Goal: Task Accomplishment & Management: Manage account settings

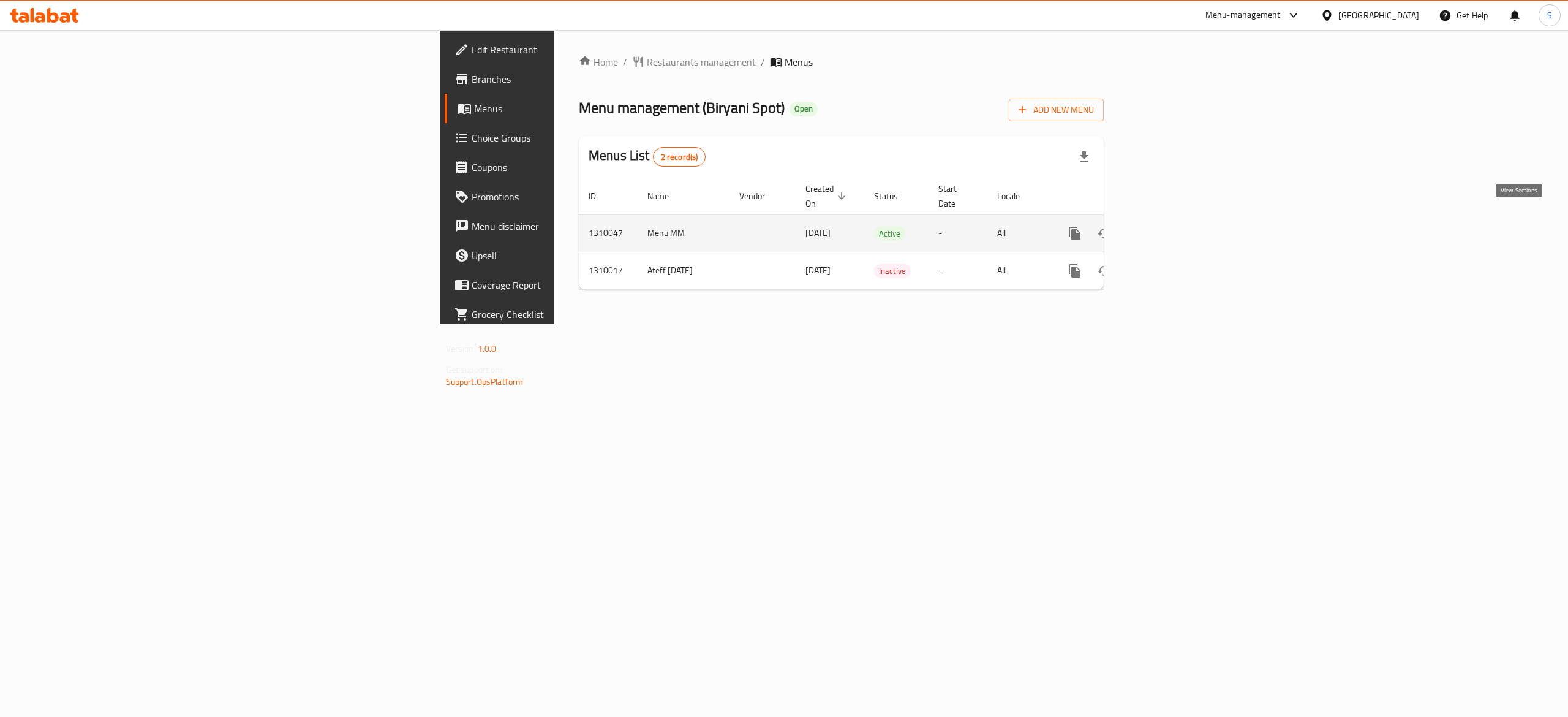
click at [1171, 226] on icon "enhanced table" at bounding box center [1163, 233] width 15 height 15
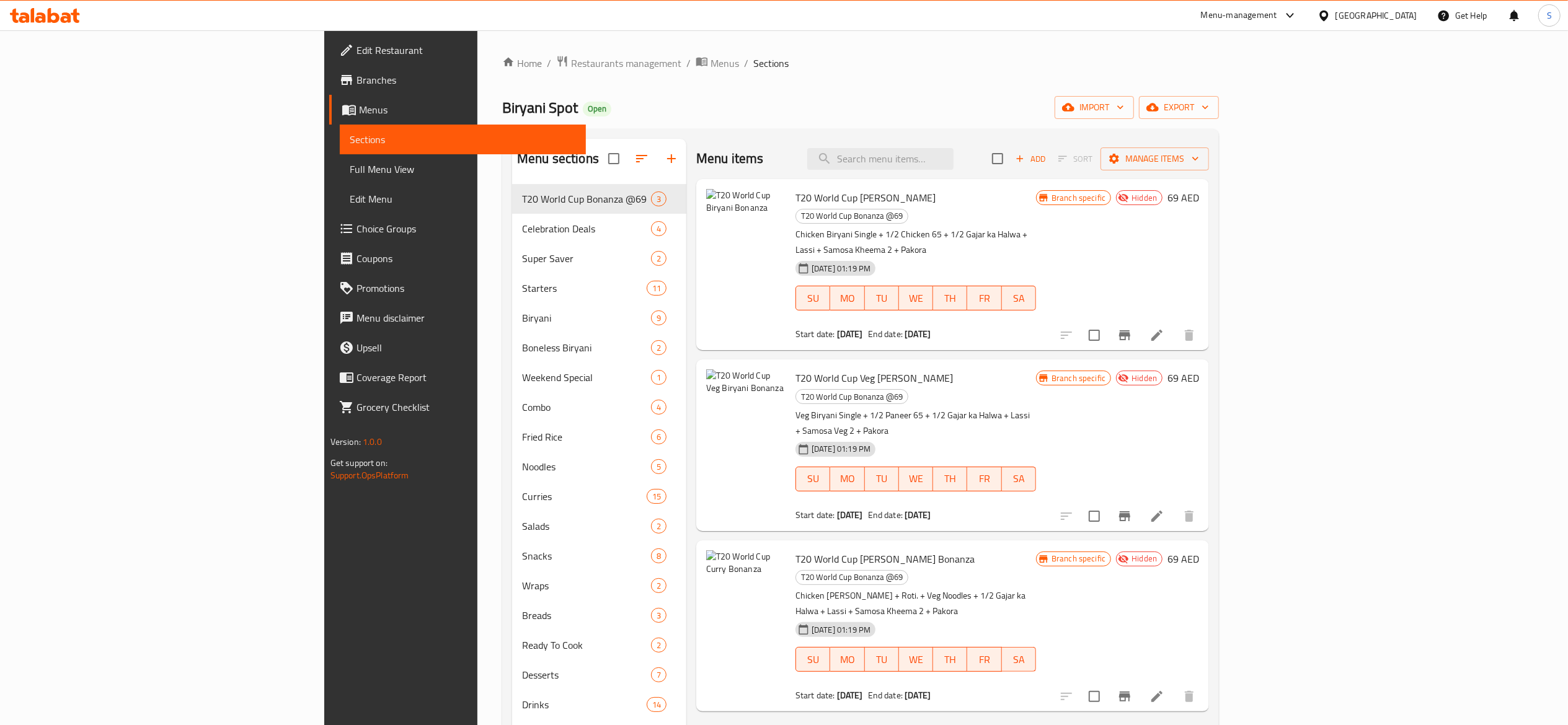
click at [885, 93] on div "Home / Restaurants management / Menus / Sections Biryani Spot Open import expor…" at bounding box center [861, 464] width 717 height 818
click at [571, 69] on span "Restaurants management" at bounding box center [626, 63] width 110 height 15
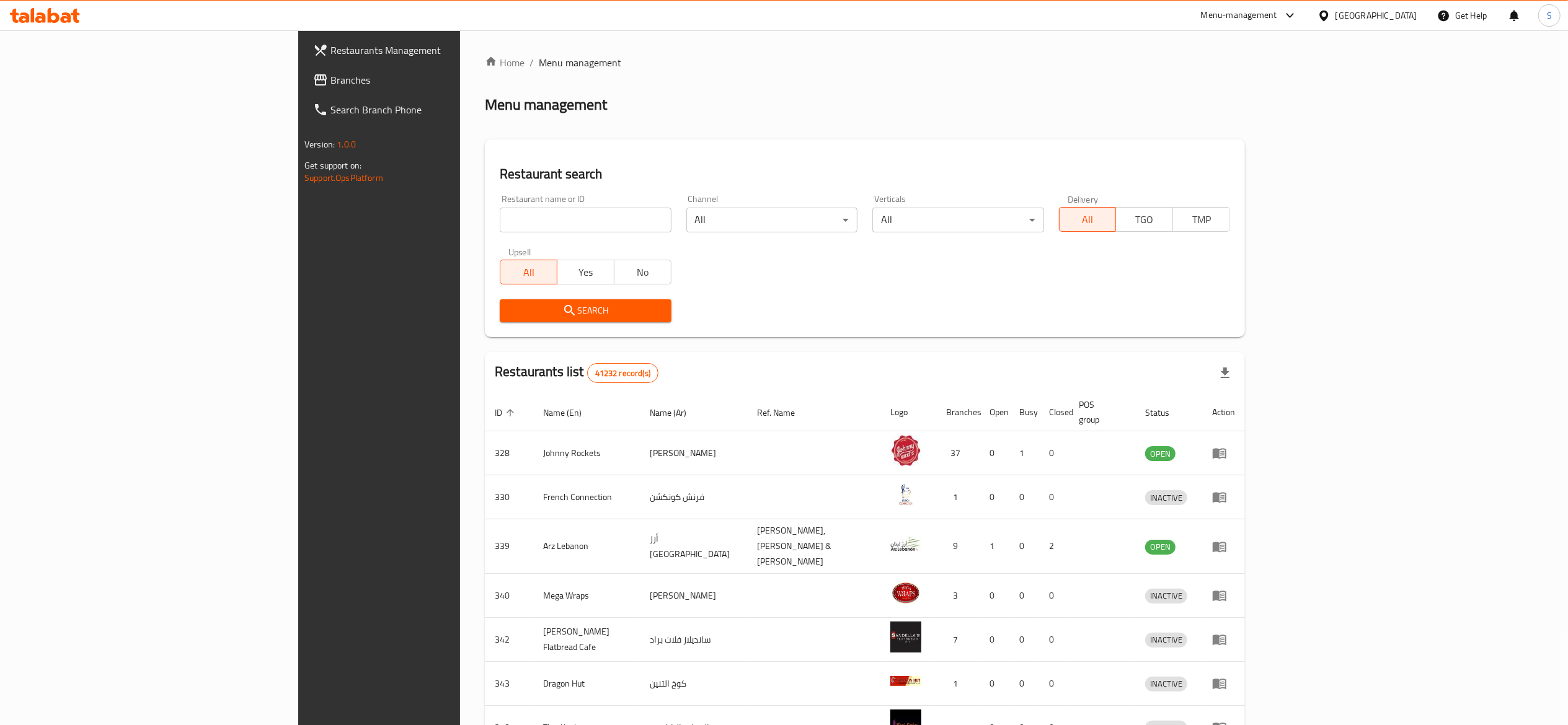
click at [541, 212] on input "search" at bounding box center [586, 220] width 171 height 24
click at [1229, 16] on div "Menu-management" at bounding box center [1238, 15] width 76 height 15
click at [1201, 140] on div "Restaurant-Management" at bounding box center [1173, 137] width 97 height 14
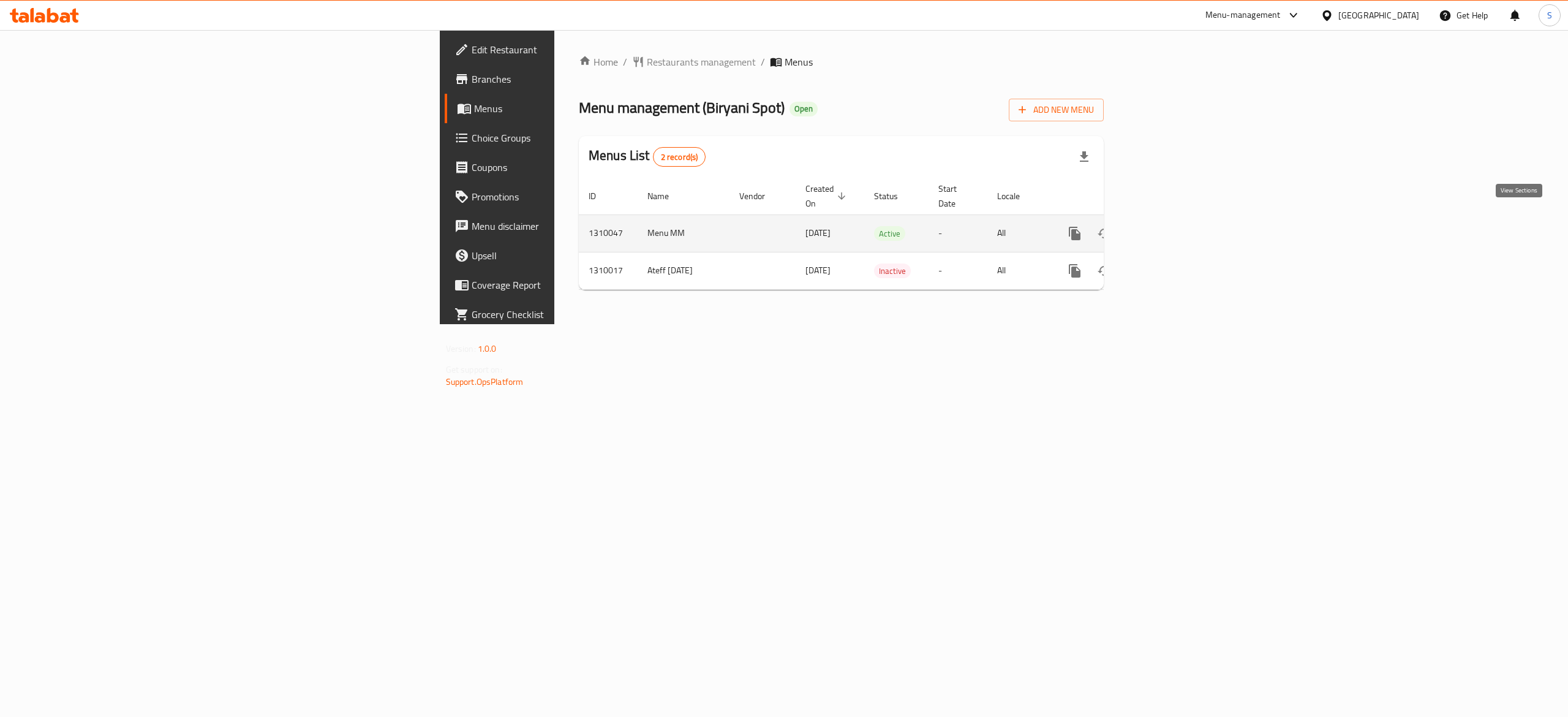
click at [1178, 219] on link "enhanced table" at bounding box center [1163, 233] width 29 height 29
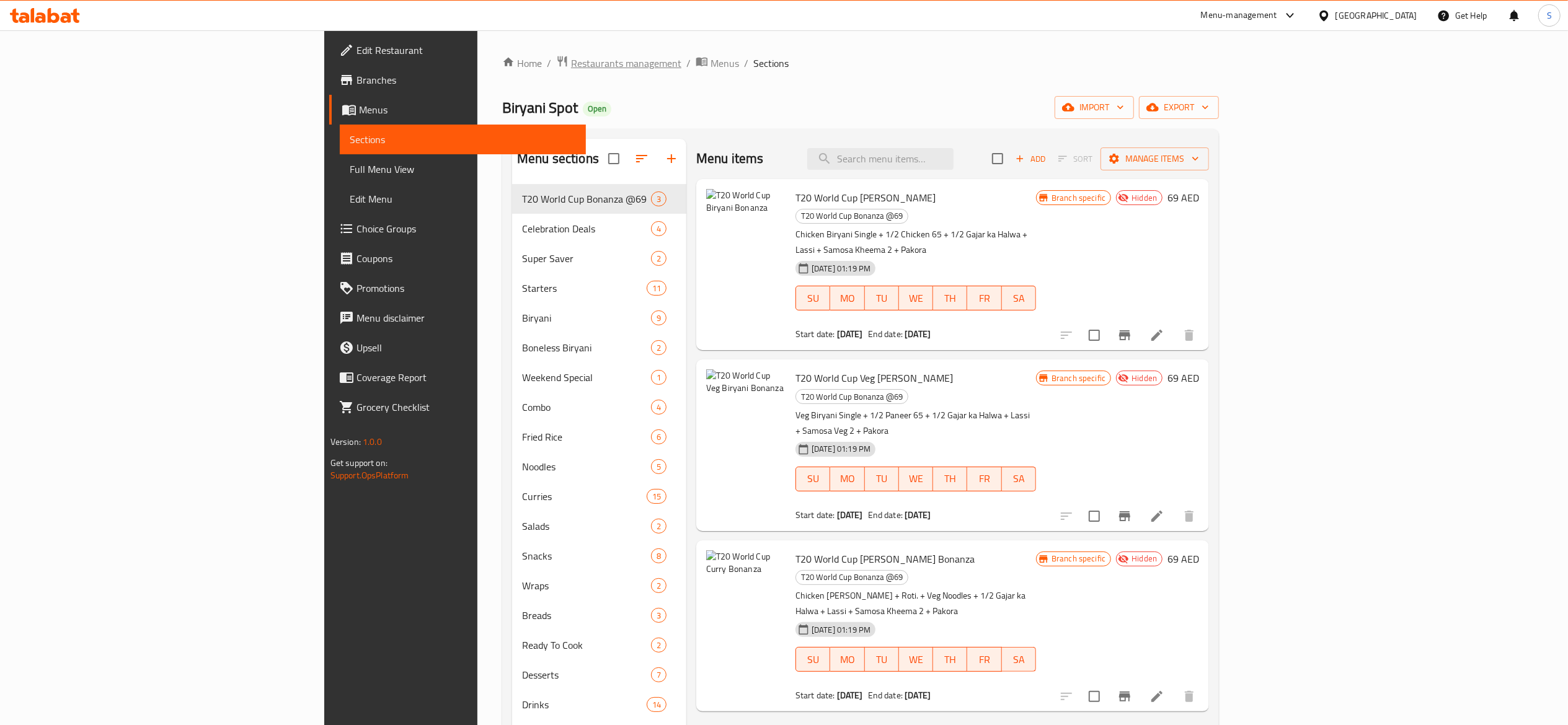
click at [571, 57] on span "Restaurants management" at bounding box center [626, 63] width 110 height 15
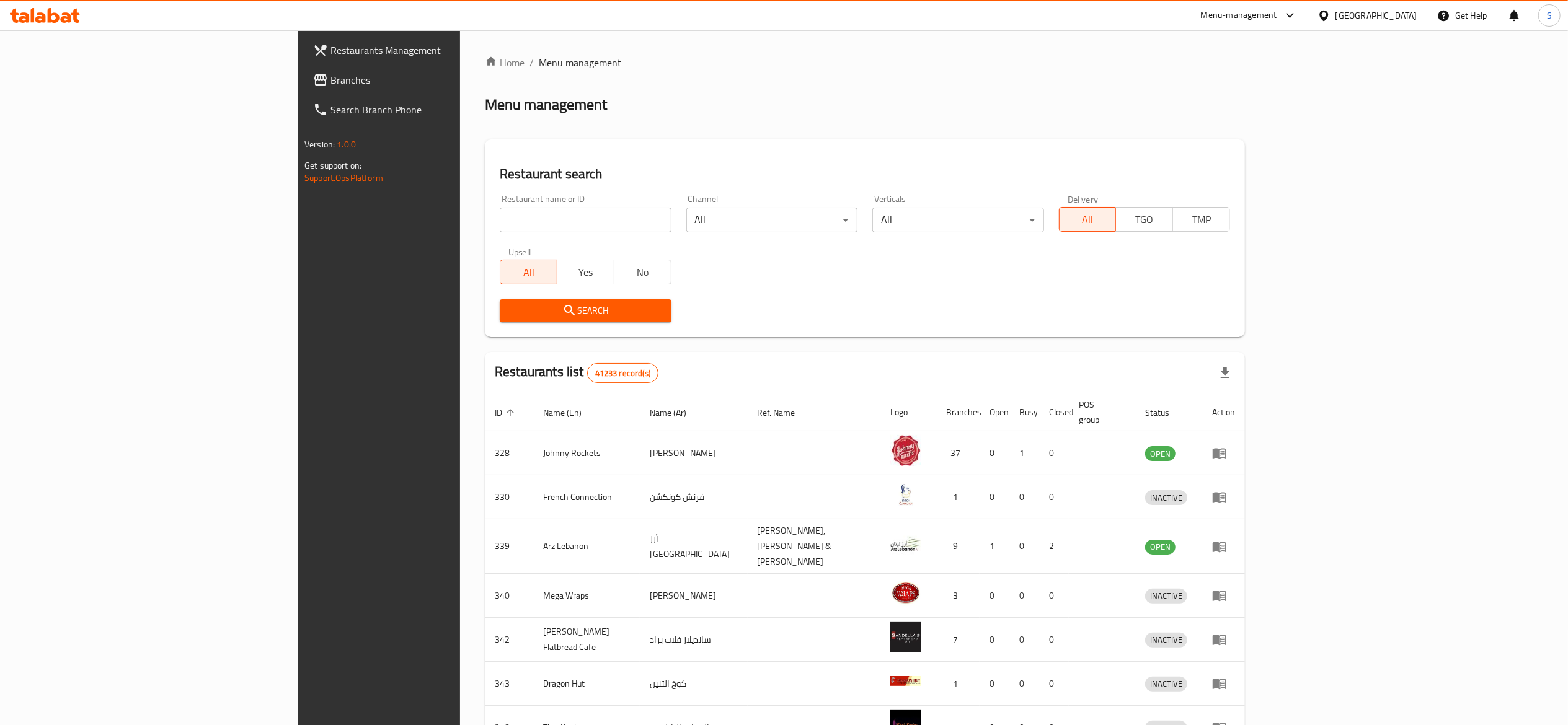
click at [500, 212] on input "search" at bounding box center [586, 220] width 171 height 24
paste input "10994"
type input "10994"
click button "Search" at bounding box center [586, 311] width 171 height 23
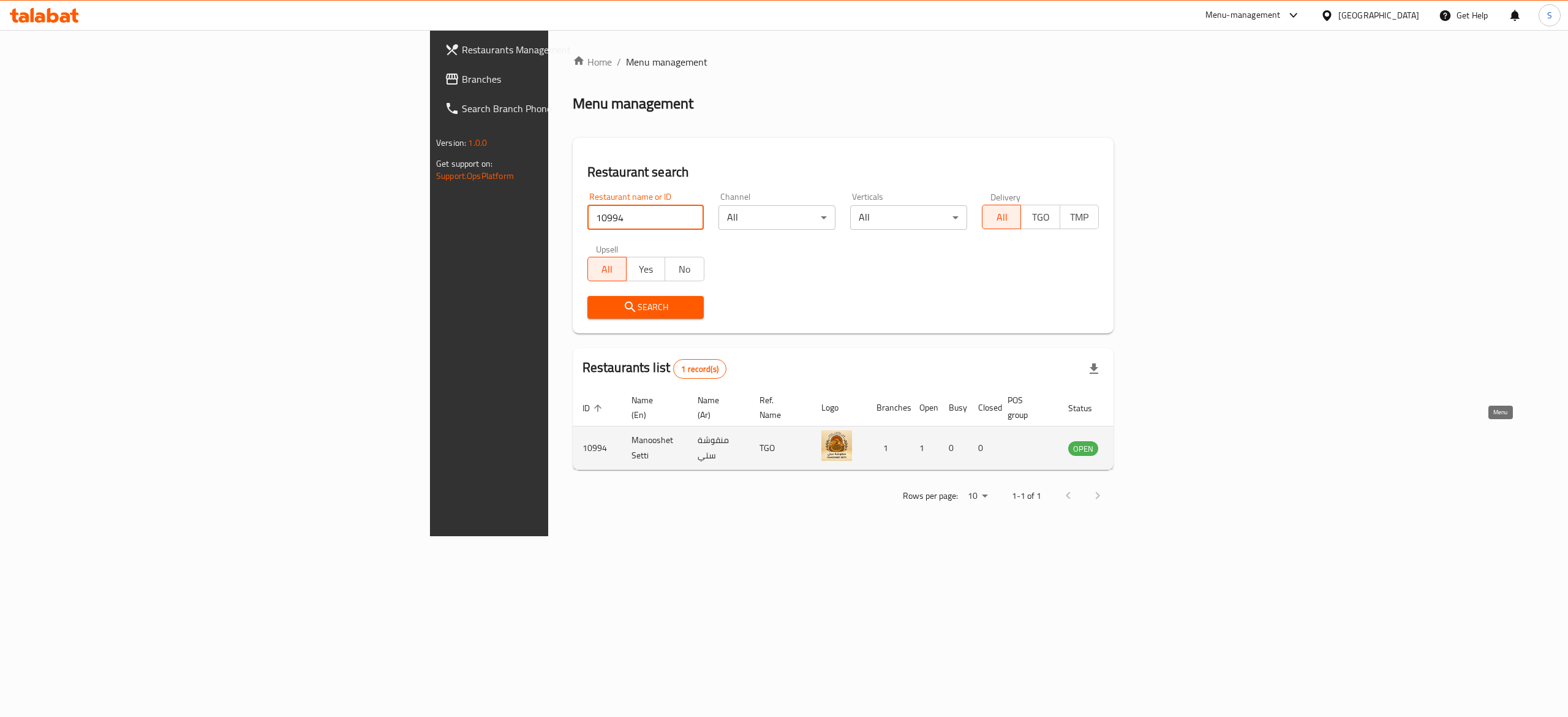
click at [1147, 444] on icon "enhanced table" at bounding box center [1141, 449] width 14 height 10
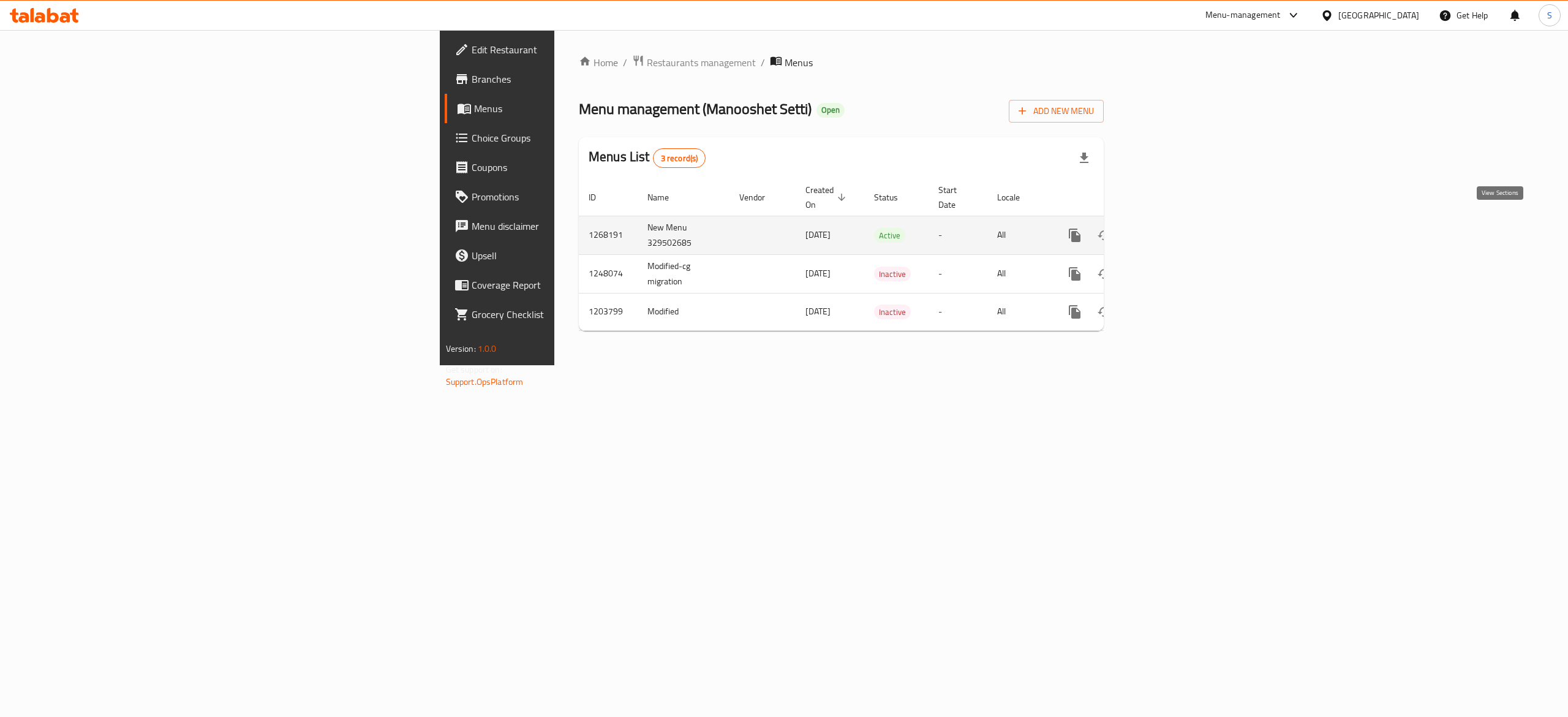
click at [1178, 220] on link "enhanced table" at bounding box center [1163, 235] width 29 height 29
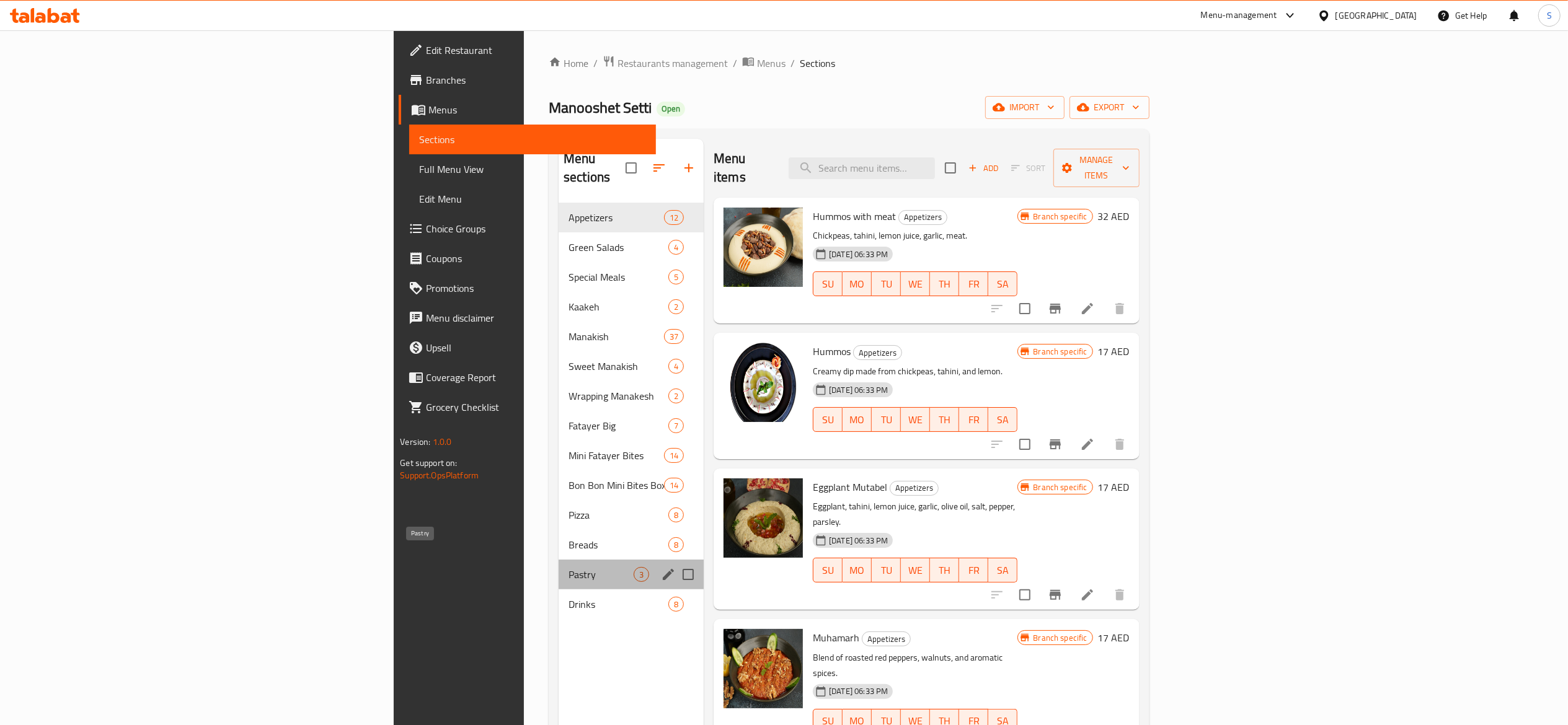
click at [569, 567] on span "Pastry" at bounding box center [601, 574] width 66 height 15
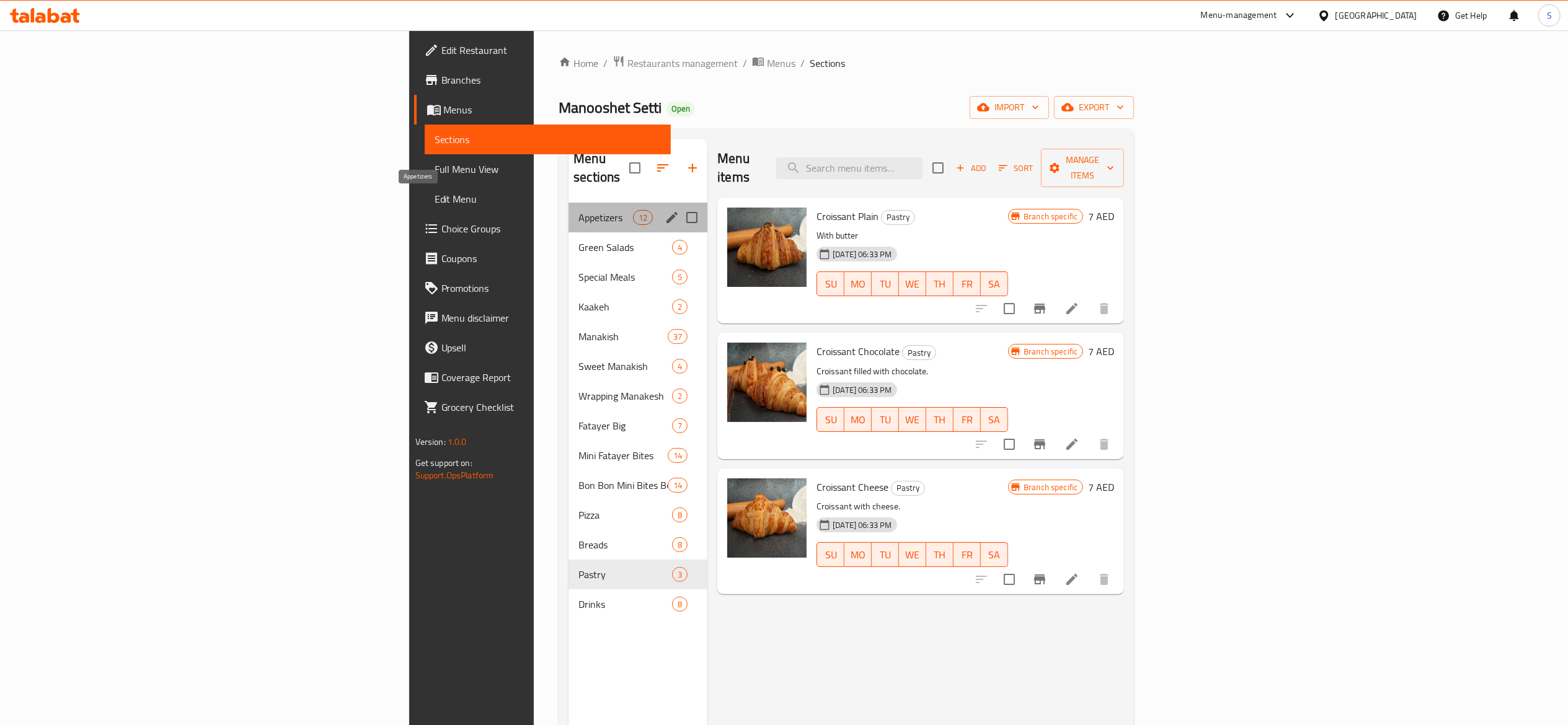
click at [579, 211] on span "Appetizers" at bounding box center [606, 218] width 54 height 15
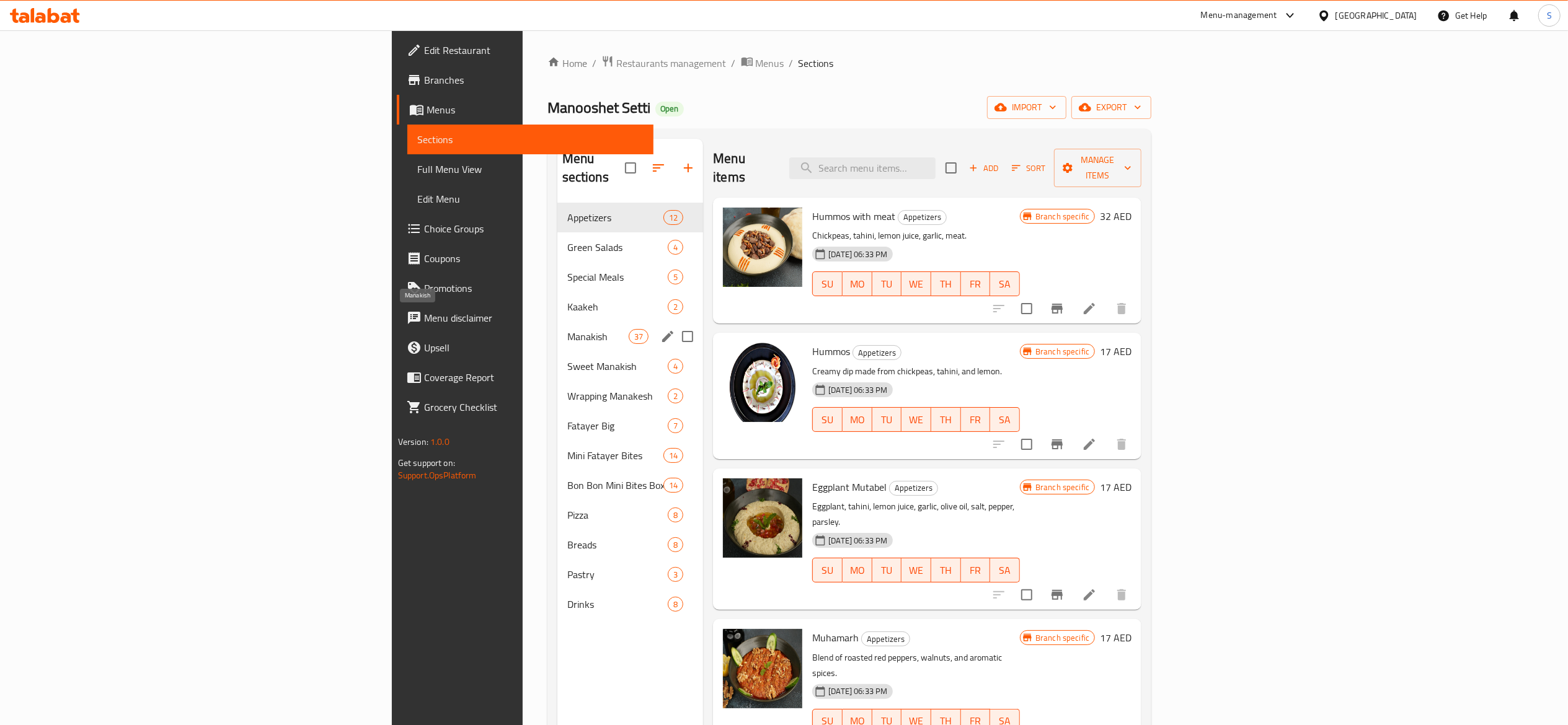
click at [567, 329] on span "Manakish" at bounding box center [598, 336] width 61 height 15
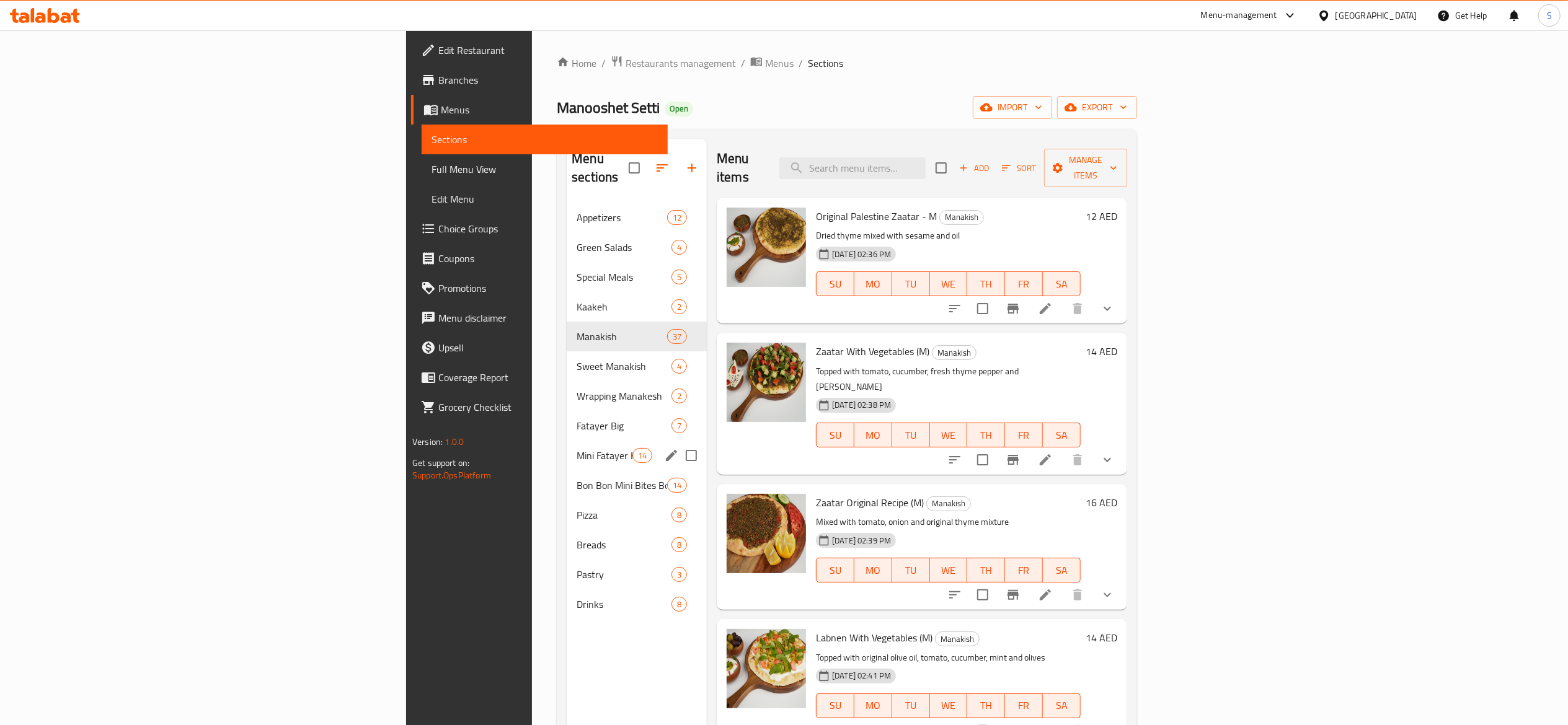
click at [567, 451] on div "Mini Fatayer Bites 14" at bounding box center [637, 455] width 140 height 30
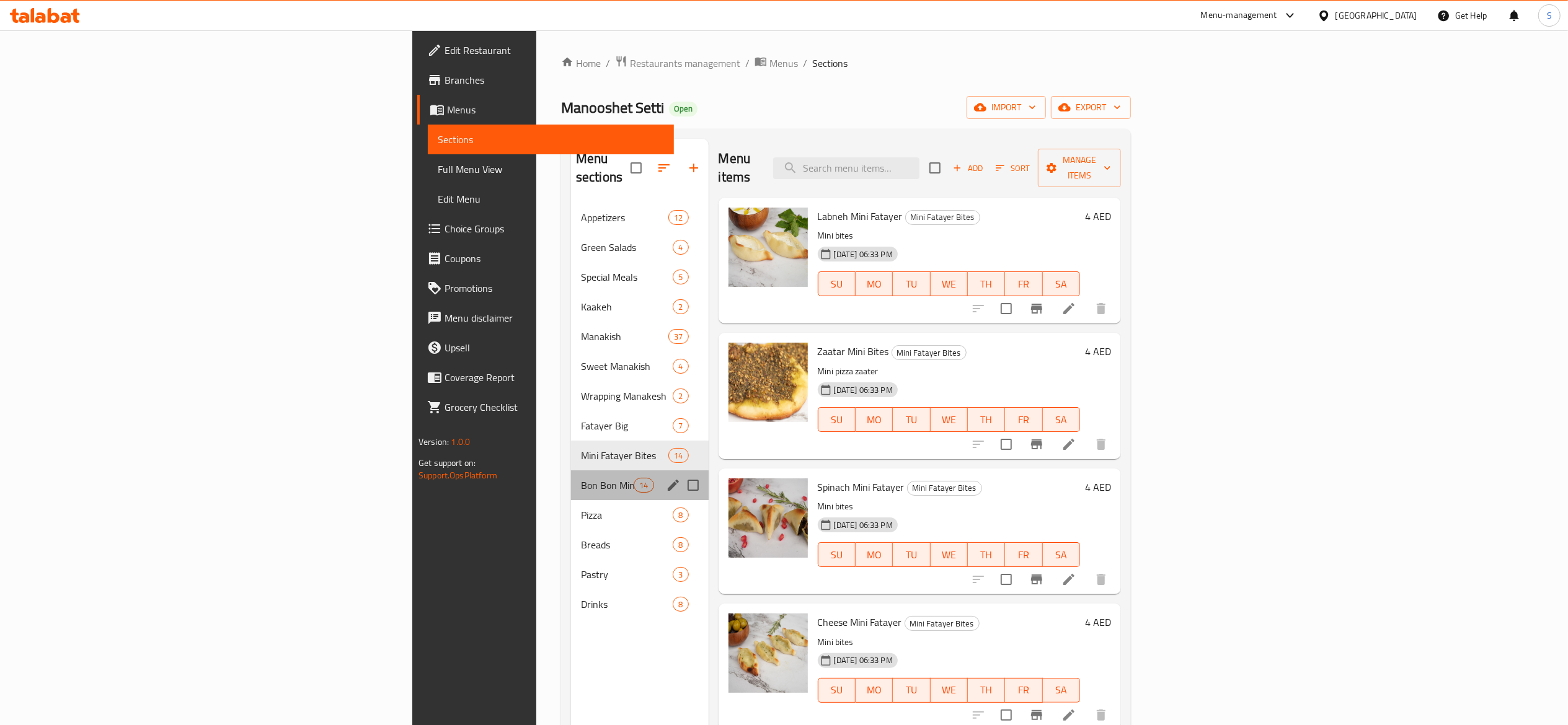
click at [571, 479] on div "Bon Bon Mini Bites Box 12 Pieces 14" at bounding box center [640, 486] width 138 height 30
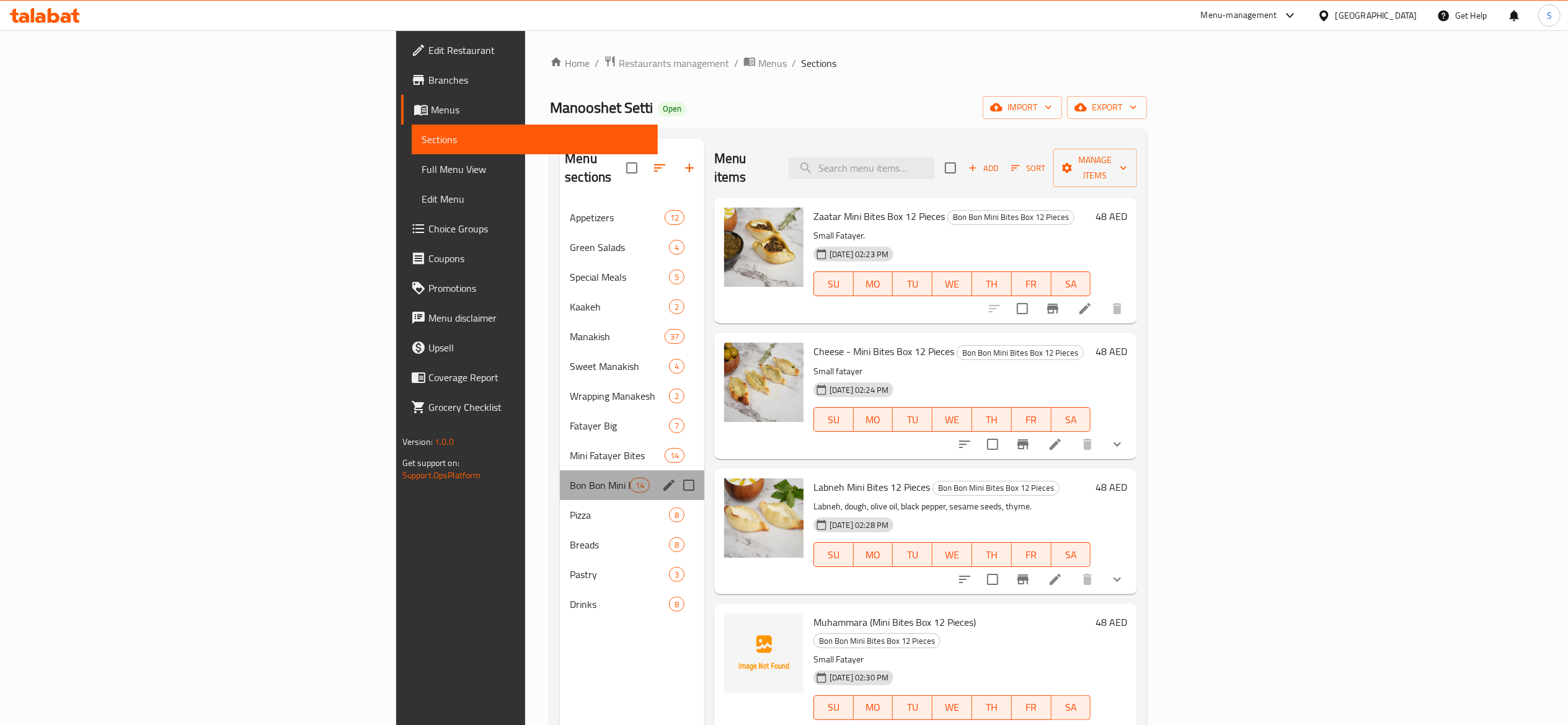
click at [560, 476] on div "Bon Bon Mini Bites Box 12 Pieces 14" at bounding box center [632, 486] width 144 height 30
click at [570, 211] on span "Appetizers" at bounding box center [600, 218] width 59 height 15
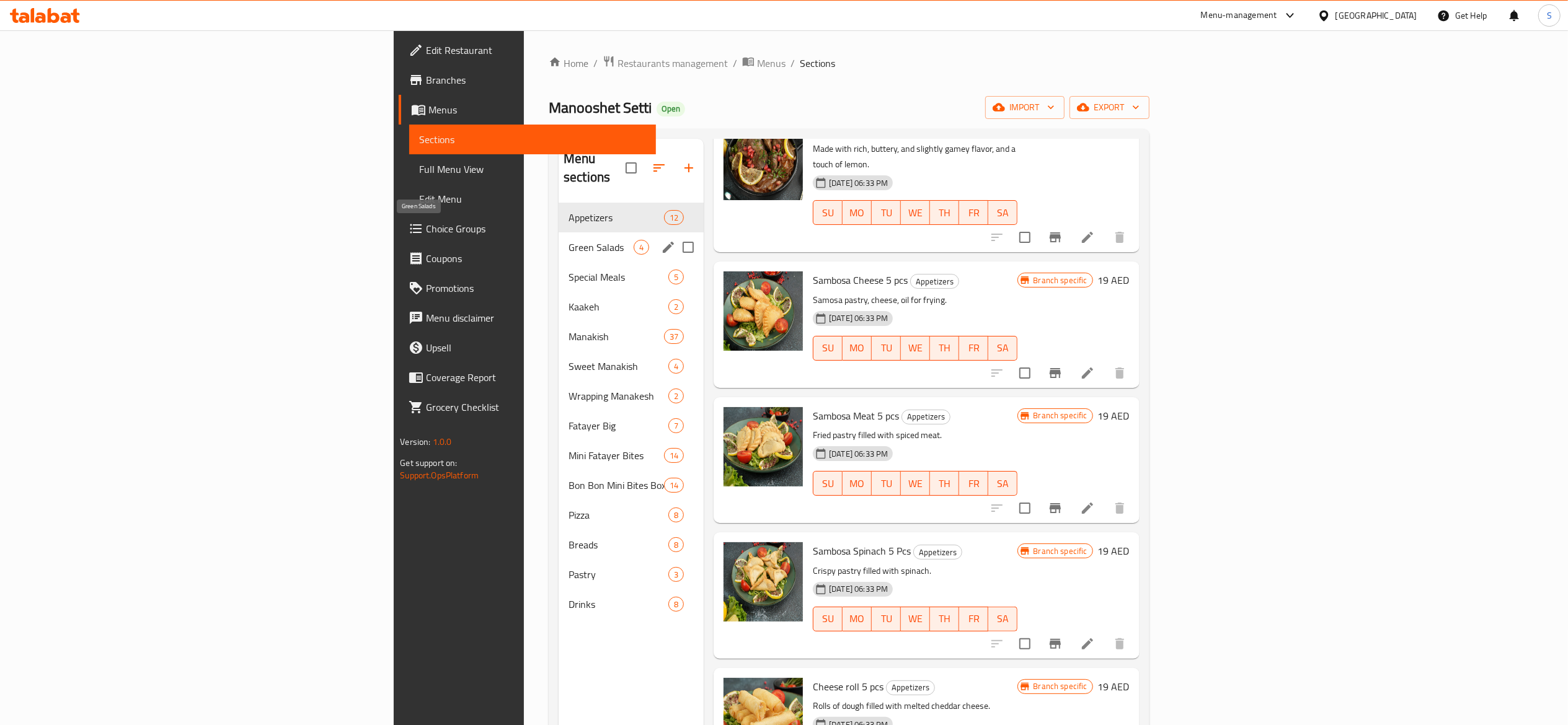
click at [569, 240] on span "Green Salads" at bounding box center [601, 247] width 66 height 15
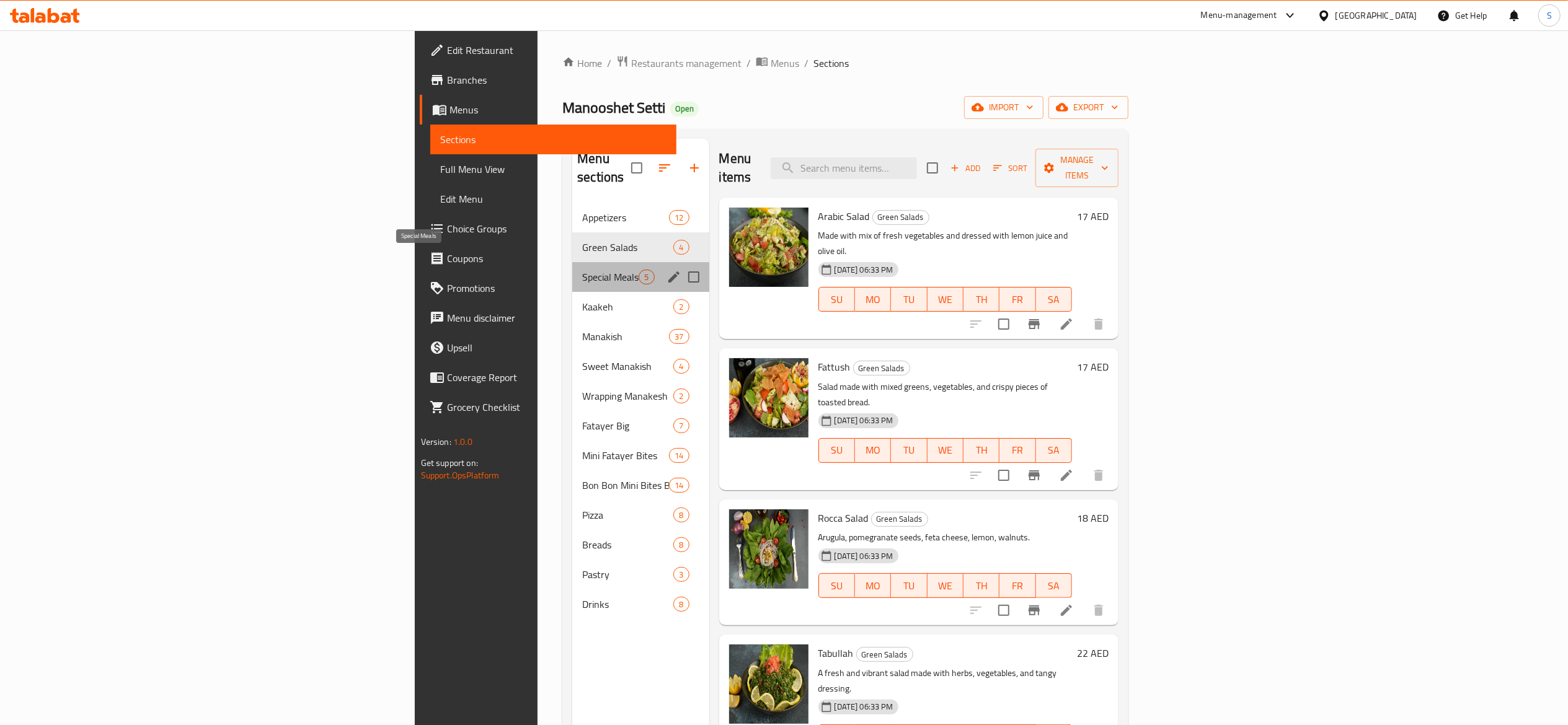
click at [582, 270] on span "Special Meals" at bounding box center [610, 277] width 57 height 15
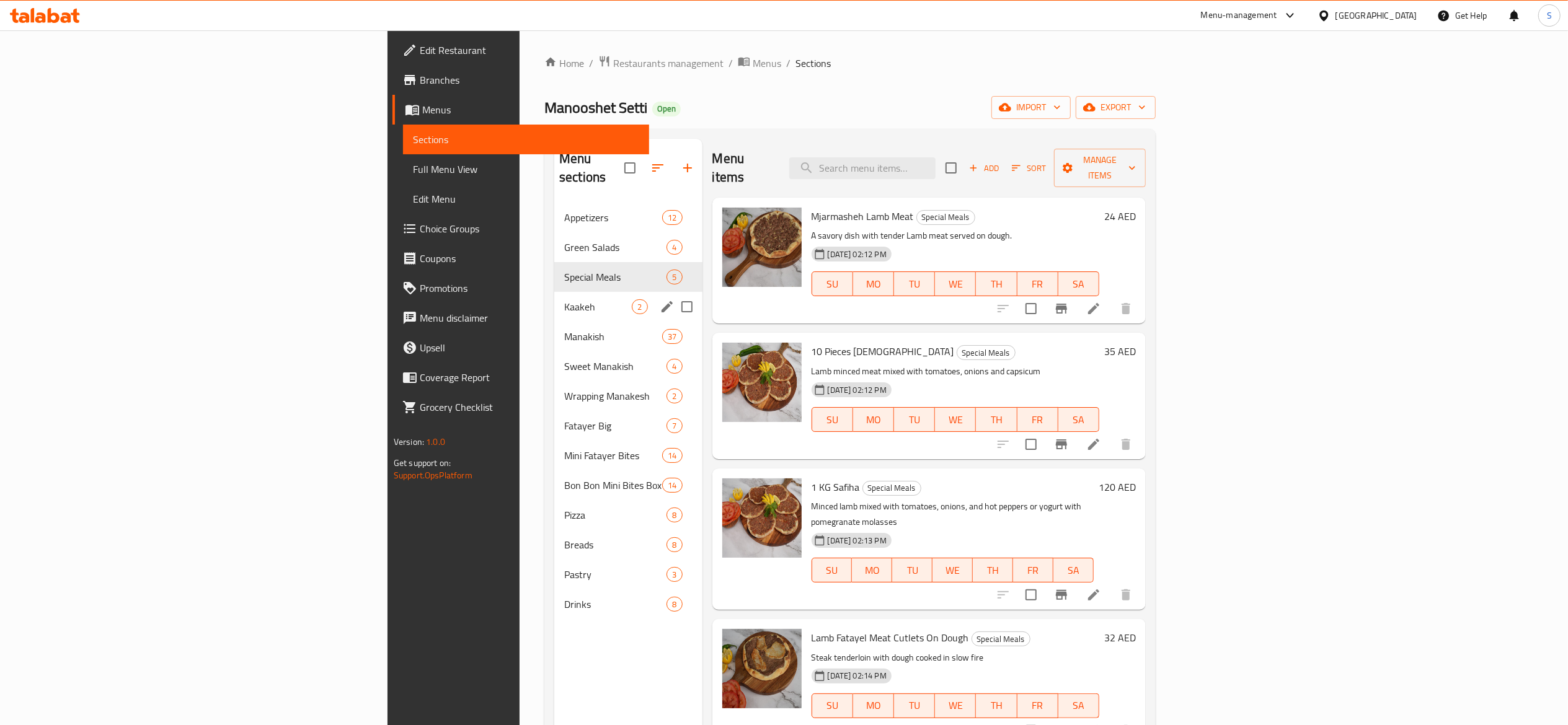
click at [554, 300] on div "Kaakeh 2" at bounding box center [628, 307] width 148 height 30
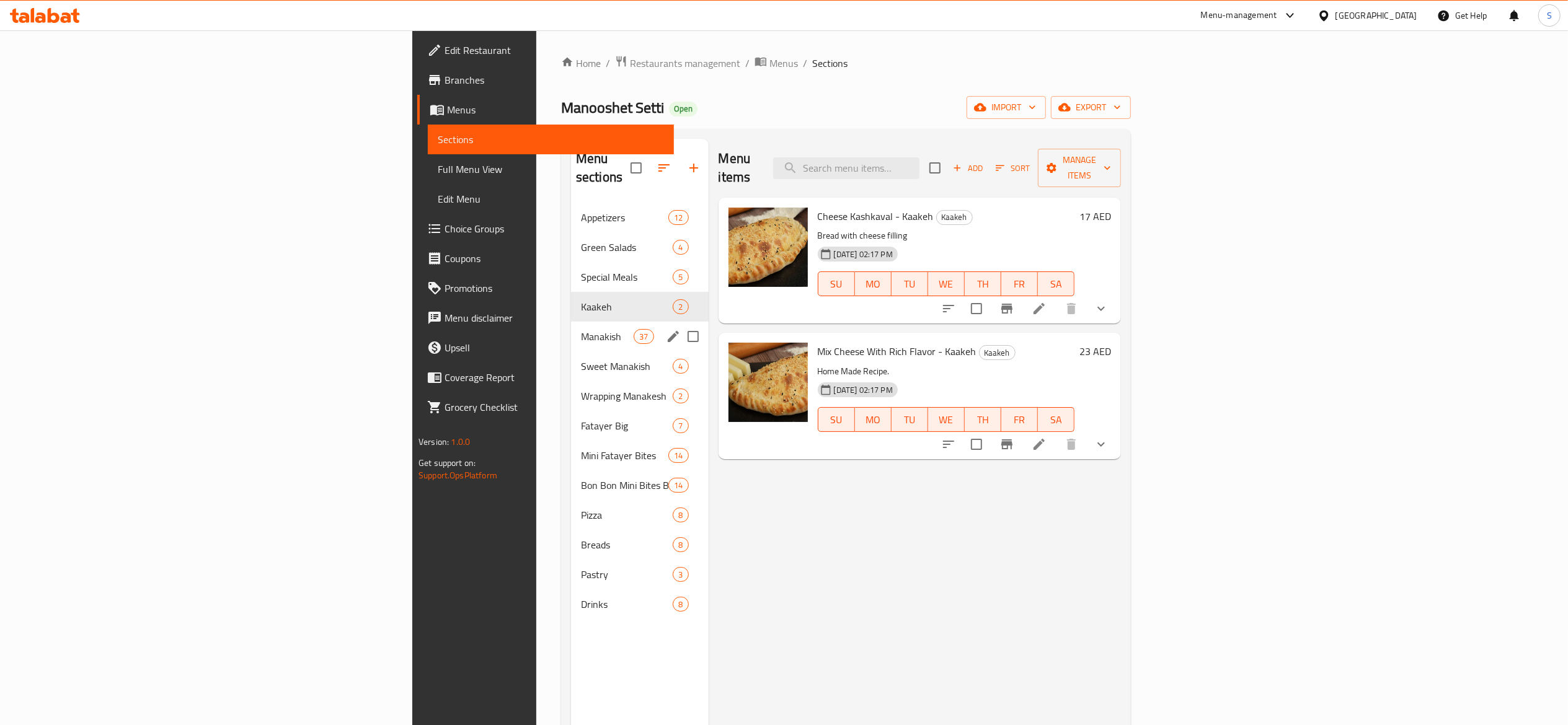
click at [571, 329] on div "Manakish 37" at bounding box center [640, 336] width 138 height 30
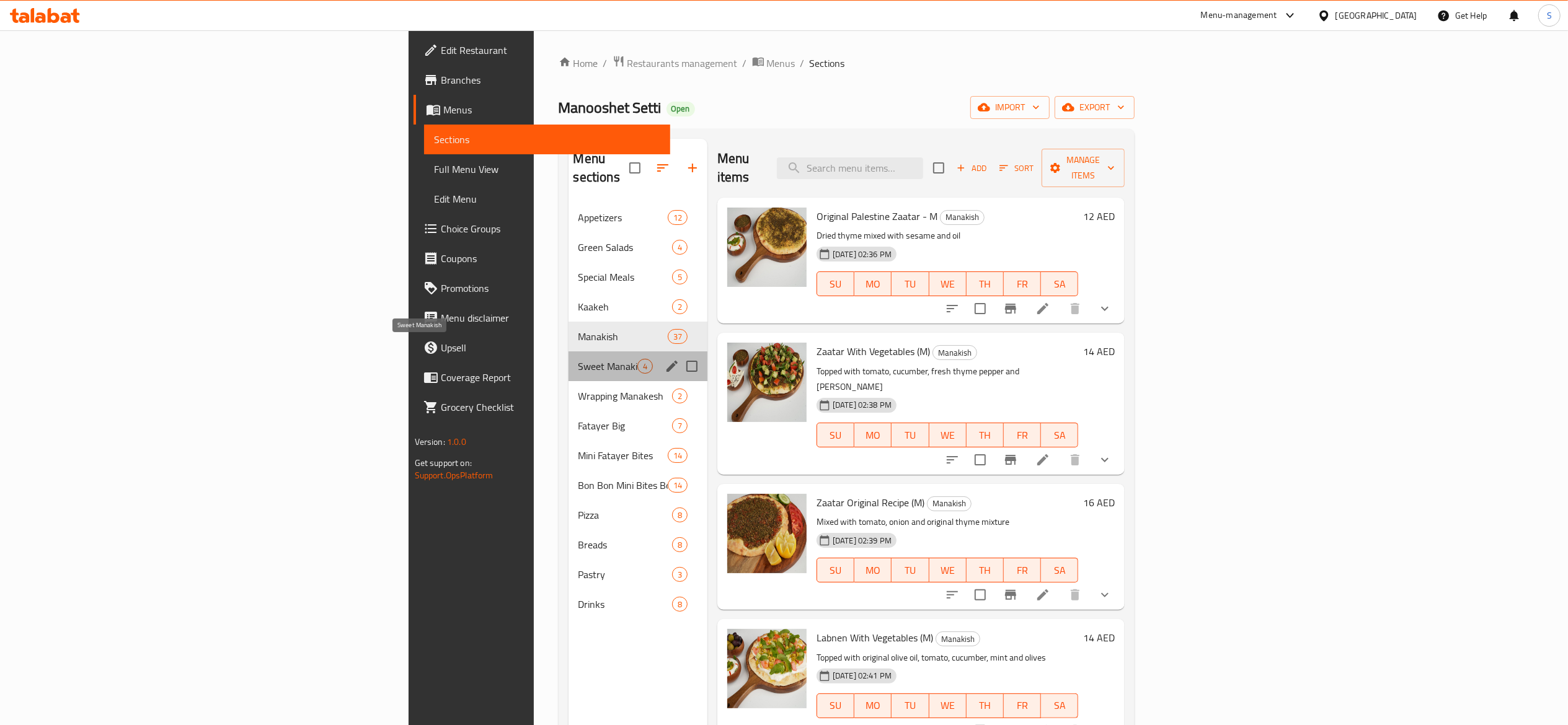
click at [579, 359] on span "Sweet Manakish" at bounding box center [607, 366] width 59 height 15
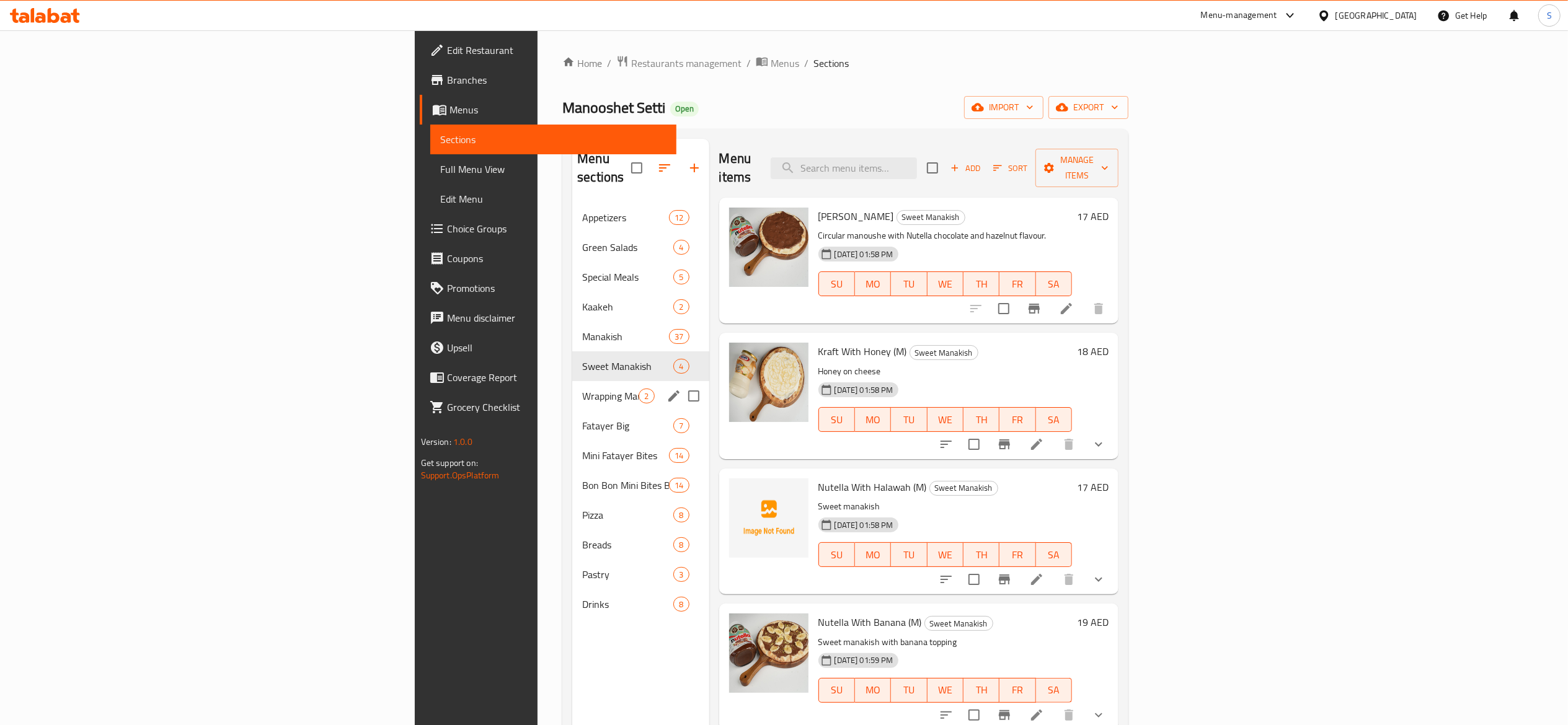
click at [582, 389] on span "Wrapping Manakesh" at bounding box center [610, 396] width 57 height 15
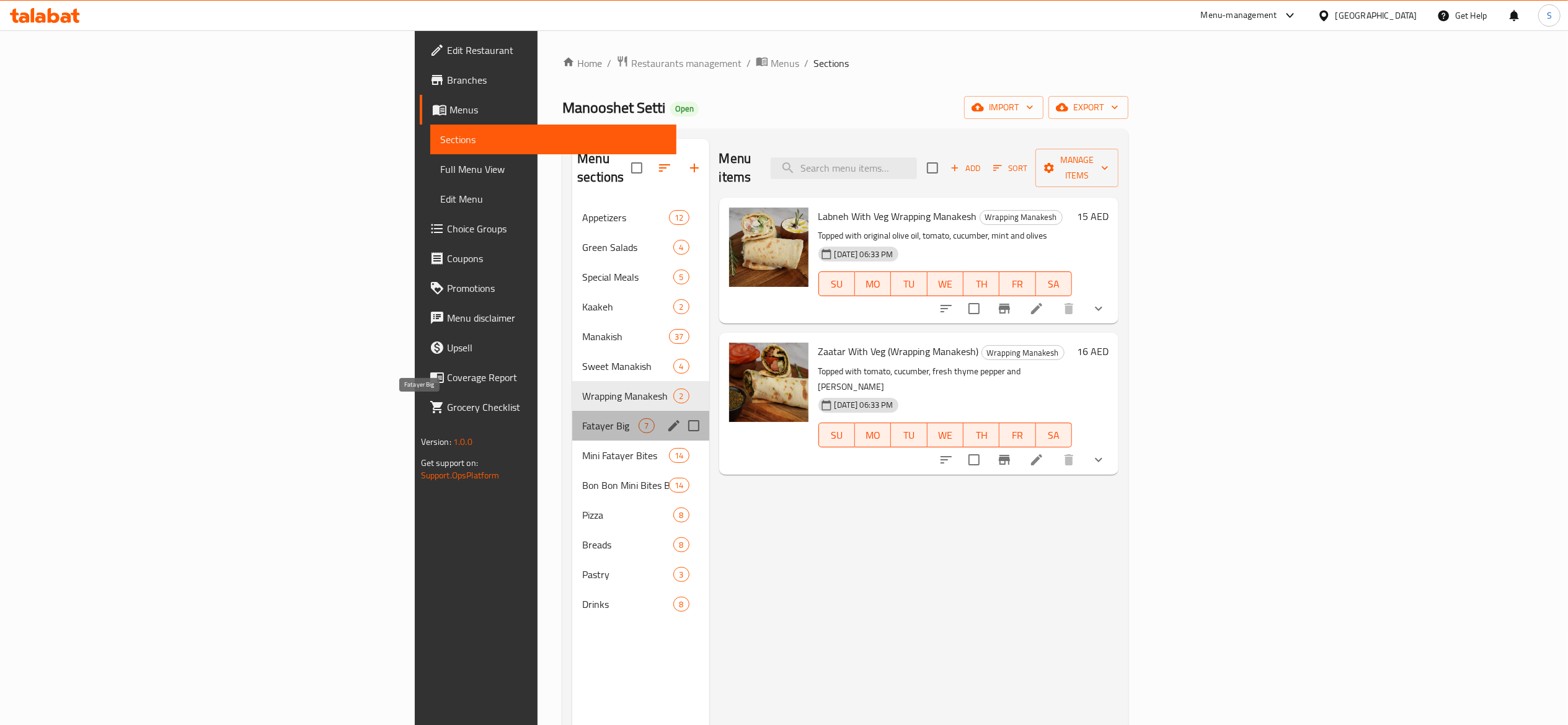
click at [582, 418] on span "Fatayer Big" at bounding box center [610, 425] width 57 height 15
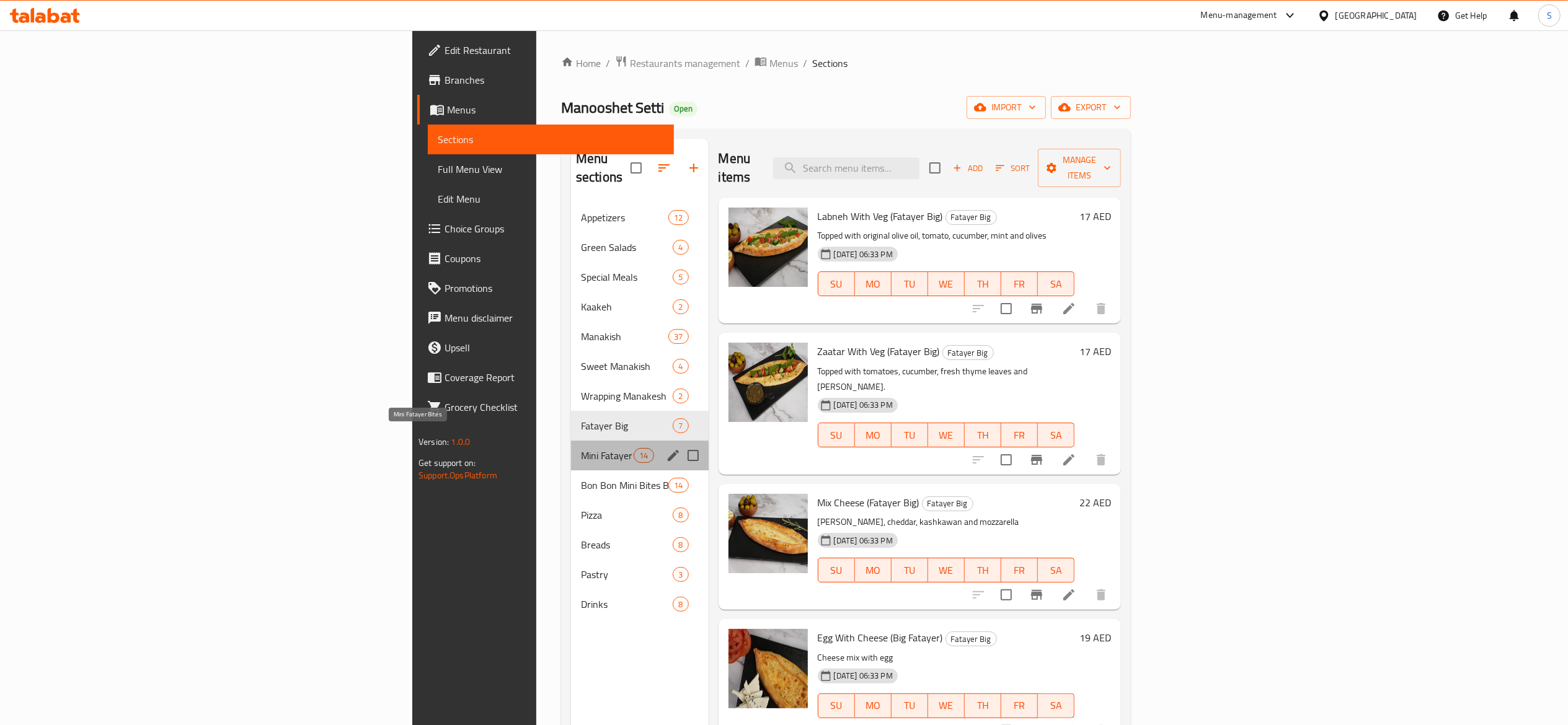
click at [581, 448] on span "Mini Fatayer Bites" at bounding box center [607, 455] width 52 height 15
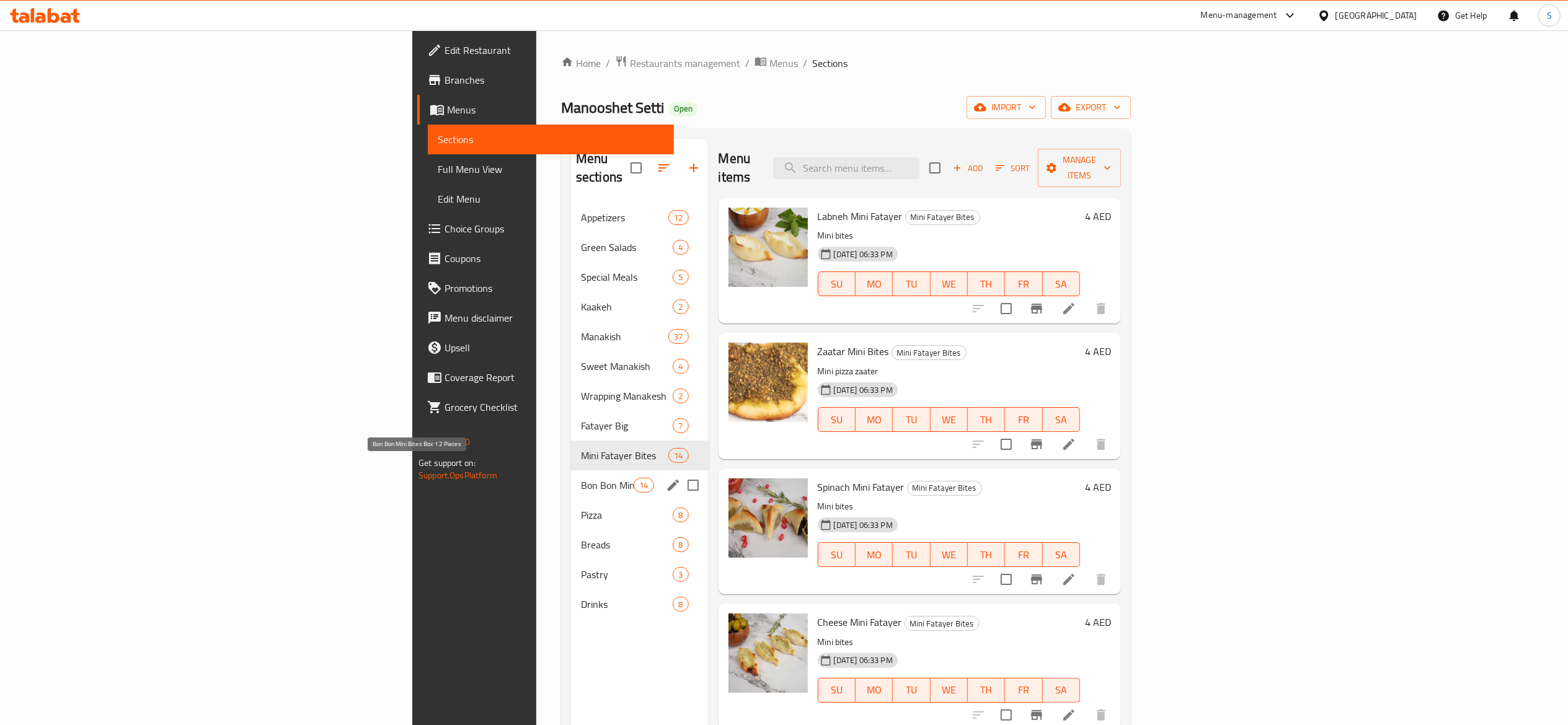
click at [581, 478] on span "Bon Bon Mini Bites Box 12 Pieces" at bounding box center [607, 485] width 52 height 15
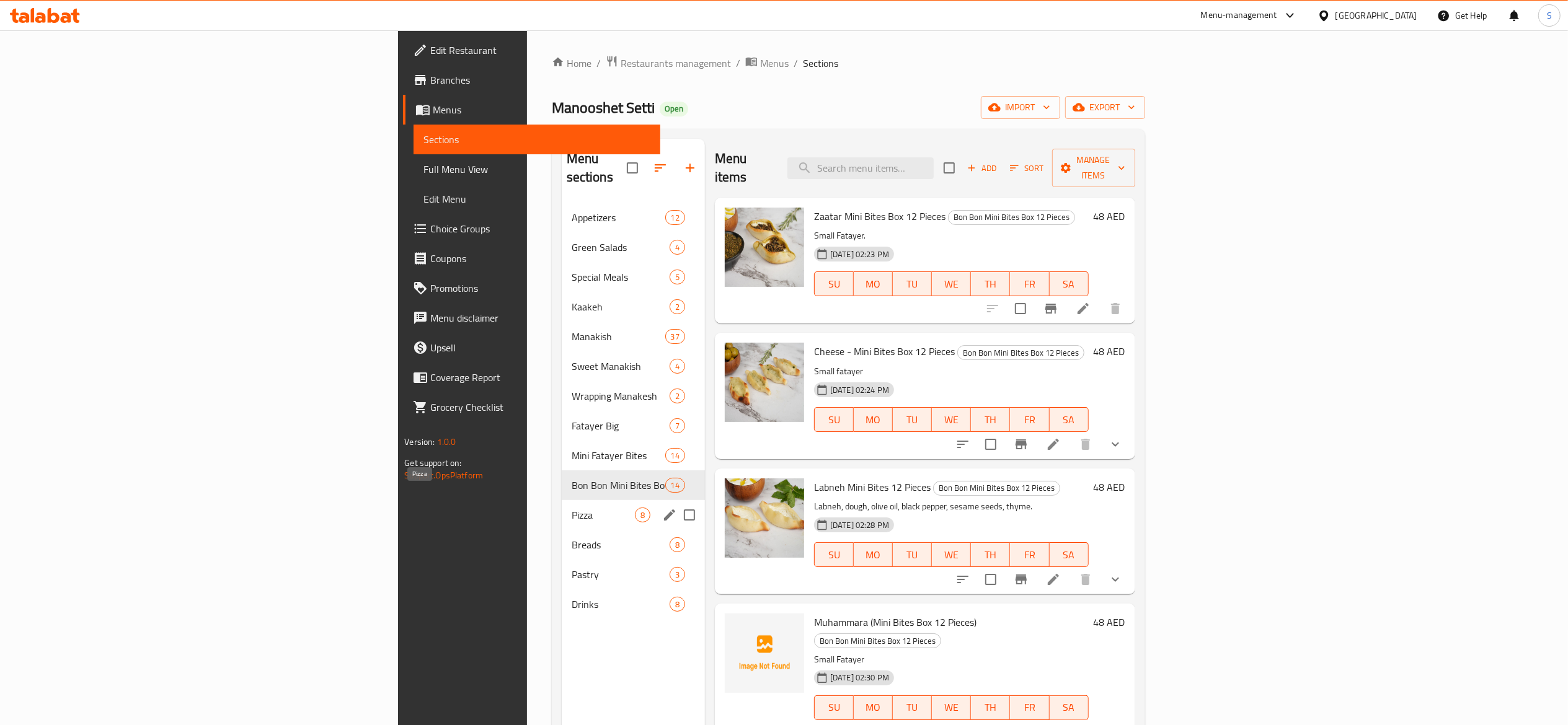
click at [572, 508] on span "Pizza" at bounding box center [603, 514] width 63 height 15
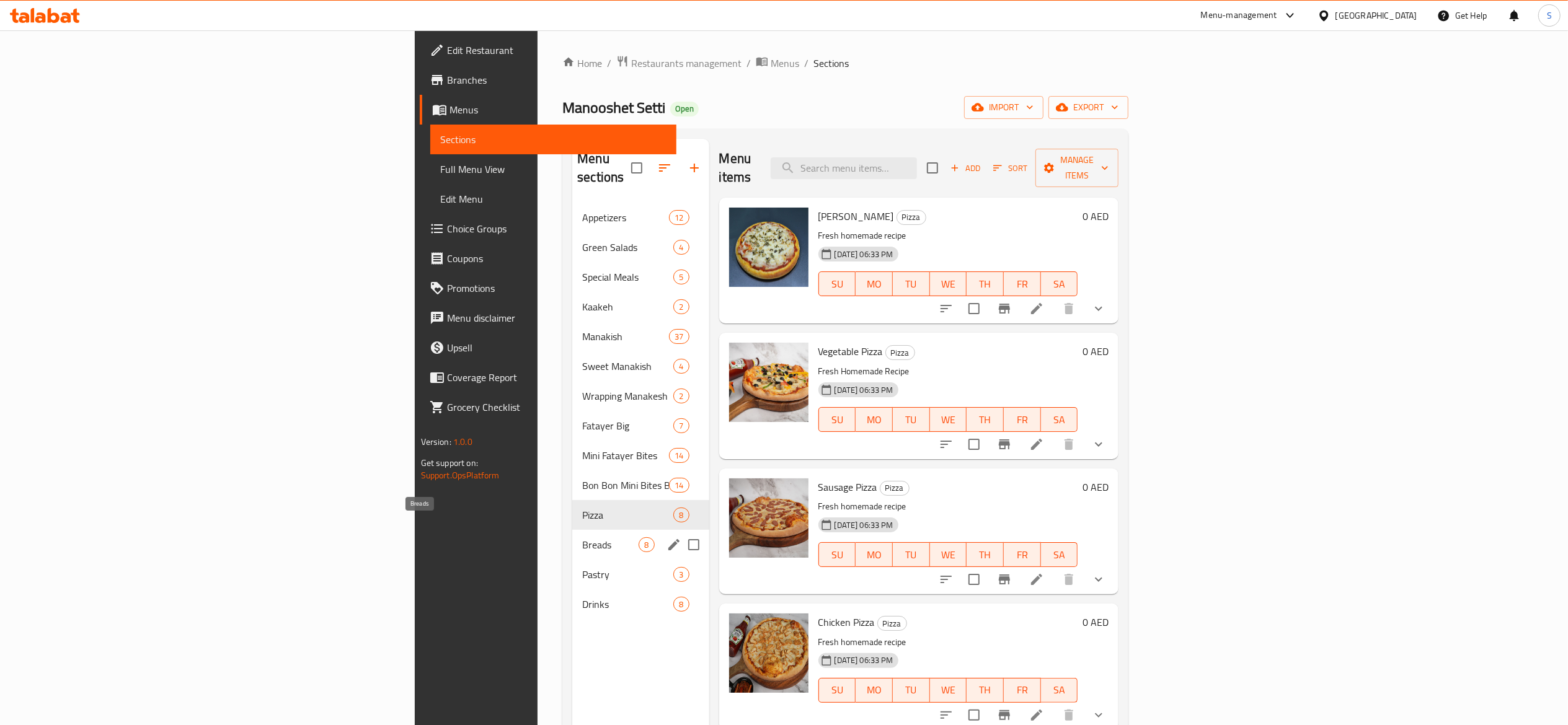
click at [582, 537] on span "Breads" at bounding box center [610, 544] width 57 height 15
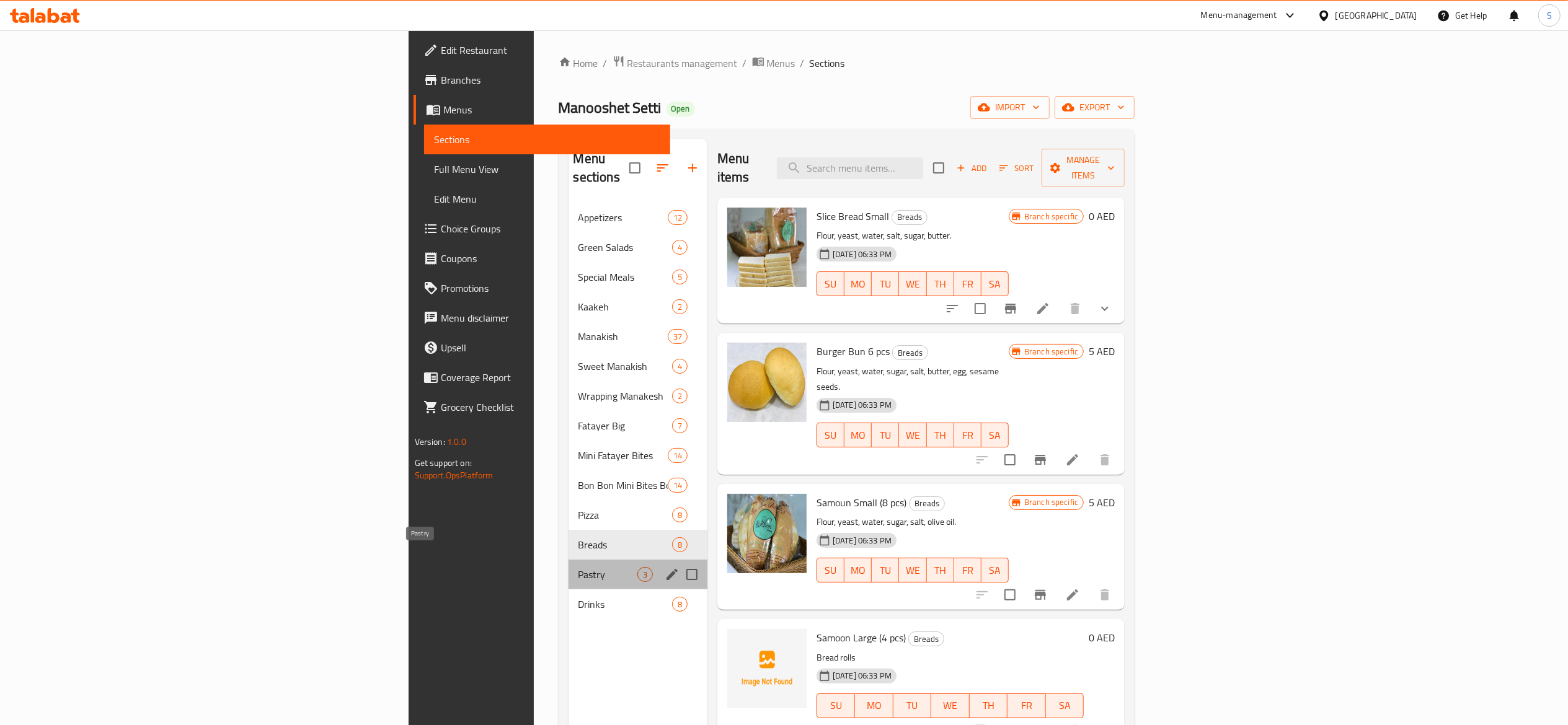
click at [579, 567] on span "Pastry" at bounding box center [607, 574] width 59 height 15
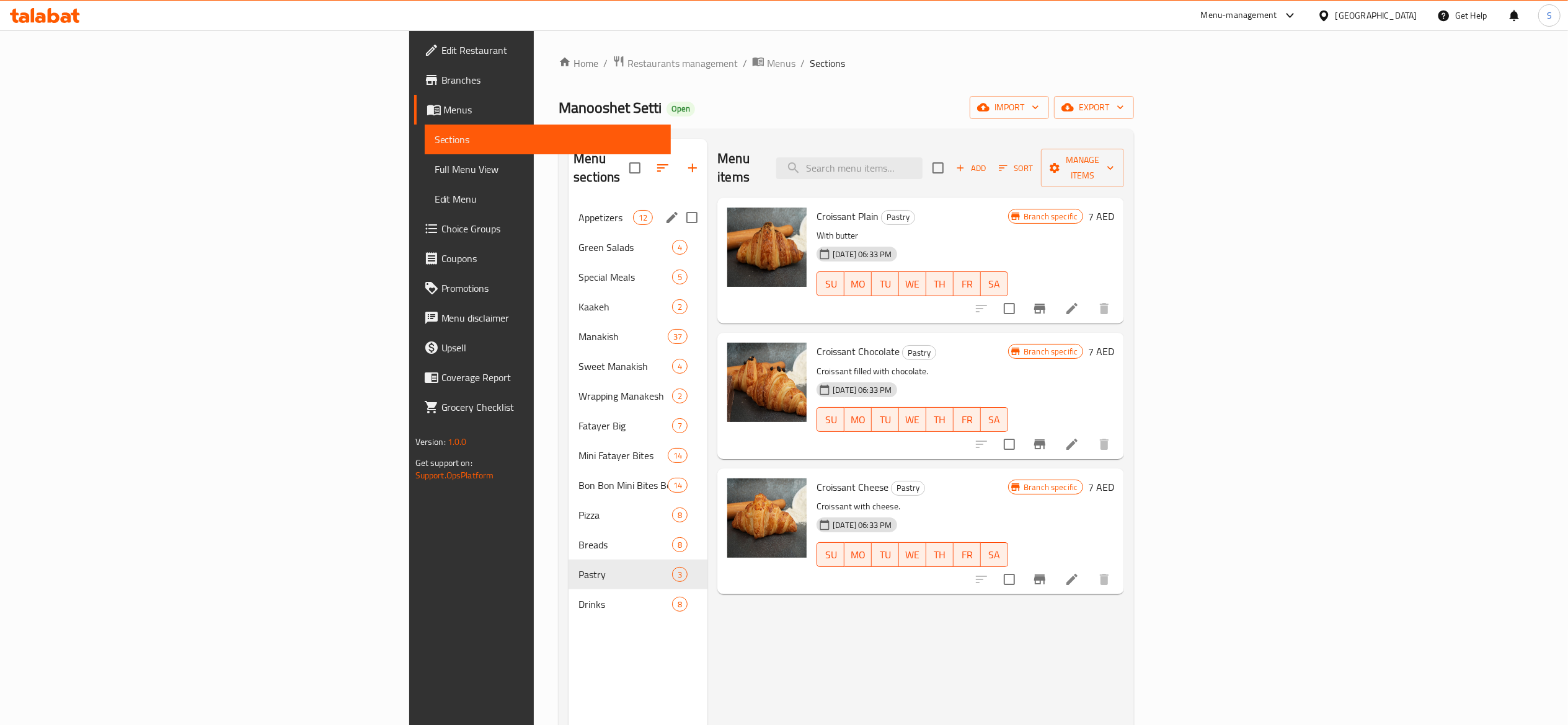
click at [569, 208] on div "Appetizers 12" at bounding box center [638, 218] width 139 height 30
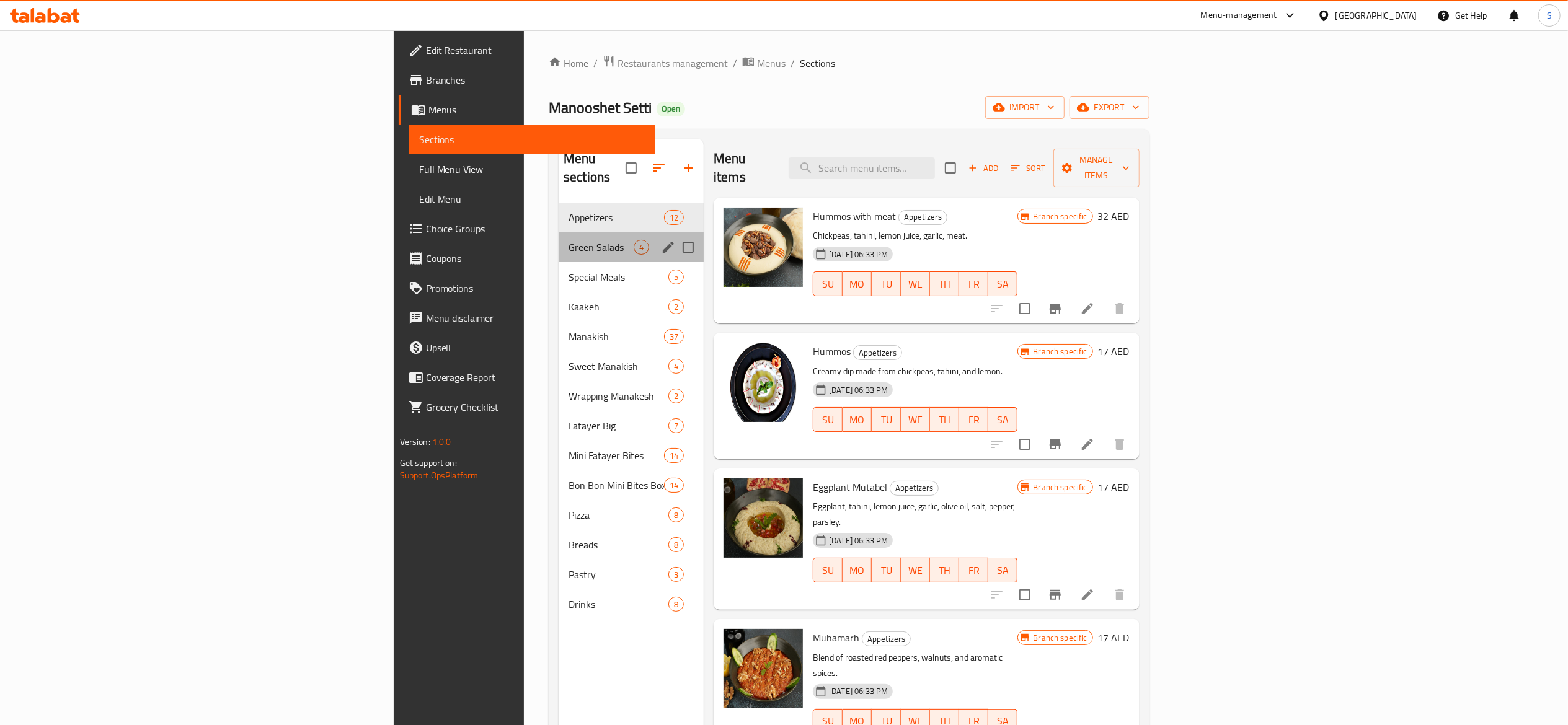
click at [559, 243] on div "Green Salads 4" at bounding box center [631, 247] width 145 height 30
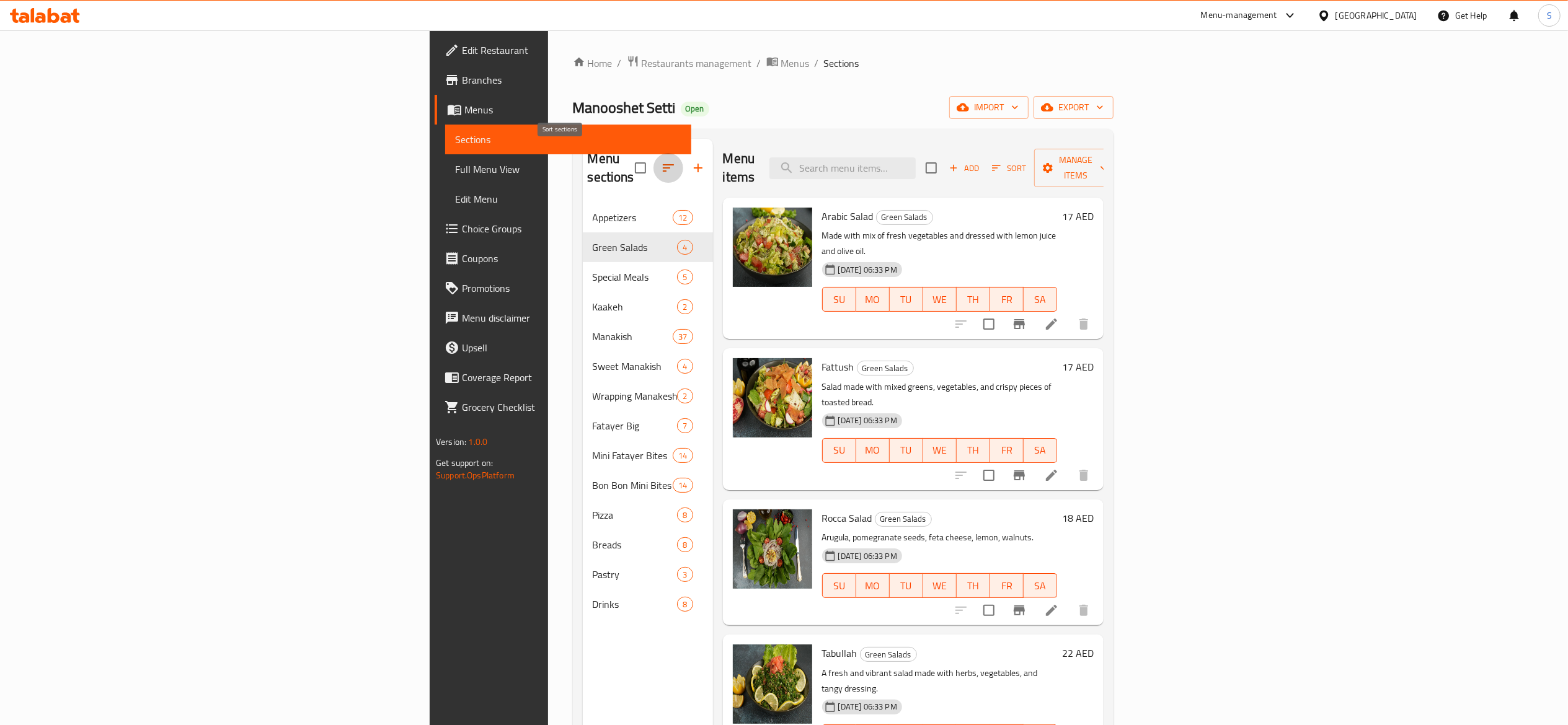
click at [654, 153] on button "button" at bounding box center [669, 168] width 30 height 30
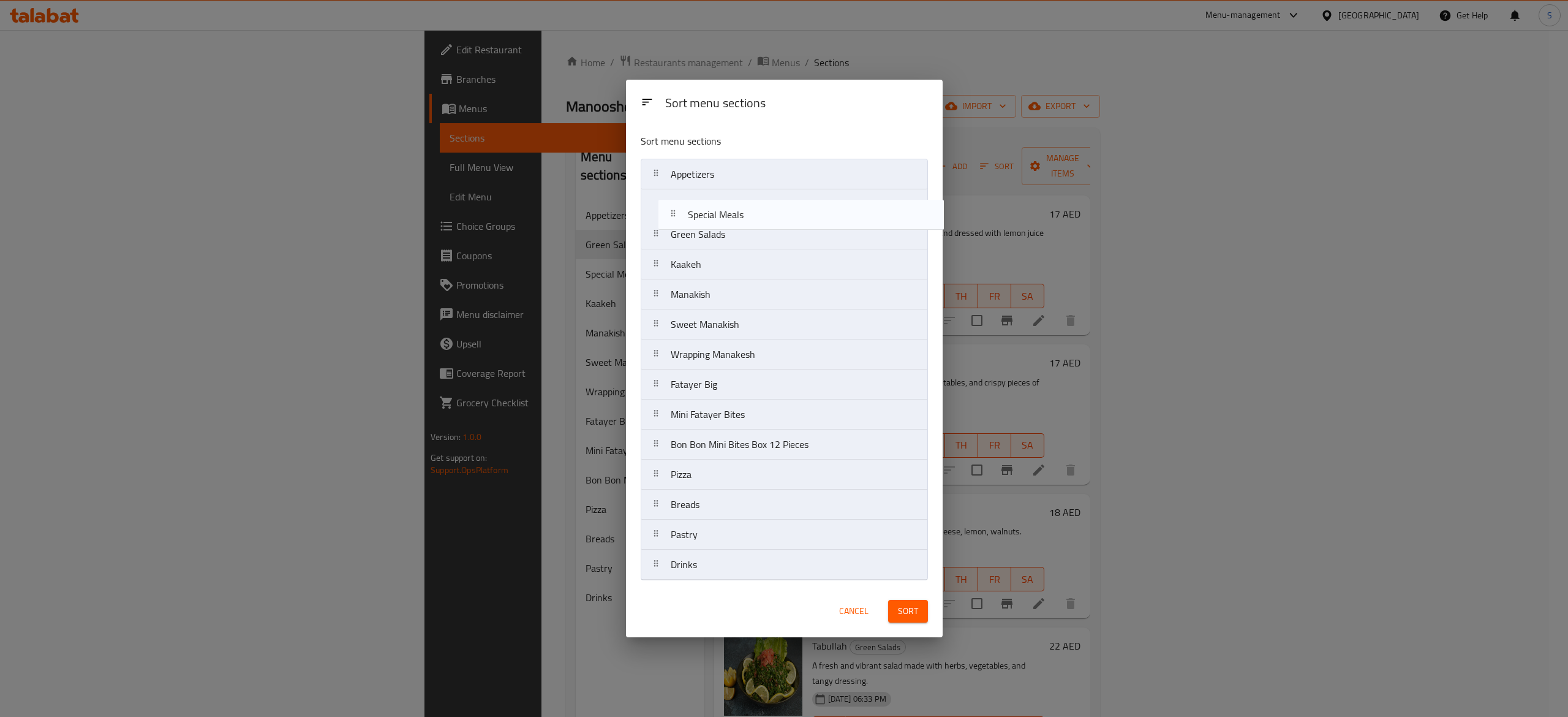
drag, startPoint x: 797, startPoint y: 239, endPoint x: 819, endPoint y: 220, distance: 29.1
click at [819, 220] on nav "Appetizers Green Salads Special Meals Kaakeh Manakish Sweet Manakish Wrapping M…" at bounding box center [784, 370] width 288 height 422
drag, startPoint x: 818, startPoint y: 245, endPoint x: 806, endPoint y: 469, distance: 224.3
click at [806, 469] on nav "Appetizers Special Meals Green Salads Kaakeh Manakish Sweet Manakish Wrapping M…" at bounding box center [784, 370] width 288 height 422
drag, startPoint x: 824, startPoint y: 276, endPoint x: 787, endPoint y: 255, distance: 42.5
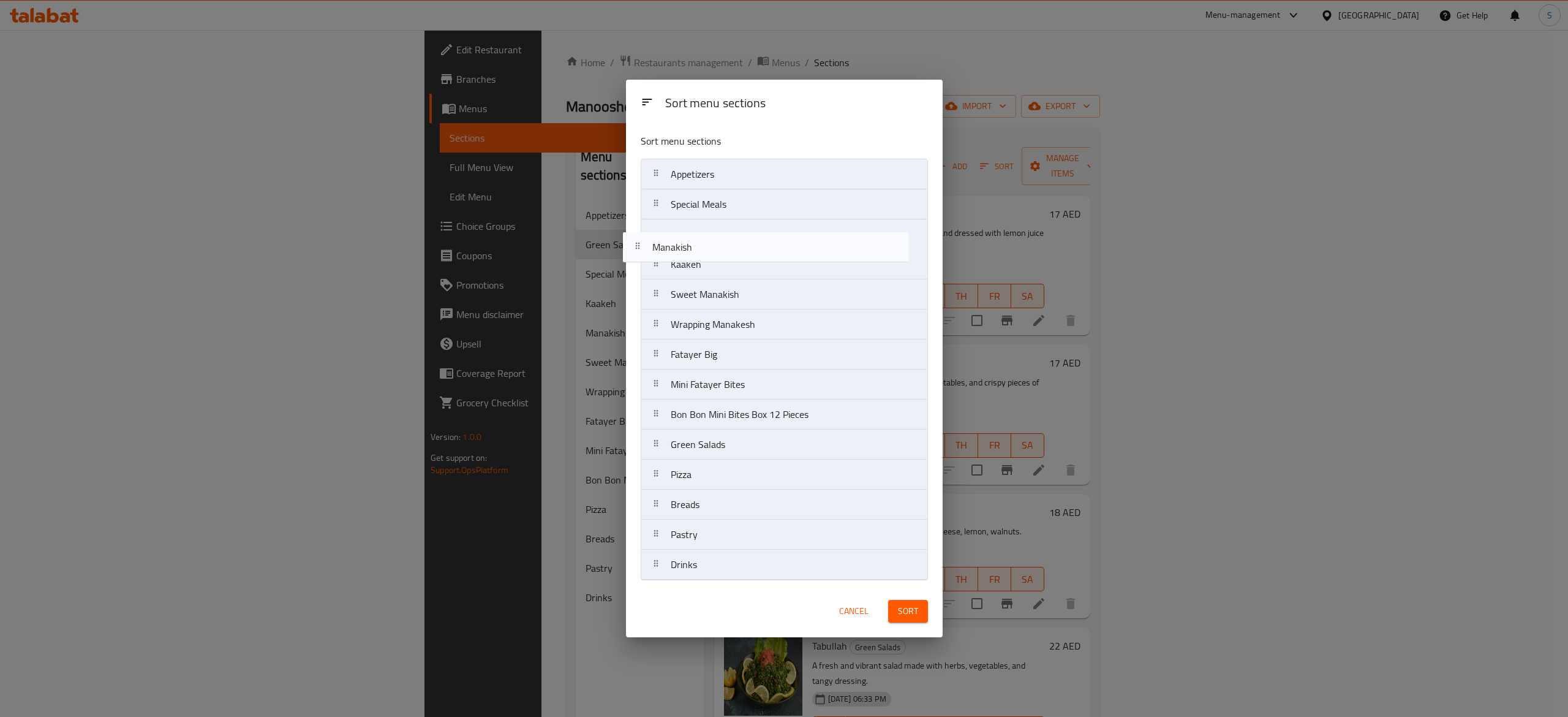
click at [787, 255] on nav "Appetizers Special Meals Kaakeh Manakish Sweet Manakish Wrapping Manakesh Fatay…" at bounding box center [784, 370] width 288 height 422
drag, startPoint x: 806, startPoint y: 303, endPoint x: 813, endPoint y: 274, distance: 29.8
click at [813, 274] on nav "Appetizers Special Meals Manakish Kaakeh Sweet Manakish Wrapping Manakesh Fatay…" at bounding box center [784, 370] width 288 height 422
drag, startPoint x: 819, startPoint y: 326, endPoint x: 821, endPoint y: 298, distance: 28.1
click at [821, 298] on nav "Appetizers Special Meals Manakish Sweet Manakish Kaakeh Wrapping Manakesh Fatay…" at bounding box center [784, 370] width 288 height 422
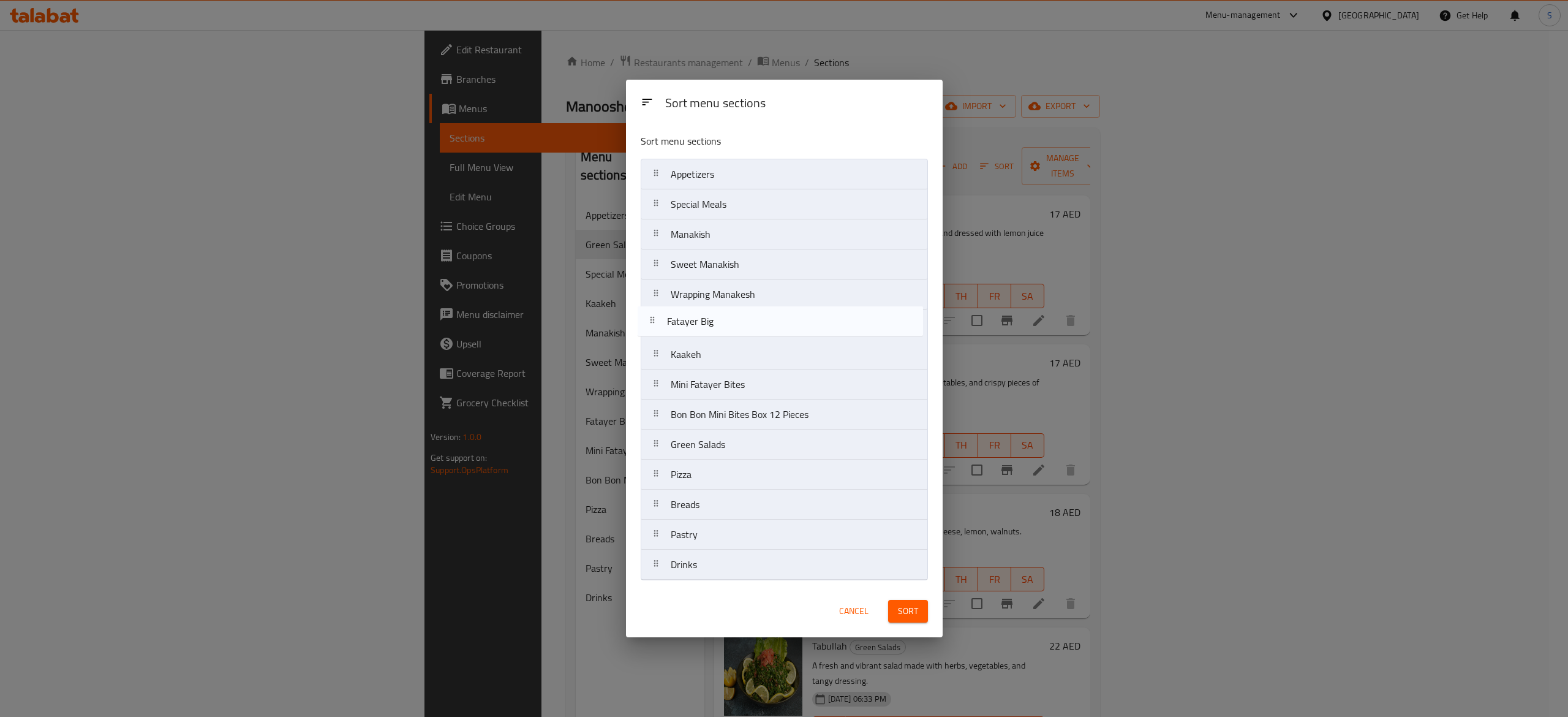
drag, startPoint x: 824, startPoint y: 360, endPoint x: 818, endPoint y: 322, distance: 38.5
click at [818, 322] on nav "Appetizers Special Meals Manakish Sweet Manakish Wrapping Manakesh Kaakeh Fatay…" at bounding box center [784, 370] width 288 height 422
drag, startPoint x: 761, startPoint y: 530, endPoint x: 761, endPoint y: 185, distance: 345.0
click at [761, 185] on nav "Appetizers Special Meals Manakish Sweet Manakish Wrapping Manakesh Fatayer Big …" at bounding box center [784, 370] width 288 height 422
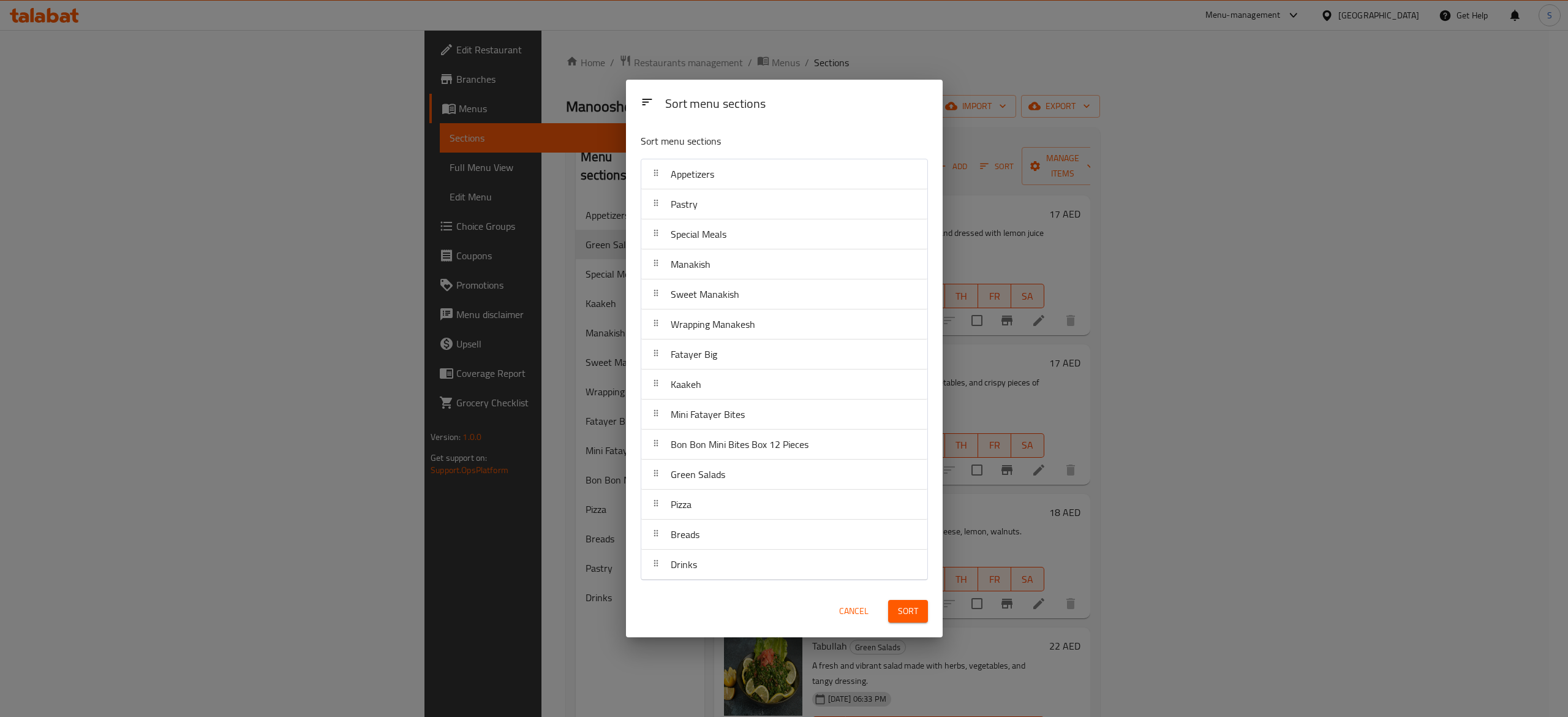
click at [914, 607] on span "Sort" at bounding box center [907, 612] width 20 height 16
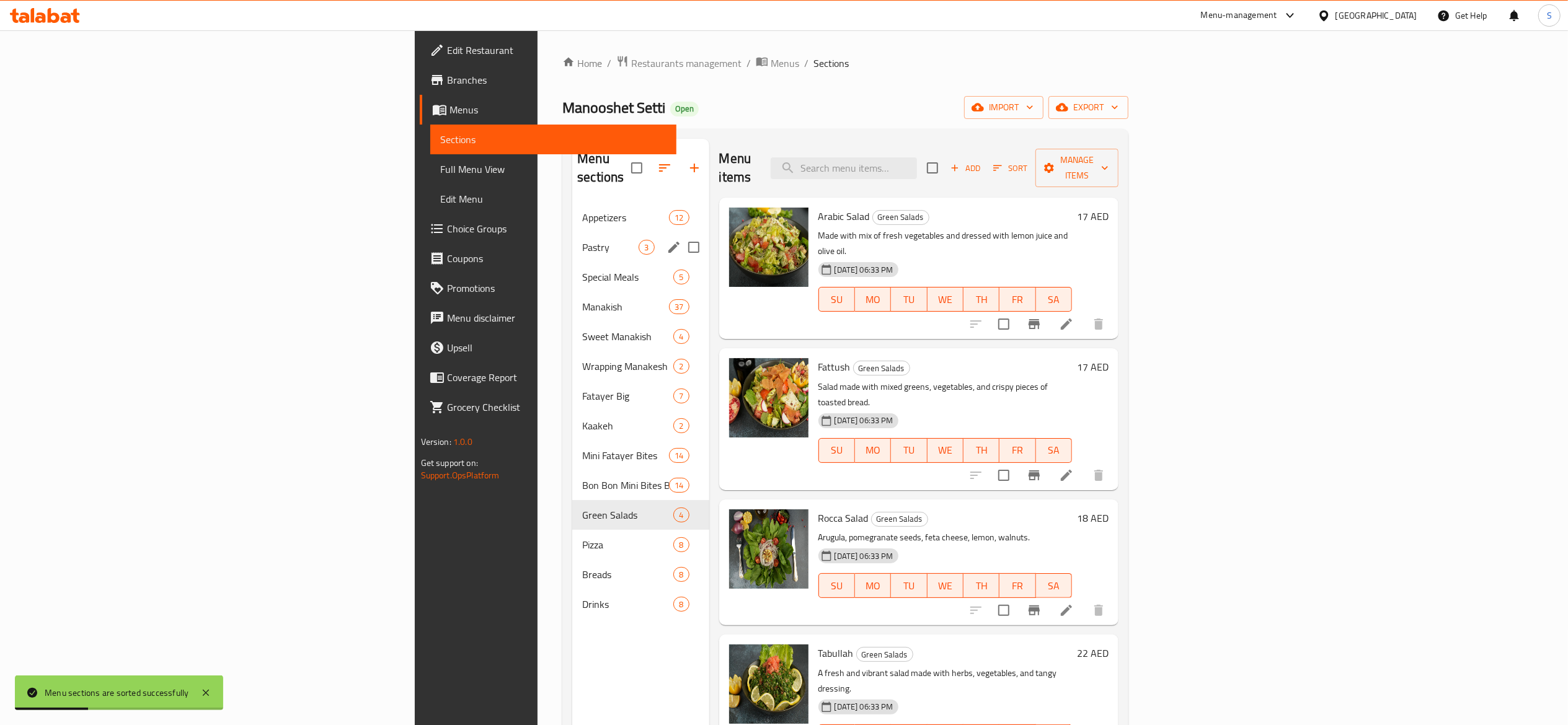
click at [572, 232] on div "Pastry 3" at bounding box center [641, 247] width 136 height 30
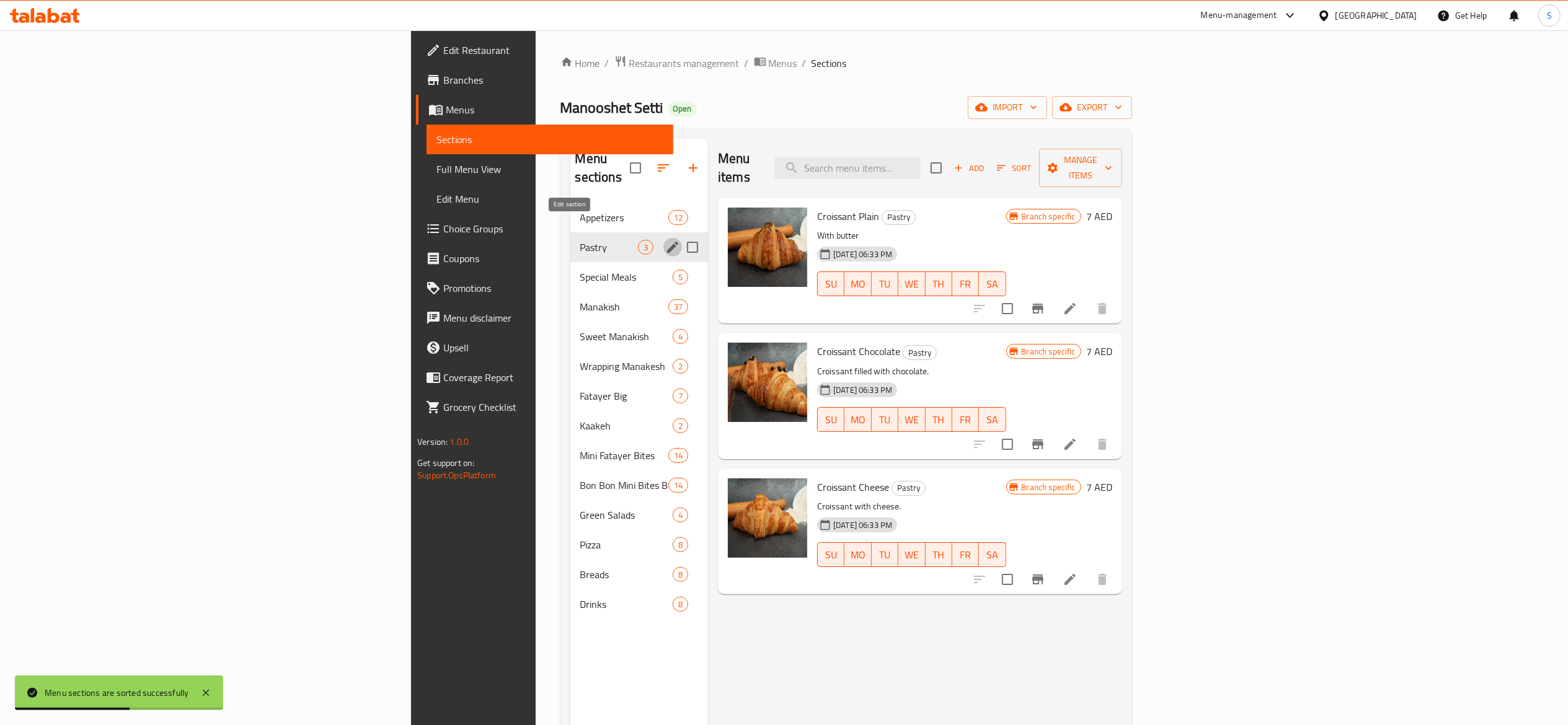
click at [667, 242] on icon "edit" at bounding box center [672, 247] width 11 height 11
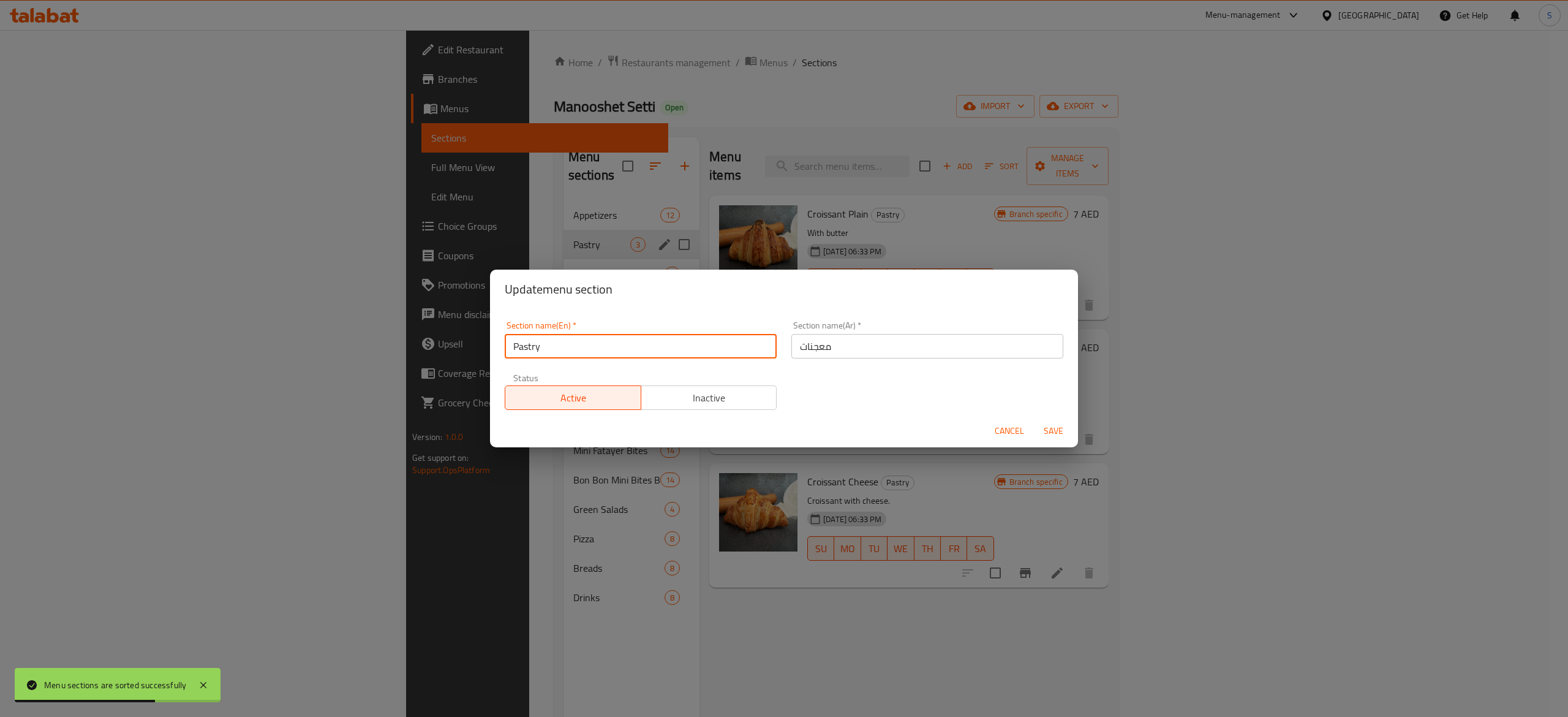
drag, startPoint x: 582, startPoint y: 348, endPoint x: 471, endPoint y: 349, distance: 111.0
click at [471, 349] on div "Update menu section Section name(En)   * Pastry Section name(En) * Section name…" at bounding box center [784, 358] width 1568 height 717
type input "Croissant"
click at [1065, 432] on span "Save" at bounding box center [1053, 431] width 29 height 16
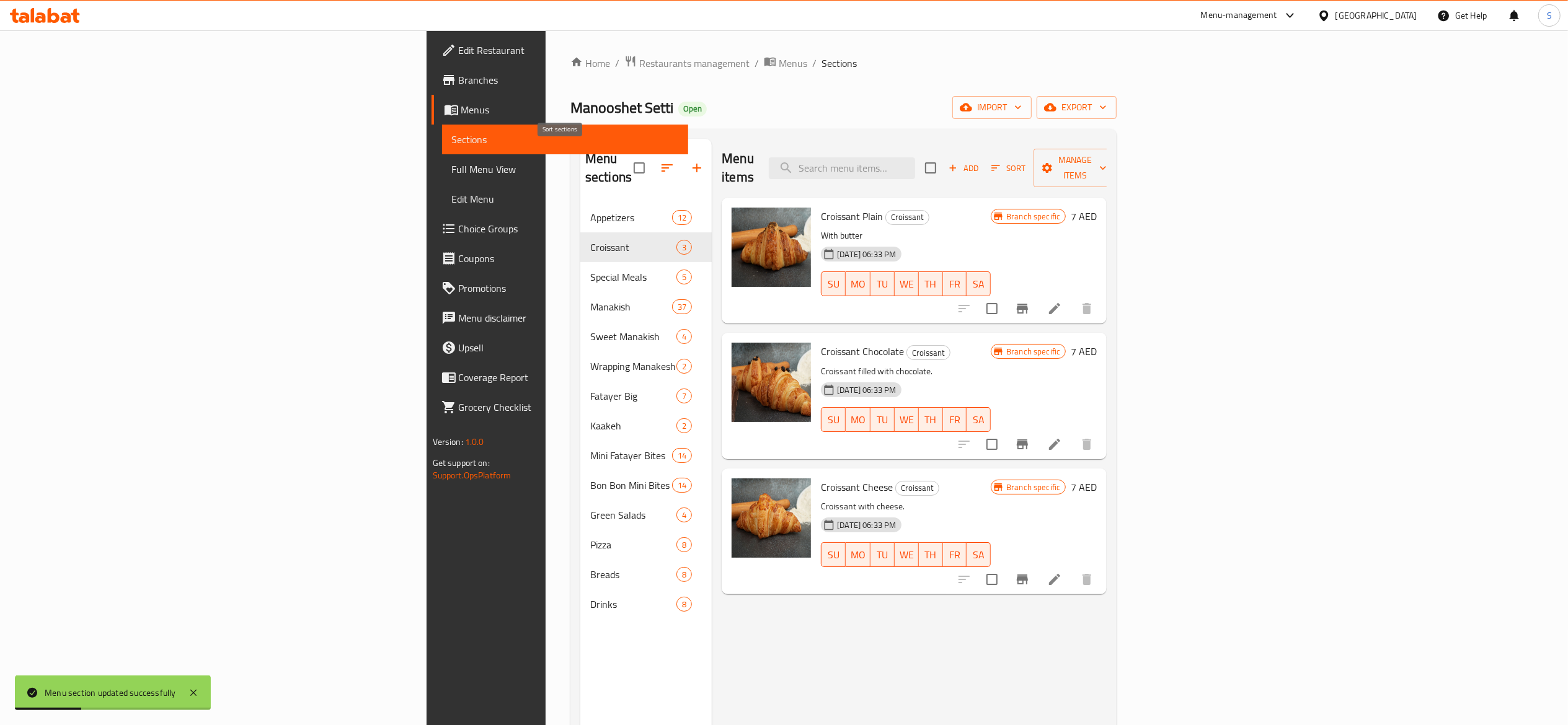
click at [652, 165] on button "button" at bounding box center [667, 168] width 30 height 30
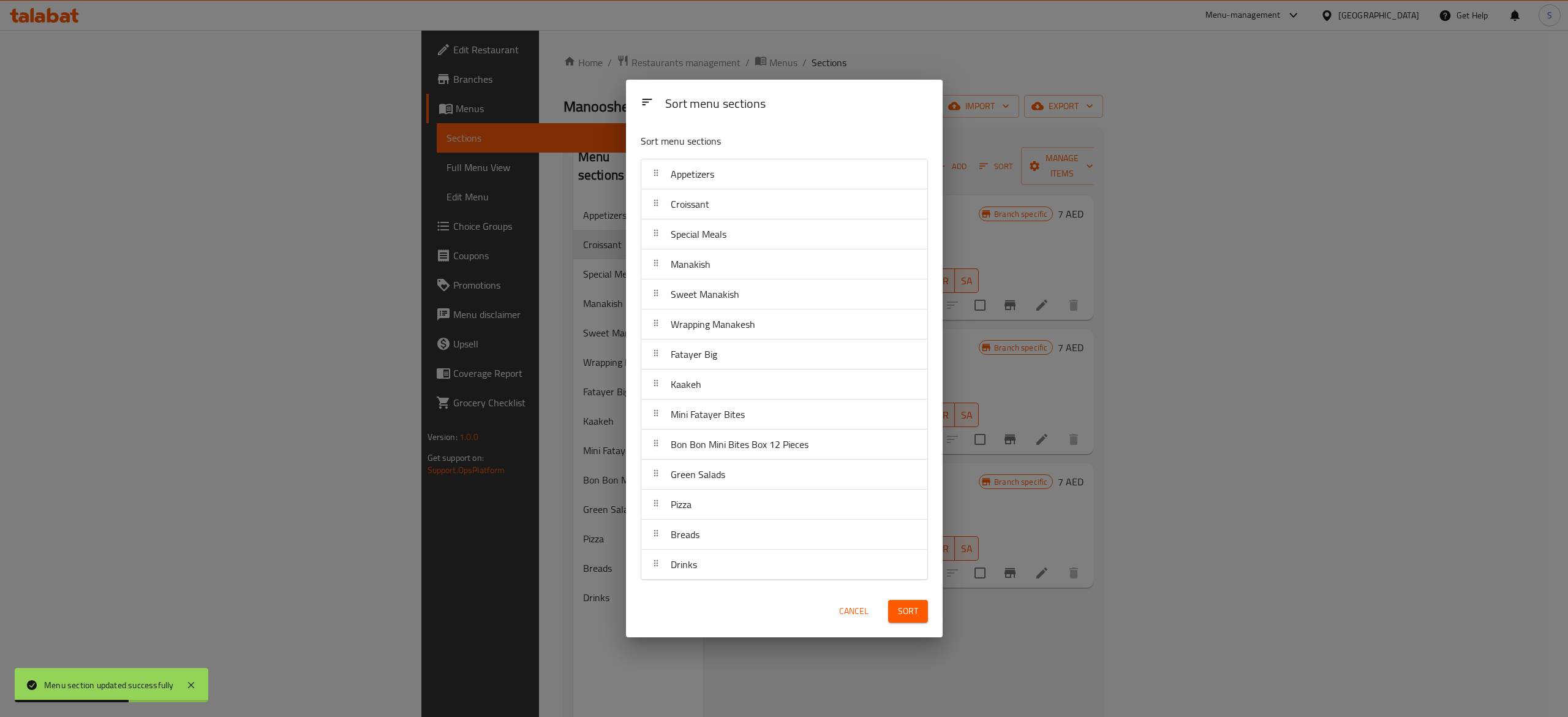
click at [863, 614] on span "Cancel" at bounding box center [854, 612] width 29 height 16
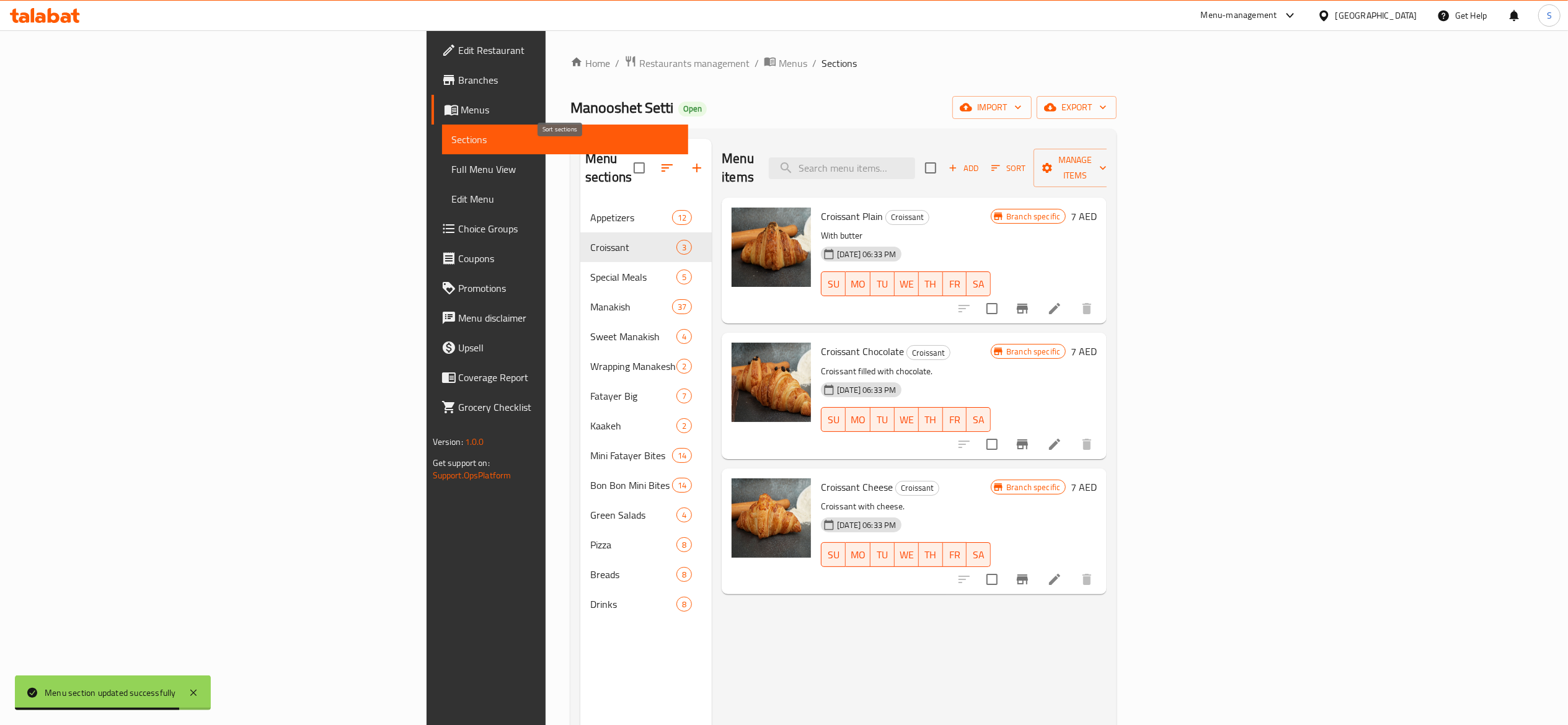
click at [652, 169] on button "button" at bounding box center [667, 168] width 30 height 30
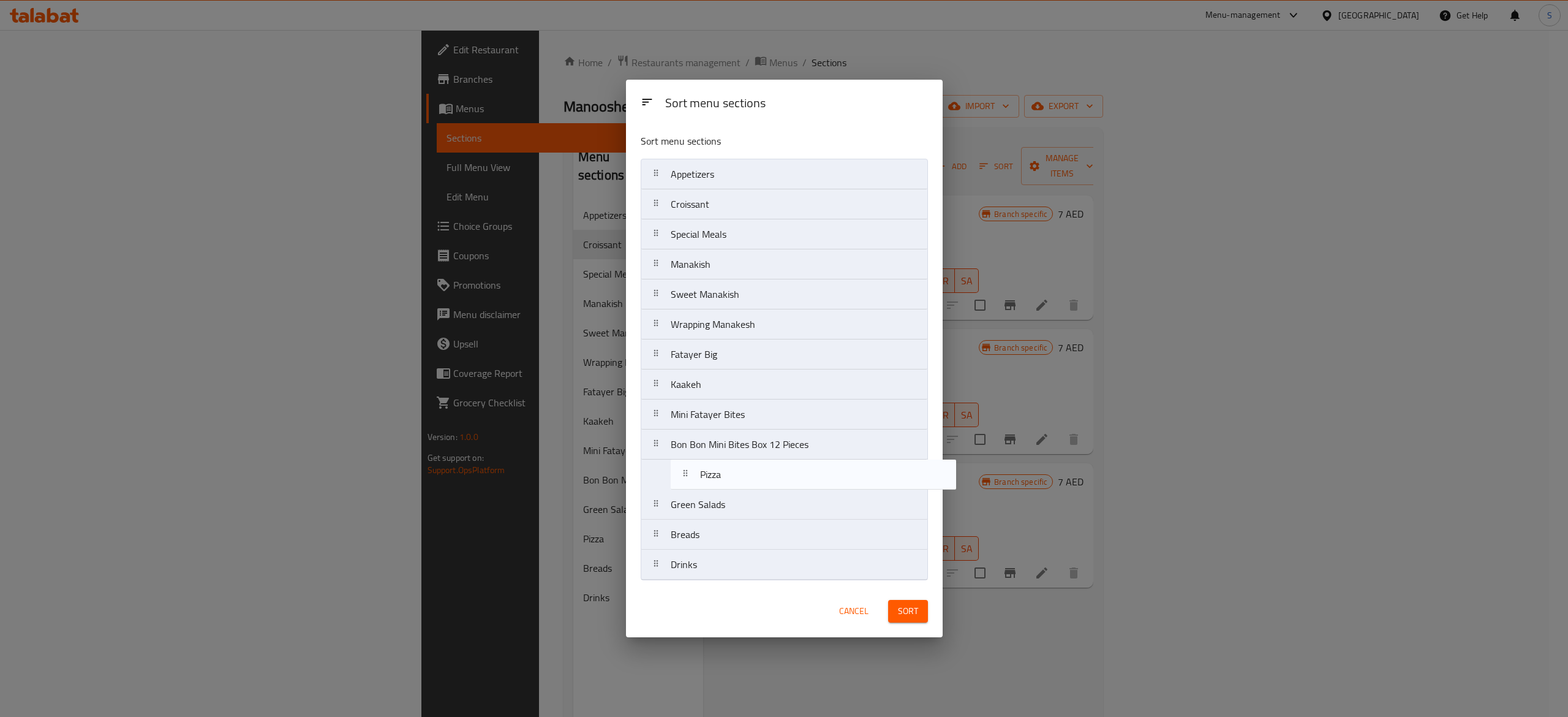
drag, startPoint x: 722, startPoint y: 500, endPoint x: 736, endPoint y: 463, distance: 39.6
click at [736, 463] on nav "Appetizers Croissant Special Meals Manakish Sweet Manakish Wrapping Manakesh Fa…" at bounding box center [784, 370] width 288 height 422
drag, startPoint x: 824, startPoint y: 397, endPoint x: 845, endPoint y: 523, distance: 127.7
click at [845, 523] on nav "Appetizers Croissant Special Meals Manakish Sweet Manakish Wrapping Manakesh Fa…" at bounding box center [784, 370] width 288 height 422
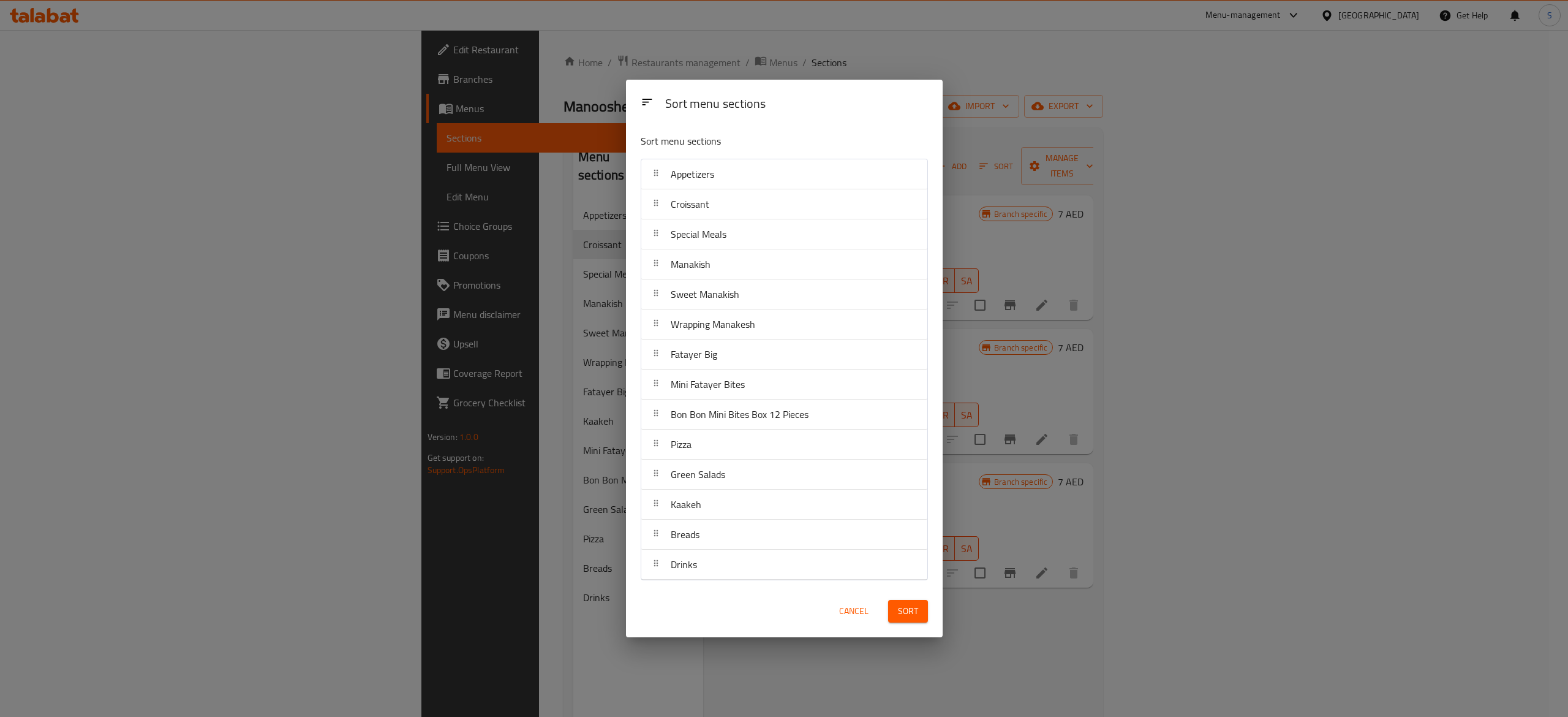
click at [924, 617] on button "Sort" at bounding box center [908, 612] width 40 height 22
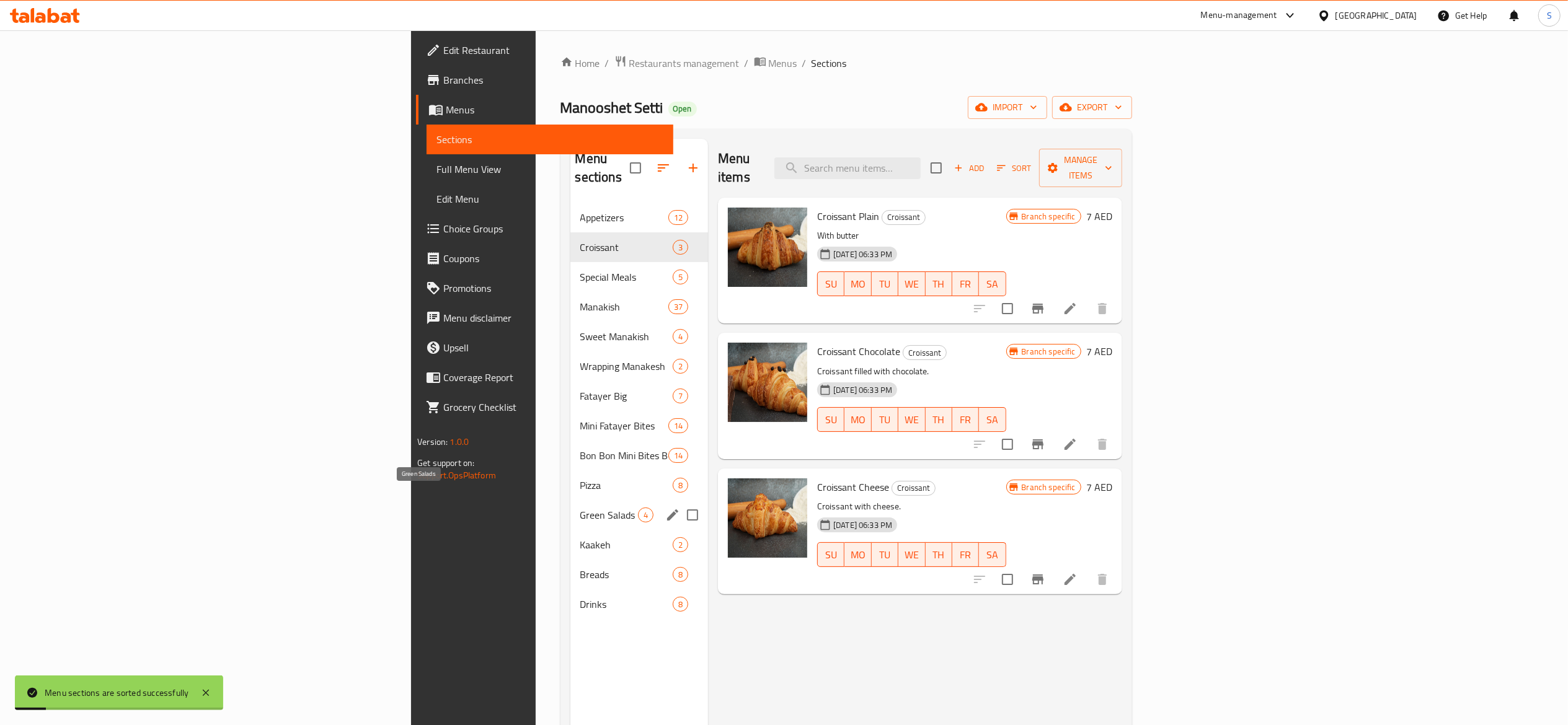
click at [580, 508] on span "Green Salads" at bounding box center [609, 514] width 58 height 15
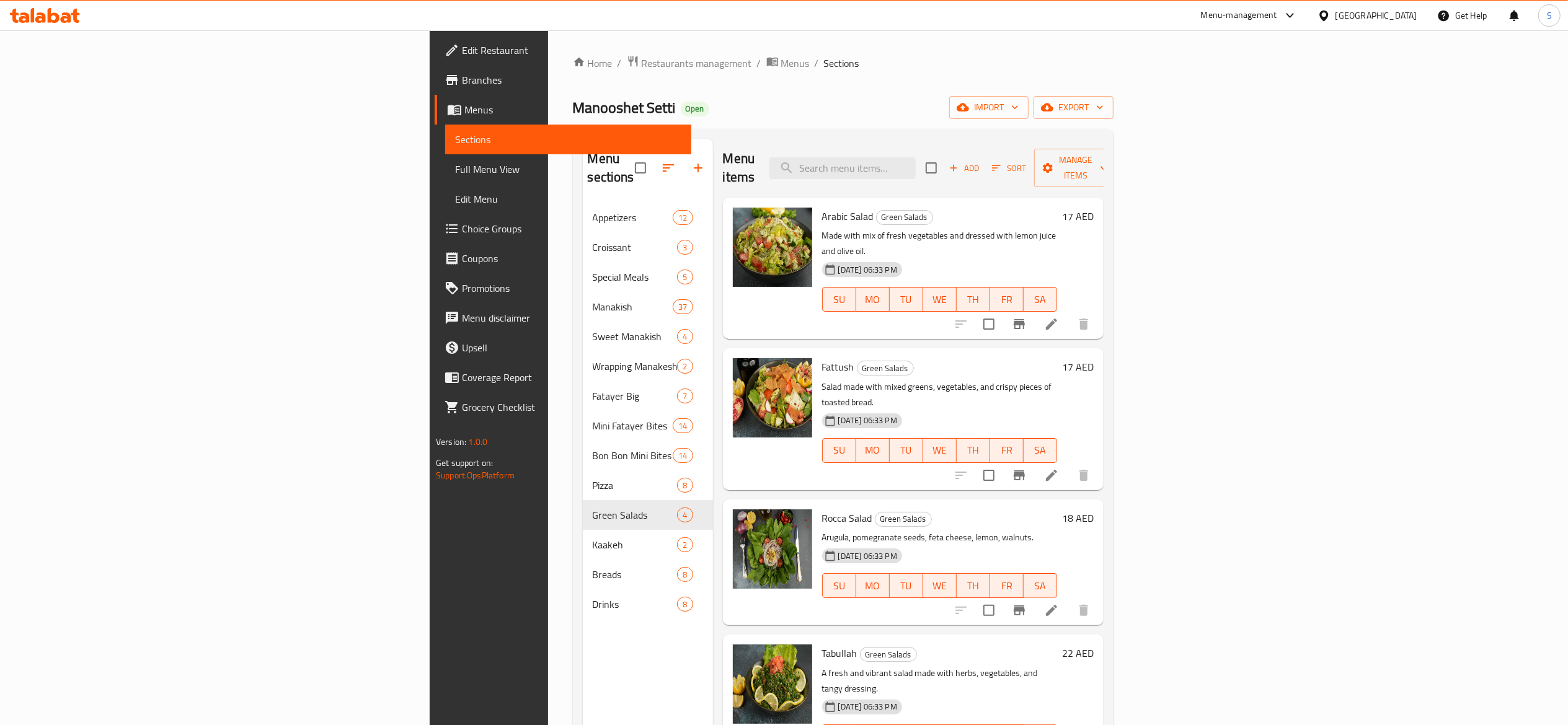
click at [573, 76] on div "Home / Restaurants management / Menus / Sections Manooshet Setti Open import ex…" at bounding box center [843, 464] width 541 height 818
click at [642, 68] on span "Restaurants management" at bounding box center [697, 63] width 110 height 15
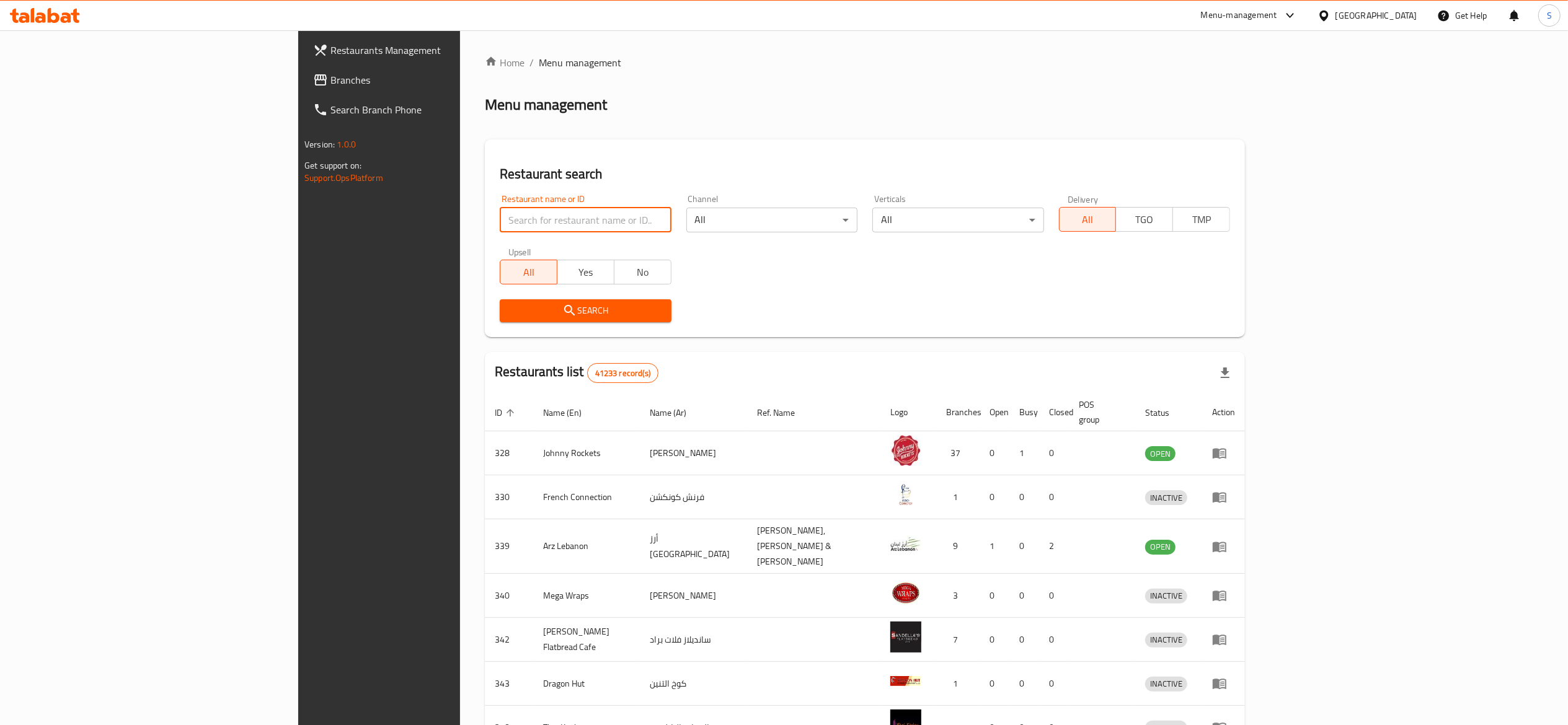
click at [500, 219] on input "search" at bounding box center [586, 220] width 171 height 24
type input "biryani spot"
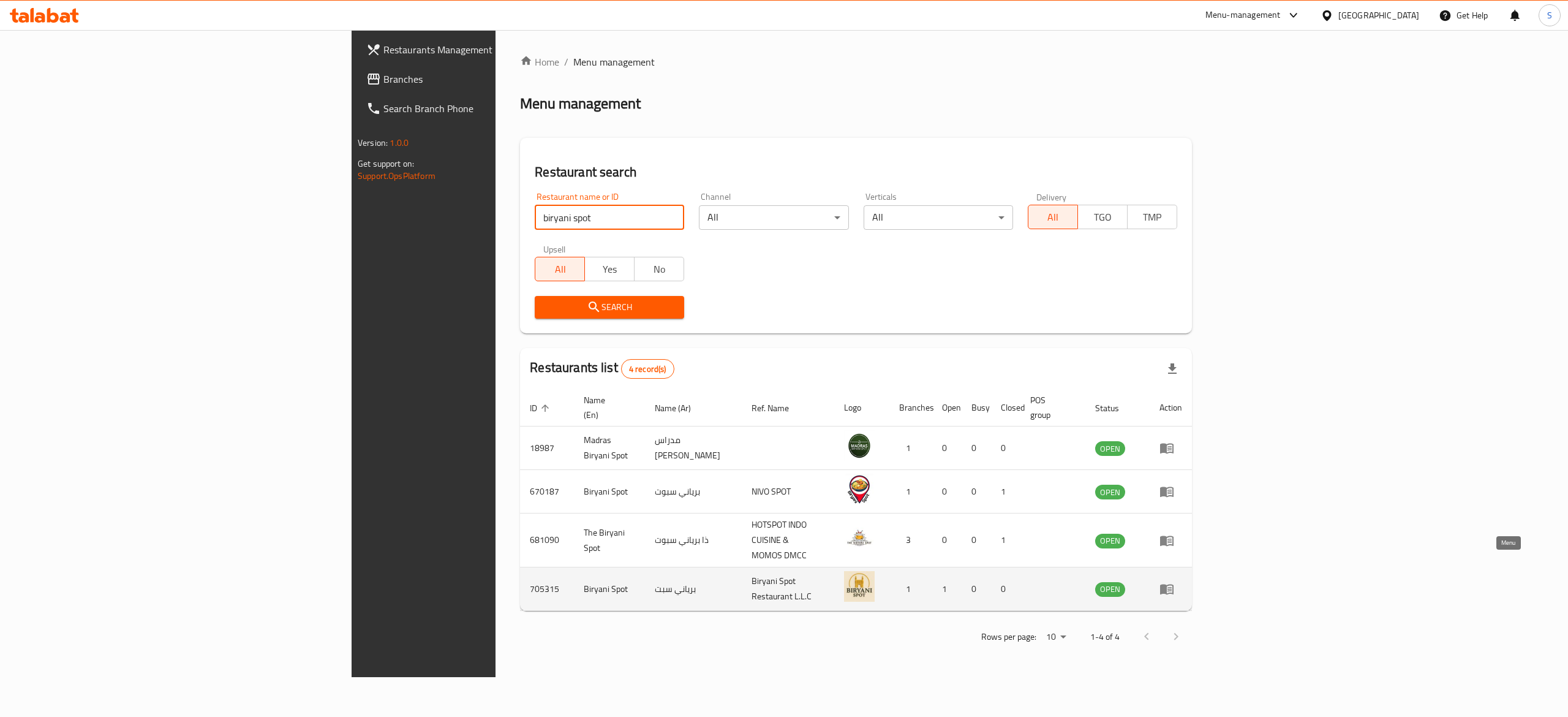
click at [1182, 581] on link "enhanced table" at bounding box center [1171, 588] width 22 height 15
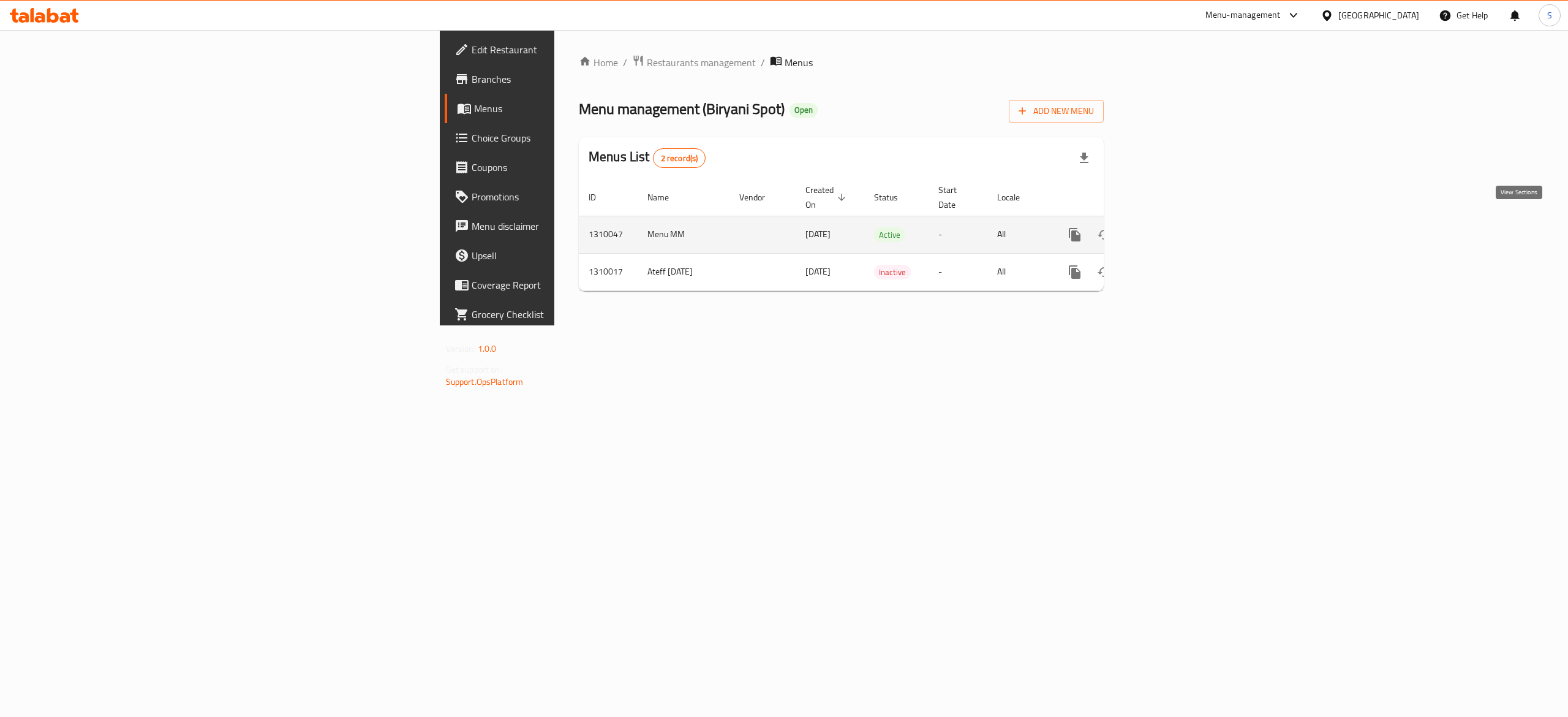
click at [1171, 227] on icon "enhanced table" at bounding box center [1163, 234] width 15 height 15
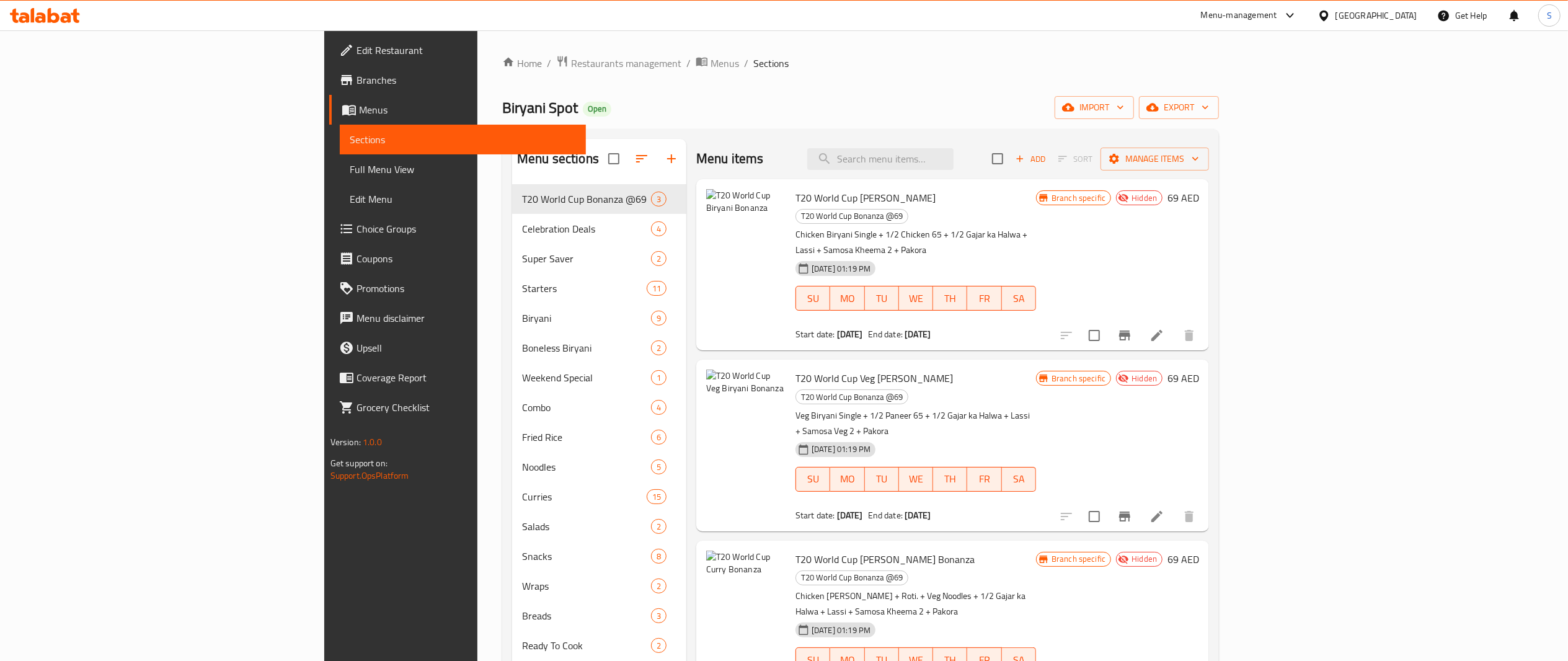
scroll to position [3, 0]
click at [1013, 616] on div "04-09-2025 01:19 PM SU MO TU WE TH FR SA" at bounding box center [916, 649] width 251 height 67
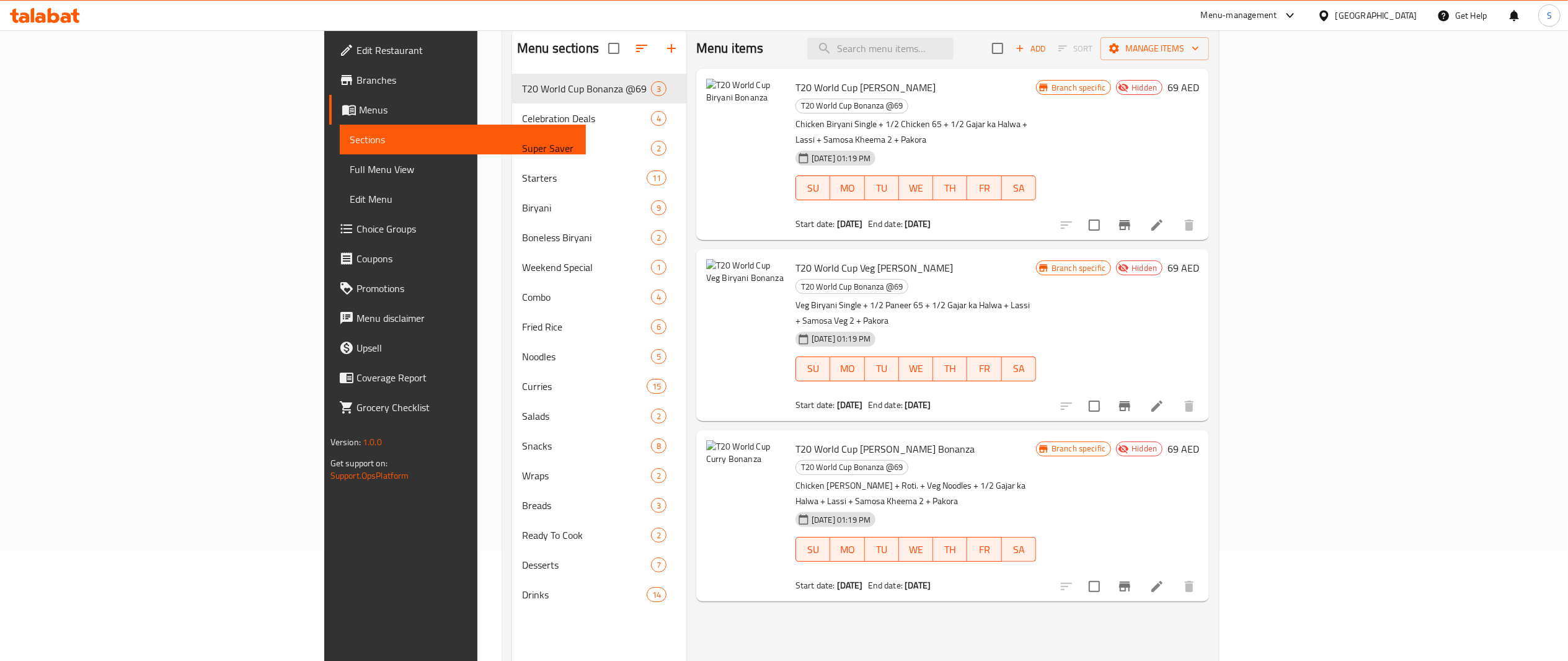
scroll to position [112, 0]
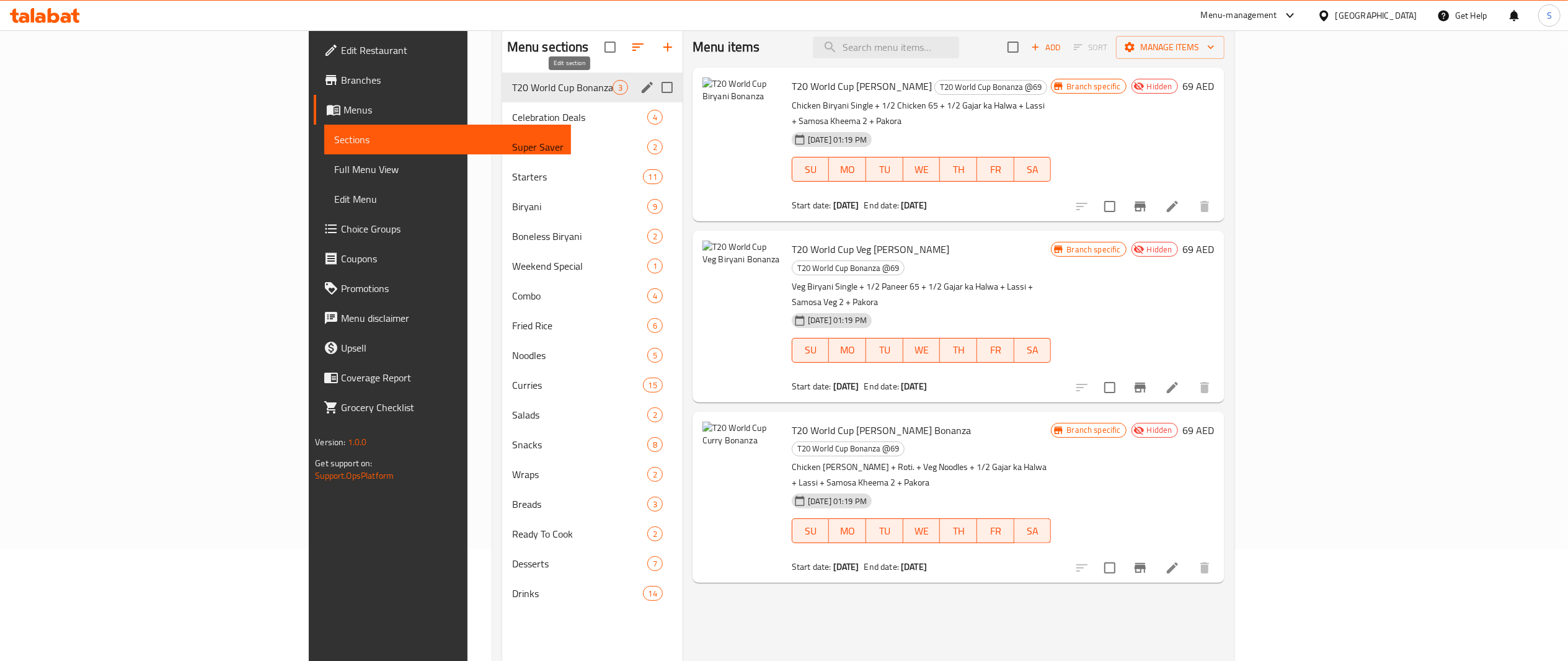
click at [640, 91] on icon "edit" at bounding box center [647, 87] width 15 height 15
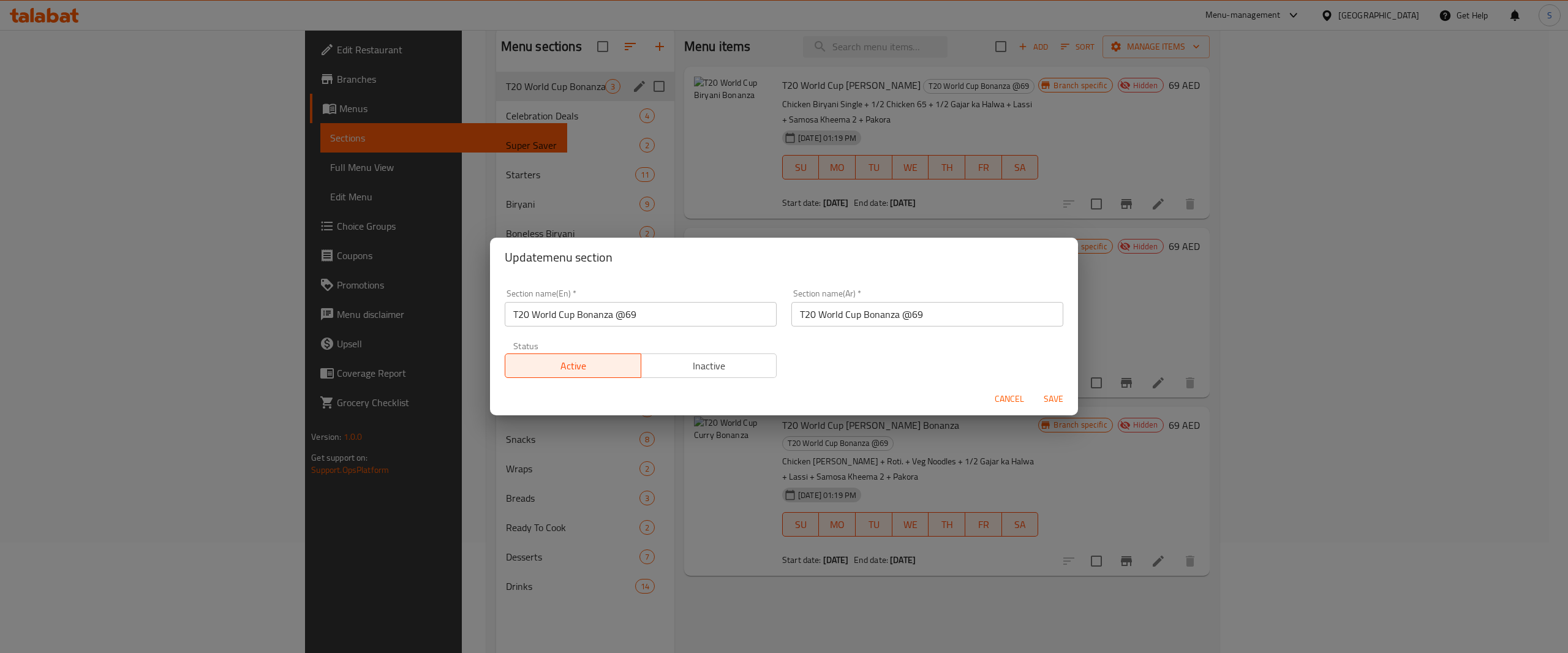
click at [705, 360] on span "Inactive" at bounding box center [710, 366] width 126 height 18
click at [1059, 406] on span "Save" at bounding box center [1053, 399] width 29 height 16
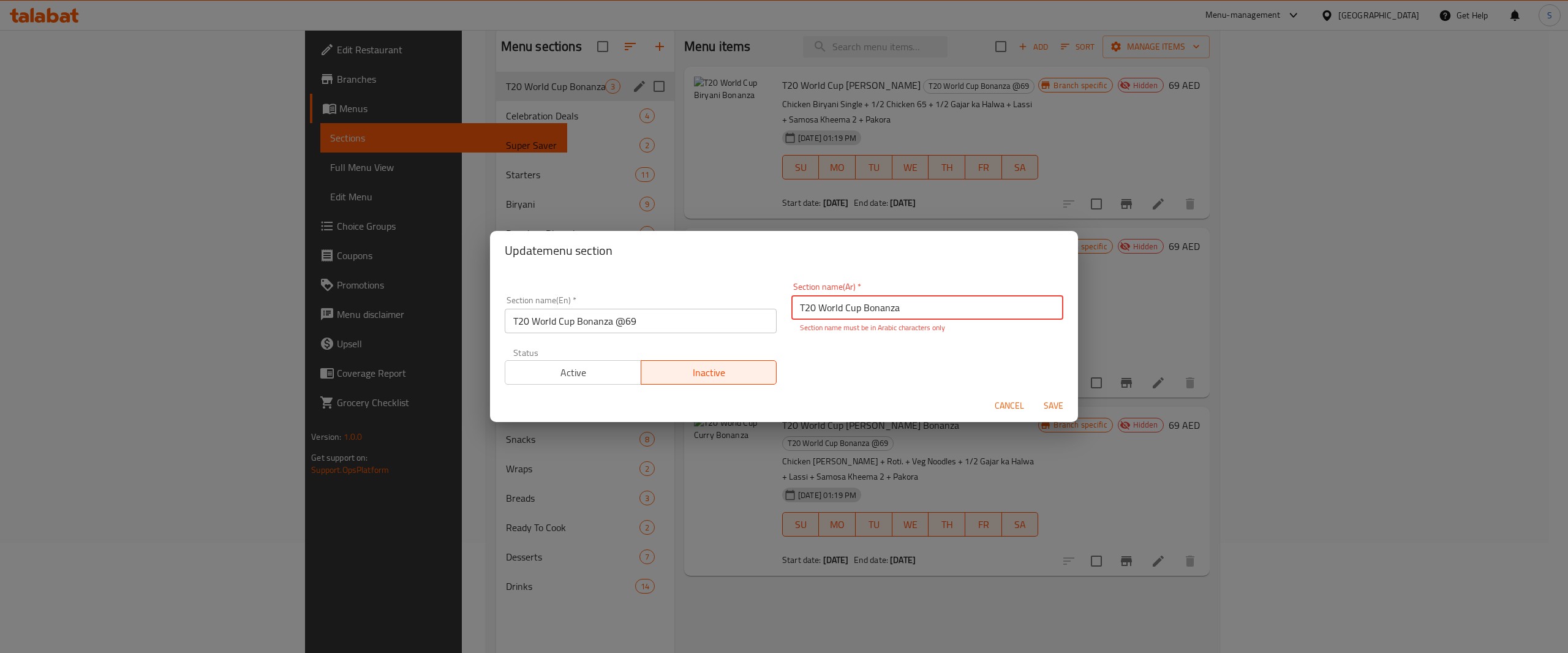
type input "T20 World Cup Bonanza"
click at [1059, 406] on span "Save" at bounding box center [1053, 406] width 29 height 16
click at [994, 400] on button "Cancel" at bounding box center [1009, 406] width 39 height 22
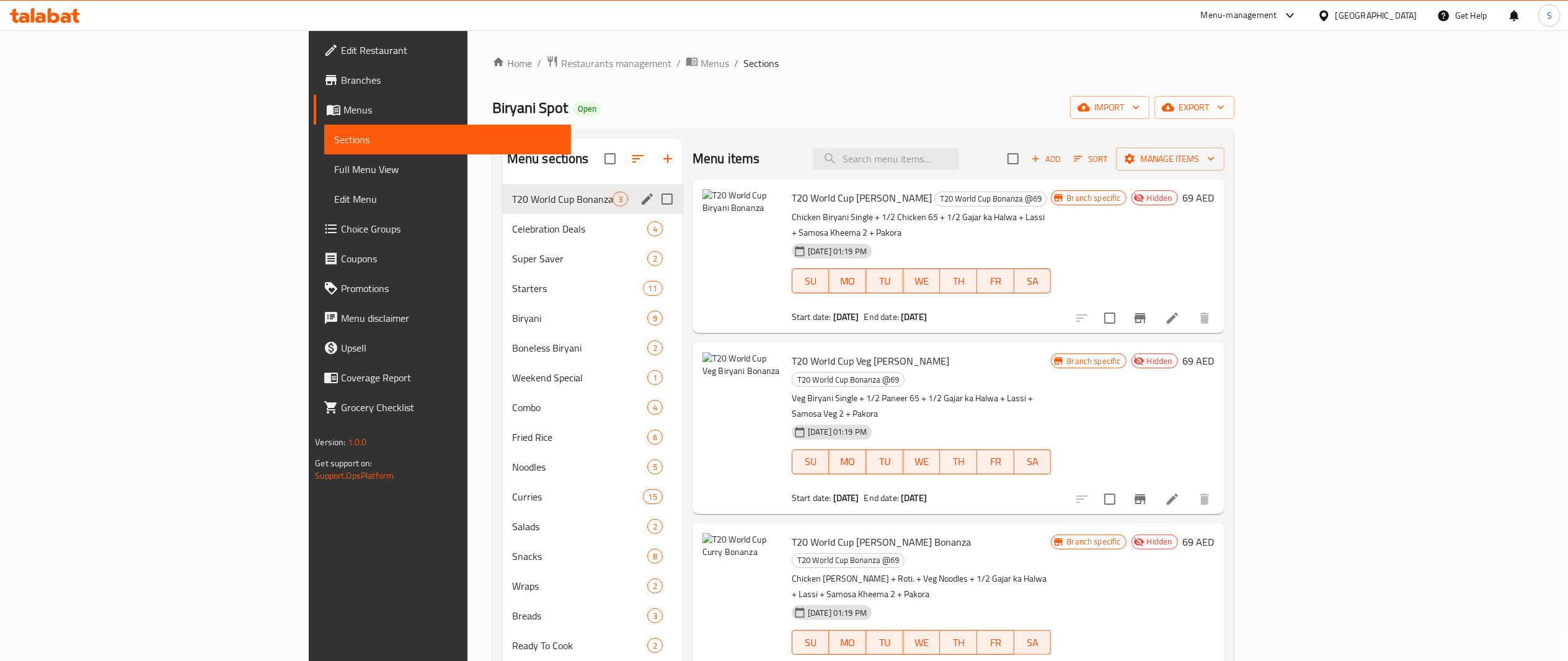
click at [640, 198] on icon "edit" at bounding box center [647, 198] width 15 height 15
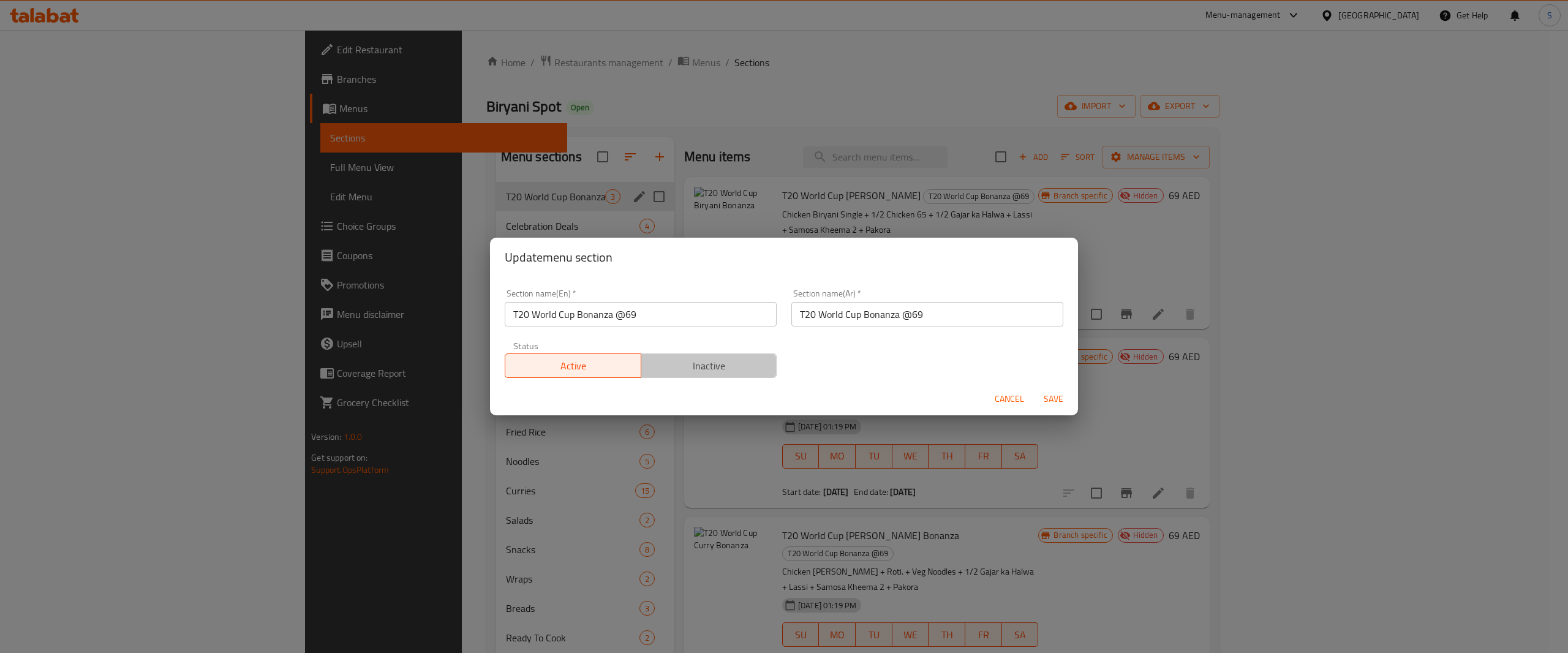
click at [755, 366] on span "Inactive" at bounding box center [710, 366] width 126 height 18
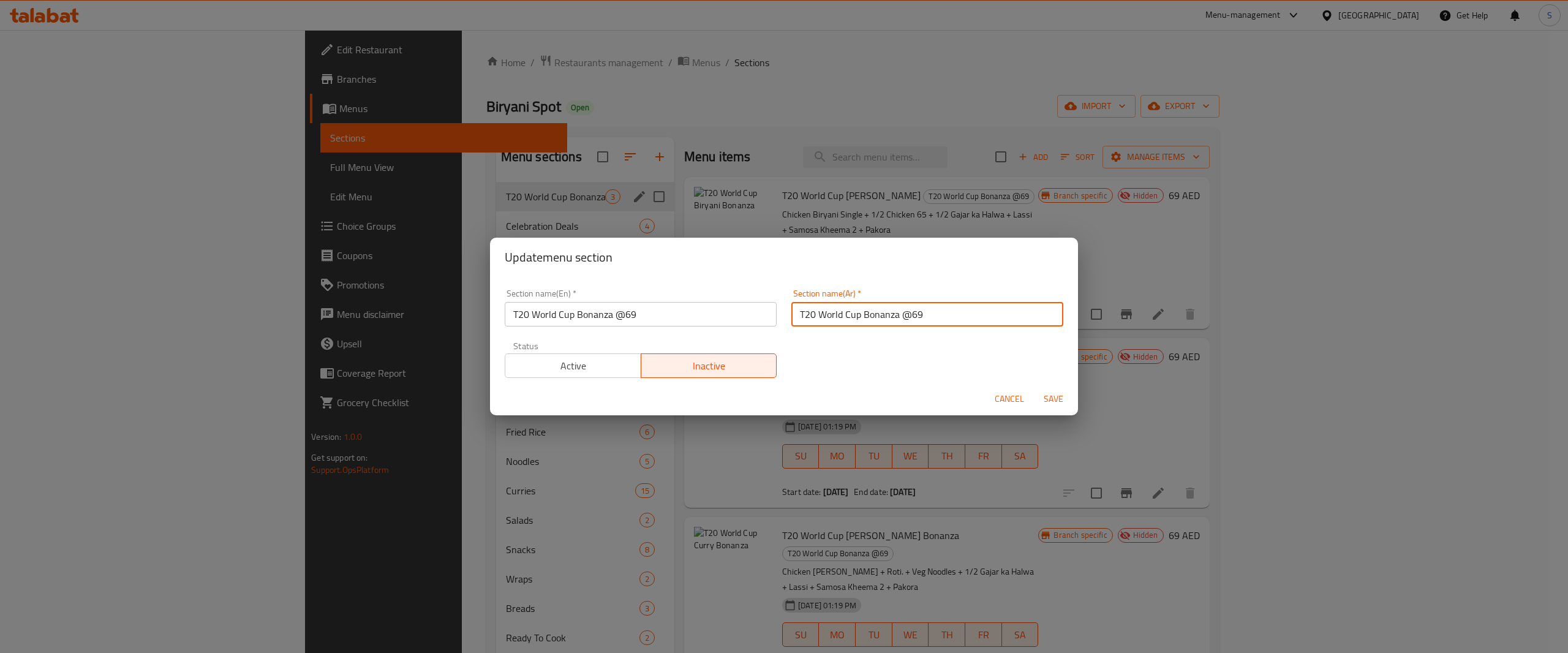
drag, startPoint x: 936, startPoint y: 310, endPoint x: 553, endPoint y: 273, distance: 384.8
click at [553, 273] on div "Update menu section Section name(En)   * T20 World Cup Bonanza @69 Section name…" at bounding box center [784, 326] width 588 height 178
paste input "مرحبا"
type input "مرحبا"
click at [1068, 396] on button "Save" at bounding box center [1053, 399] width 39 height 22
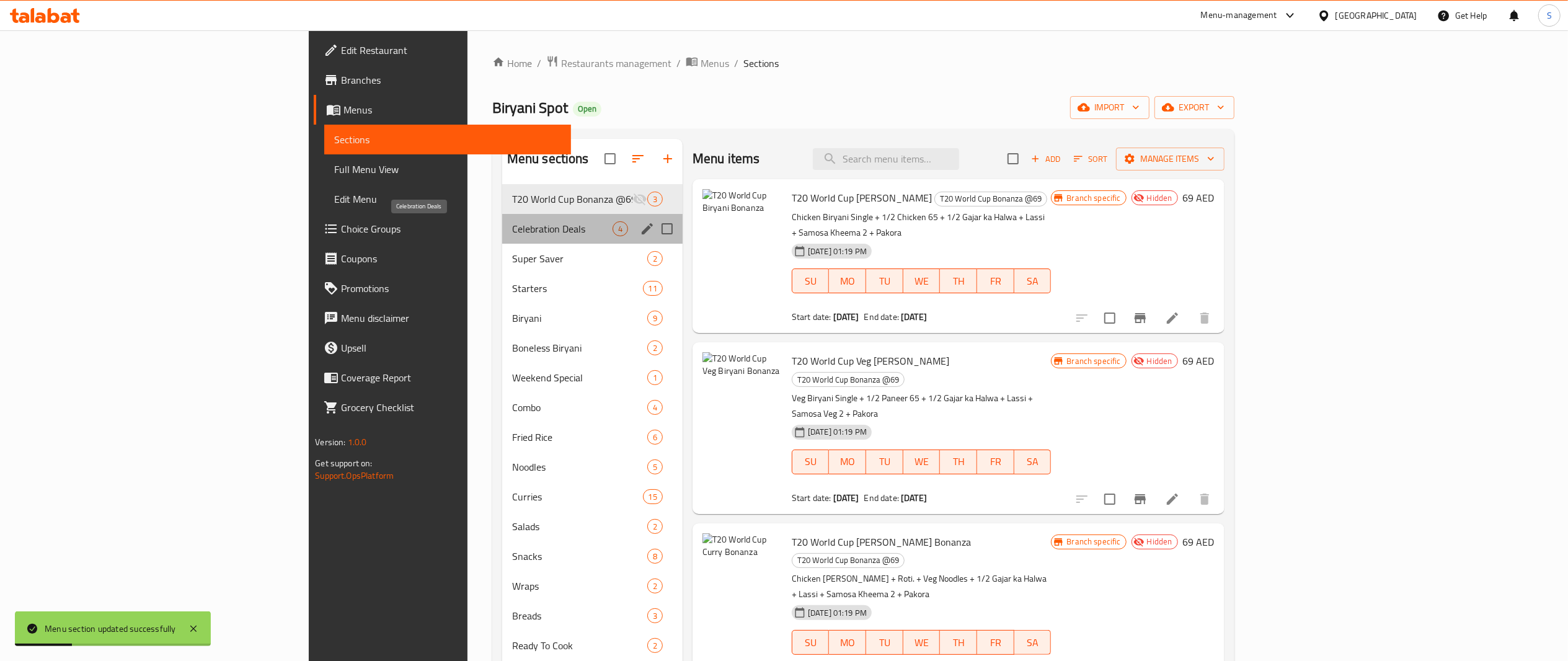
click at [526, 226] on span "Celebration Deals" at bounding box center [562, 228] width 101 height 15
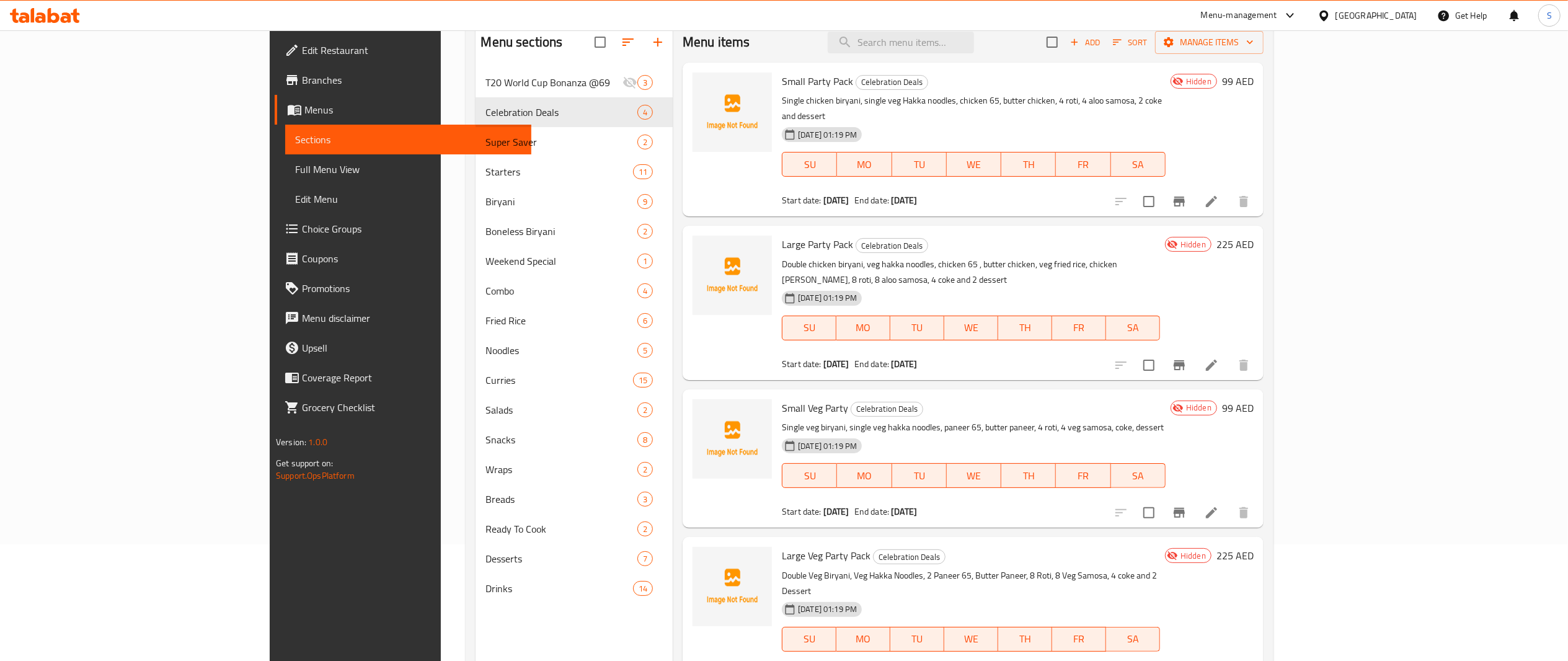
scroll to position [129, 0]
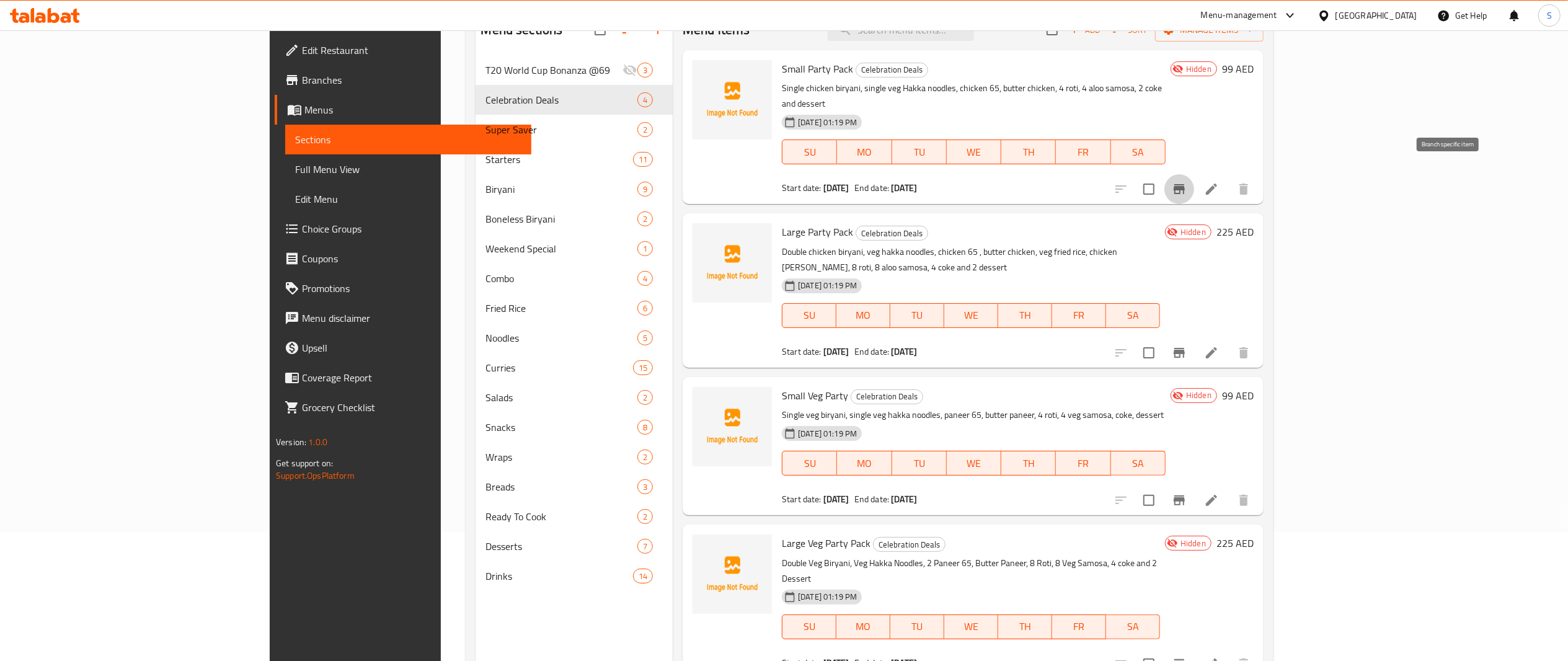
click at [1195, 183] on button "Branch-specific-item" at bounding box center [1179, 189] width 30 height 30
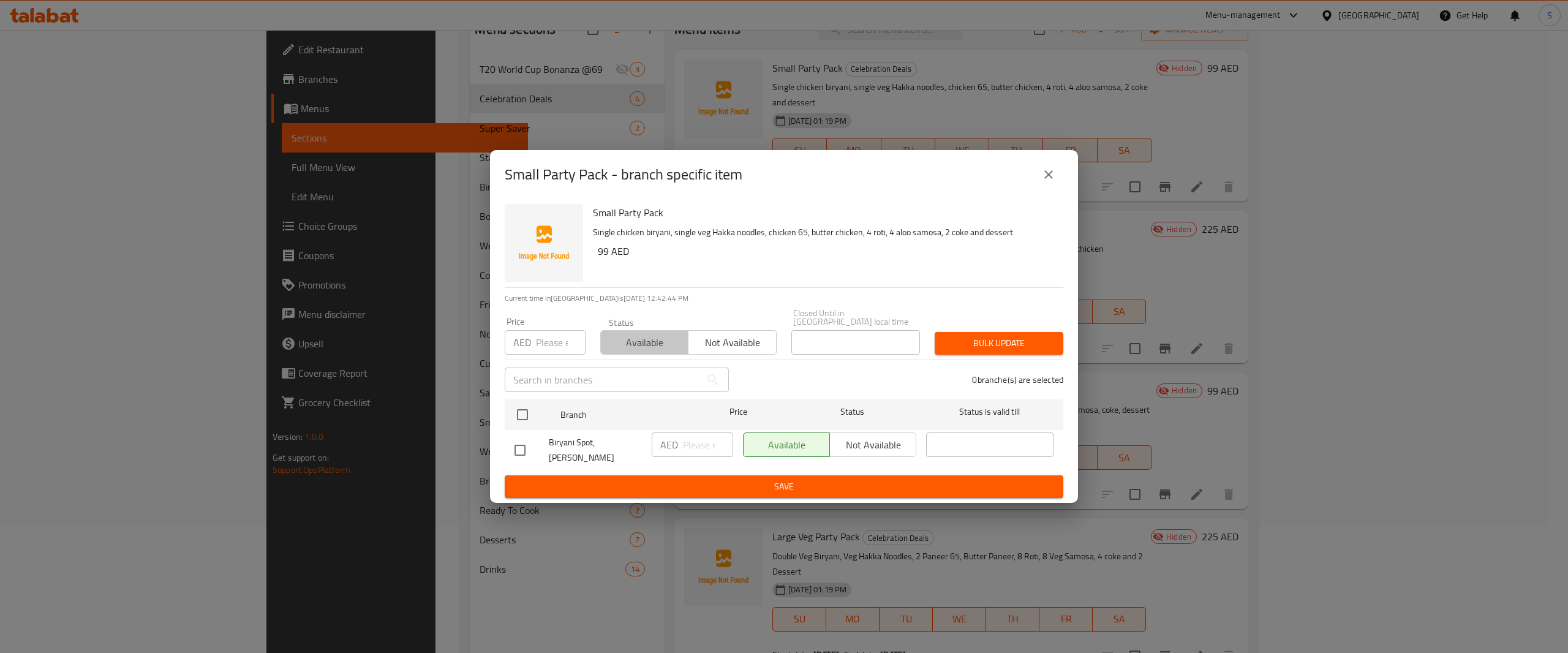
click at [651, 340] on span "Available" at bounding box center [645, 343] width 78 height 18
click at [730, 490] on button "Save" at bounding box center [784, 487] width 559 height 22
click at [1057, 181] on button "close" at bounding box center [1049, 174] width 29 height 29
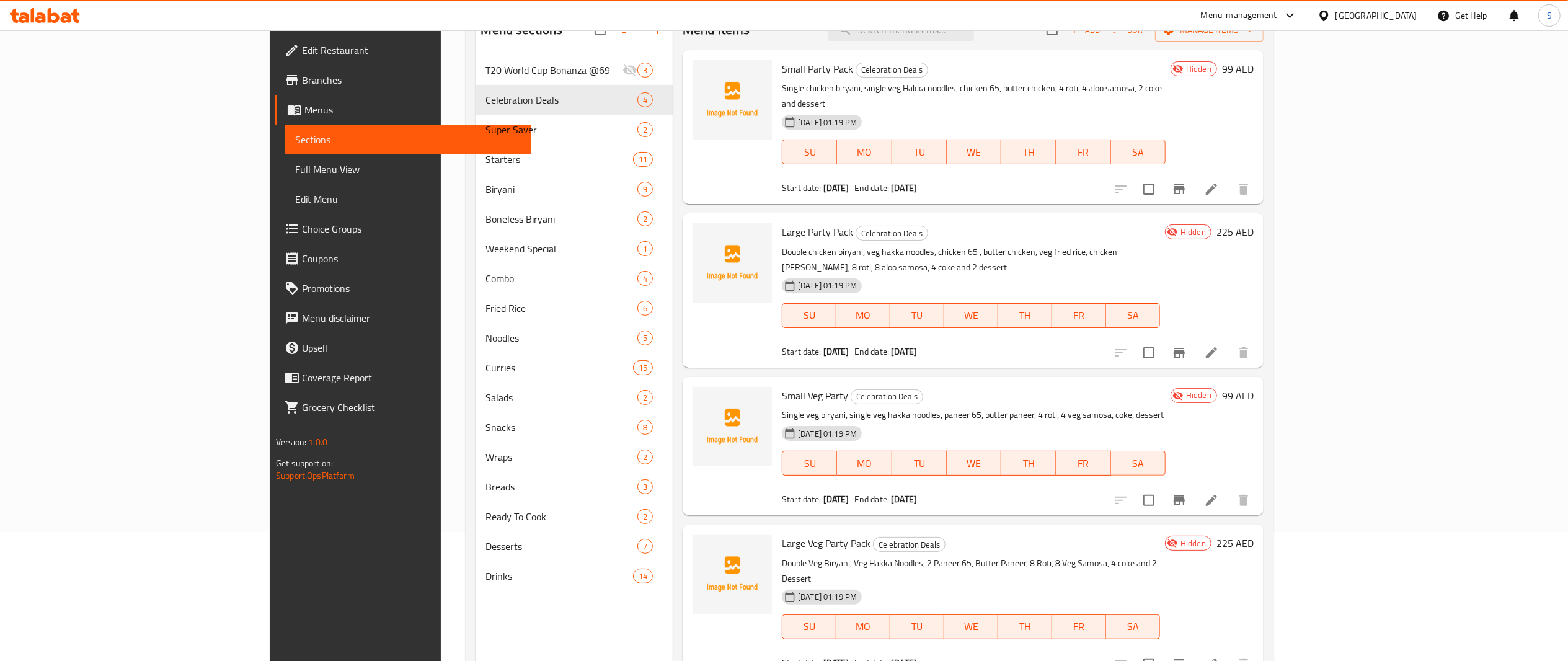
click at [1229, 185] on li at bounding box center [1212, 190] width 35 height 23
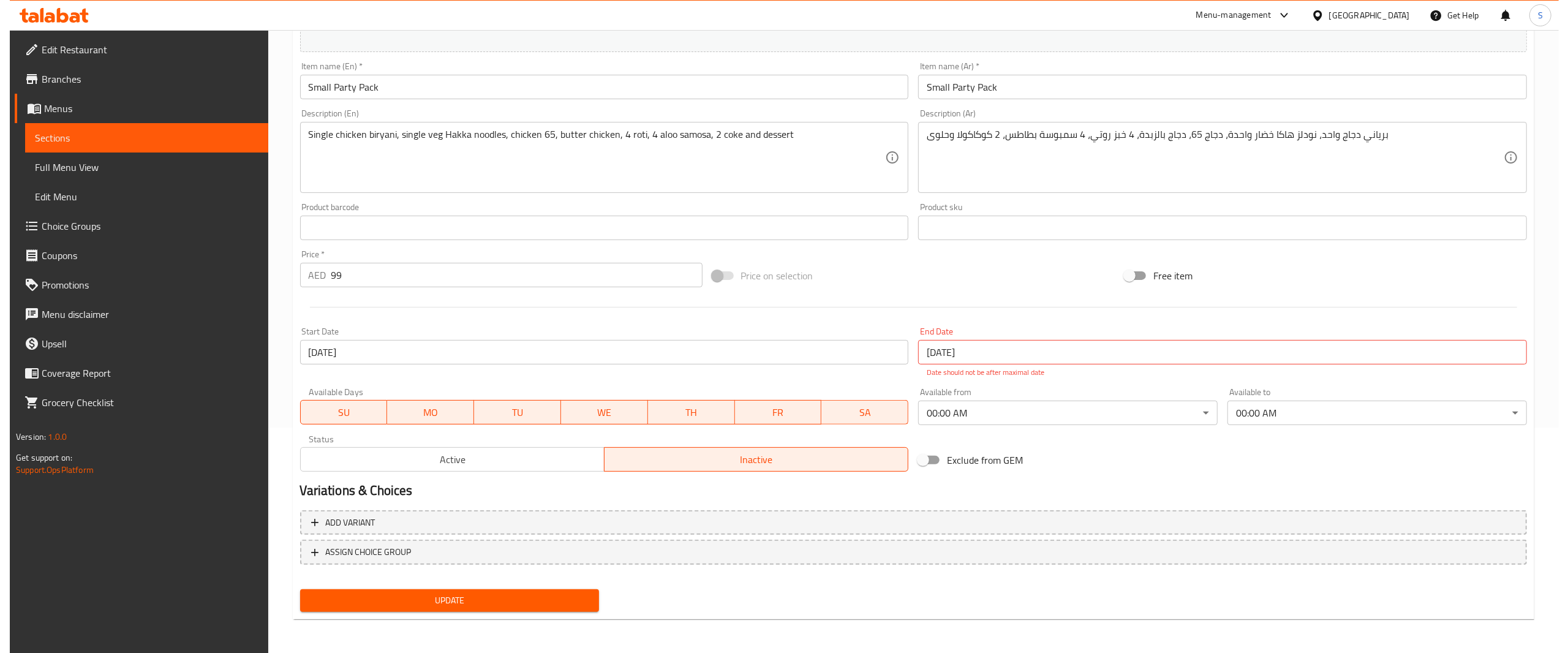
scroll to position [223, 0]
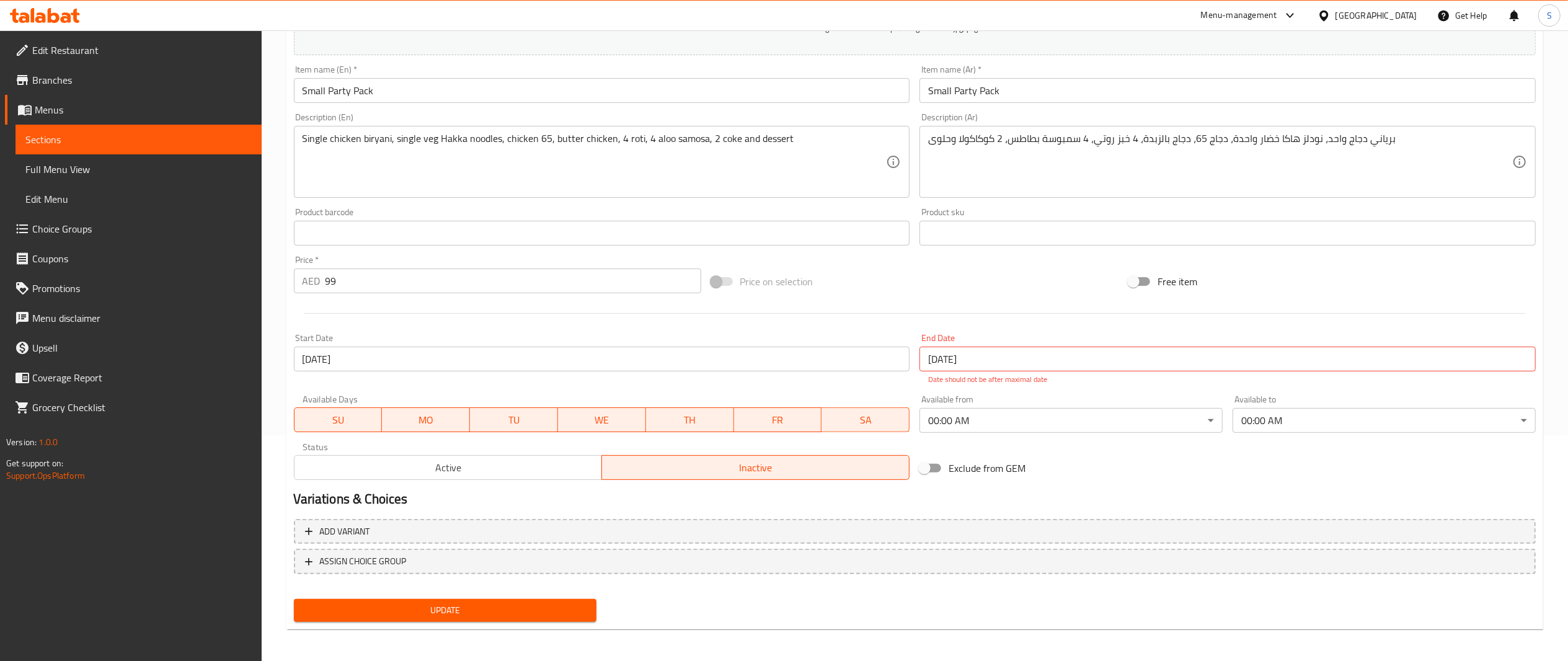
click at [465, 469] on span "Active" at bounding box center [448, 468] width 298 height 18
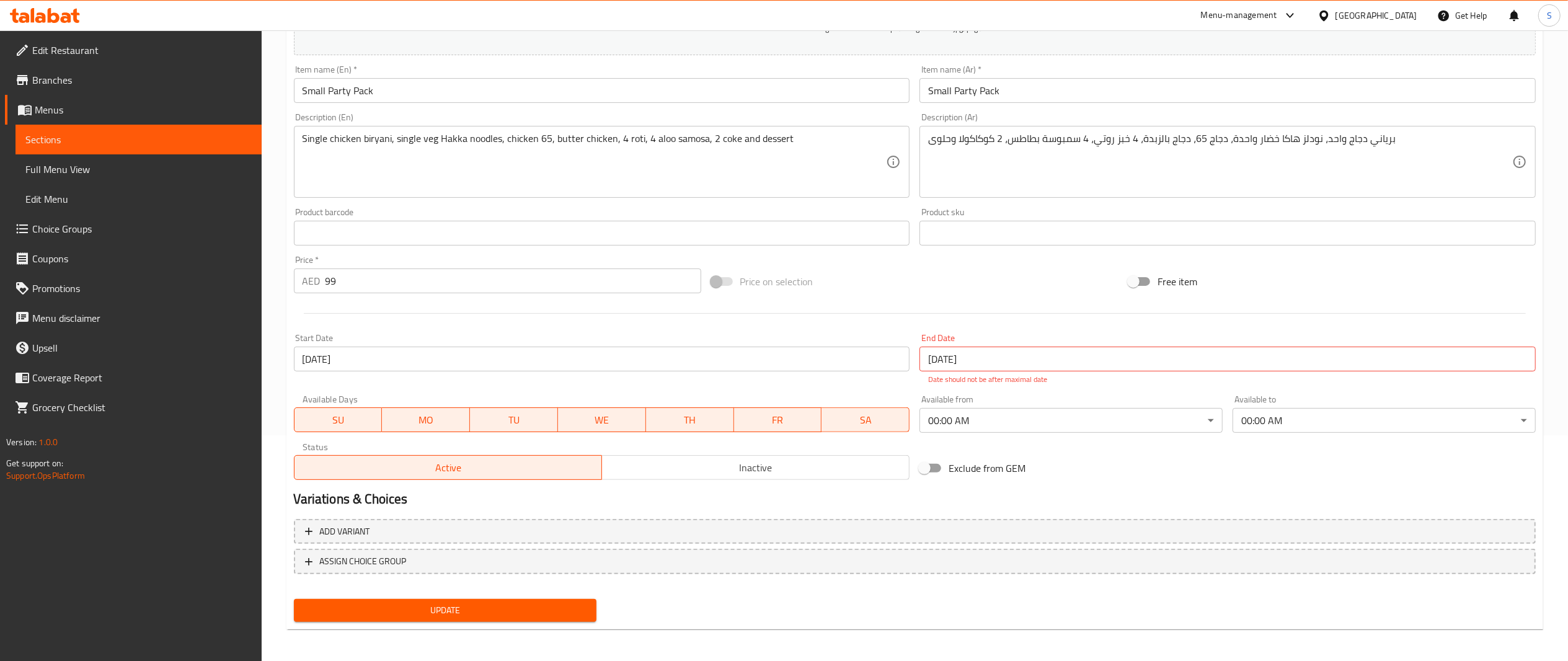
click at [521, 602] on button "Update" at bounding box center [445, 610] width 303 height 23
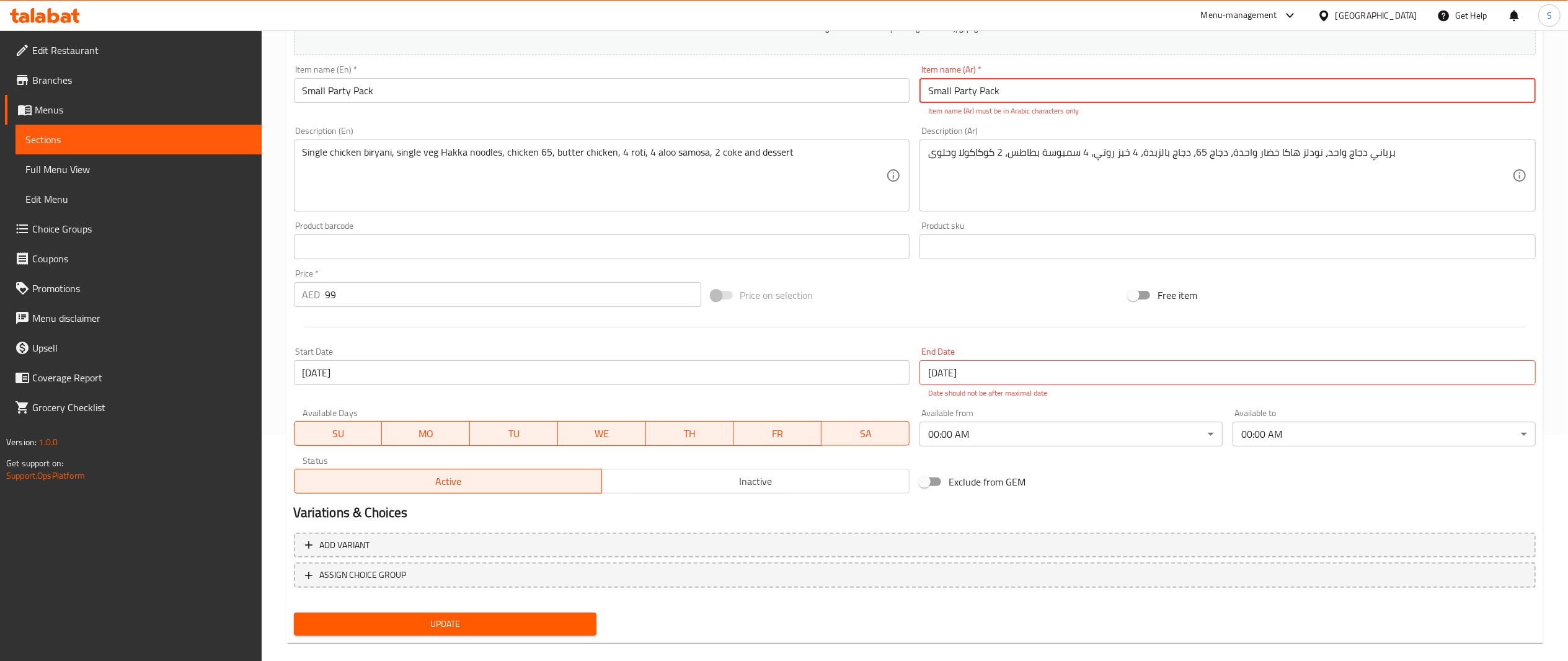
click at [1173, 375] on input "[DATE]" at bounding box center [1227, 372] width 616 height 24
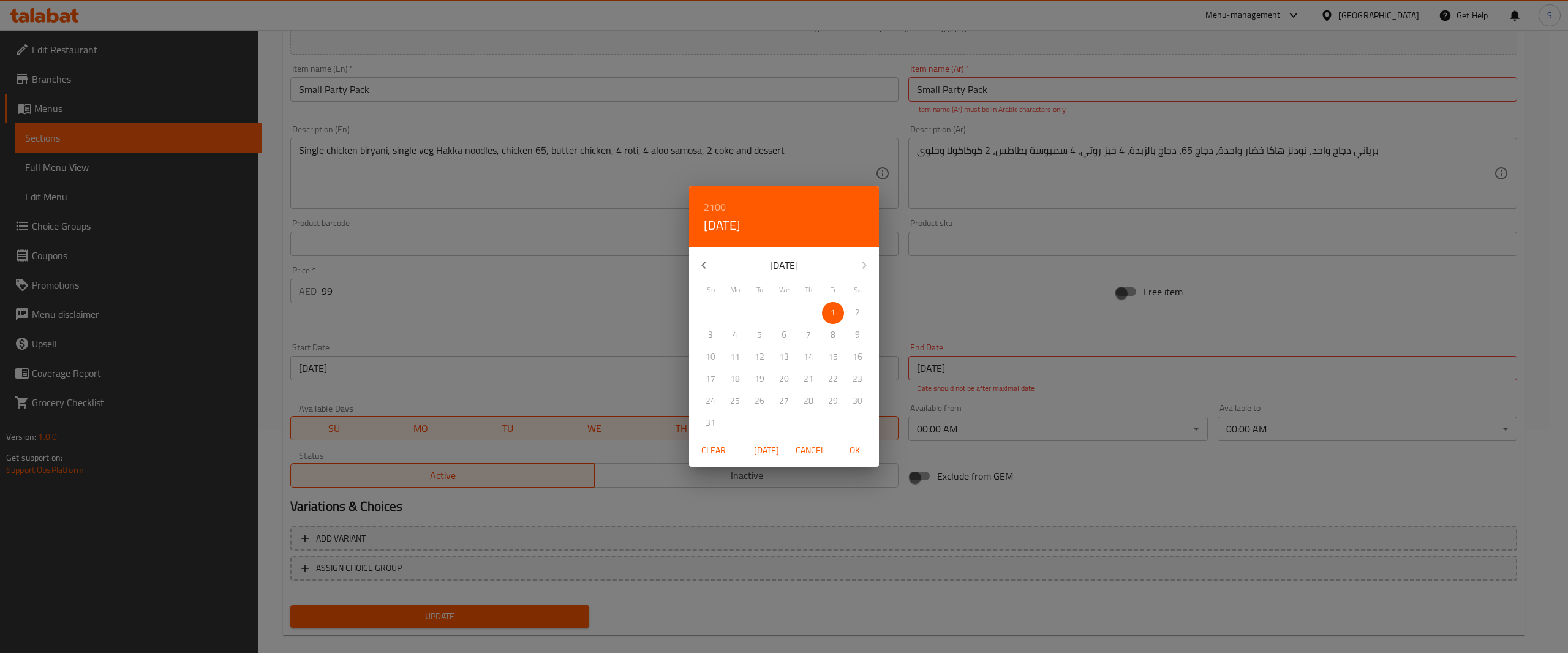
click at [725, 453] on span "Clear" at bounding box center [714, 451] width 29 height 16
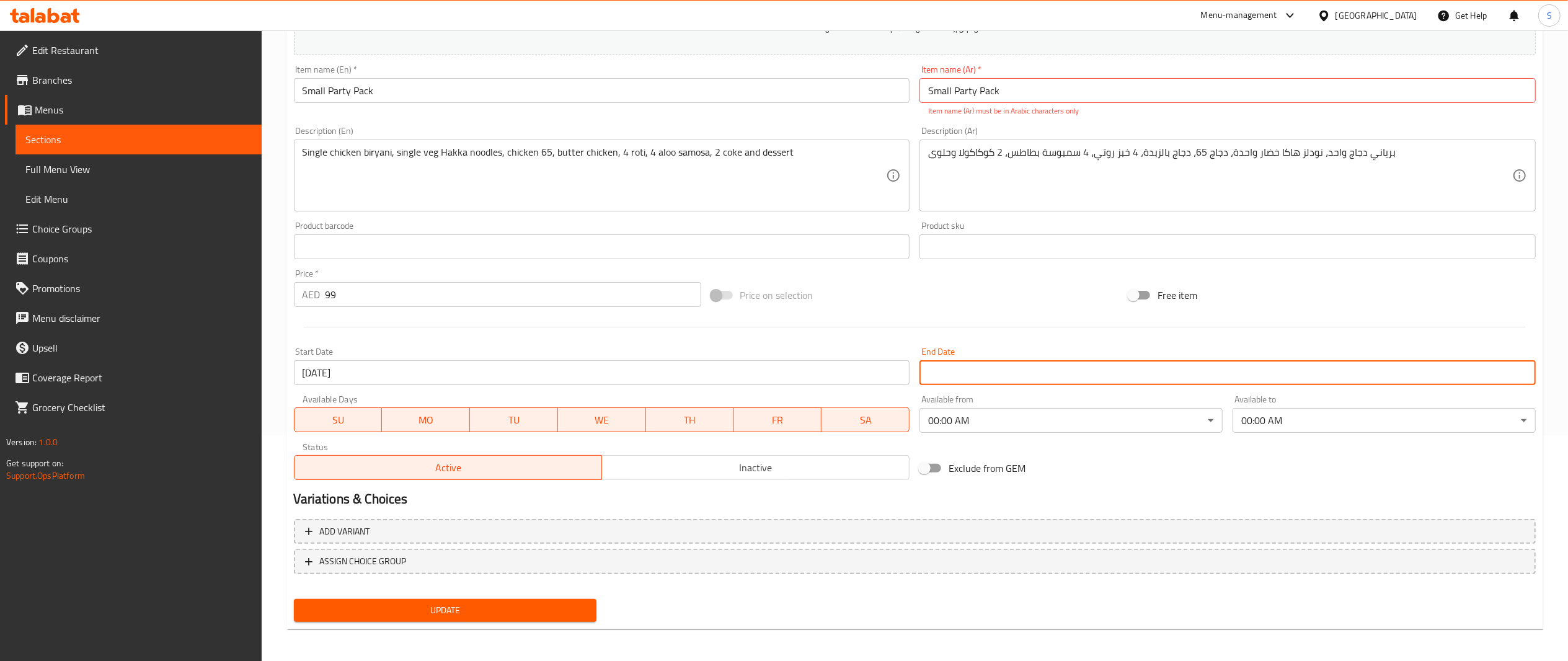
click at [524, 614] on span "Update" at bounding box center [446, 611] width 283 height 16
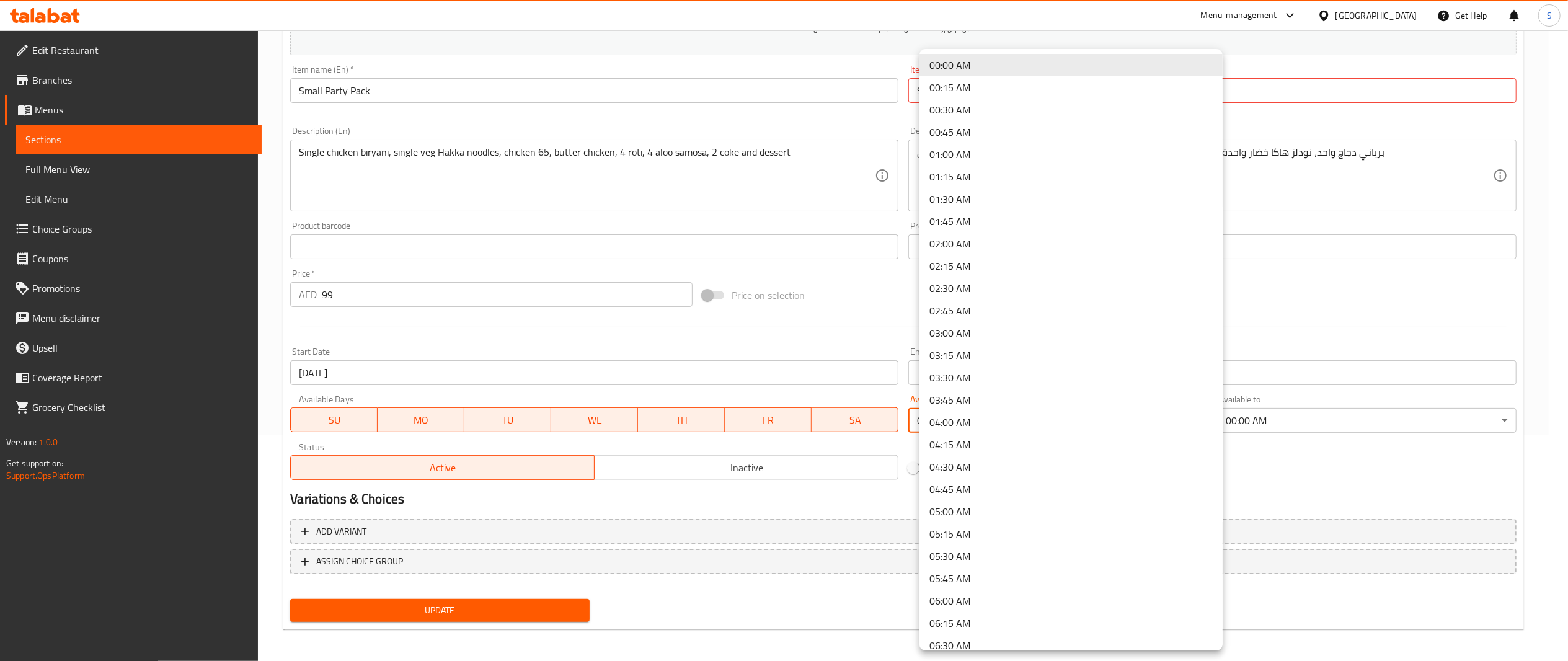
click at [1129, 427] on body "​ Menu-management United Arab Emirates Get Help S Edit Restaurant Branches Menu…" at bounding box center [784, 120] width 1568 height 631
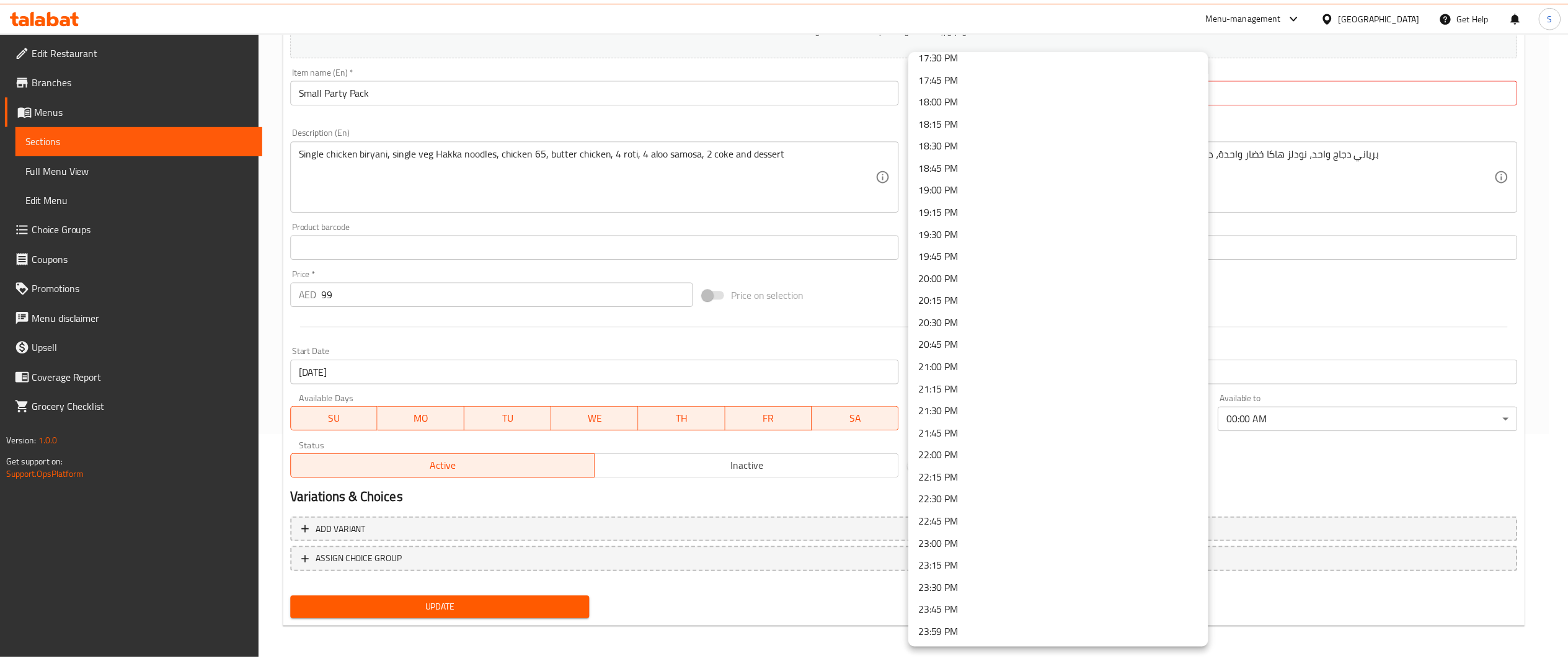
scroll to position [0, 0]
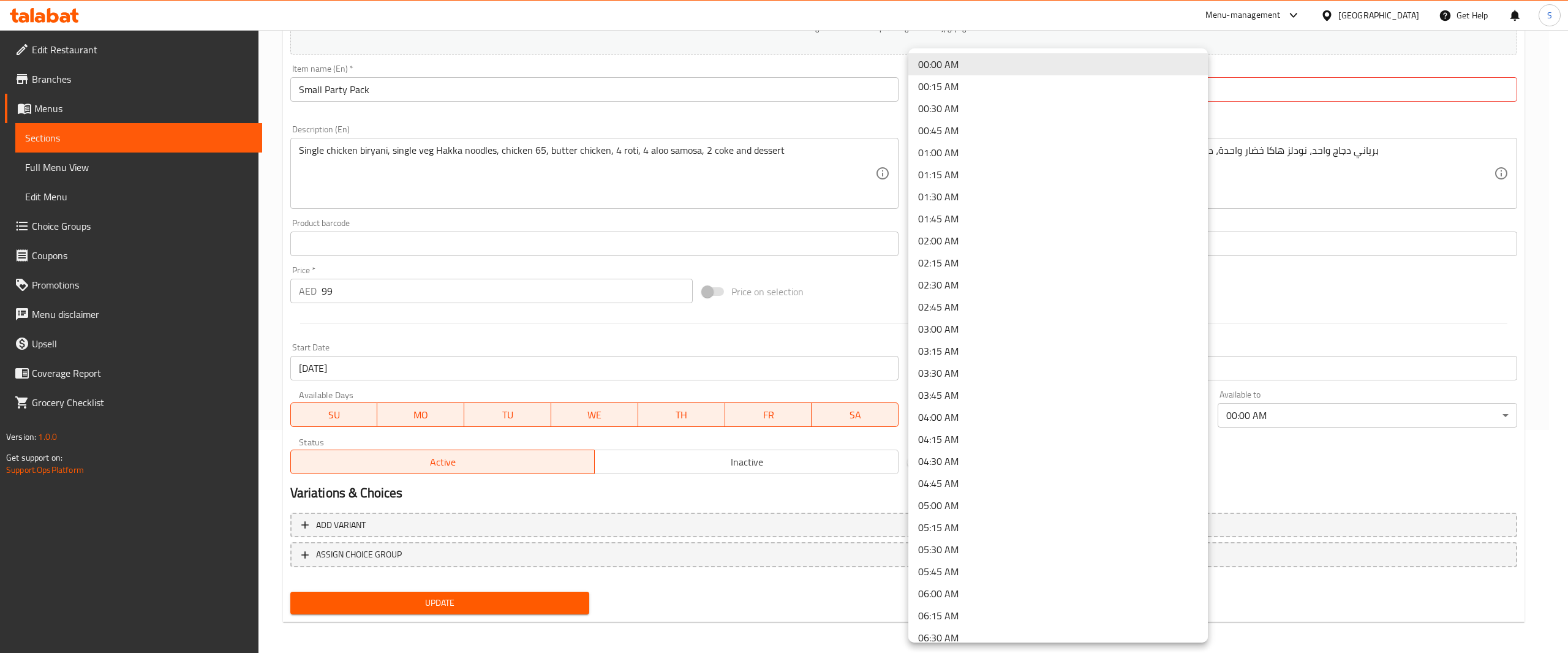
click at [1368, 492] on div at bounding box center [784, 326] width 1568 height 653
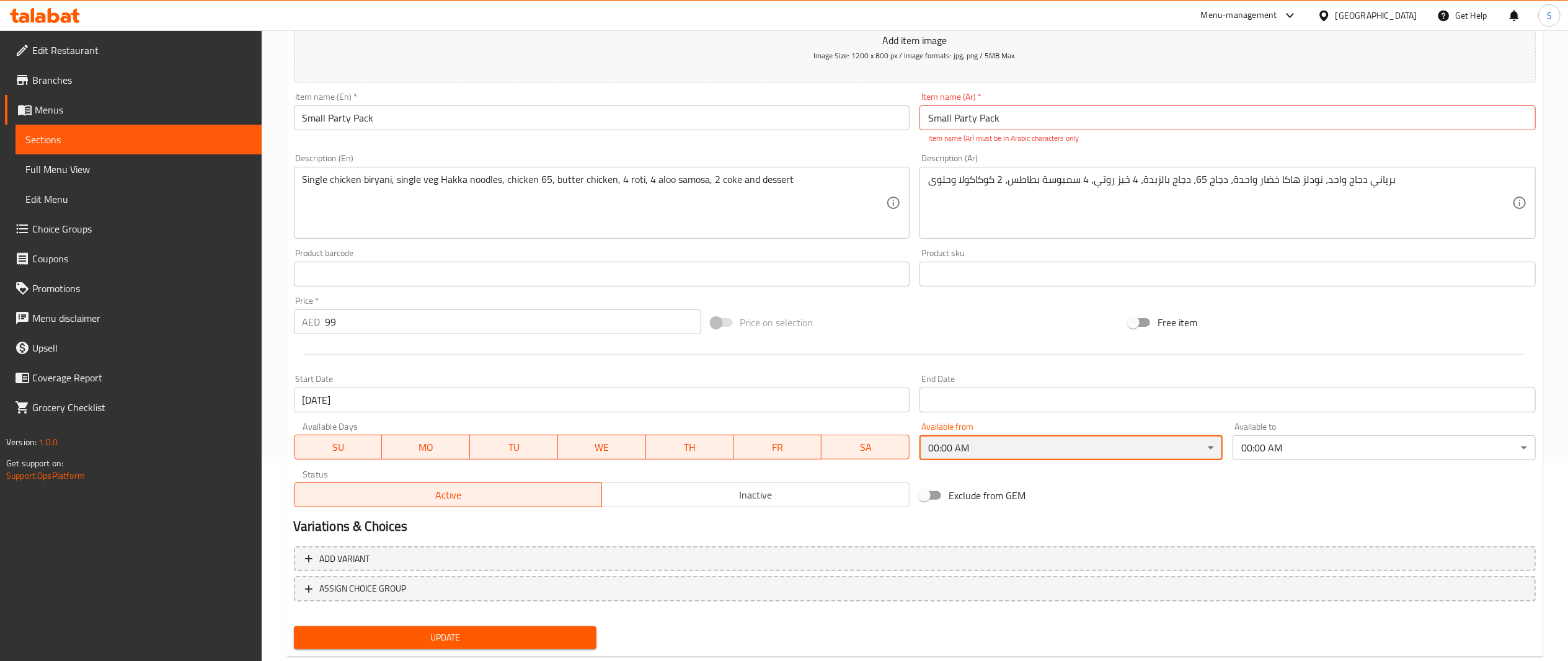
scroll to position [201, 0]
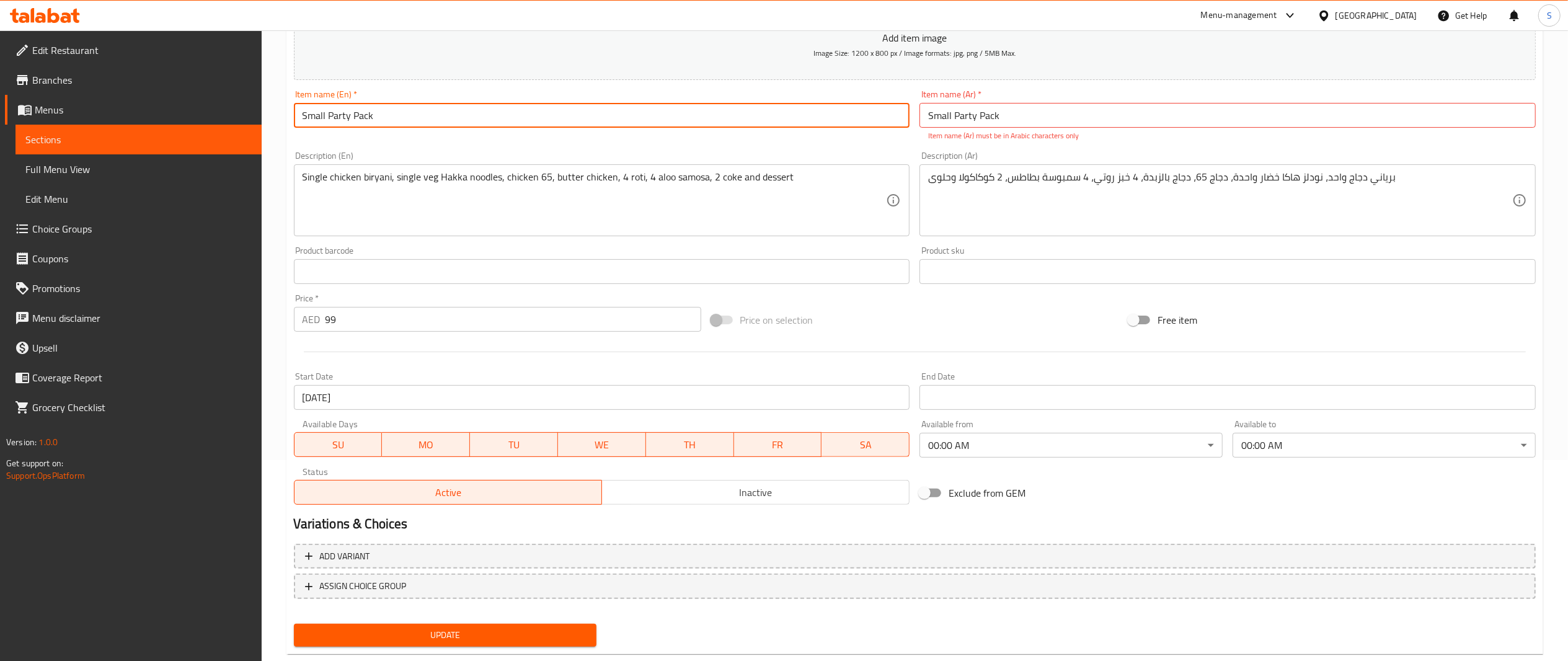
drag, startPoint x: 483, startPoint y: 108, endPoint x: 103, endPoint y: 87, distance: 380.6
click at [103, 87] on div "Edit Restaurant Branches Menus Sections Full Menu View Edit Menu Choice Groups …" at bounding box center [784, 259] width 1568 height 859
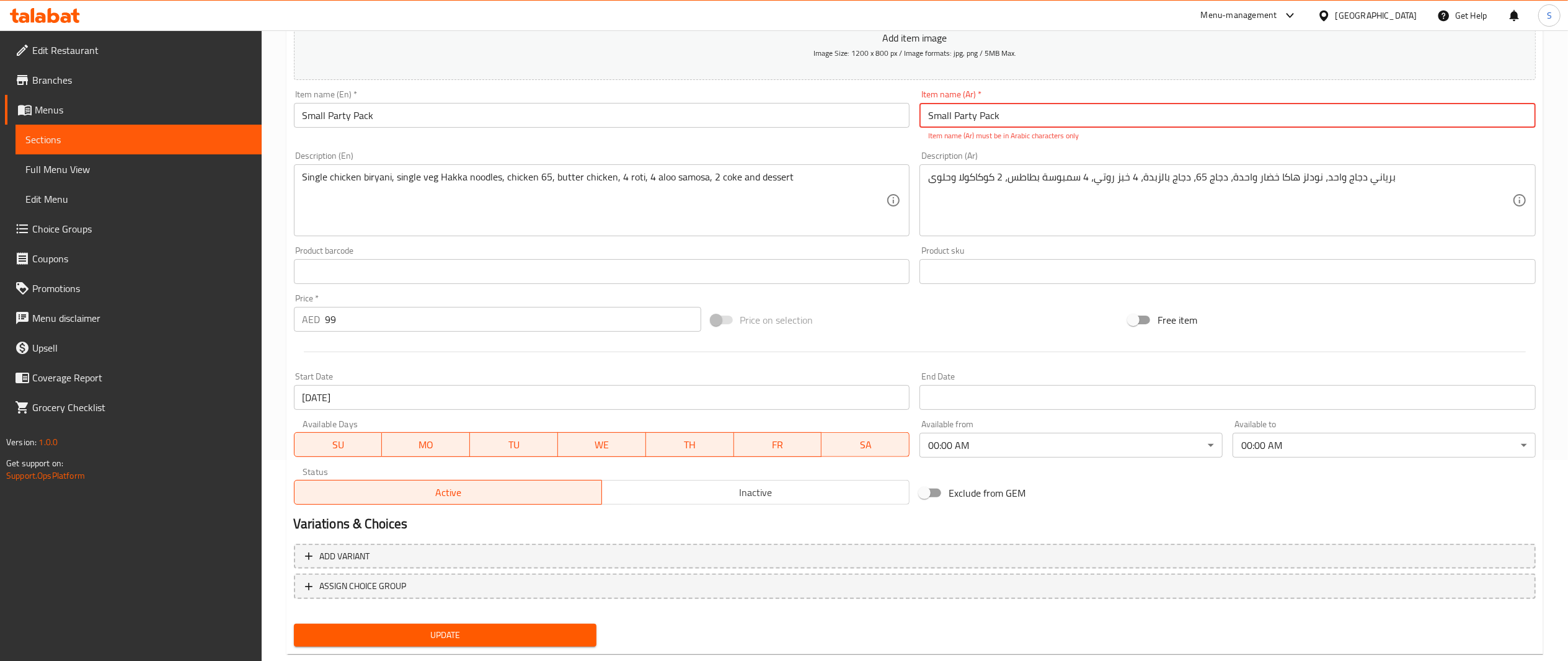
drag, startPoint x: 1003, startPoint y: 116, endPoint x: 770, endPoint y: 101, distance: 233.5
click at [770, 101] on div "Add item image Image Size: 1200 x 800 px / Image formats: jpg, png / 5MB Max. I…" at bounding box center [915, 235] width 1252 height 548
paste input "باقة حفلة صغيرة"
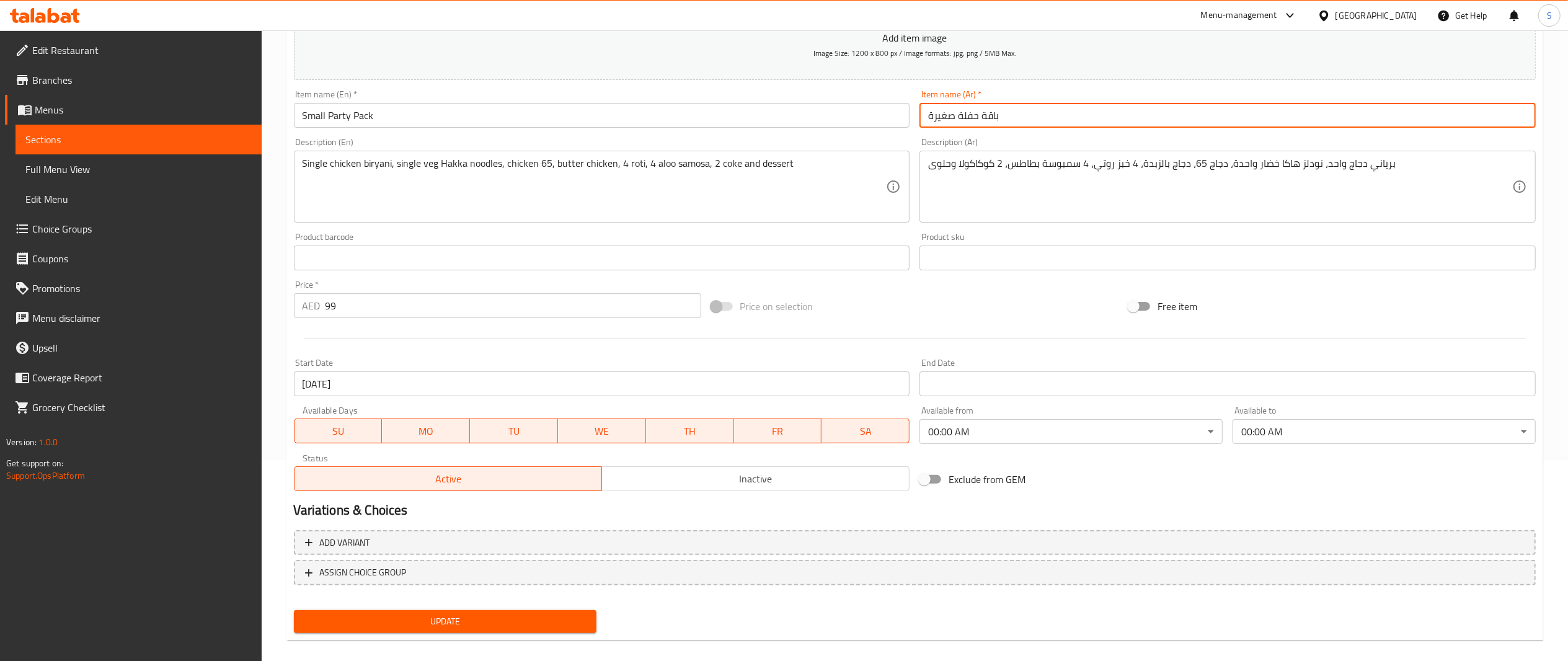
type input "باقة حفلة صغيرة"
click at [927, 238] on div "Product sku Product sku" at bounding box center [1227, 251] width 616 height 38
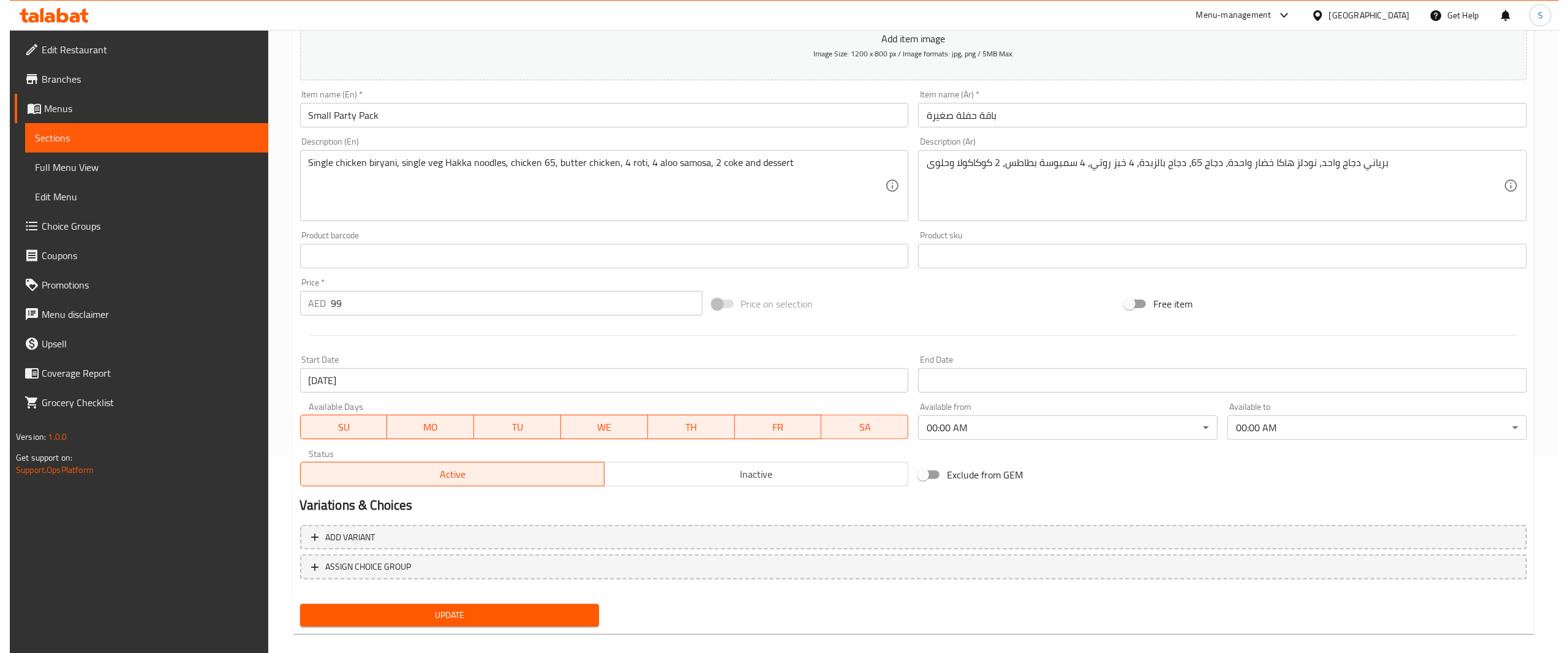
scroll to position [207, 0]
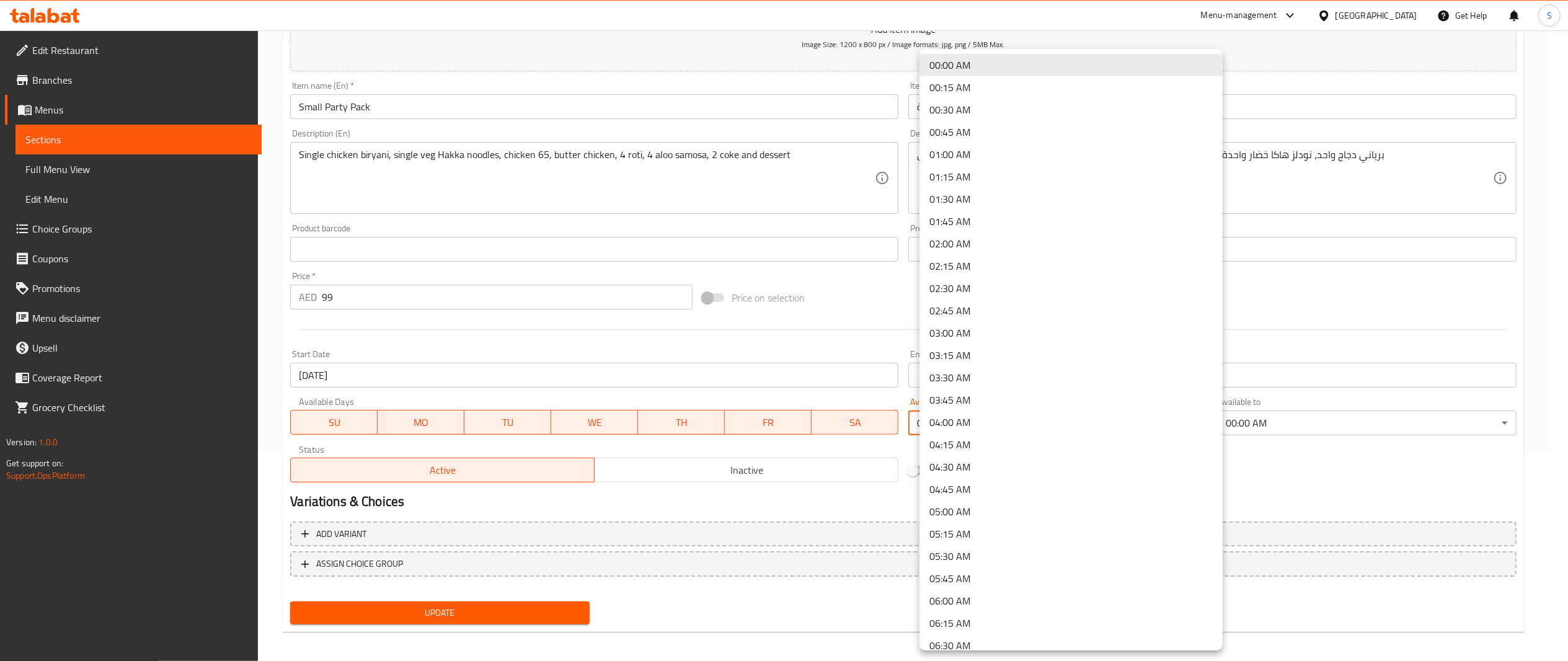
click at [1048, 421] on body "​ Menu-management United Arab Emirates Get Help S Edit Restaurant Branches Menu…" at bounding box center [784, 136] width 1568 height 631
click at [1293, 494] on div at bounding box center [794, 330] width 1587 height 661
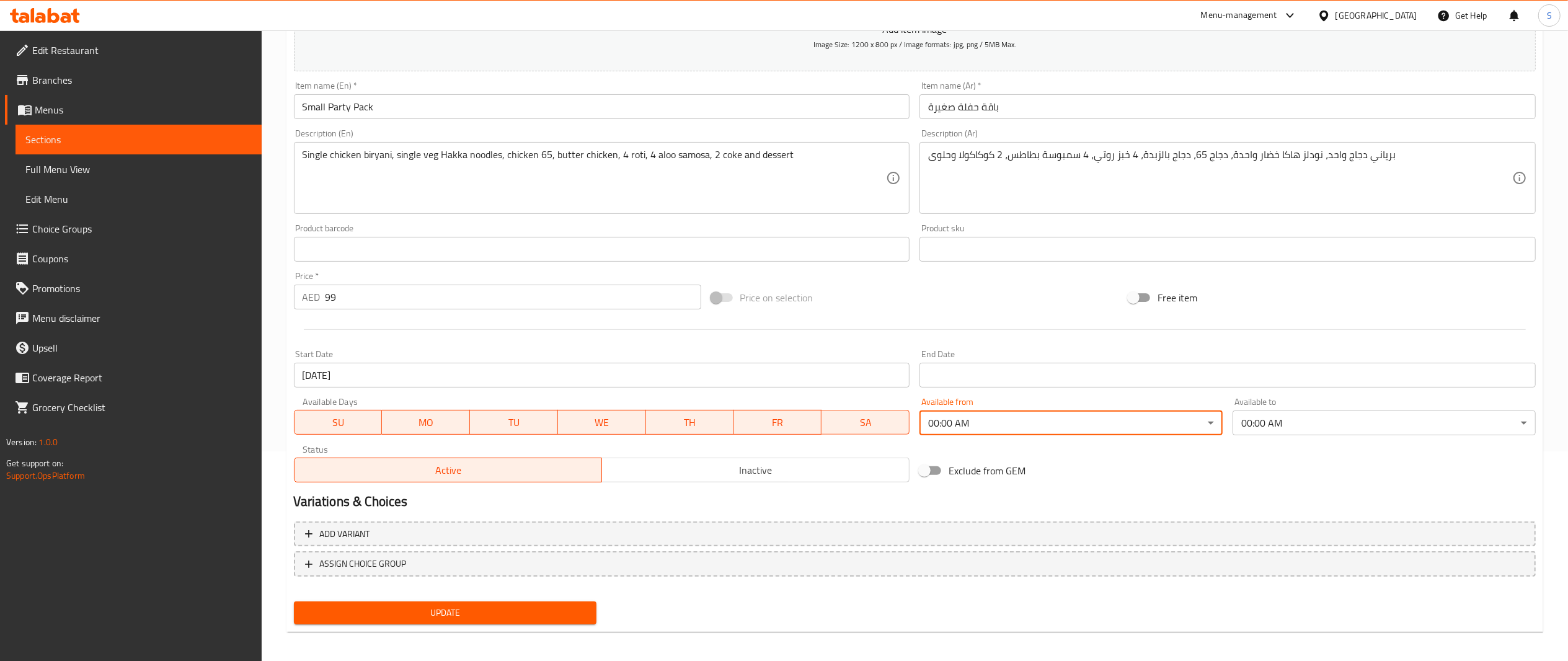
click at [1358, 428] on body "​ Menu-management United Arab Emirates Get Help S Edit Restaurant Branches Menu…" at bounding box center [784, 136] width 1568 height 631
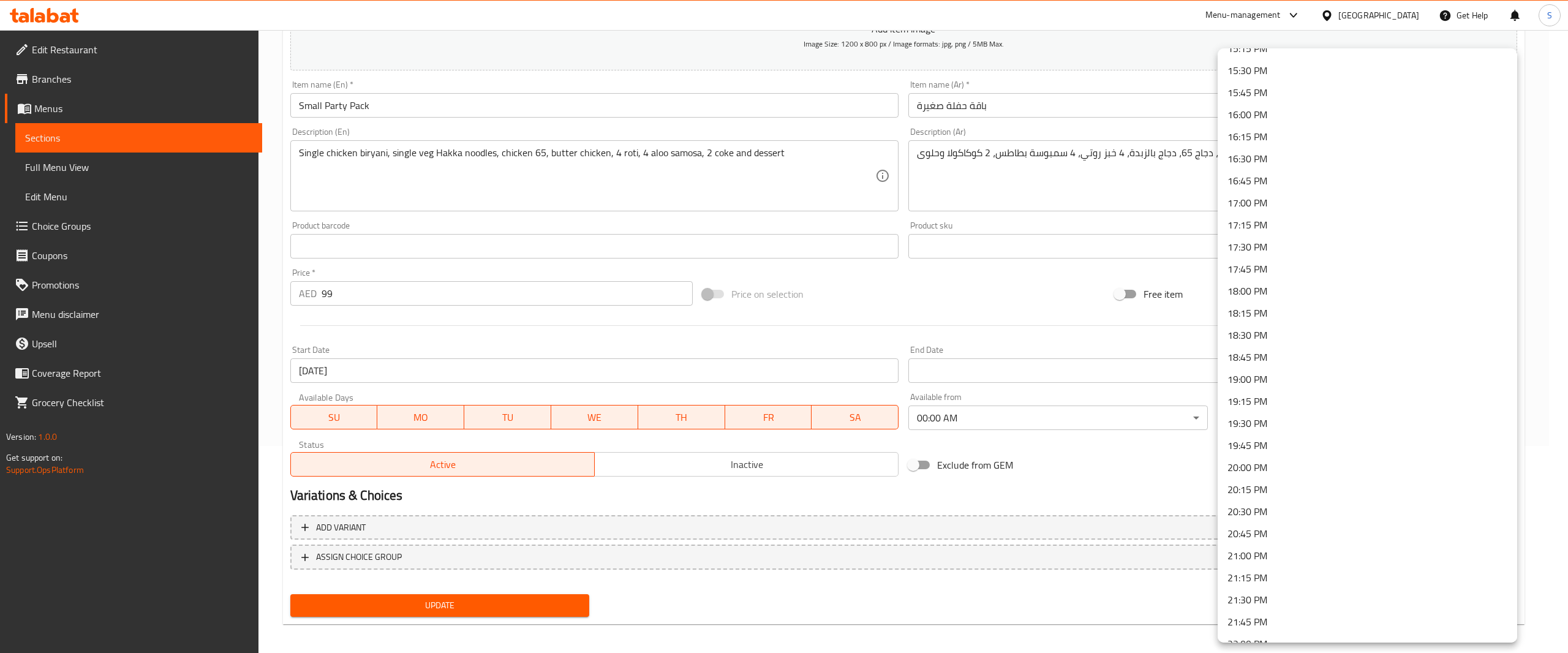
scroll to position [1555, 0]
click at [1236, 630] on li "23:59 PM" at bounding box center [1368, 628] width 300 height 22
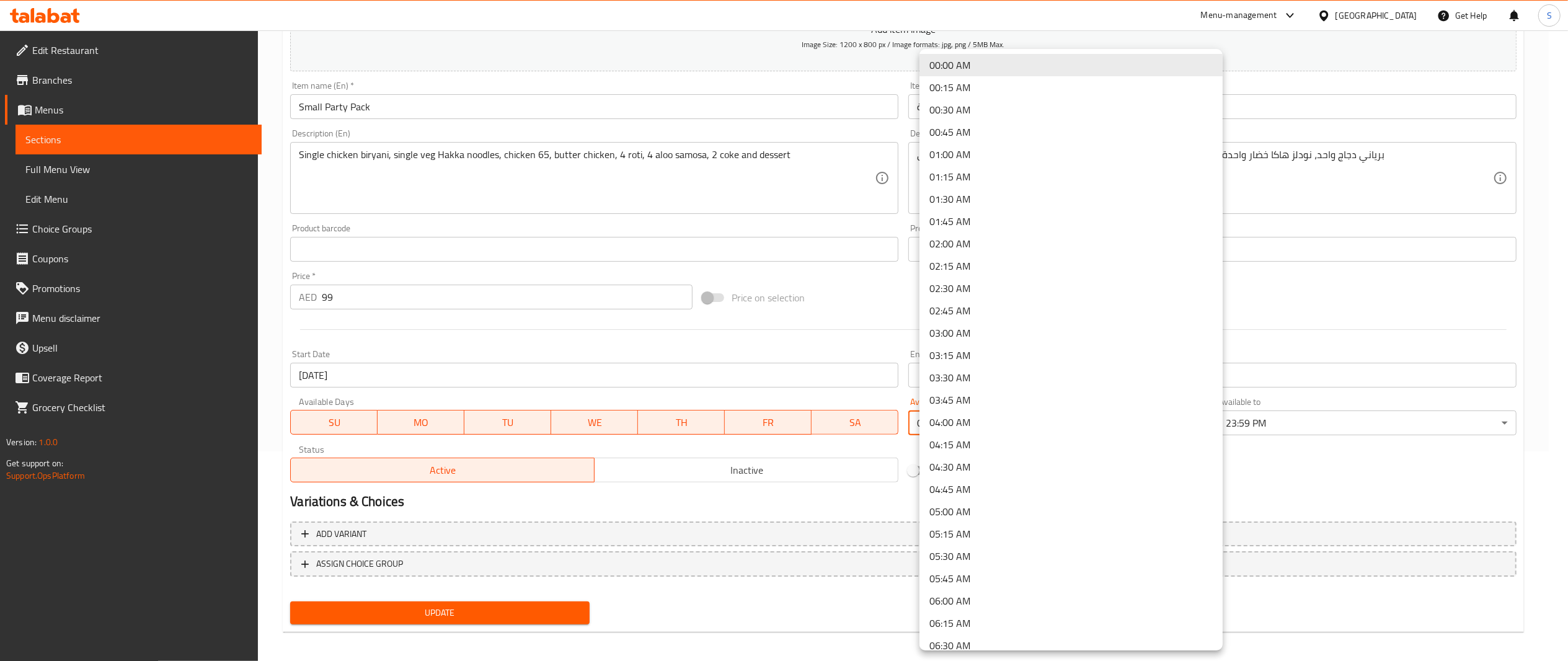
click at [1112, 417] on body "​ Menu-management United Arab Emirates Get Help S Edit Restaurant Branches Menu…" at bounding box center [784, 136] width 1568 height 631
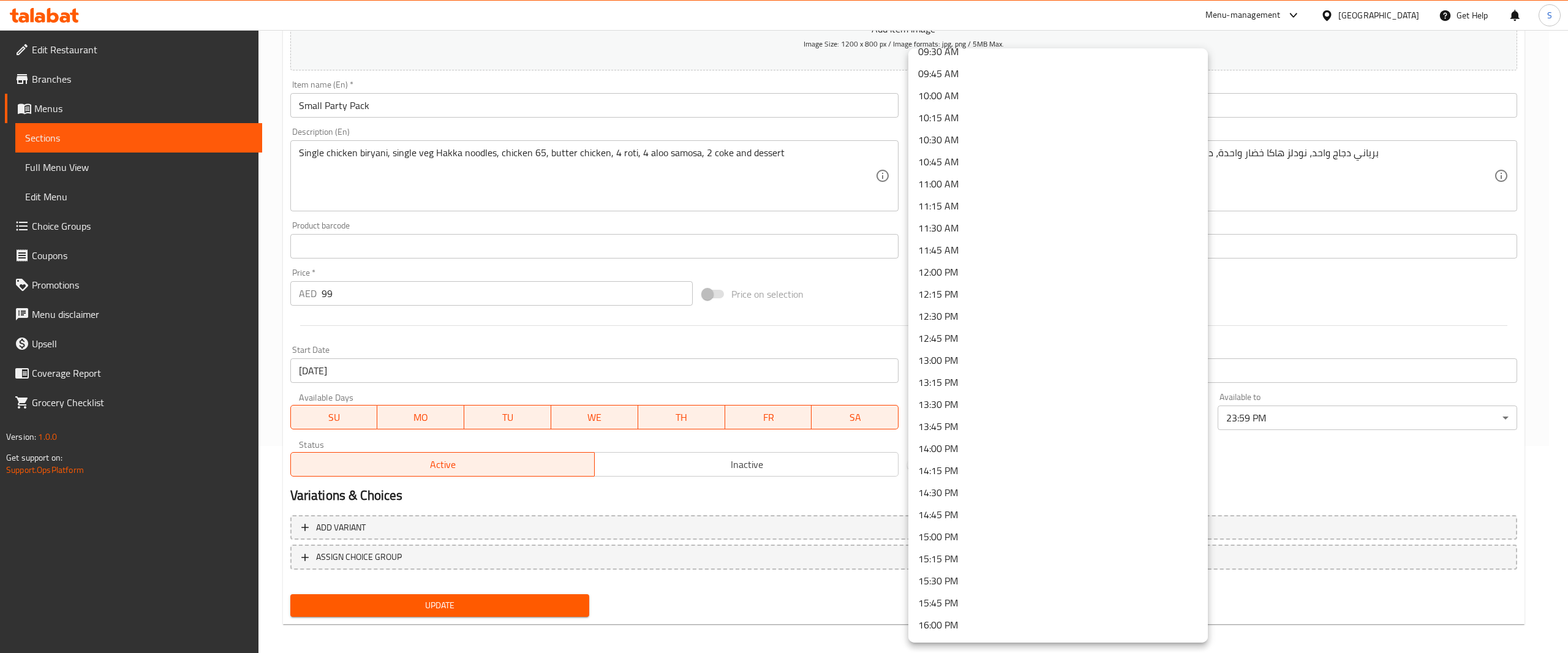
scroll to position [851, 0]
drag, startPoint x: 992, startPoint y: 607, endPoint x: 971, endPoint y: 273, distance: 334.7
click at [971, 273] on li "12:00 PM" at bounding box center [1058, 273] width 300 height 22
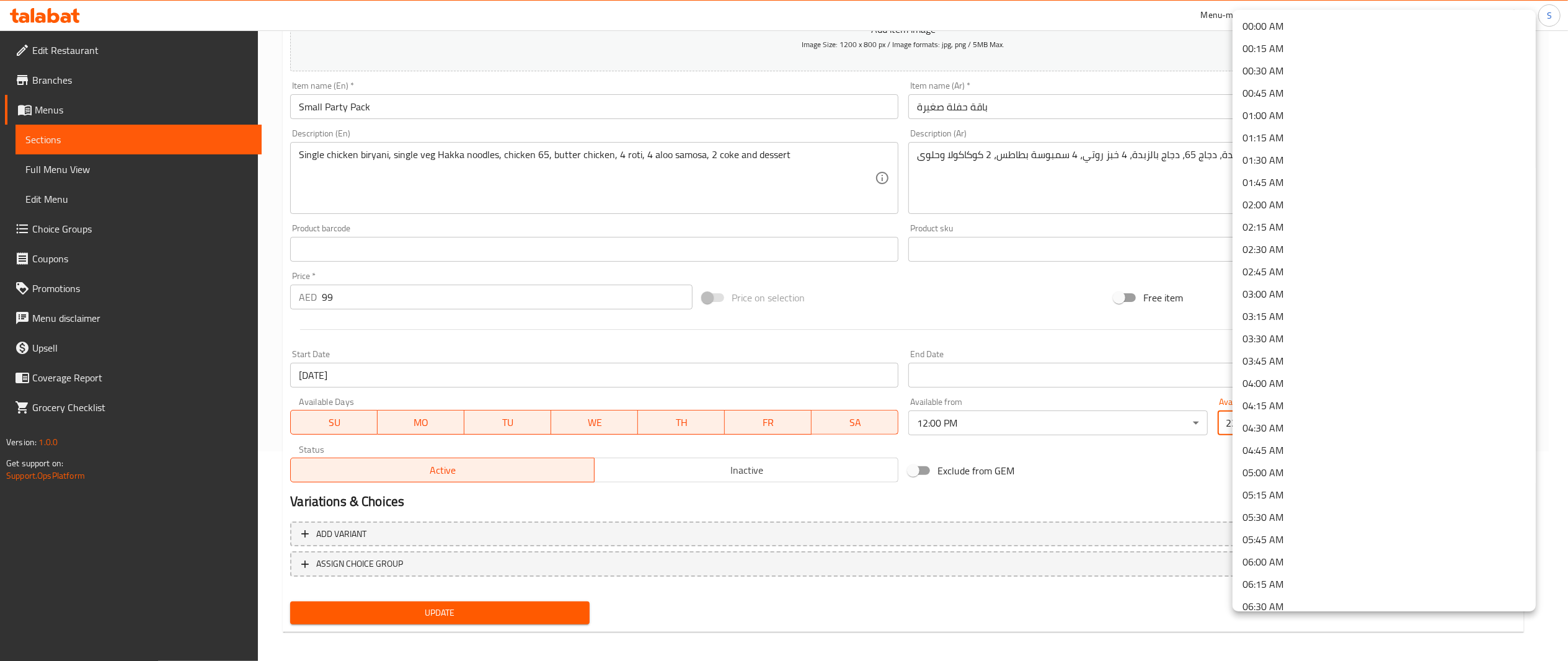
click at [1295, 414] on body "​ Menu-management United Arab Emirates Get Help S Edit Restaurant Branches Menu…" at bounding box center [784, 136] width 1568 height 631
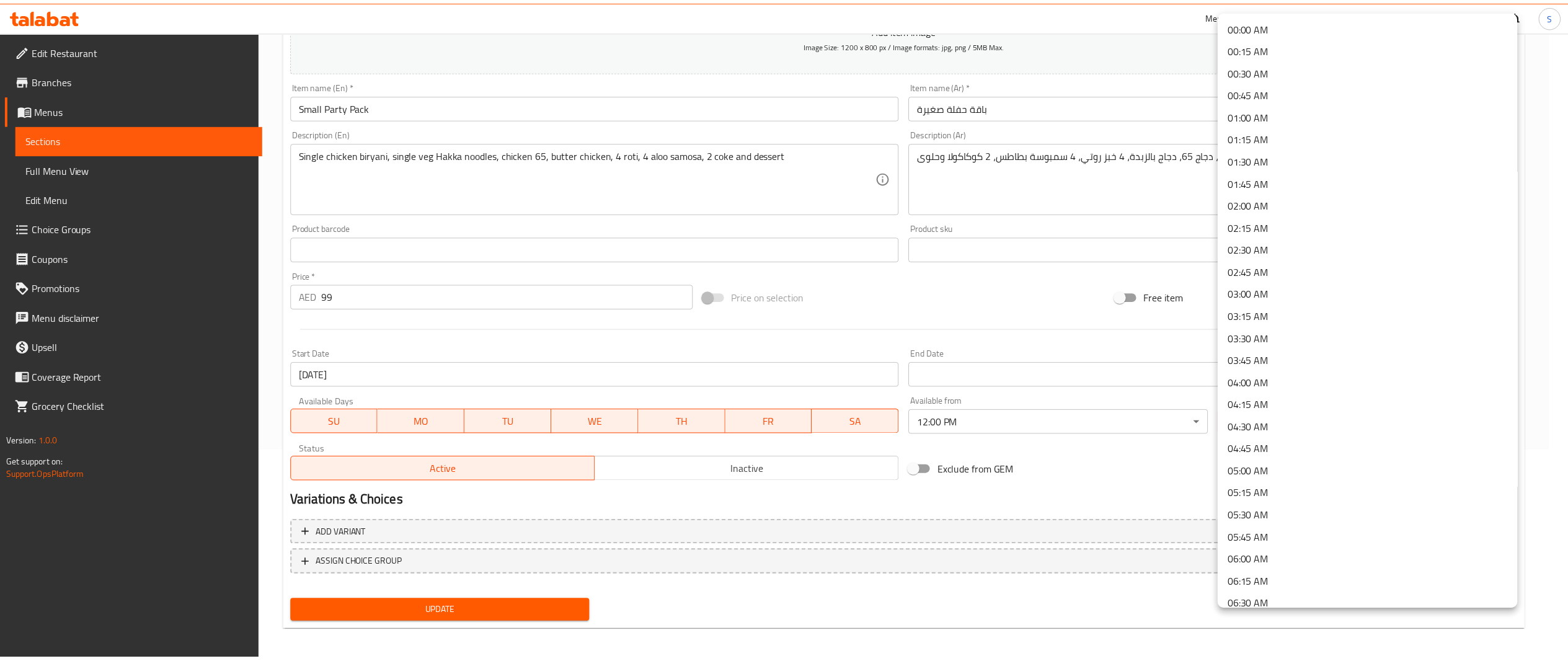
scroll to position [1574, 0]
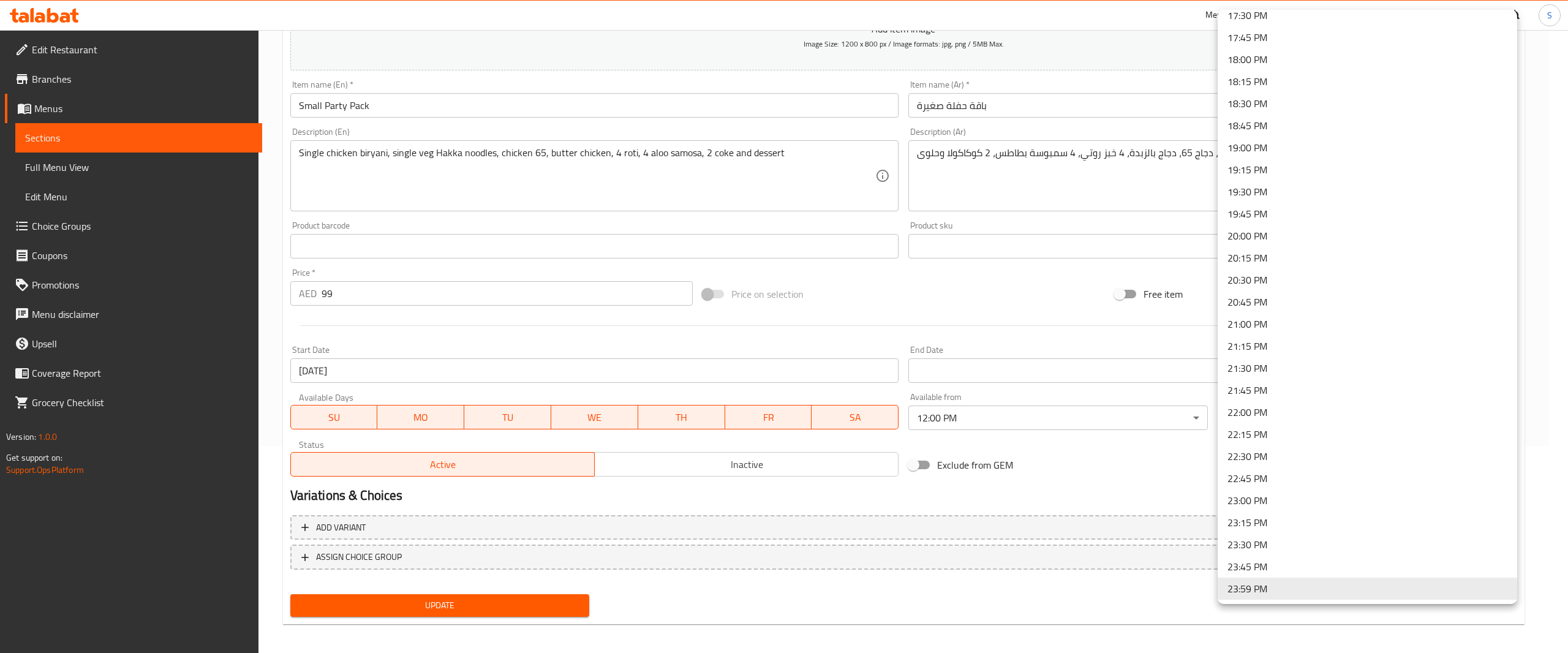
click at [1103, 485] on div at bounding box center [784, 326] width 1568 height 653
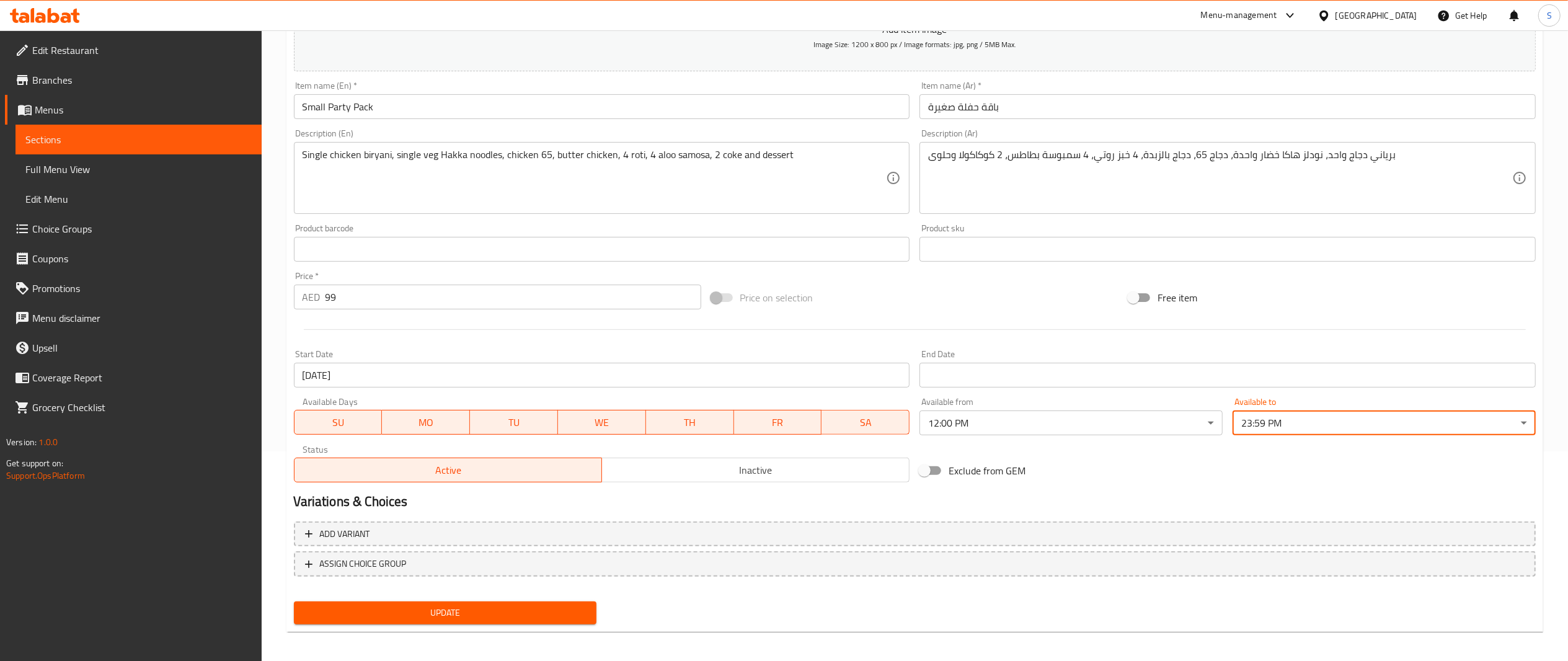
click at [503, 622] on button "Update" at bounding box center [445, 613] width 303 height 23
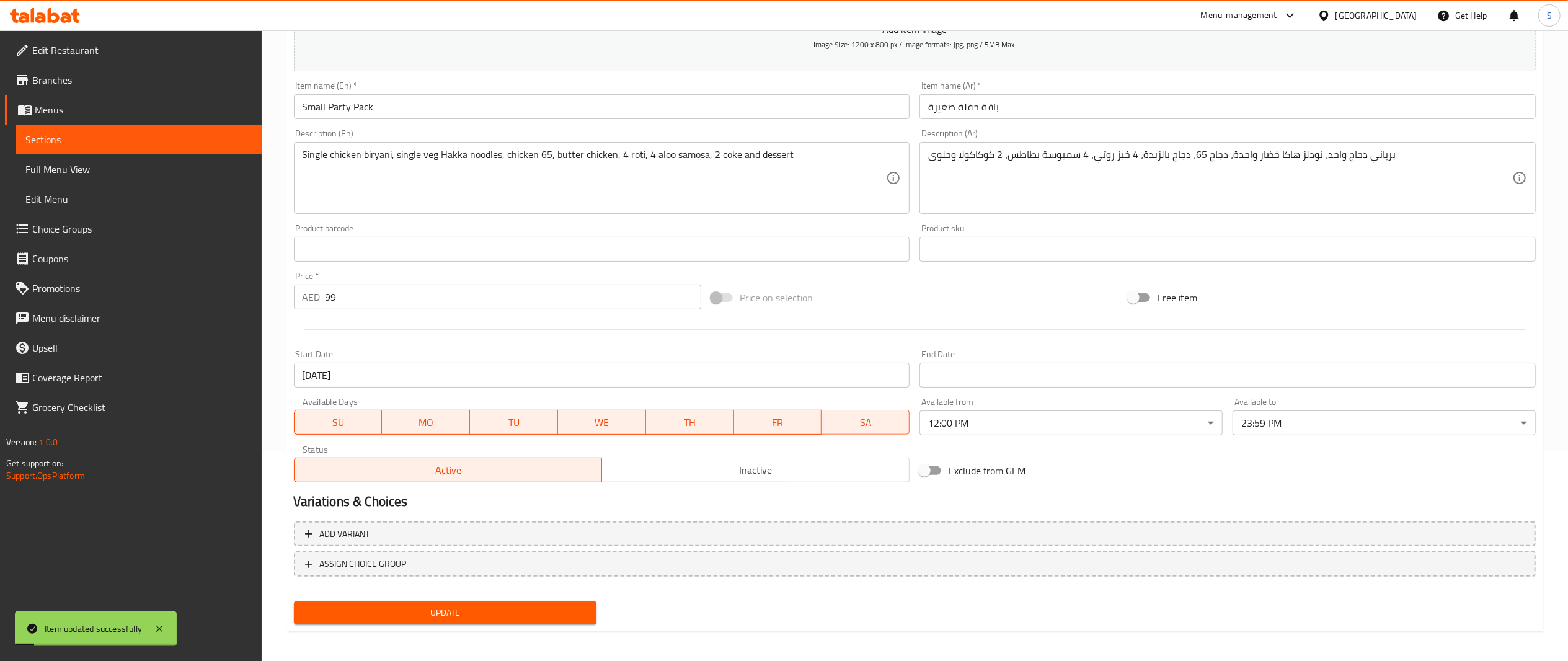
scroll to position [0, 0]
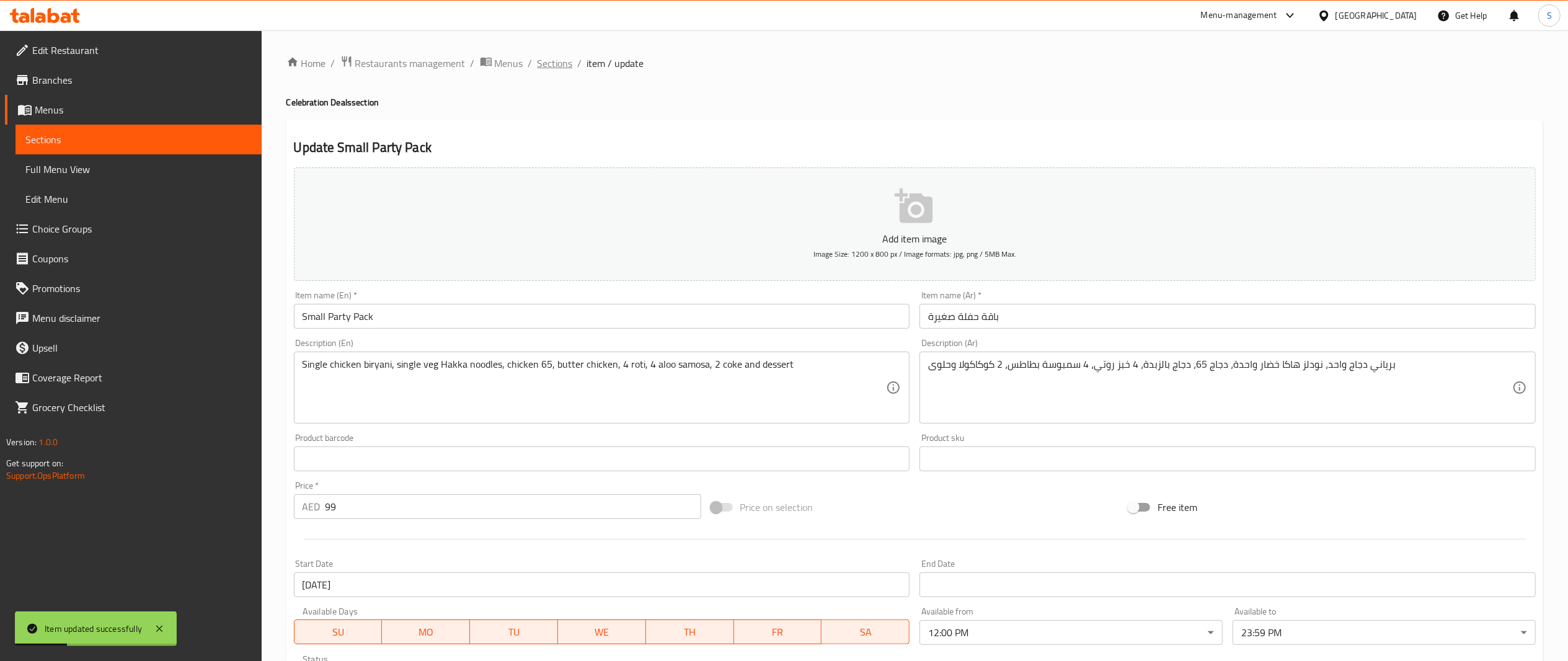
click at [556, 63] on span "Sections" at bounding box center [555, 63] width 35 height 15
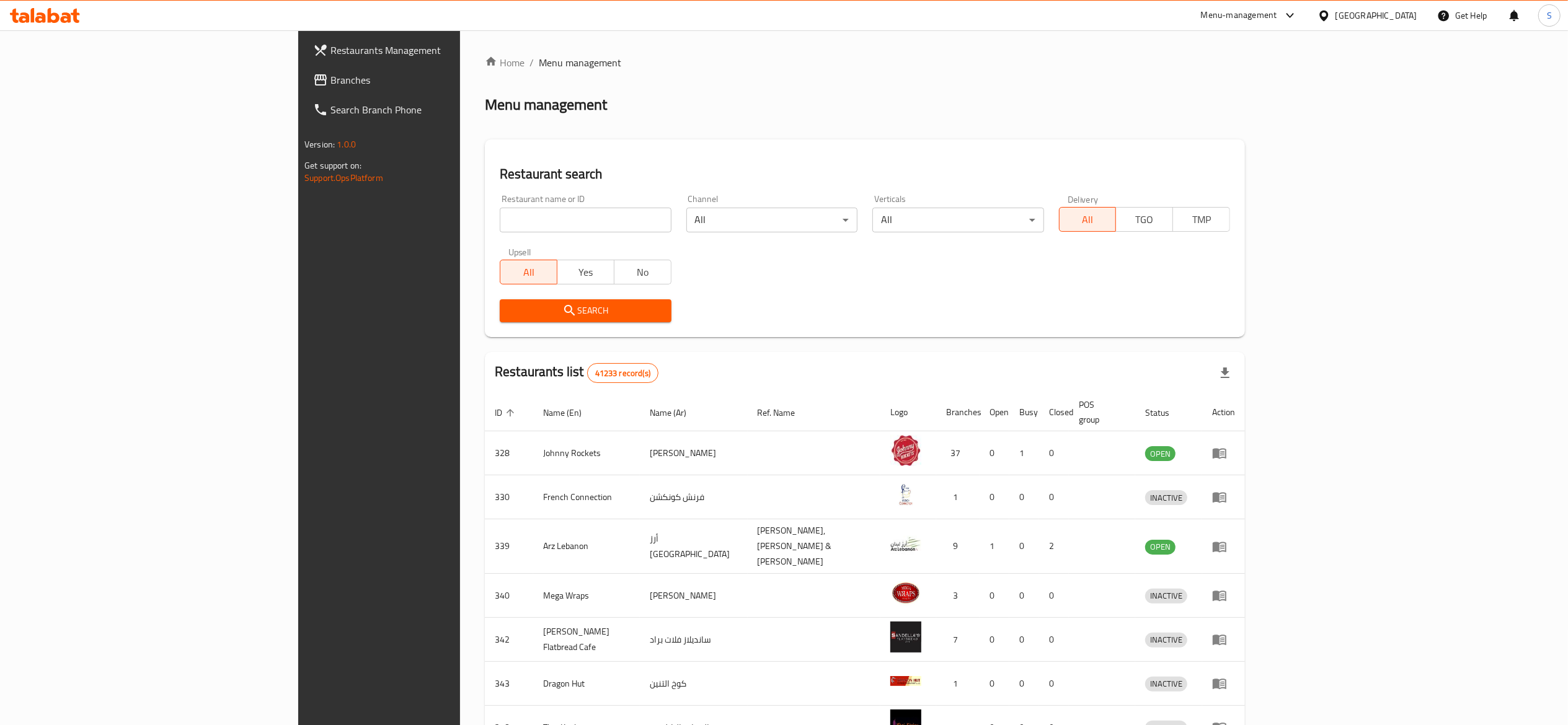
click at [583, 208] on input "search" at bounding box center [586, 220] width 171 height 24
paste input "11856"
type input "11856"
click button "Search" at bounding box center [586, 311] width 171 height 23
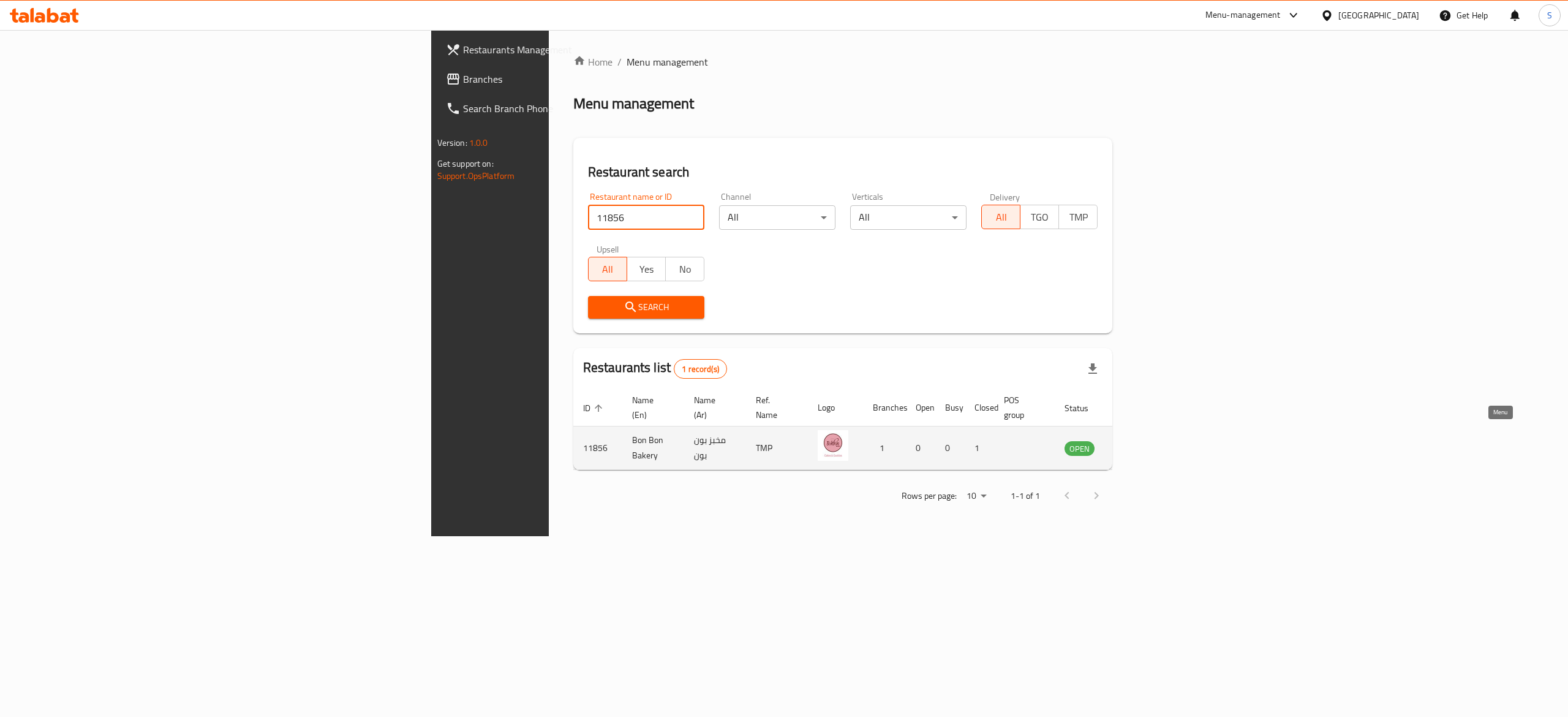
click at [1141, 447] on icon "enhanced table" at bounding box center [1139, 449] width 4 height 5
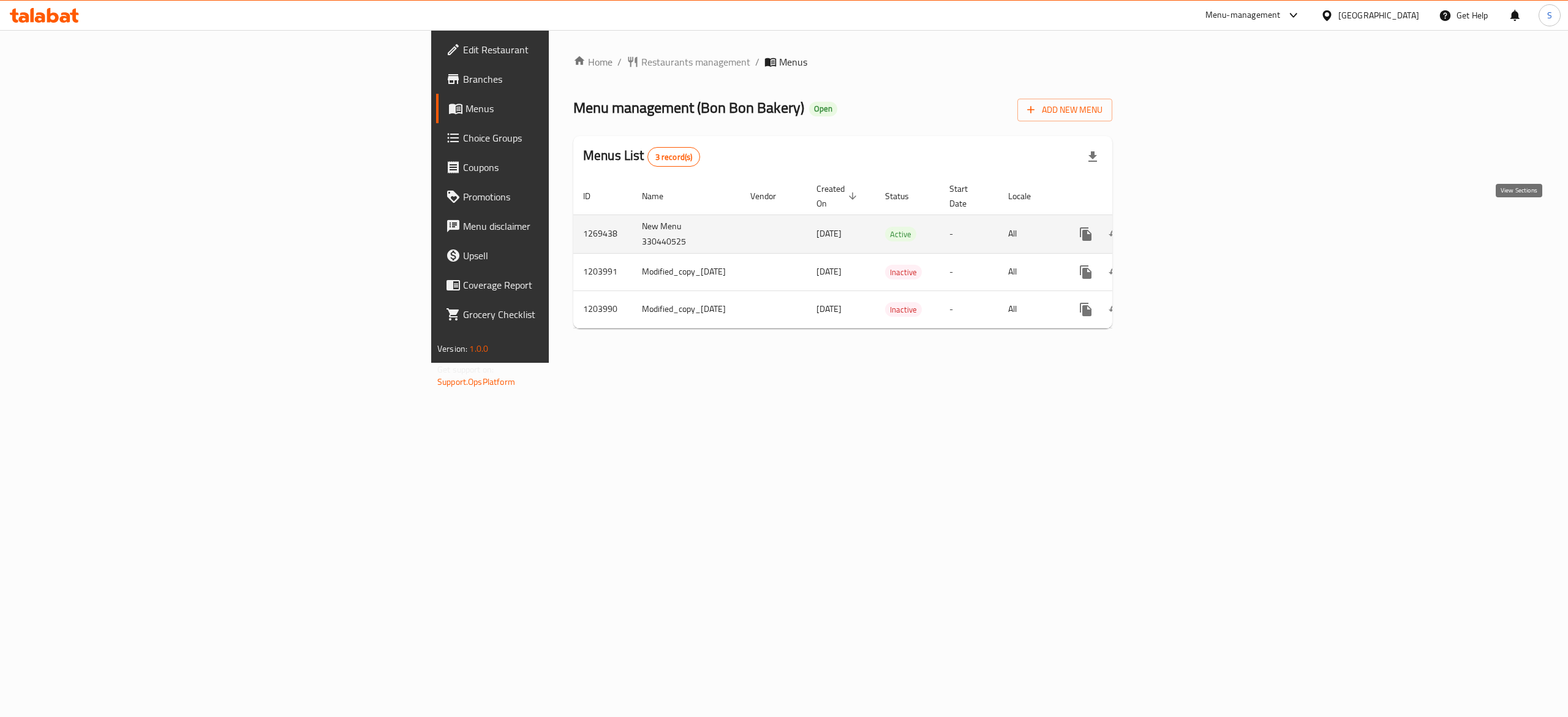
click at [1182, 227] on icon "enhanced table" at bounding box center [1174, 234] width 15 height 15
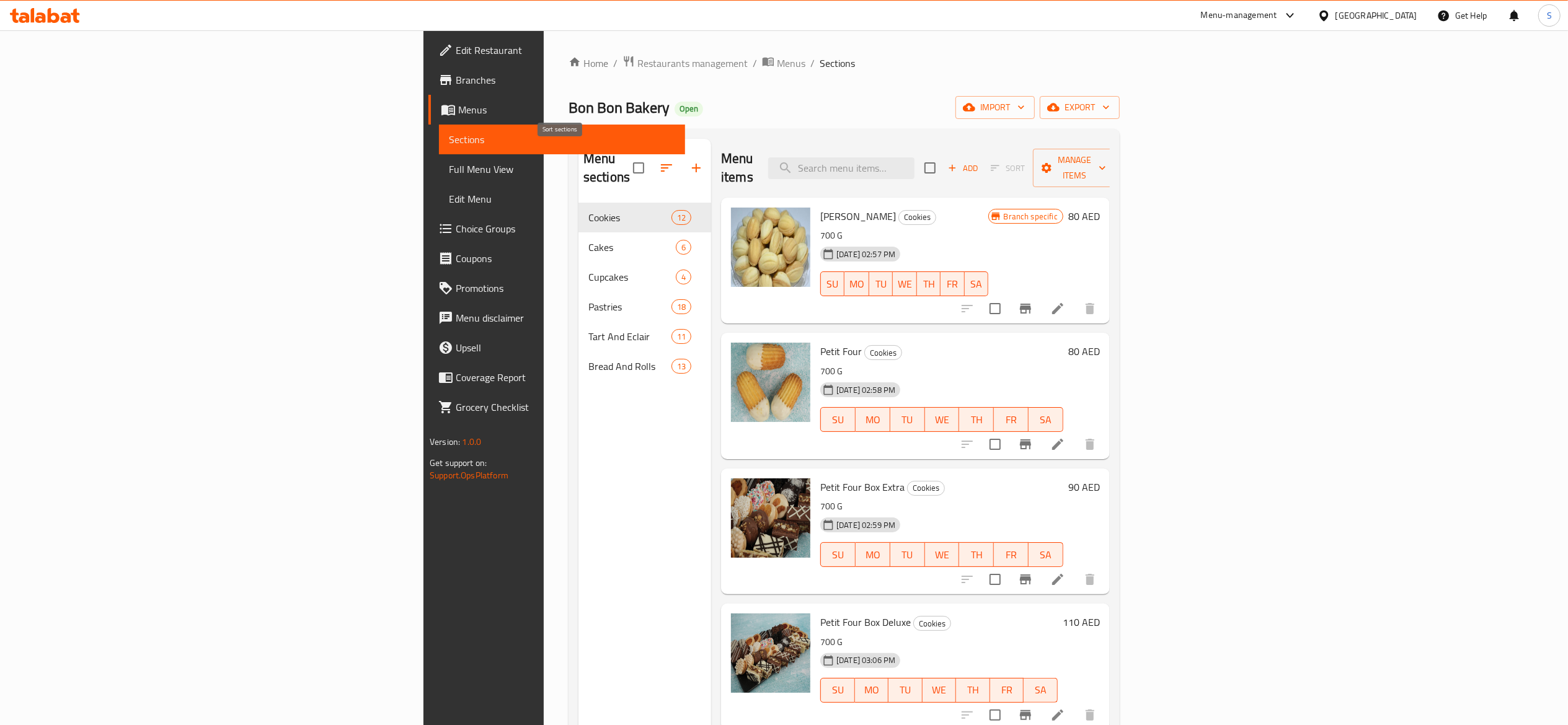
click at [652, 153] on button "button" at bounding box center [667, 168] width 30 height 30
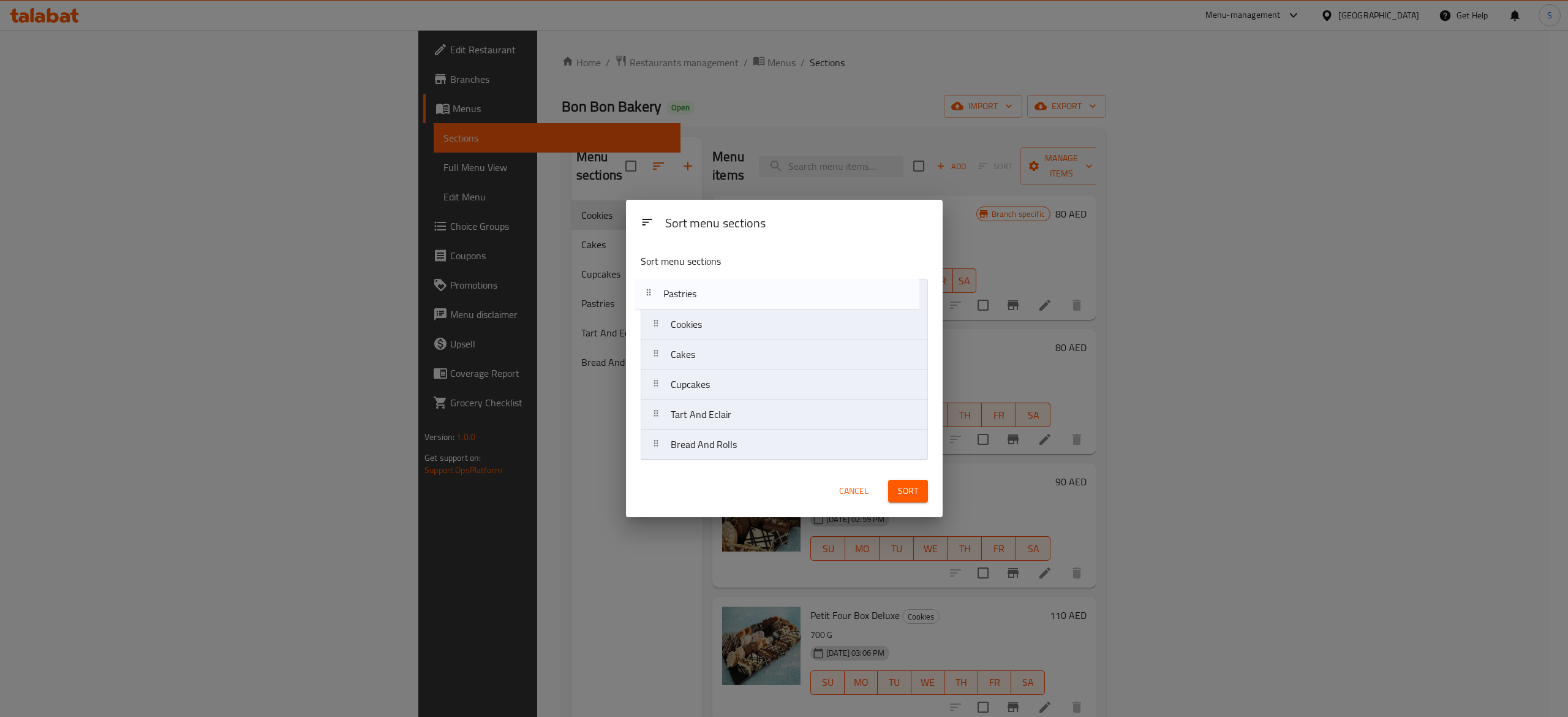
drag, startPoint x: 738, startPoint y: 394, endPoint x: 729, endPoint y: 291, distance: 103.4
click at [729, 291] on nav "Cookies Cakes Cupcakes Pastries Tart And Eclair Bread And Rolls" at bounding box center [784, 370] width 288 height 181
drag, startPoint x: 755, startPoint y: 415, endPoint x: 763, endPoint y: 327, distance: 88.4
click at [763, 327] on nav "Pastries Cookies Cakes Cupcakes Tart And Eclair Bread And Rolls" at bounding box center [784, 370] width 288 height 181
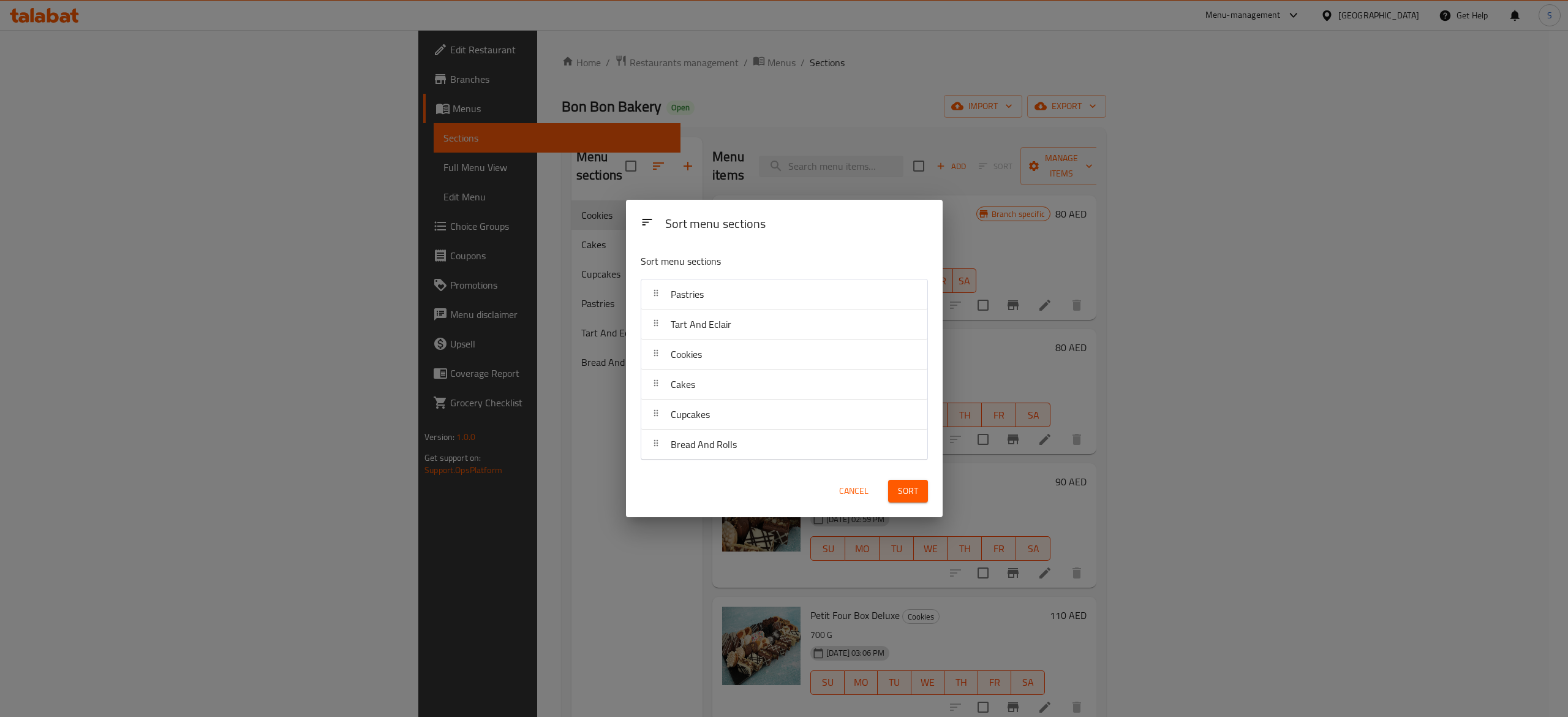
click at [900, 485] on span "Sort" at bounding box center [907, 492] width 20 height 16
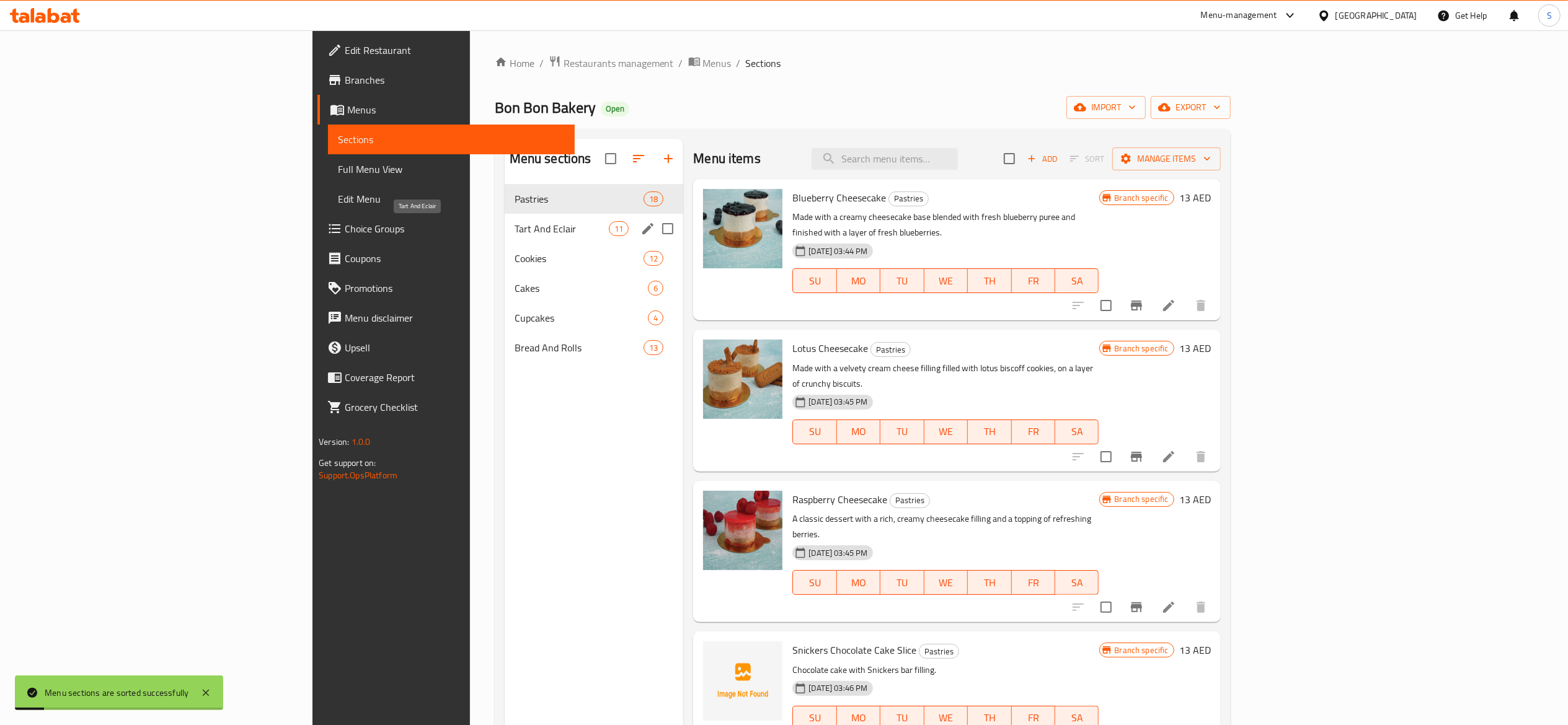
click at [515, 225] on span "Tart And Eclair" at bounding box center [562, 228] width 94 height 15
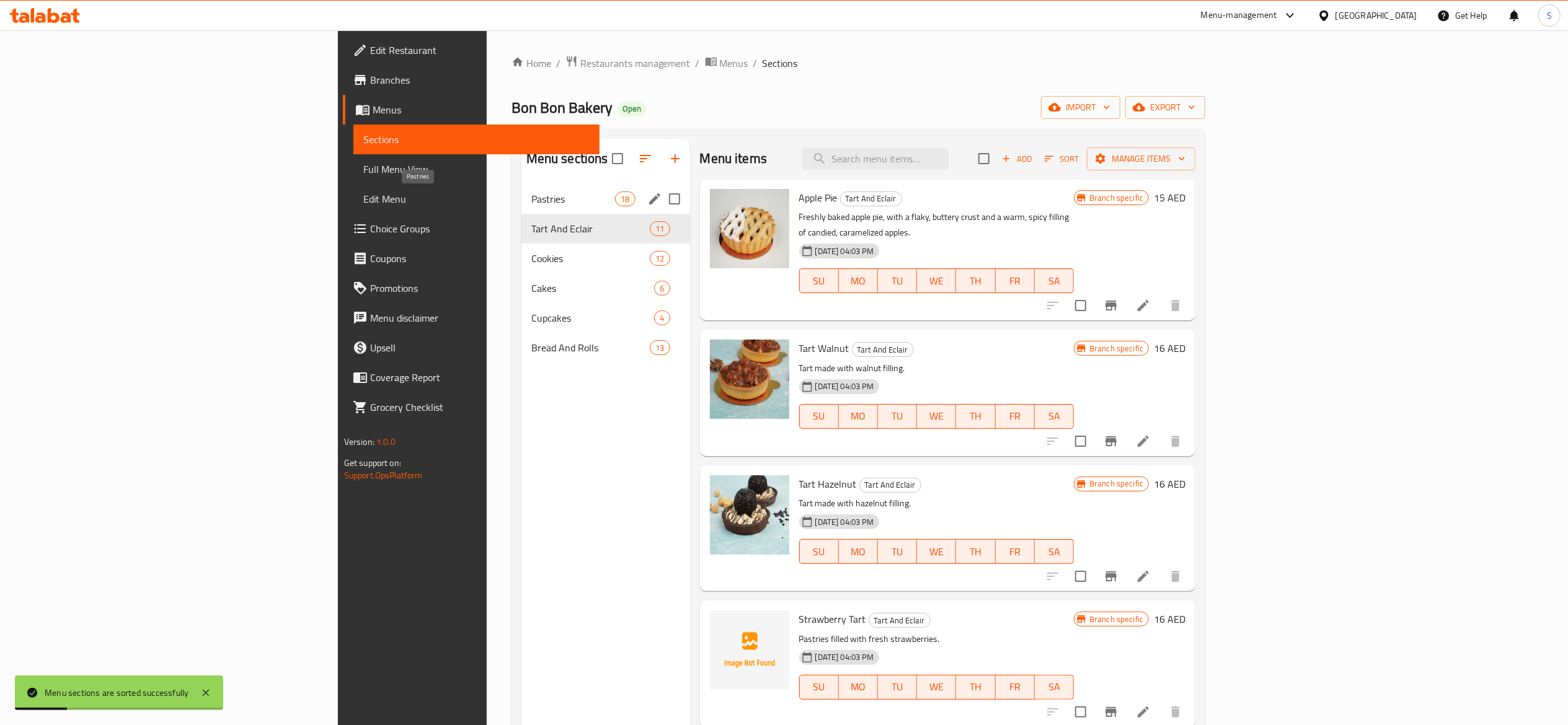
click at [531, 198] on span "Pastries" at bounding box center [573, 198] width 84 height 15
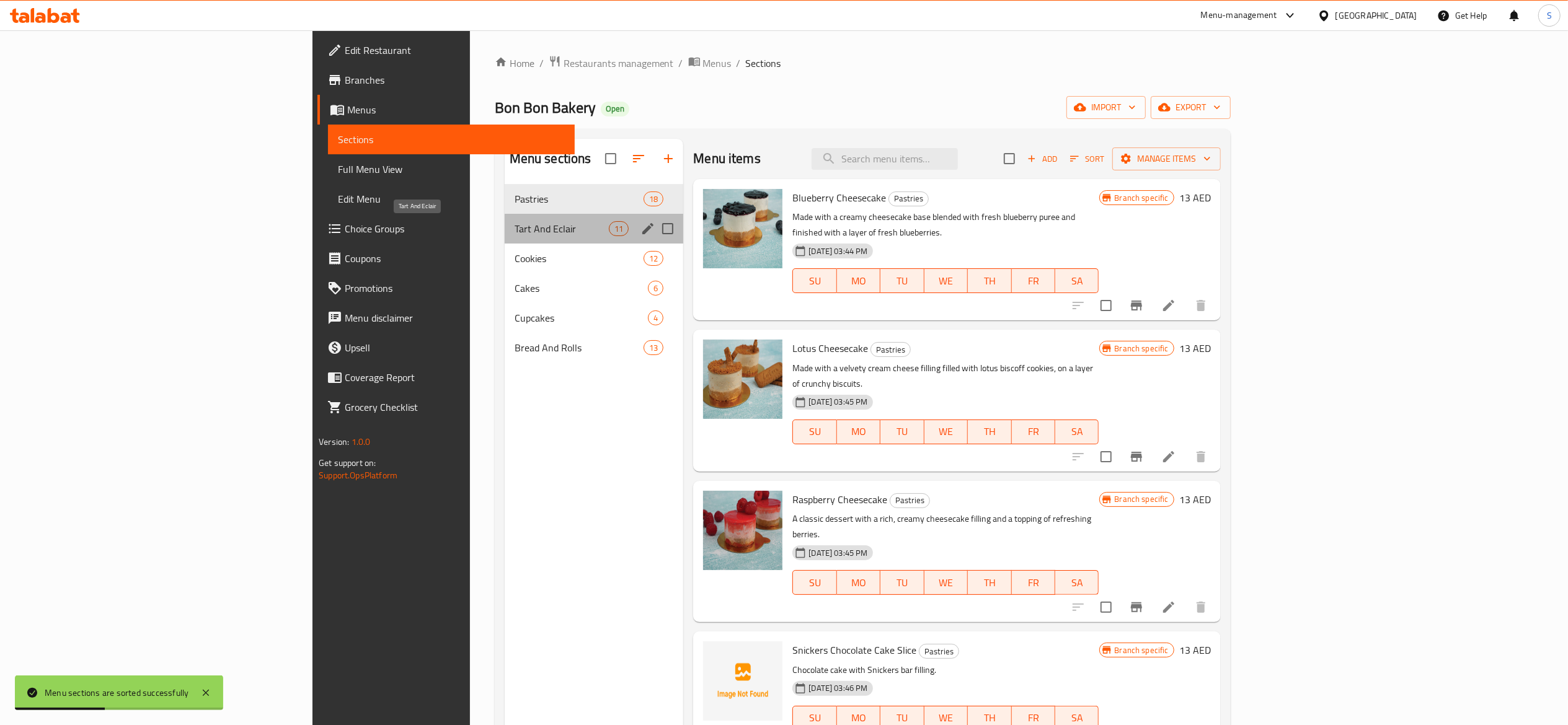
click at [515, 224] on span "Tart And Eclair" at bounding box center [562, 228] width 94 height 15
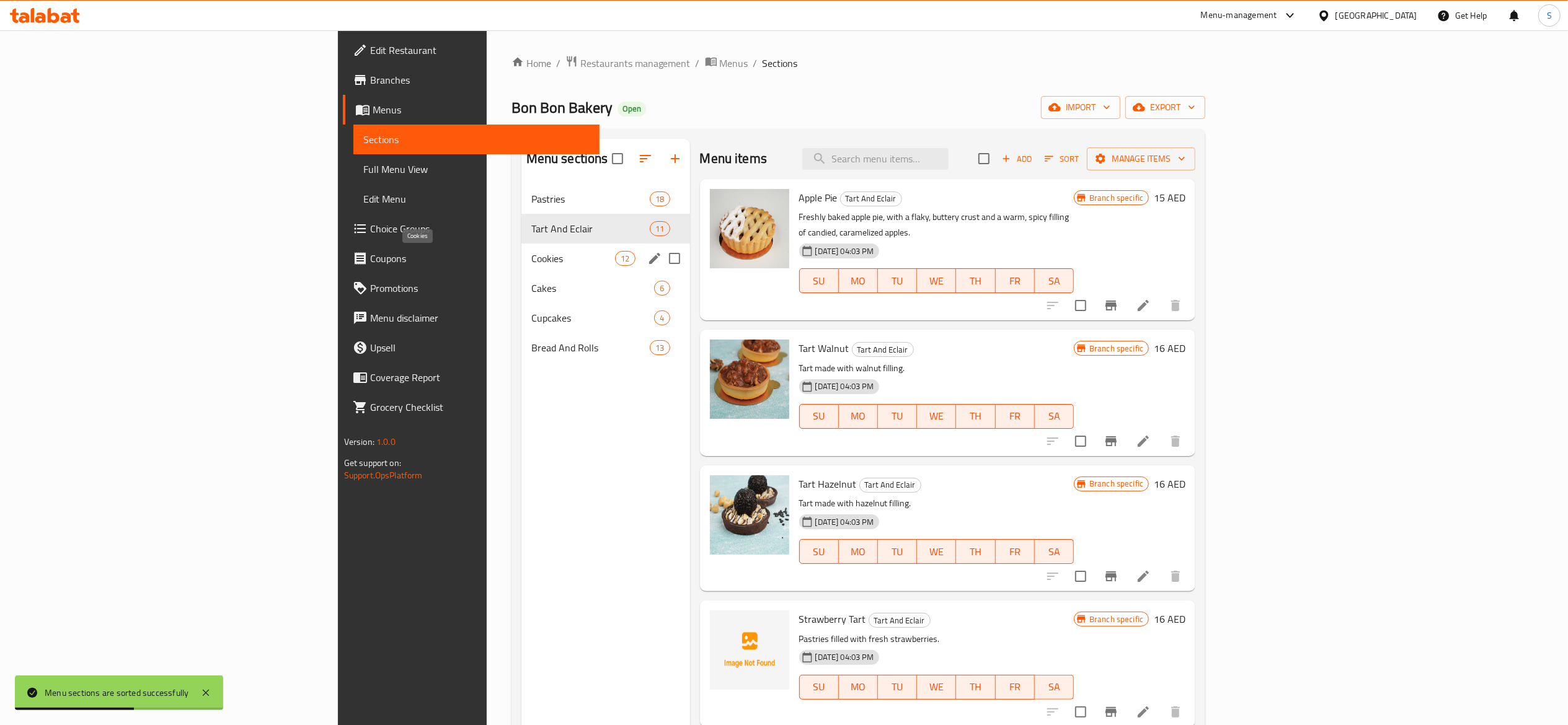
click at [531, 255] on span "Cookies" at bounding box center [573, 258] width 84 height 15
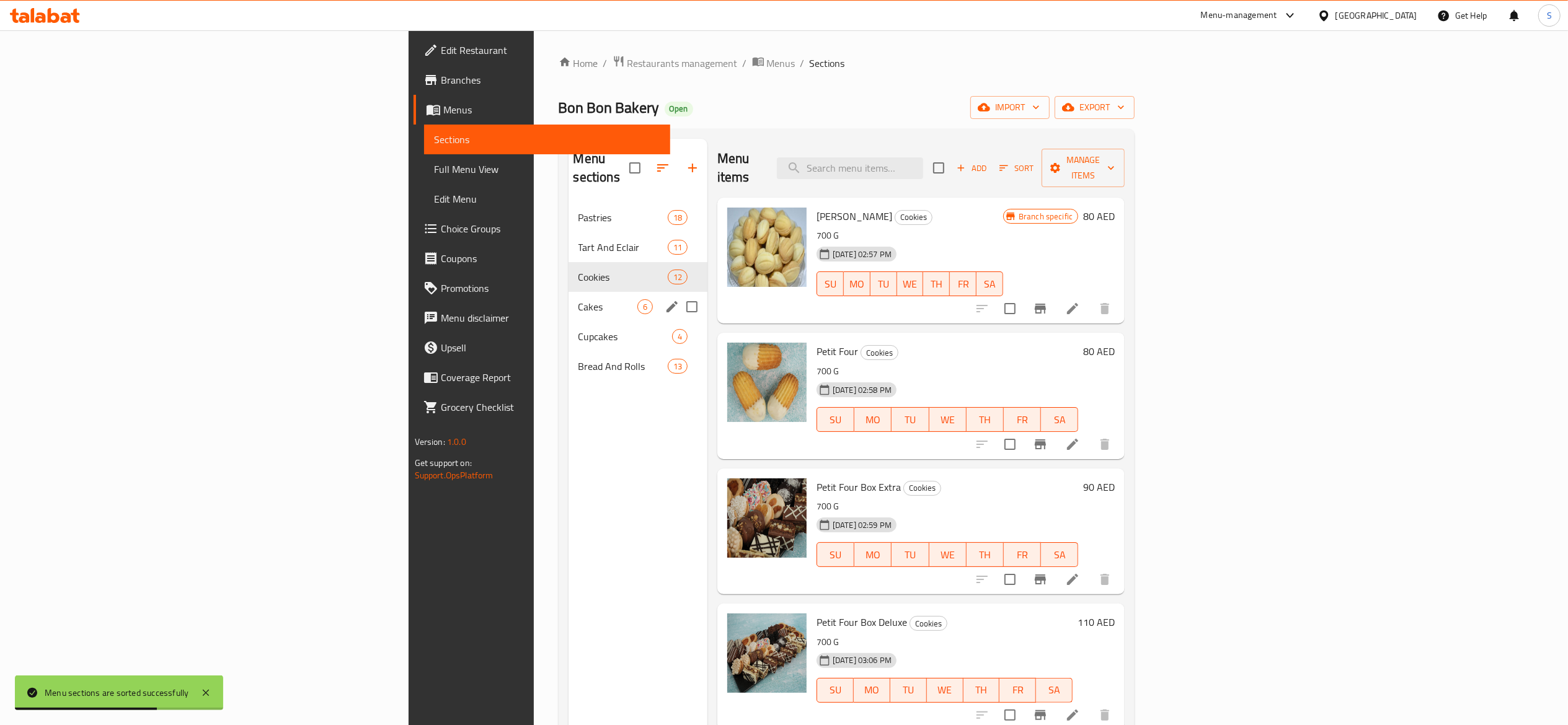
click at [569, 292] on div "Cakes 6" at bounding box center [638, 307] width 139 height 30
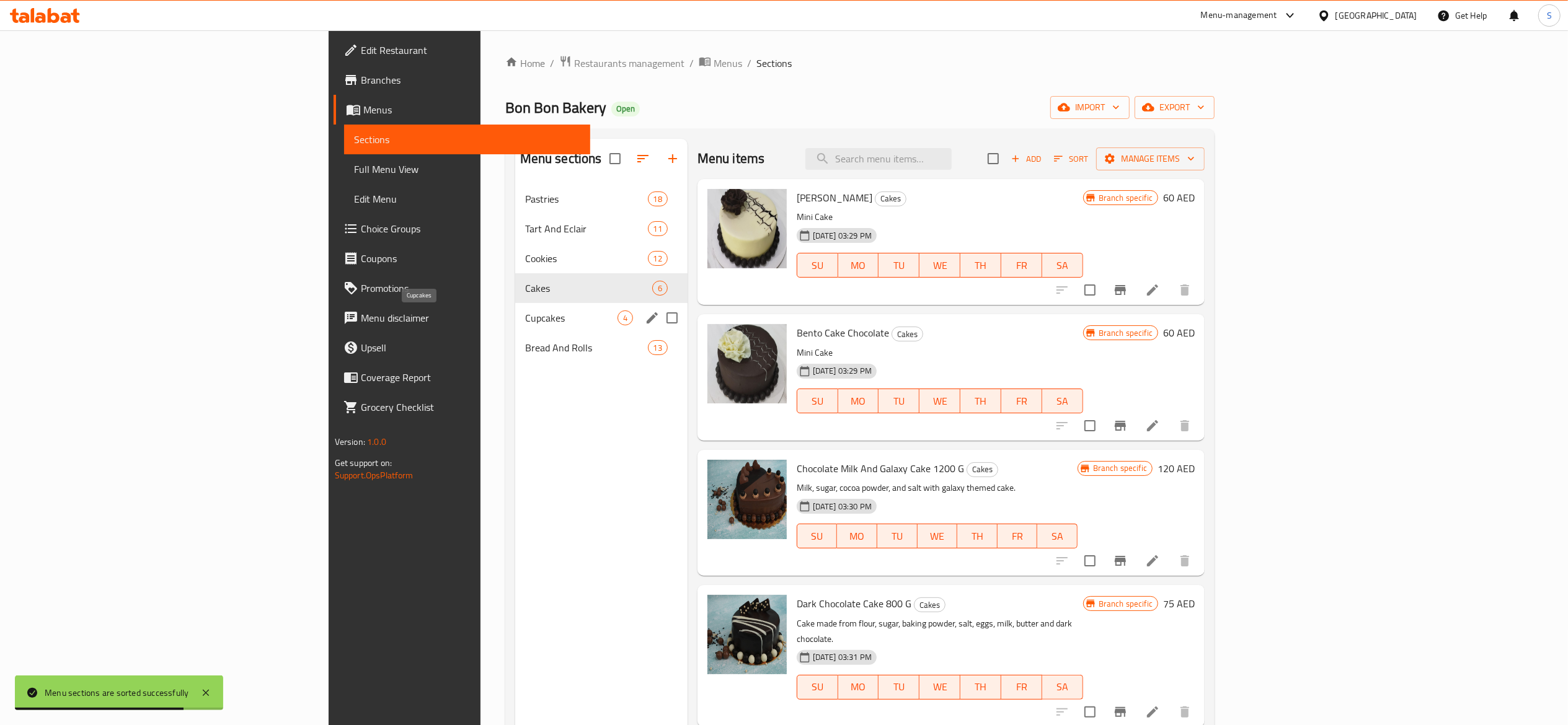
click at [525, 317] on span "Cupcakes" at bounding box center [572, 317] width 93 height 15
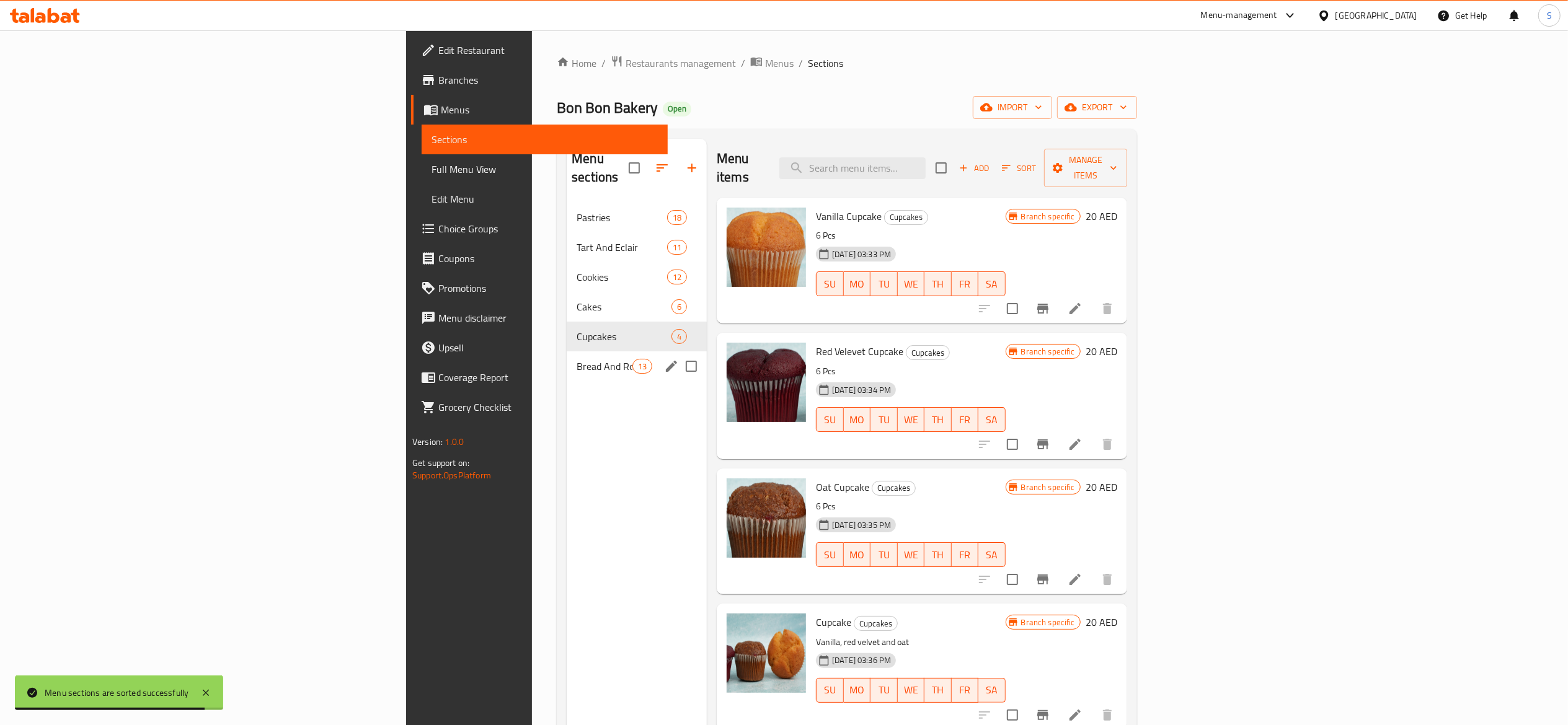
click at [567, 351] on div "Bread And Rolls 13" at bounding box center [637, 366] width 140 height 30
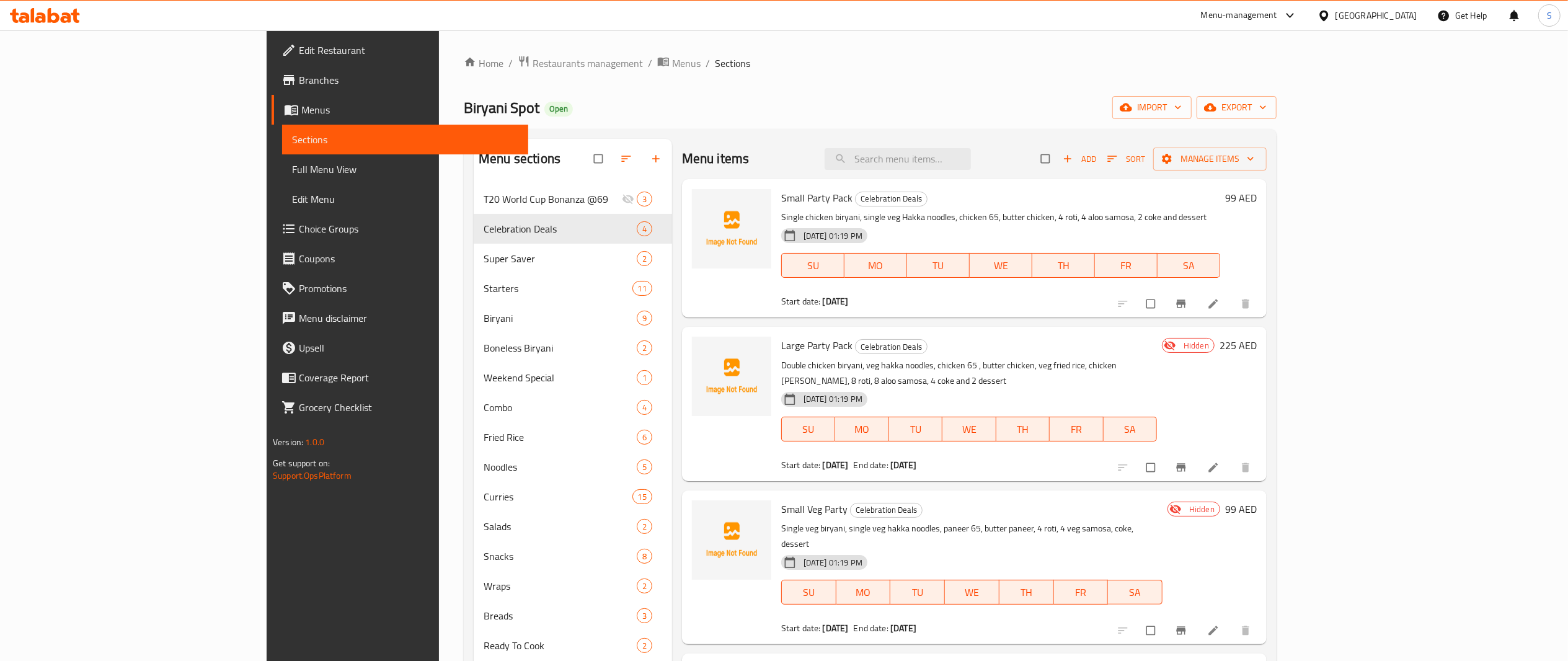
scroll to position [101, 0]
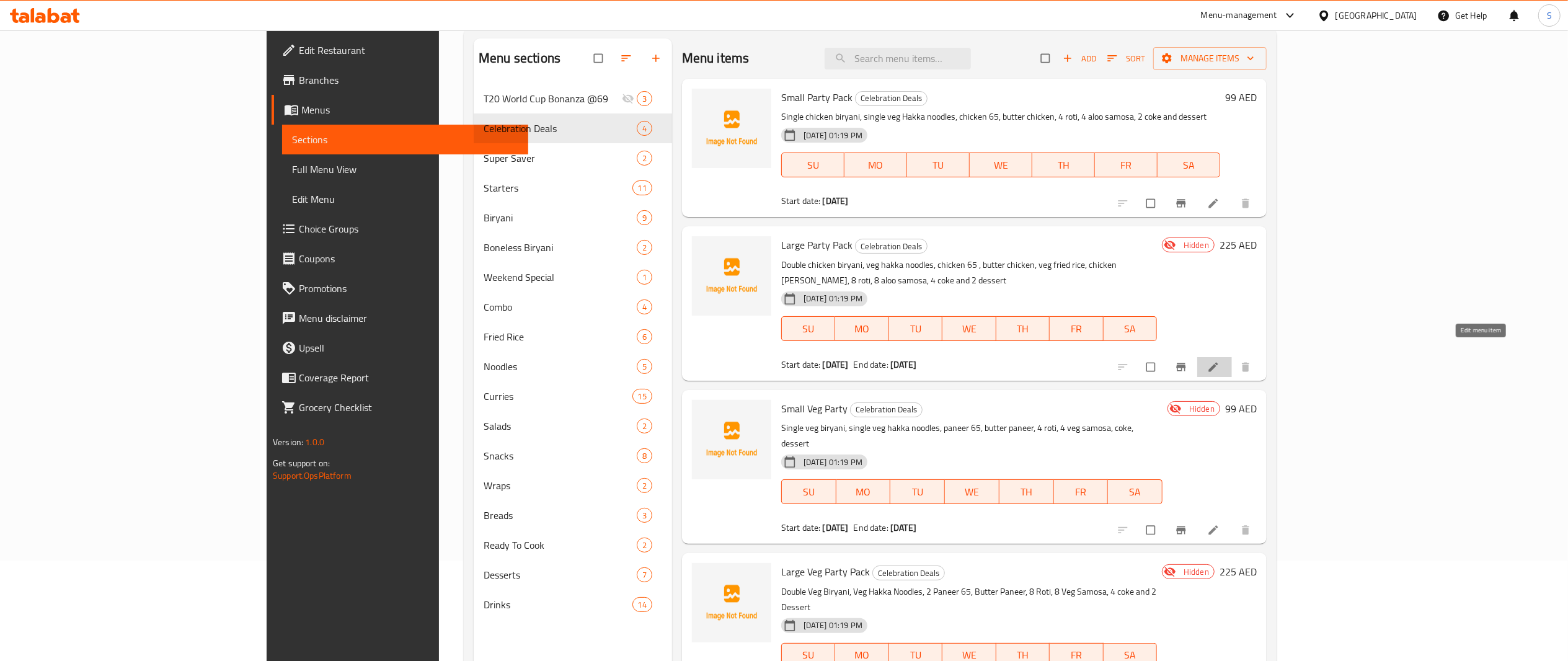
click at [1220, 361] on icon at bounding box center [1213, 367] width 12 height 12
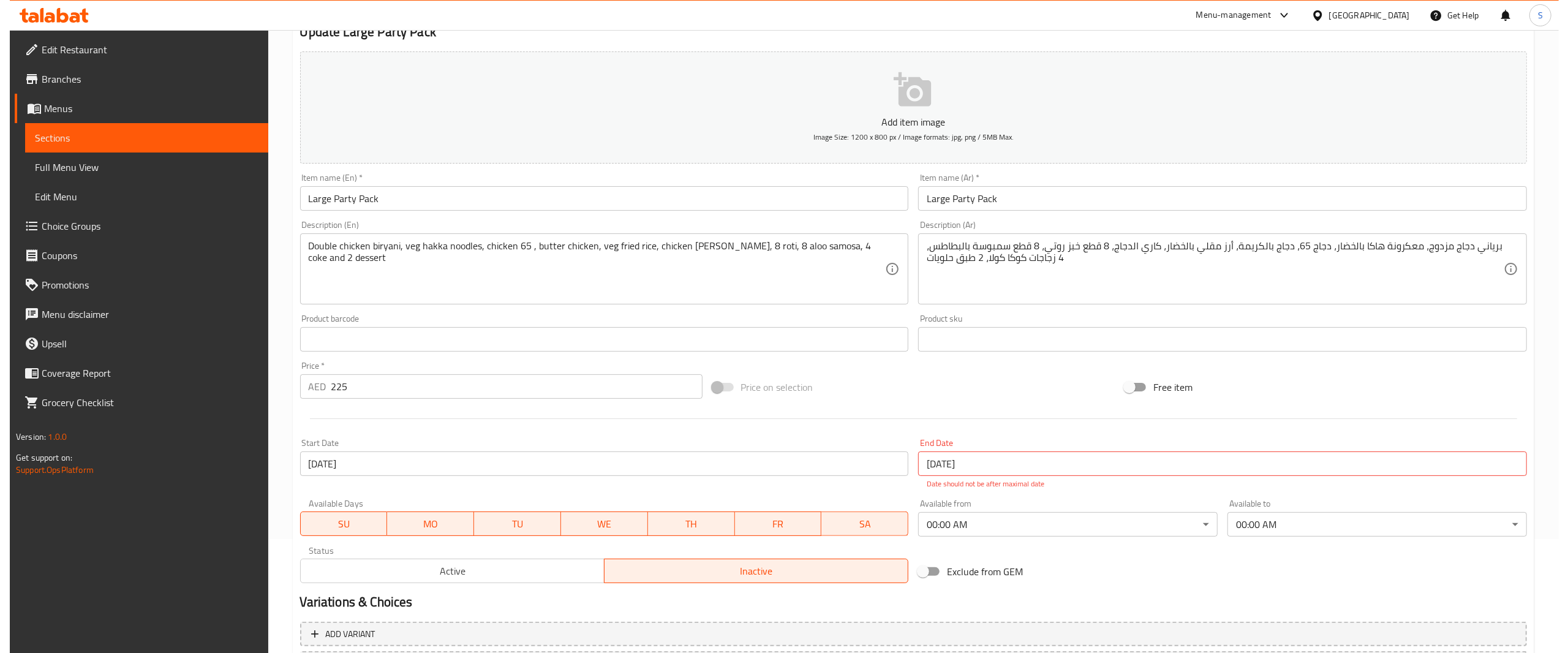
scroll to position [117, 0]
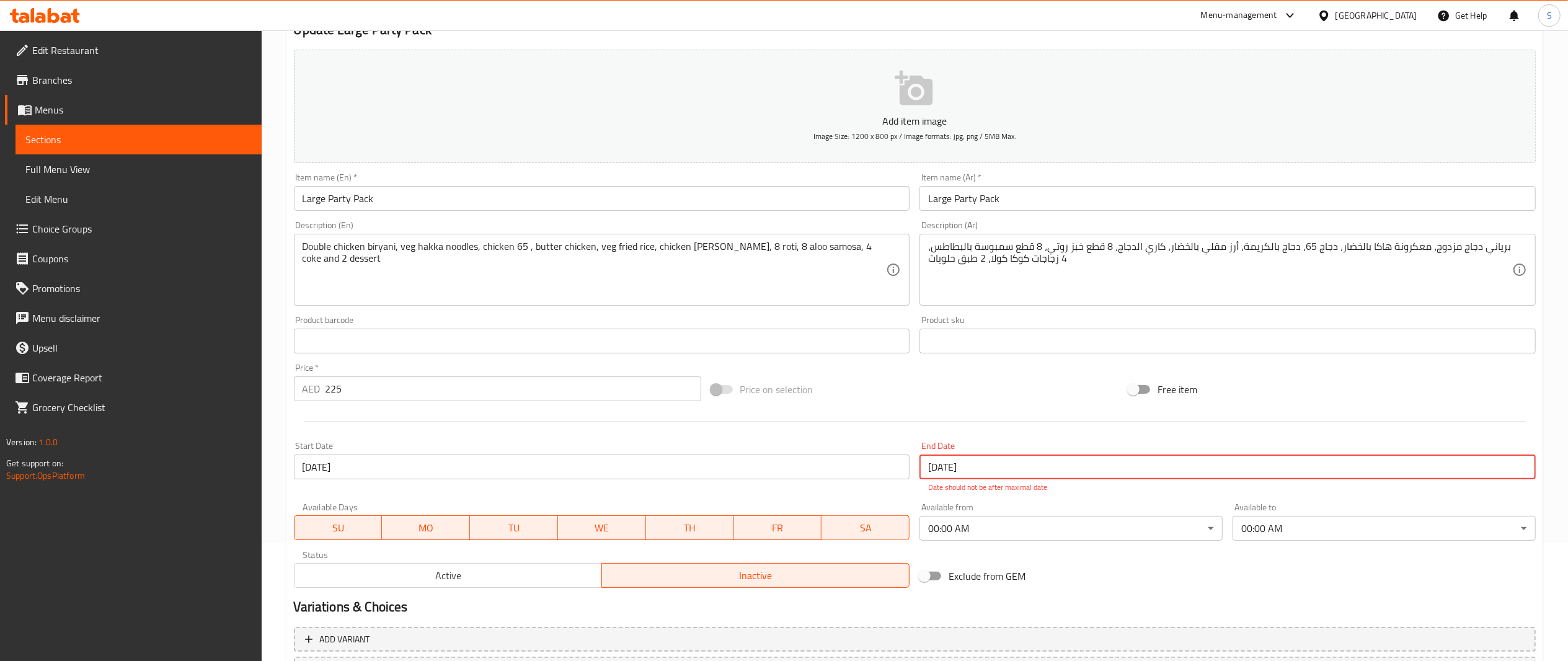
click at [963, 462] on input "[DATE]" at bounding box center [1227, 467] width 616 height 24
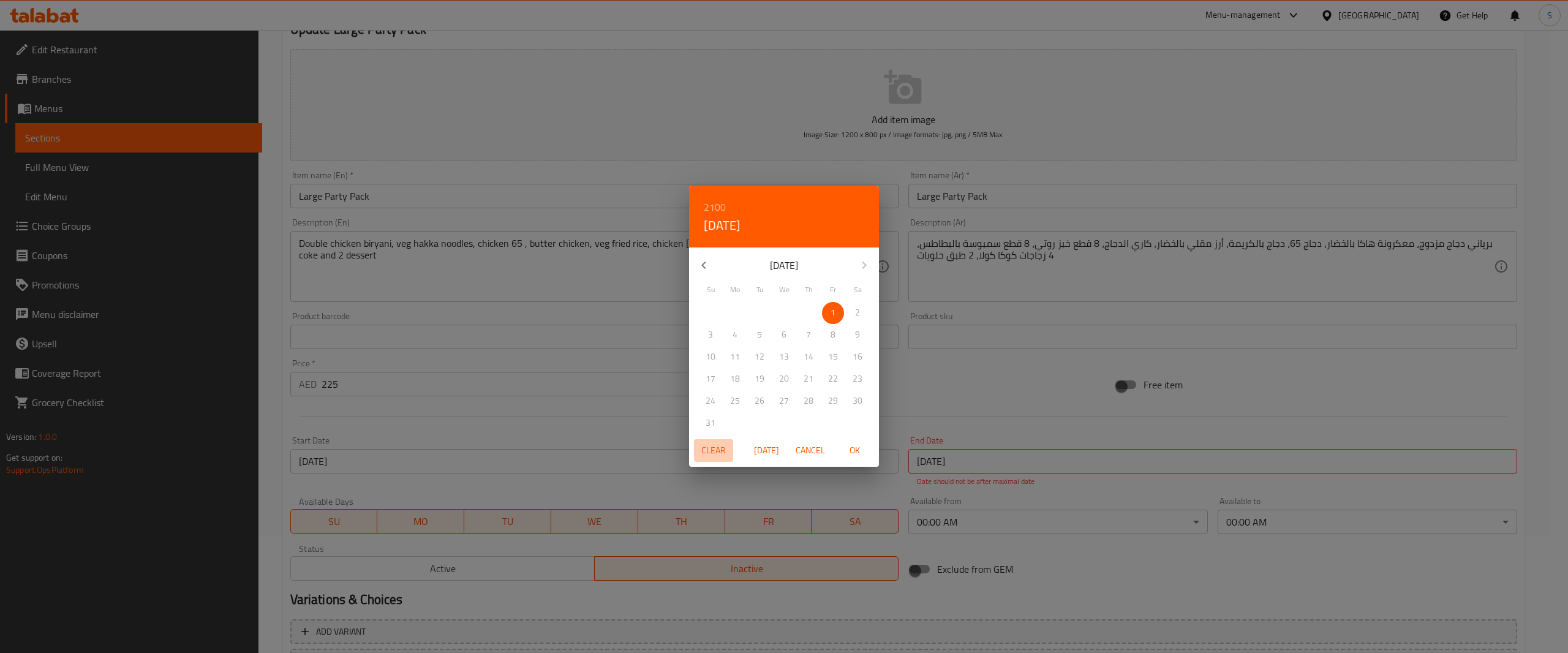
click at [707, 455] on span "Clear" at bounding box center [714, 451] width 29 height 16
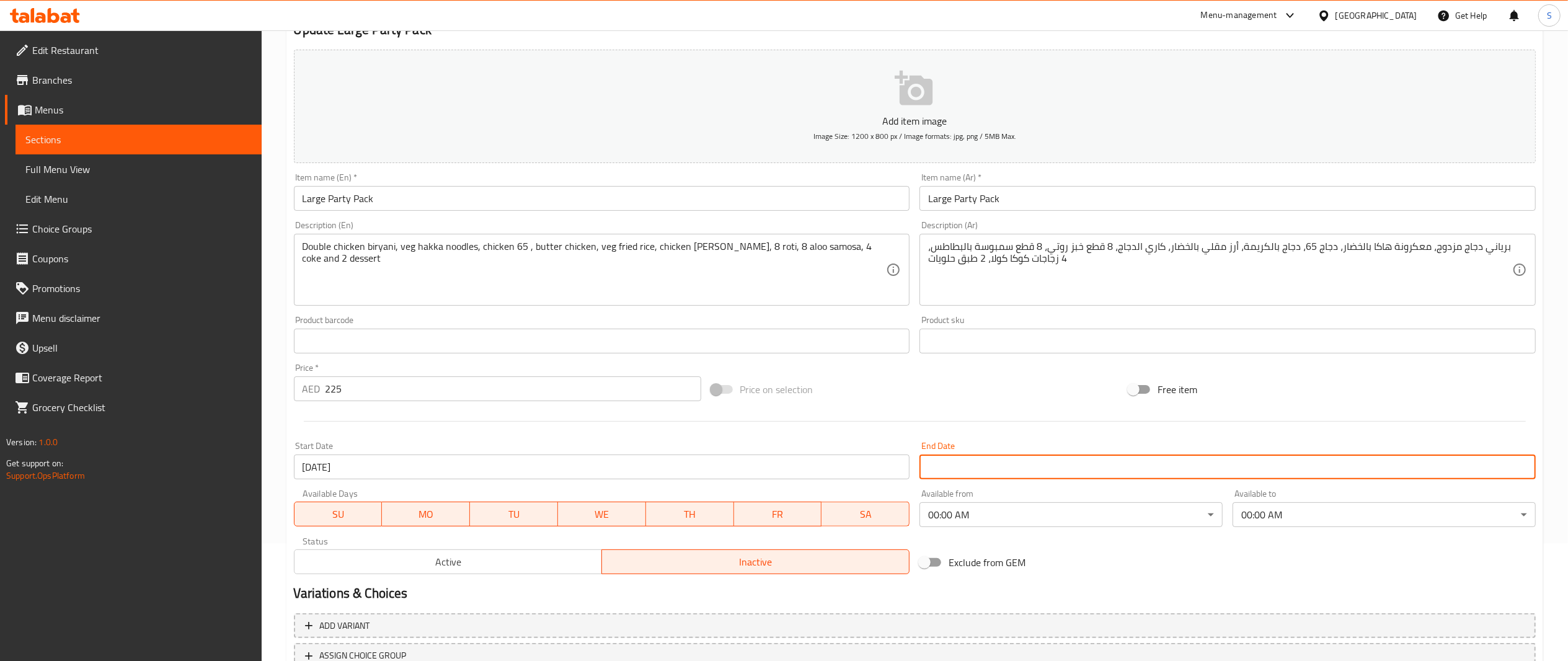
click at [531, 560] on span "Active" at bounding box center [448, 562] width 298 height 18
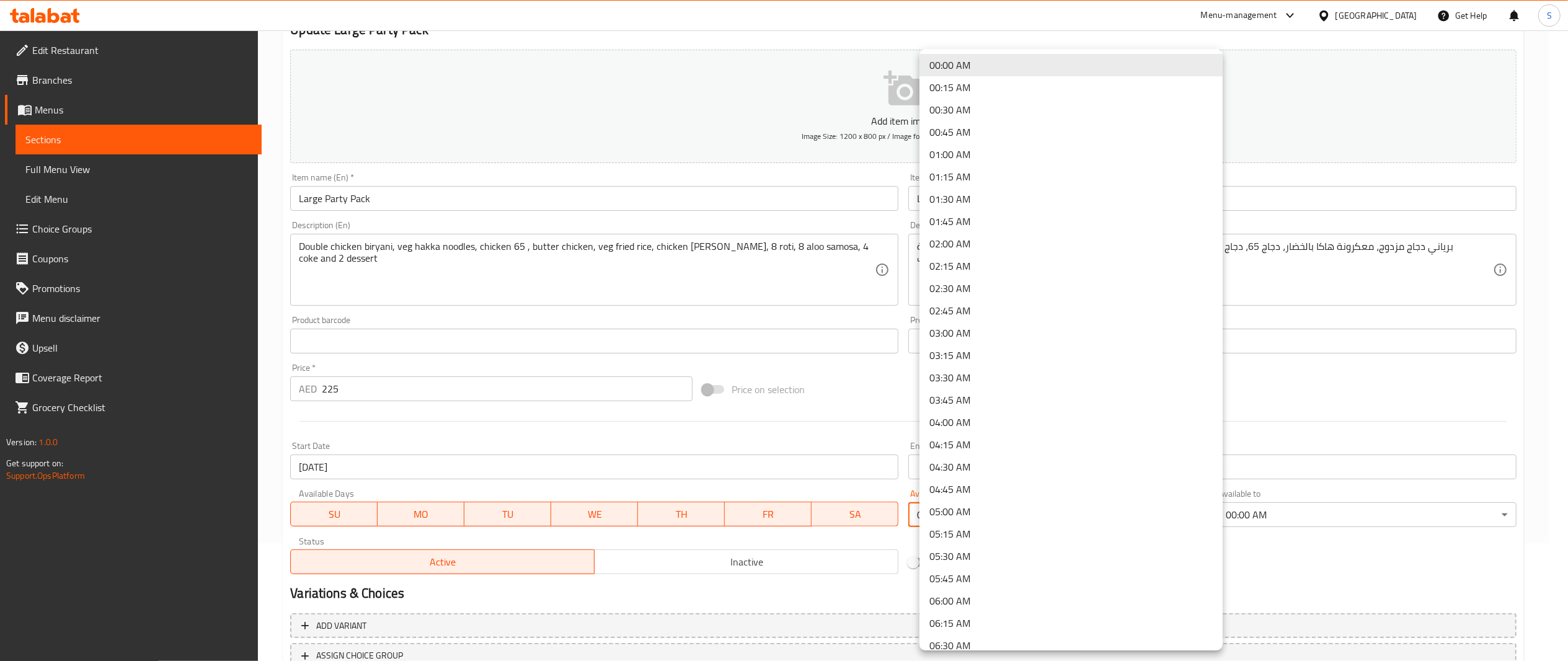
click at [1152, 511] on body "​ Menu-management United Arab Emirates Get Help S Edit Restaurant Branches Menu…" at bounding box center [784, 228] width 1568 height 631
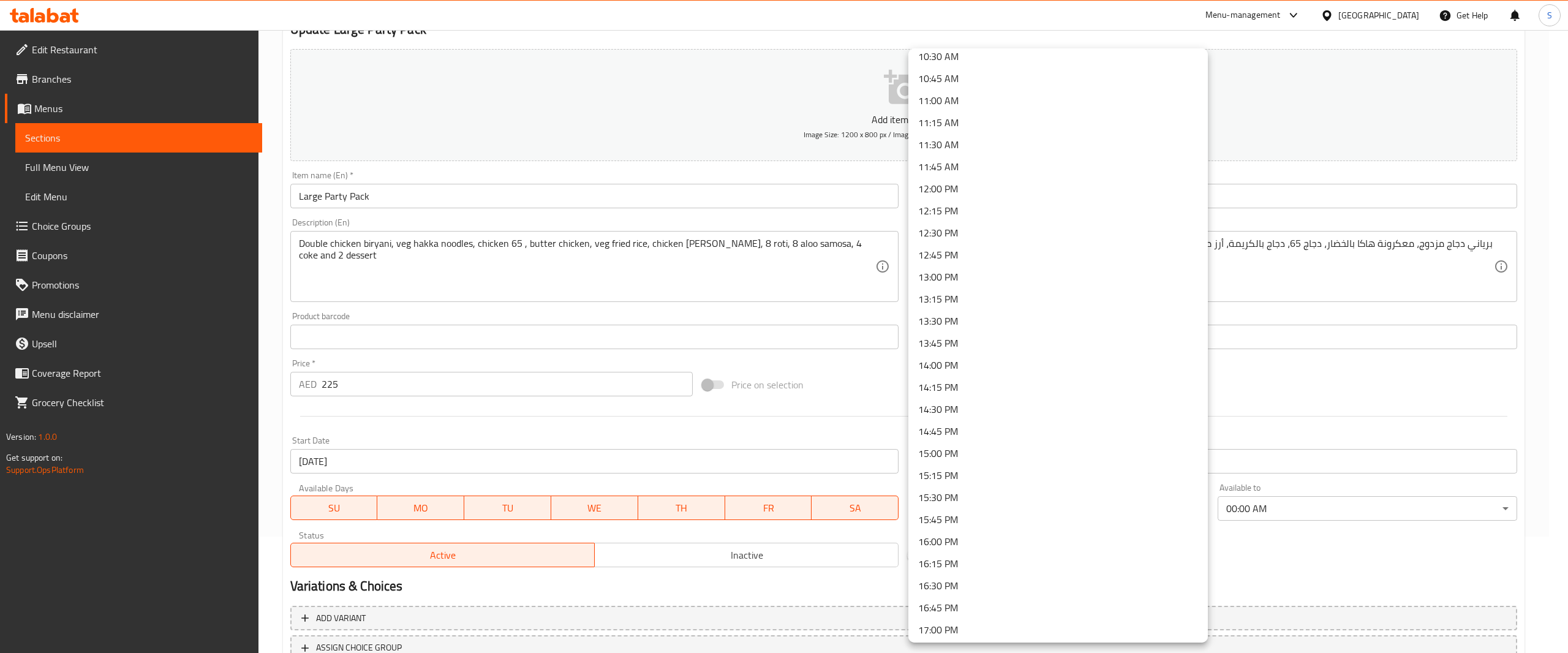
scroll to position [936, 0]
click at [1094, 199] on li "12:15 PM" at bounding box center [1058, 209] width 300 height 22
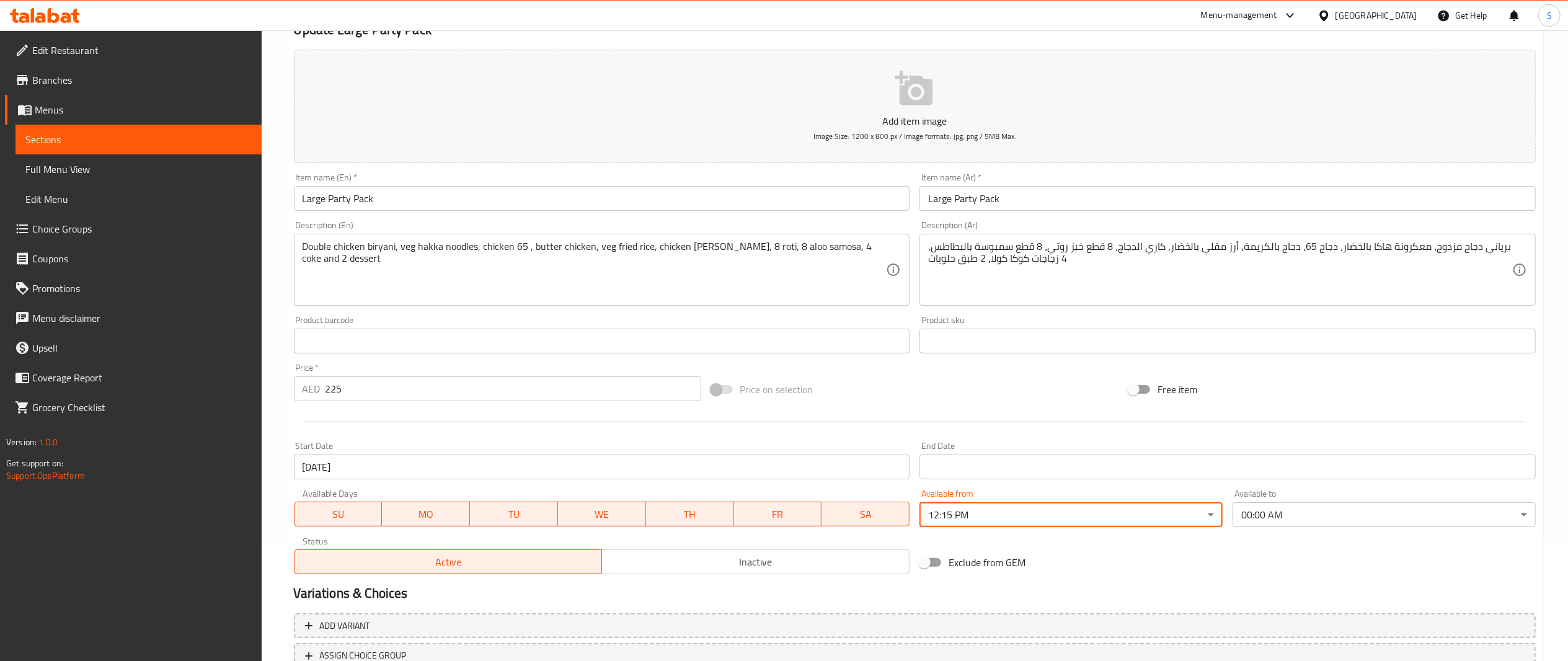
click at [993, 522] on body "​ Menu-management United Arab Emirates Get Help S Edit Restaurant Branches Menu…" at bounding box center [784, 228] width 1568 height 631
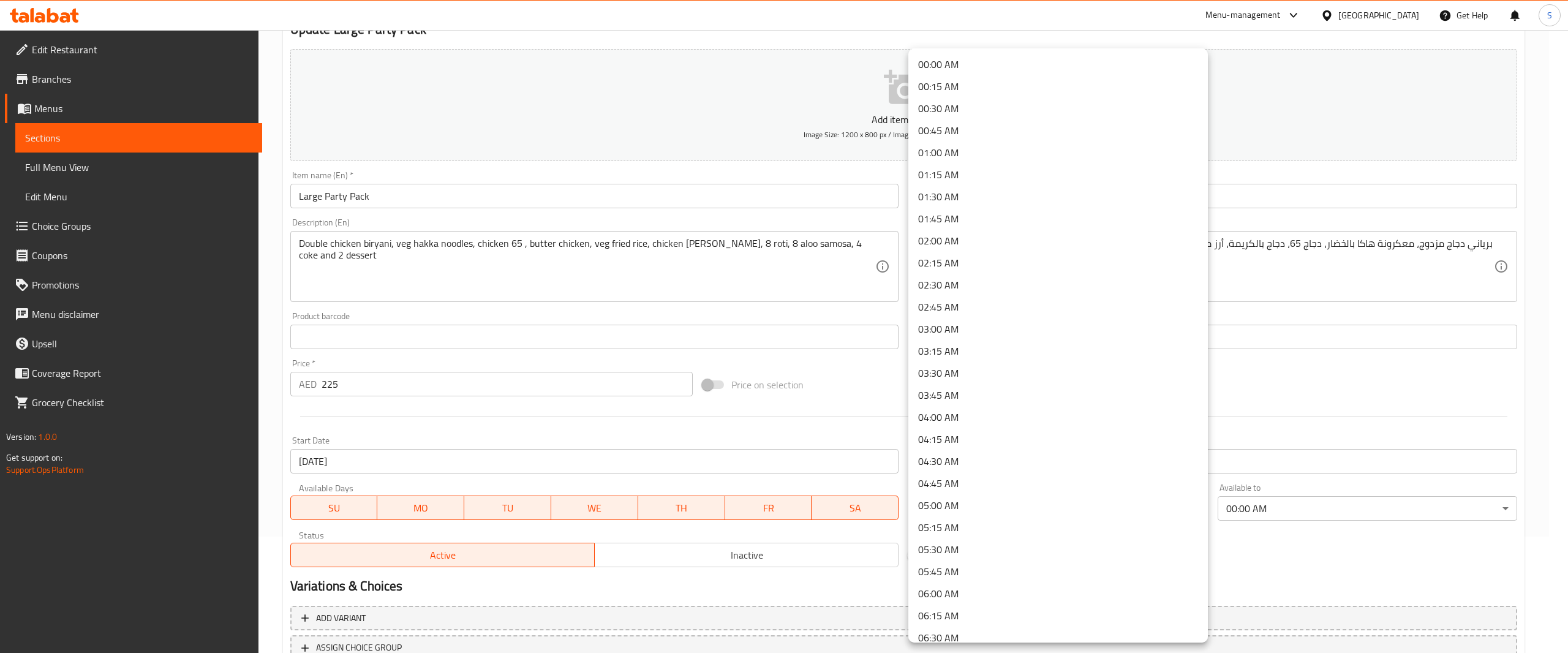
scroll to position [800, 0]
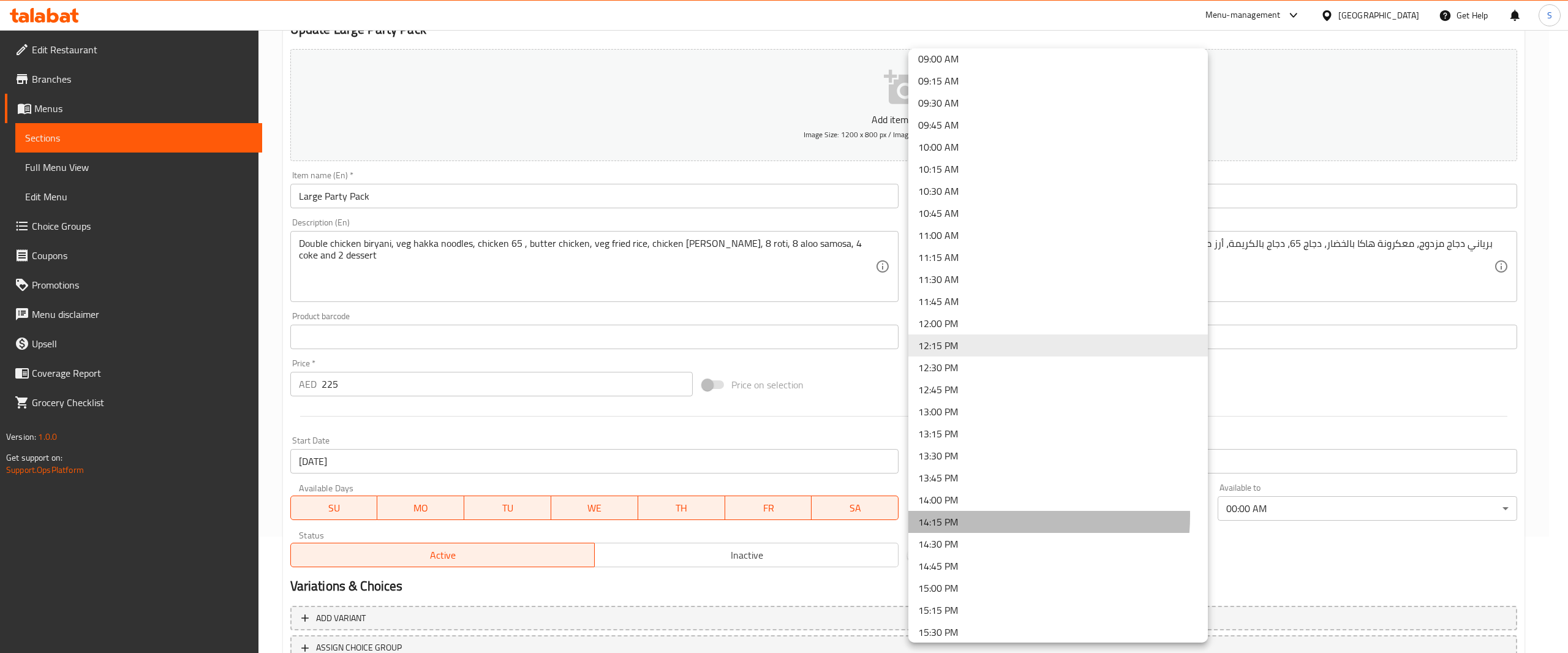
click at [981, 516] on li "14:15 PM" at bounding box center [1058, 523] width 300 height 22
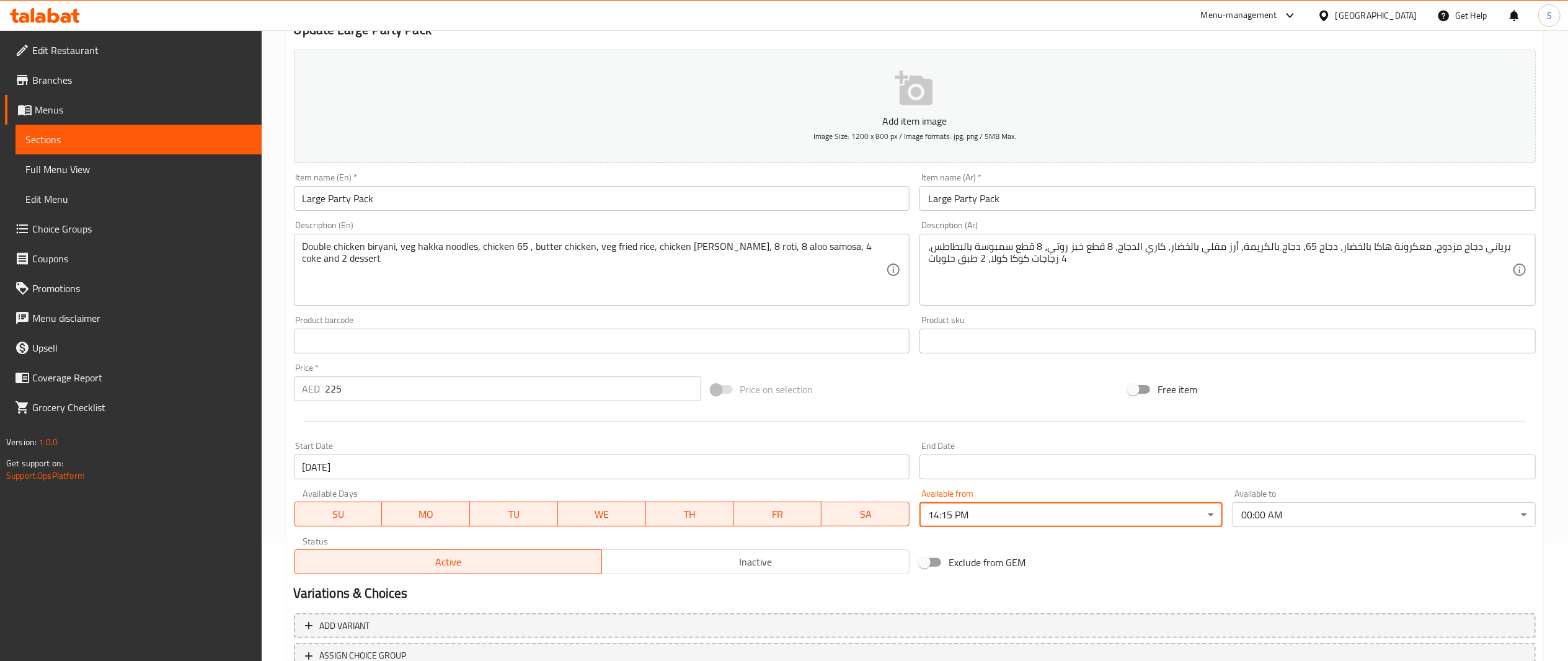
click at [993, 522] on body "​ Menu-management United Arab Emirates Get Help S Edit Restaurant Branches Menu…" at bounding box center [784, 228] width 1568 height 631
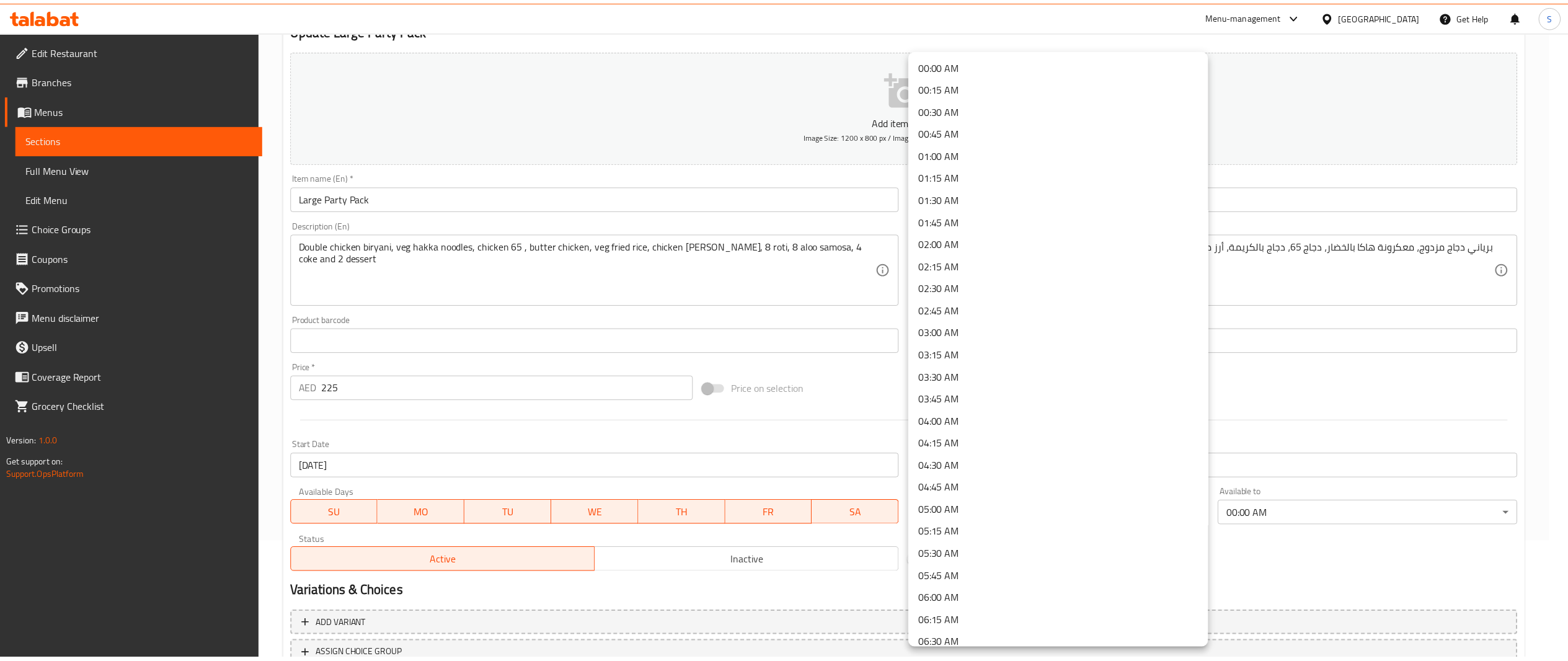
scroll to position [988, 0]
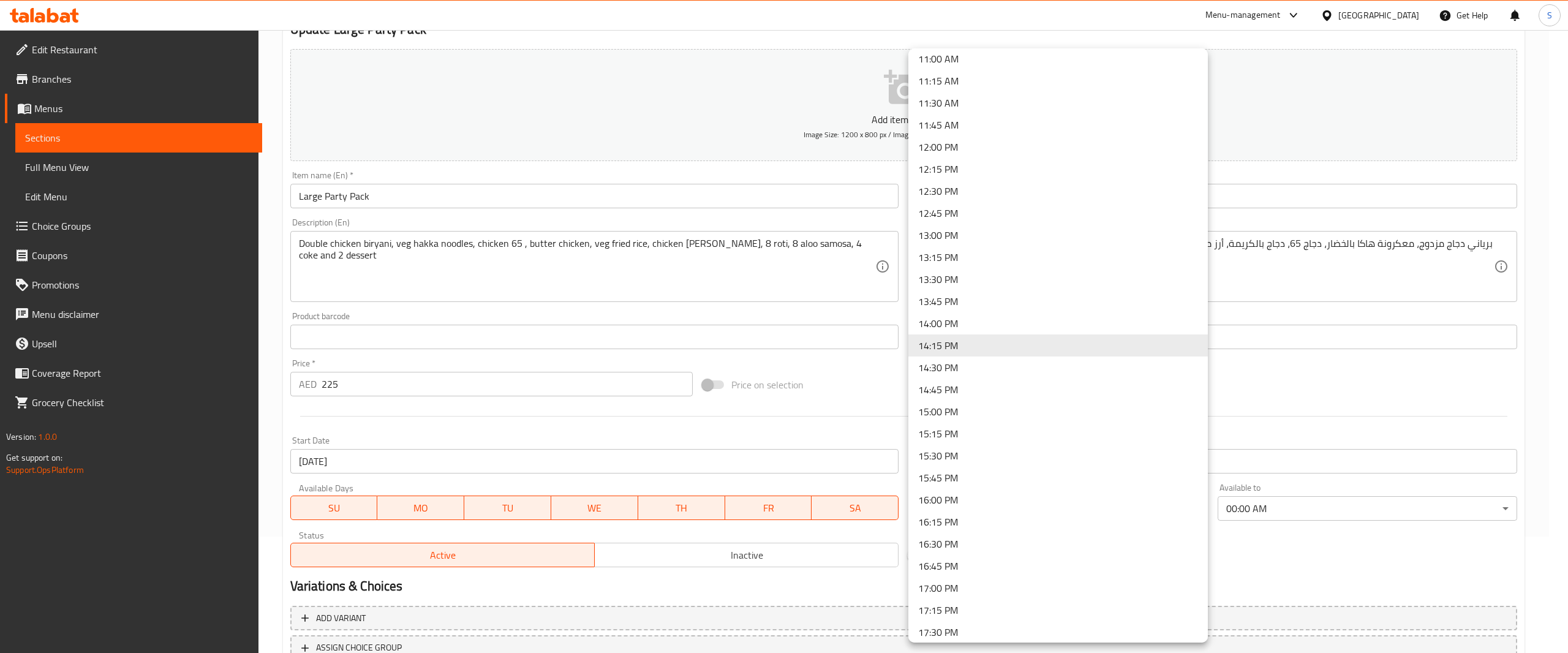
click at [1020, 146] on li "12:00 PM" at bounding box center [1058, 148] width 300 height 22
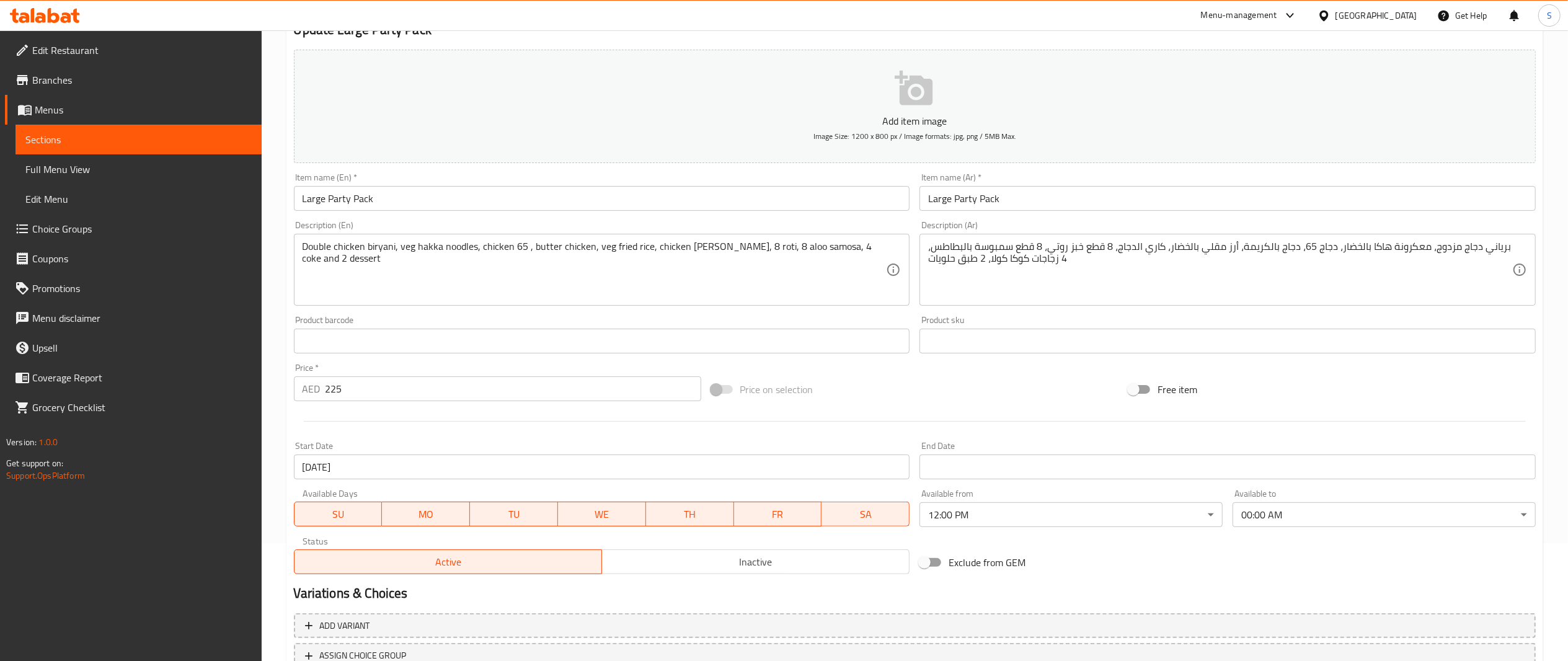
click at [1260, 539] on div "Add item image Image Size: 1200 x 800 px / Image formats: jpg, png / 5MB Max. I…" at bounding box center [915, 312] width 1252 height 535
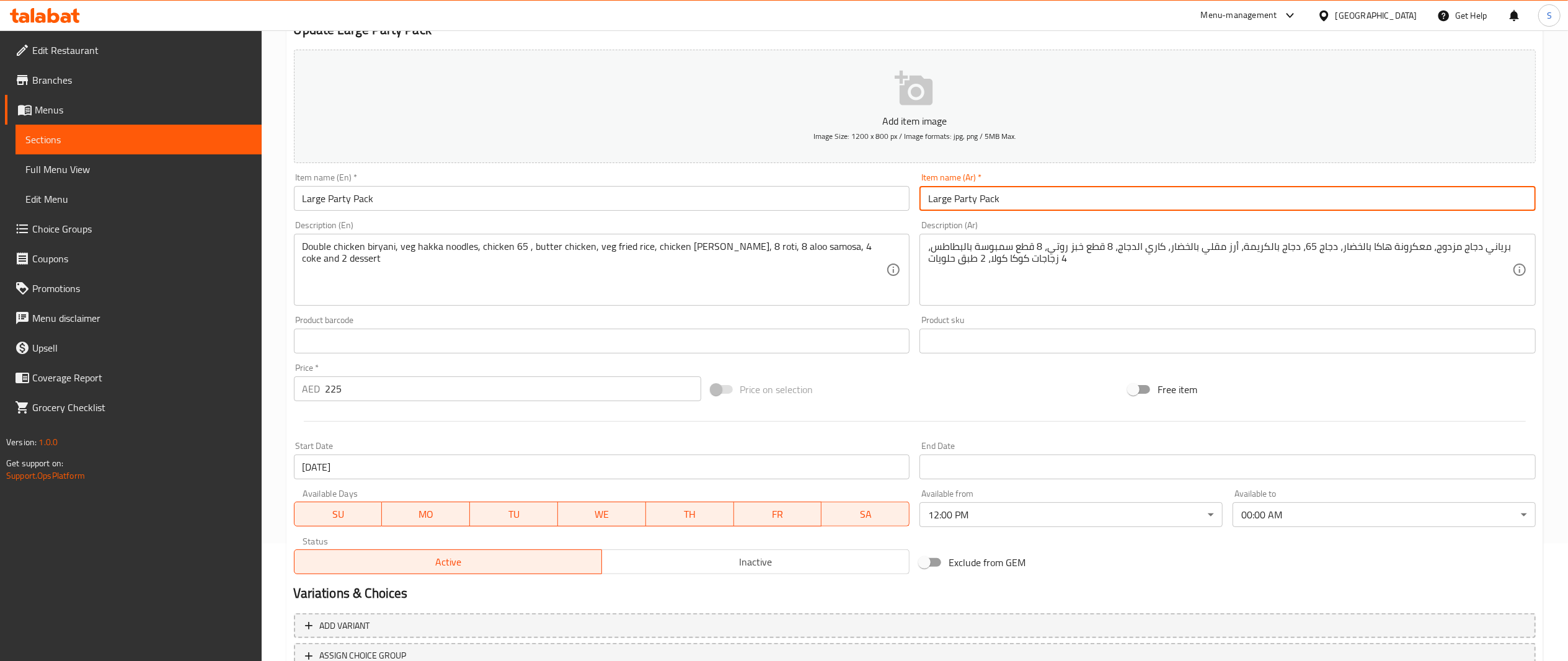
drag, startPoint x: 1063, startPoint y: 205, endPoint x: 888, endPoint y: 257, distance: 182.6
click at [888, 257] on div "Add item image Image Size: 1200 x 800 px / Image formats: jpg, png / 5MB Max. I…" at bounding box center [915, 312] width 1252 height 535
paste input "باقة حفلة صغيرة"
drag, startPoint x: 958, startPoint y: 204, endPoint x: 819, endPoint y: 186, distance: 140.2
click at [819, 186] on div "Add item image Image Size: 1200 x 800 px / Image formats: jpg, png / 5MB Max. I…" at bounding box center [915, 312] width 1252 height 535
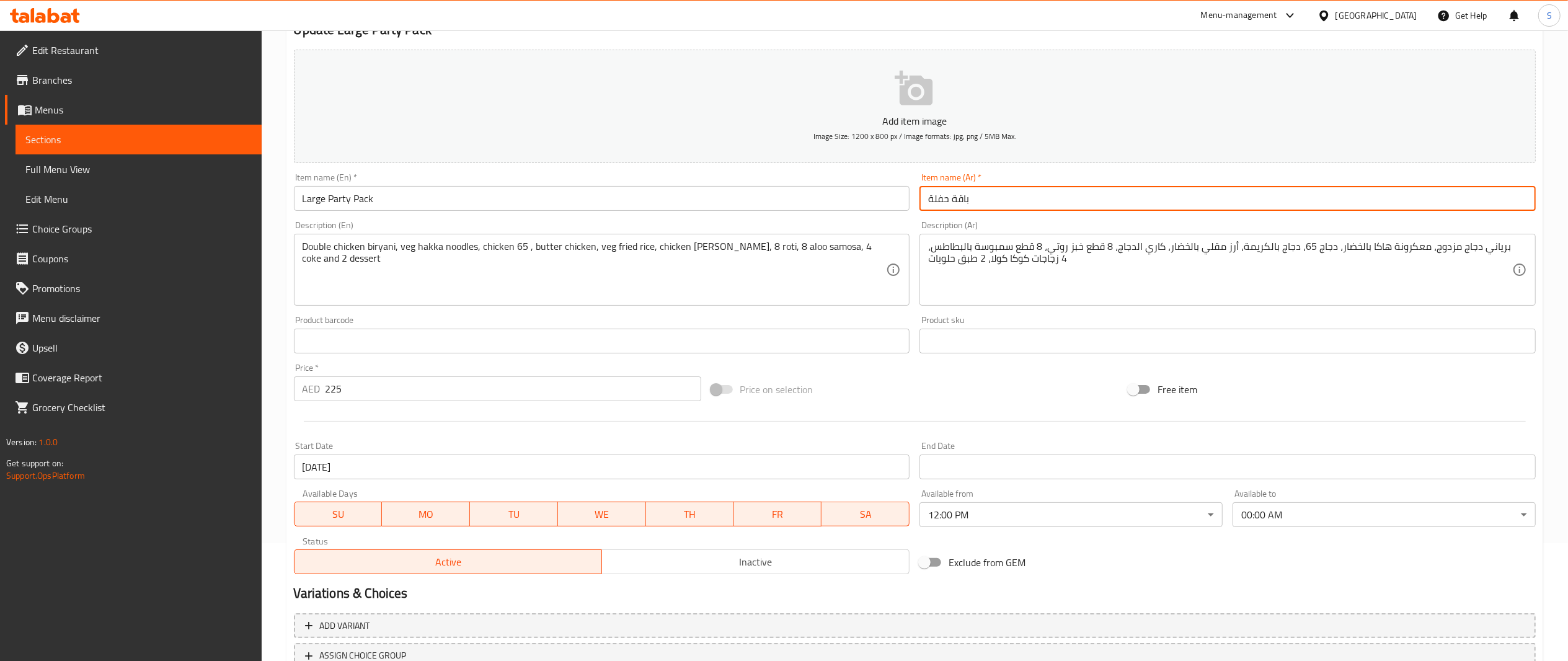
type input "باقة حفلة"
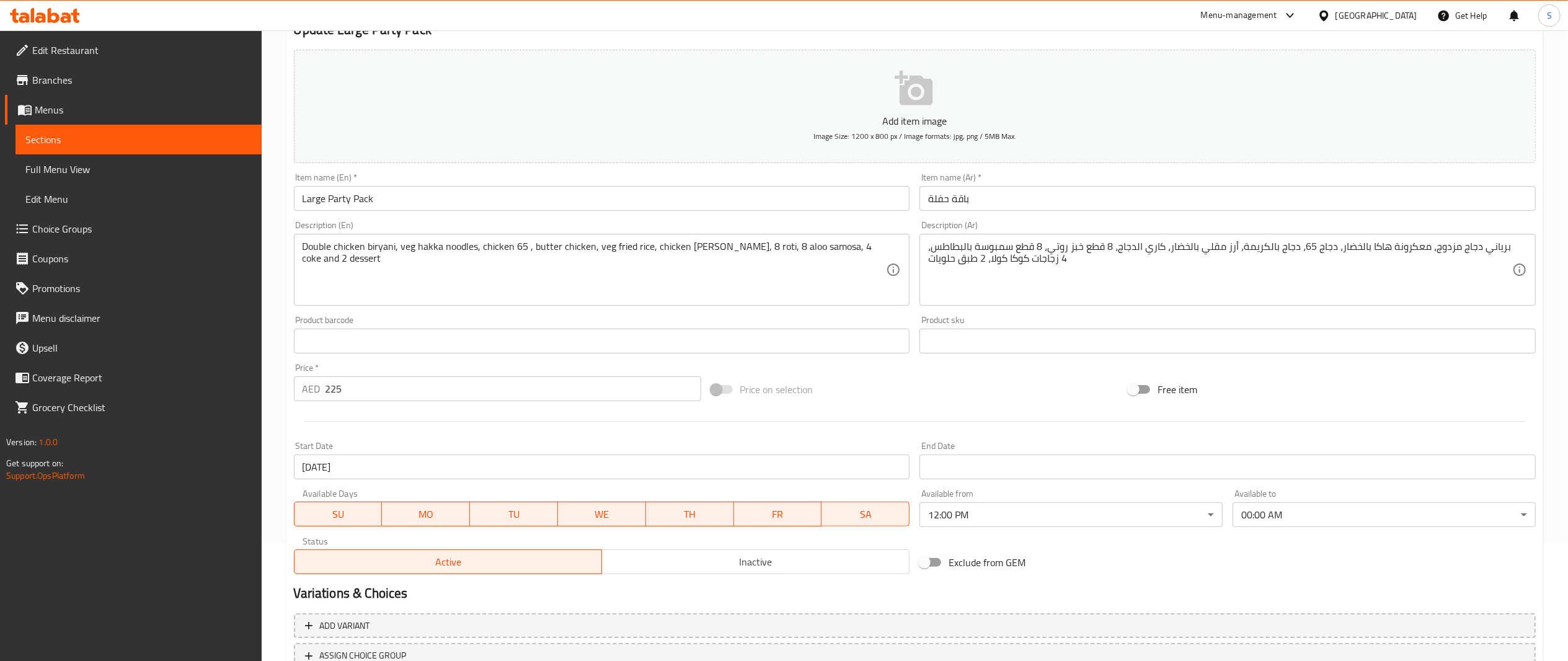
click at [1117, 570] on div "Exclude from GEM" at bounding box center [1124, 562] width 418 height 33
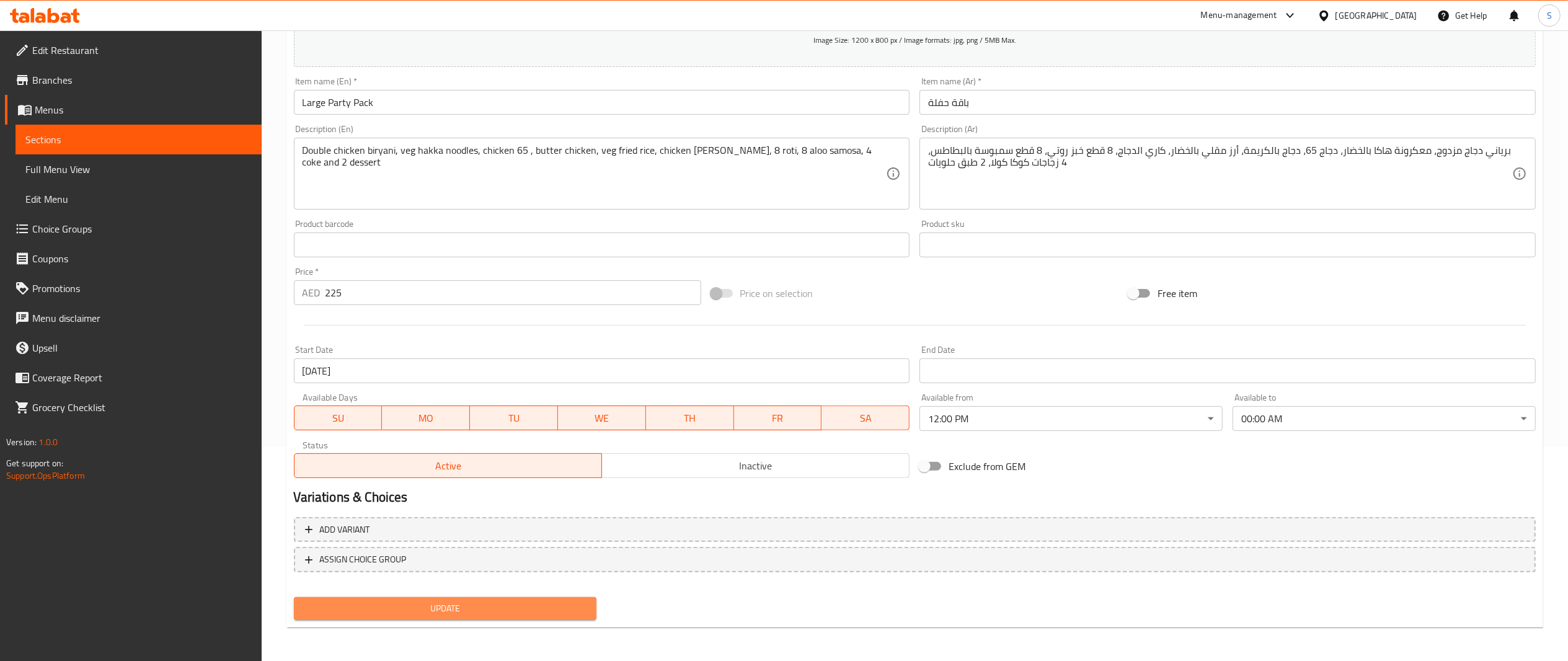
click at [492, 615] on span "Update" at bounding box center [446, 609] width 283 height 16
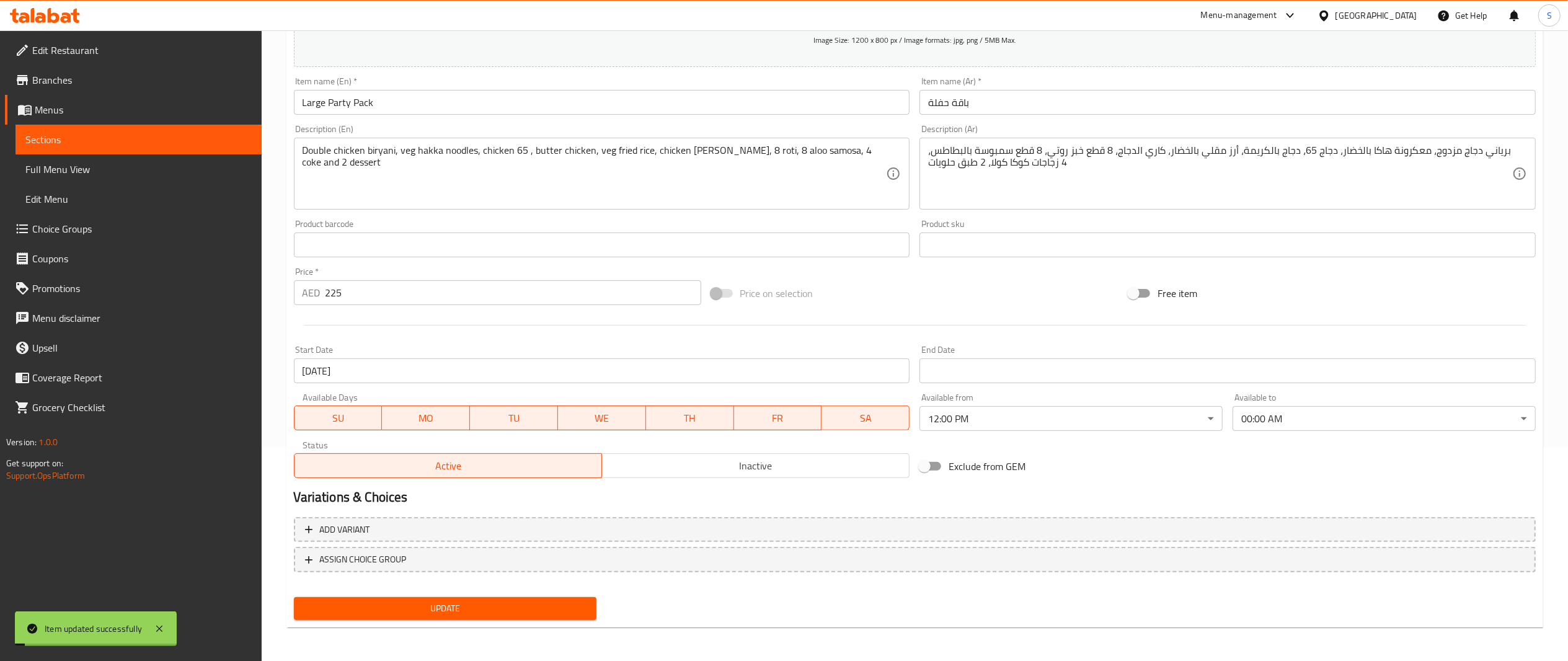
scroll to position [0, 0]
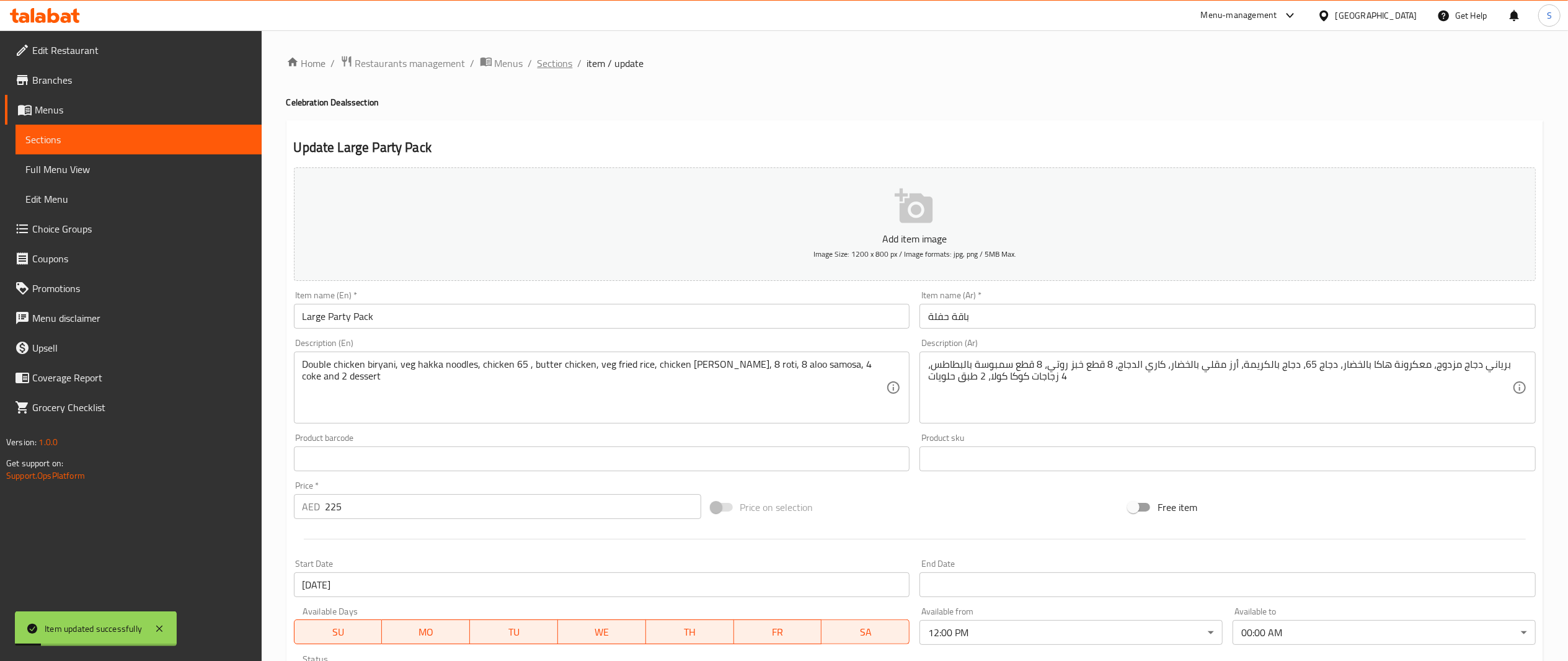
click at [559, 61] on span "Sections" at bounding box center [555, 63] width 35 height 15
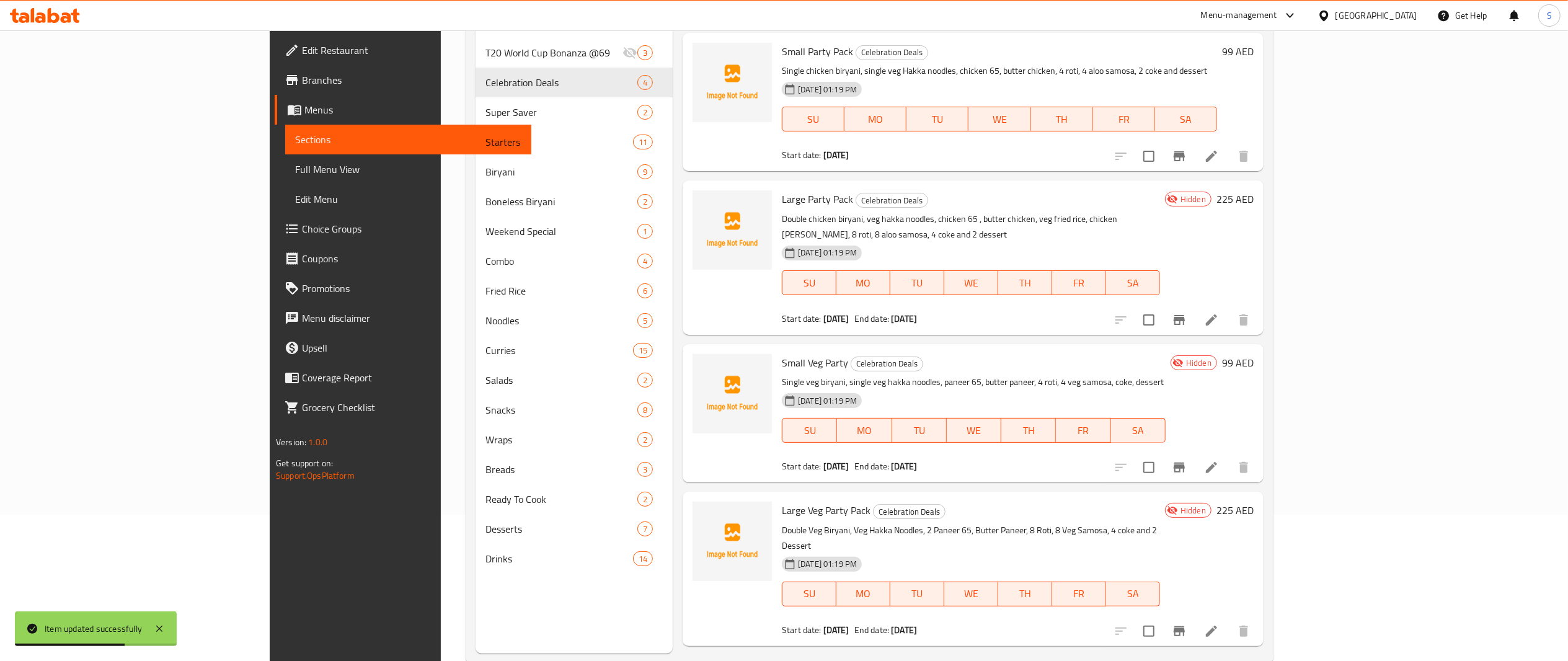
scroll to position [148, 0]
click at [1219, 459] on icon at bounding box center [1211, 466] width 15 height 15
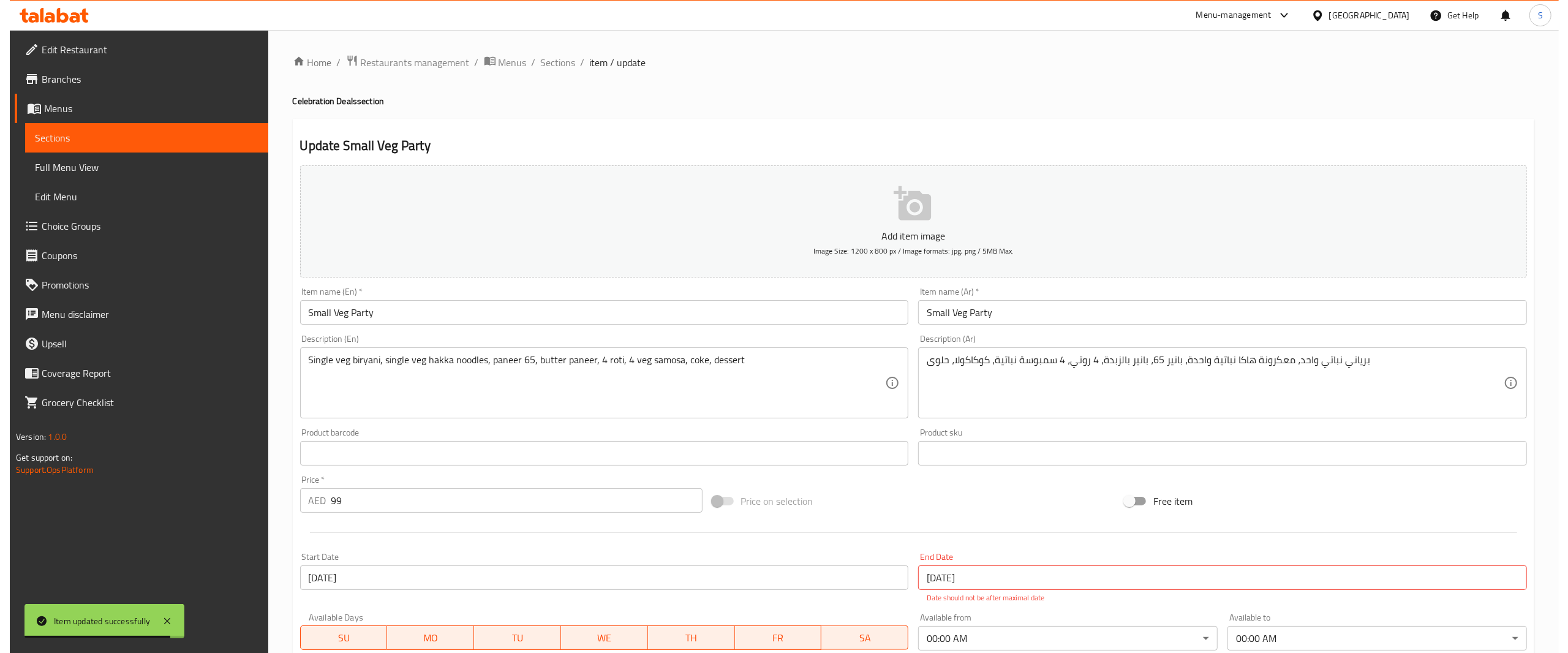
scroll to position [225, 0]
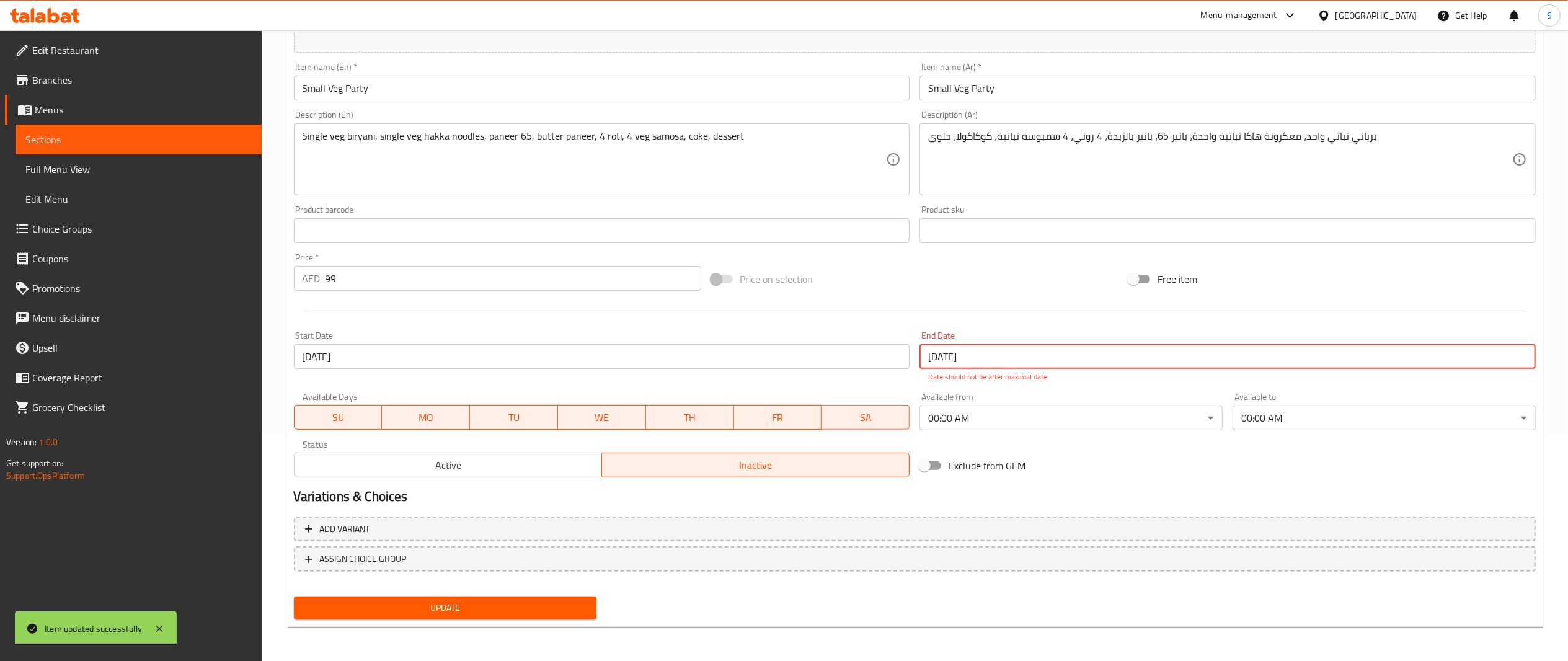
click at [1340, 364] on input "[DATE]" at bounding box center [1227, 357] width 616 height 24
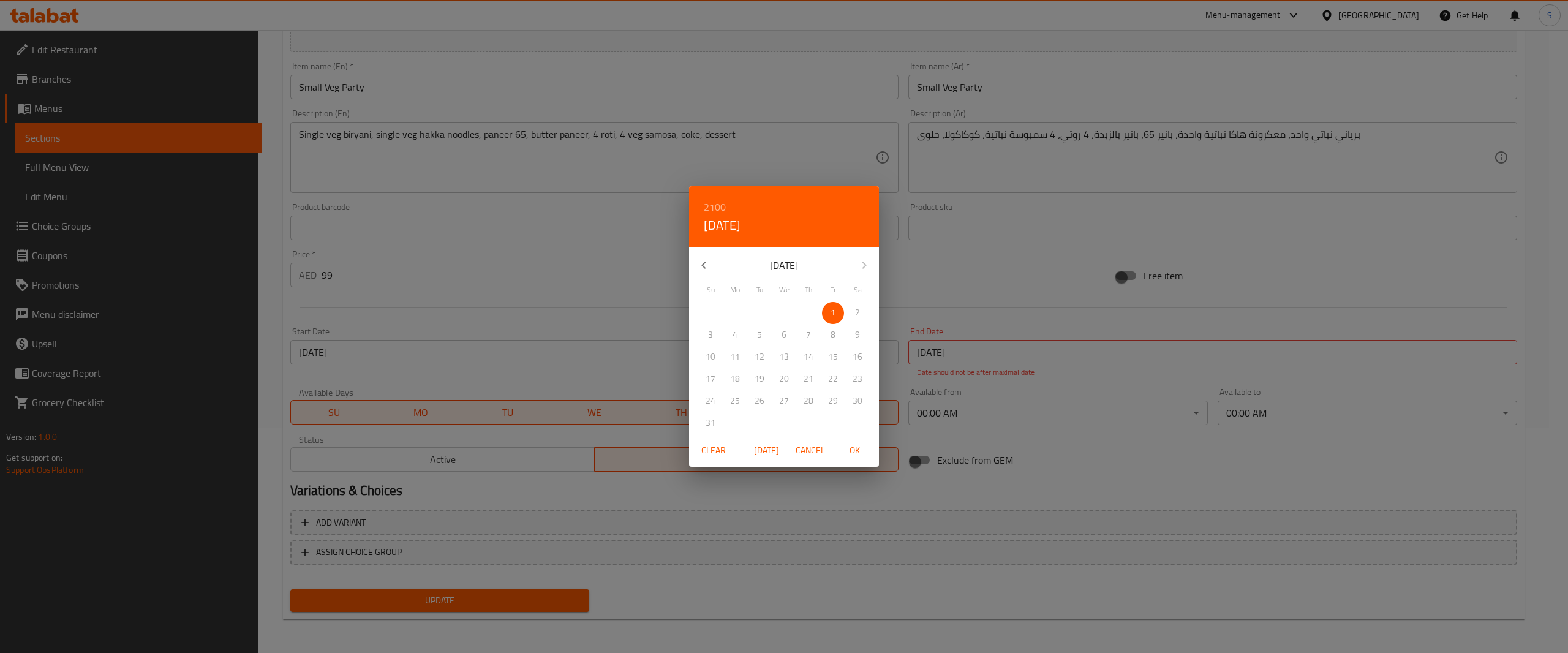
click at [724, 454] on span "Clear" at bounding box center [714, 451] width 29 height 16
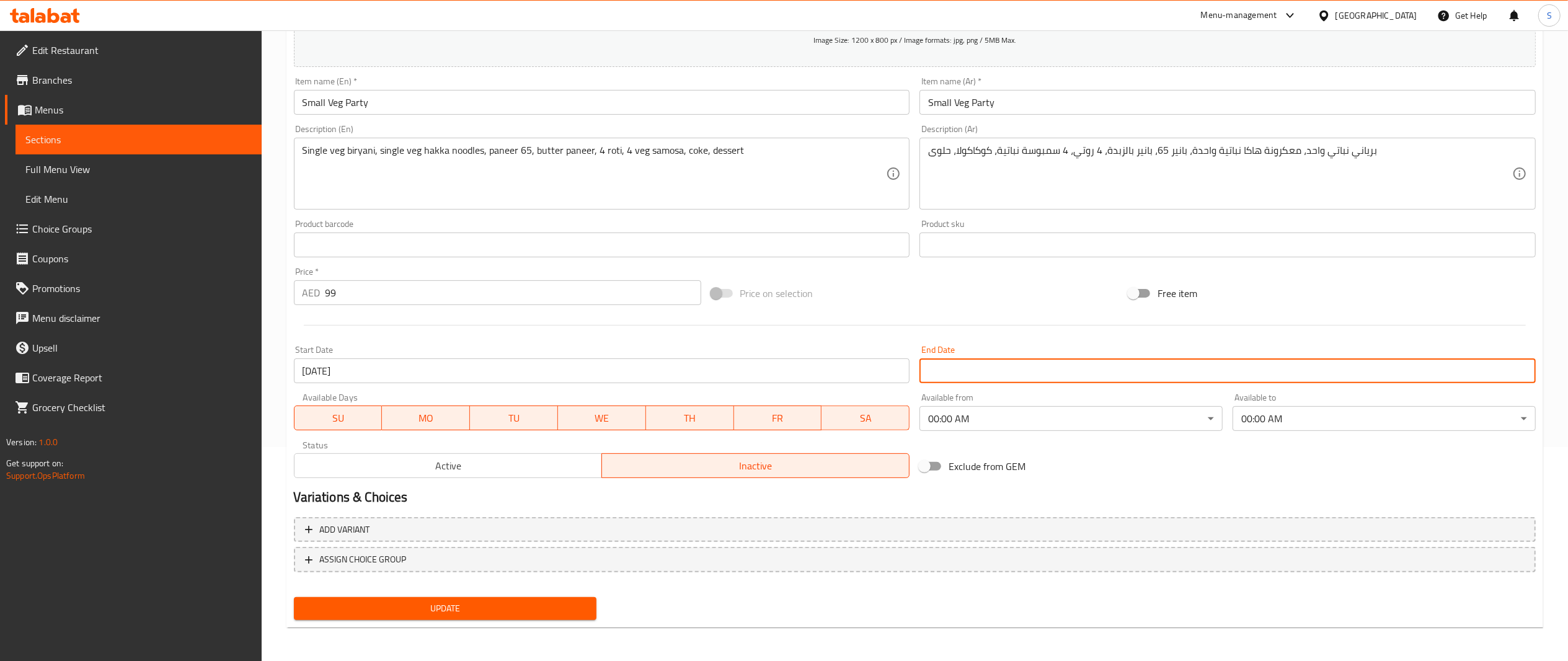
click at [1030, 408] on body "​ Menu-management United Arab Emirates Get Help S Edit Restaurant Branches Menu…" at bounding box center [784, 132] width 1568 height 631
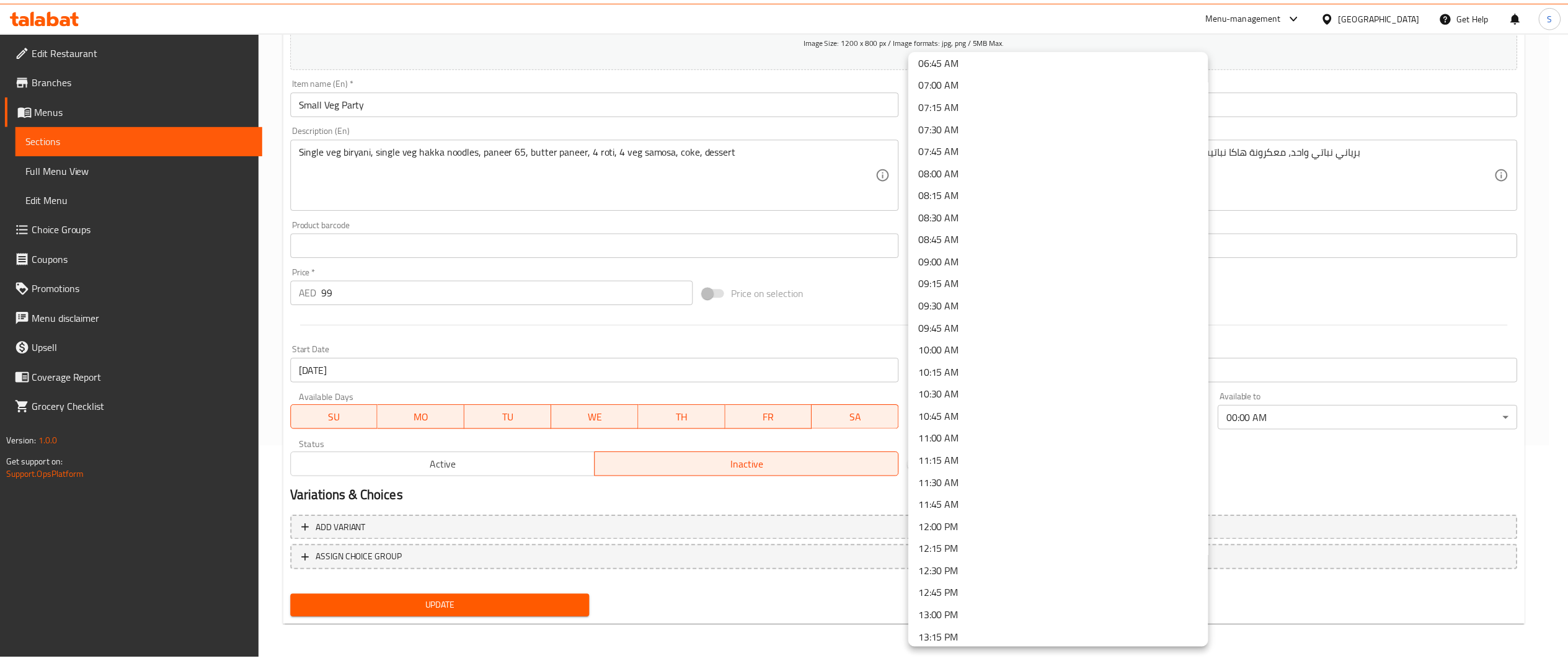
scroll to position [648, 0]
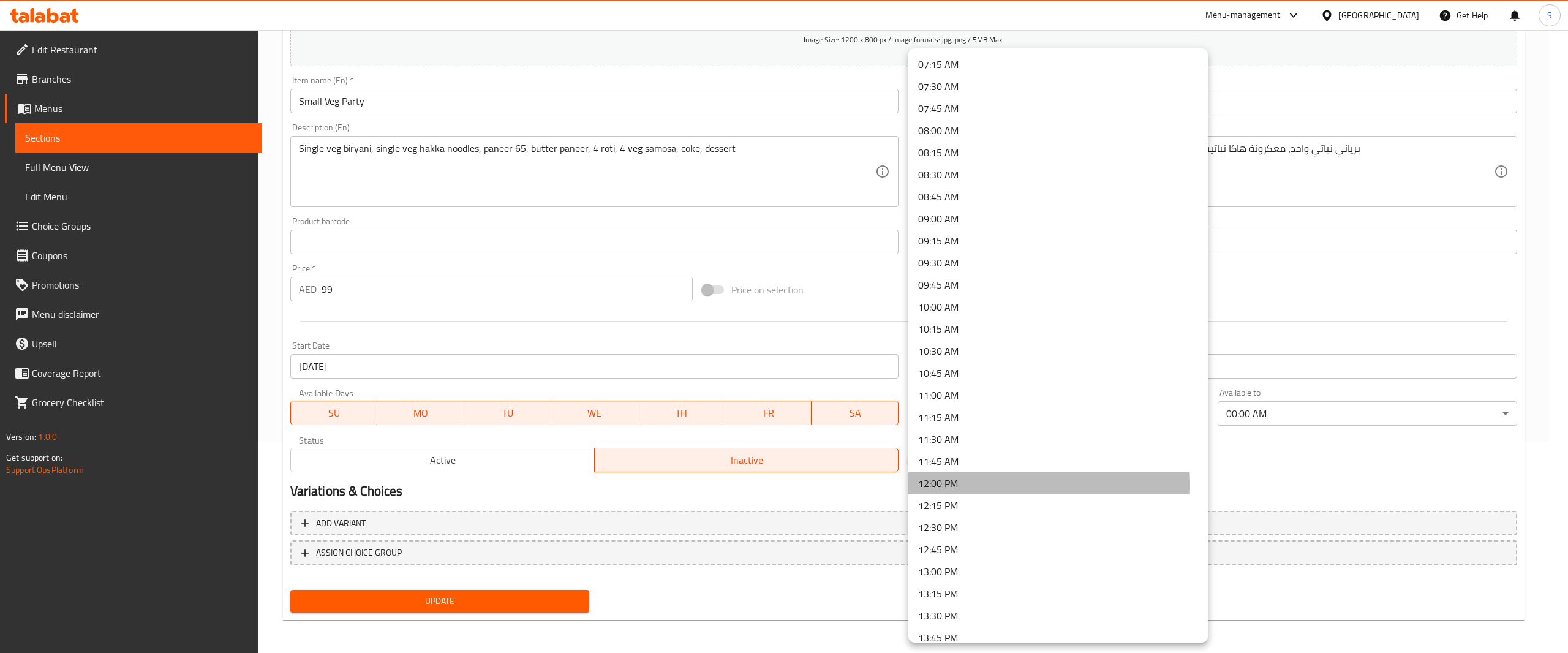
click at [1005, 485] on li "12:00 PM" at bounding box center [1058, 484] width 300 height 22
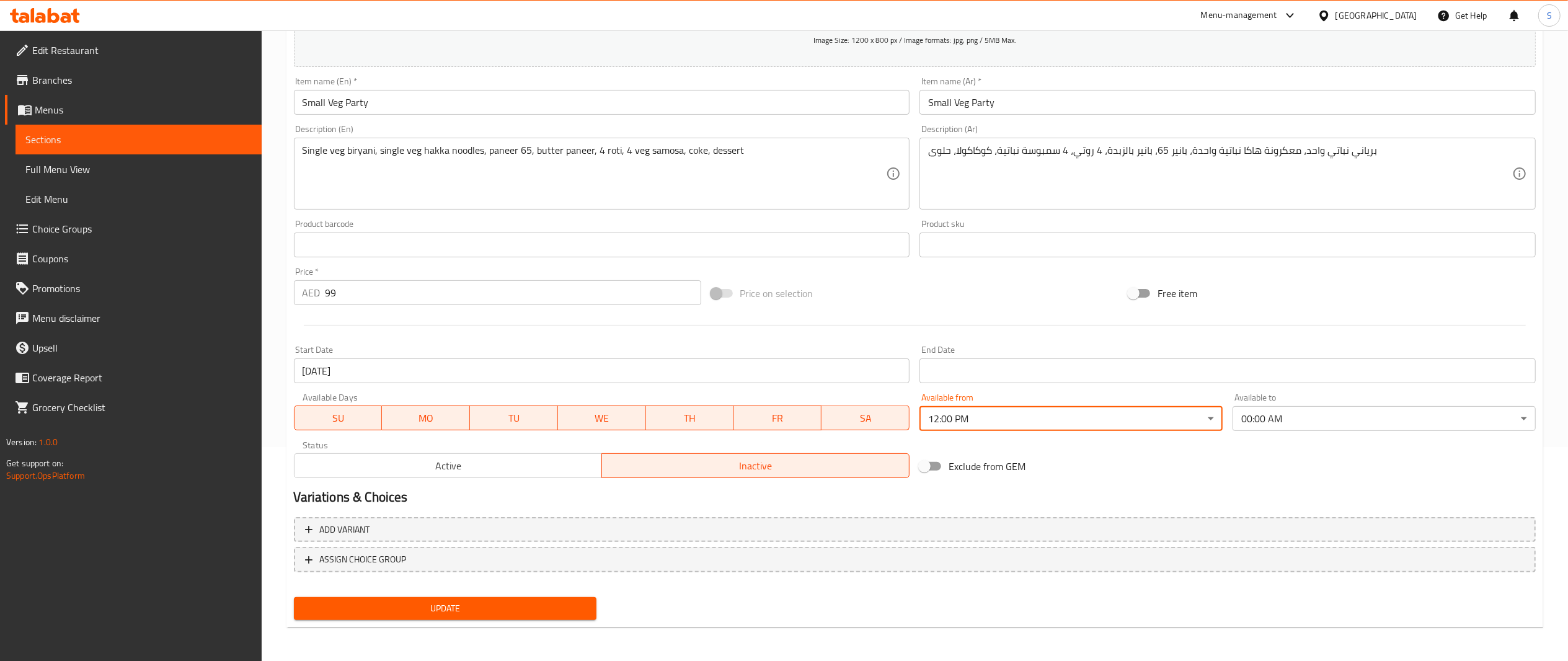
click at [1059, 501] on h2 "Variations & Choices" at bounding box center [914, 497] width 1242 height 18
click at [502, 456] on button "Active" at bounding box center [448, 466] width 309 height 24
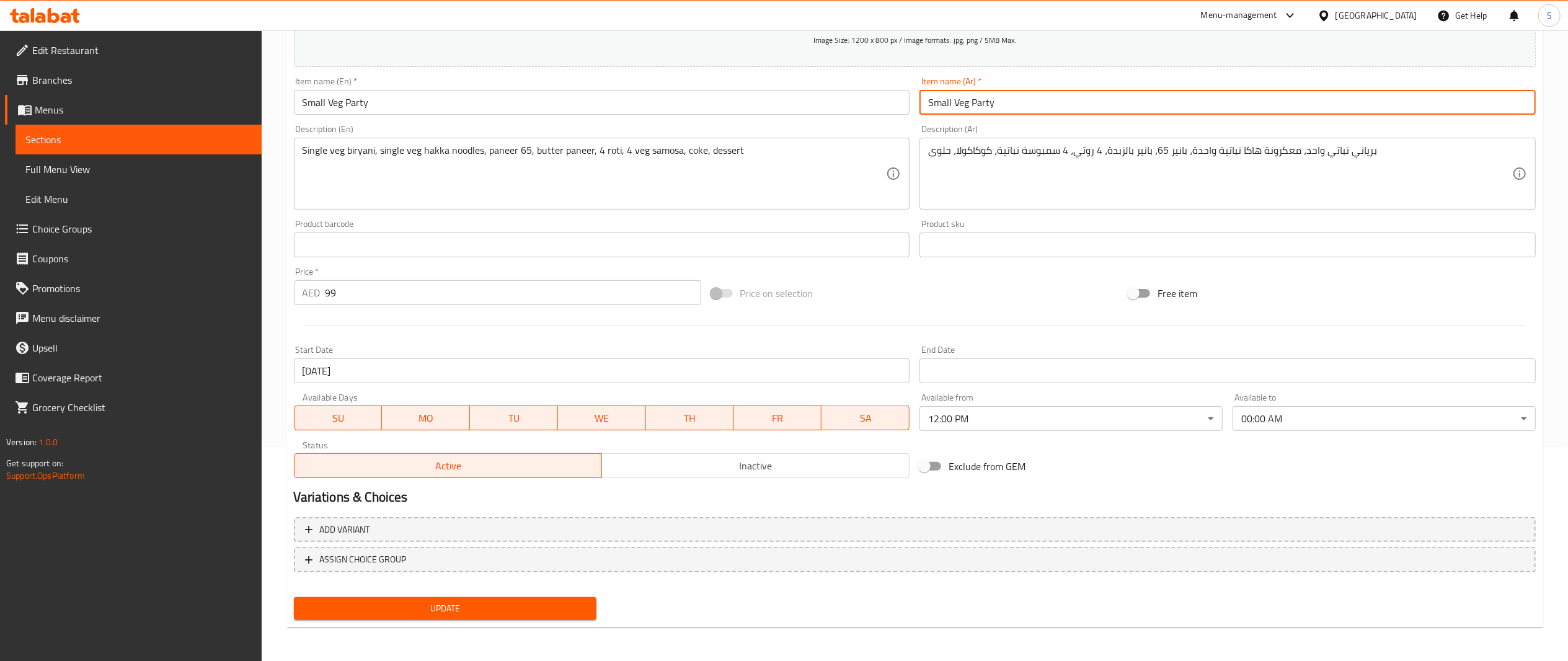
drag, startPoint x: 1004, startPoint y: 101, endPoint x: 663, endPoint y: 63, distance: 343.1
click at [663, 63] on div "Add item image Image Size: 1200 x 800 px / Image formats: jpg, png / 5MB Max. I…" at bounding box center [915, 216] width 1252 height 535
paste input "باقة حفلة صغيرة"
drag, startPoint x: 959, startPoint y: 101, endPoint x: 607, endPoint y: 61, distance: 354.3
click at [607, 61] on div "Add item image Image Size: 1200 x 800 px / Image formats: jpg, png / 5MB Max. I…" at bounding box center [915, 216] width 1252 height 535
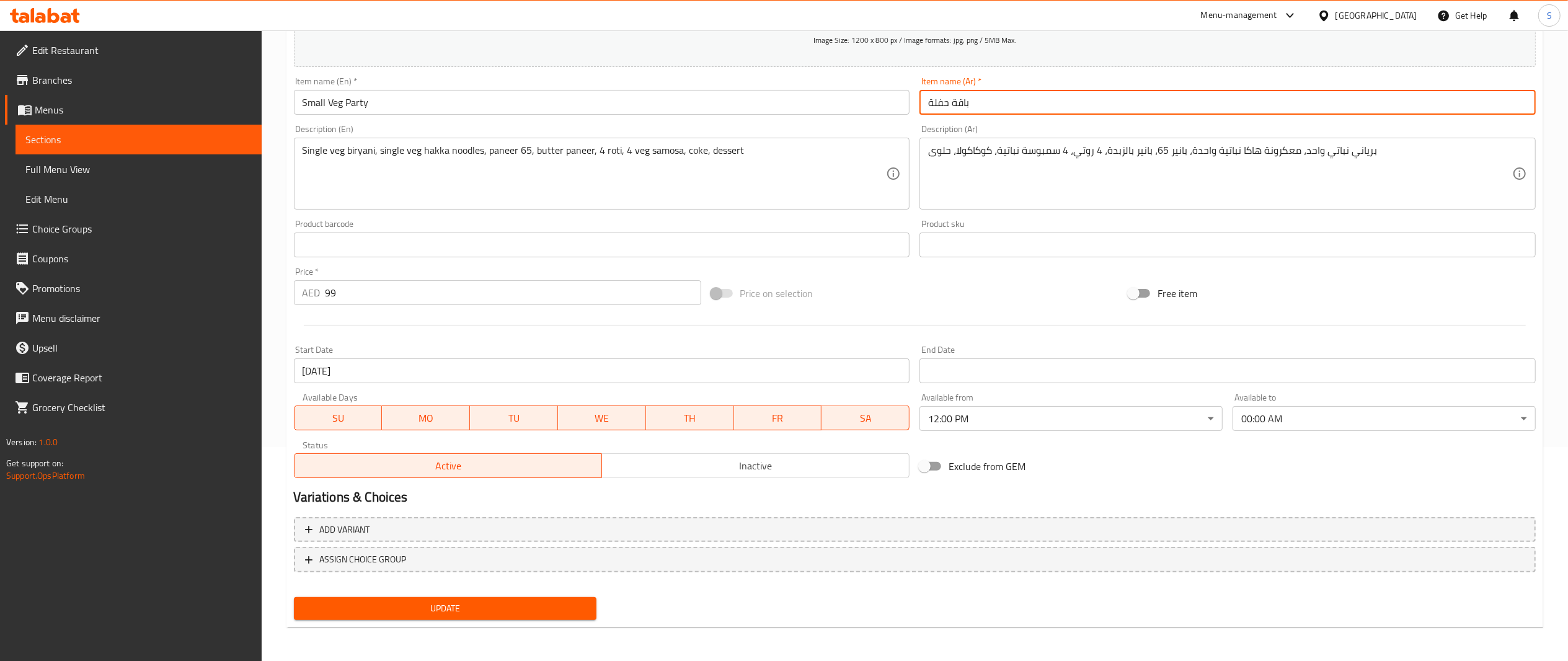
type input "باقة حفلة"
click at [492, 609] on span "Update" at bounding box center [446, 609] width 283 height 16
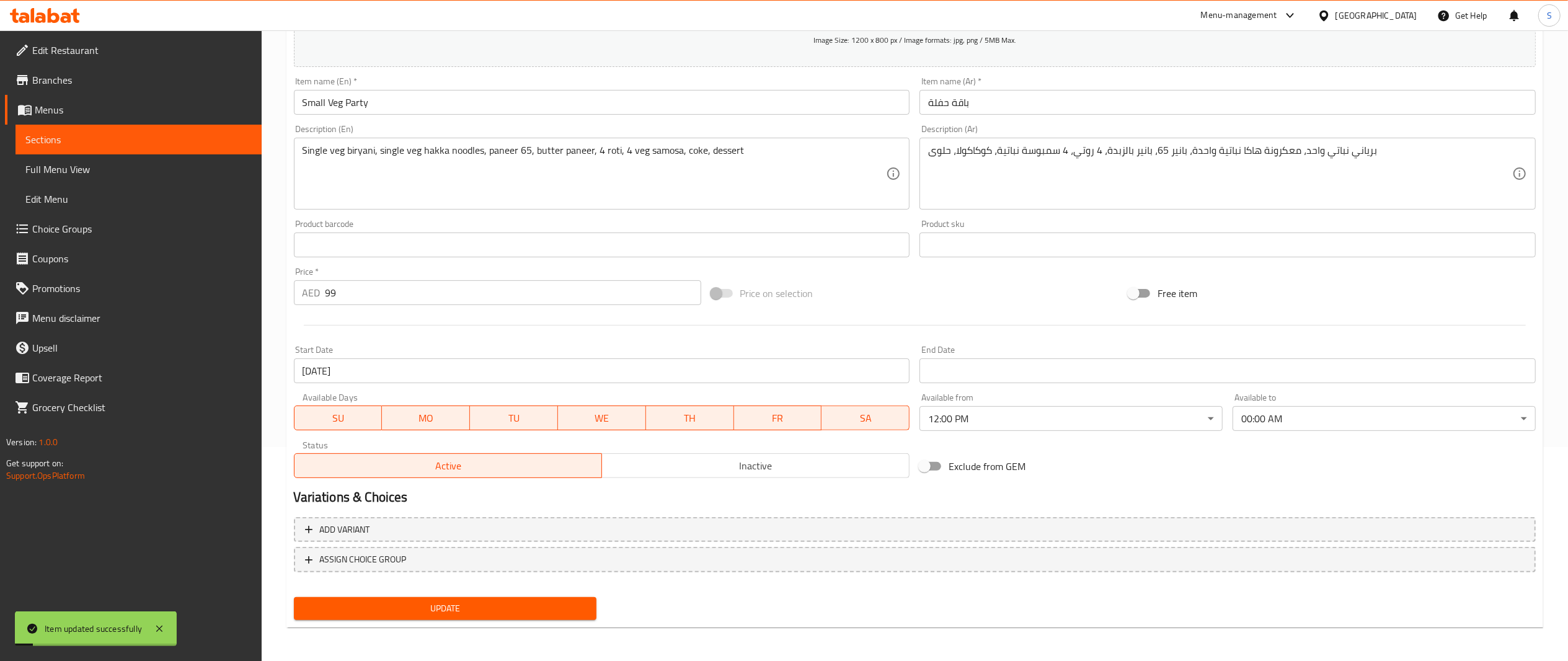
scroll to position [0, 0]
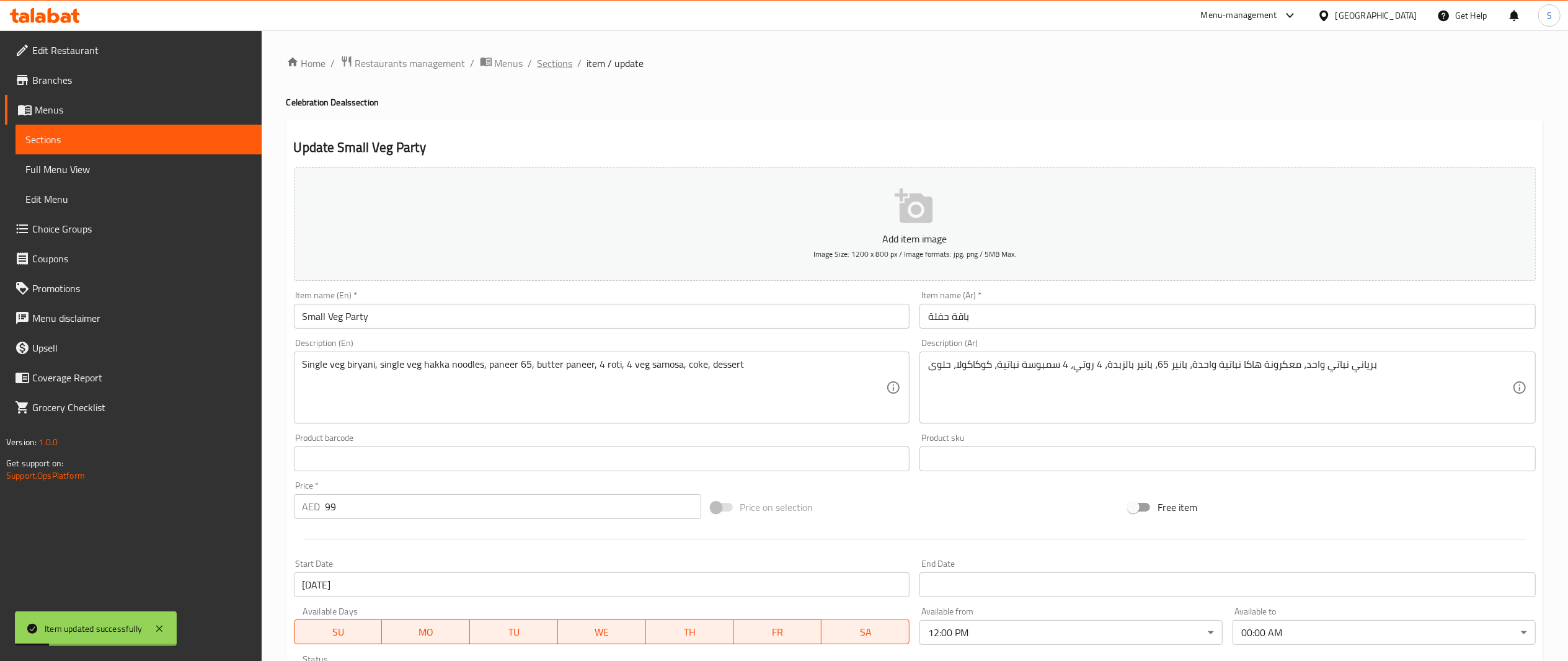
click at [553, 59] on span "Sections" at bounding box center [555, 63] width 35 height 15
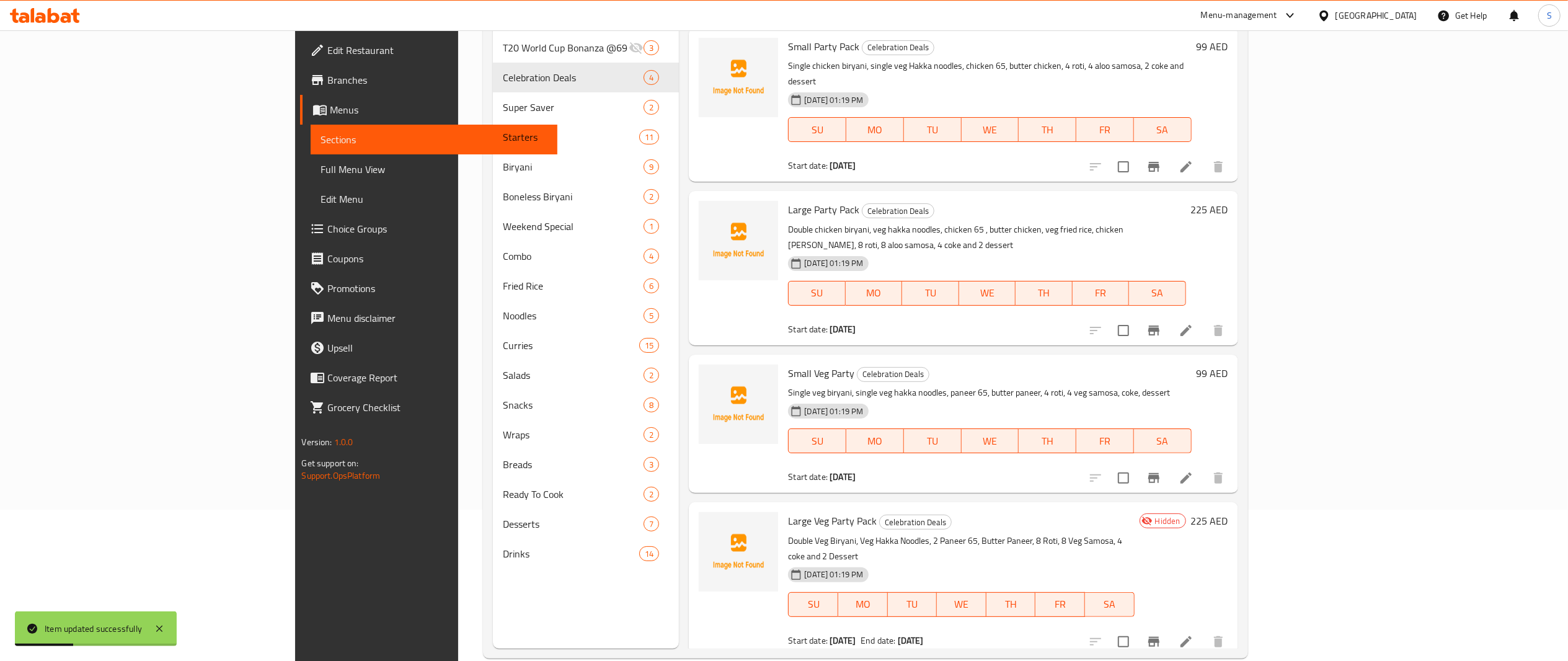
scroll to position [174, 0]
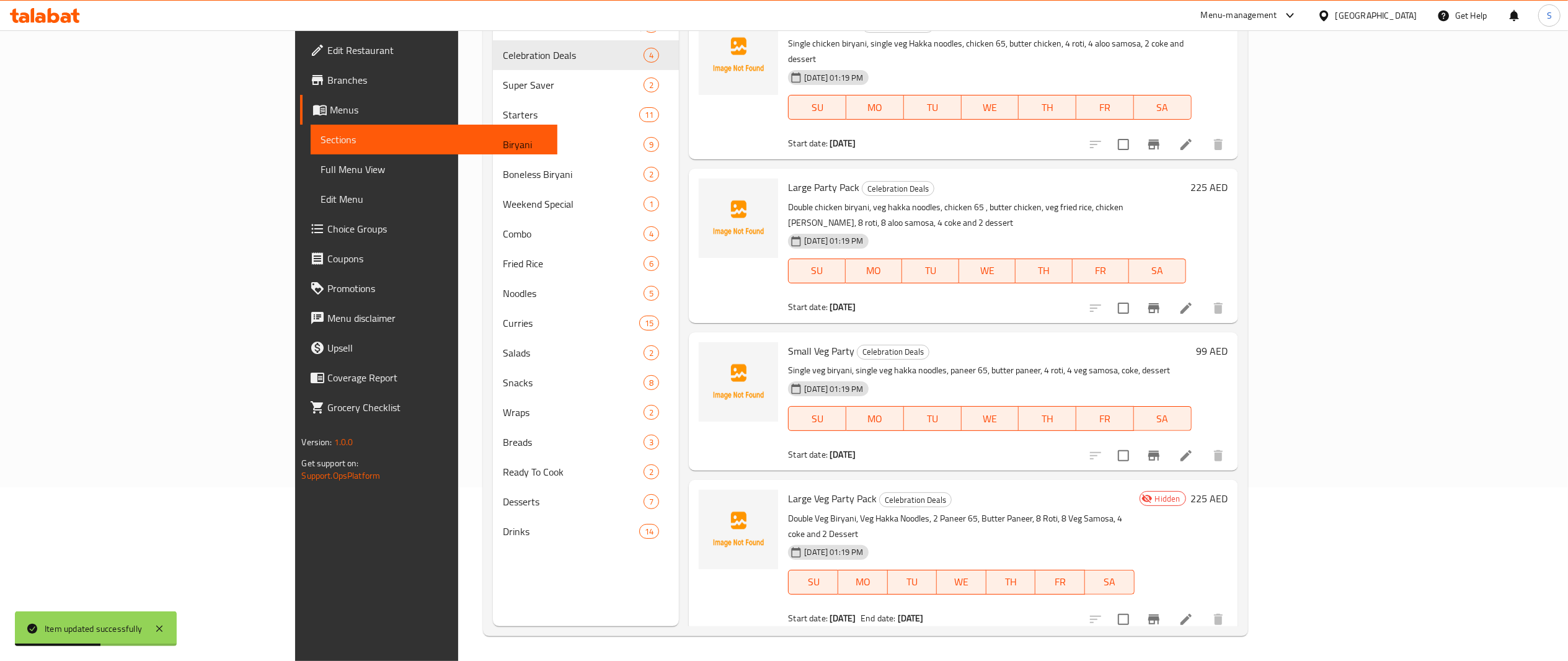
click at [1204, 609] on li at bounding box center [1186, 620] width 35 height 23
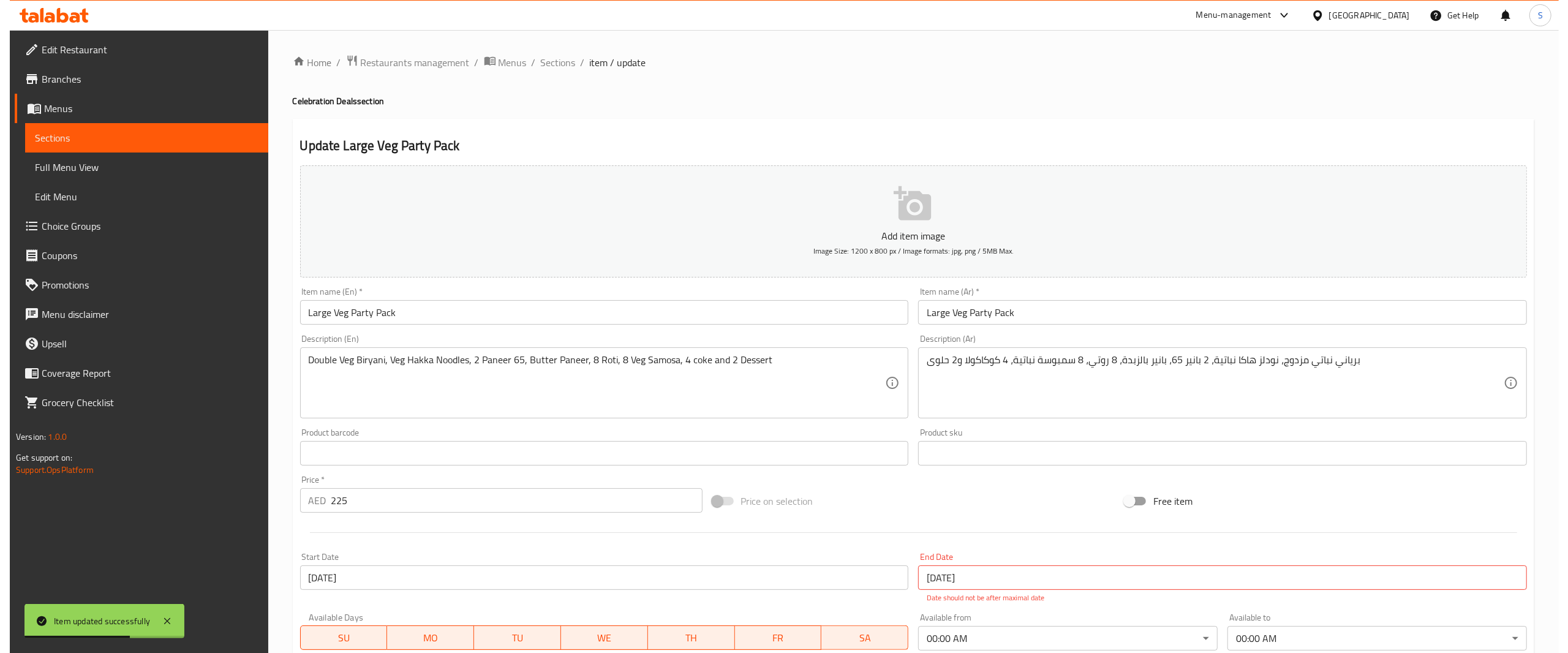
scroll to position [225, 0]
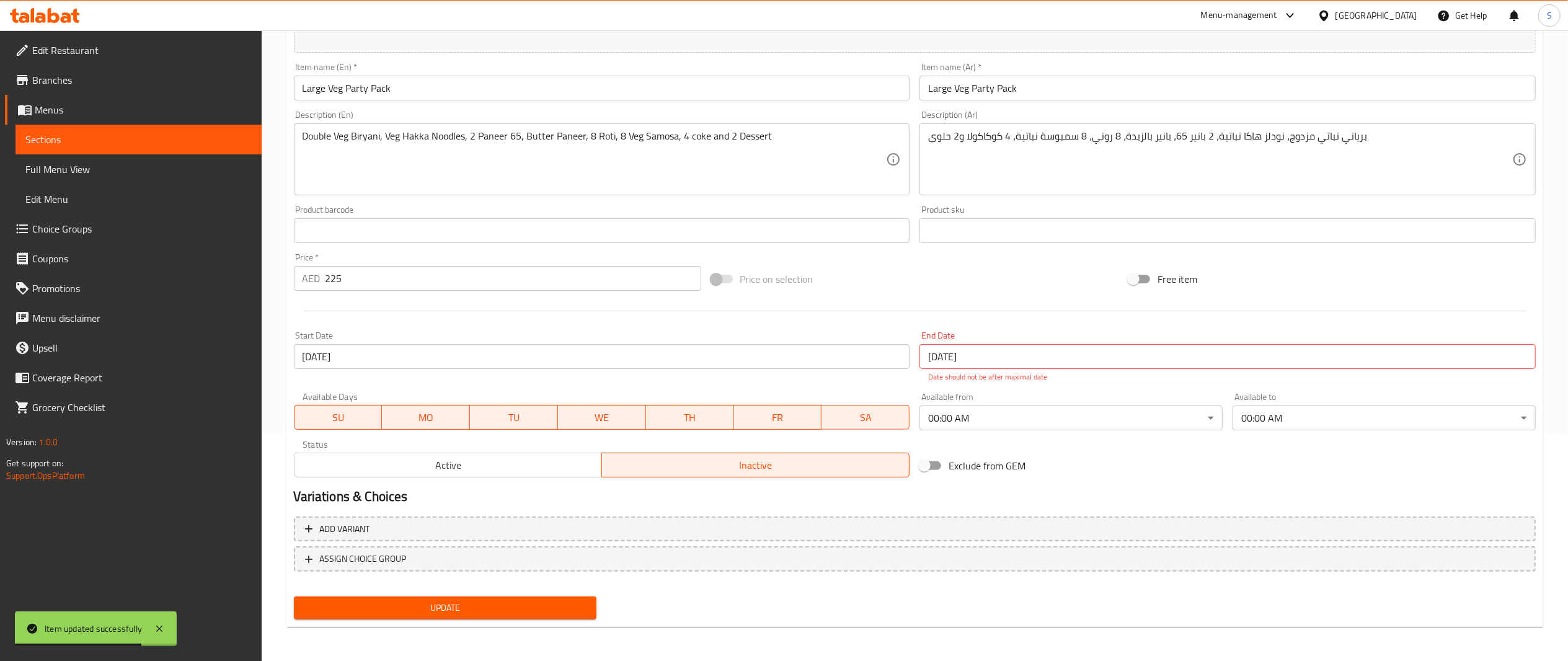
click at [1143, 435] on div "Available from 00:00 AM ​" at bounding box center [1072, 411] width 313 height 48
click at [1147, 431] on body "Item updated successfully ​ Menu-management United Arab Emirates Get Help S Edi…" at bounding box center [784, 118] width 1568 height 631
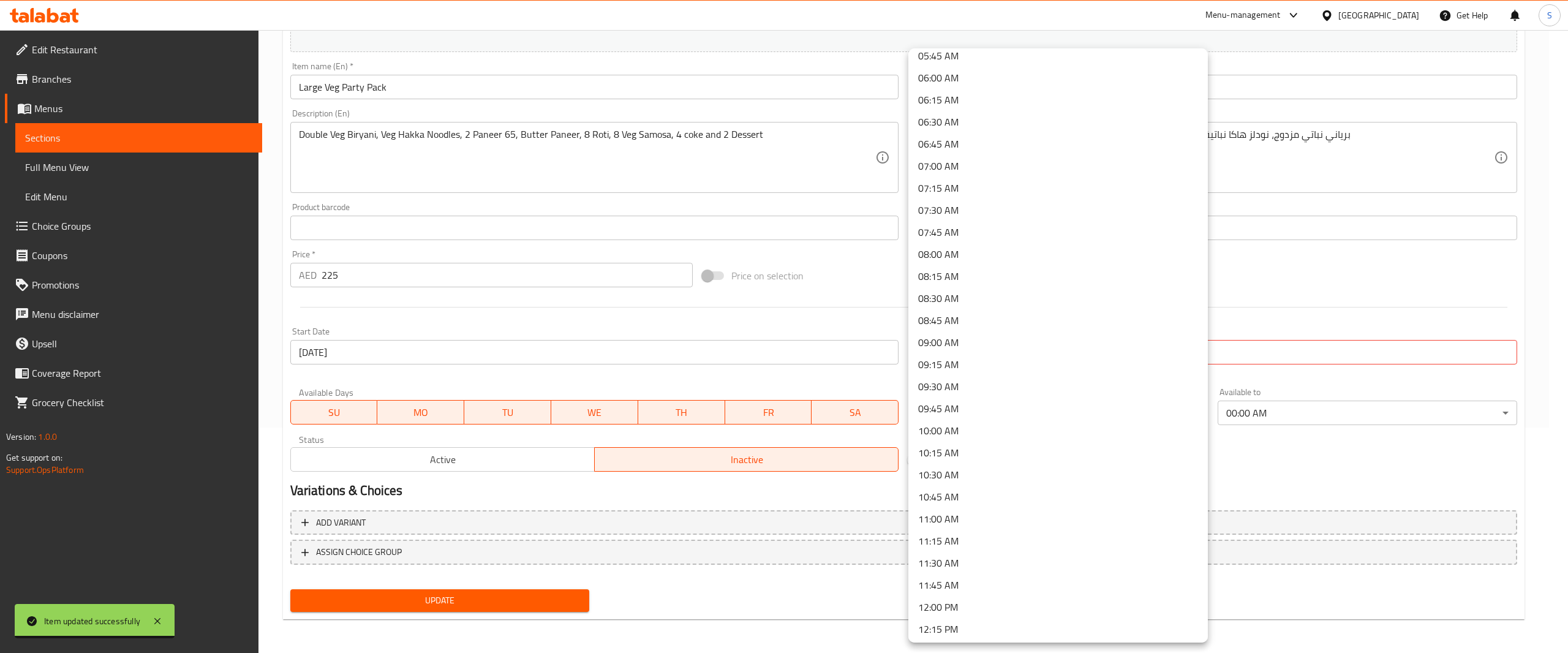
scroll to position [588, 0]
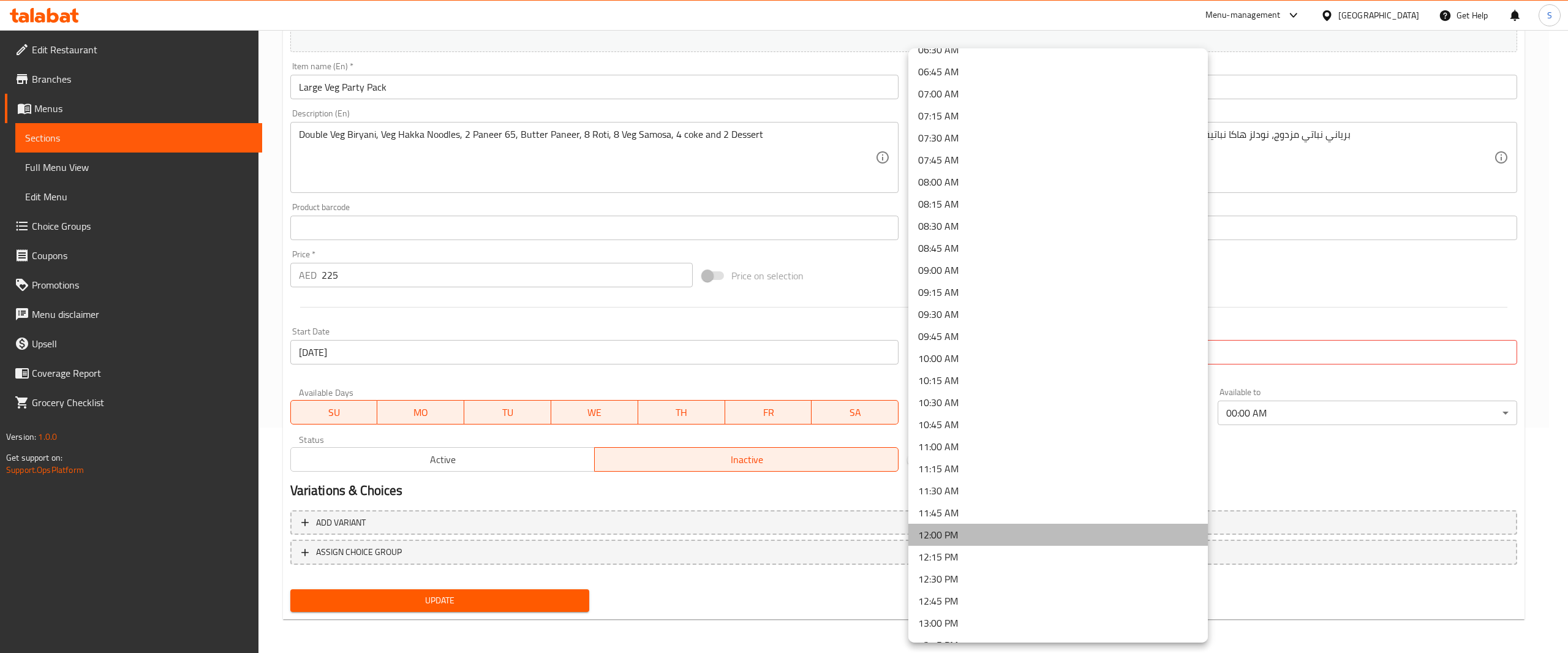
click at [1091, 536] on li "12:00 PM" at bounding box center [1058, 536] width 300 height 22
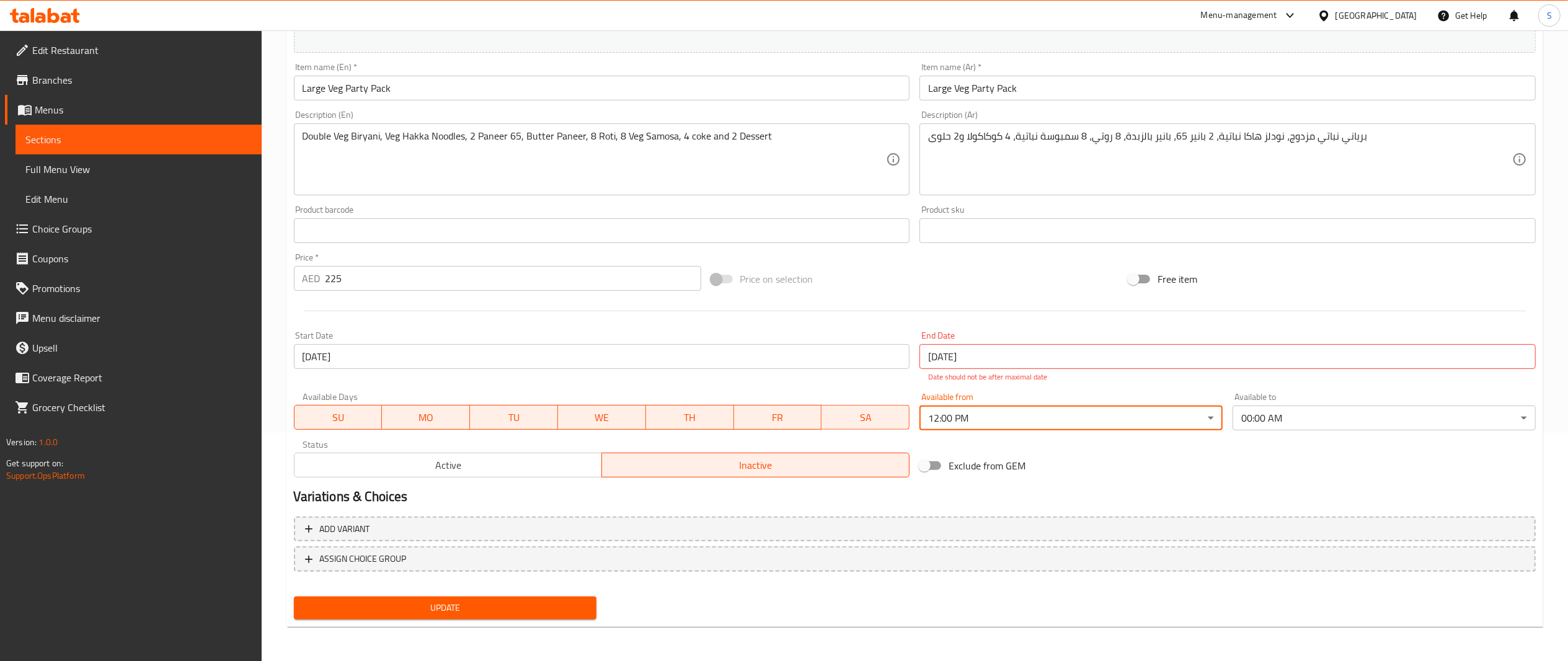
click at [1299, 479] on div "Exclude from GEM" at bounding box center [1124, 466] width 418 height 33
click at [1085, 347] on input "[DATE]" at bounding box center [1227, 357] width 616 height 24
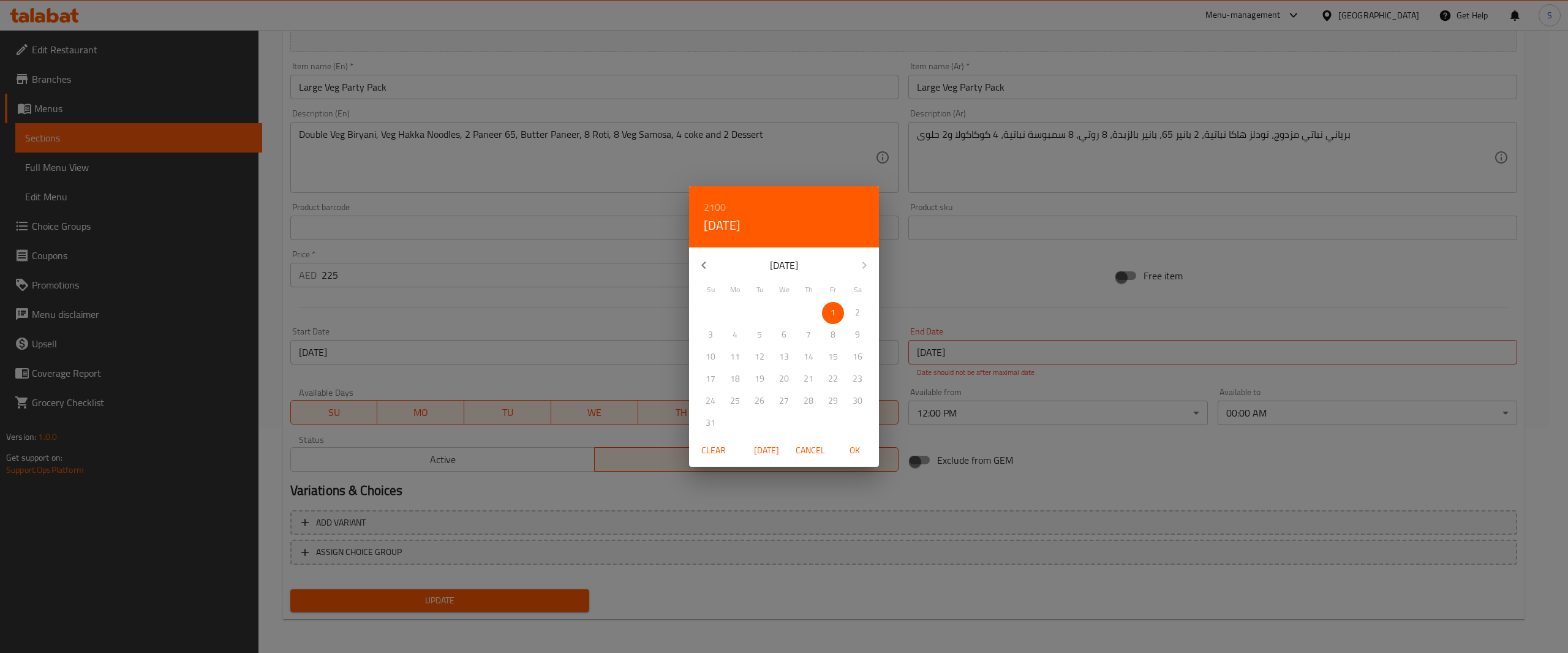
drag, startPoint x: 725, startPoint y: 453, endPoint x: 702, endPoint y: 453, distance: 23.0
click at [702, 453] on span "Clear" at bounding box center [714, 451] width 29 height 16
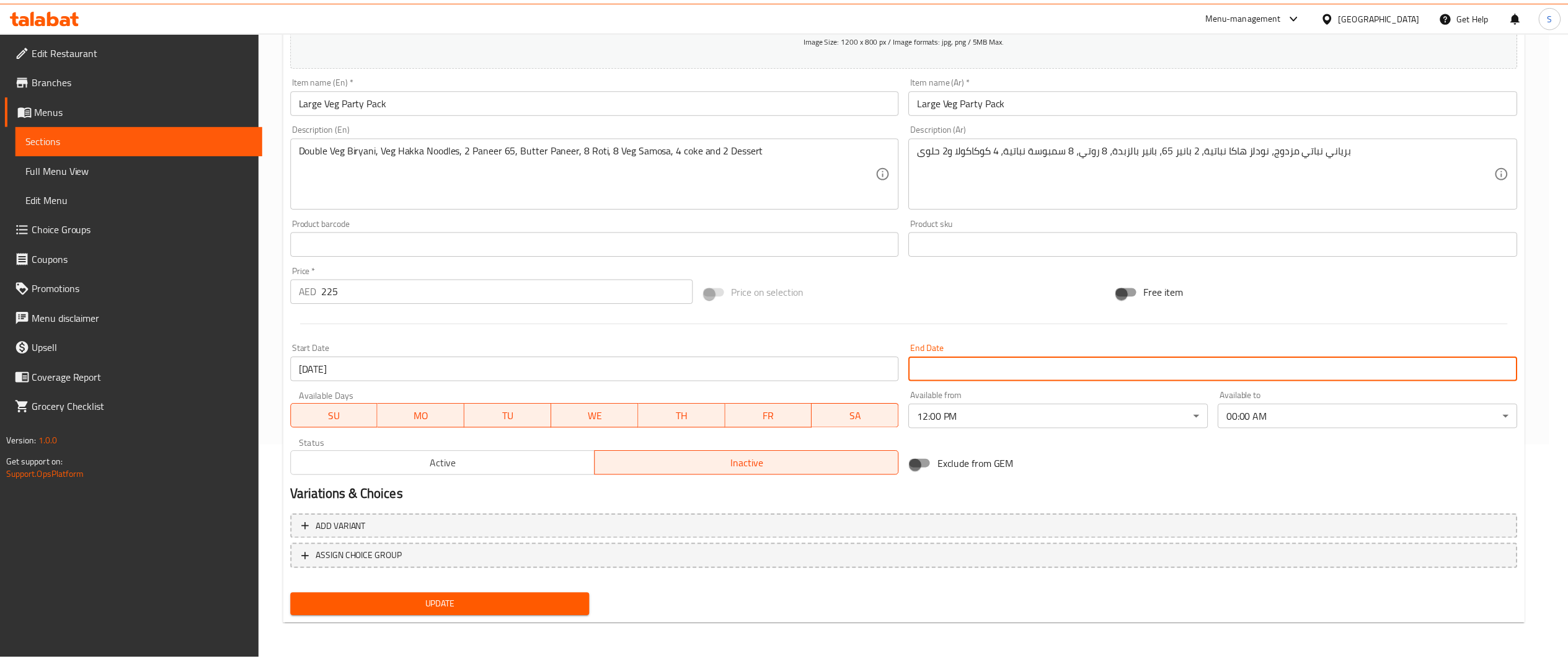
scroll to position [214, 0]
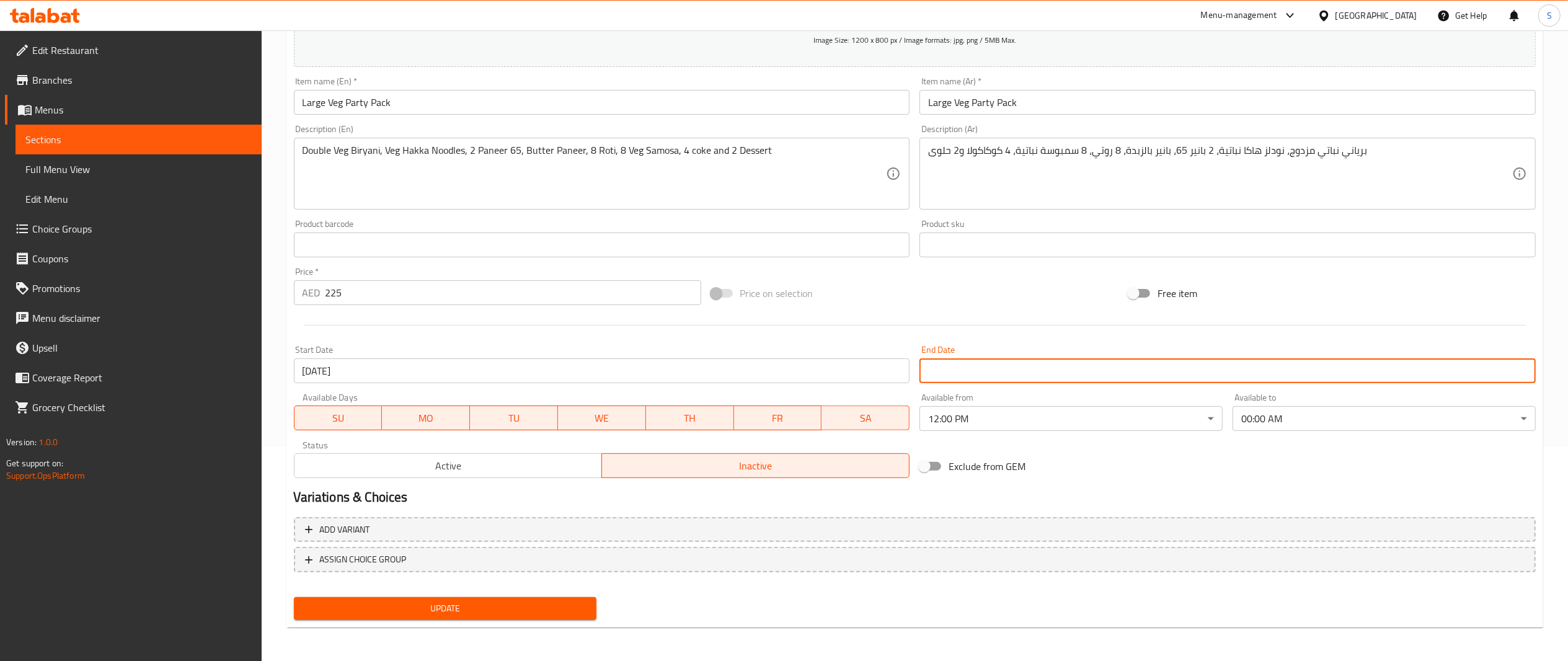
click at [498, 491] on h2 "Variations & Choices" at bounding box center [914, 497] width 1242 height 18
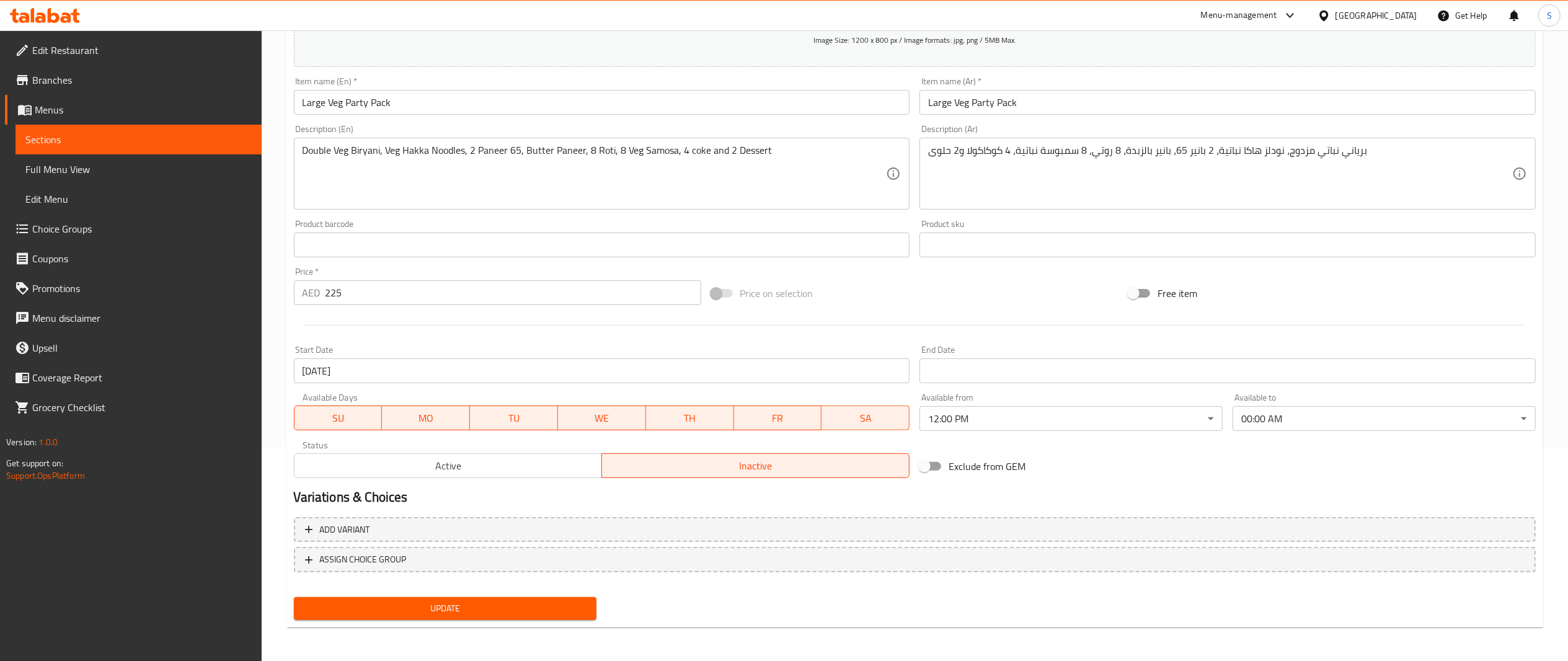
click at [496, 477] on button "Active" at bounding box center [448, 466] width 309 height 24
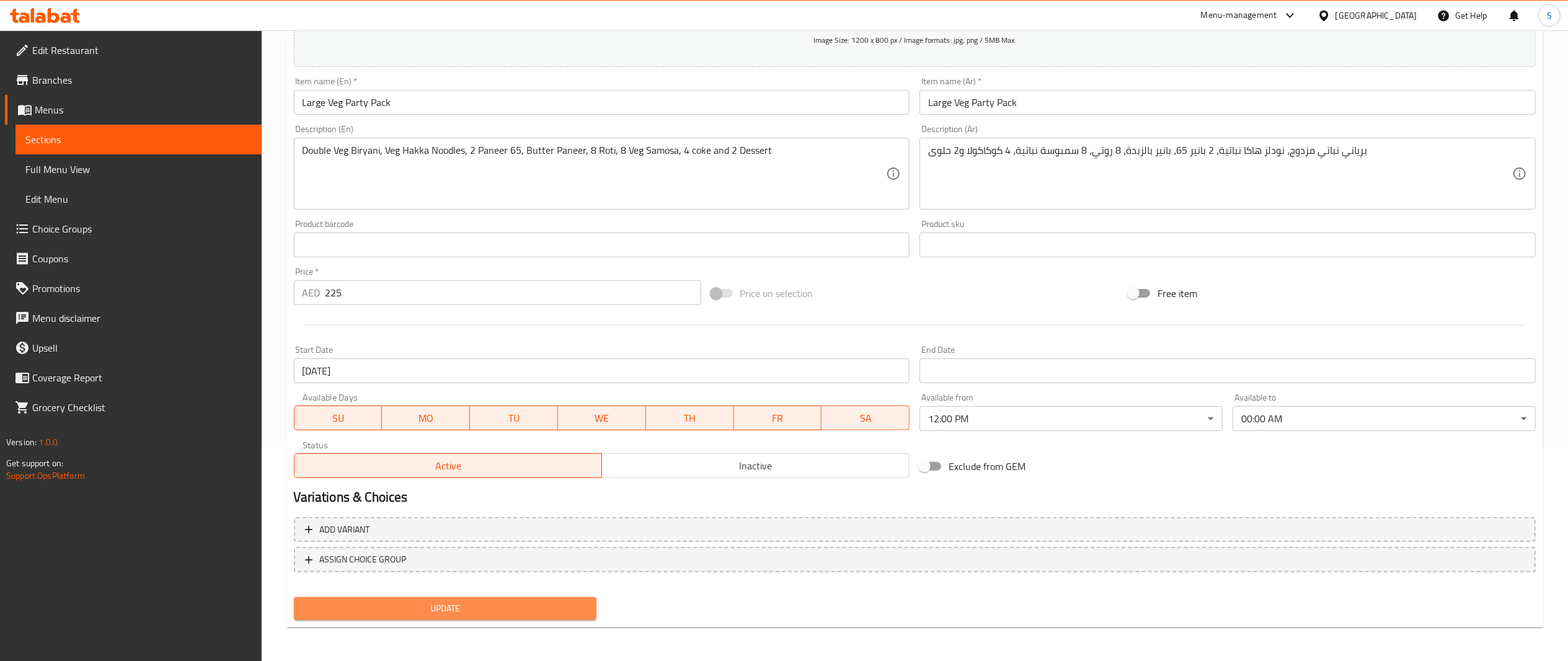
click at [480, 605] on span "Update" at bounding box center [446, 609] width 283 height 16
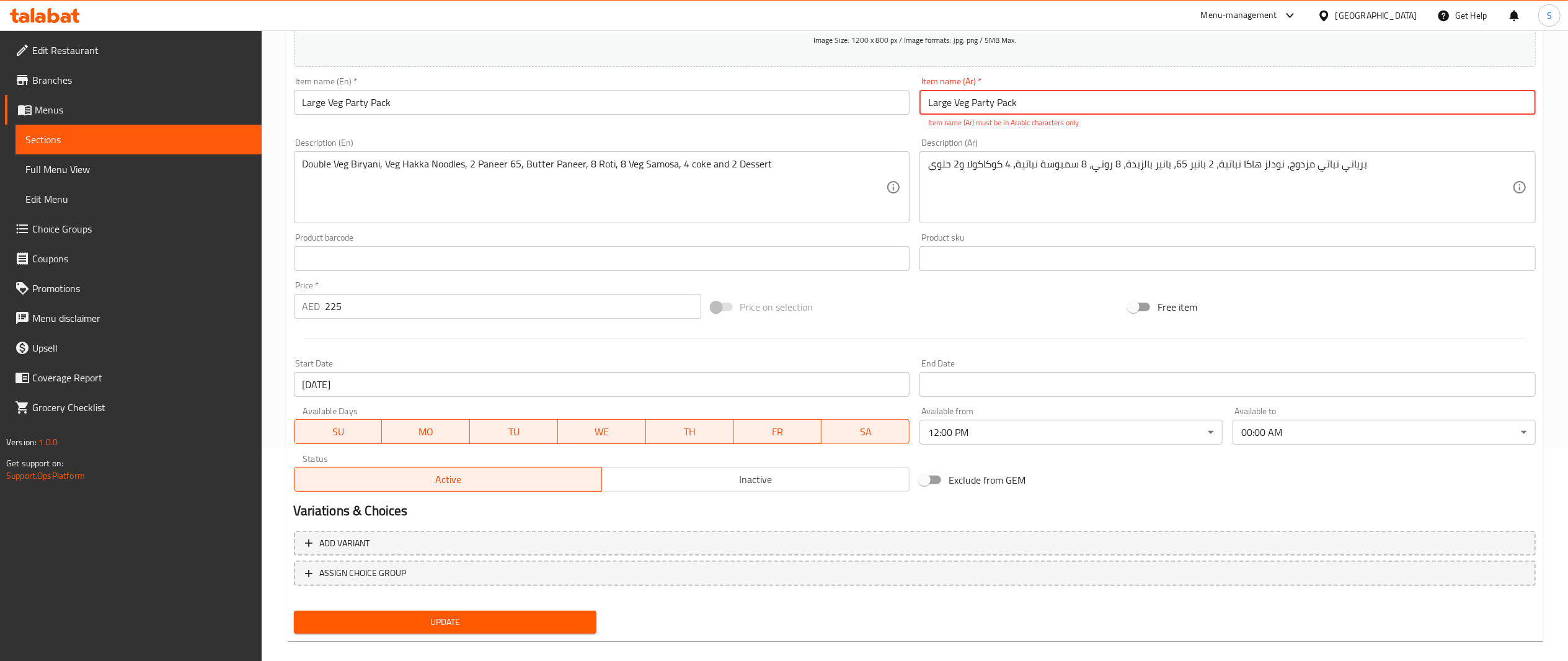
drag, startPoint x: 725, startPoint y: 143, endPoint x: 364, endPoint y: 166, distance: 361.7
click at [364, 166] on div "Add item image Image Size: 1200 x 800 px / Image formats: jpg, png / 5MB Max. I…" at bounding box center [915, 222] width 1252 height 548
paste input "باقة حفلة صغيرة"
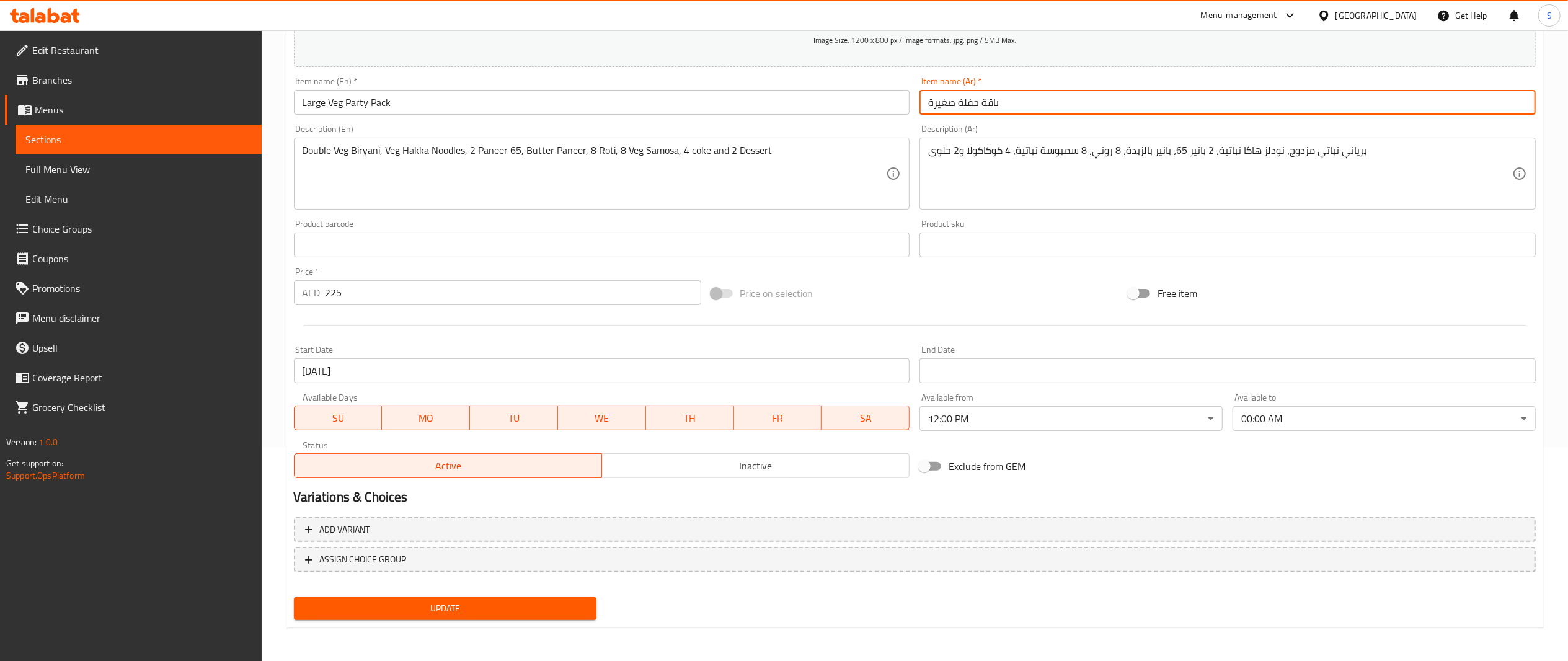
type input "باقة حفلة صغيرة"
click at [586, 607] on span "Update" at bounding box center [446, 609] width 283 height 16
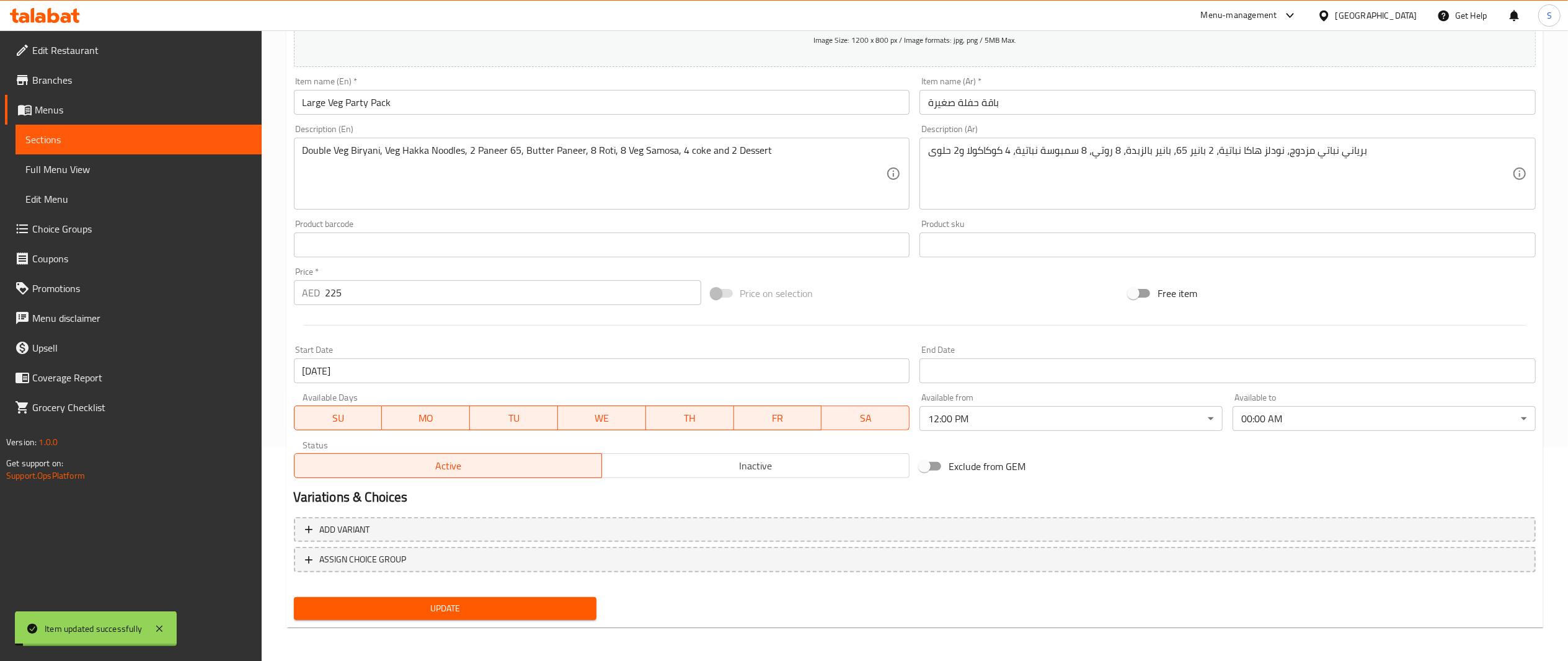
scroll to position [0, 0]
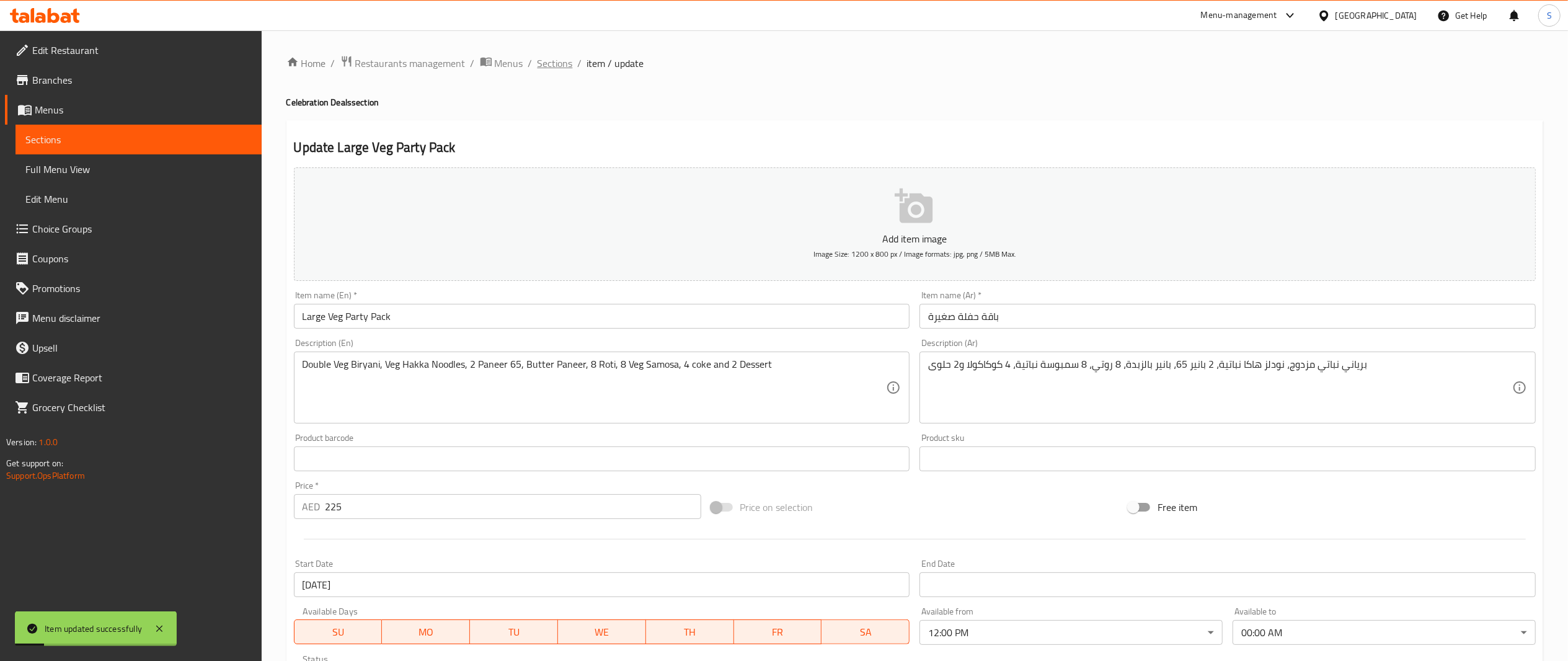
click at [544, 61] on span "Sections" at bounding box center [555, 63] width 35 height 15
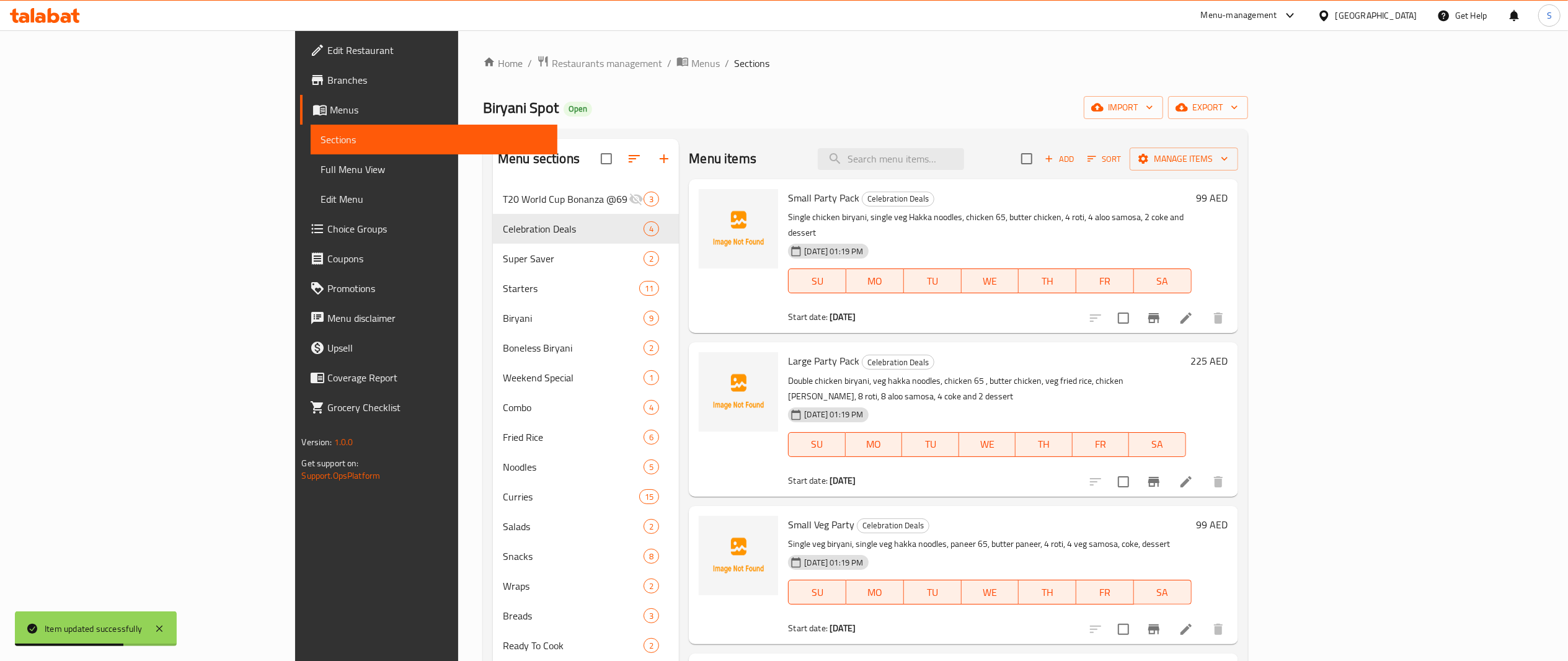
scroll to position [174, 0]
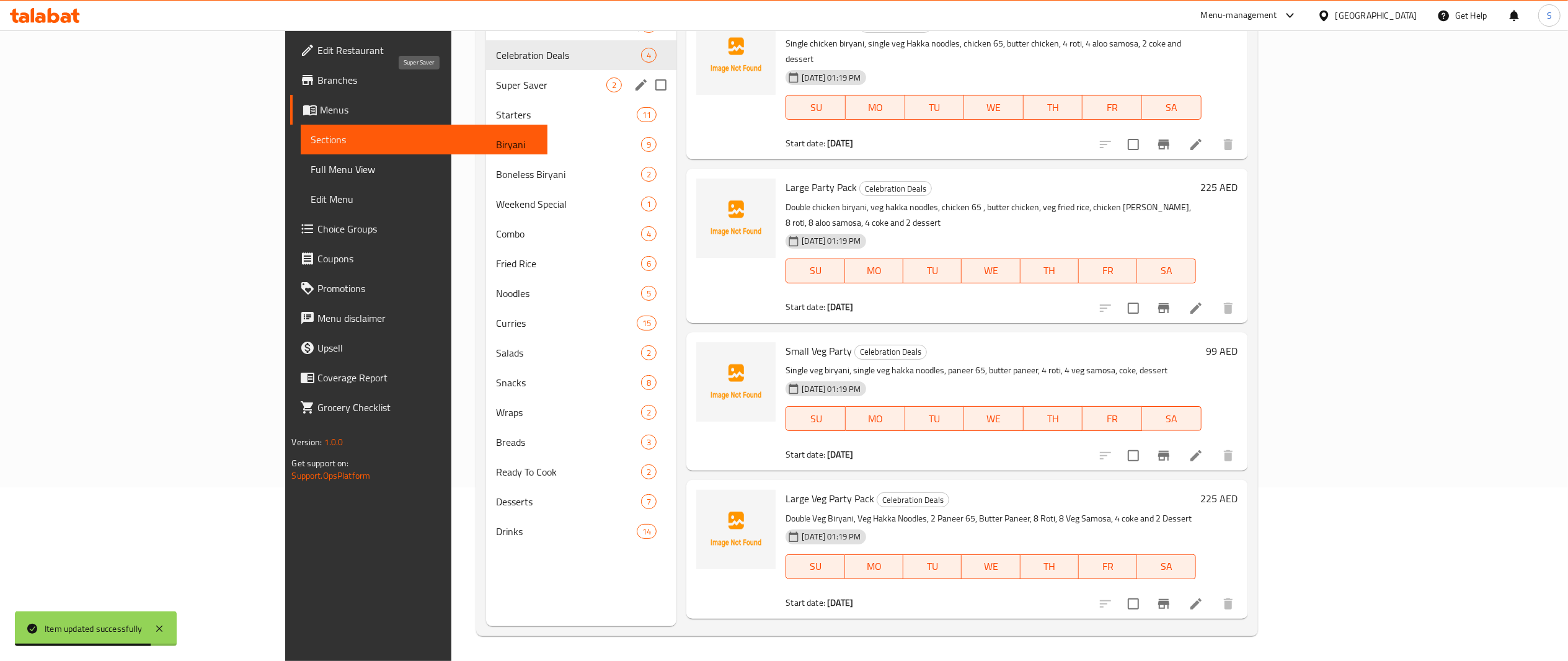
click at [507, 91] on span "Super Saver" at bounding box center [552, 85] width 110 height 15
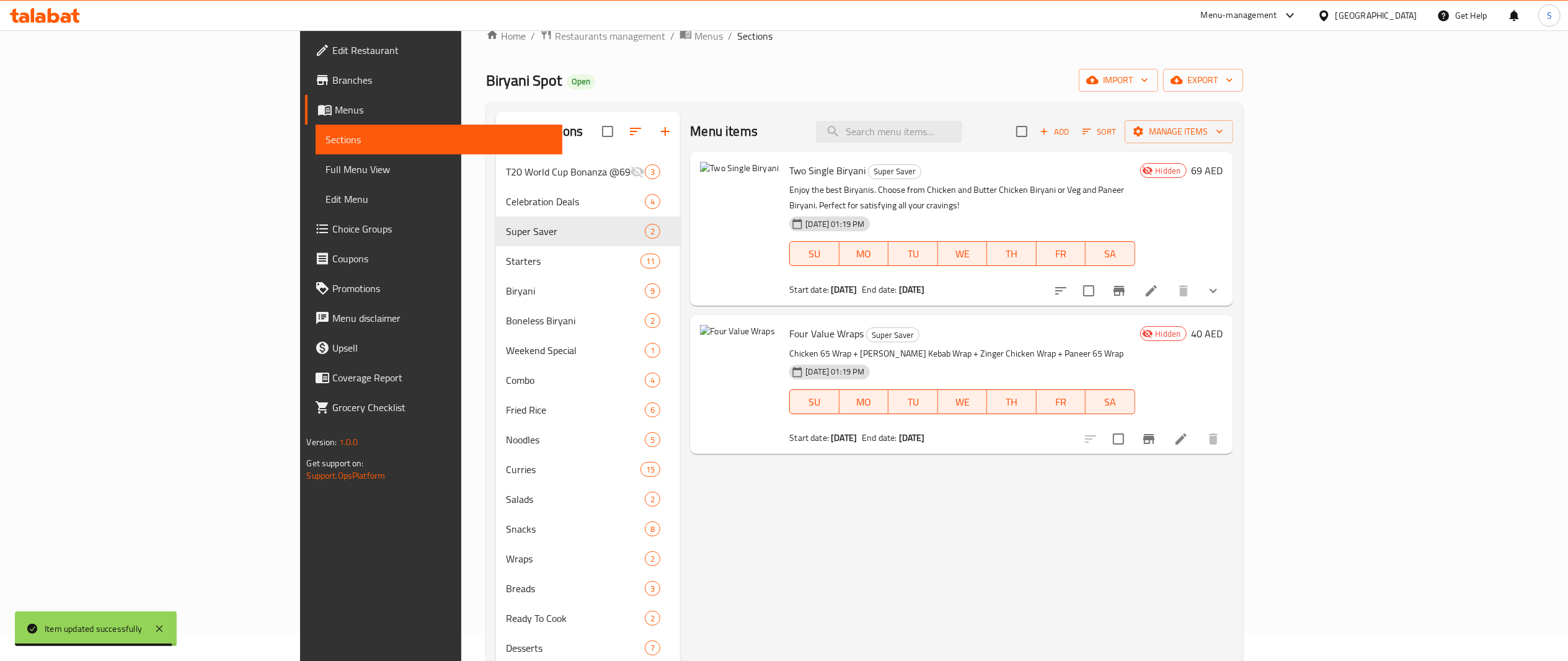
scroll to position [25, 0]
click at [1159, 285] on icon at bounding box center [1151, 292] width 15 height 15
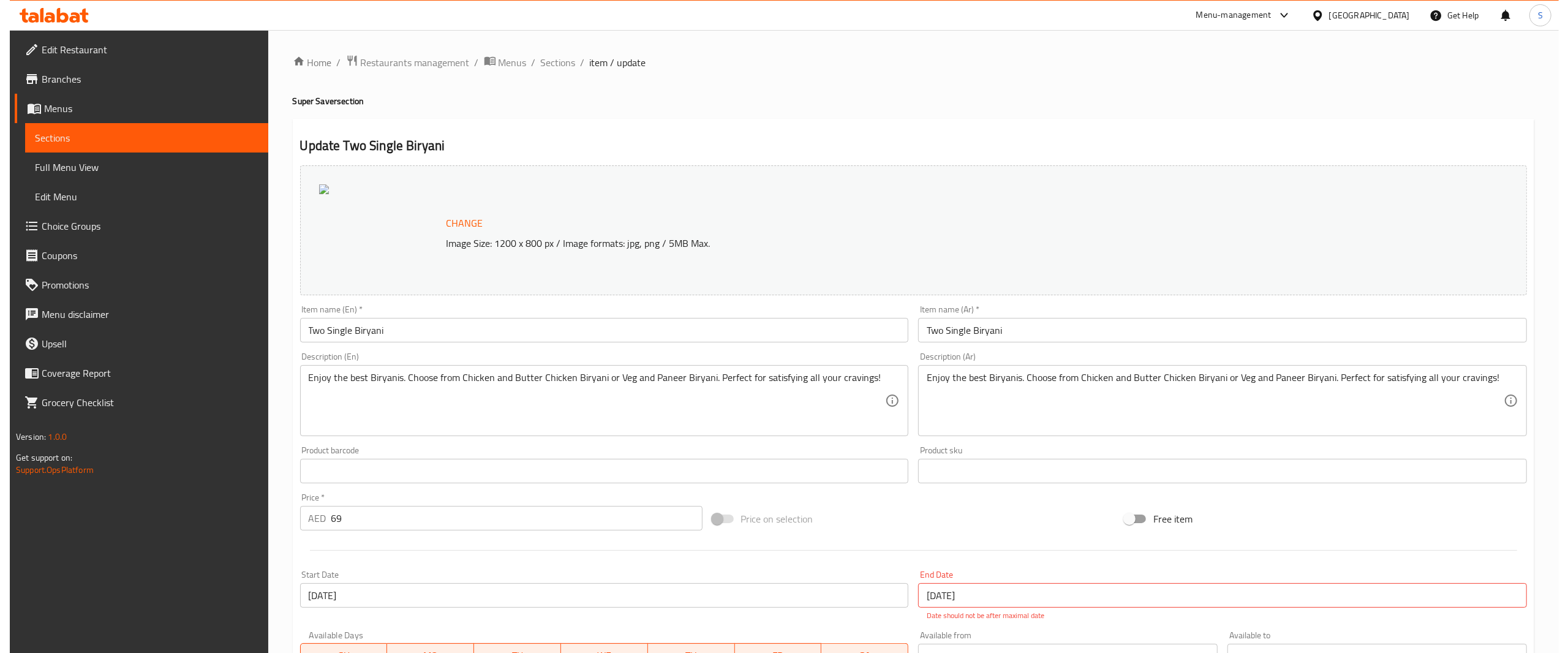
scroll to position [265, 0]
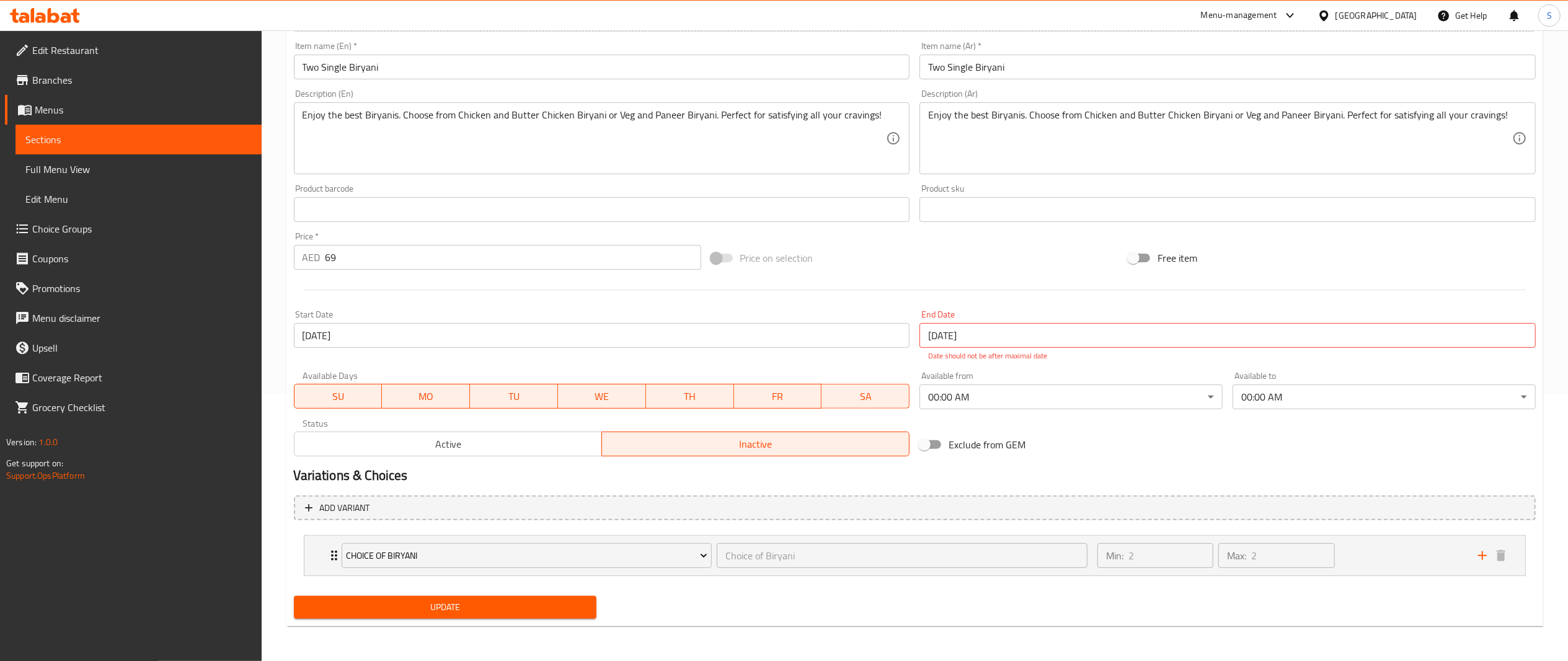
click at [1189, 319] on div "End Date [DATE] End Date Date should not be after maximal date" at bounding box center [1227, 336] width 616 height 52
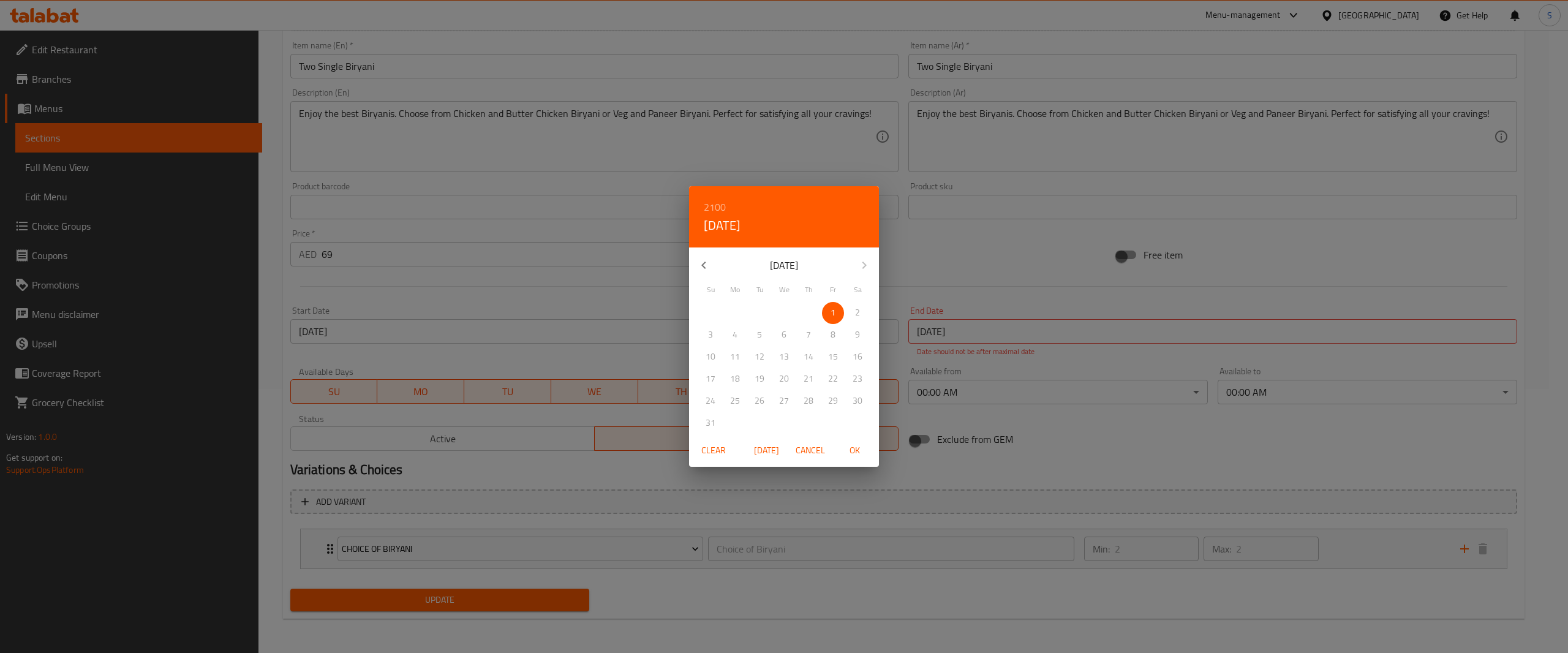
click at [702, 453] on span "Clear" at bounding box center [714, 451] width 29 height 16
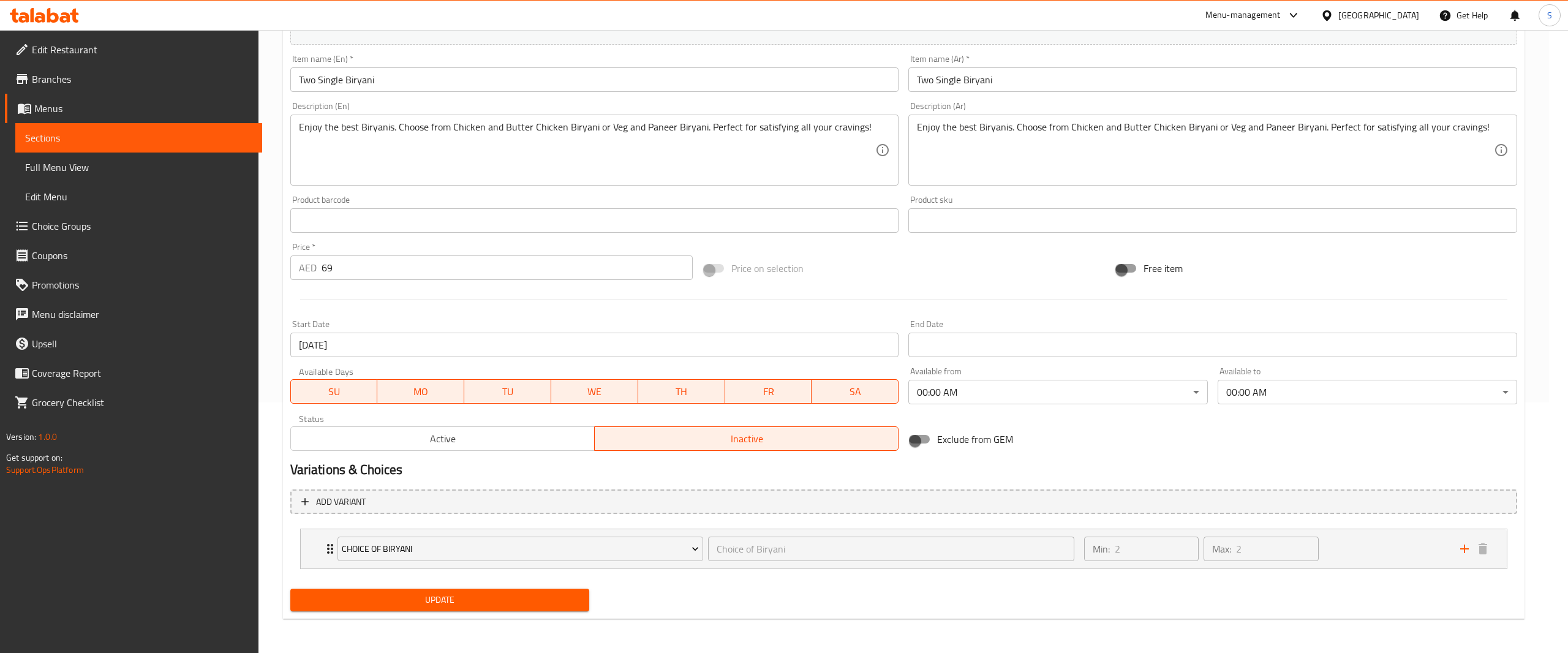
scroll to position [250, 0]
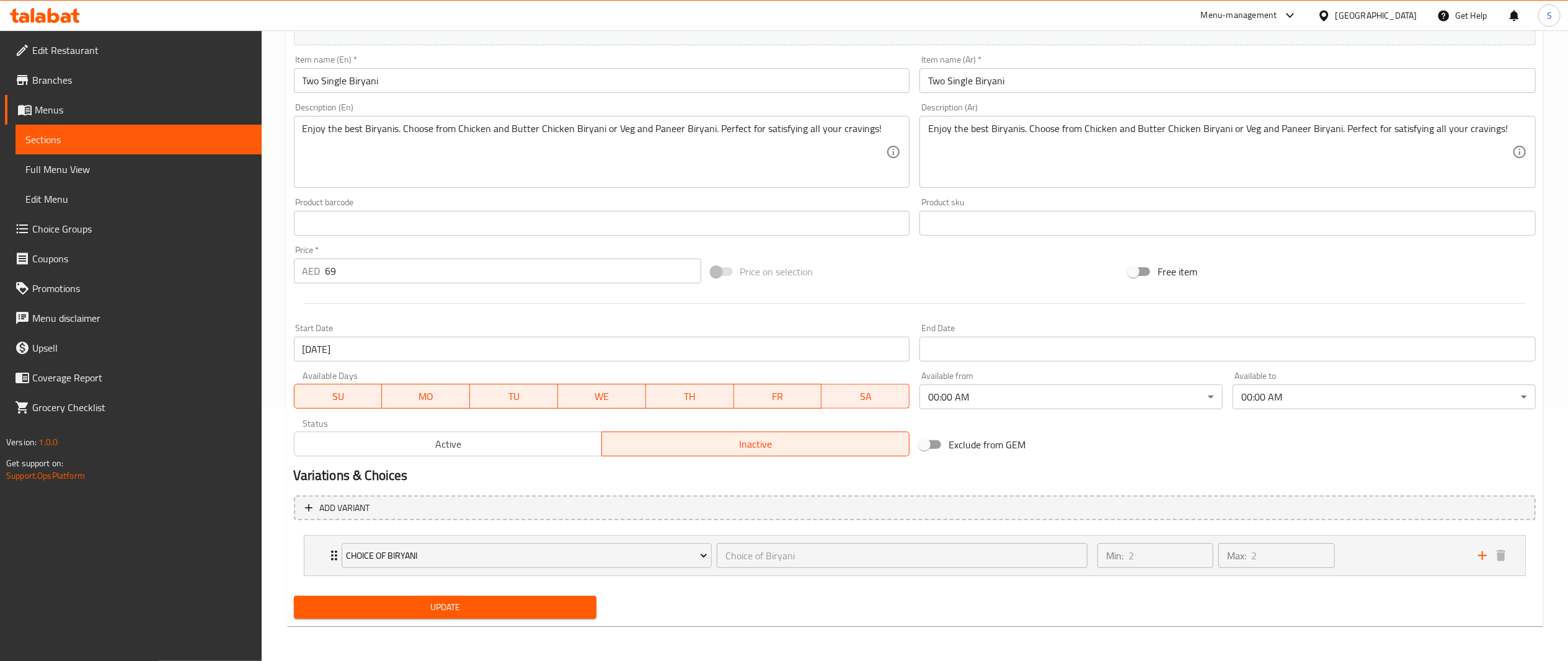
click at [1146, 401] on body "​ Menu-management United Arab Emirates Get Help S Edit Restaurant Branches Menu…" at bounding box center [784, 93] width 1568 height 631
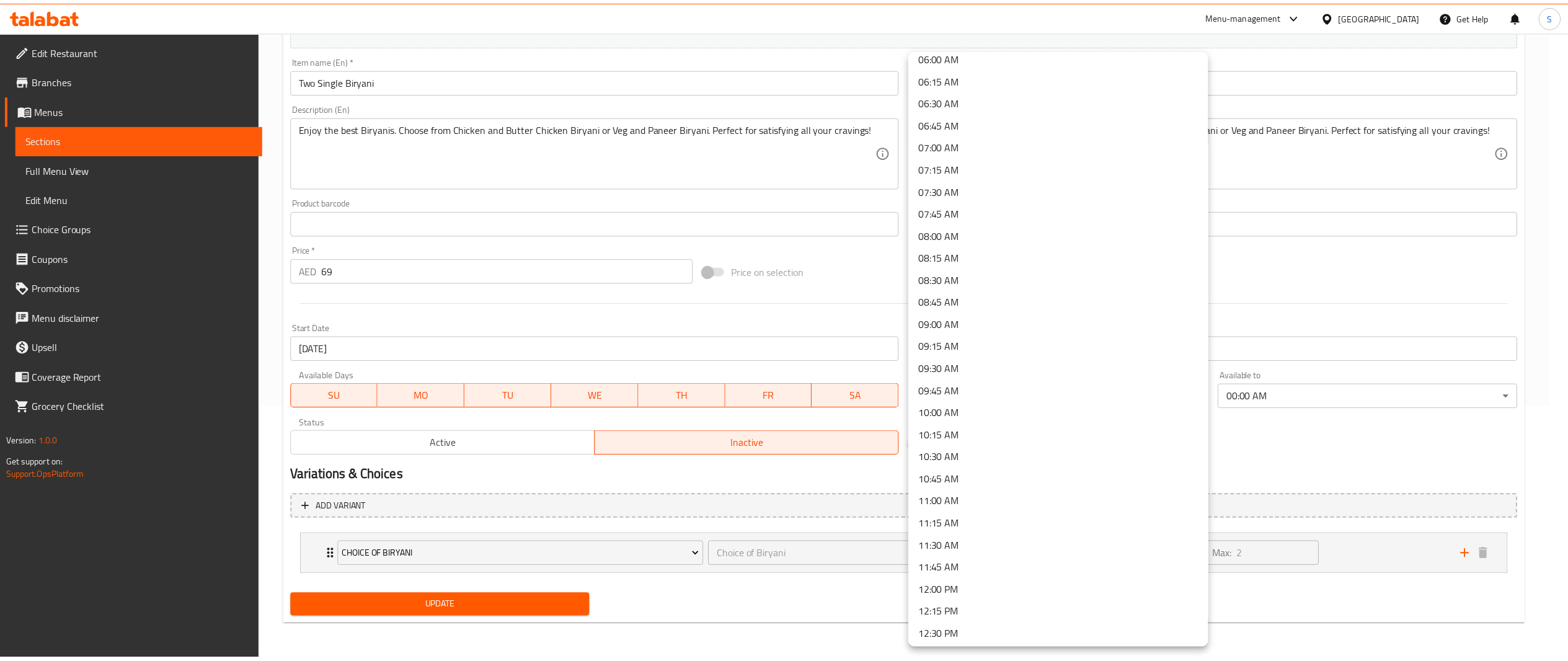
scroll to position [603, 0]
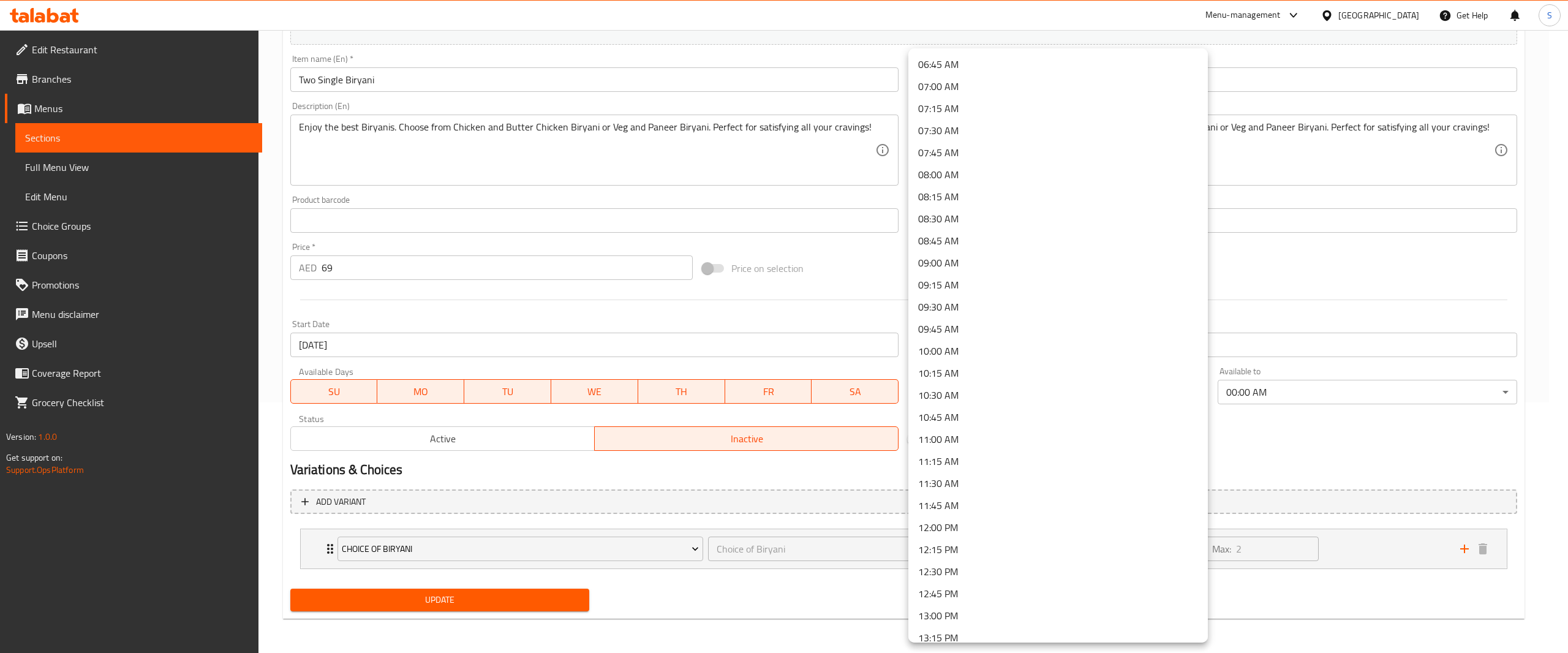
click at [1084, 523] on li "12:00 PM" at bounding box center [1058, 528] width 300 height 22
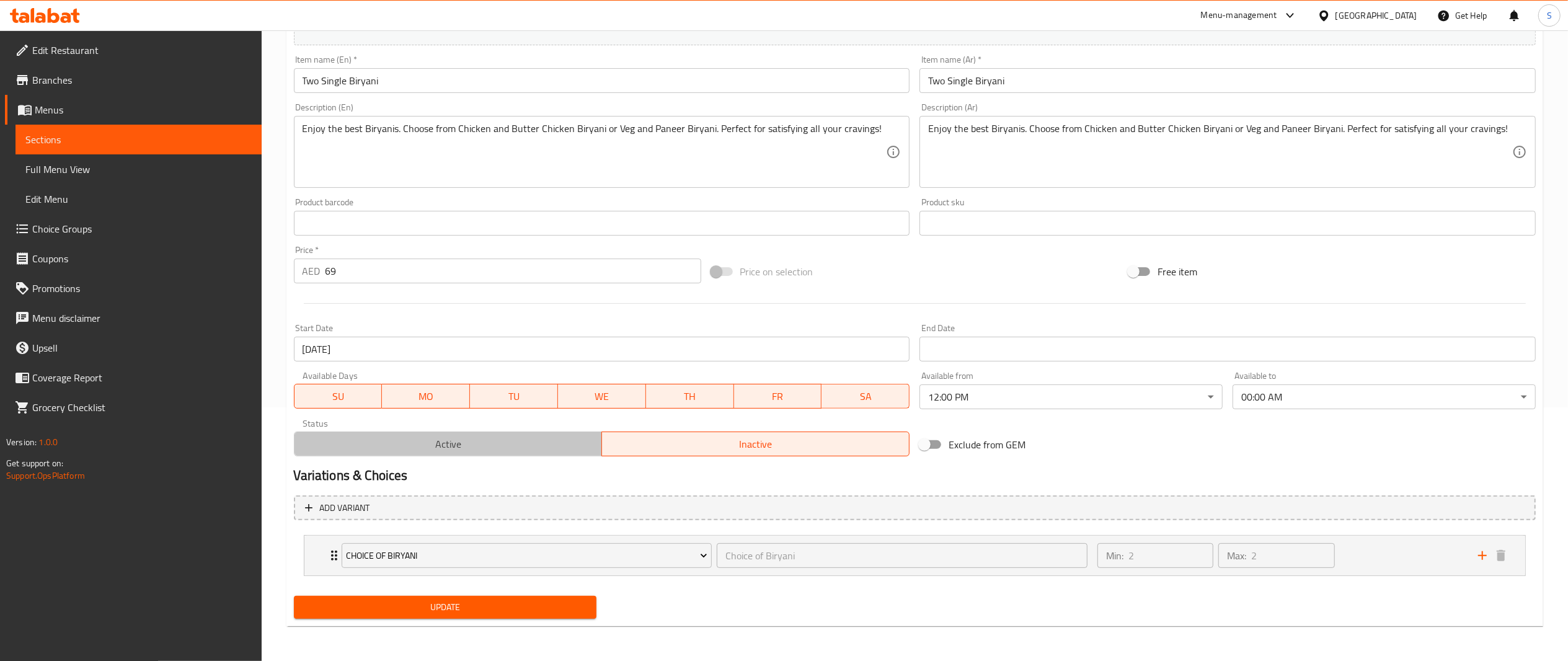
click at [503, 443] on span "Active" at bounding box center [448, 444] width 298 height 18
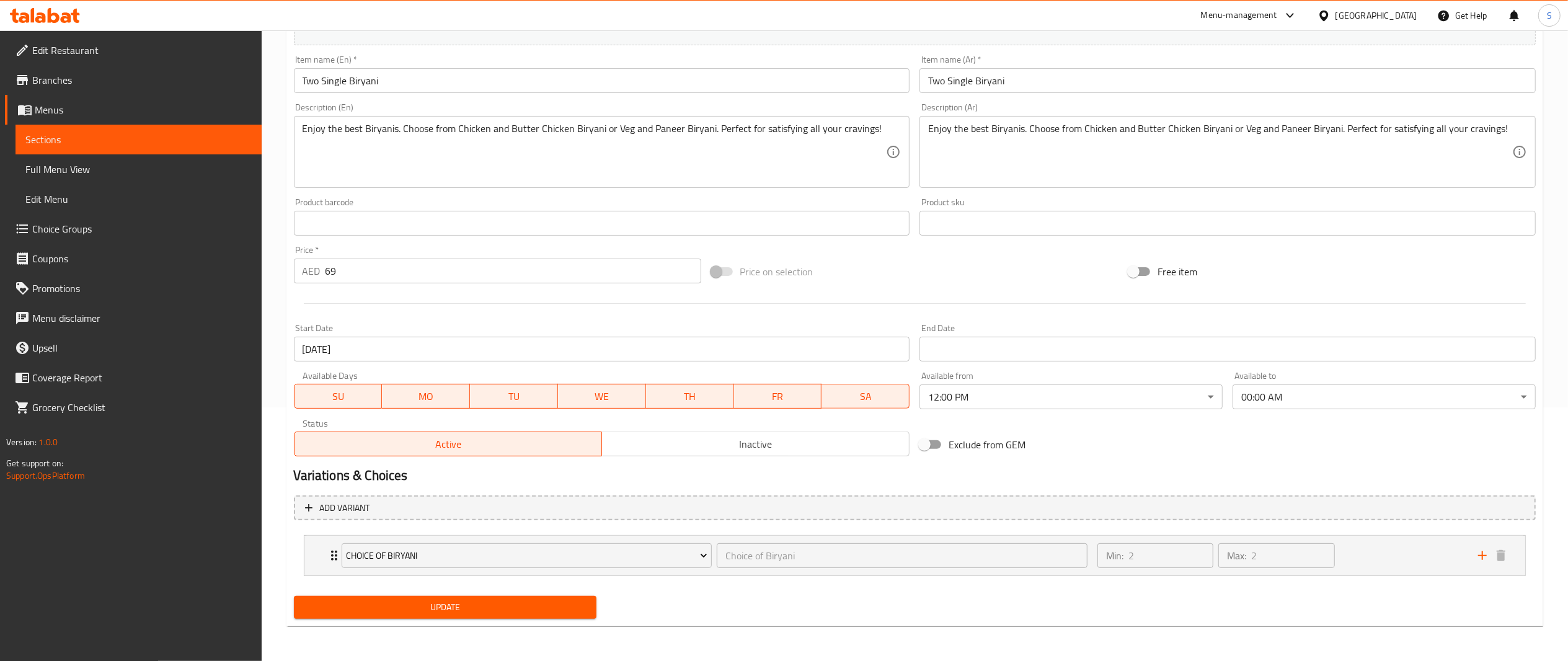
click at [515, 610] on span "Update" at bounding box center [446, 608] width 283 height 16
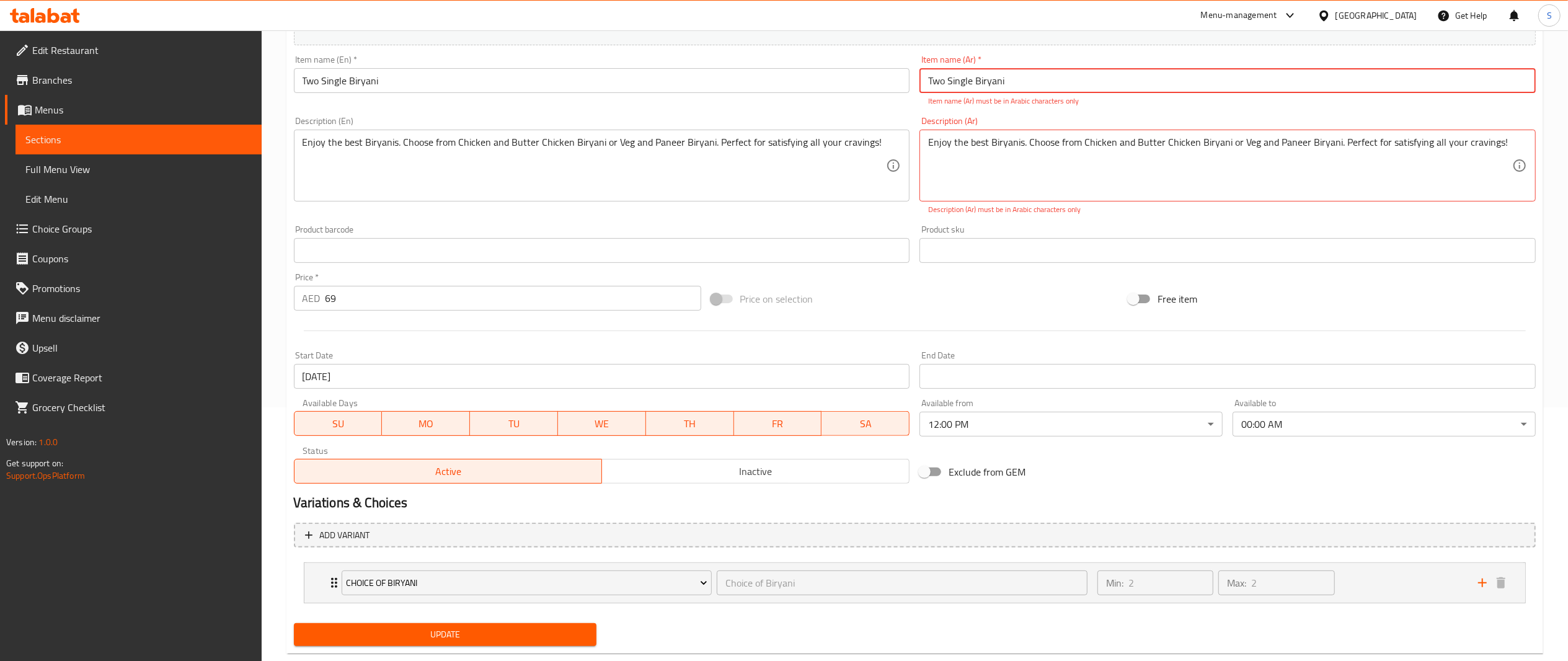
click at [527, 624] on button "Update" at bounding box center [445, 635] width 303 height 23
click at [531, 627] on span "Update" at bounding box center [446, 635] width 283 height 16
drag, startPoint x: 1141, startPoint y: 78, endPoint x: 703, endPoint y: 32, distance: 440.4
click at [703, 32] on div "Change Image Size: 1200 x 800 px / Image formats: jpg, png / 5MB Max. Item name…" at bounding box center [915, 198] width 1252 height 580
paste input "باقة حفلة صغيرة"
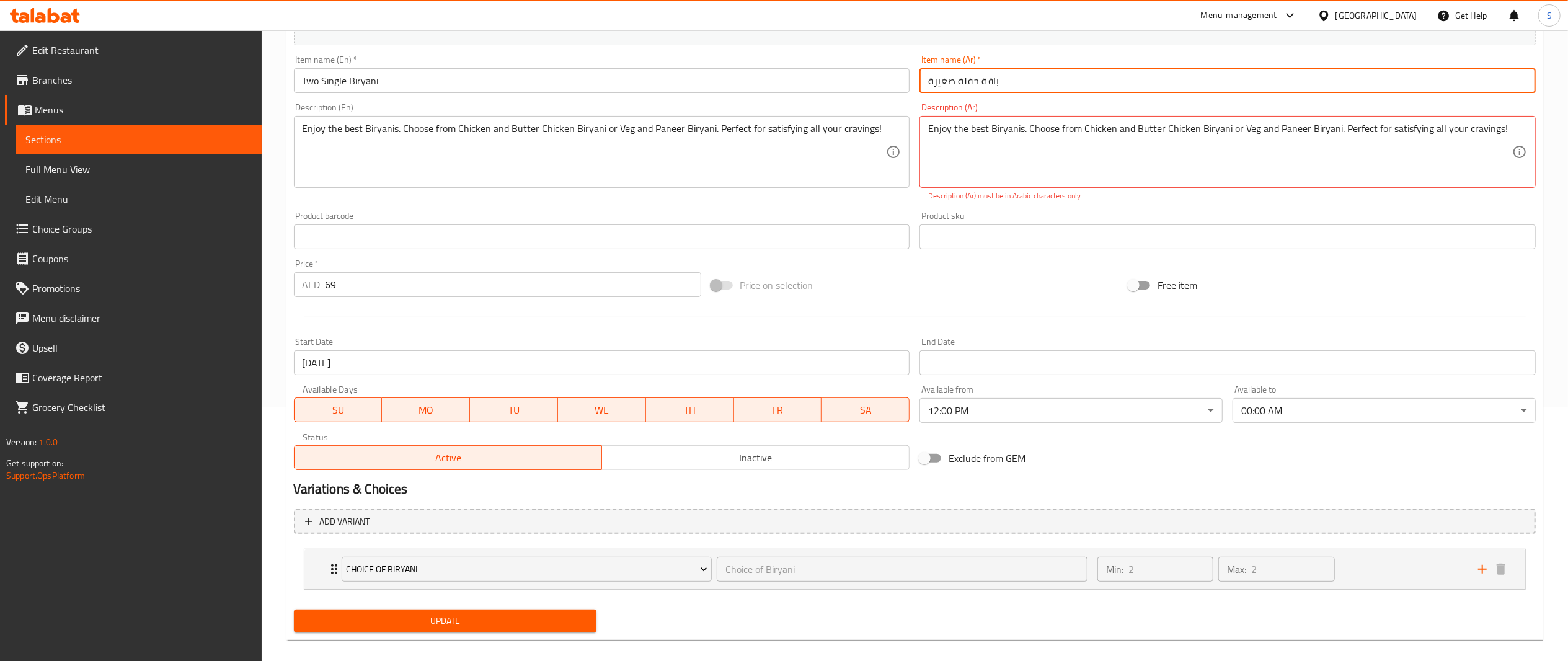
type input "باقة حفلة صغيرة"
click at [554, 614] on span "Update" at bounding box center [446, 622] width 283 height 16
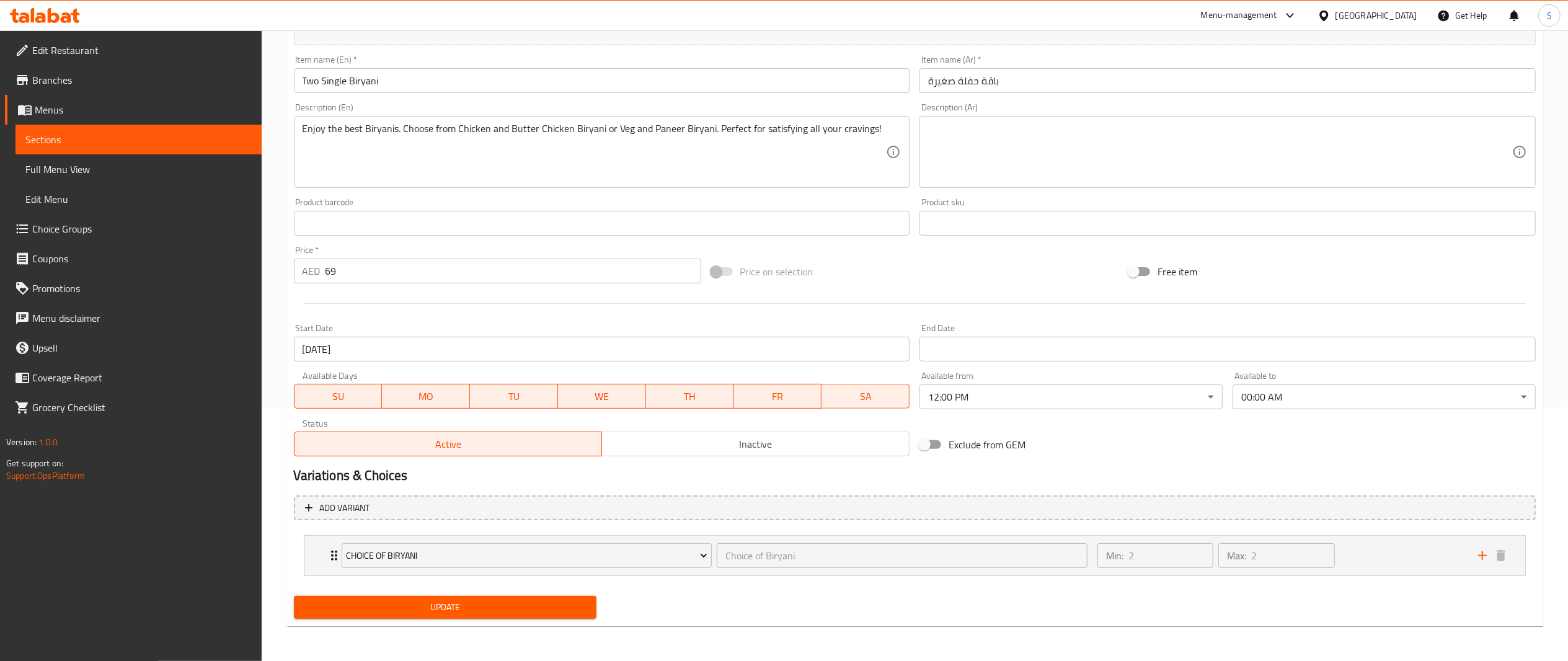
click at [565, 595] on div "Update" at bounding box center [446, 608] width 313 height 33
click at [573, 605] on span "Update" at bounding box center [446, 608] width 283 height 16
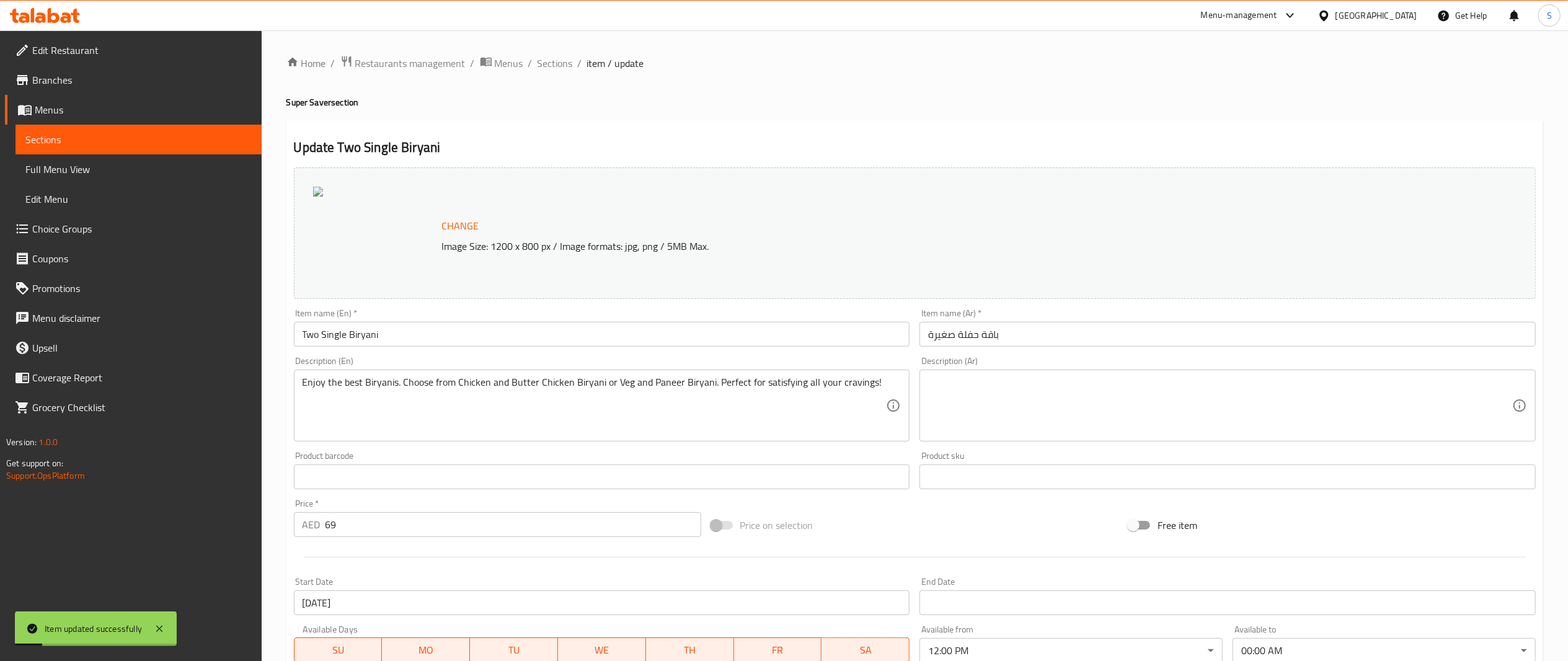
click at [563, 50] on div "Home / Restaurants management / Menus / Sections / item / update Super Saver se…" at bounding box center [914, 473] width 1307 height 885
click at [571, 64] on span "Sections" at bounding box center [555, 63] width 35 height 15
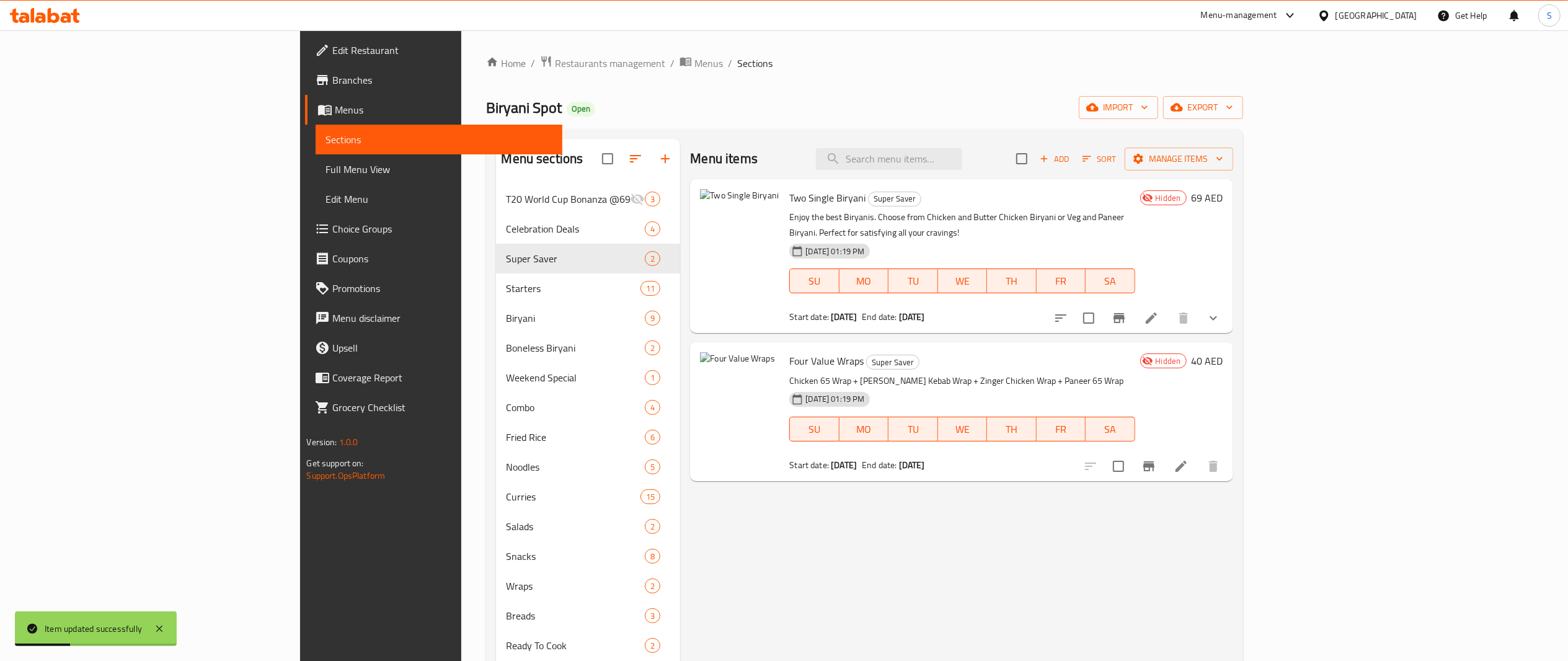
click at [804, 565] on div "Menu items Add Sort Manage items Two Single Biryani Super Saver Enjoy the best …" at bounding box center [956, 470] width 552 height 661
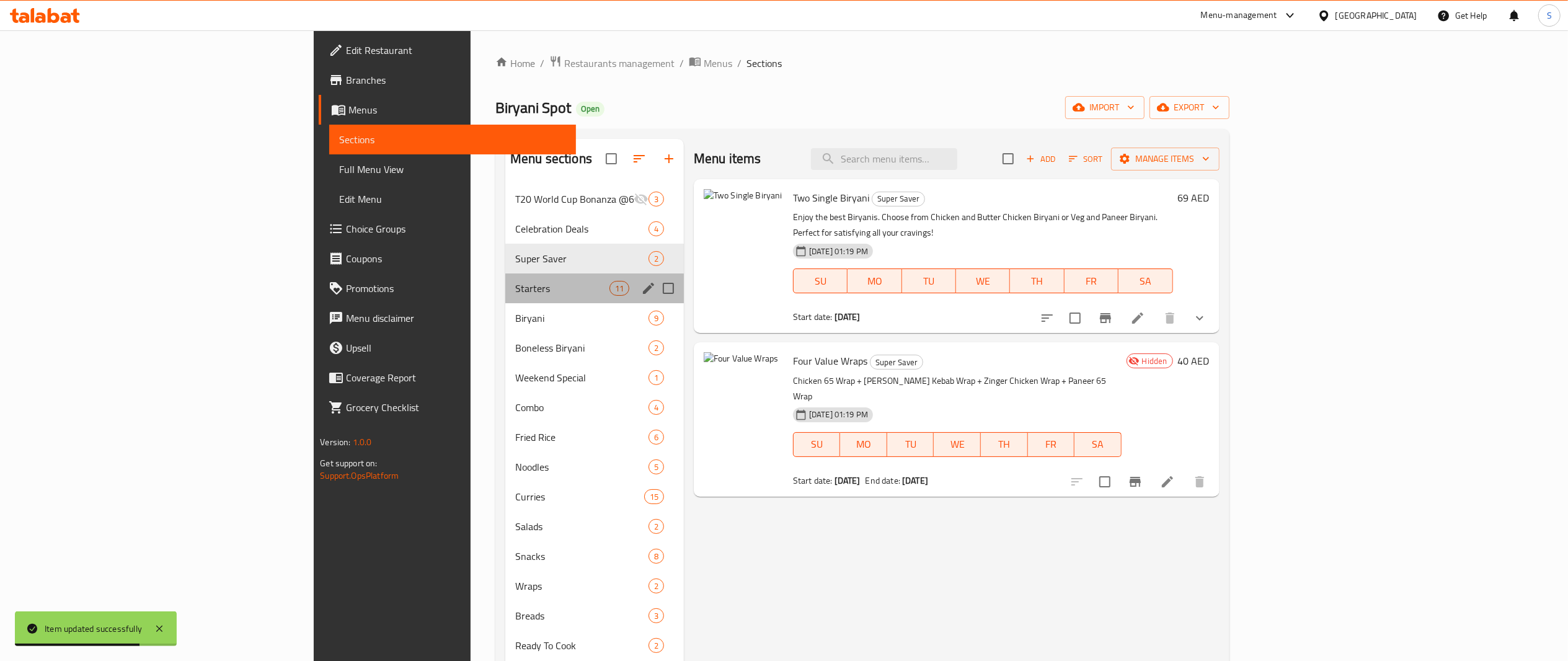
click at [505, 277] on div "Starters 11" at bounding box center [594, 289] width 178 height 30
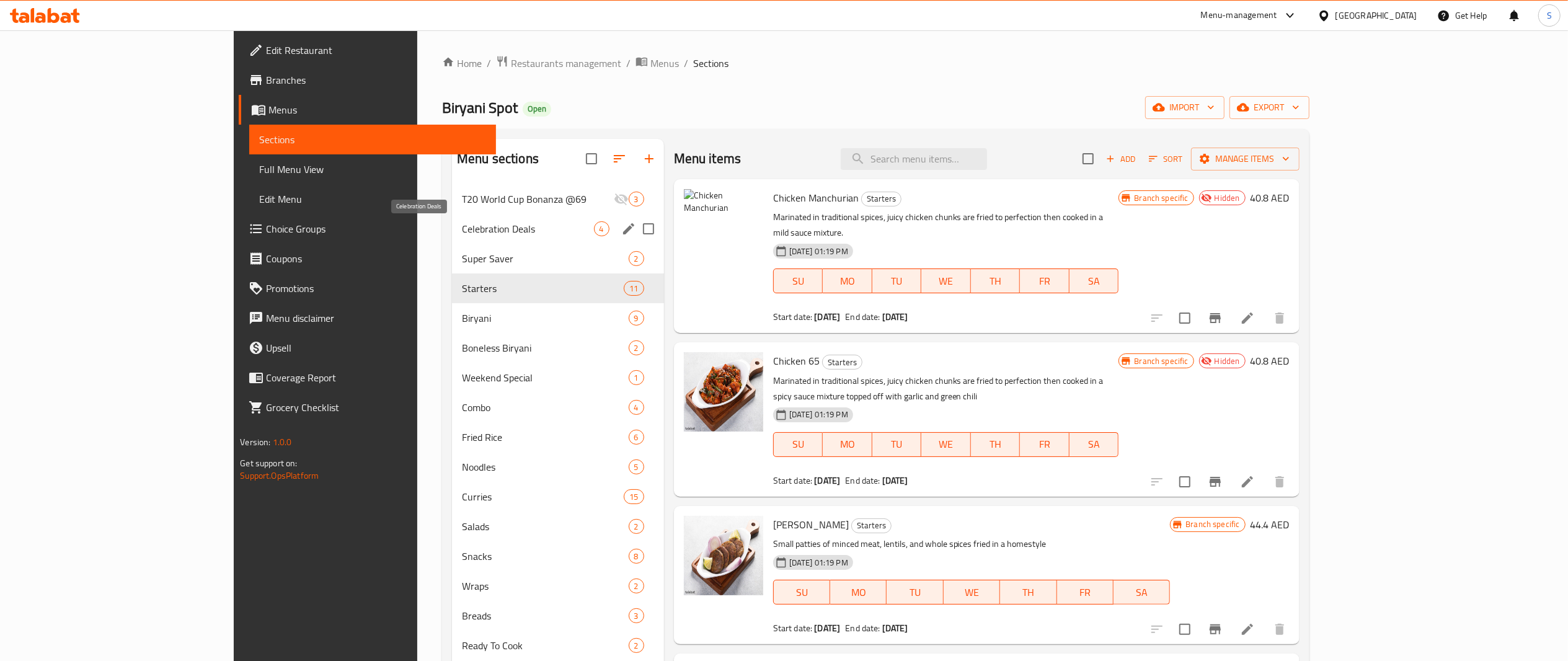
click at [462, 231] on span "Celebration Deals" at bounding box center [528, 228] width 131 height 15
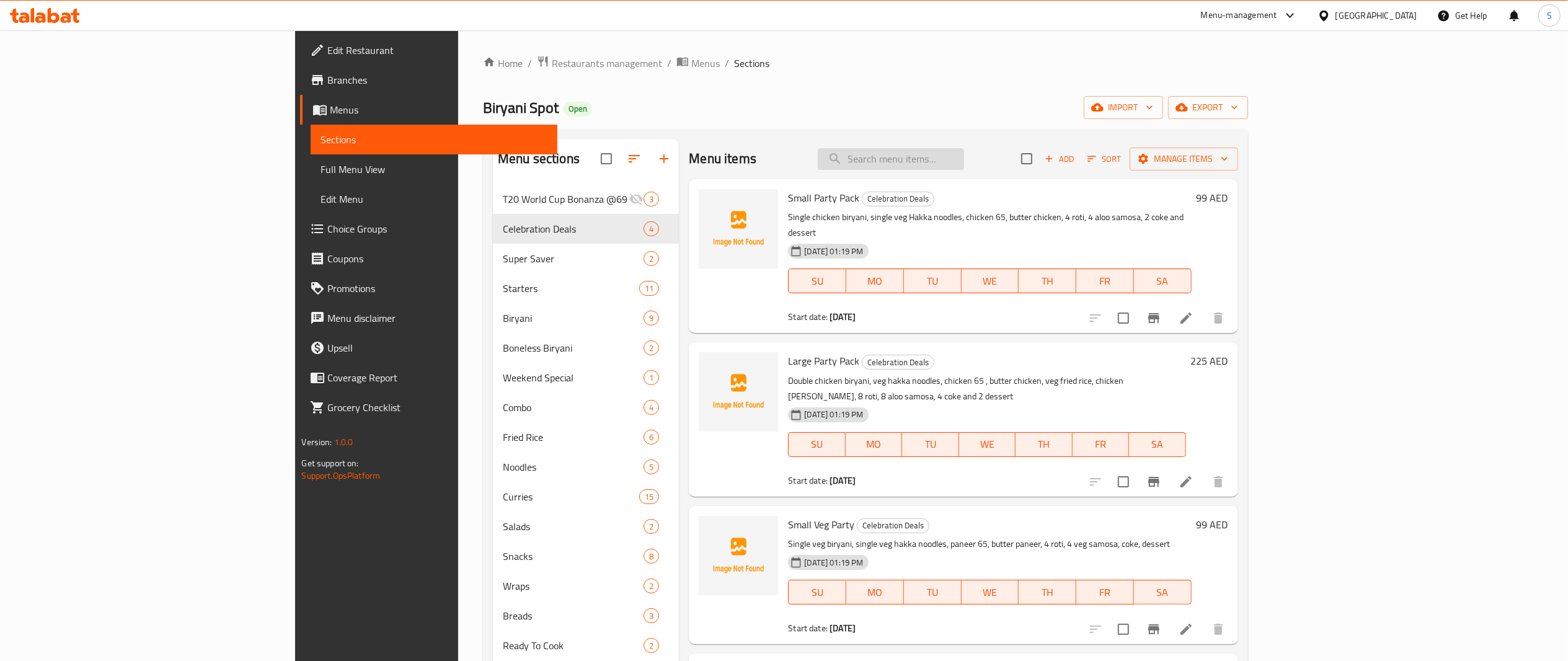
click at [964, 164] on input "search" at bounding box center [891, 159] width 146 height 22
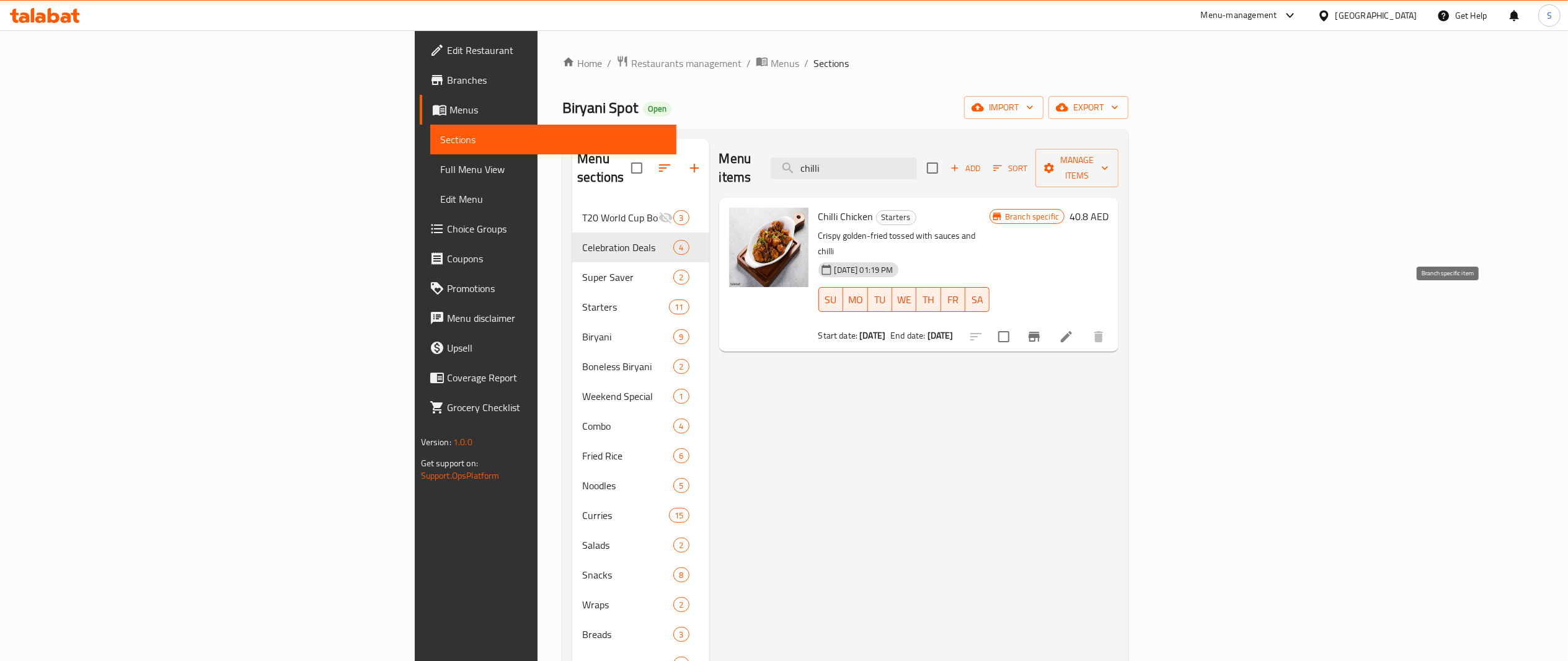
type input "chilli"
click at [1050, 322] on button "Branch-specific-item" at bounding box center [1034, 337] width 30 height 30
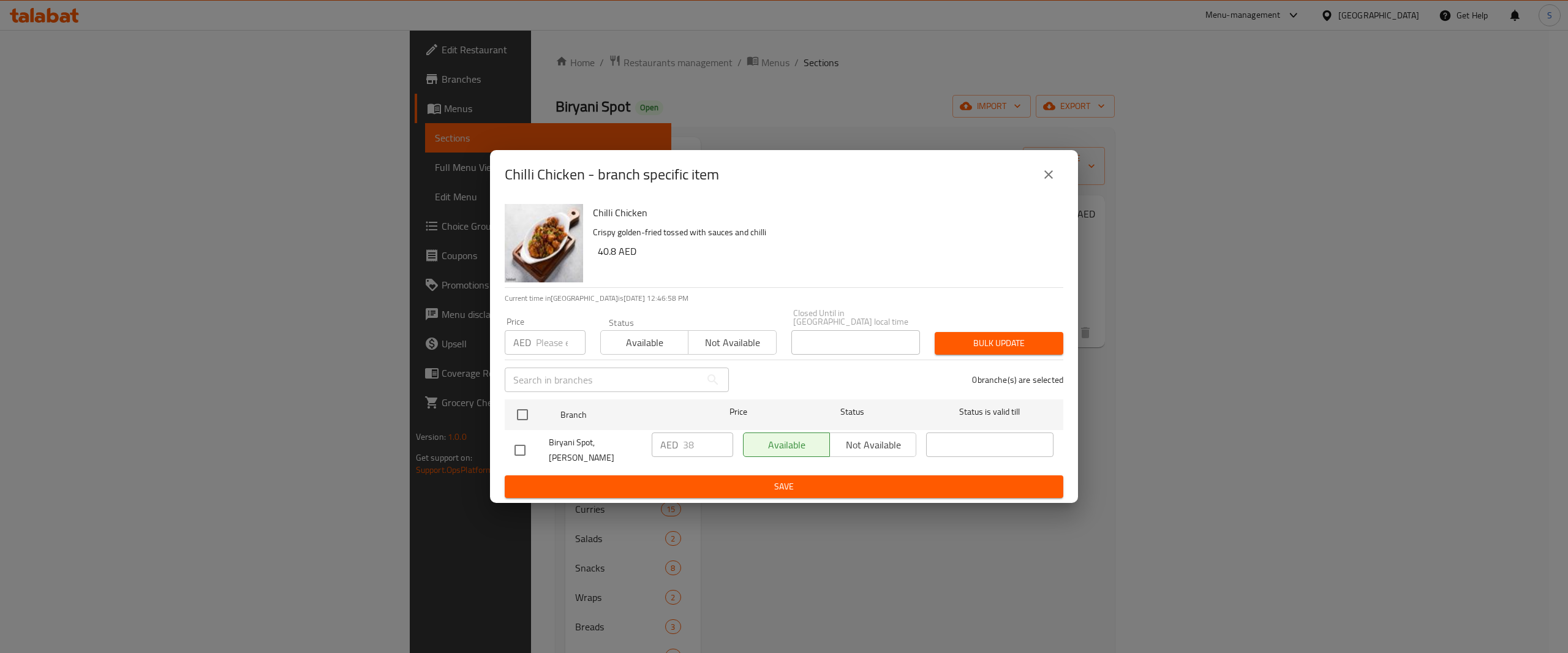
click at [1052, 181] on icon "close" at bounding box center [1048, 174] width 15 height 15
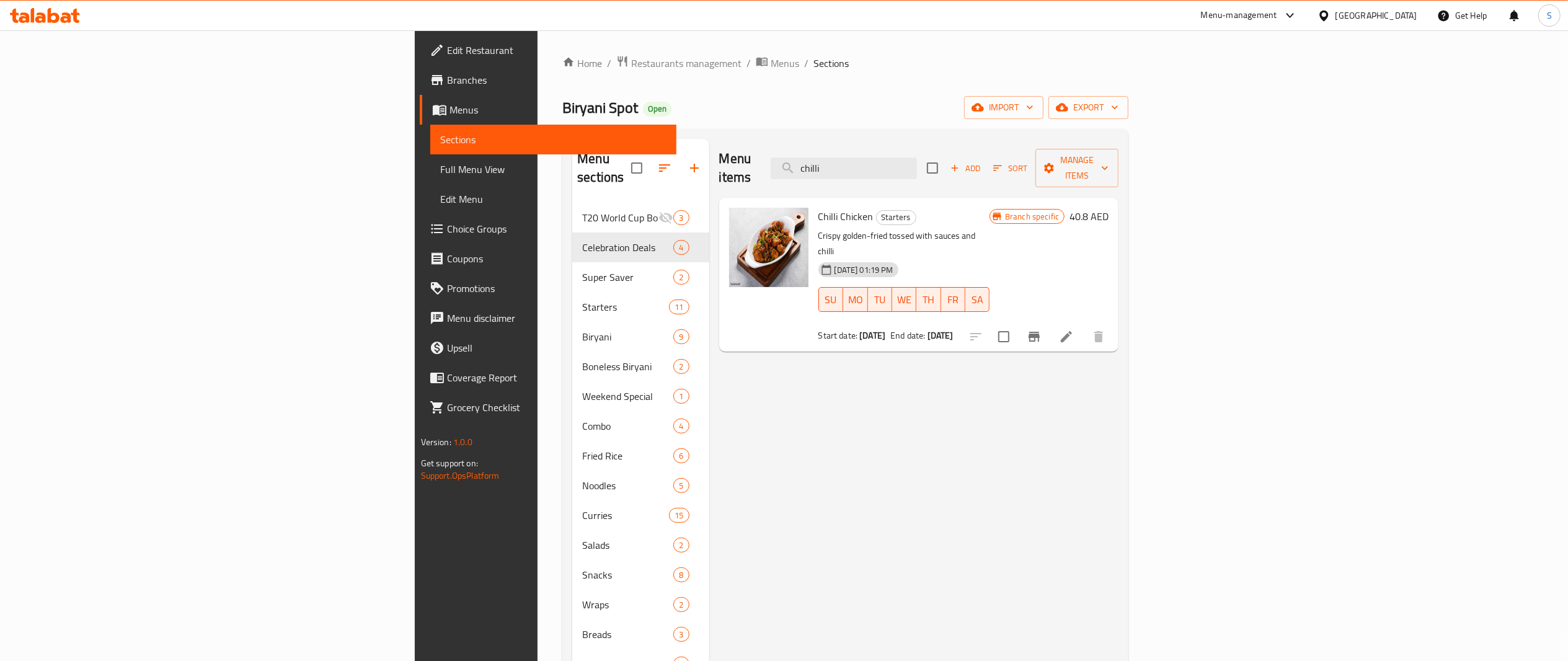
click at [1084, 326] on li at bounding box center [1067, 337] width 35 height 23
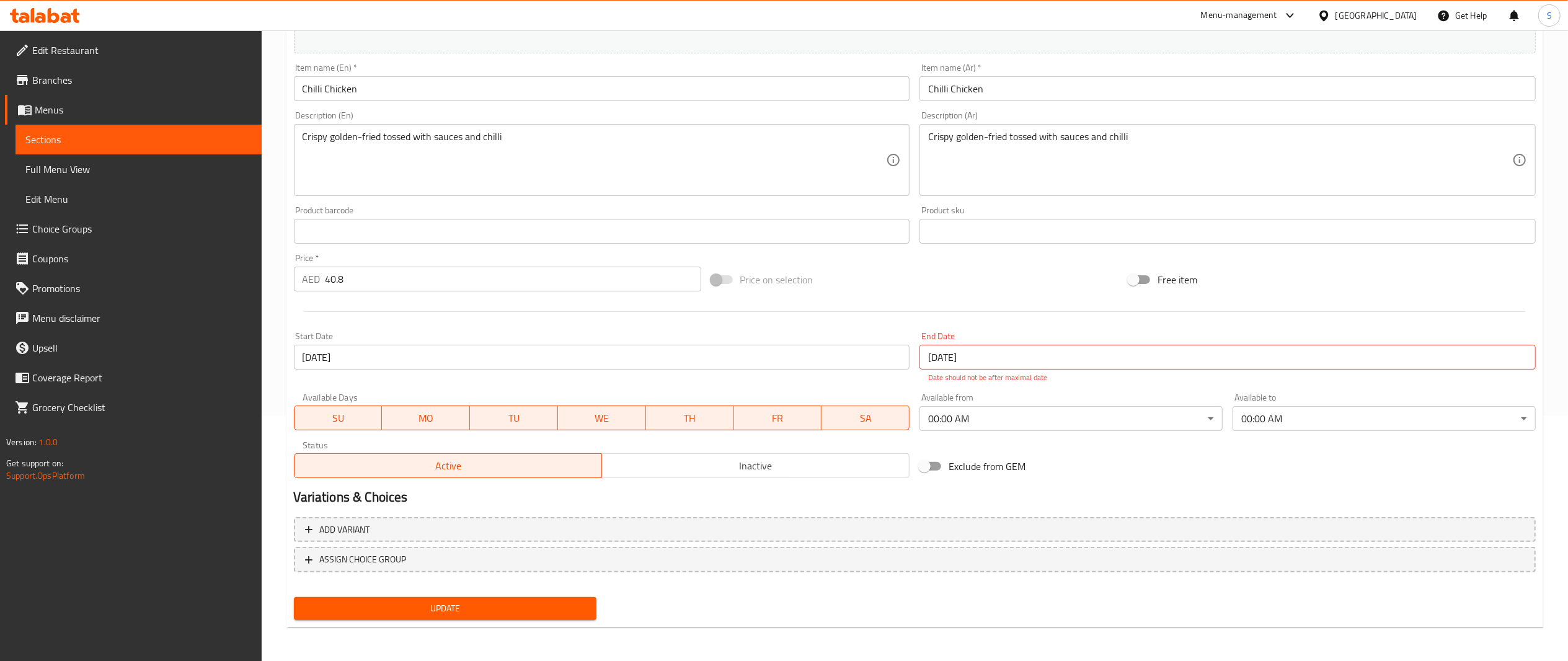
scroll to position [245, 0]
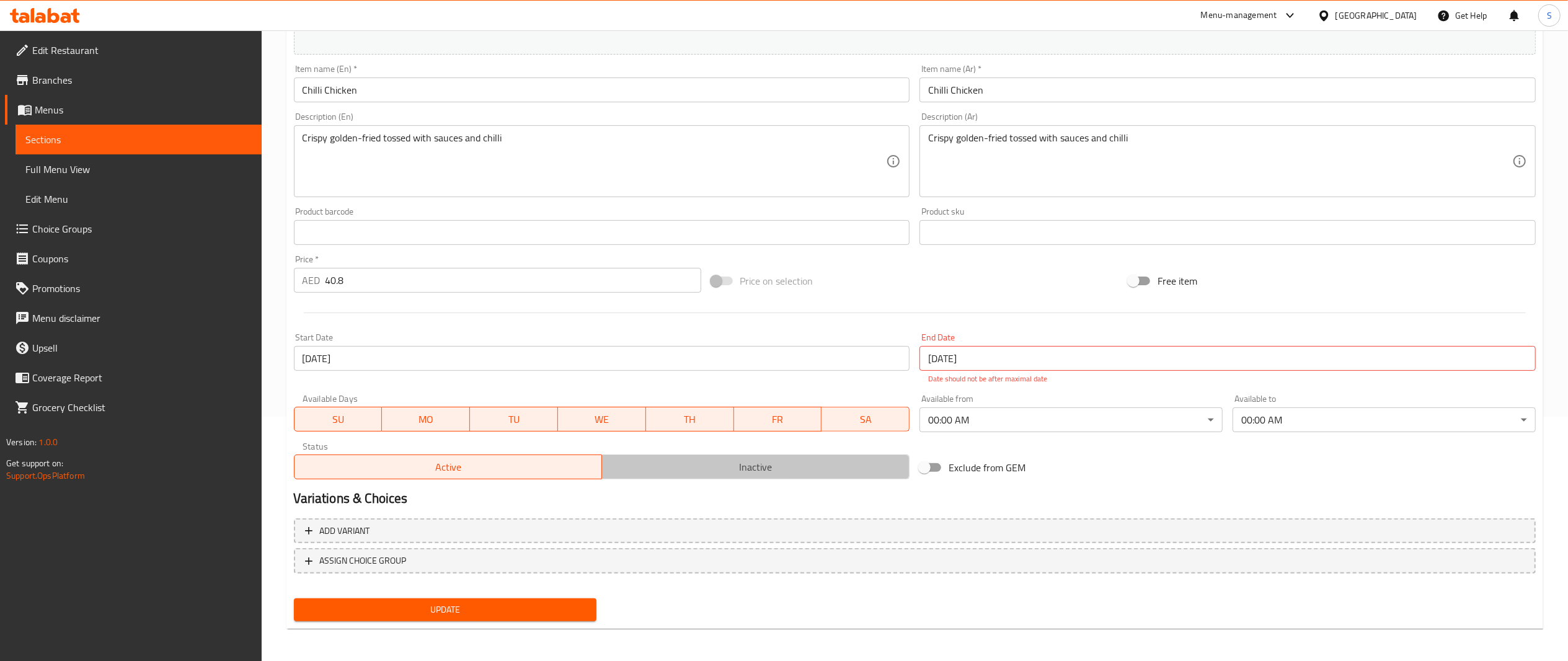
click at [822, 462] on span "Inactive" at bounding box center [756, 467] width 298 height 18
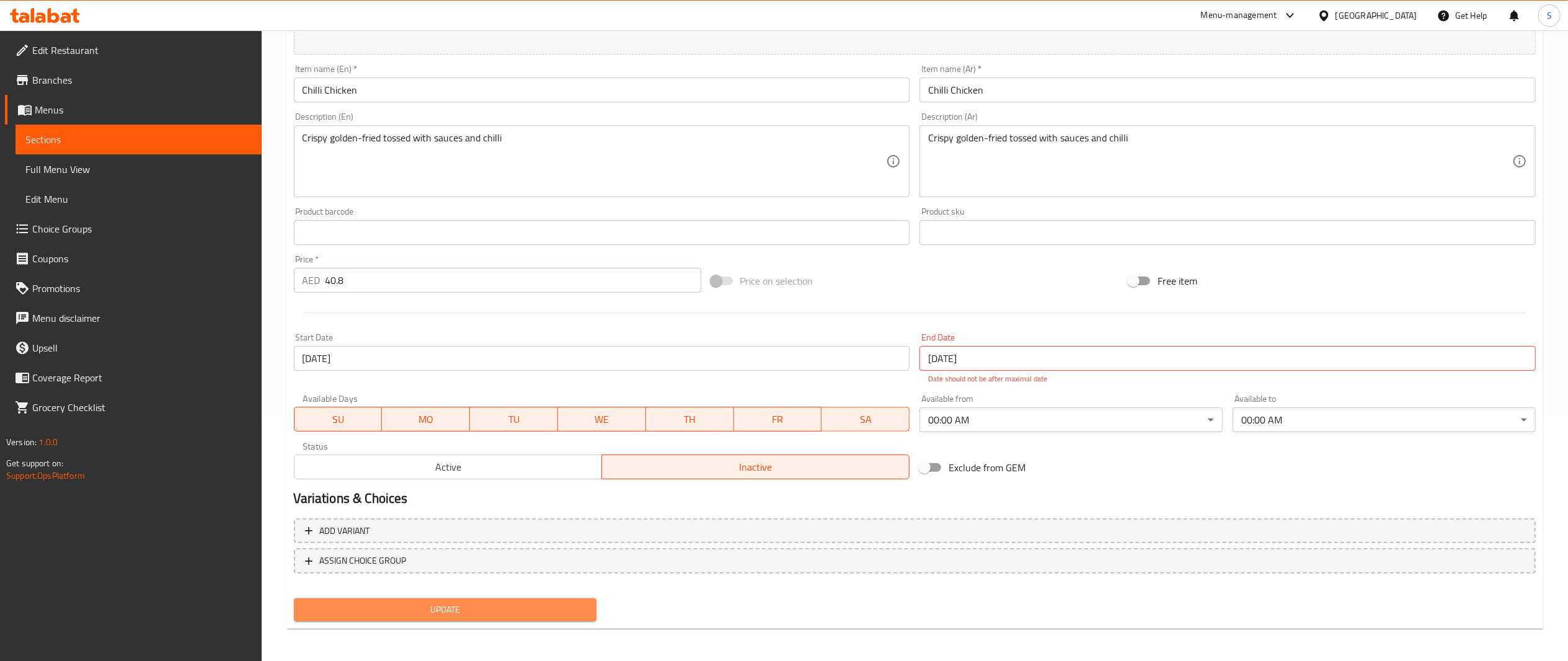
click at [546, 602] on span "Update" at bounding box center [446, 610] width 283 height 16
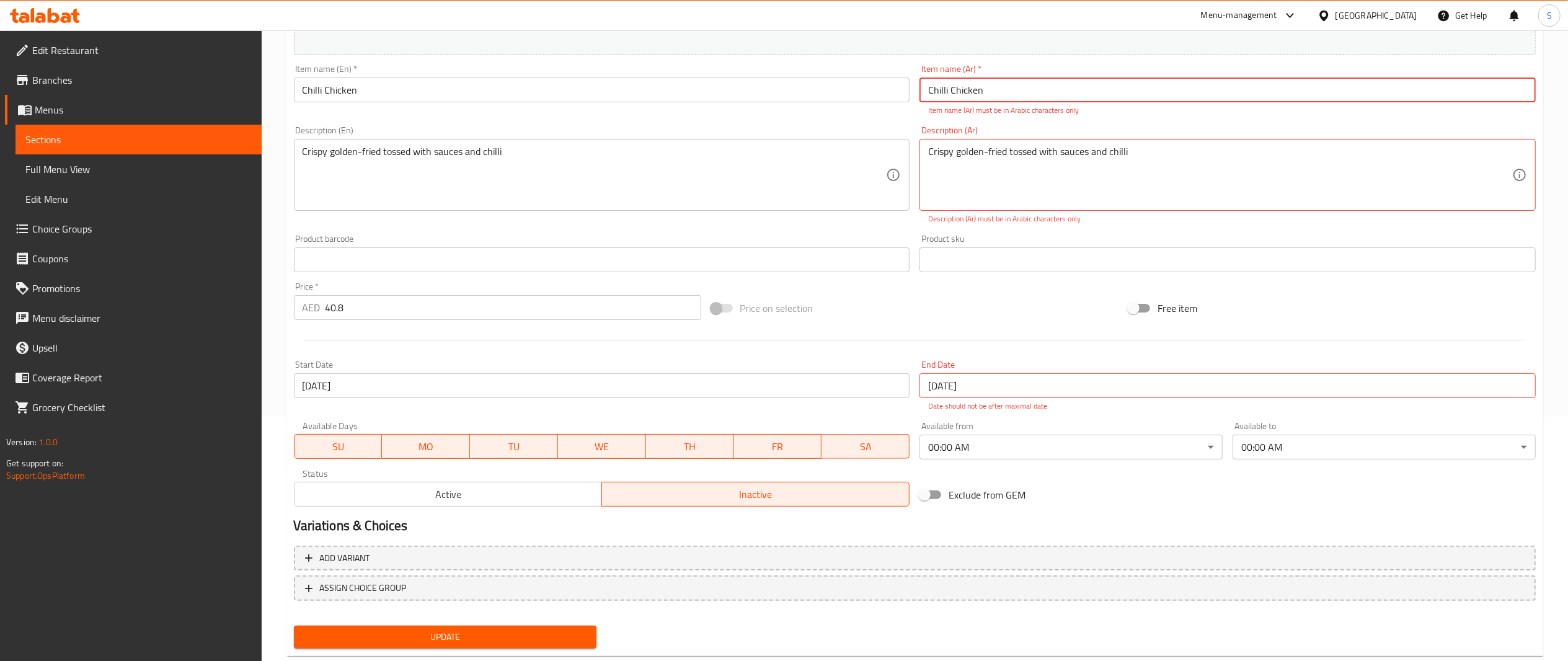
scroll to position [0, 0]
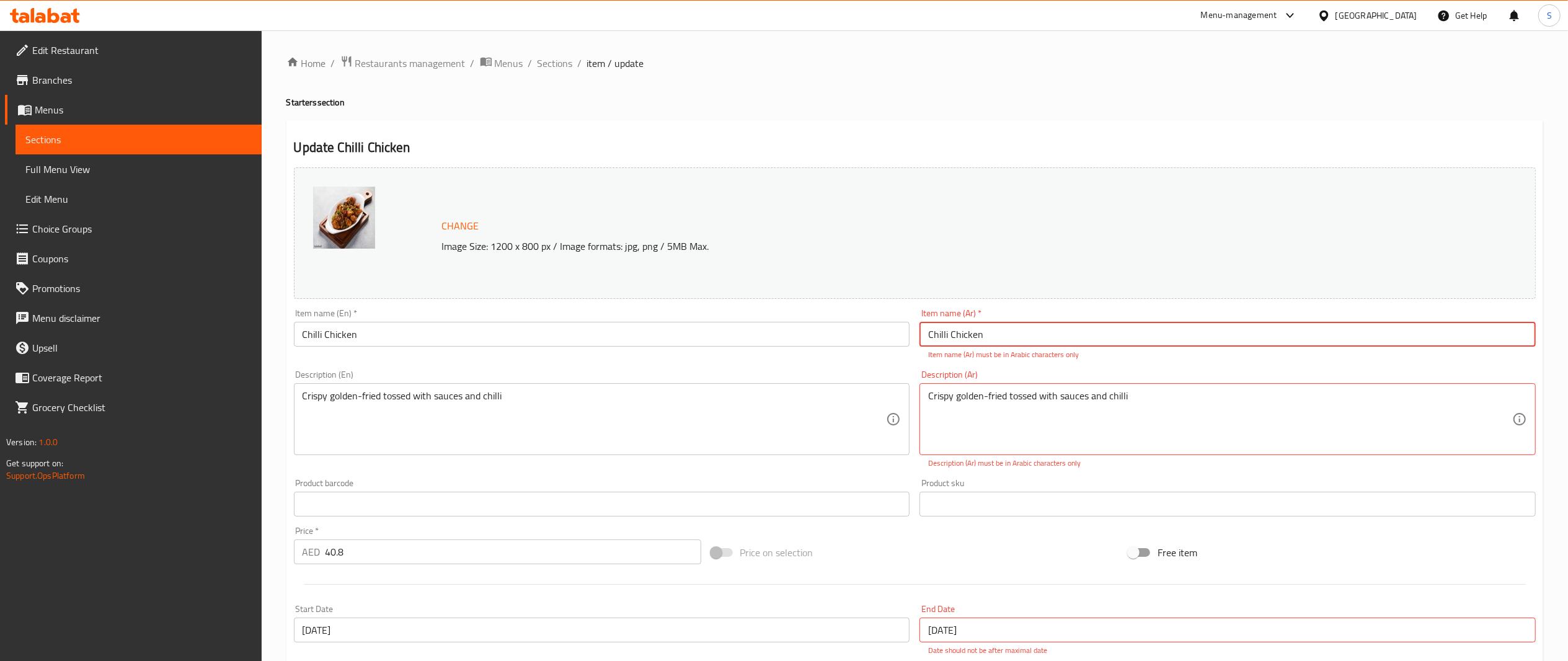
click at [565, 74] on div "Home / Restaurants management / Menus / Sections / item / update Starters secti…" at bounding box center [915, 483] width 1257 height 855
click at [563, 69] on span "Sections" at bounding box center [555, 63] width 35 height 15
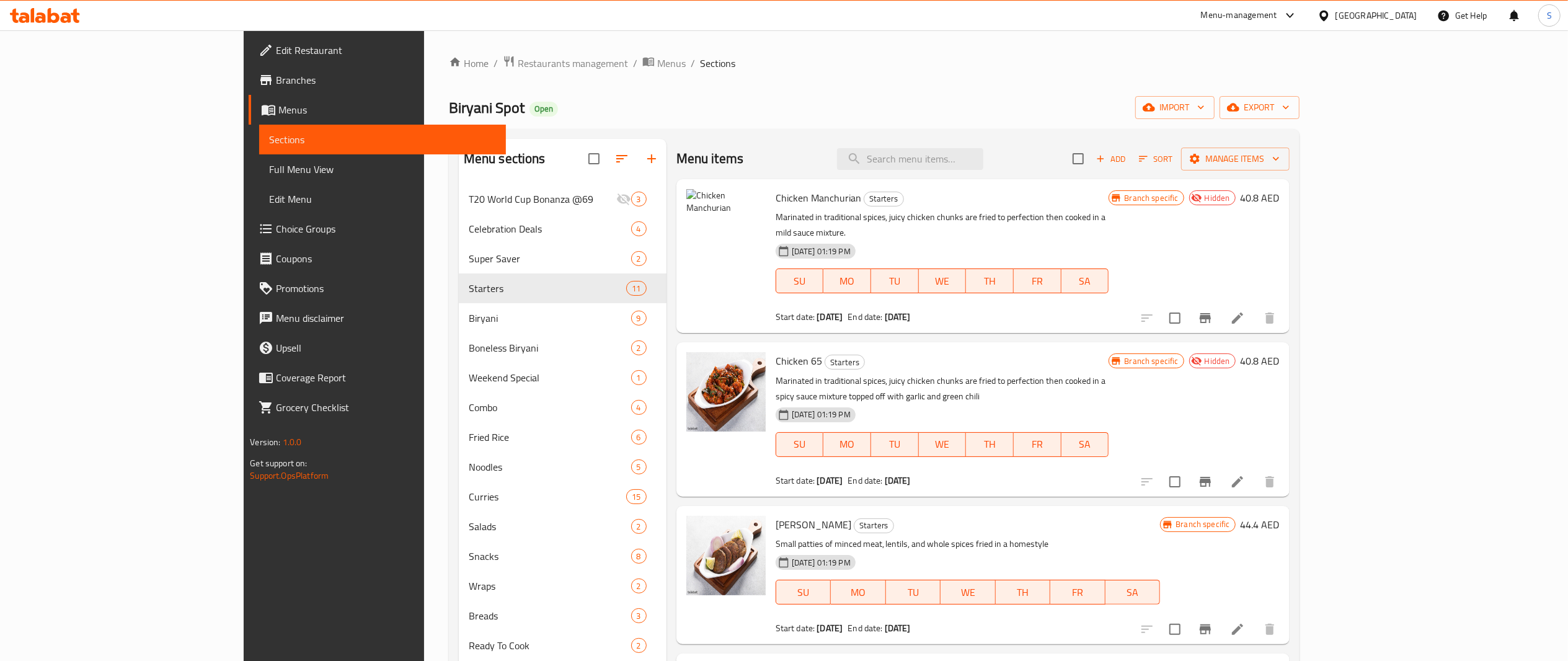
click at [1255, 471] on li at bounding box center [1238, 483] width 35 height 23
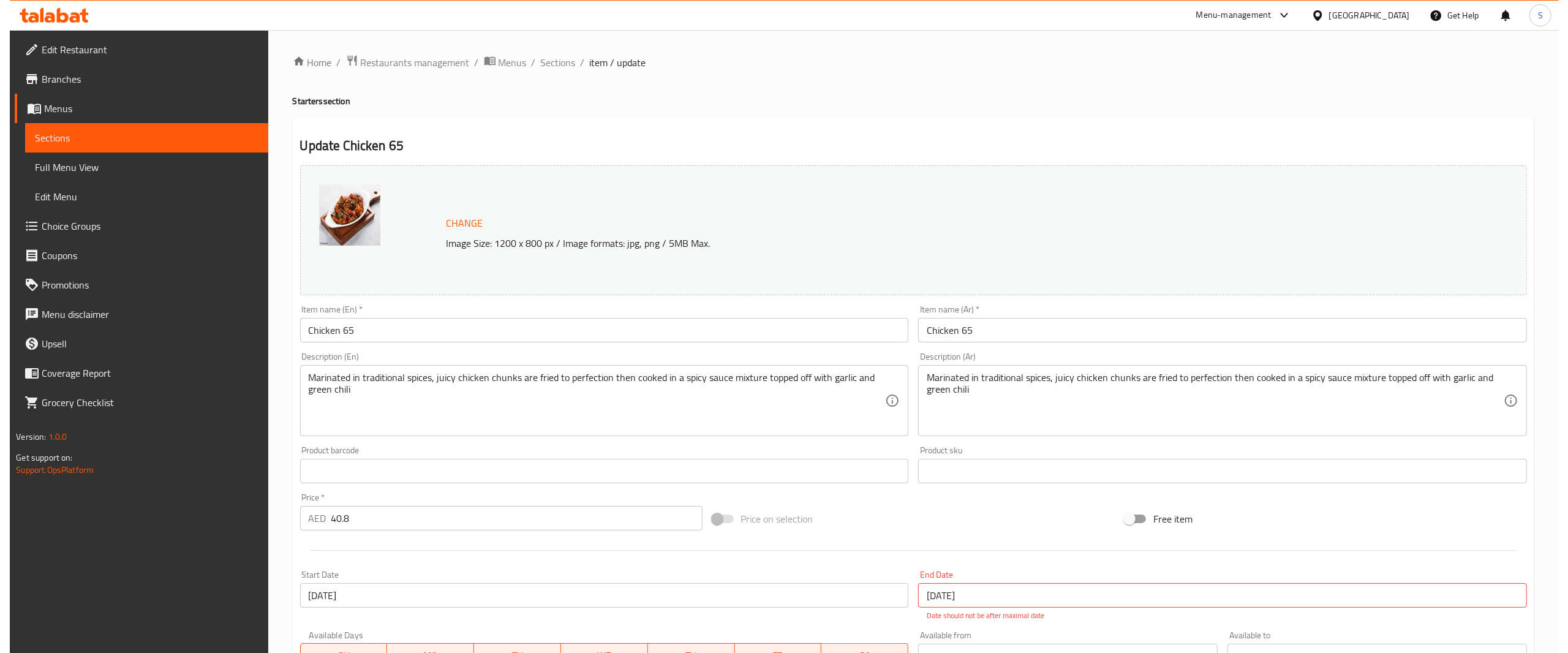
scroll to position [243, 0]
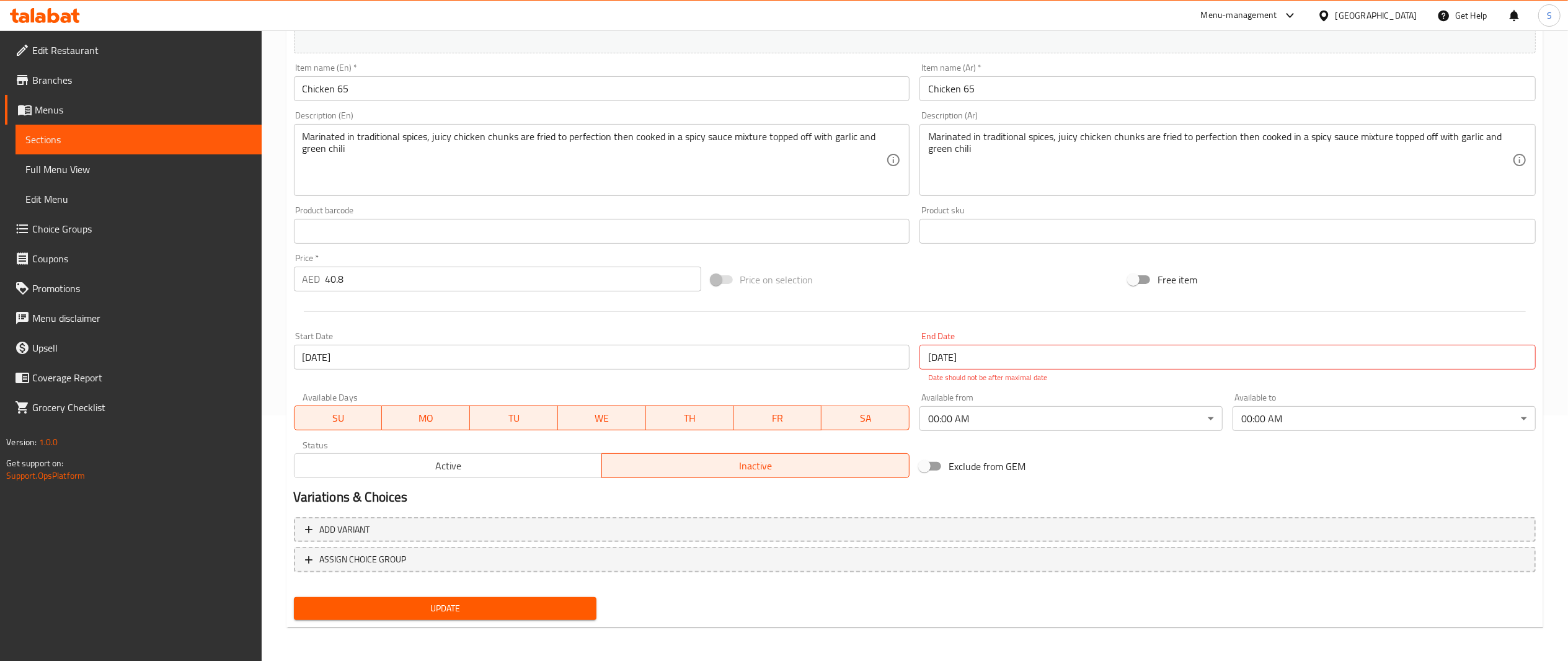
click at [996, 367] on input "[DATE]" at bounding box center [1227, 357] width 616 height 24
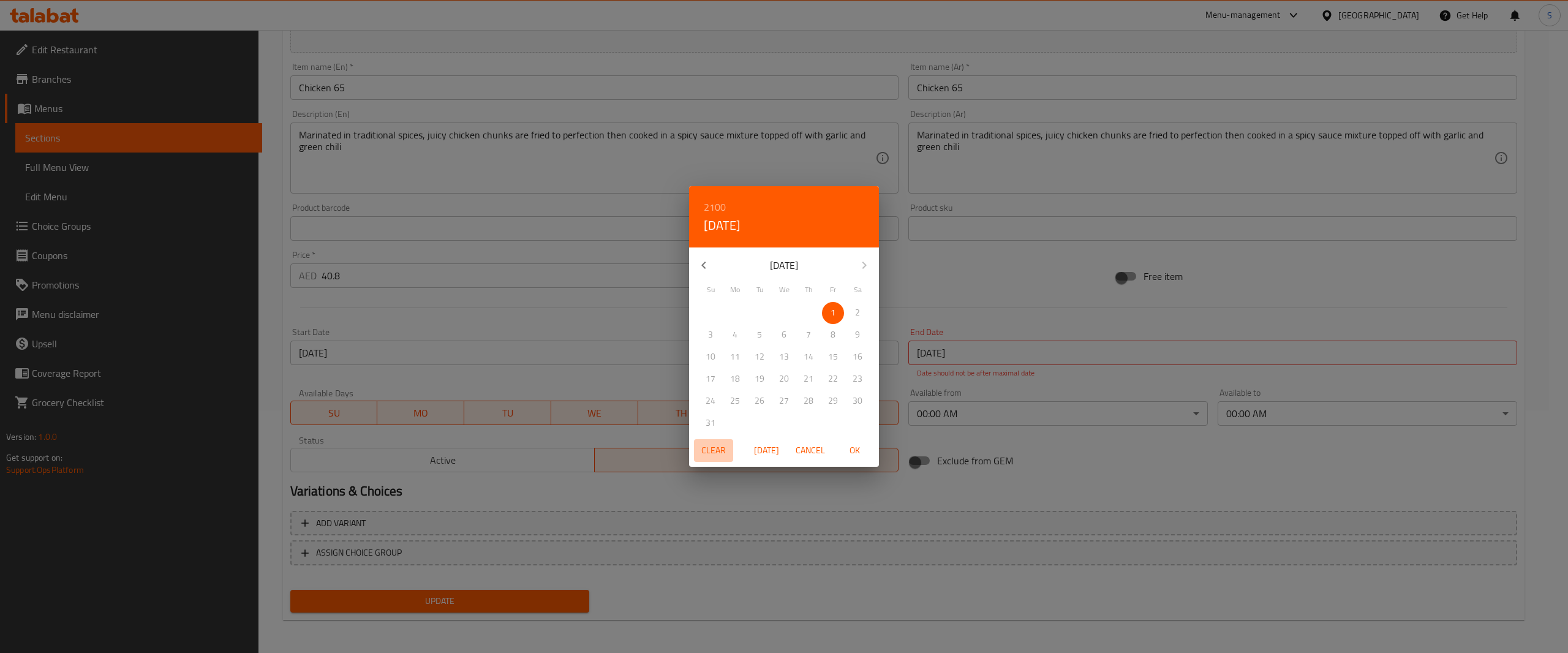
click at [710, 453] on span "Clear" at bounding box center [714, 451] width 29 height 16
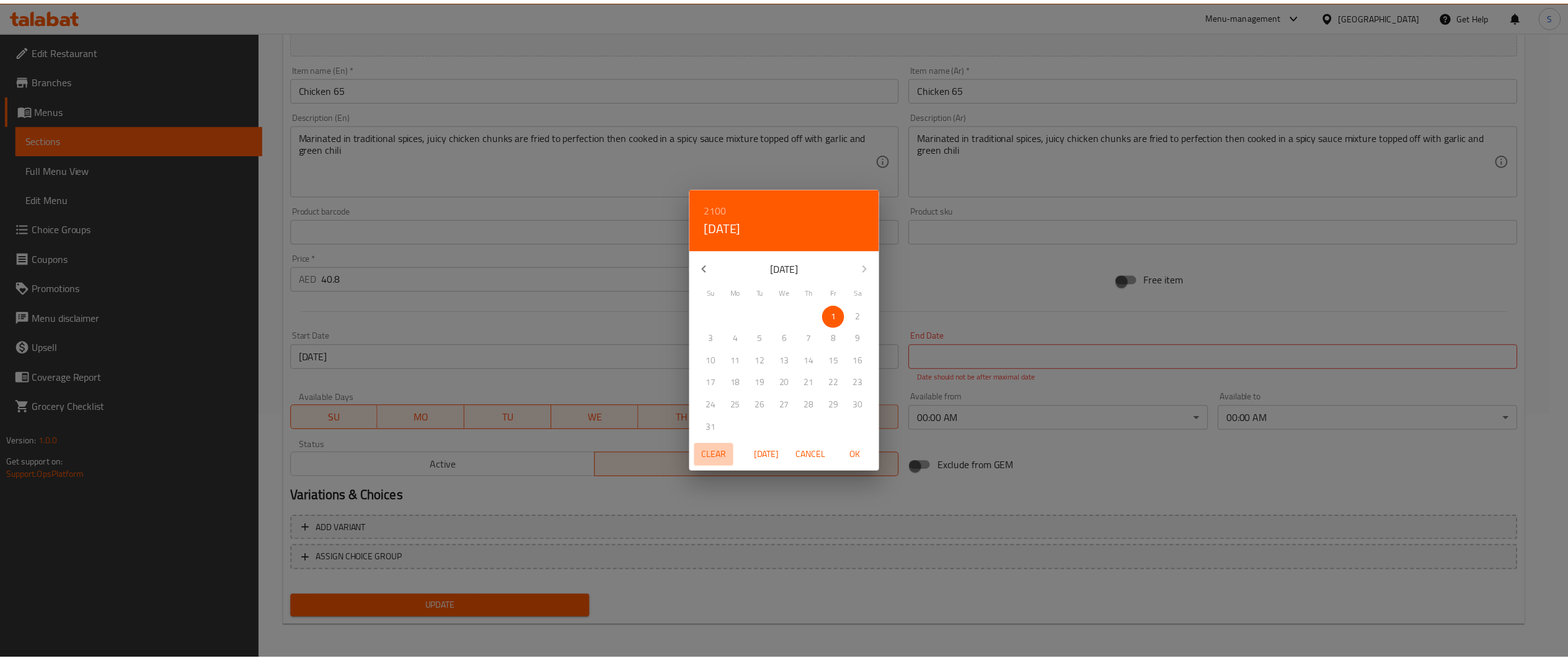
scroll to position [232, 0]
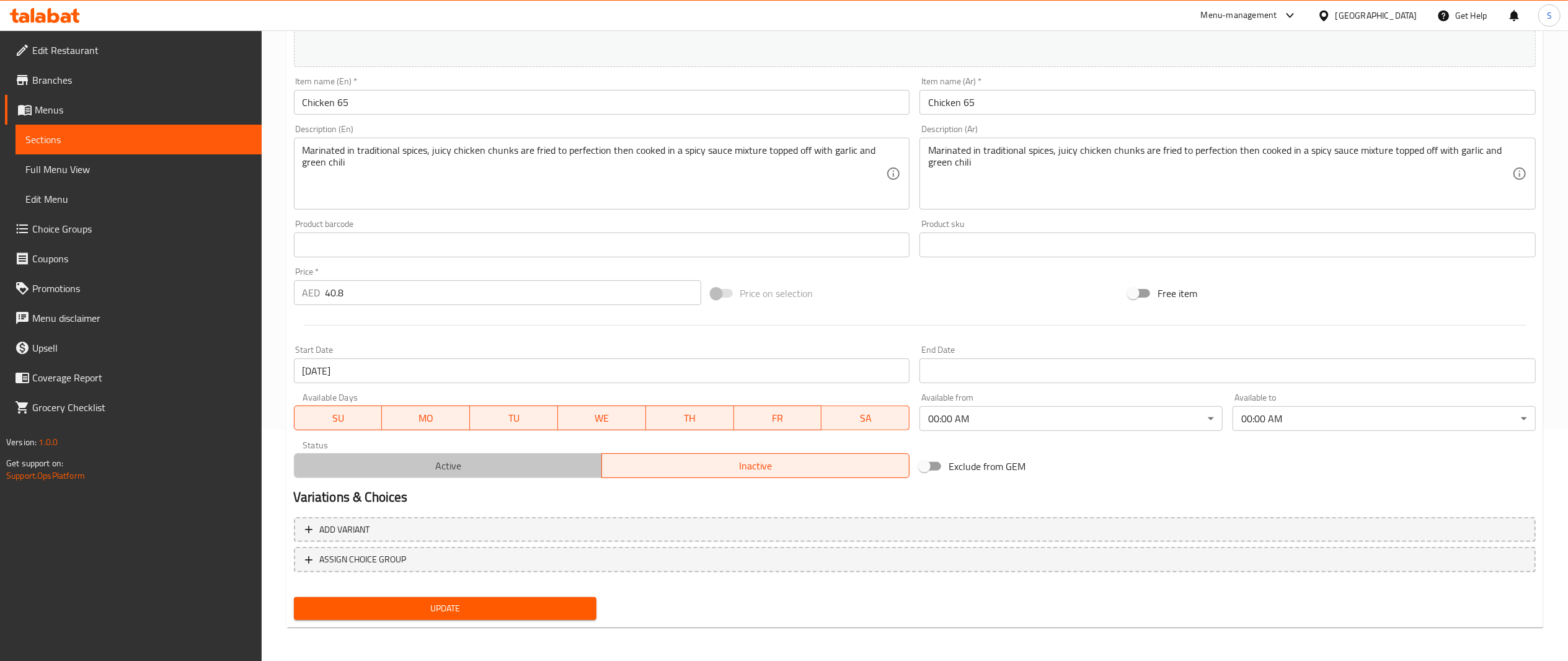
click at [572, 466] on span "Active" at bounding box center [448, 466] width 298 height 18
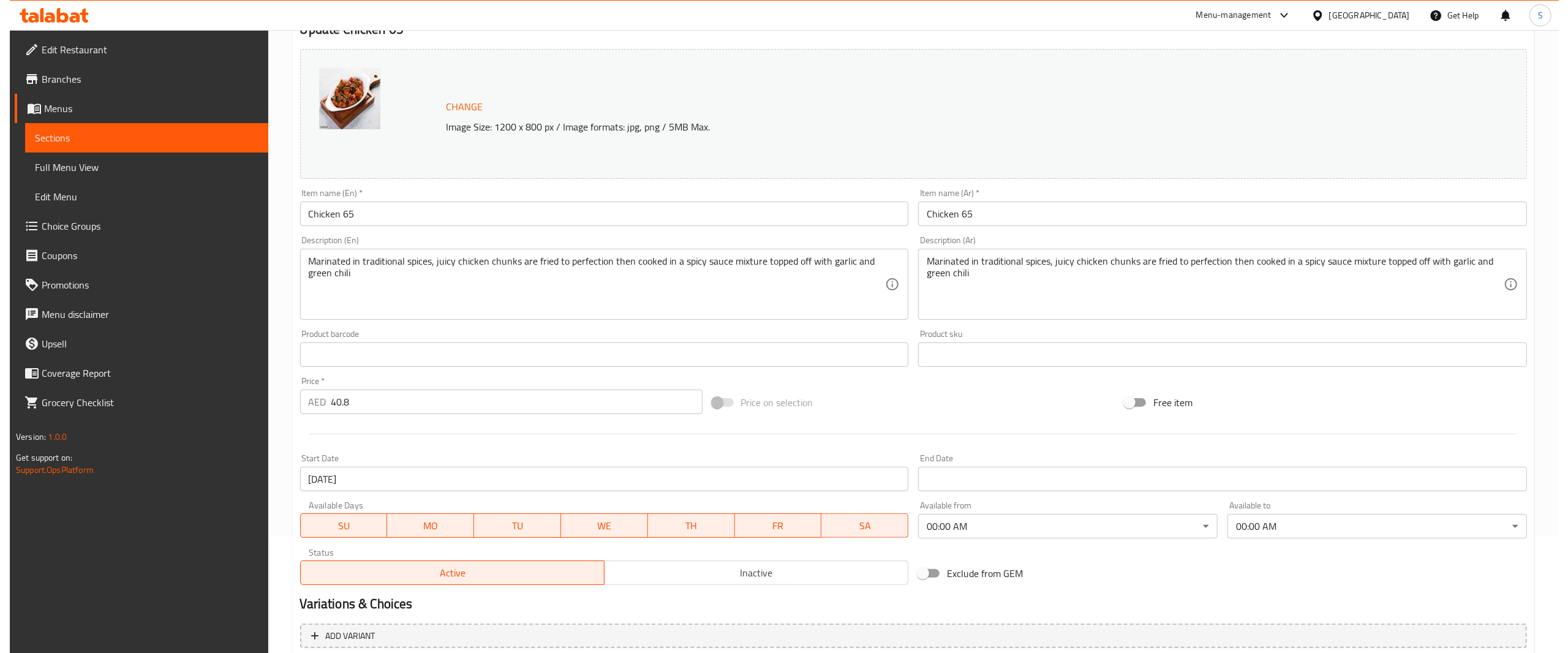
scroll to position [124, 0]
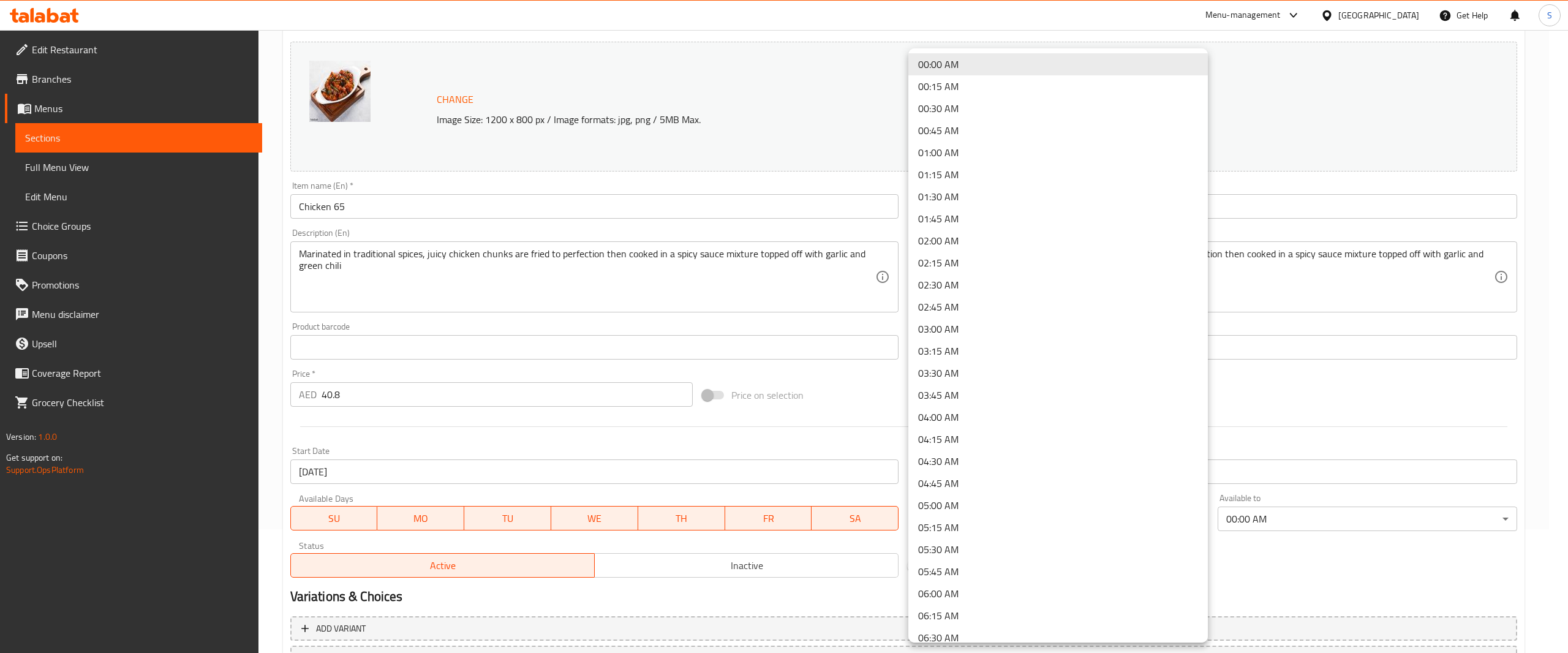
click at [1070, 529] on body "​ Menu-management United Arab Emirates Get Help S Edit Restaurant Branches Menu…" at bounding box center [784, 218] width 1568 height 624
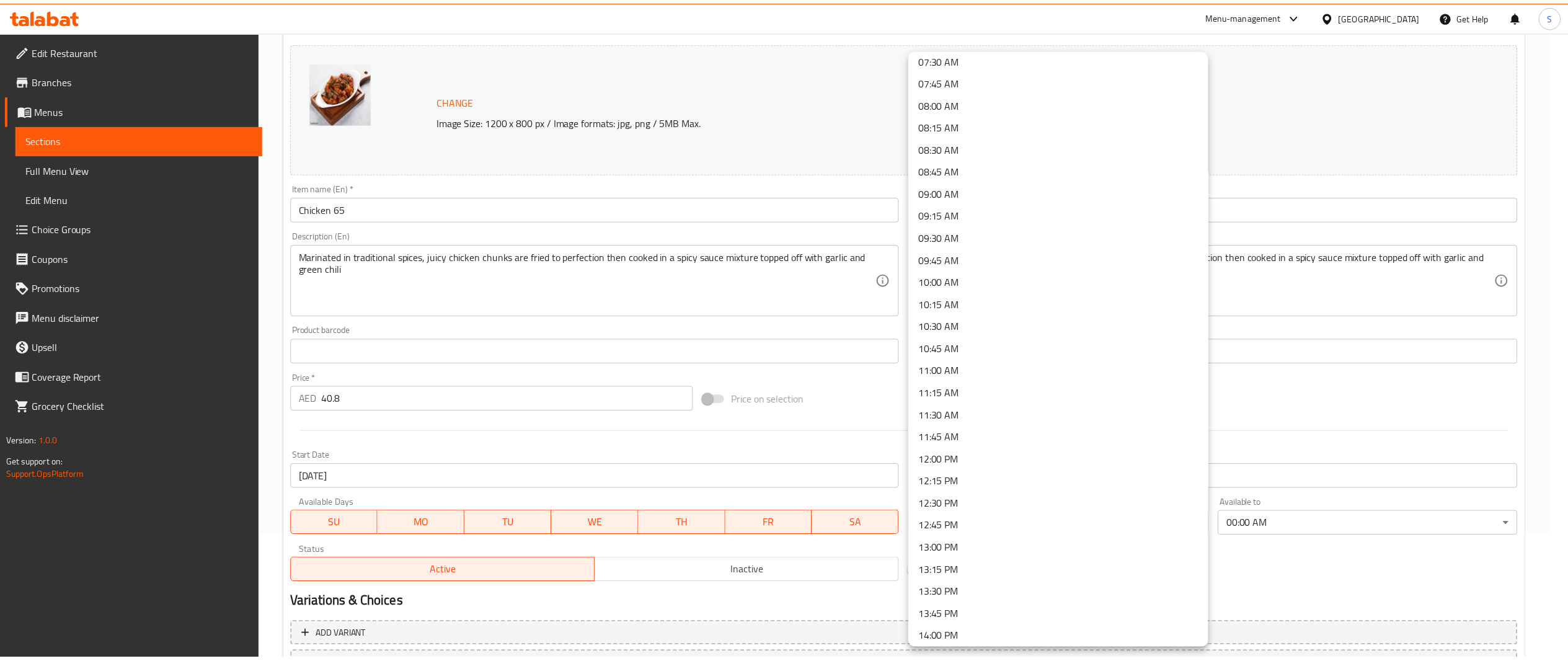
scroll to position [823, 0]
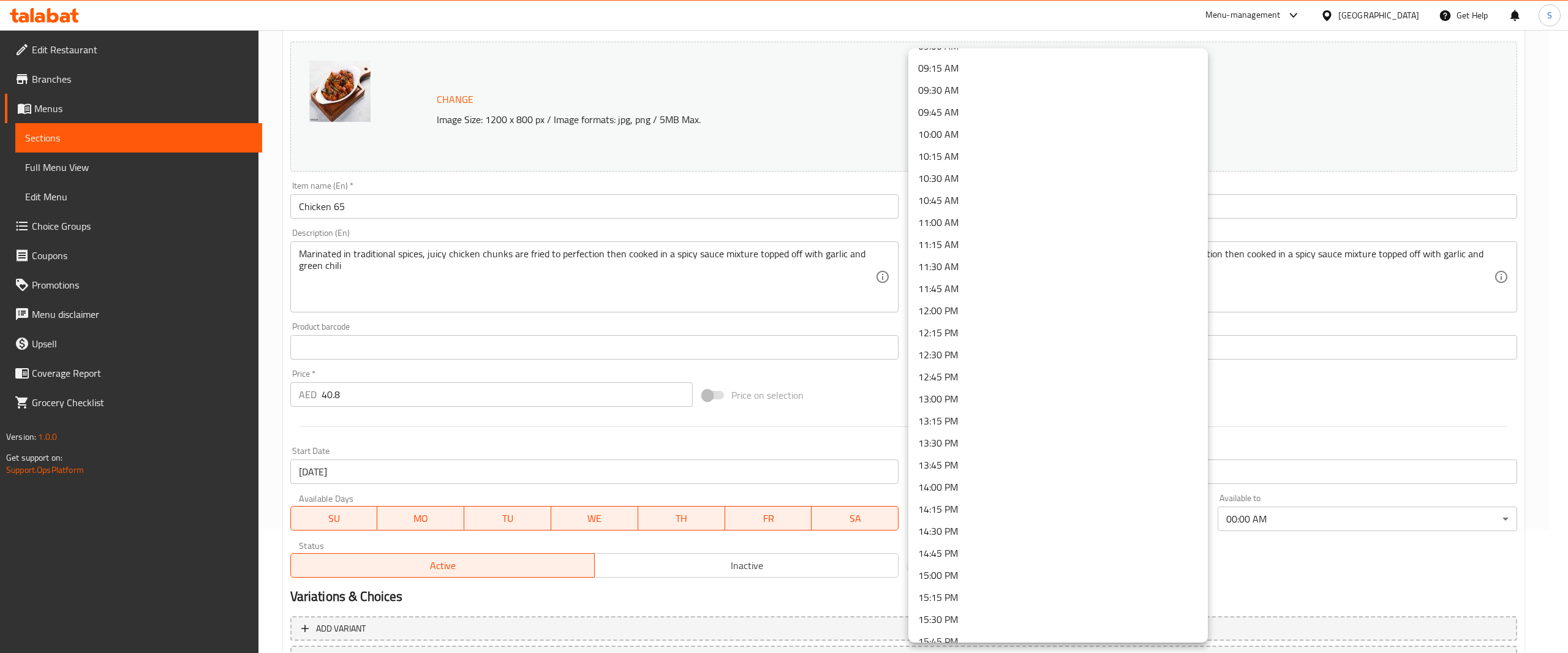
click at [1078, 309] on li "12:00 PM" at bounding box center [1058, 311] width 300 height 22
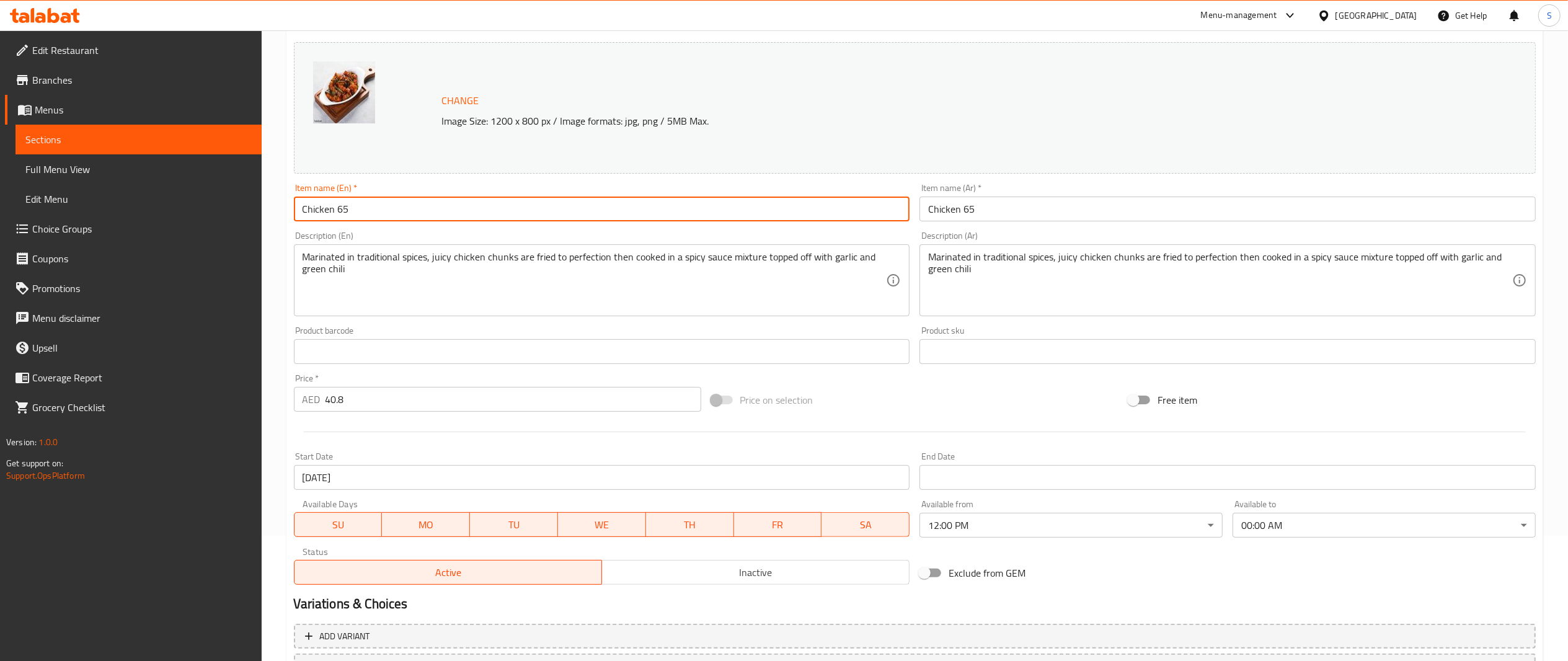
drag, startPoint x: 533, startPoint y: 211, endPoint x: 160, endPoint y: 122, distance: 383.5
click at [160, 122] on div "Edit Restaurant Branches Menus Sections Full Menu View Edit Menu Choice Groups …" at bounding box center [784, 337] width 1568 height 864
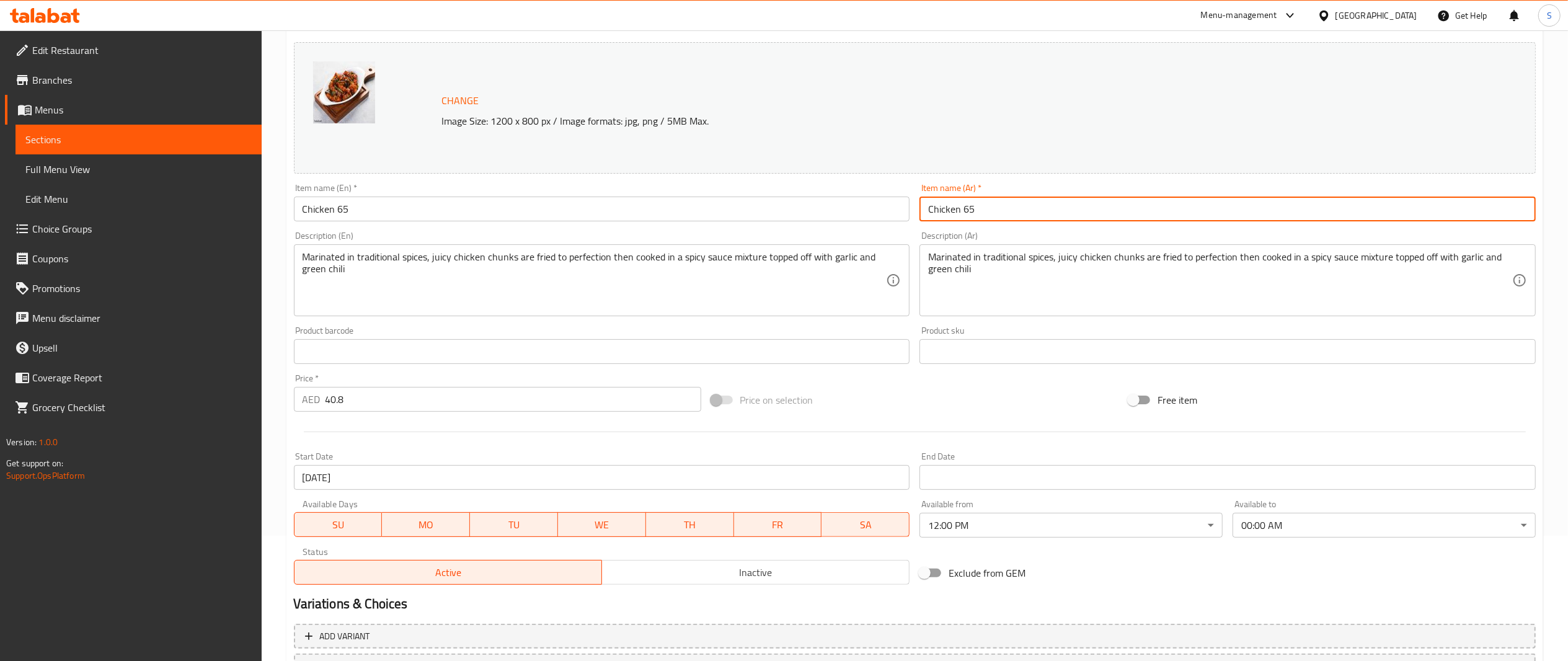
drag, startPoint x: 1094, startPoint y: 199, endPoint x: 816, endPoint y: 235, distance: 280.3
click at [816, 235] on div "Change Image Size: 1200 x 800 px / Image formats: jpg, png / 5MB Max. Item name…" at bounding box center [915, 314] width 1252 height 553
paste input "تشكن"
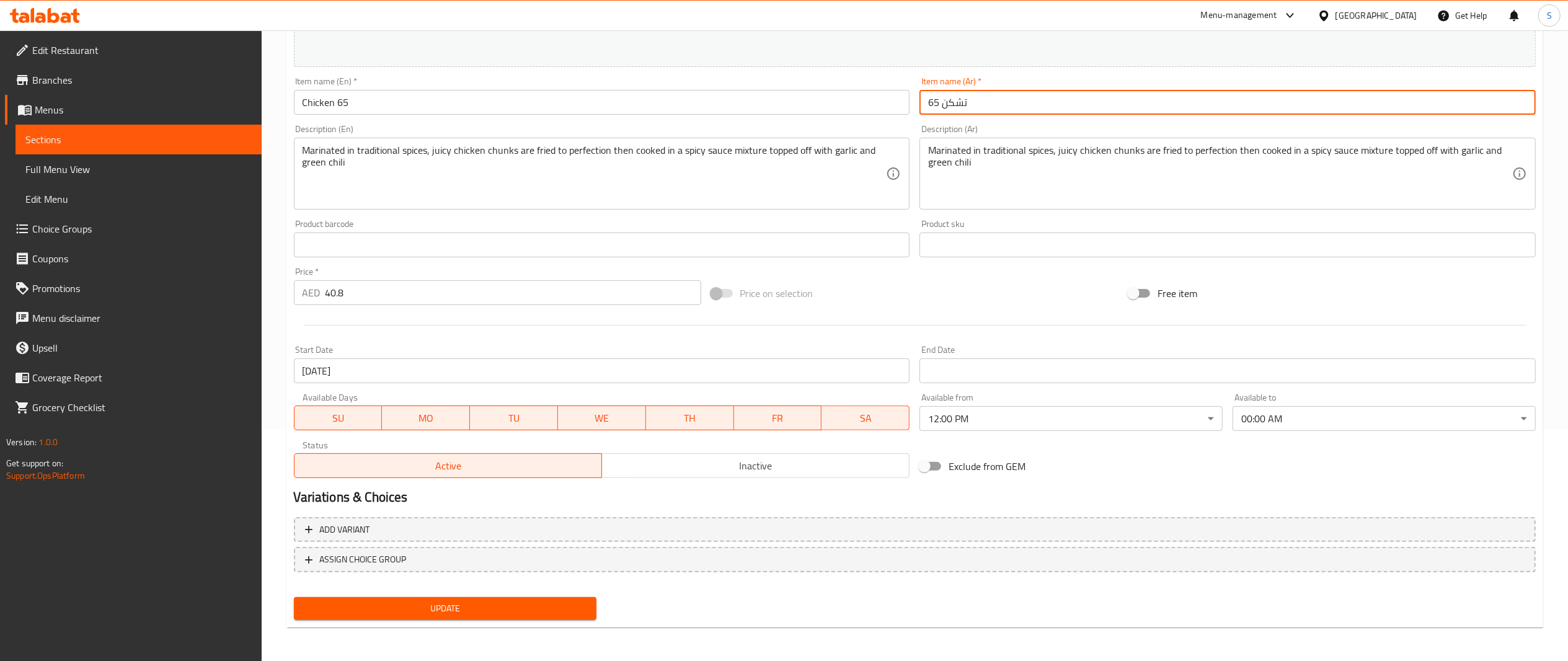
type input "تشكن 65"
click at [532, 609] on span "Update" at bounding box center [446, 609] width 283 height 16
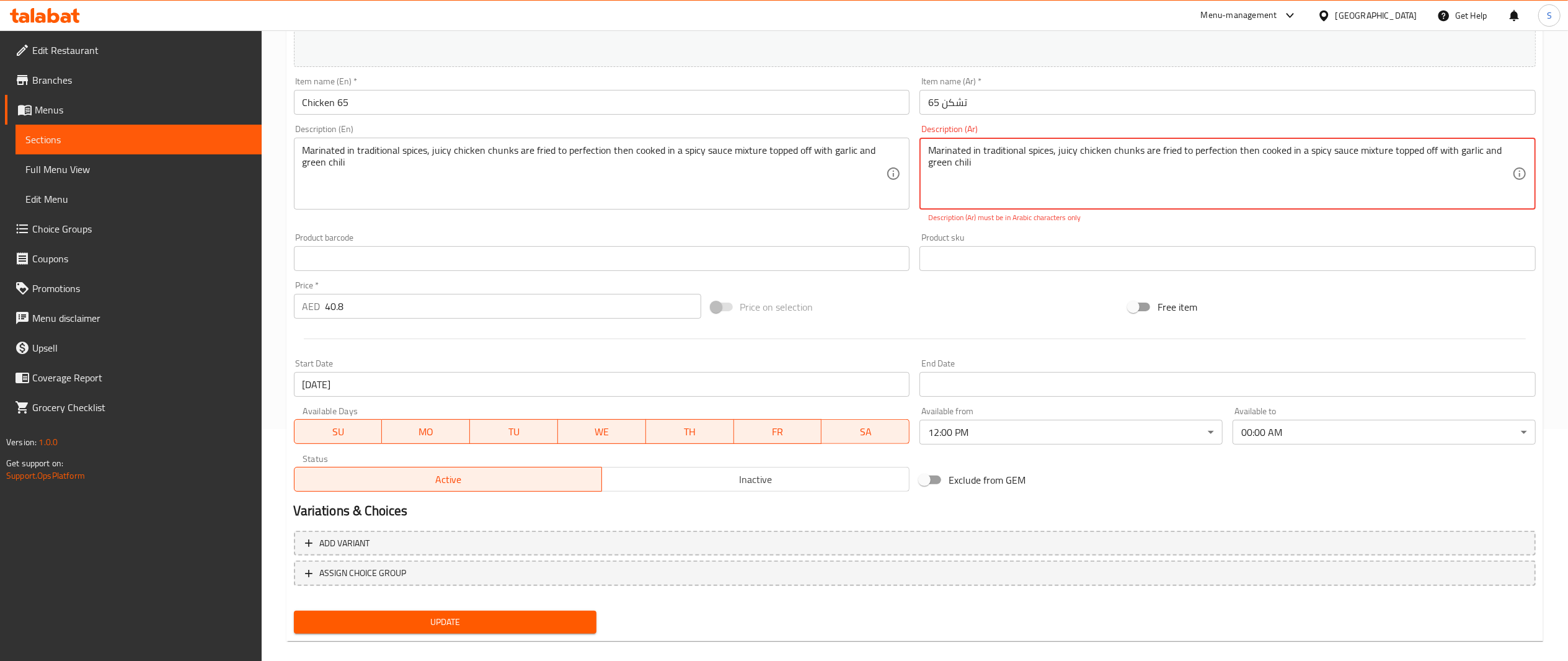
drag, startPoint x: 979, startPoint y: 185, endPoint x: 841, endPoint y: 127, distance: 149.7
click at [841, 127] on div "Change Image Size: 1200 x 800 px / Image formats: jpg, png / 5MB Max. Item name…" at bounding box center [915, 214] width 1252 height 567
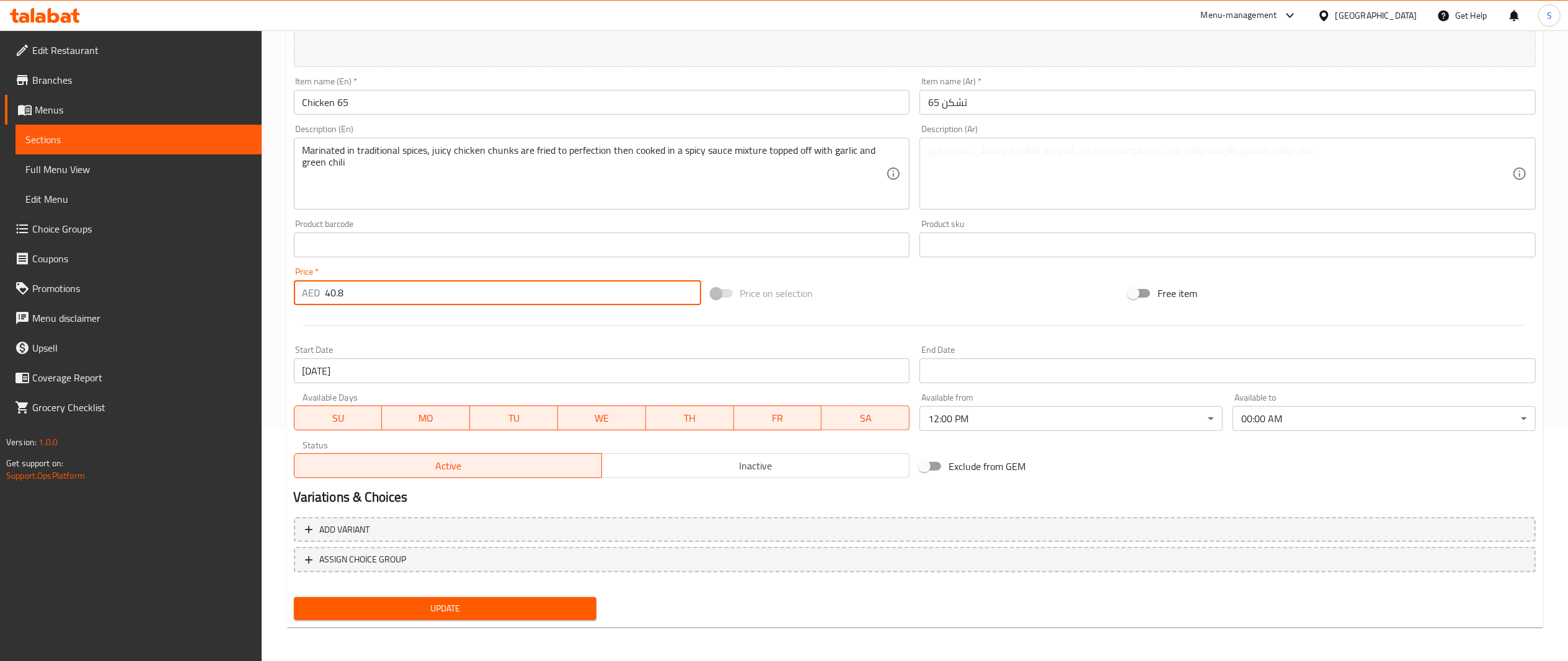
drag, startPoint x: 390, startPoint y: 295, endPoint x: 316, endPoint y: 291, distance: 74.1
click at [316, 291] on div "AED 40.8 Price *" at bounding box center [497, 293] width 407 height 24
type input "39"
click at [396, 606] on span "Update" at bounding box center [446, 609] width 283 height 16
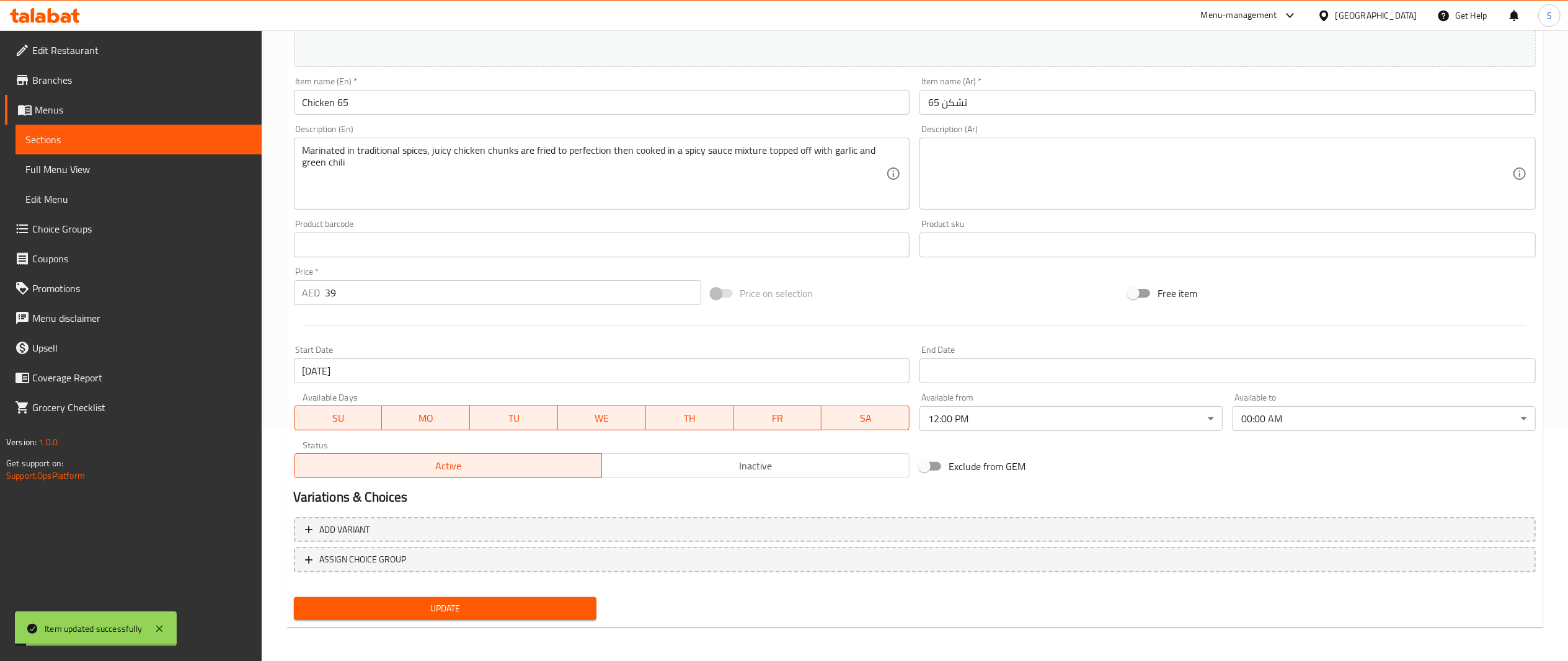
scroll to position [0, 0]
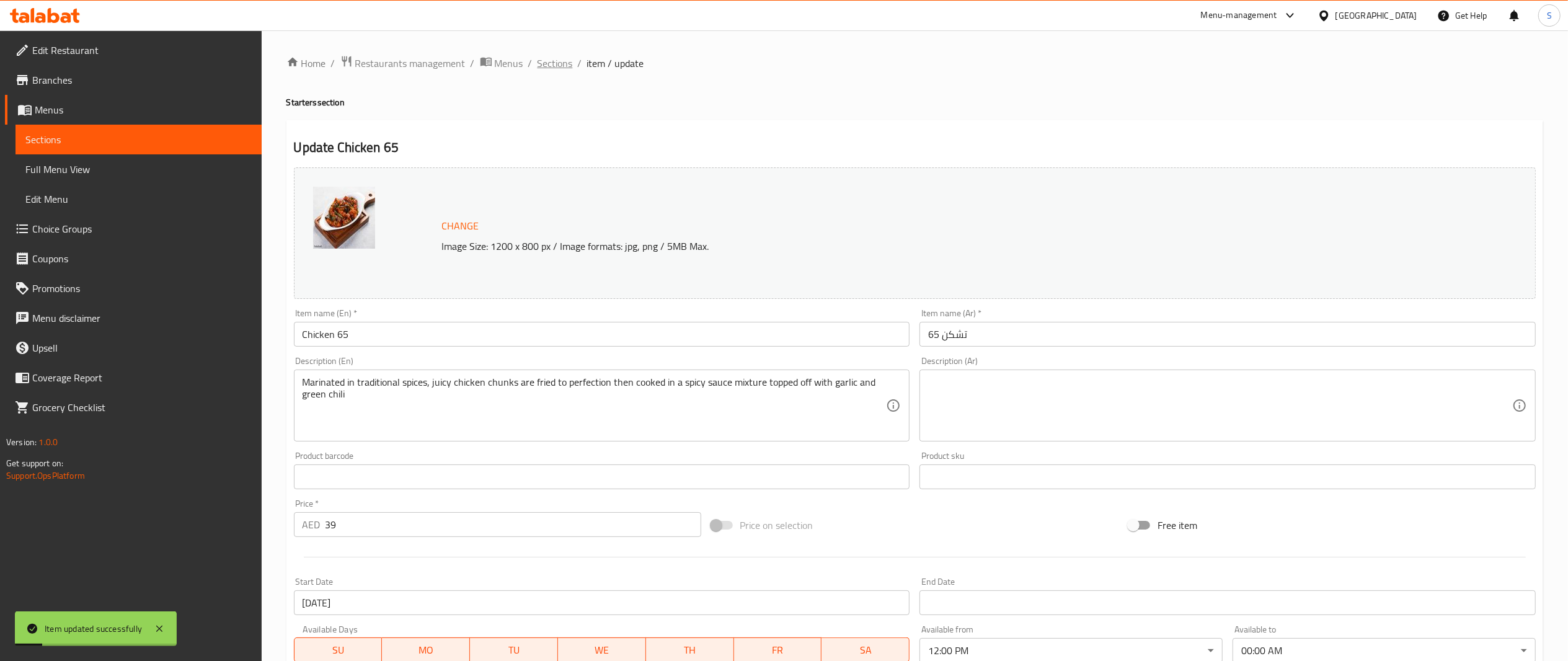
click at [559, 65] on span "Sections" at bounding box center [555, 63] width 35 height 15
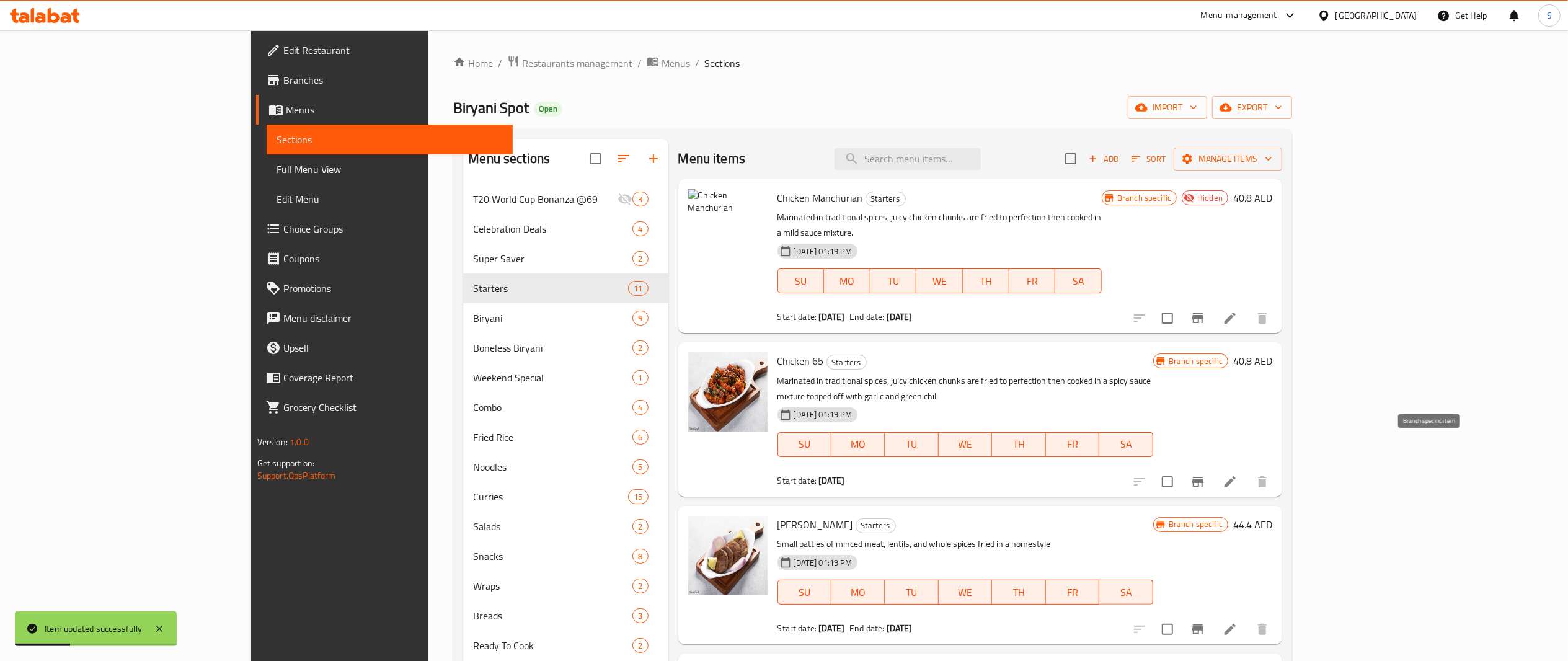
click at [1205, 475] on icon "Branch-specific-item" at bounding box center [1197, 482] width 15 height 15
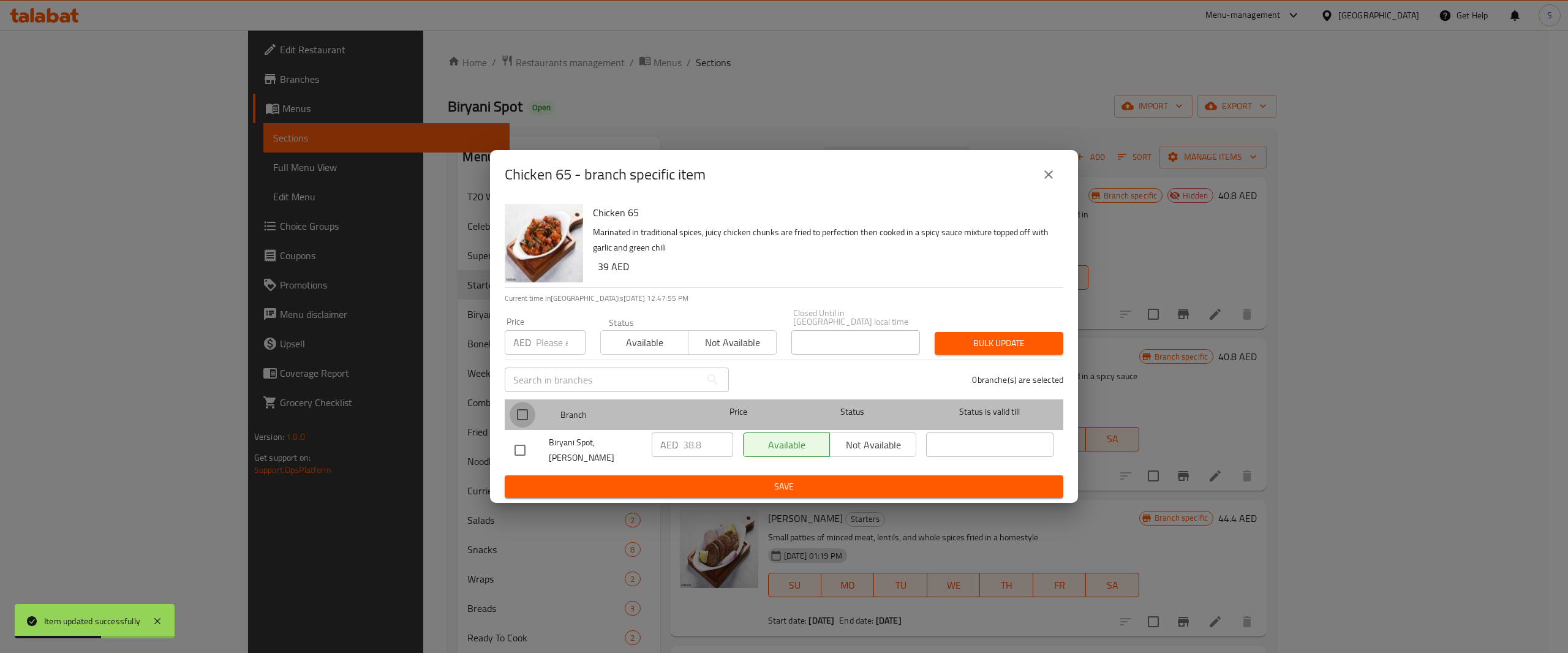
click at [533, 416] on input "checkbox" at bounding box center [522, 415] width 26 height 26
checkbox input "true"
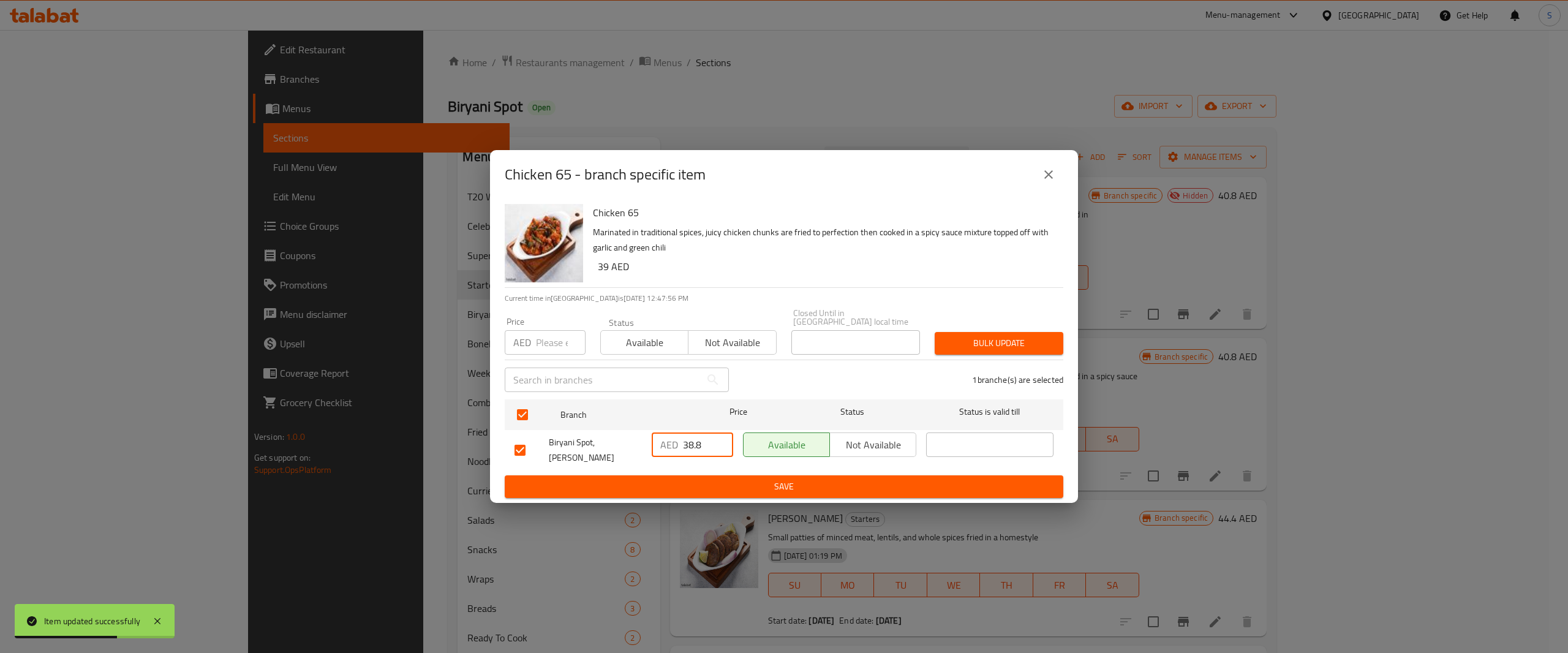
drag, startPoint x: 706, startPoint y: 444, endPoint x: 381, endPoint y: 441, distance: 325.0
click at [381, 441] on div "Chicken 65 - branch specific item Chicken 65 Marinated in traditional spices, j…" at bounding box center [784, 326] width 1568 height 653
type input "39"
click at [557, 352] on input "number" at bounding box center [560, 342] width 49 height 24
type input "39"
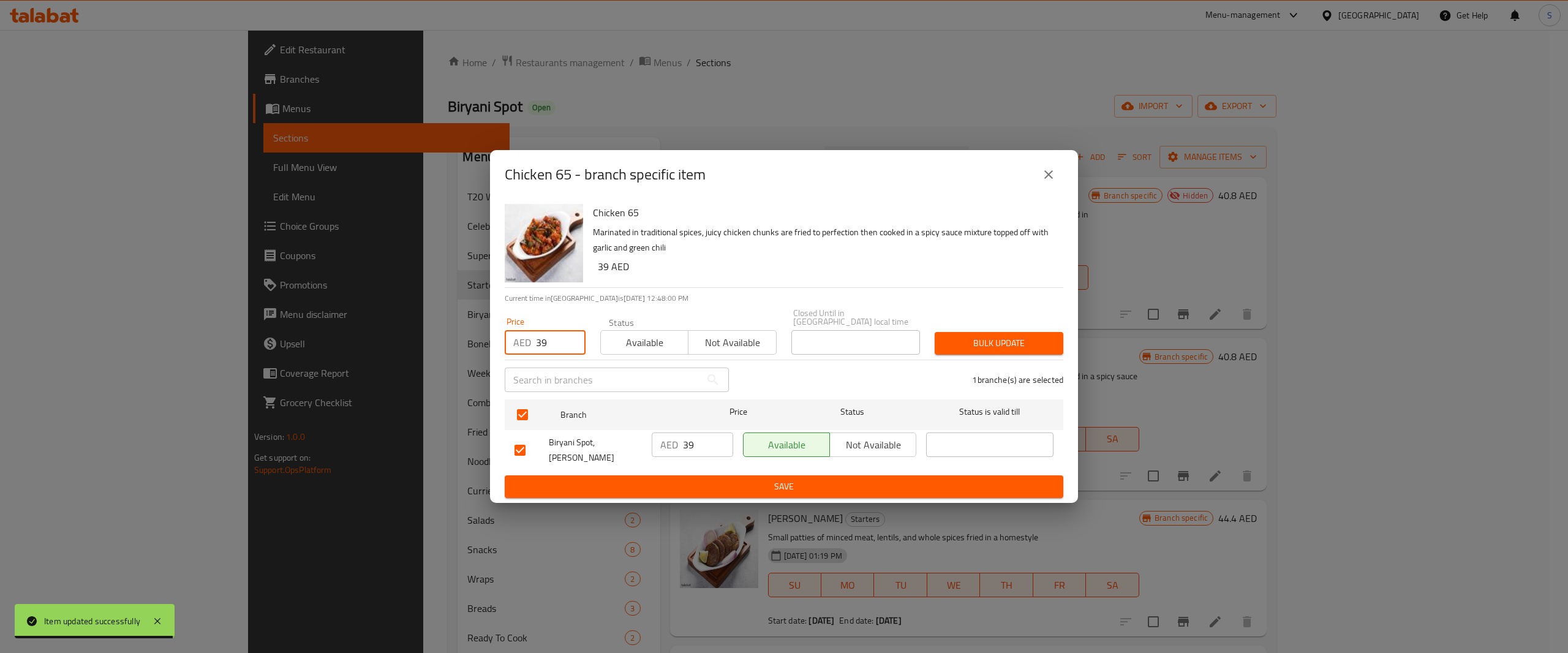
click at [623, 349] on span "Available" at bounding box center [645, 343] width 78 height 18
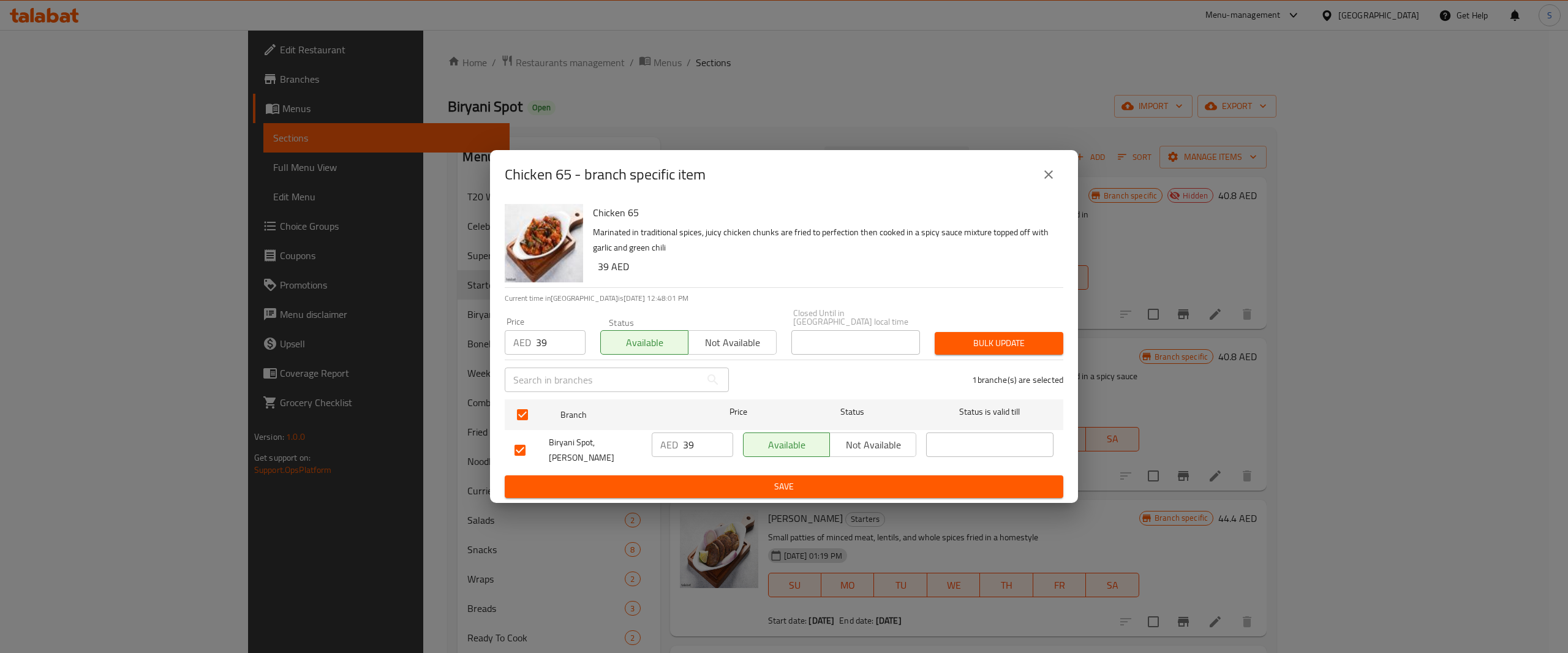
click at [770, 485] on span "Save" at bounding box center [784, 487] width 539 height 16
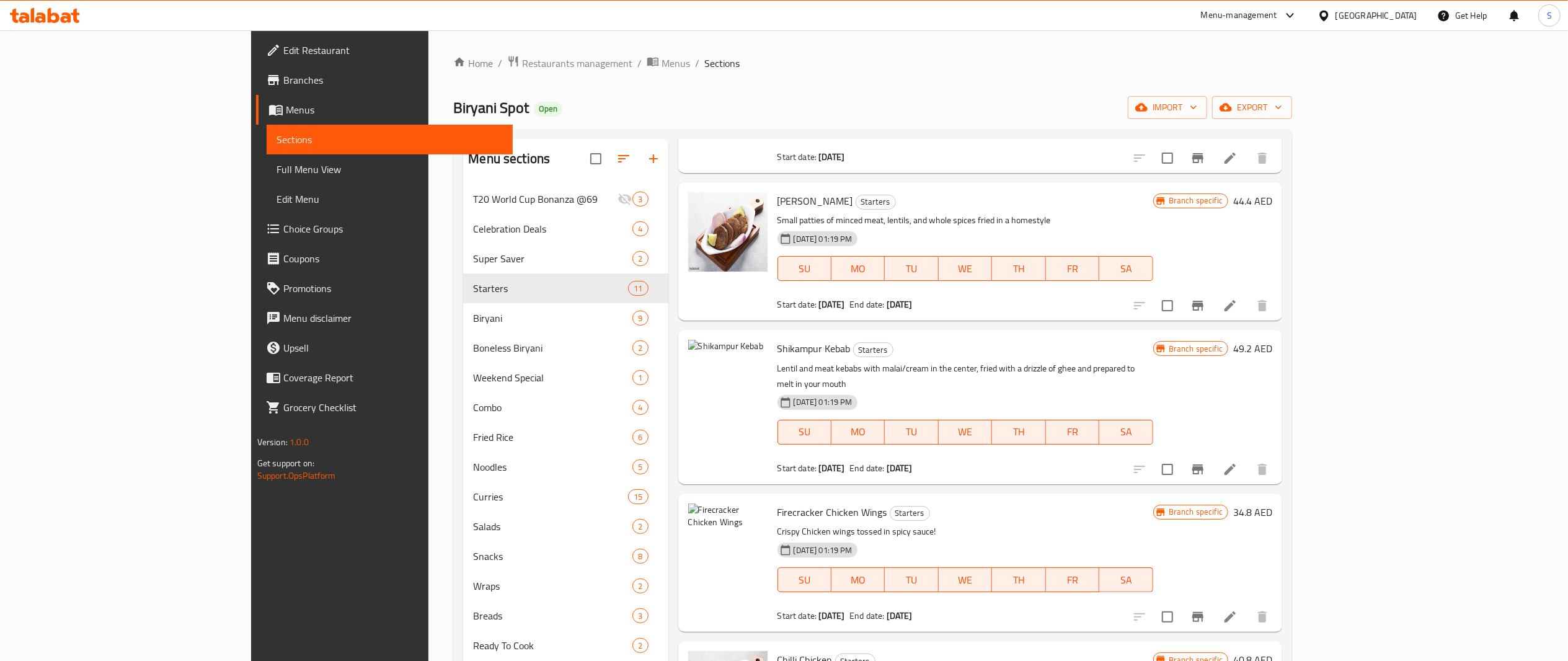
scroll to position [325, 0]
click at [1213, 454] on button "Branch-specific-item" at bounding box center [1198, 469] width 30 height 30
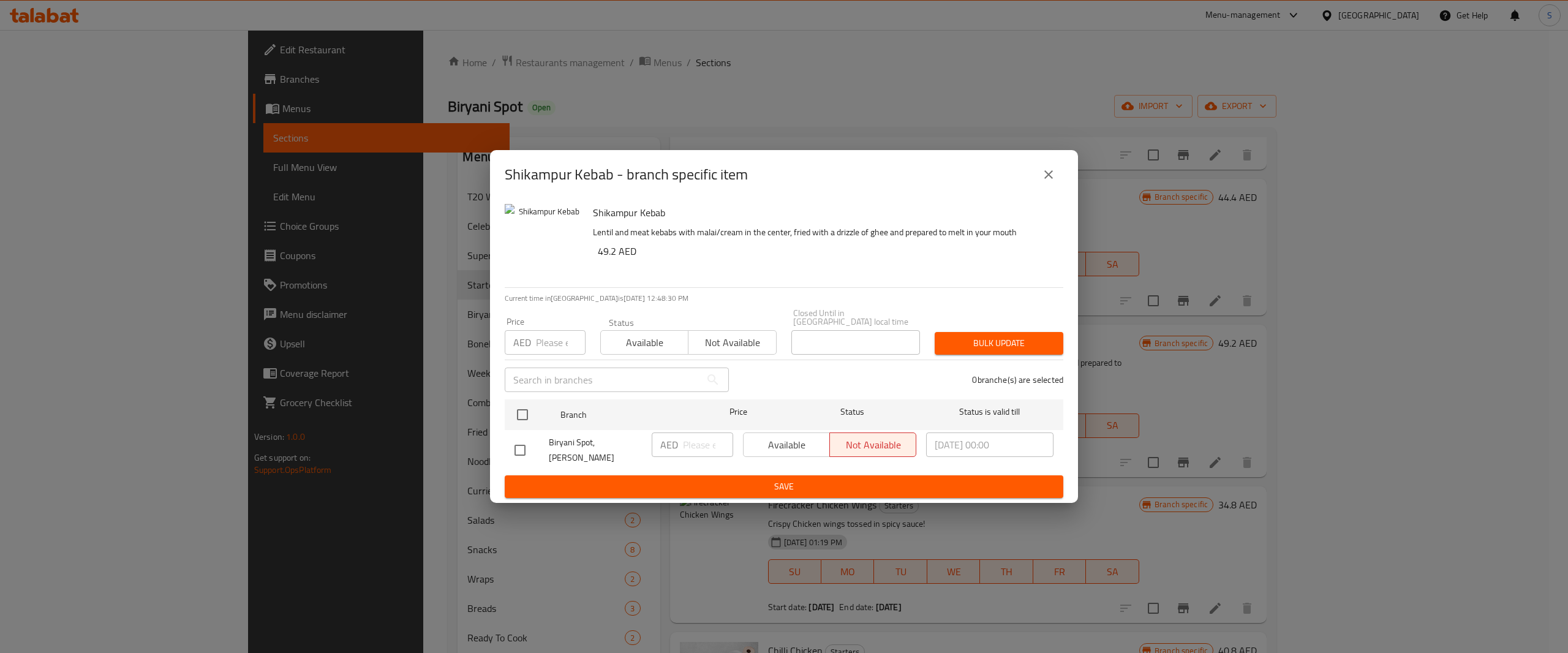
click at [736, 345] on span "Not available" at bounding box center [732, 343] width 78 height 18
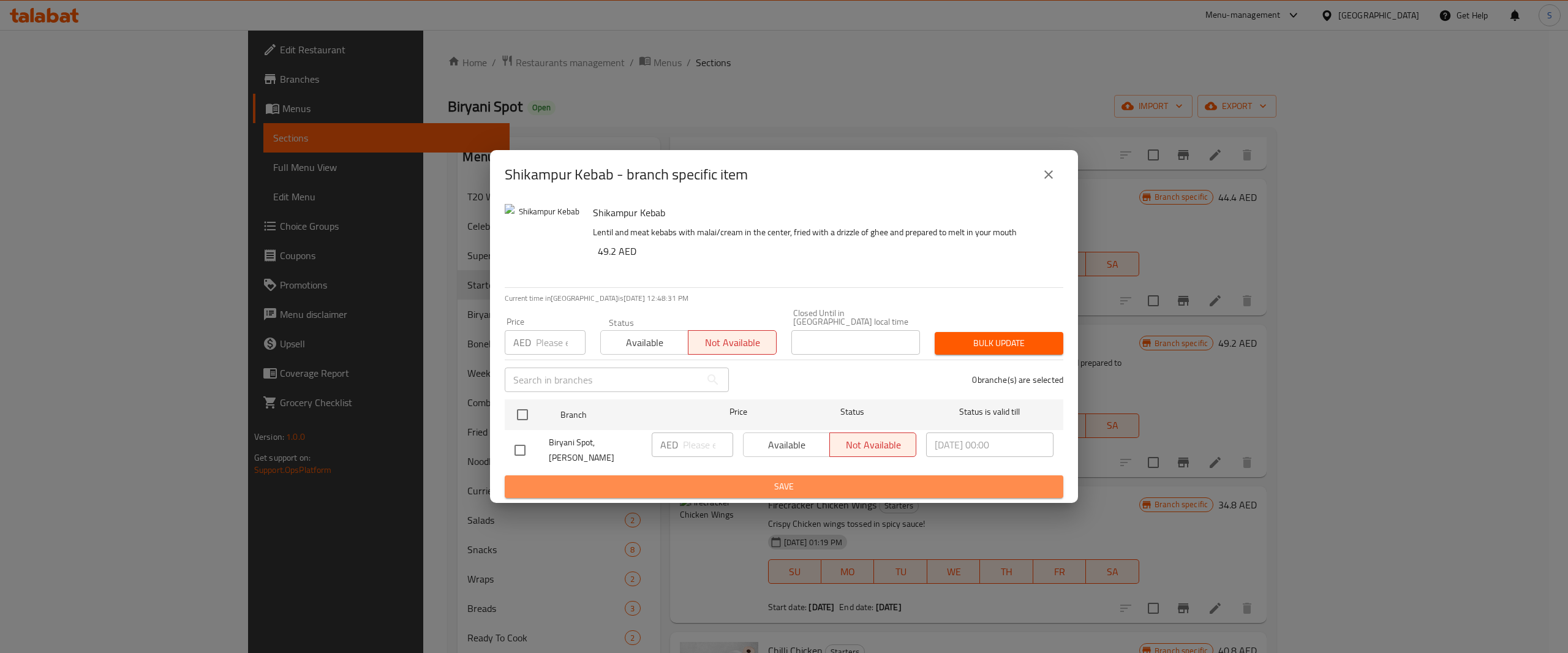
click at [802, 476] on button "Save" at bounding box center [784, 487] width 559 height 22
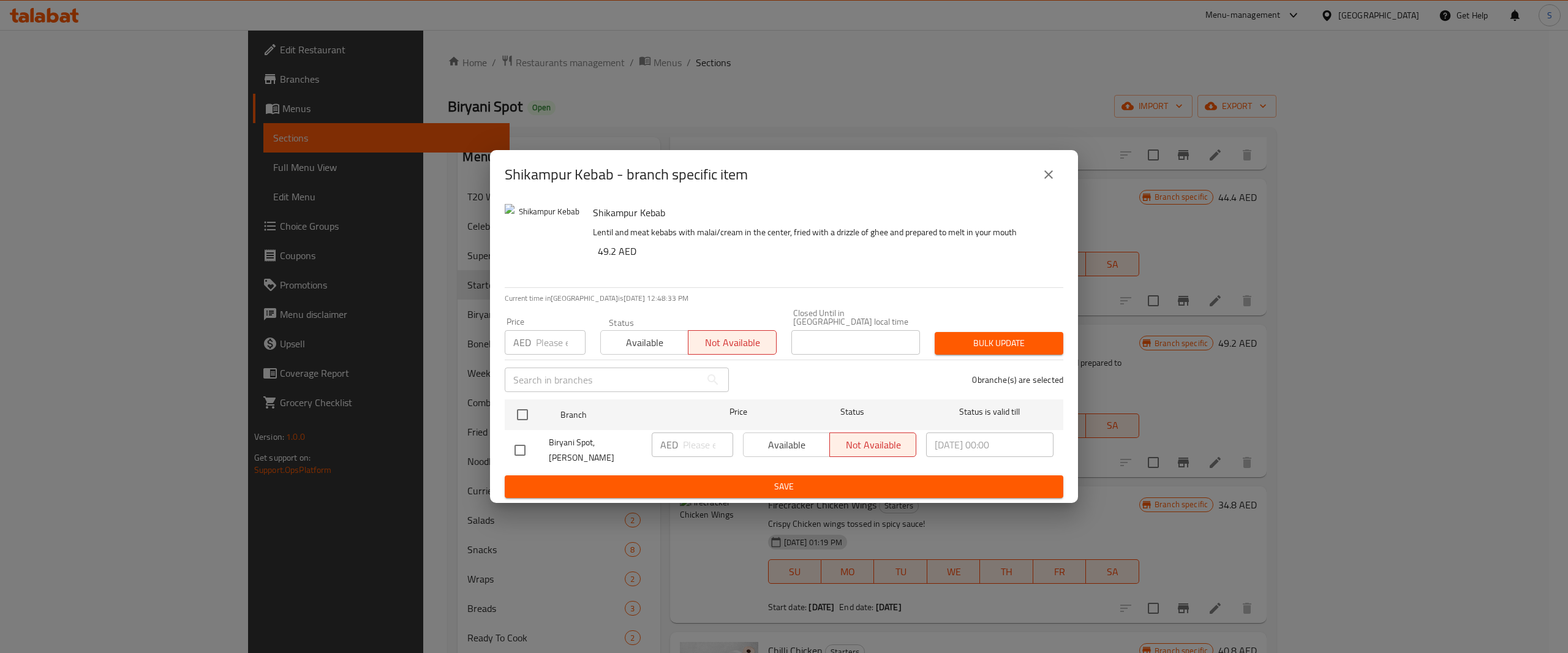
click at [1053, 174] on icon "close" at bounding box center [1048, 174] width 15 height 15
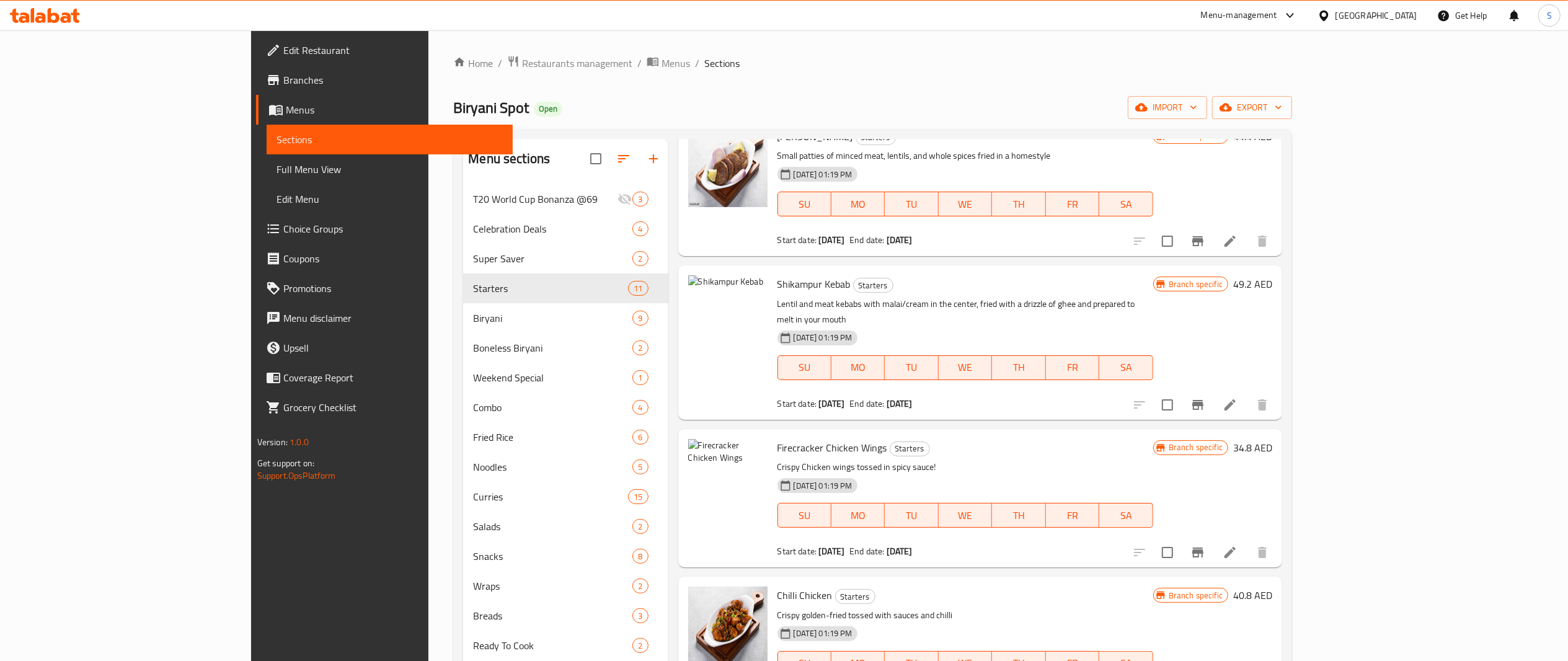
scroll to position [387, 0]
click at [1204, 549] on icon "Branch-specific-item" at bounding box center [1197, 553] width 11 height 10
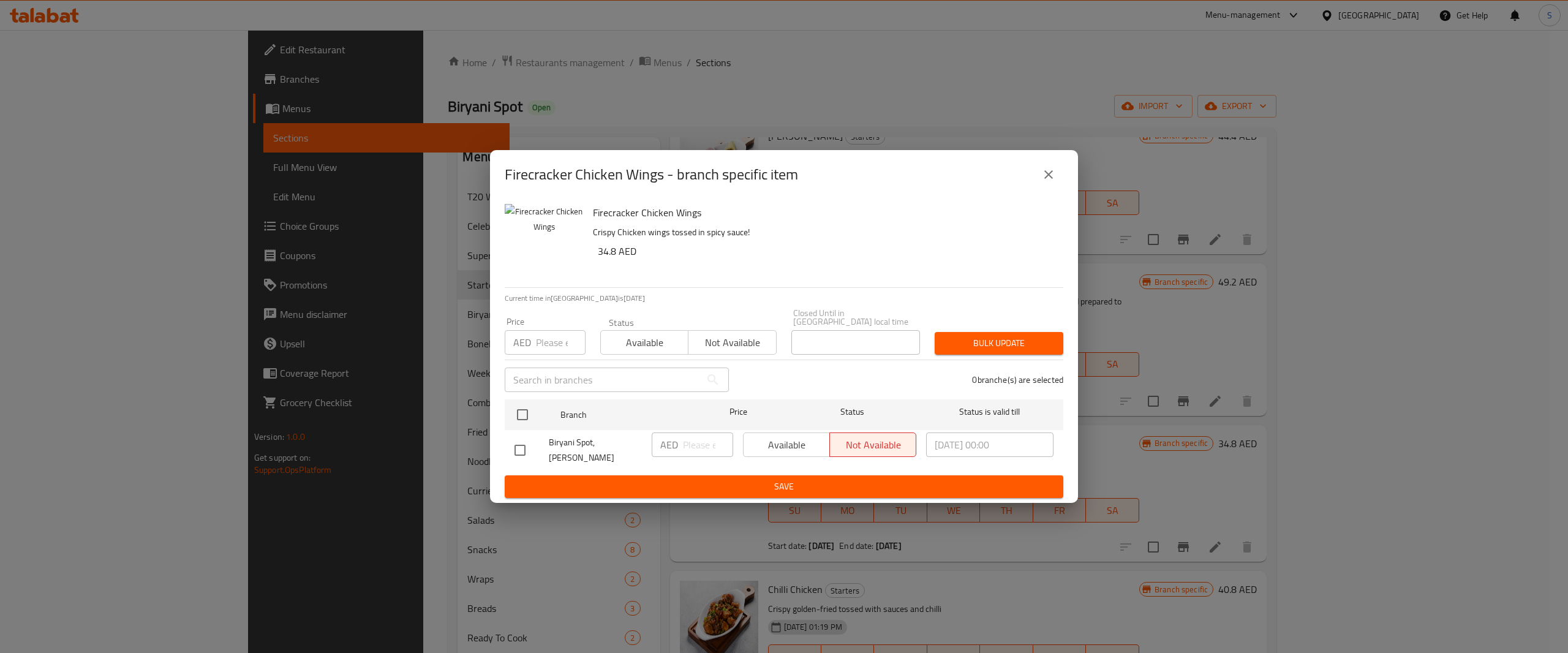
click at [1046, 172] on icon "close" at bounding box center [1048, 174] width 15 height 15
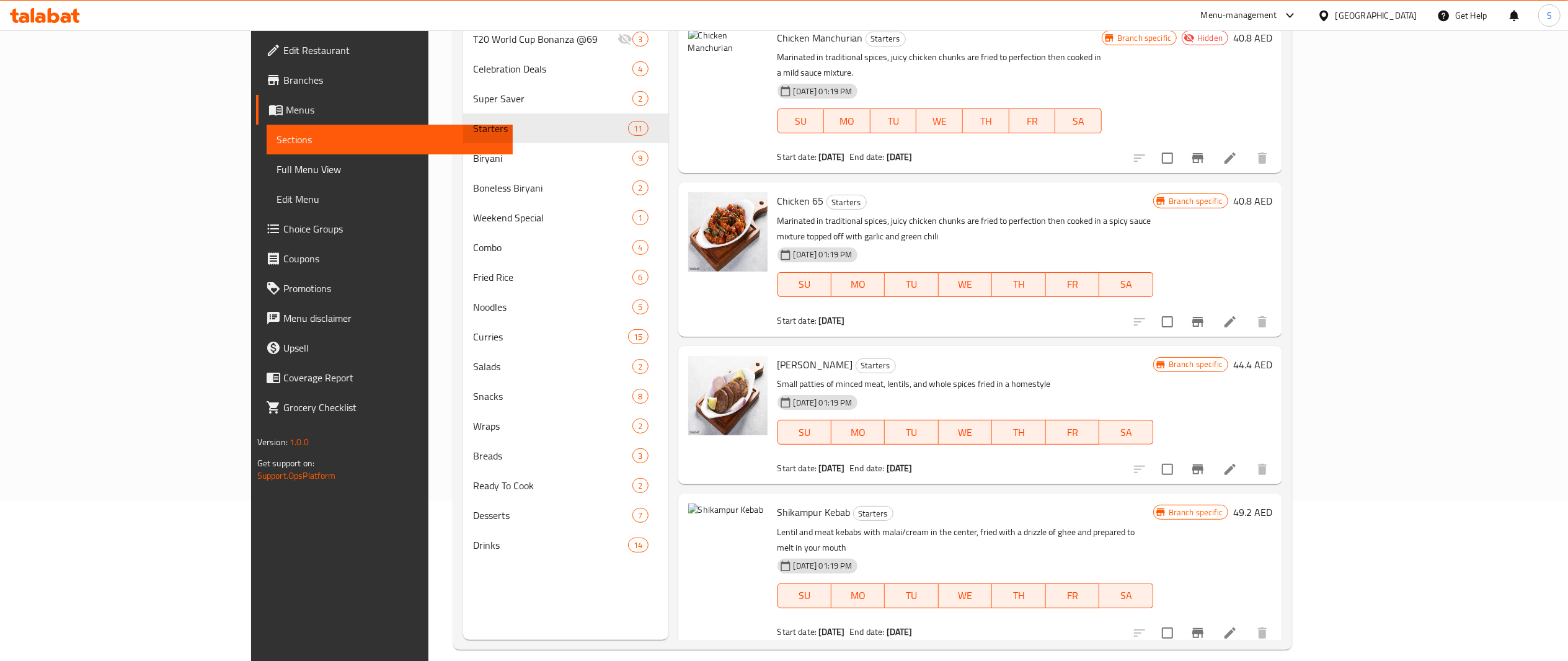
scroll to position [0, 0]
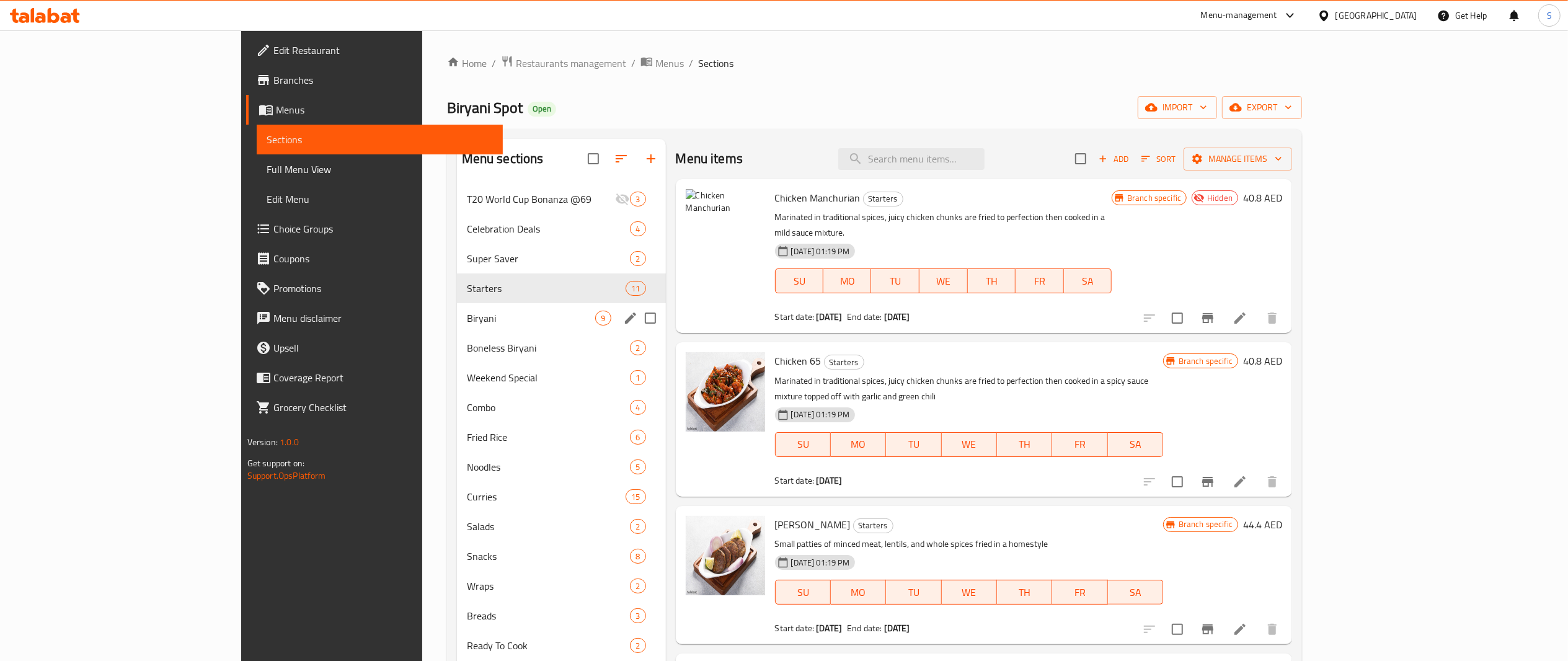
click at [457, 309] on div "Biryani 9" at bounding box center [561, 318] width 209 height 30
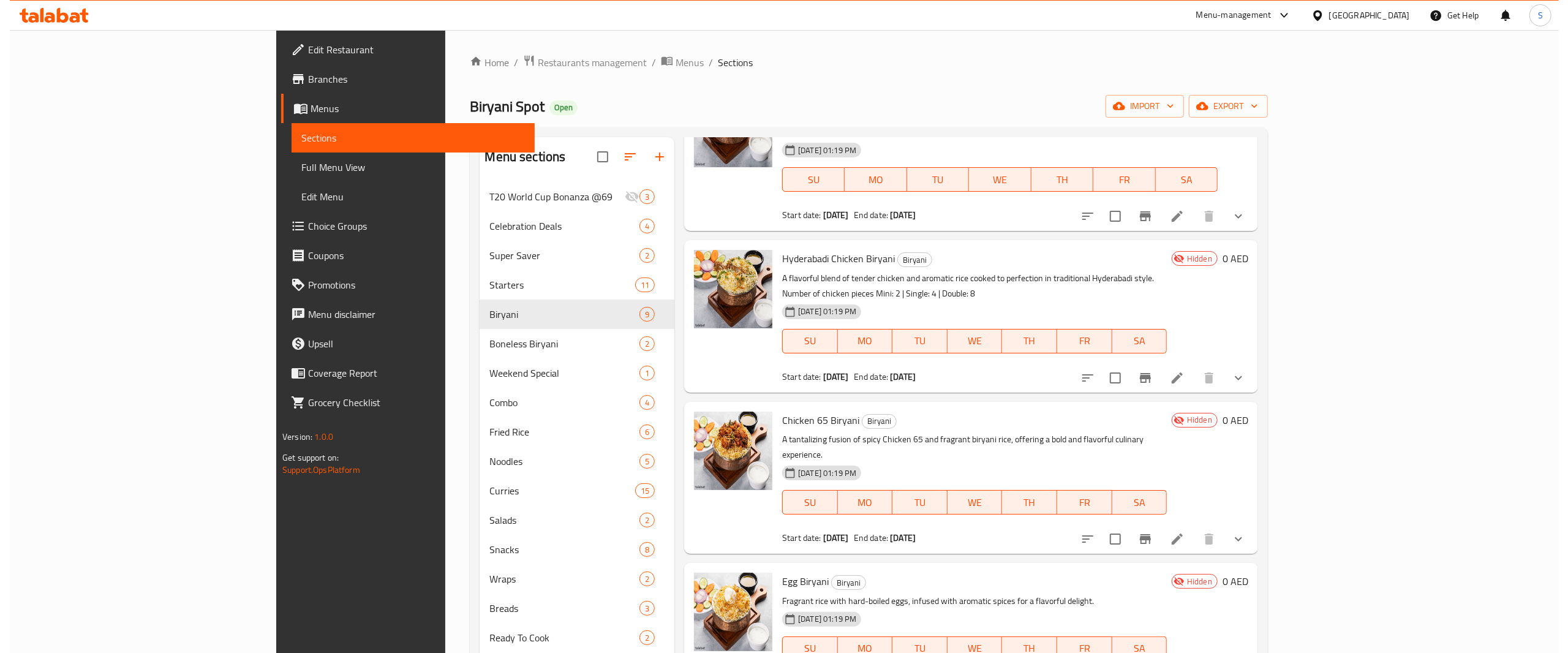
scroll to position [99, 0]
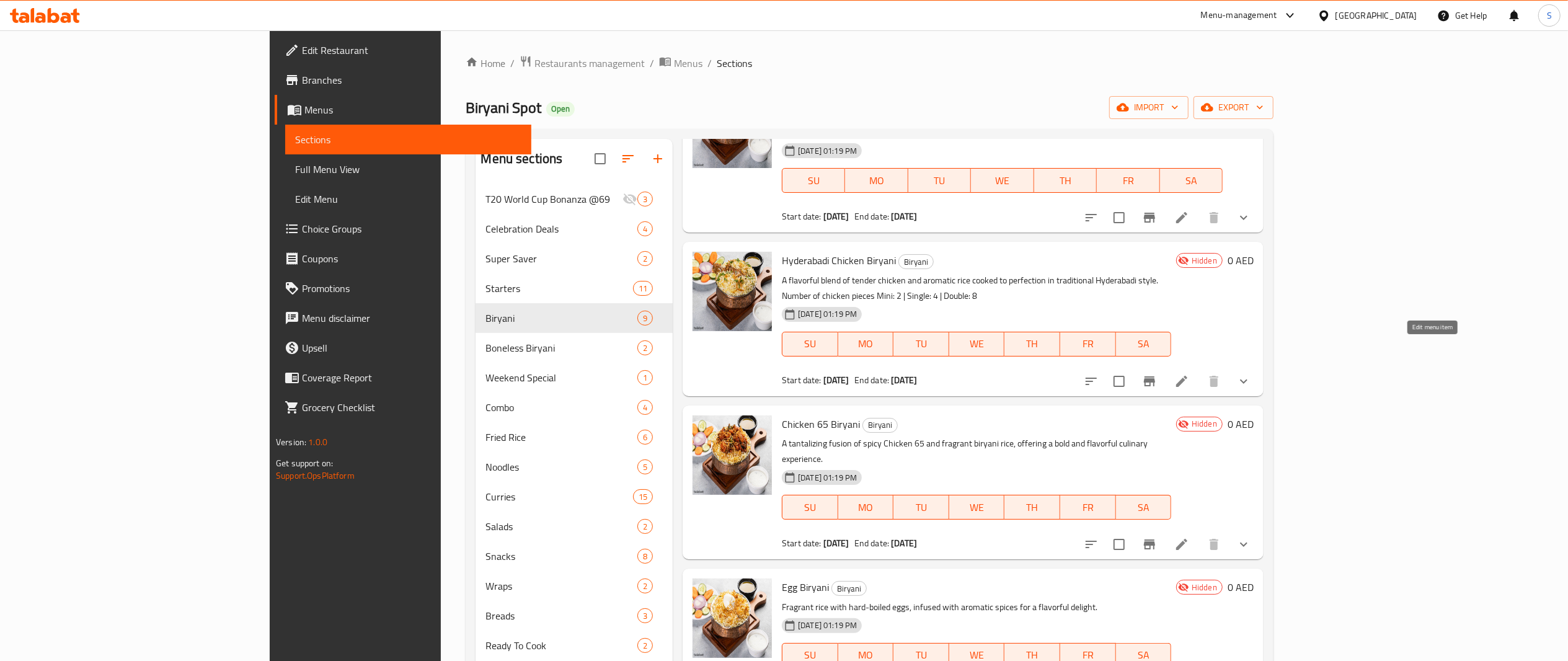
click at [1190, 374] on icon at bounding box center [1182, 381] width 15 height 15
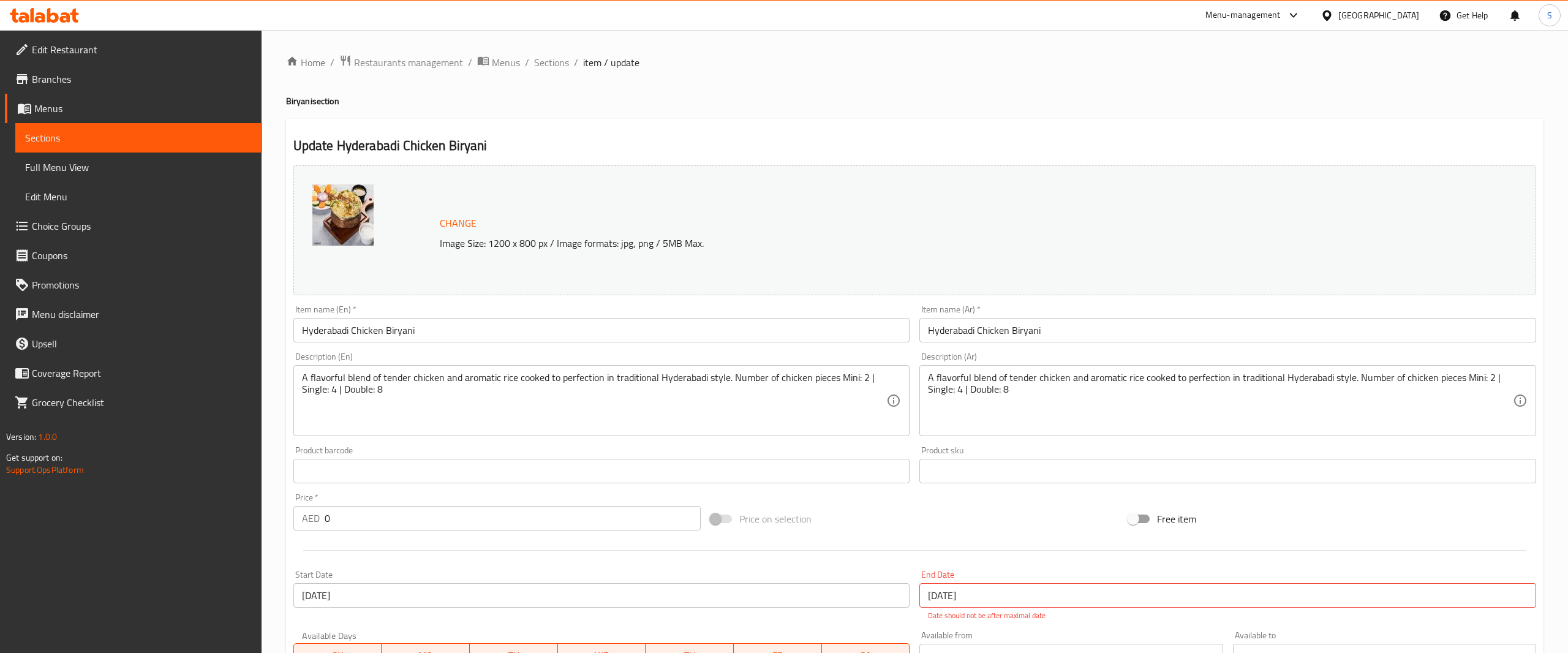
scroll to position [461, 0]
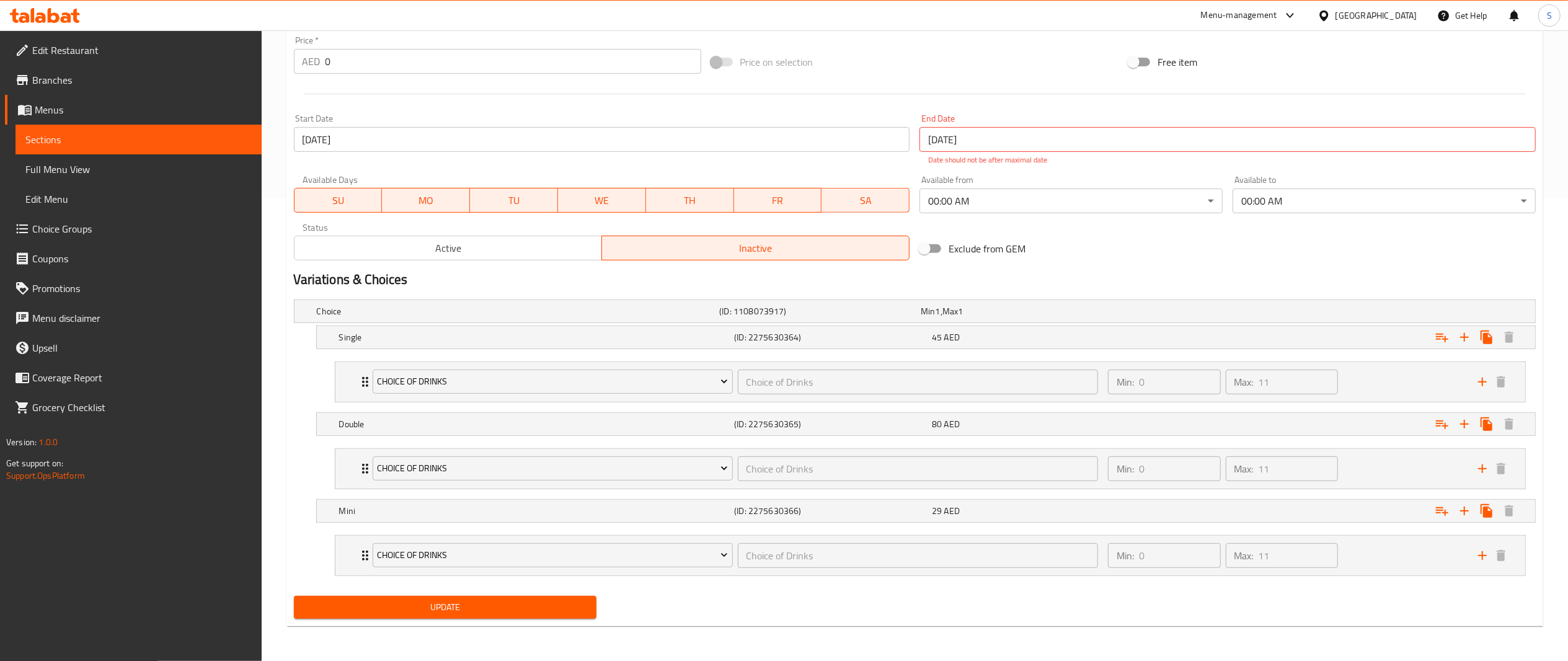
click at [1065, 134] on input "[DATE]" at bounding box center [1227, 139] width 616 height 24
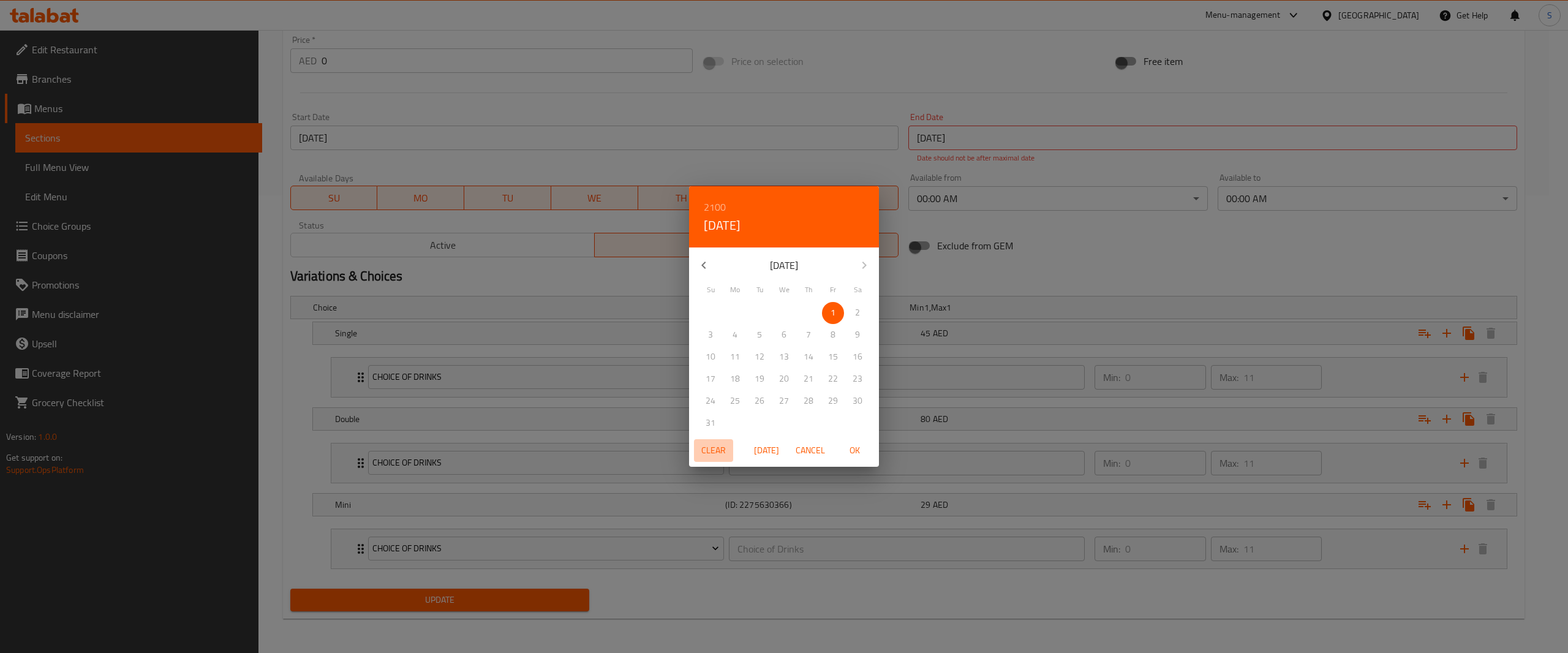
click at [718, 450] on span "Clear" at bounding box center [714, 451] width 29 height 16
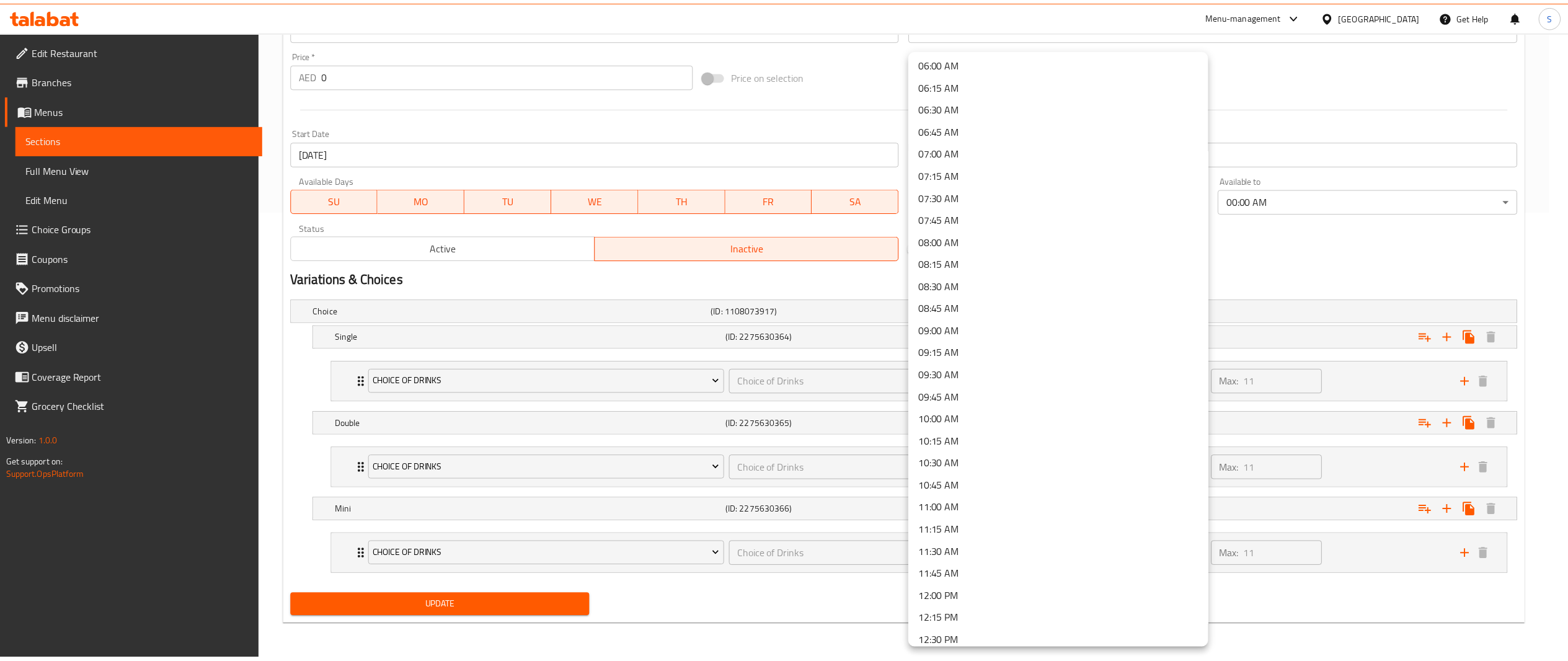
scroll to position [682, 0]
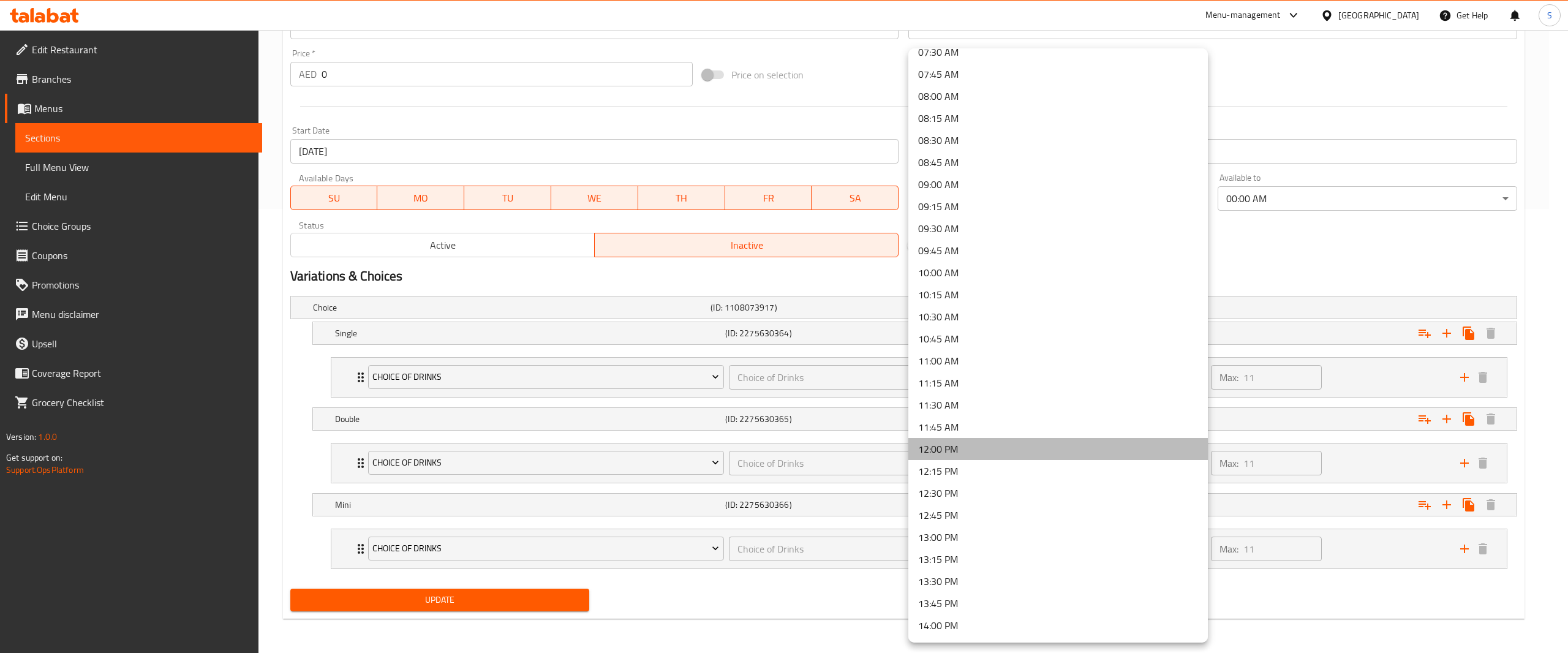
click at [1101, 455] on li "12:00 PM" at bounding box center [1058, 449] width 300 height 22
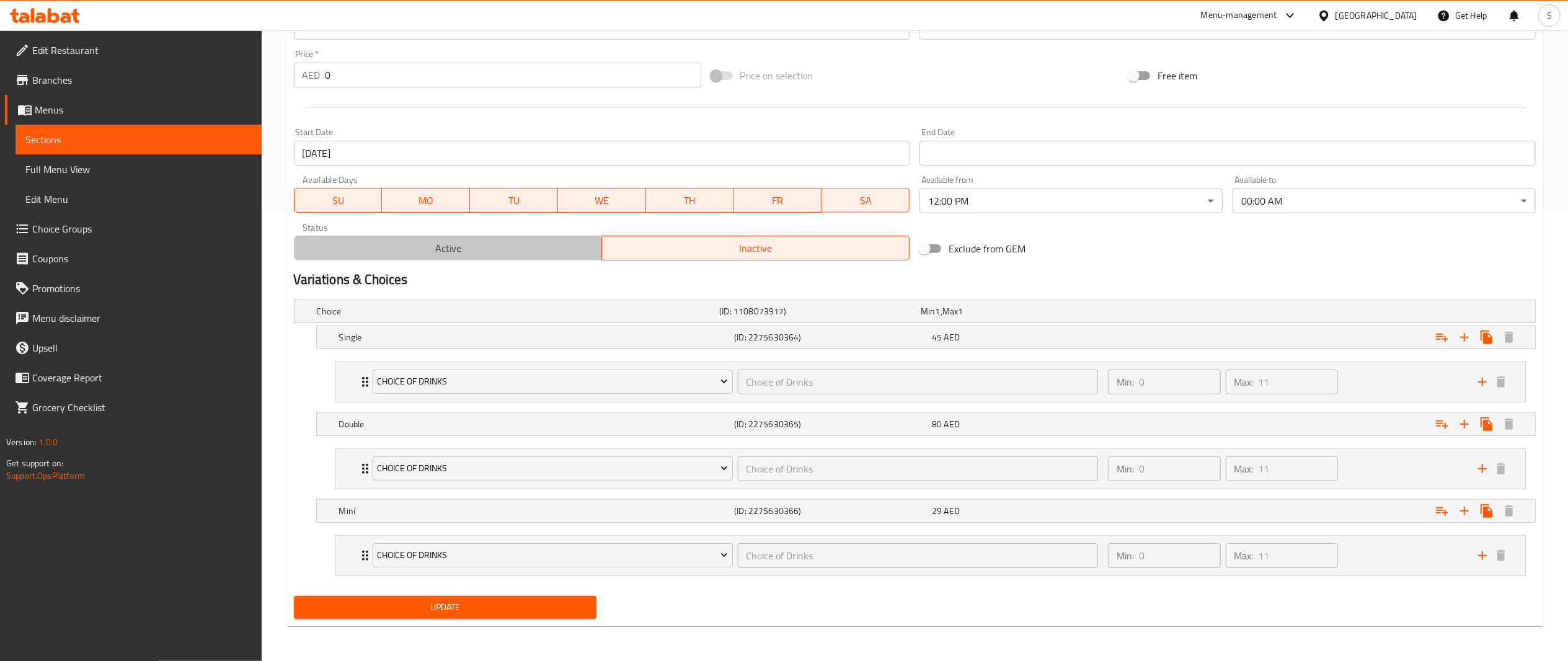
click at [549, 236] on button "Active" at bounding box center [448, 248] width 309 height 24
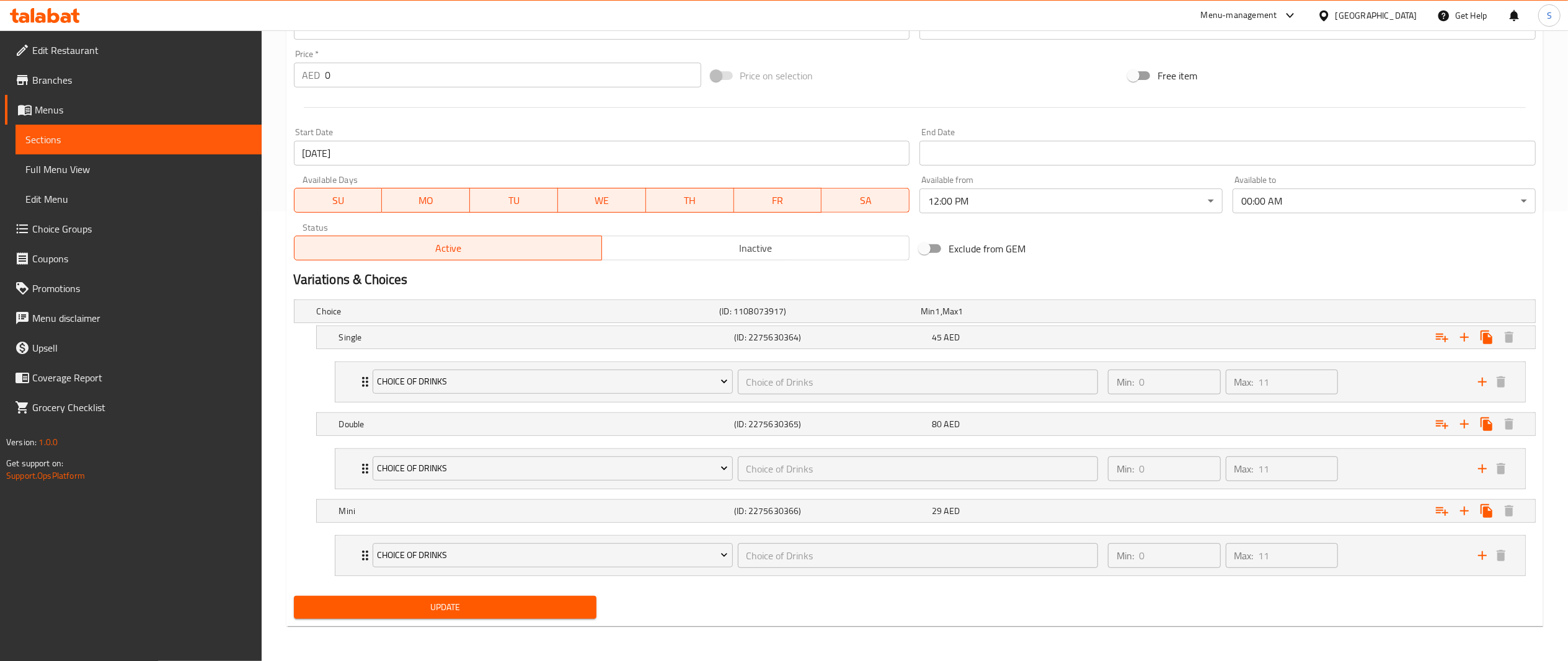
scroll to position [0, 0]
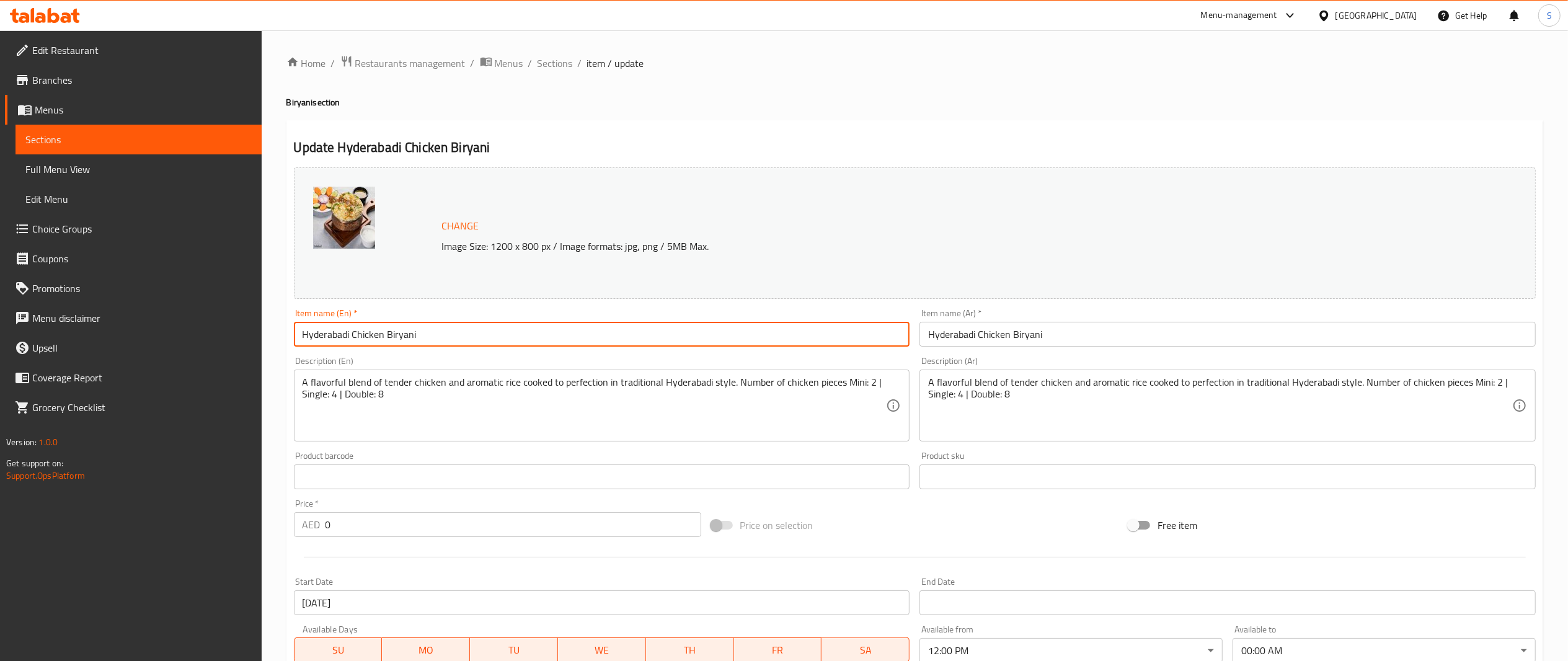
drag, startPoint x: 573, startPoint y: 330, endPoint x: 0, endPoint y: 347, distance: 573.3
click at [0, 347] on div "Edit Restaurant Branches Menus Sections Full Menu View Edit Menu Choice Groups …" at bounding box center [784, 571] width 1568 height 1081
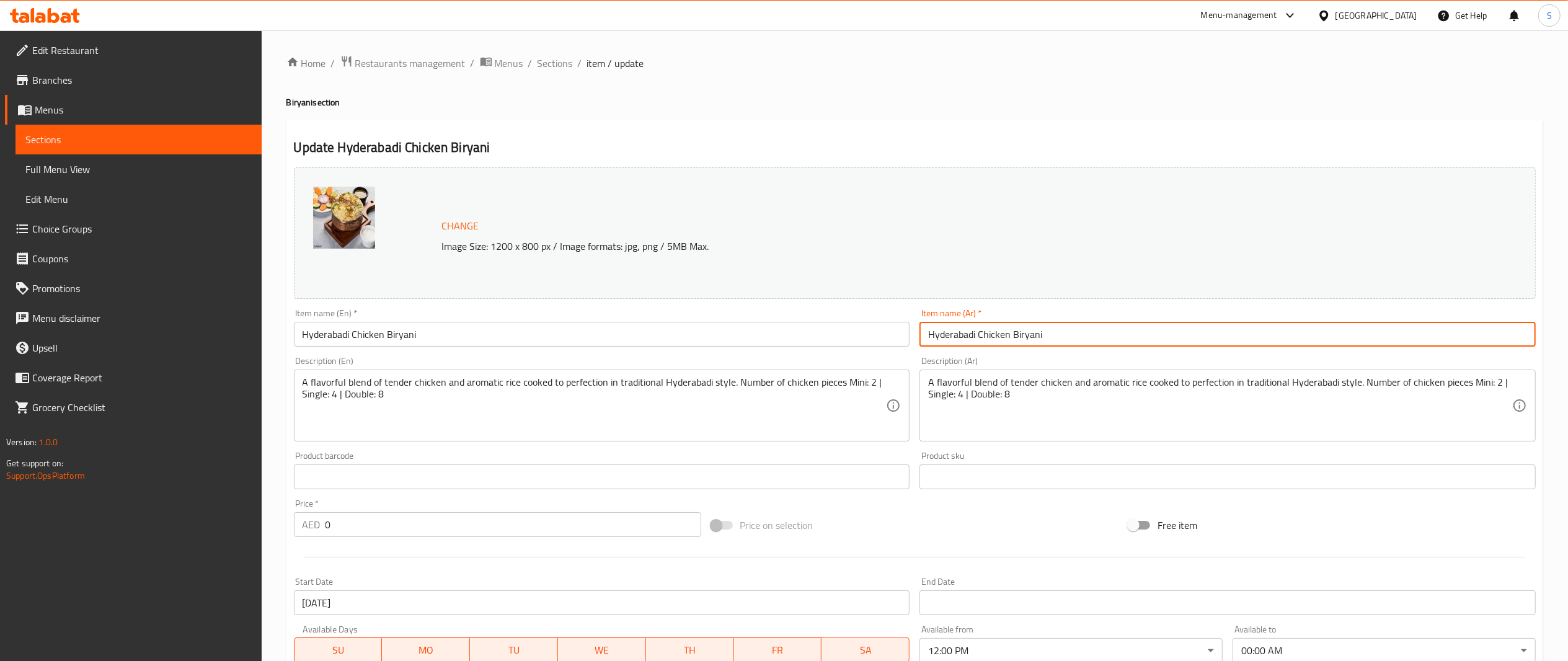
drag, startPoint x: 1057, startPoint y: 329, endPoint x: 665, endPoint y: 263, distance: 397.5
click at [665, 263] on div "Change Image Size: 1200 x 800 px / Image formats: jpg, png / 5MB Max. Item name…" at bounding box center [915, 439] width 1252 height 553
paste input "برياني دجاج حيدرآبادي"
type input "برياني دجاج حيدرآبادي"
click at [974, 56] on ol "Home / Restaurants management / Menus / Sections / item / update" at bounding box center [915, 63] width 1257 height 16
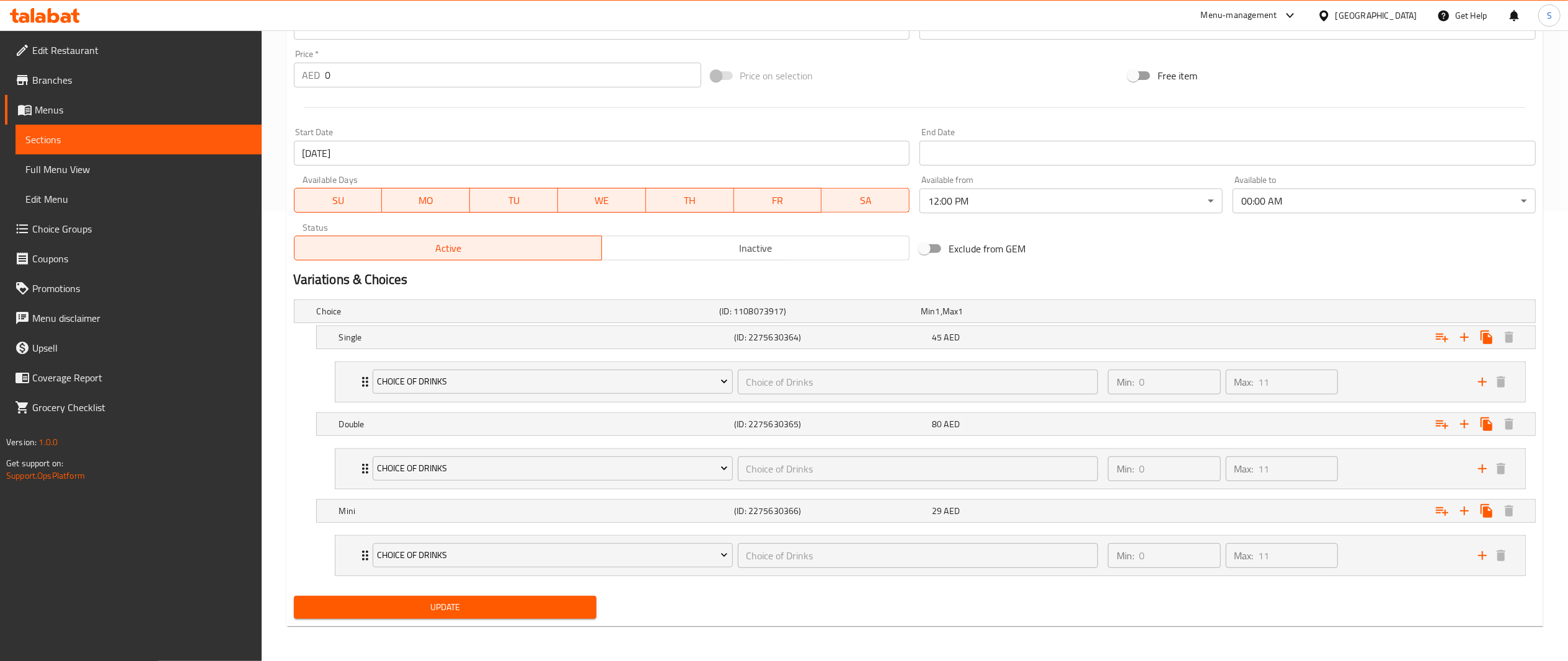
click at [526, 619] on button "Update" at bounding box center [445, 608] width 303 height 23
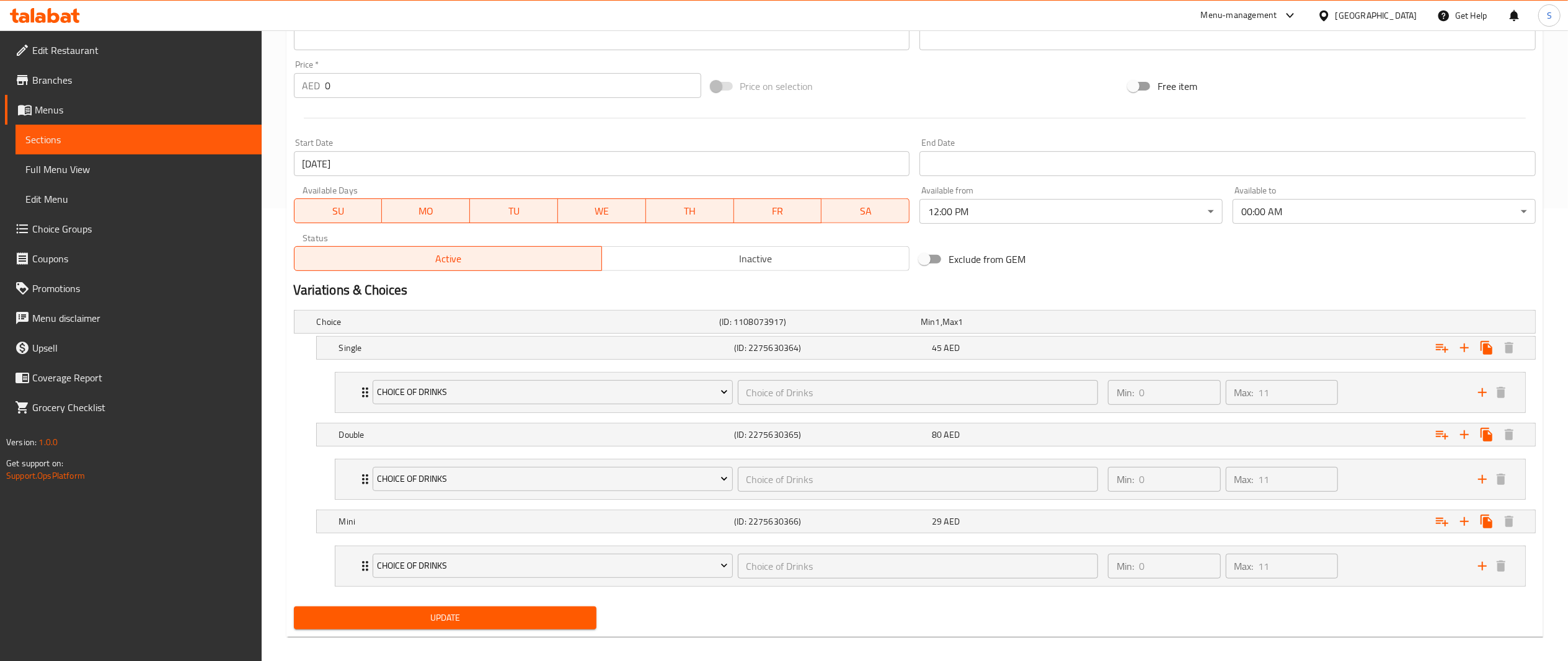
scroll to position [54, 0]
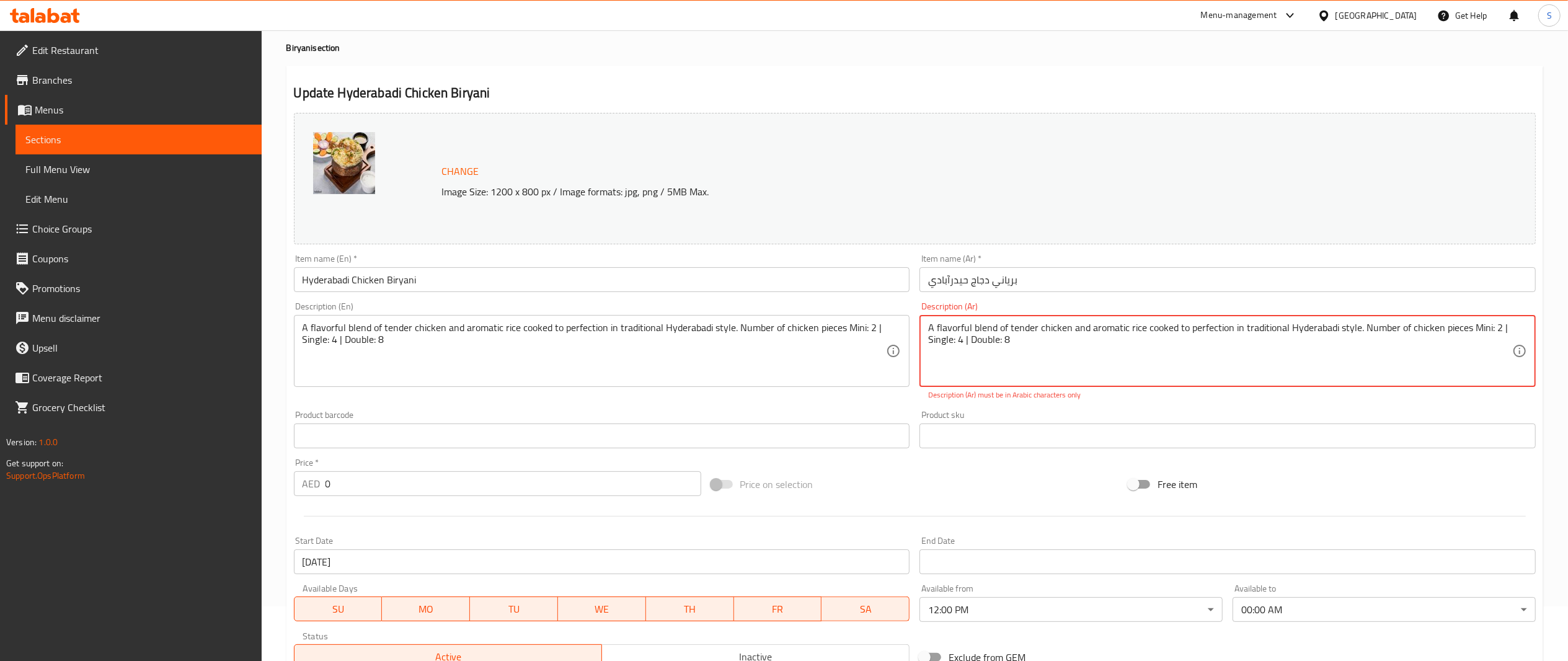
drag, startPoint x: 954, startPoint y: 339, endPoint x: 829, endPoint y: 291, distance: 133.9
click at [829, 291] on div "Change Image Size: 1200 x 800 px / Image formats: jpg, png / 5MB Max. Item name…" at bounding box center [915, 391] width 1252 height 567
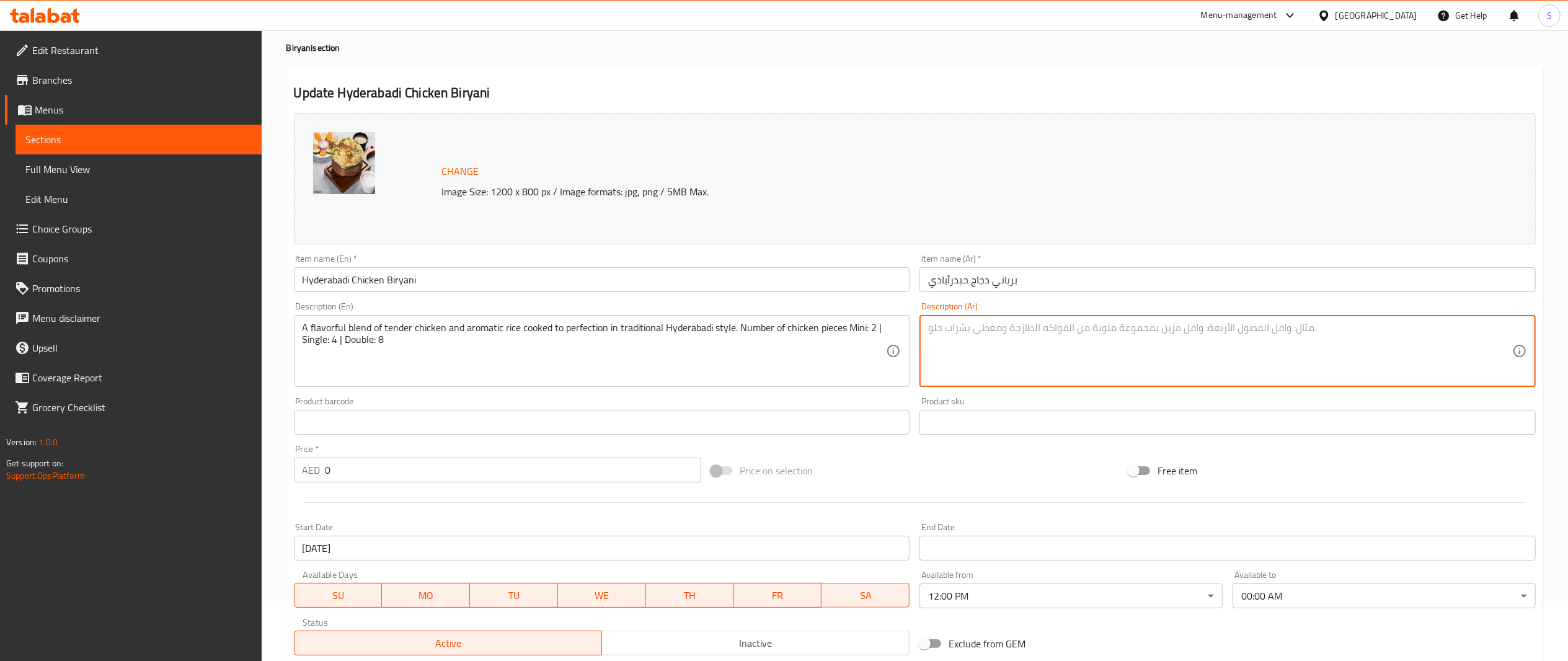
scroll to position [453, 0]
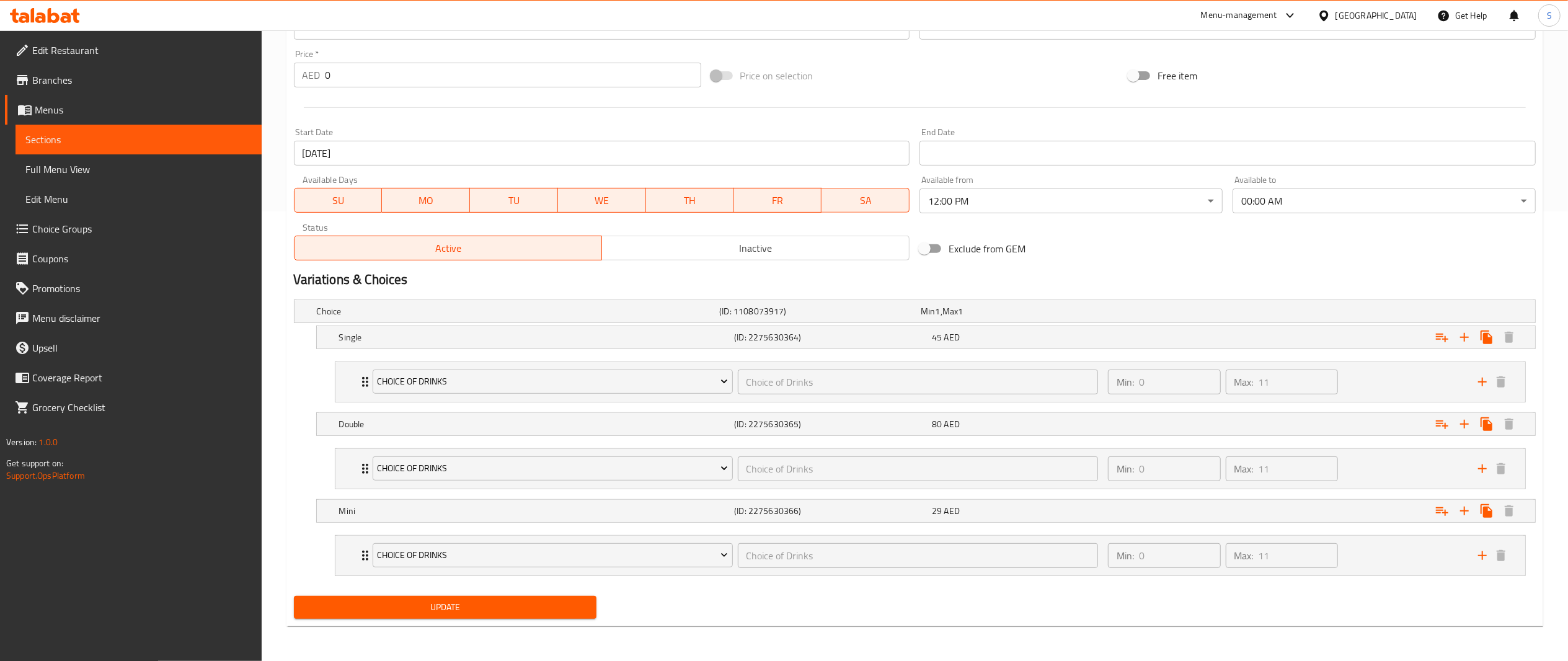
click at [554, 612] on span "Update" at bounding box center [446, 608] width 283 height 16
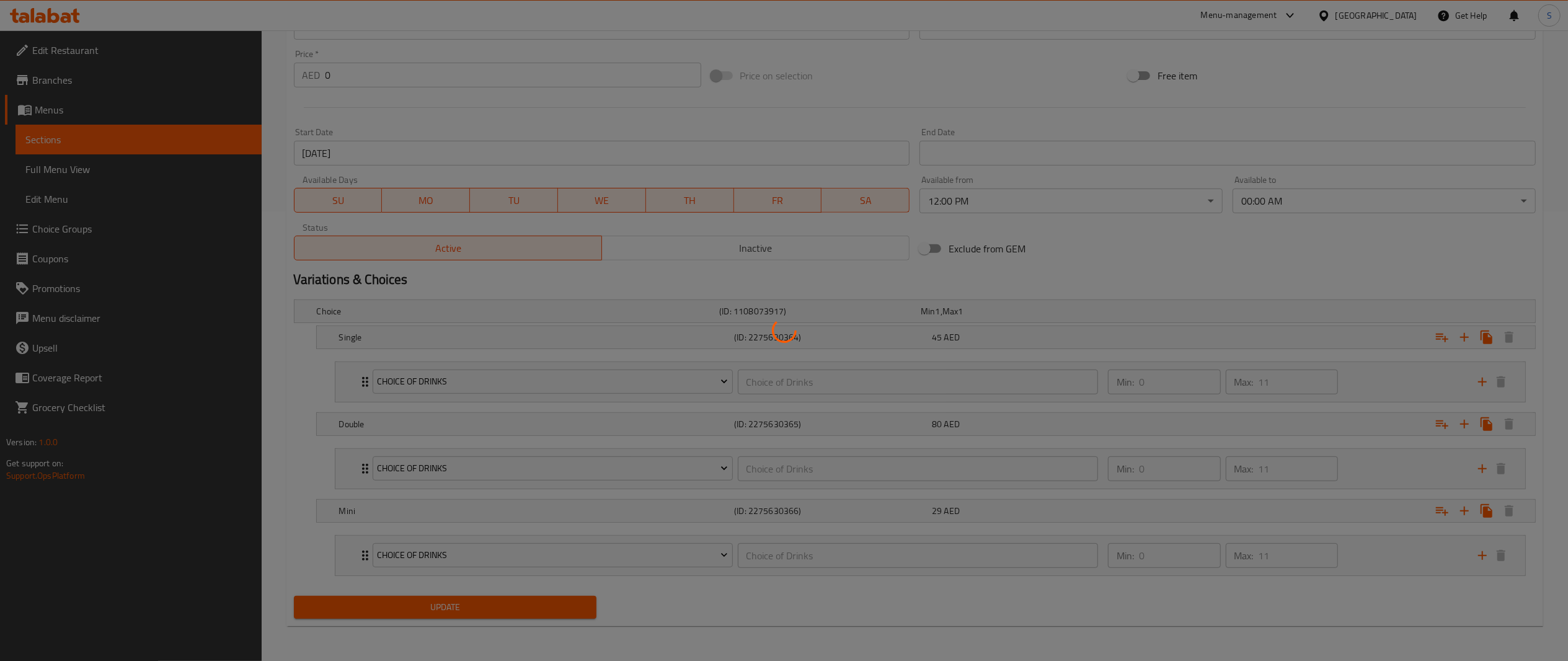
scroll to position [0, 0]
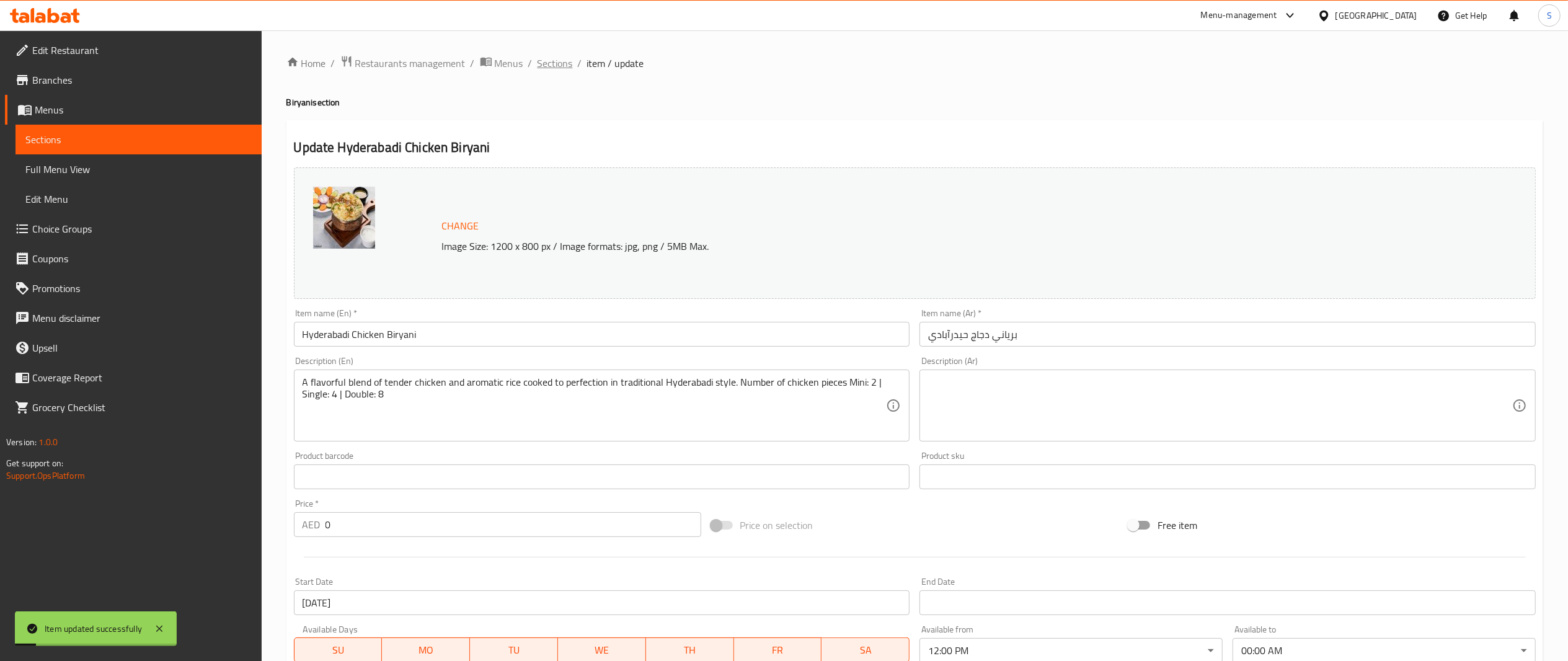
click at [559, 66] on span "Sections" at bounding box center [555, 63] width 35 height 15
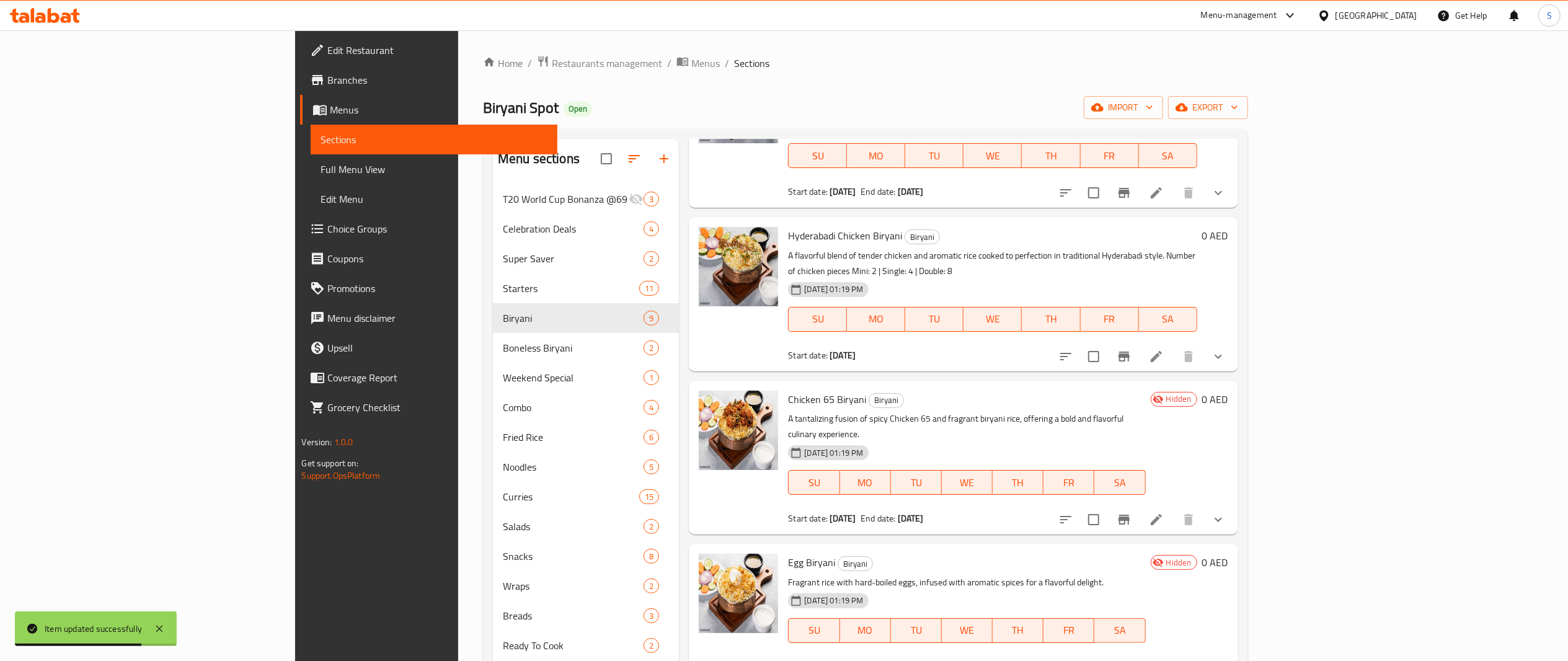
scroll to position [124, 0]
click at [1164, 513] on icon at bounding box center [1156, 520] width 15 height 15
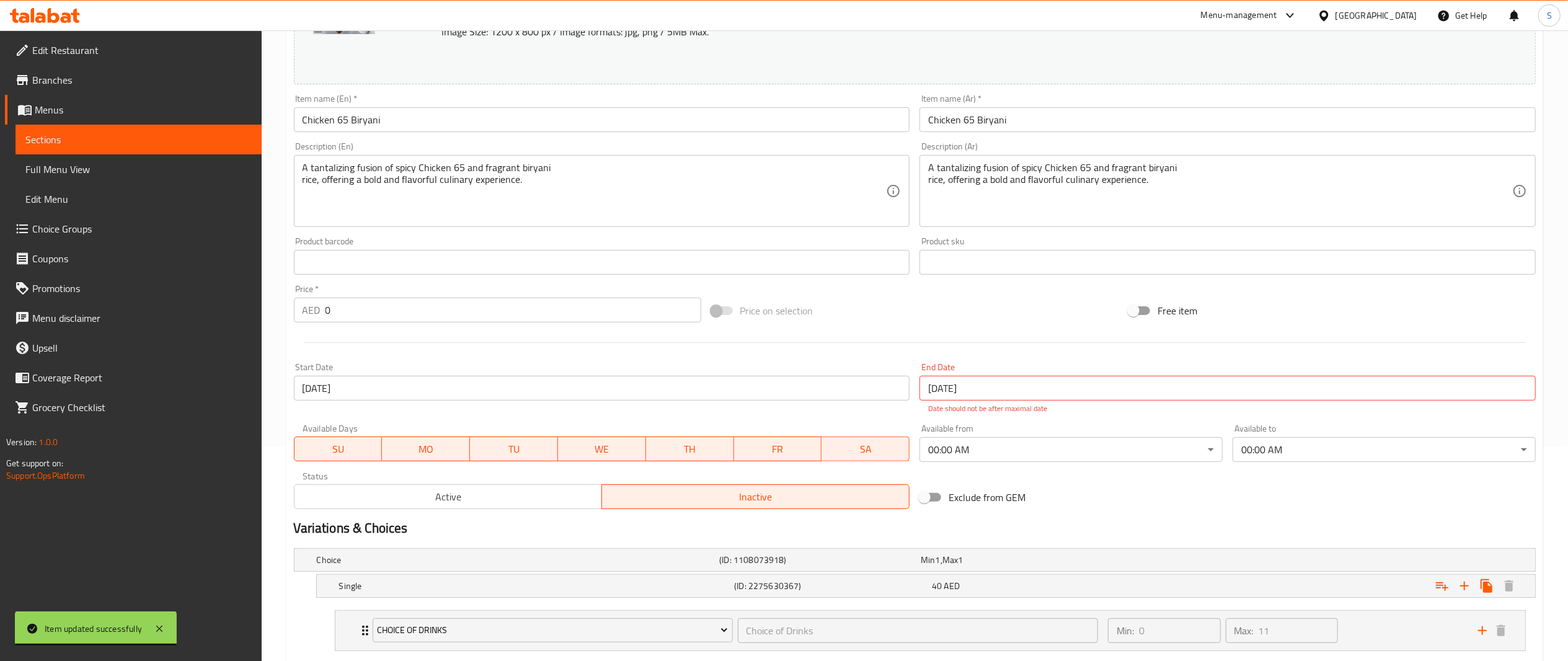
scroll to position [219, 0]
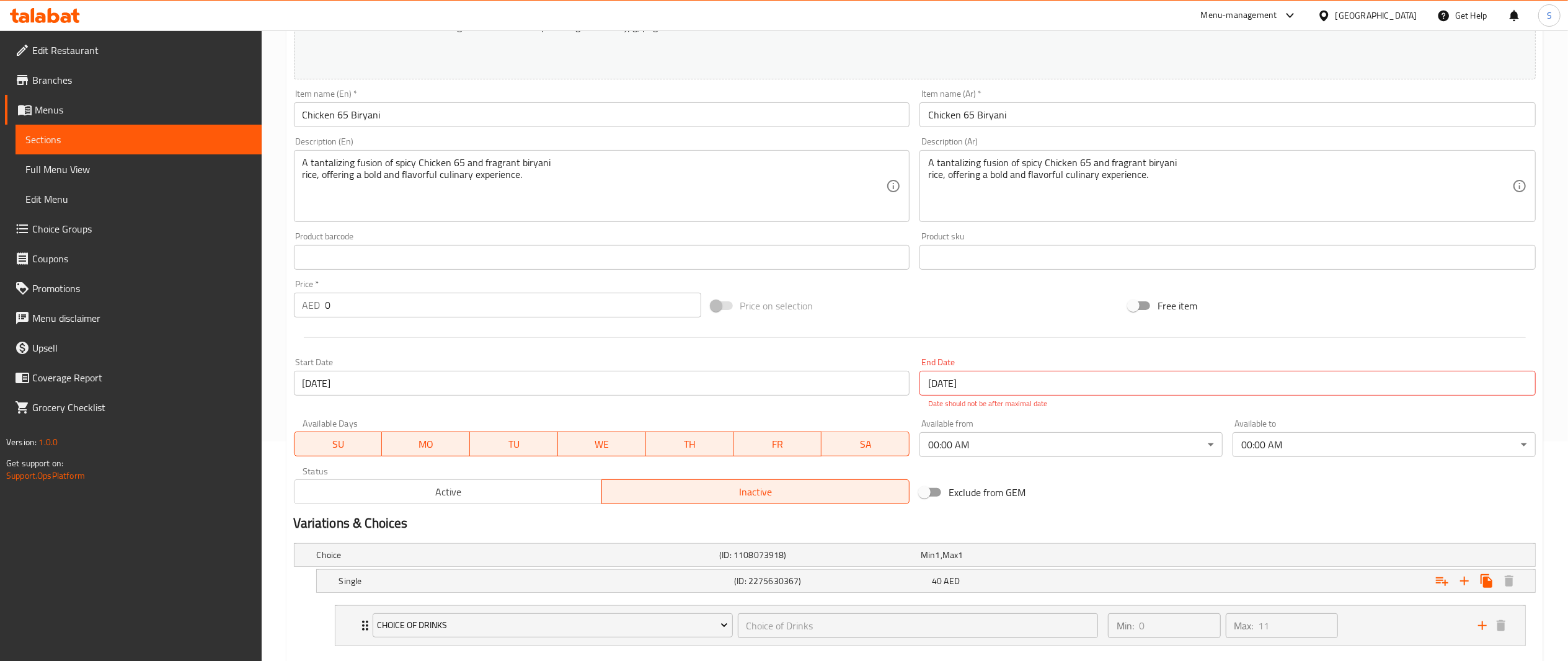
click at [1079, 384] on input "[DATE]" at bounding box center [1227, 383] width 616 height 24
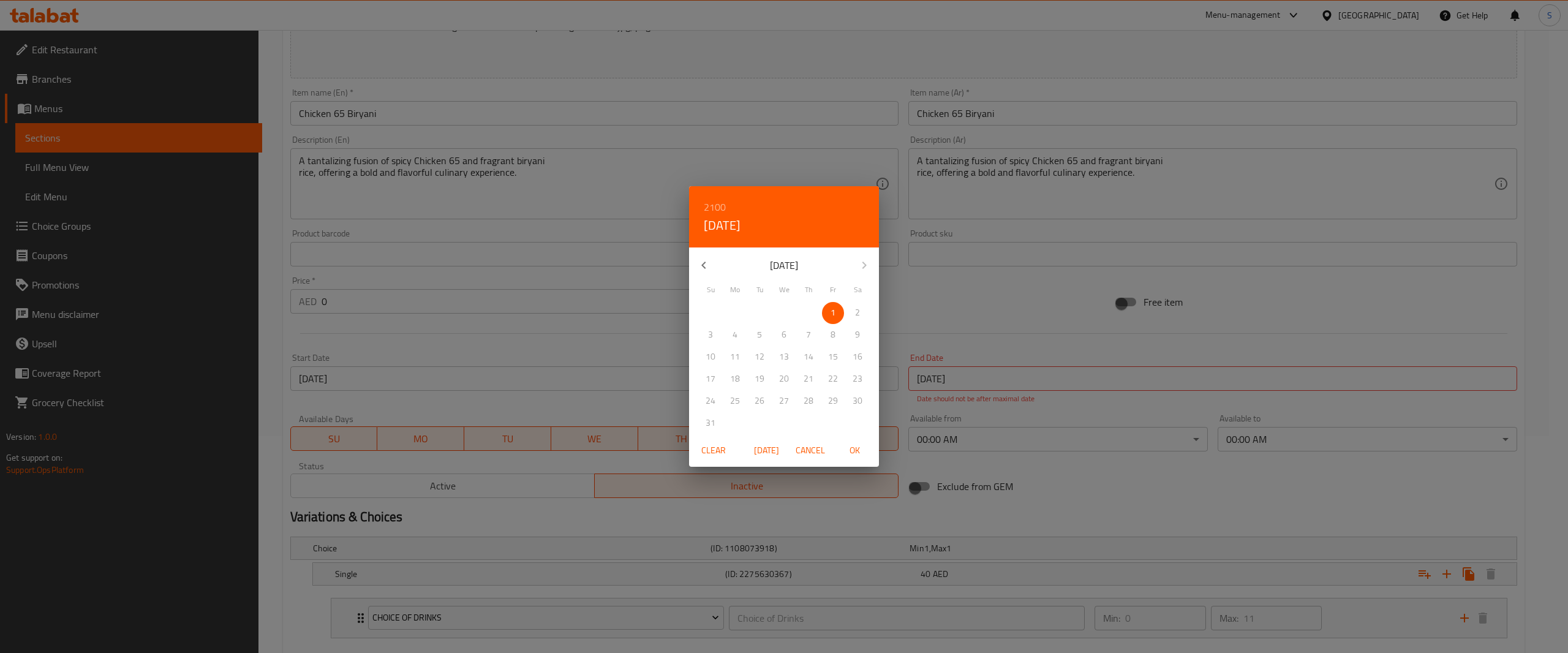
click at [714, 453] on span "Clear" at bounding box center [714, 451] width 29 height 16
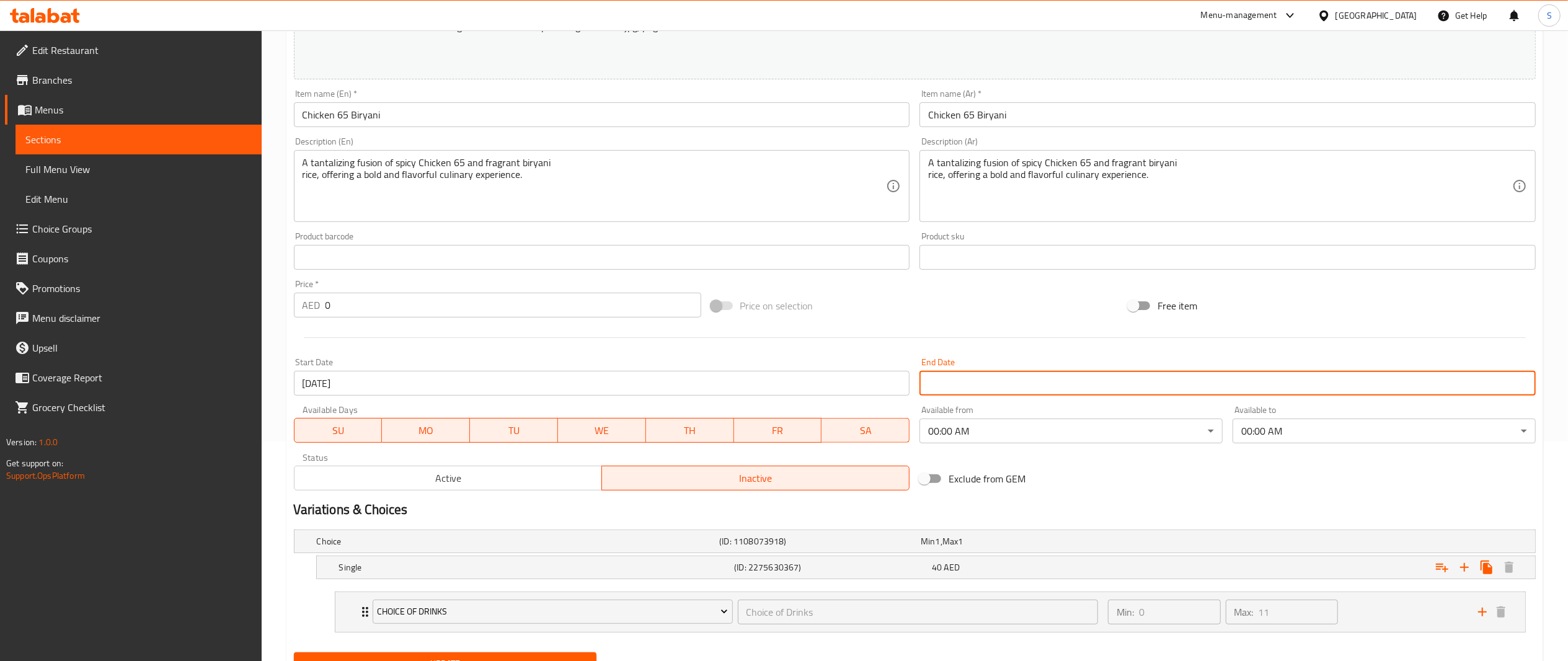
click at [516, 471] on span "Active" at bounding box center [448, 478] width 298 height 18
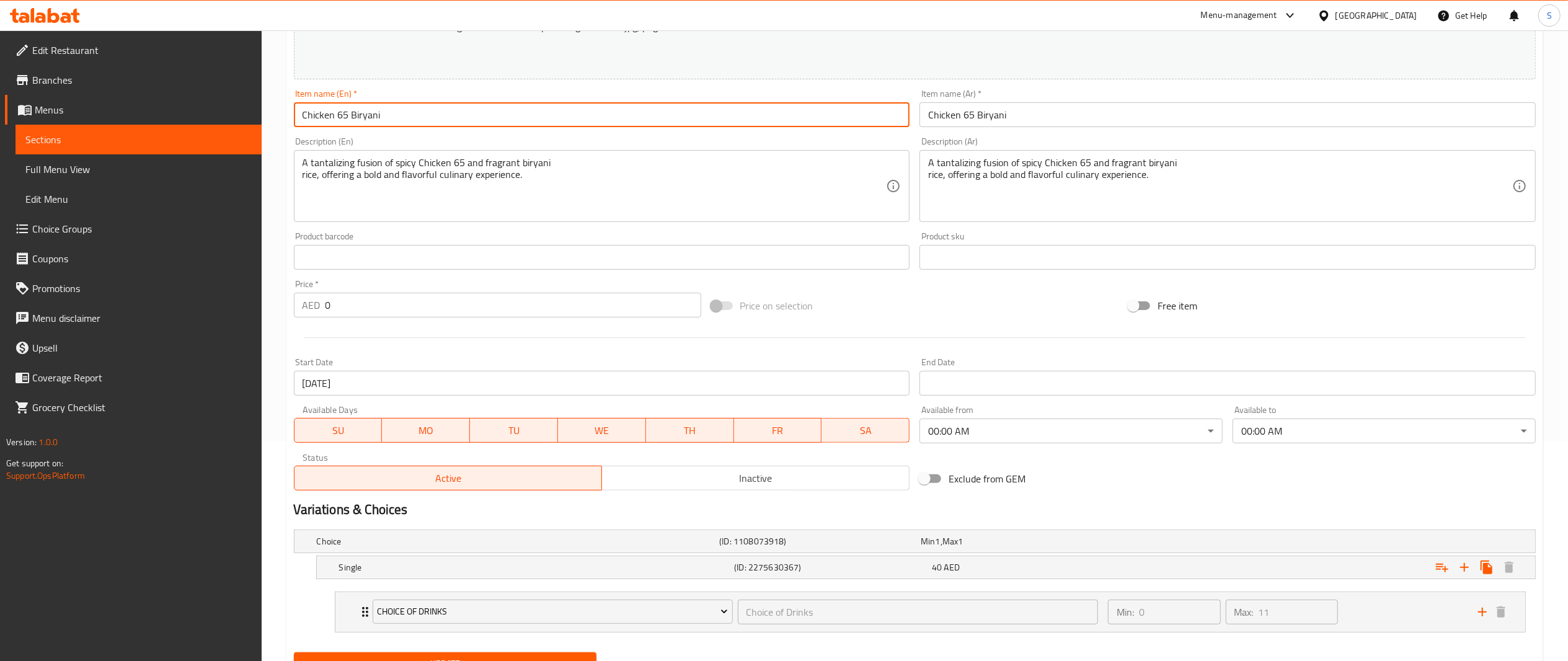
drag, startPoint x: 465, startPoint y: 116, endPoint x: 38, endPoint y: 64, distance: 430.2
click at [38, 64] on div "Edit Restaurant Branches Menus Sections Full Menu View Edit Menu Choice Groups …" at bounding box center [784, 264] width 1568 height 907
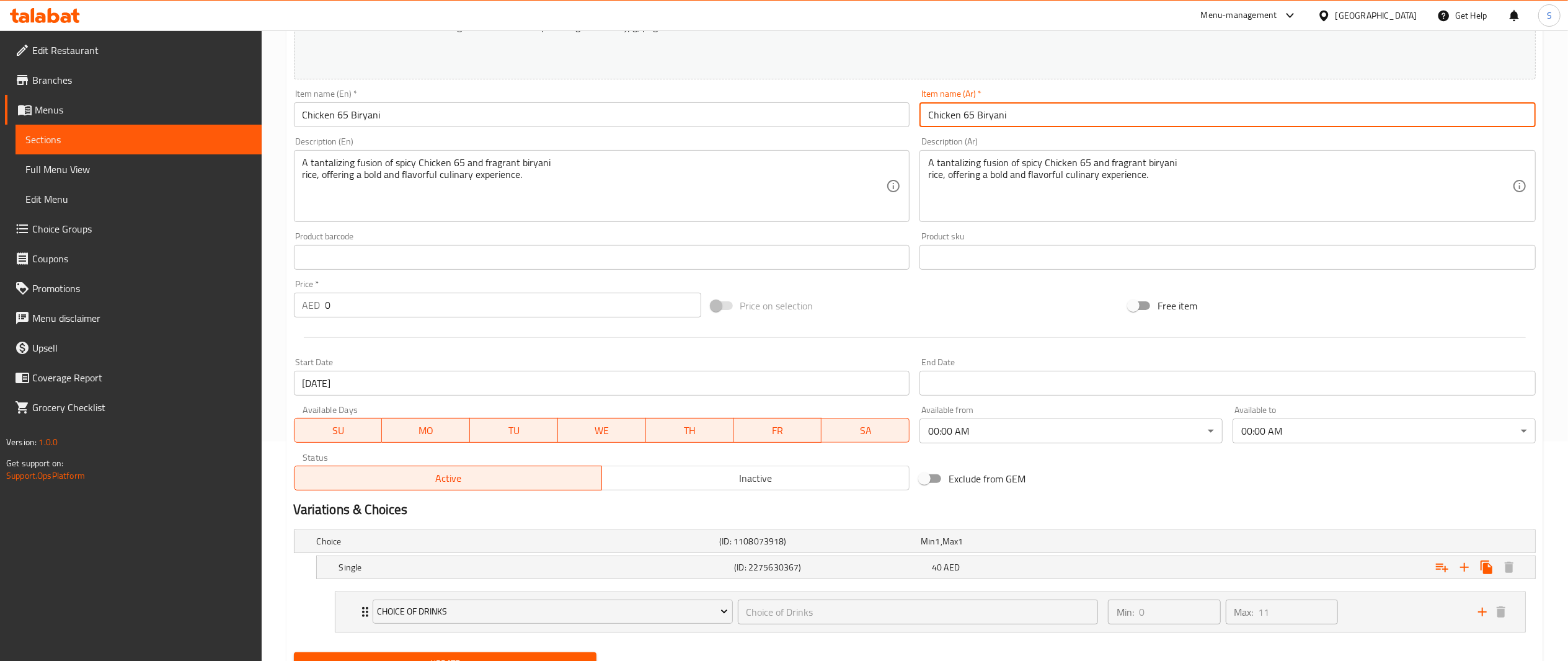
drag, startPoint x: 1068, startPoint y: 106, endPoint x: 603, endPoint y: 67, distance: 466.6
click at [603, 67] on div "Change Image Size: 1200 x 800 px / Image formats: jpg, png / 5MB Max. Item name…" at bounding box center [915, 219] width 1252 height 553
paste input "برياني دجاج 65"
type input "برياني دجاج 65"
click at [646, 136] on div "Description (En) A tantalizing fusion of spicy Chicken 65 and fragrant biryani …" at bounding box center [602, 179] width 627 height 95
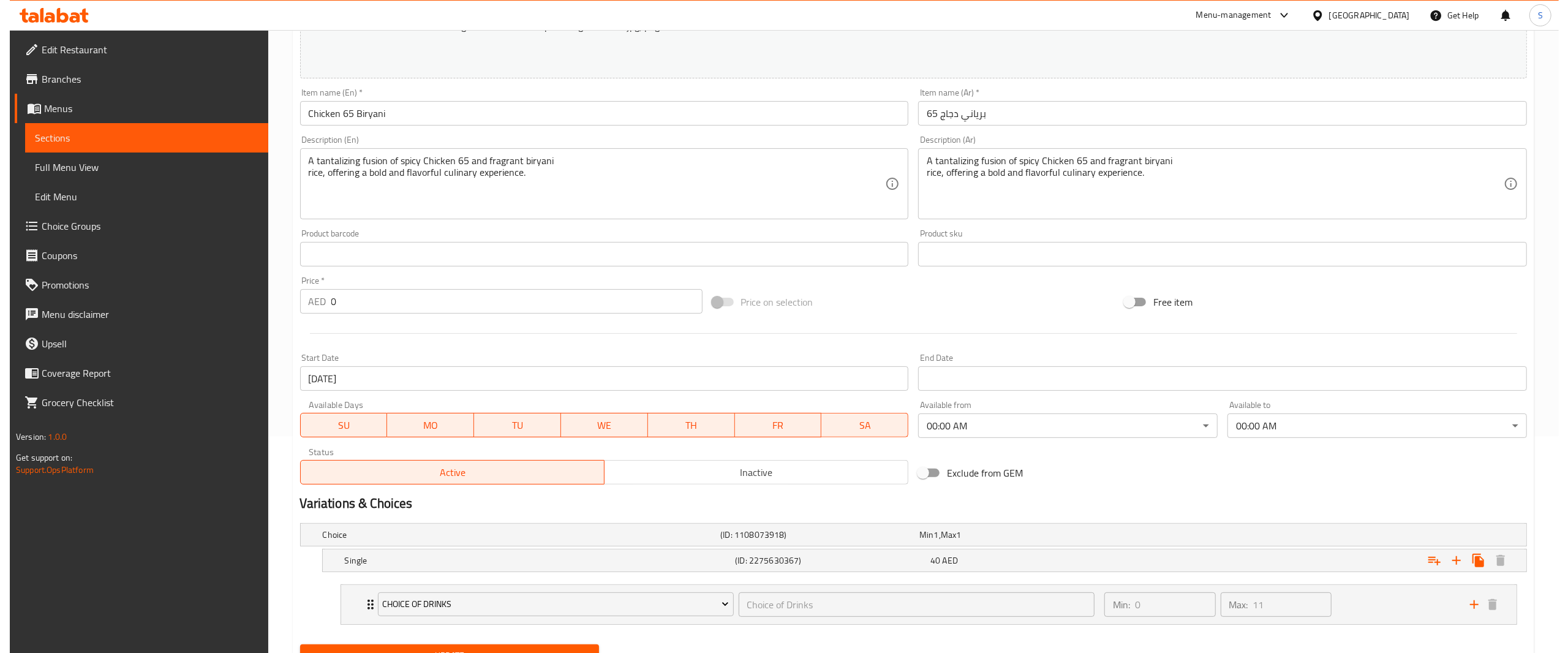
scroll to position [275, 0]
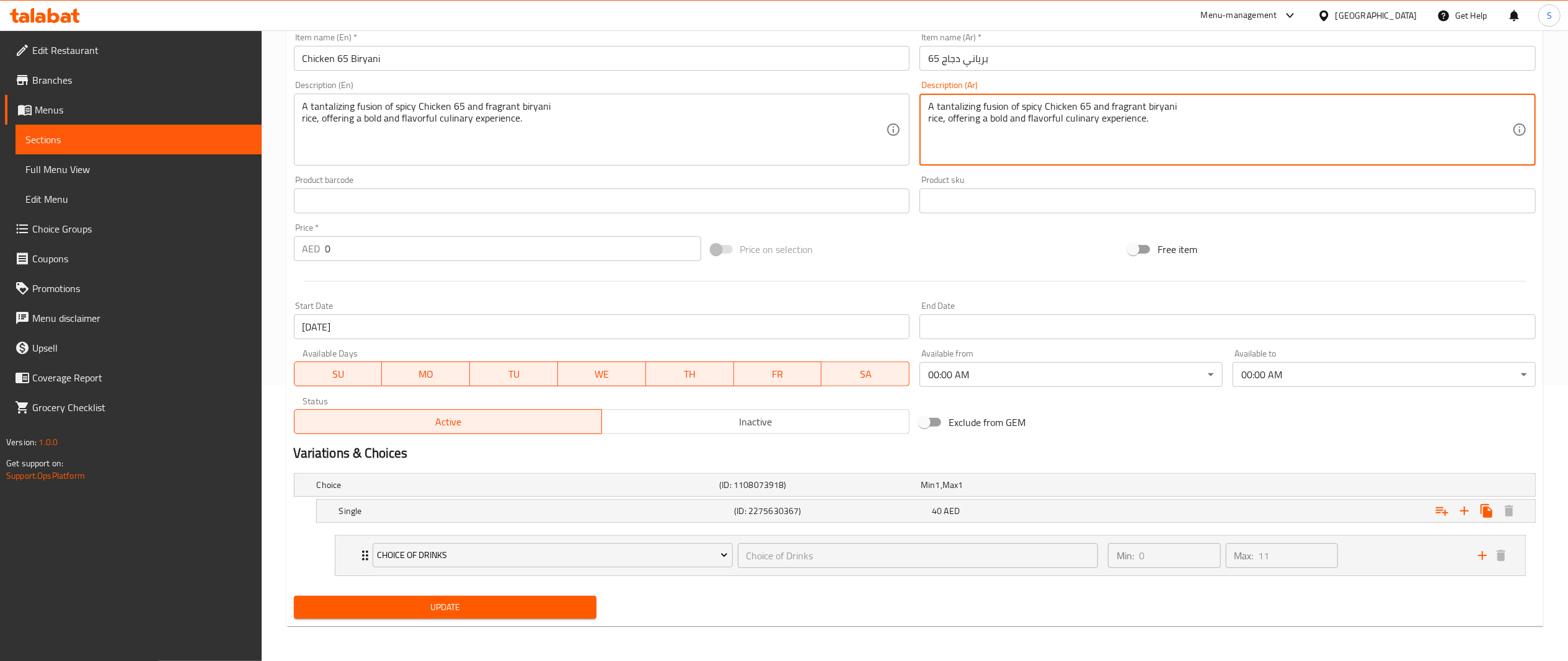
drag, startPoint x: 1221, startPoint y: 125, endPoint x: 452, endPoint y: 42, distance: 773.5
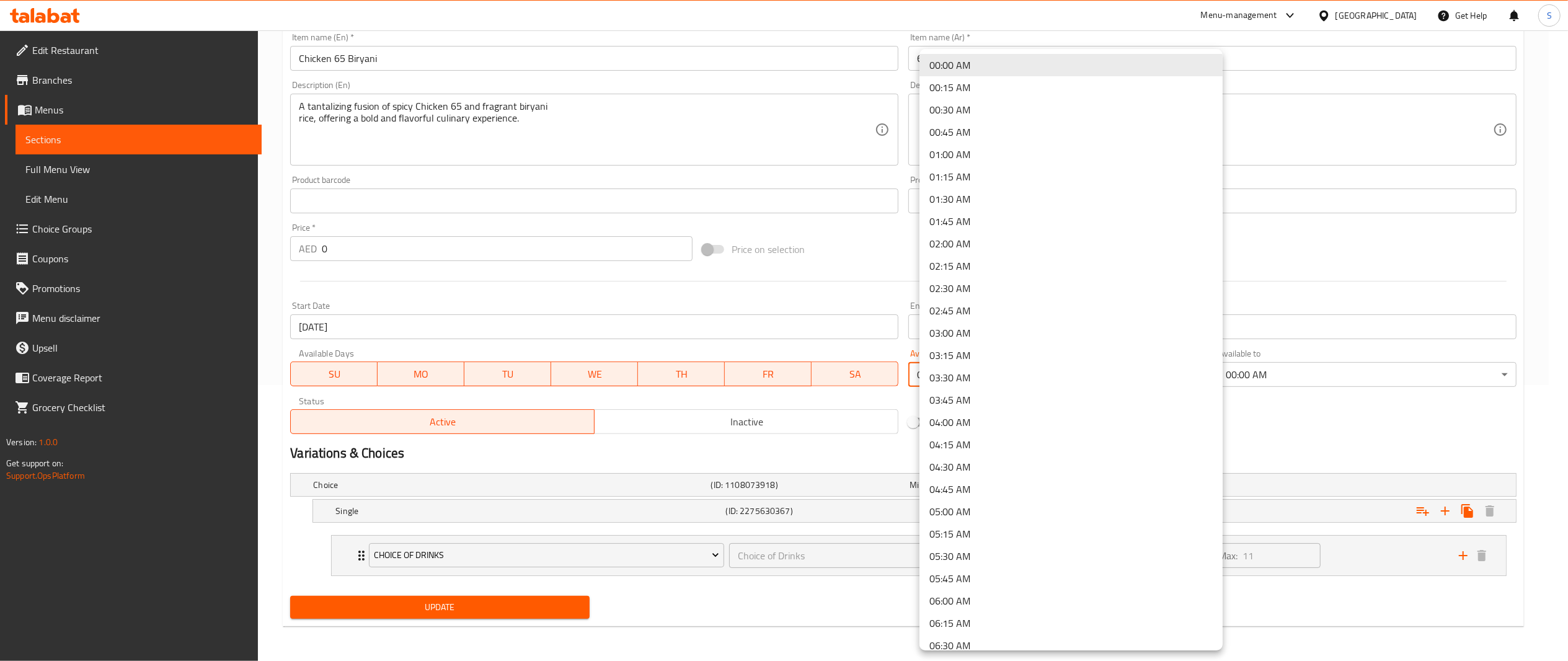
click at [1097, 364] on body "​ Menu-management United Arab Emirates Get Help S Edit Restaurant Branches Menu…" at bounding box center [784, 70] width 1568 height 631
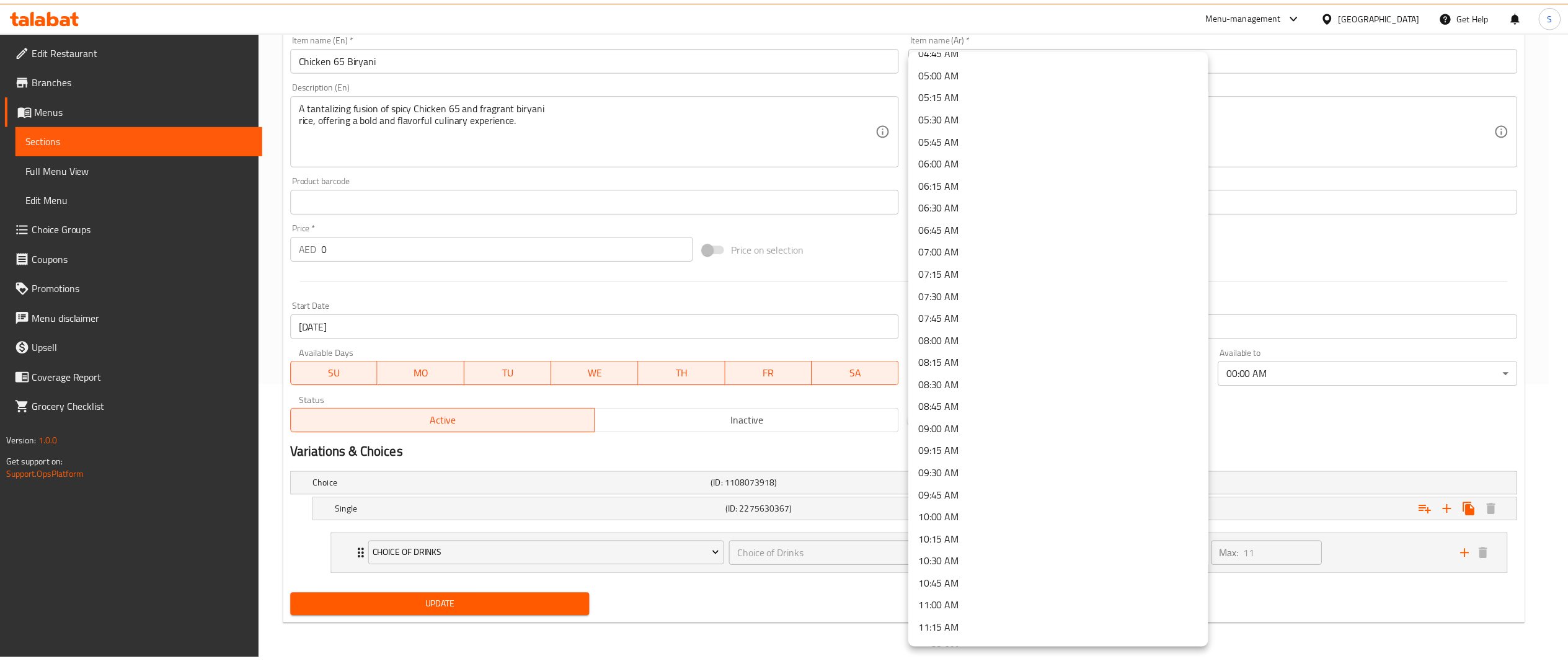
scroll to position [560, 0]
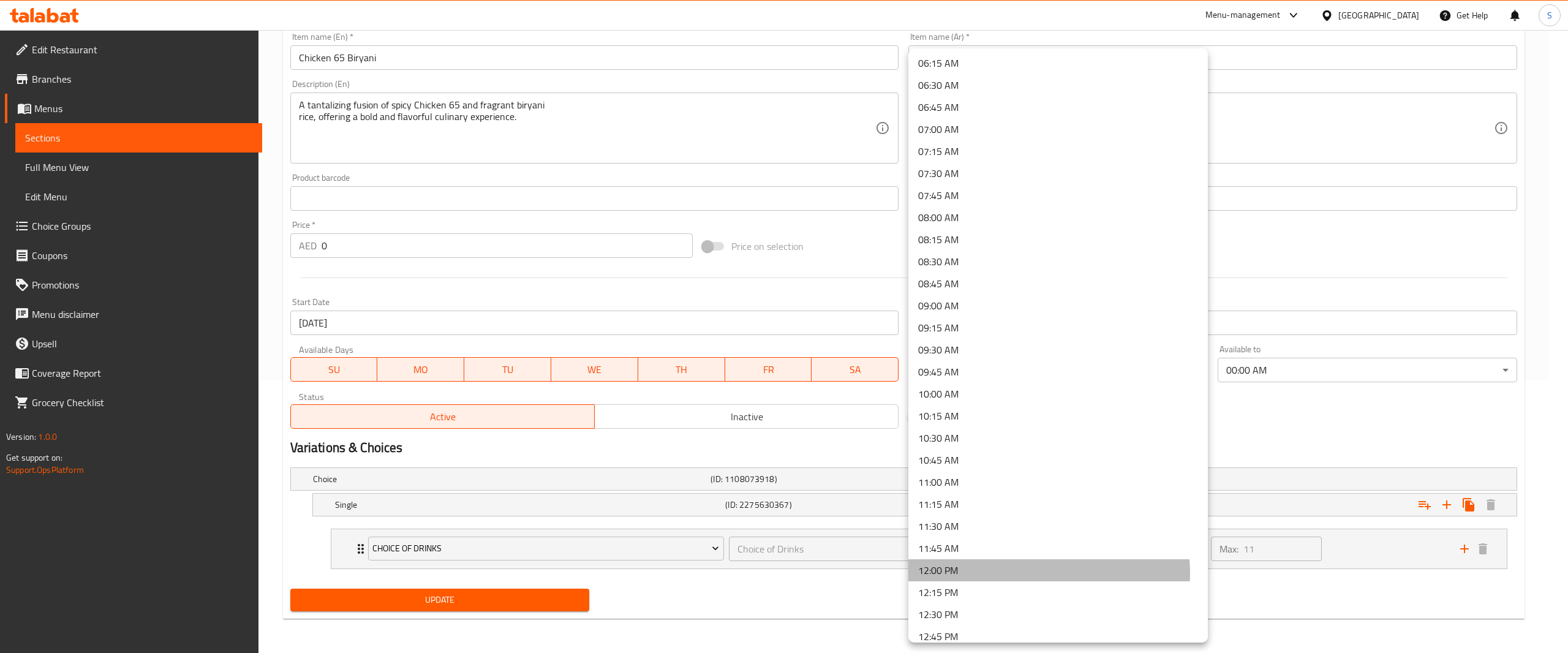
click at [1045, 573] on li "12:00 PM" at bounding box center [1058, 571] width 300 height 22
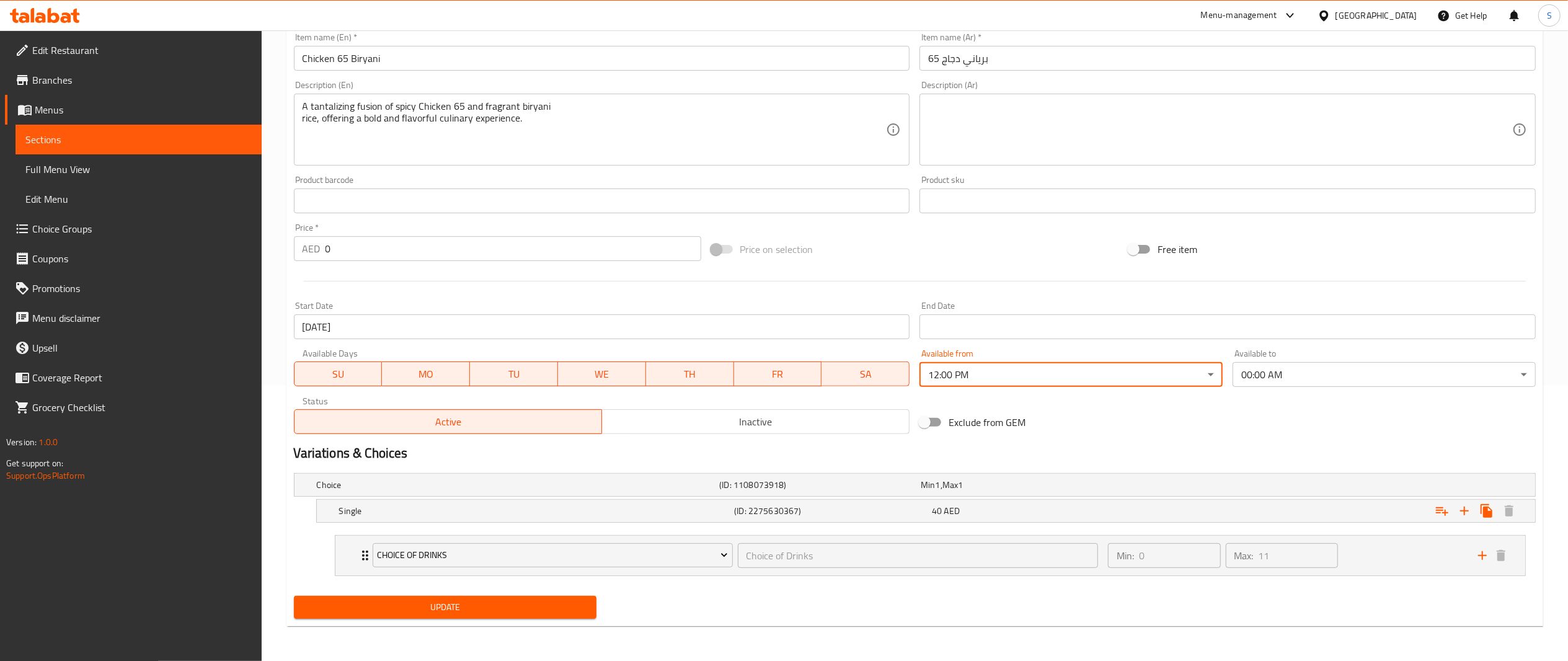
click at [579, 603] on span "Update" at bounding box center [446, 608] width 283 height 16
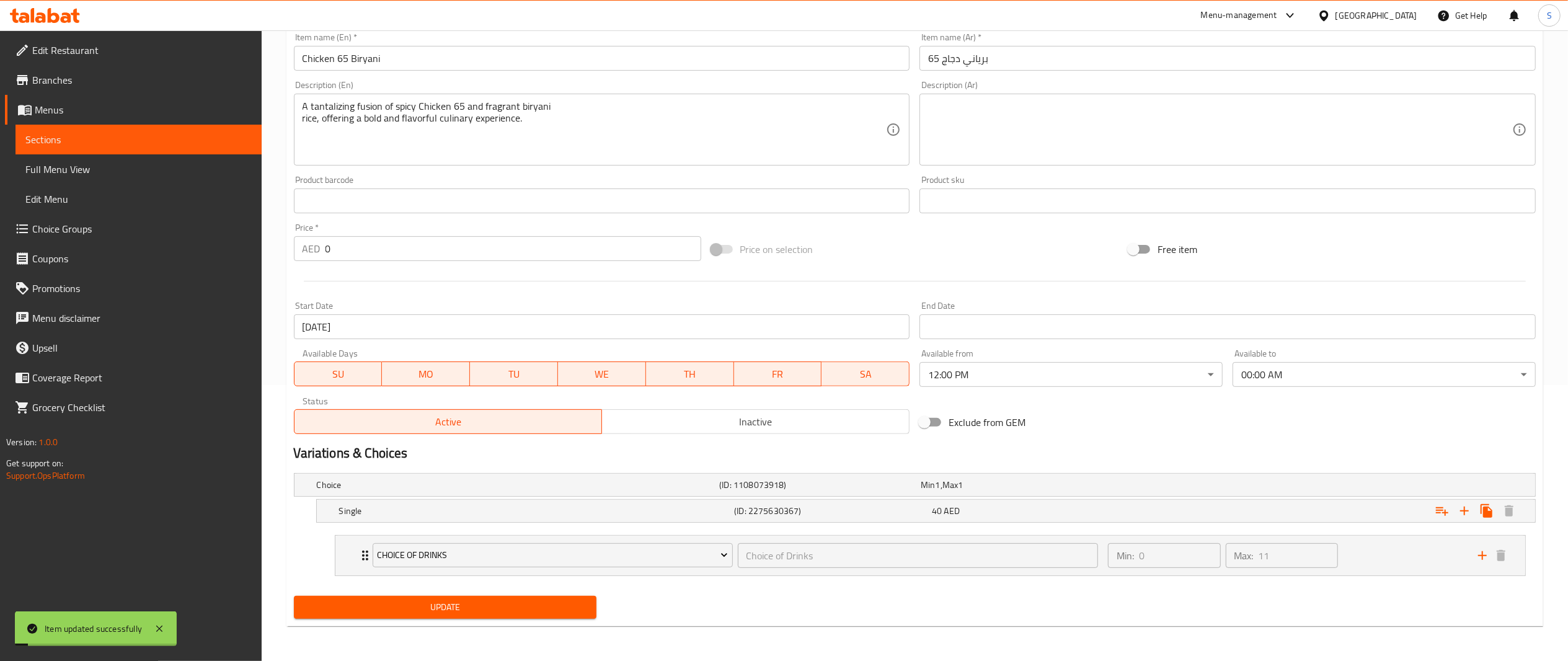
scroll to position [0, 0]
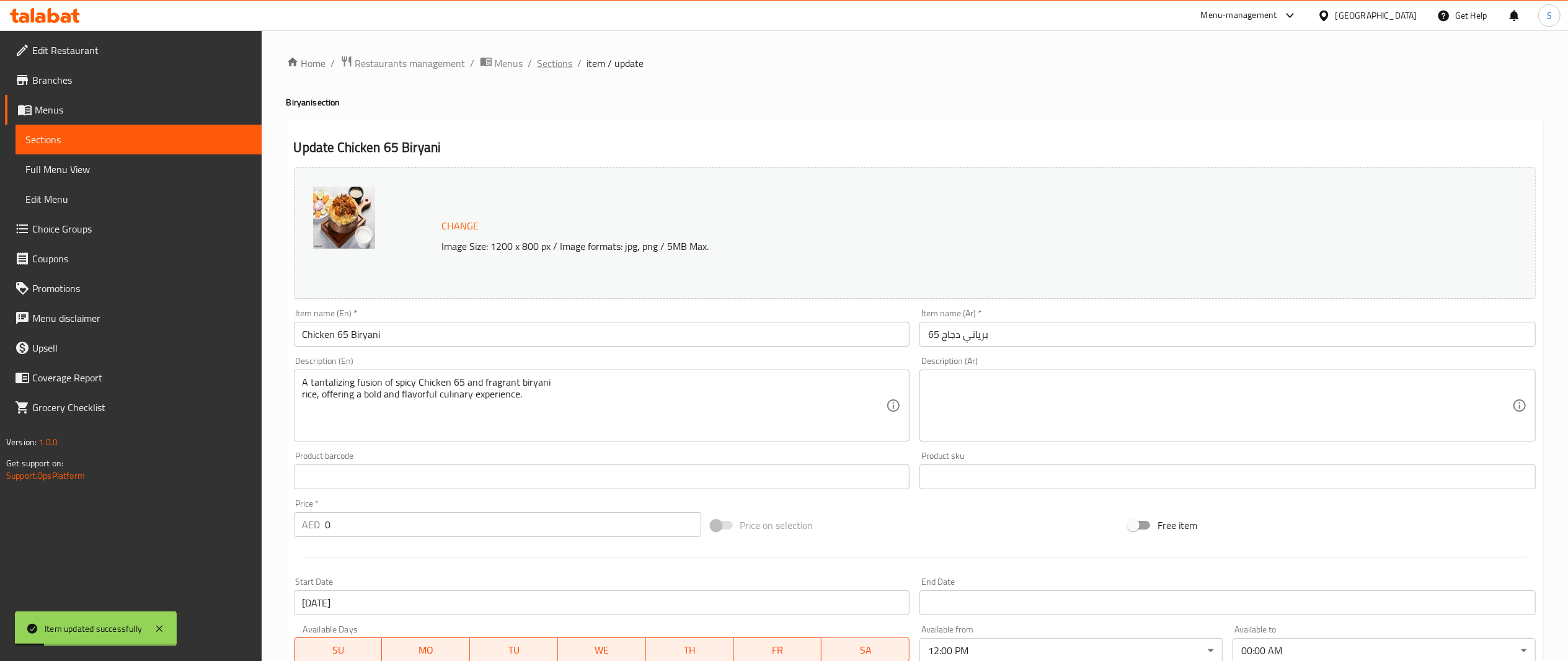
click at [561, 61] on span "Sections" at bounding box center [555, 63] width 35 height 15
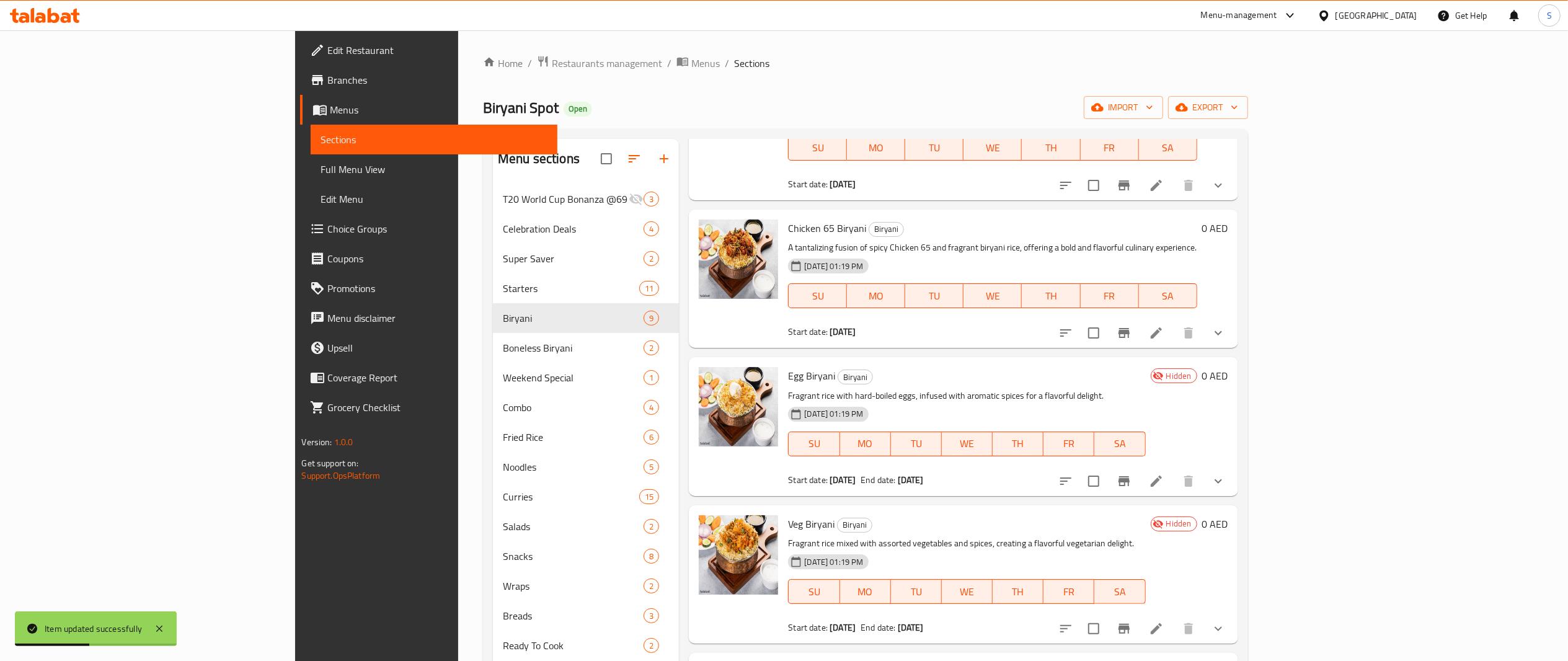
scroll to position [298, 0]
click at [1174, 469] on li at bounding box center [1156, 480] width 35 height 23
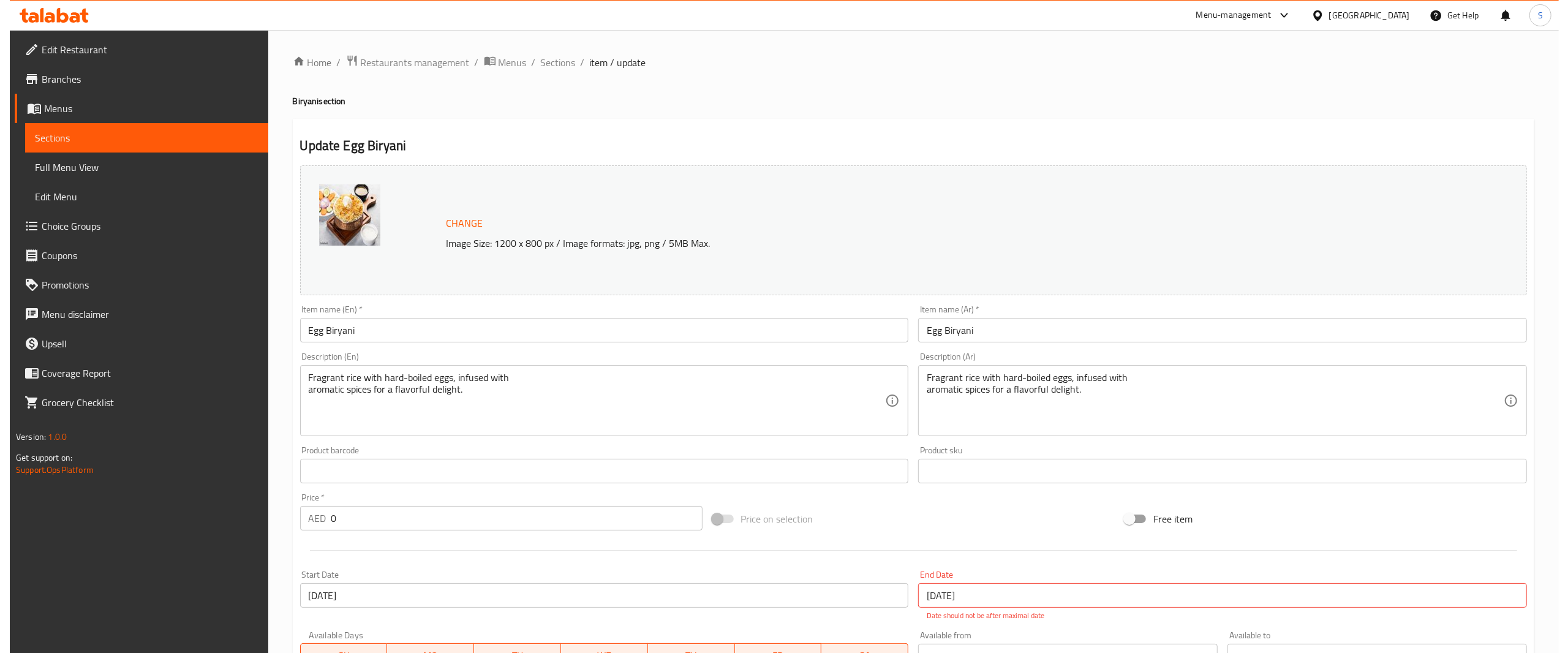
scroll to position [288, 0]
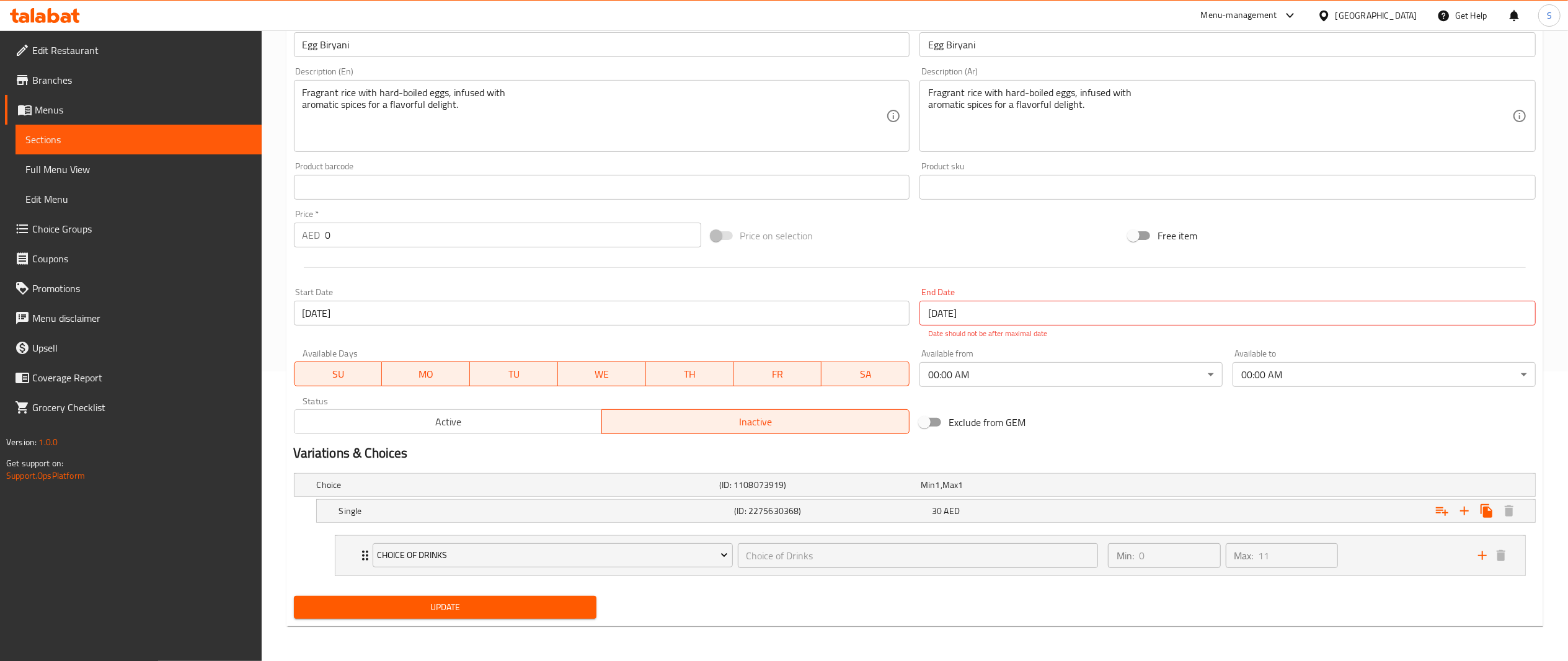
click at [1096, 312] on input "[DATE]" at bounding box center [1227, 313] width 616 height 24
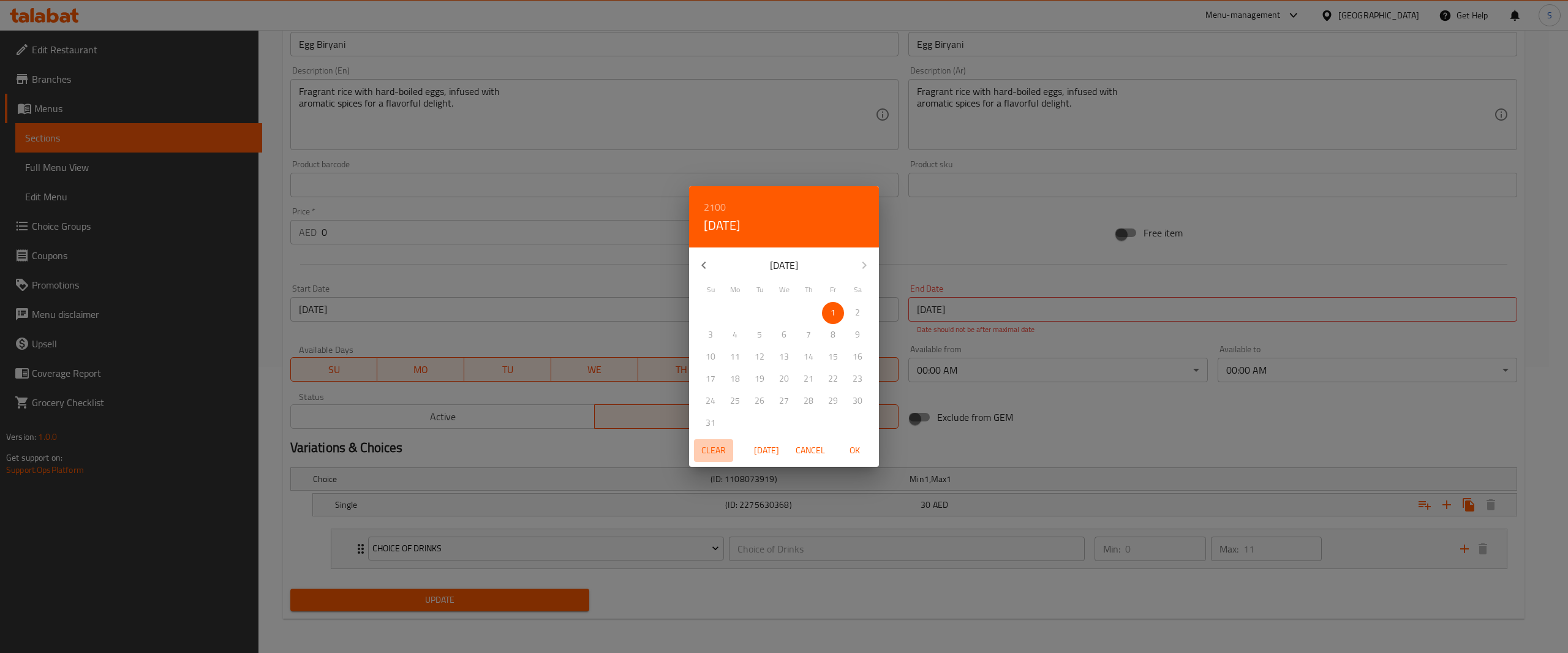
click at [708, 453] on span "Clear" at bounding box center [714, 451] width 29 height 16
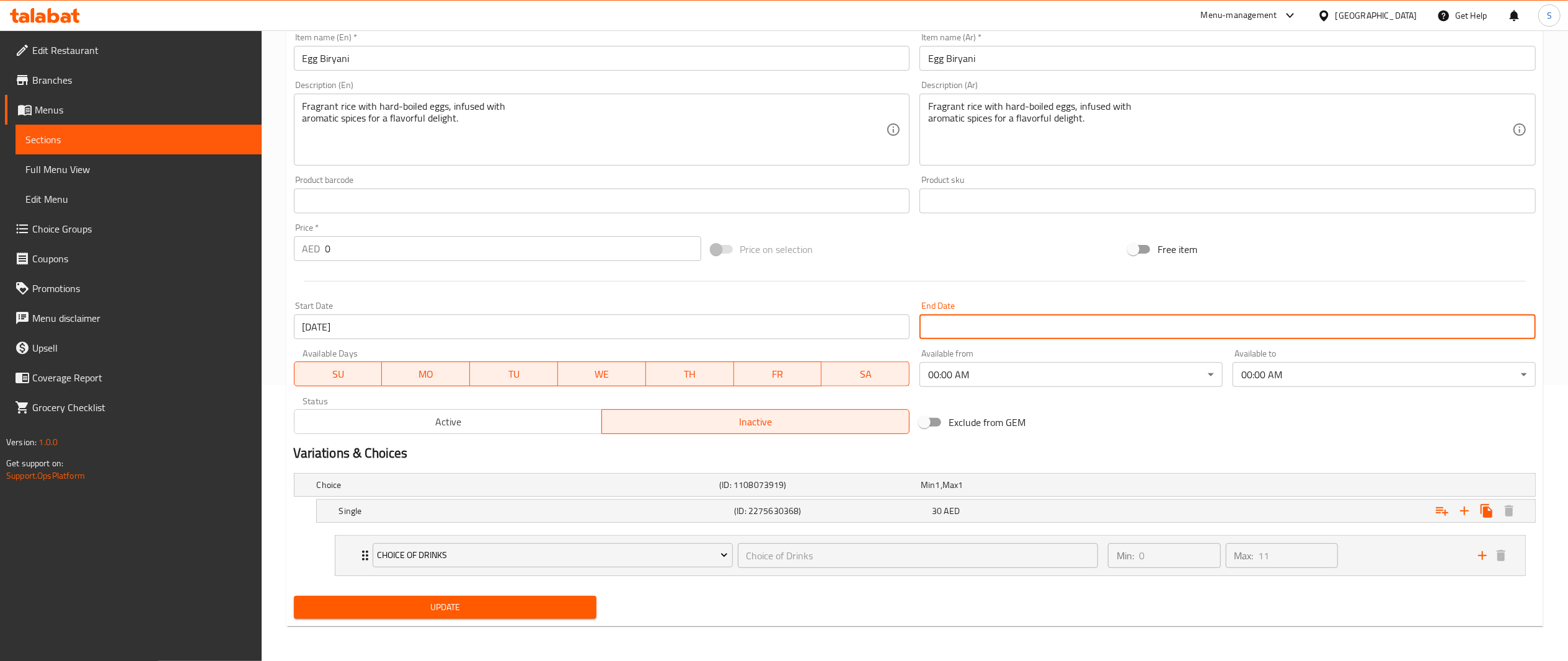
click at [1062, 379] on body "​ Menu-management United Arab Emirates Get Help S Edit Restaurant Branches Menu…" at bounding box center [784, 70] width 1568 height 631
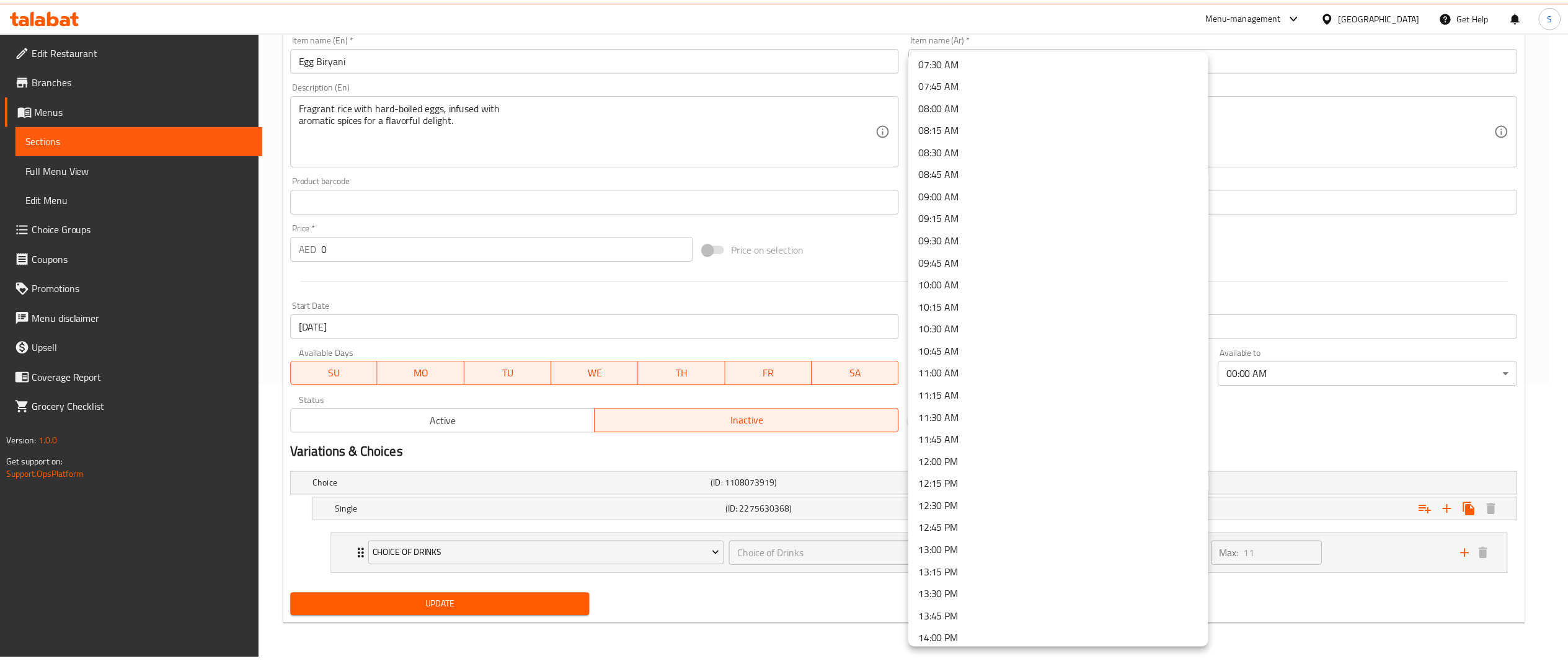
scroll to position [675, 0]
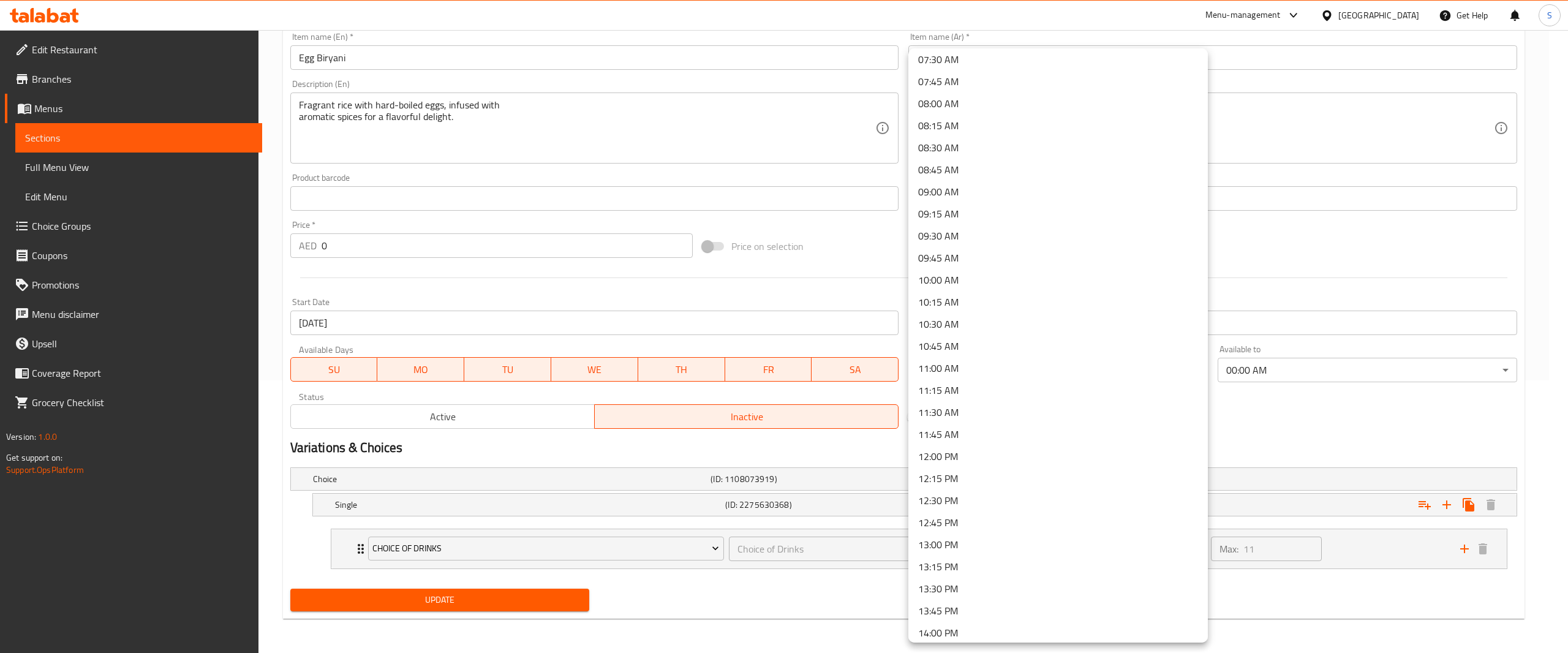
click at [1055, 451] on li "12:00 PM" at bounding box center [1058, 457] width 300 height 22
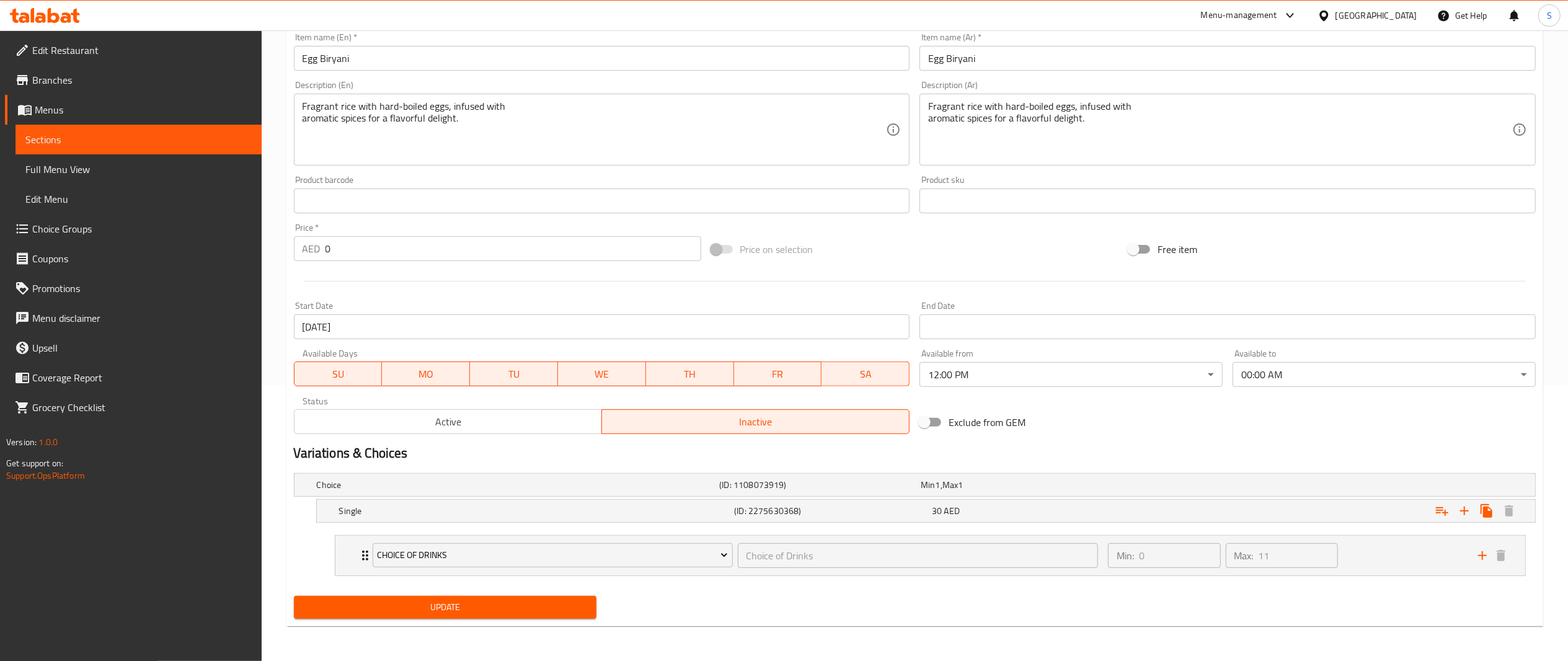
click at [1105, 447] on h2 "Variations & Choices" at bounding box center [914, 453] width 1242 height 18
click at [479, 426] on span "Active" at bounding box center [448, 422] width 298 height 18
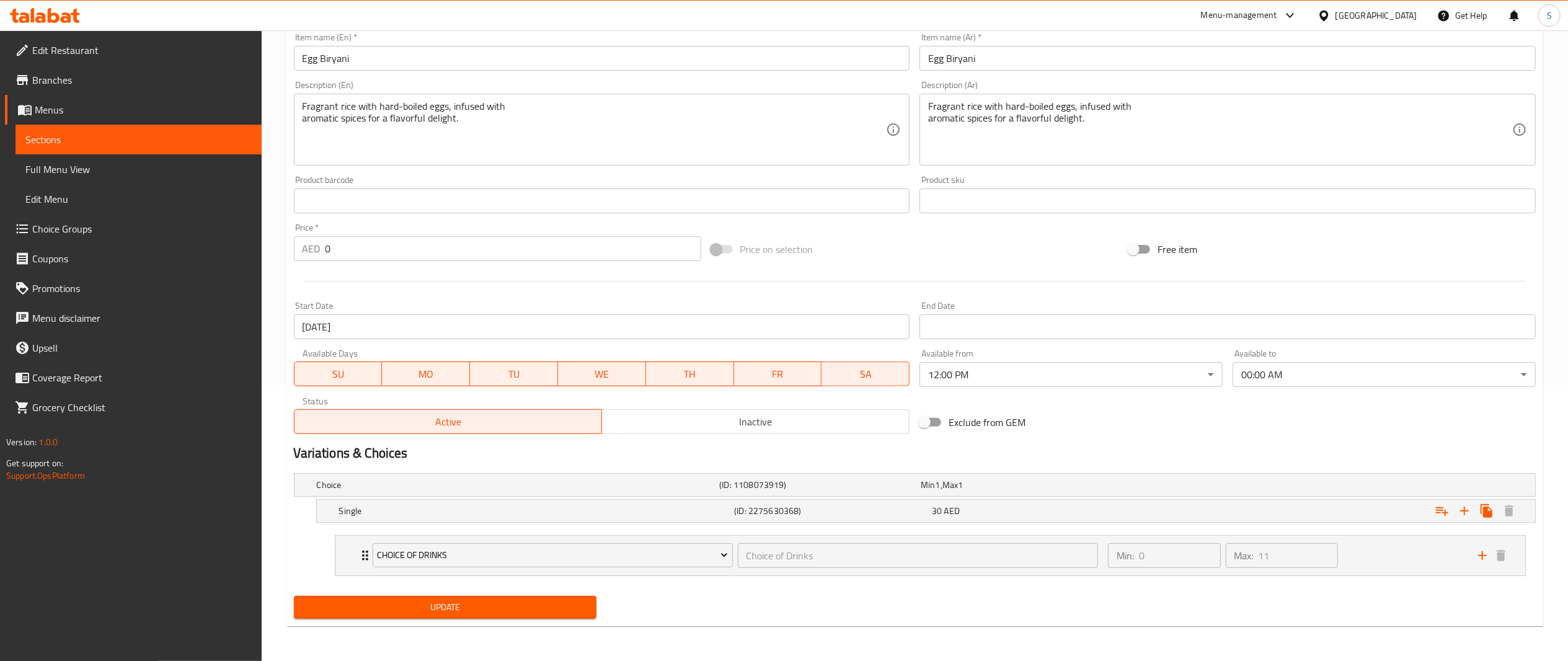
scroll to position [0, 0]
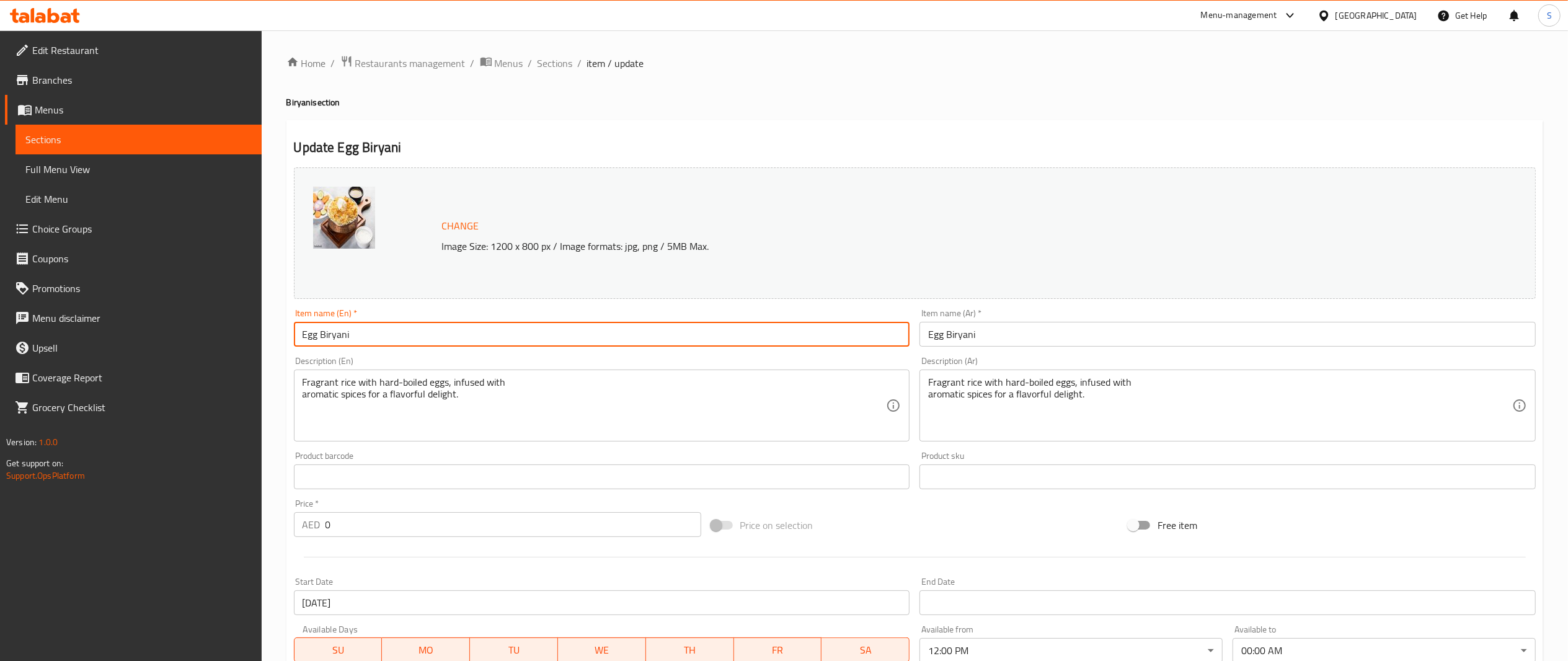
drag, startPoint x: 450, startPoint y: 332, endPoint x: 115, endPoint y: 300, distance: 336.5
click at [115, 300] on div "Edit Restaurant Branches Menus Sections Full Menu View Edit Menu Choice Groups …" at bounding box center [784, 484] width 1568 height 907
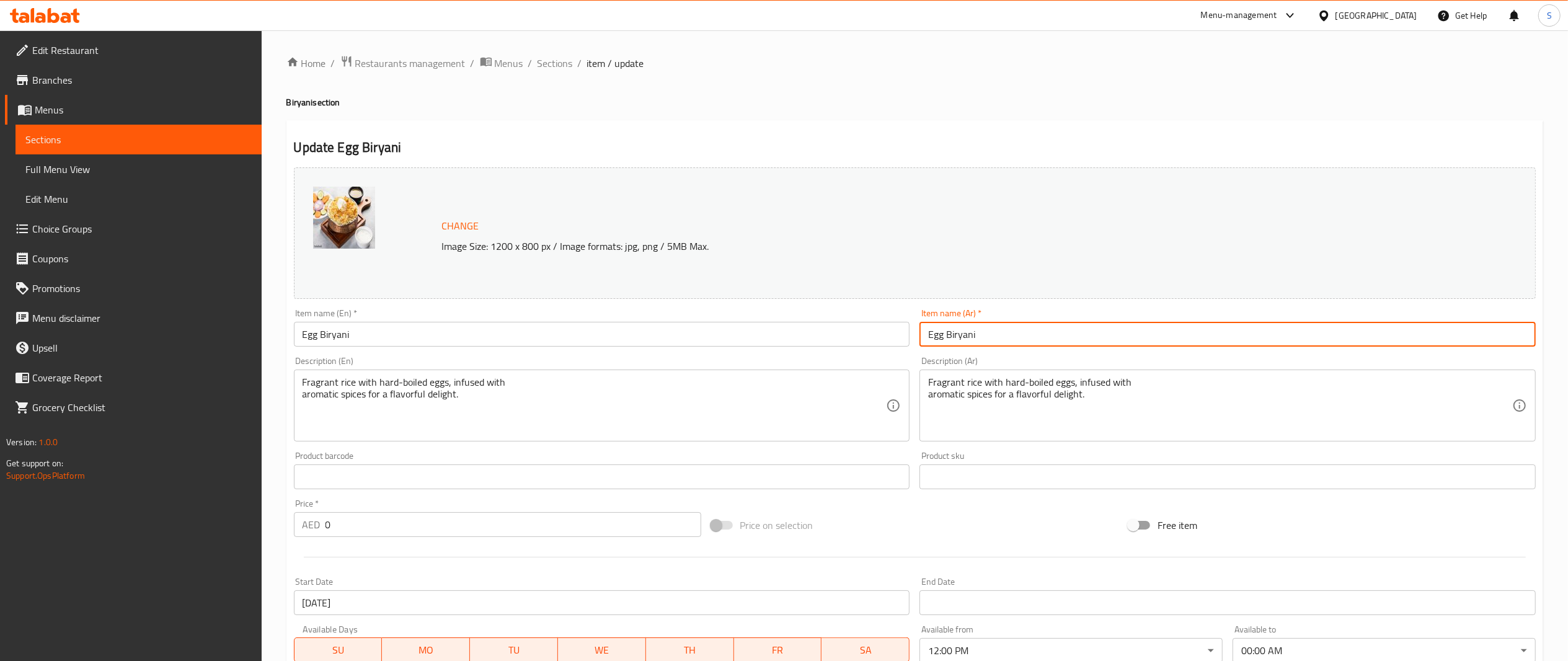
drag, startPoint x: 1071, startPoint y: 337, endPoint x: 702, endPoint y: 227, distance: 385.0
click at [702, 227] on div "Change Image Size: 1200 x 800 px / Image formats: jpg, png / 5MB Max. Item name…" at bounding box center [915, 439] width 1252 height 553
paste input "برياني بيض"
type input "برياني بيض"
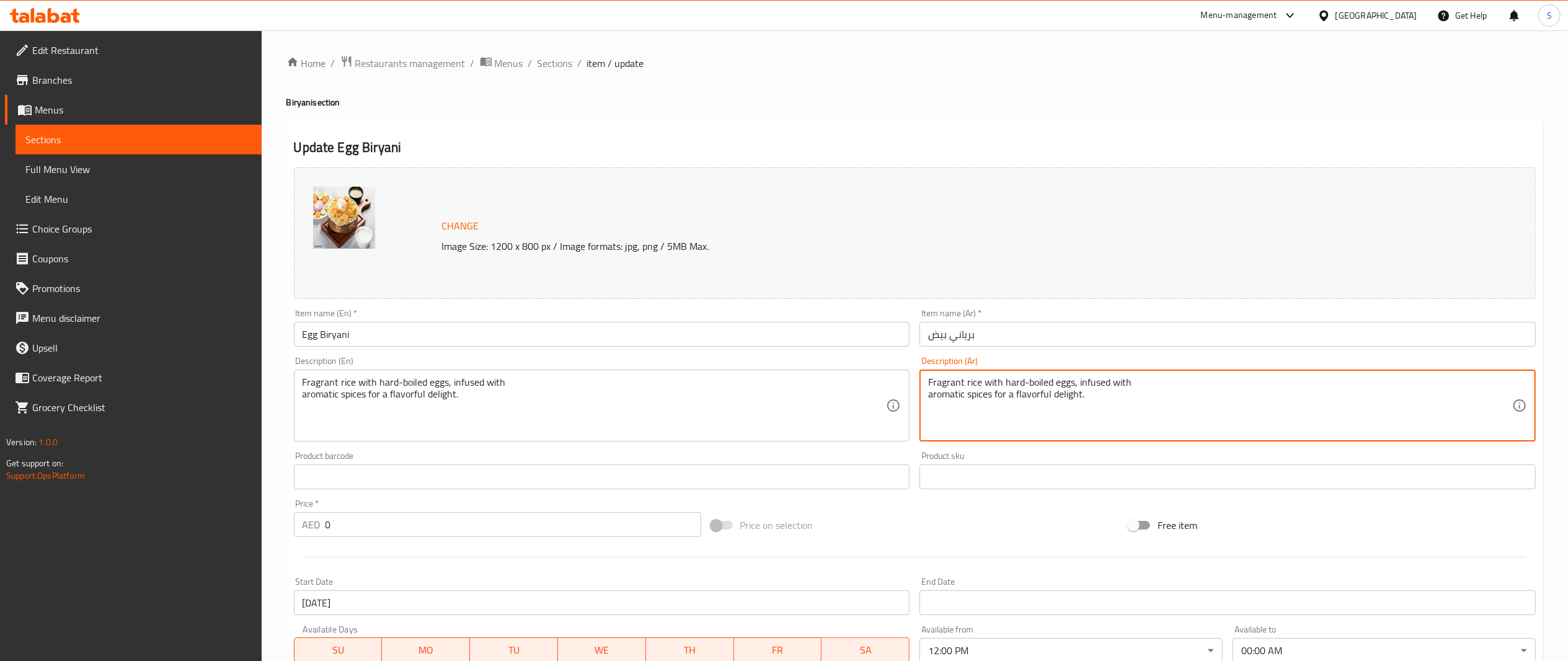
drag, startPoint x: 1148, startPoint y: 416, endPoint x: 634, endPoint y: 245, distance: 541.7
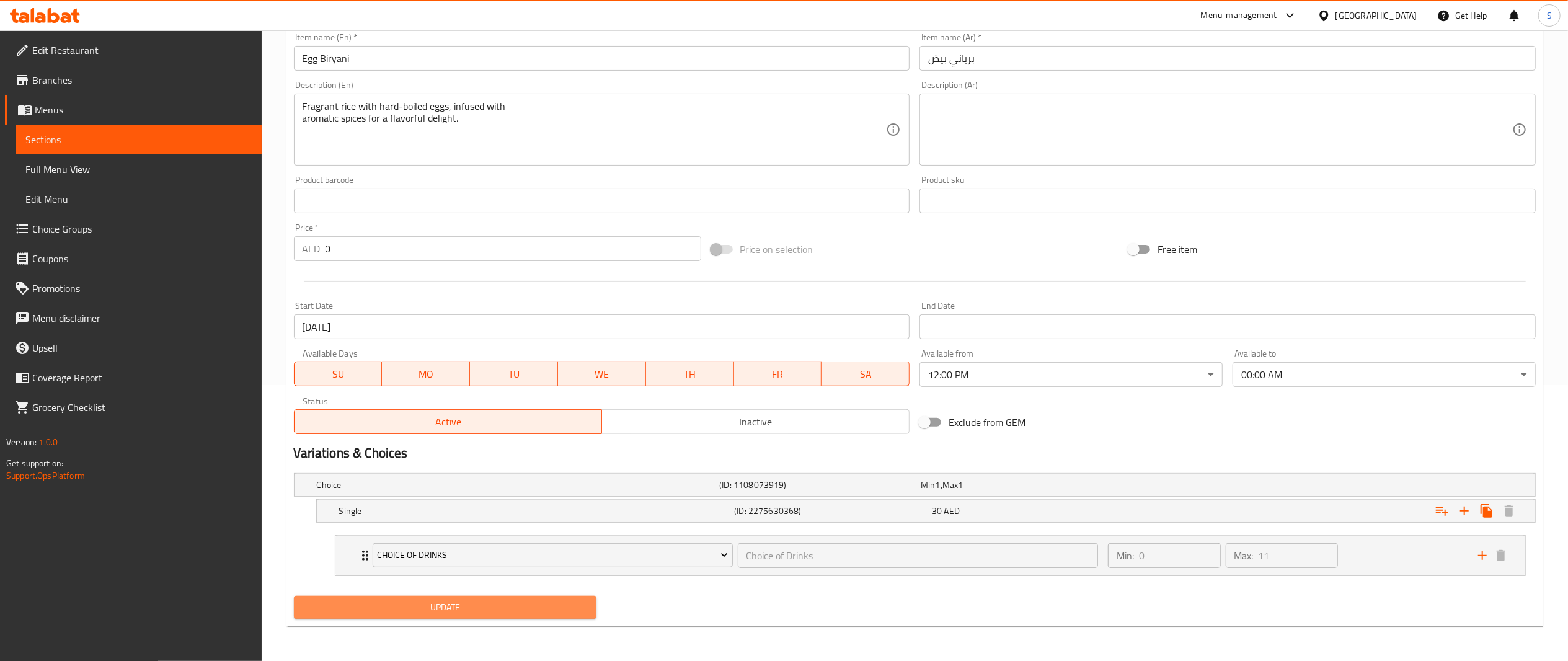
click at [520, 602] on span "Update" at bounding box center [446, 608] width 283 height 16
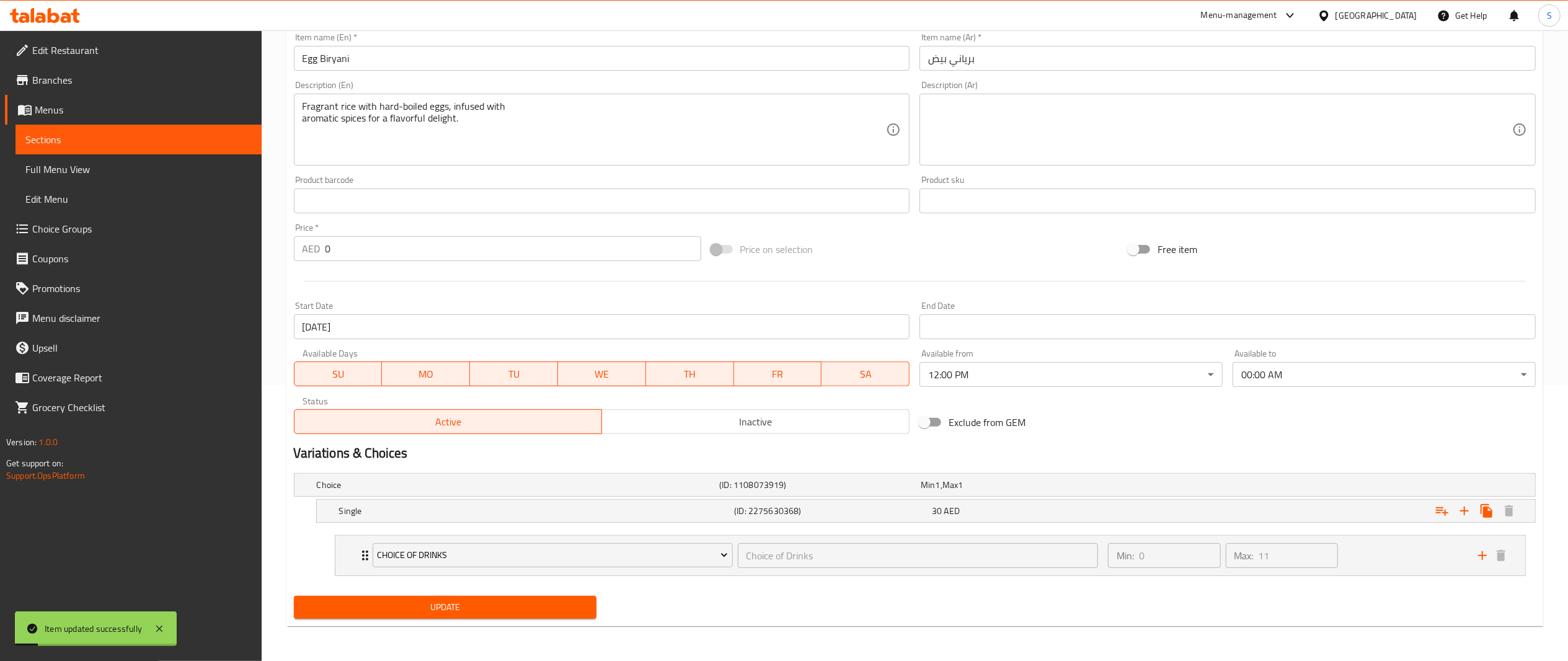
scroll to position [0, 0]
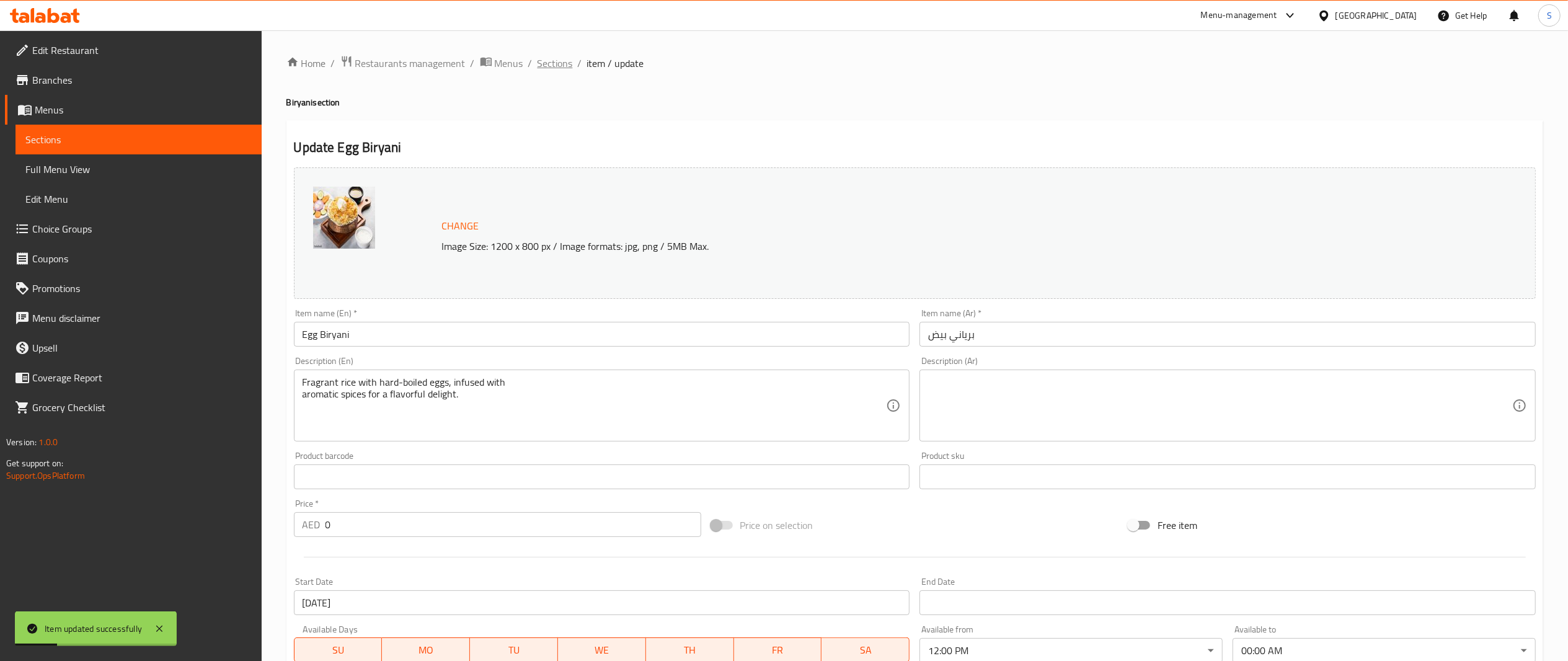
click at [560, 69] on span "Sections" at bounding box center [555, 63] width 35 height 15
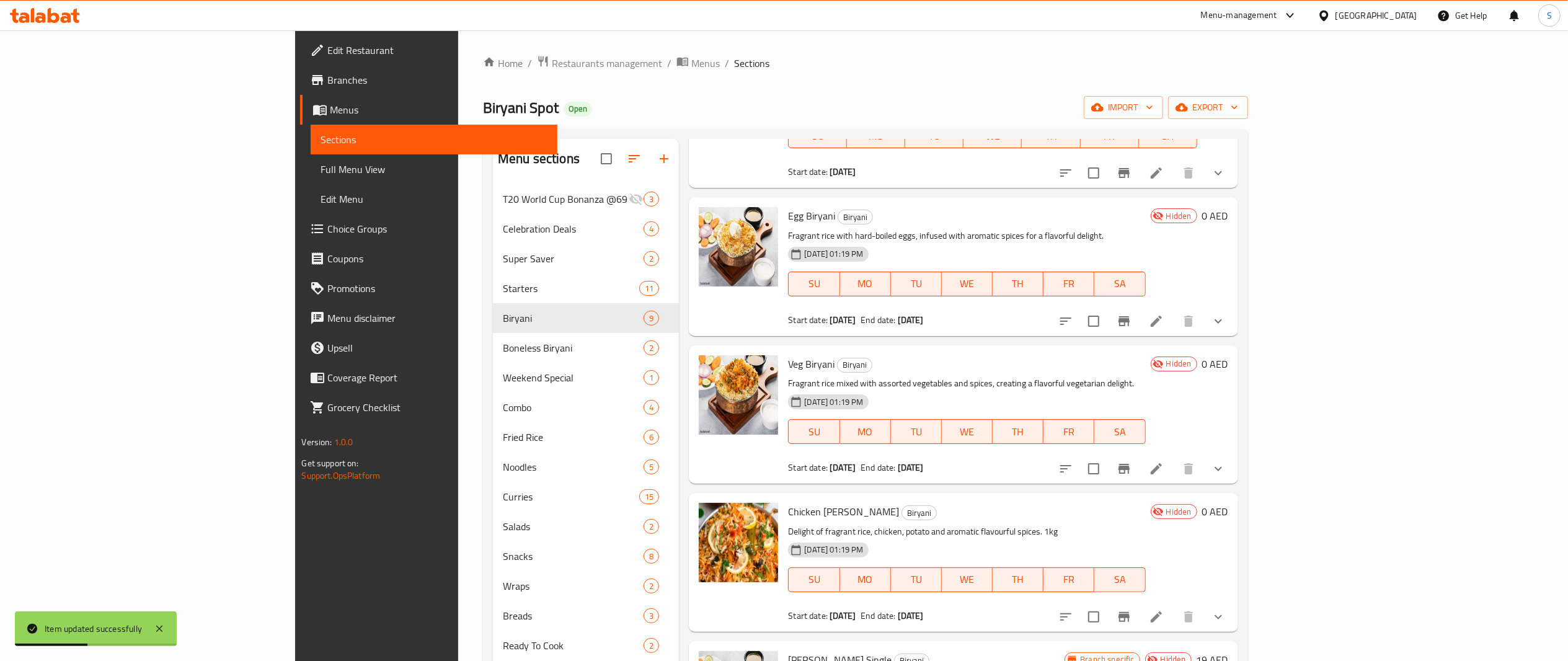
scroll to position [459, 0]
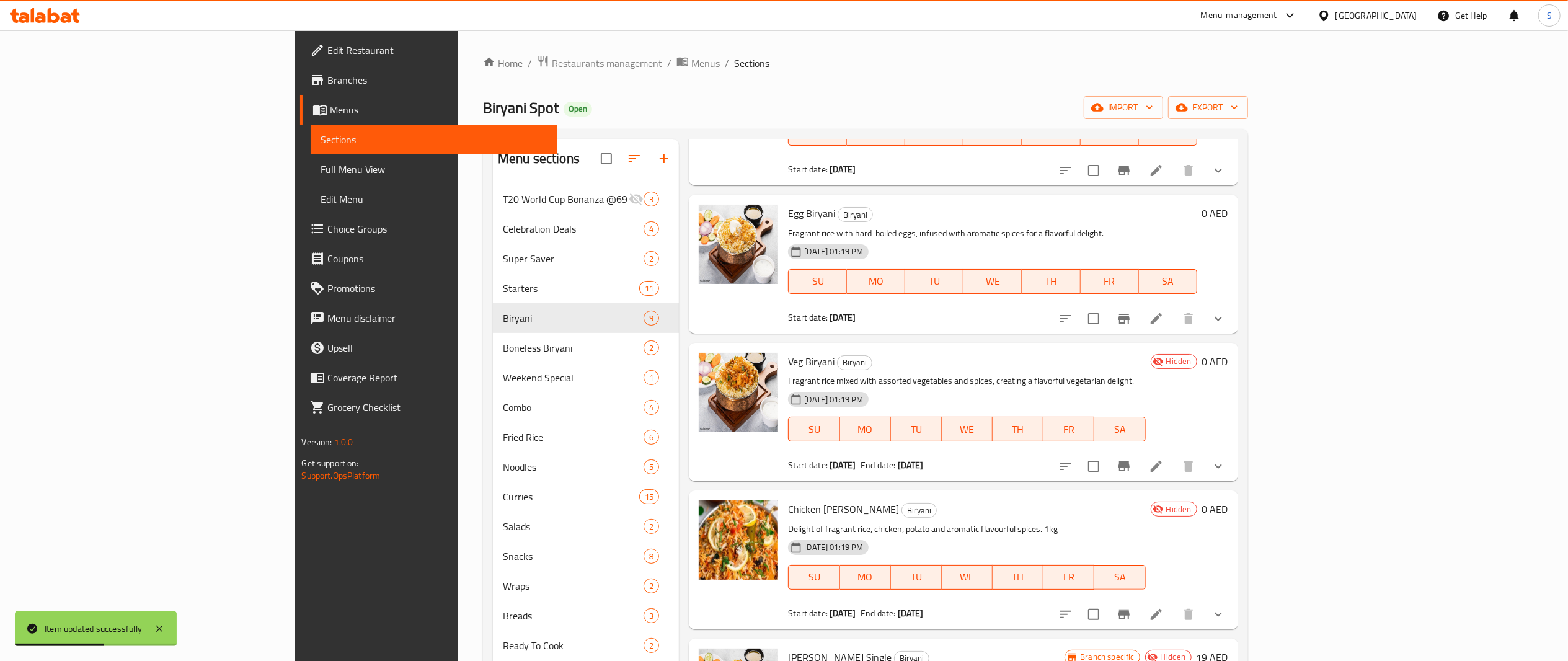
click at [1174, 456] on li at bounding box center [1156, 467] width 35 height 23
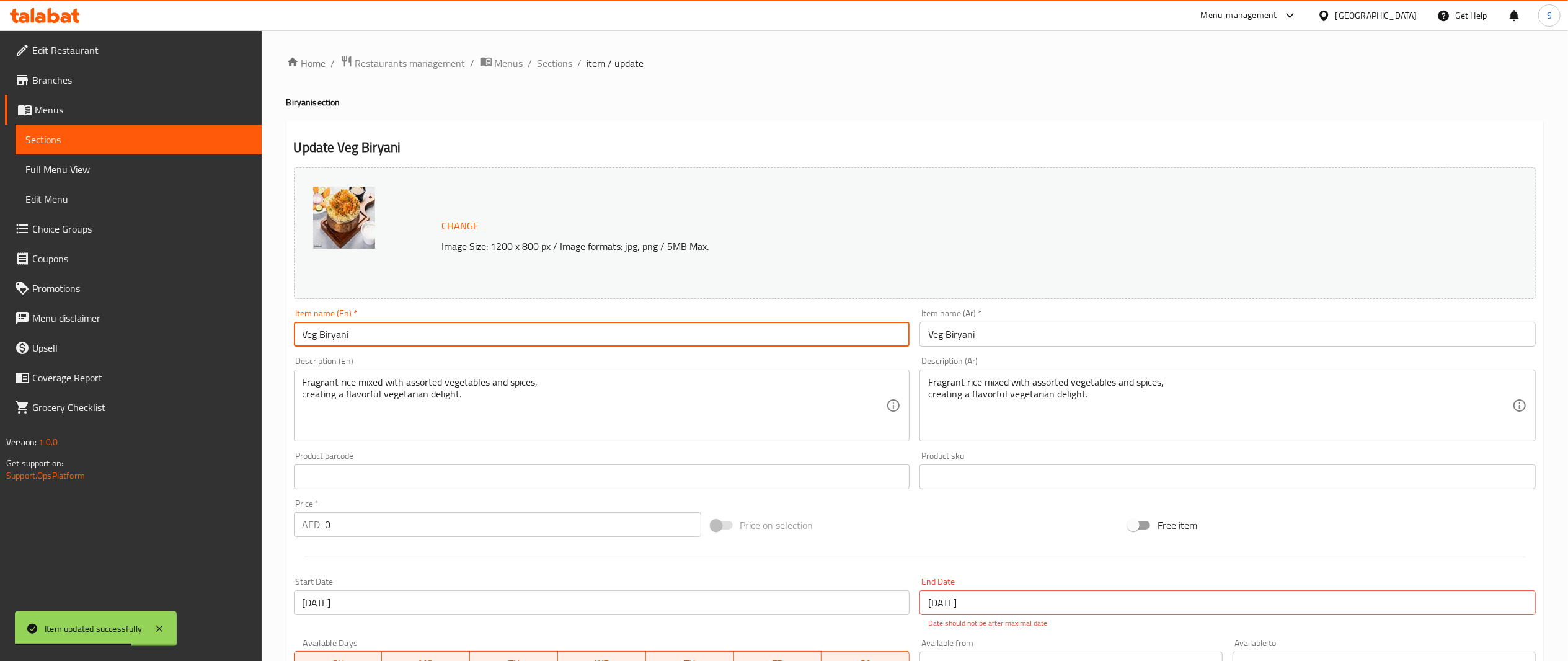
drag, startPoint x: 511, startPoint y: 346, endPoint x: 187, endPoint y: 307, distance: 326.3
click at [187, 307] on div "Edit Restaurant Branches Menus Sections Full Menu View Edit Menu Choice Groups …" at bounding box center [784, 491] width 1568 height 921
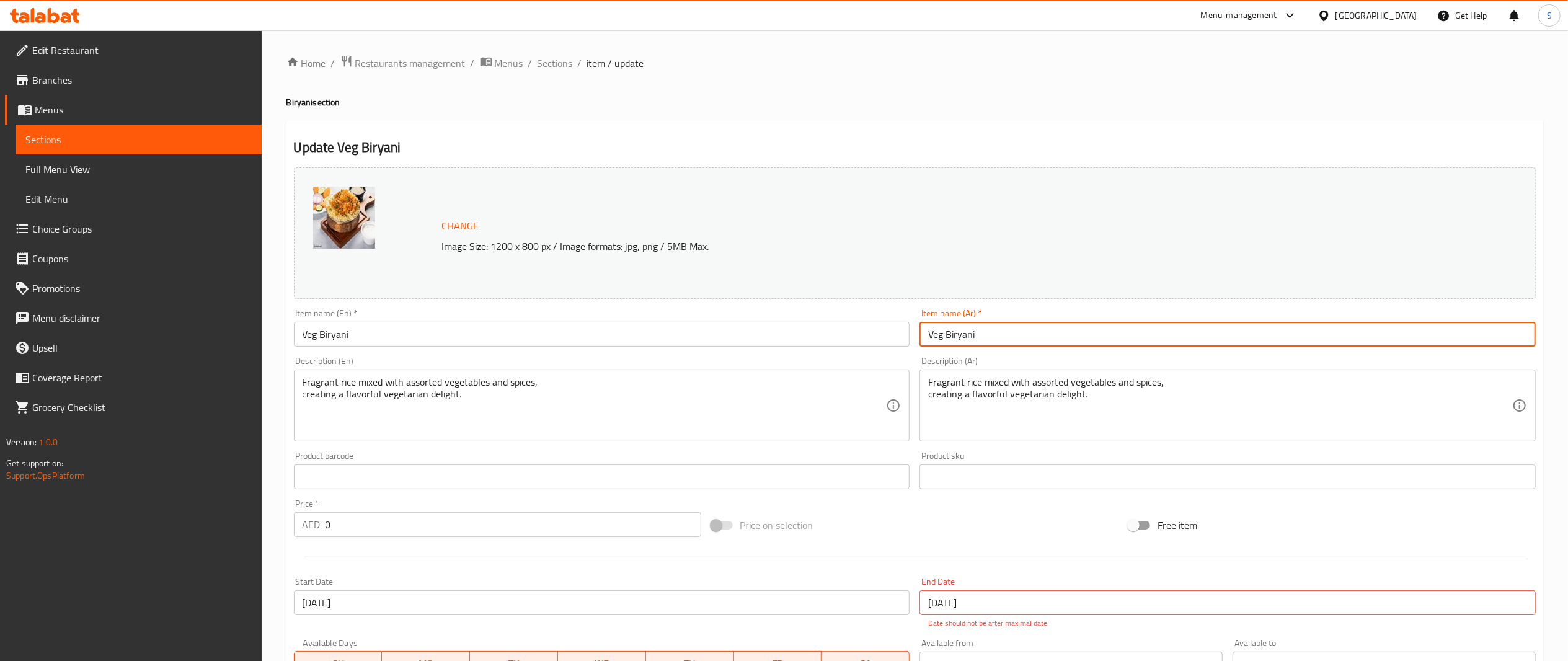
drag, startPoint x: 1025, startPoint y: 342, endPoint x: 614, endPoint y: 281, distance: 415.5
click at [614, 281] on div "Change Image Size: 1200 x 800 px / Image formats: jpg, png / 5MB Max. Item name…" at bounding box center [915, 446] width 1252 height 567
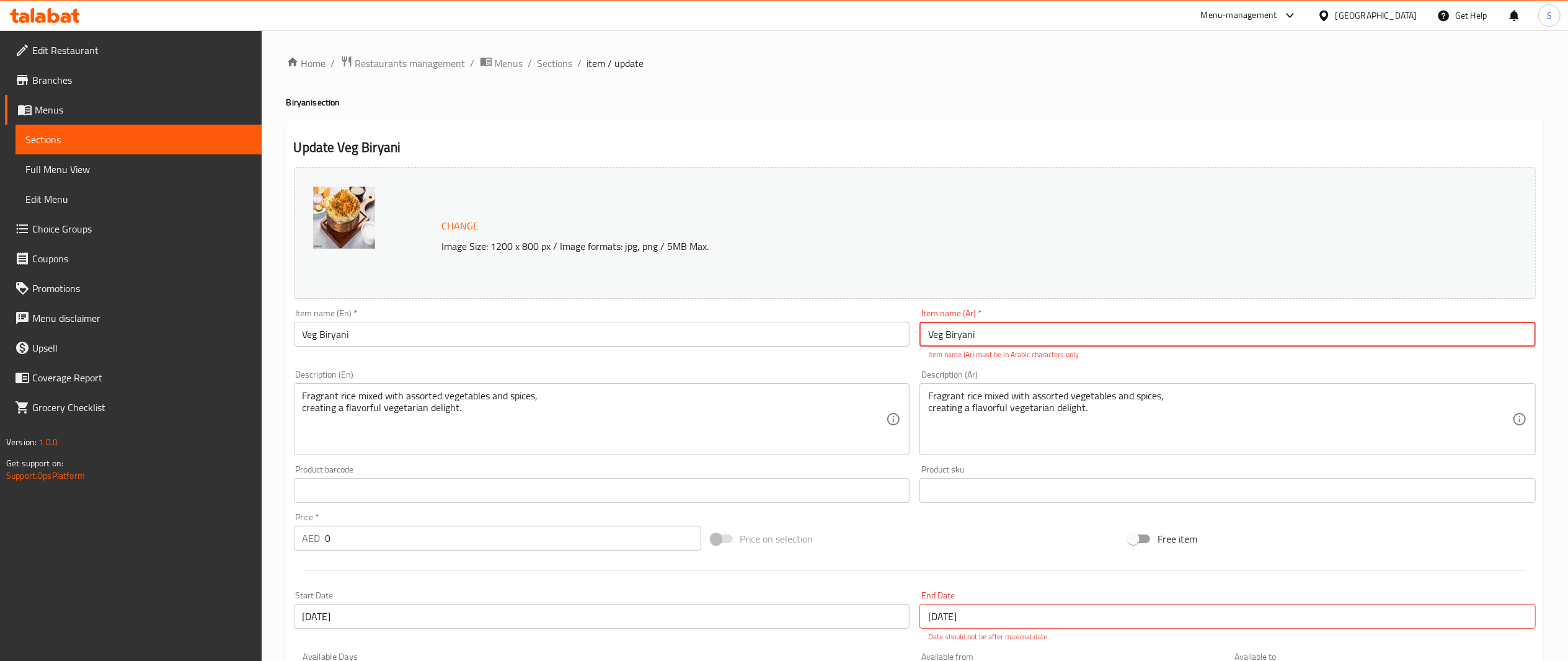
drag, startPoint x: 1000, startPoint y: 342, endPoint x: 787, endPoint y: 303, distance: 216.5
click at [787, 303] on div "Change Image Size: 1200 x 800 px / Image formats: jpg, png / 5MB Max. Item name…" at bounding box center [915, 452] width 1252 height 580
paste input "برياني خضار"
type input "برياني خضار"
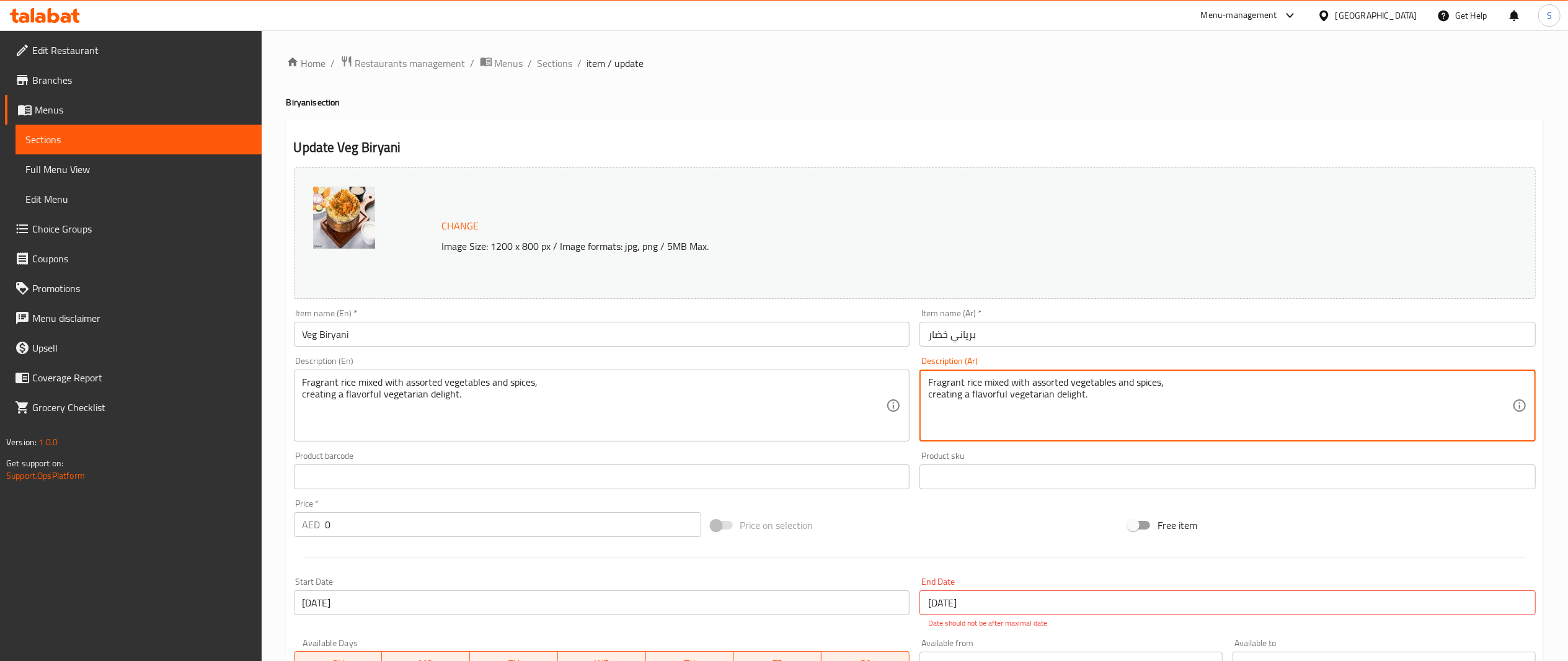
drag, startPoint x: 1221, startPoint y: 424, endPoint x: 712, endPoint y: 364, distance: 512.5
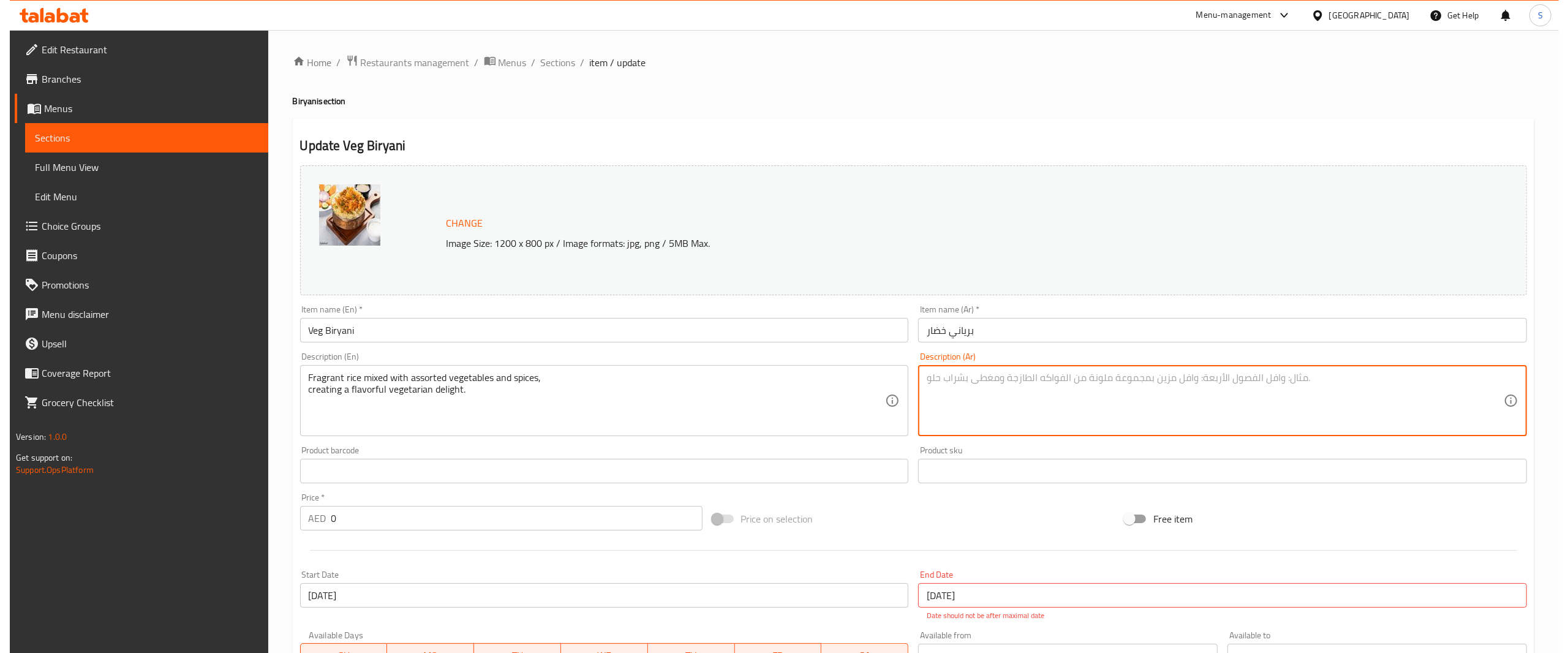
scroll to position [231, 0]
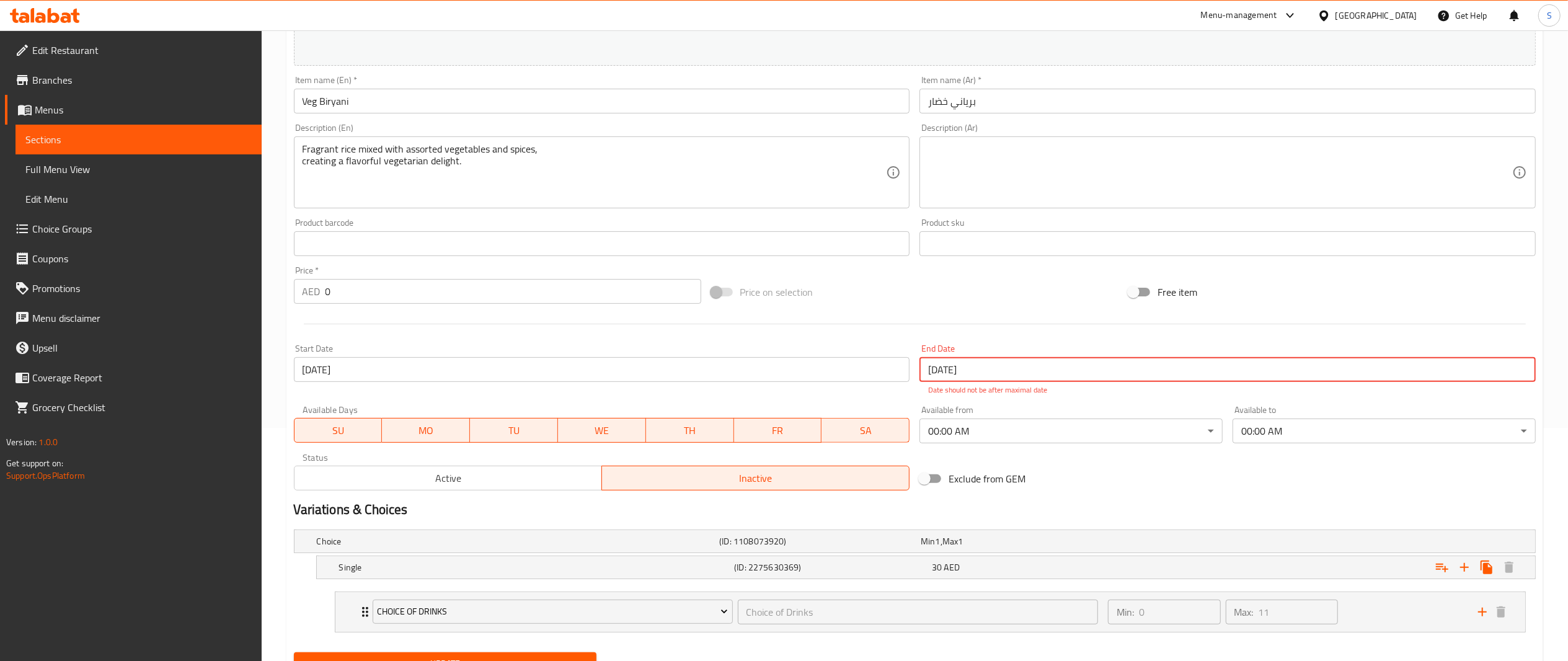
click at [938, 373] on input "[DATE]" at bounding box center [1227, 370] width 616 height 24
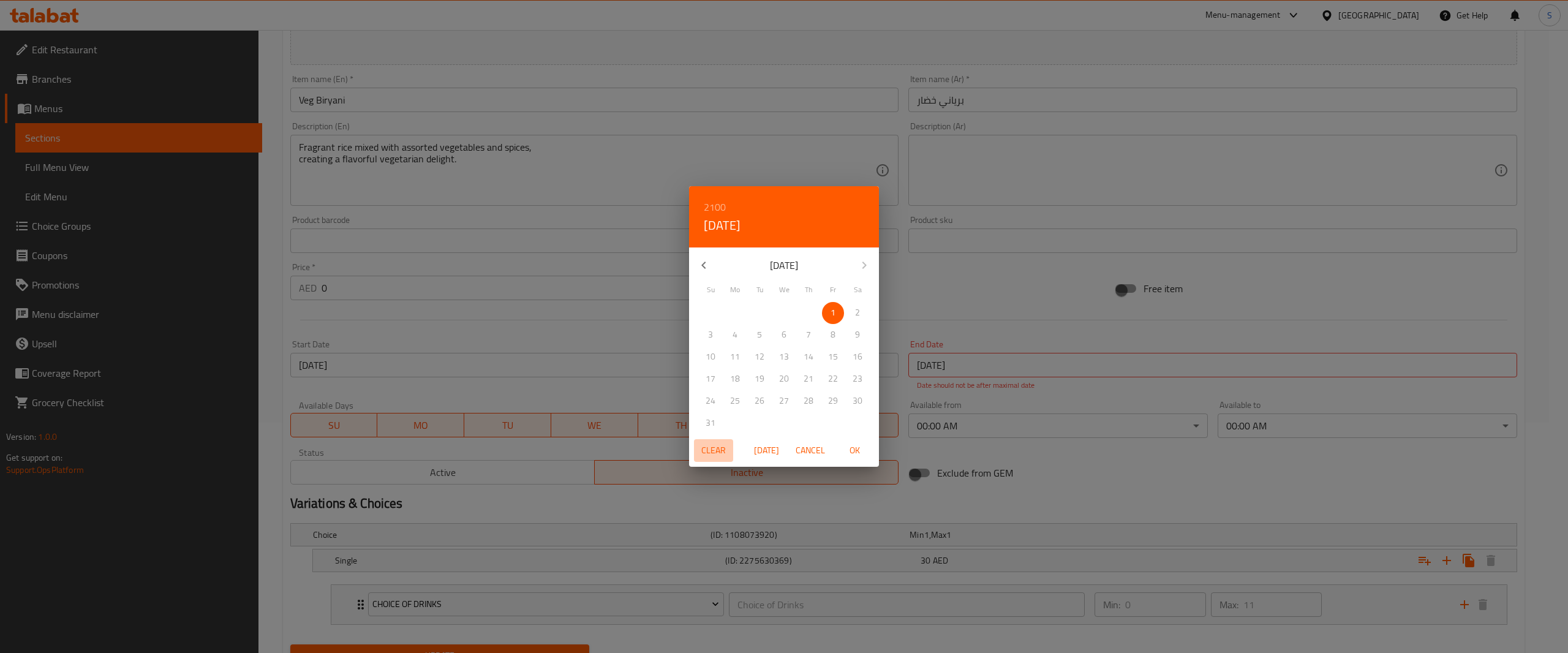
click at [716, 446] on span "Clear" at bounding box center [714, 451] width 29 height 16
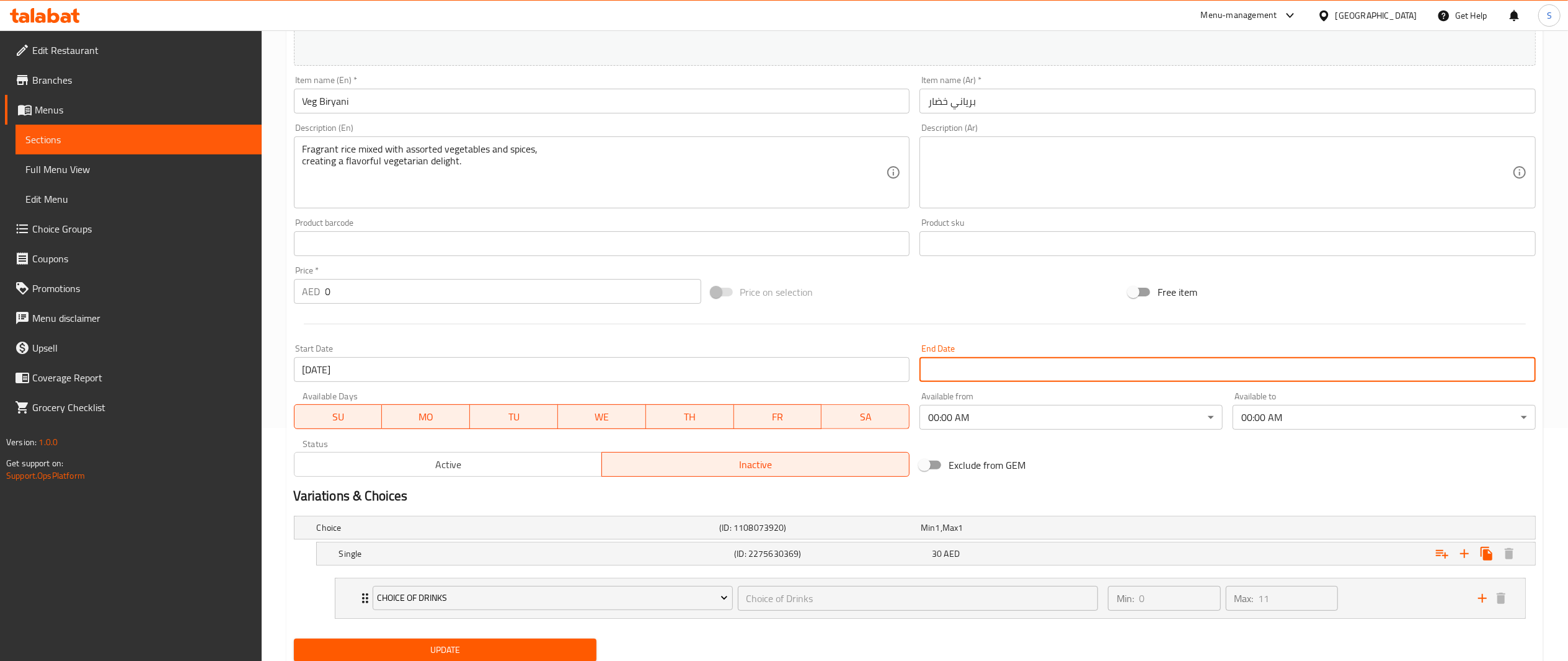
click at [997, 420] on body "​ Menu-management United Arab Emirates Get Help S Edit Restaurant Branches Menu…" at bounding box center [784, 113] width 1568 height 631
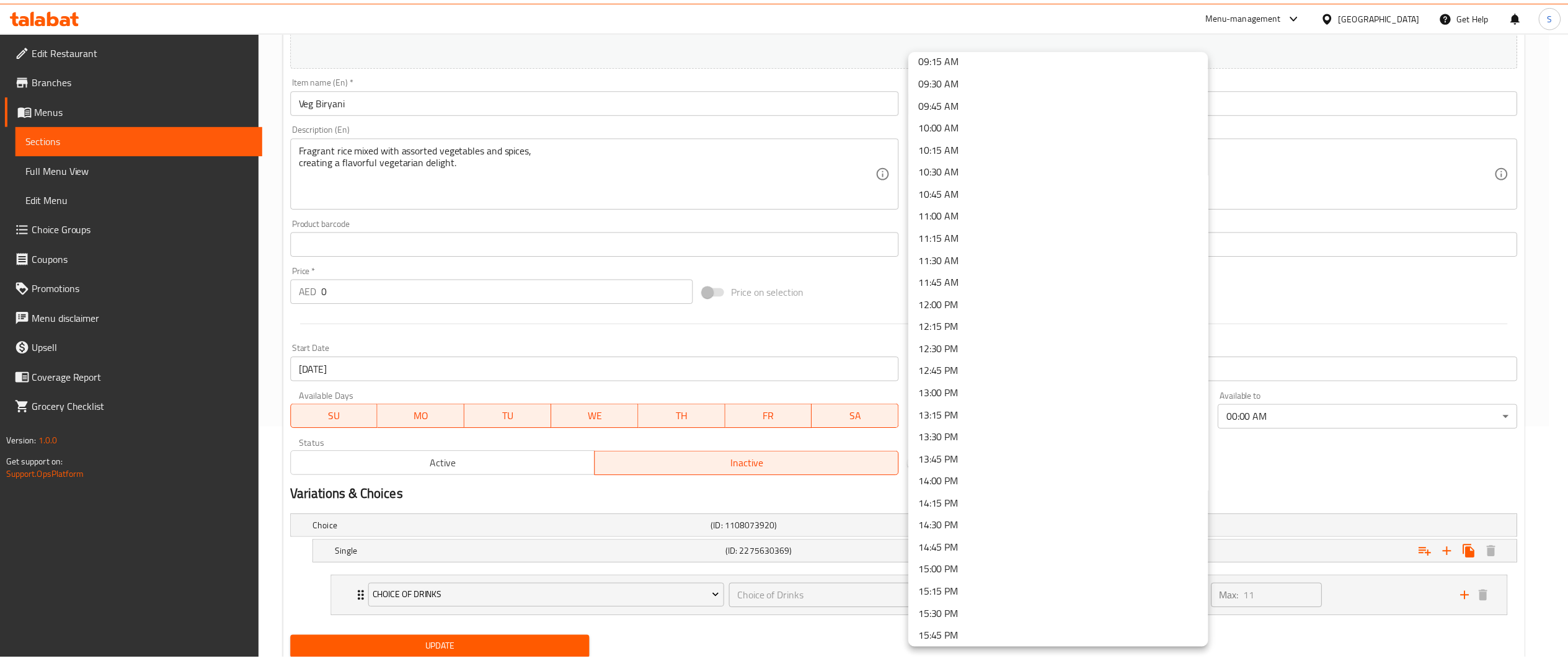
scroll to position [840, 0]
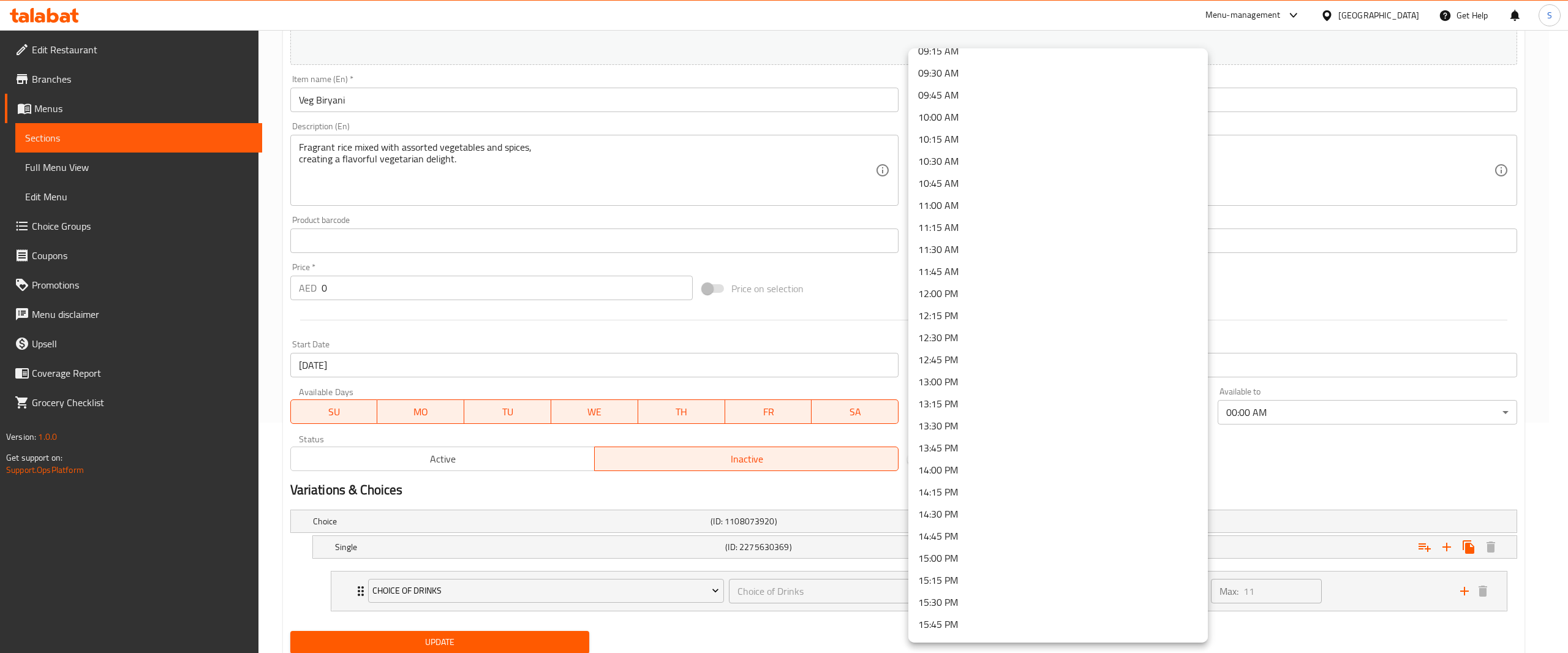
click at [1054, 295] on li "12:00 PM" at bounding box center [1058, 294] width 300 height 22
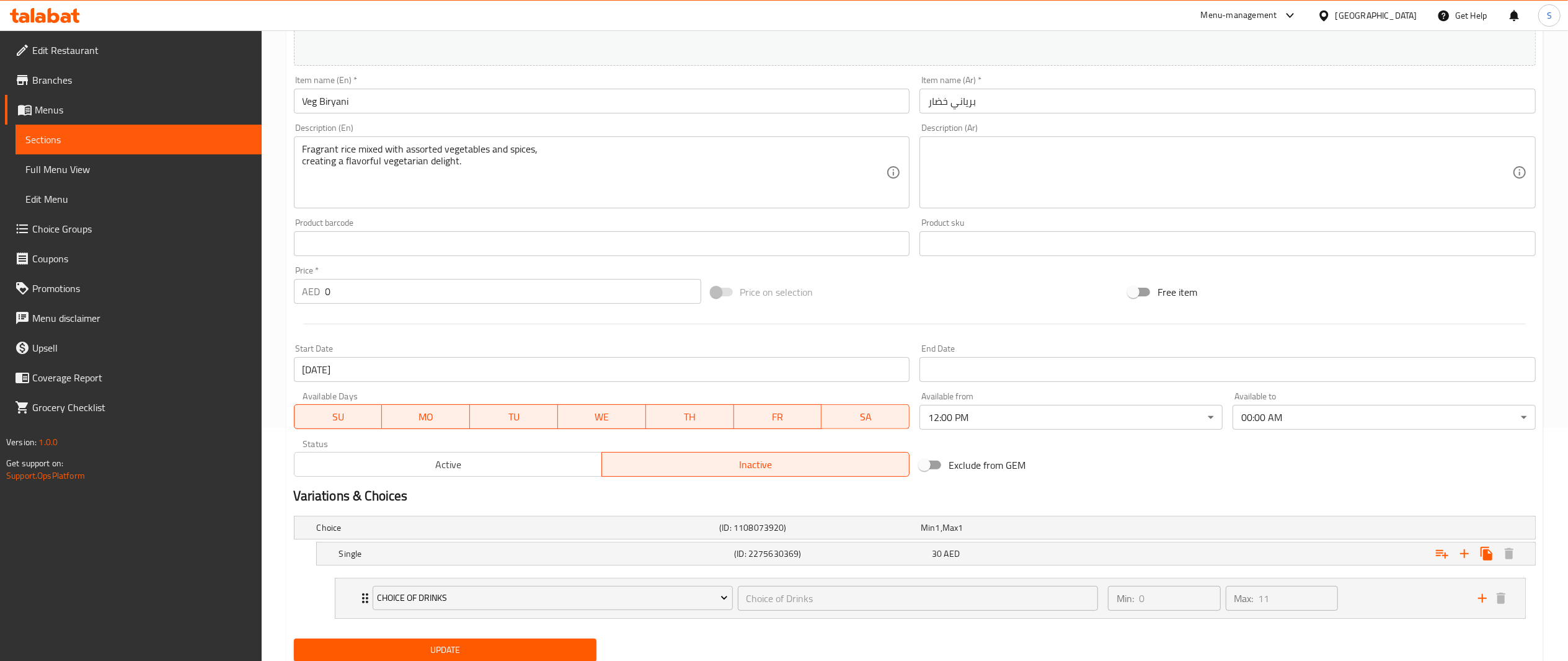
click at [1085, 479] on div "Exclude from GEM" at bounding box center [1124, 465] width 418 height 33
click at [557, 470] on span "Active" at bounding box center [448, 465] width 298 height 18
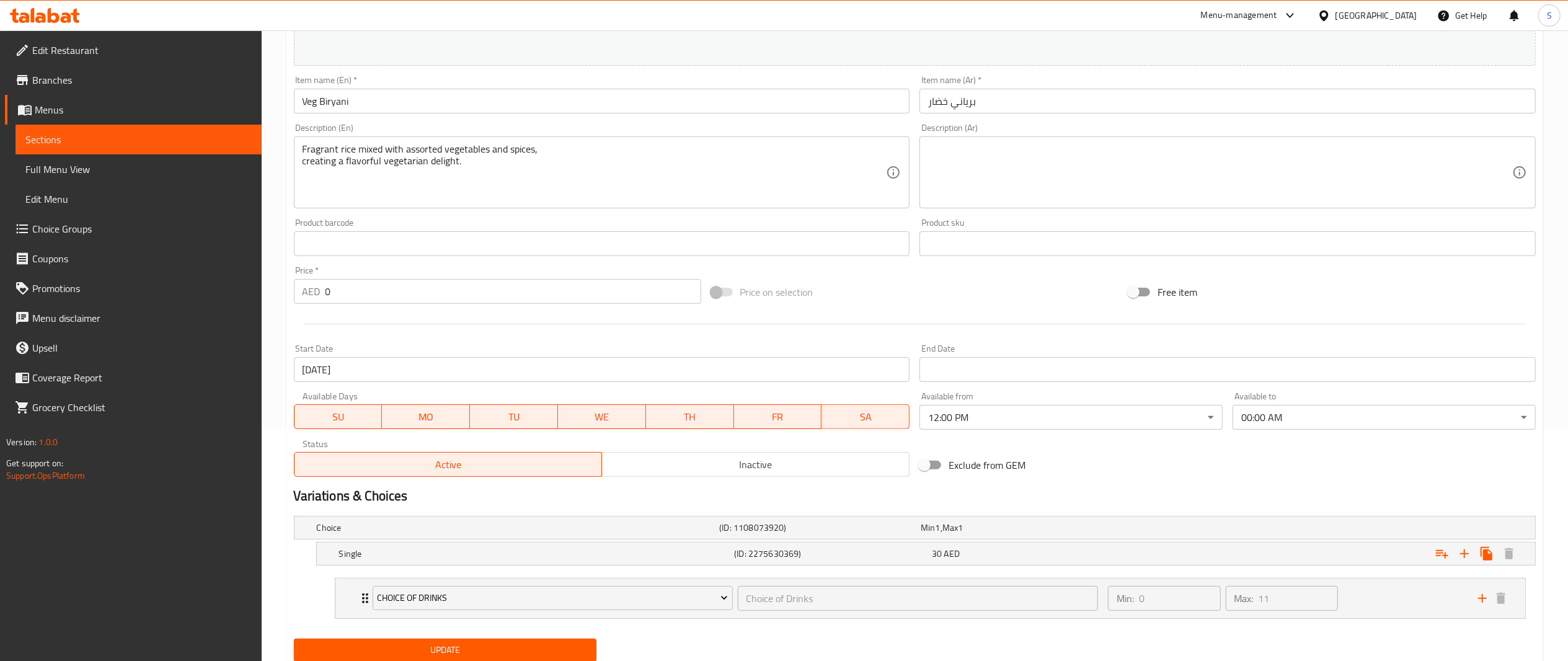
click at [544, 652] on span "Update" at bounding box center [446, 651] width 283 height 16
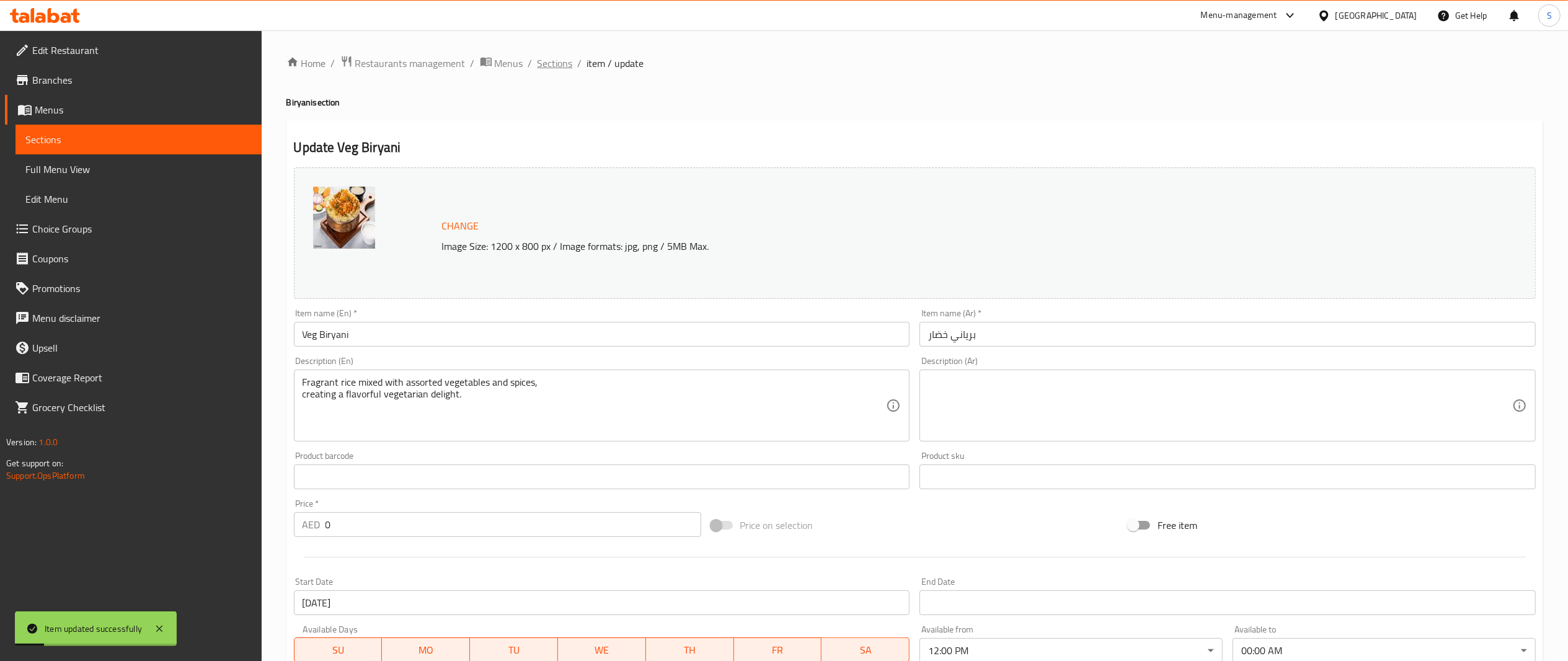
click at [556, 68] on span "Sections" at bounding box center [555, 63] width 35 height 15
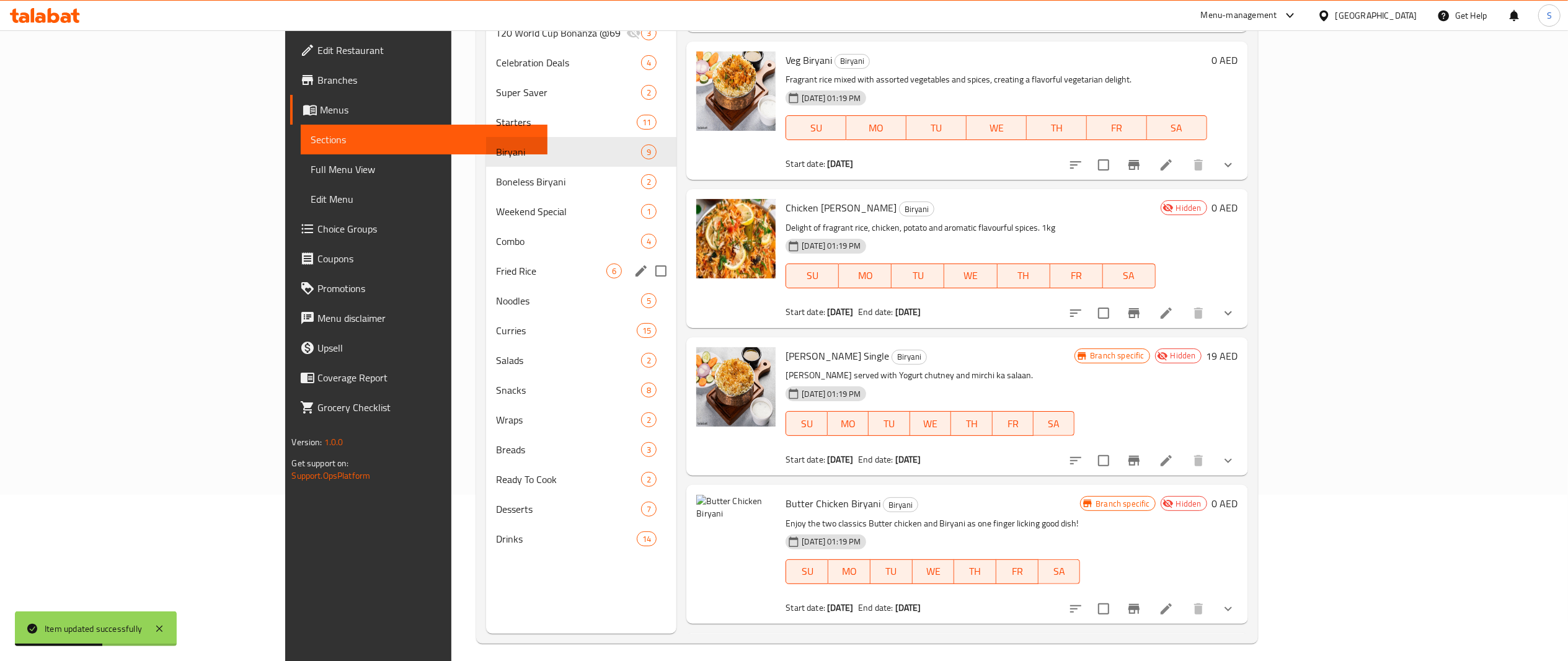
scroll to position [170, 0]
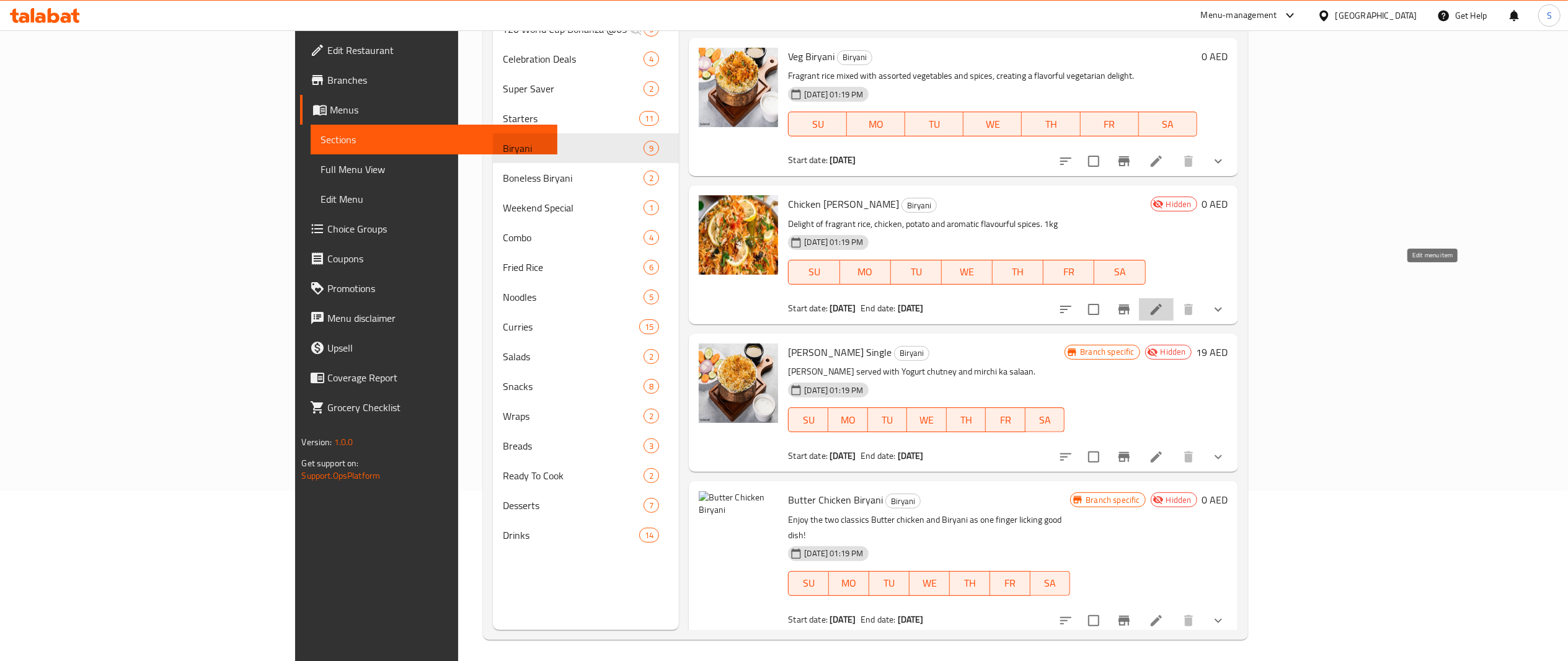
click at [1164, 303] on icon at bounding box center [1156, 310] width 15 height 15
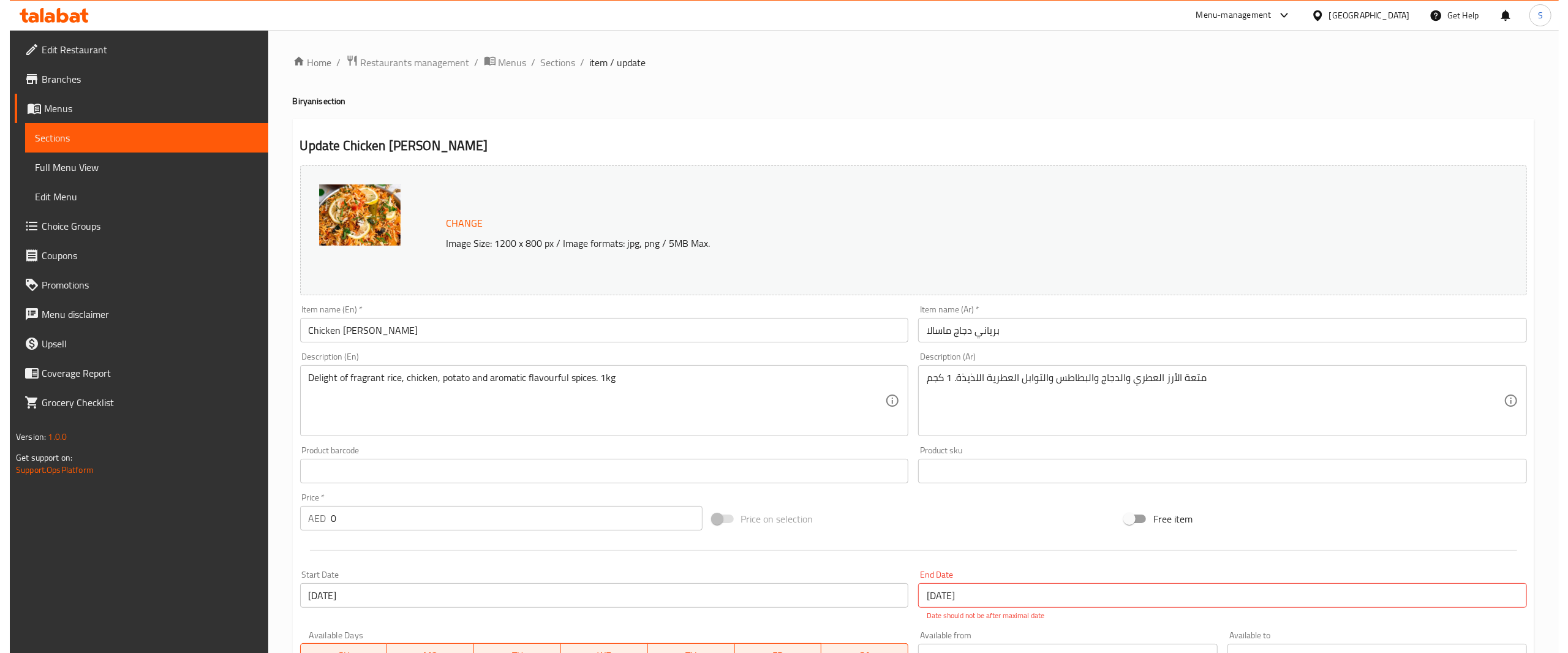
scroll to position [288, 0]
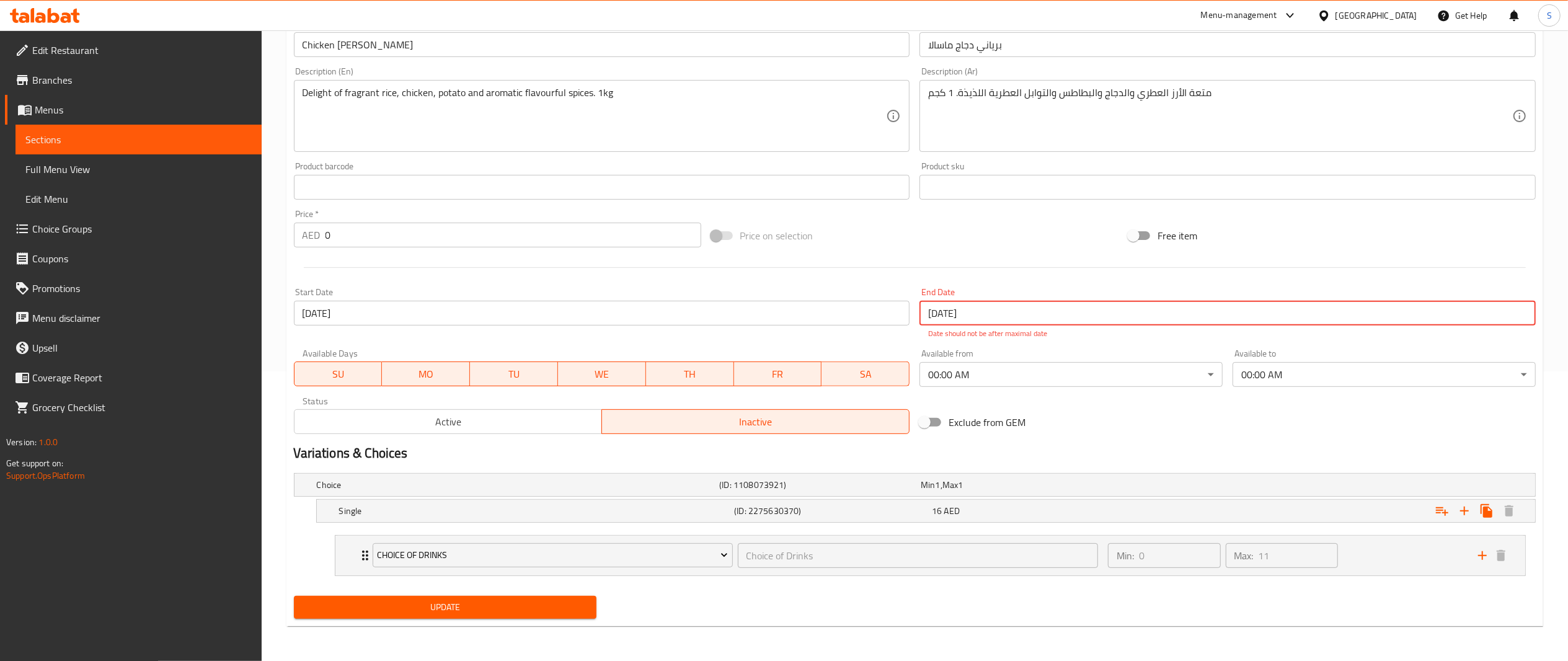
click at [1017, 303] on input "[DATE]" at bounding box center [1227, 313] width 616 height 24
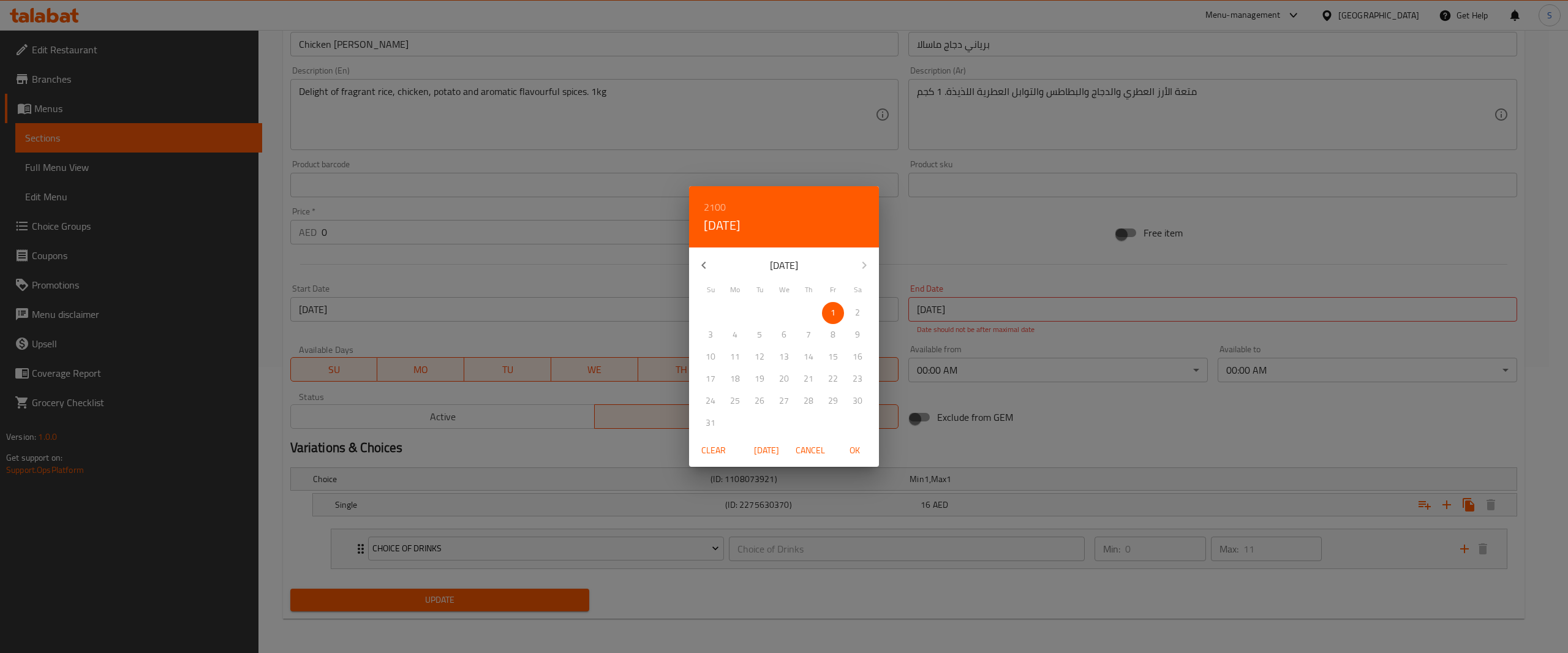
click at [718, 461] on button "Clear" at bounding box center [713, 451] width 39 height 22
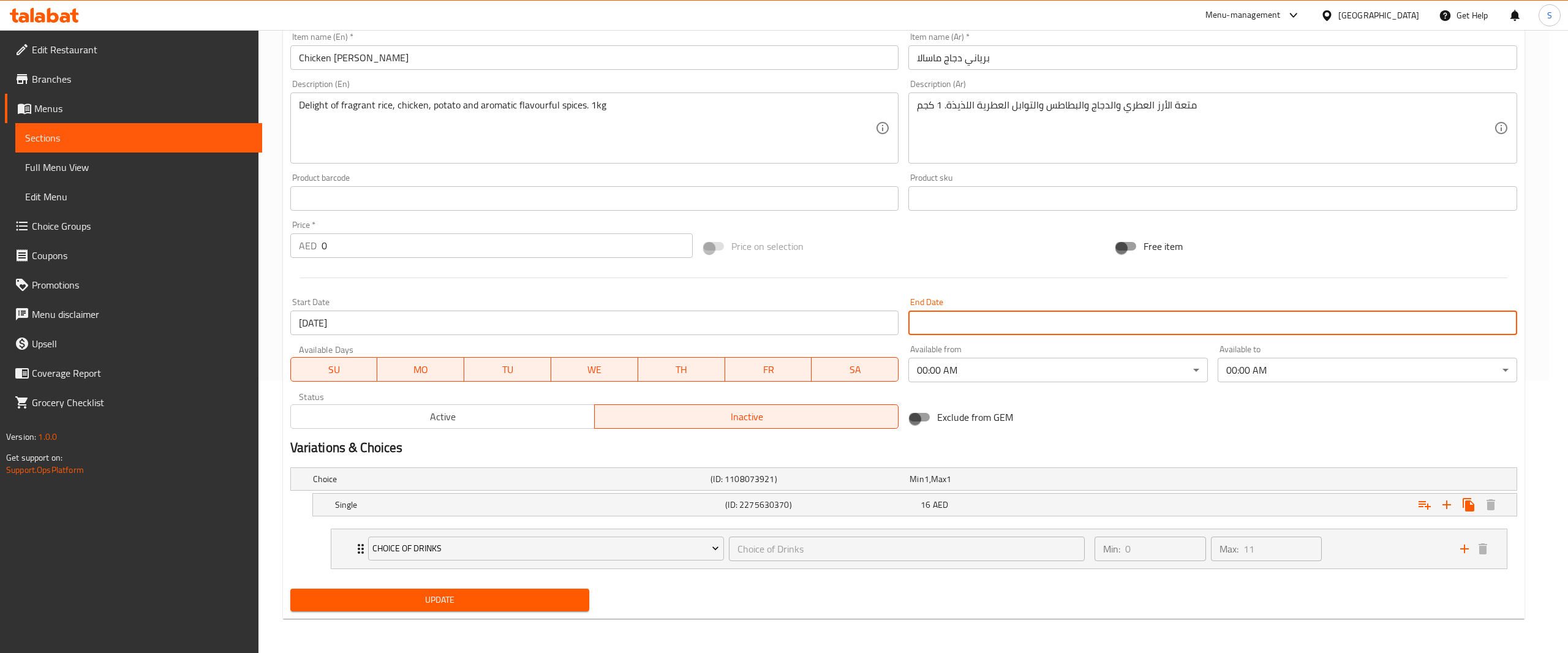
scroll to position [275, 0]
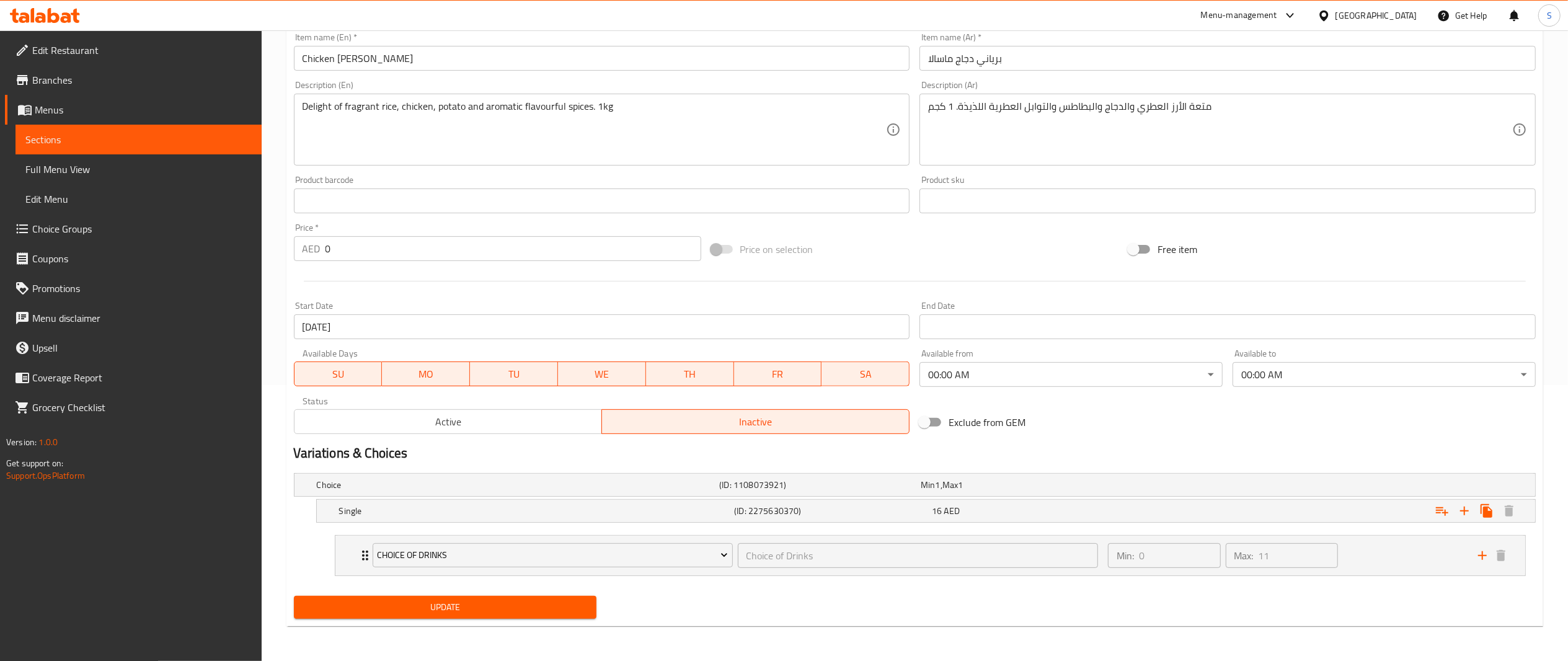
click at [1092, 391] on div "Available from 00:00 AM ​" at bounding box center [1072, 368] width 313 height 48
click at [1112, 386] on div "Available from 00:00 AM ​" at bounding box center [1072, 368] width 313 height 48
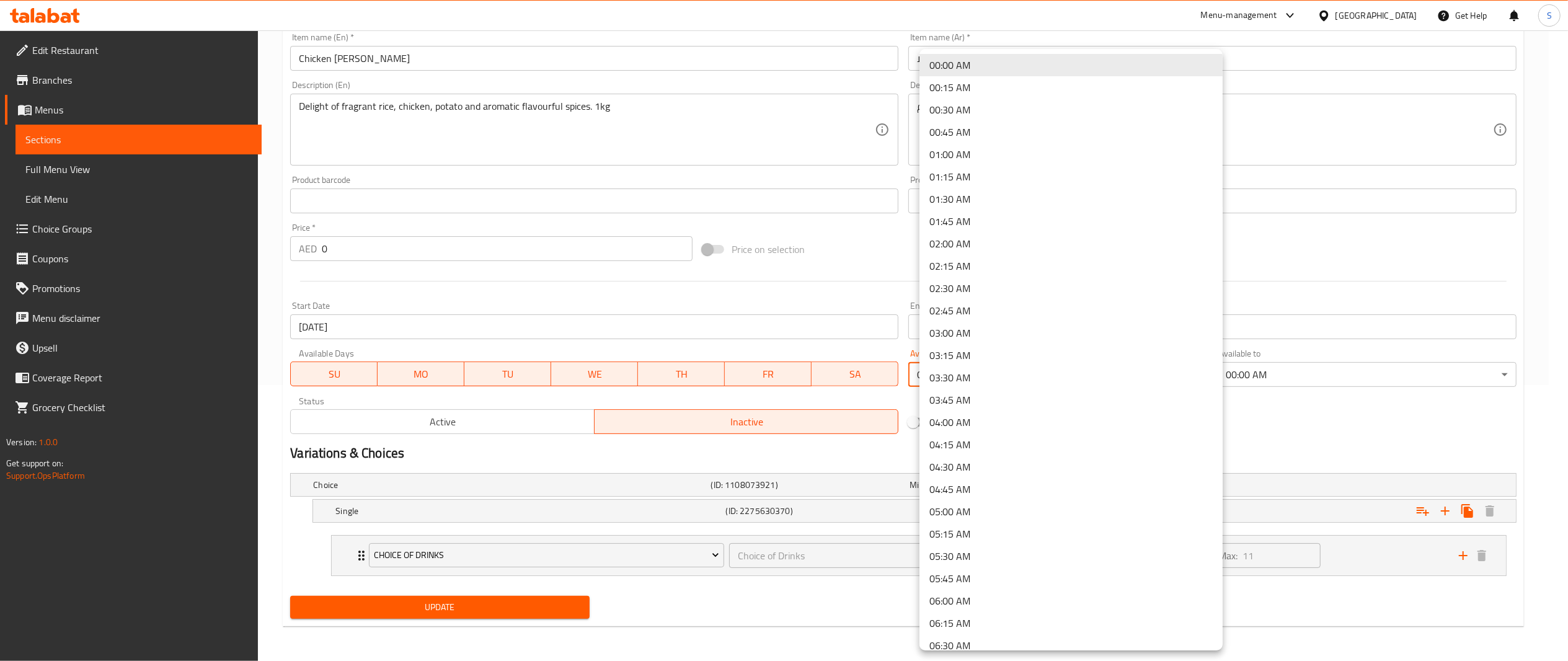
click at [1140, 376] on body "​ Menu-management United Arab Emirates Get Help S Edit Restaurant Branches Menu…" at bounding box center [784, 70] width 1568 height 631
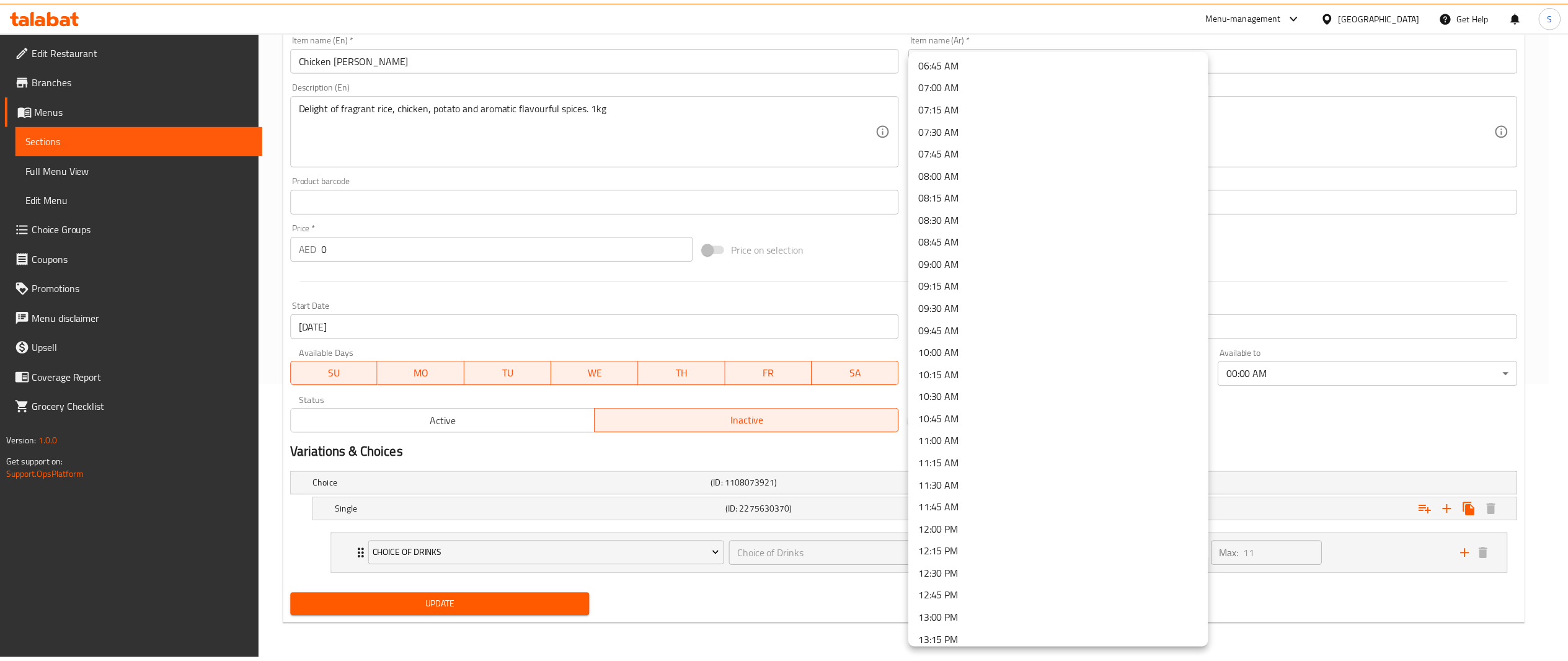
scroll to position [607, 0]
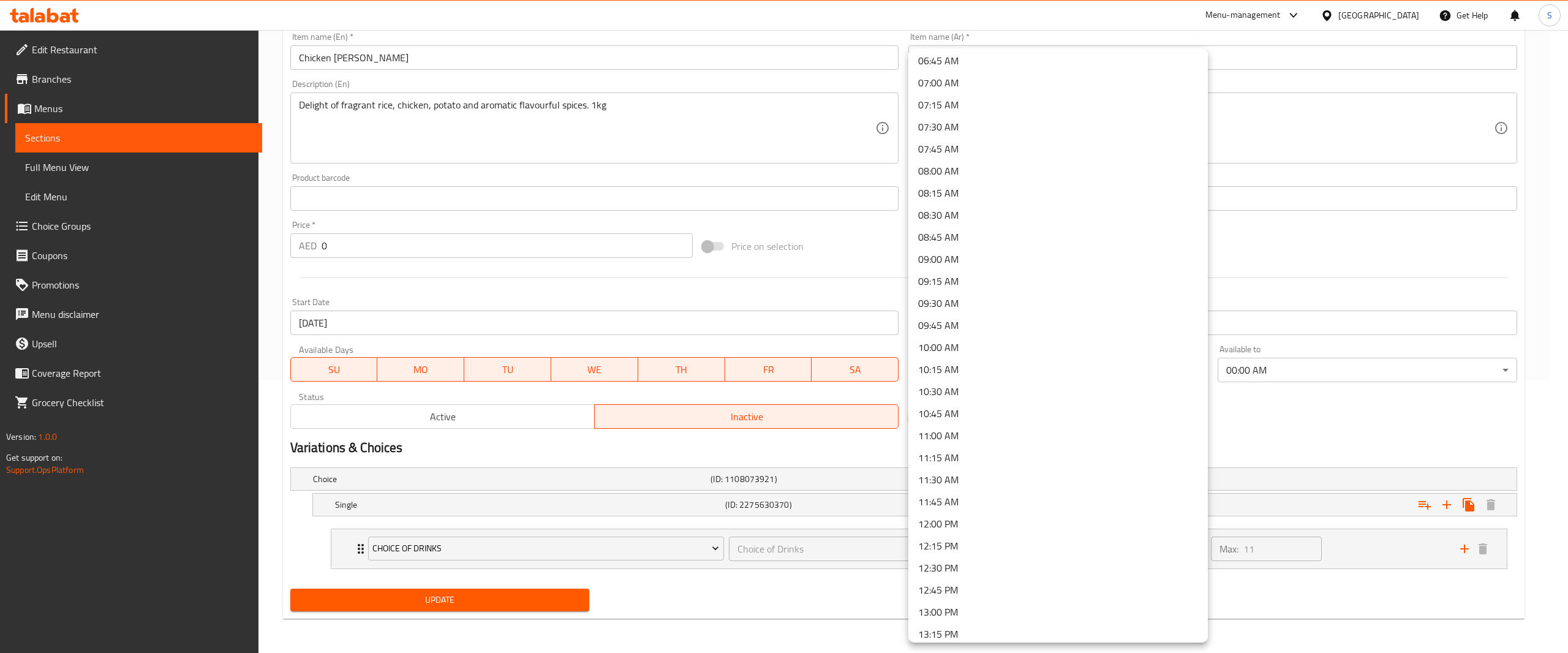
click at [1042, 517] on li "12:00 PM" at bounding box center [1058, 524] width 300 height 22
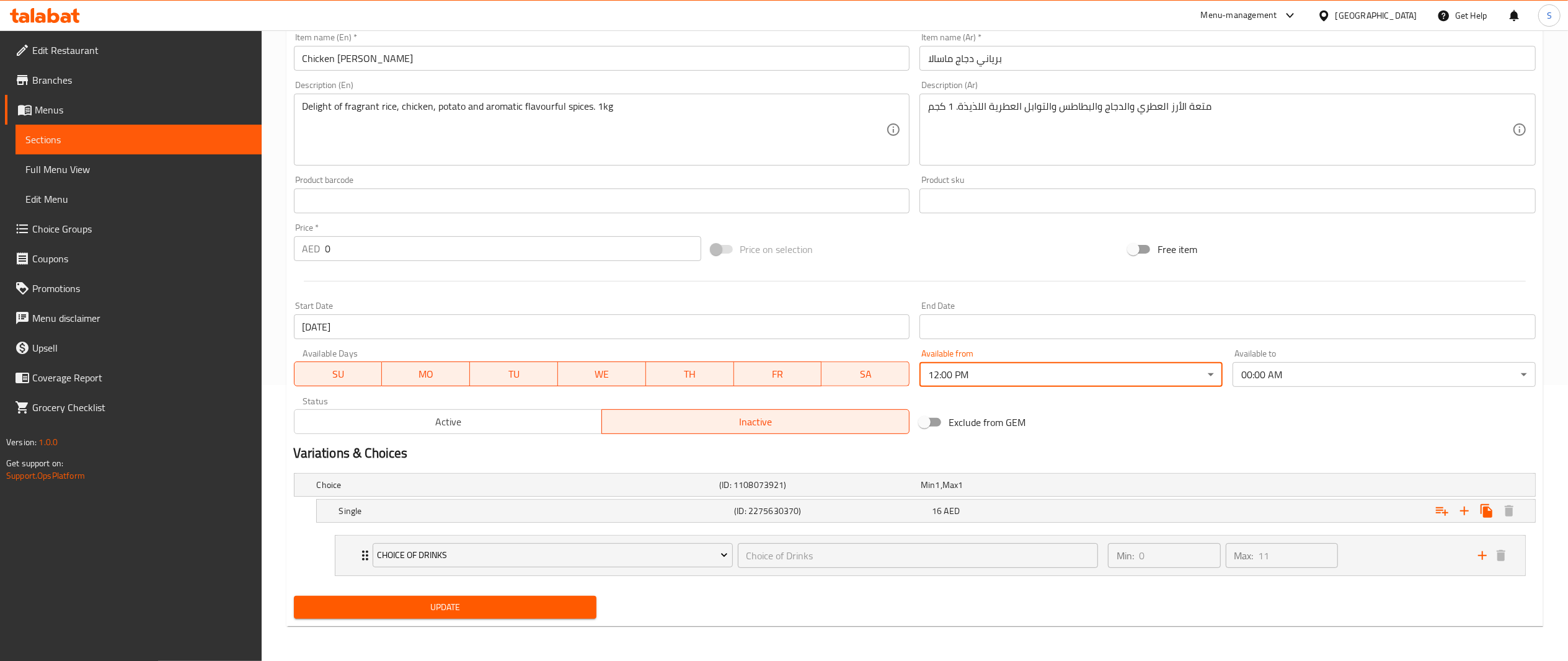
click at [1203, 439] on div "Variations & Choices" at bounding box center [915, 453] width 1252 height 29
click at [559, 439] on div "Variations & Choices" at bounding box center [915, 453] width 1252 height 29
click at [566, 423] on span "Active" at bounding box center [448, 422] width 298 height 18
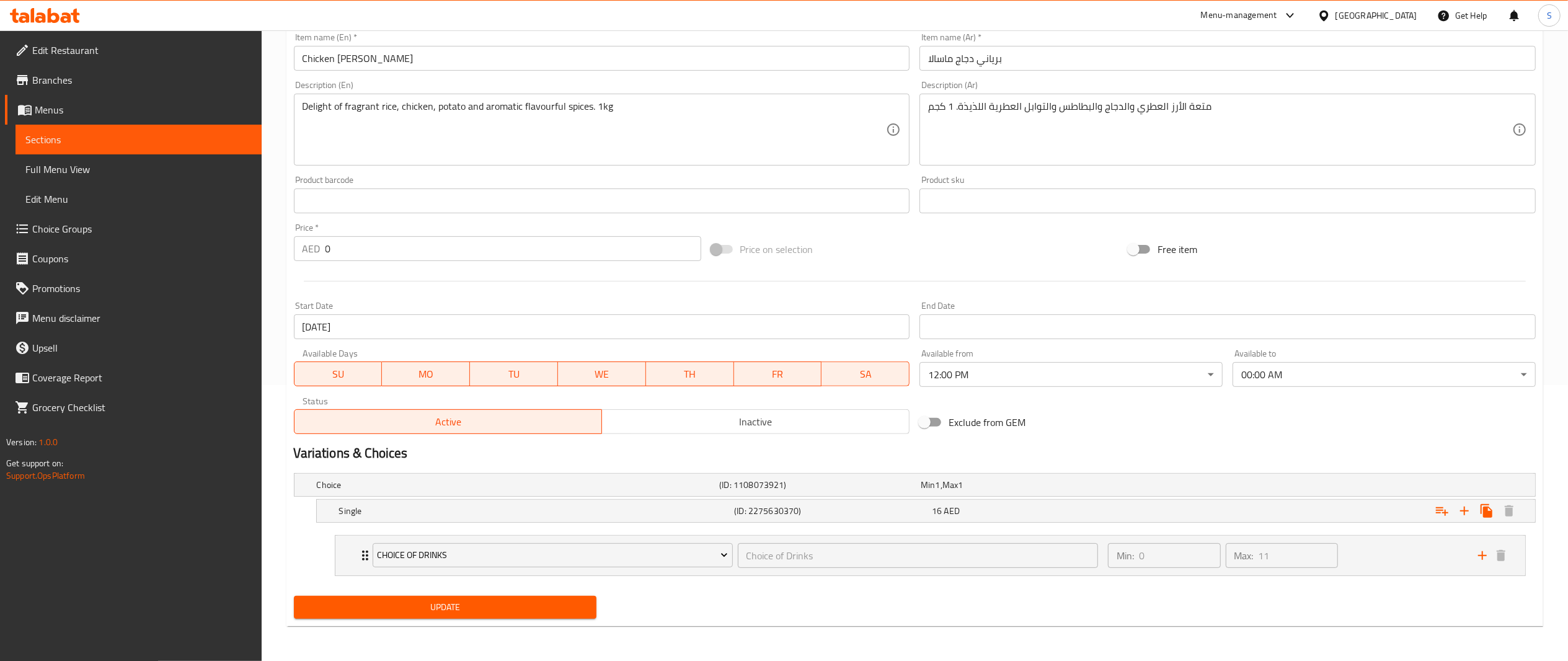
click at [516, 596] on button "Update" at bounding box center [445, 608] width 303 height 23
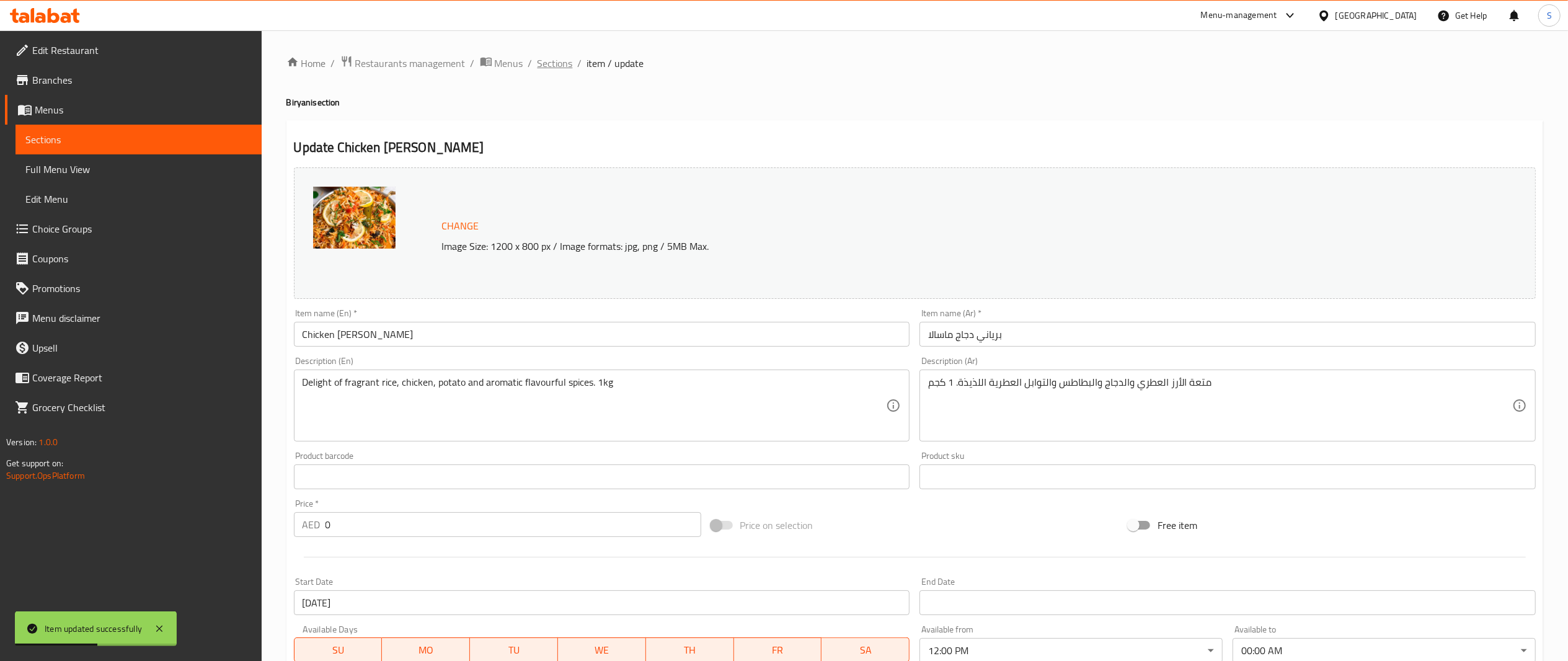
click at [561, 57] on span "Sections" at bounding box center [555, 63] width 35 height 15
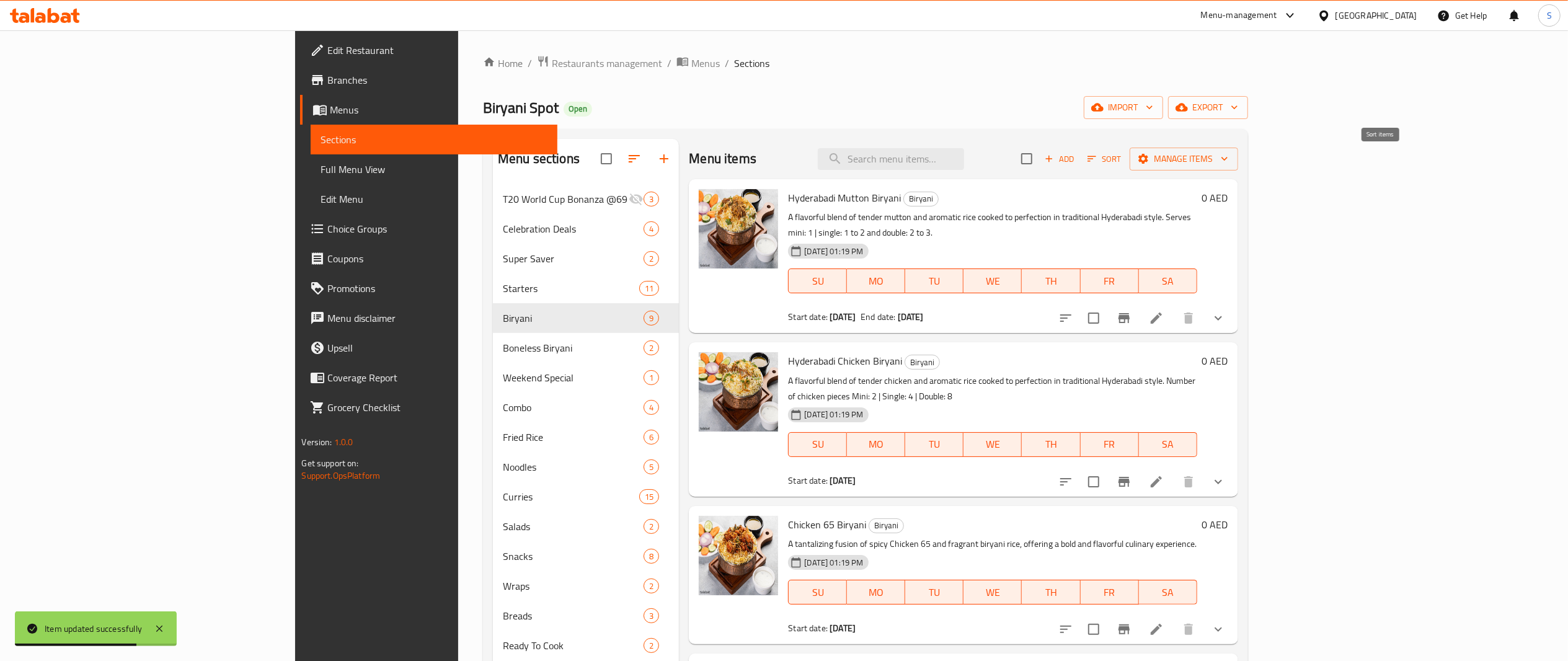
click at [1122, 166] on span "Sort" at bounding box center [1105, 159] width 34 height 14
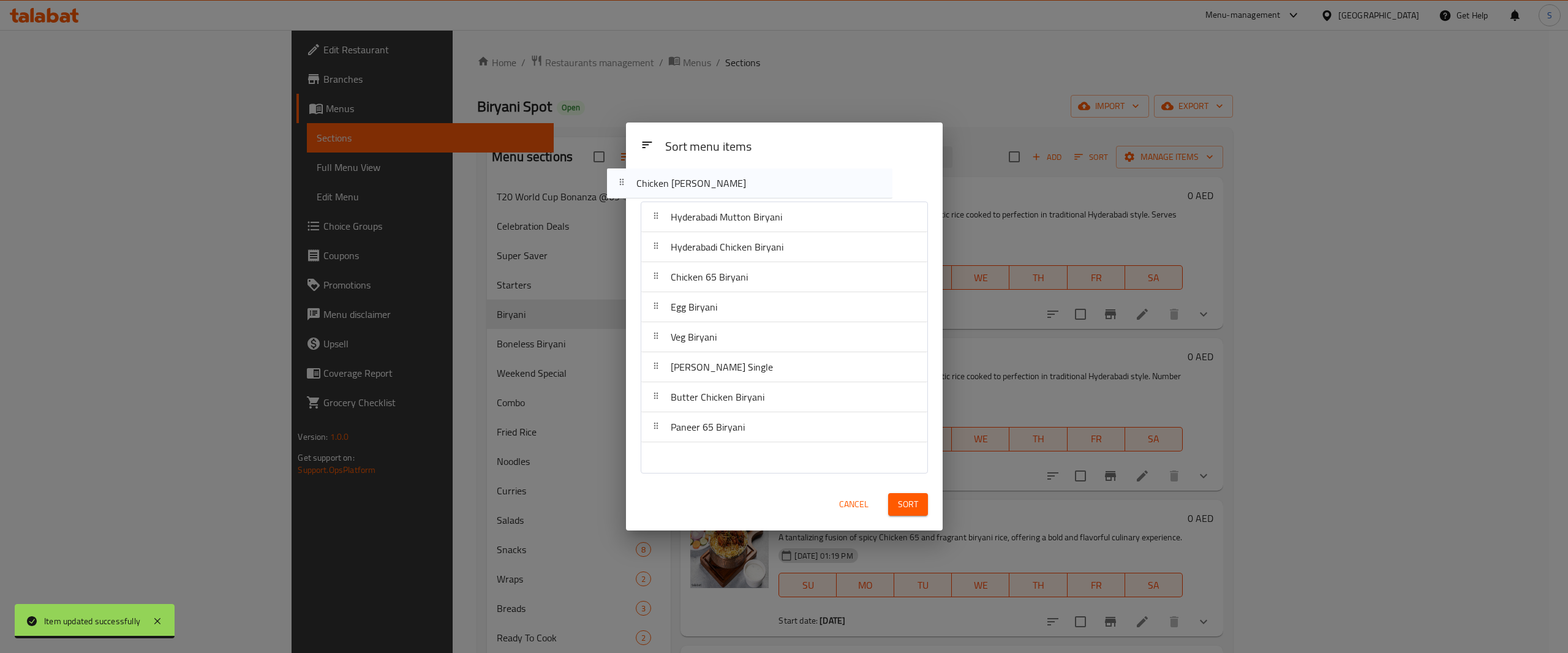
drag, startPoint x: 873, startPoint y: 362, endPoint x: 841, endPoint y: 184, distance: 180.9
click at [841, 184] on div "Sort menu items Hyderabadi Mutton Biryani Hyderabadi Chicken Biryani Chicken 65…" at bounding box center [784, 322] width 317 height 311
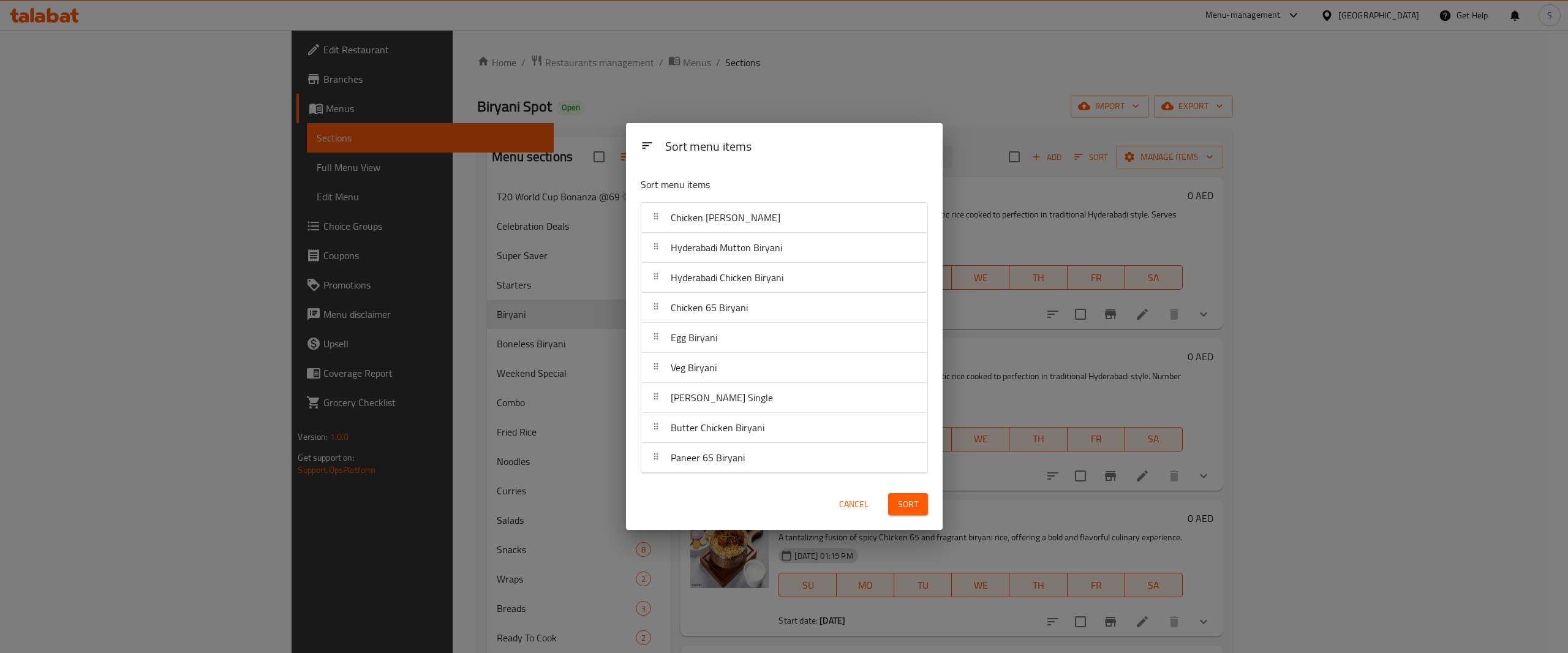
click at [910, 509] on span "Sort" at bounding box center [907, 504] width 20 height 16
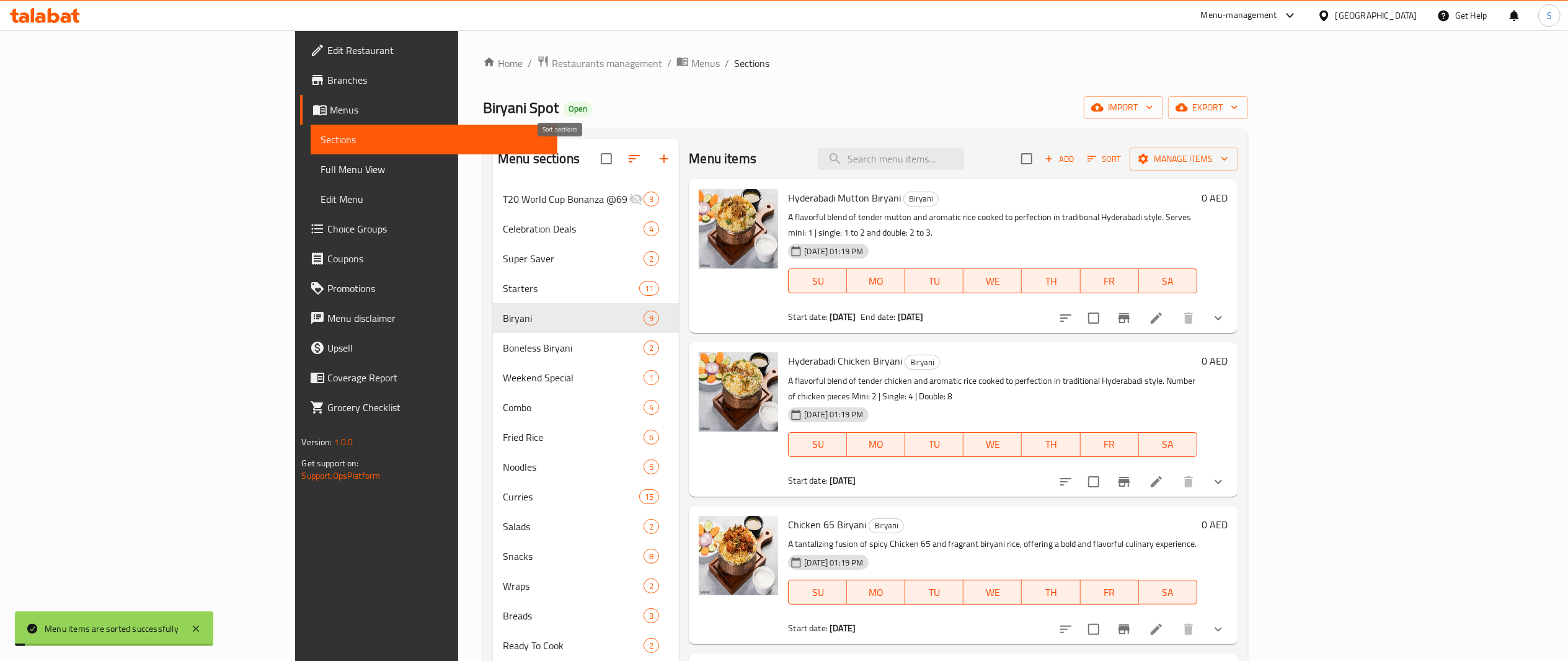
click at [627, 157] on icon "button" at bounding box center [634, 158] width 15 height 15
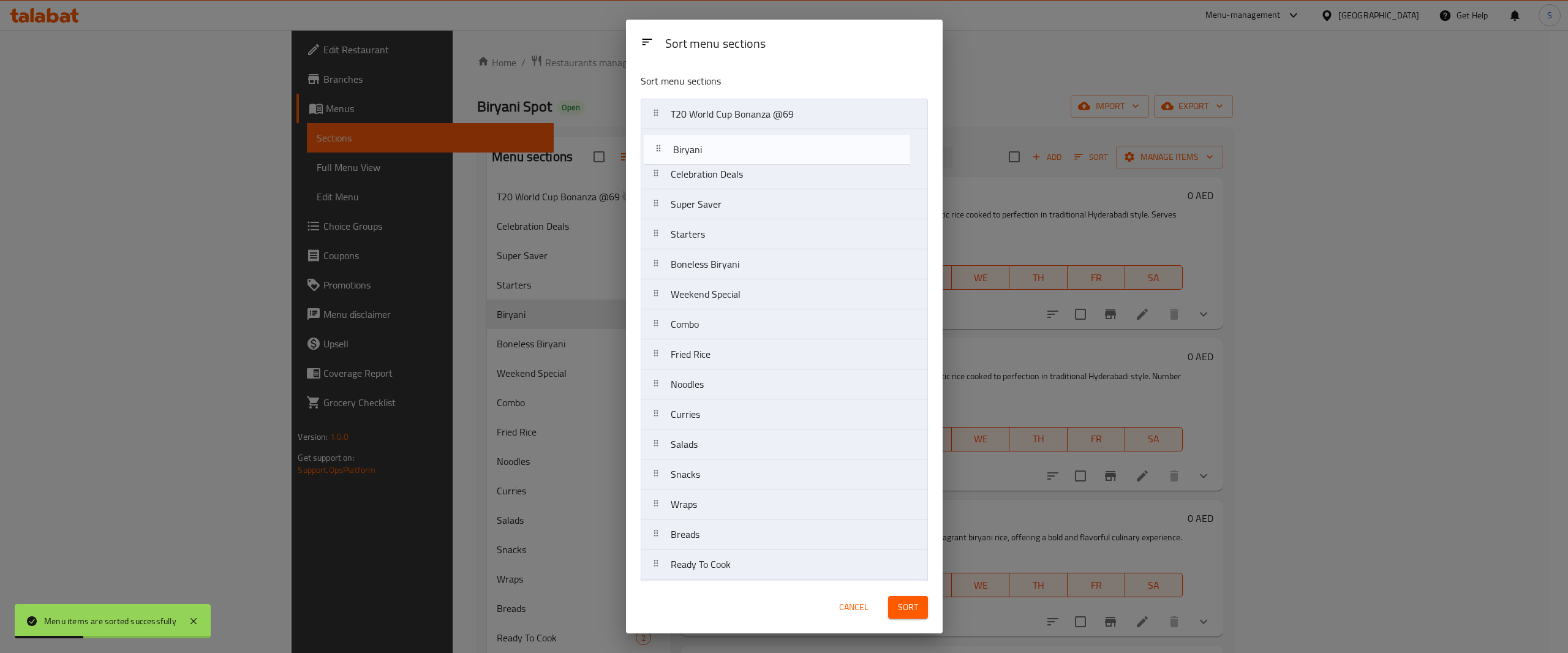
drag, startPoint x: 824, startPoint y: 234, endPoint x: 826, endPoint y: 143, distance: 91.0
click at [826, 143] on nav "T20 World Cup Bonanza @69 Celebration Deals Super Saver Starters Biryani Bonele…" at bounding box center [784, 369] width 288 height 542
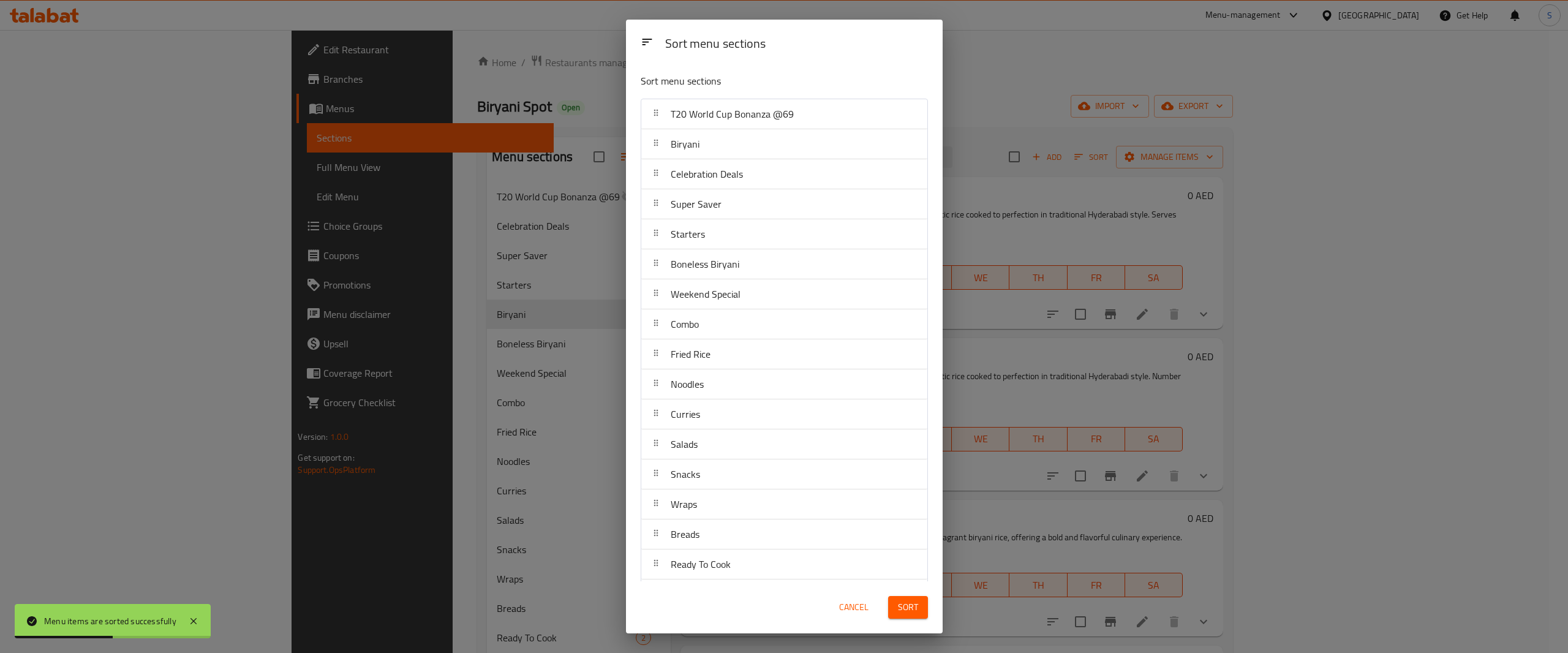
click at [921, 597] on button "Sort" at bounding box center [908, 607] width 40 height 22
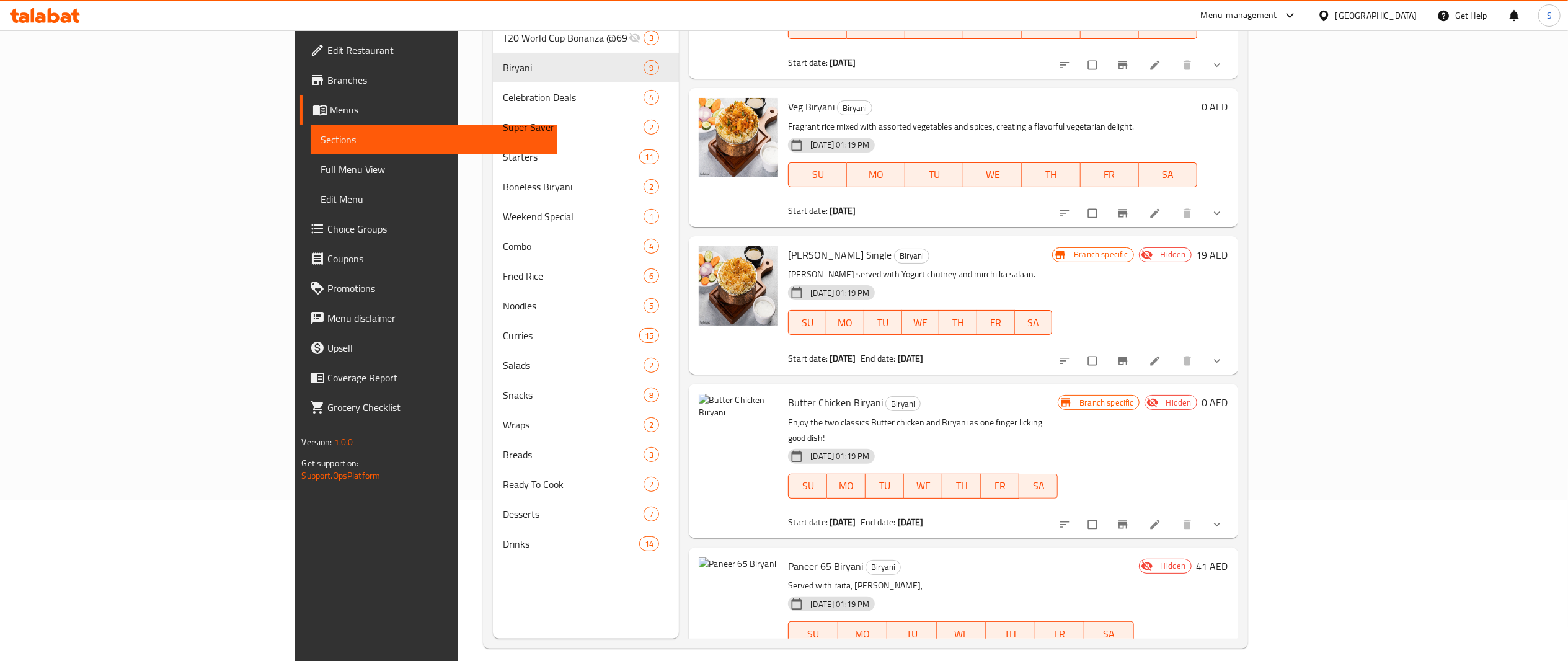
scroll to position [174, 0]
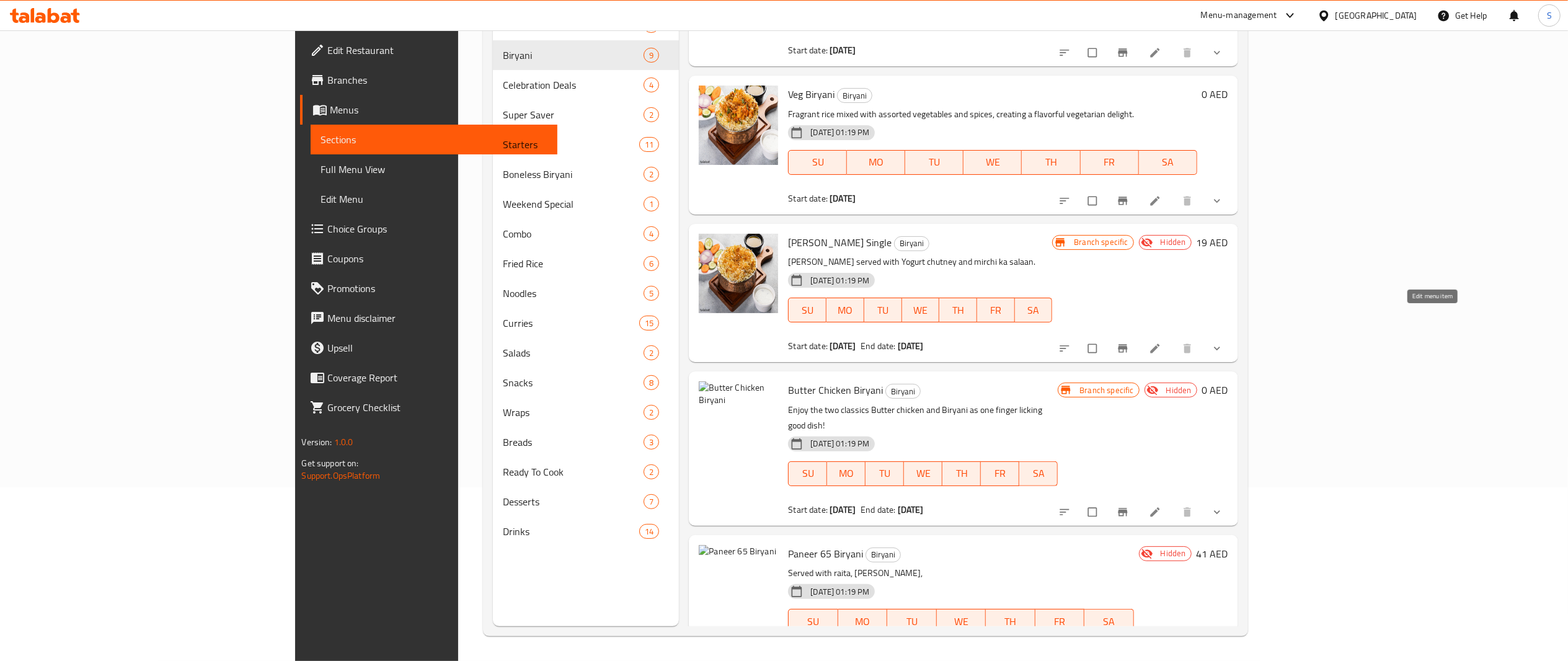
click at [1160, 344] on icon at bounding box center [1155, 349] width 10 height 10
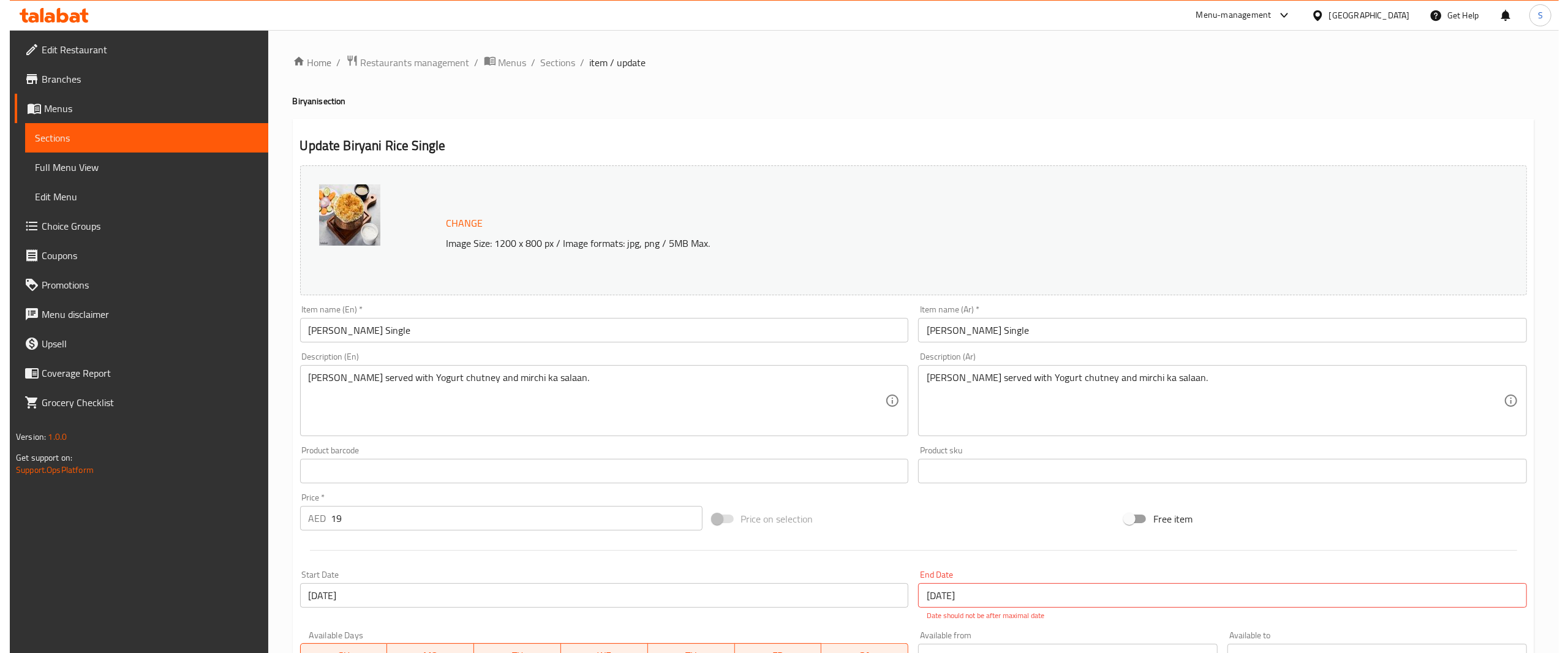
scroll to position [265, 0]
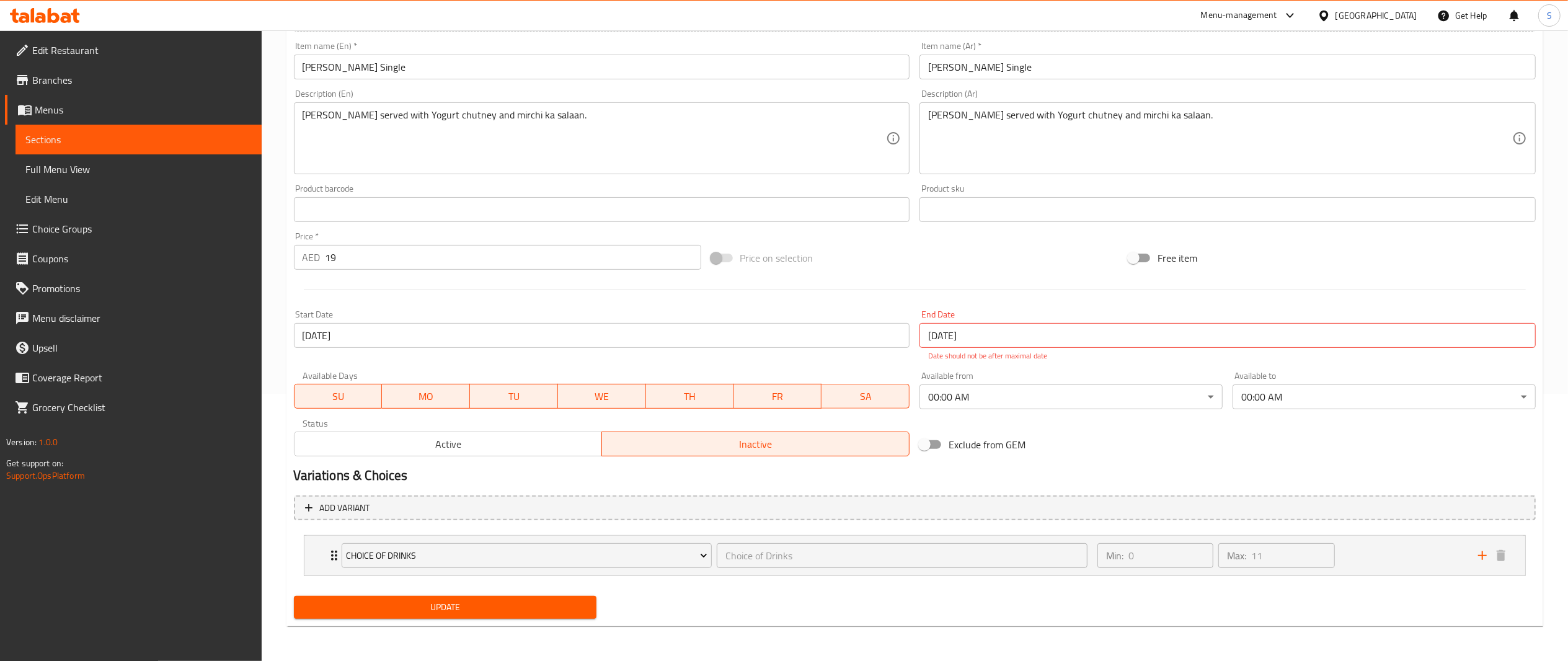
click at [1019, 341] on input "[DATE]" at bounding box center [1227, 336] width 616 height 24
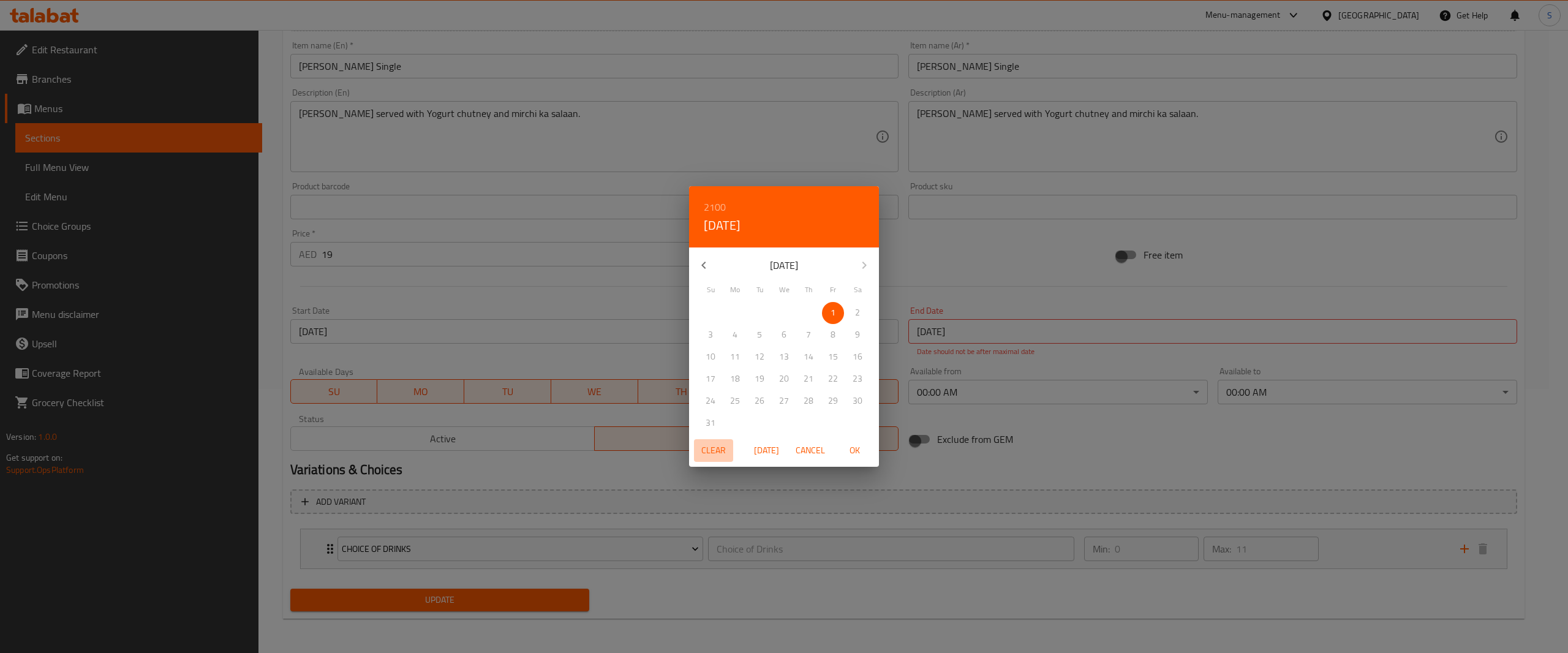
click at [701, 453] on span "Clear" at bounding box center [714, 451] width 29 height 16
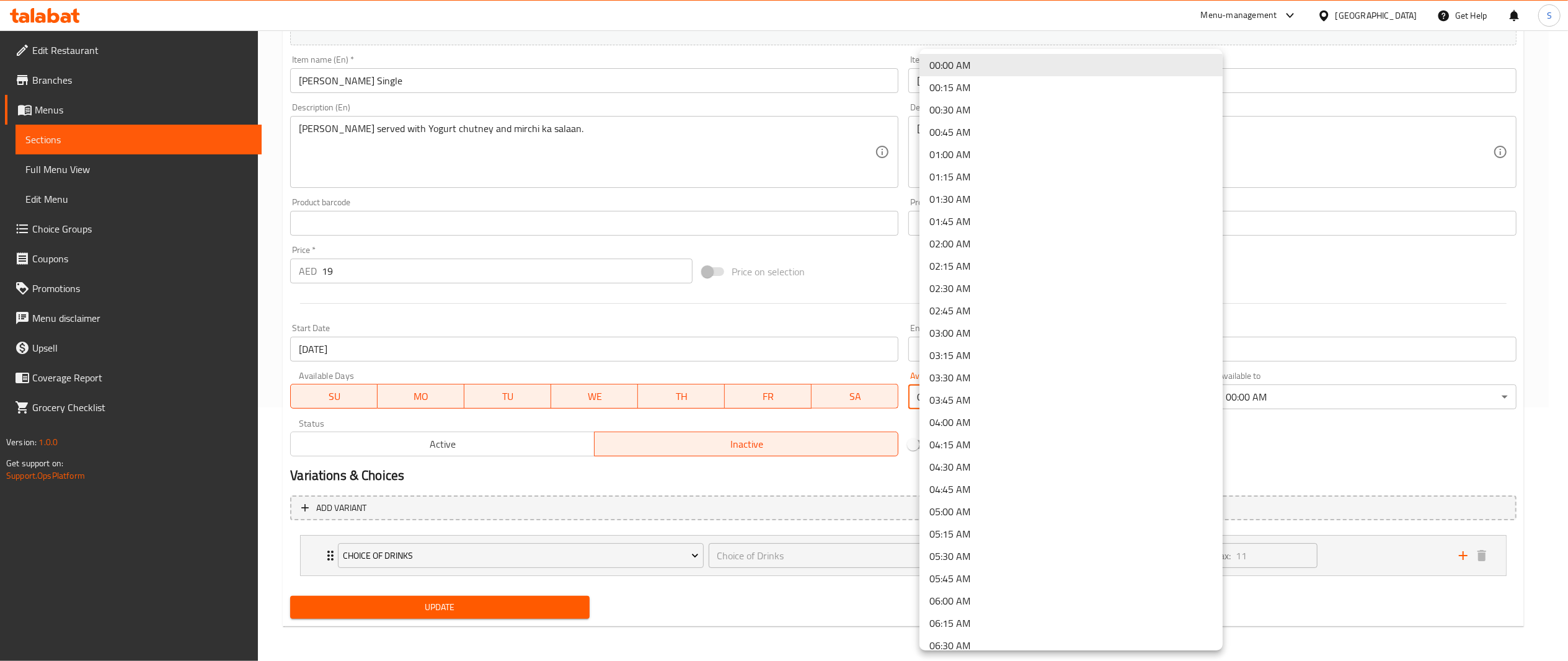
click at [1009, 397] on body "​ Menu-management [GEOGRAPHIC_DATA] Get Help S Edit Restaurant Branches Menus S…" at bounding box center [784, 93] width 1568 height 631
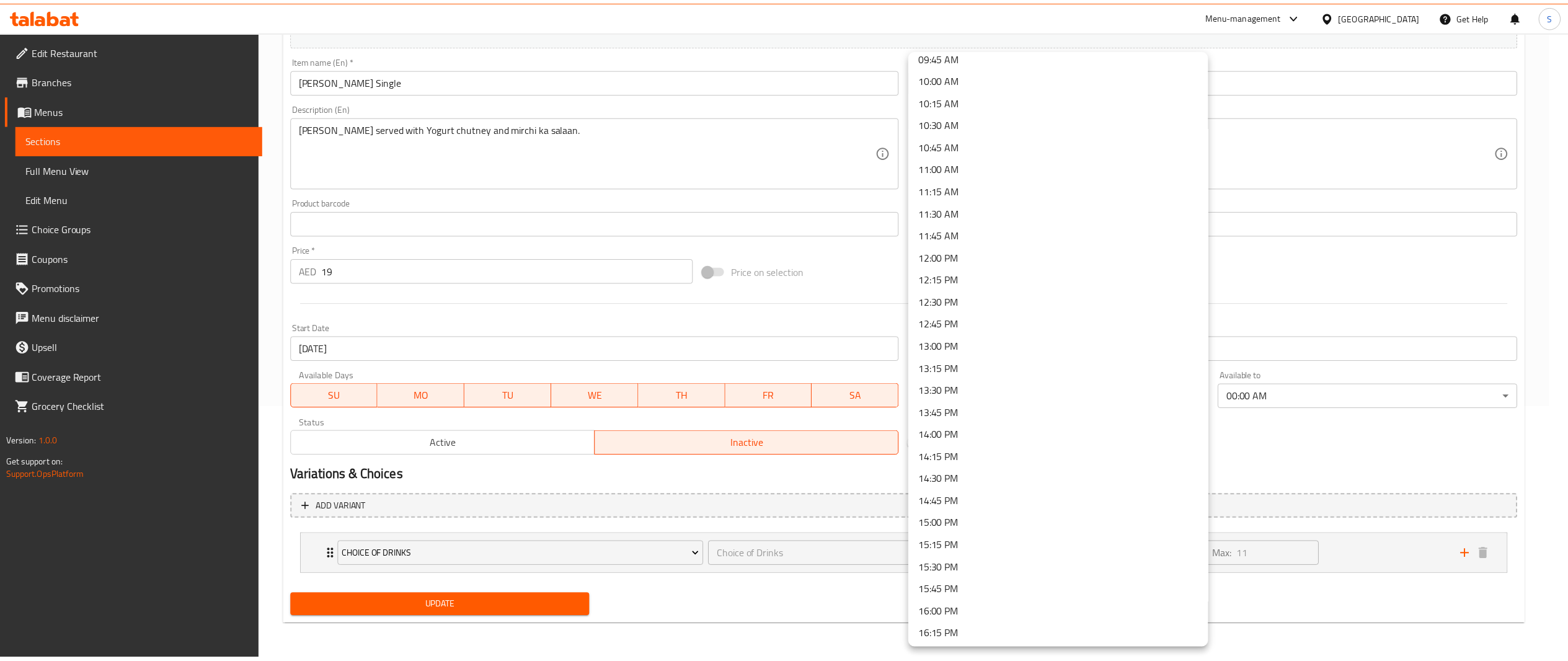
scroll to position [891, 0]
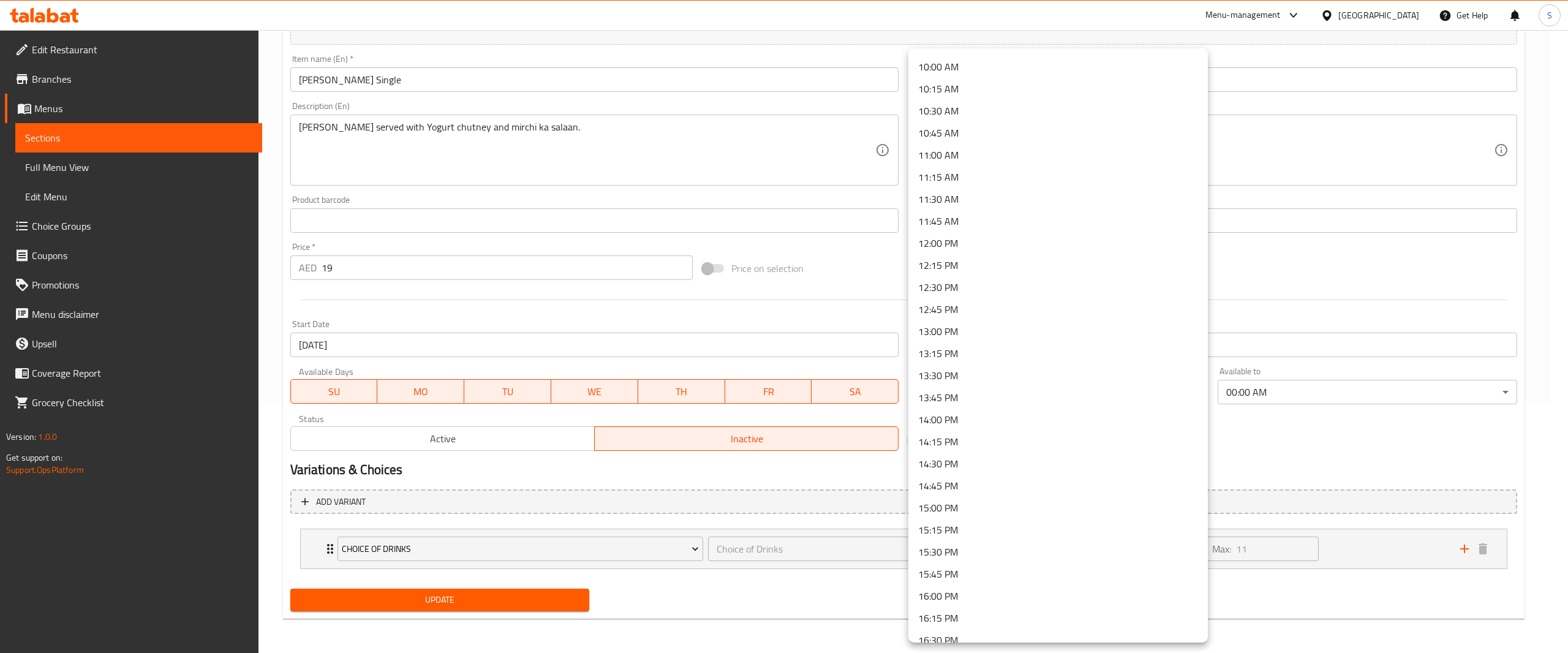
click at [1085, 249] on li "12:00 PM" at bounding box center [1058, 244] width 300 height 22
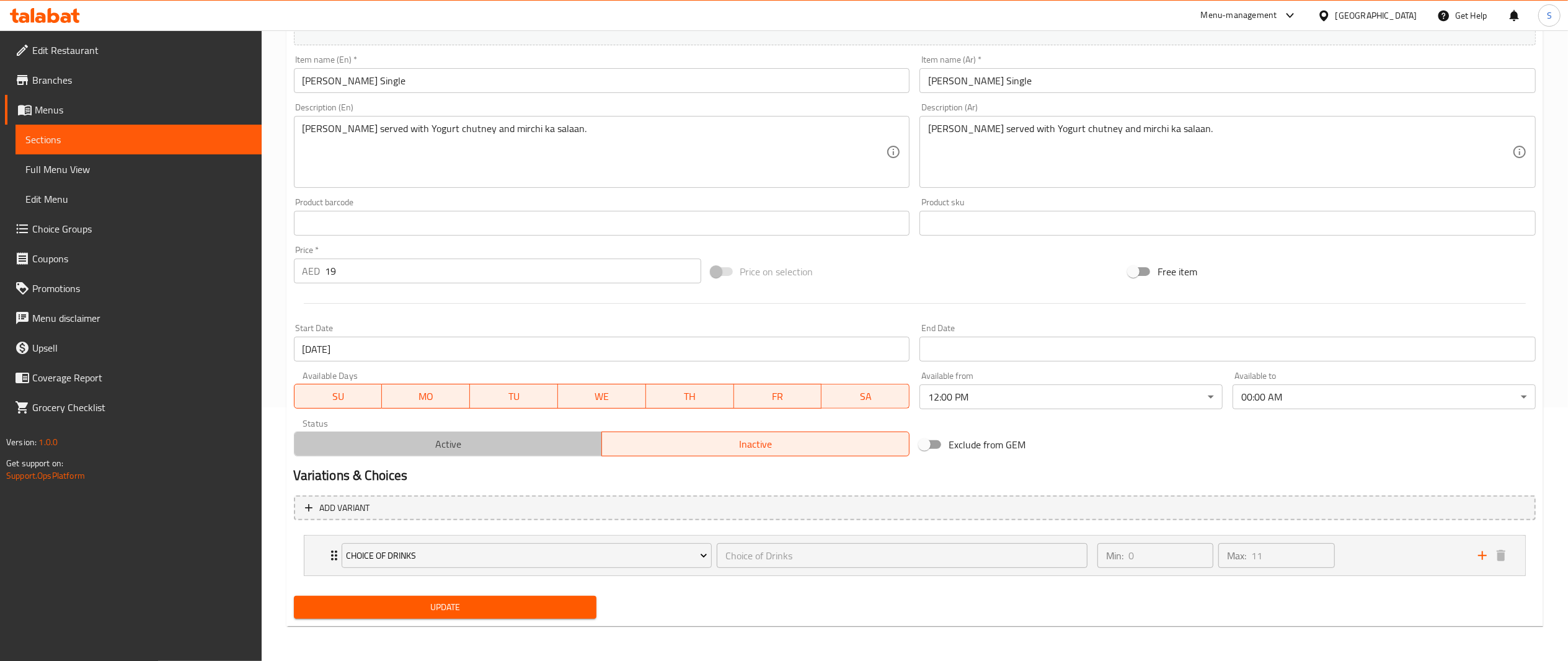
click at [574, 448] on span "Active" at bounding box center [448, 444] width 298 height 18
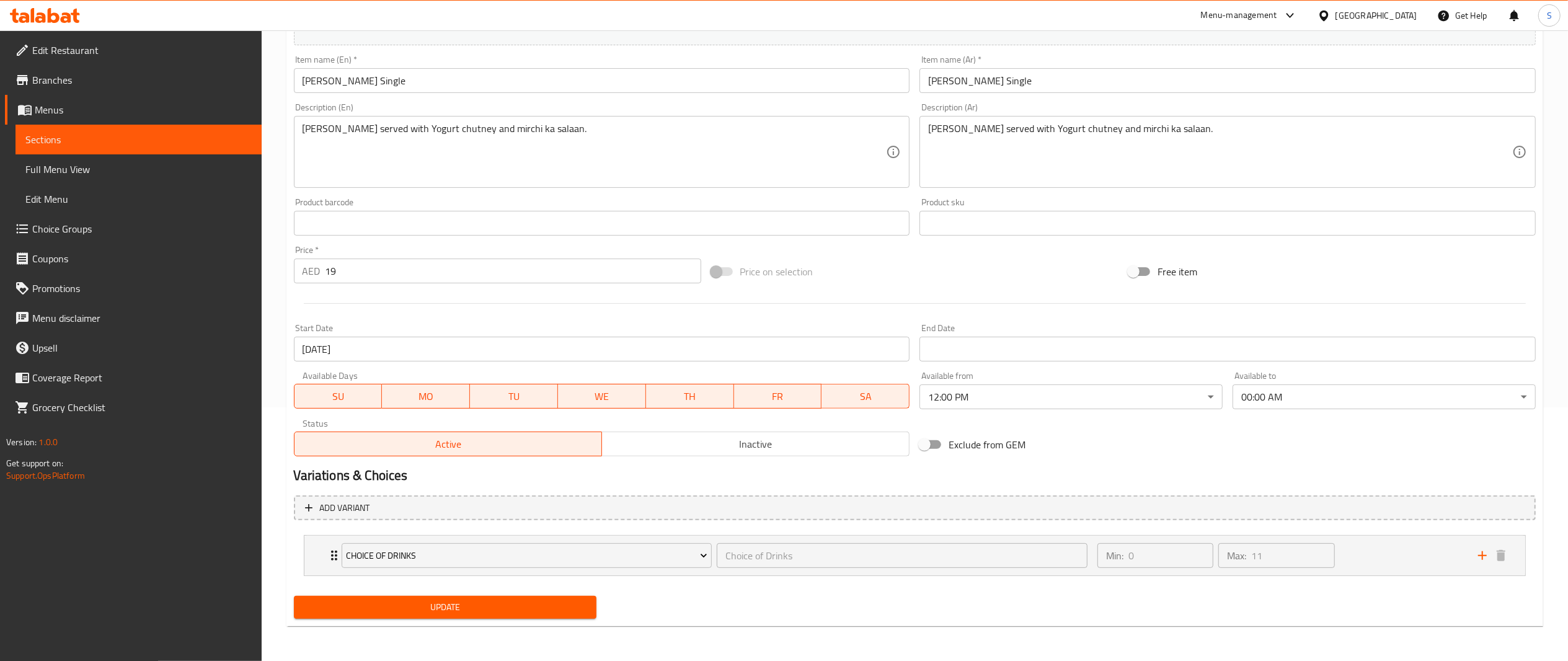
scroll to position [0, 0]
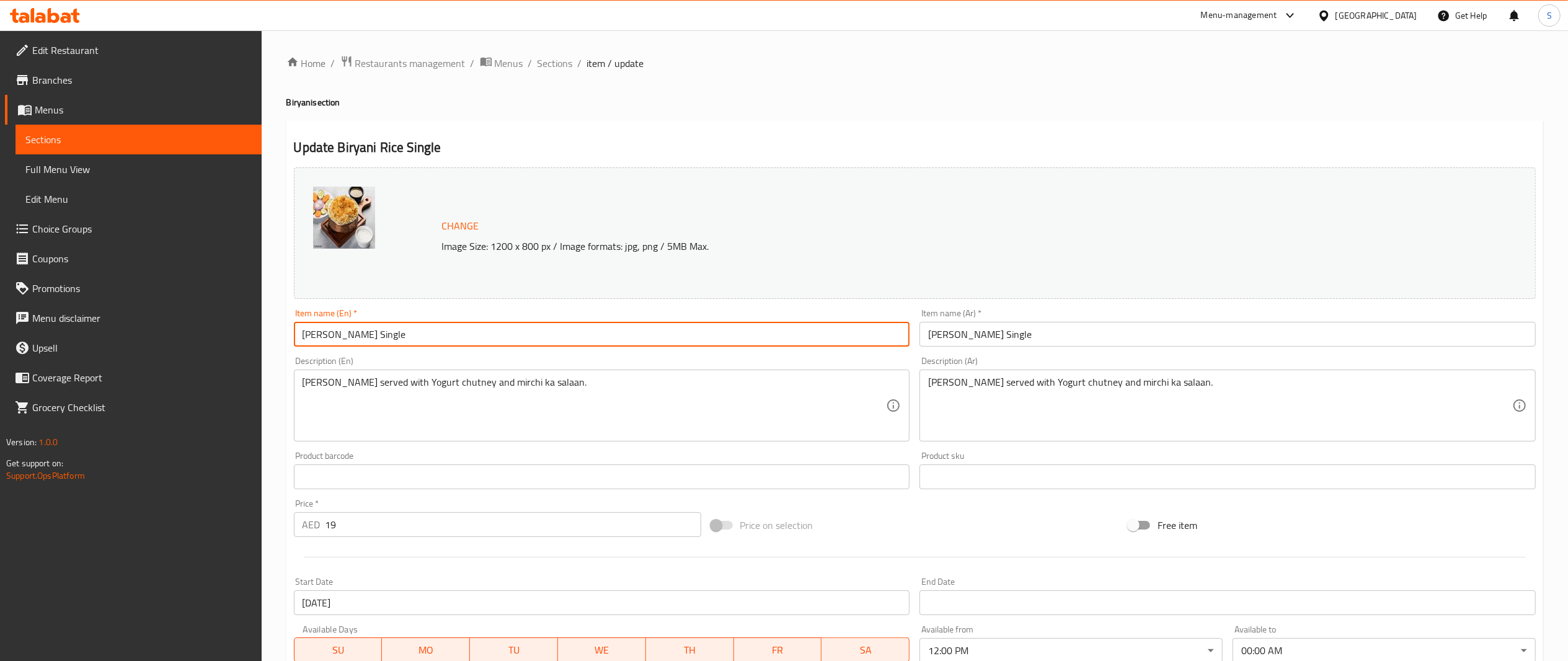
drag, startPoint x: 406, startPoint y: 337, endPoint x: 221, endPoint y: 332, distance: 185.1
click at [221, 332] on div "Edit Restaurant Branches Menus Sections Full Menu View Edit Menu Choice Groups …" at bounding box center [784, 473] width 1568 height 885
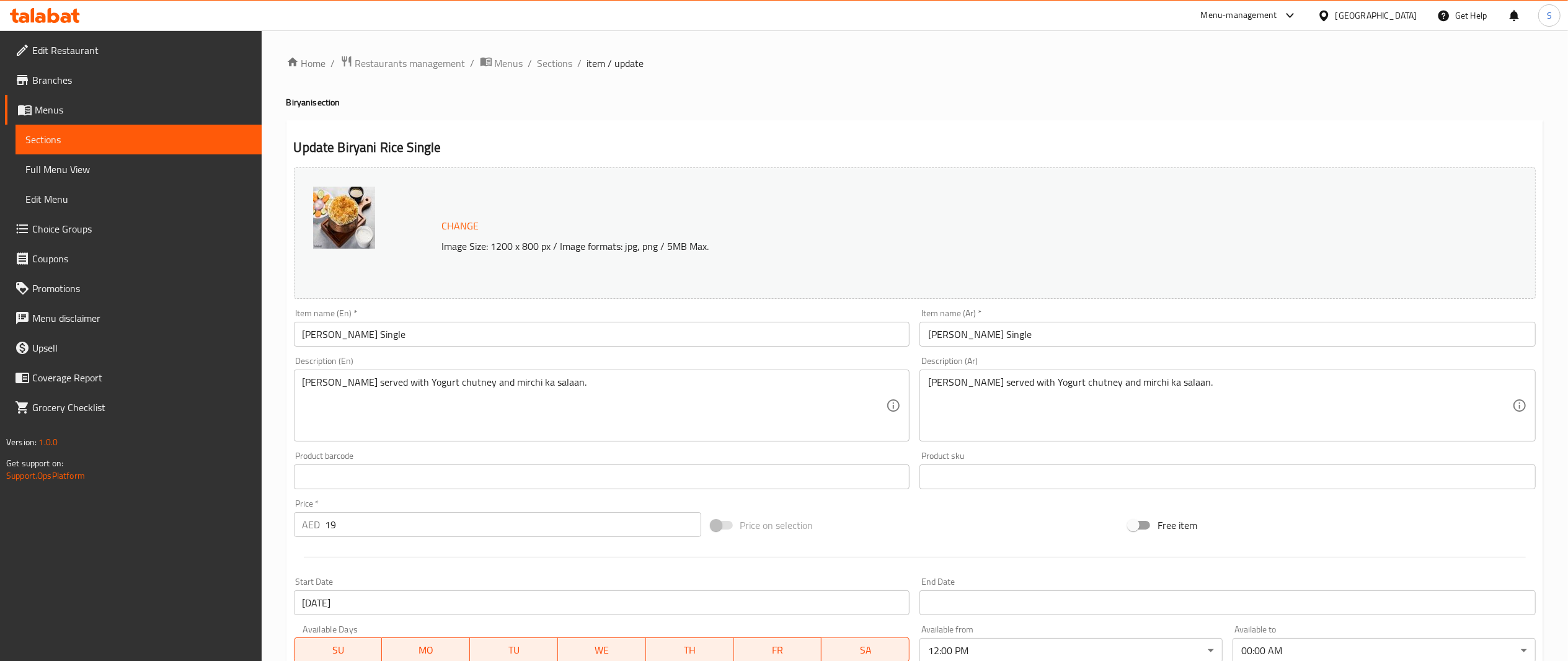
drag, startPoint x: 1027, startPoint y: 319, endPoint x: 1019, endPoint y: 324, distance: 9.4
click at [1019, 324] on div "Item name (Ar)   * [PERSON_NAME] Single Item name (Ar) *" at bounding box center [1227, 327] width 616 height 38
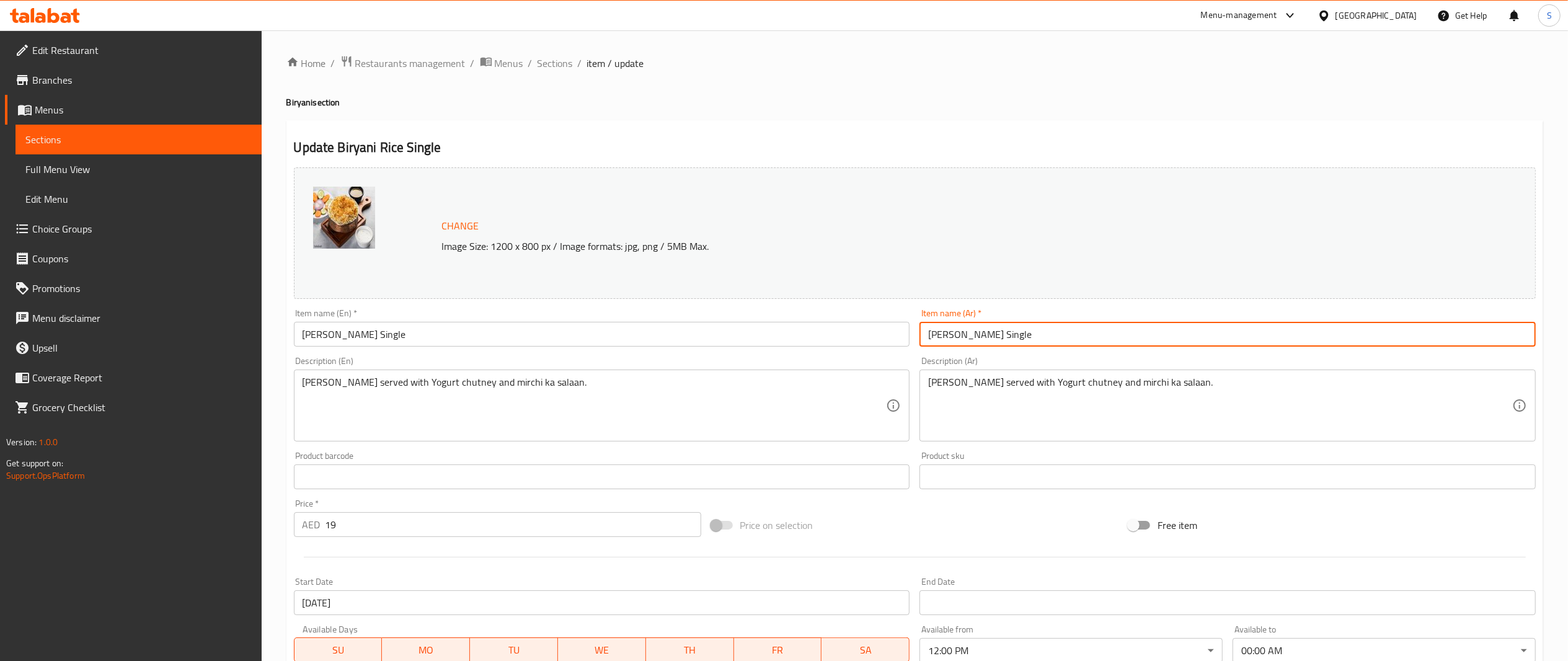
drag, startPoint x: 1022, startPoint y: 328, endPoint x: 784, endPoint y: 236, distance: 255.2
click at [784, 236] on div "Change Image Size: 1200 x 800 px / Image formats: jpg, png / 5MB Max. Item name…" at bounding box center [915, 439] width 1252 height 553
paste input "رز [PERSON_NAME]"
type input "رز [PERSON_NAME]"
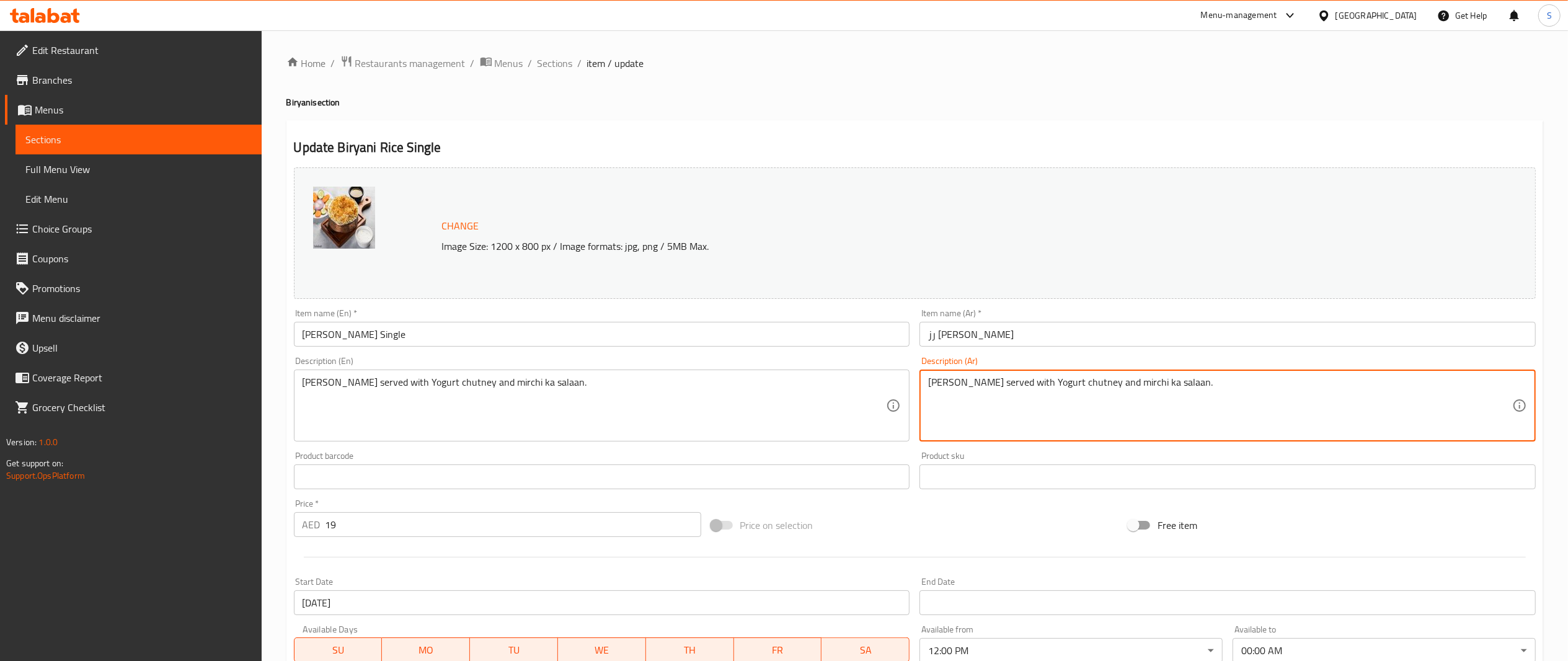
drag, startPoint x: 1238, startPoint y: 387, endPoint x: 852, endPoint y: 456, distance: 392.1
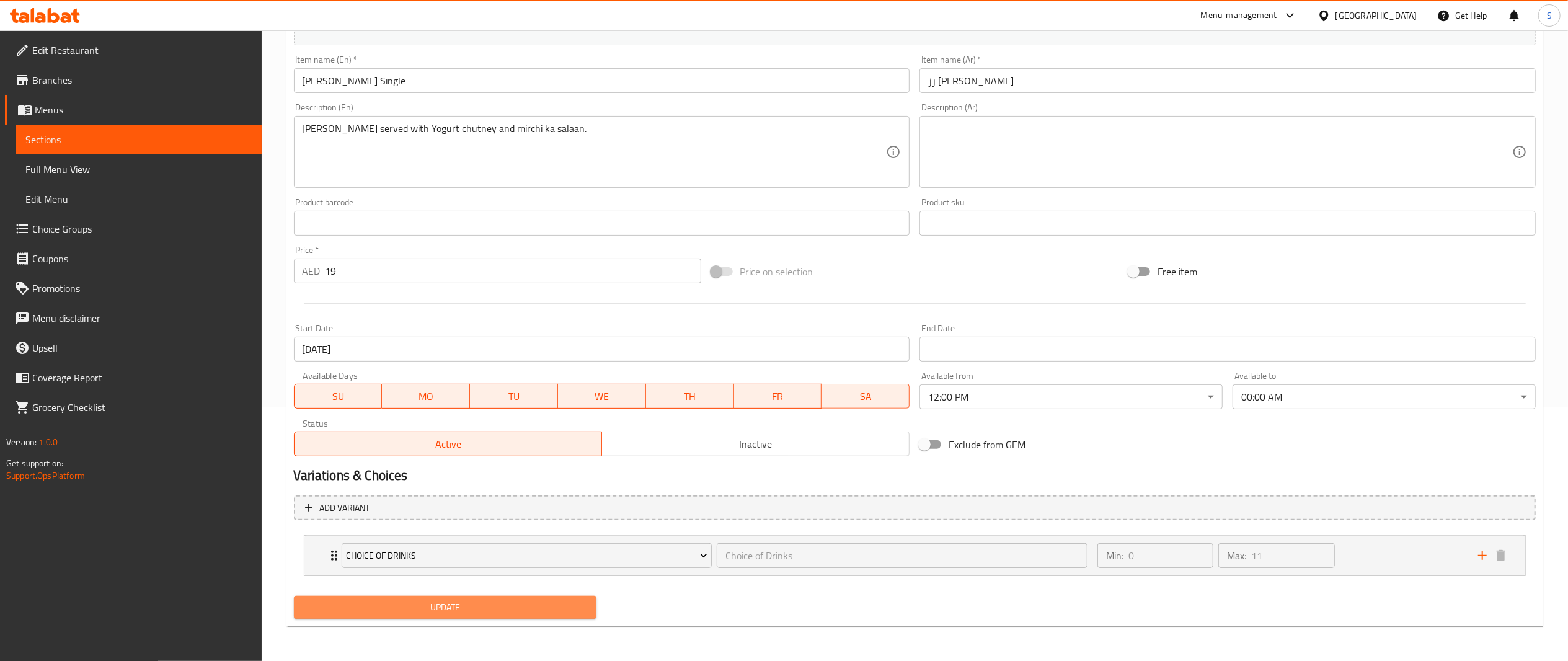
click at [590, 616] on button "Update" at bounding box center [445, 608] width 303 height 23
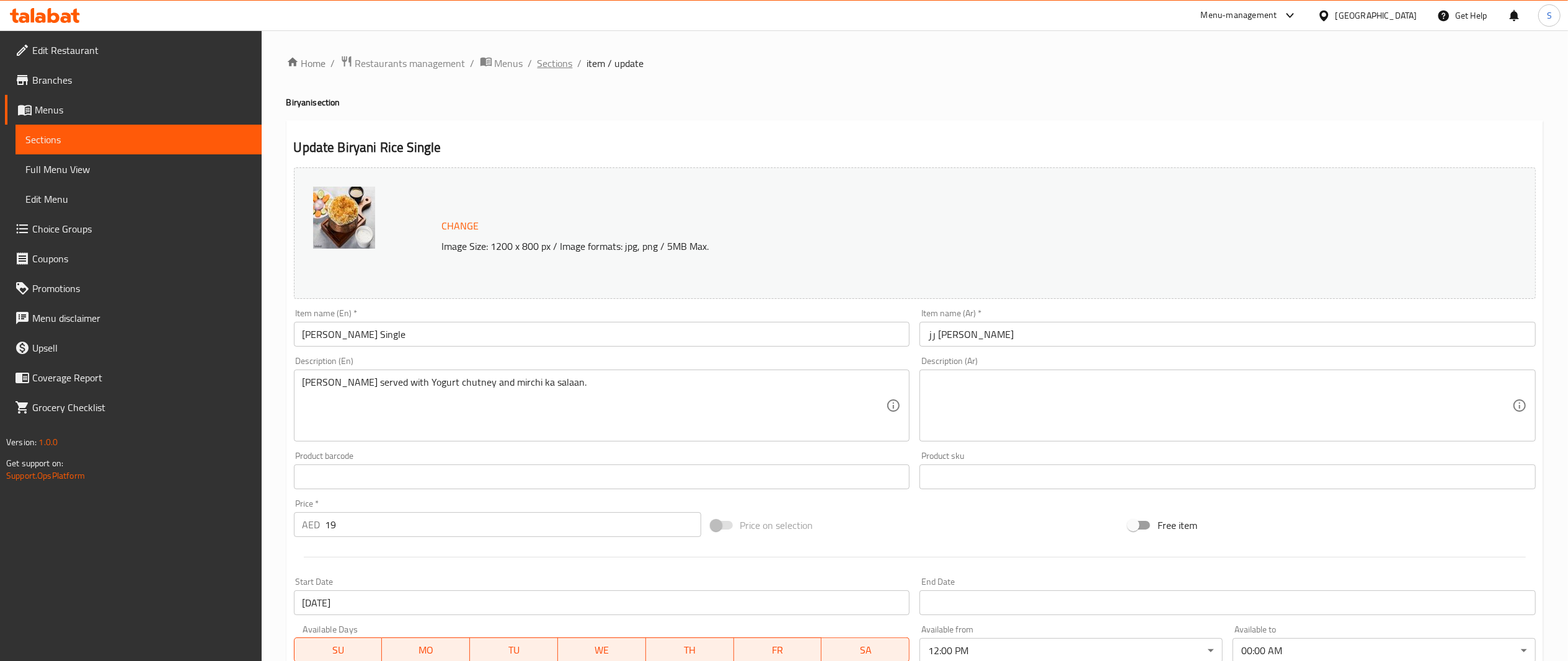
click at [564, 63] on span "Sections" at bounding box center [555, 63] width 35 height 15
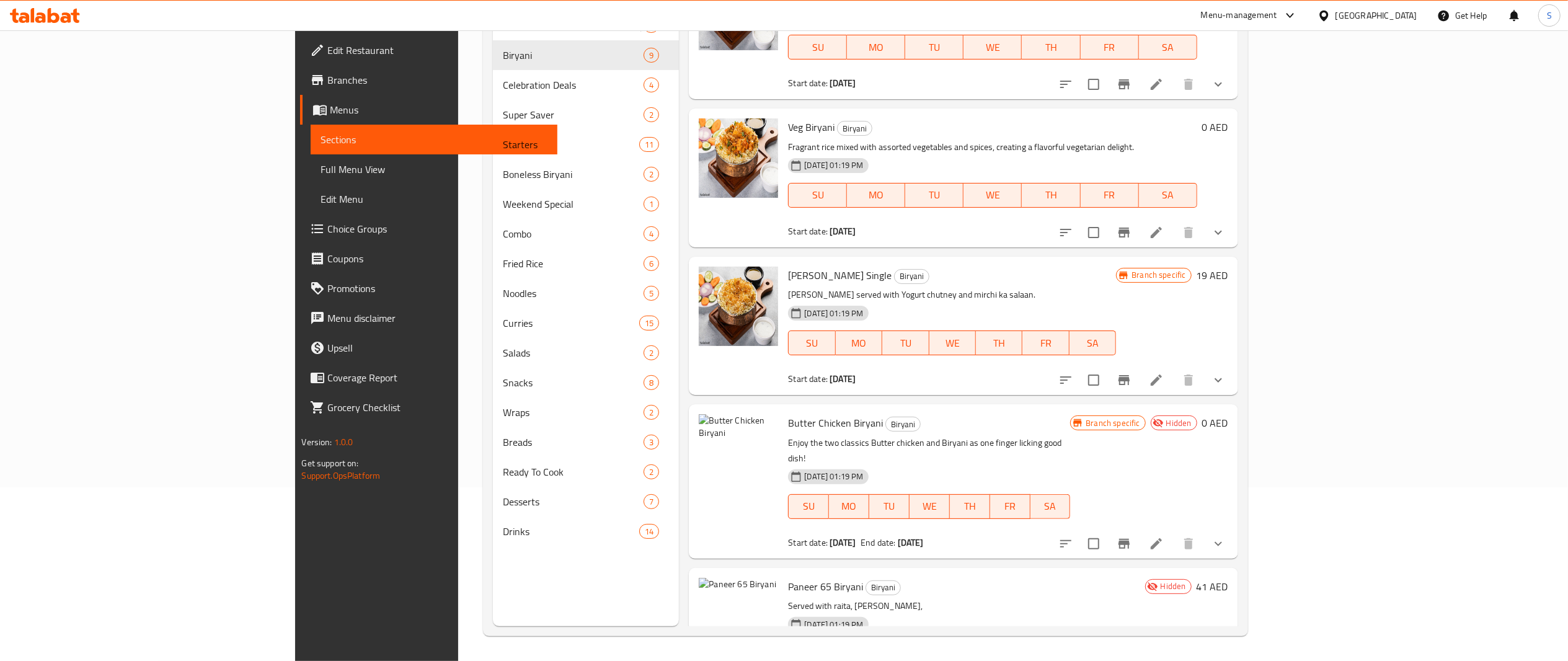
scroll to position [700, 0]
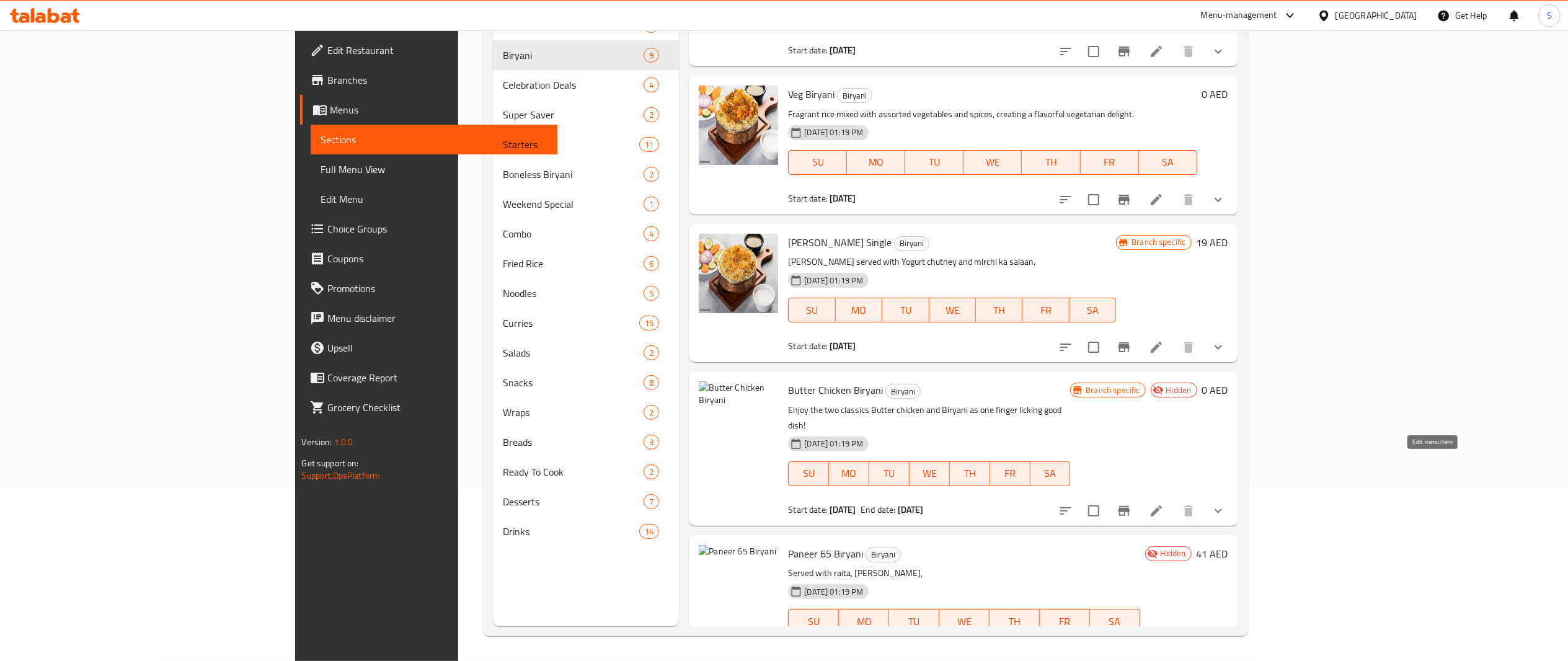
click at [1164, 504] on icon at bounding box center [1156, 511] width 15 height 15
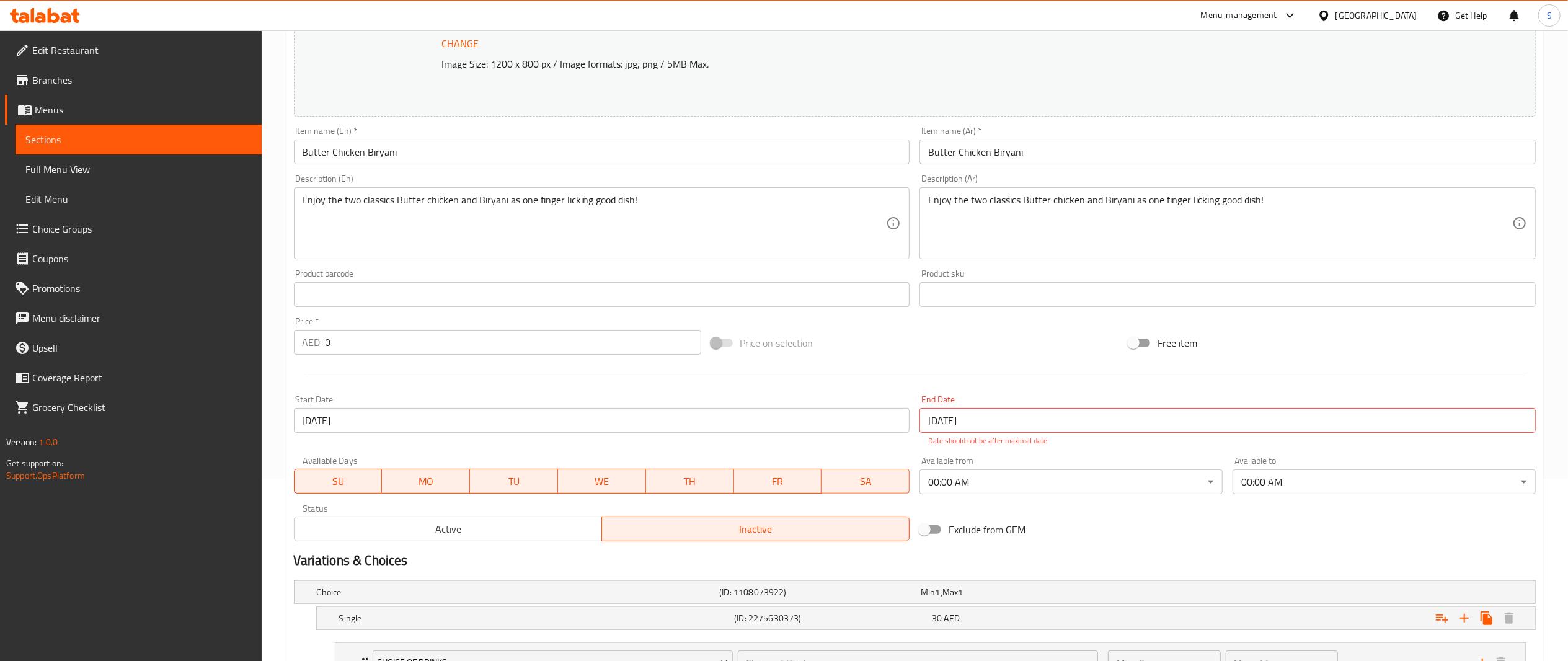
scroll to position [184, 0]
click at [1325, 421] on input "[DATE]" at bounding box center [1227, 419] width 616 height 24
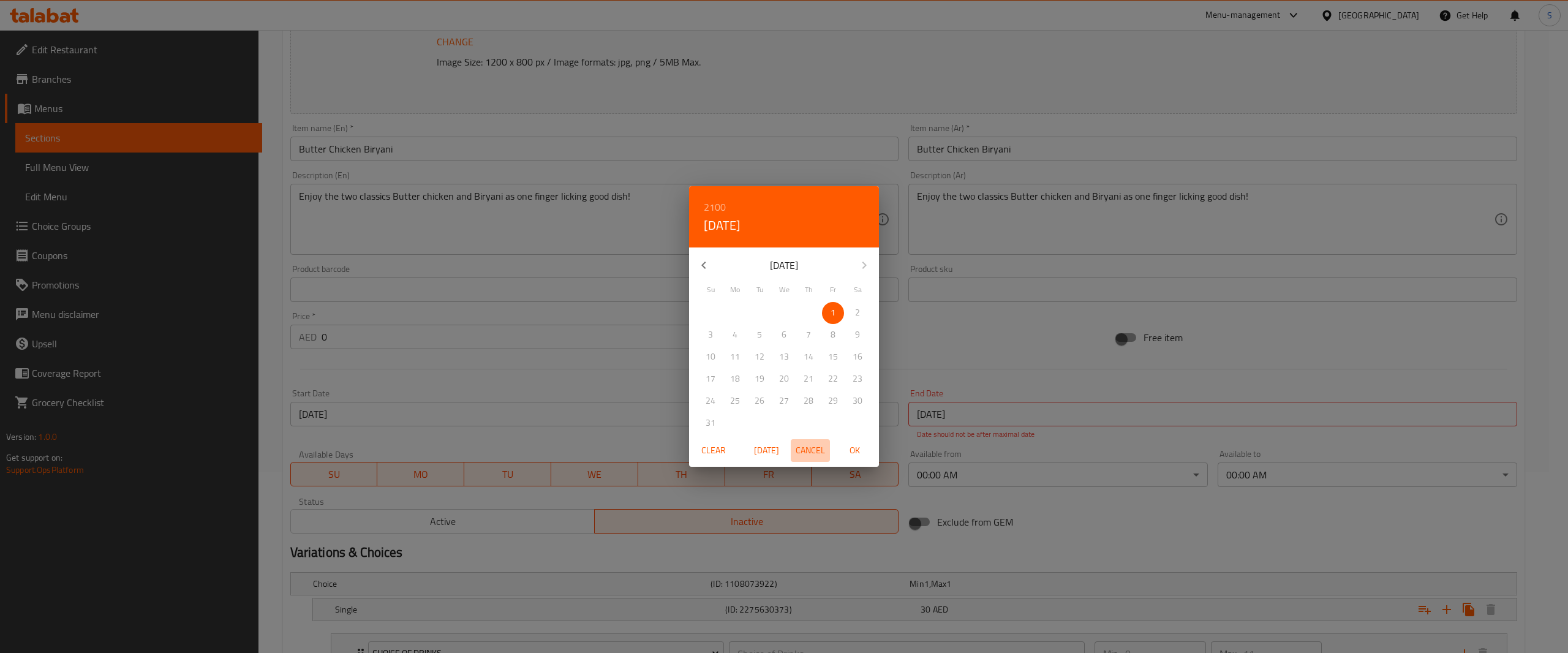
click at [819, 460] on button "Cancel" at bounding box center [810, 451] width 39 height 22
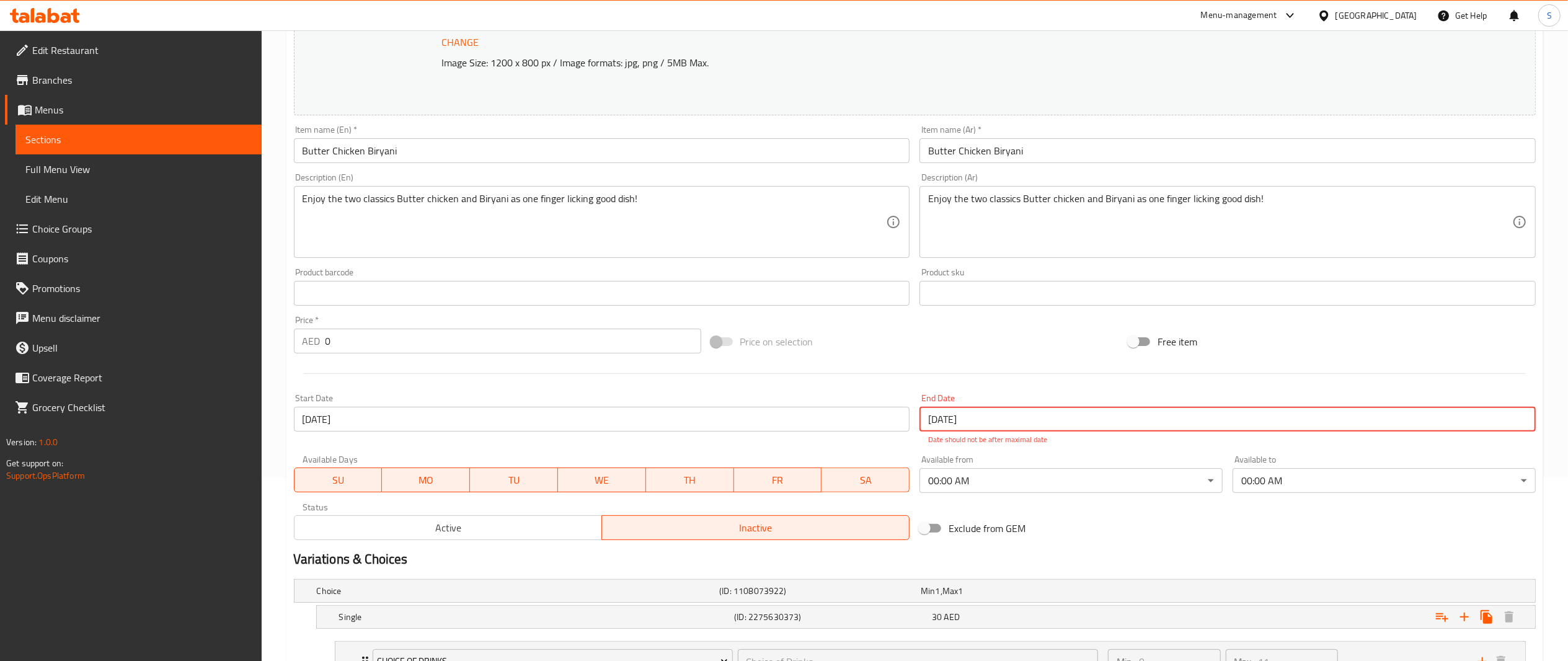
scroll to position [0, 0]
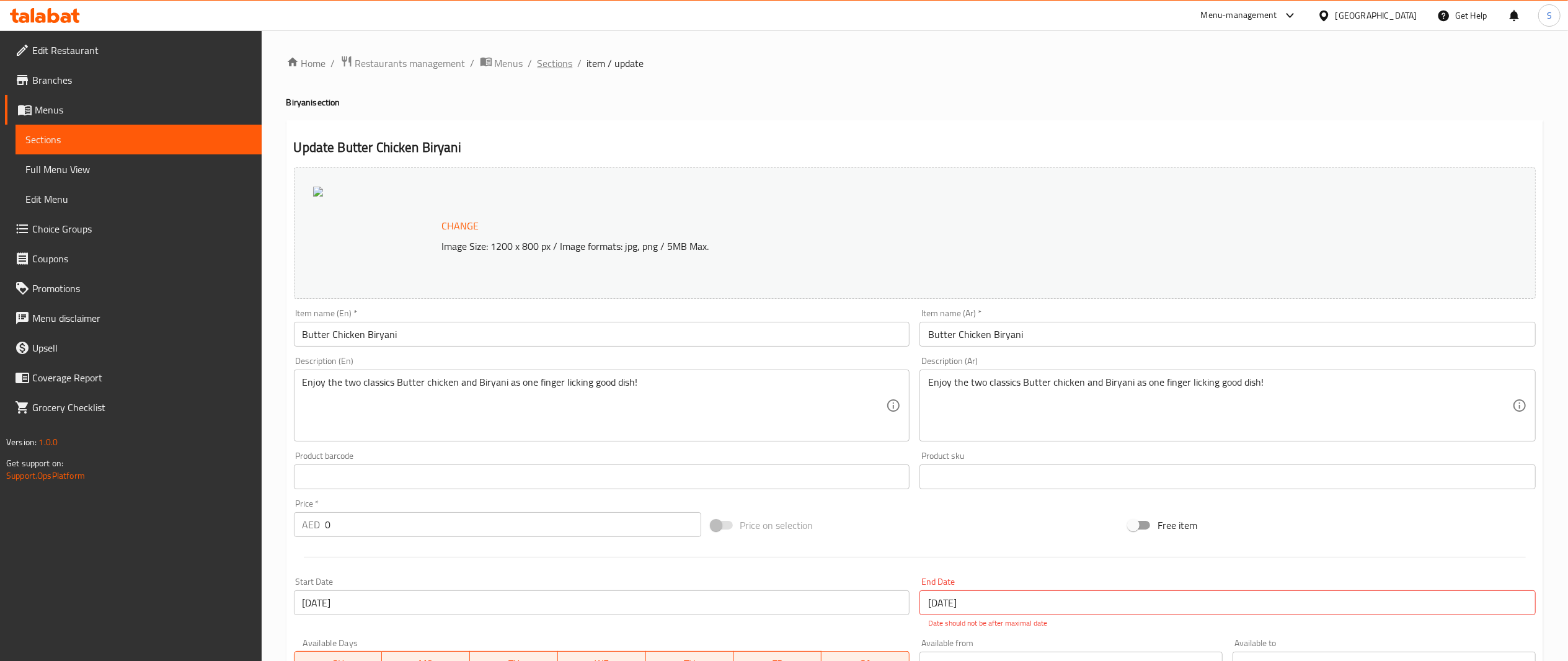
click at [550, 65] on span "Sections" at bounding box center [555, 63] width 35 height 15
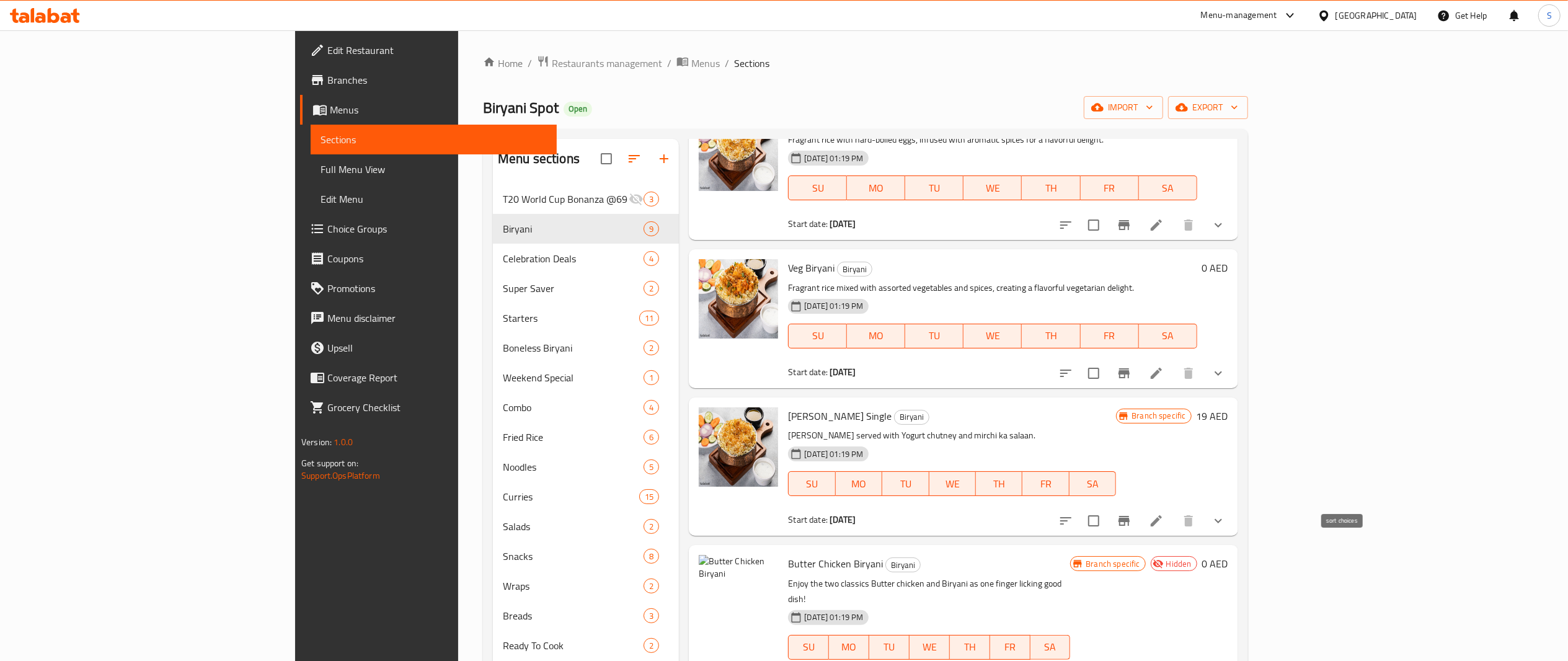
scroll to position [174, 0]
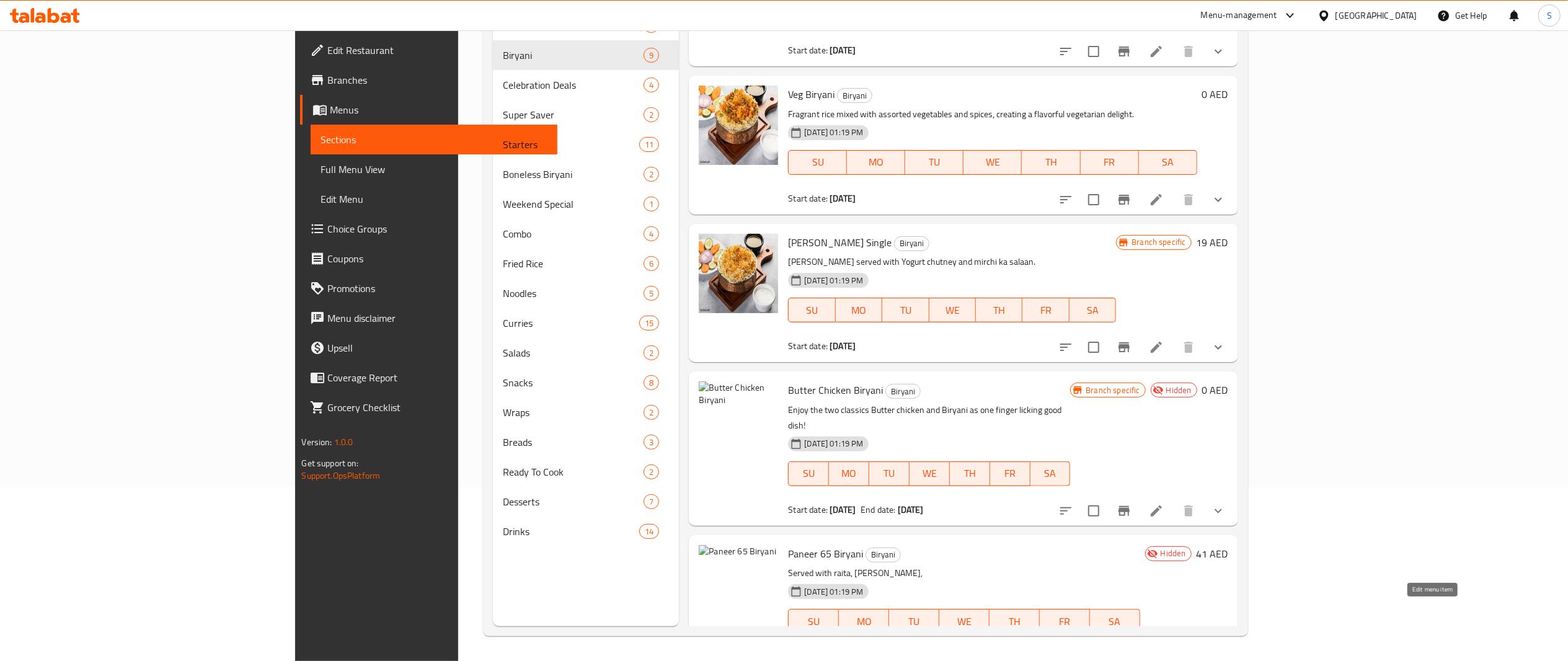
click at [1162, 653] on icon at bounding box center [1156, 658] width 11 height 11
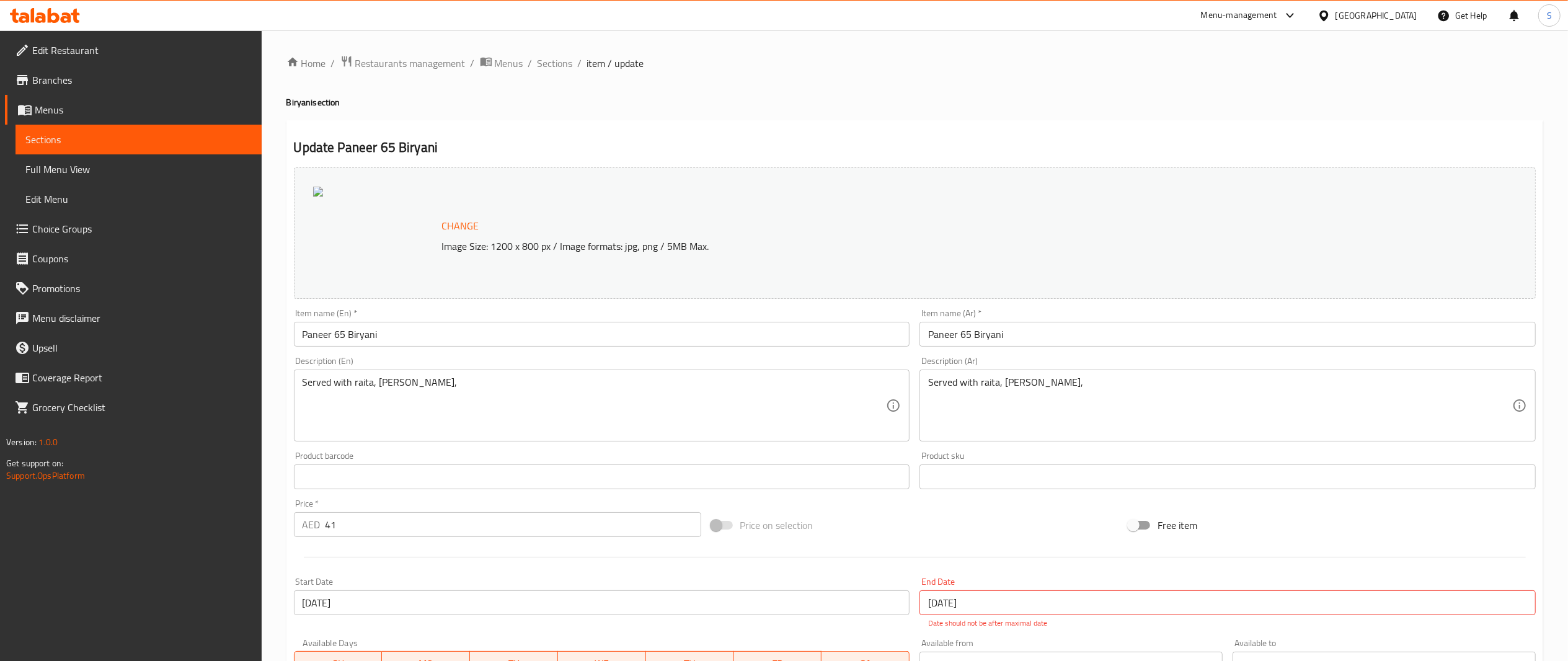
click at [1399, 608] on input "[DATE]" at bounding box center [1227, 602] width 616 height 24
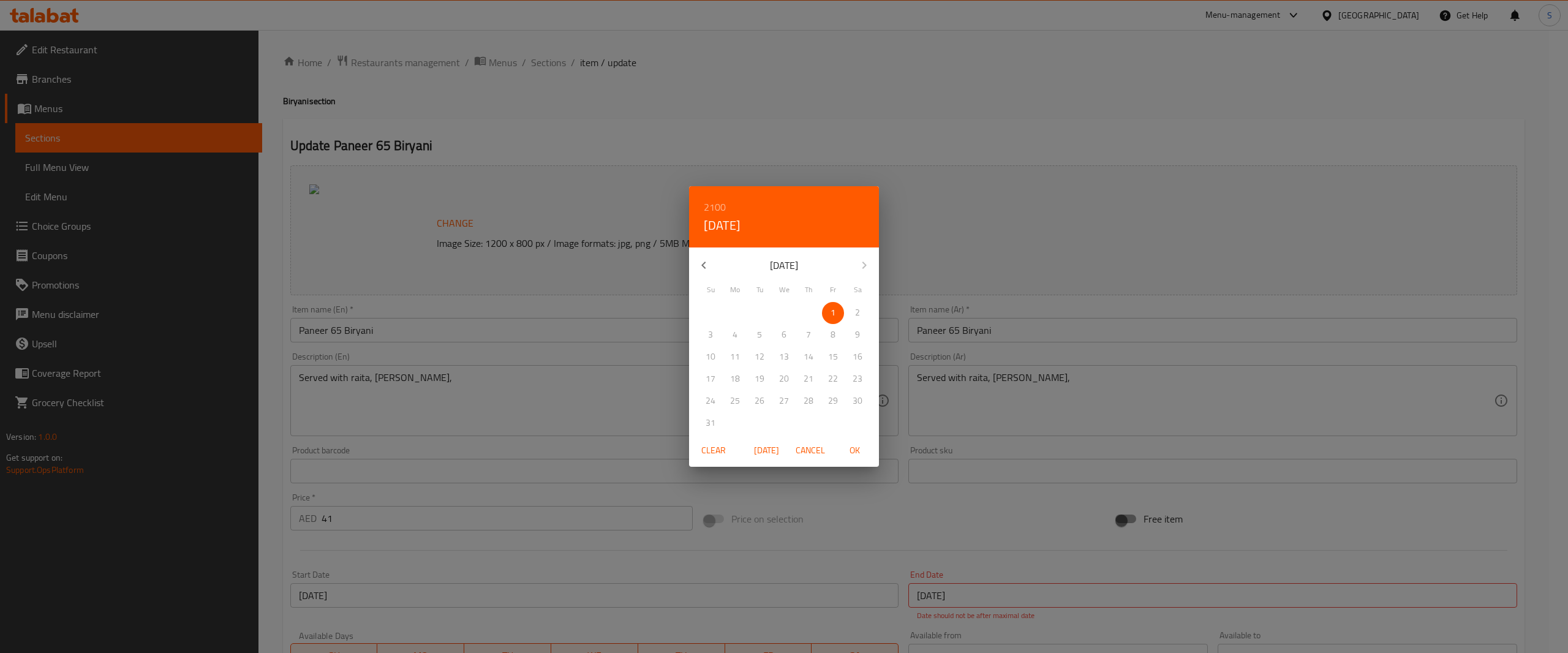
click at [710, 453] on span "Clear" at bounding box center [714, 451] width 29 height 16
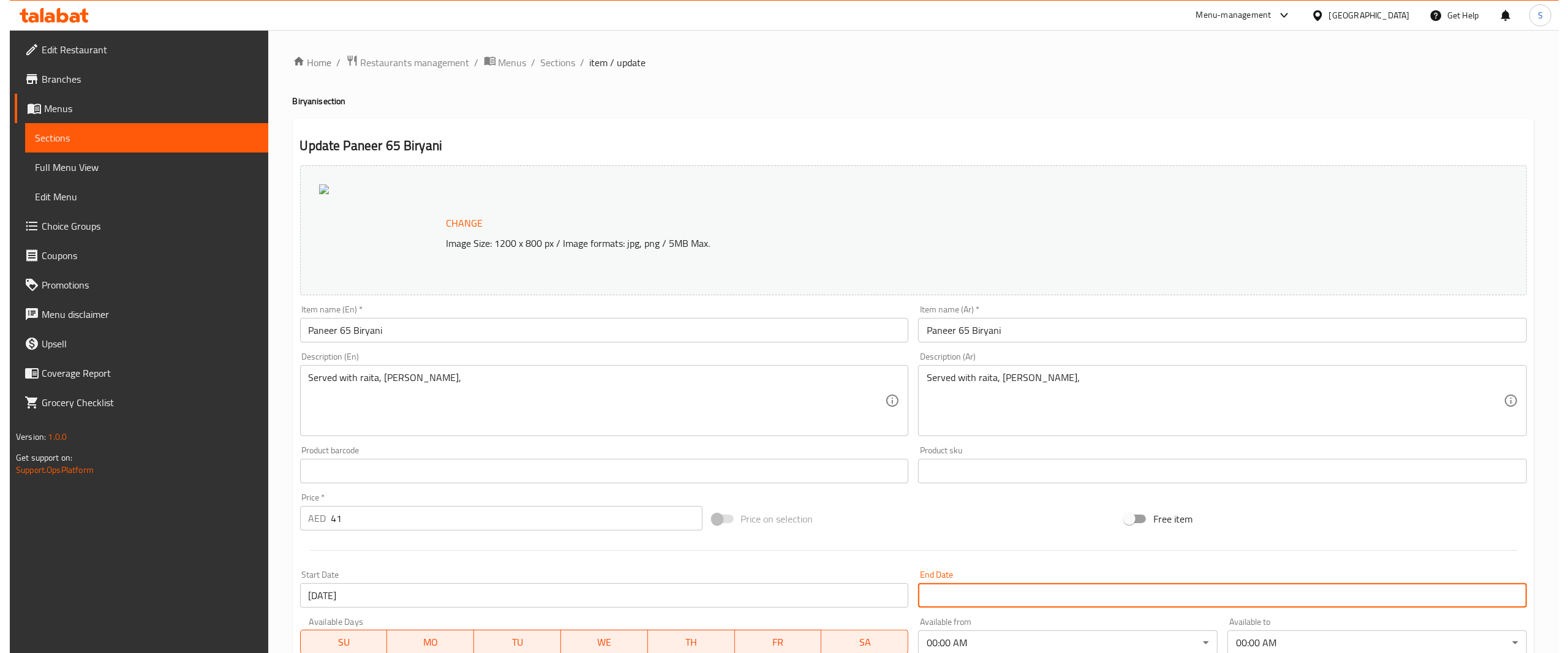
scroll to position [250, 0]
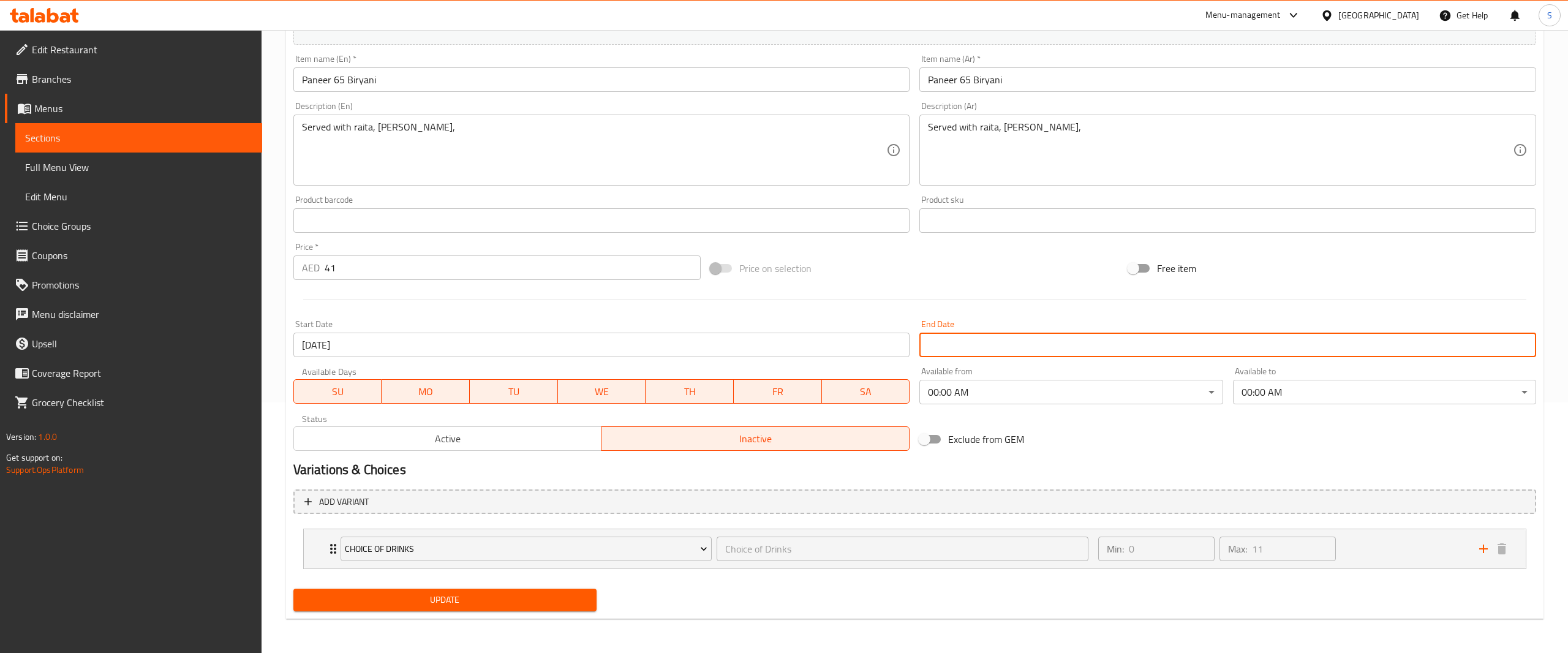
click at [1037, 401] on body "​ Menu-management [GEOGRAPHIC_DATA] Get Help S Edit Restaurant Branches Menus S…" at bounding box center [784, 92] width 1568 height 624
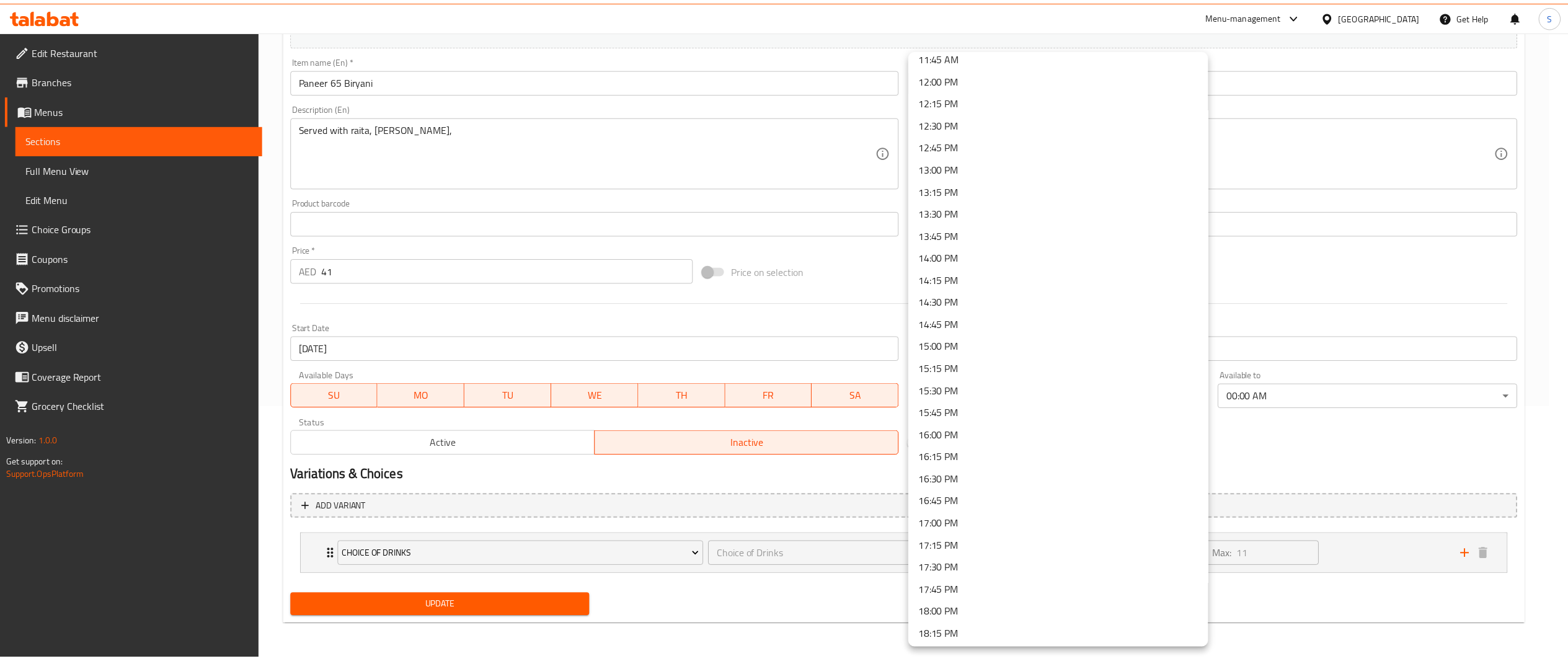
scroll to position [1054, 0]
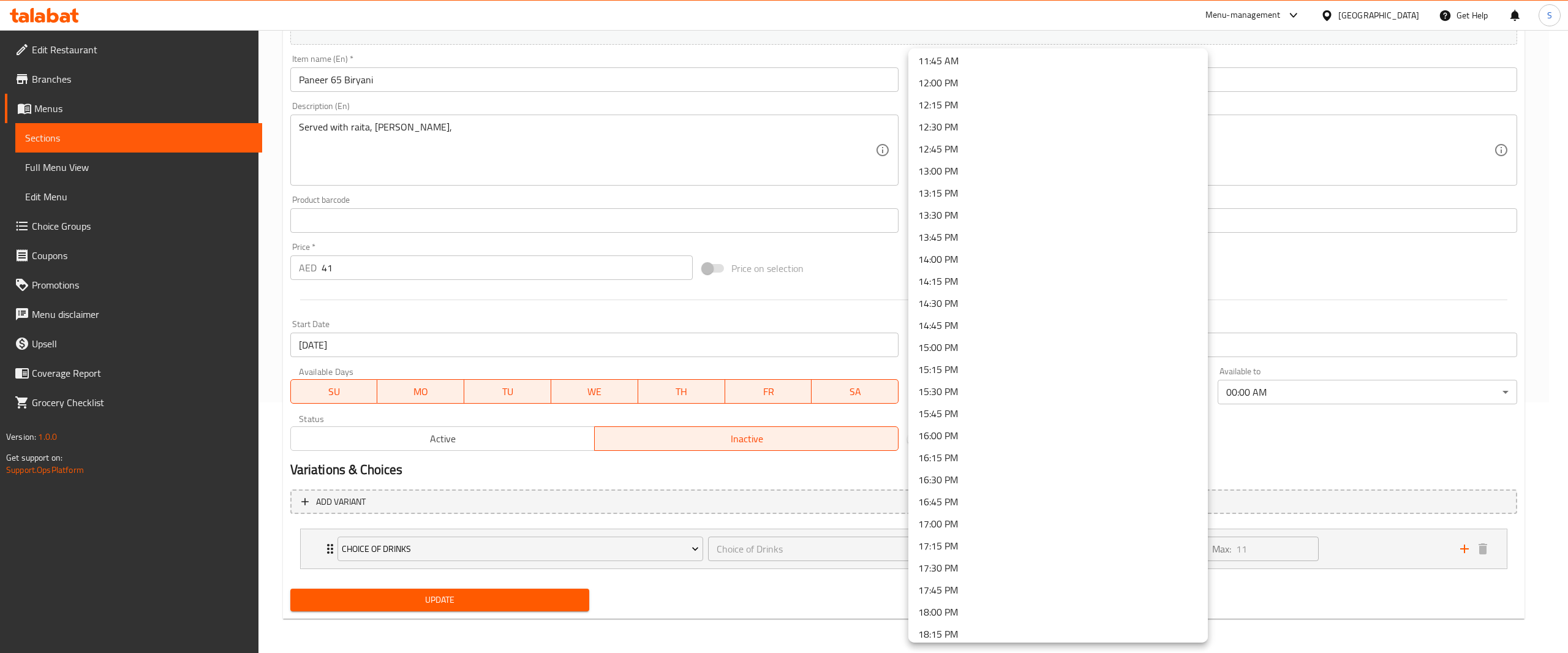
click at [991, 81] on li "12:00 PM" at bounding box center [1058, 83] width 300 height 22
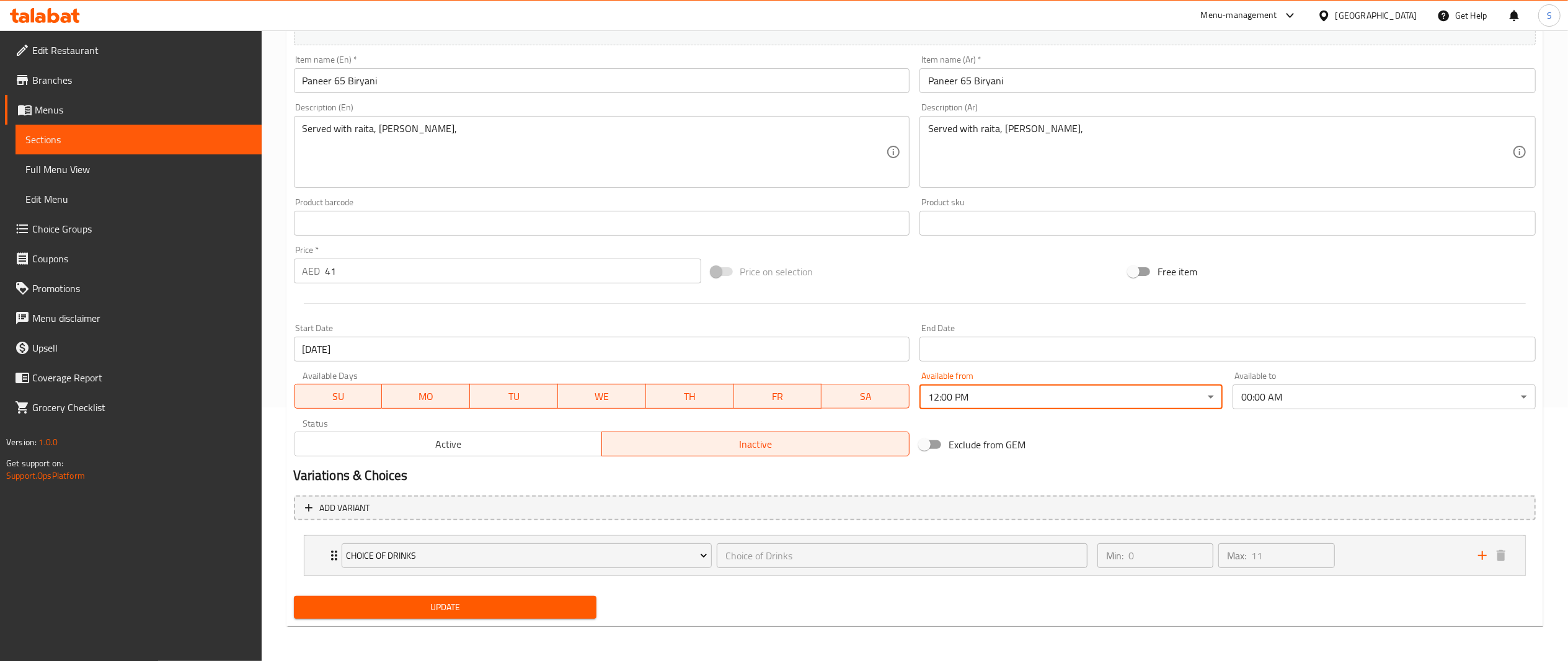
click at [533, 432] on button "Active" at bounding box center [448, 444] width 309 height 24
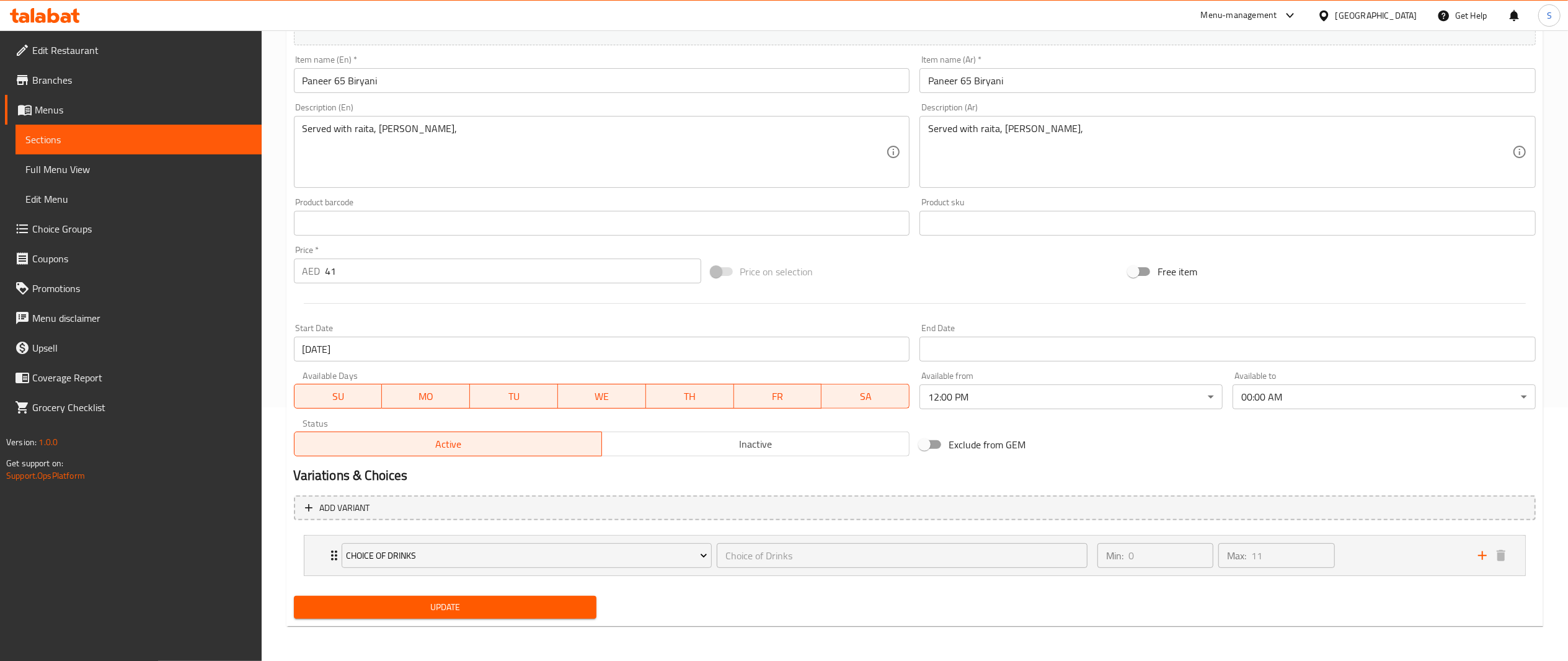
scroll to position [0, 0]
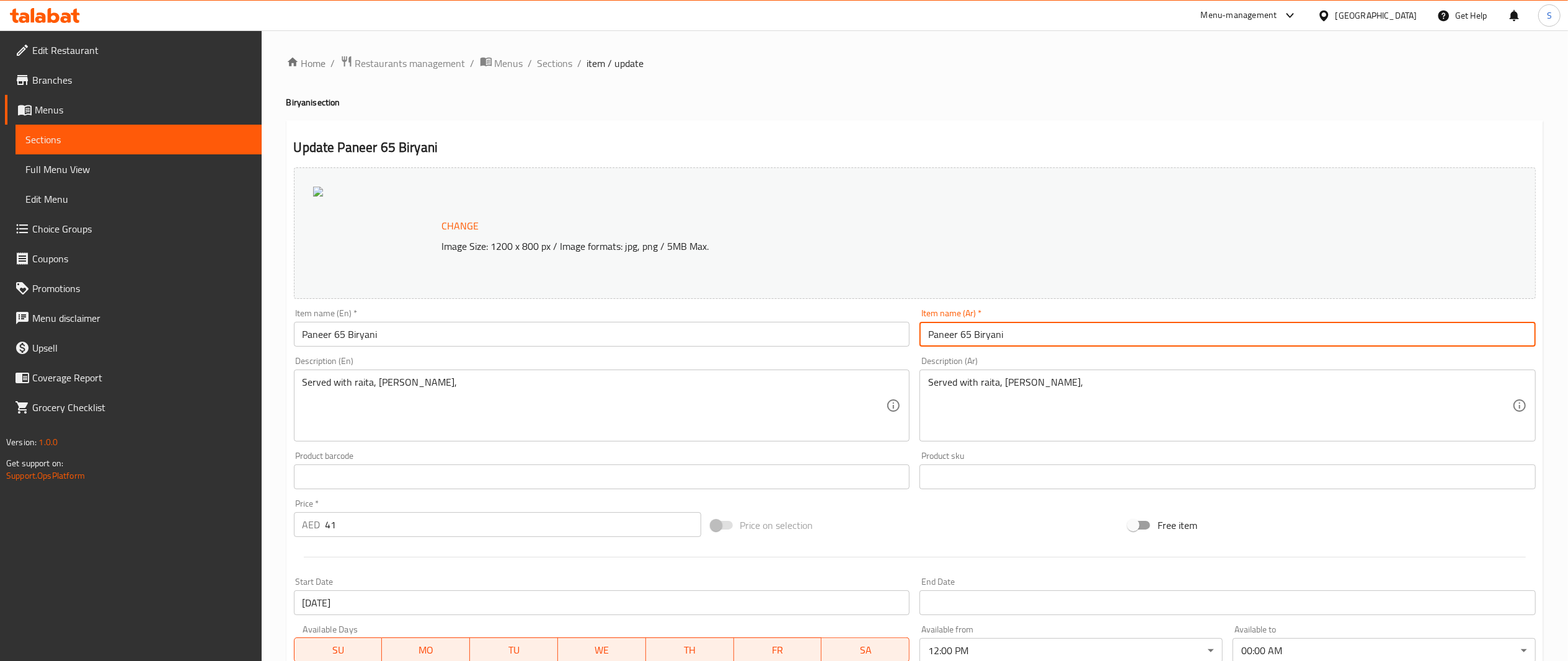
drag, startPoint x: 1015, startPoint y: 332, endPoint x: 649, endPoint y: 325, distance: 366.1
click at [649, 325] on div "Change Image Size: 1200 x 800 px / Image formats: jpg, png / 5MB Max. Item name…" at bounding box center [915, 439] width 1252 height 553
paste input "رز [PERSON_NAME]"
drag, startPoint x: 954, startPoint y: 337, endPoint x: 672, endPoint y: 311, distance: 283.2
click at [672, 311] on div "Change Image Size: 1200 x 800 px / Image formats: jpg, png / 5MB Max. Item name…" at bounding box center [915, 439] width 1252 height 553
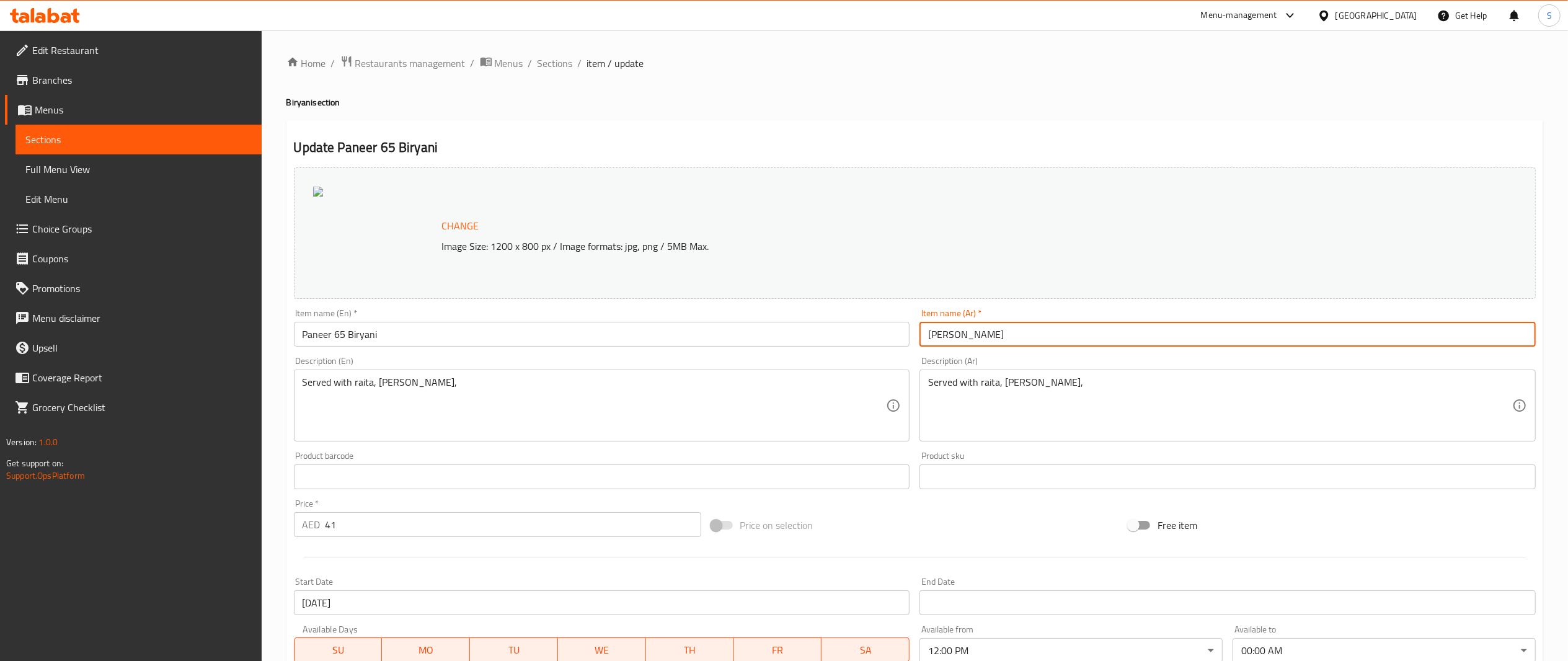
drag, startPoint x: 954, startPoint y: 337, endPoint x: 1079, endPoint y: 337, distance: 125.0
click at [1079, 337] on input "[PERSON_NAME]" at bounding box center [1227, 334] width 616 height 24
type input "برياني"
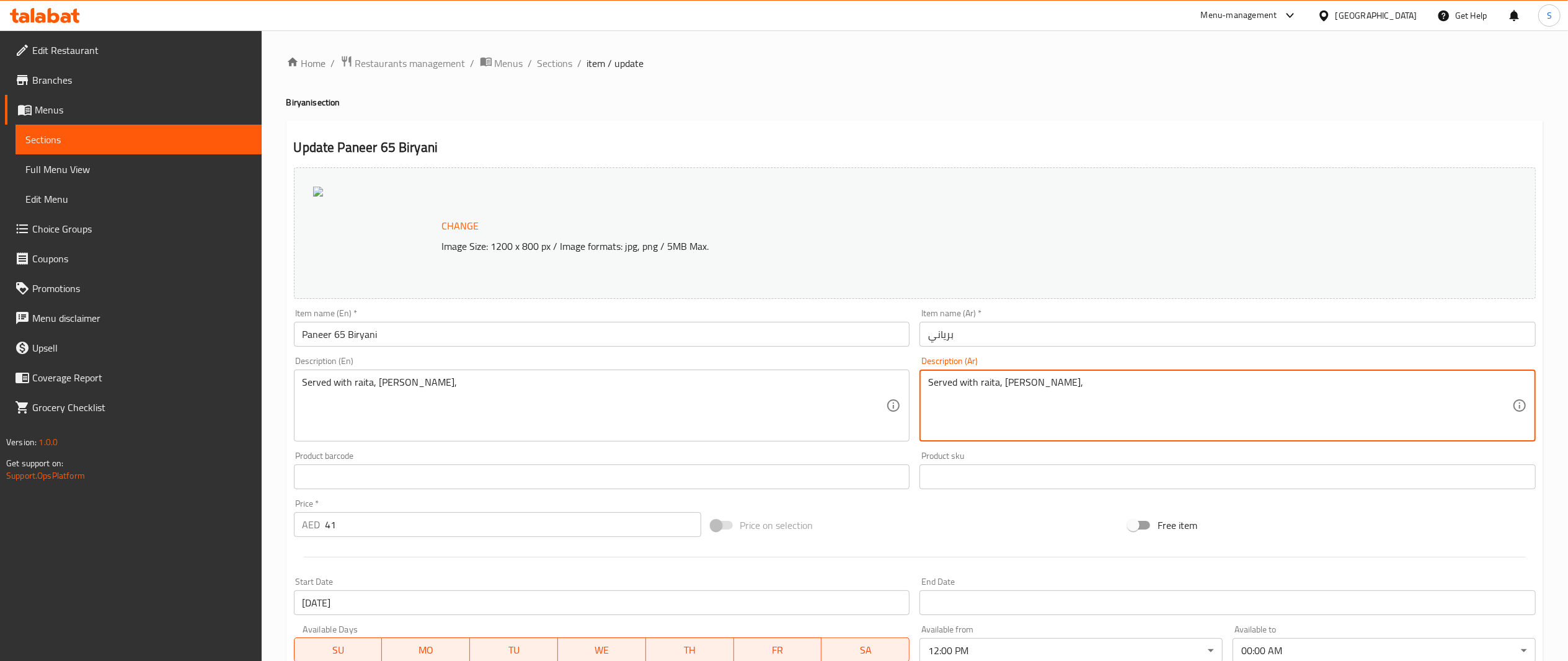
drag, startPoint x: 1160, startPoint y: 429, endPoint x: 834, endPoint y: 389, distance: 328.4
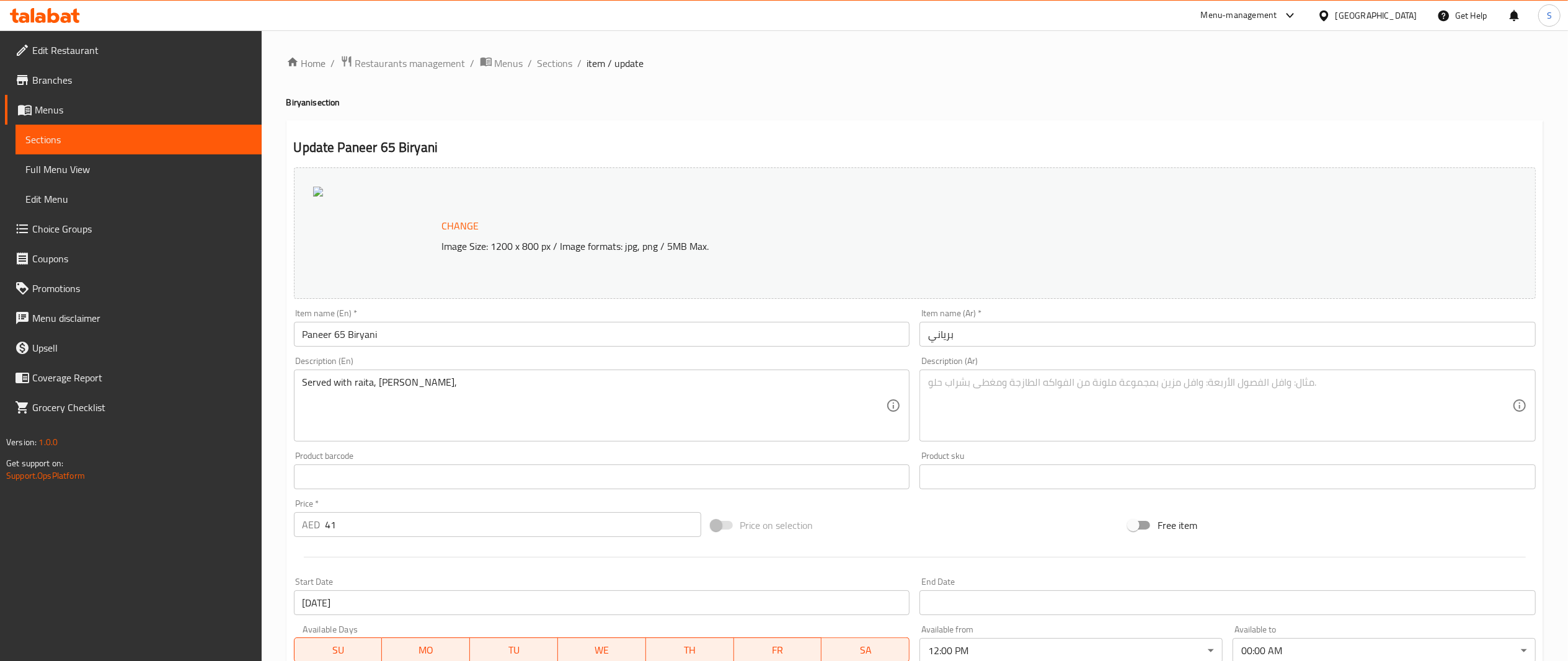
click at [976, 106] on h4 "Biryani section" at bounding box center [915, 102] width 1257 height 12
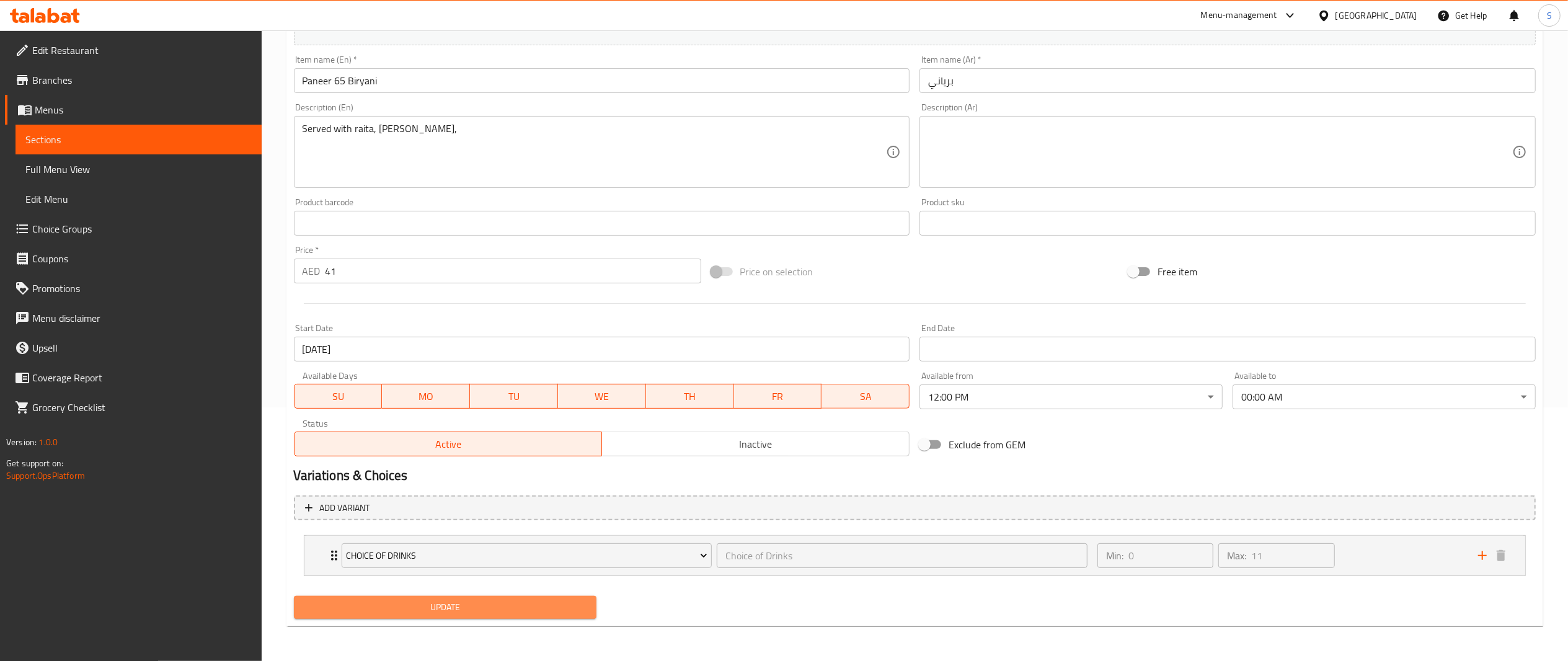
click at [476, 613] on span "Update" at bounding box center [446, 608] width 283 height 16
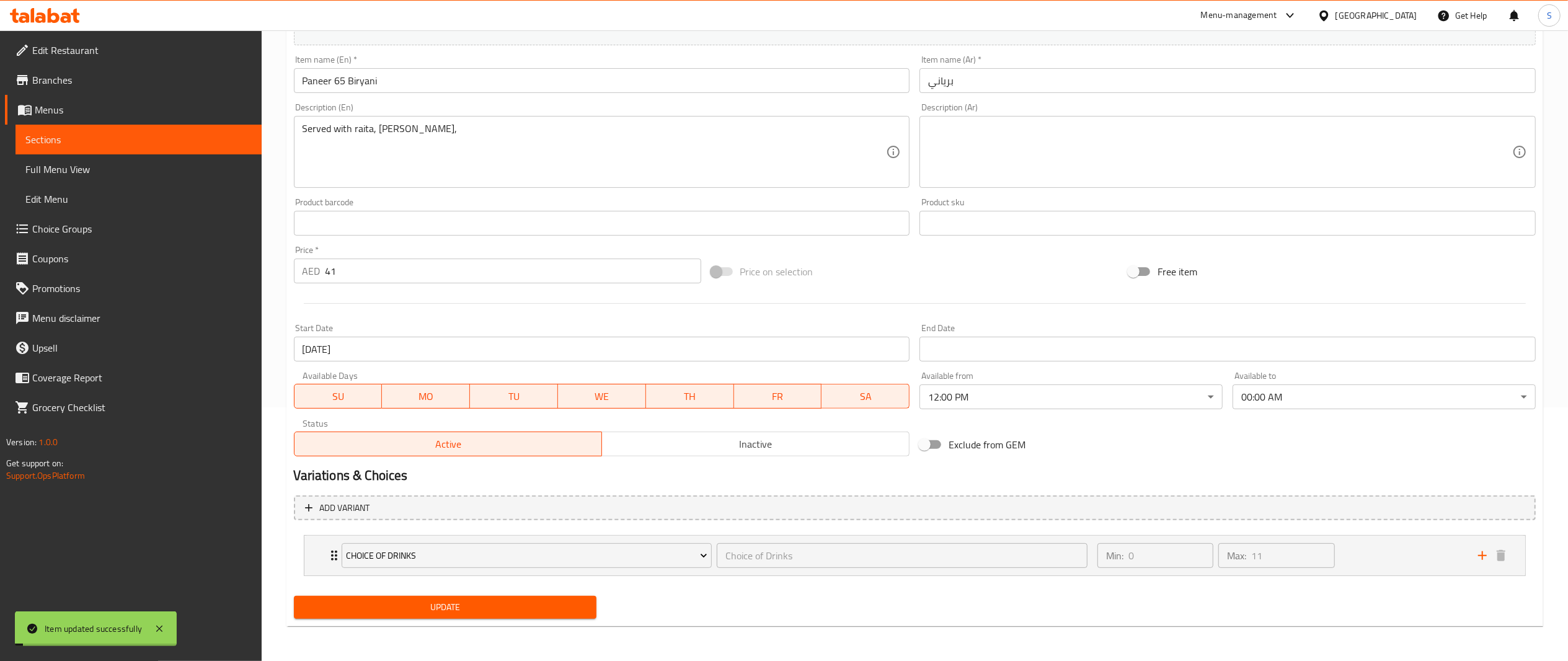
scroll to position [0, 0]
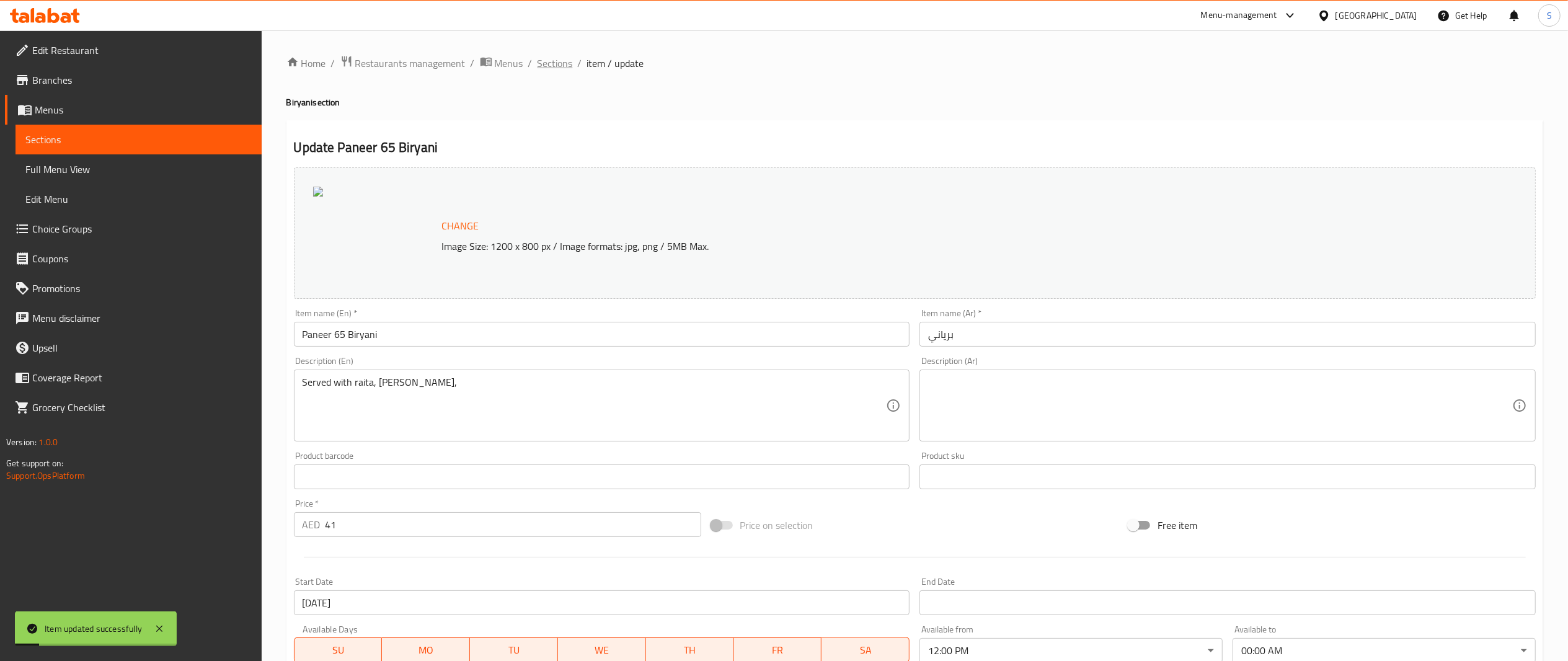
click at [559, 71] on span "Sections" at bounding box center [555, 63] width 35 height 15
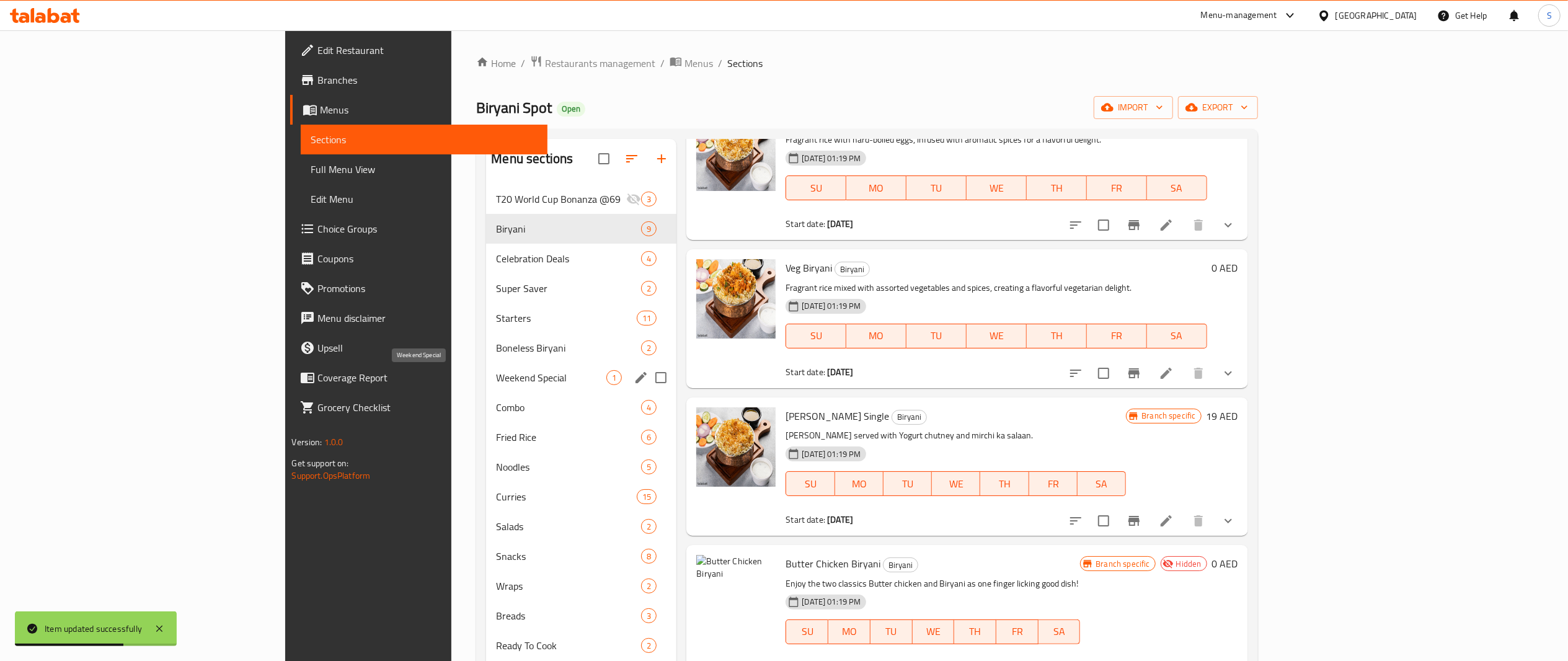
click at [496, 382] on span "Weekend Special" at bounding box center [552, 378] width 110 height 15
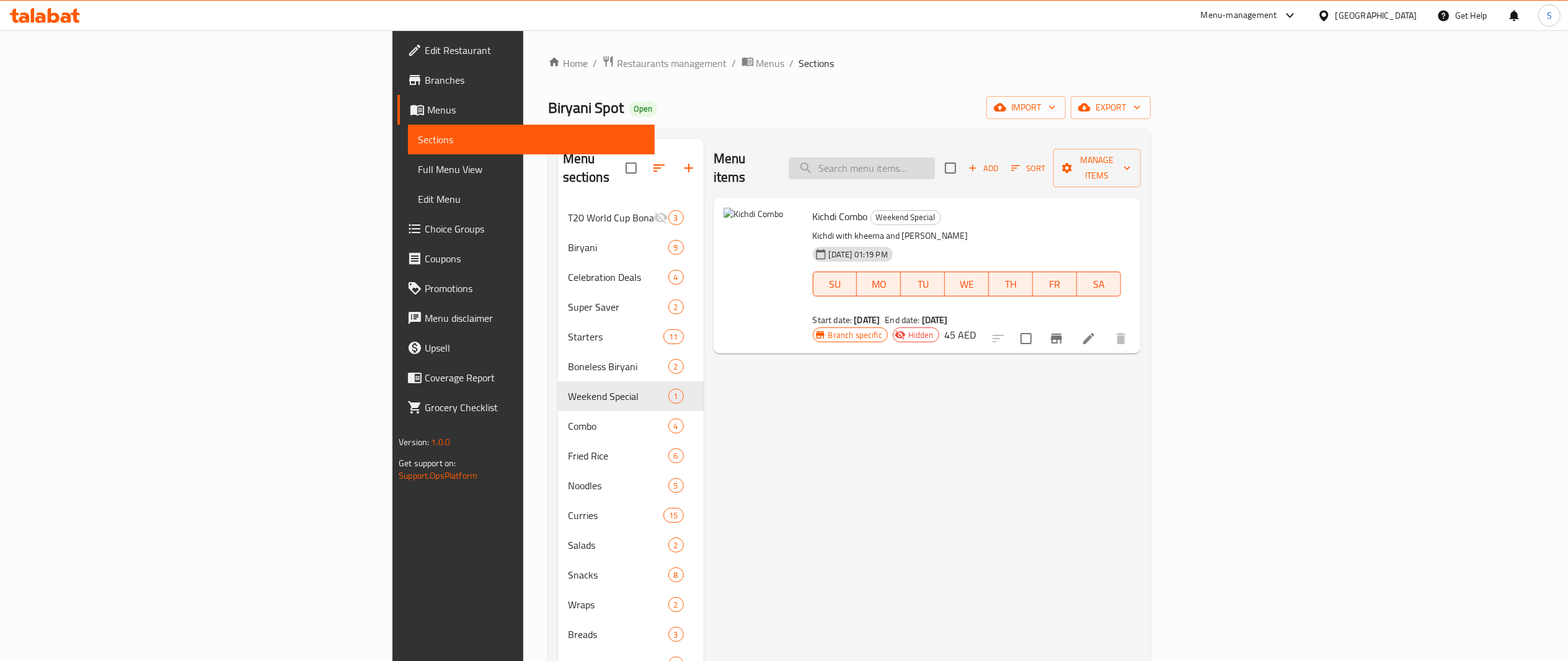
click at [935, 158] on input "search" at bounding box center [862, 168] width 146 height 22
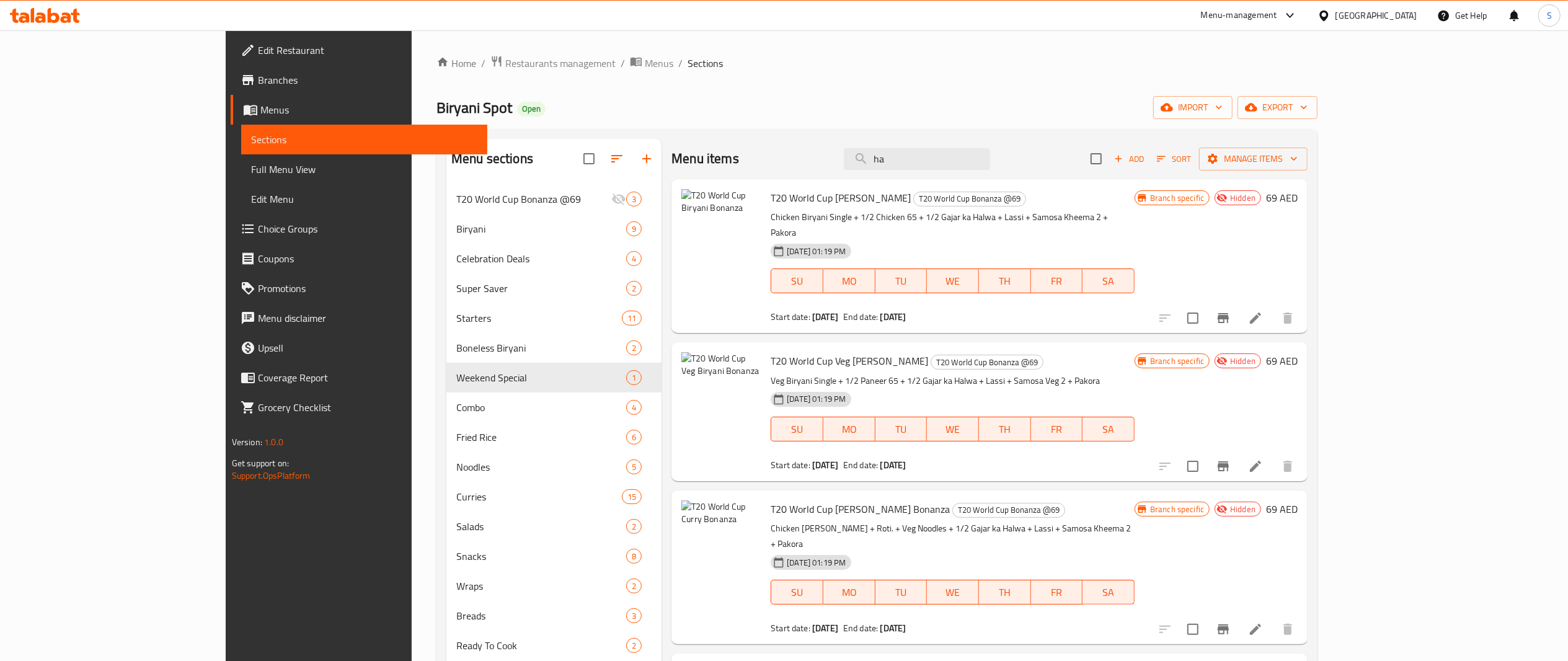
type input "h"
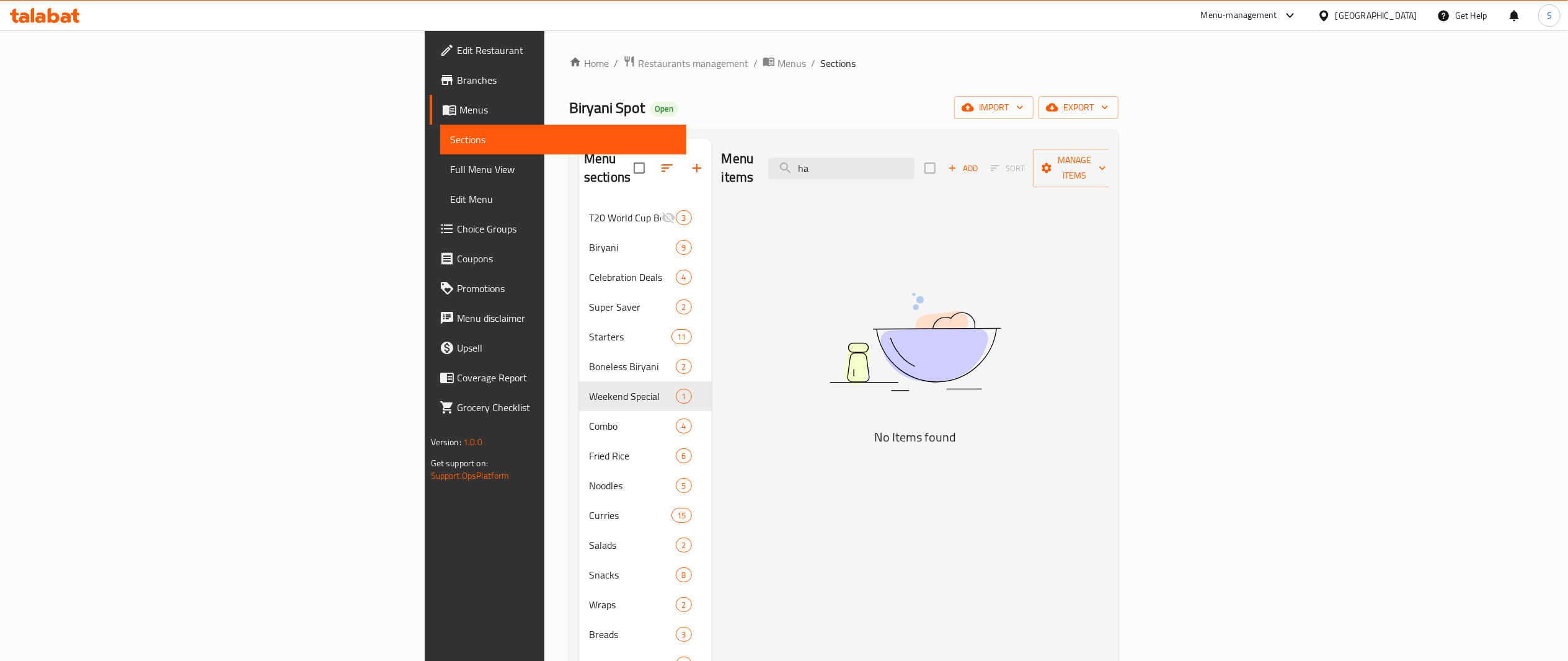
type input "h"
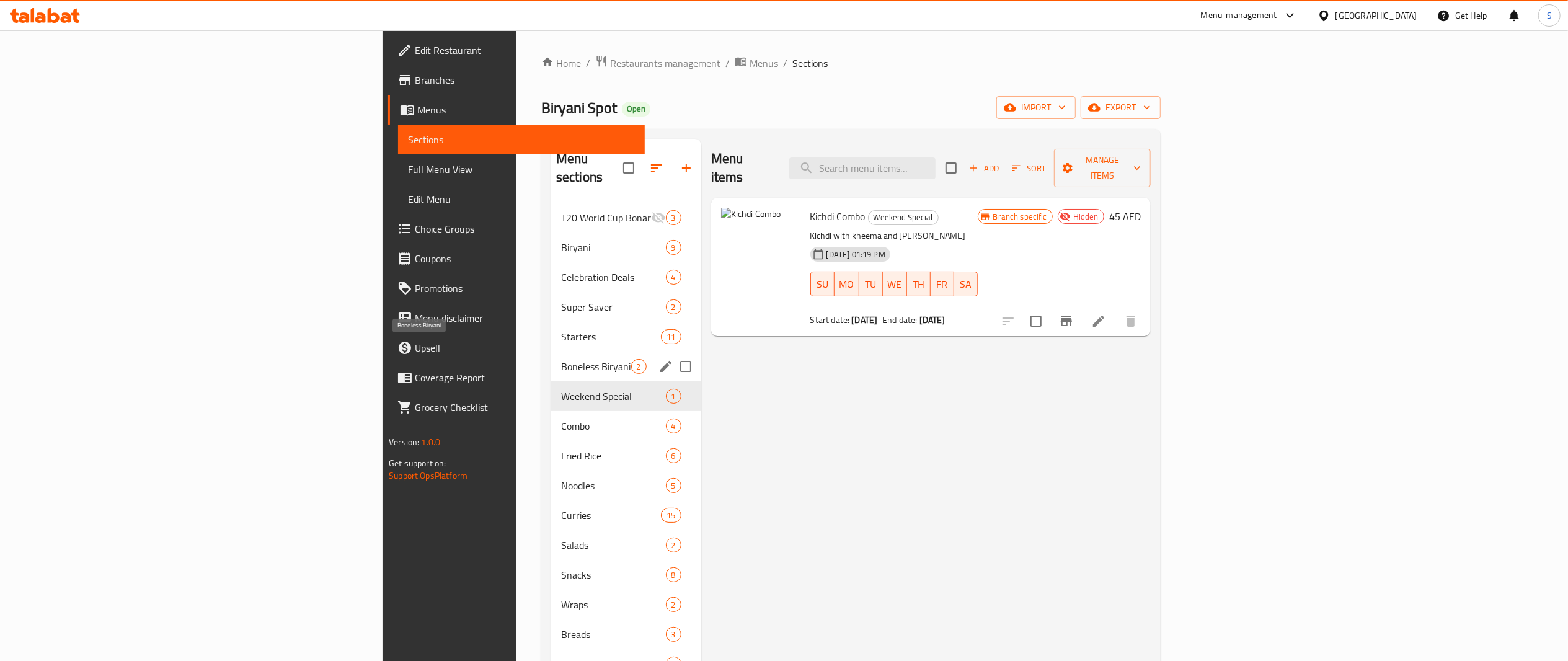
click at [561, 359] on span "Boneless Biryani" at bounding box center [596, 366] width 70 height 15
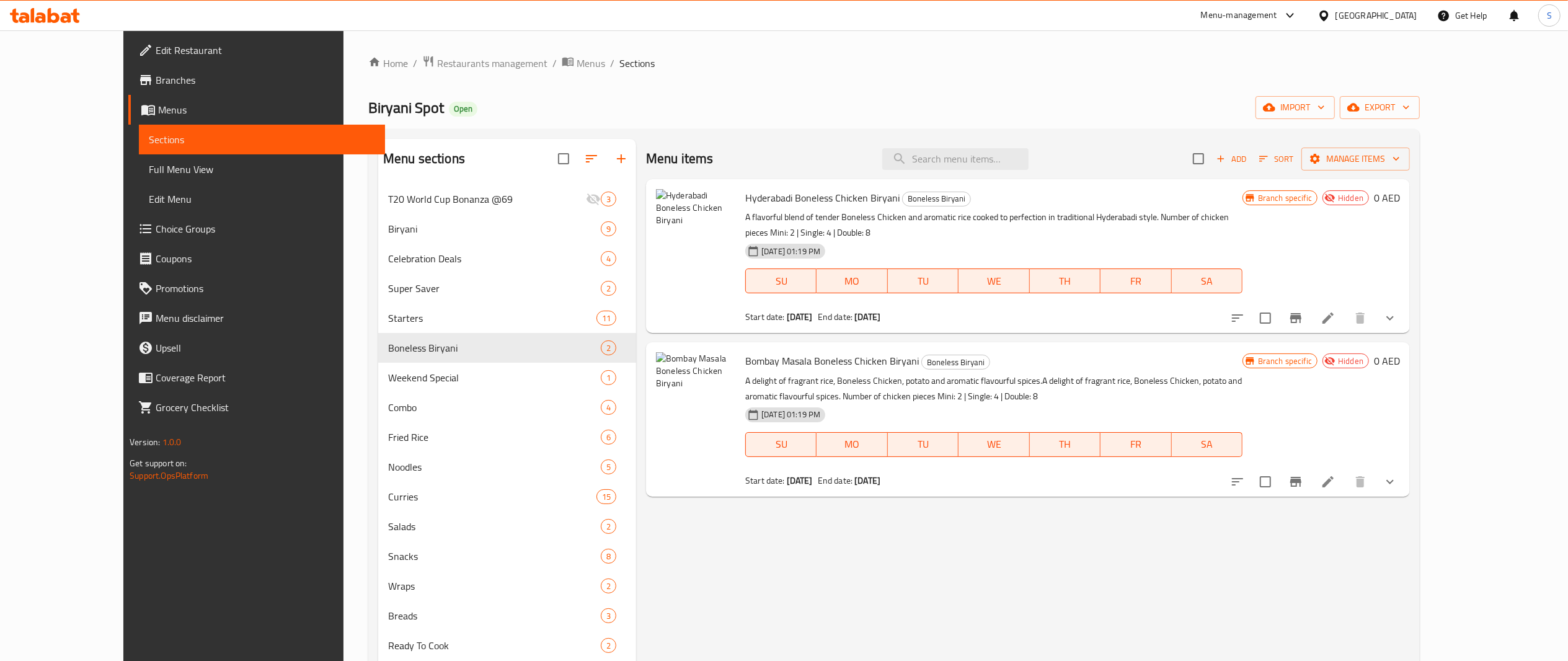
click at [1047, 593] on div "Menu items Add Sort Manage items Hyderabadi Boneless Chicken Biryani Boneless B…" at bounding box center [1023, 470] width 774 height 661
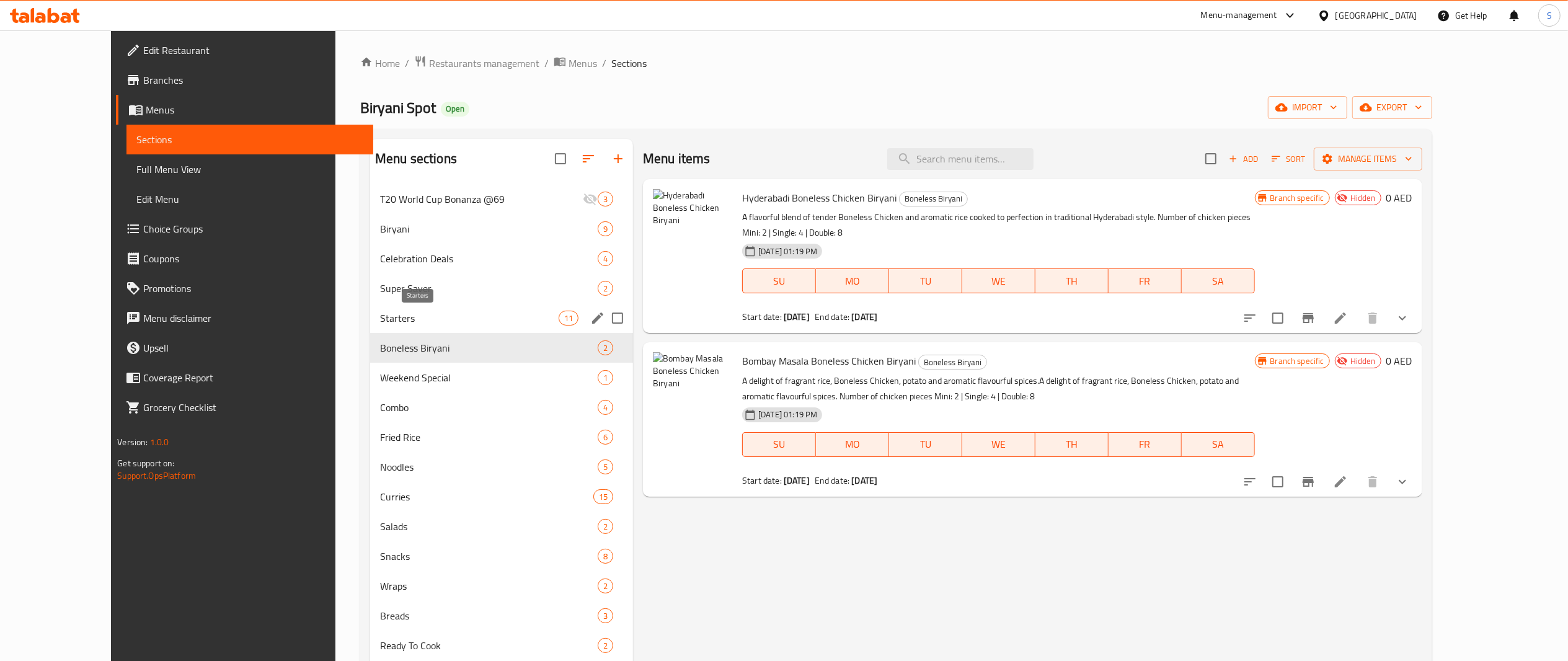
click at [428, 326] on span "Starters" at bounding box center [469, 317] width 178 height 15
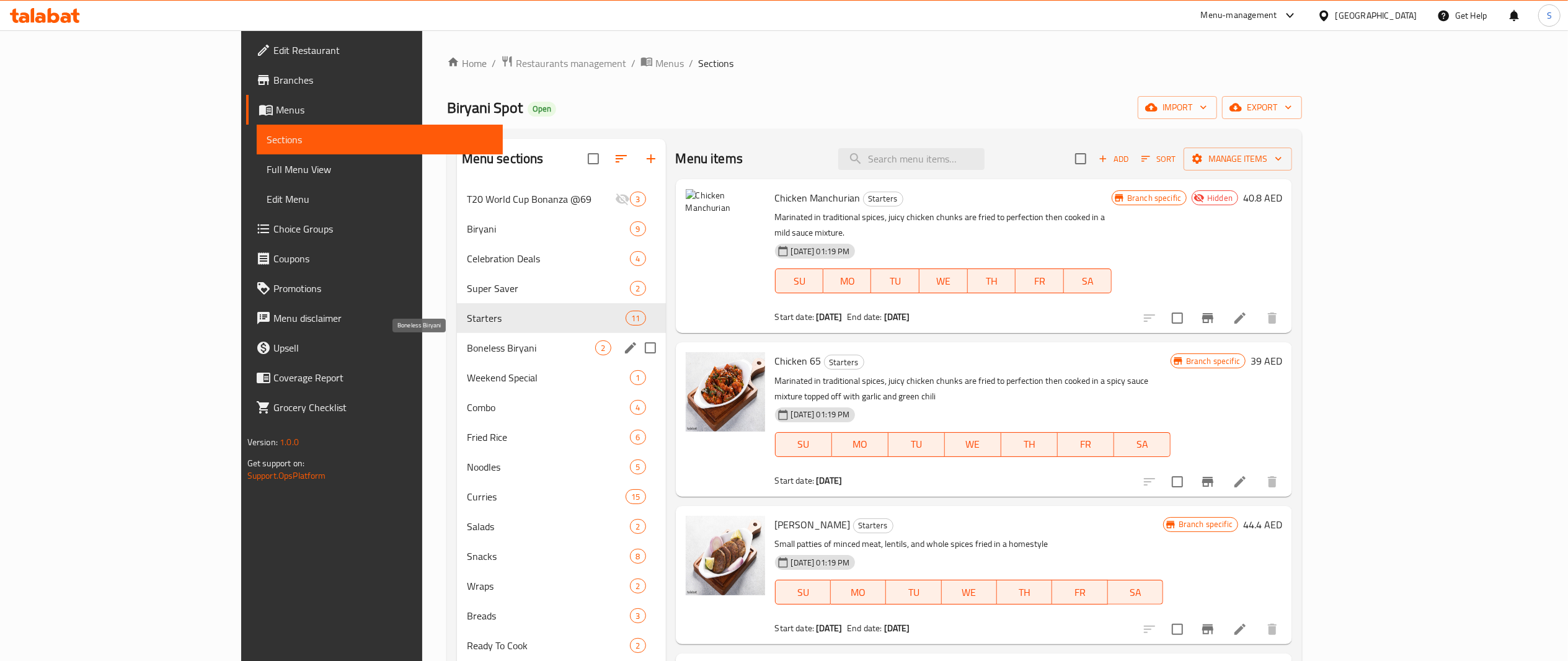
click at [467, 351] on span "Boneless Biryani" at bounding box center [531, 348] width 129 height 15
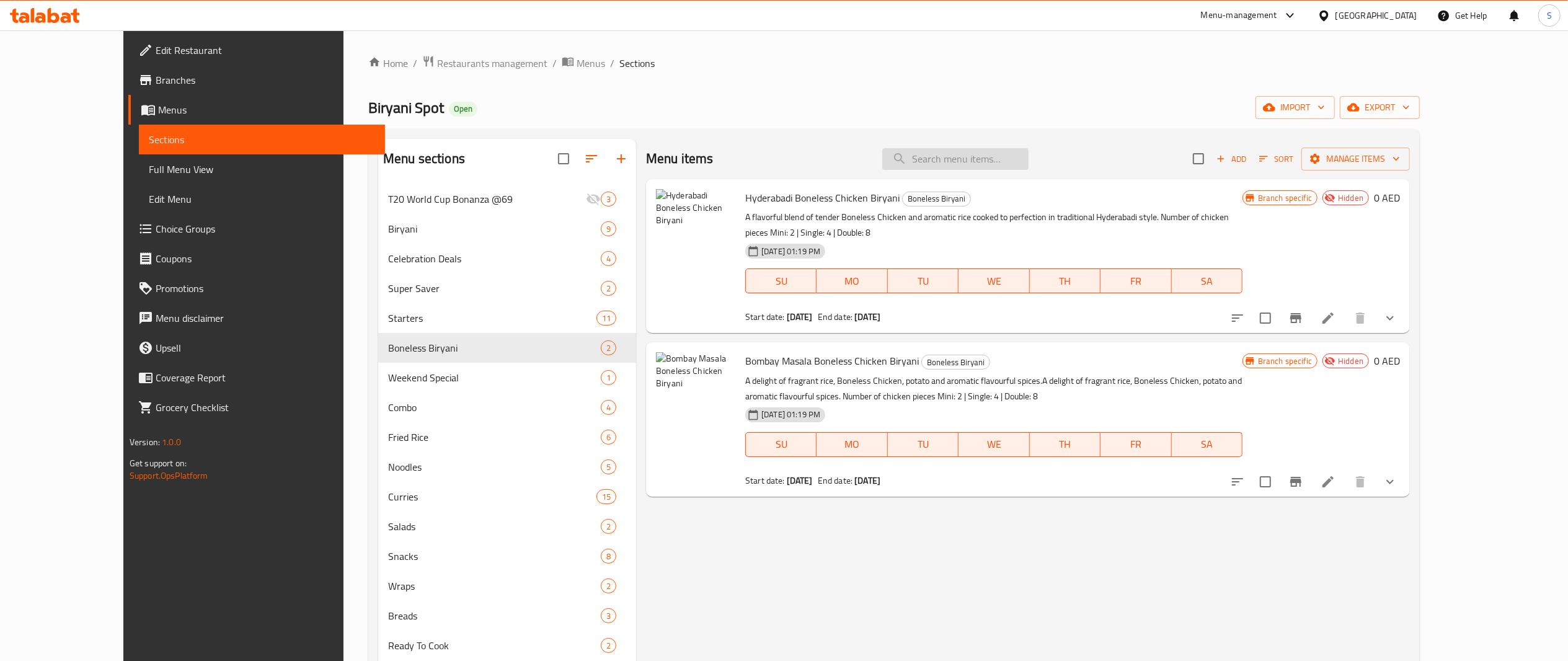
click at [1029, 154] on input "search" at bounding box center [955, 159] width 146 height 22
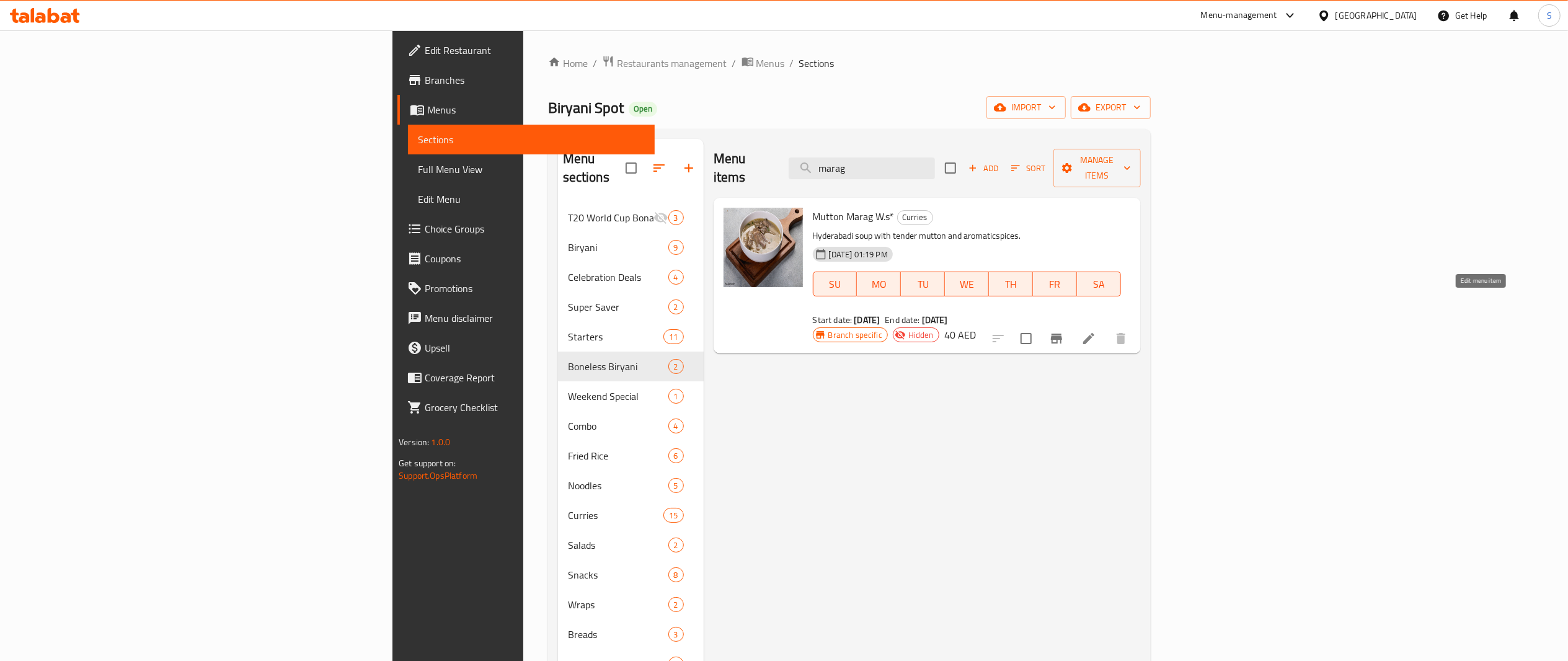
type input "marag"
click at [1094, 333] on icon at bounding box center [1089, 338] width 11 height 11
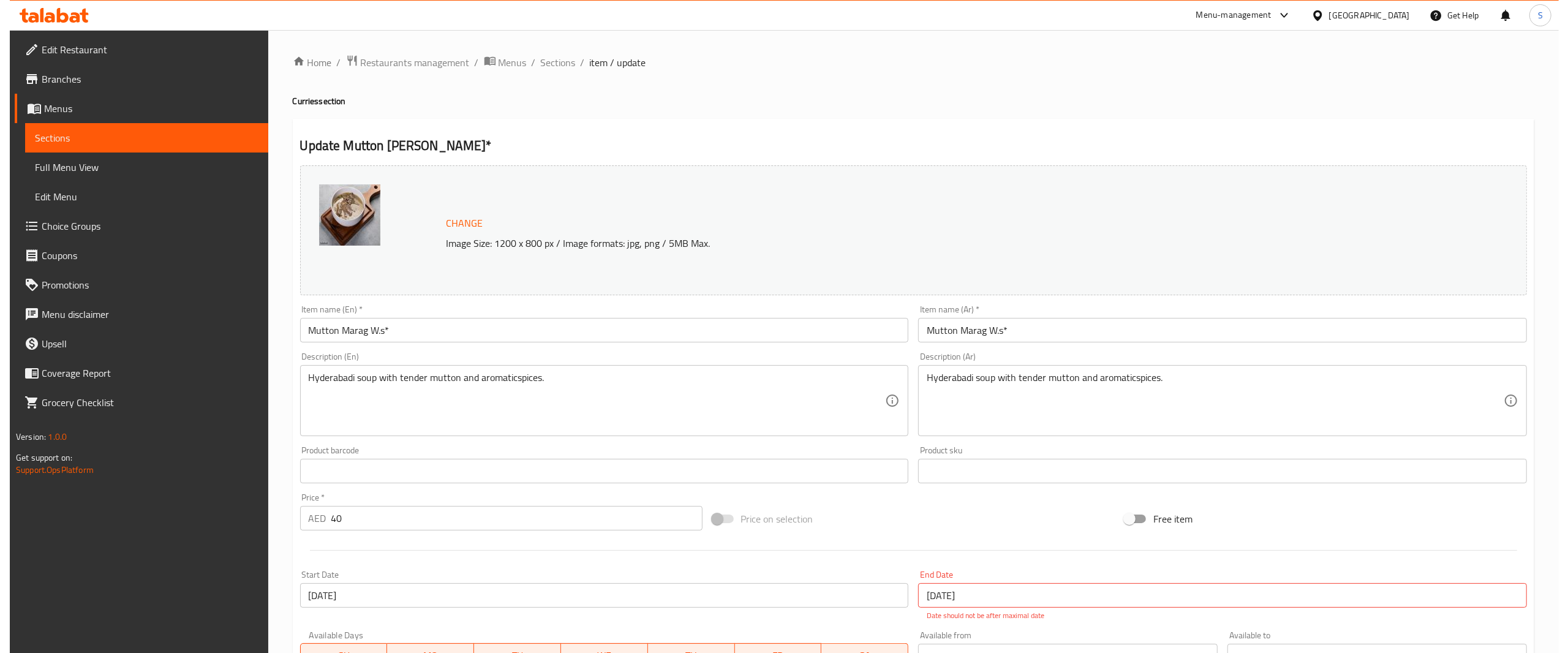
scroll to position [243, 0]
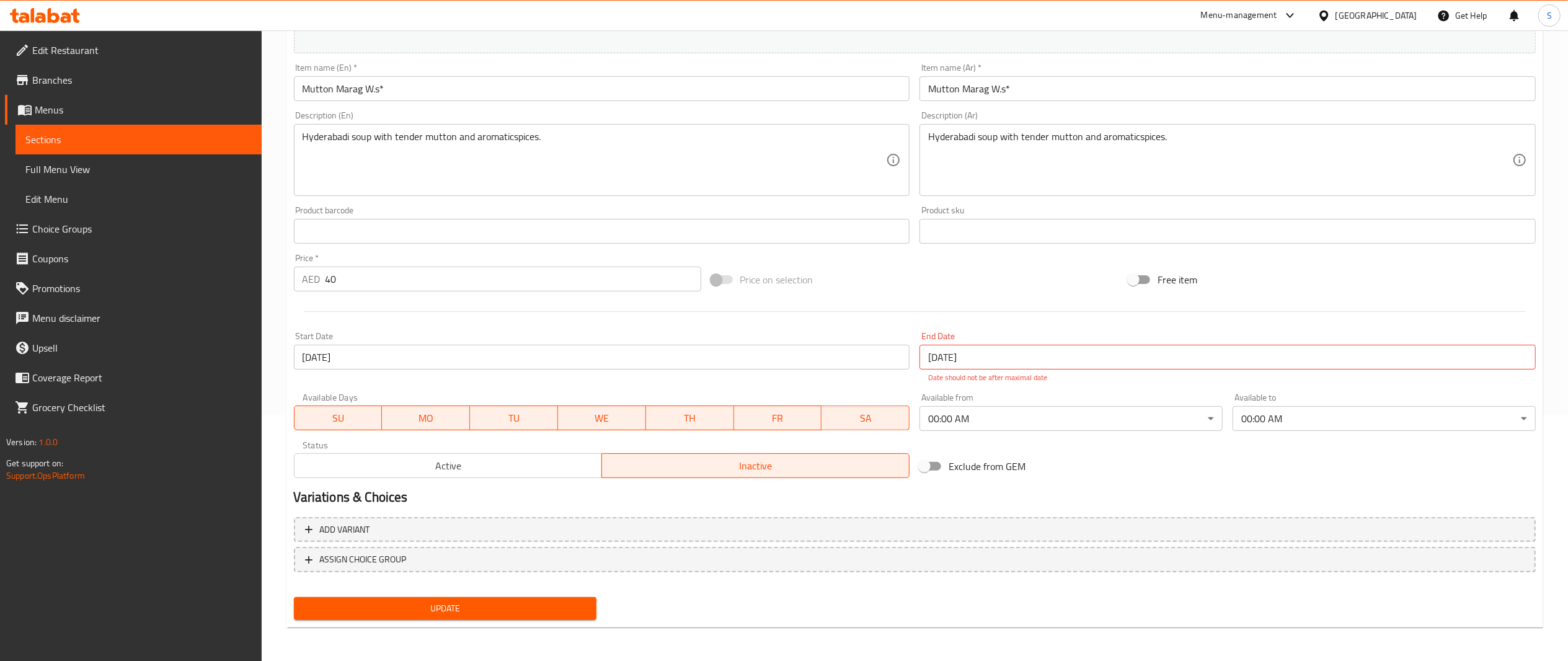
click at [1019, 355] on input "[DATE]" at bounding box center [1227, 357] width 616 height 24
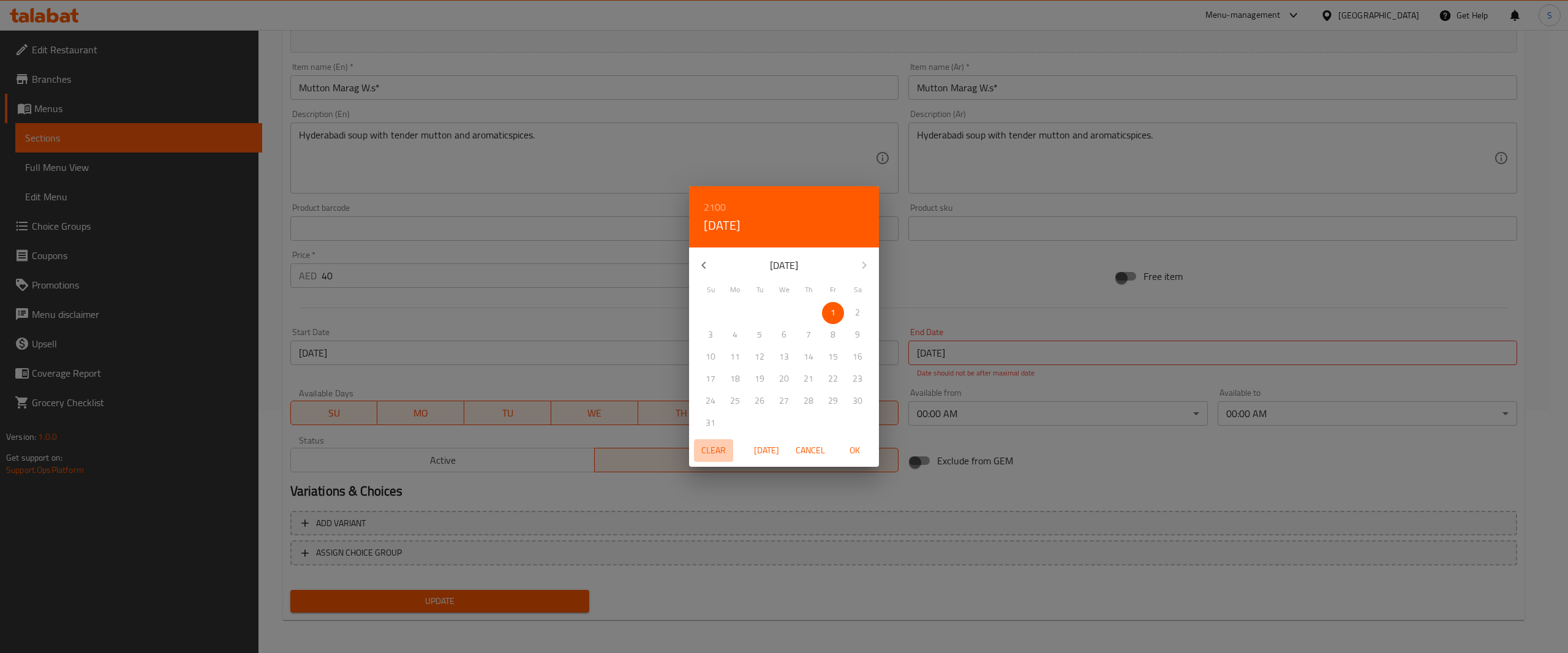
click at [716, 453] on span "Clear" at bounding box center [714, 451] width 29 height 16
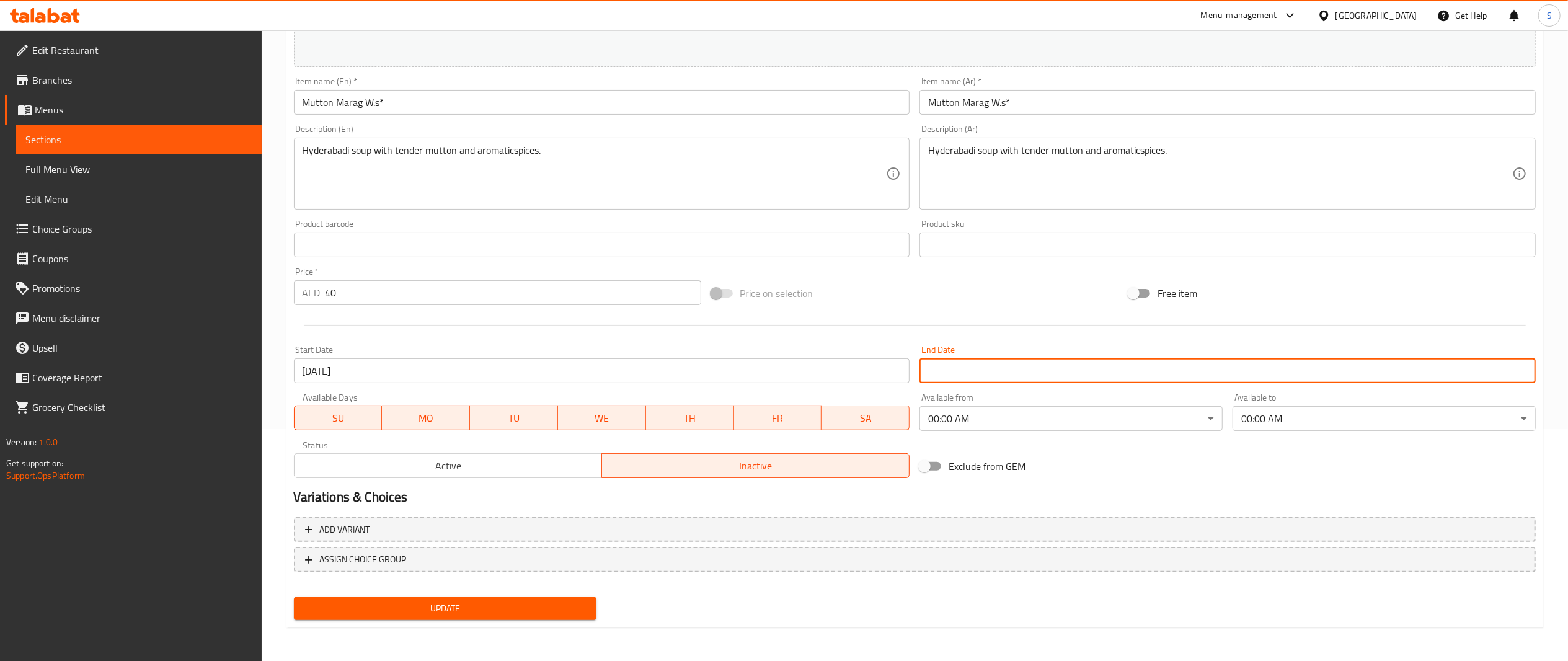
click at [1010, 411] on body "​ Menu-management [GEOGRAPHIC_DATA] Get Help S Edit Restaurant Branches Menus S…" at bounding box center [784, 114] width 1568 height 631
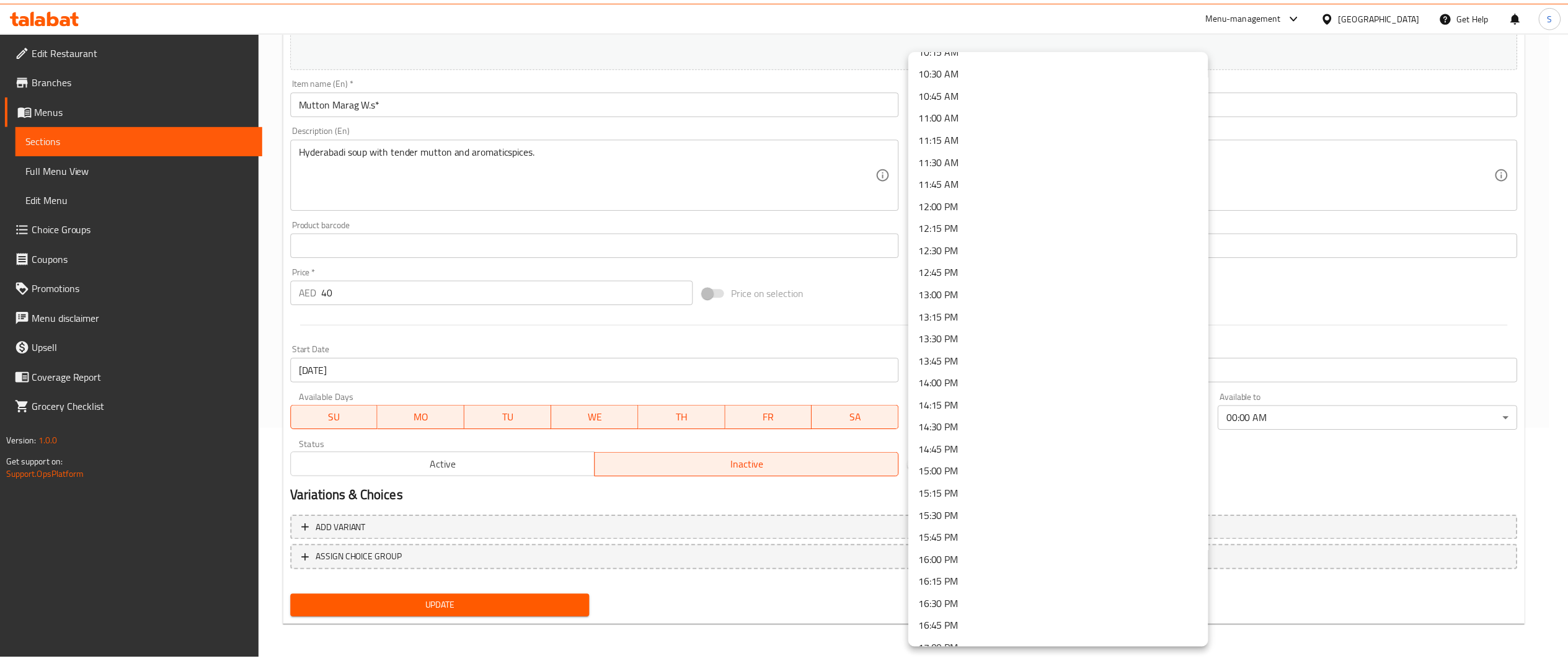
scroll to position [918, 0]
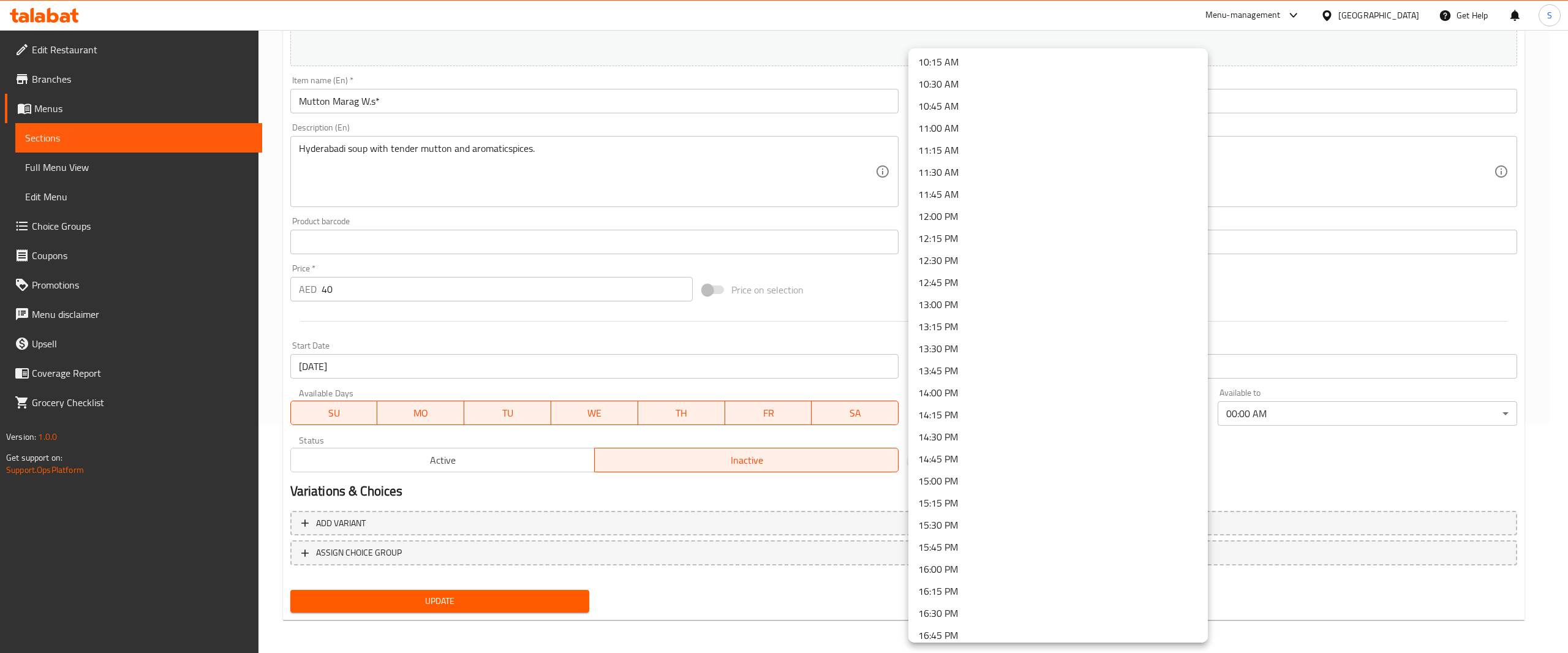
click at [1110, 211] on li "12:00 PM" at bounding box center [1058, 217] width 300 height 22
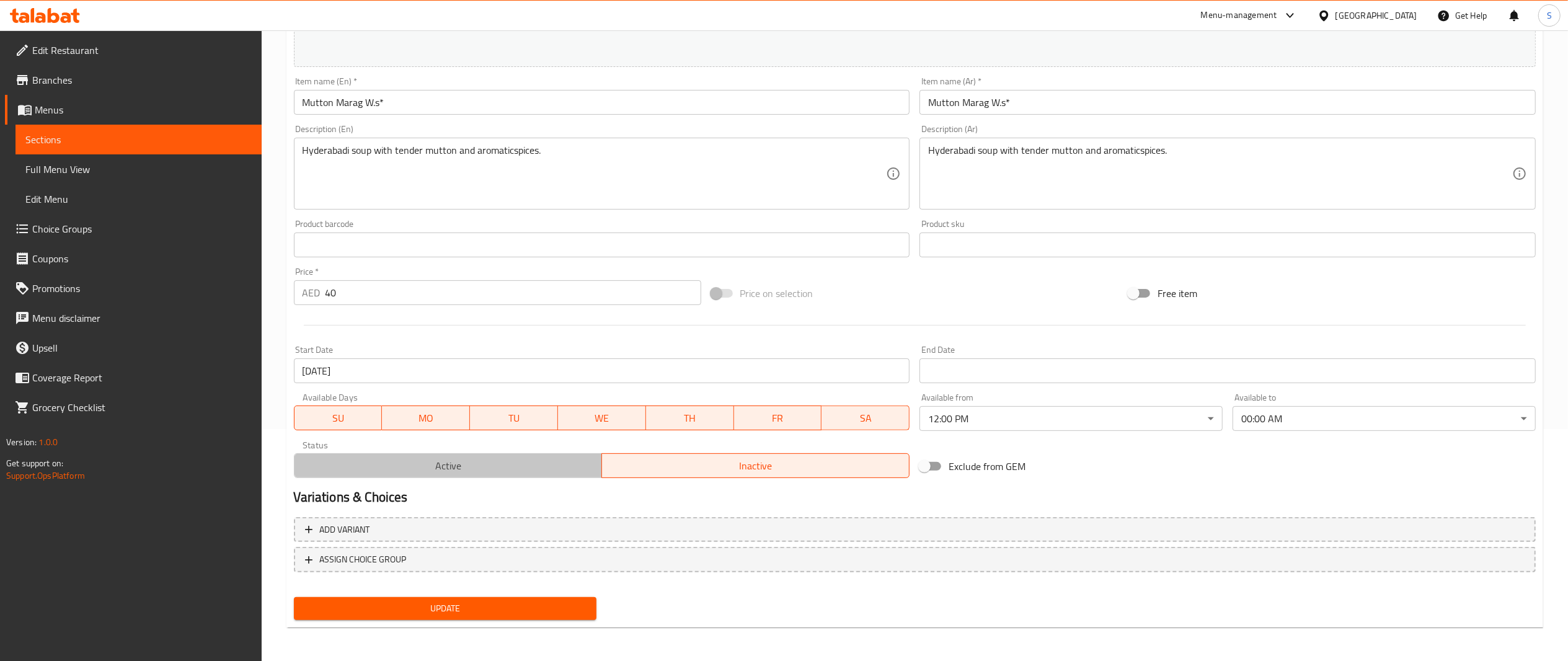
click at [559, 467] on span "Active" at bounding box center [448, 466] width 298 height 18
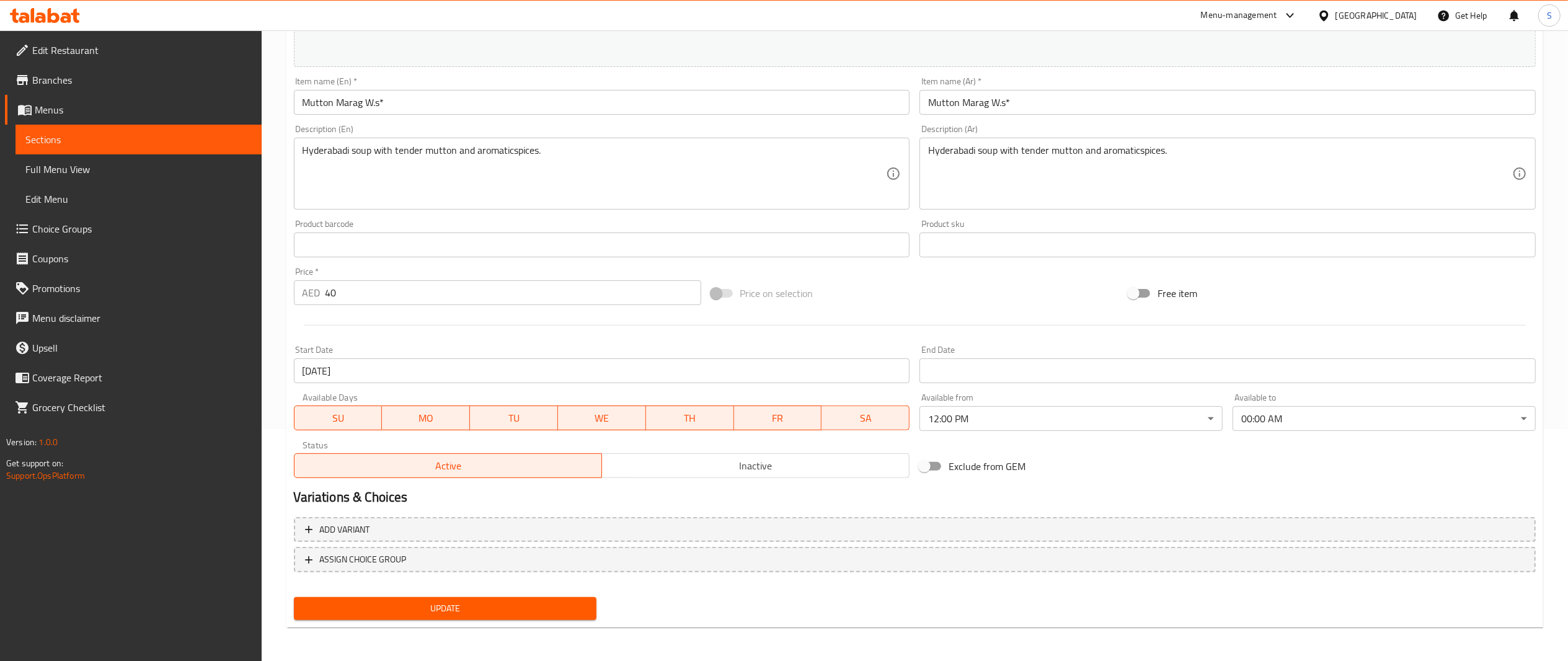
scroll to position [0, 0]
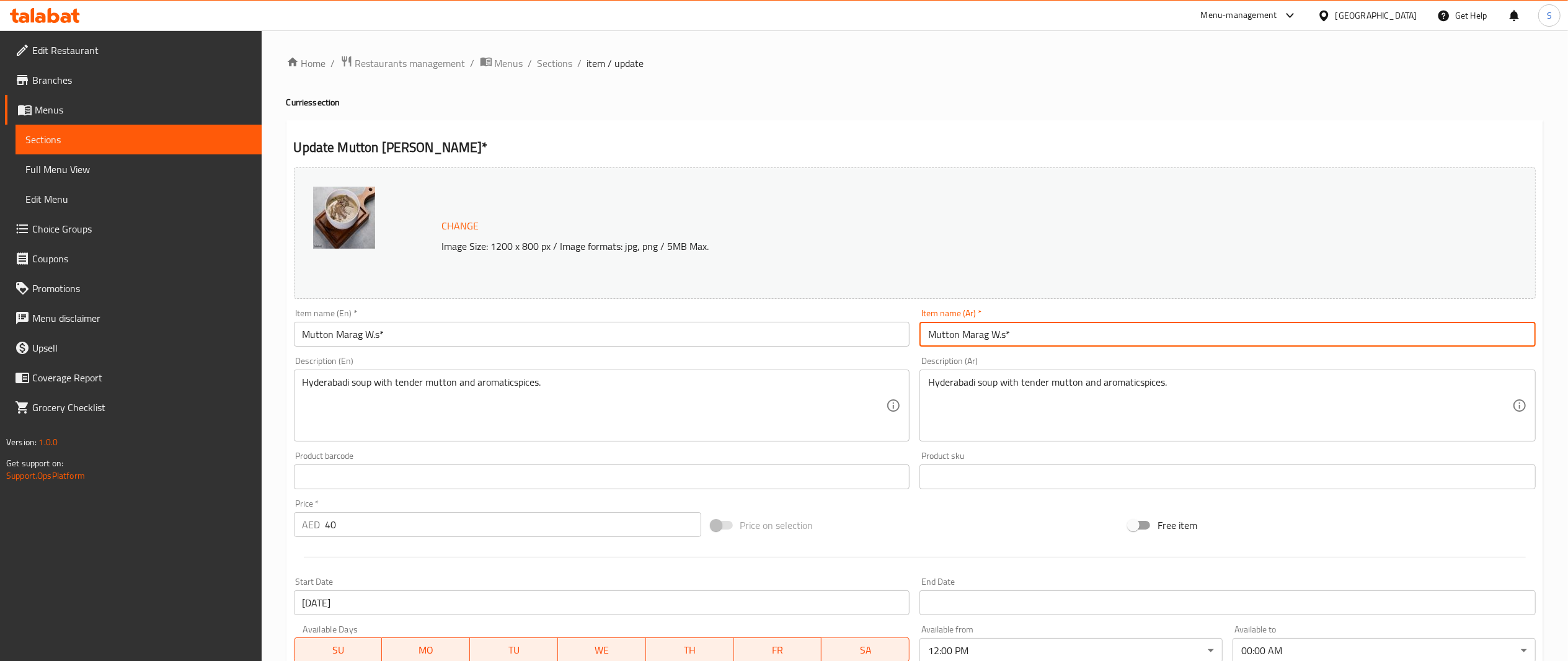
drag, startPoint x: 1030, startPoint y: 330, endPoint x: 536, endPoint y: 304, distance: 494.7
click at [536, 304] on div "Change Image Size: 1200 x 800 px / Image formats: jpg, png / 5MB Max. Item name…" at bounding box center [915, 439] width 1252 height 553
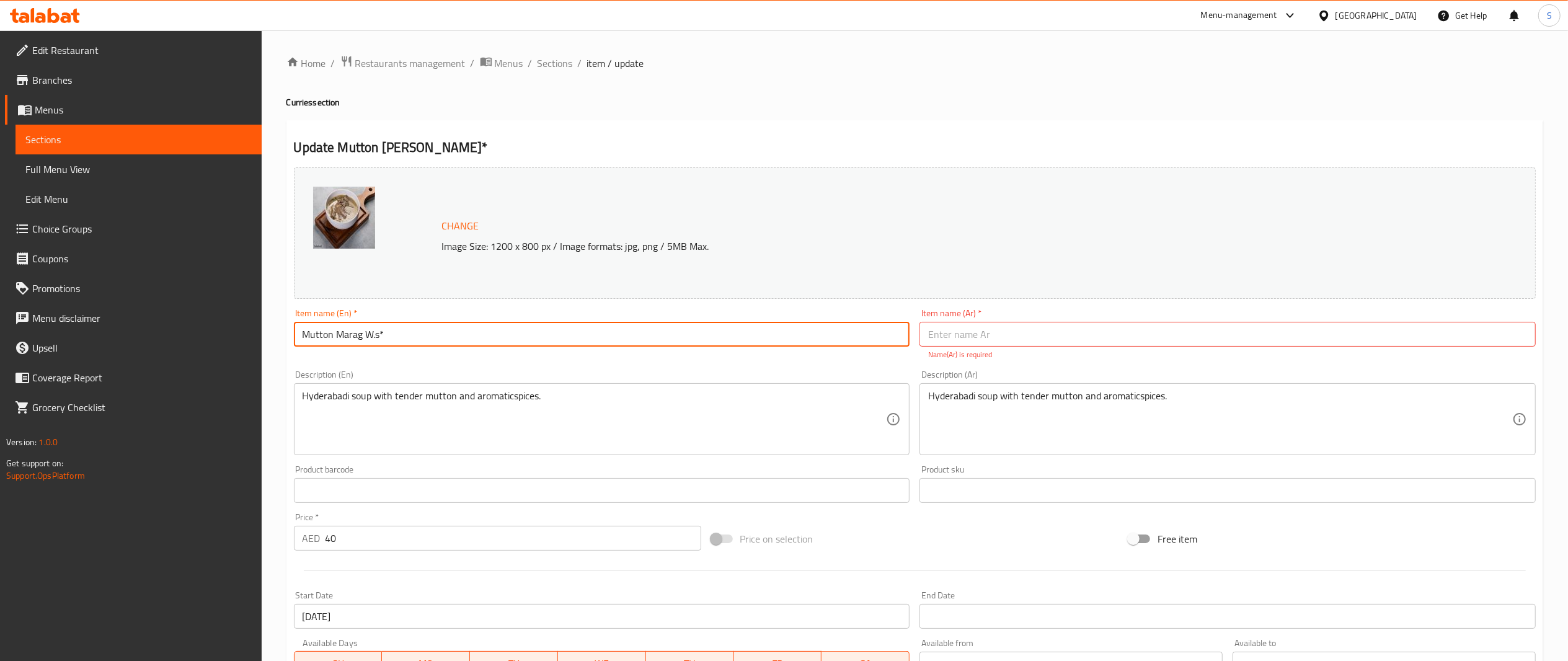
drag, startPoint x: 544, startPoint y: 335, endPoint x: 0, endPoint y: 195, distance: 561.7
click at [0, 195] on div "Edit Restaurant Branches Menus Sections Full Menu View Edit Menu Choice Groups …" at bounding box center [784, 470] width 1568 height 878
click at [1032, 330] on input "text" at bounding box center [1227, 334] width 616 height 24
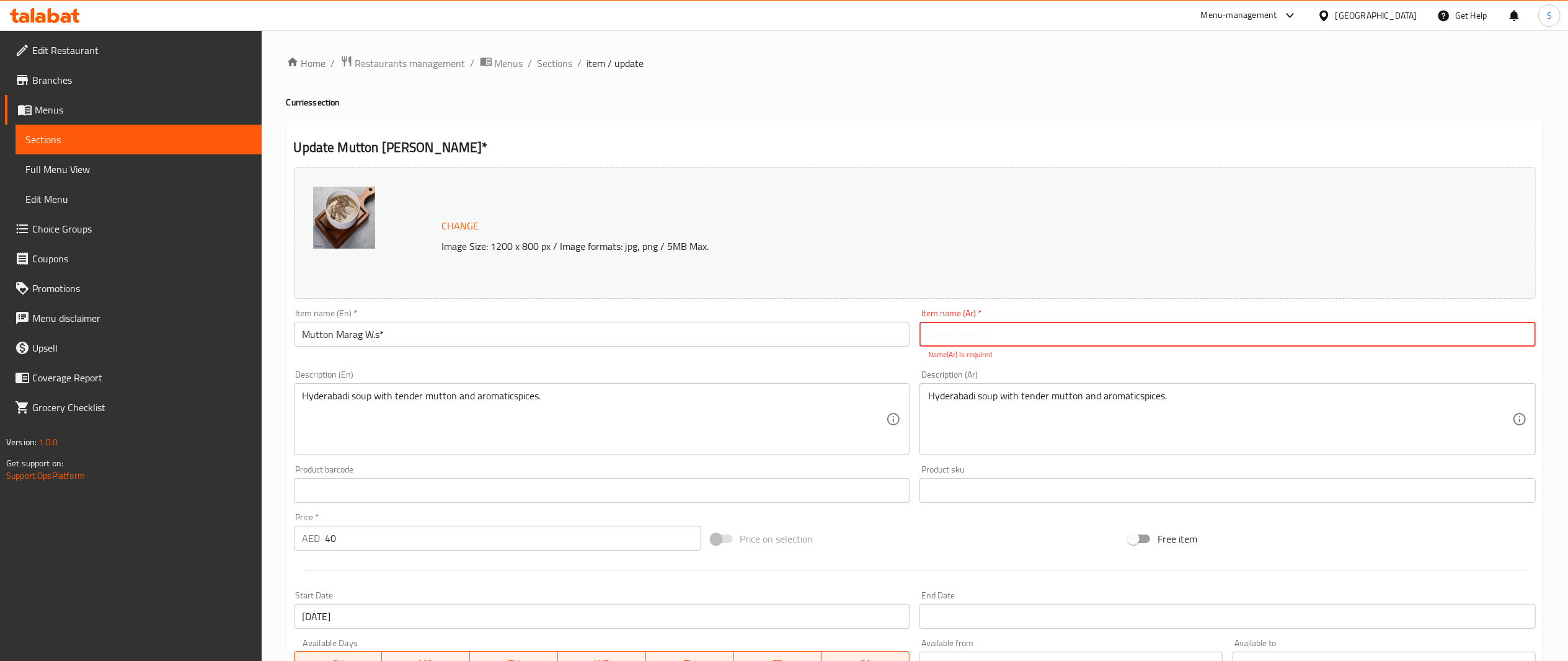
paste input "مرق لحم غنم"
type input "مرق لحم غنم"
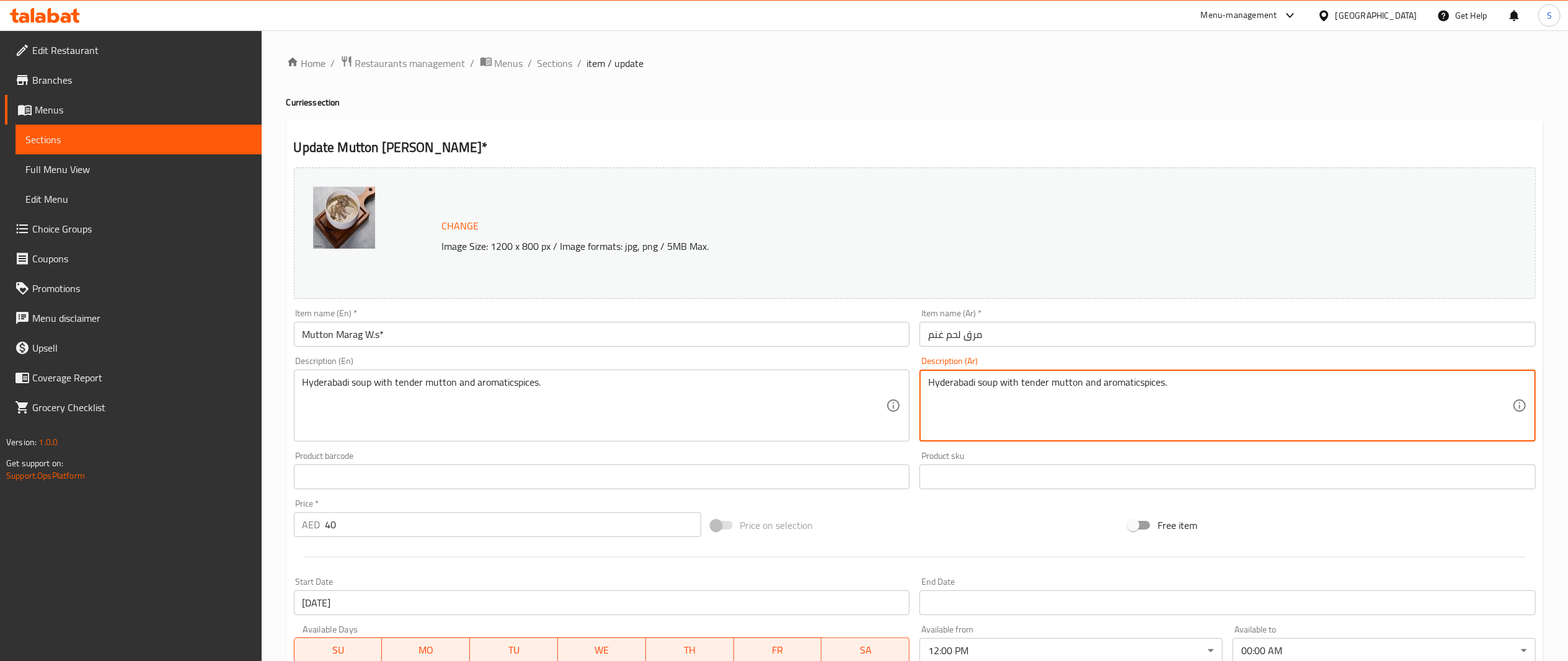
drag, startPoint x: 1206, startPoint y: 421, endPoint x: 586, endPoint y: 414, distance: 620.0
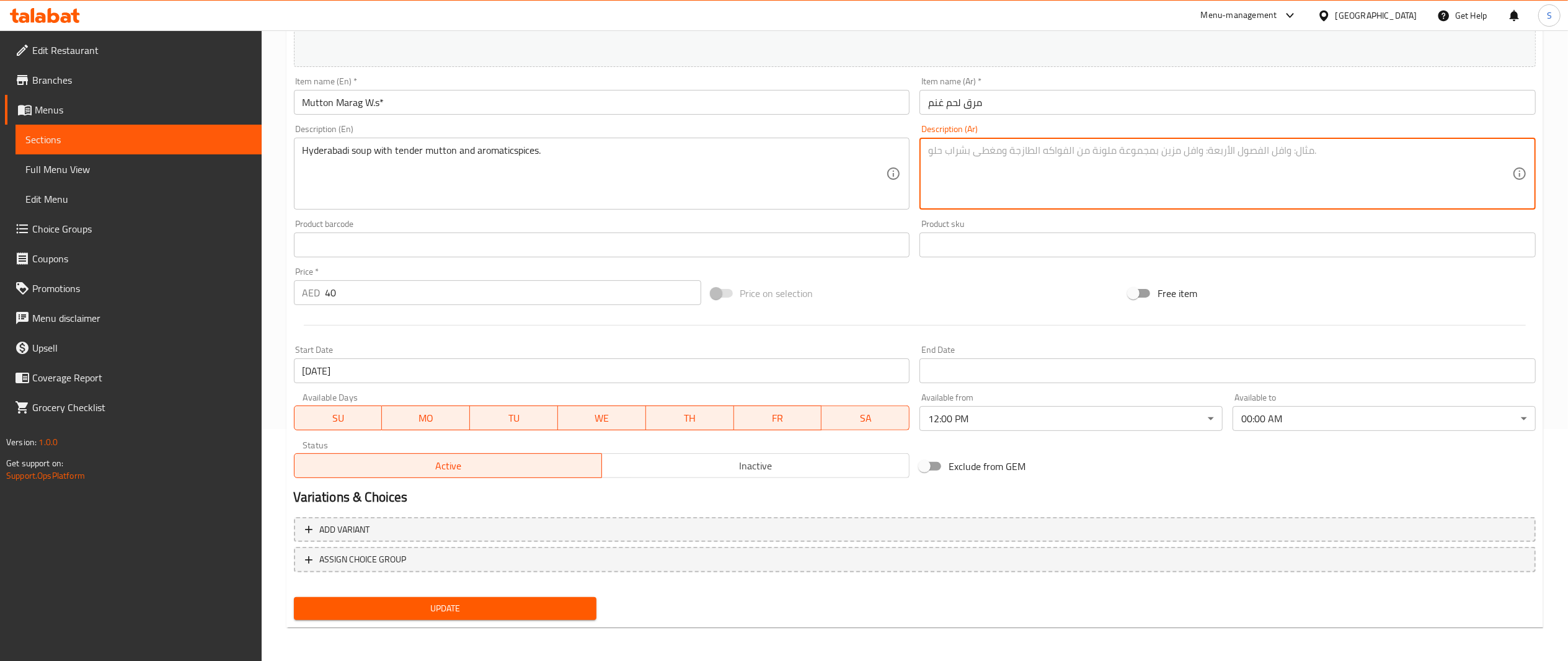
click at [526, 613] on span "Update" at bounding box center [446, 609] width 283 height 16
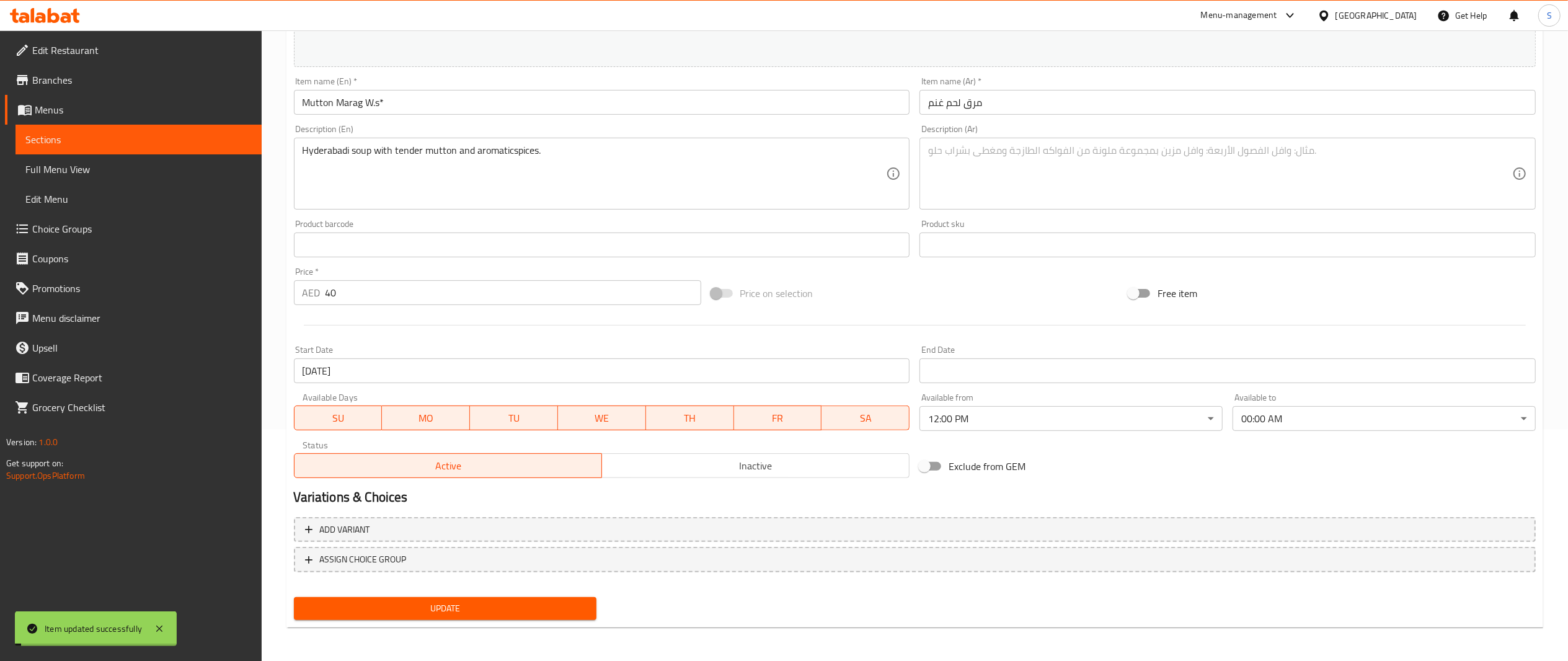
scroll to position [0, 0]
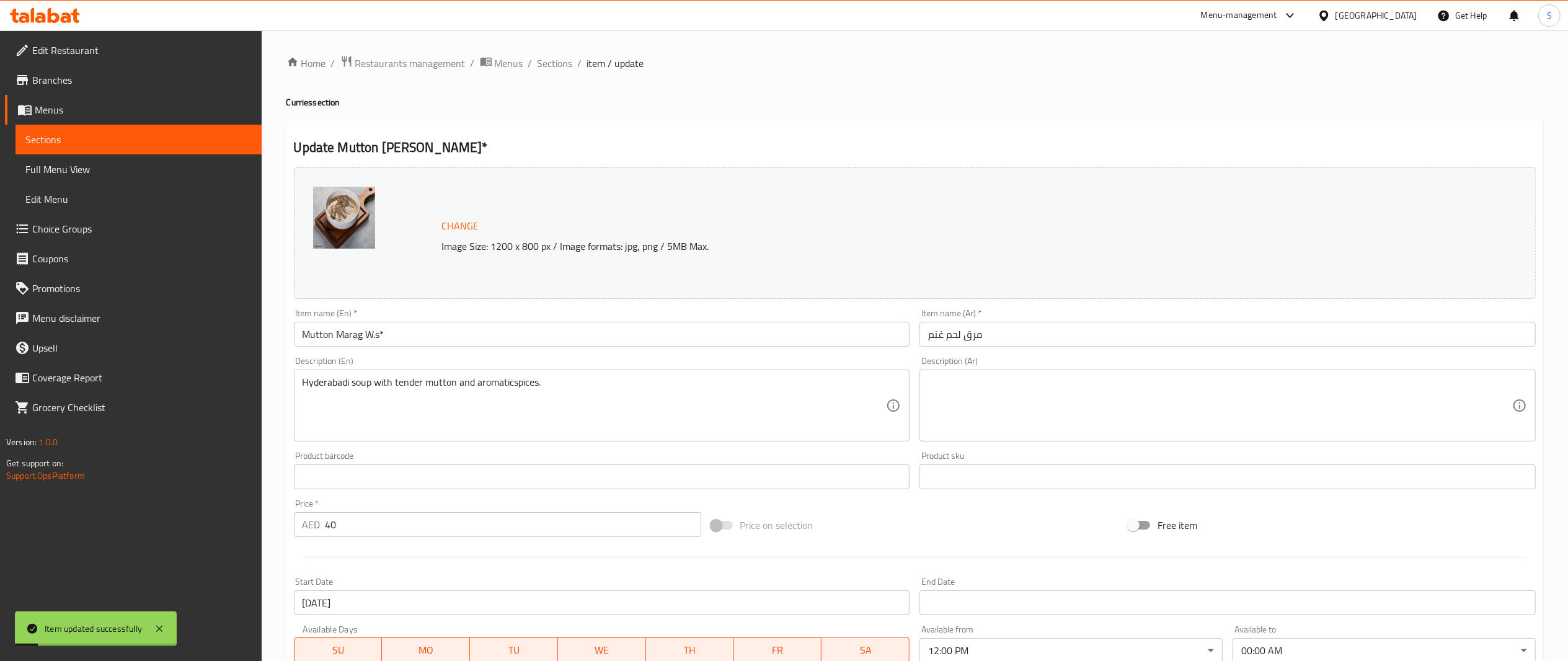
click at [547, 49] on div "Home / Restaurants management / Menus / Sections / item / update Curries sectio…" at bounding box center [914, 463] width 1307 height 864
click at [549, 49] on div "Home / Restaurants management / Menus / Sections / item / update Curries sectio…" at bounding box center [914, 463] width 1307 height 864
click at [549, 59] on span "Sections" at bounding box center [555, 63] width 35 height 15
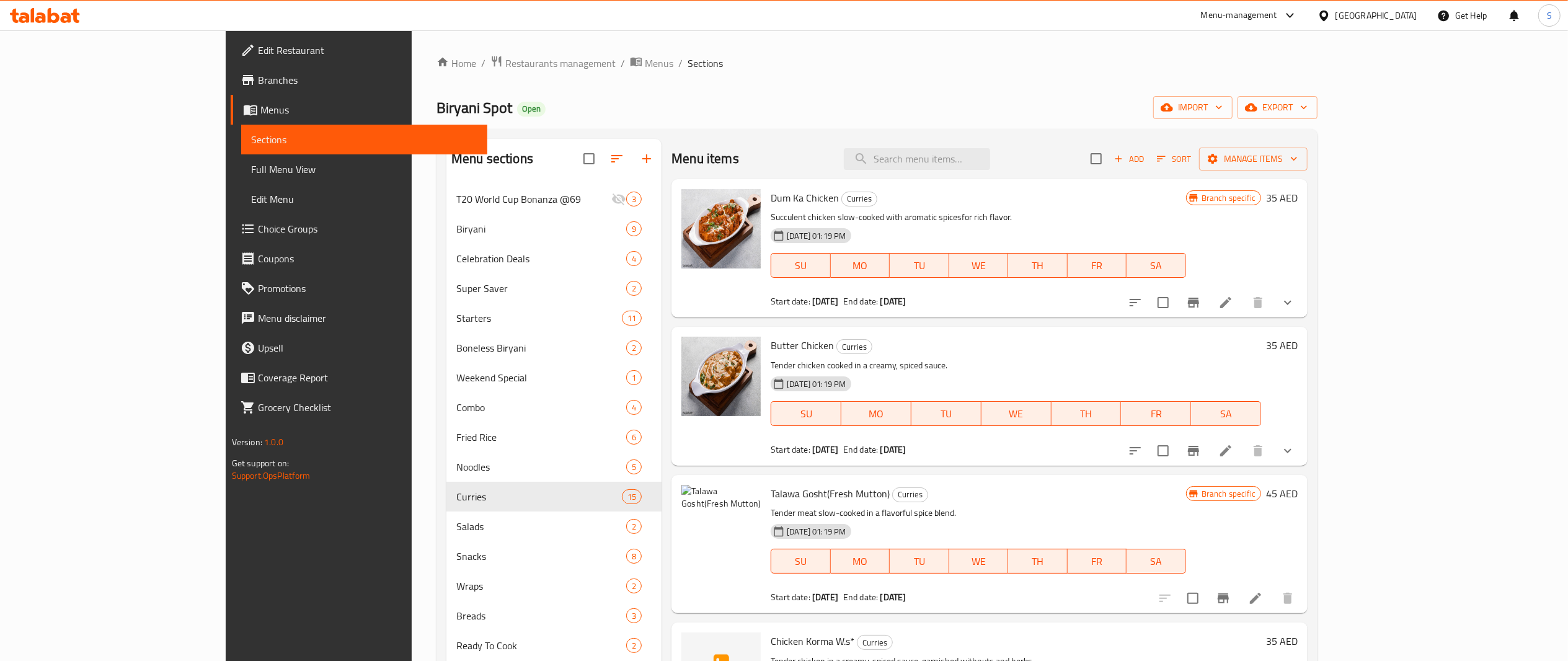
click at [996, 171] on div "Menu items Add Sort Manage items" at bounding box center [989, 159] width 636 height 40
click at [990, 165] on input "search" at bounding box center [917, 159] width 146 height 22
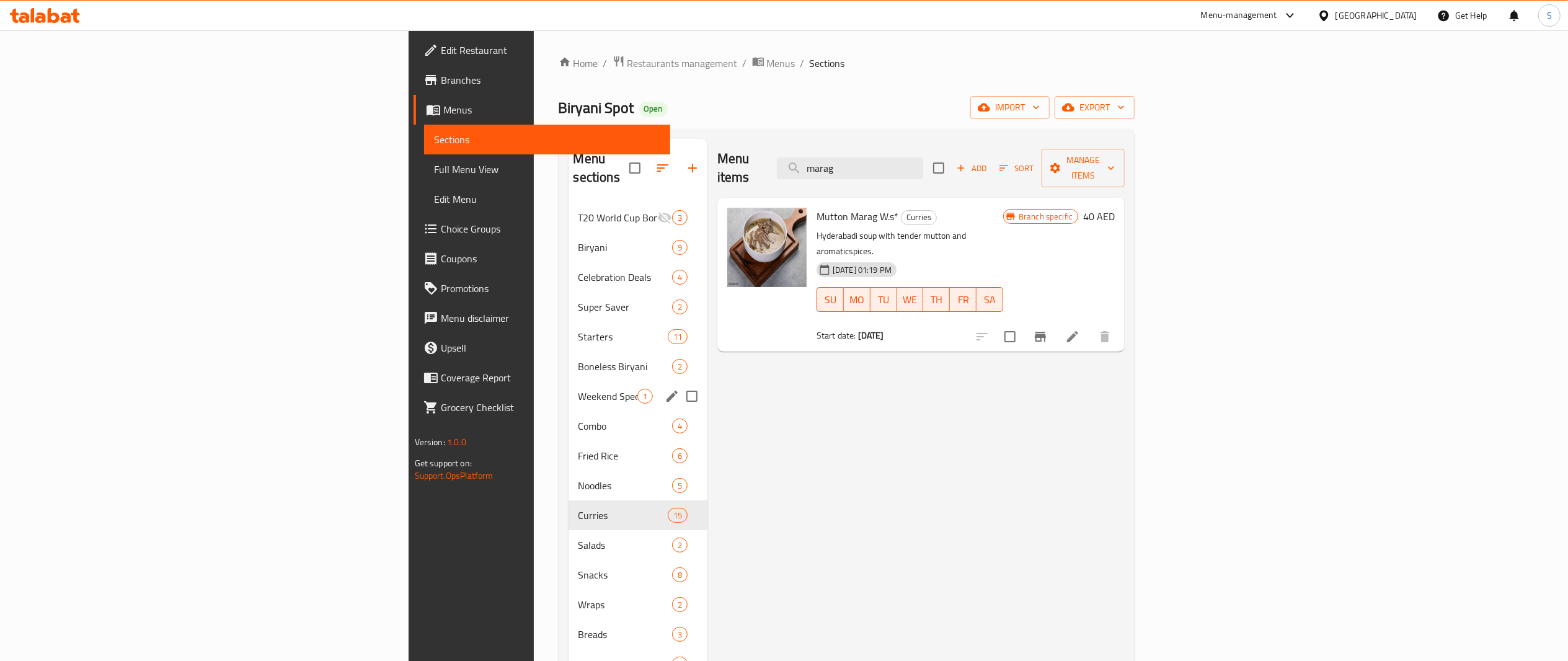
type input "marag"
click at [569, 388] on div "Weekend Special 1" at bounding box center [638, 396] width 139 height 30
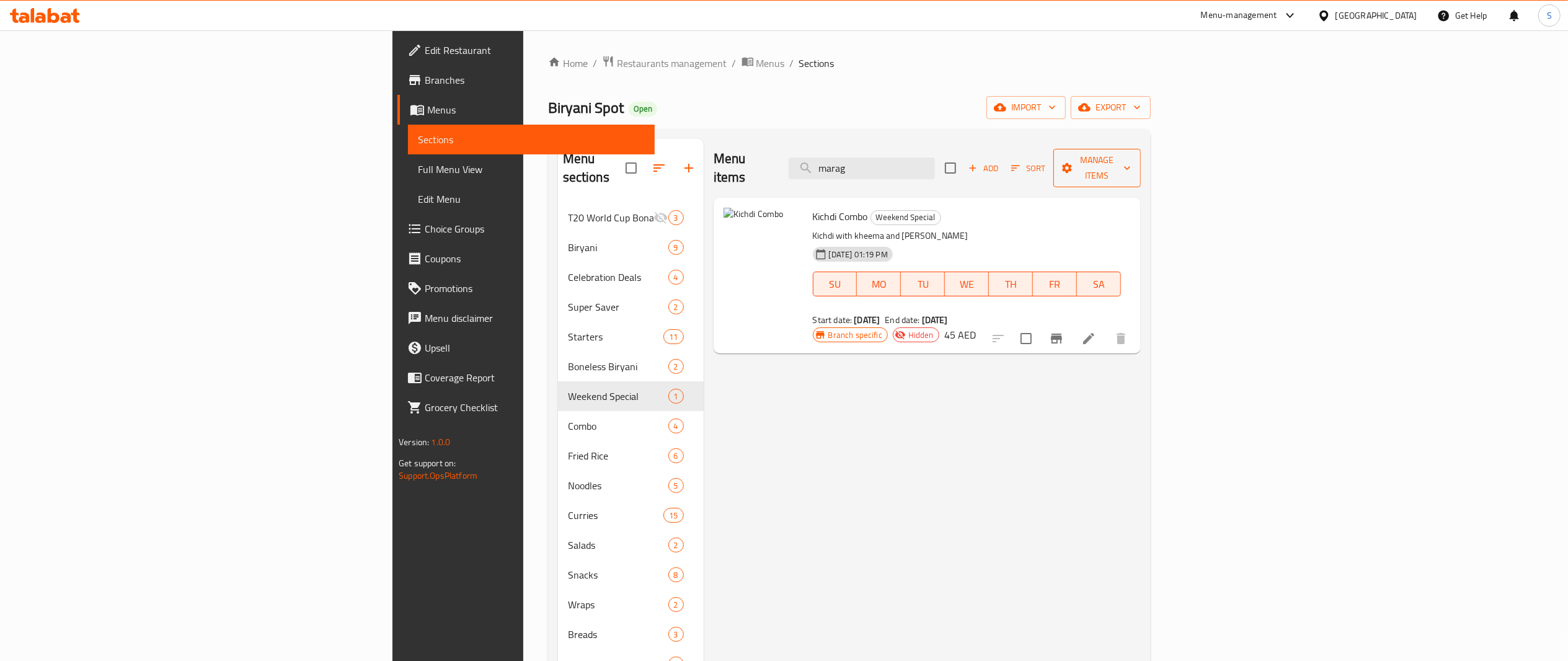
click at [1130, 157] on span "Manage items" at bounding box center [1097, 168] width 67 height 31
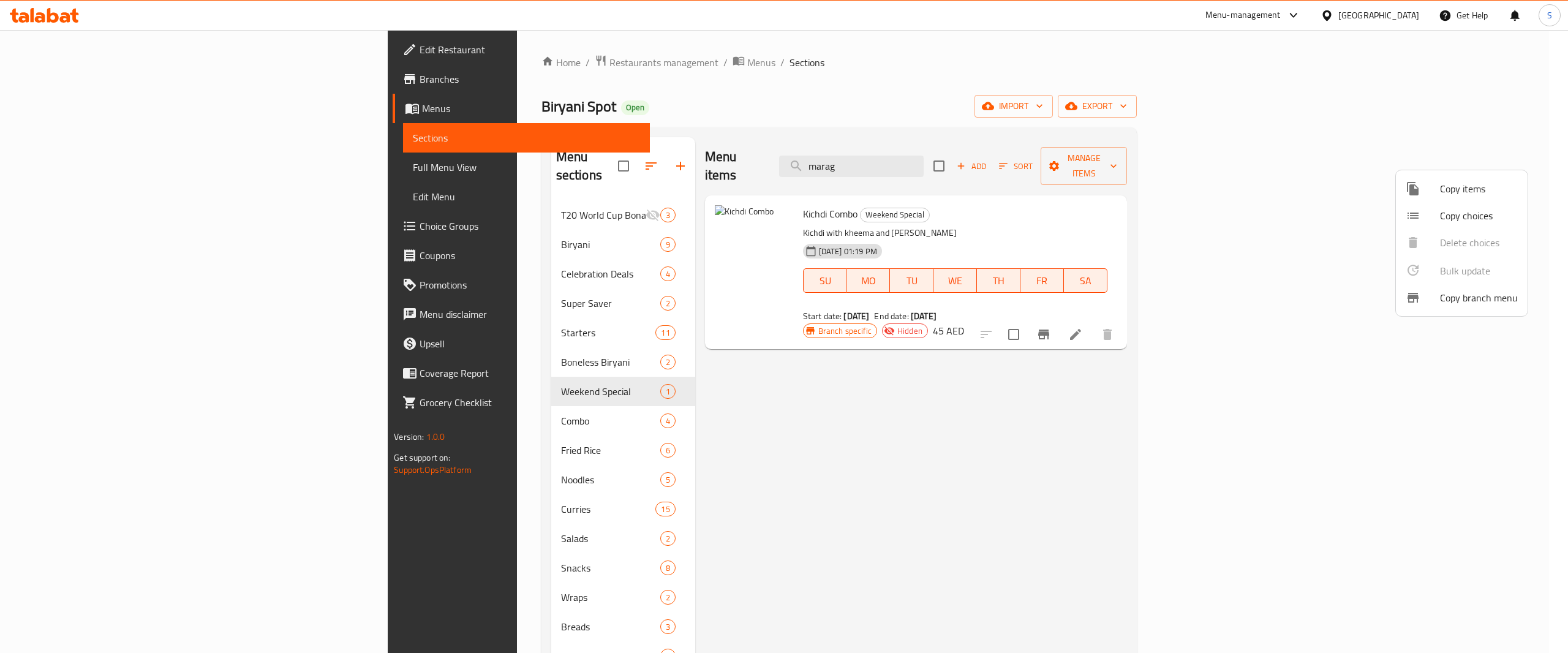
click at [1488, 193] on span "Copy items" at bounding box center [1479, 188] width 78 height 15
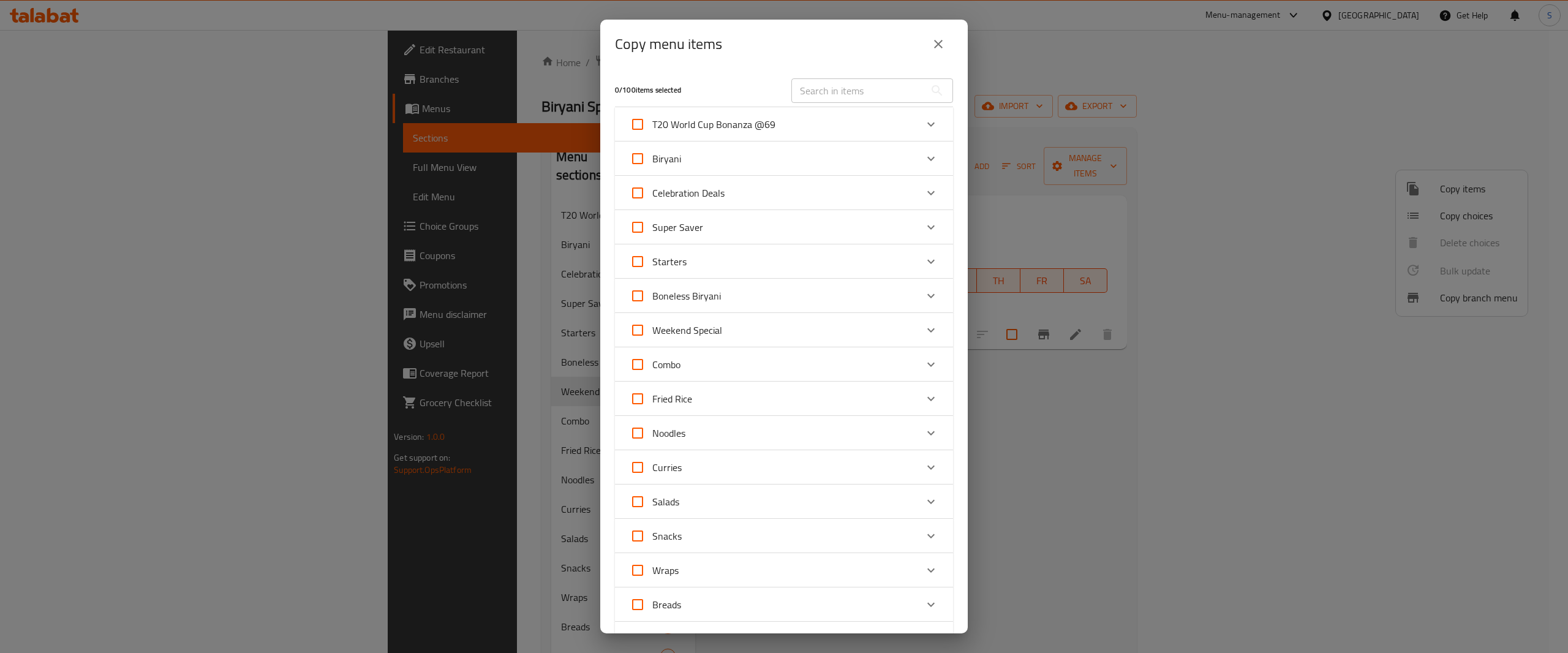
scroll to position [268, 0]
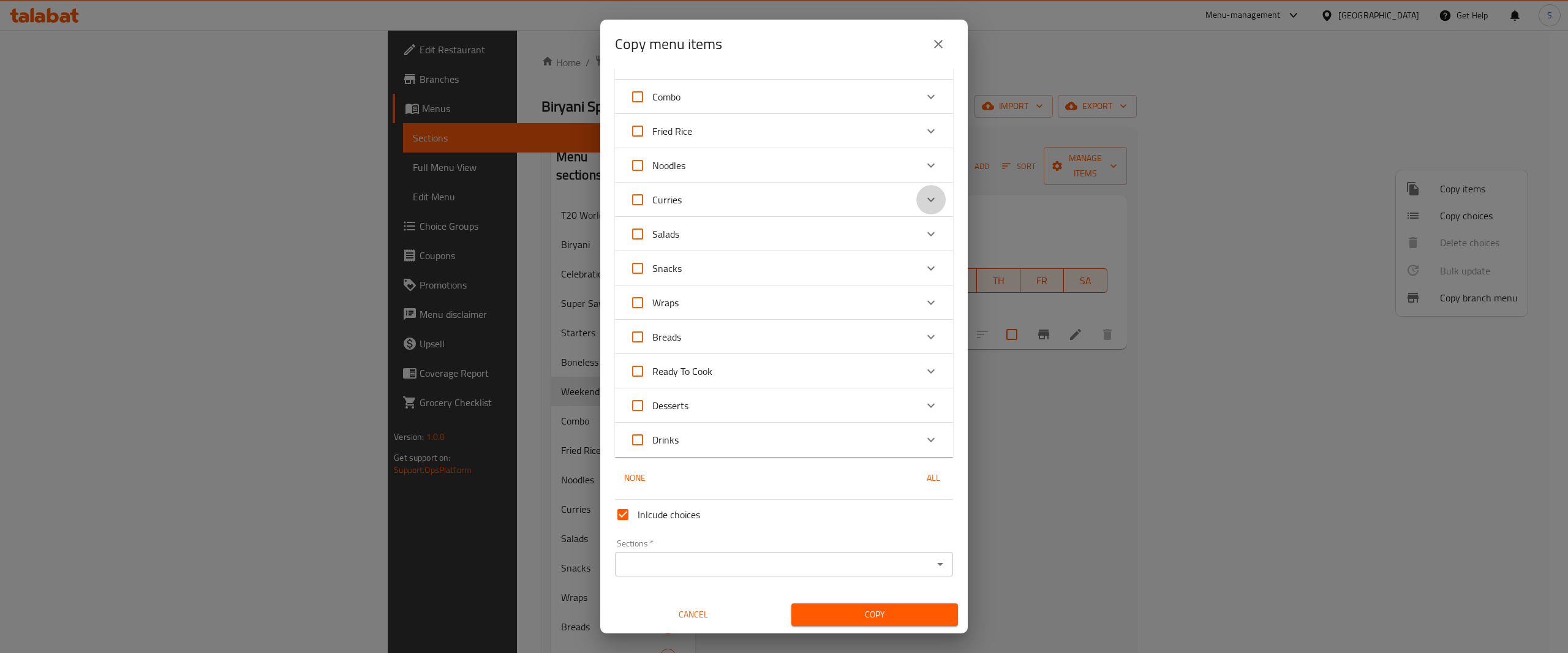
click at [924, 207] on icon "Expand" at bounding box center [931, 200] width 15 height 15
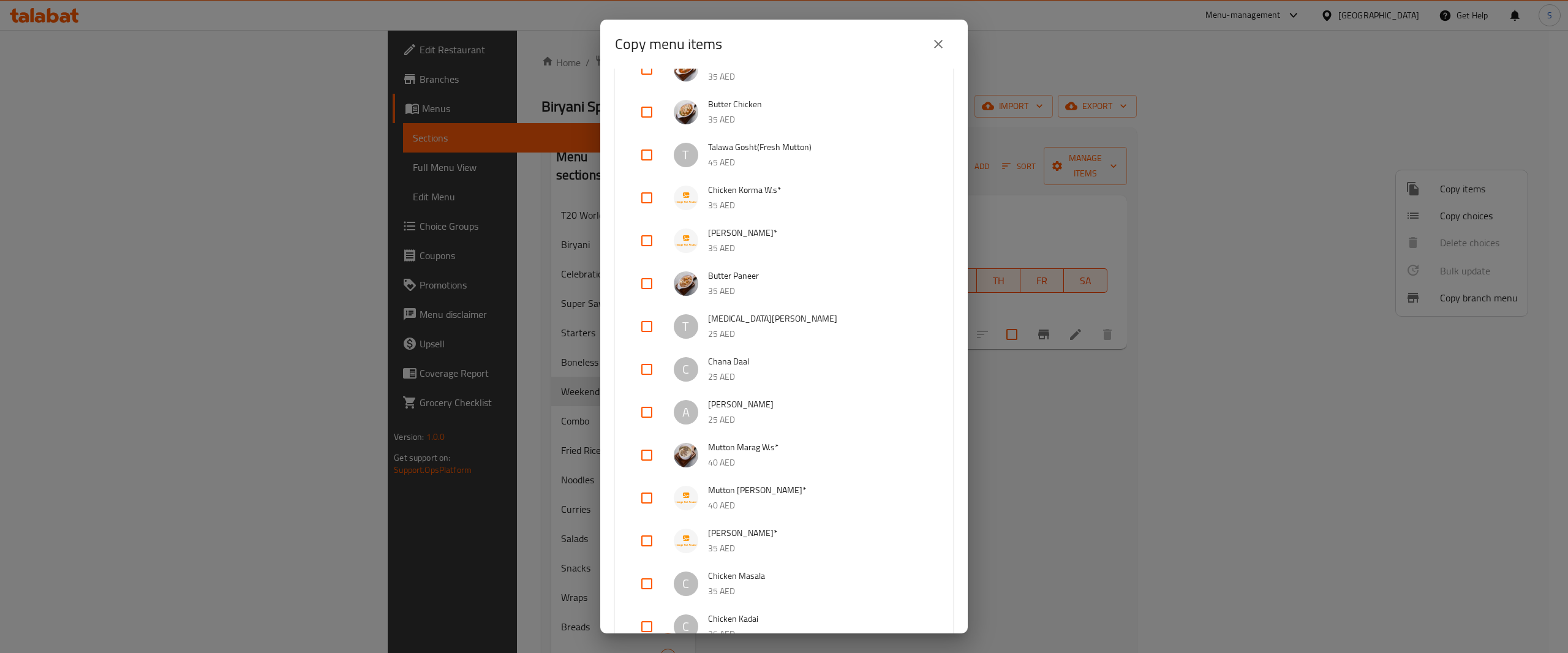
scroll to position [463, 0]
click at [641, 446] on input "checkbox" at bounding box center [647, 453] width 29 height 29
checkbox input "true"
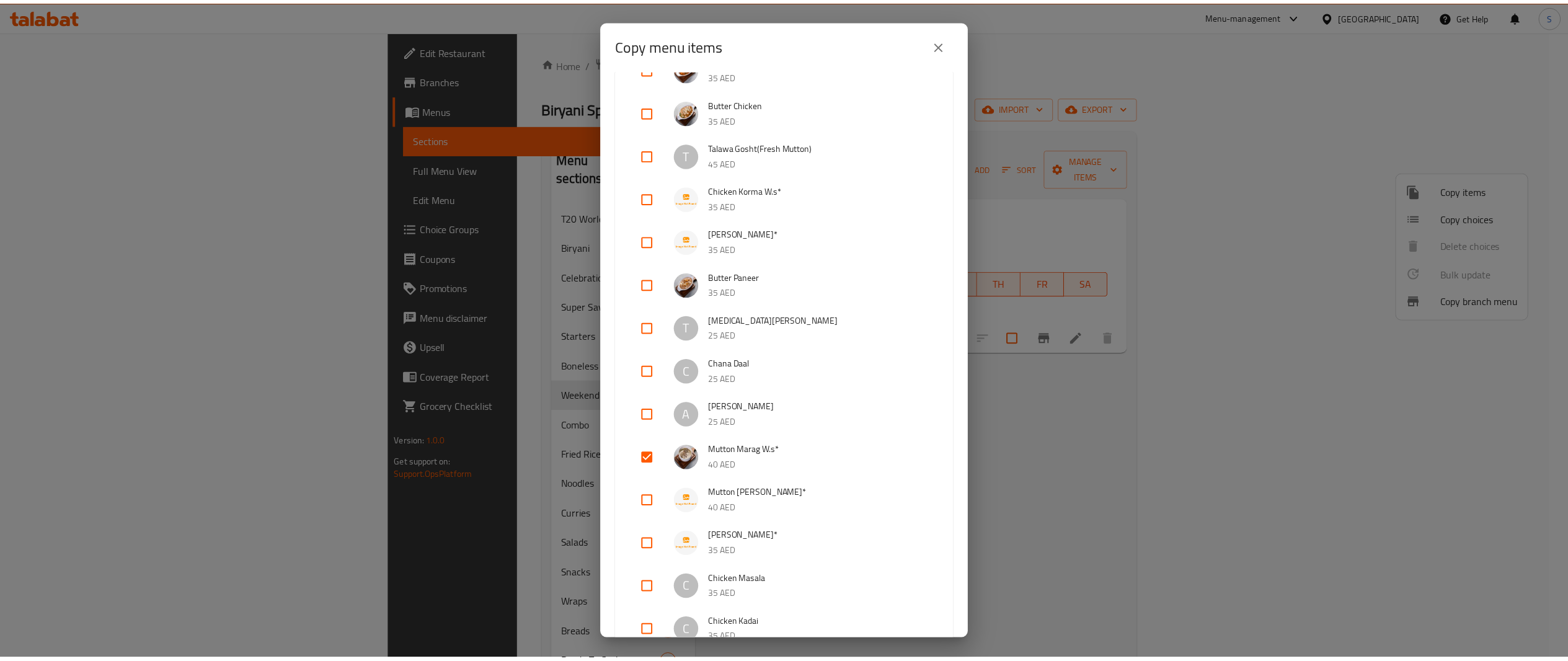
scroll to position [977, 0]
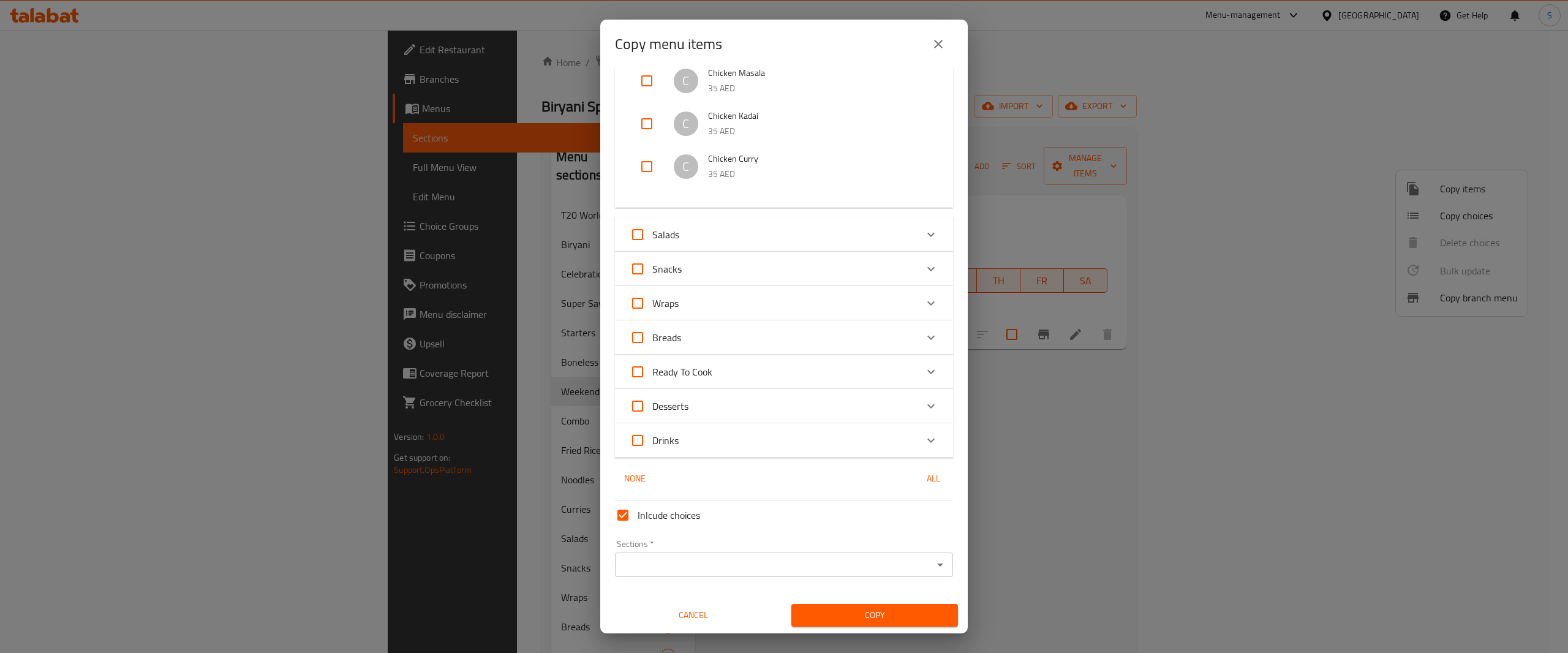
click at [802, 576] on div "Sections *" at bounding box center [784, 565] width 338 height 24
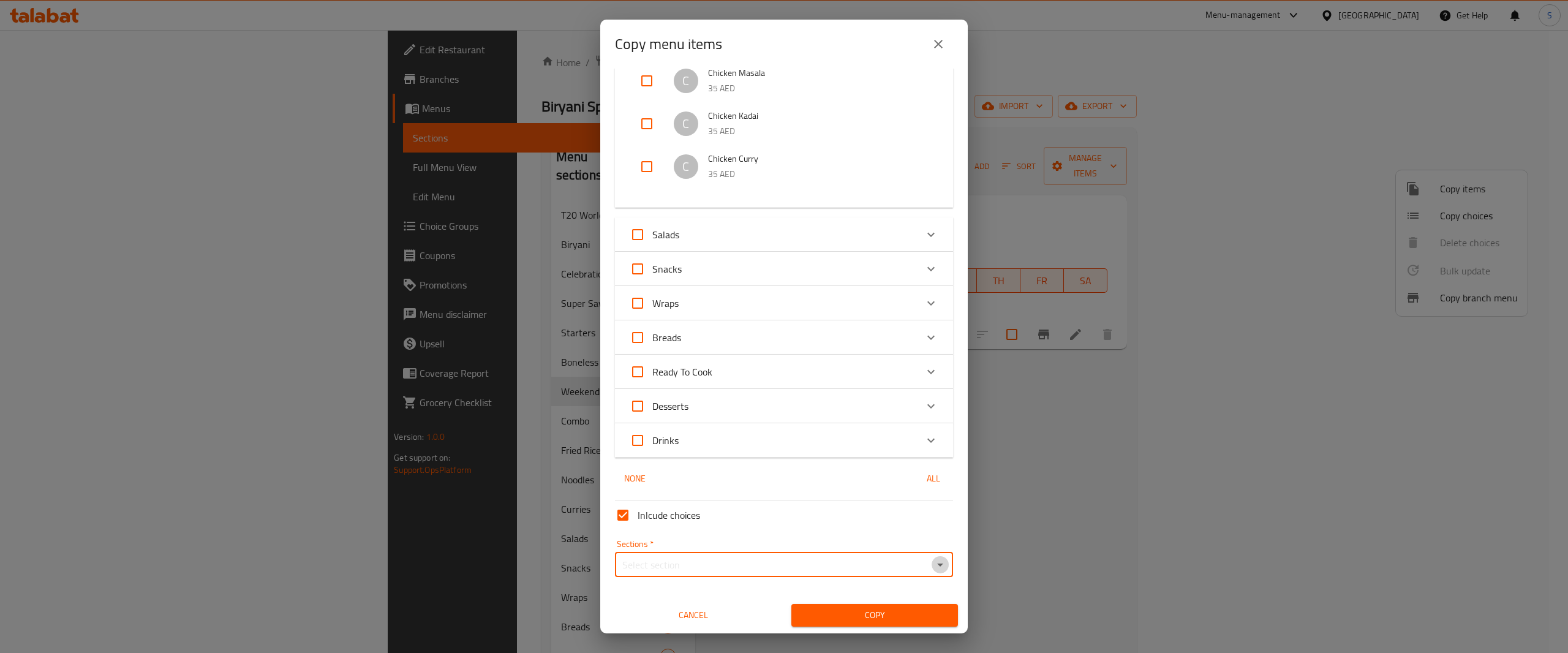
click at [933, 568] on icon "Open" at bounding box center [940, 565] width 15 height 15
click at [888, 441] on li "Weekend Special" at bounding box center [775, 436] width 319 height 22
type input "Weekend Special"
click at [883, 618] on span "Copy" at bounding box center [875, 616] width 147 height 16
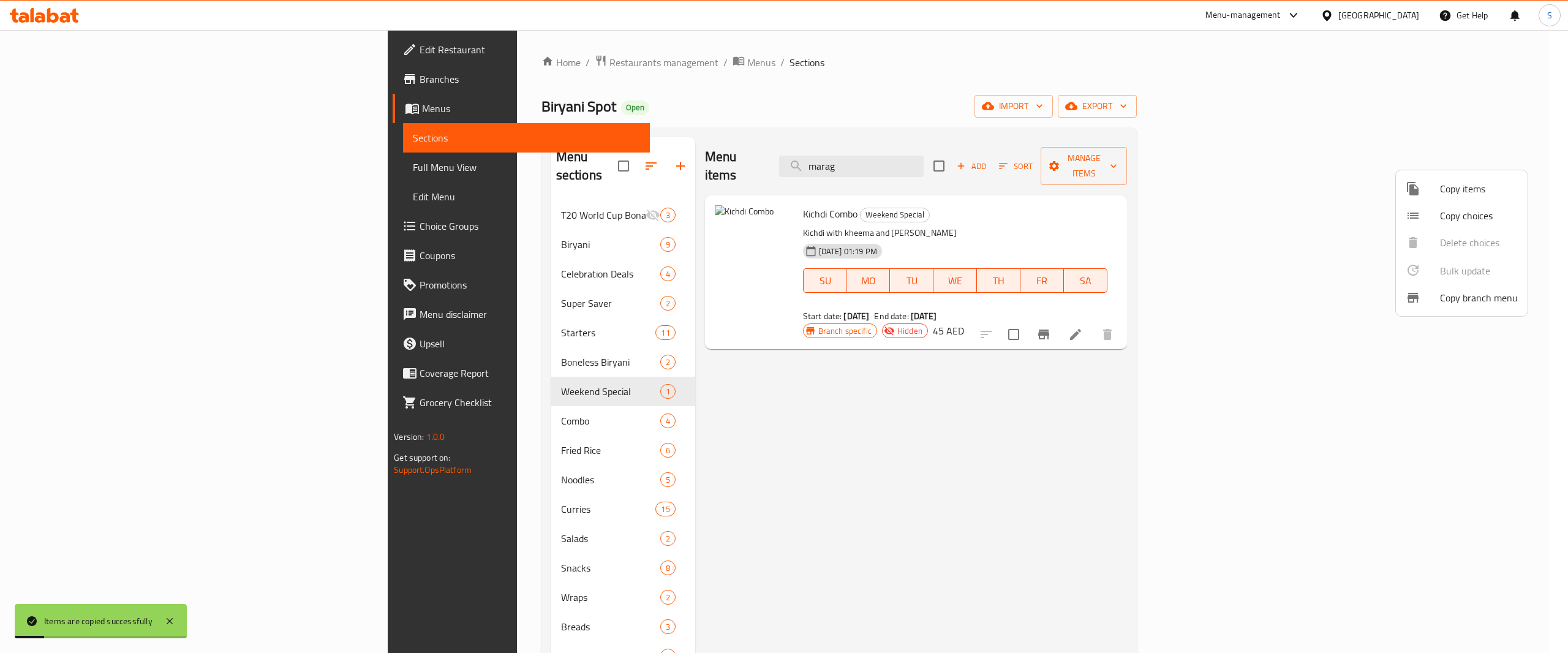
click at [1173, 500] on div at bounding box center [784, 326] width 1568 height 653
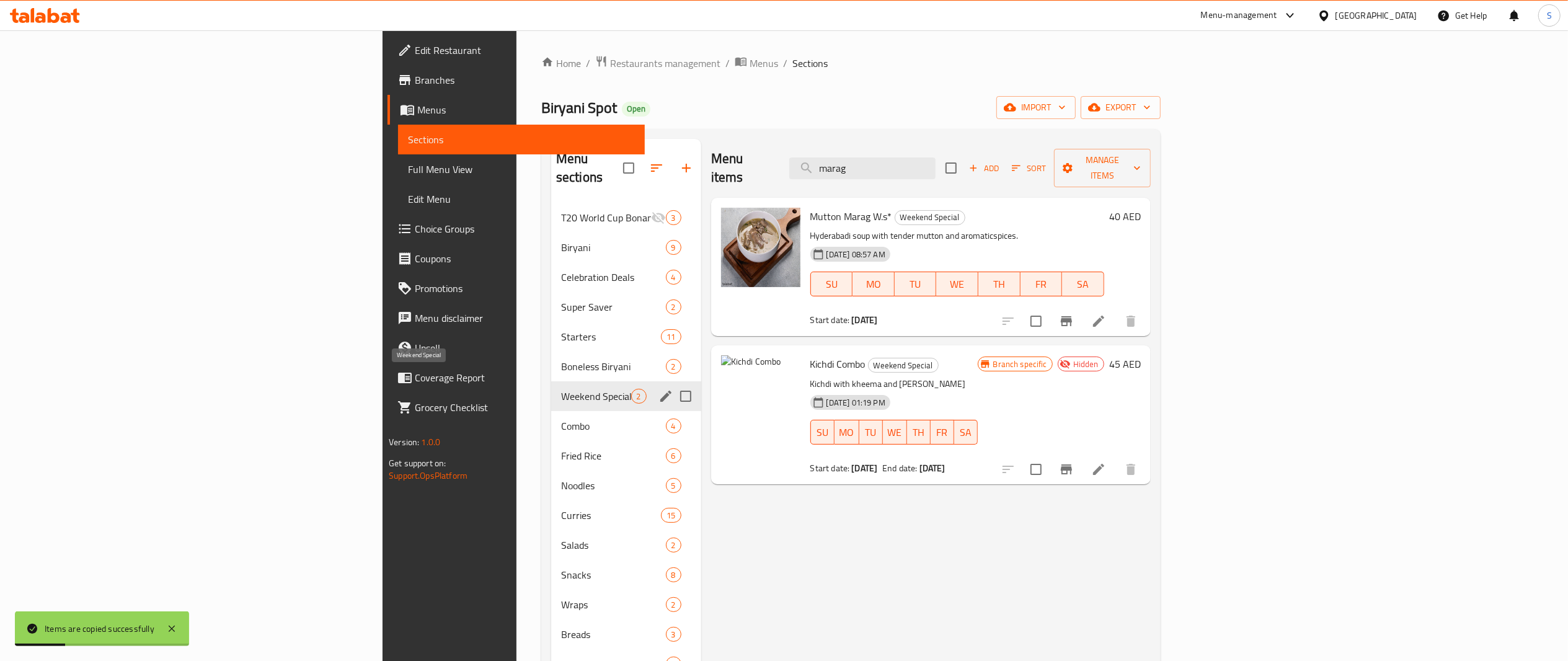
click at [561, 389] on span "Weekend Special" at bounding box center [596, 396] width 70 height 15
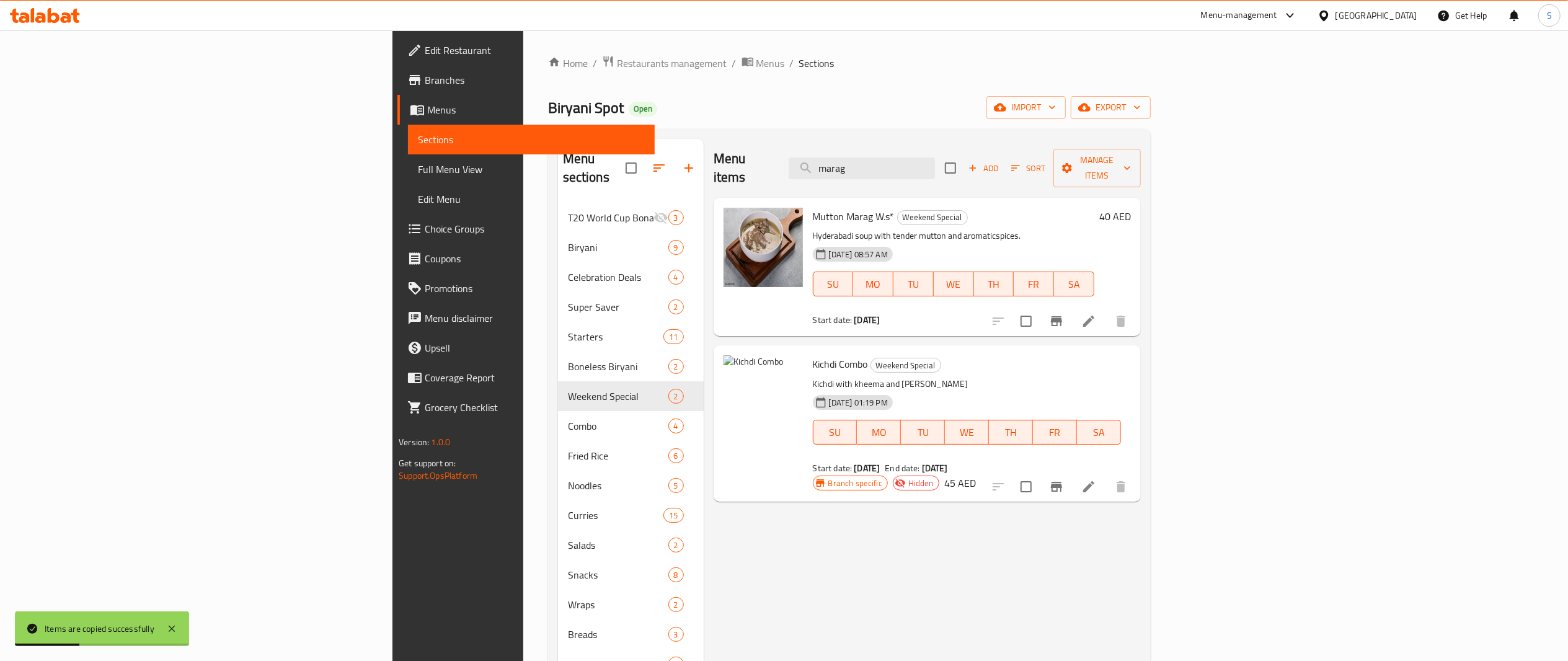
click at [781, 477] on div "Menu items marag Add Sort Manage items Mutton Marag W.s* Weekend Special Hydera…" at bounding box center [922, 470] width 437 height 661
click at [903, 542] on div "Menu items marag Add Sort Manage items Mutton Marag W.s* Weekend Special Hydera…" at bounding box center [922, 470] width 437 height 661
drag, startPoint x: 1012, startPoint y: 156, endPoint x: 625, endPoint y: 46, distance: 402.3
click at [625, 46] on div "Home / Restaurants management / Menus / Sections Biryani Spot Open import expor…" at bounding box center [850, 433] width 652 height 804
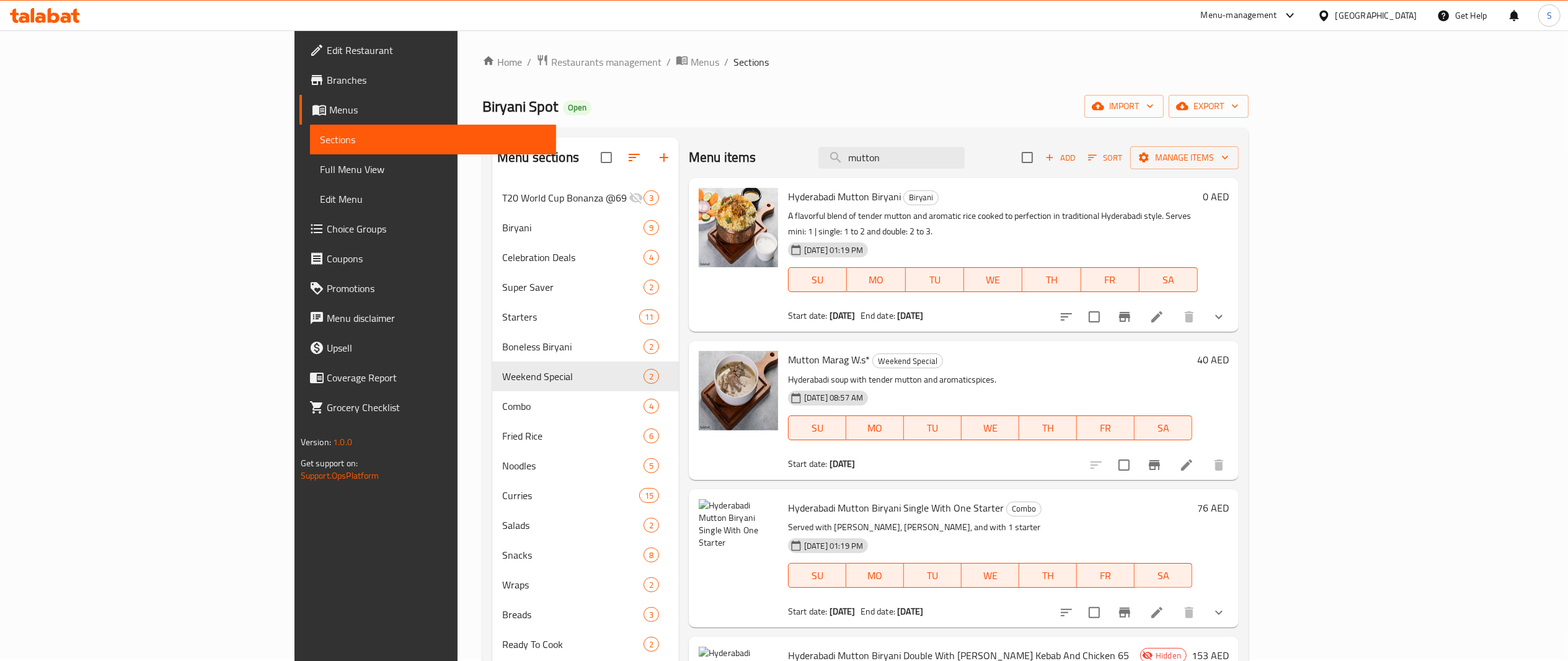
scroll to position [3, 0]
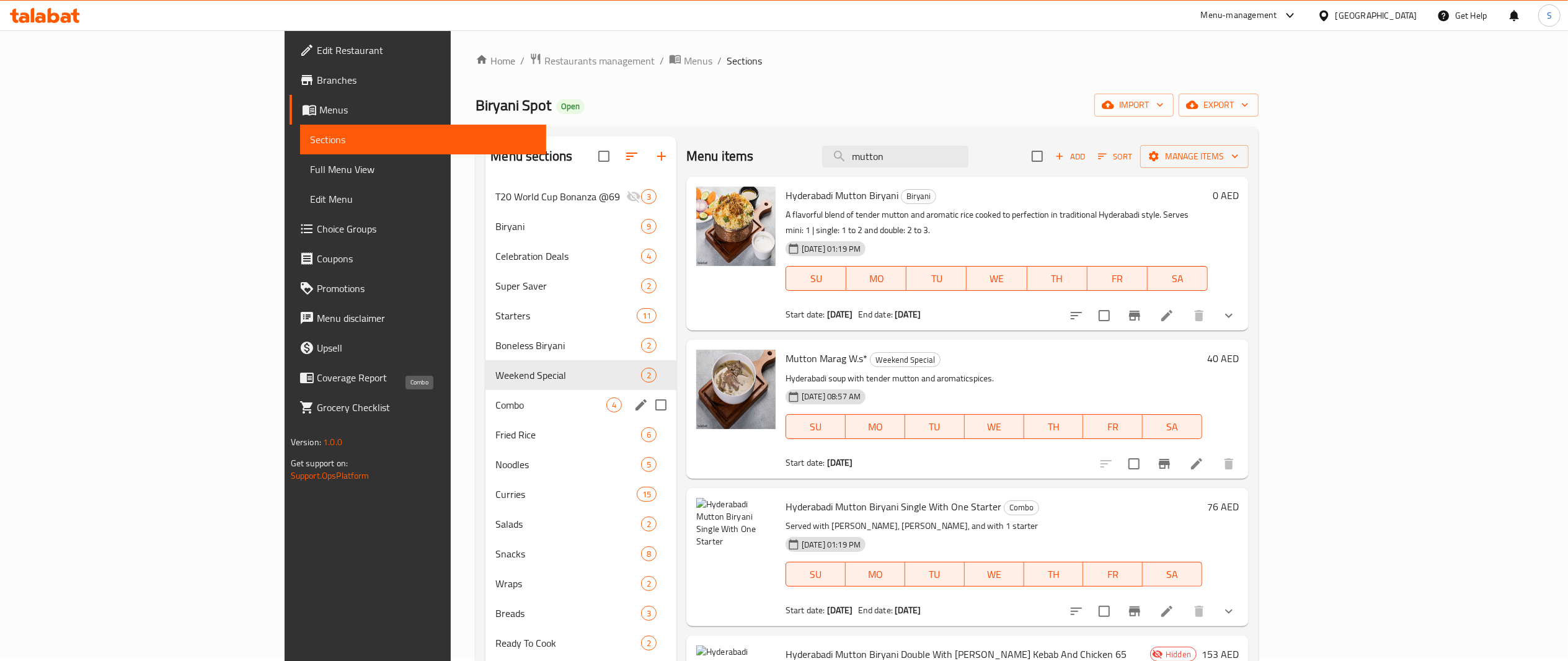
type input "mutton"
click at [496, 403] on span "Combo" at bounding box center [551, 405] width 111 height 15
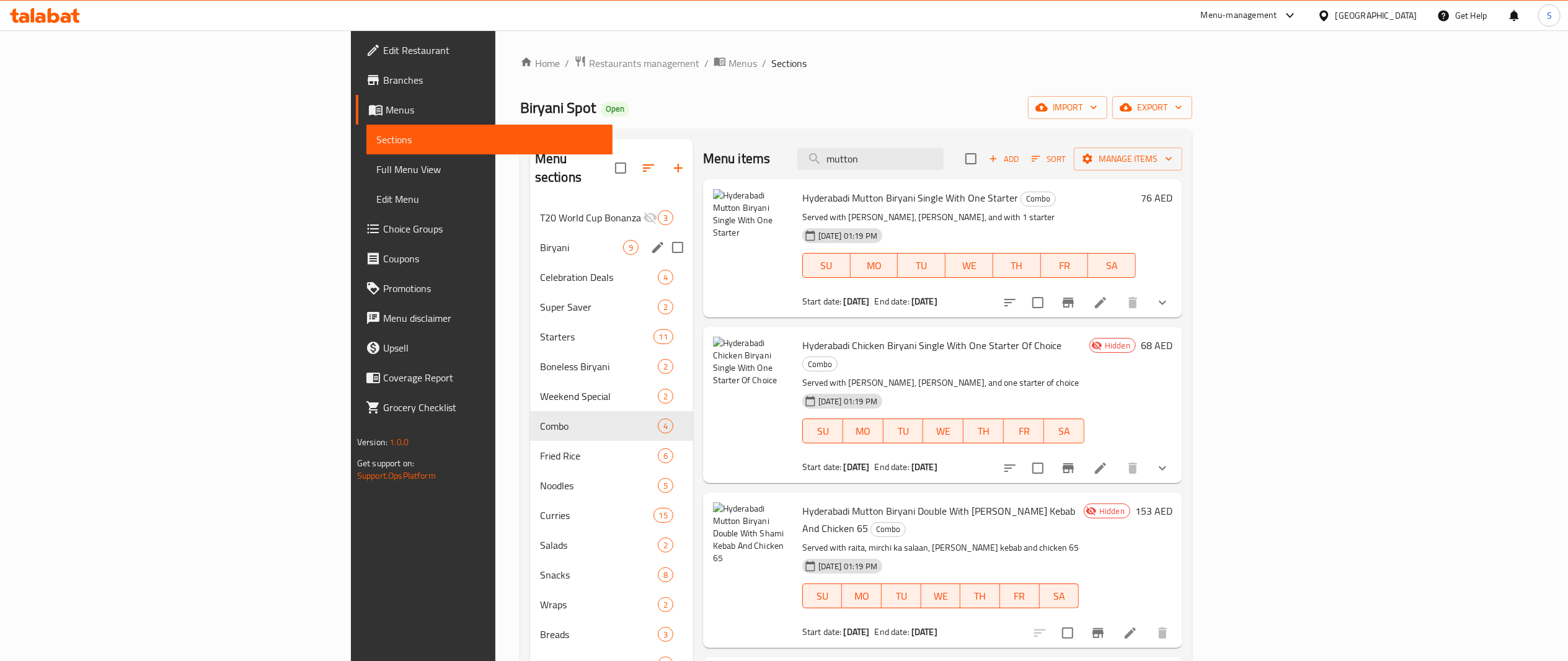
click at [531, 233] on div "Biryani 9" at bounding box center [612, 247] width 163 height 30
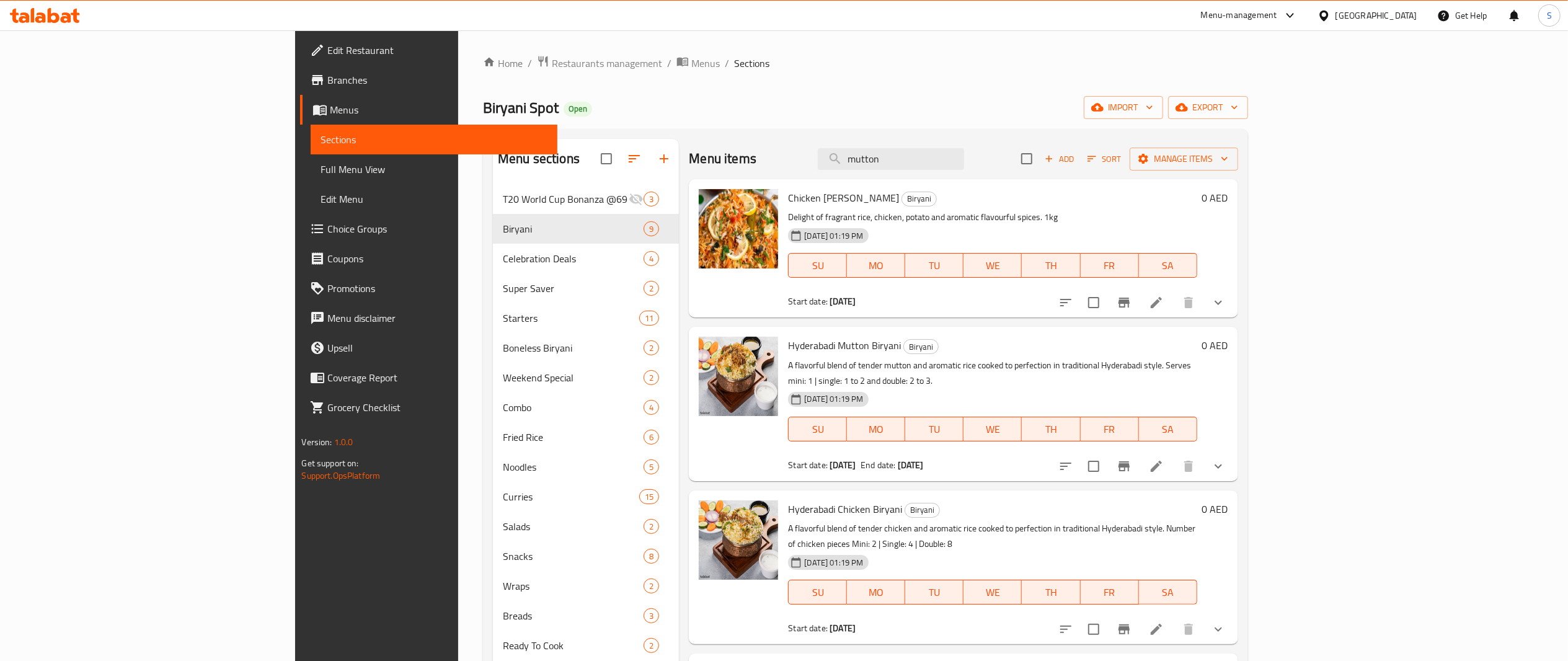
scroll to position [1, 0]
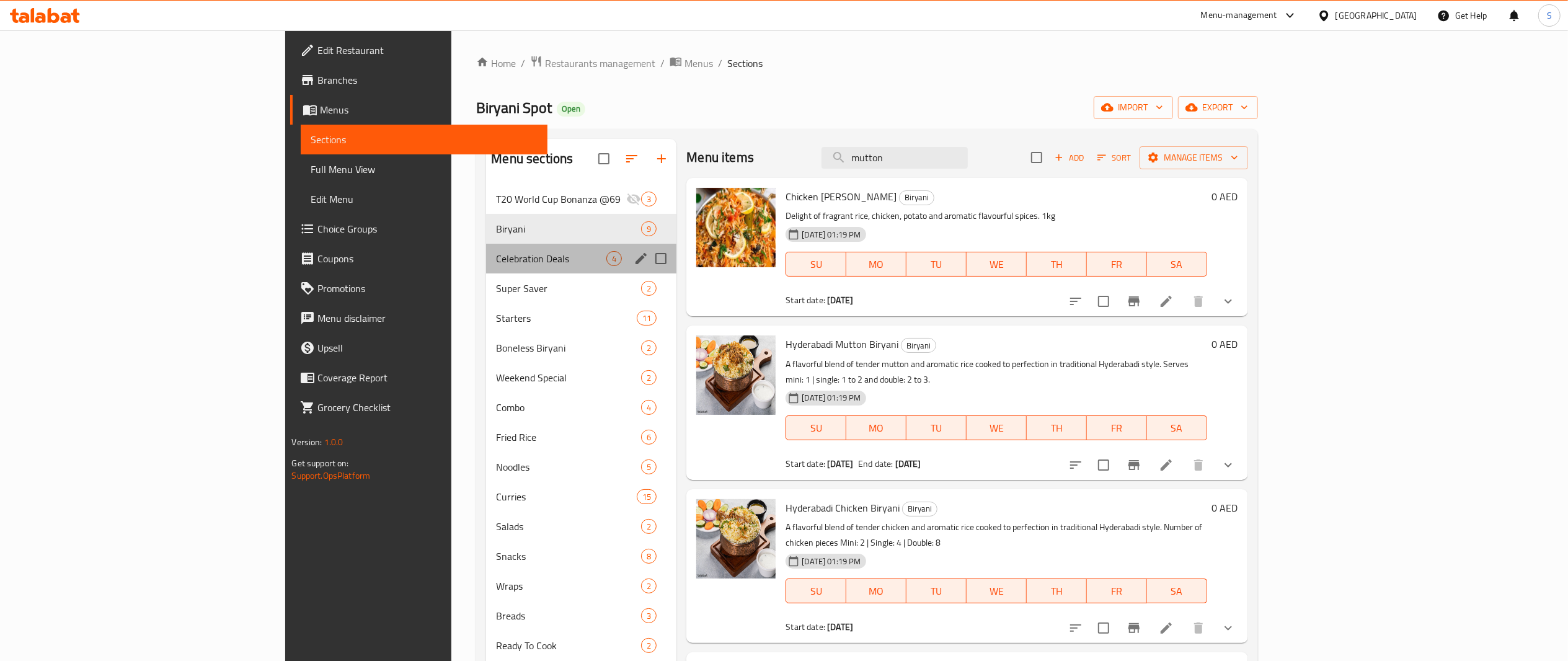
click at [486, 268] on div "Celebration Deals 4" at bounding box center [581, 259] width 191 height 30
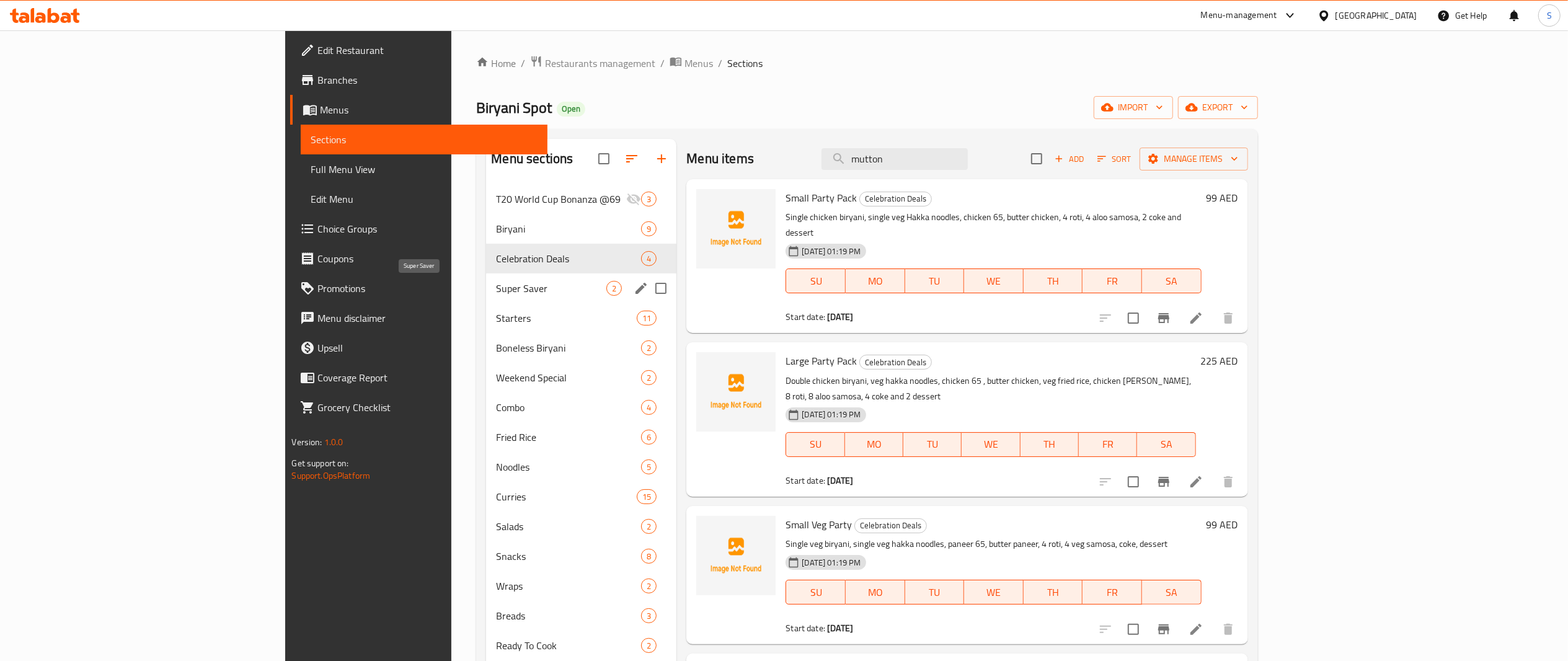
click at [496, 289] on span "Super Saver" at bounding box center [552, 288] width 110 height 15
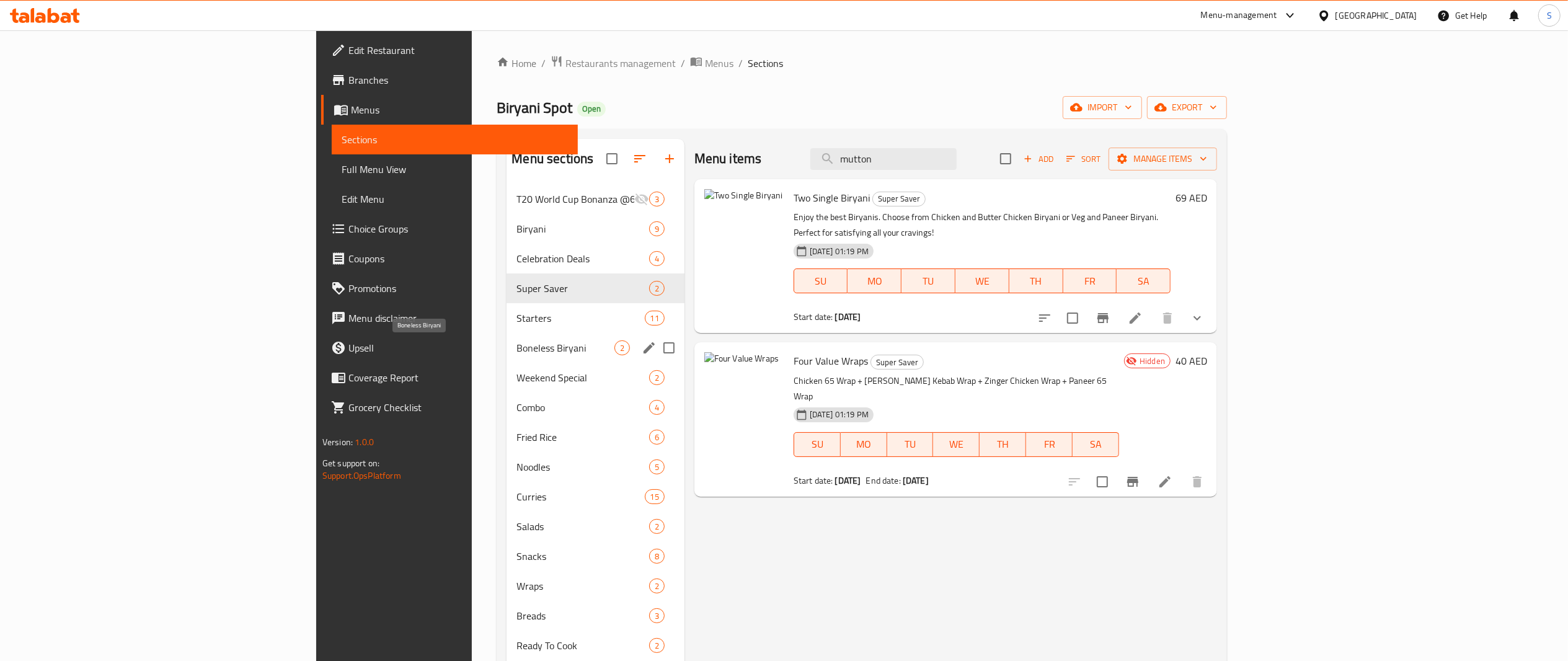
click at [517, 343] on span "Boneless Biryani" at bounding box center [565, 348] width 97 height 15
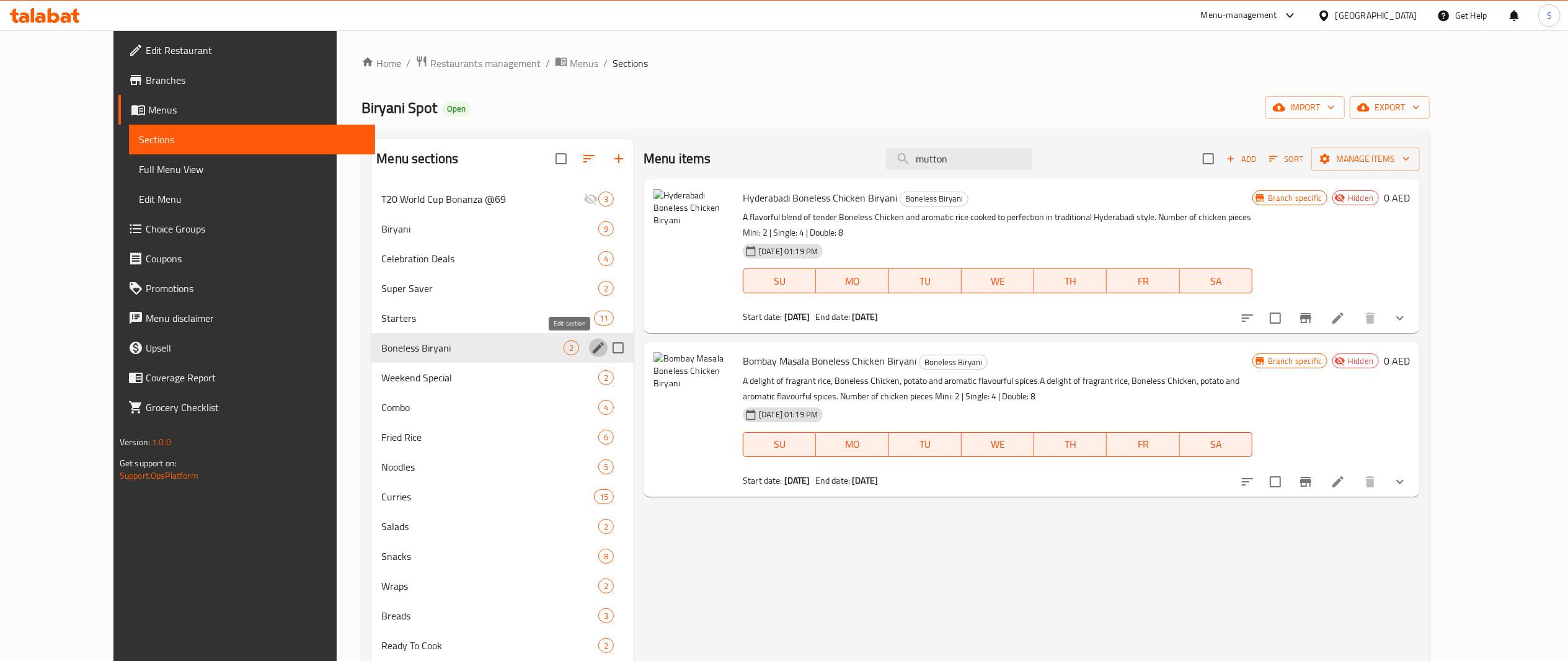
click at [591, 350] on icon "edit" at bounding box center [598, 348] width 15 height 15
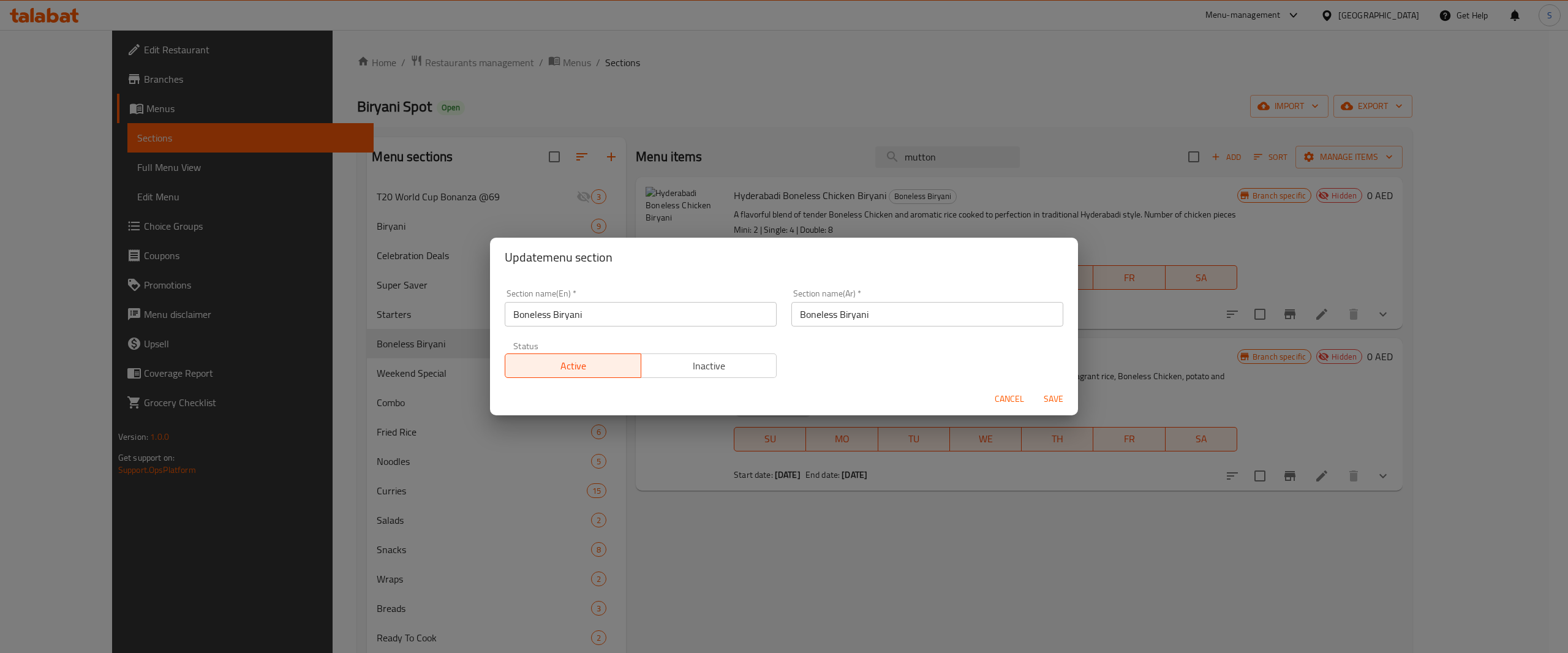
click at [687, 371] on span "Inactive" at bounding box center [710, 366] width 126 height 18
click at [1047, 395] on span "Save" at bounding box center [1053, 399] width 29 height 16
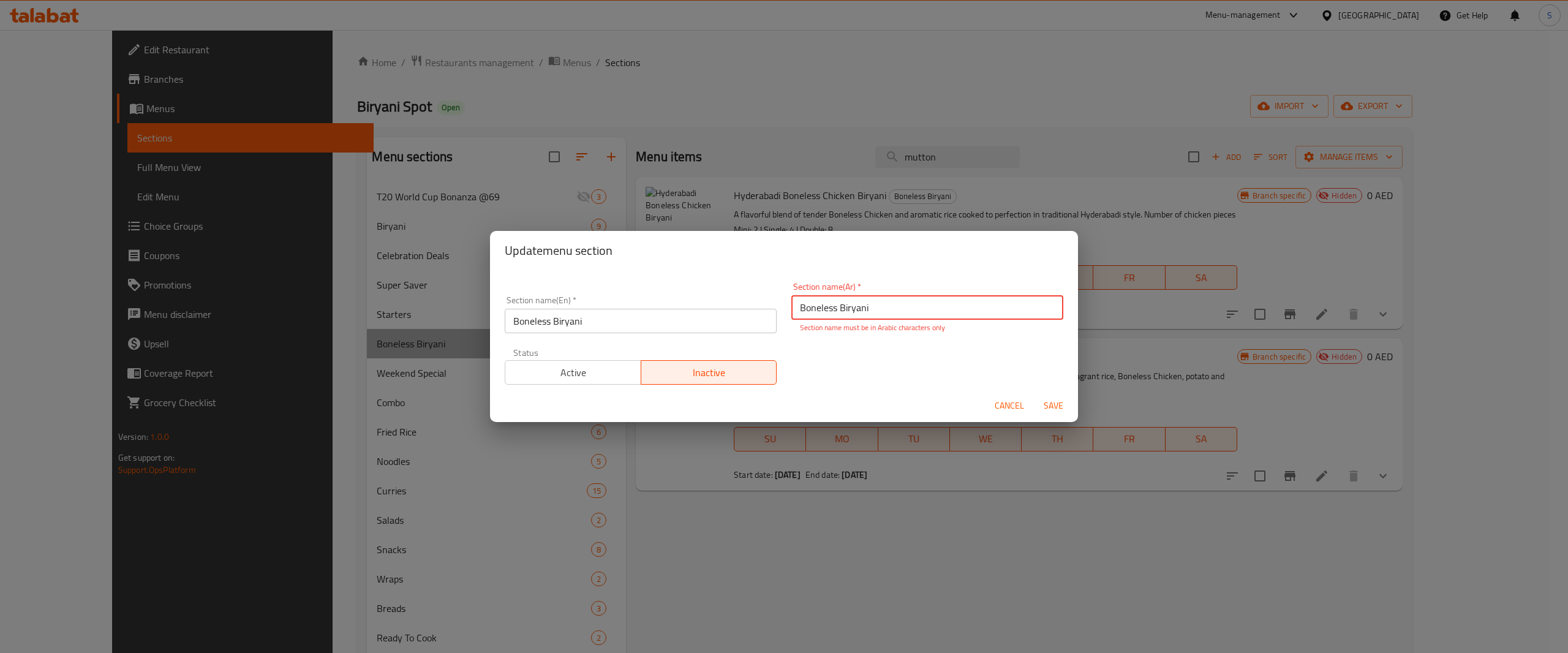
drag, startPoint x: 922, startPoint y: 311, endPoint x: 525, endPoint y: 327, distance: 397.3
click at [525, 327] on div "Section name(En)   * Boneless Biryani Section name(En) * Section name(Ar)   * B…" at bounding box center [784, 334] width 573 height 117
paste input "مرق لحم غنم"
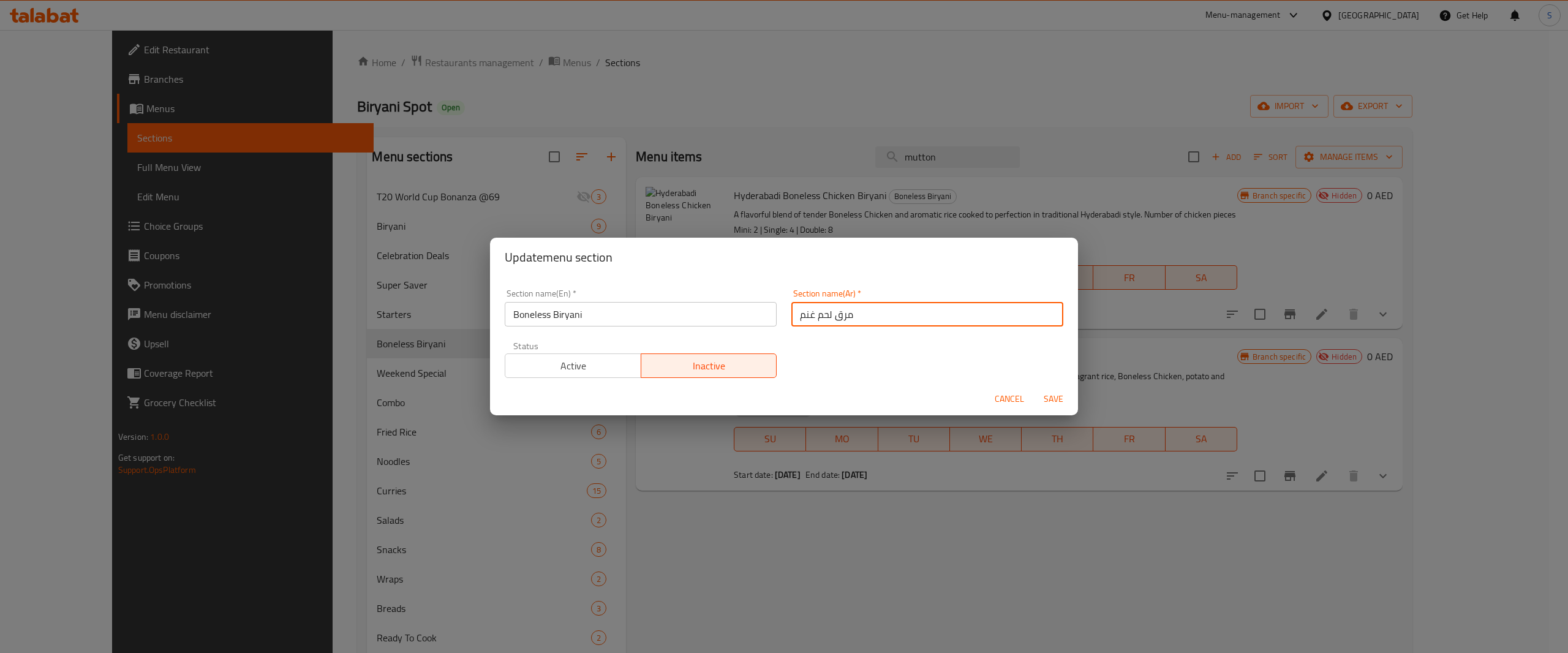
type input "مرق لحم غنم"
click at [1049, 402] on span "Save" at bounding box center [1053, 399] width 29 height 16
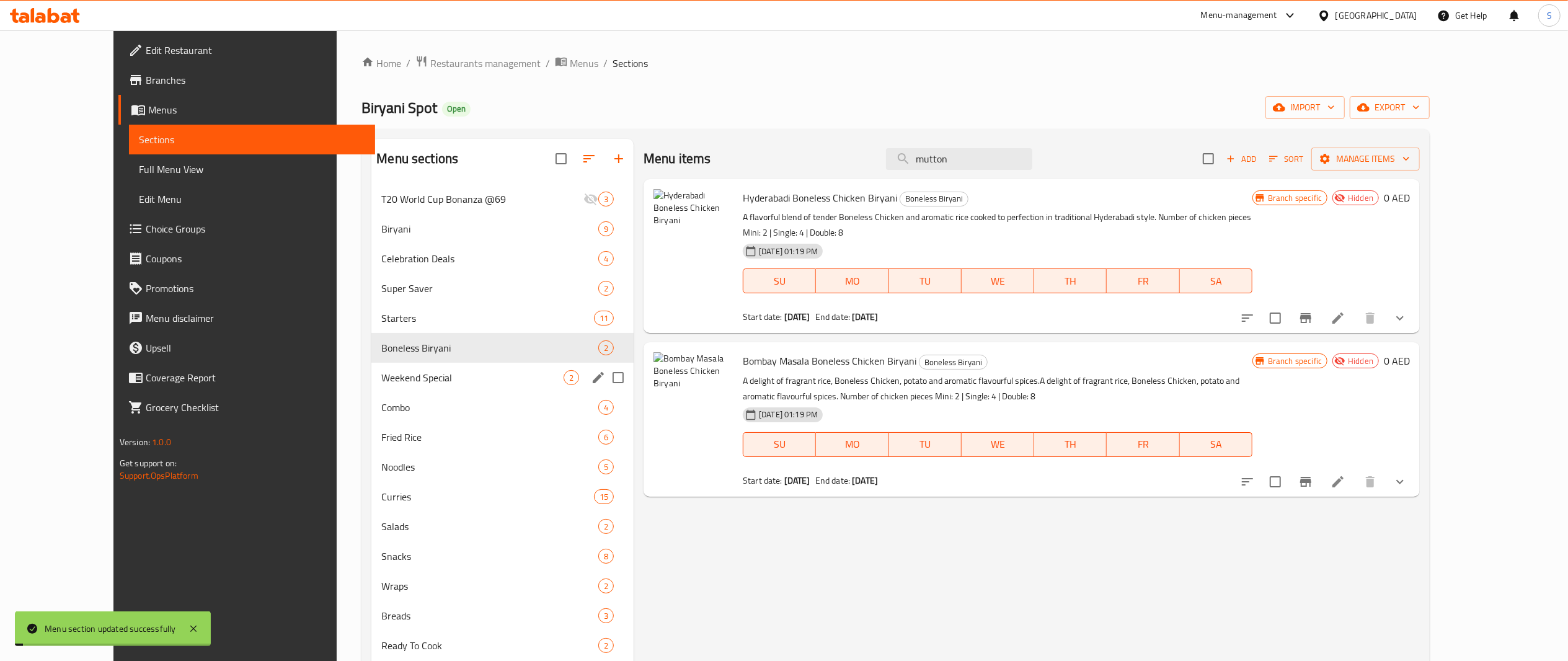
click at [373, 390] on div "Weekend Special 2" at bounding box center [503, 378] width 262 height 30
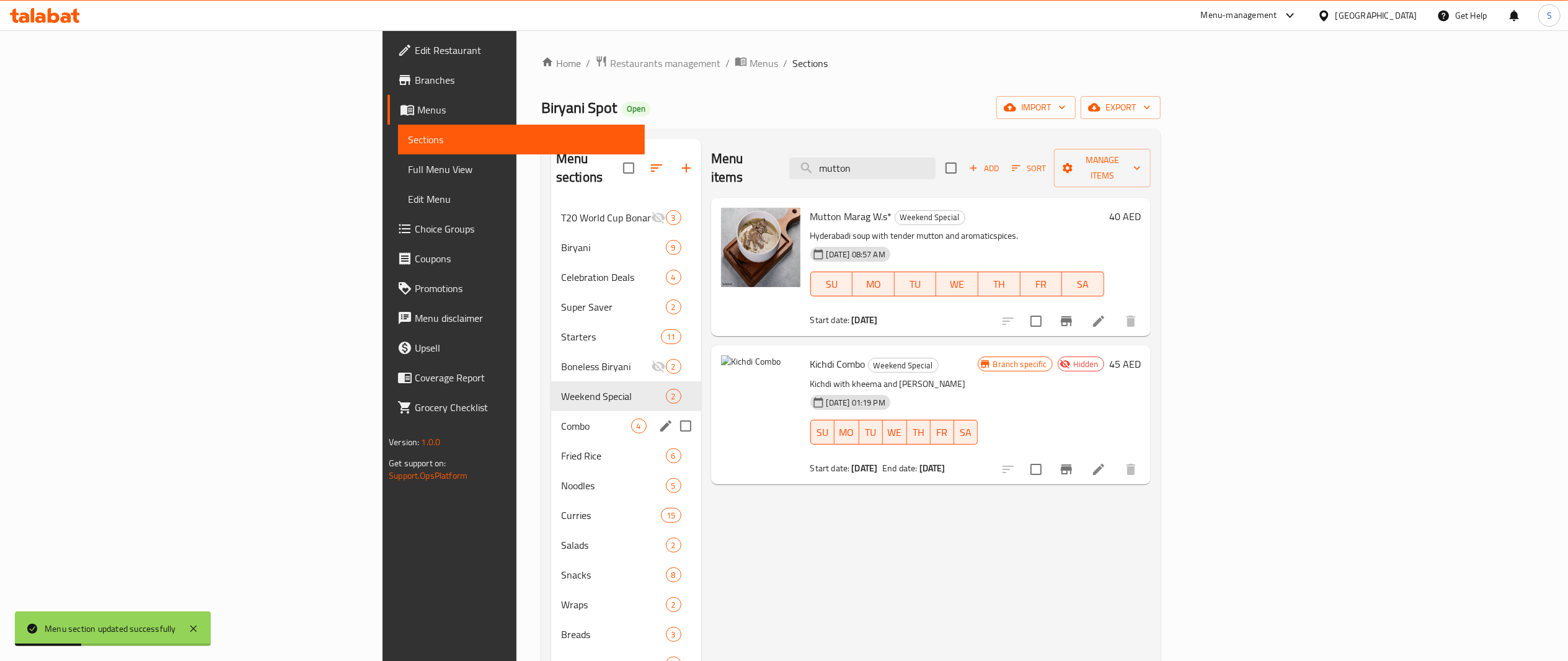
click at [561, 419] on span "Combo" at bounding box center [596, 426] width 70 height 15
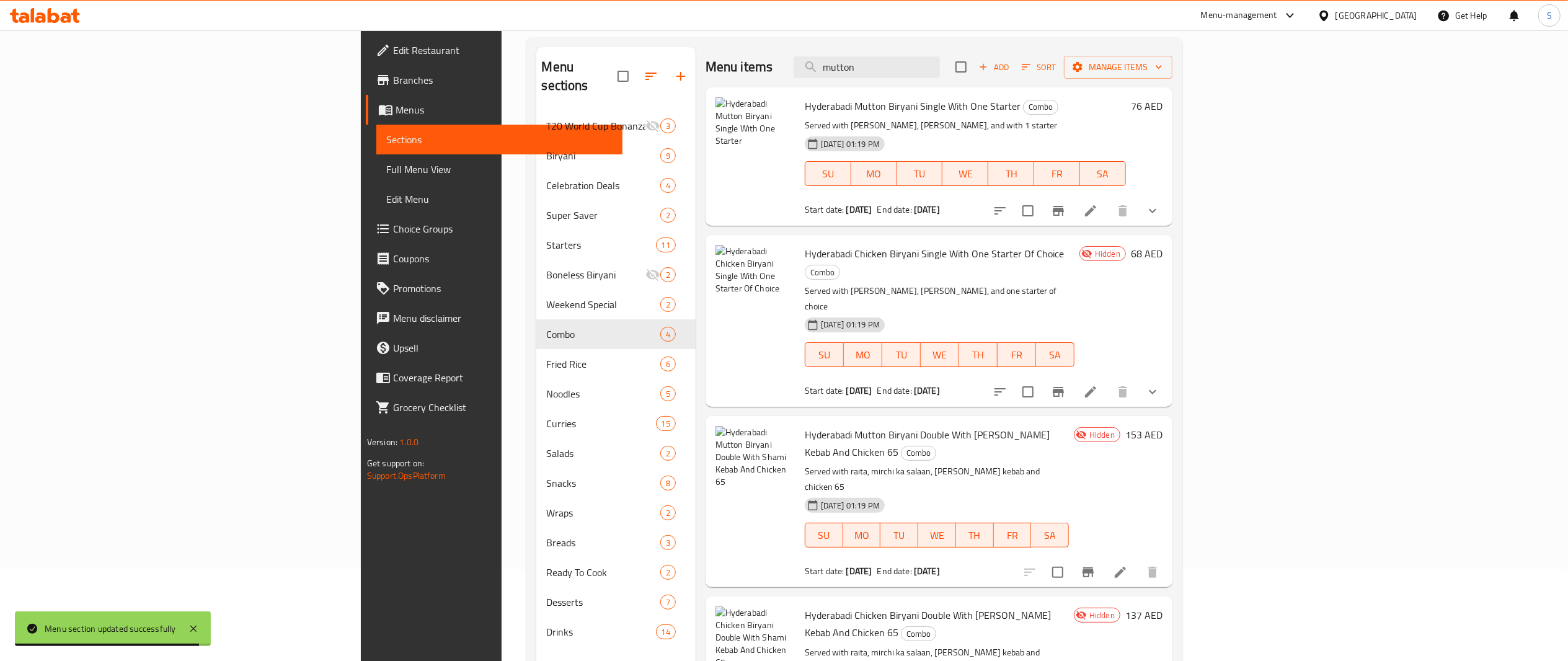
scroll to position [109, 0]
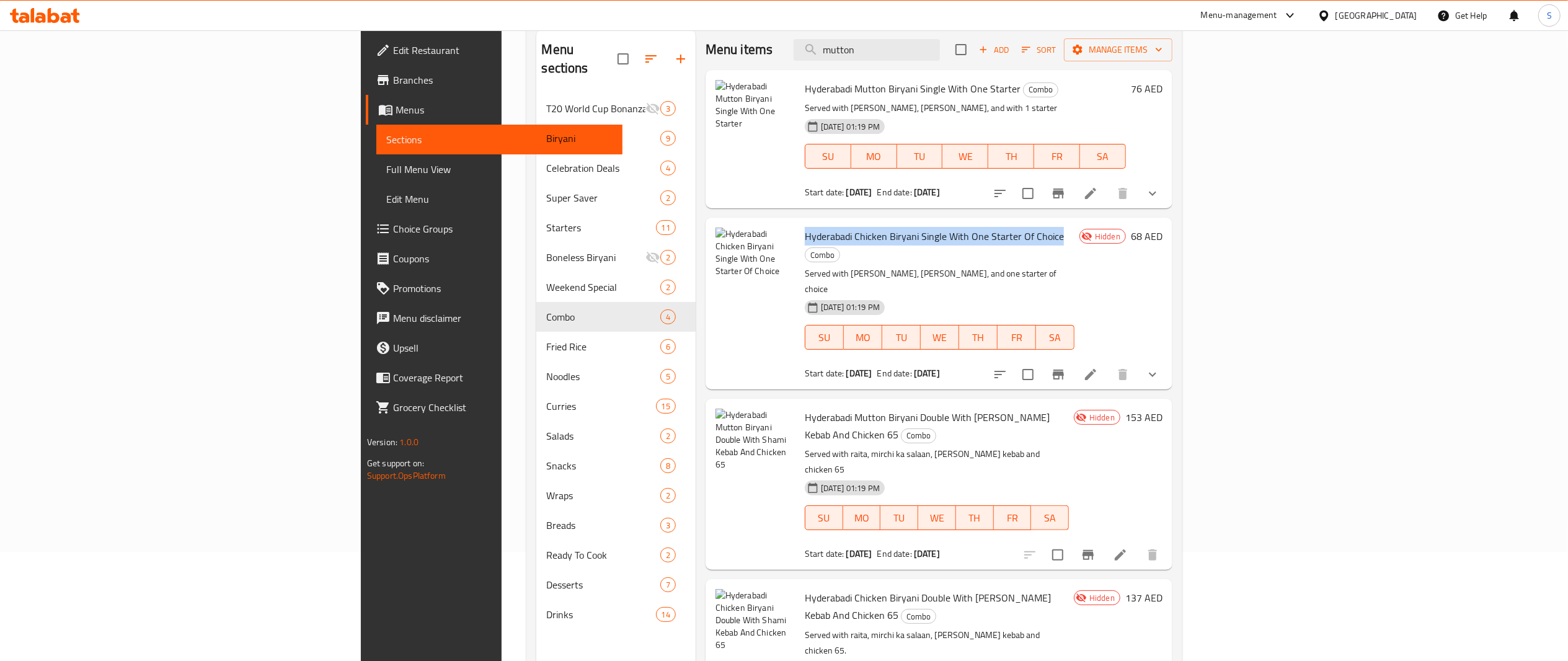
drag, startPoint x: 966, startPoint y: 240, endPoint x: 710, endPoint y: 235, distance: 256.0
click at [800, 235] on div "Hyderabadi Chicken Biryani Single With One Starter Of Choice Combo Served with …" at bounding box center [940, 303] width 280 height 161
copy span "Hyderabadi Chicken Biryani Single With One Starter Of Choice"
click at [1099, 367] on icon at bounding box center [1091, 374] width 15 height 15
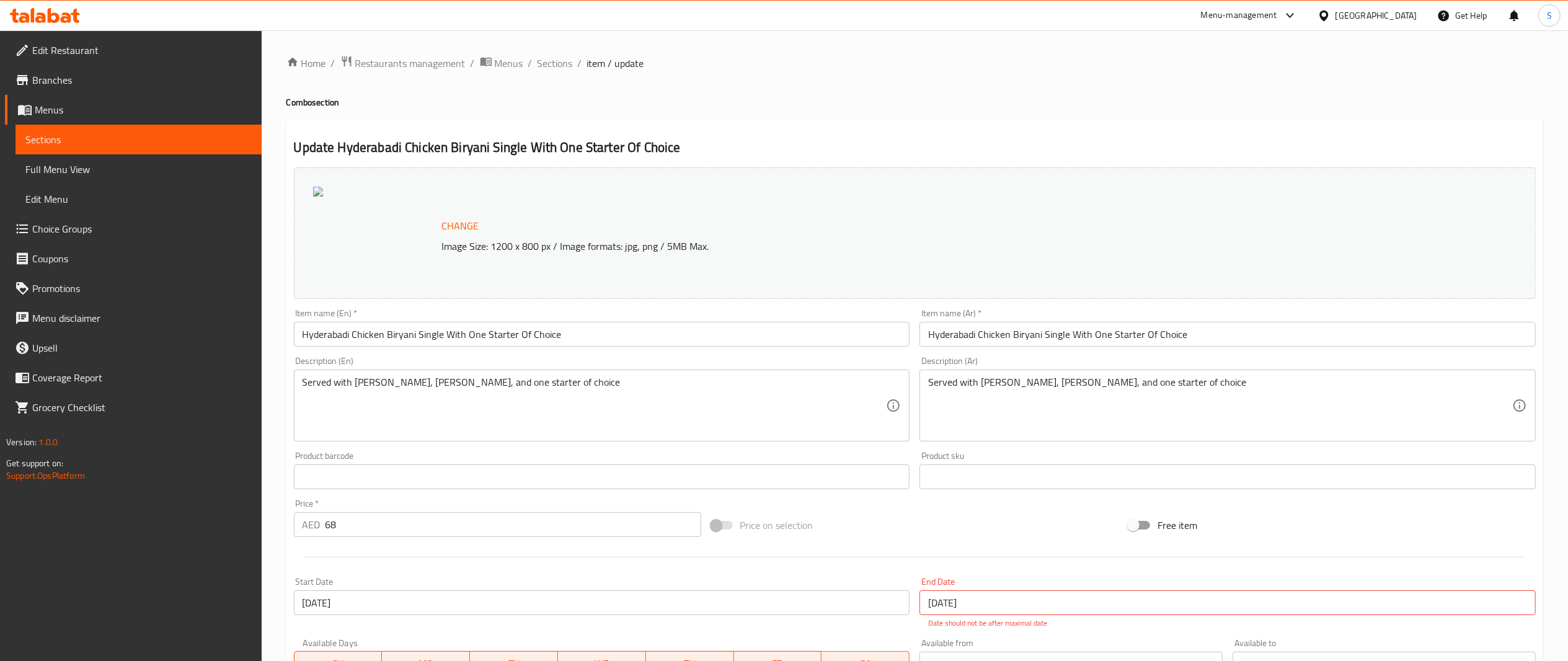
click at [998, 606] on input "[DATE]" at bounding box center [1227, 602] width 616 height 24
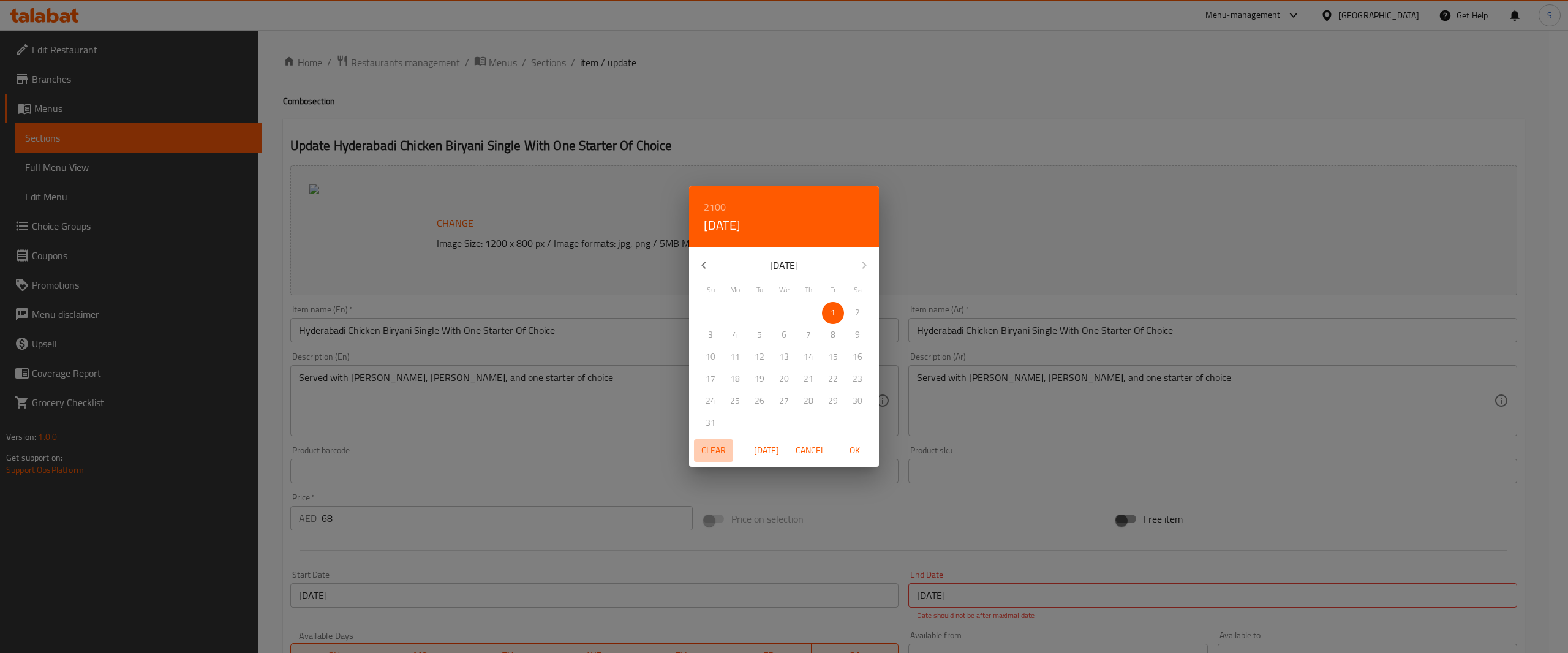
click at [724, 448] on span "Clear" at bounding box center [714, 451] width 29 height 16
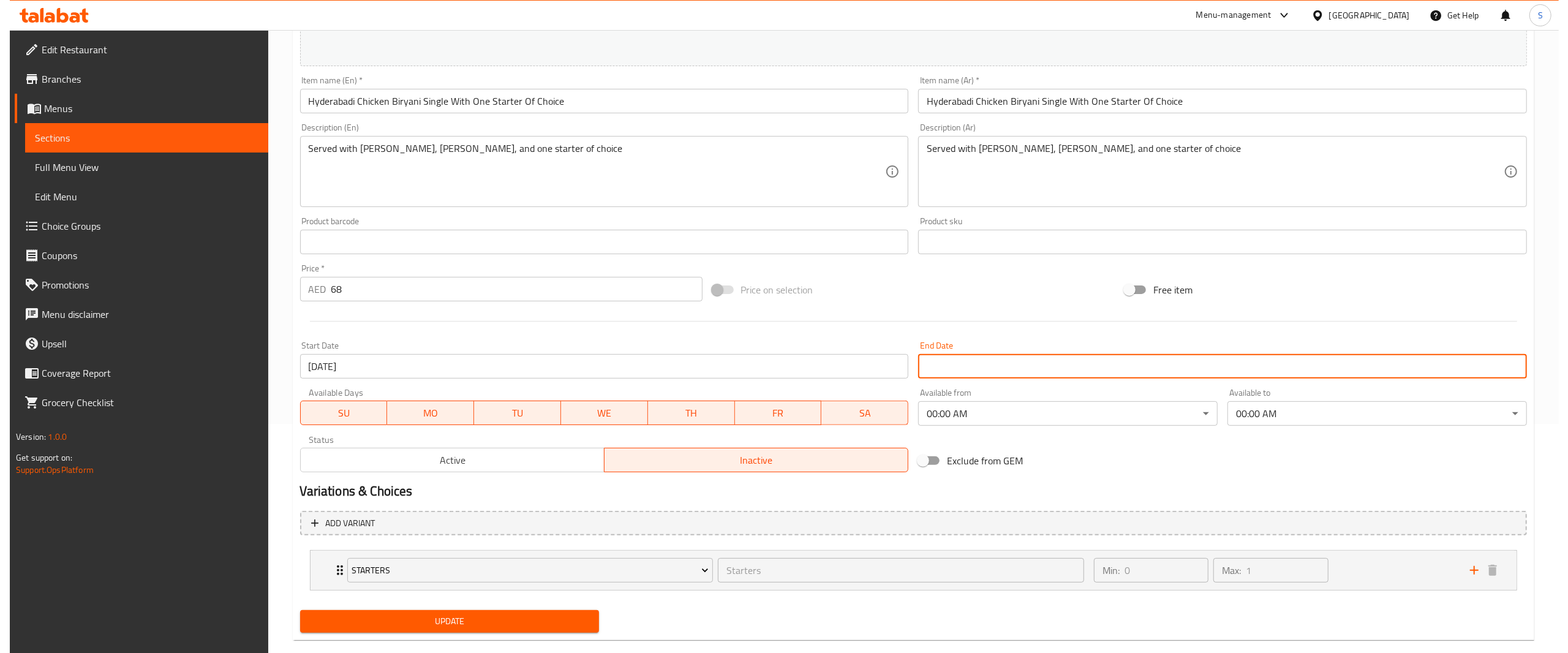
scroll to position [231, 0]
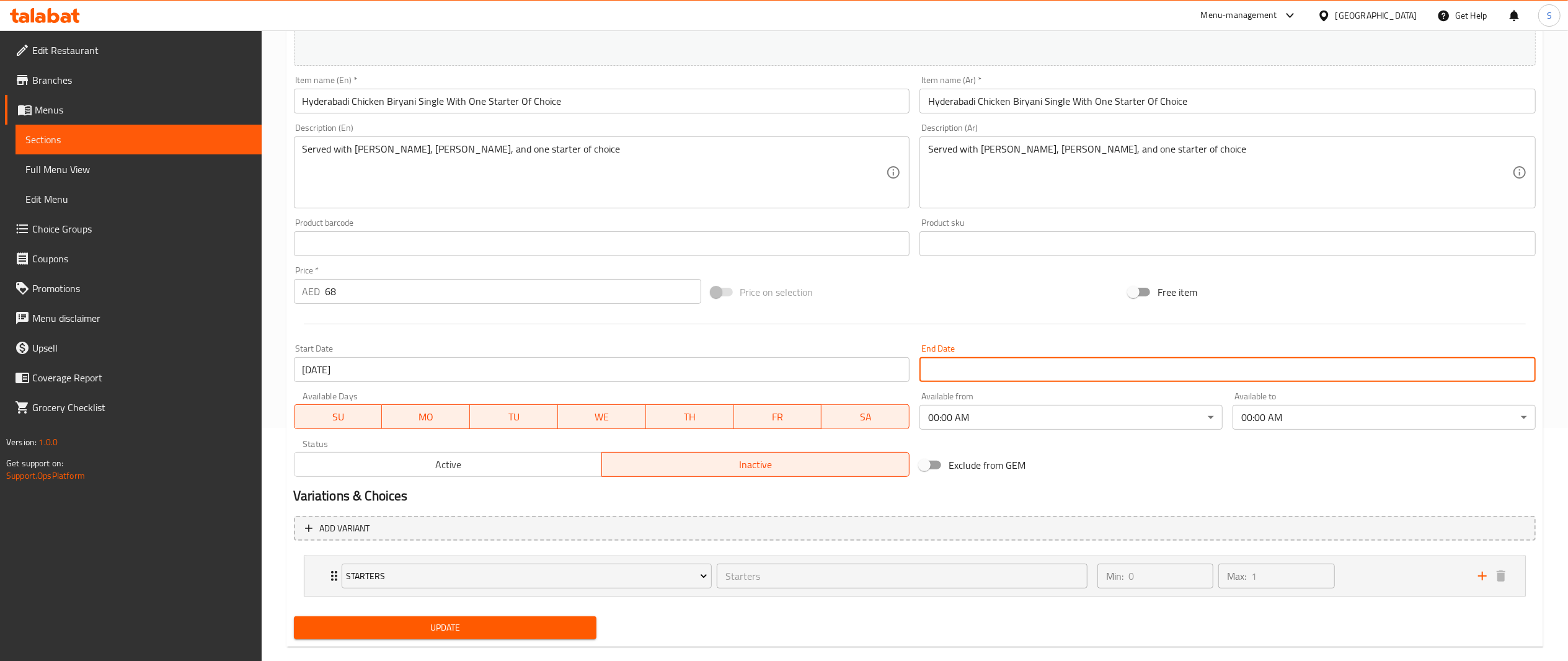
click at [542, 456] on span "Active" at bounding box center [448, 465] width 298 height 18
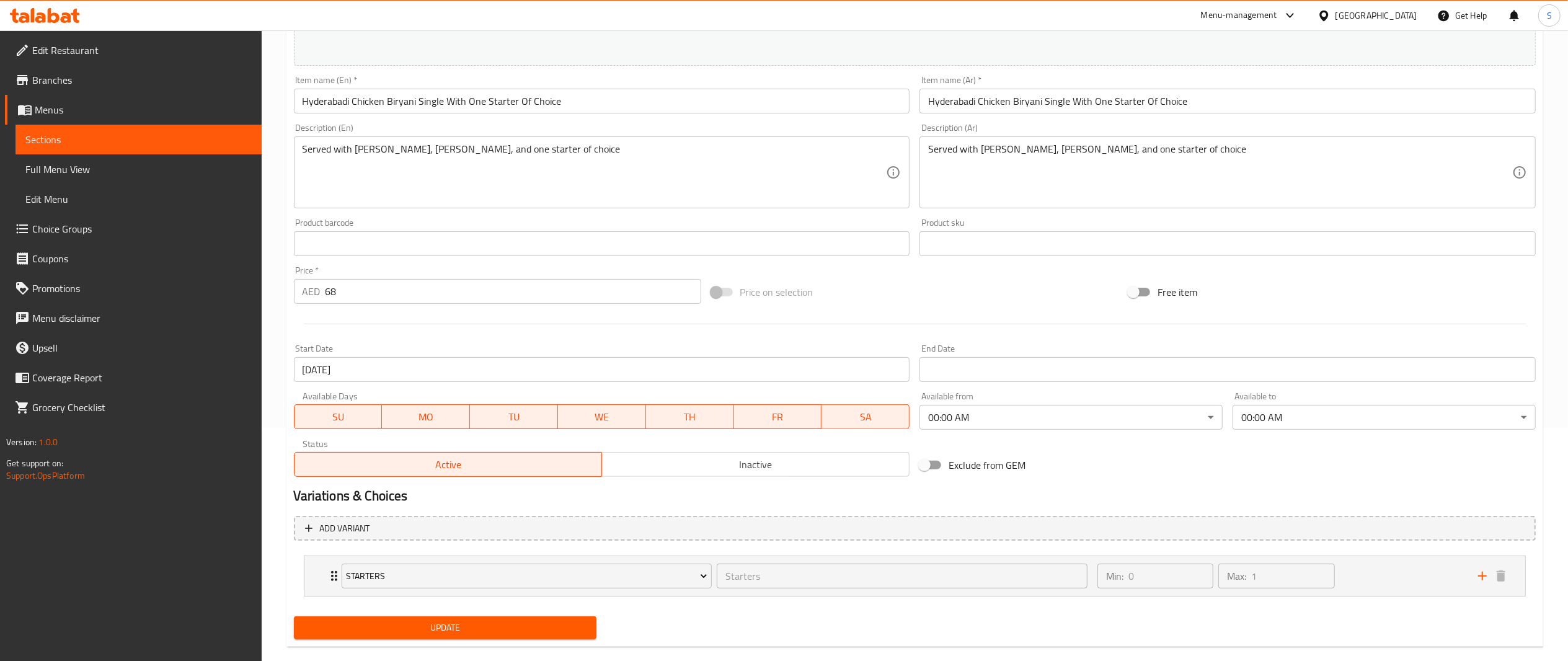
click at [1022, 411] on body "​ Menu-management [GEOGRAPHIC_DATA] Get Help S Edit Restaurant Branches Menus S…" at bounding box center [784, 113] width 1568 height 631
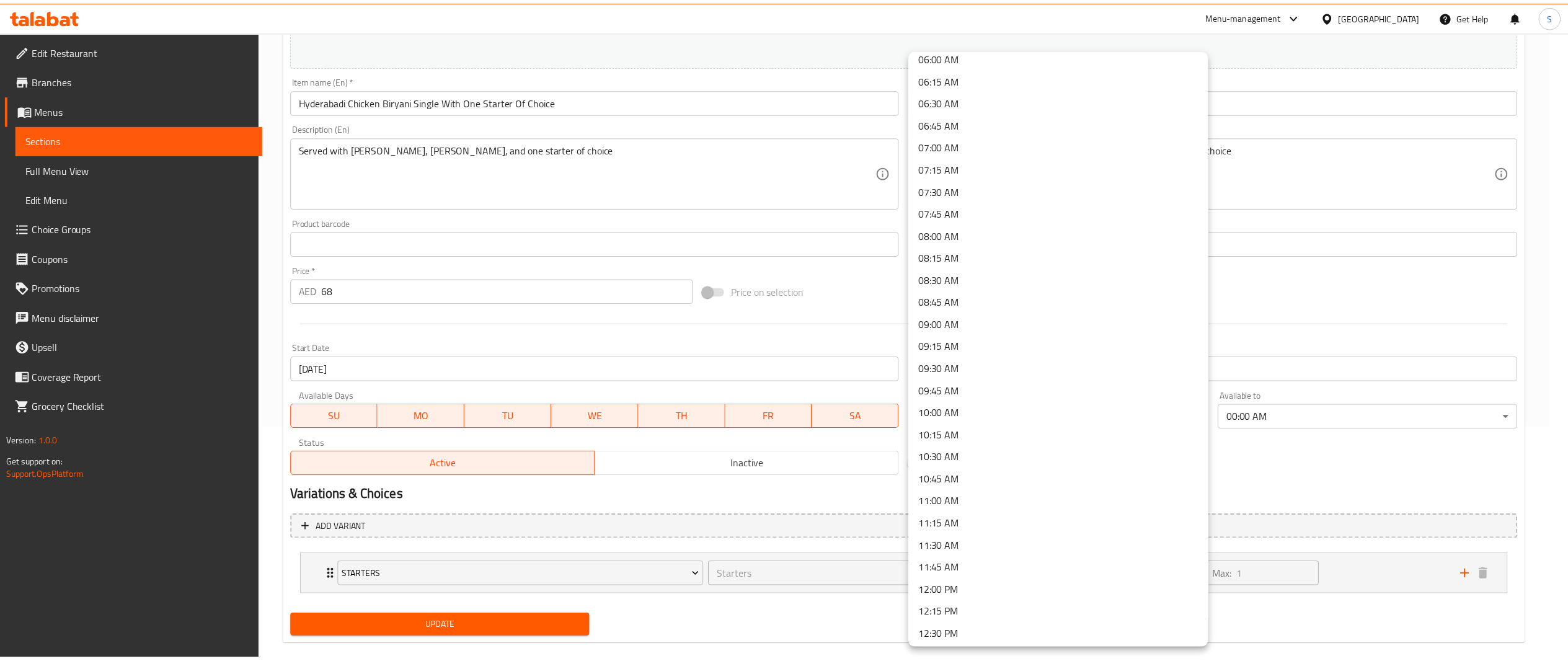
scroll to position [546, 0]
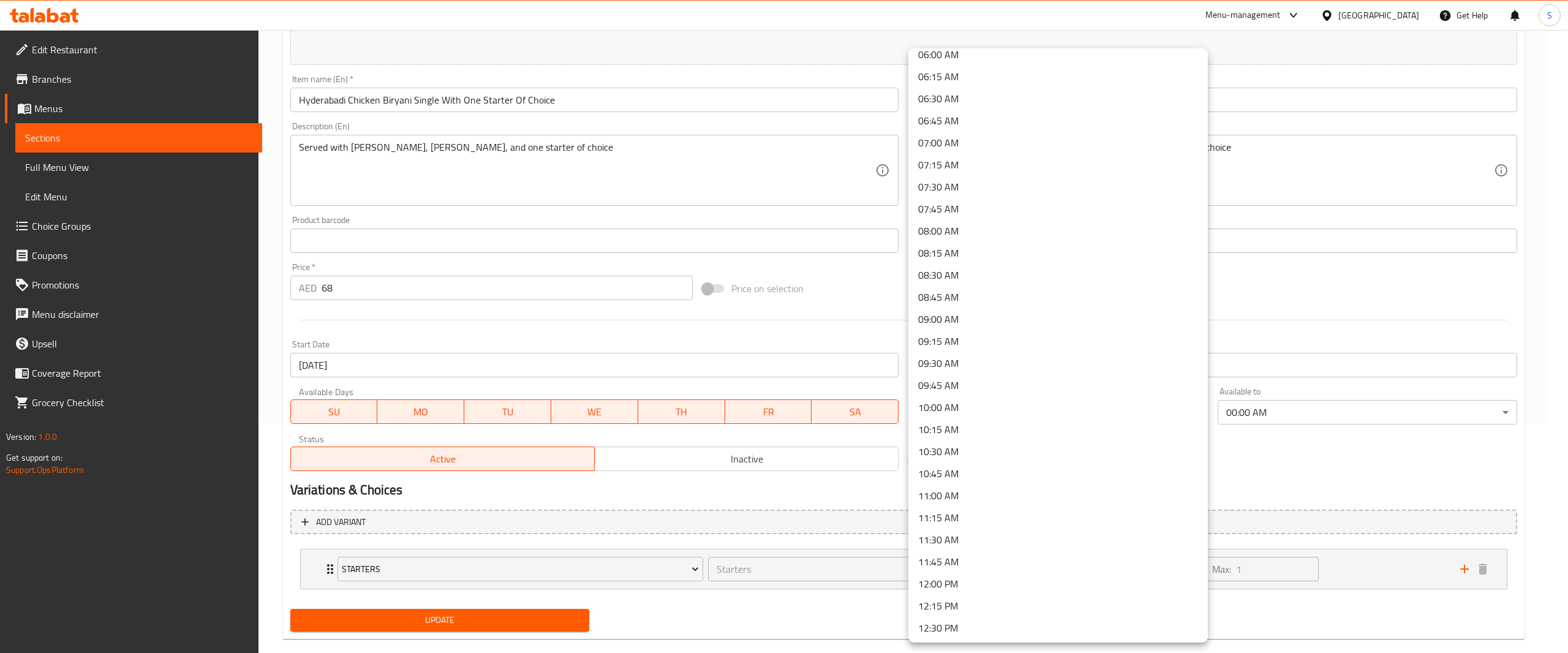
click at [1054, 590] on li "12:00 PM" at bounding box center [1058, 584] width 300 height 22
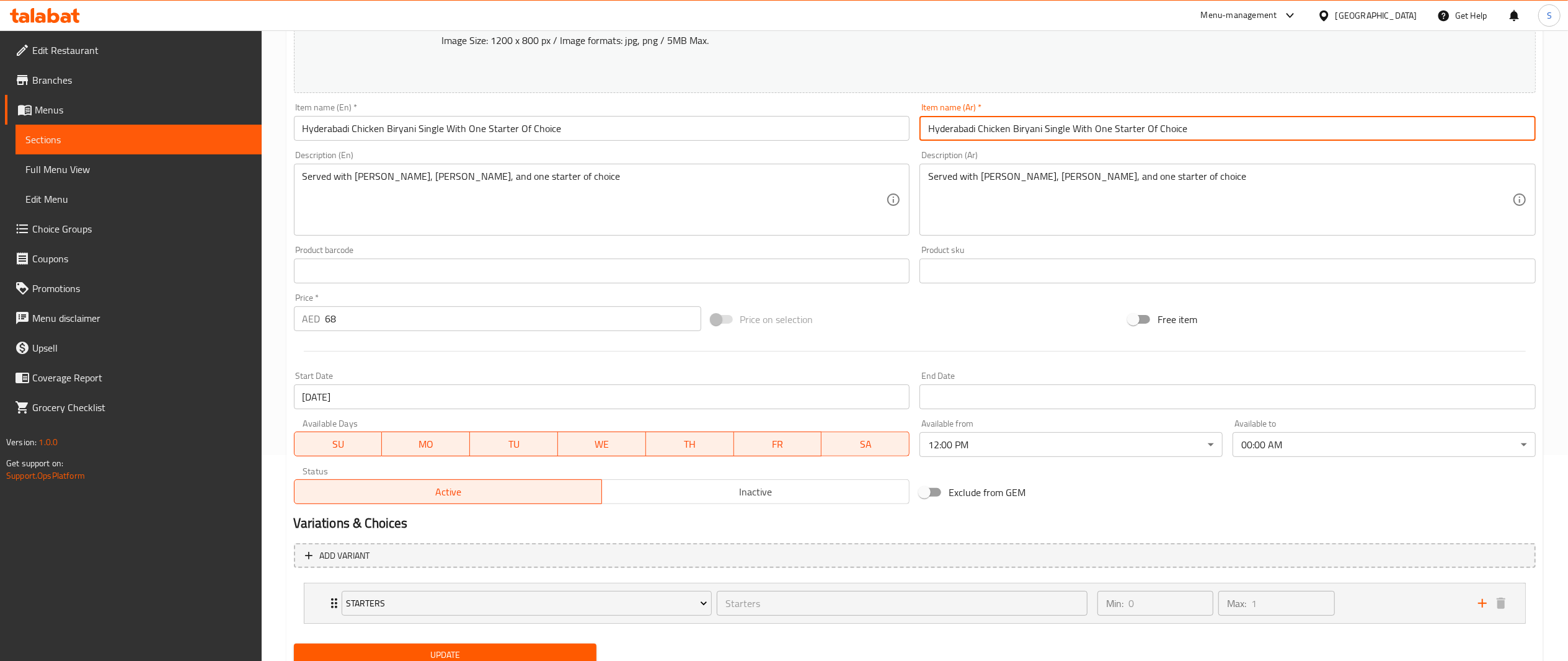
drag, startPoint x: 1238, startPoint y: 103, endPoint x: 697, endPoint y: -28, distance: 556.6
click at [697, 0] on html "​ Menu-management [GEOGRAPHIC_DATA] Get Help S Edit Restaurant Branches Menus S…" at bounding box center [784, 124] width 1568 height 661
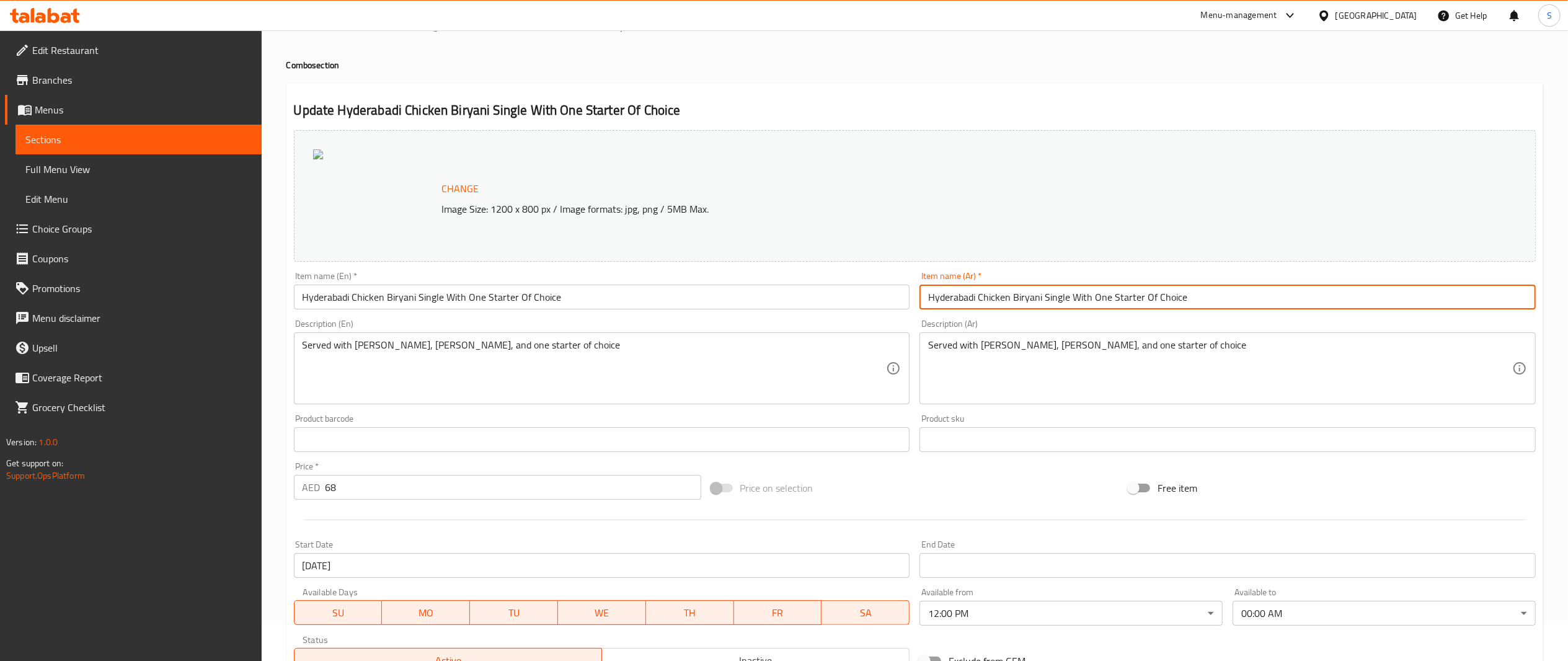
paste input "برياني دجاج حيدرآبادي فردي + مقبل حسب الاختيار"
type input "برياني دجاج حيدرآبادي فردي + مقبل حسب الاختيار"
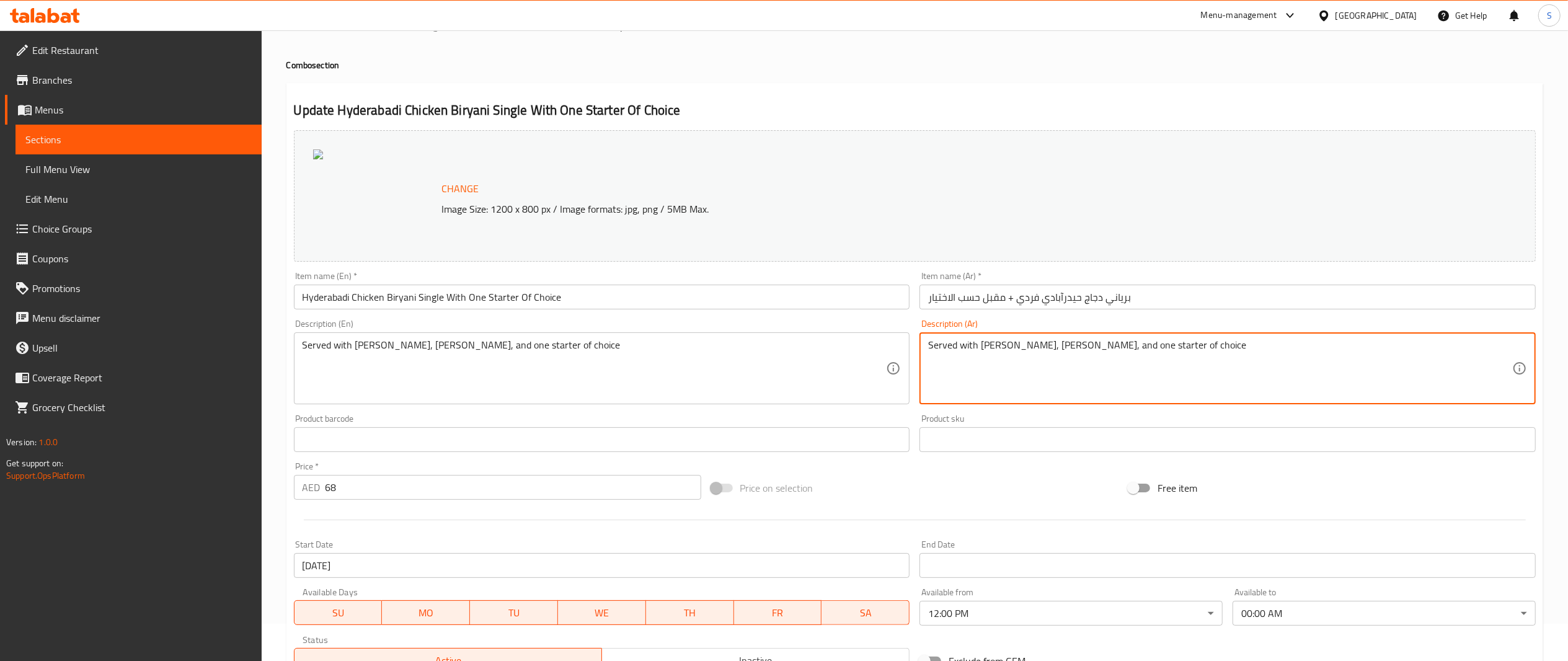
type textarea "Served with [PERSON_NAME], [PERSON_NAME], and one starter of choicea"
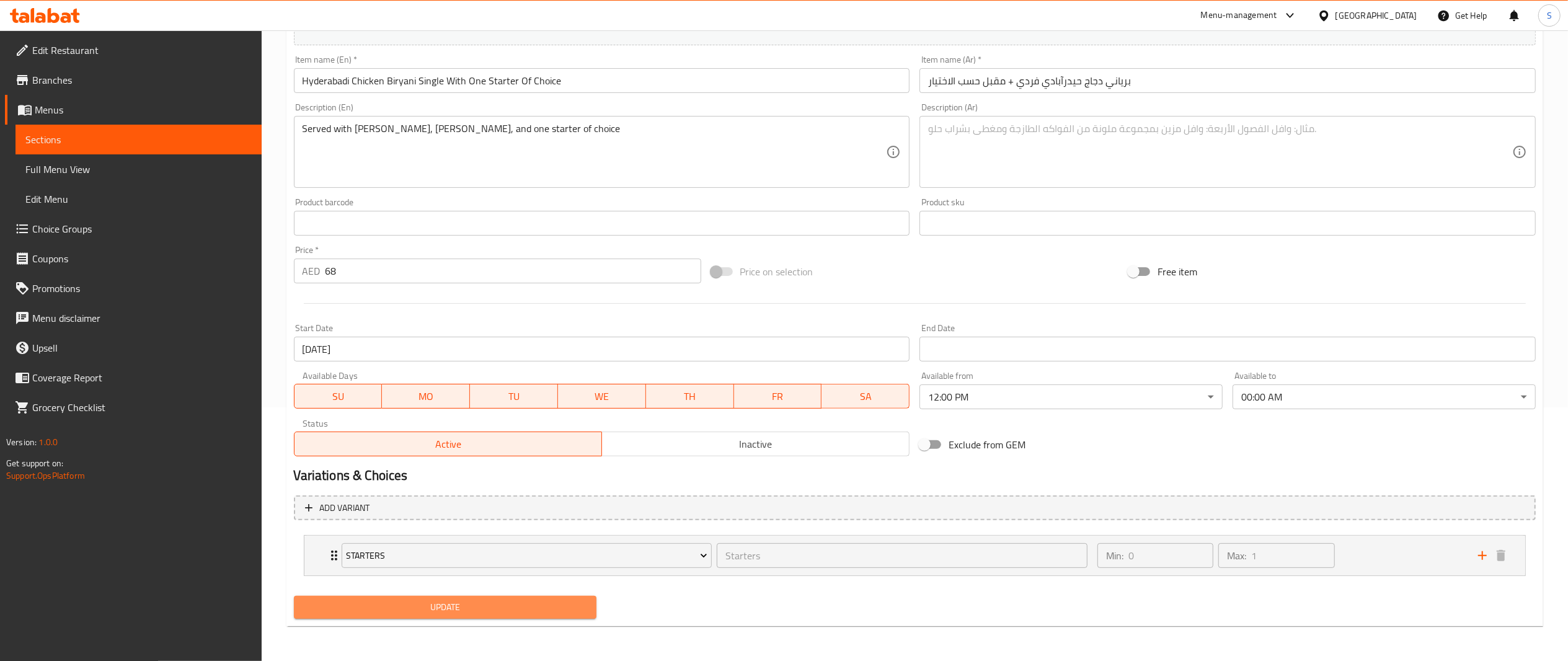
click at [526, 602] on span "Update" at bounding box center [446, 608] width 283 height 16
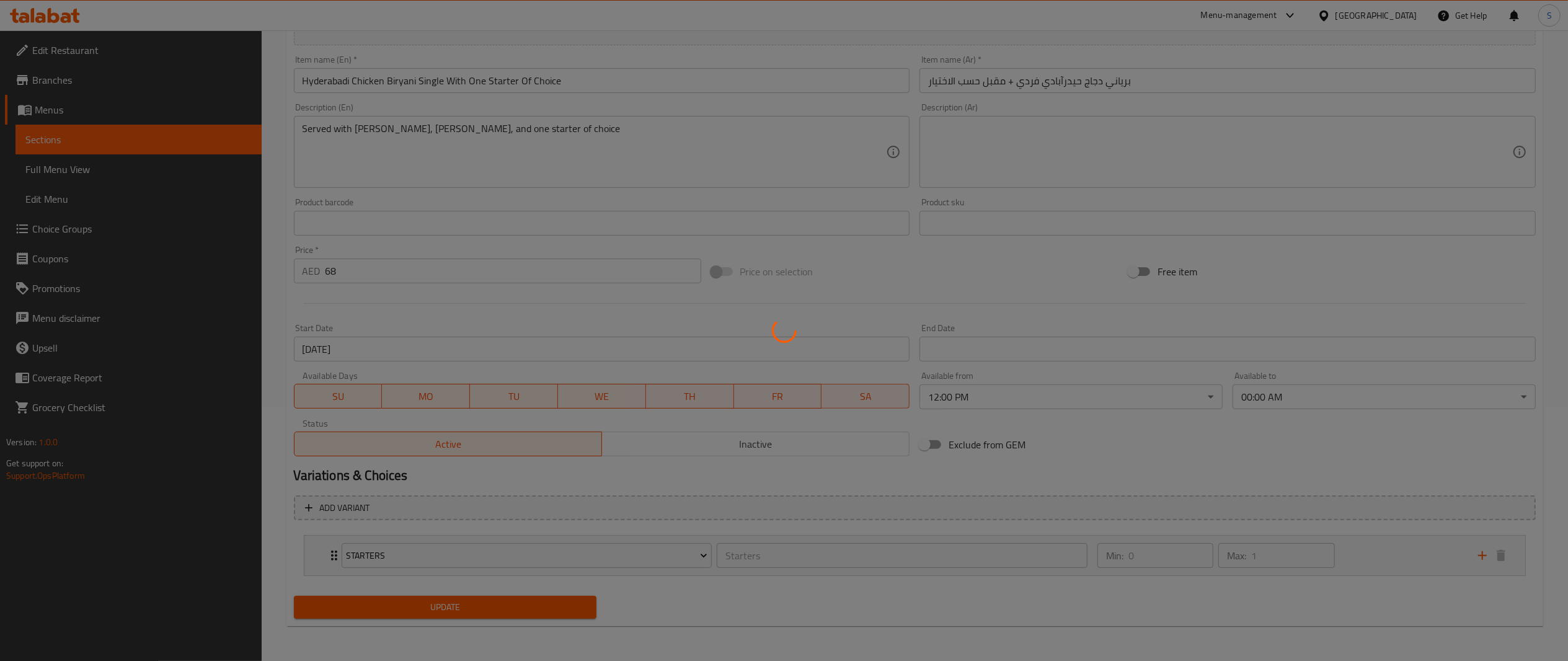
scroll to position [0, 0]
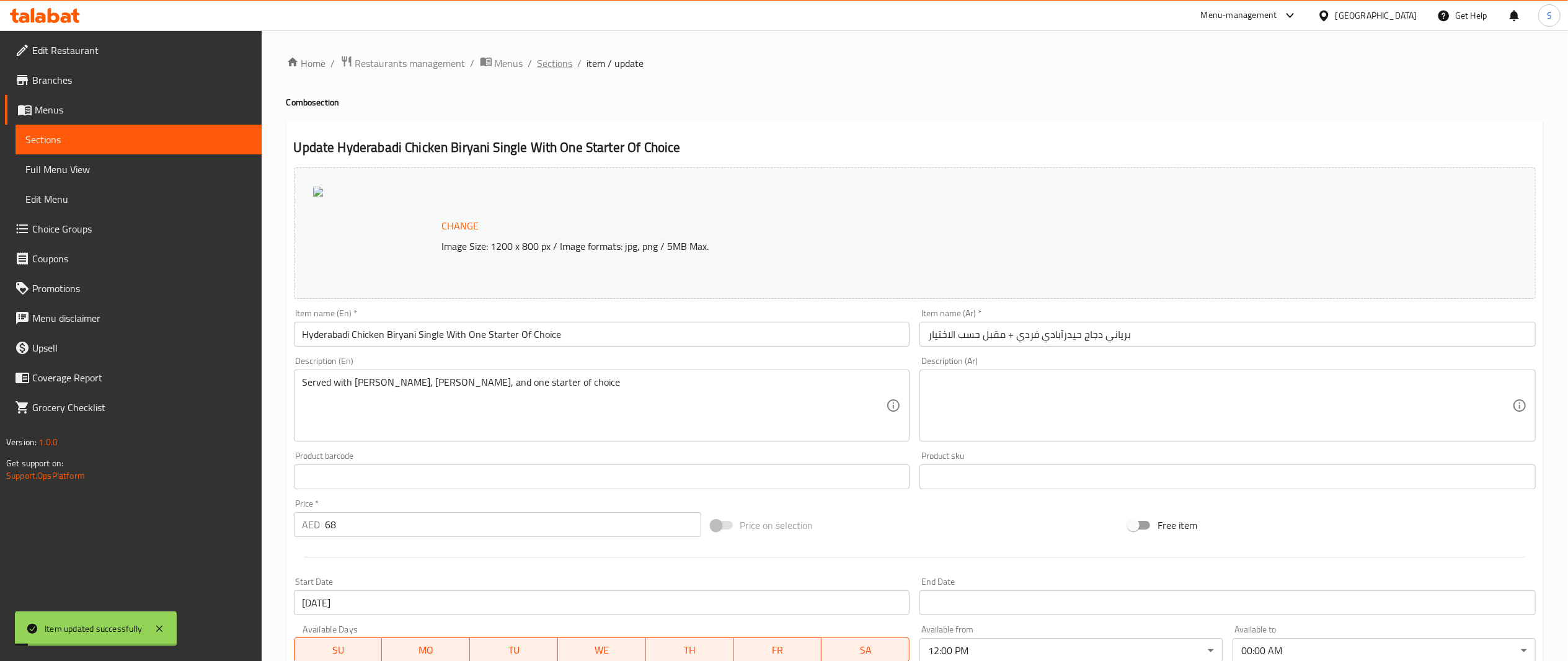
click at [538, 62] on span "Sections" at bounding box center [555, 63] width 35 height 15
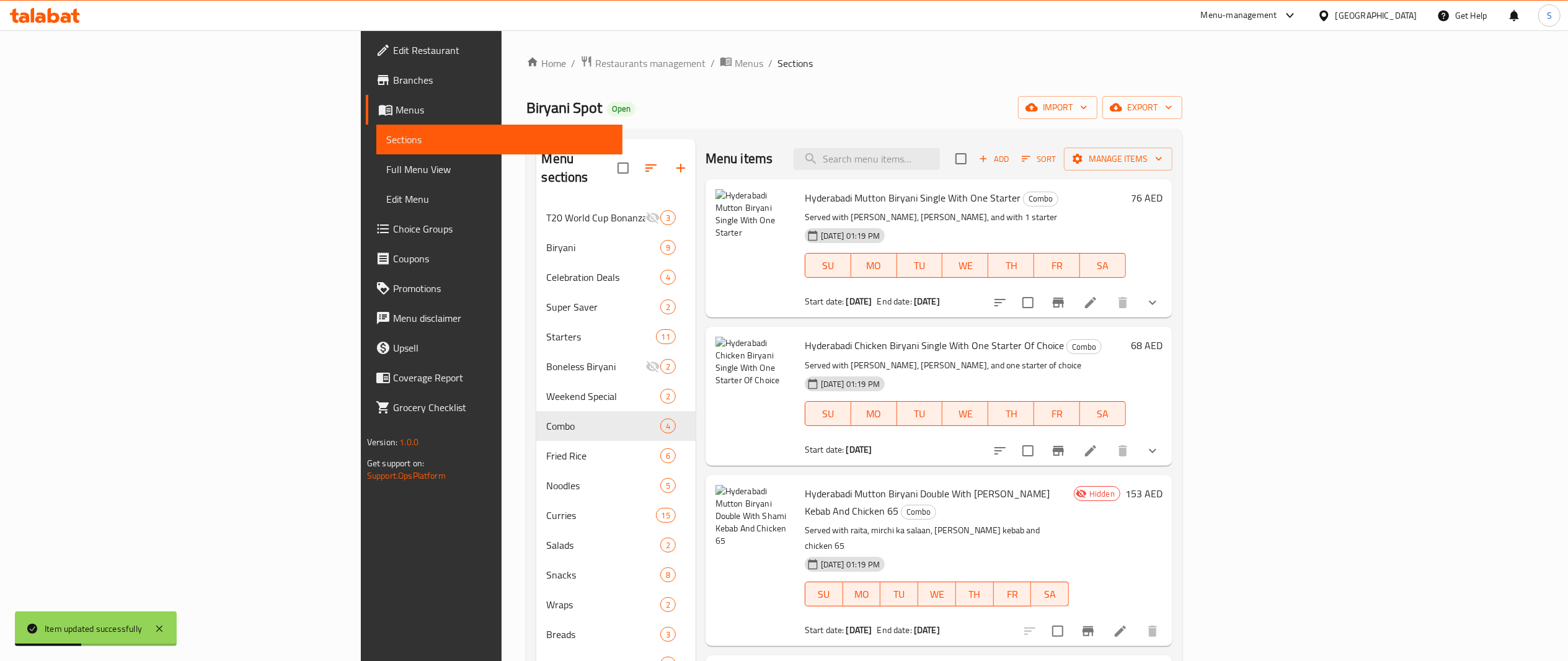
scroll to position [174, 0]
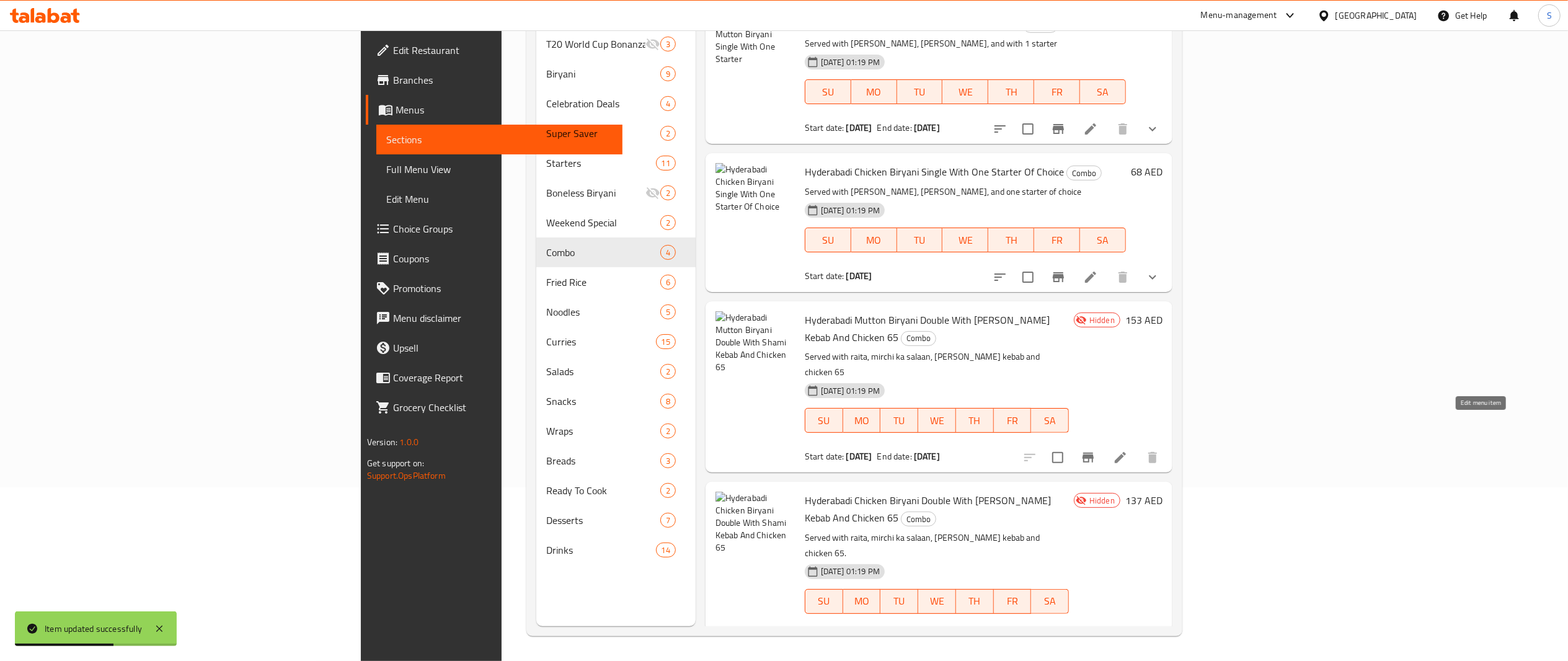
click at [1127, 452] on icon at bounding box center [1120, 457] width 11 height 11
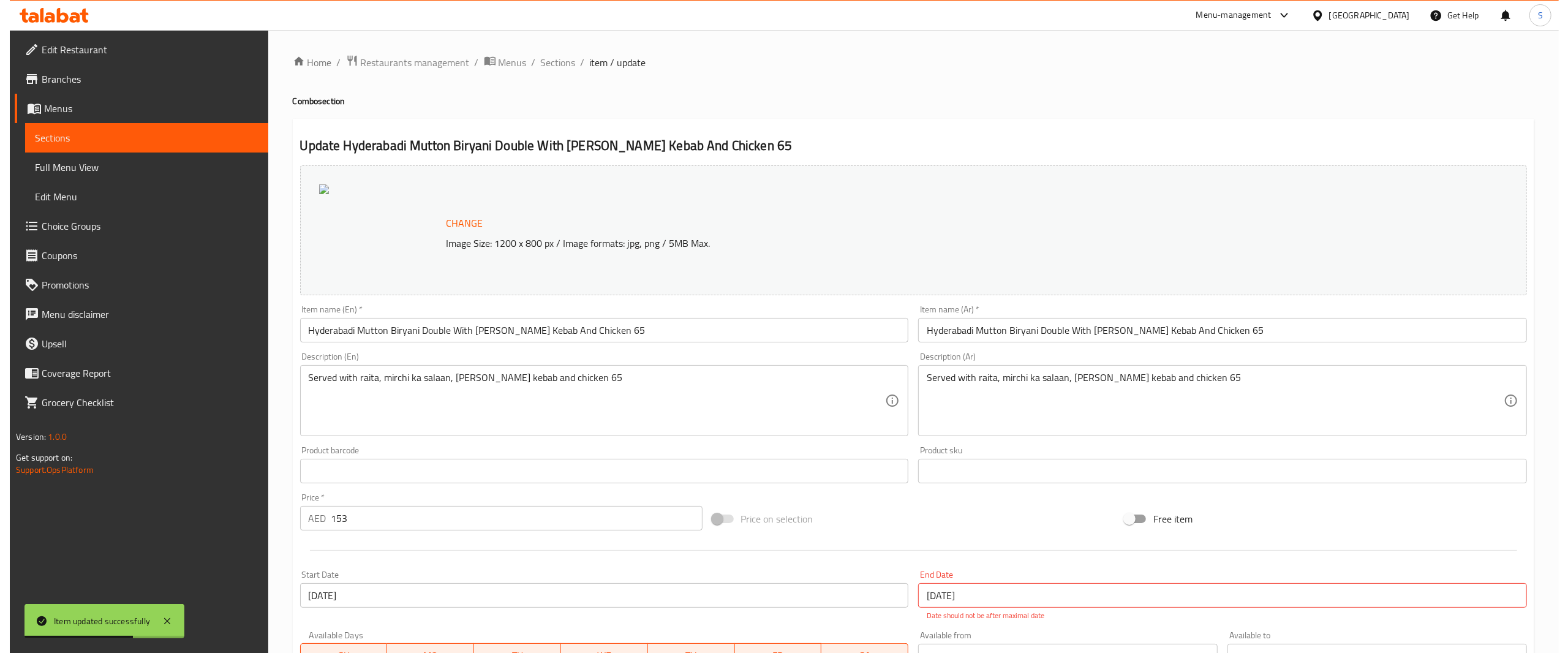
scroll to position [243, 0]
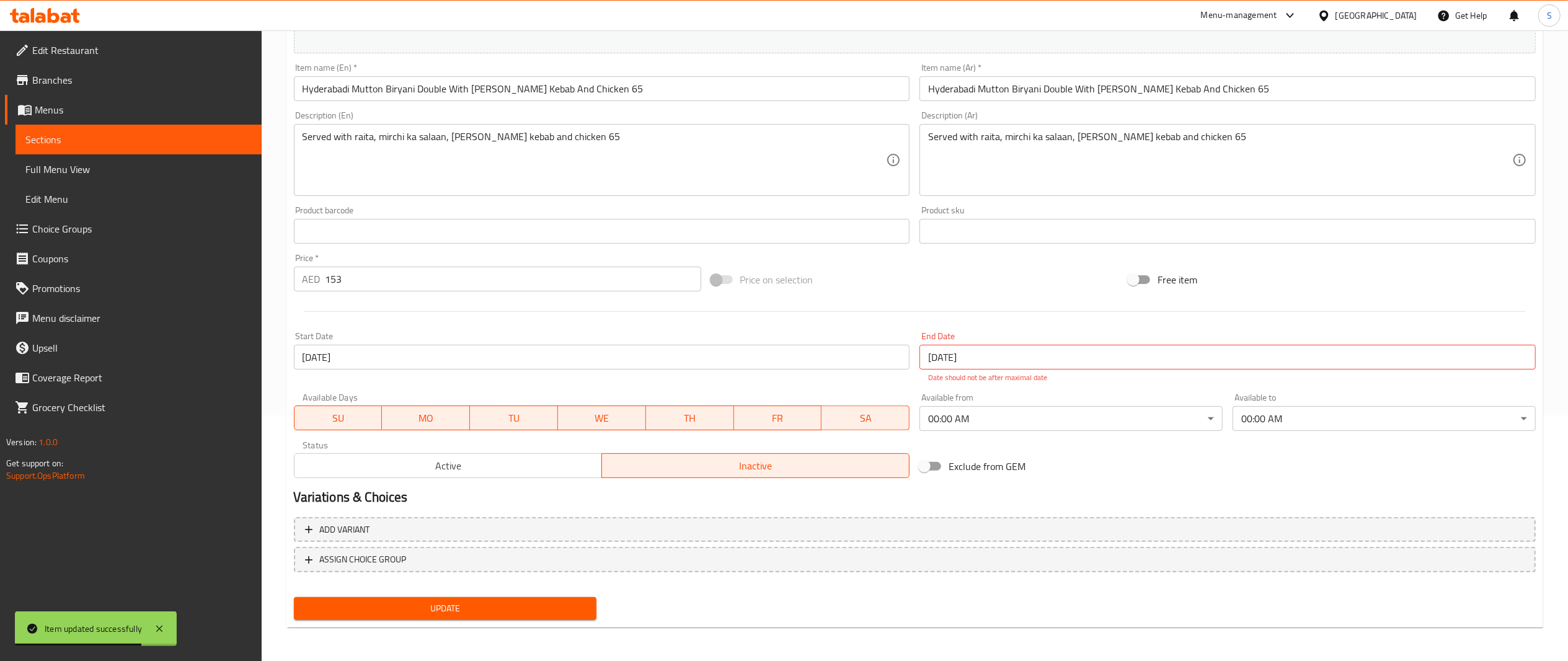
click at [1202, 366] on input "[DATE]" at bounding box center [1227, 357] width 616 height 24
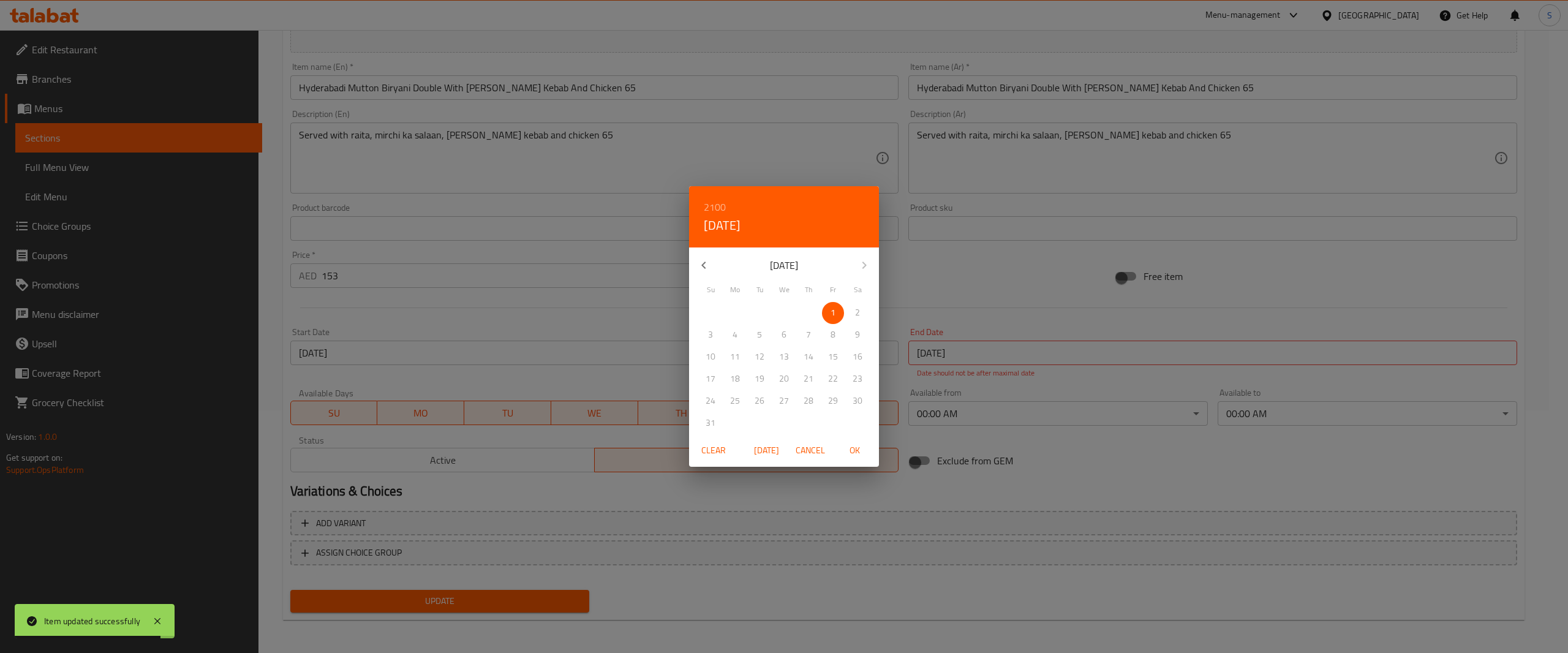
click at [723, 451] on span "Clear" at bounding box center [714, 451] width 29 height 16
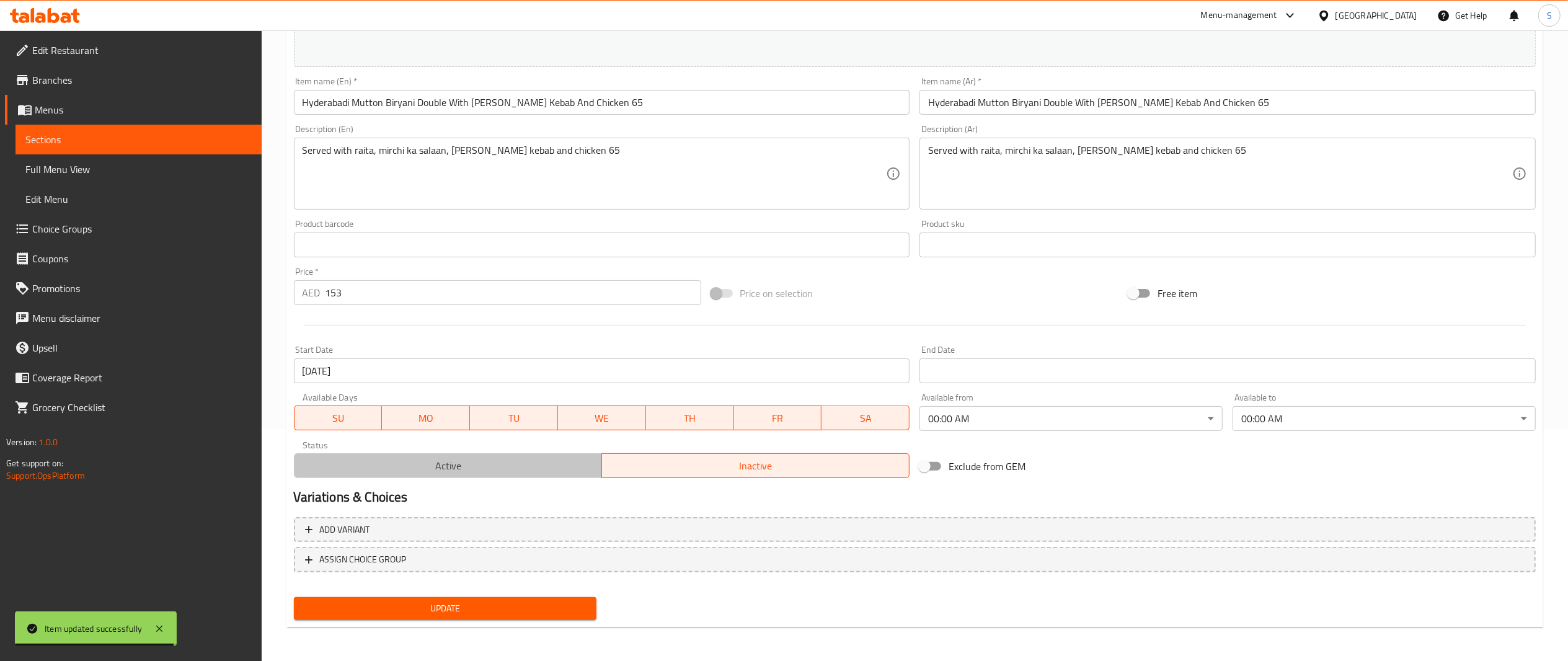
click at [549, 461] on span "Active" at bounding box center [448, 466] width 298 height 18
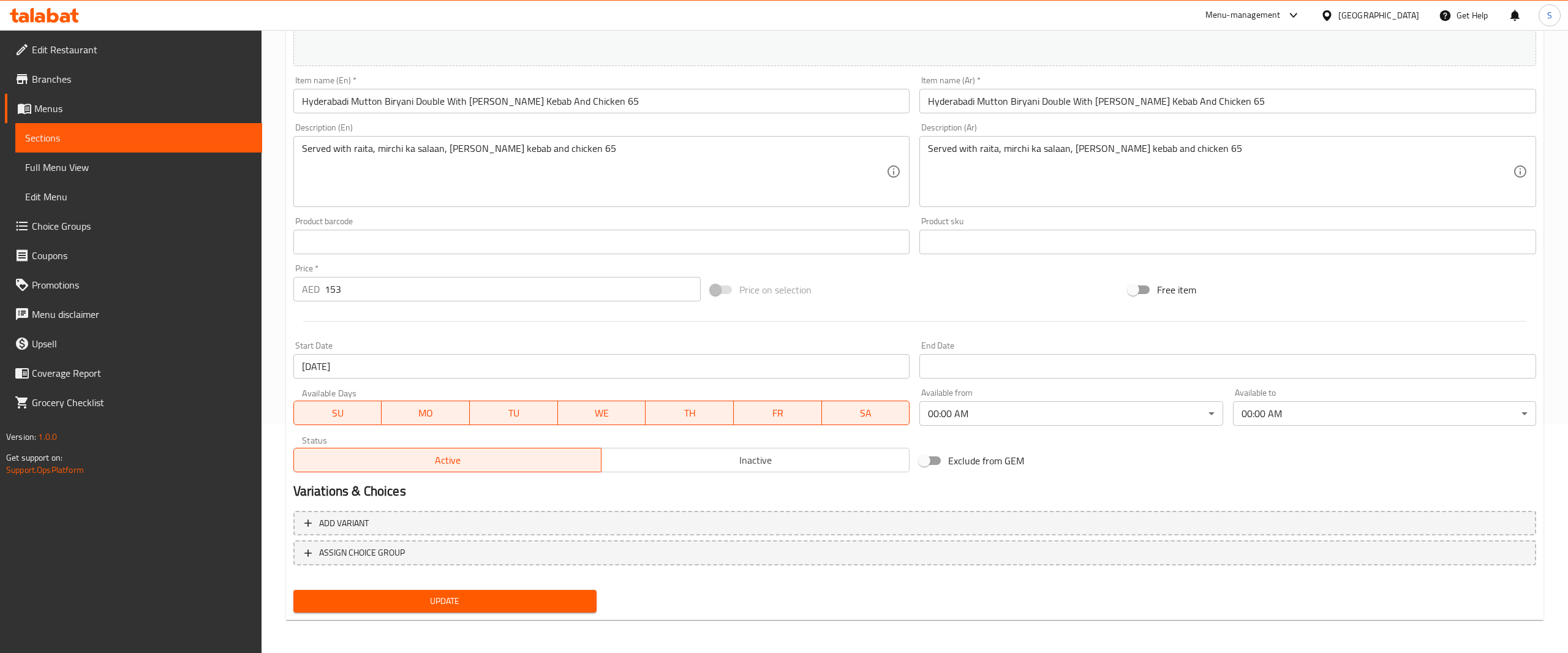
click at [969, 409] on body "​ Menu-management [GEOGRAPHIC_DATA] Get Help S Edit Restaurant Branches Menus S…" at bounding box center [784, 112] width 1568 height 624
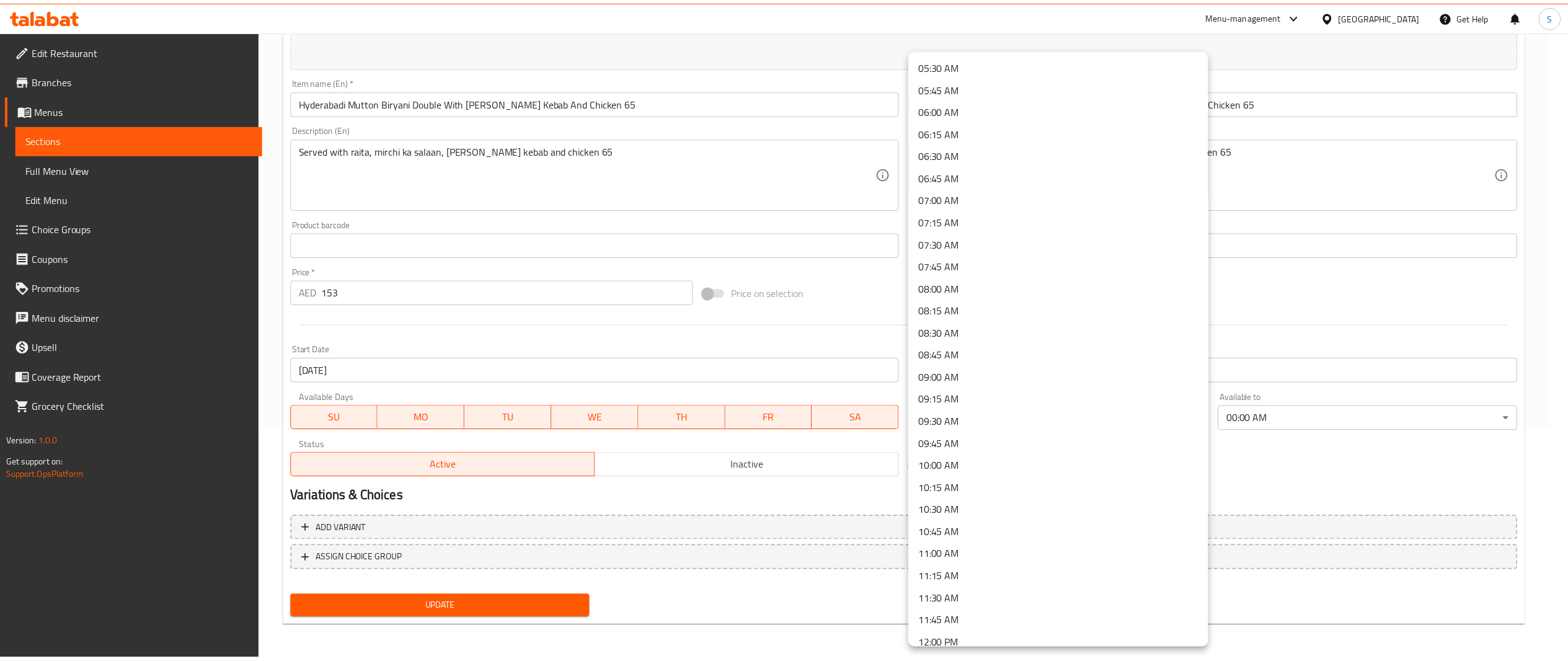
scroll to position [661, 0]
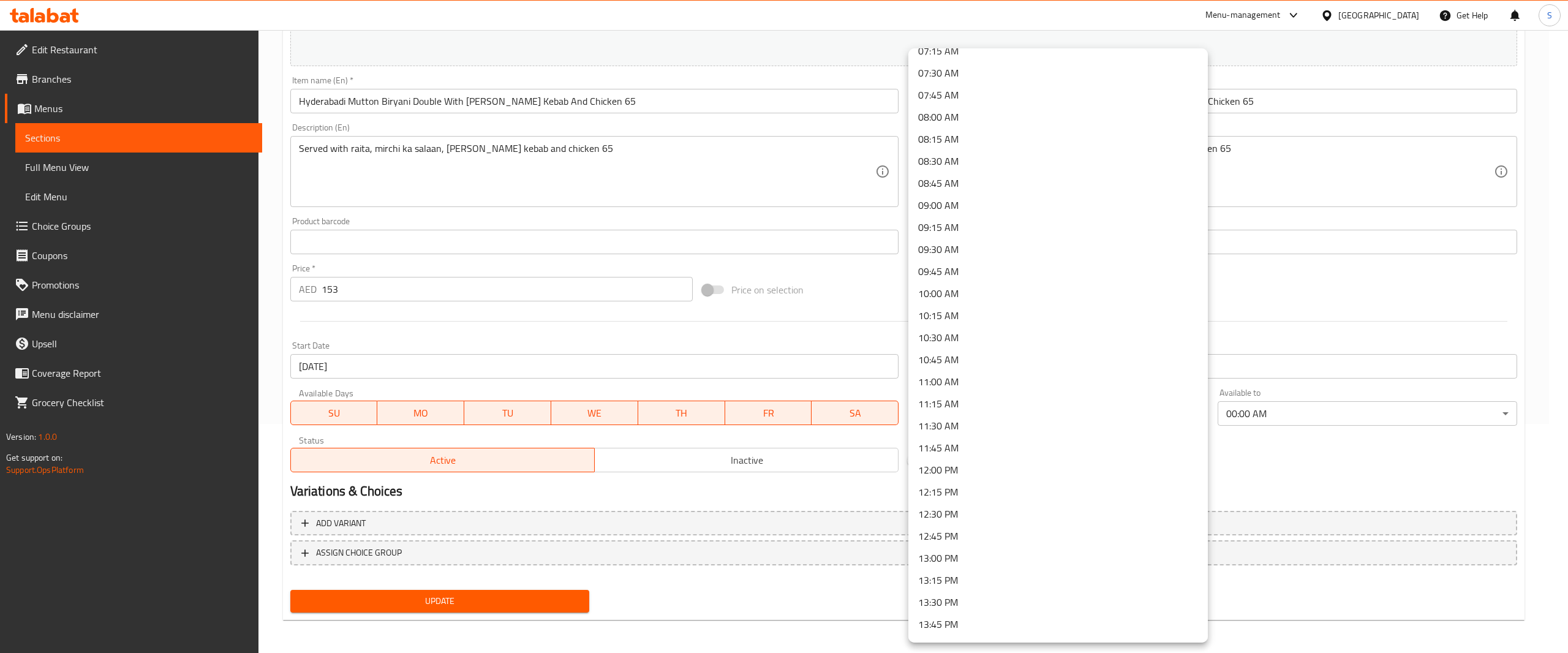
click at [994, 465] on li "12:00 PM" at bounding box center [1058, 470] width 300 height 22
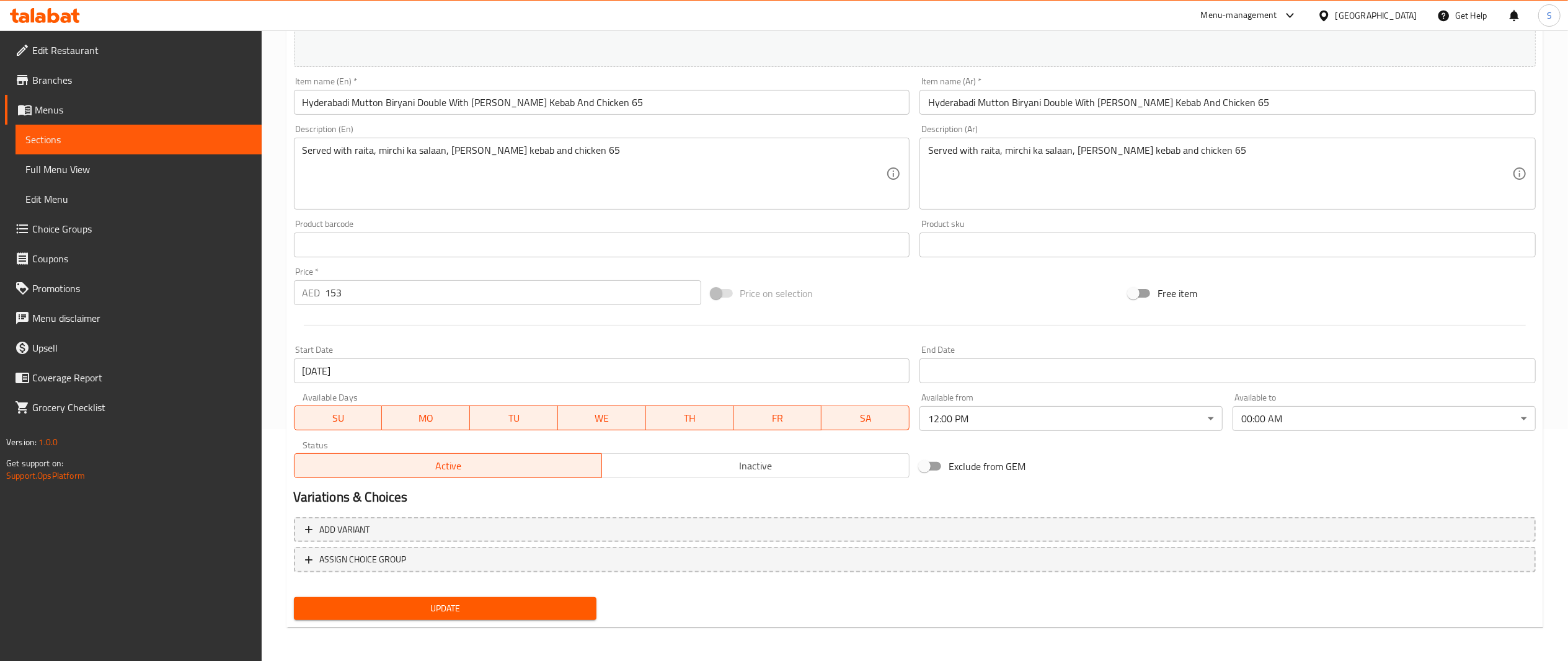
scroll to position [0, 0]
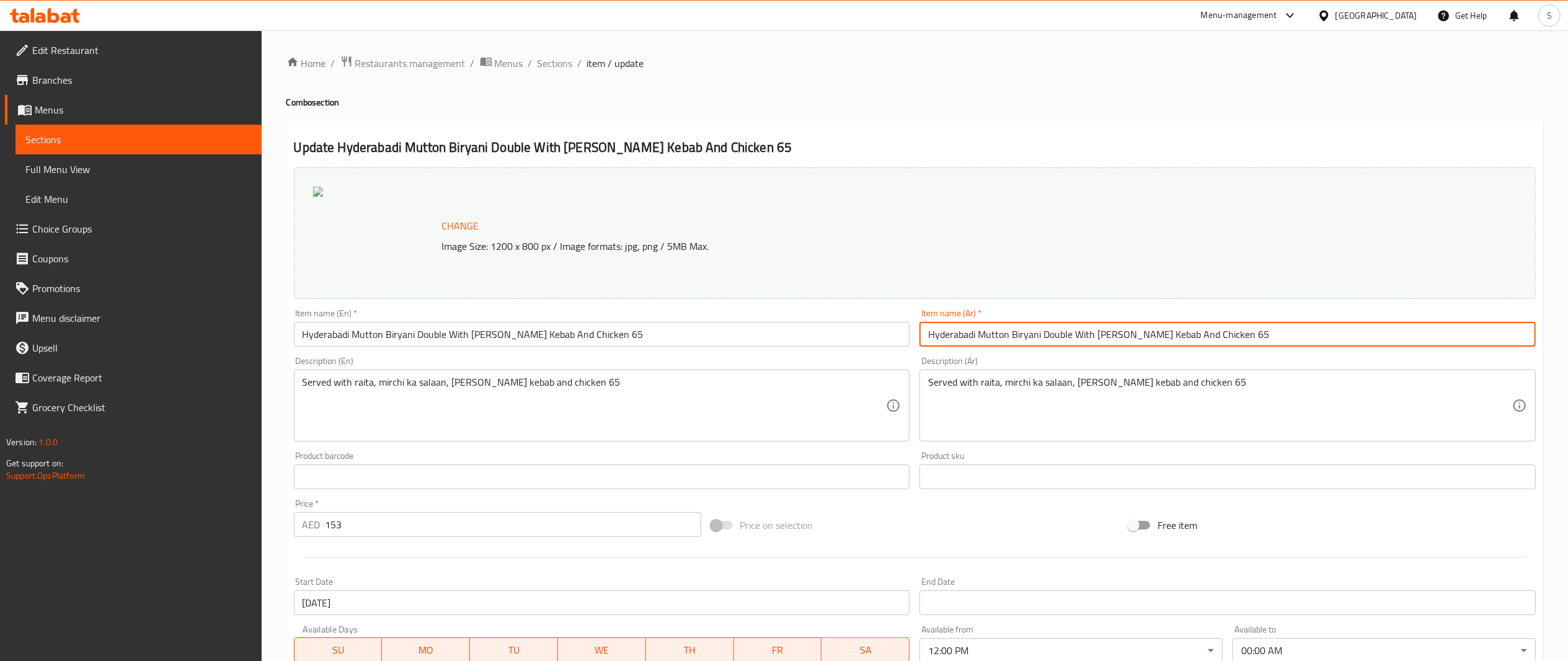
drag, startPoint x: 1263, startPoint y: 339, endPoint x: 370, endPoint y: 280, distance: 894.9
click at [370, 280] on div "Change Image Size: 1200 x 800 px / Image formats: jpg, png / 5MB Max. Item name…" at bounding box center [915, 439] width 1252 height 553
paste input "برياني دجاج حيدرآبادي فردي + مقبل حسب الاختيار"
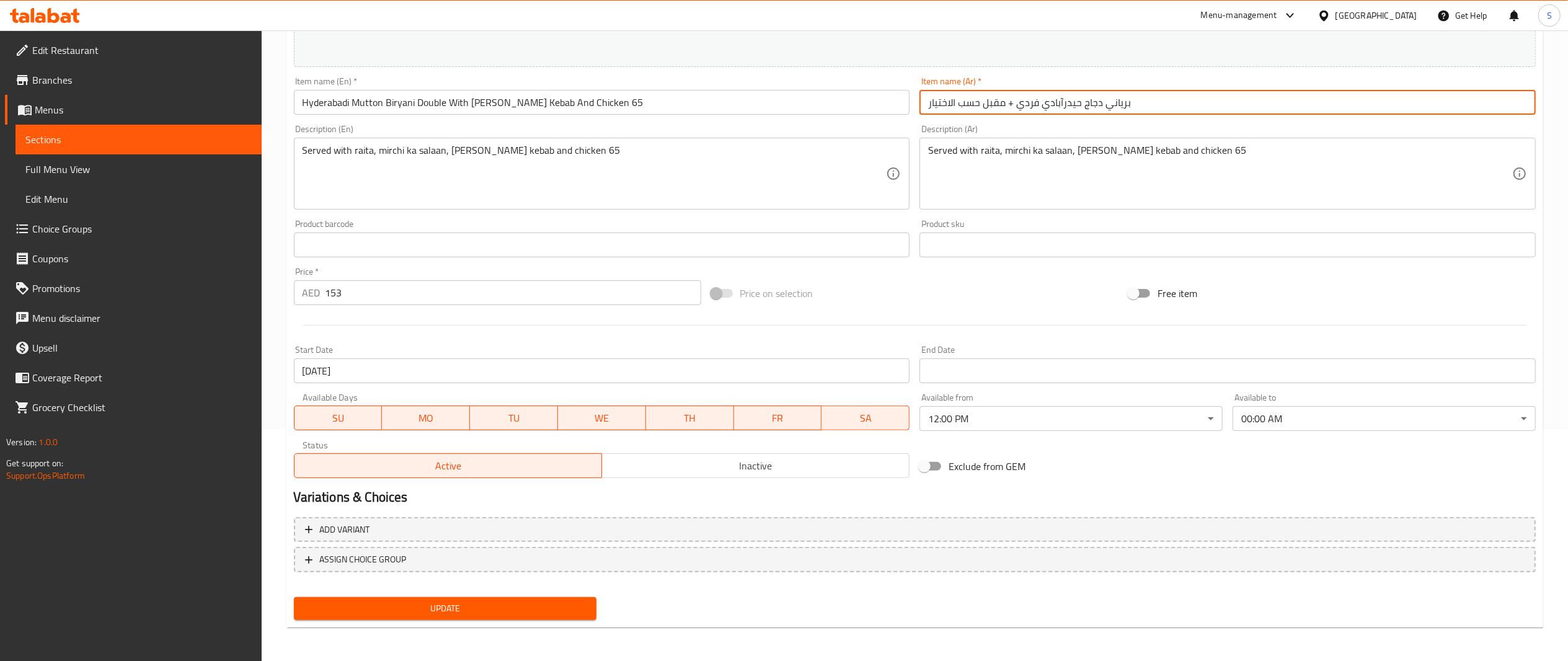
type input "برياني دجاج حيدرآبادي فردي + مقبل حسب الاختيار"
click at [402, 599] on button "Update" at bounding box center [445, 609] width 303 height 23
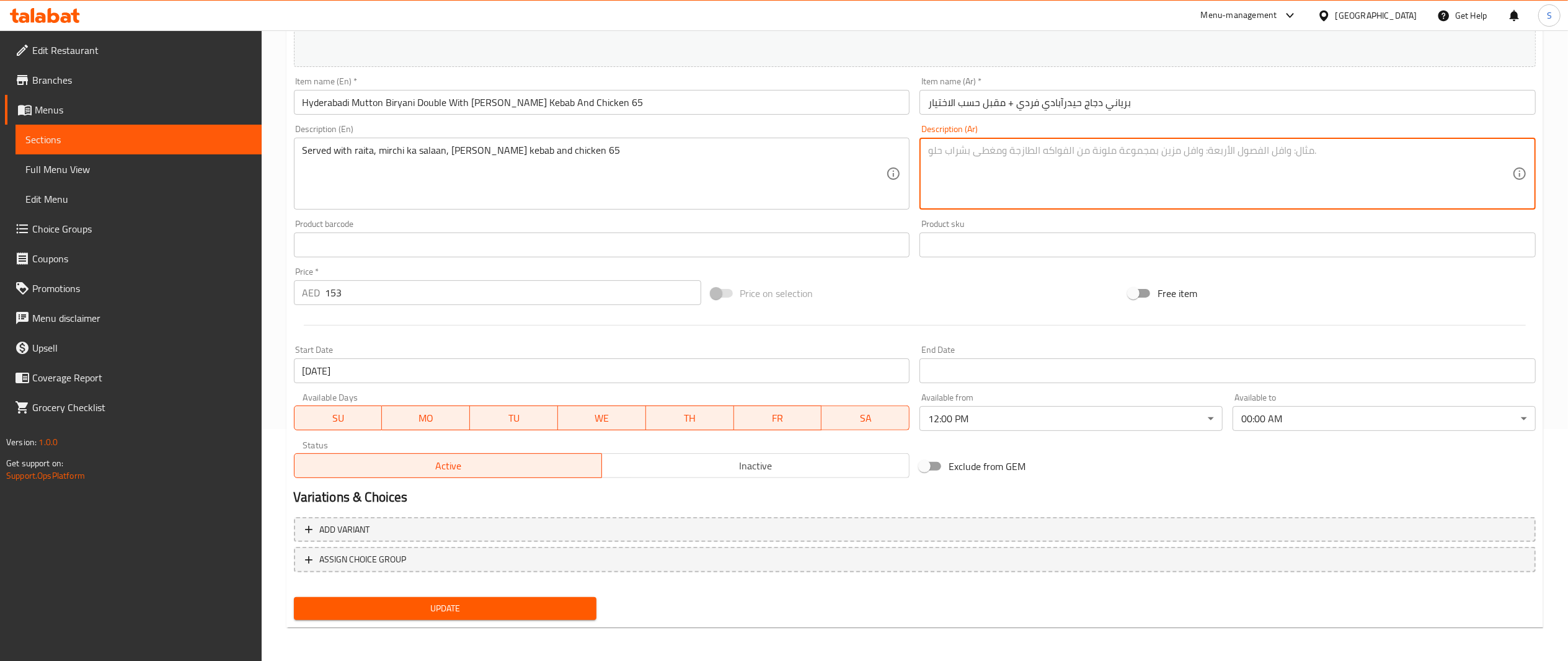
click at [545, 608] on span "Update" at bounding box center [446, 609] width 283 height 16
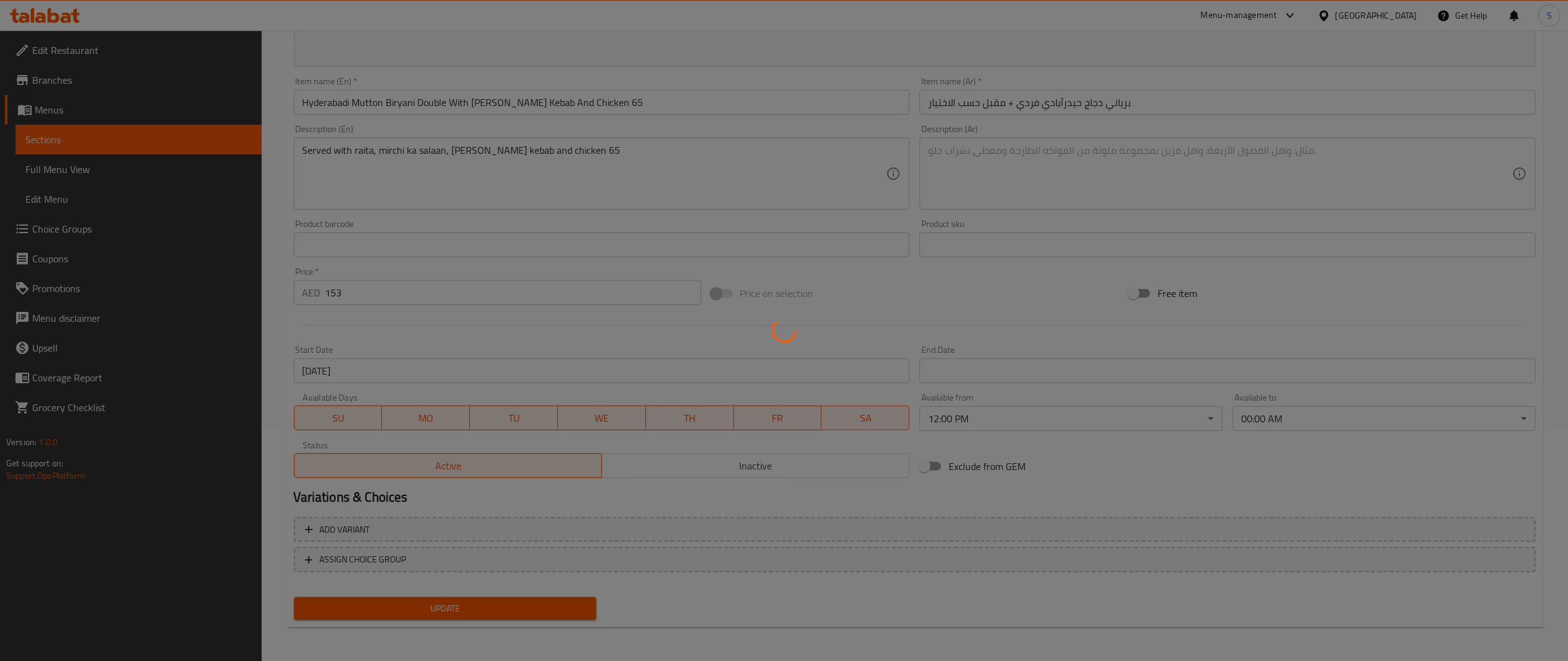
scroll to position [0, 0]
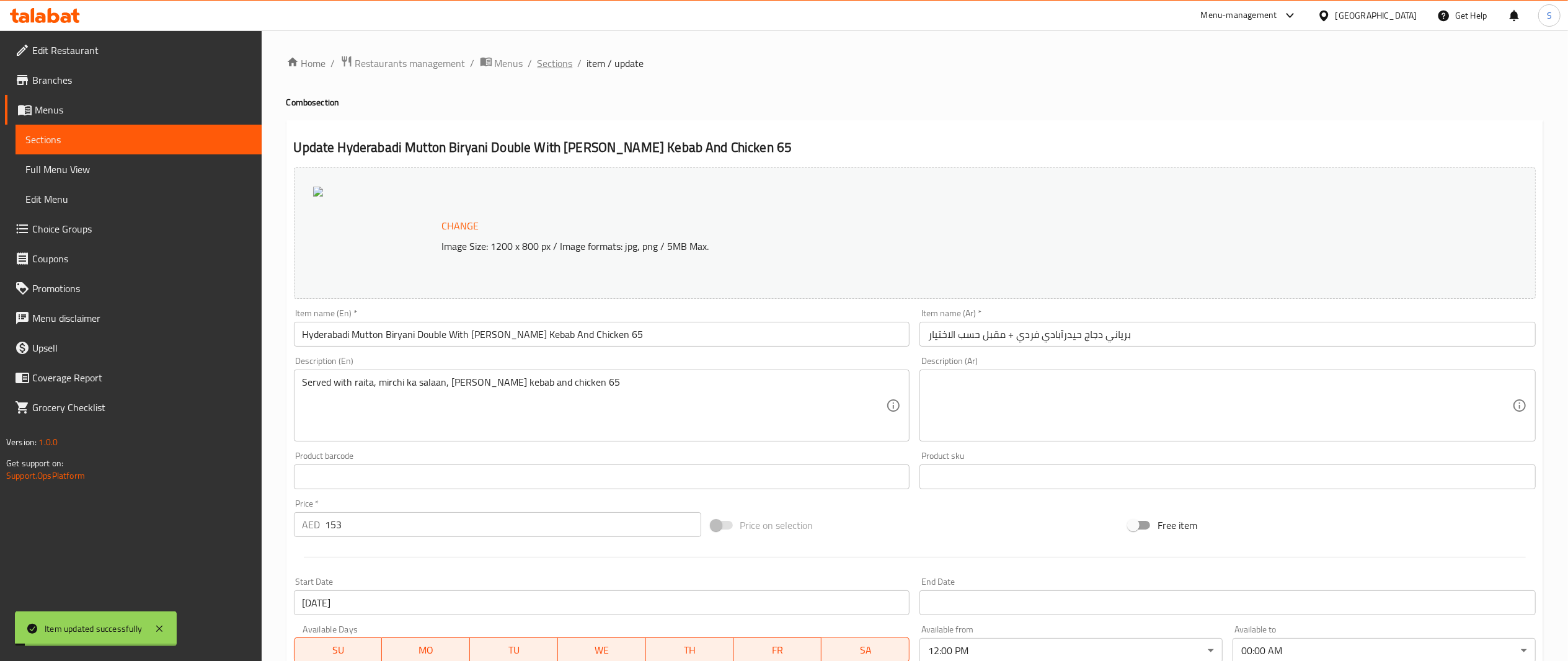
click at [566, 59] on span "Sections" at bounding box center [555, 63] width 35 height 15
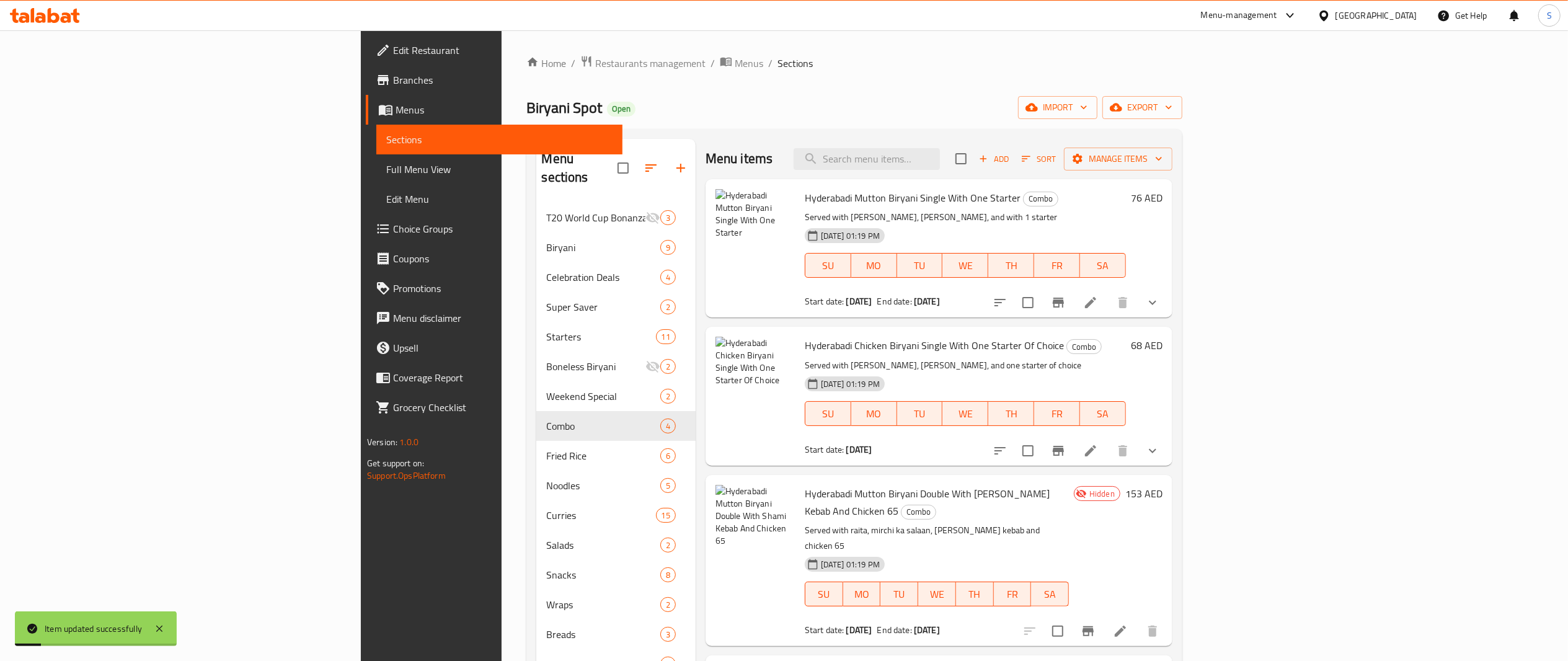
scroll to position [174, 0]
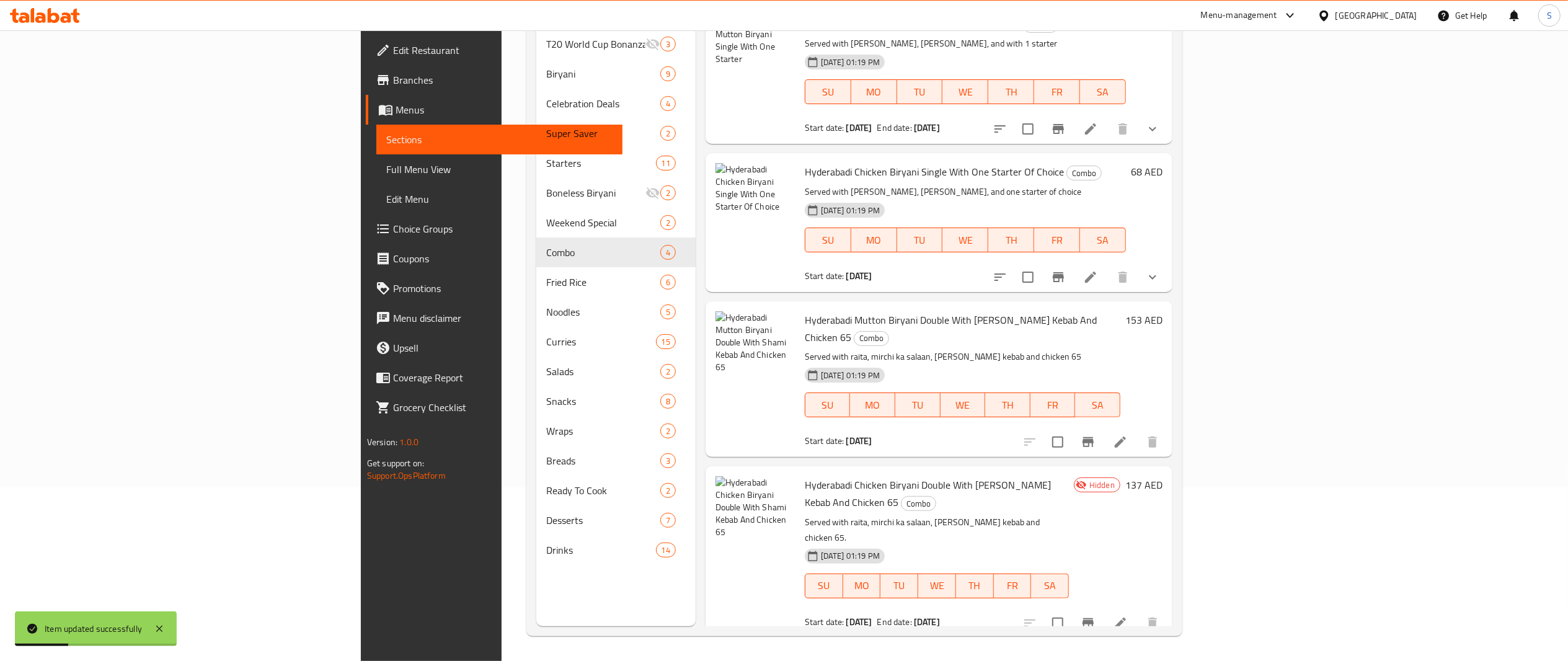
click at [1168, 609] on div at bounding box center [1092, 623] width 153 height 30
click at [1127, 618] on icon at bounding box center [1120, 623] width 11 height 11
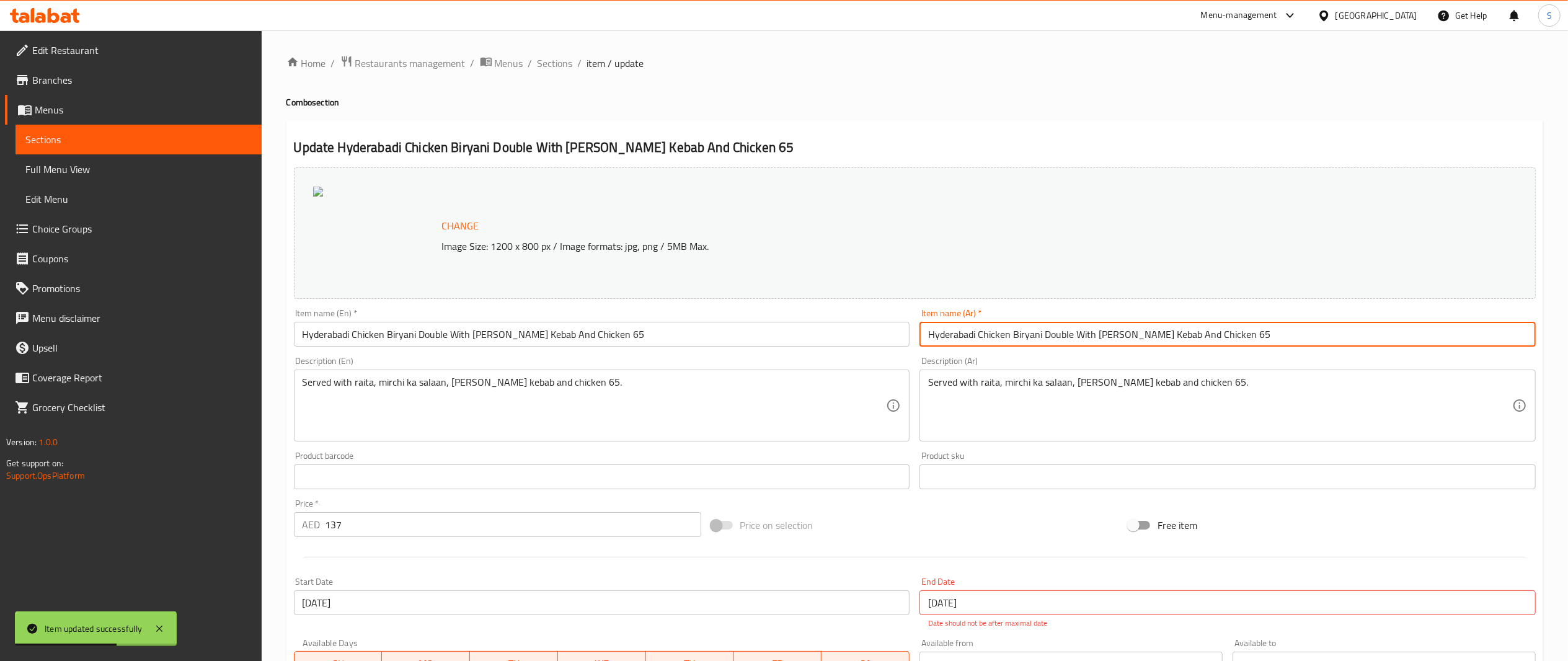
drag, startPoint x: 1287, startPoint y: 332, endPoint x: 672, endPoint y: 309, distance: 615.4
click at [672, 309] on div "Change Image Size: 1200 x 800 px / Image formats: jpg, png / 5MB Max. Item name…" at bounding box center [915, 446] width 1252 height 567
paste input "برياني دجاج حيدرآبادي فردي + مقبل حسب الاختيار"
type input "برياني دجاج حيدرآبادي فردي + مقبل حسب الاختيار"
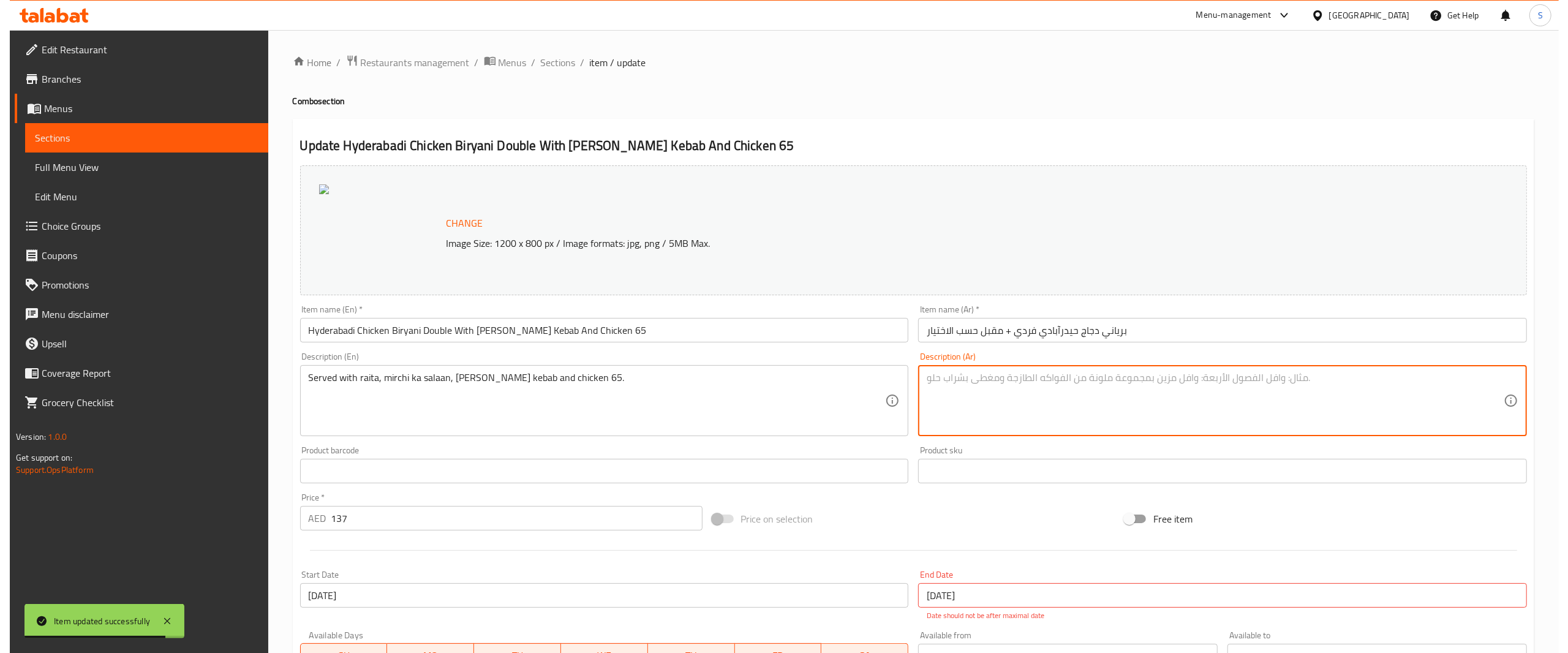
scroll to position [243, 0]
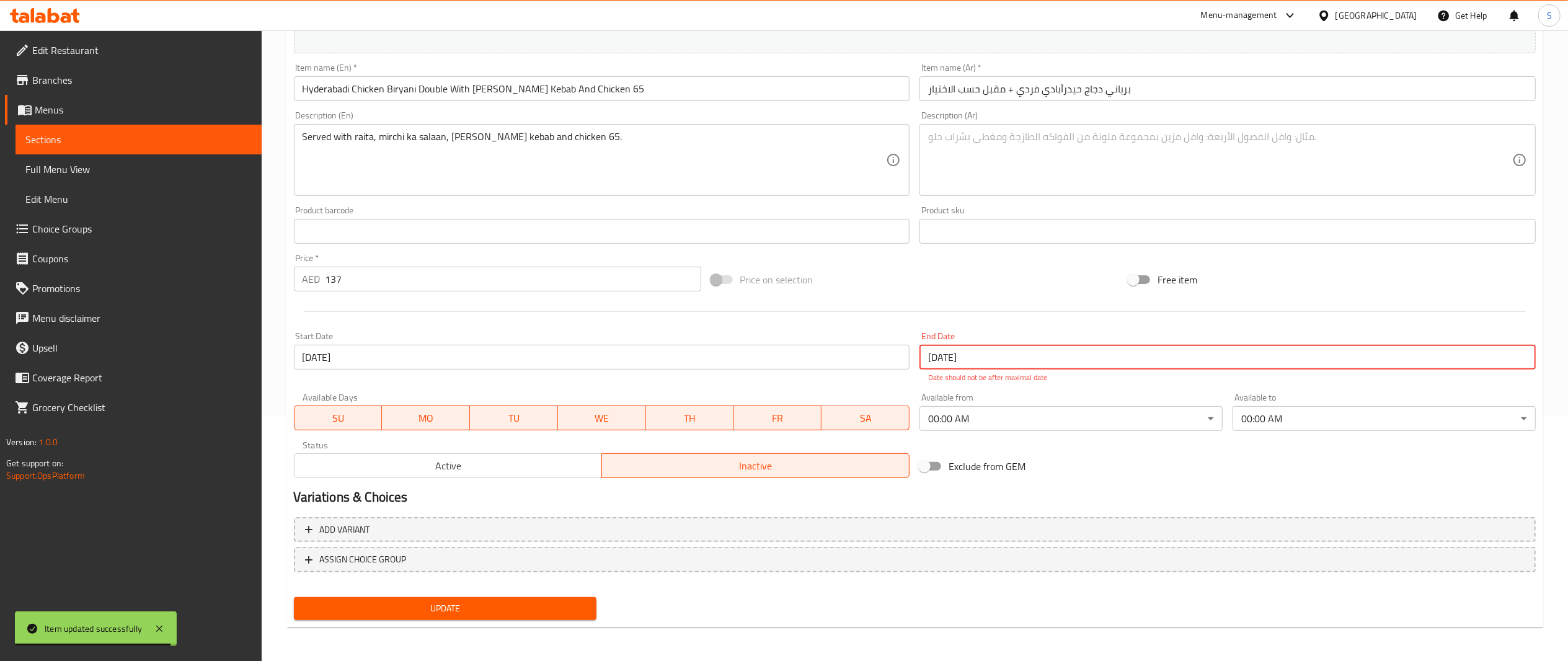
click at [1276, 344] on input "[DATE]" at bounding box center [1227, 357] width 616 height 24
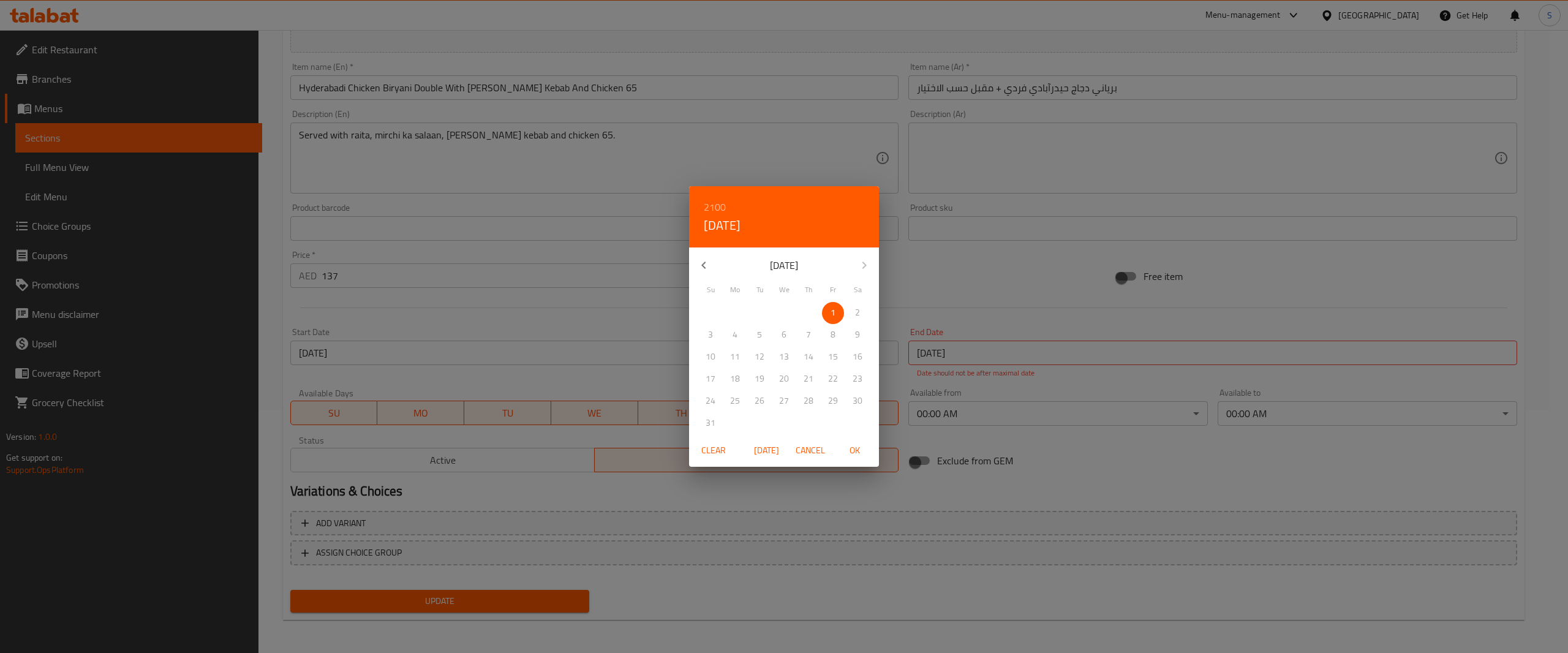
click at [718, 451] on span "Clear" at bounding box center [714, 451] width 29 height 16
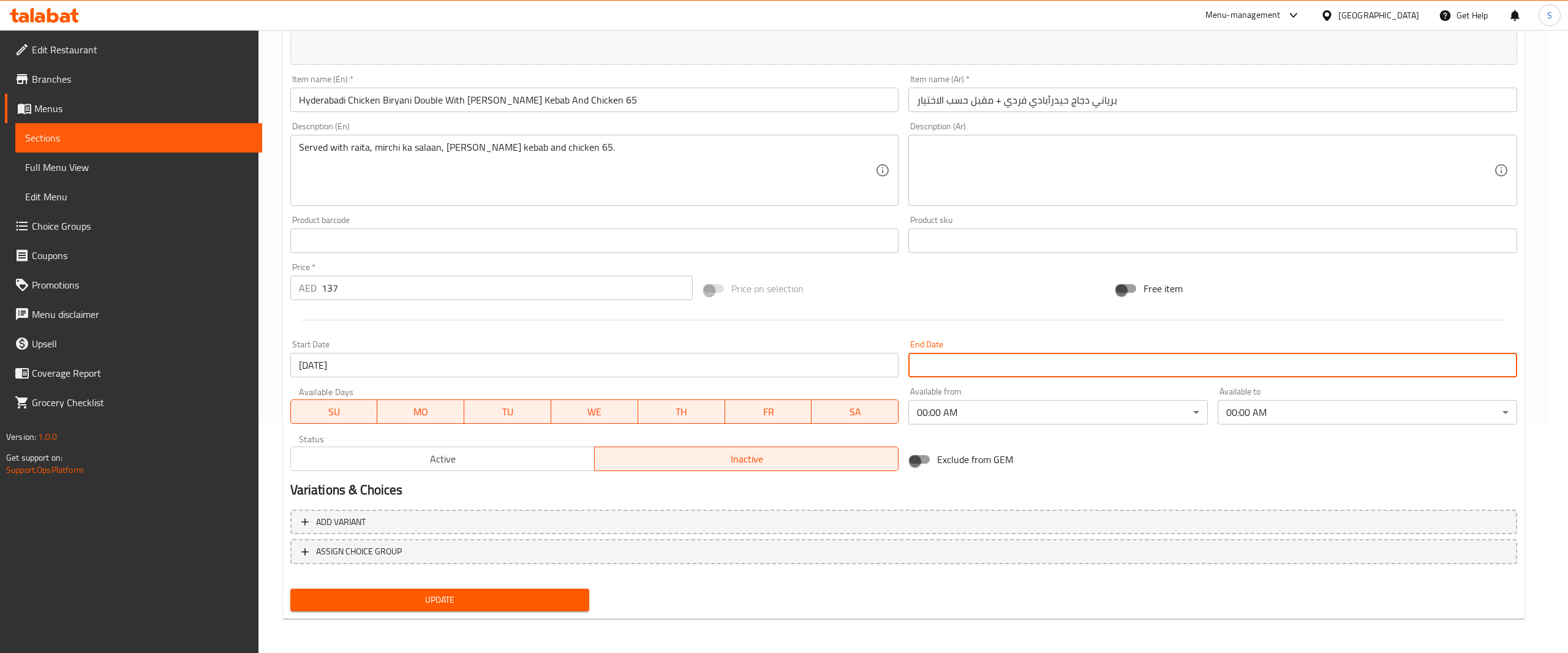
scroll to position [229, 0]
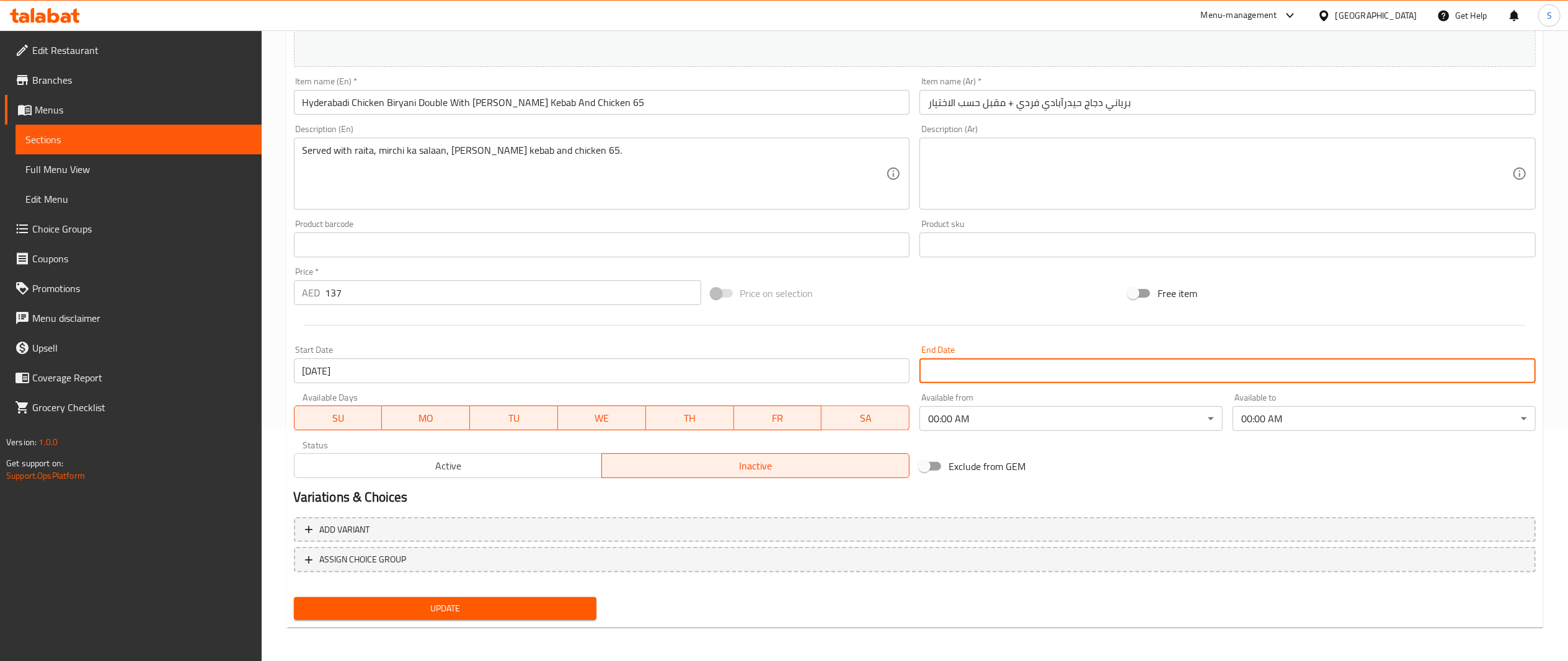
click at [584, 474] on span "Active" at bounding box center [448, 466] width 298 height 18
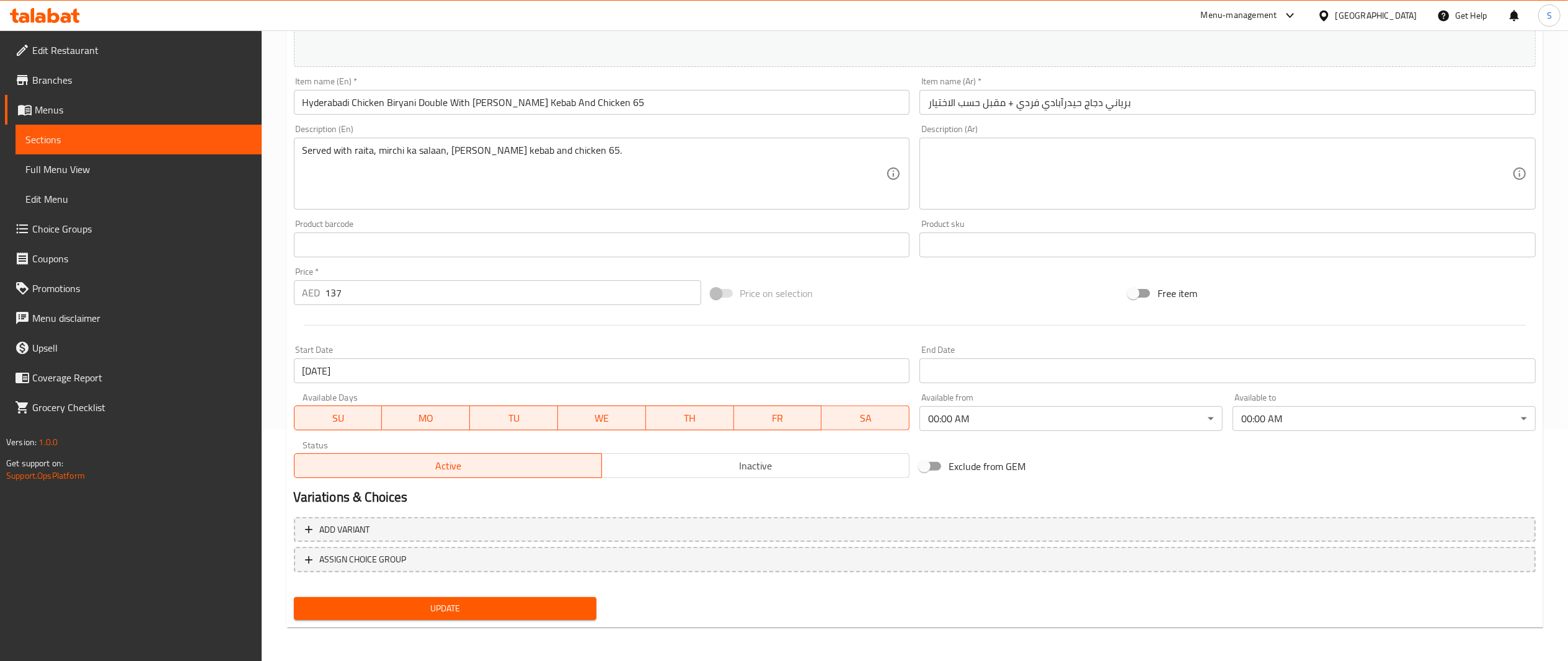
click at [974, 421] on body "​ Menu-management [GEOGRAPHIC_DATA] Get Help S Edit Restaurant Branches Menus S…" at bounding box center [784, 114] width 1568 height 631
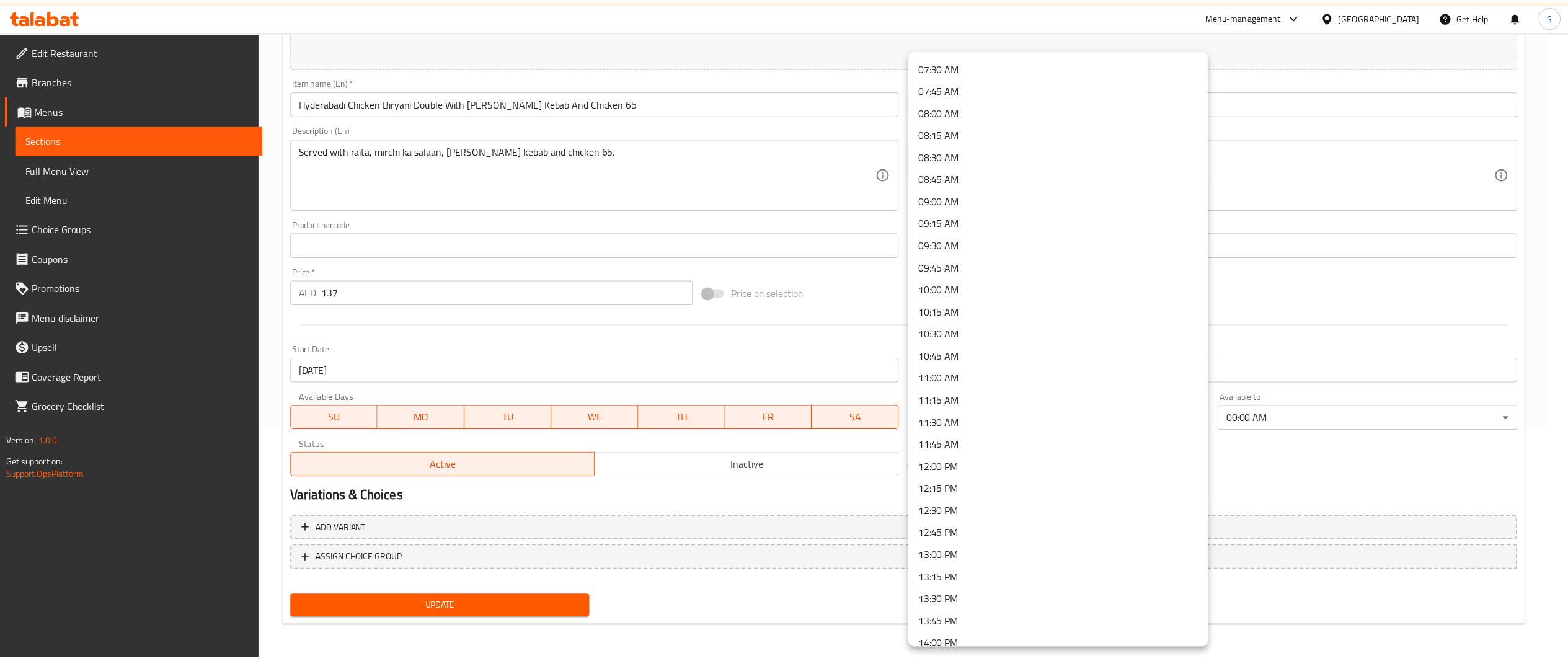
scroll to position [674, 0]
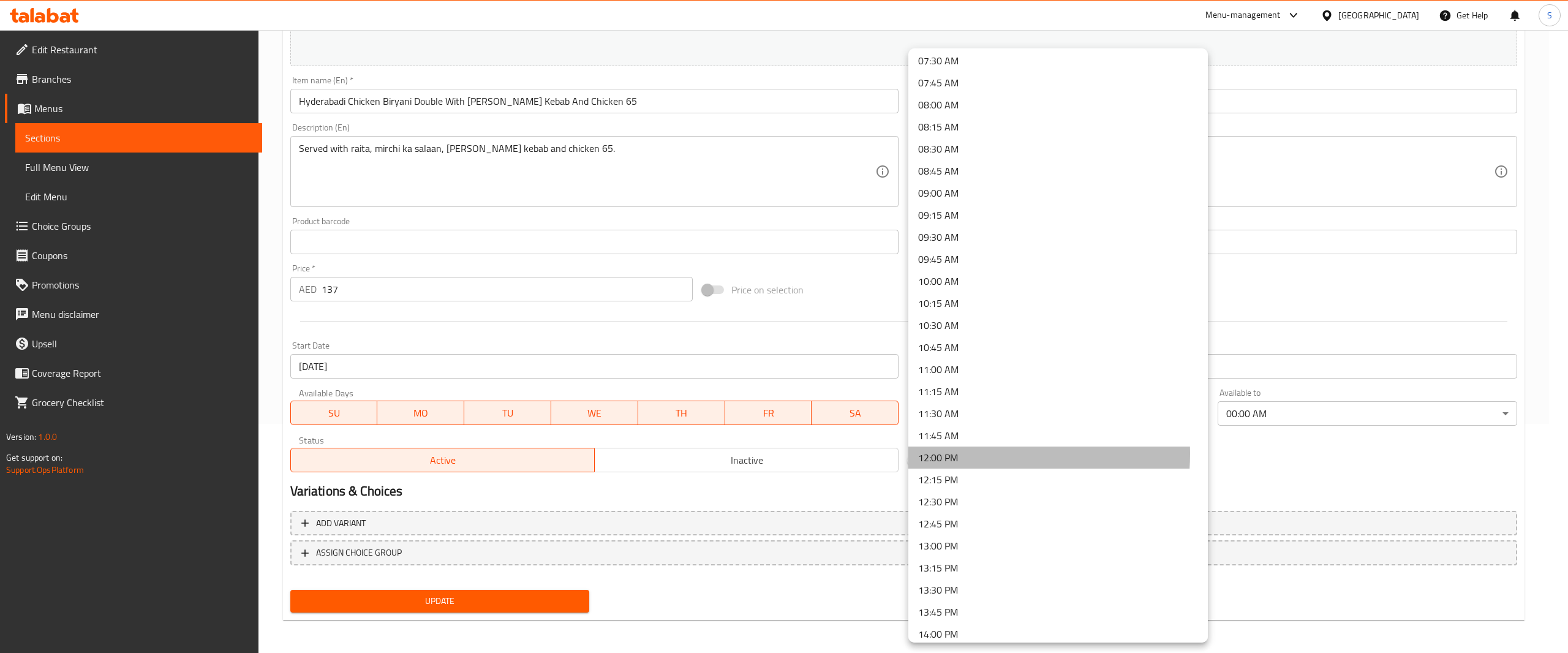
click at [976, 453] on li "12:00 PM" at bounding box center [1058, 458] width 300 height 22
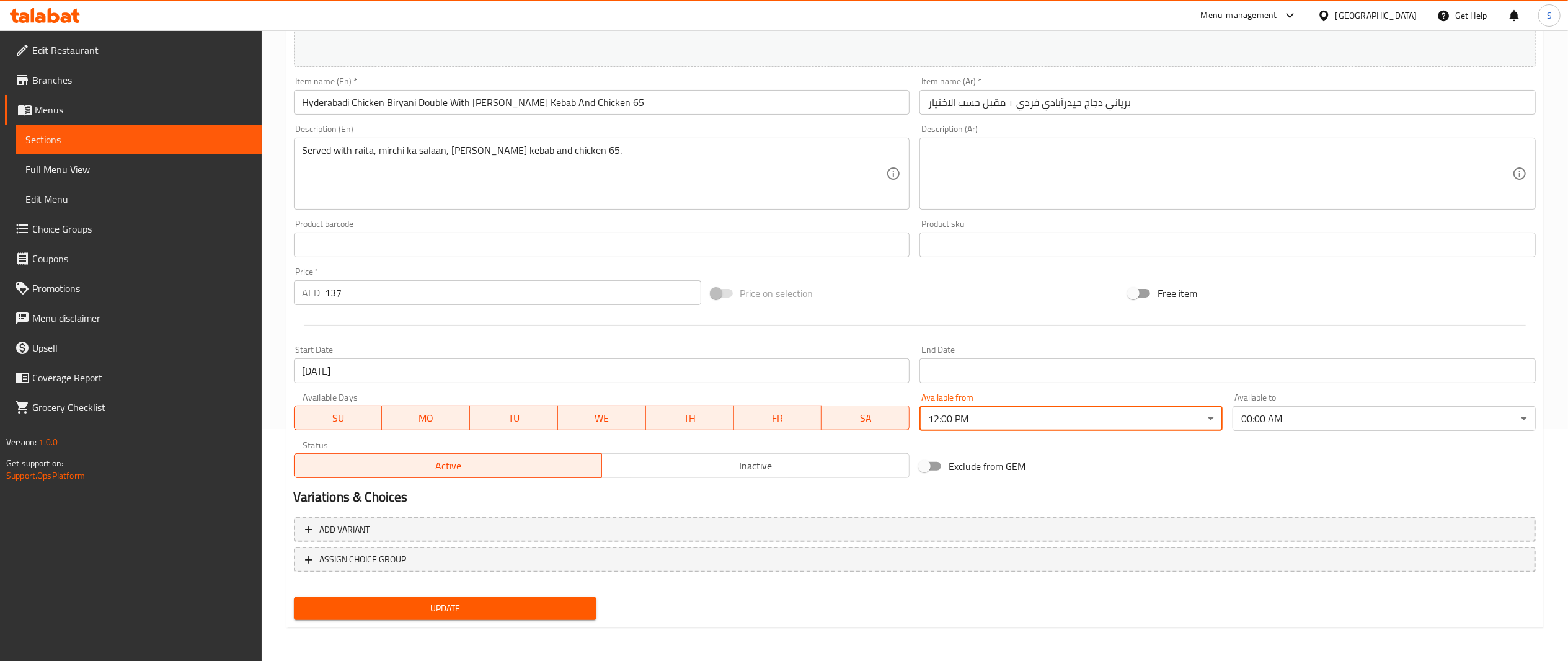
click at [562, 598] on button "Update" at bounding box center [445, 609] width 303 height 23
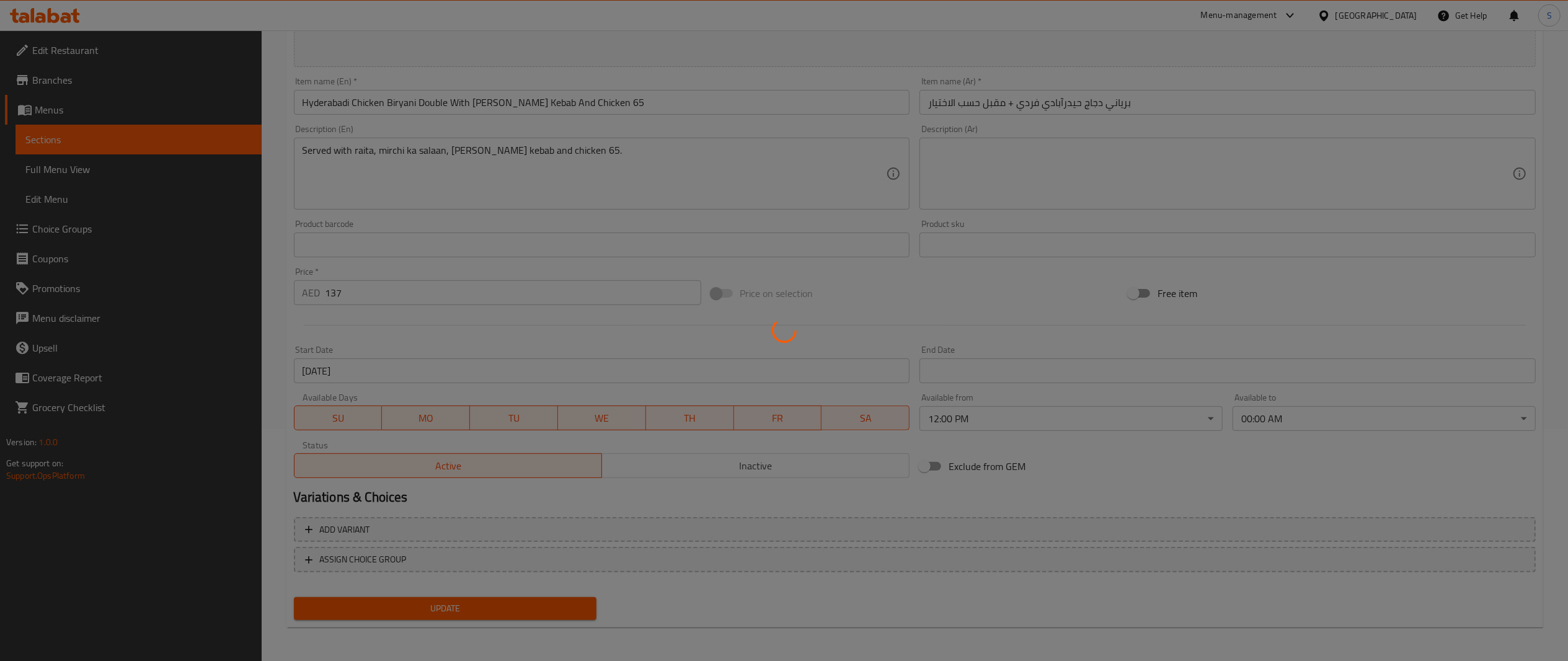
scroll to position [0, 0]
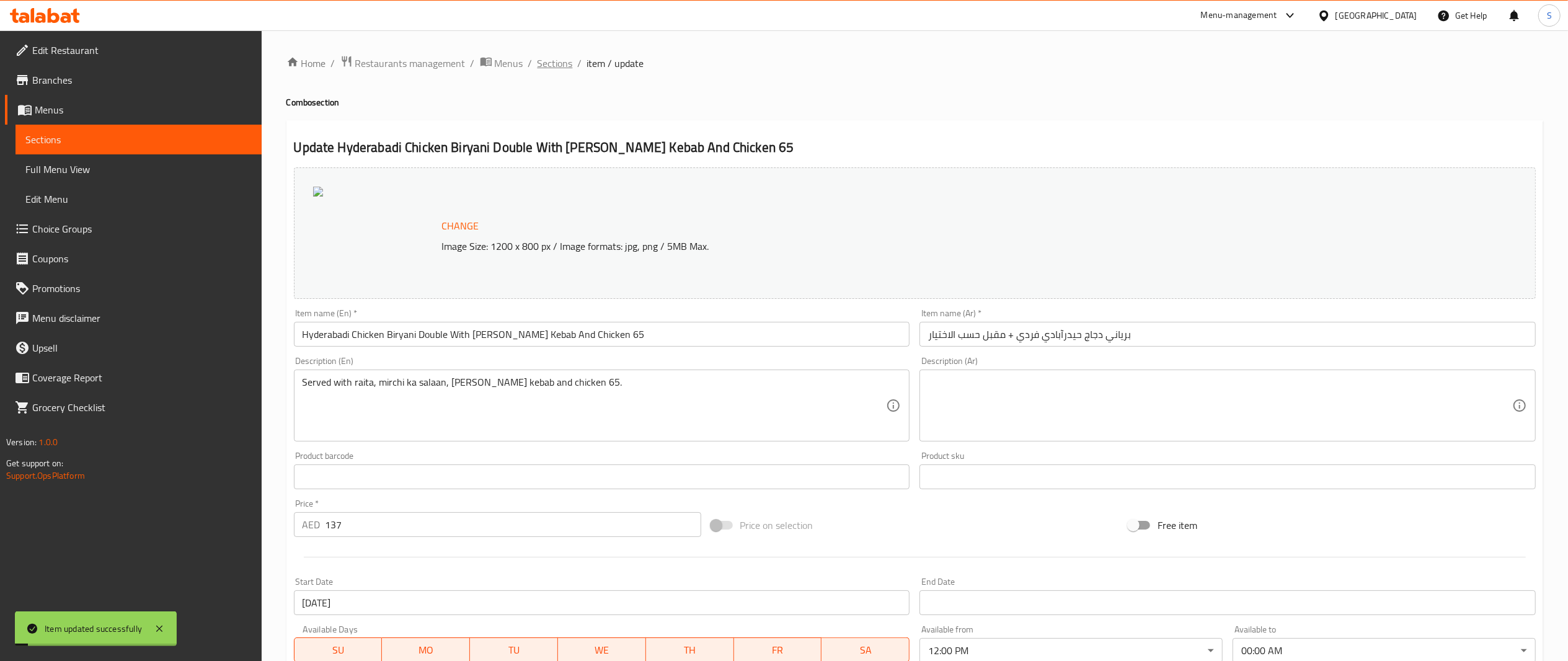
click at [557, 59] on span "Sections" at bounding box center [555, 63] width 35 height 15
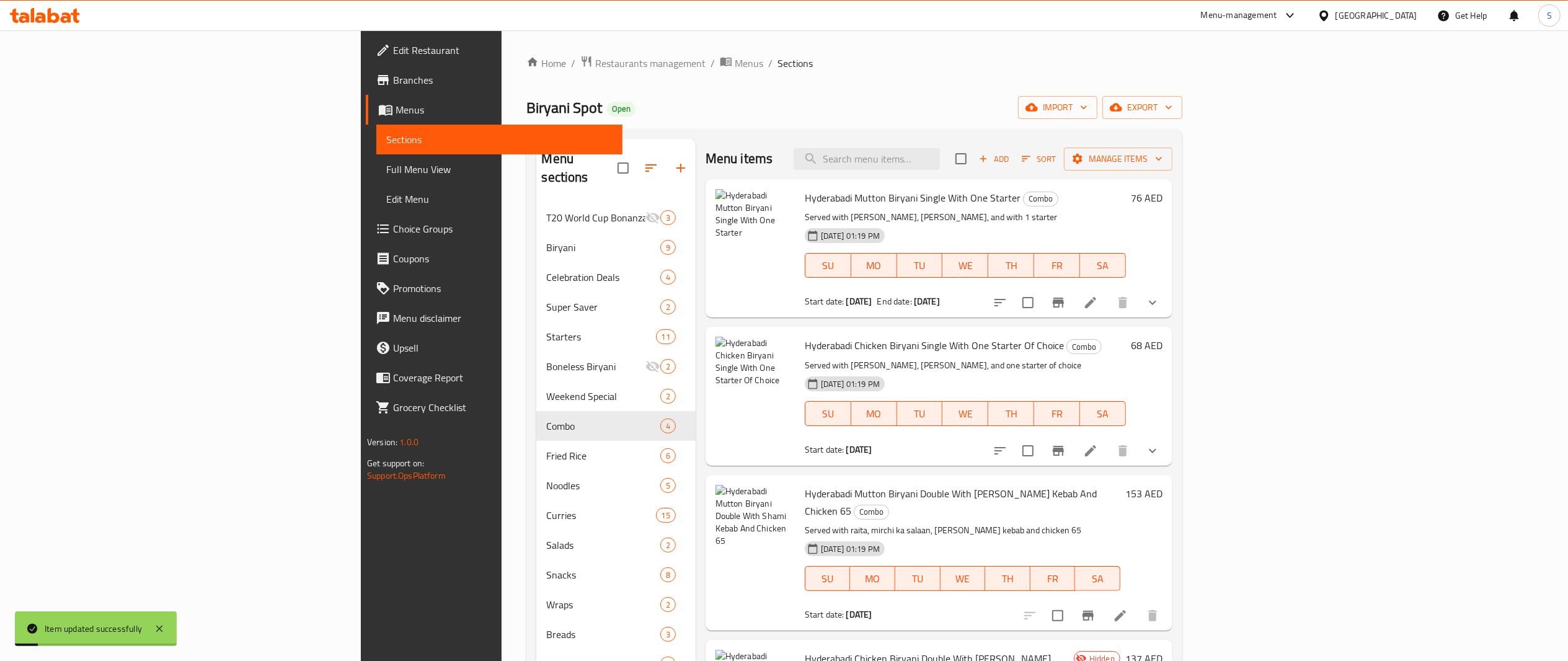
scroll to position [174, 0]
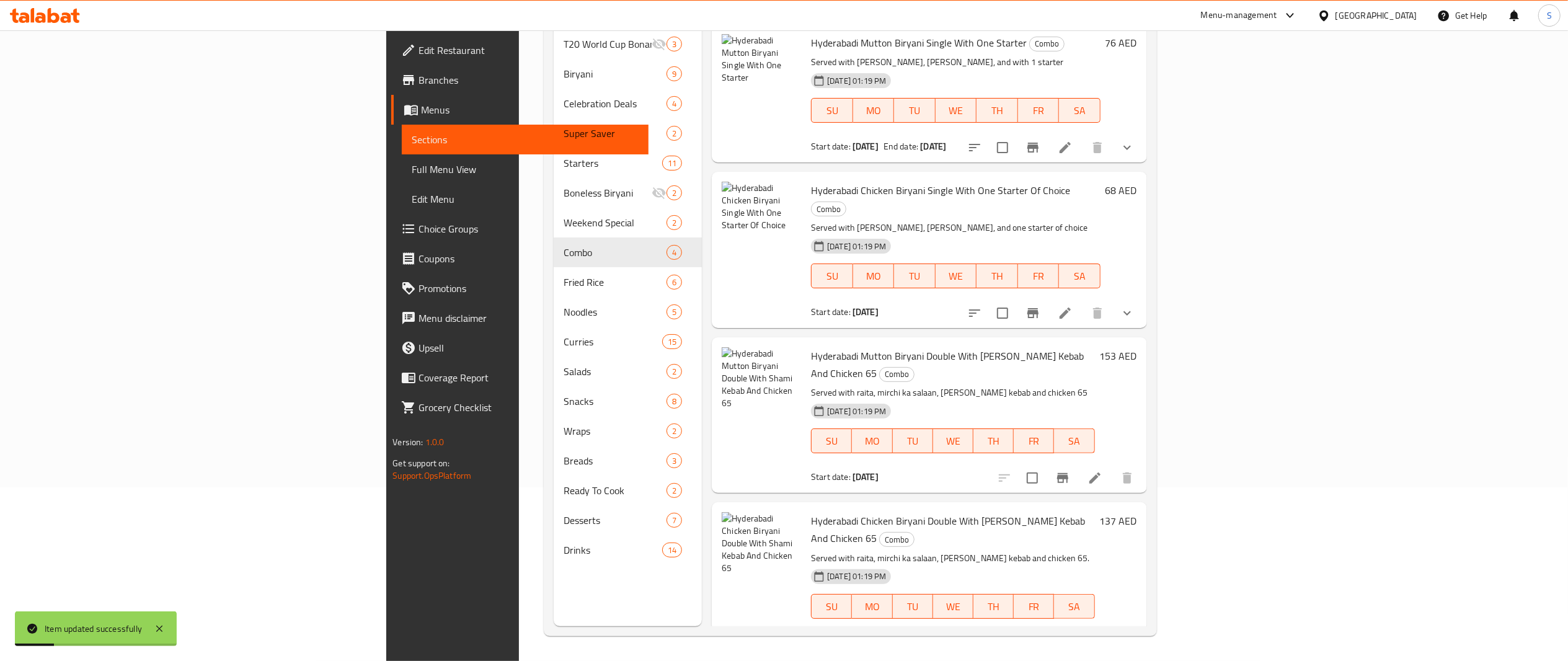
click at [1113, 467] on li at bounding box center [1095, 478] width 35 height 23
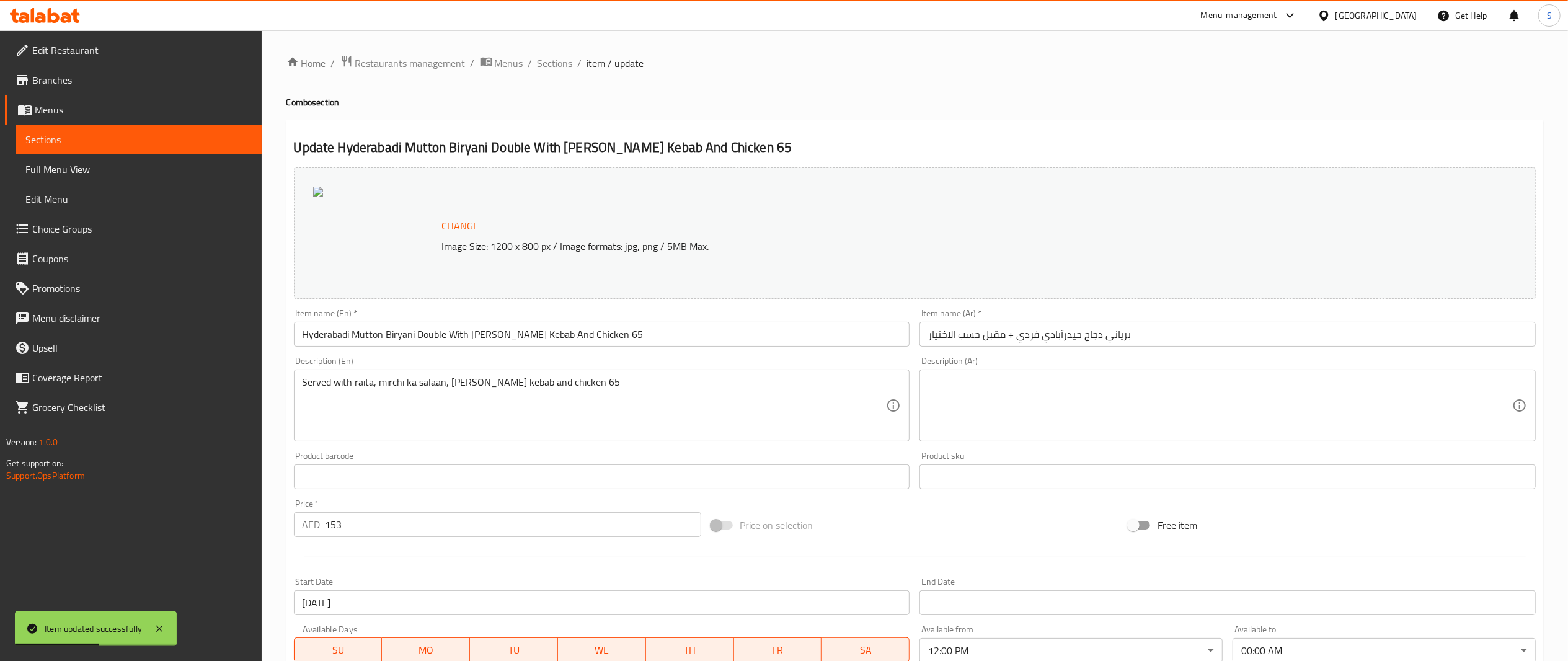
click at [564, 59] on span "Sections" at bounding box center [555, 63] width 35 height 15
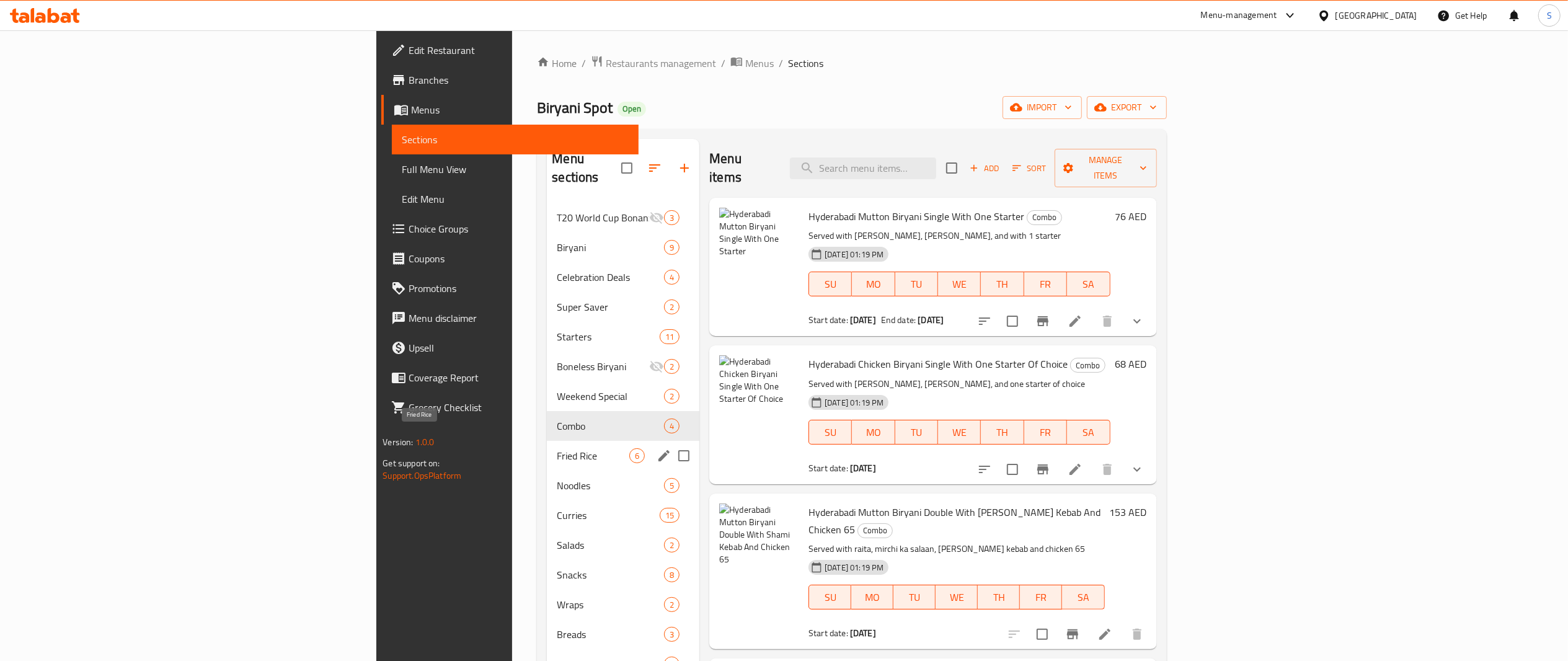
click at [557, 449] on span "Fried Rice" at bounding box center [593, 456] width 73 height 15
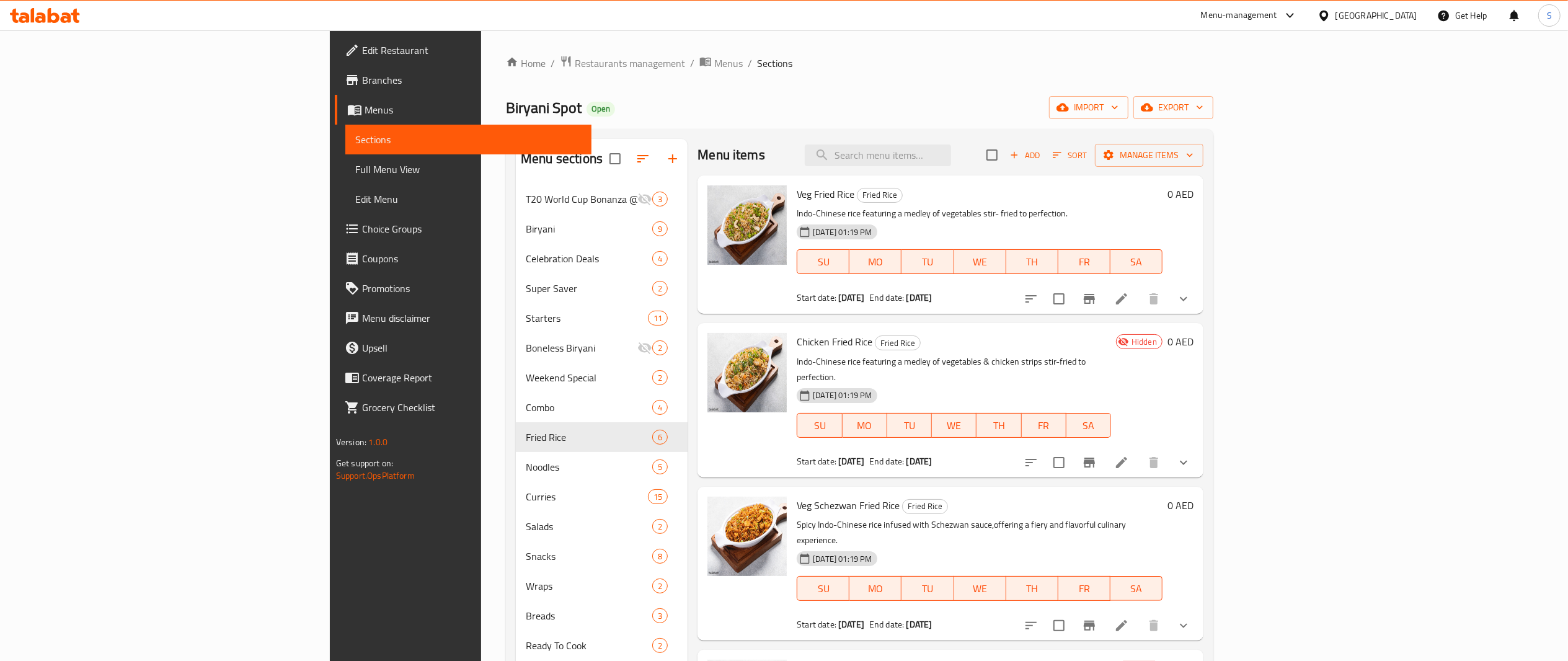
scroll to position [3, 0]
click at [1139, 456] on li at bounding box center [1122, 464] width 35 height 23
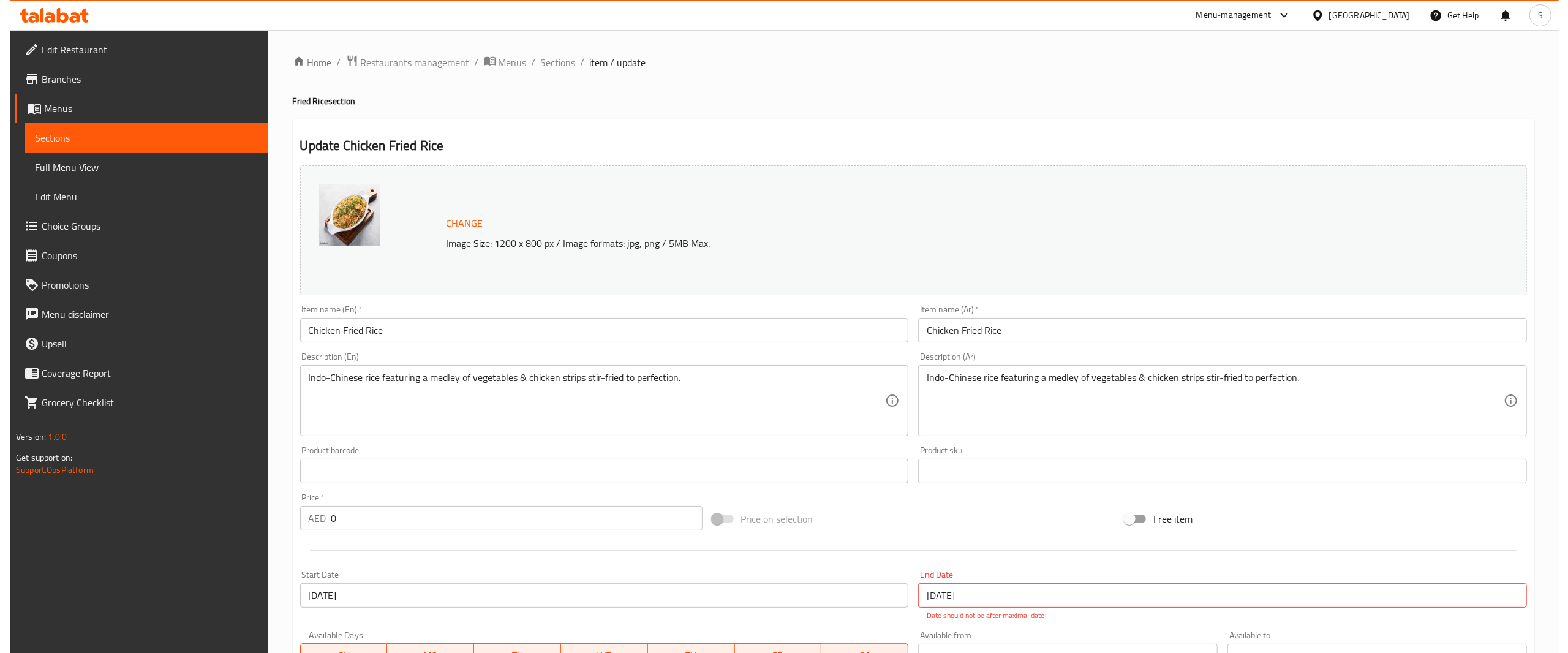
scroll to position [288, 0]
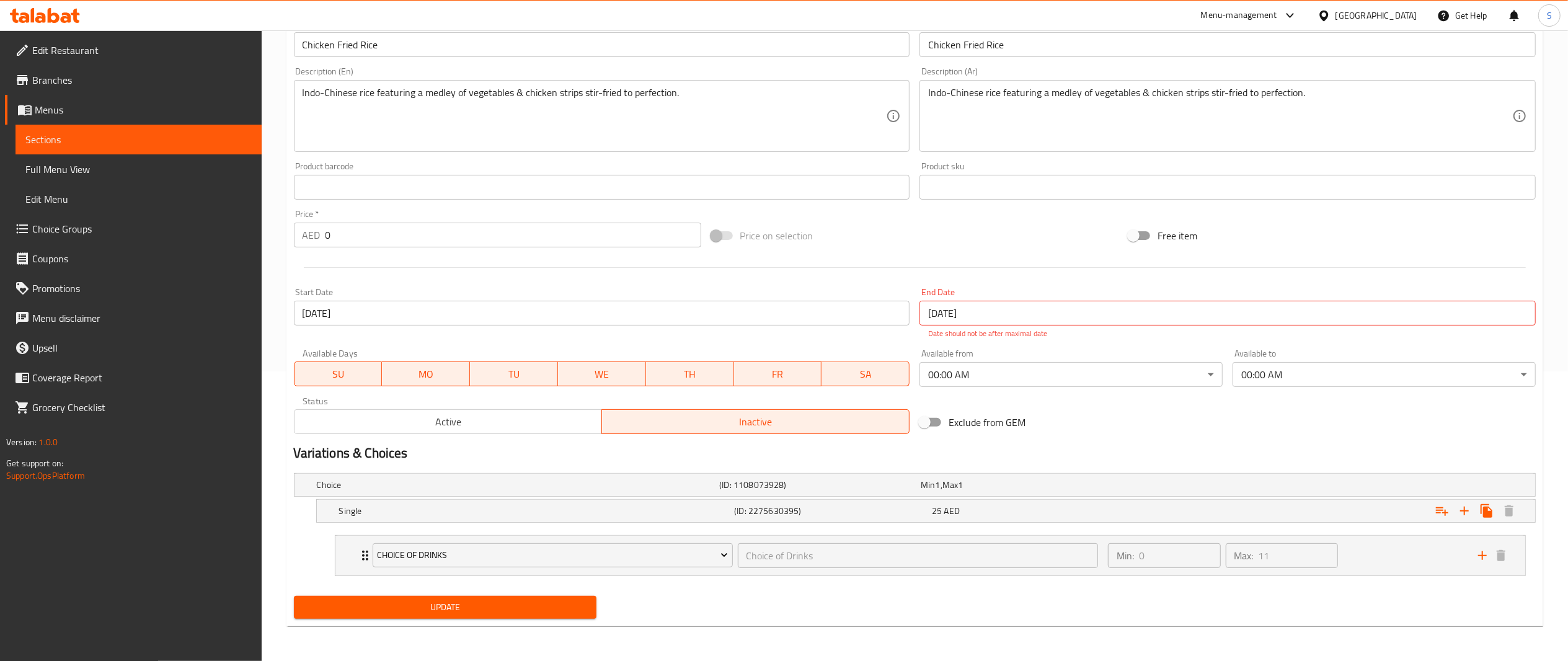
click at [1030, 313] on input "[DATE]" at bounding box center [1227, 313] width 616 height 24
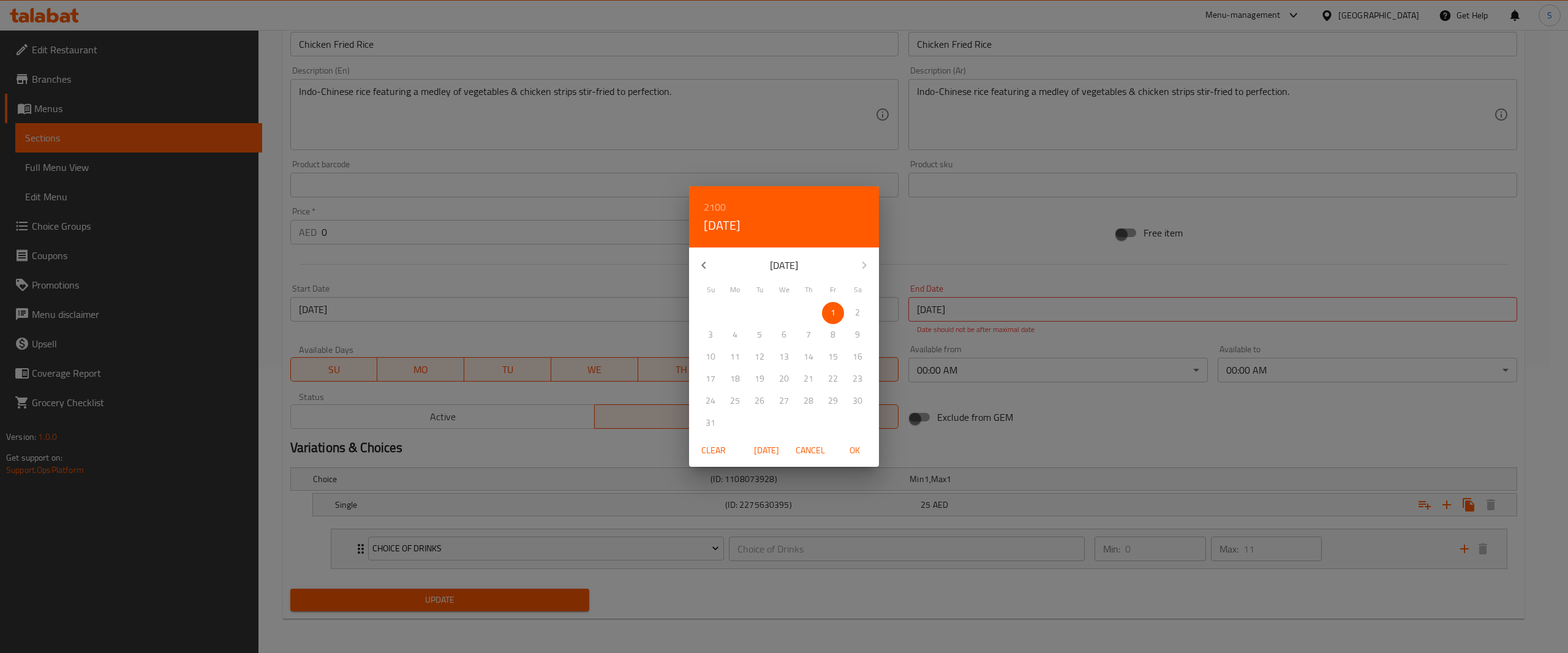
click at [725, 446] on span "Clear" at bounding box center [714, 451] width 29 height 16
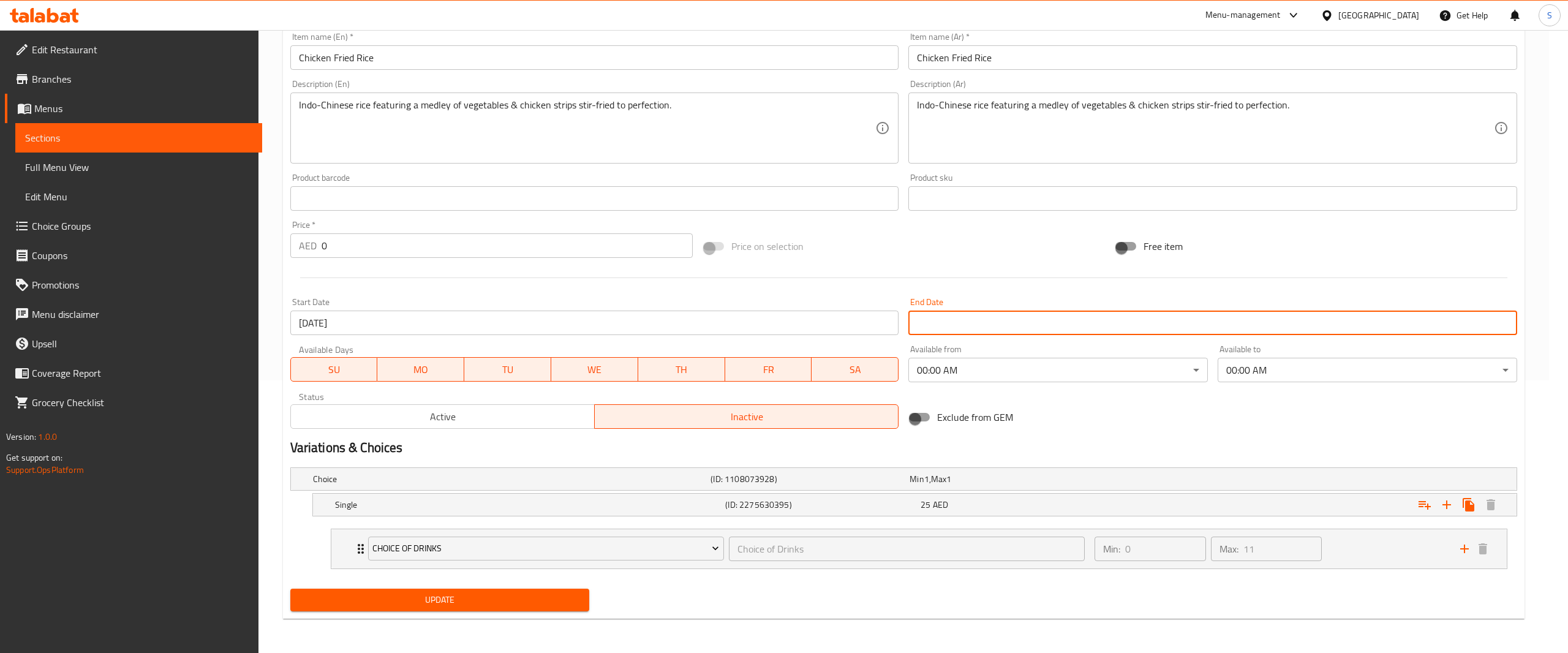
scroll to position [275, 0]
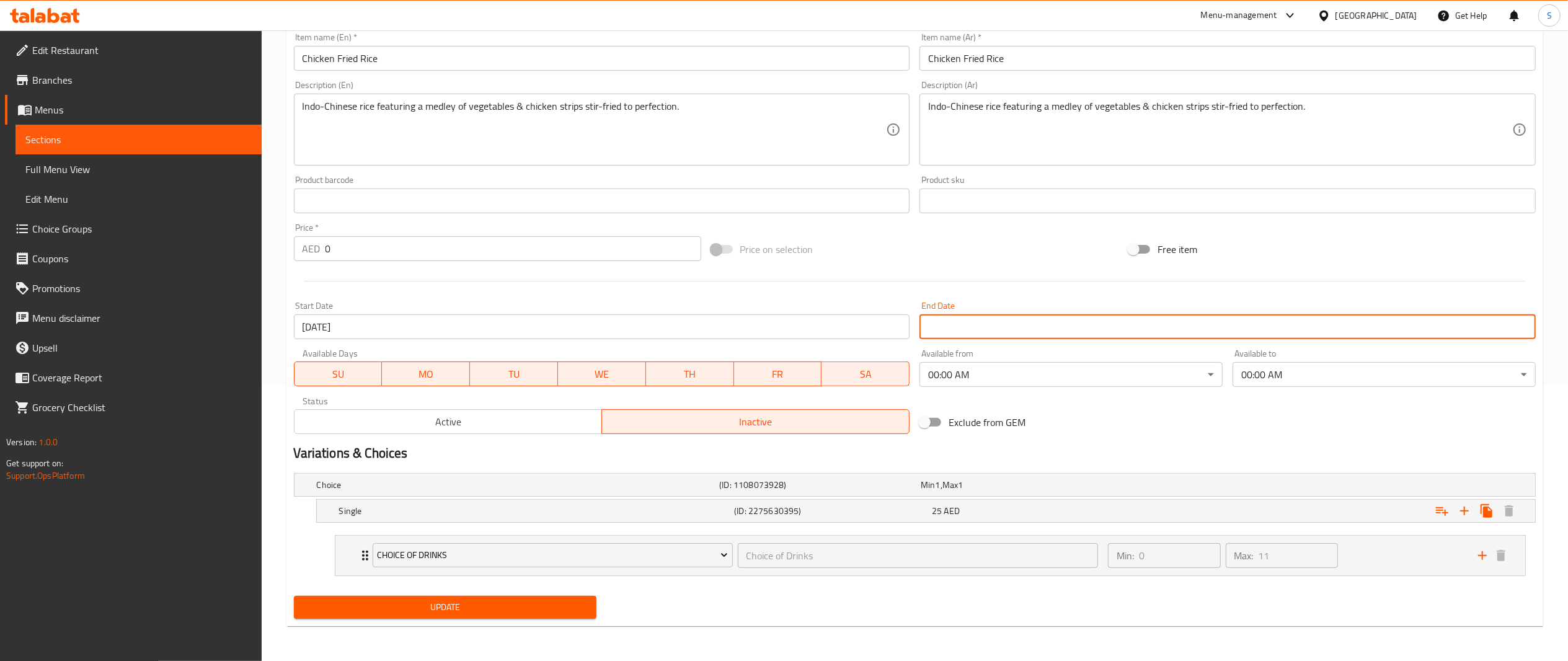
click at [559, 426] on span "Active" at bounding box center [448, 422] width 298 height 18
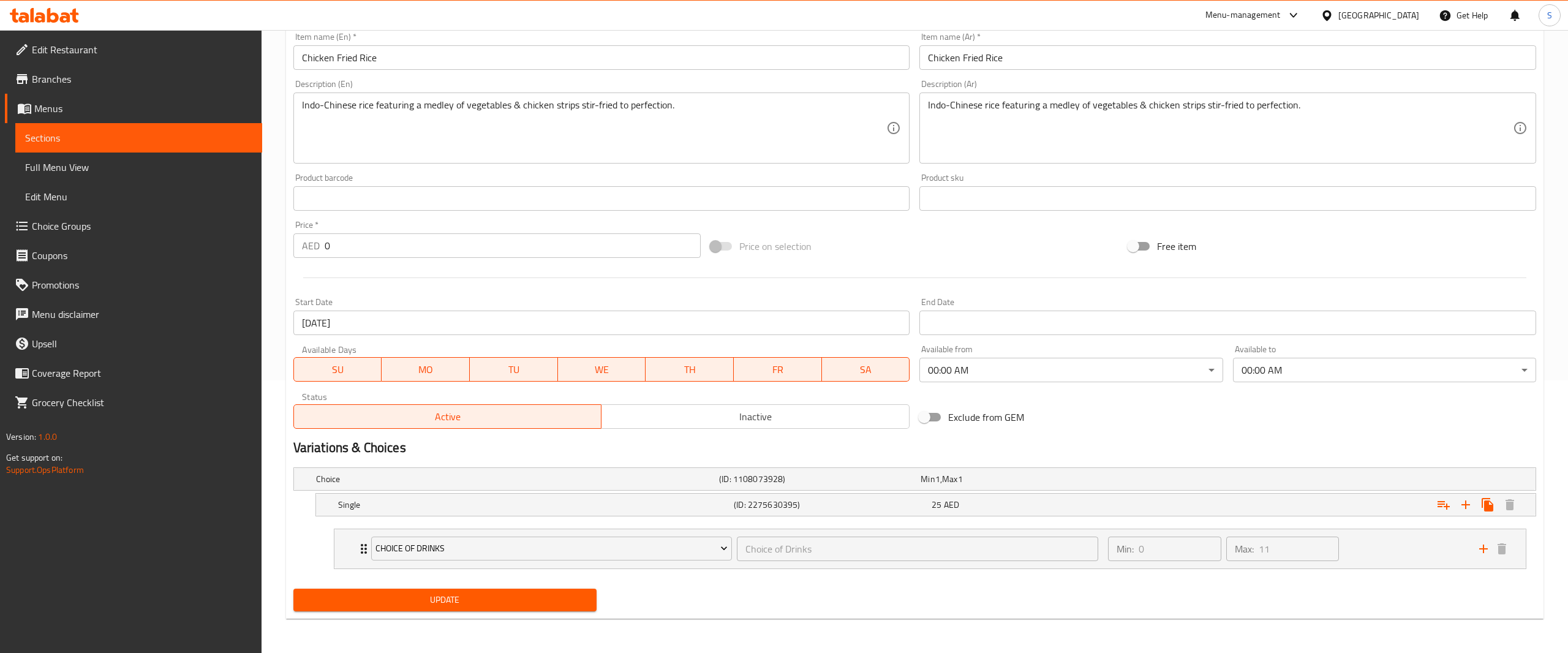
click at [983, 375] on body "​ Menu-management [GEOGRAPHIC_DATA] Get Help S Edit Restaurant Branches Menus S…" at bounding box center [784, 69] width 1568 height 624
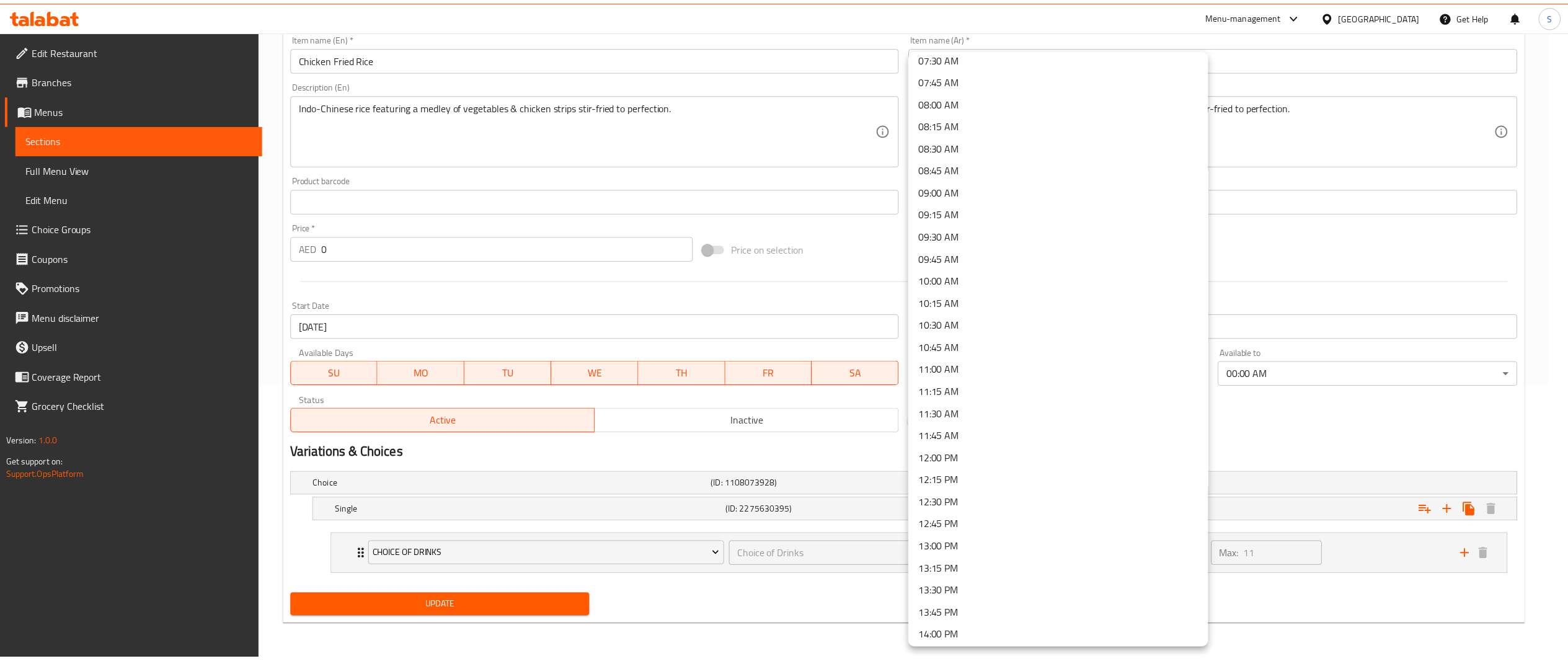
scroll to position [678, 0]
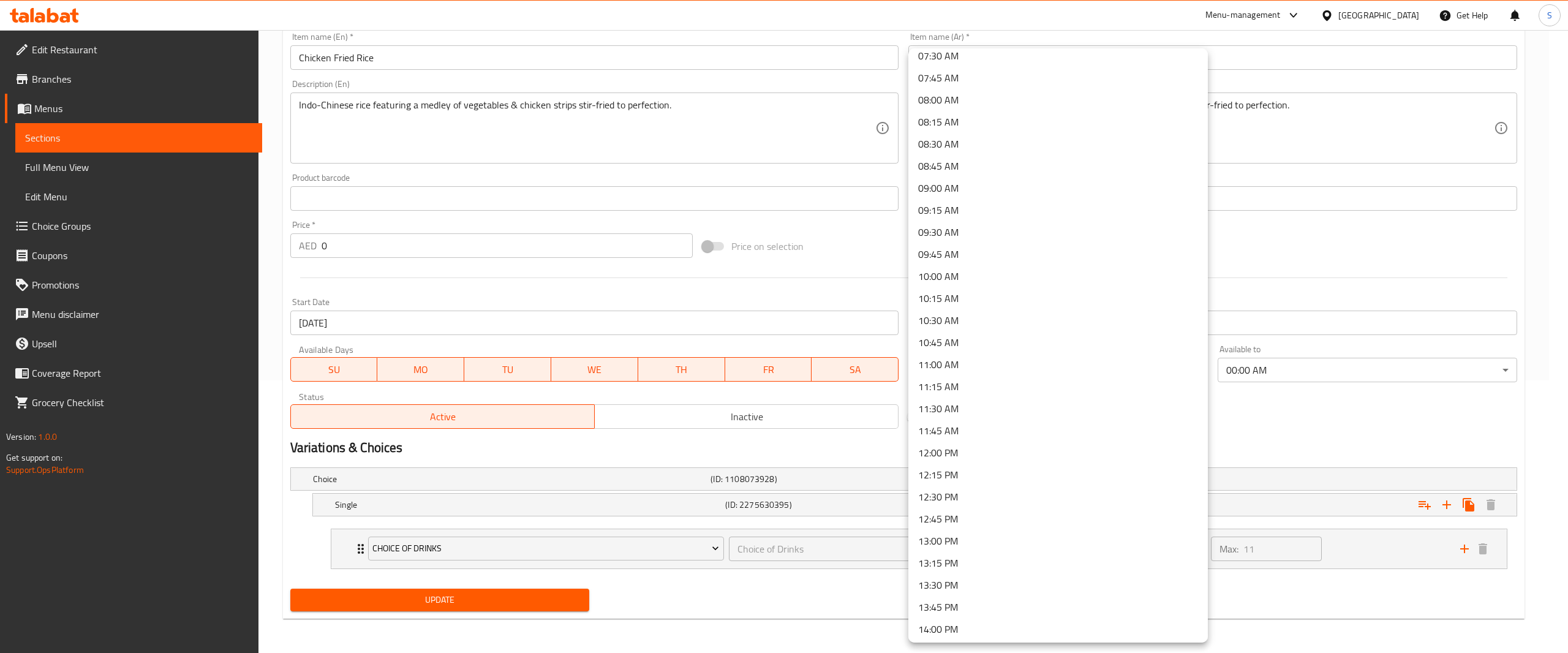
click at [1030, 453] on li "12:00 PM" at bounding box center [1058, 453] width 300 height 22
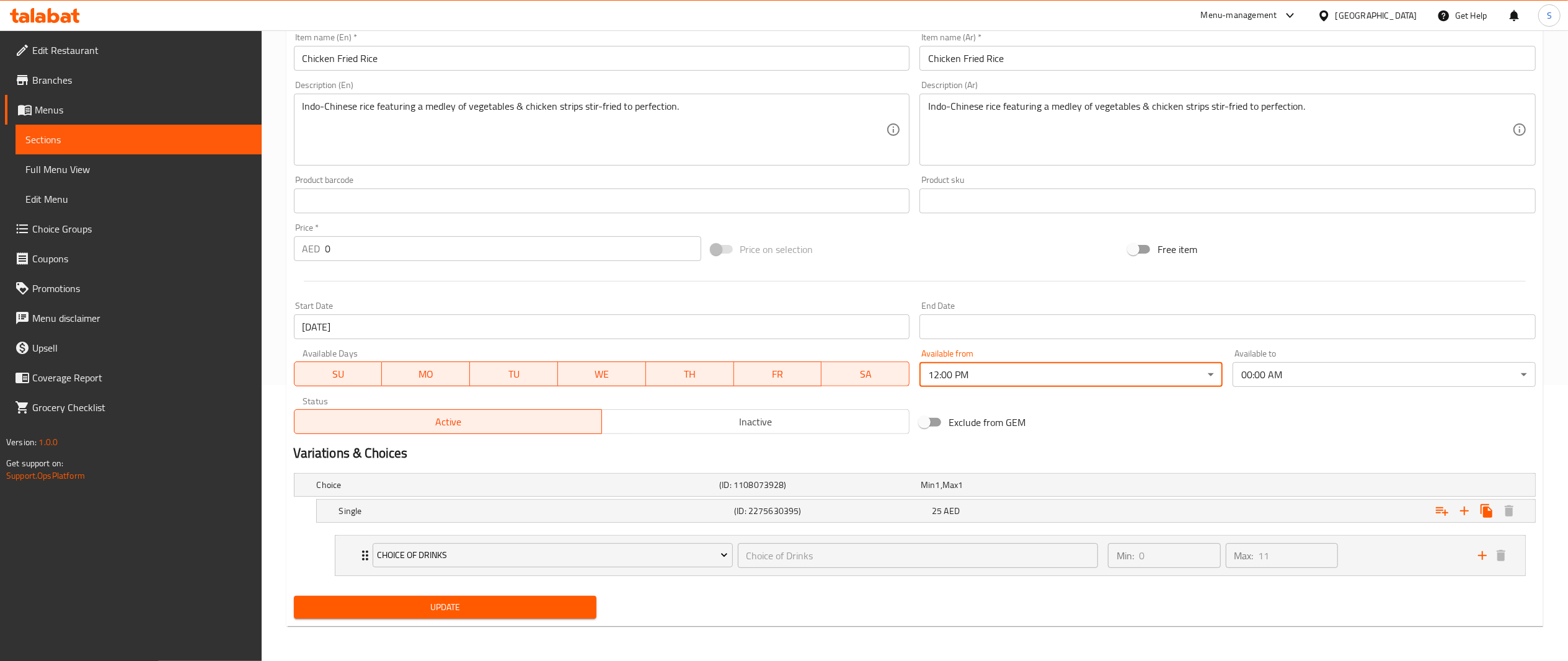
click at [1207, 439] on div "Variations & Choices" at bounding box center [915, 453] width 1252 height 29
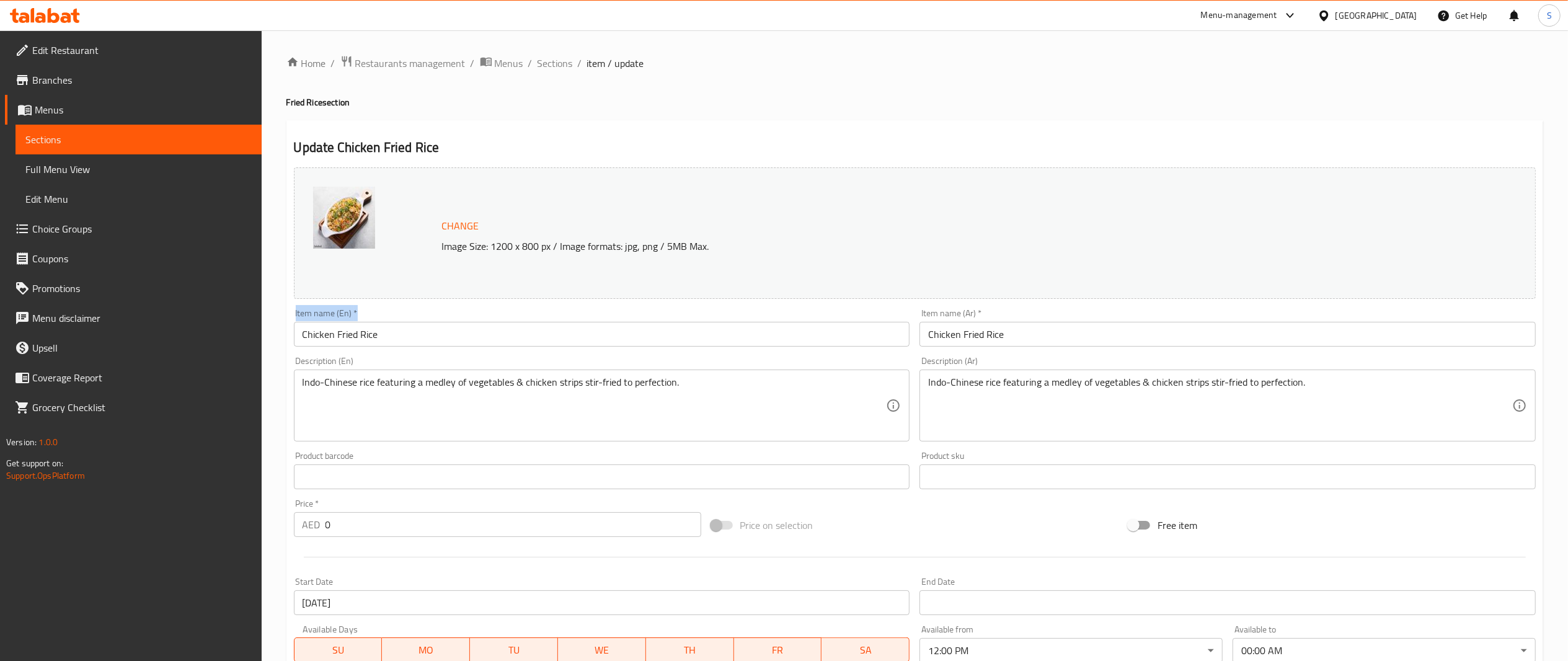
drag, startPoint x: 874, startPoint y: 349, endPoint x: 319, endPoint y: 313, distance: 556.2
click at [319, 313] on div "Item name (En)   * Chicken Fried Rice Item name (En) *" at bounding box center [602, 328] width 627 height 48
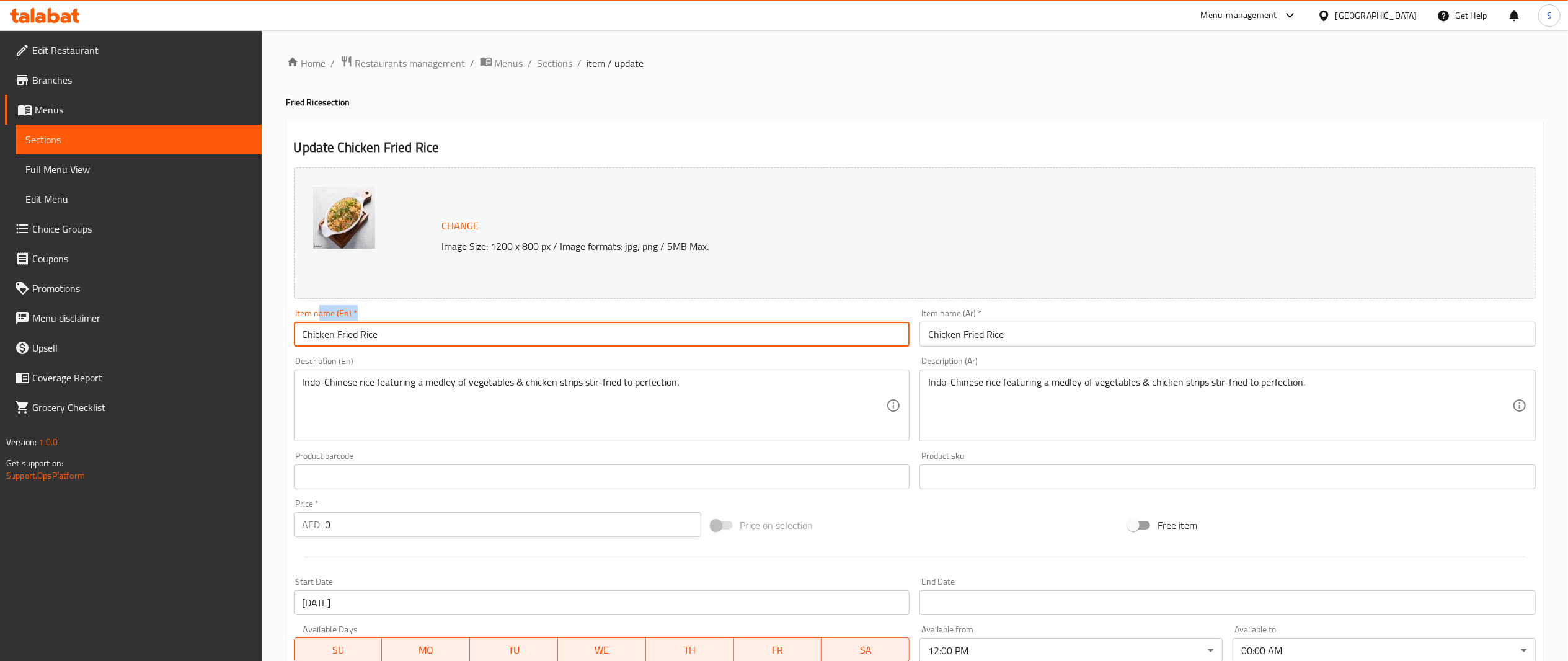
click at [394, 328] on input "Chicken Fried Rice" at bounding box center [601, 334] width 616 height 24
drag, startPoint x: 394, startPoint y: 328, endPoint x: 253, endPoint y: 324, distance: 141.1
click at [253, 324] on div "Edit Restaurant Branches Menus Sections Full Menu View Edit Menu Choice Groups …" at bounding box center [784, 484] width 1568 height 907
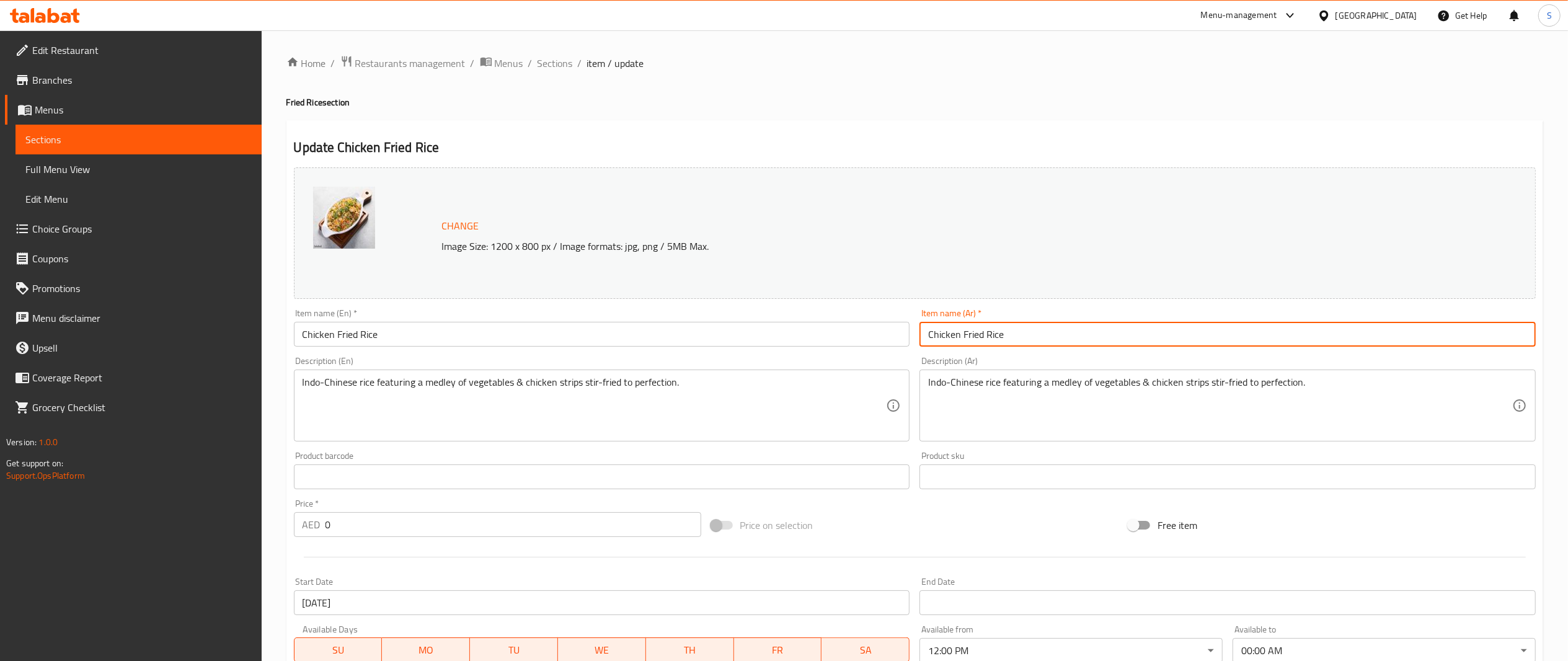
drag, startPoint x: 1065, startPoint y: 342, endPoint x: 645, endPoint y: 317, distance: 420.7
click at [645, 317] on div "Change Image Size: 1200 x 800 px / Image formats: jpg, png / 5MB Max. Item name…" at bounding box center [915, 439] width 1252 height 553
paste input "أرز مقلي بالدجاج"
type input "أرز مقلي بالدجاج"
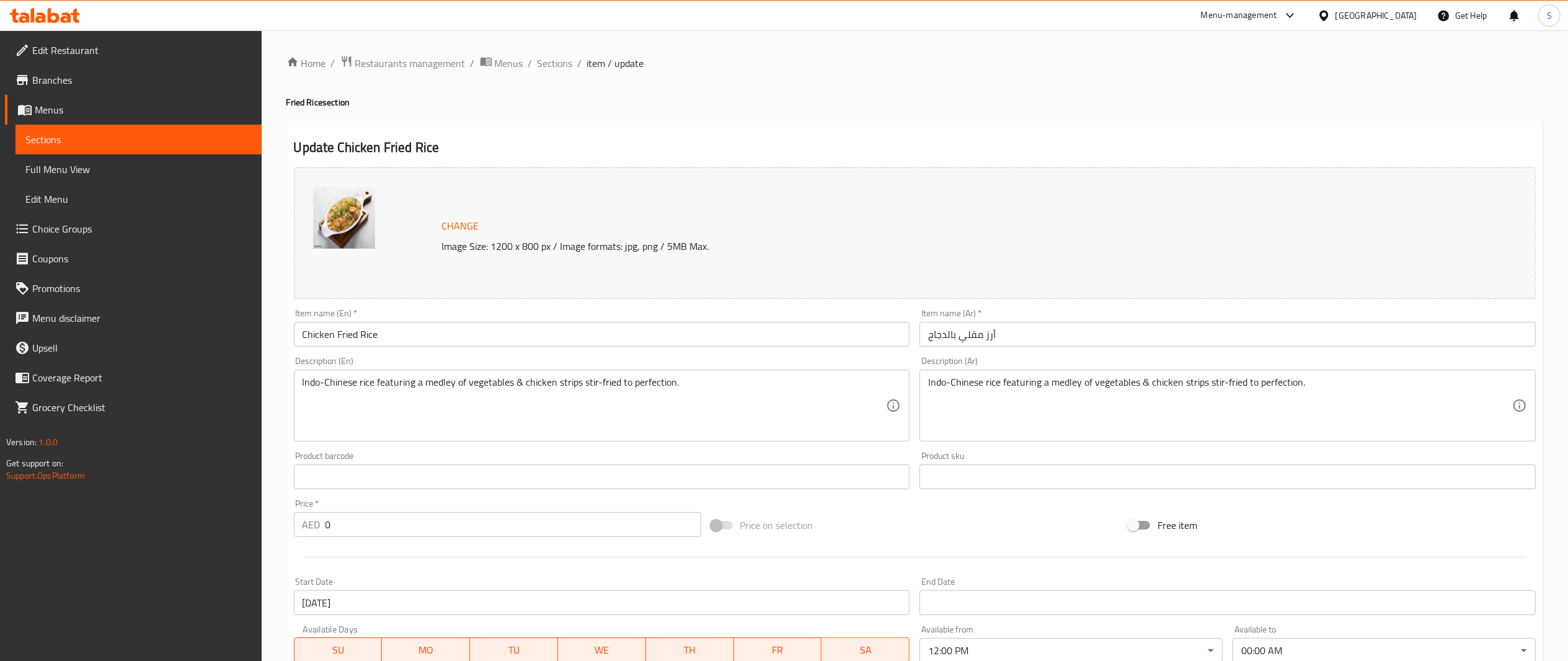
drag, startPoint x: 1370, startPoint y: 373, endPoint x: 1211, endPoint y: 376, distance: 159.0
click at [1211, 376] on div "Indo-Chinese rice featuring a medley of vegetables & chicken strips stir-fried …" at bounding box center [1227, 406] width 616 height 72
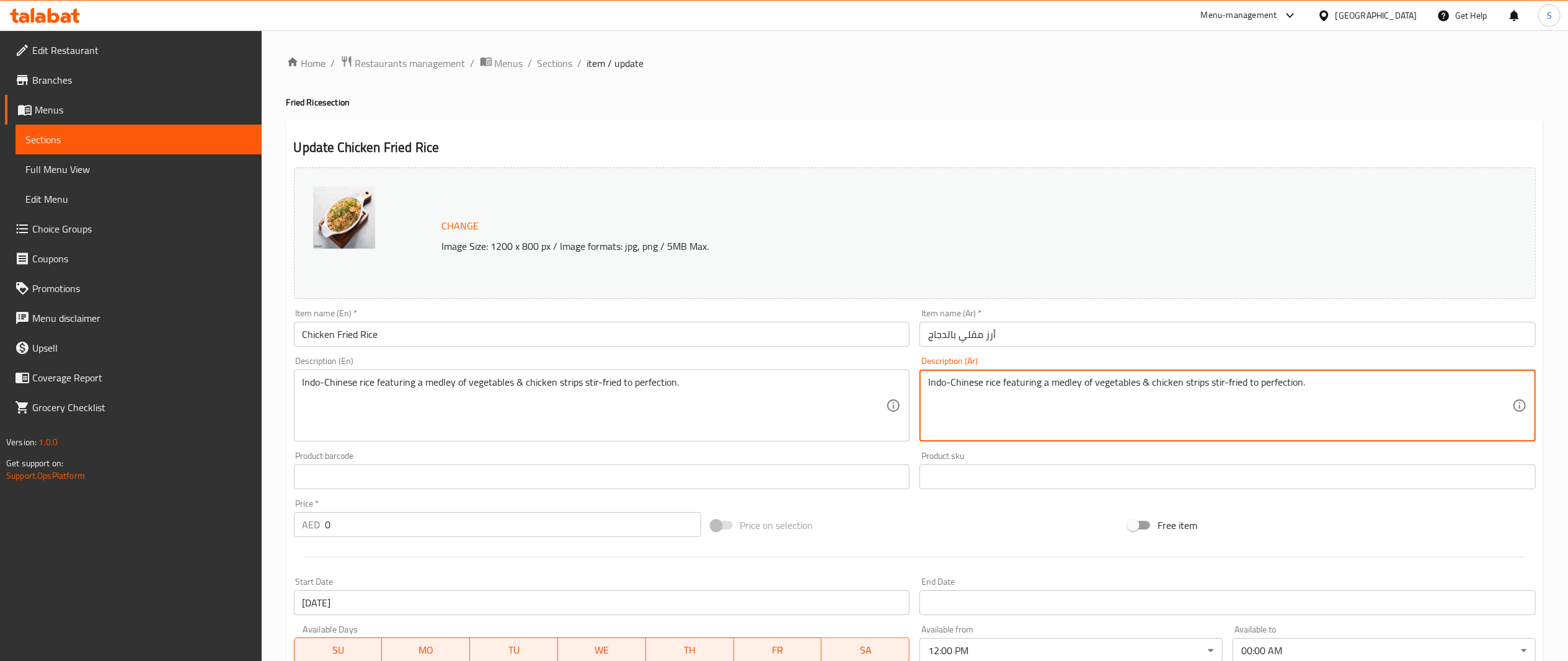
click at [1211, 377] on textarea "Indo-Chinese rice featuring a medley of vegetables & chicken strips stir-fried …" at bounding box center [1220, 406] width 584 height 59
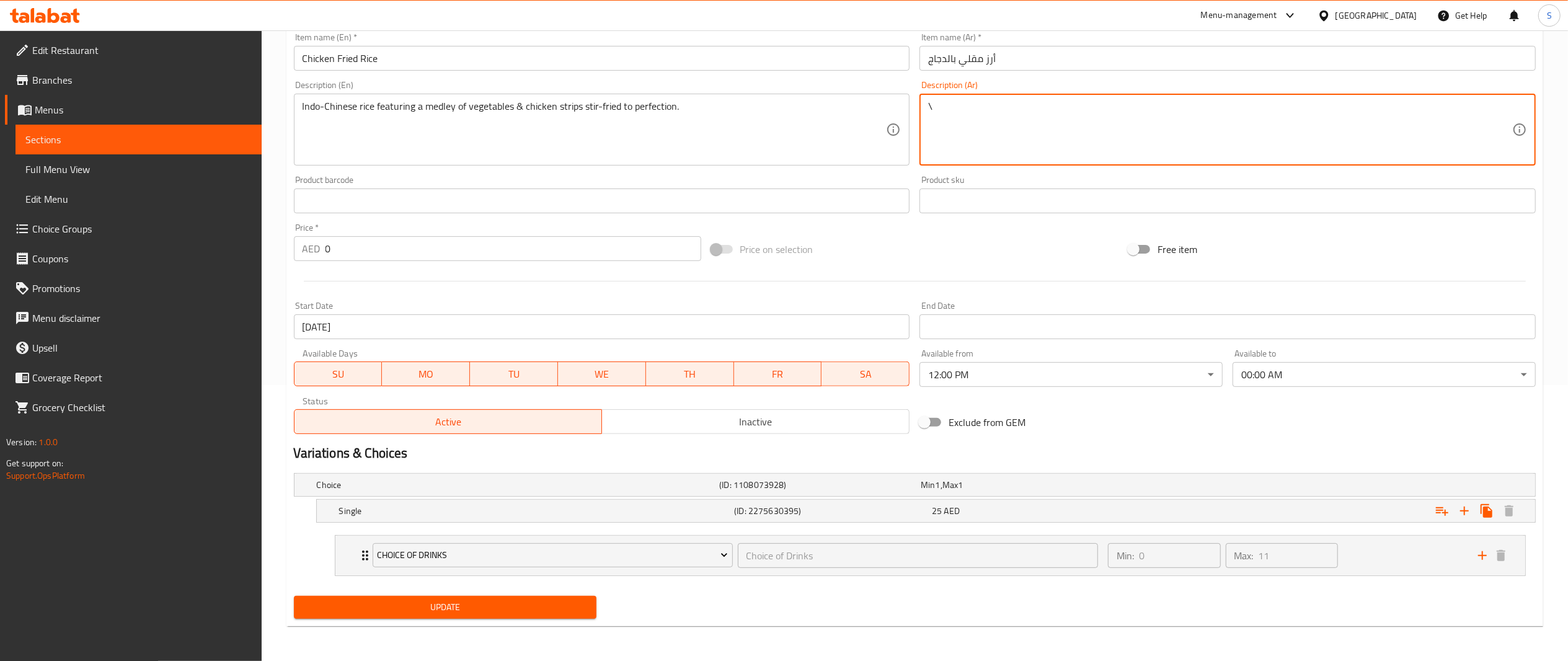
type textarea "\"
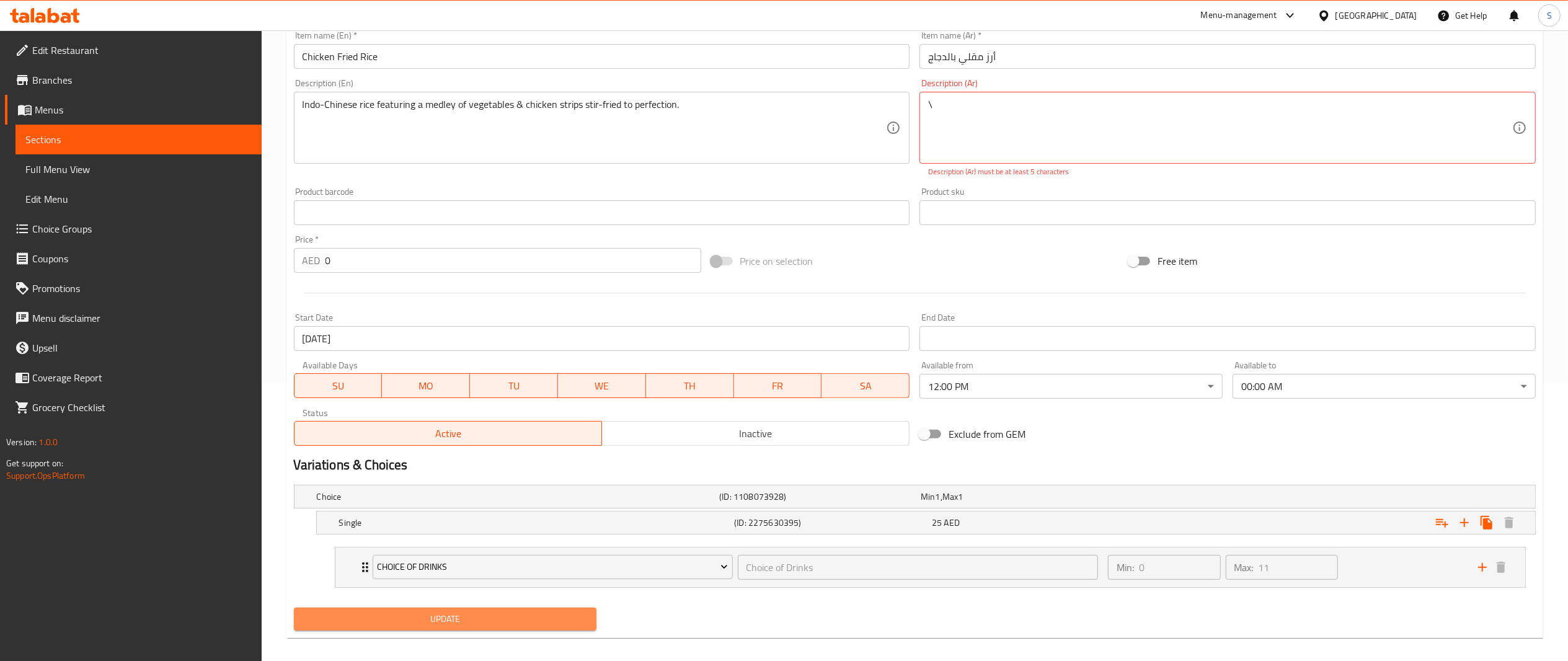
click at [527, 614] on span "Update" at bounding box center [446, 620] width 283 height 16
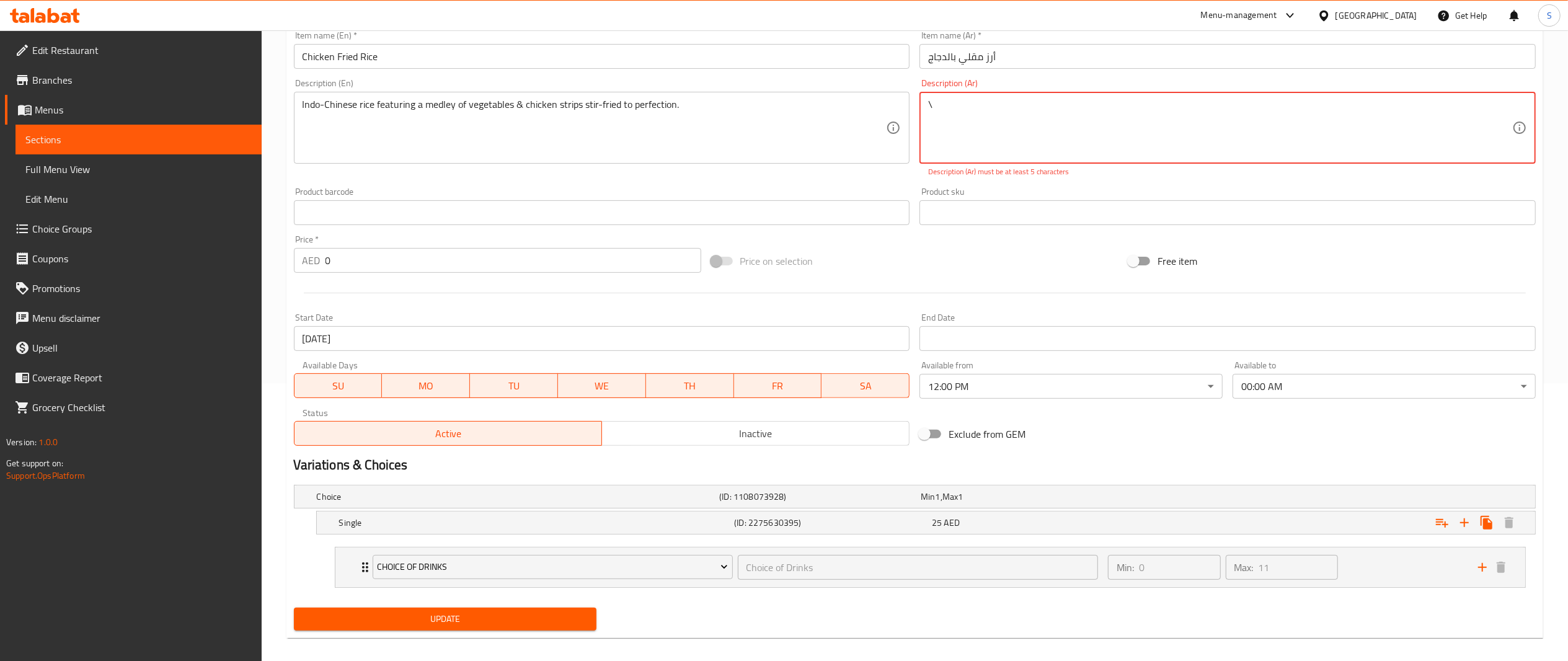
click at [527, 614] on span "Update" at bounding box center [446, 620] width 283 height 16
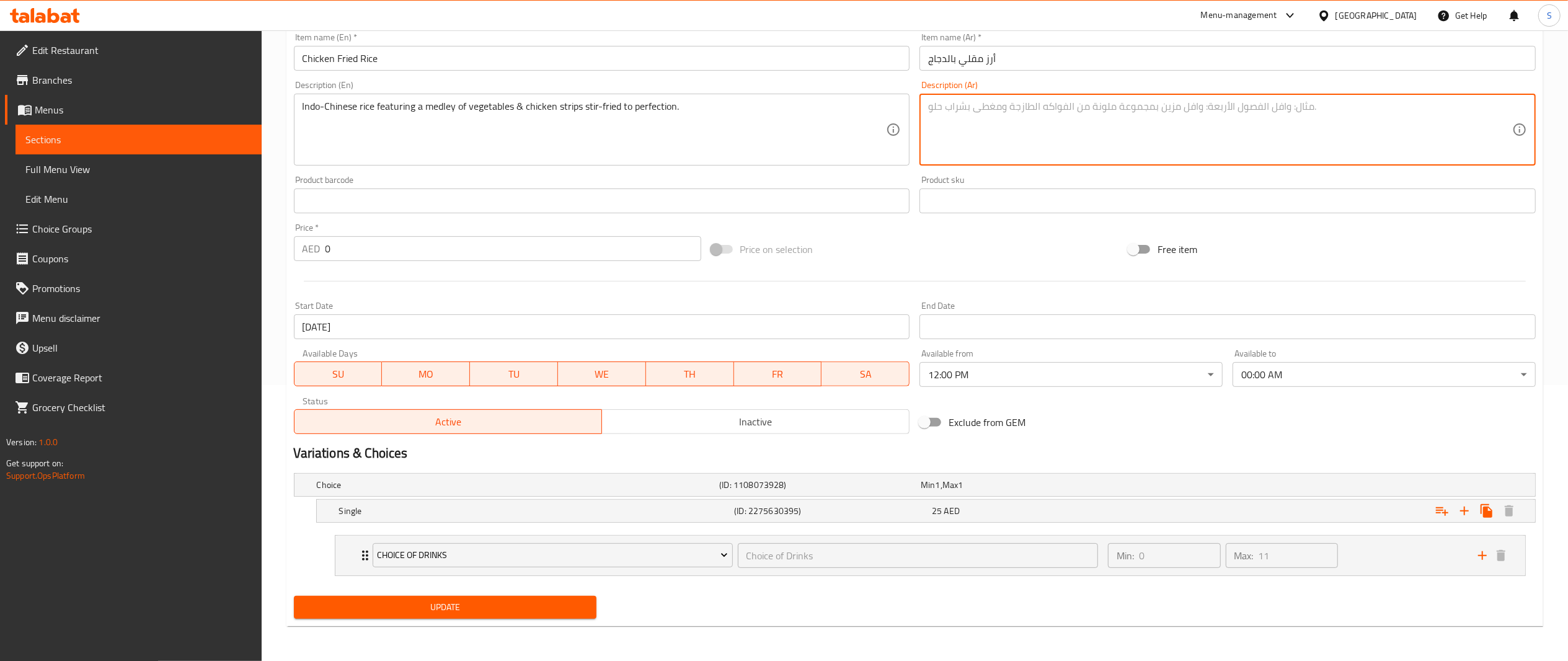
click at [527, 609] on span "Update" at bounding box center [446, 608] width 283 height 16
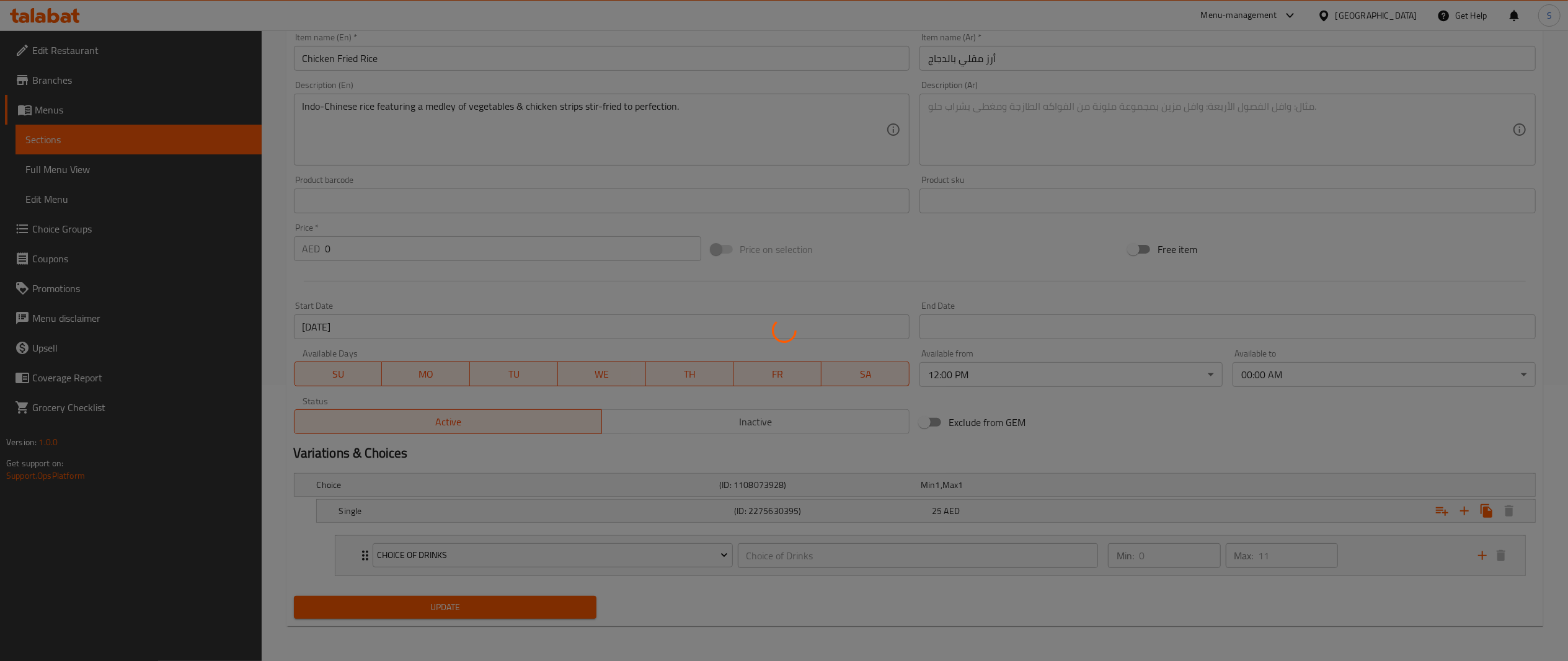
scroll to position [0, 0]
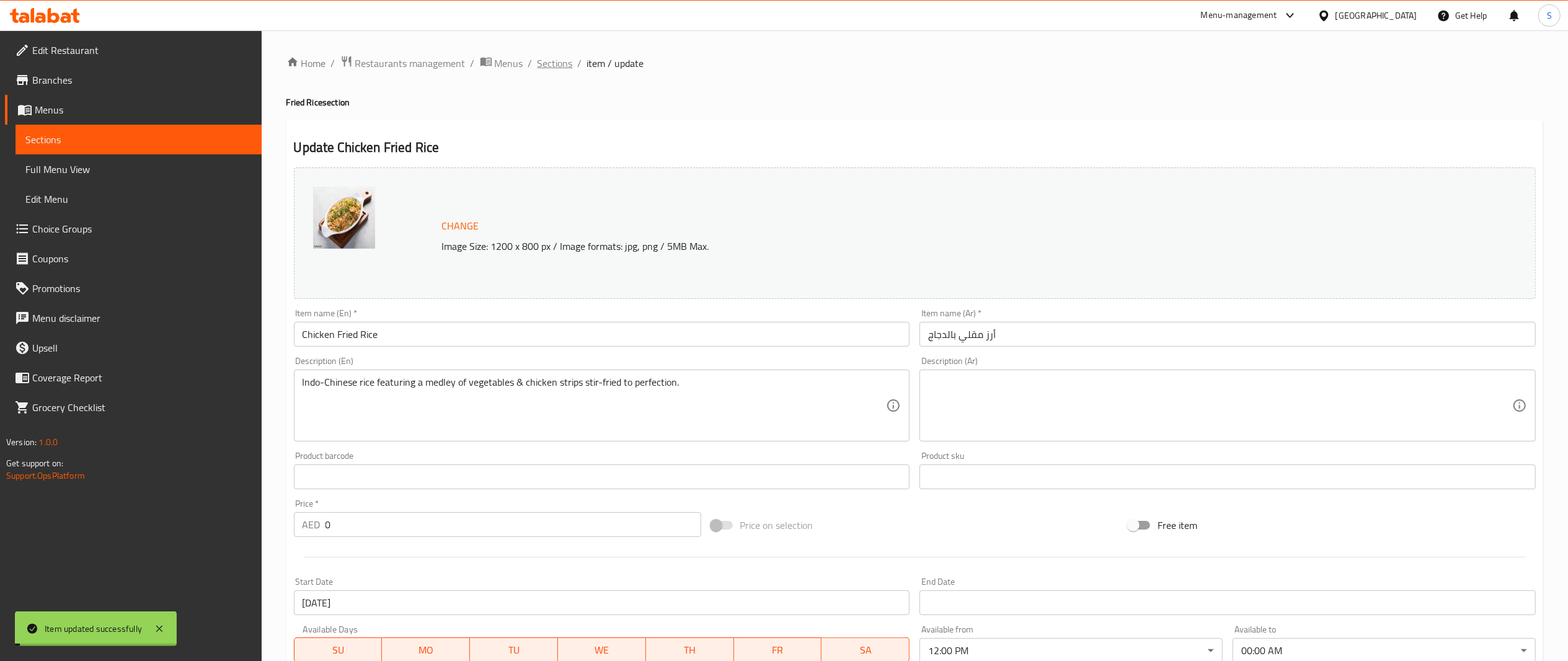
click at [567, 66] on span "Sections" at bounding box center [555, 63] width 35 height 15
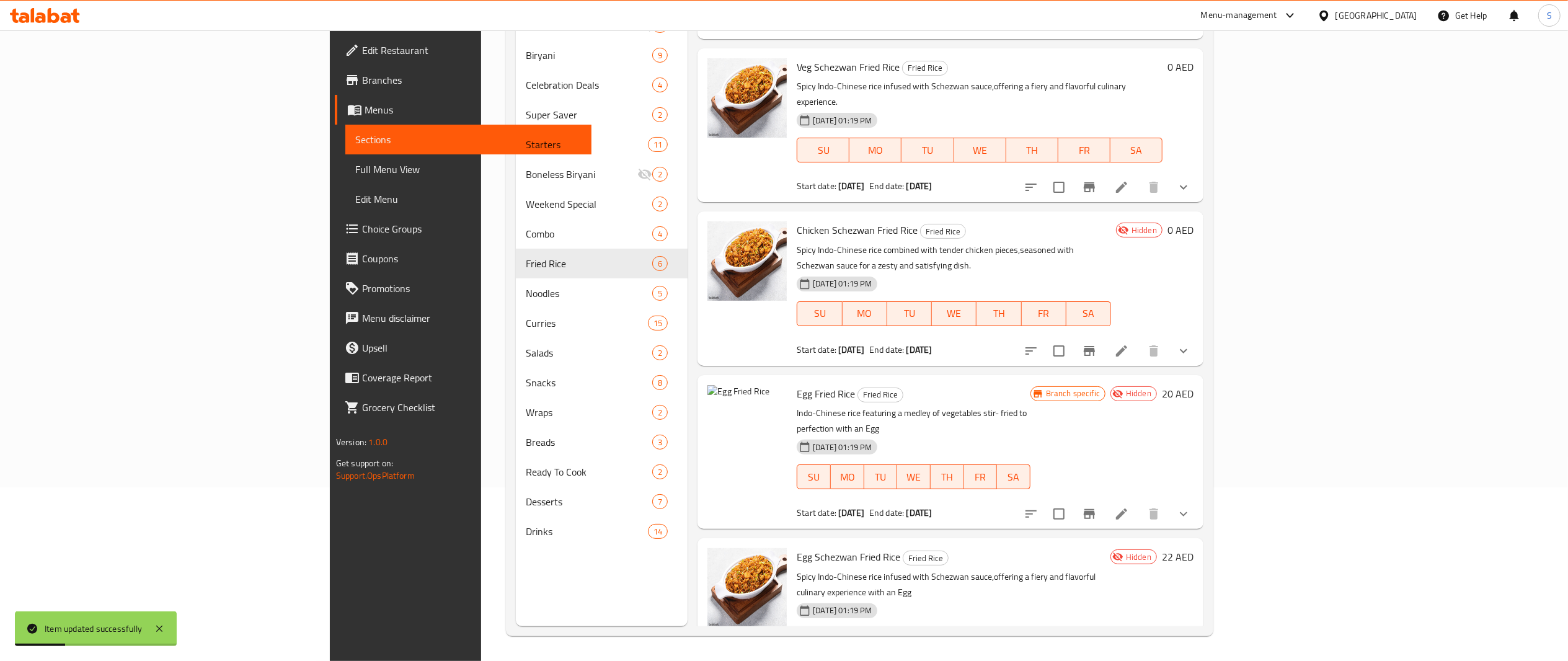
scroll to position [256, 0]
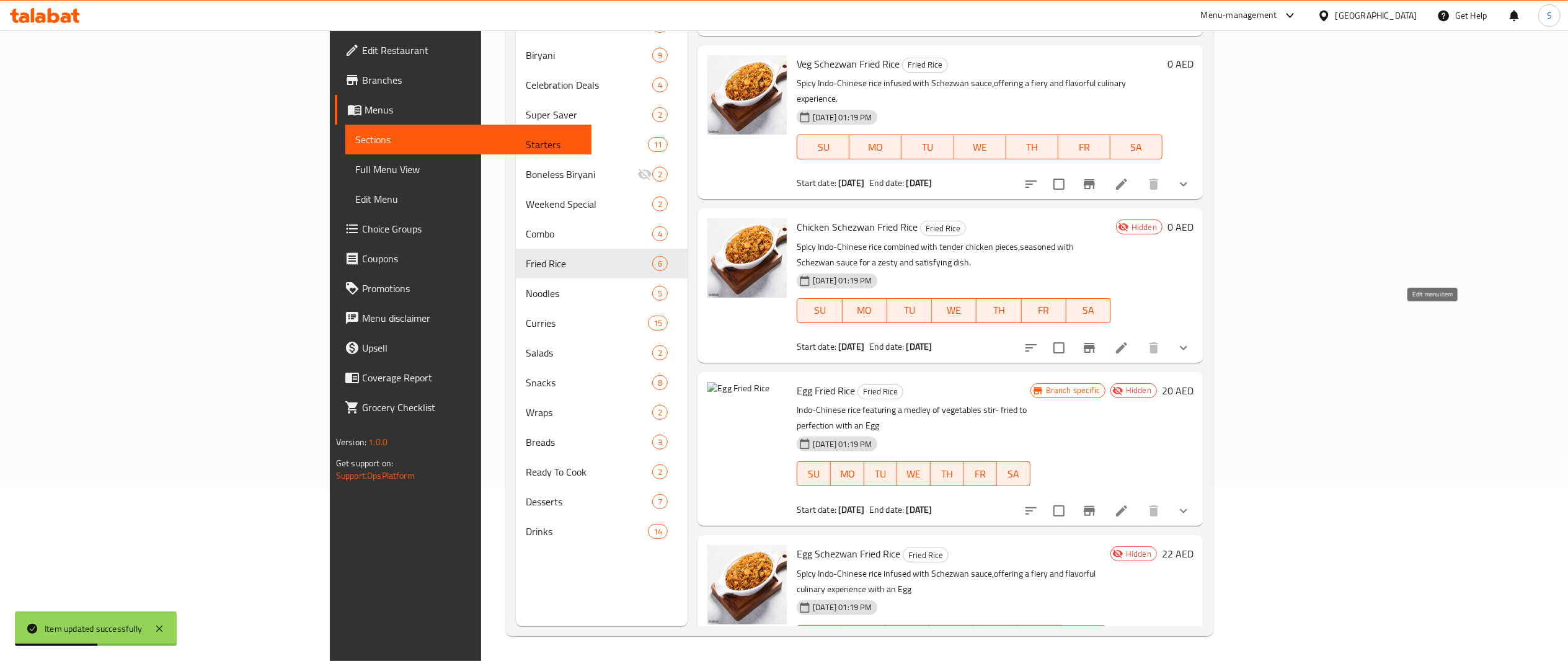
click at [1127, 343] on icon at bounding box center [1121, 348] width 11 height 11
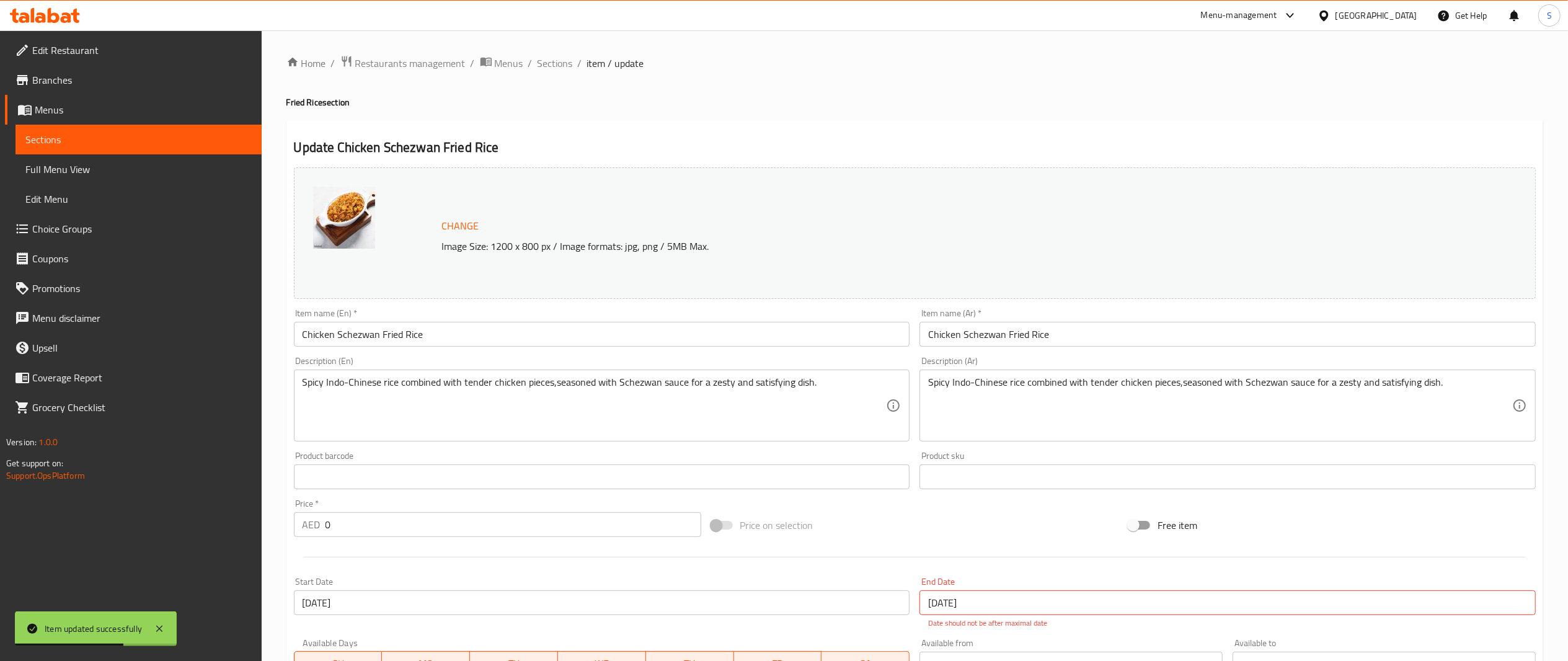
drag, startPoint x: 1077, startPoint y: 337, endPoint x: 742, endPoint y: 287, distance: 338.7
click at [742, 287] on div "Change Image Size: 1200 x 800 px / Image formats: jpg, png / 5MB Max. Item name…" at bounding box center [915, 446] width 1252 height 567
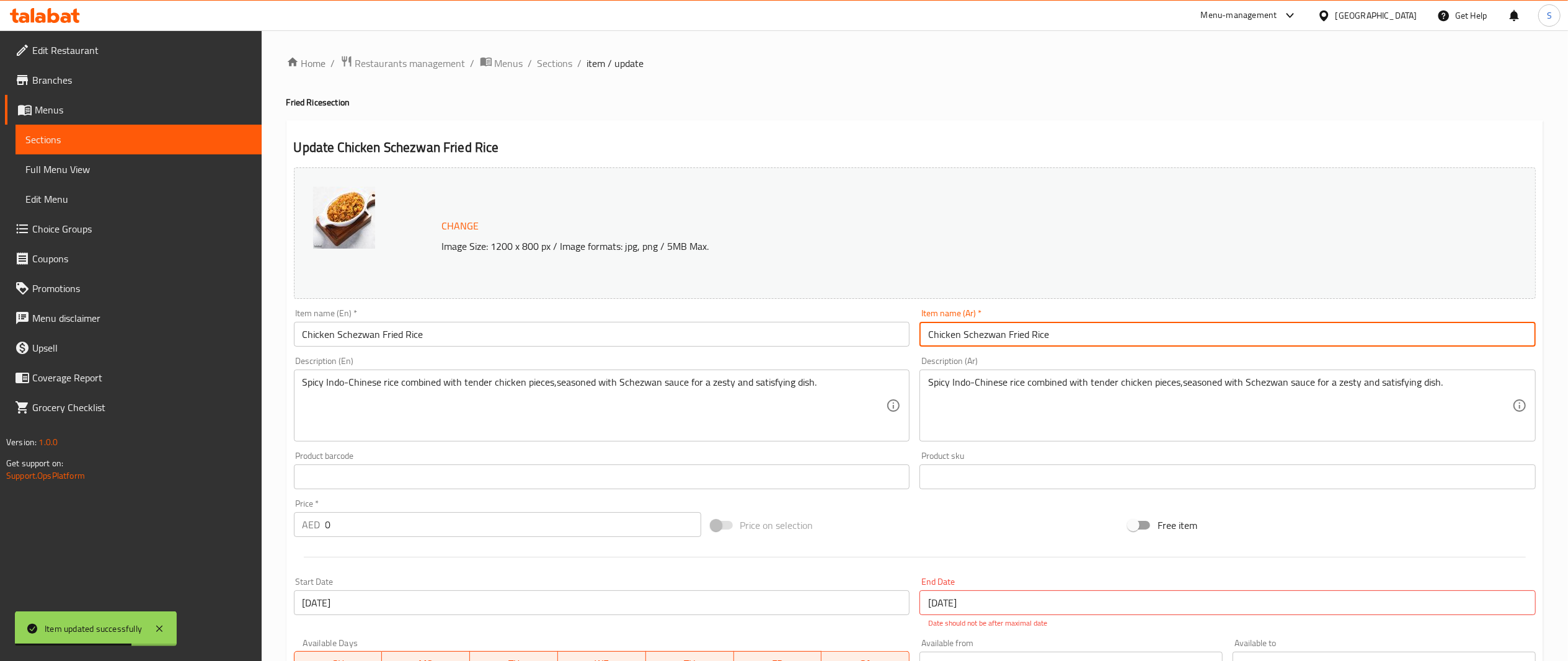
paste input "أرز مقلي بالدجاج"
type input "أرز مقلي بالدجاج"
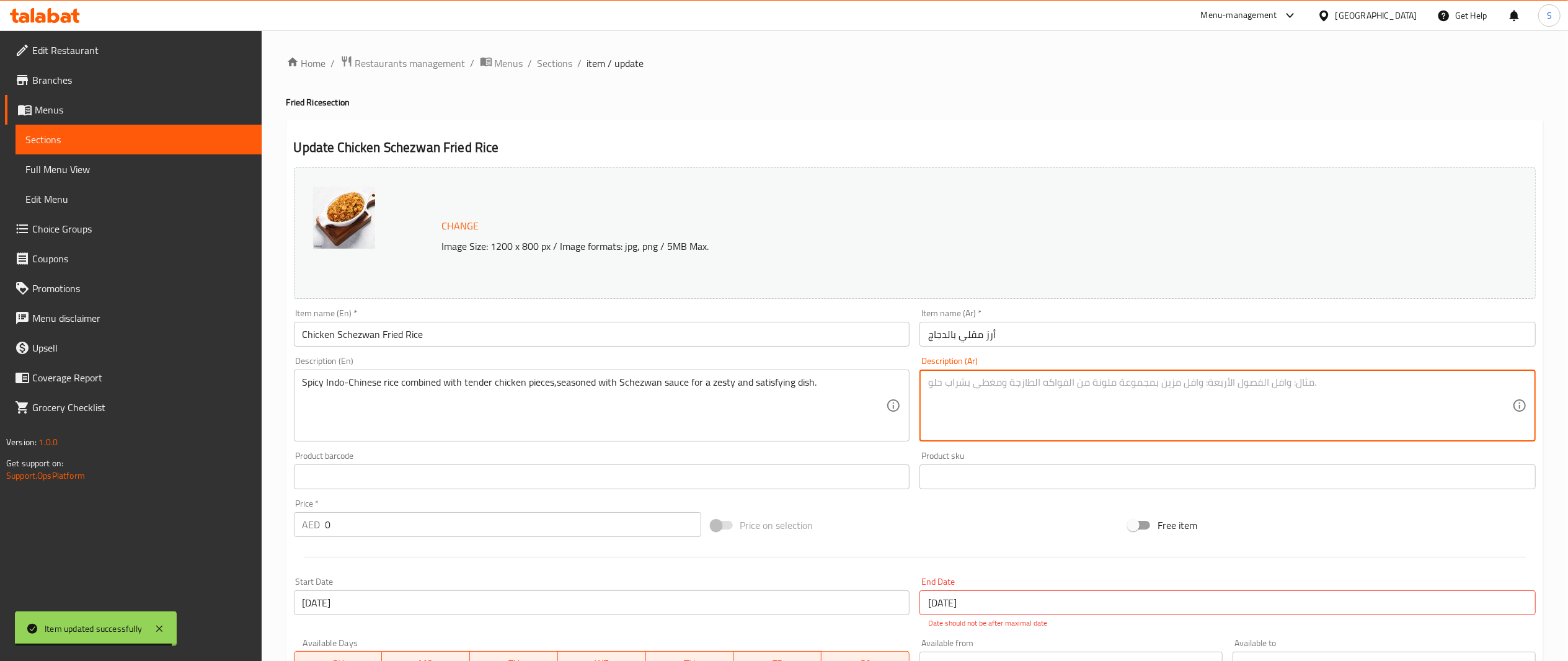
click at [1015, 597] on input "[DATE]" at bounding box center [1227, 602] width 616 height 24
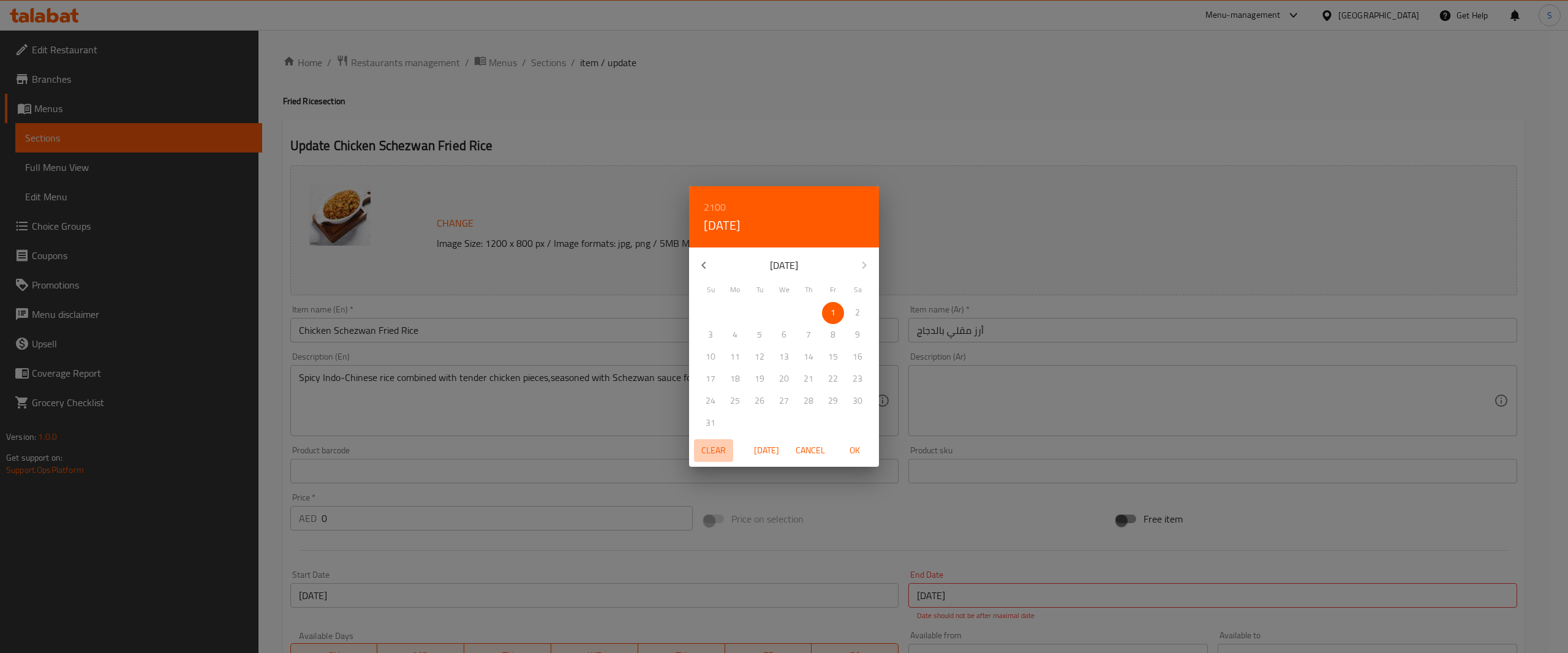
click at [709, 455] on span "Clear" at bounding box center [714, 451] width 29 height 16
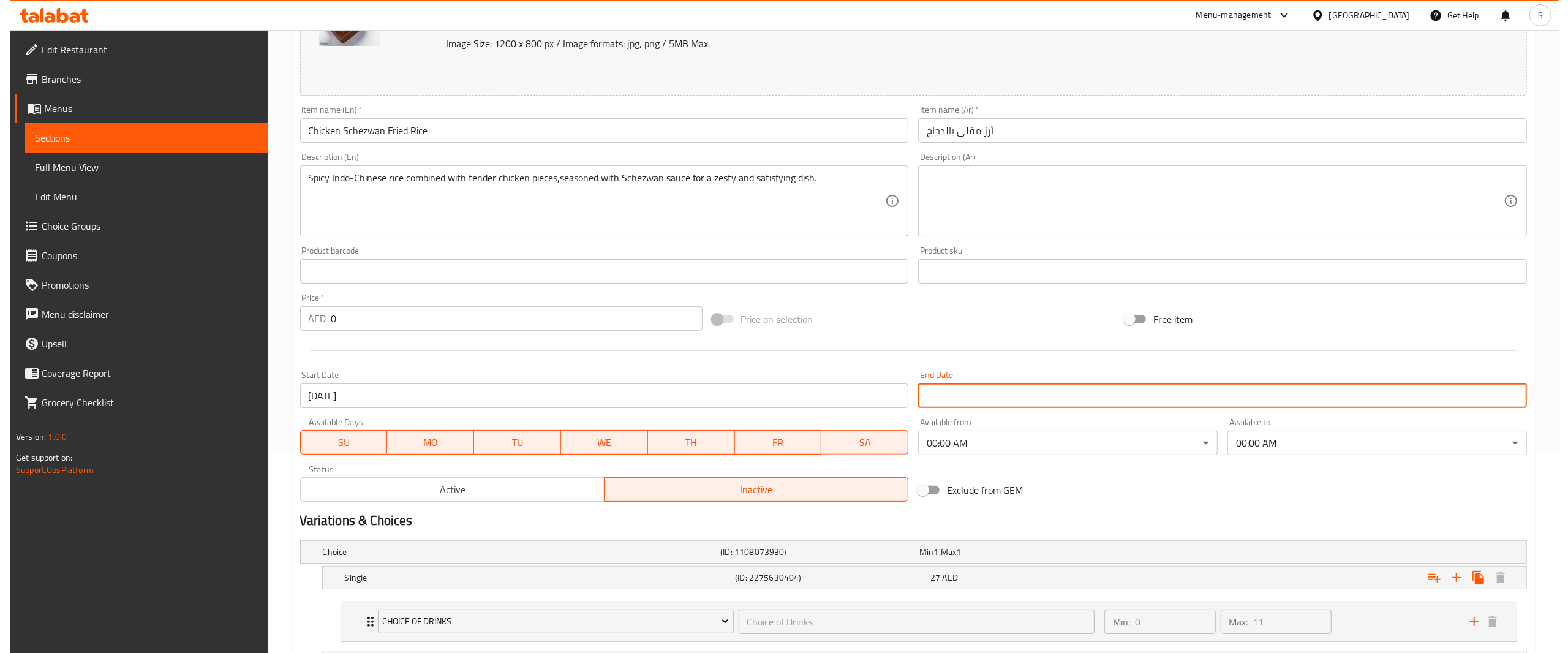
scroll to position [238, 0]
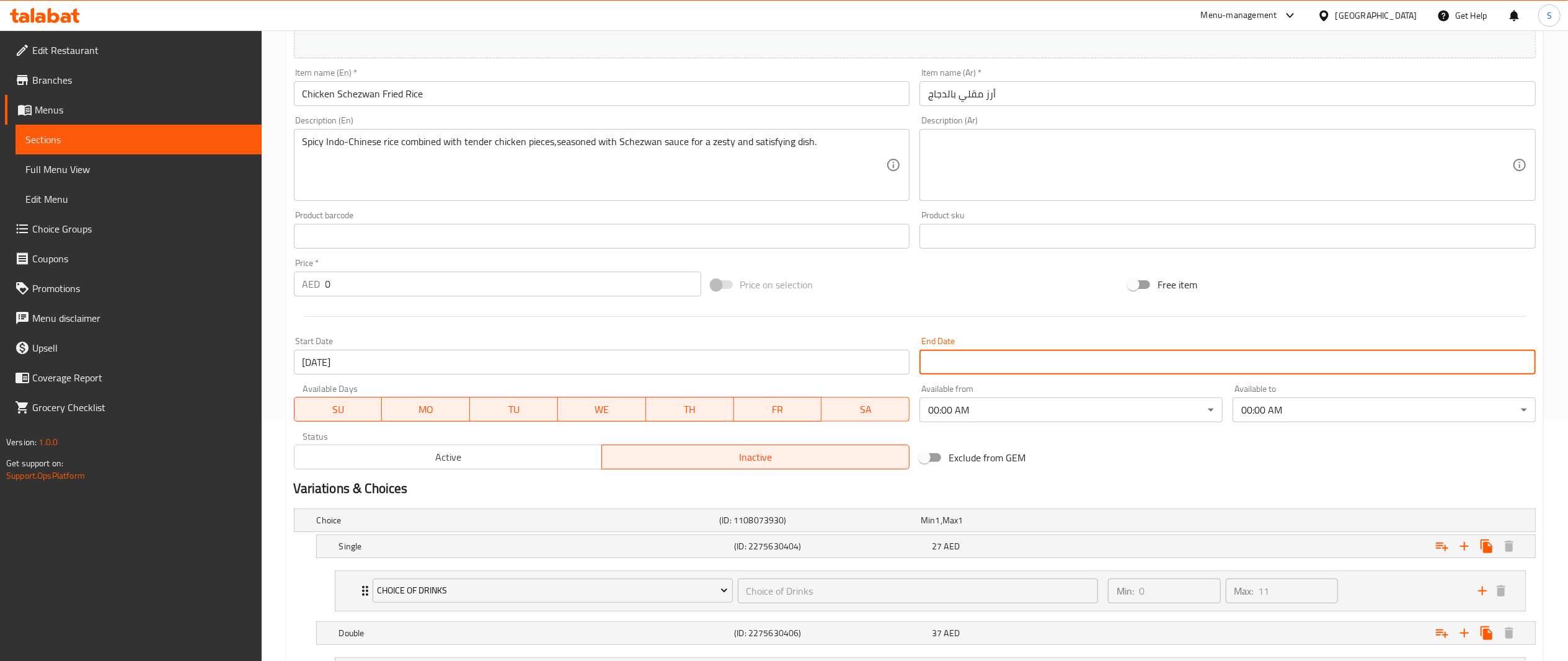
click at [968, 408] on body "​ Menu-management [GEOGRAPHIC_DATA] Get Help S Edit Restaurant Branches Menus S…" at bounding box center [784, 105] width 1568 height 631
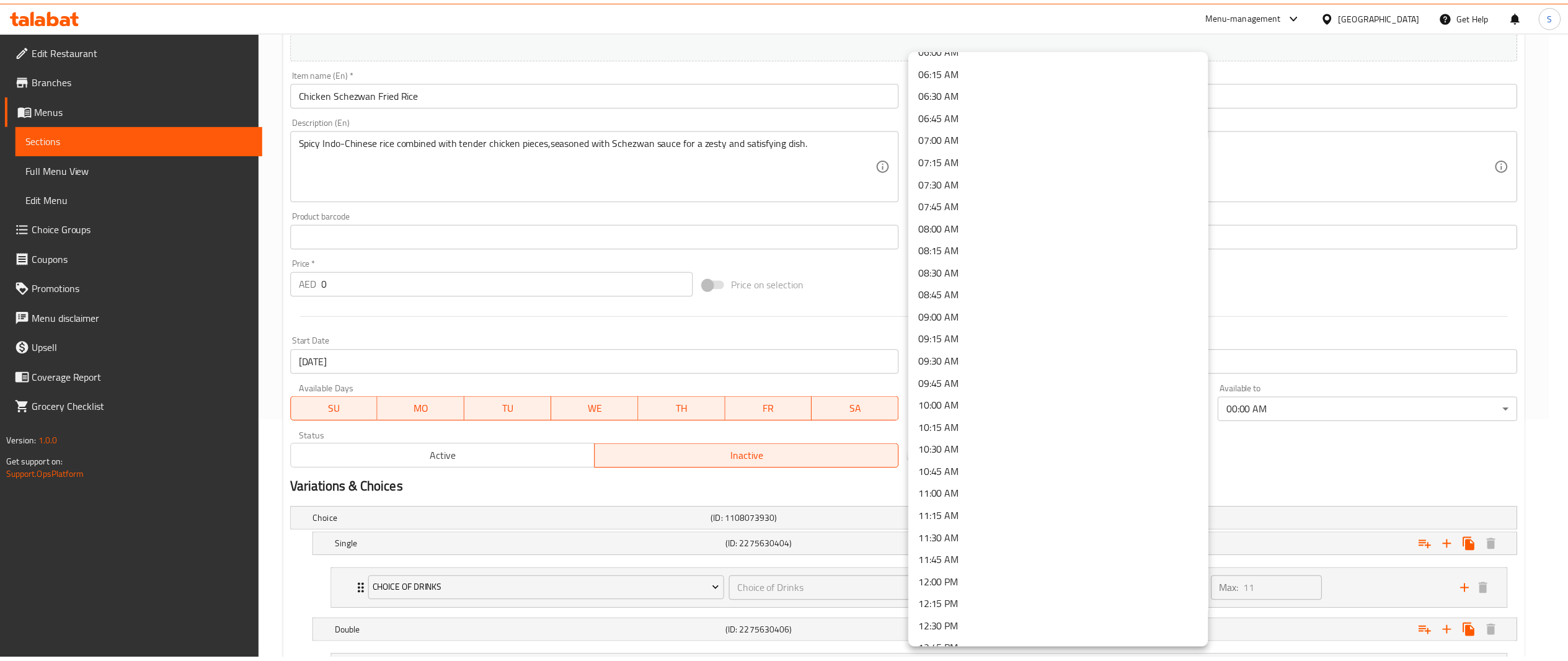
scroll to position [553, 0]
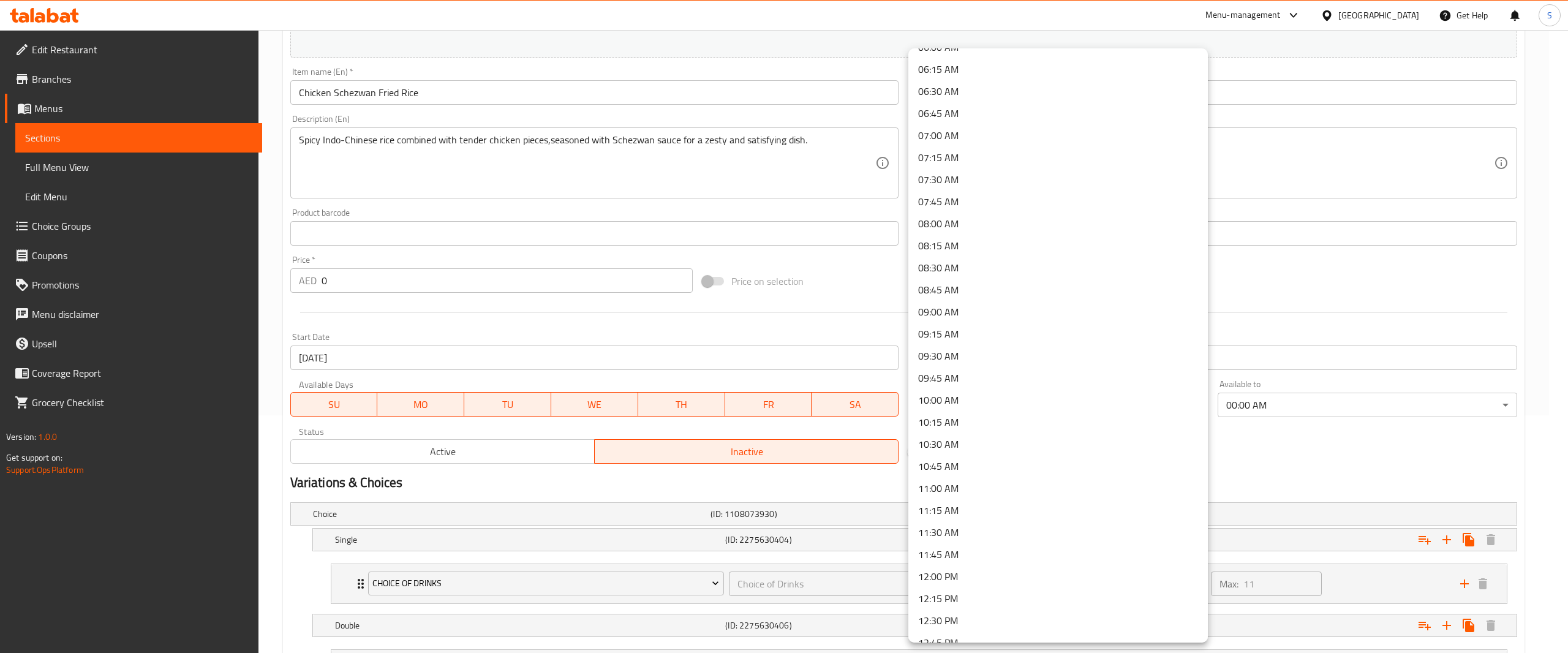
click at [1009, 577] on li "12:00 PM" at bounding box center [1058, 577] width 300 height 22
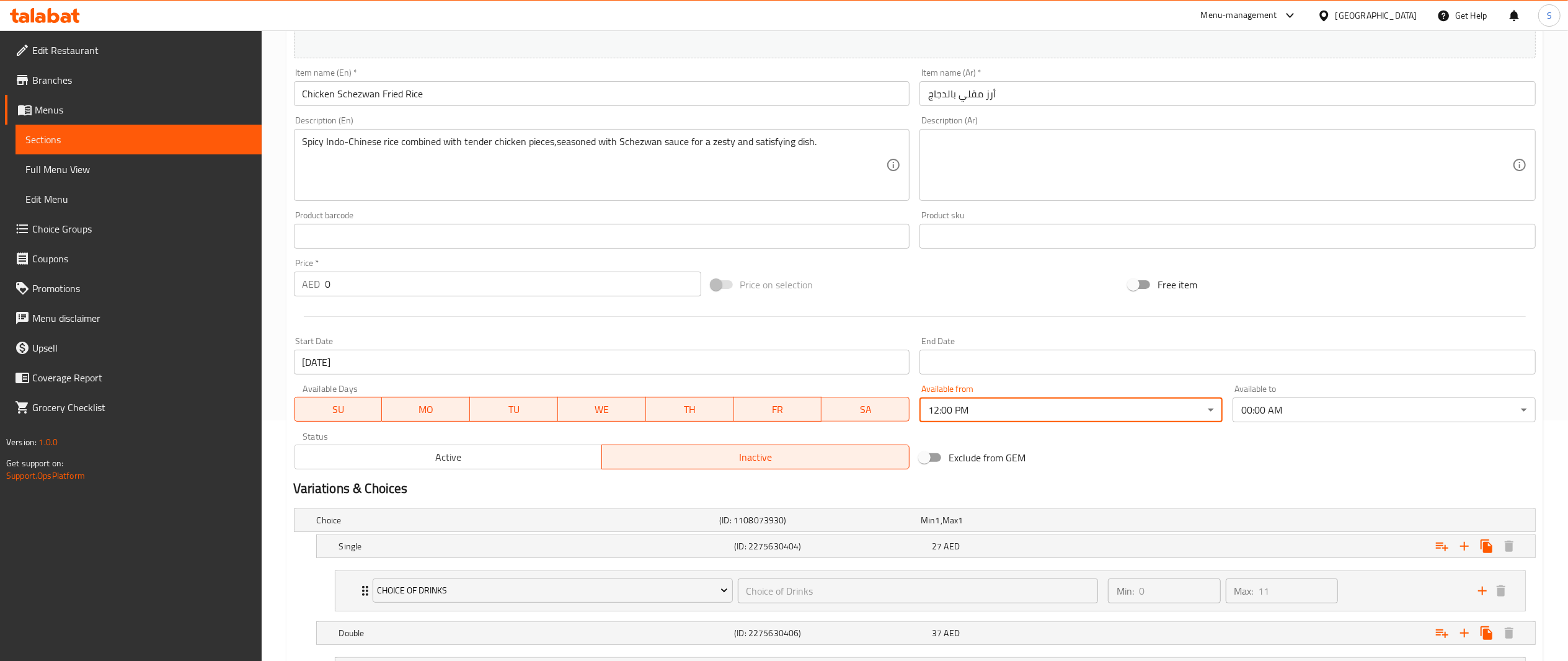
click at [1259, 453] on div "Exclude from GEM" at bounding box center [1124, 457] width 418 height 33
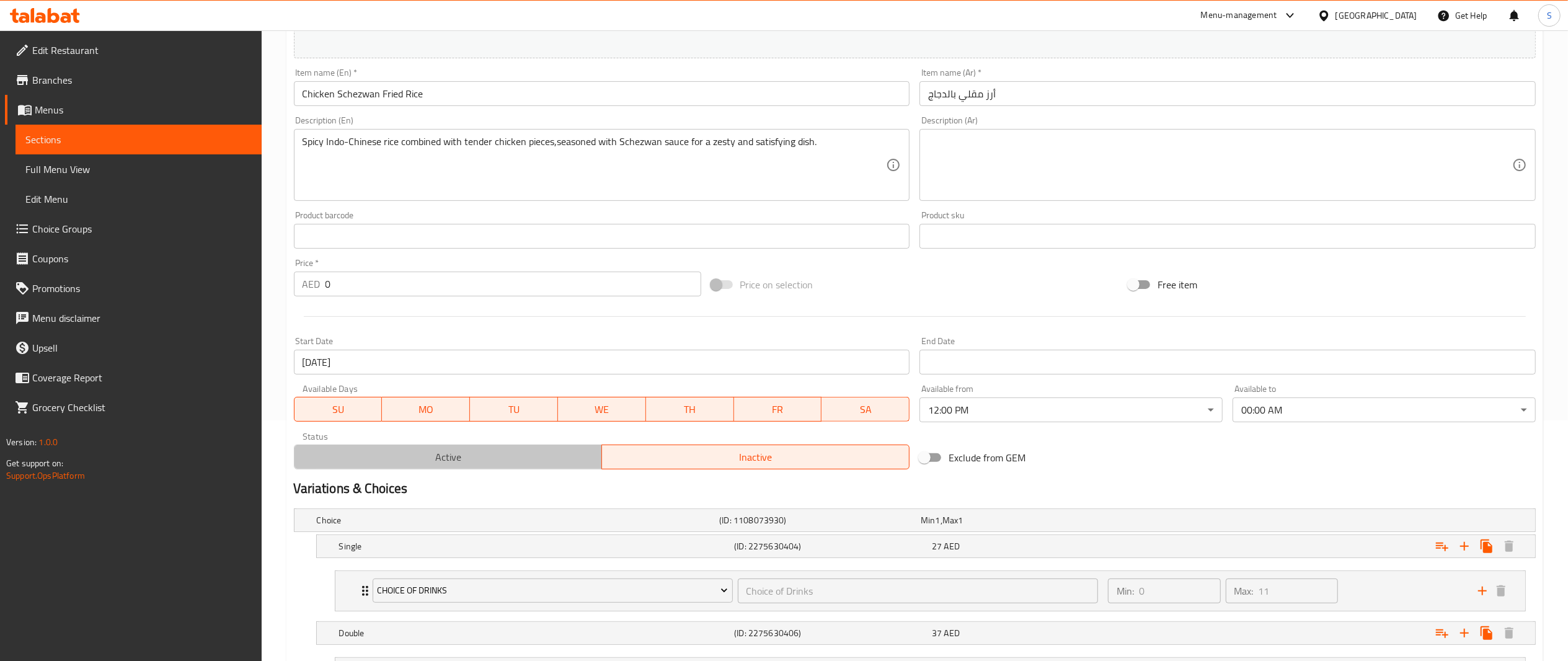
click at [541, 465] on span "Active" at bounding box center [448, 457] width 298 height 18
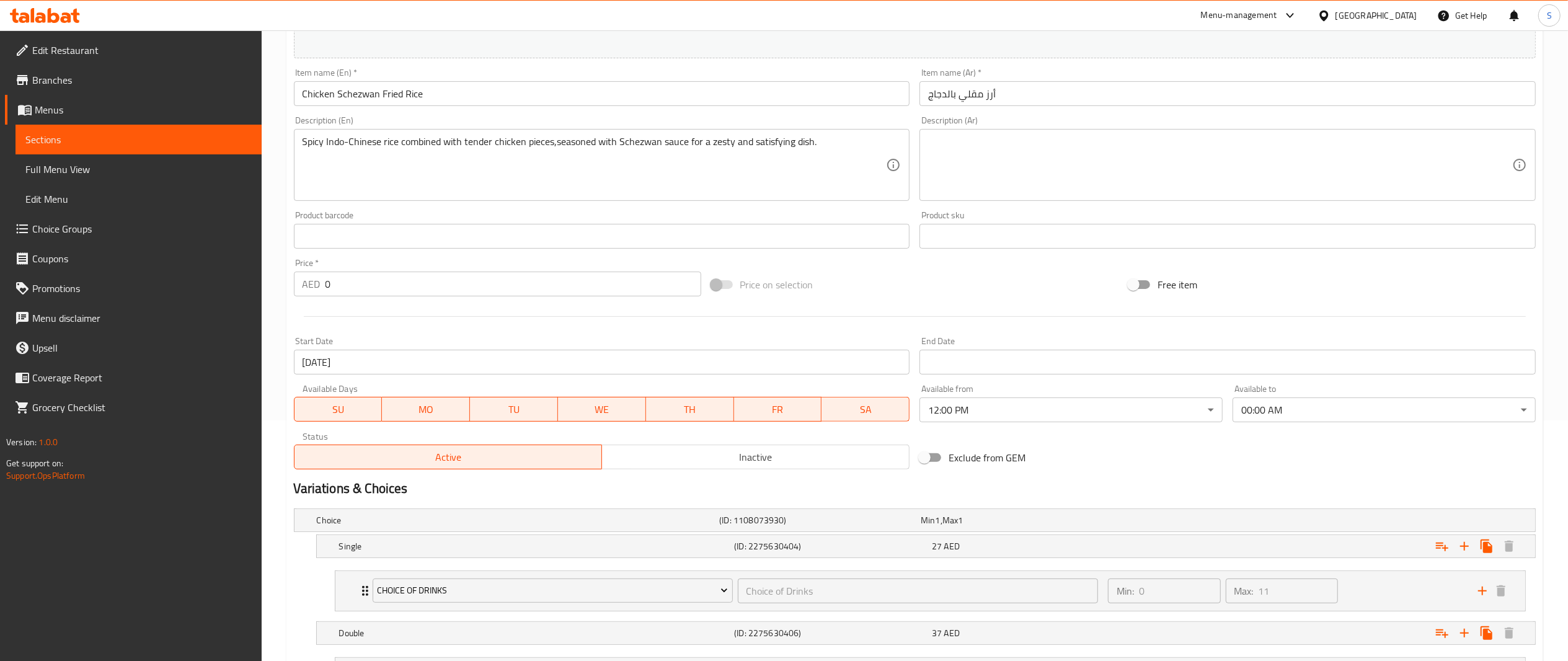
scroll to position [365, 0]
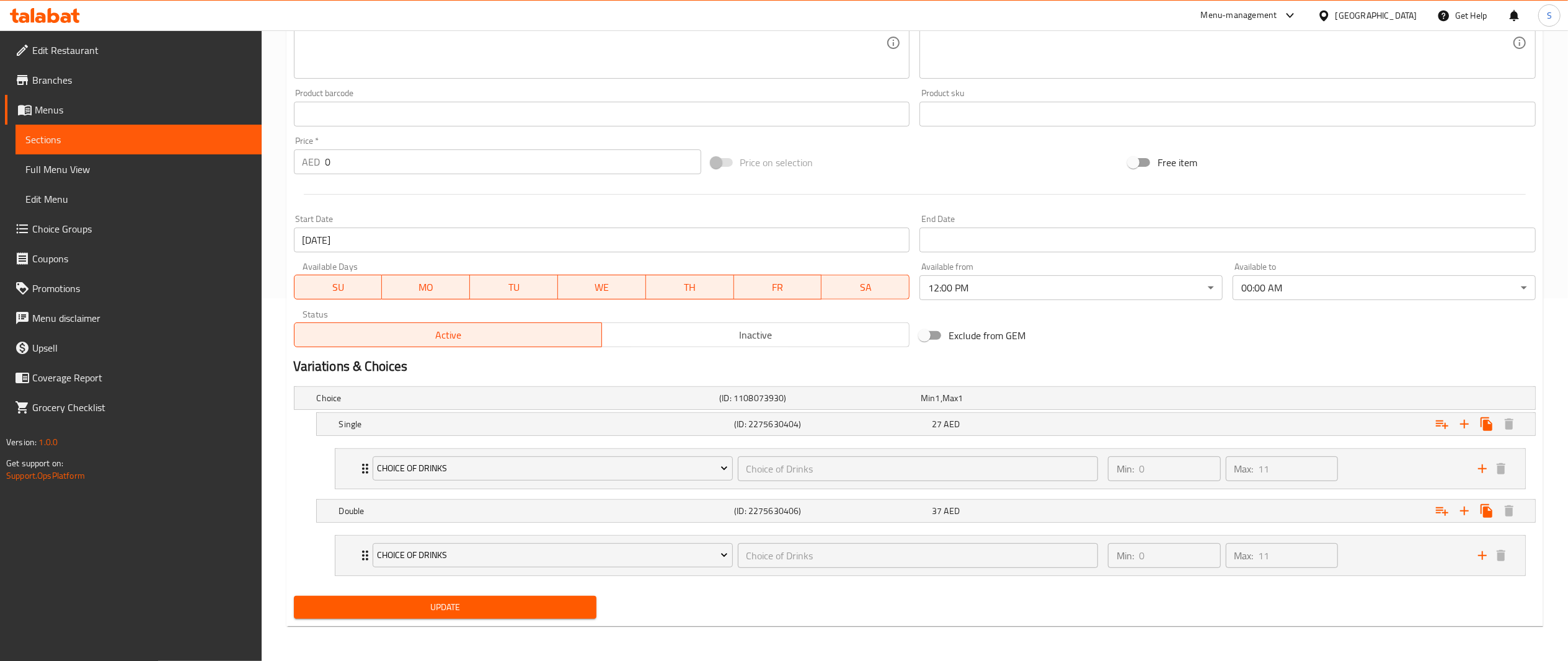
click at [503, 614] on span "Update" at bounding box center [446, 608] width 283 height 16
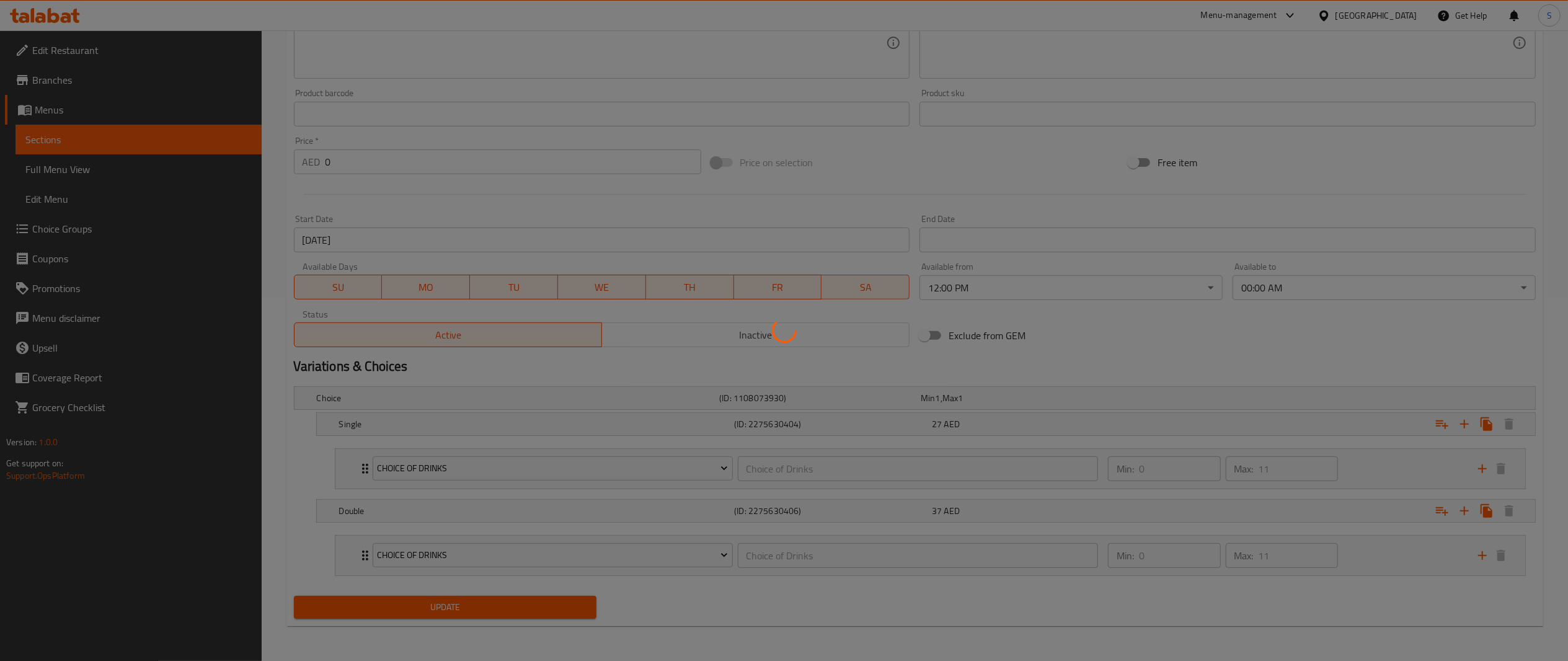
scroll to position [0, 0]
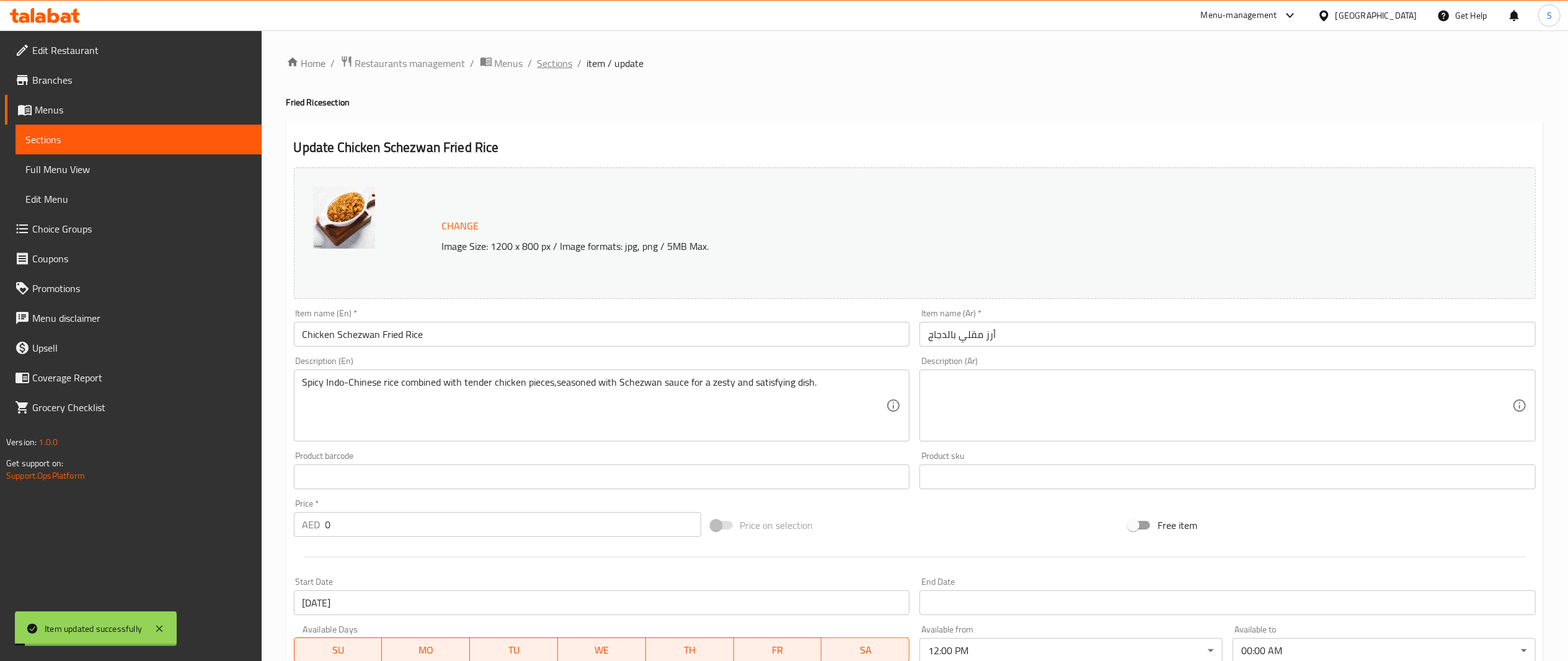
click at [545, 71] on span "Sections" at bounding box center [555, 63] width 35 height 15
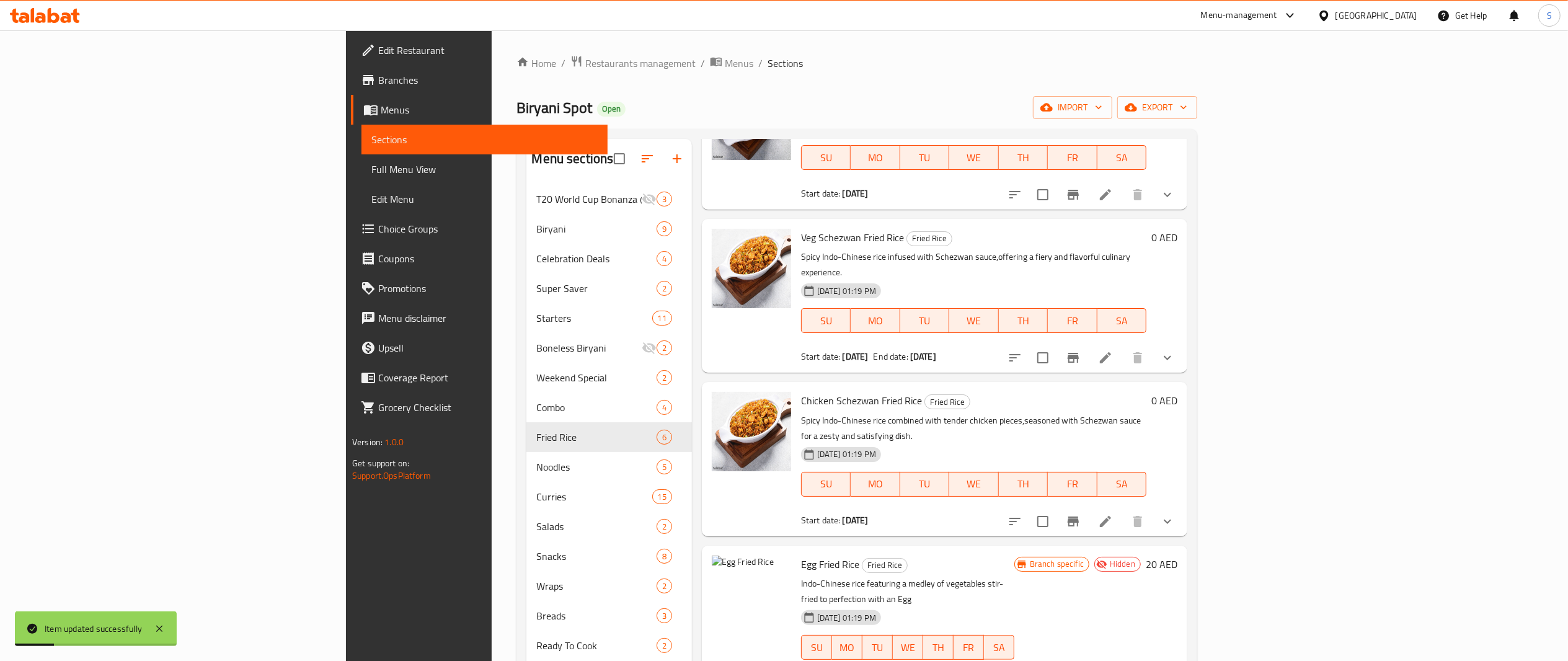
scroll to position [174, 0]
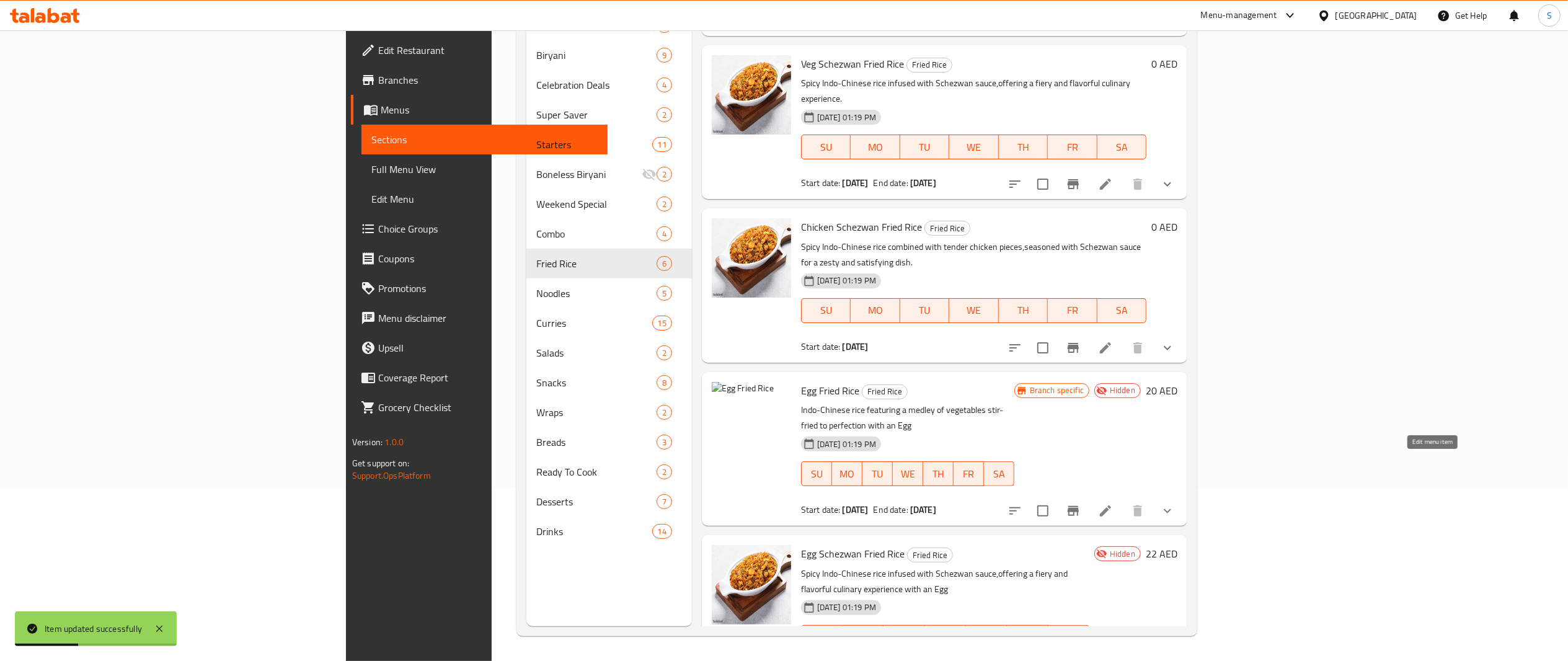
click at [1114, 504] on icon at bounding box center [1106, 511] width 15 height 15
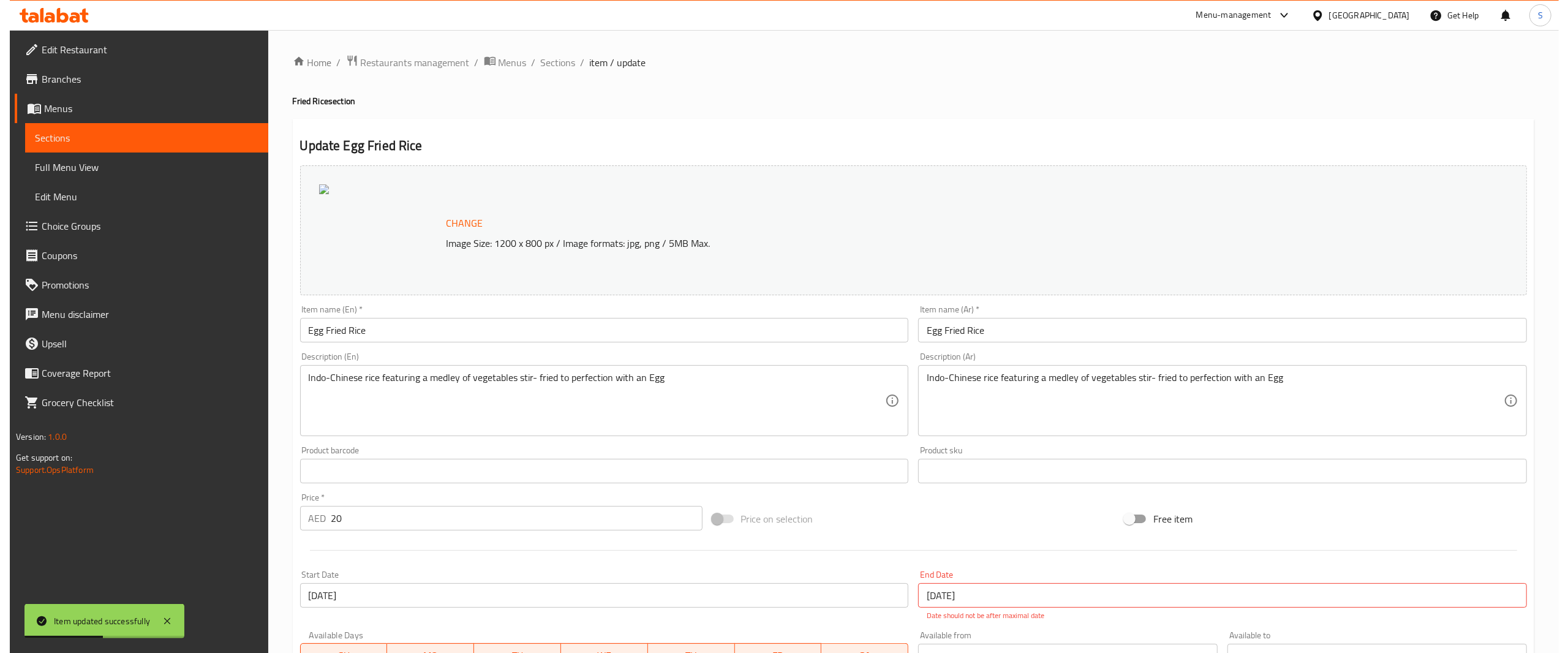
scroll to position [265, 0]
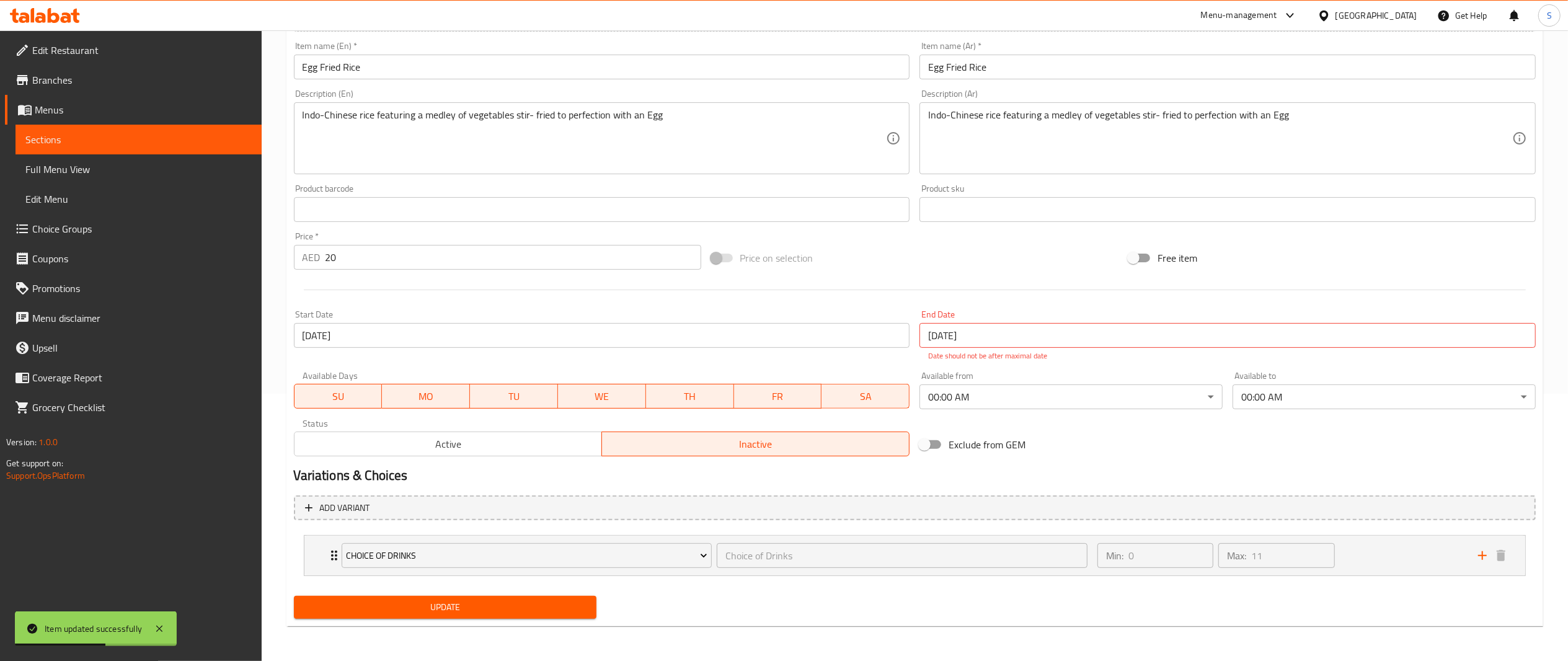
click at [1003, 343] on input "[DATE]" at bounding box center [1227, 336] width 616 height 24
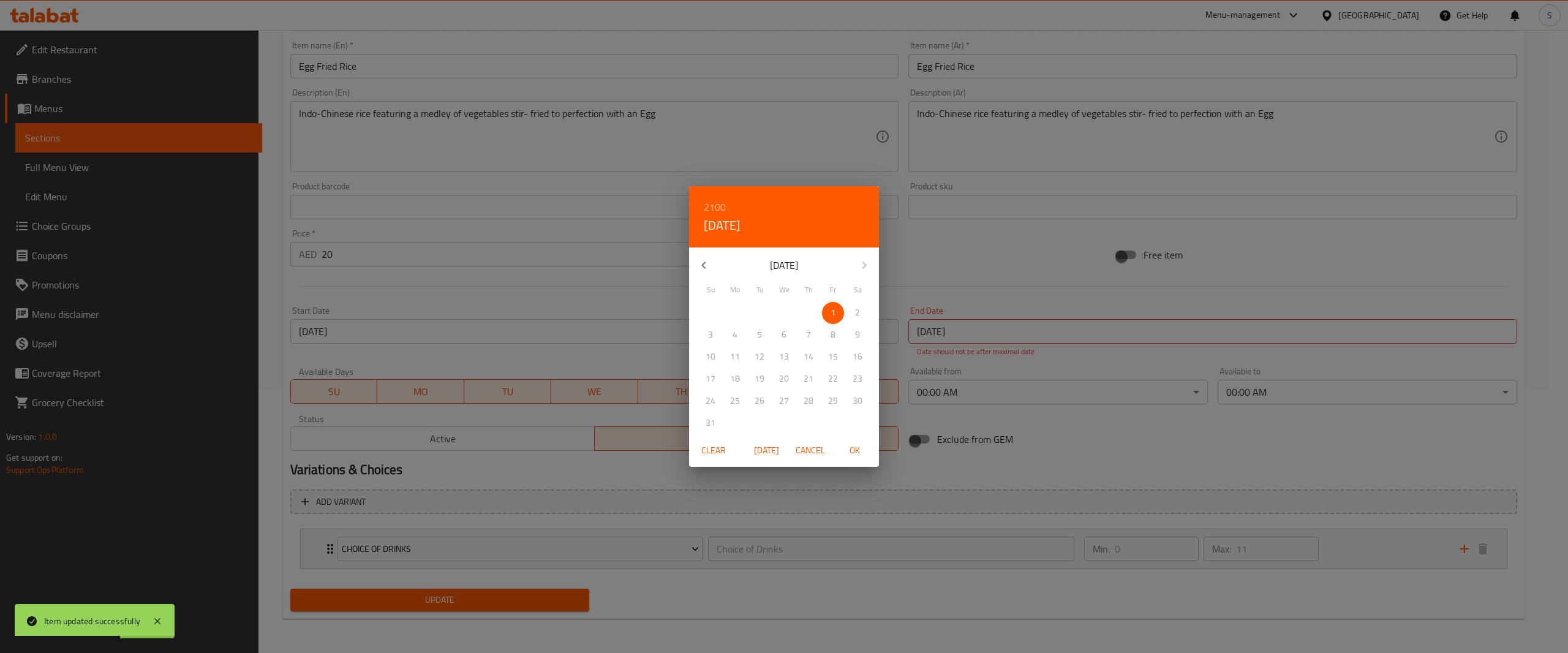
click at [714, 448] on span "Clear" at bounding box center [714, 451] width 29 height 16
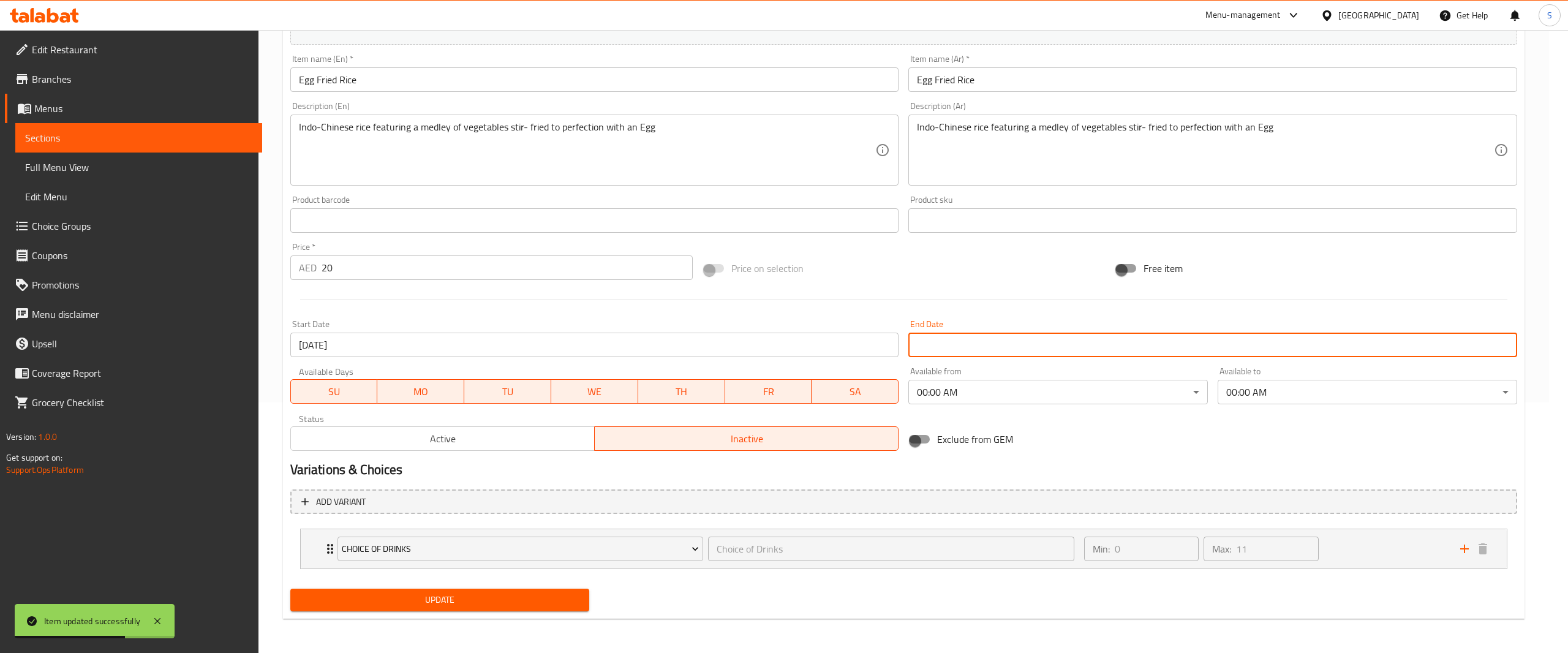
scroll to position [250, 0]
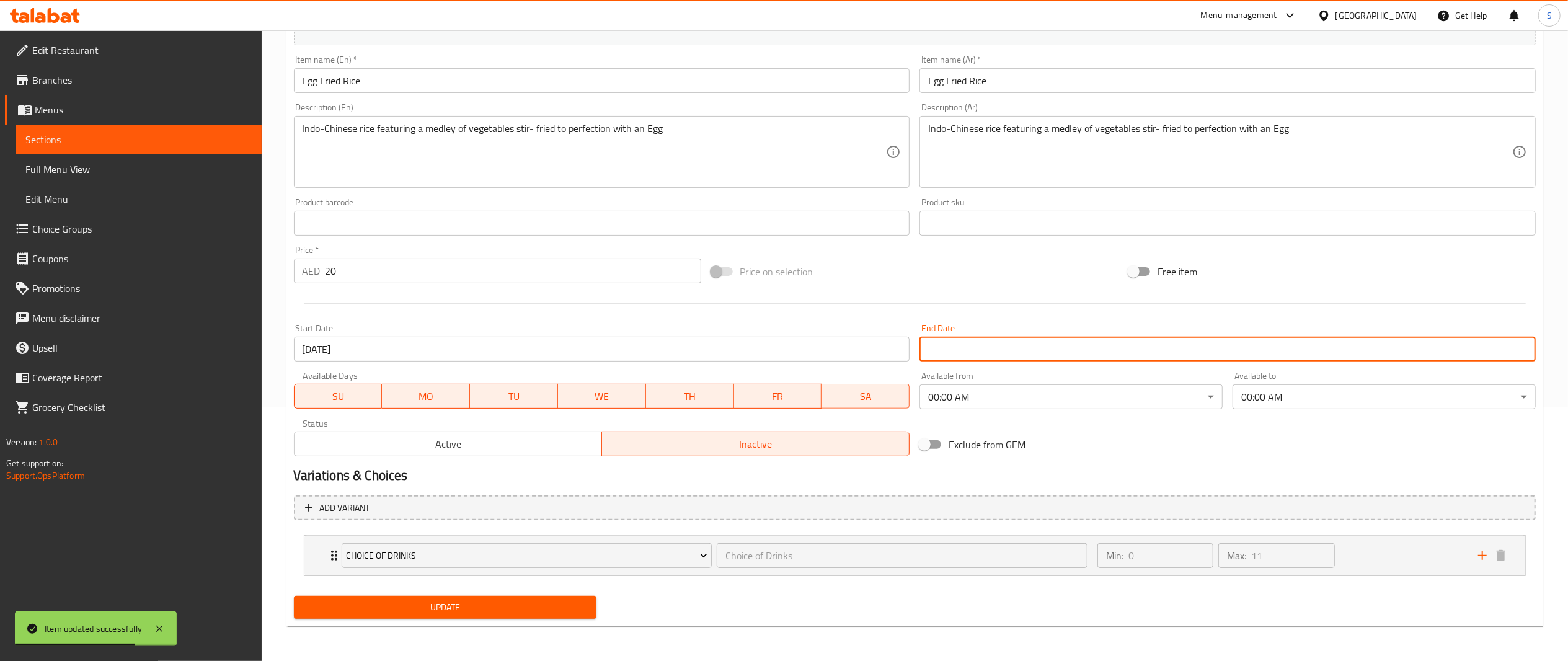
click at [1037, 402] on body "Item updated successfully ​ Menu-management [GEOGRAPHIC_DATA] Get Help S Edit R…" at bounding box center [784, 93] width 1568 height 631
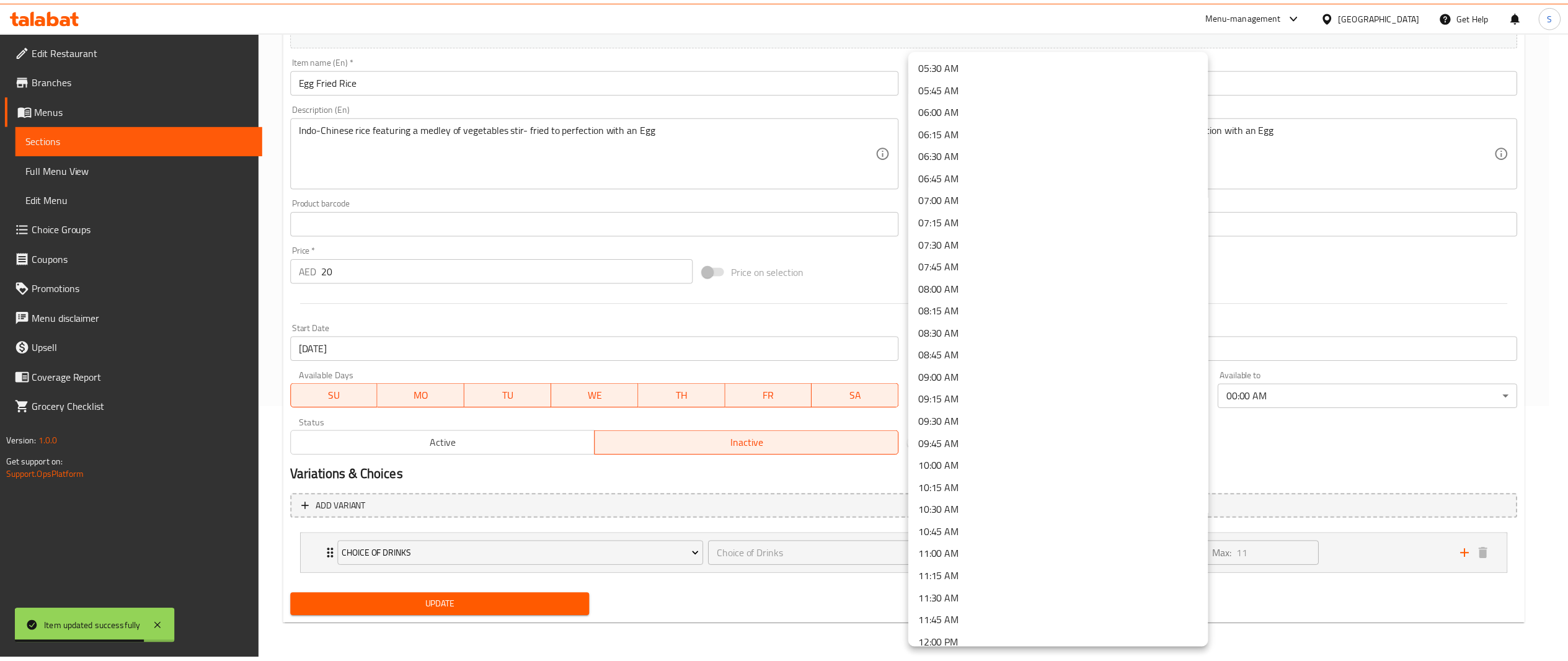
scroll to position [527, 0]
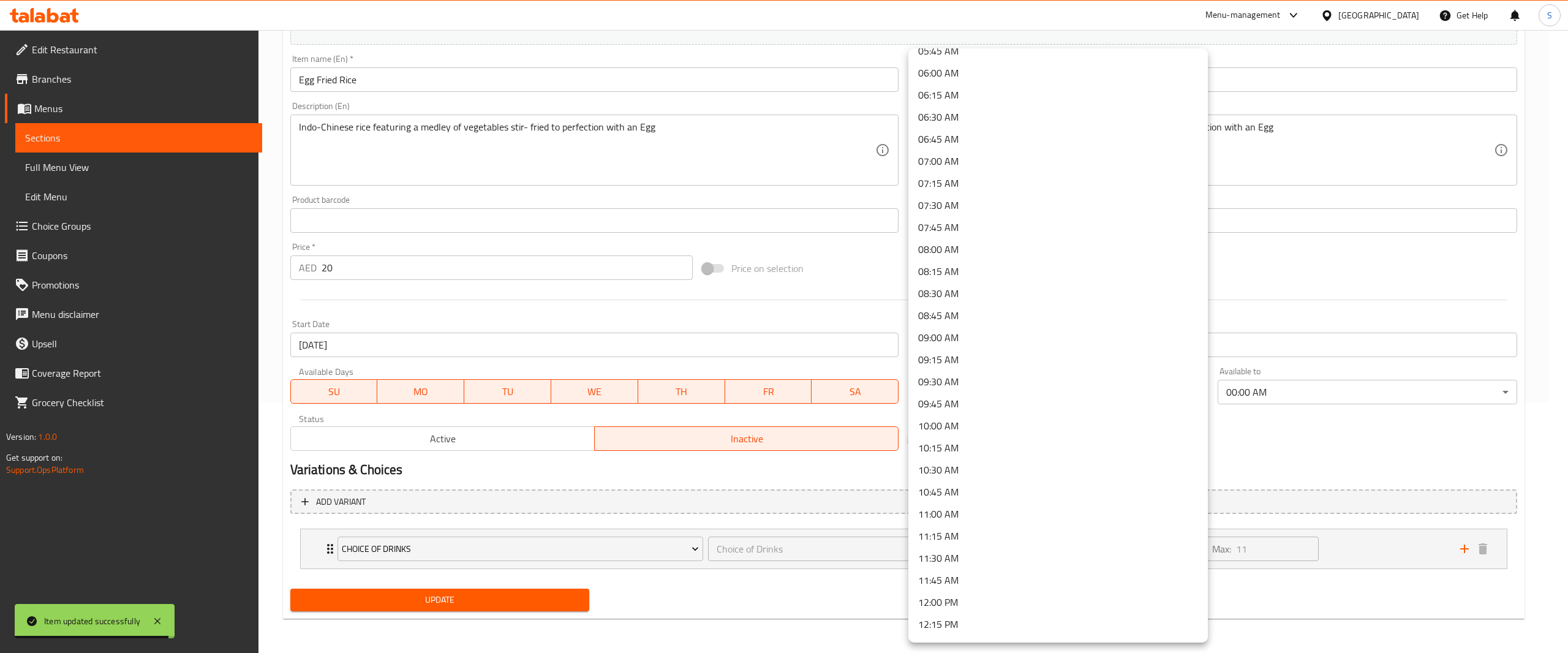
click at [1015, 602] on li "12:00 PM" at bounding box center [1058, 603] width 300 height 22
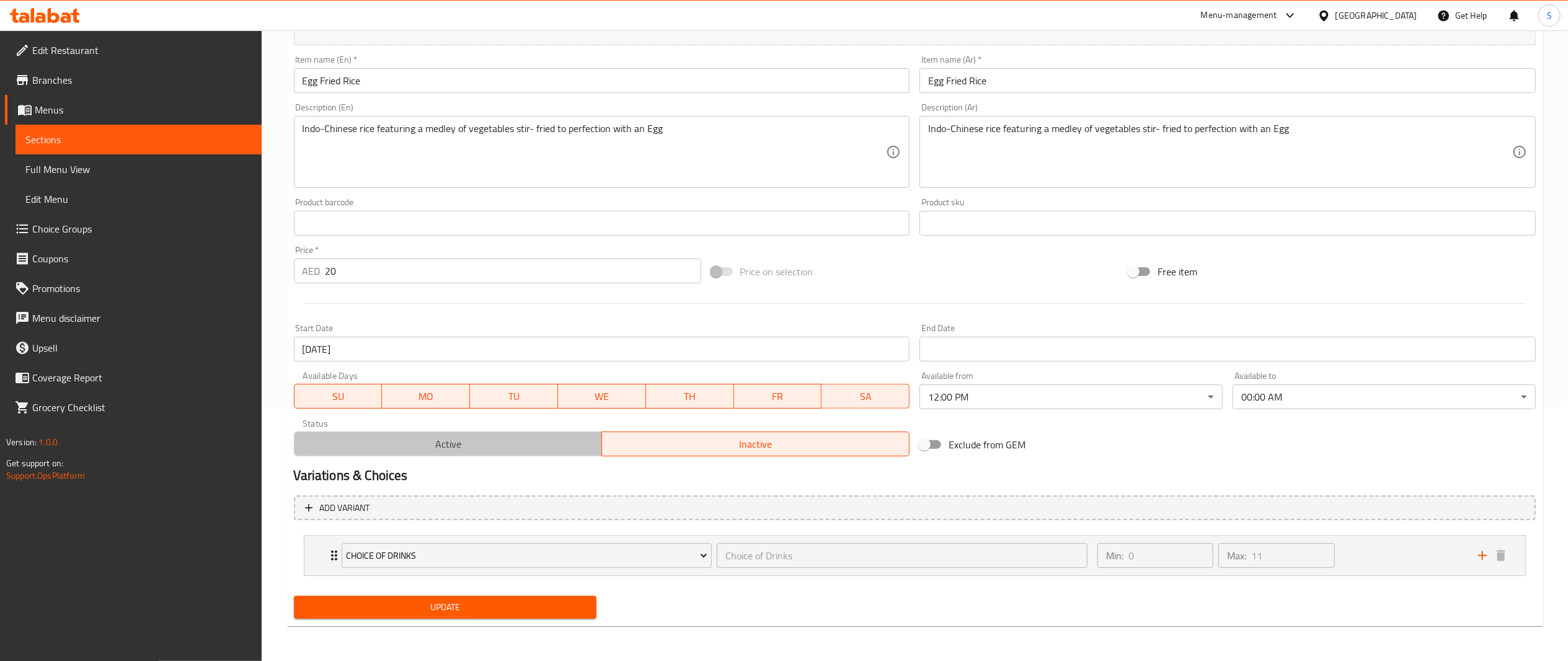
click at [507, 448] on span "Active" at bounding box center [448, 444] width 298 height 18
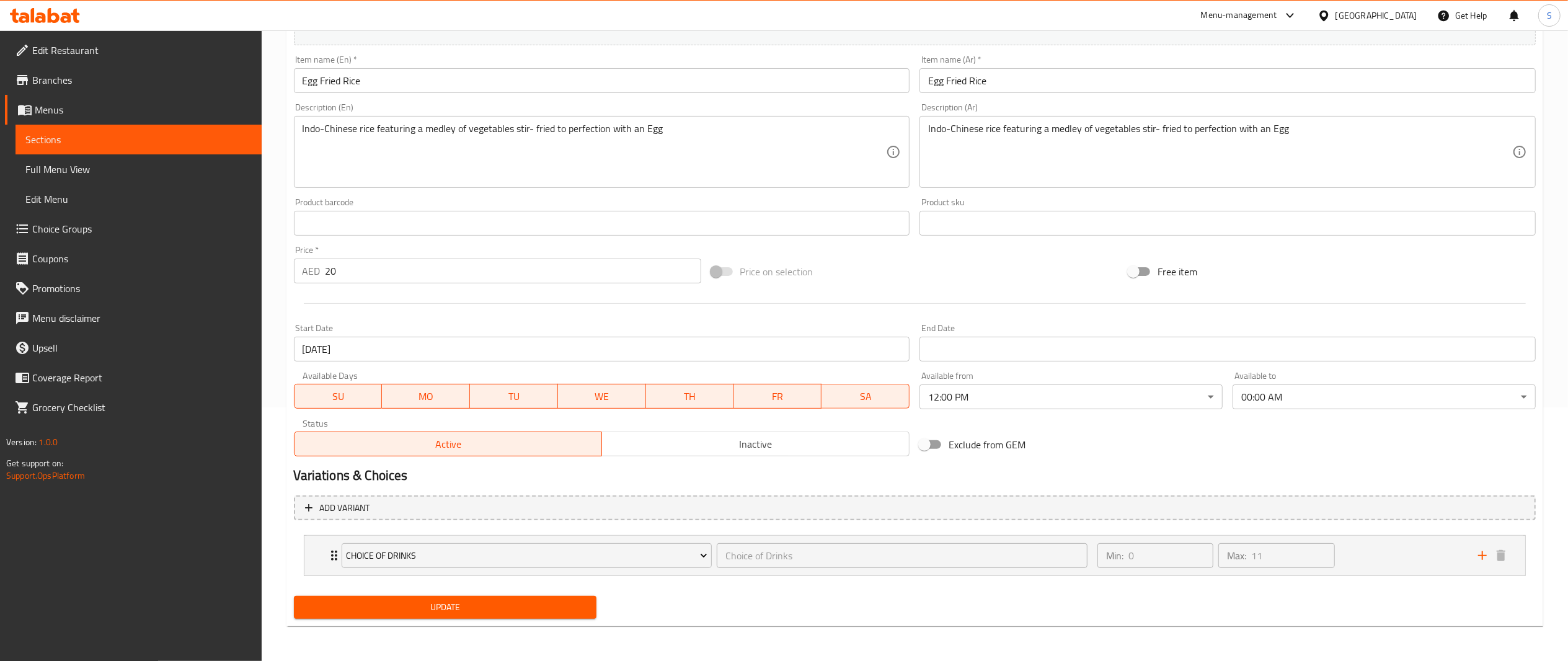
scroll to position [0, 0]
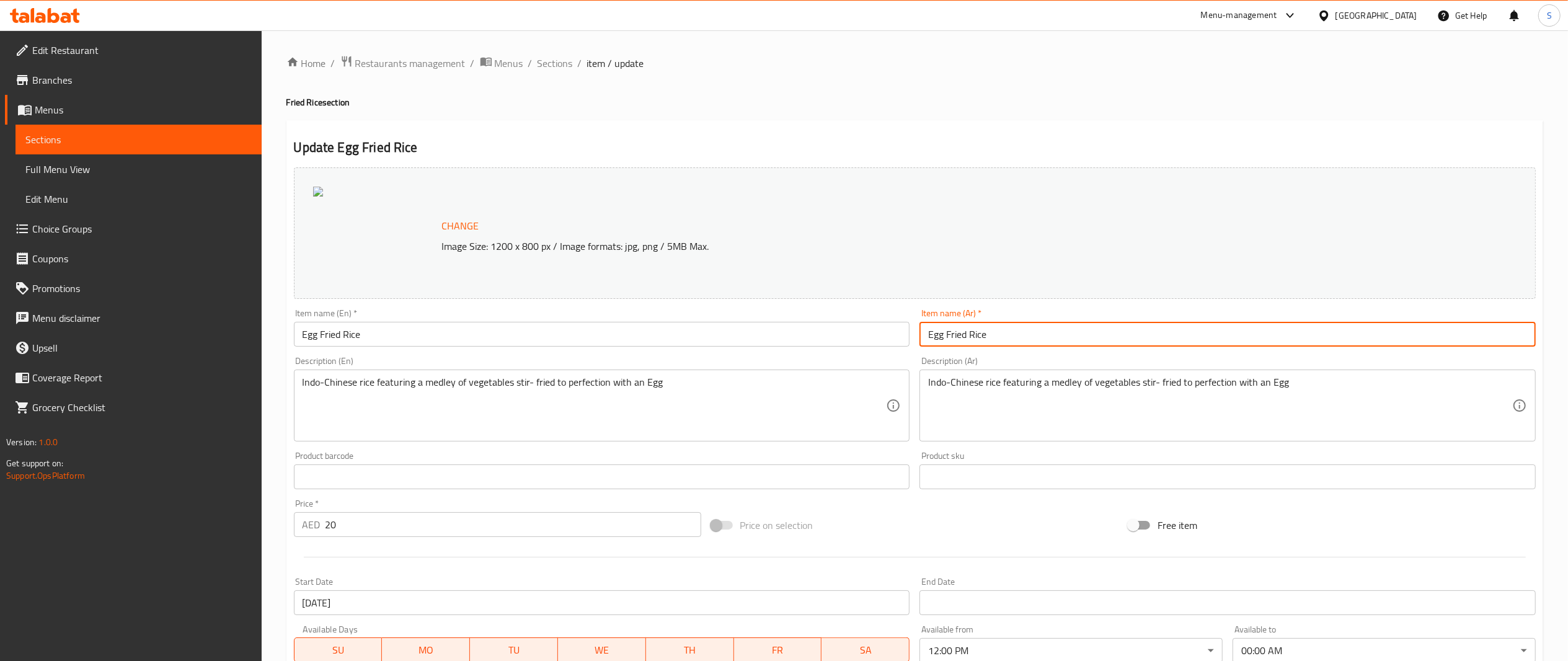
drag, startPoint x: 1028, startPoint y: 331, endPoint x: 470, endPoint y: 275, distance: 560.8
click at [470, 275] on div "Change Image Size: 1200 x 800 px / Image formats: jpg, png / 5MB Max. Item name…" at bounding box center [915, 439] width 1252 height 553
paste input "أرز مقلي بالدجاج"
drag, startPoint x: 958, startPoint y: 331, endPoint x: 618, endPoint y: 296, distance: 341.8
click at [618, 296] on div "Change Image Size: 1200 x 800 px / Image formats: jpg, png / 5MB Max. Item name…" at bounding box center [915, 439] width 1252 height 553
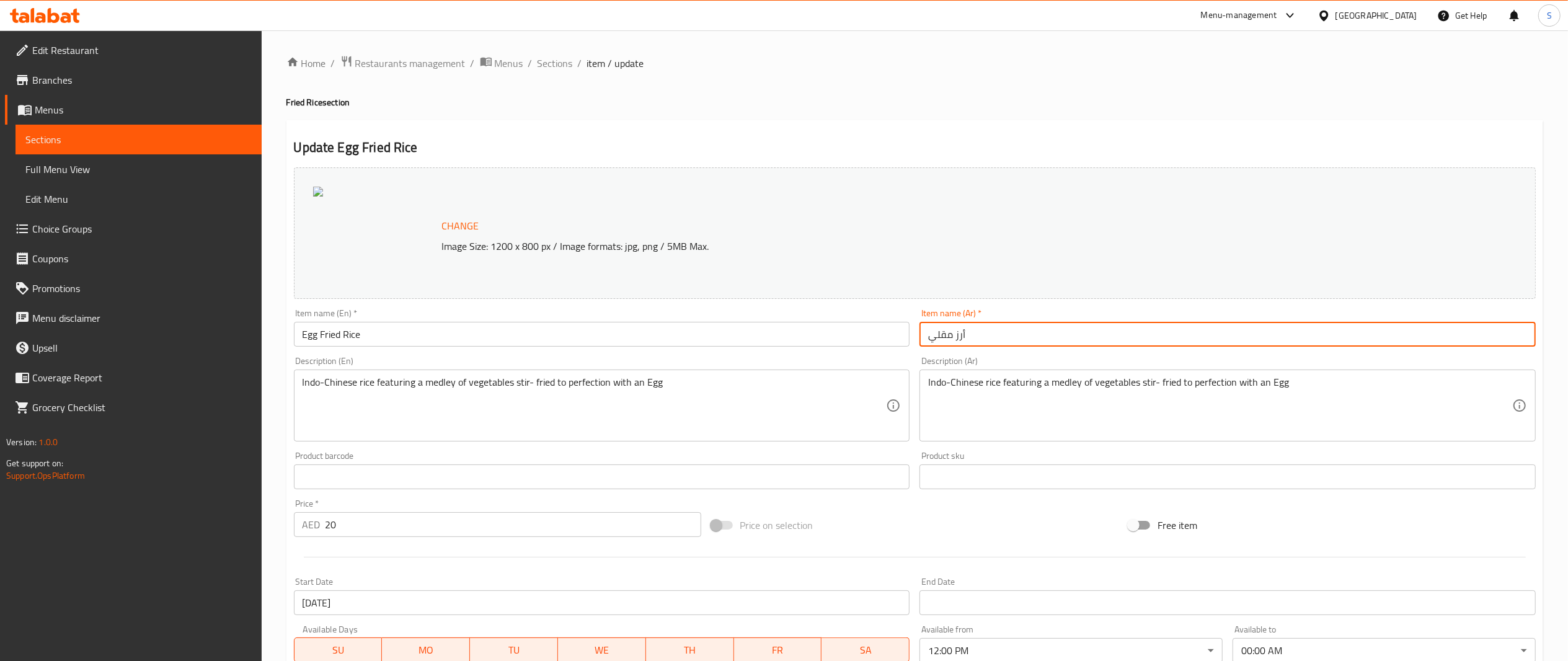
type input "أرز مقلي"
click at [926, 392] on div "Indo-Chinese rice featuring a medley of vegetables stir- fried to perfection wi…" at bounding box center [1227, 406] width 616 height 72
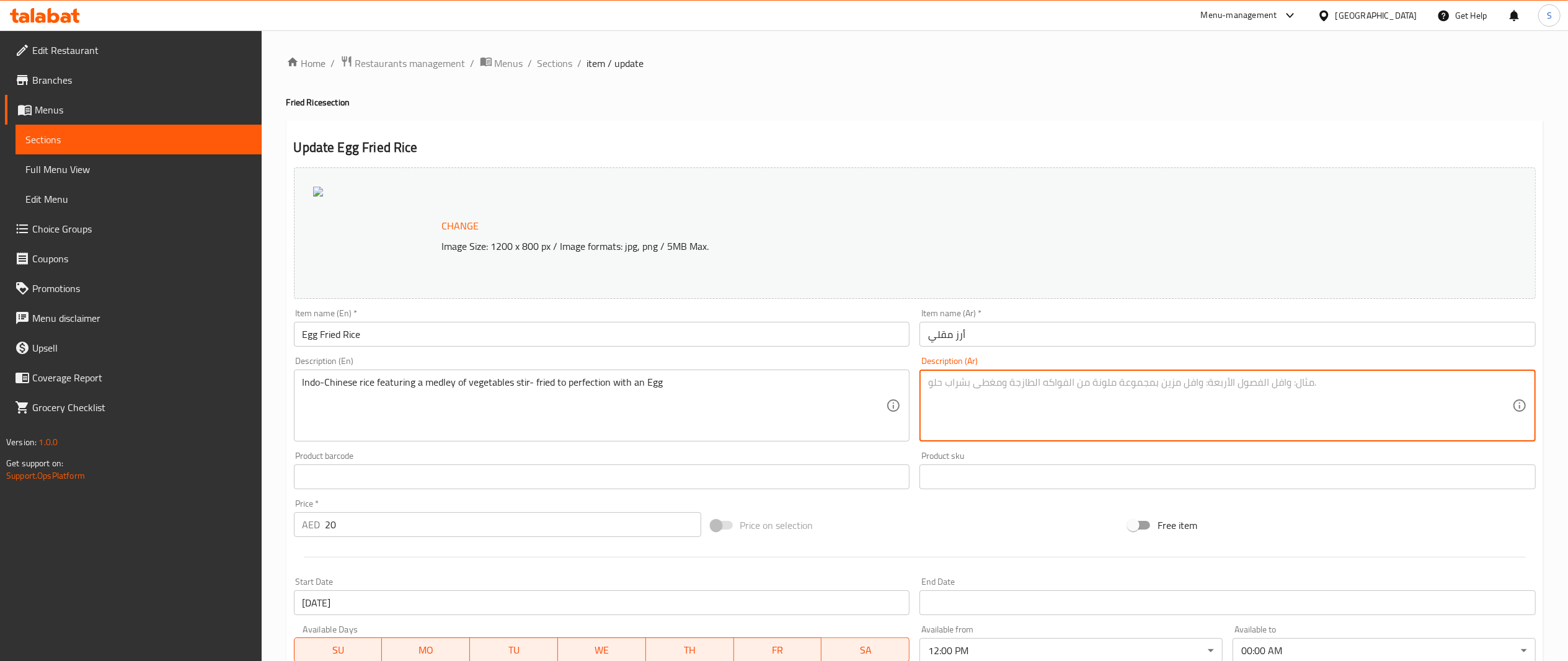
scroll to position [254, 0]
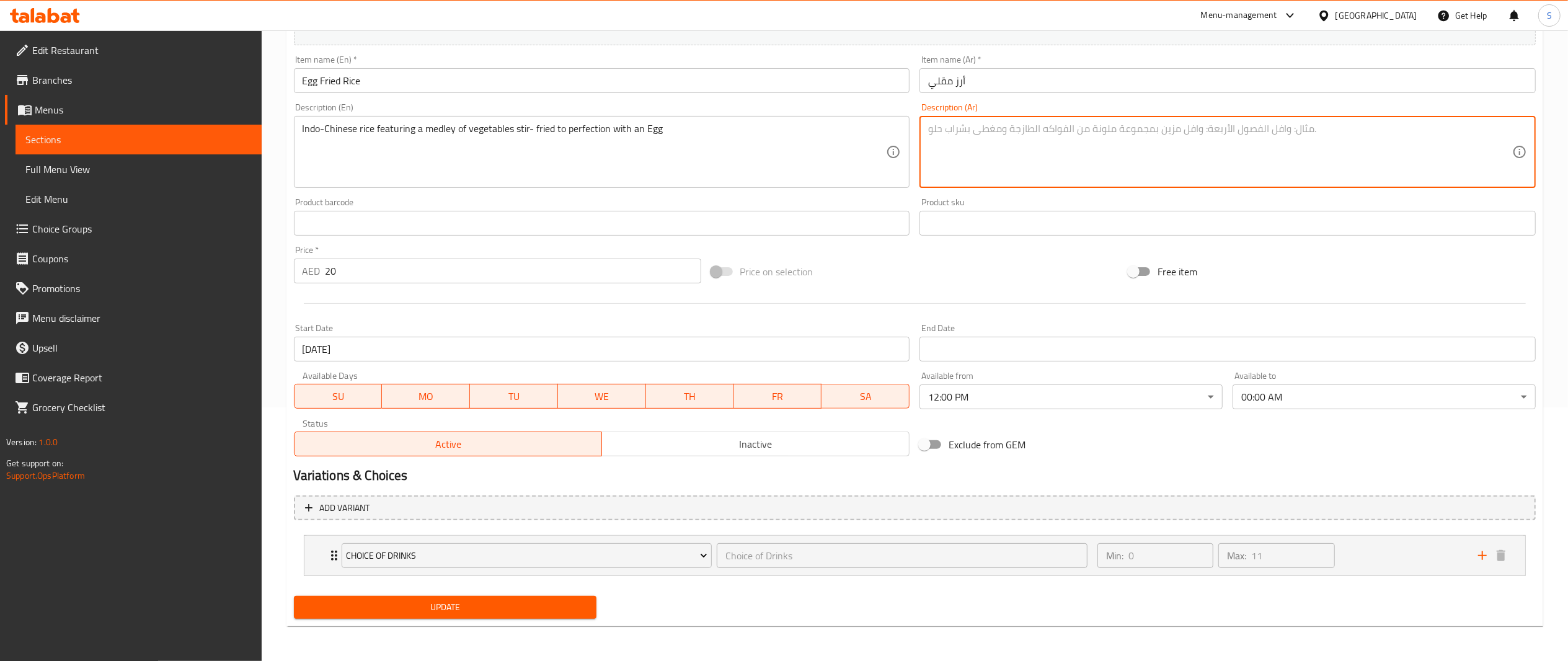
click at [564, 616] on button "Update" at bounding box center [445, 608] width 303 height 23
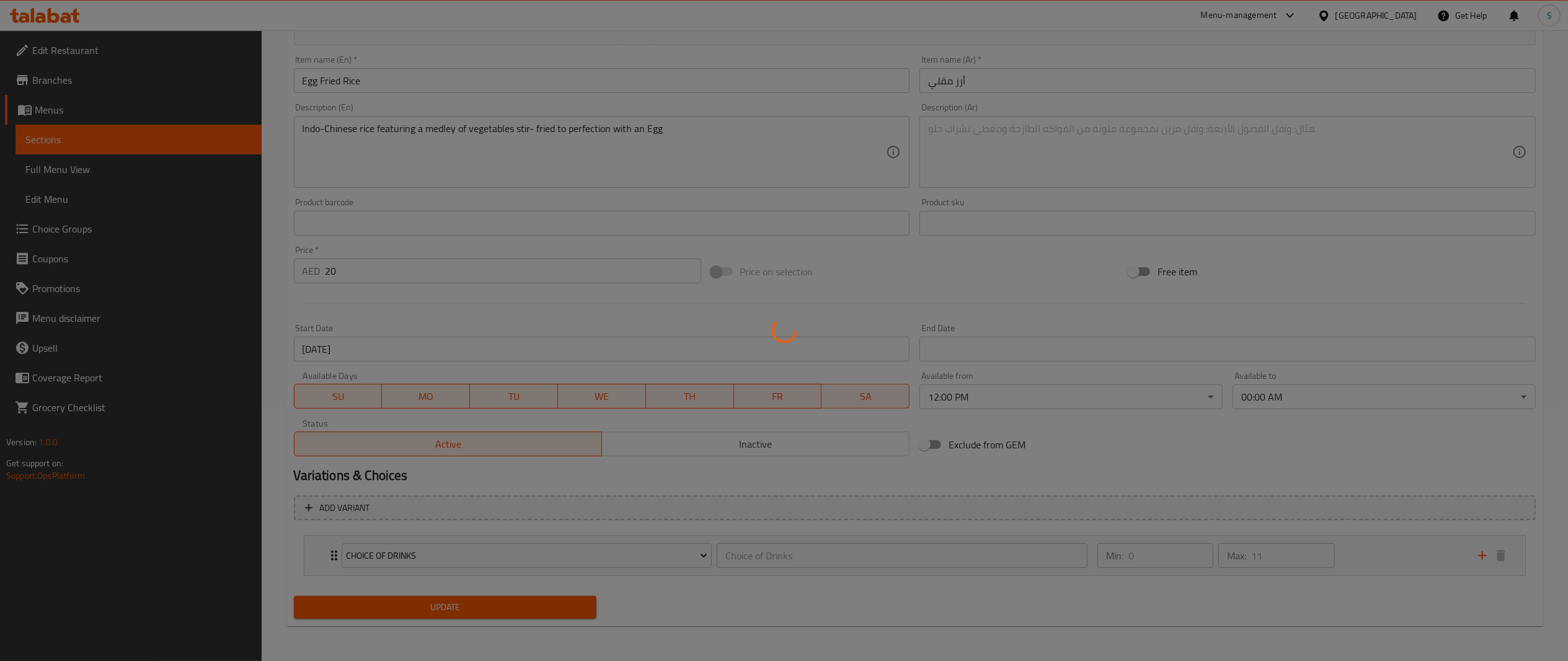
scroll to position [0, 0]
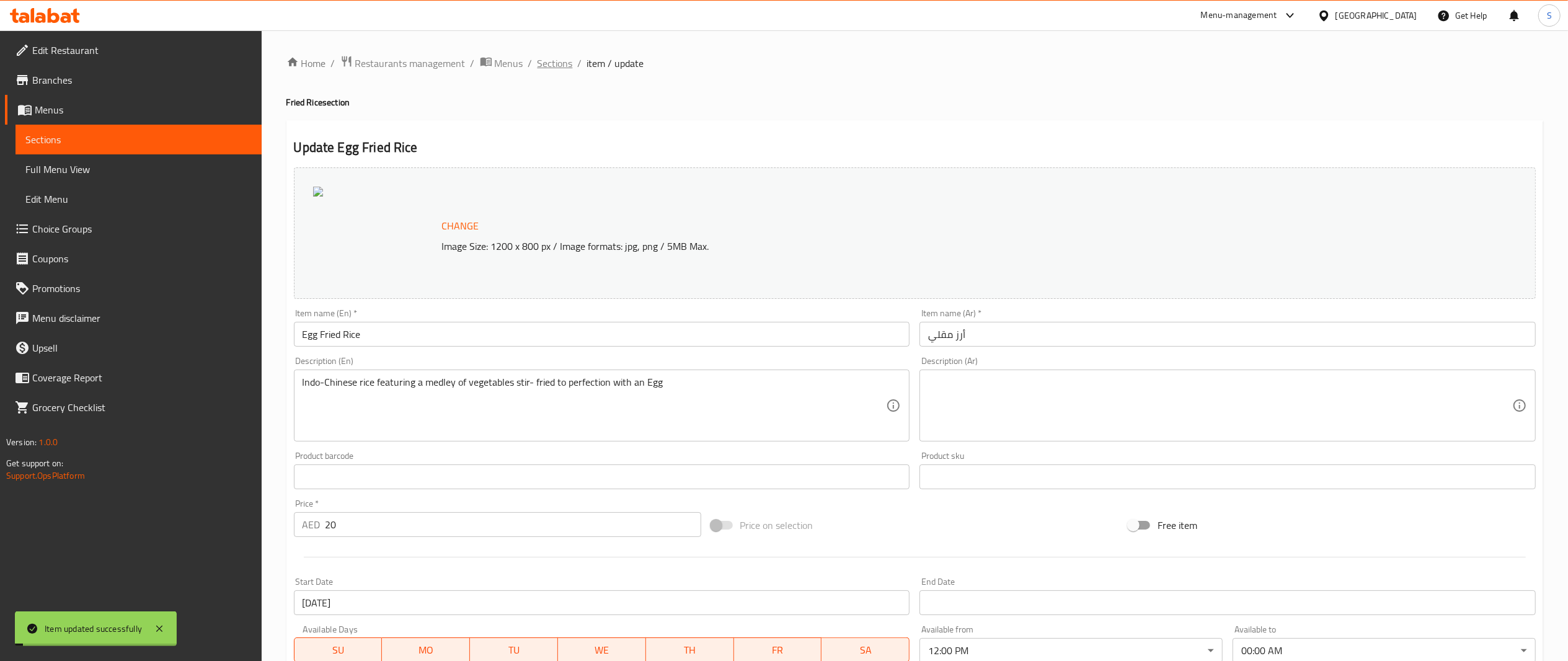
click at [556, 68] on span "Sections" at bounding box center [555, 63] width 35 height 15
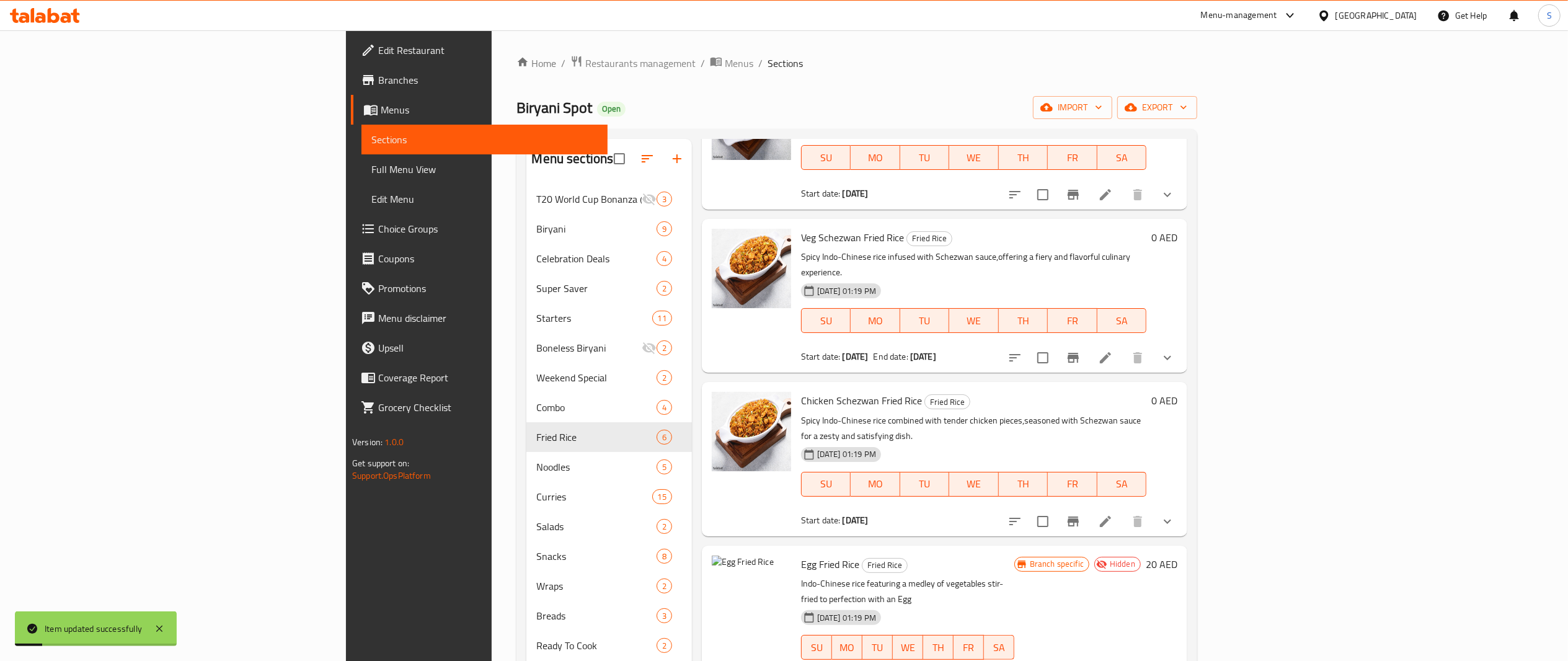
scroll to position [174, 0]
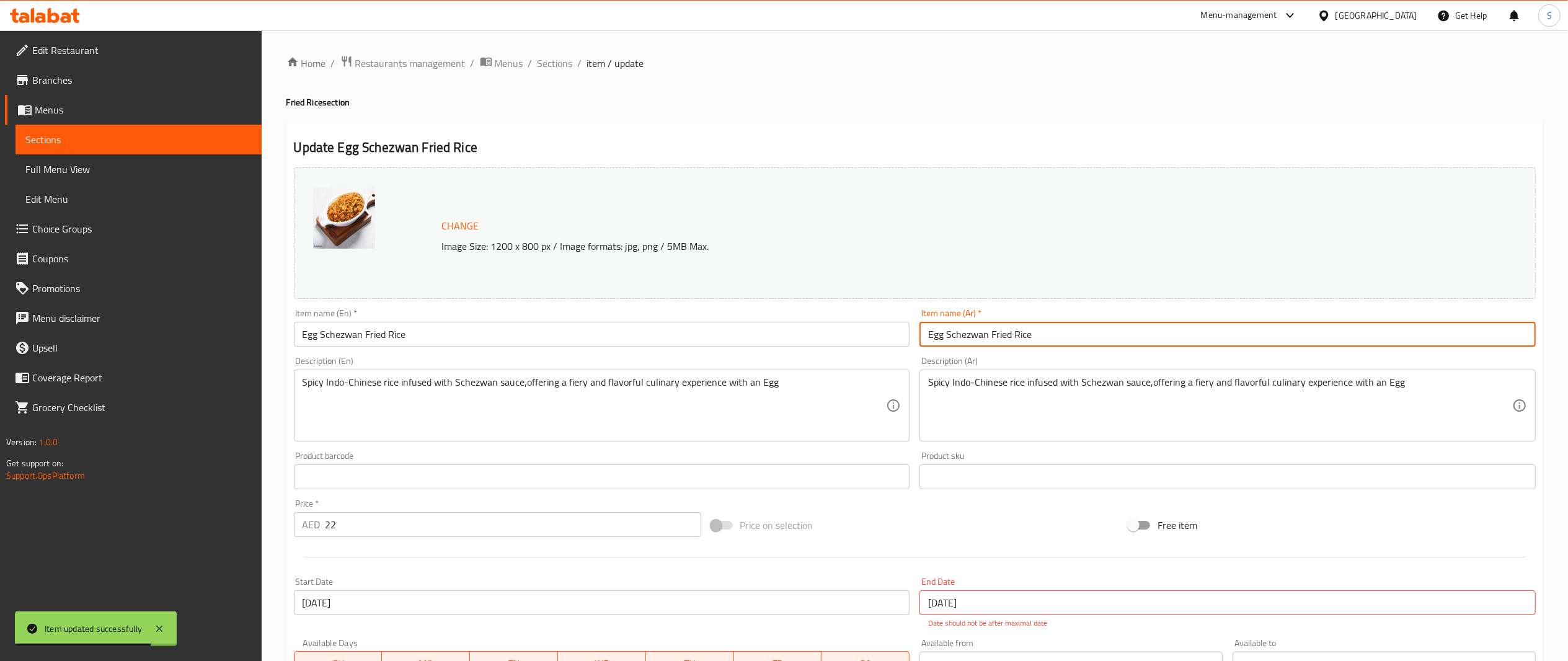
drag, startPoint x: 1089, startPoint y: 338, endPoint x: 717, endPoint y: 329, distance: 372.1
click at [717, 329] on div "Change Image Size: 1200 x 800 px / Image formats: jpg, png / 5MB Max. Item name…" at bounding box center [915, 446] width 1252 height 567
paste input "أرز مقلي بالدجاج"
drag, startPoint x: 960, startPoint y: 339, endPoint x: 856, endPoint y: 319, distance: 105.9
click at [856, 319] on div "Change Image Size: 1200 x 800 px / Image formats: jpg, png / 5MB Max. Item name…" at bounding box center [915, 446] width 1252 height 567
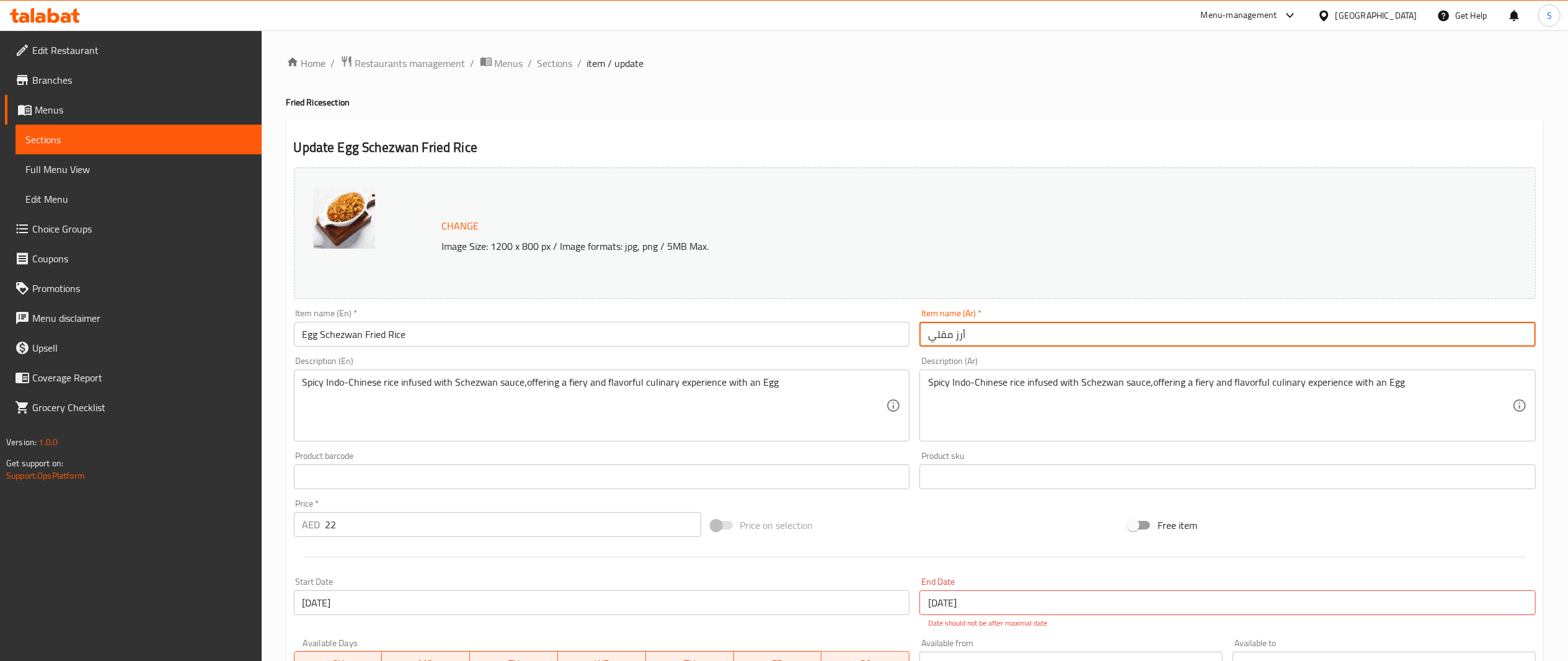
type input "أرز مقلي"
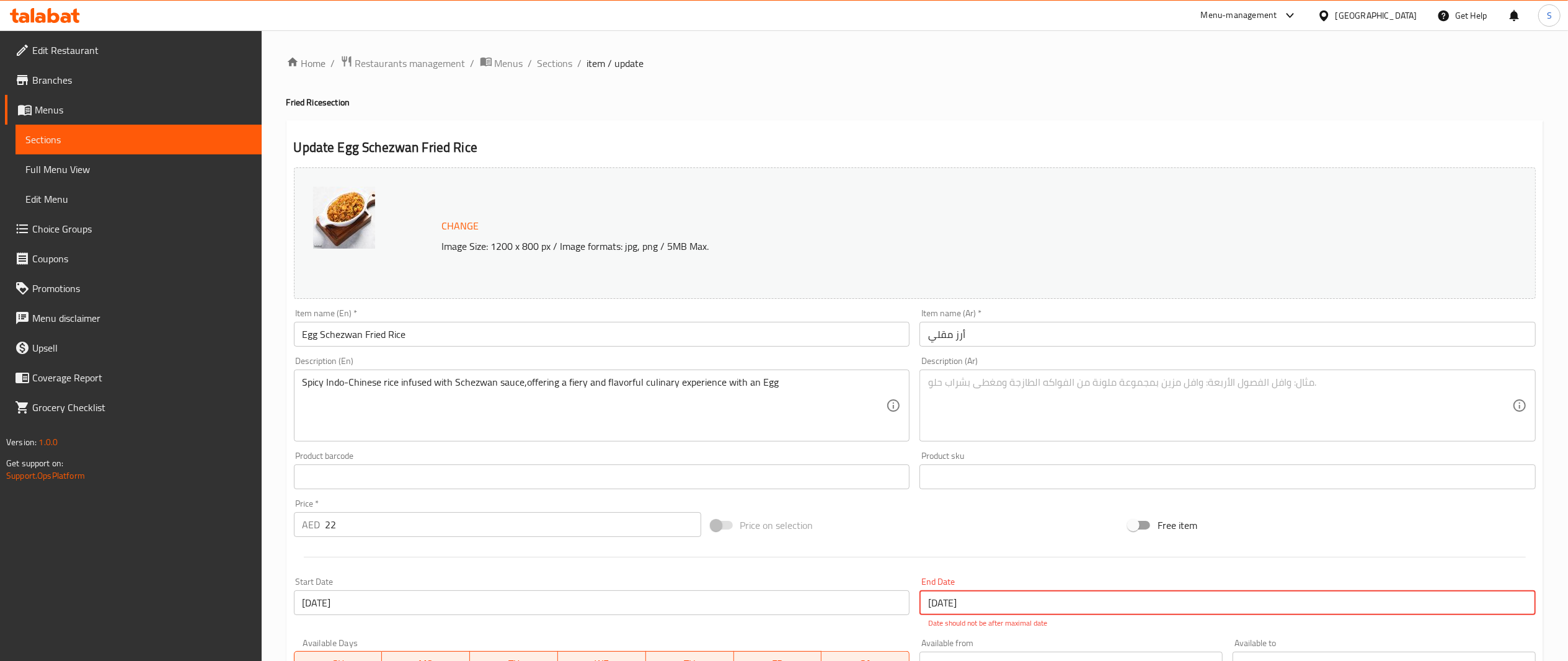
click at [1003, 592] on input "[DATE]" at bounding box center [1227, 602] width 616 height 24
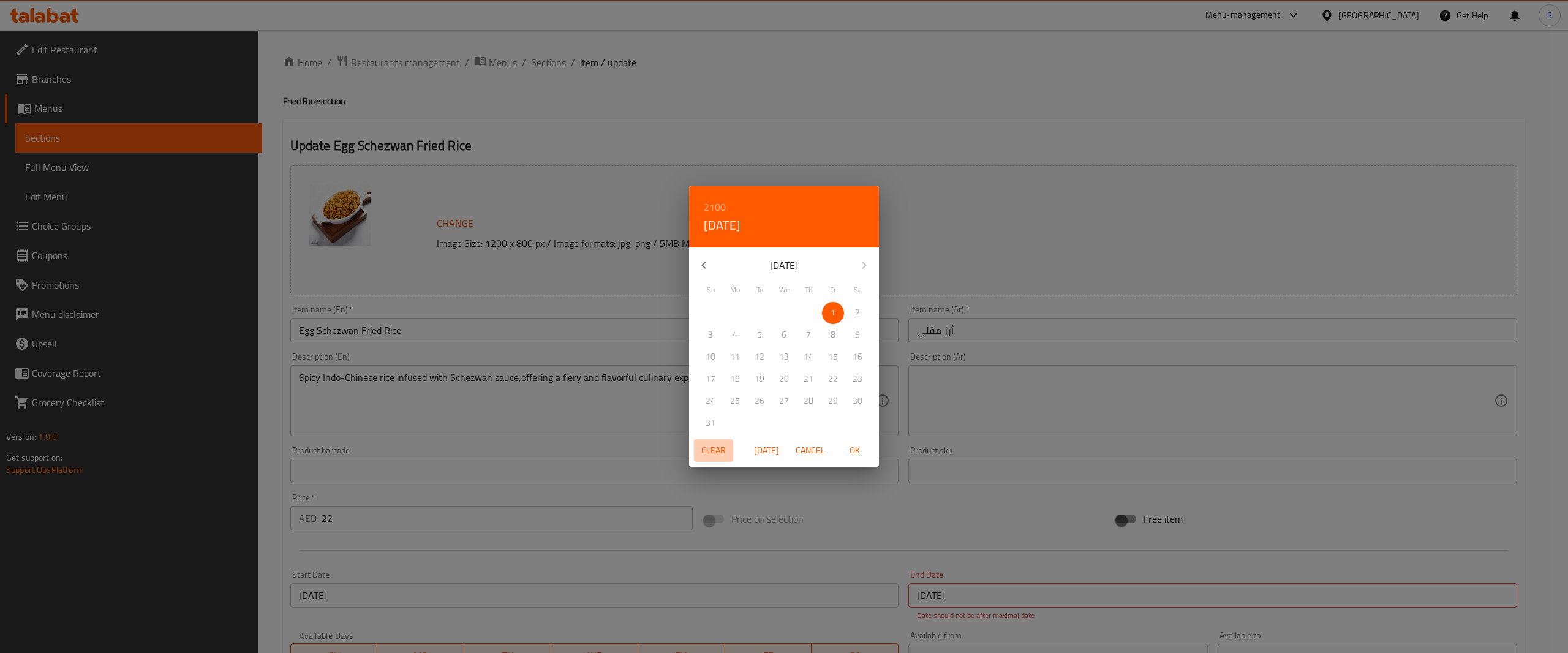
click at [705, 447] on span "Clear" at bounding box center [714, 451] width 29 height 16
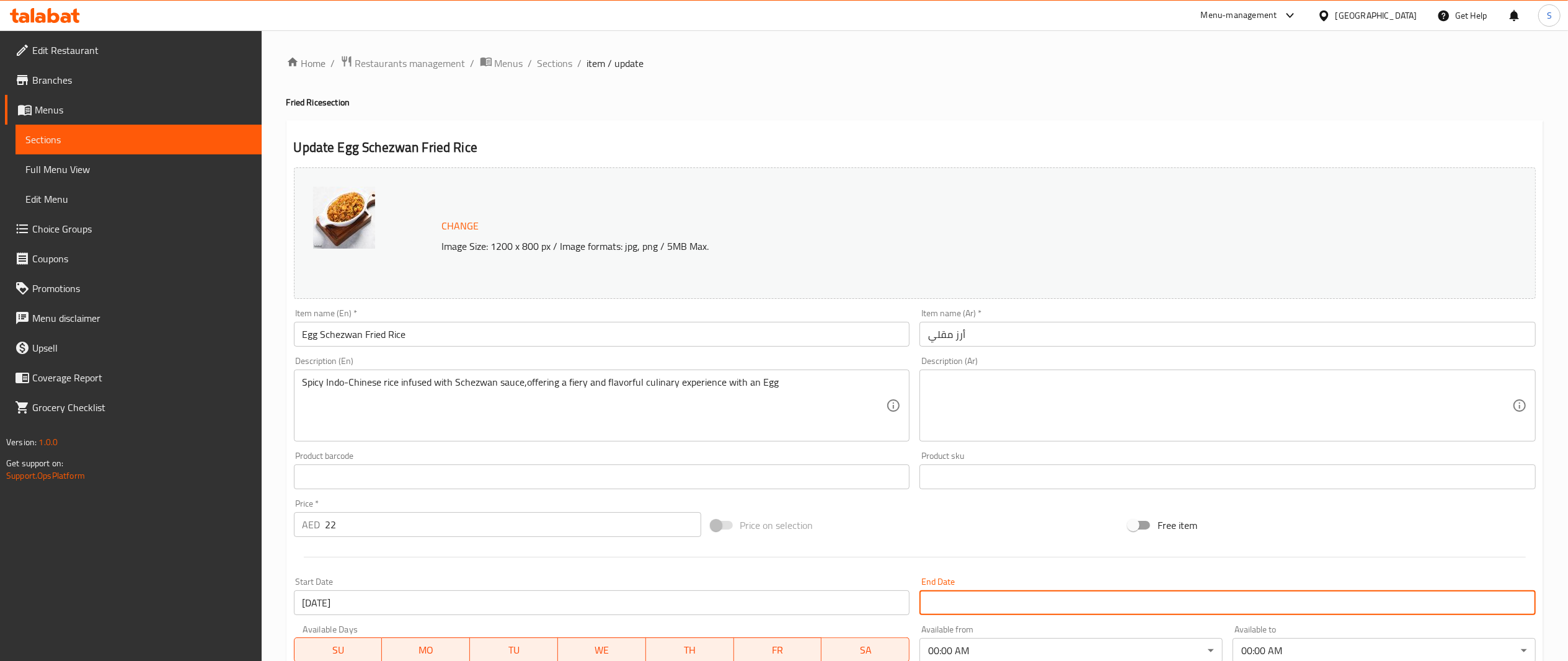
click at [973, 547] on div at bounding box center [915, 557] width 1252 height 31
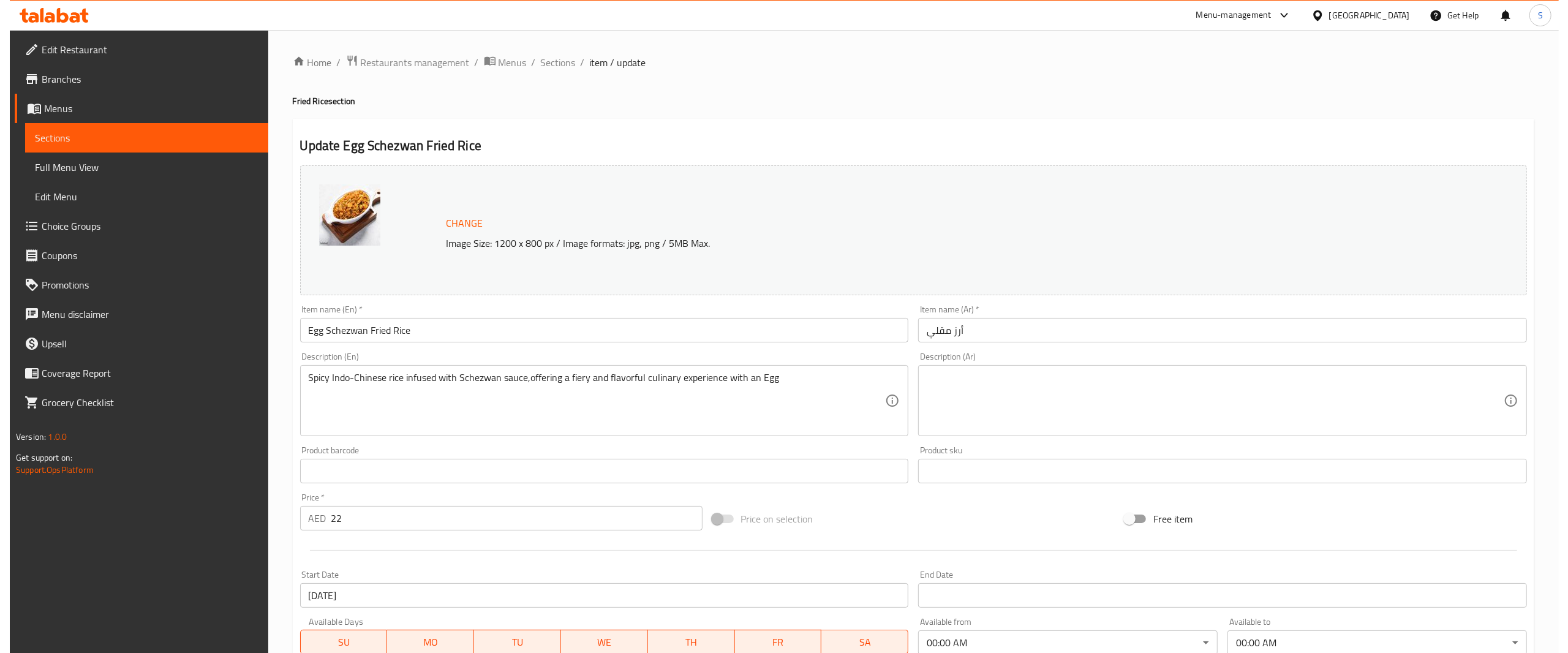
scroll to position [250, 0]
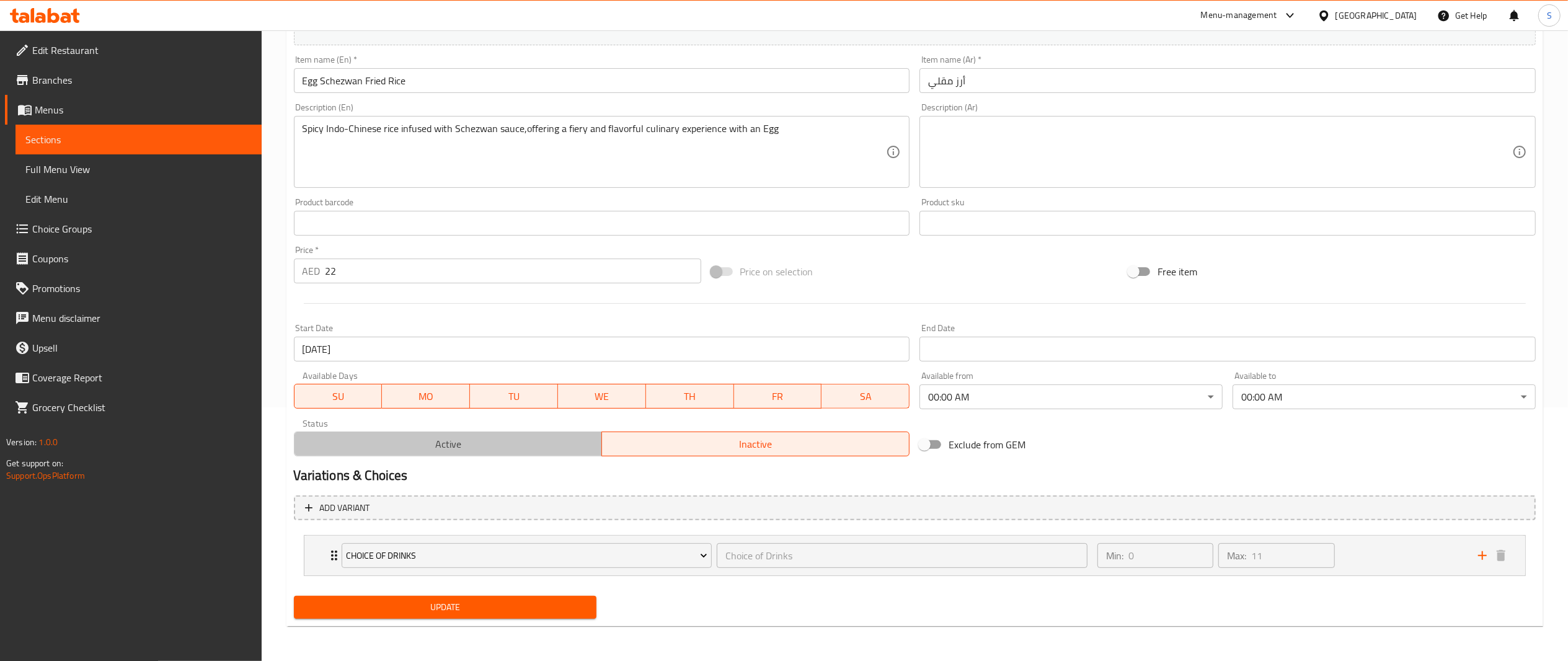
click at [491, 447] on span "Active" at bounding box center [448, 444] width 298 height 18
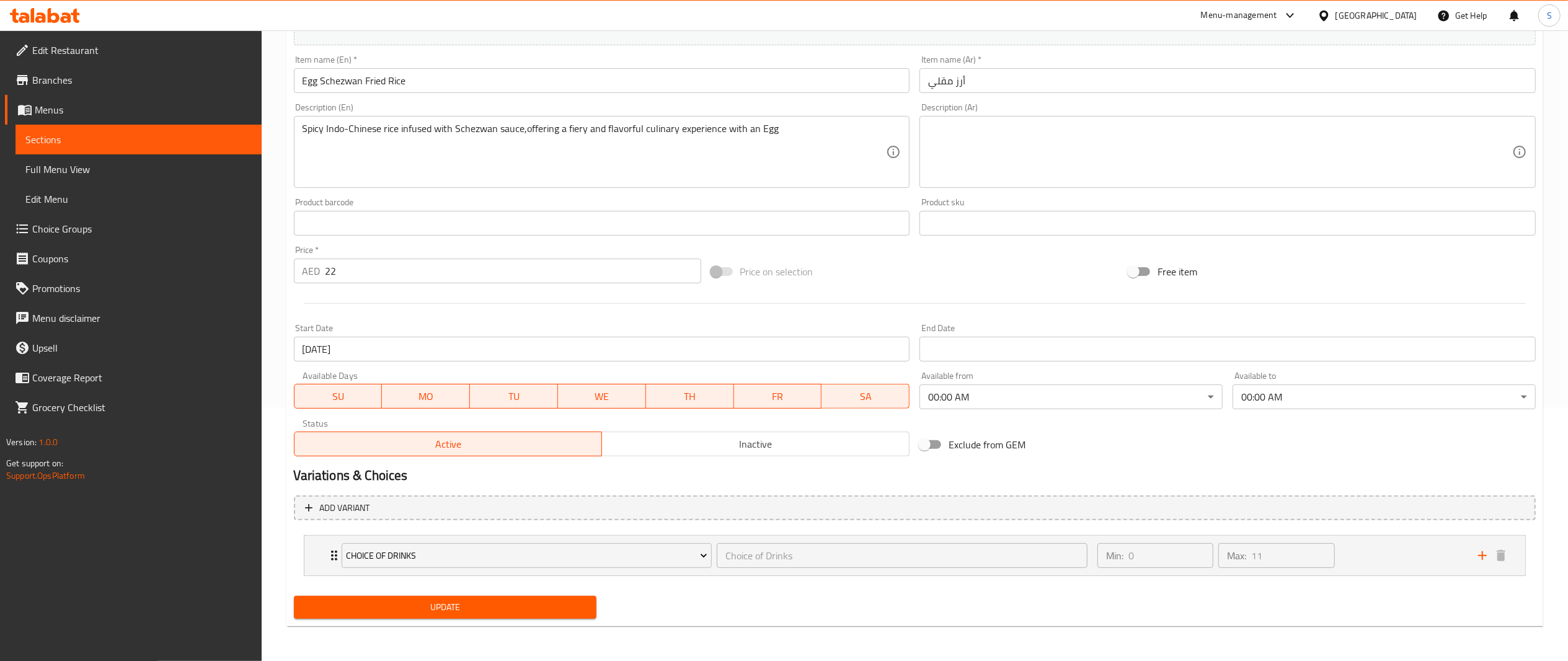
click at [1000, 415] on div "Change Image Size: 1200 x 800 px / Image formats: jpg, png / 5MB Max. Item name…" at bounding box center [915, 185] width 1252 height 553
click at [1005, 414] on div "Available from 00:00 AM ​" at bounding box center [1072, 390] width 313 height 48
click at [1021, 403] on body "​ Menu-management [GEOGRAPHIC_DATA] Get Help S Edit Restaurant Branches Menus S…" at bounding box center [784, 93] width 1568 height 631
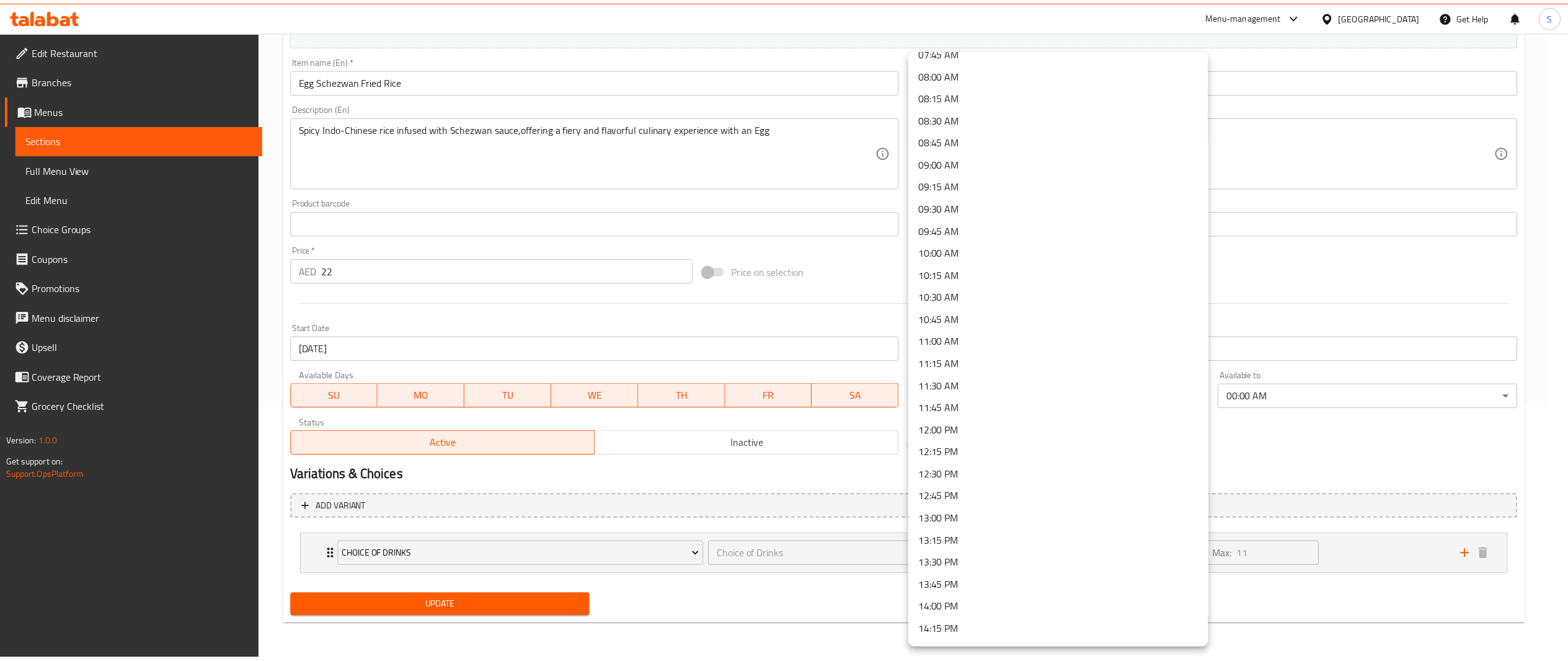
scroll to position [817, 0]
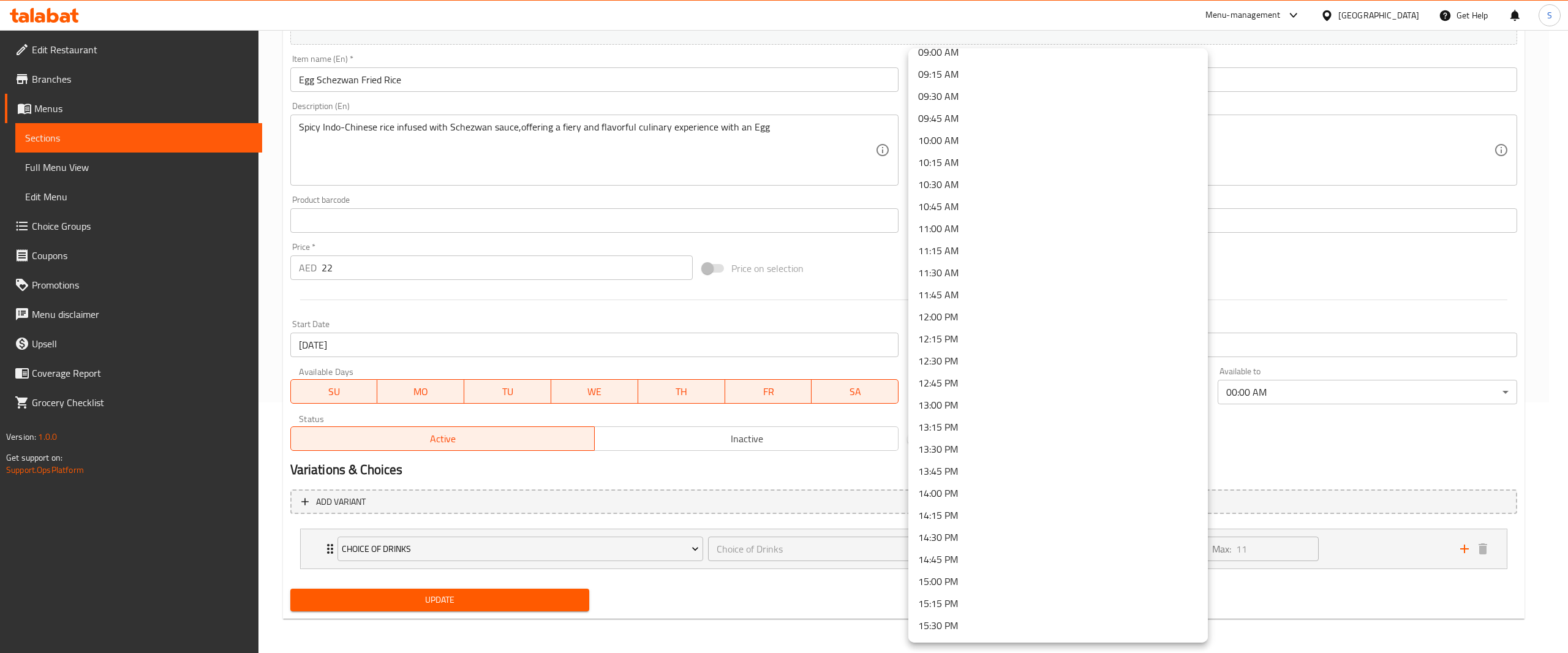
click at [1093, 313] on li "12:00 PM" at bounding box center [1058, 317] width 300 height 22
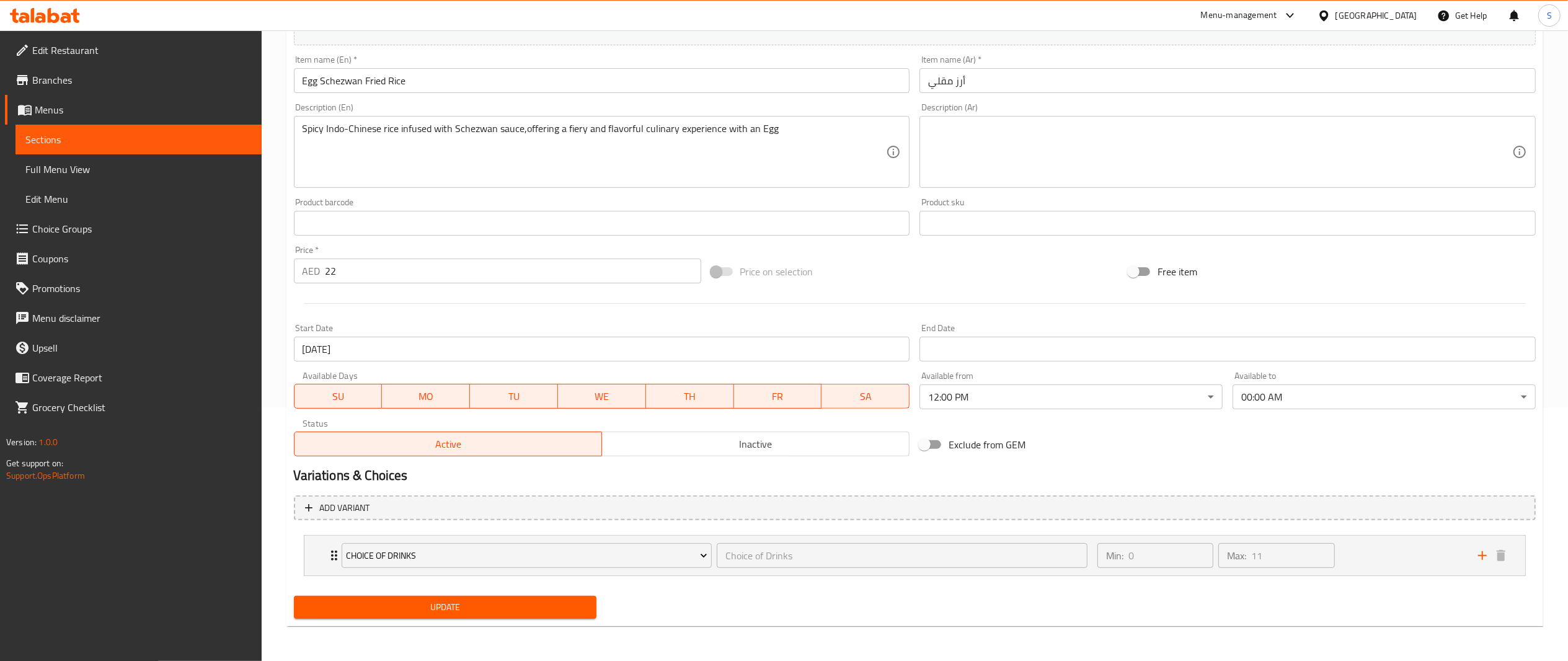
click at [1139, 479] on h2 "Variations & Choices" at bounding box center [914, 476] width 1242 height 18
click at [539, 609] on span "Update" at bounding box center [446, 608] width 283 height 16
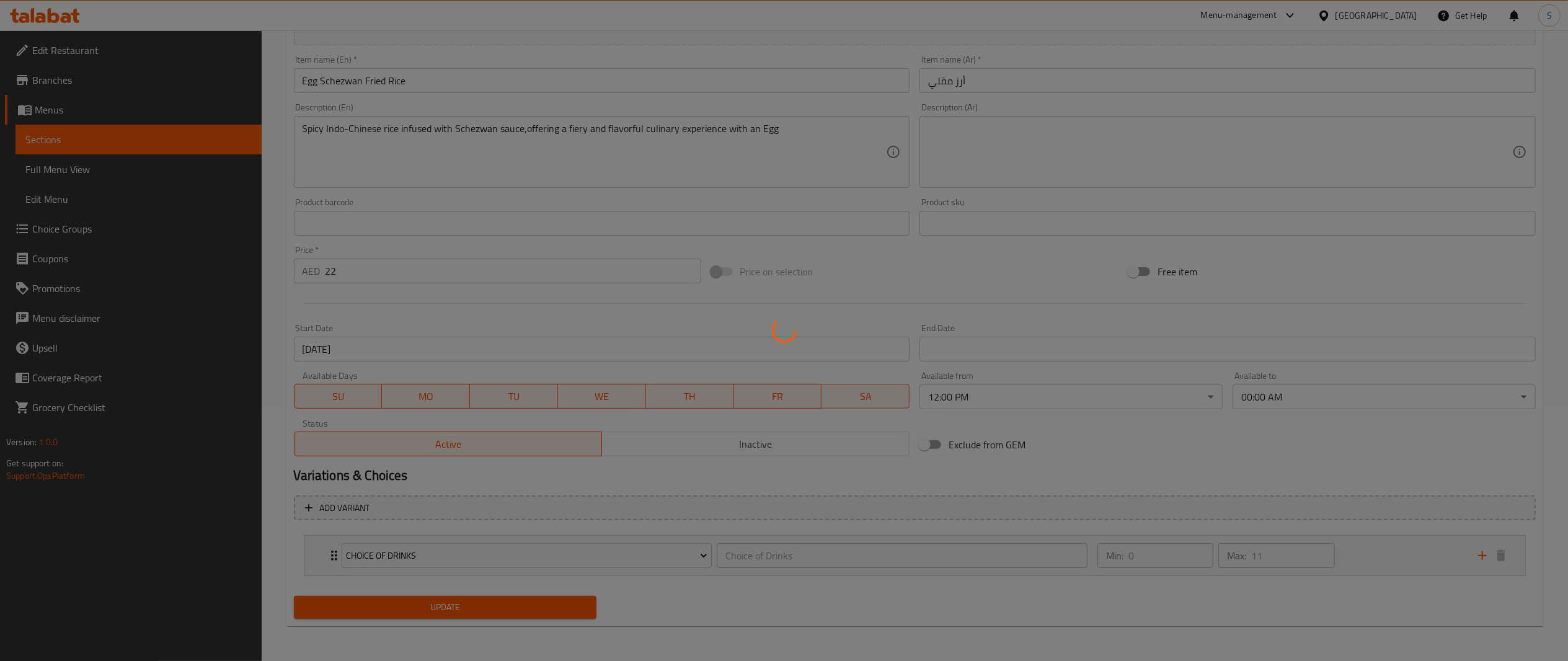
scroll to position [0, 0]
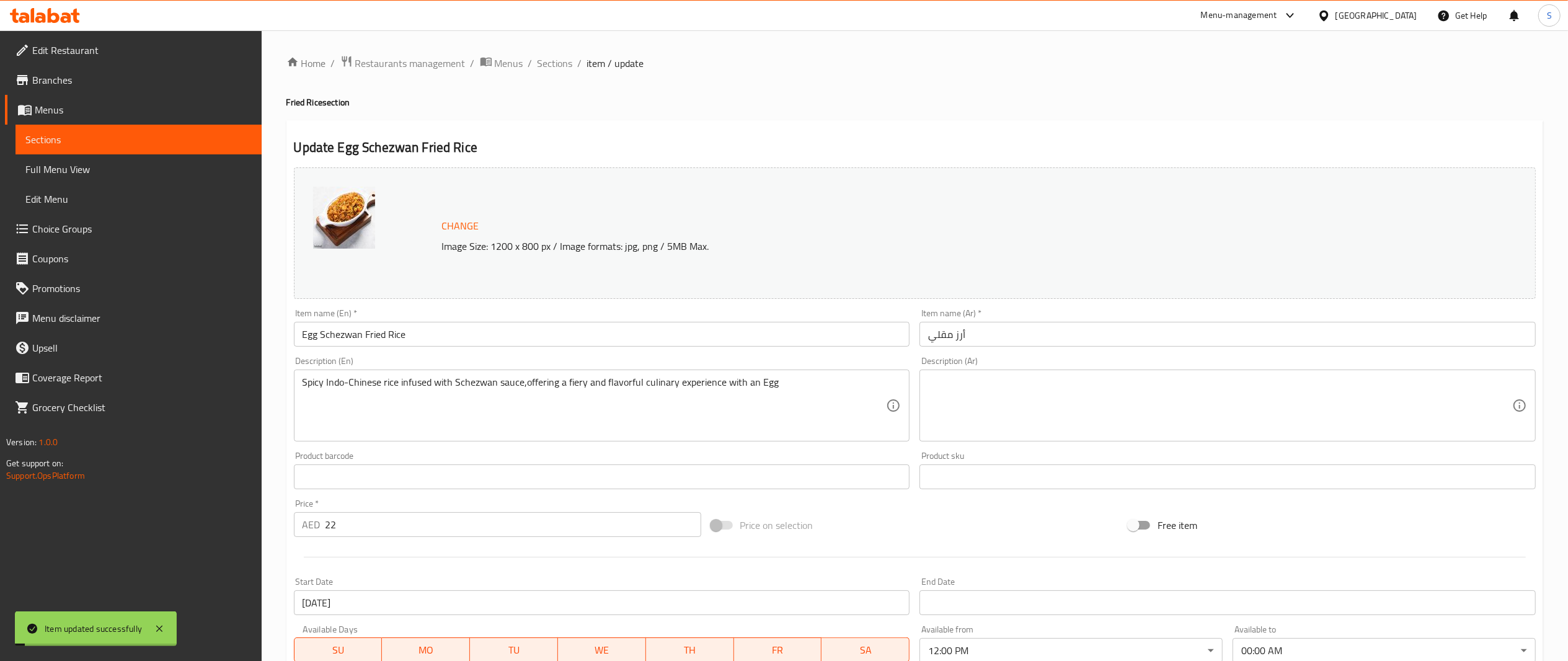
click at [552, 73] on div "Home / Restaurants management / Menus / Sections / item / update Fried Rice sec…" at bounding box center [915, 472] width 1257 height 835
click at [556, 65] on span "Sections" at bounding box center [555, 63] width 35 height 15
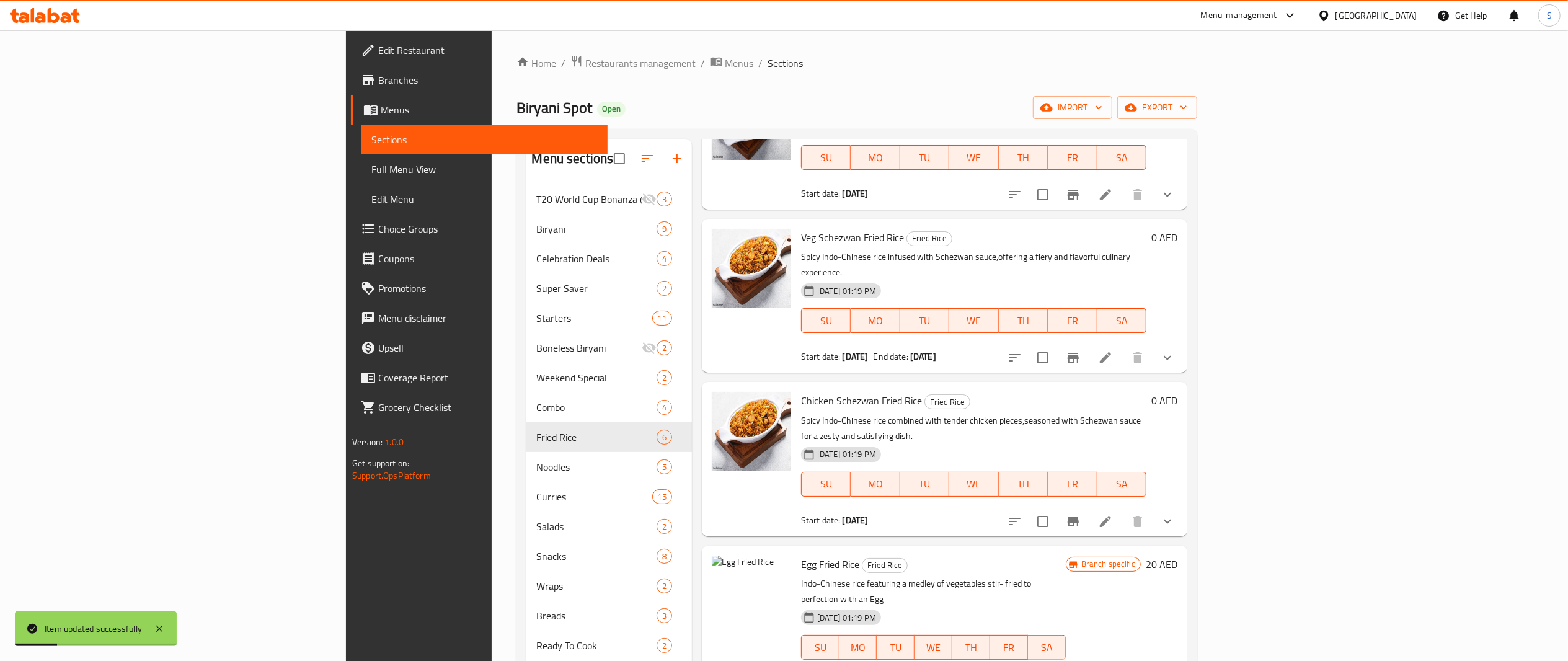
scroll to position [174, 0]
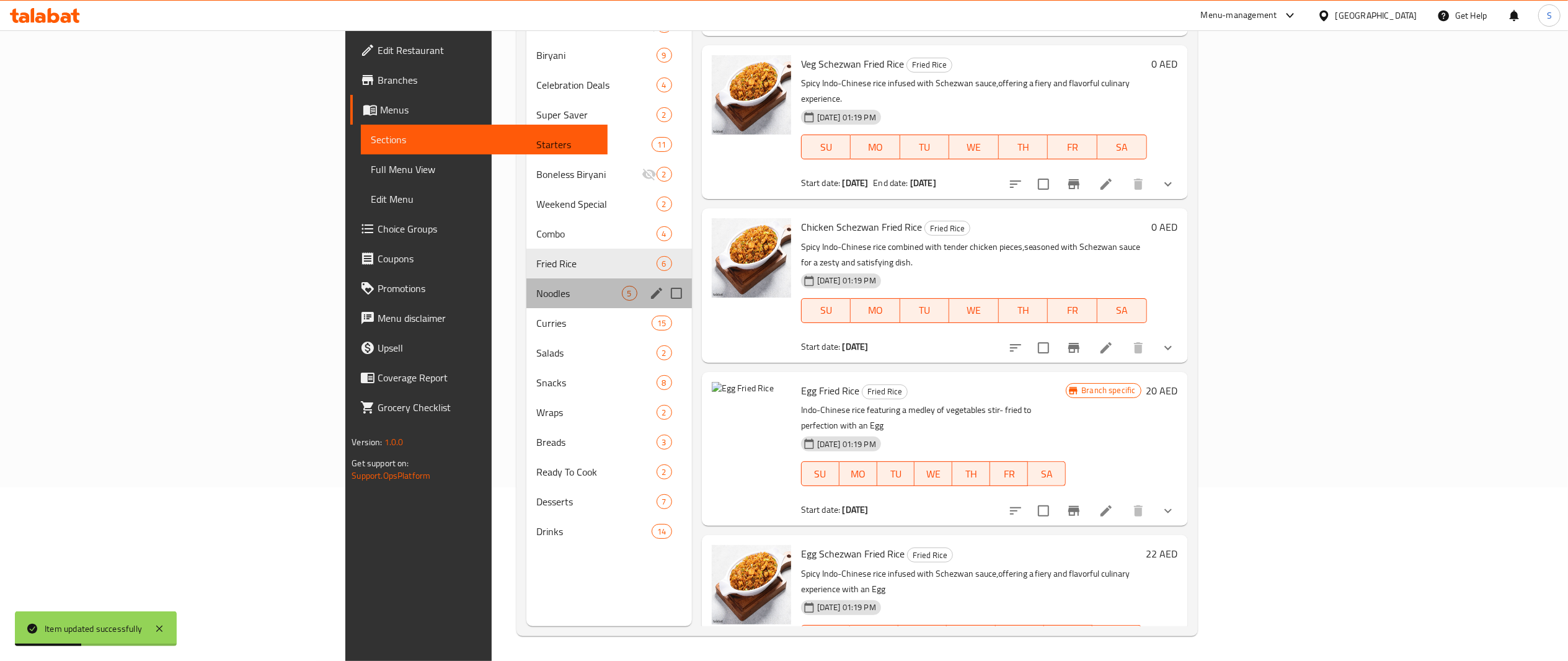
click at [526, 283] on div "Noodles 5" at bounding box center [608, 294] width 165 height 30
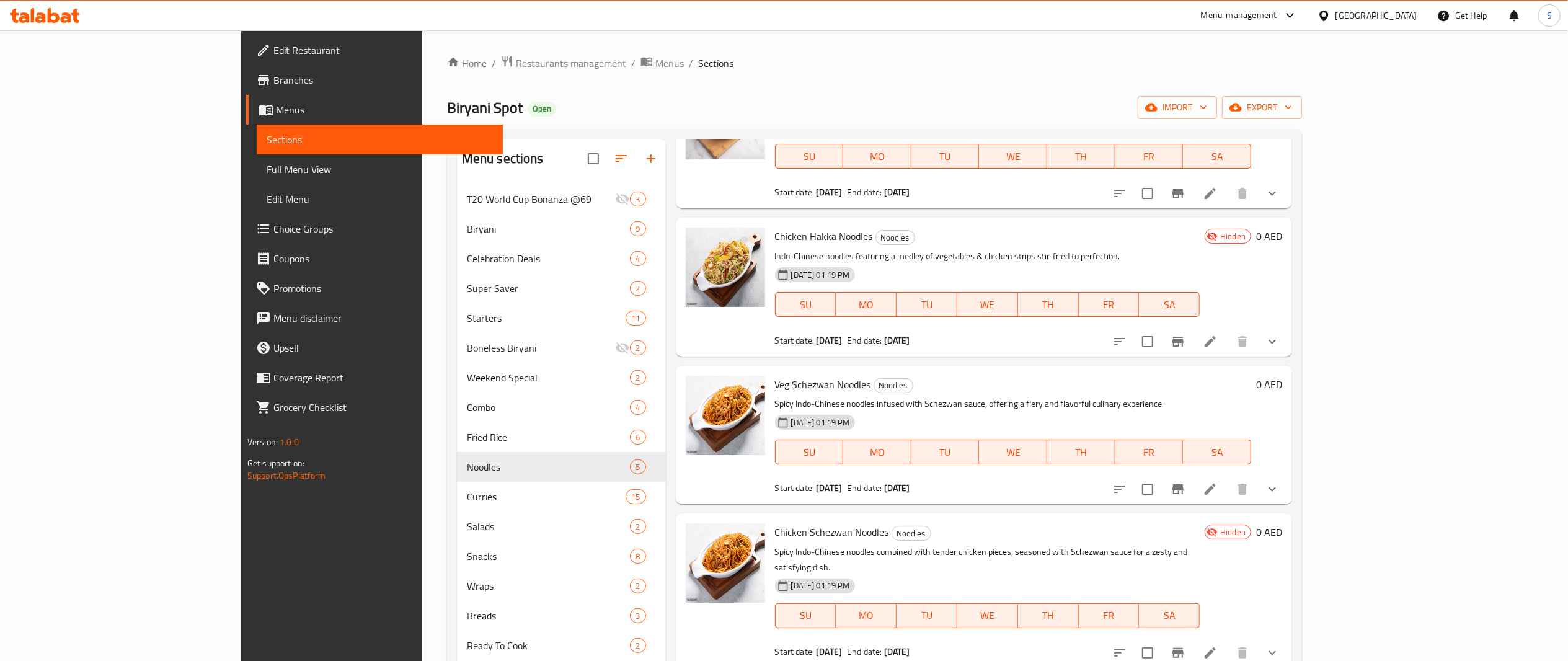
click at [1216, 346] on icon at bounding box center [1211, 342] width 11 height 11
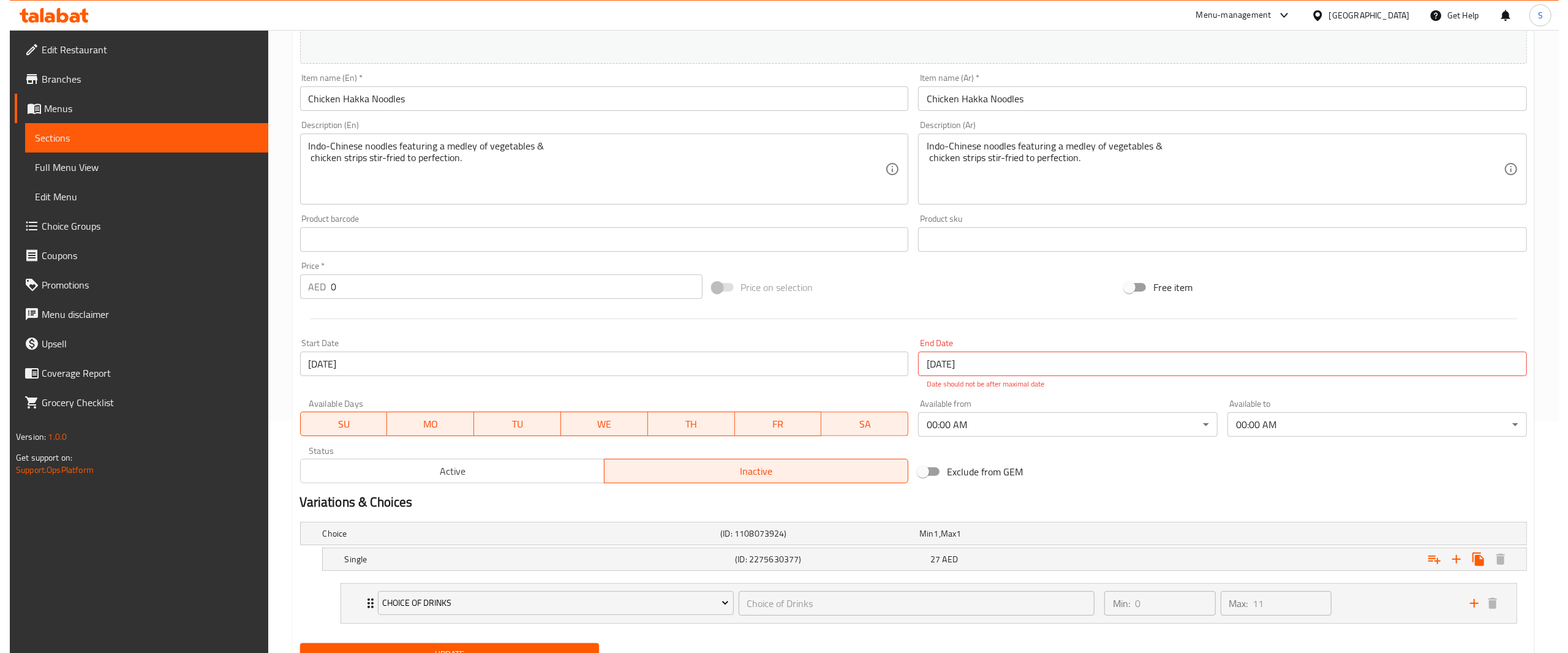
scroll to position [288, 0]
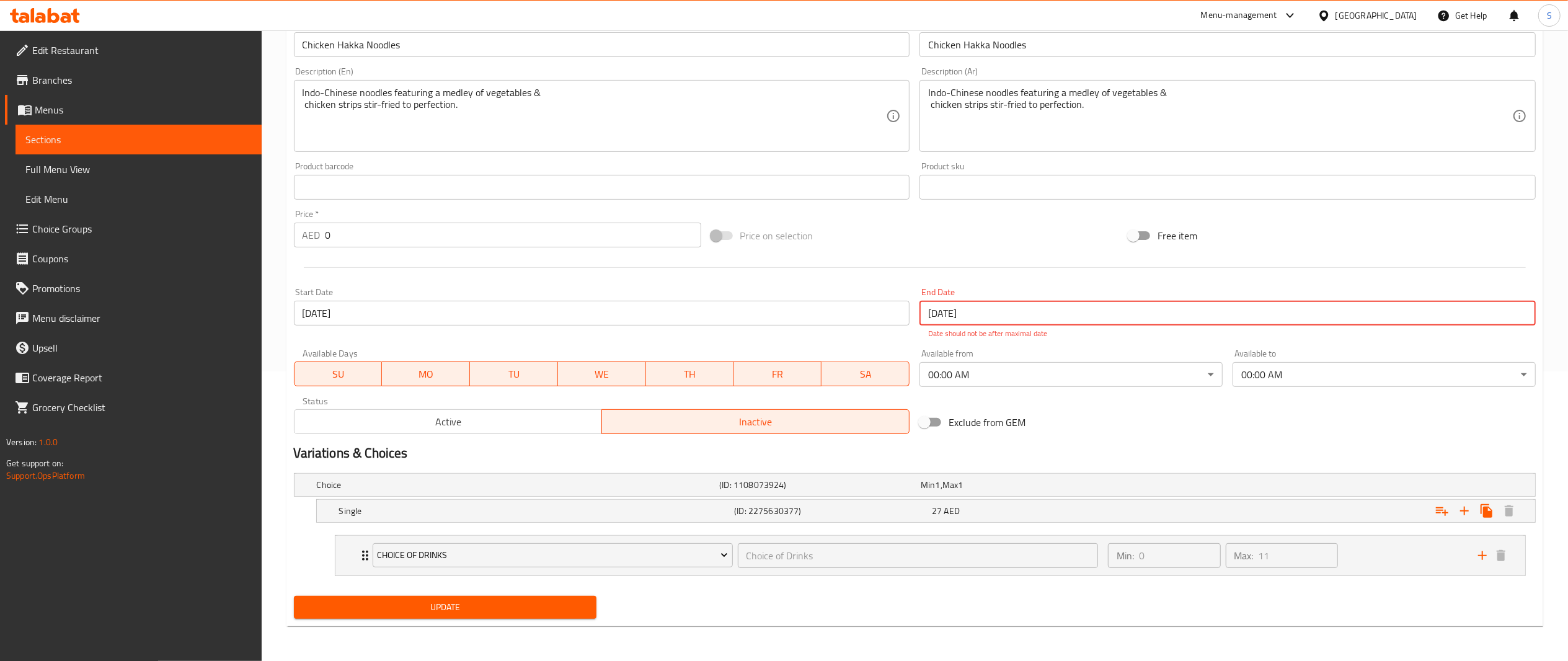
click at [1191, 317] on input "[DATE]" at bounding box center [1227, 313] width 616 height 24
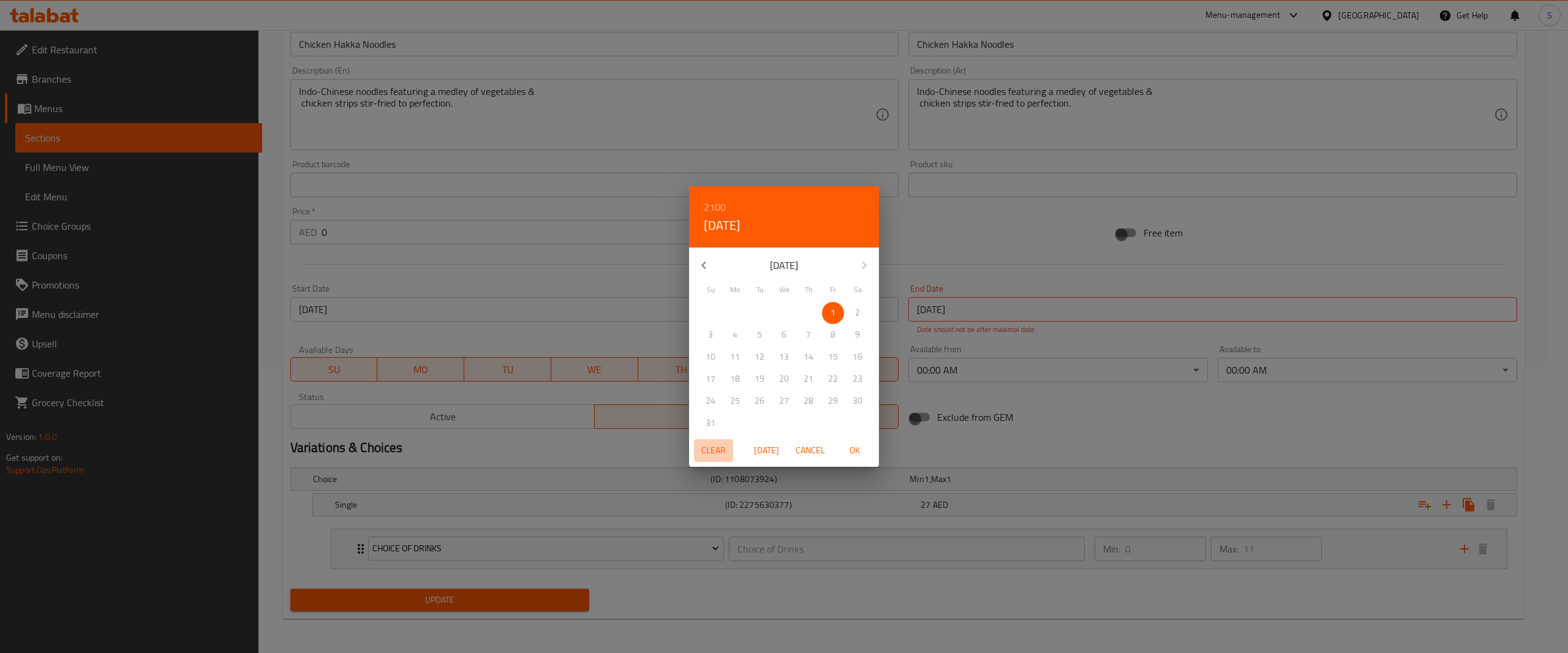
click at [705, 457] on span "Clear" at bounding box center [714, 451] width 29 height 16
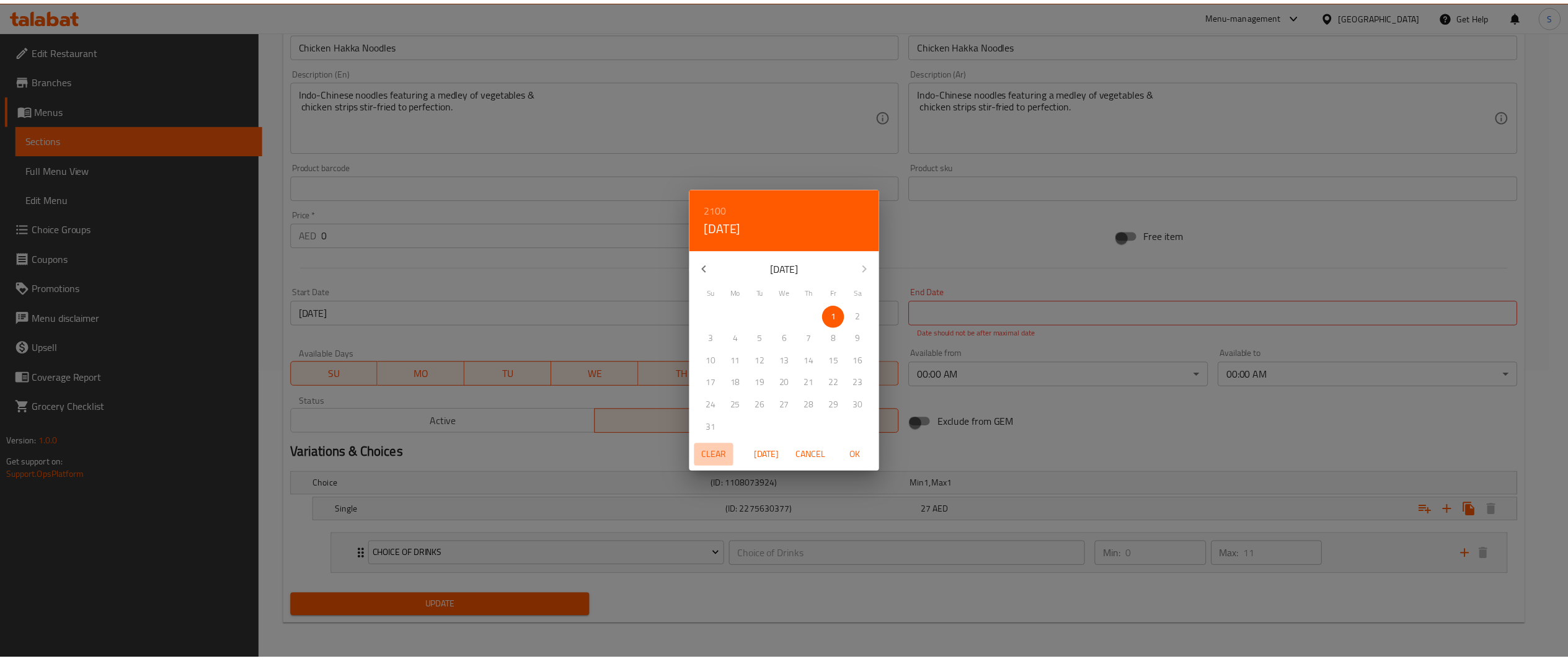
scroll to position [278, 0]
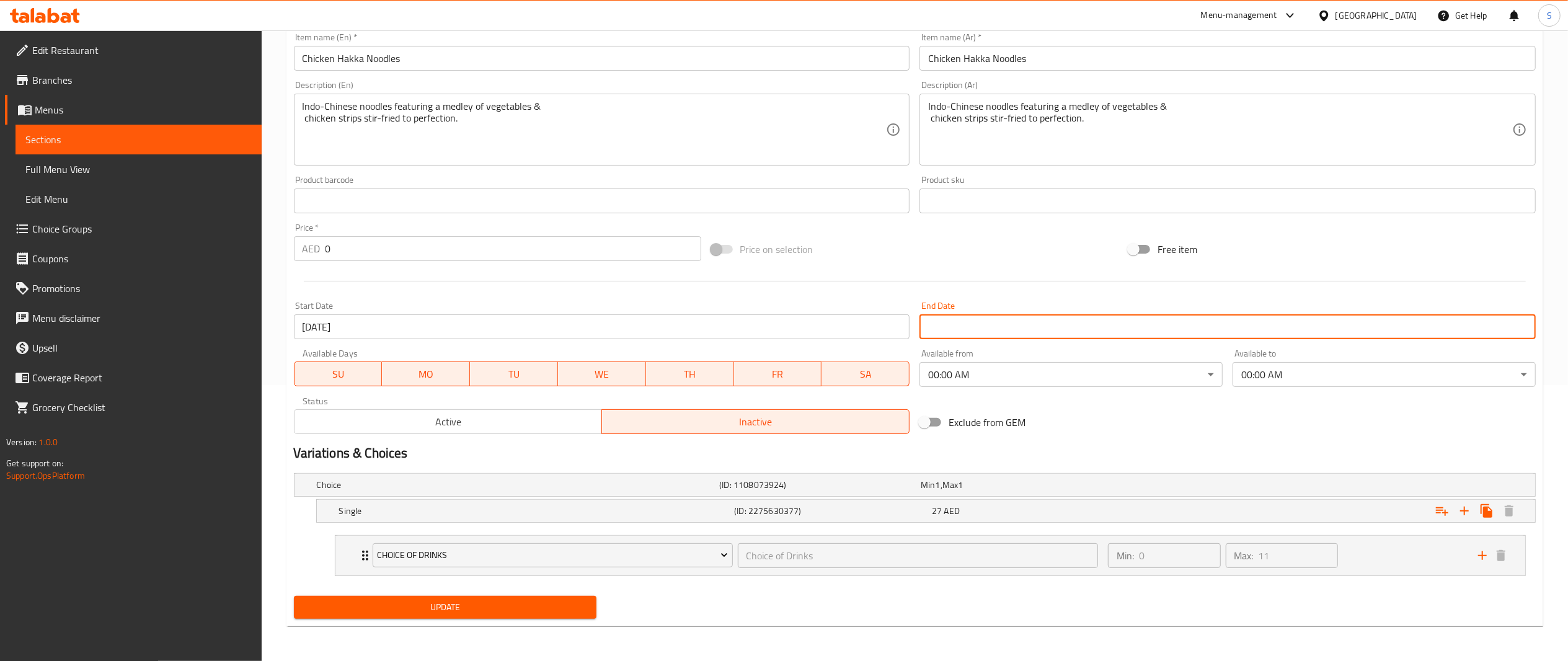
click at [559, 421] on span "Active" at bounding box center [448, 422] width 298 height 18
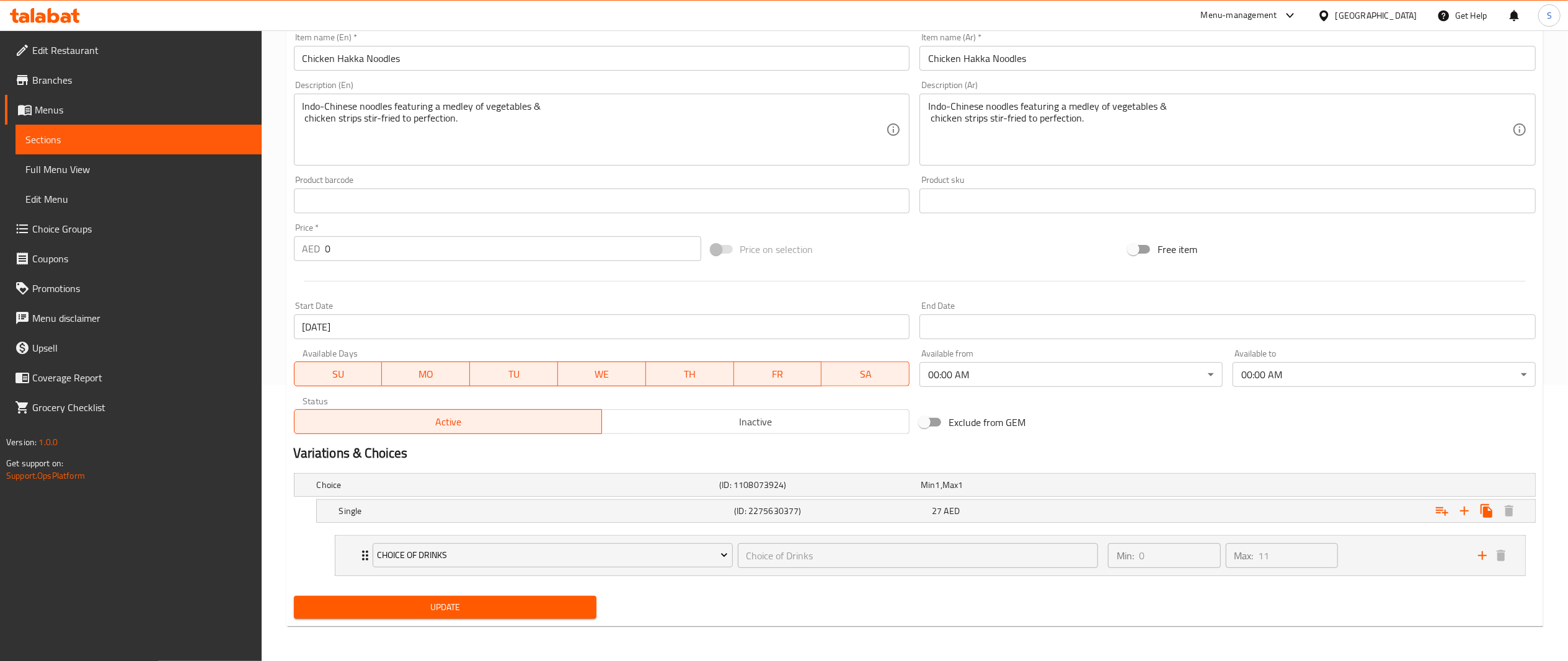
scroll to position [0, 0]
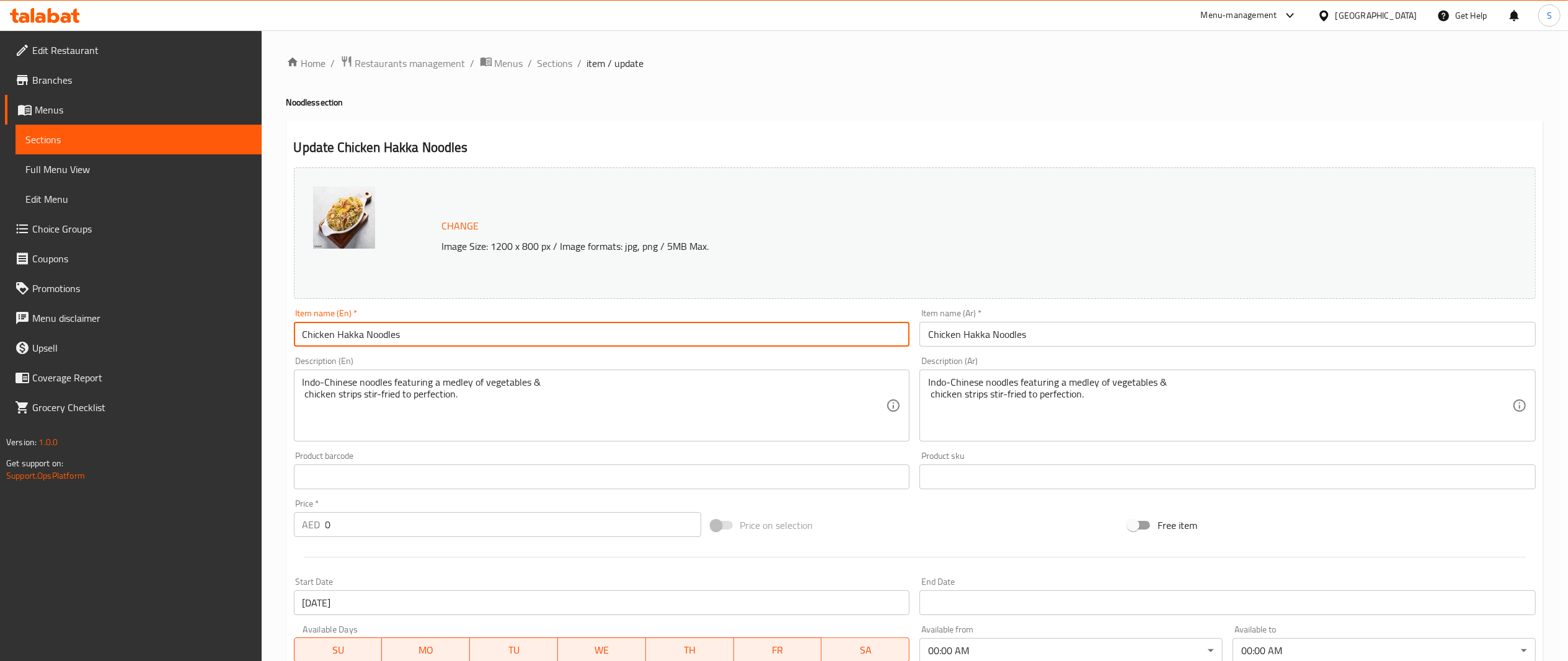
drag, startPoint x: 695, startPoint y: 344, endPoint x: 90, endPoint y: 326, distance: 605.3
click at [90, 326] on div "Edit Restaurant Branches Menus Sections Full Menu View Edit Menu Choice Groups …" at bounding box center [784, 484] width 1568 height 907
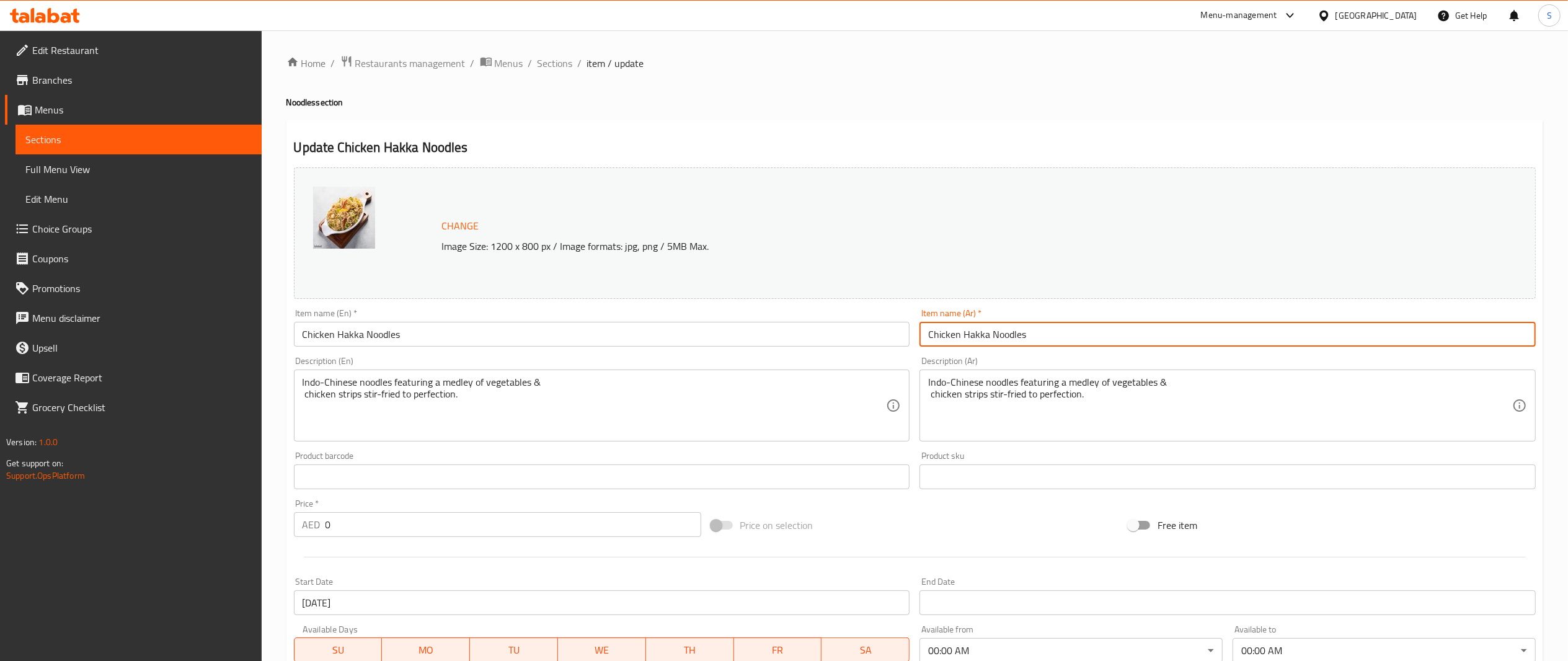
drag, startPoint x: 1118, startPoint y: 339, endPoint x: 698, endPoint y: 303, distance: 421.5
click at [698, 303] on div "Change Image Size: 1200 x 800 px / Image formats: jpg, png / 5MB Max. Item name…" at bounding box center [915, 439] width 1252 height 553
paste input "نودلز هاكا بالدجاج"
type input "نودلز هاكا بالدجاج"
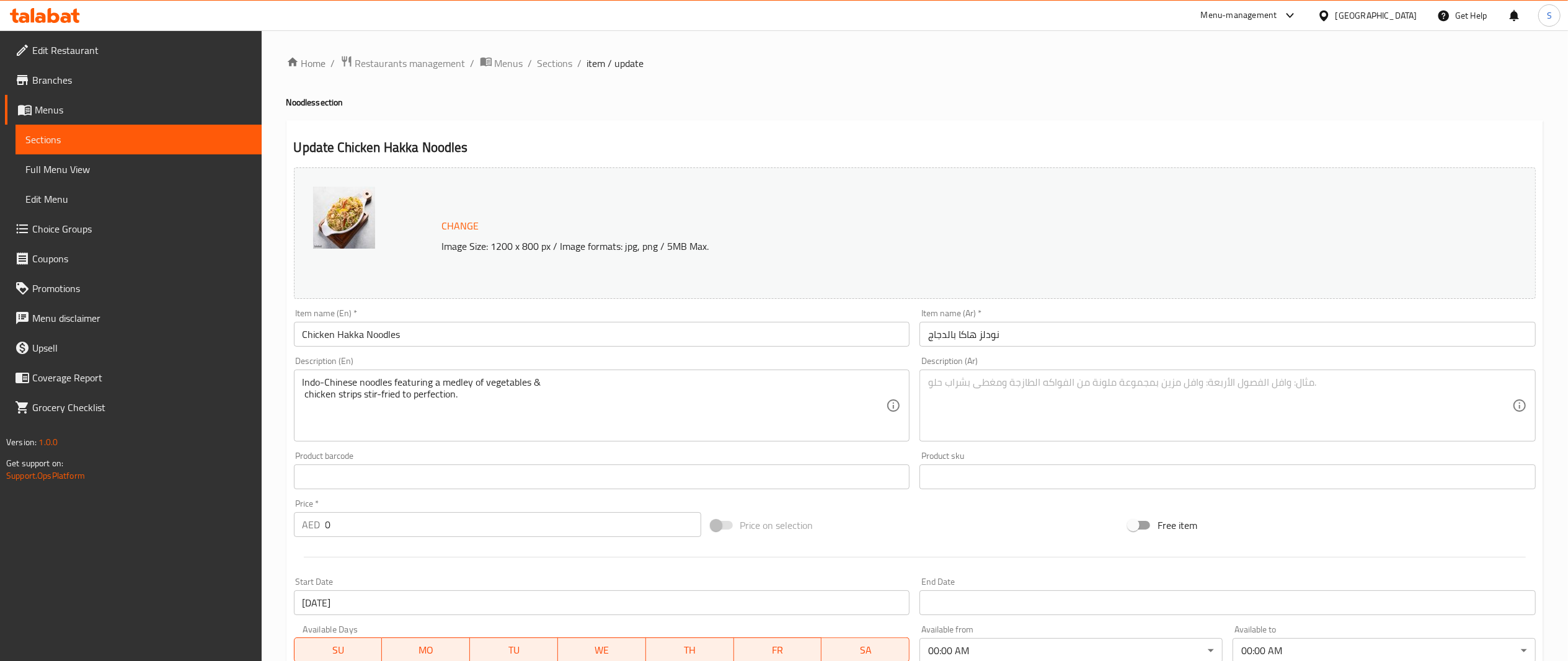
click at [1018, 108] on h4 "Noodles section" at bounding box center [915, 102] width 1257 height 12
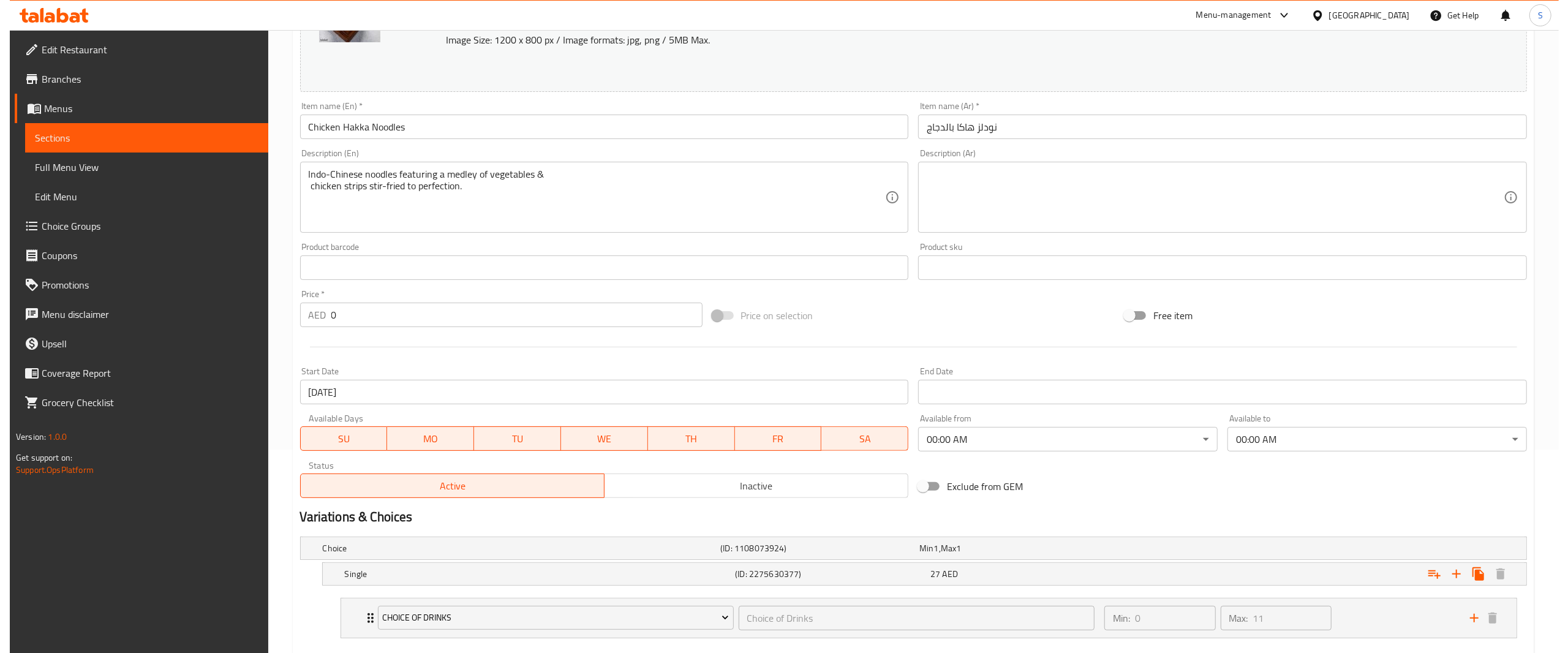
scroll to position [275, 0]
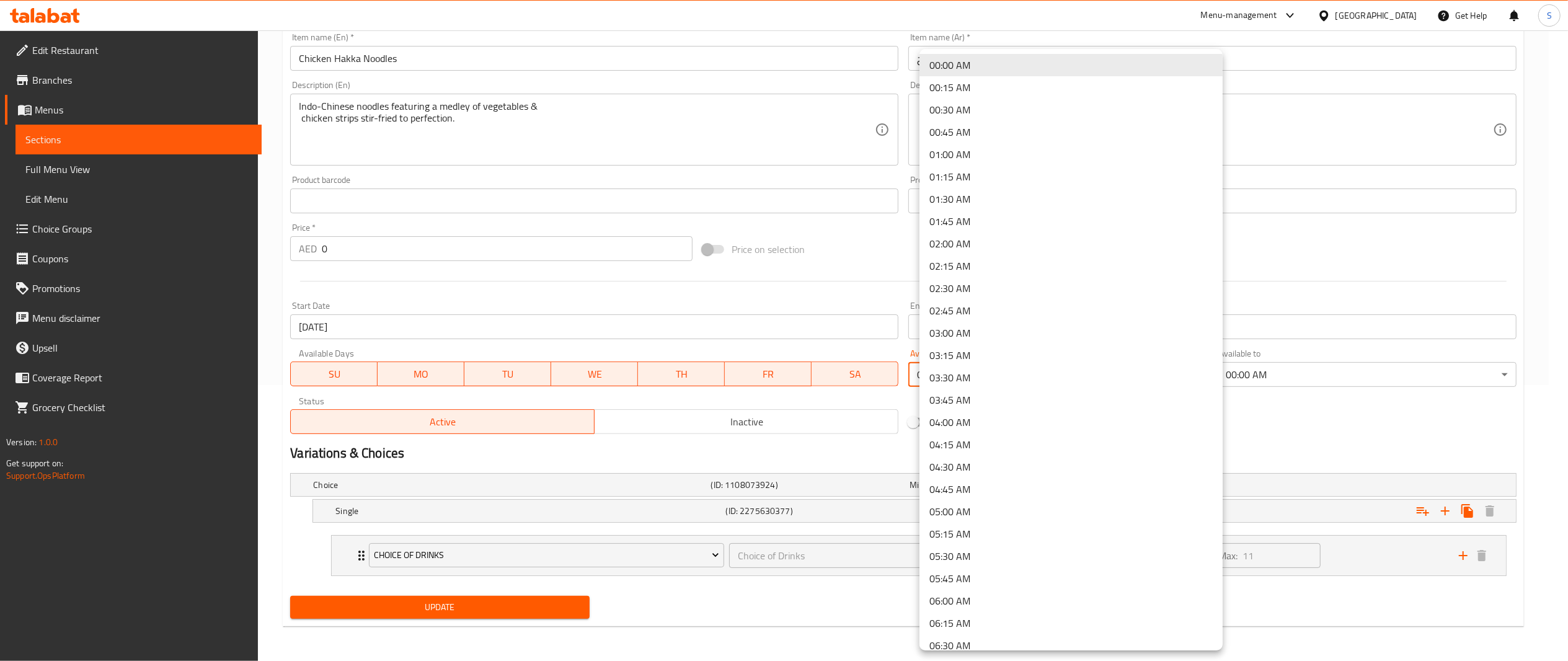
click at [1035, 366] on body "​ Menu-management [GEOGRAPHIC_DATA] Get Help S Edit Restaurant Branches Menus S…" at bounding box center [784, 70] width 1568 height 631
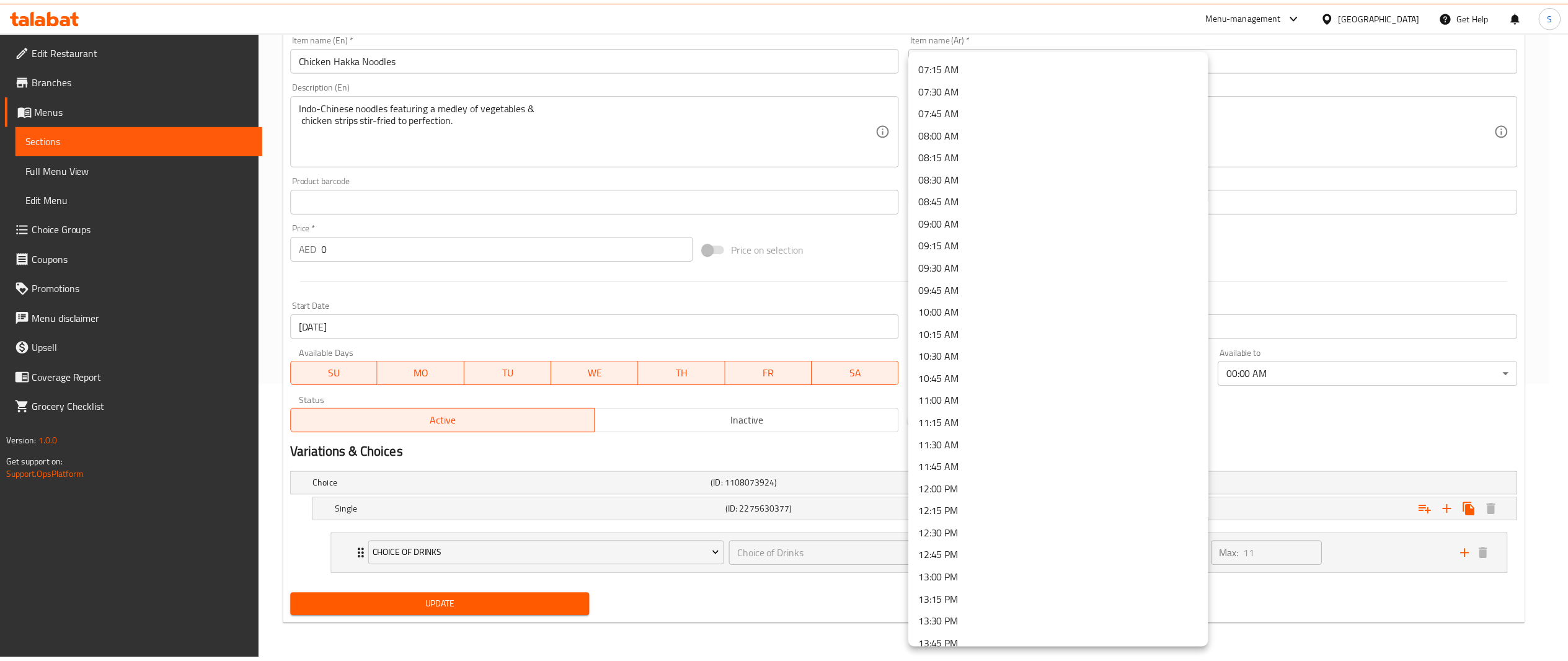
scroll to position [644, 0]
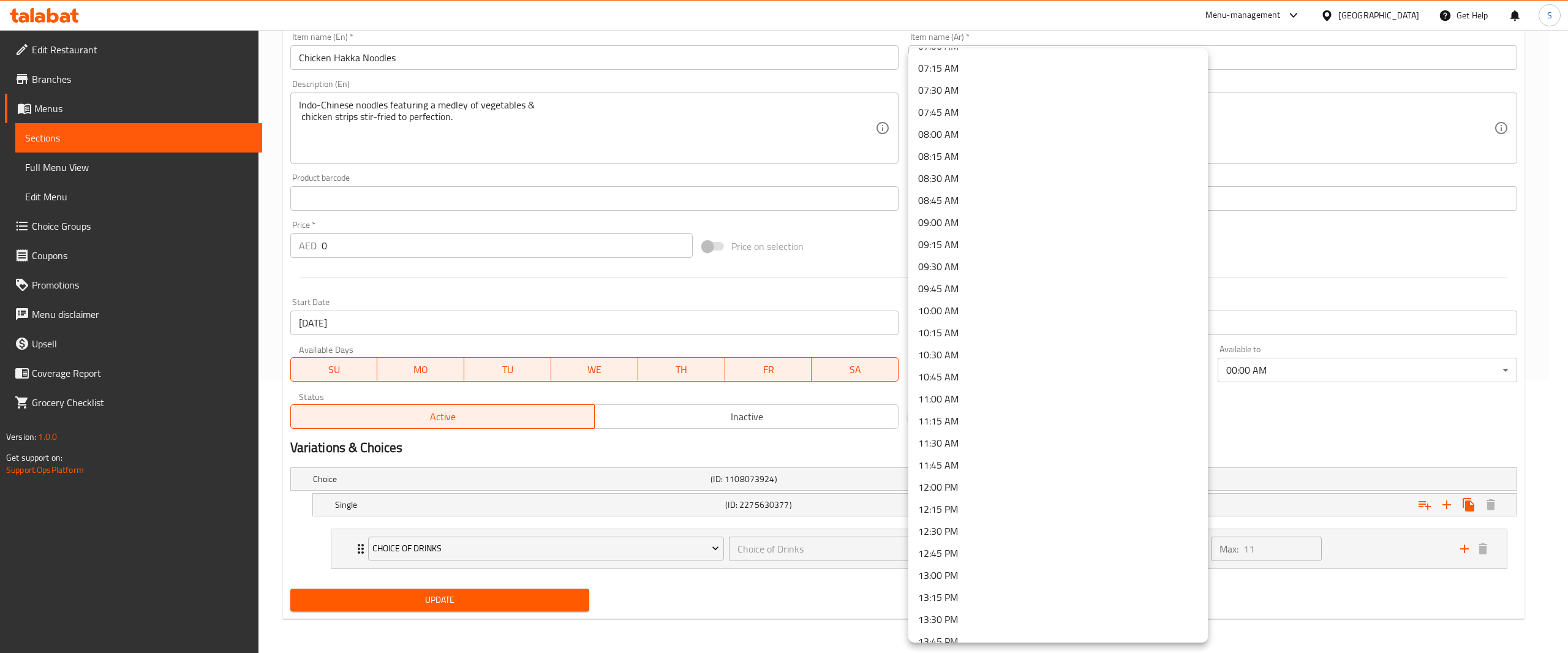
click at [1117, 485] on li "12:00 PM" at bounding box center [1058, 487] width 300 height 22
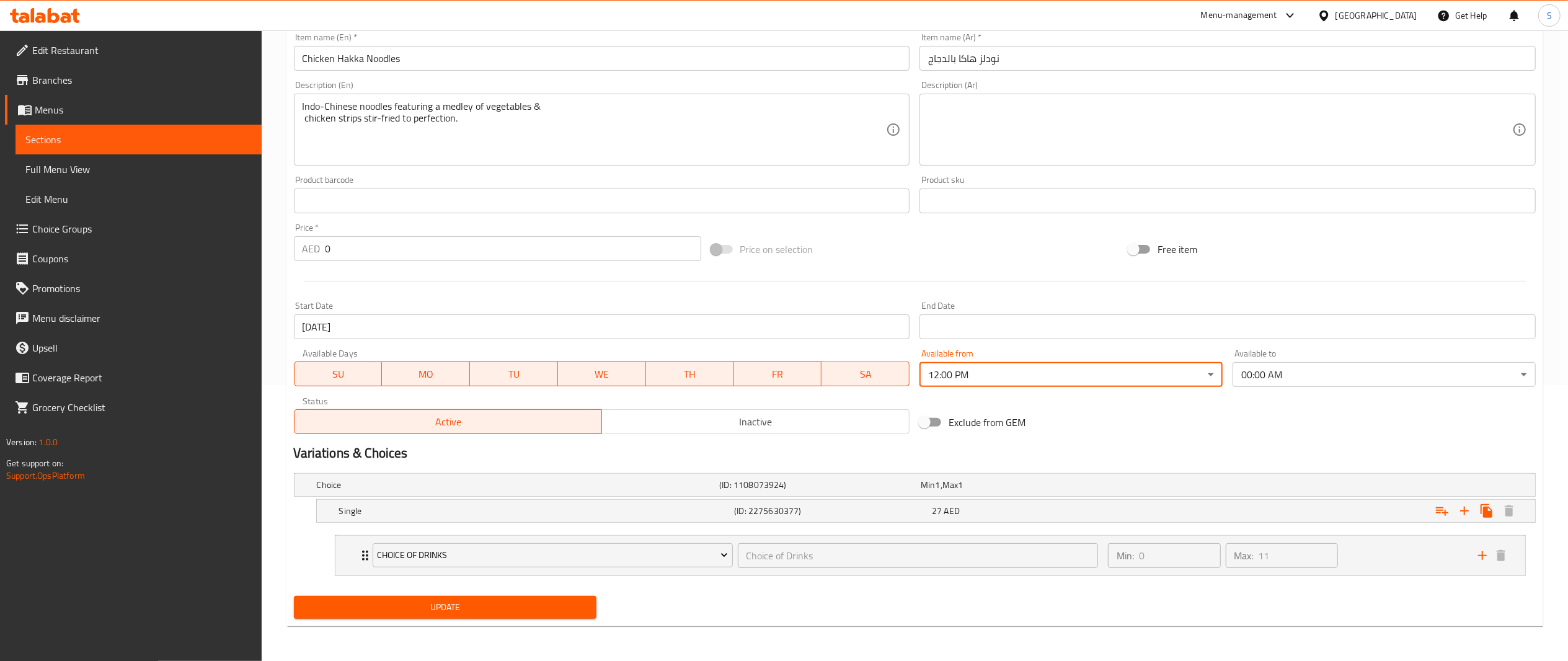
click at [1256, 432] on div "Exclude from GEM" at bounding box center [1124, 422] width 418 height 33
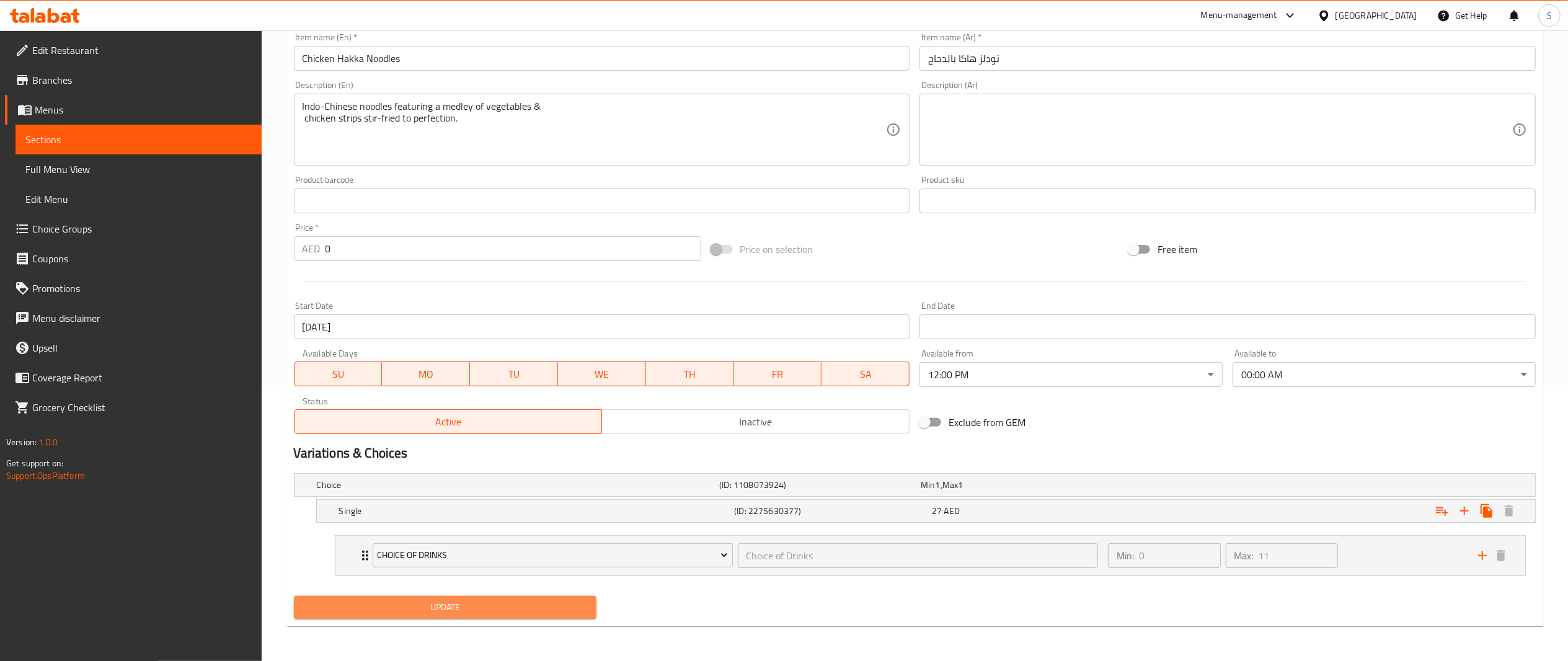
click at [562, 596] on button "Update" at bounding box center [445, 608] width 303 height 23
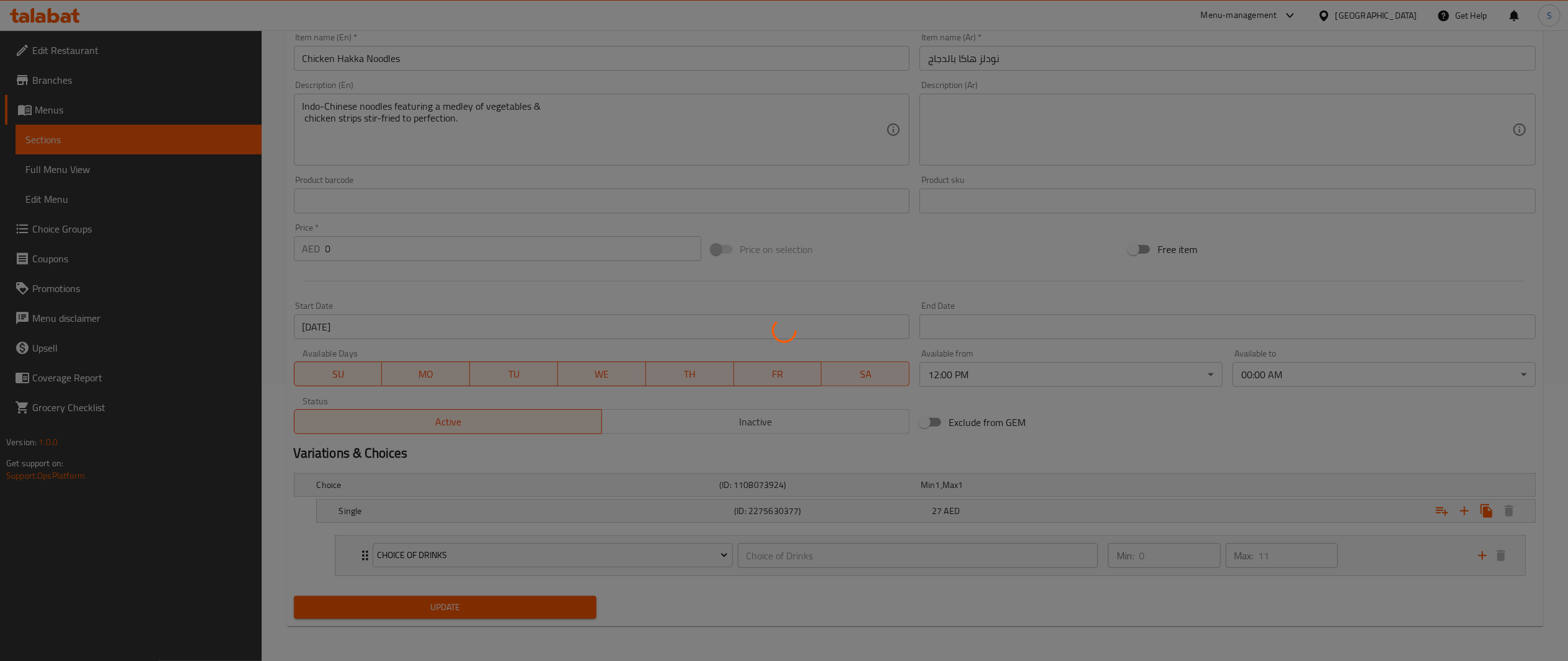
scroll to position [0, 0]
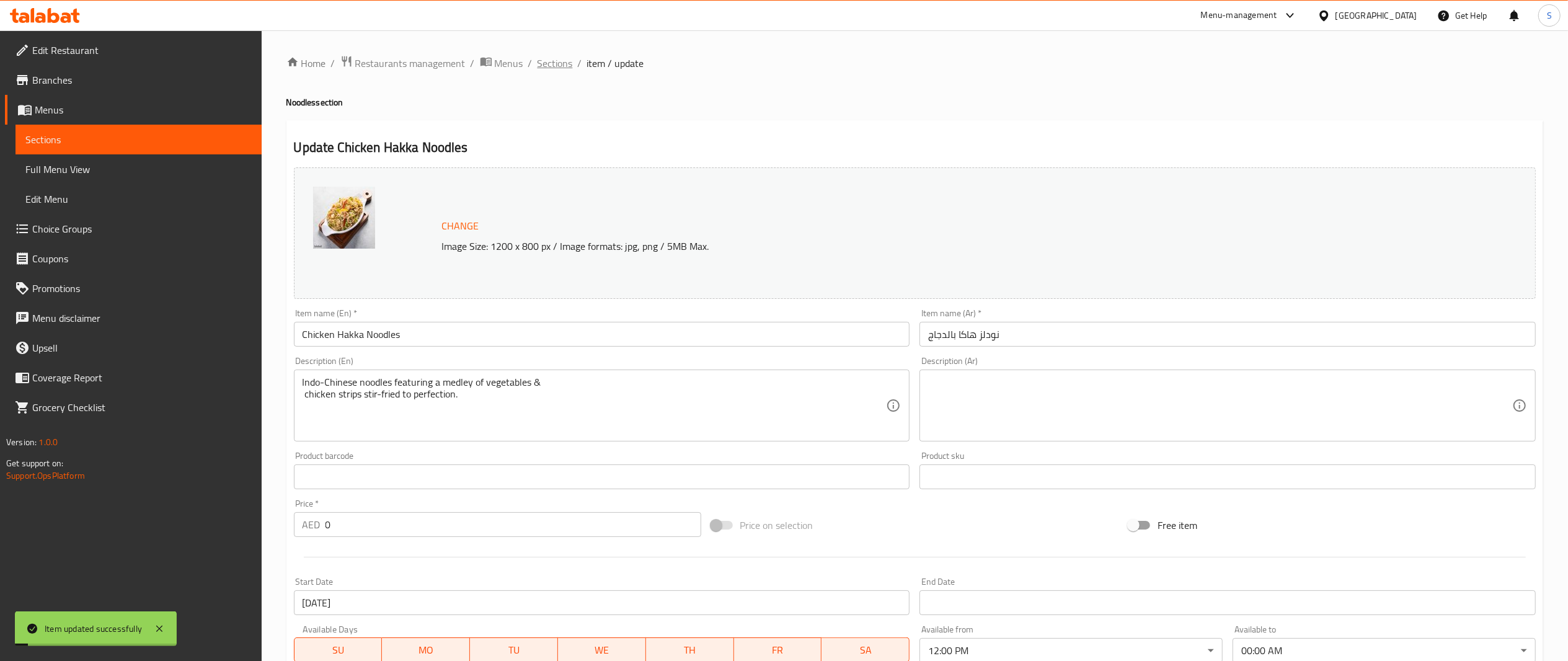
click at [545, 67] on span "Sections" at bounding box center [555, 63] width 35 height 15
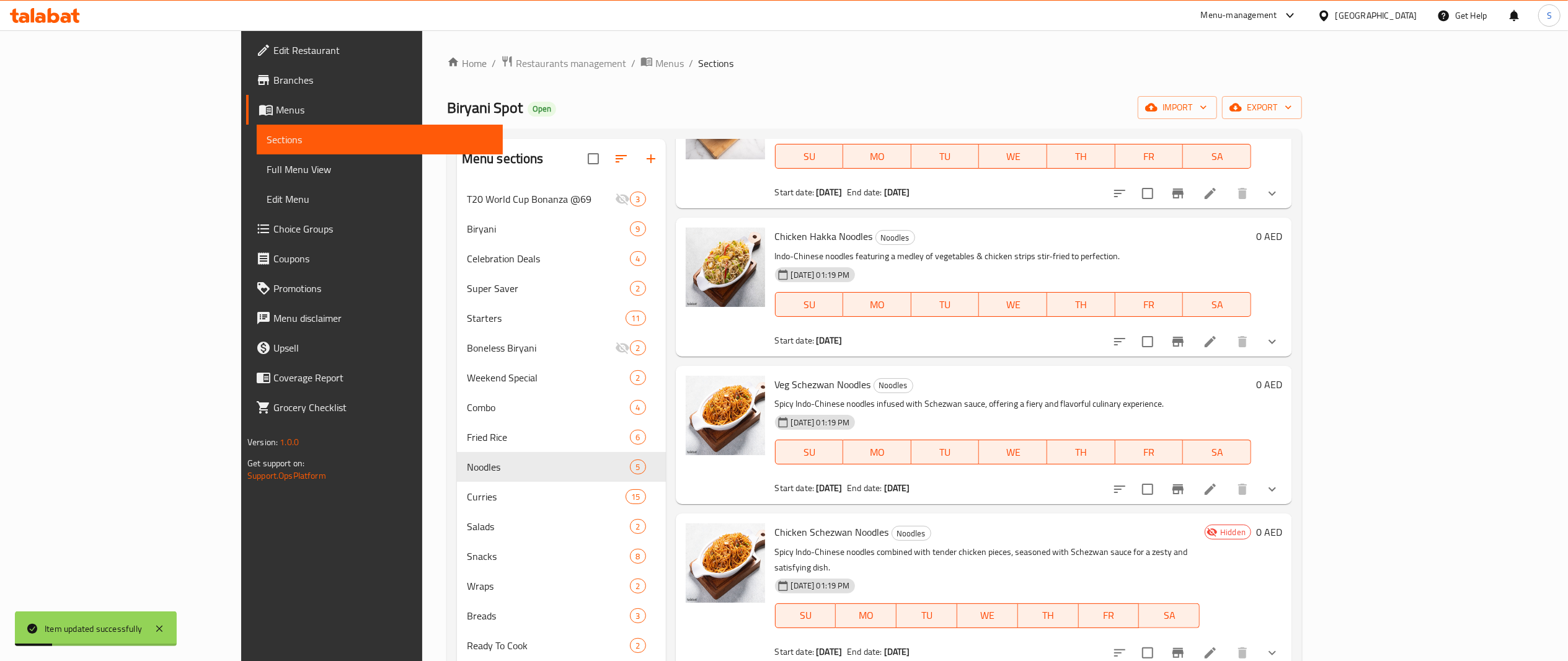
scroll to position [174, 0]
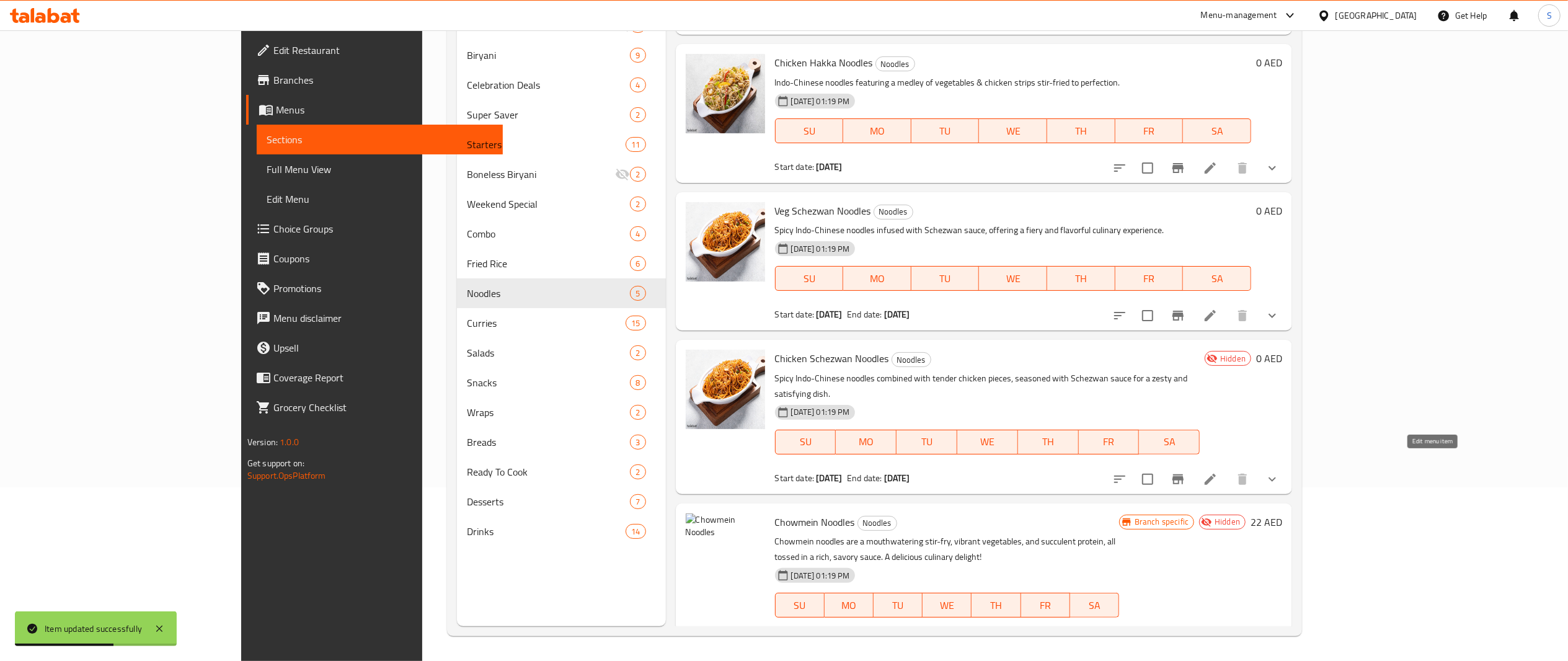
click at [1218, 472] on icon at bounding box center [1210, 479] width 15 height 15
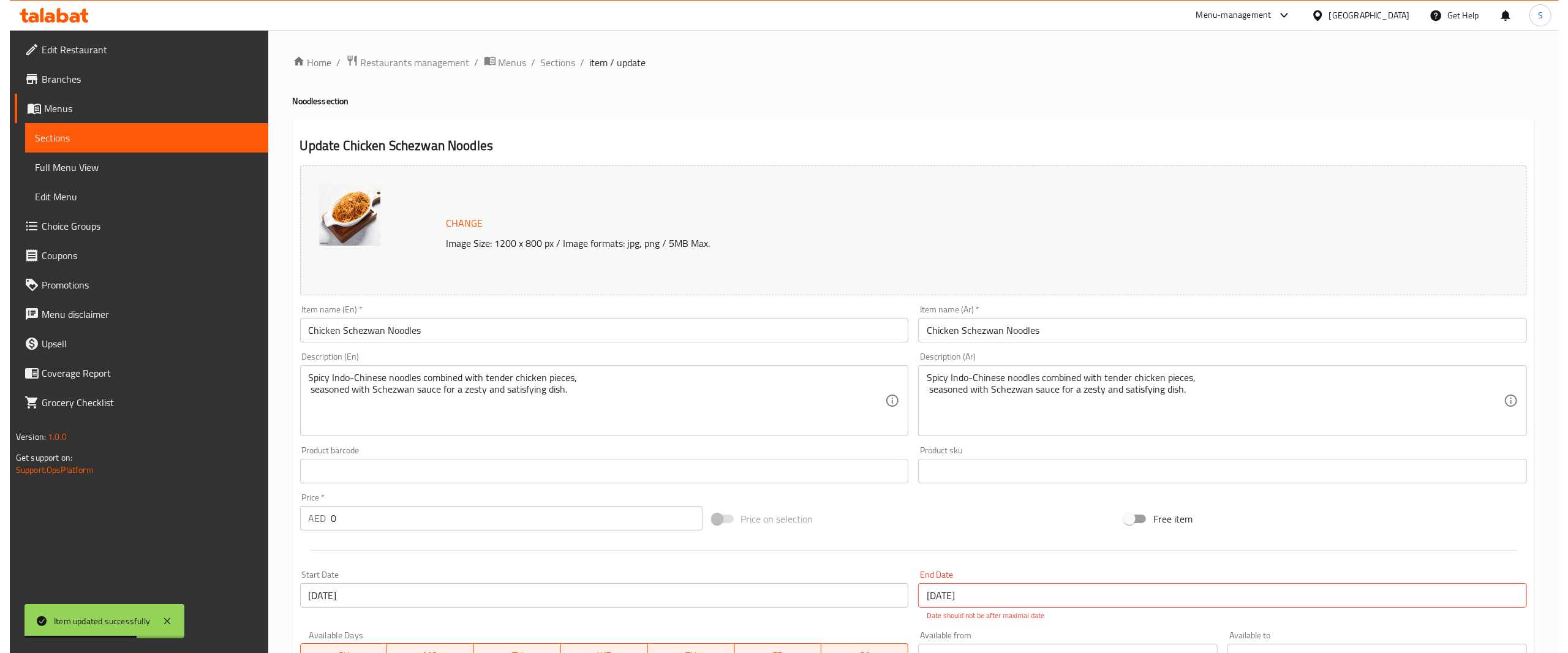
scroll to position [288, 0]
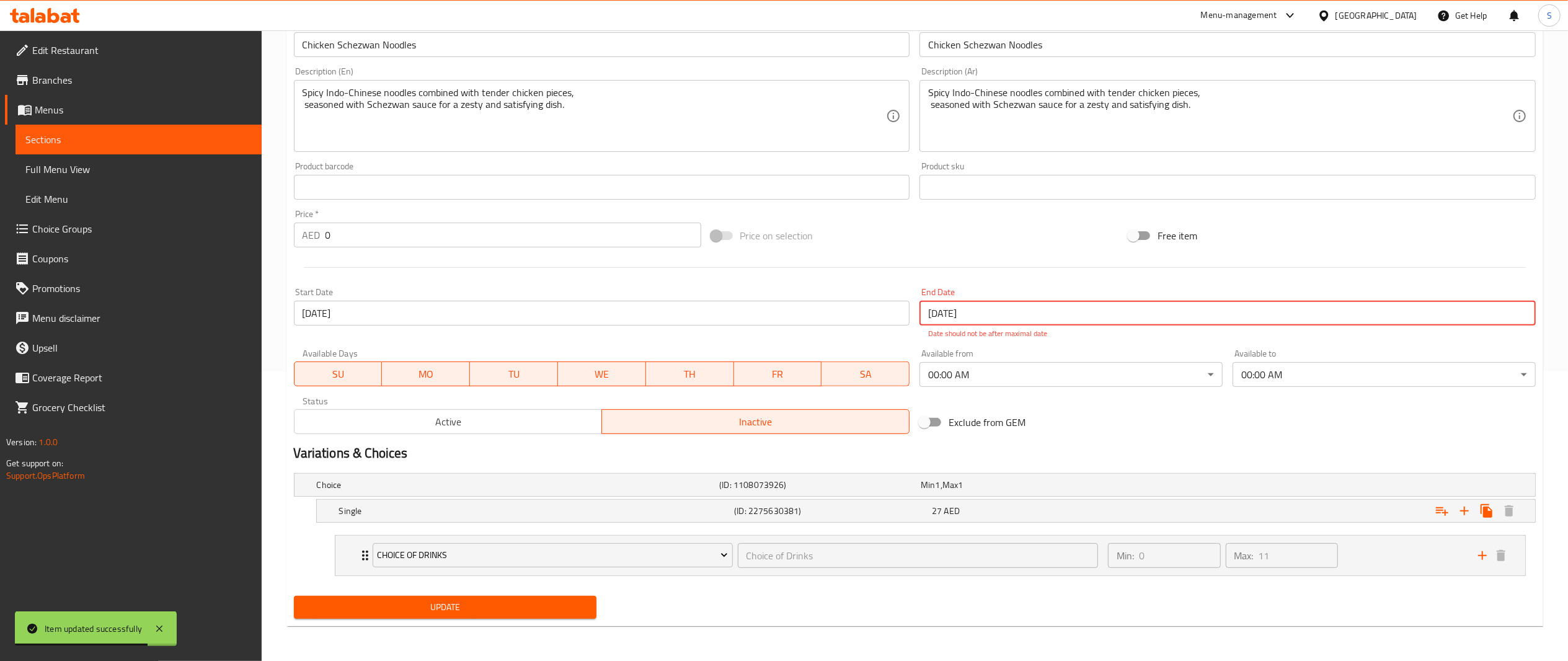
click at [1022, 309] on input "[DATE]" at bounding box center [1227, 313] width 616 height 24
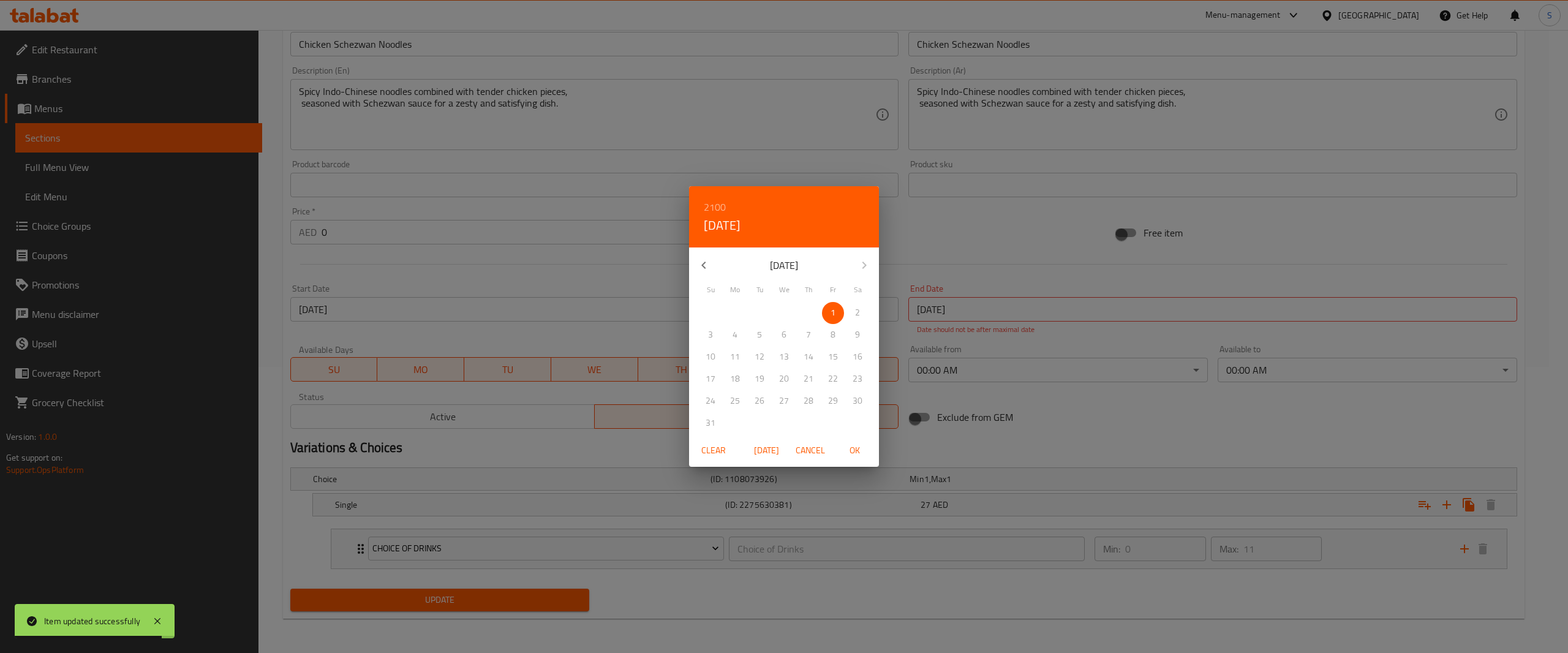
click at [705, 451] on span "Clear" at bounding box center [714, 451] width 29 height 16
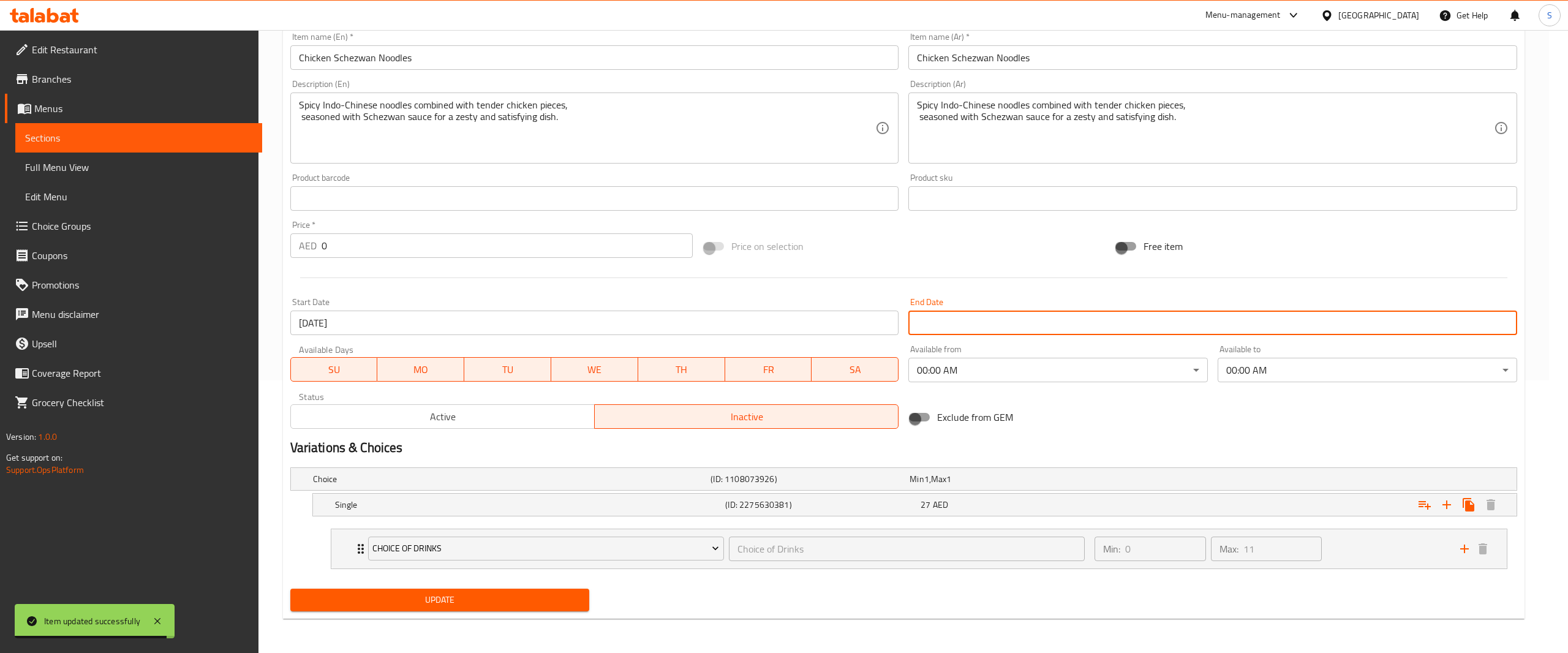
scroll to position [275, 0]
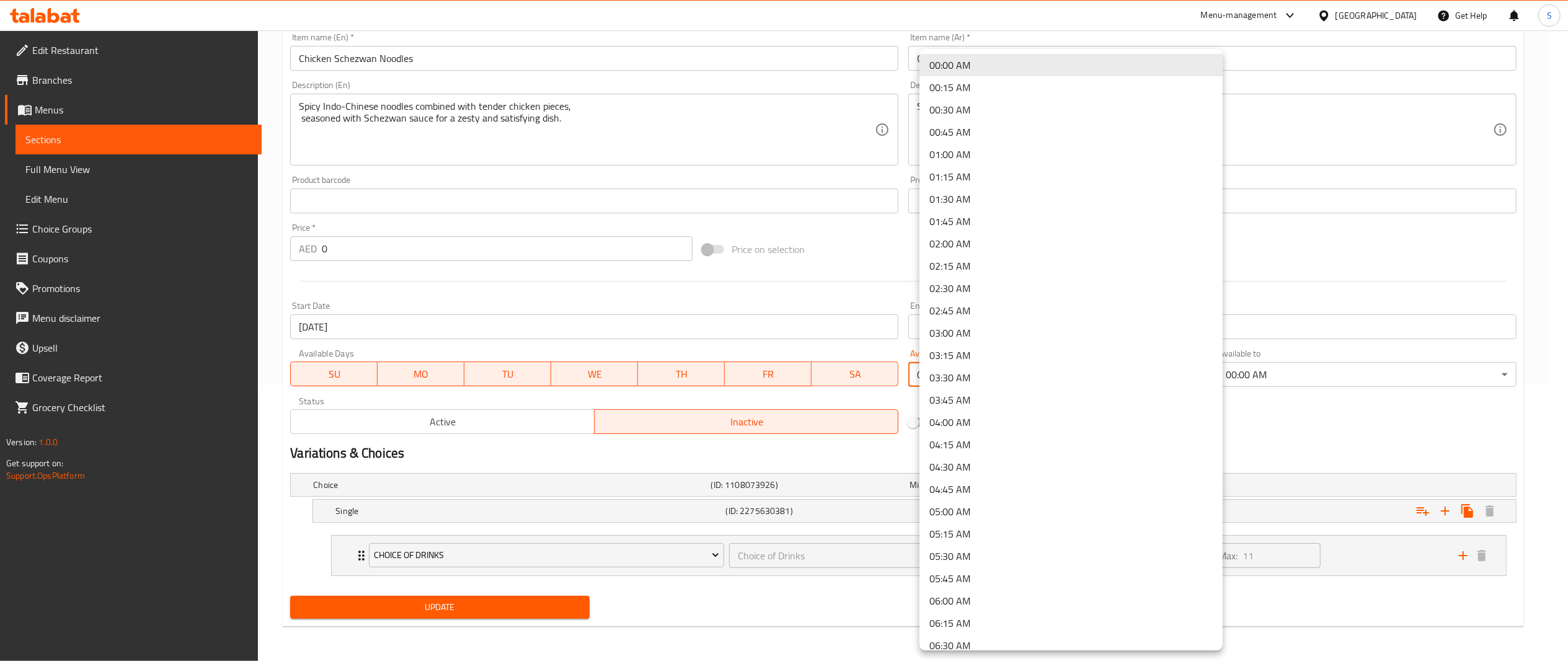
click at [968, 366] on body "​ Menu-management [GEOGRAPHIC_DATA] Get Help S Edit Restaurant Branches Menus S…" at bounding box center [784, 70] width 1568 height 631
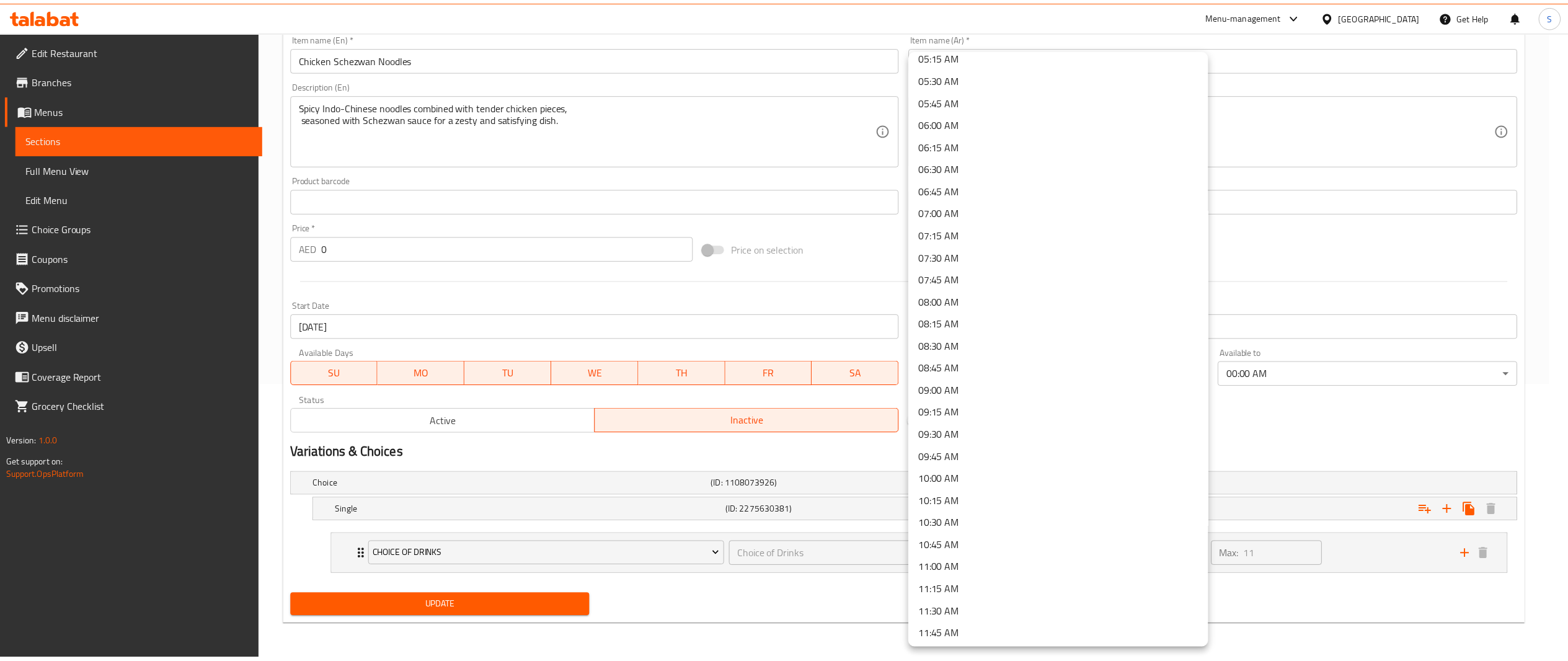
scroll to position [497, 0]
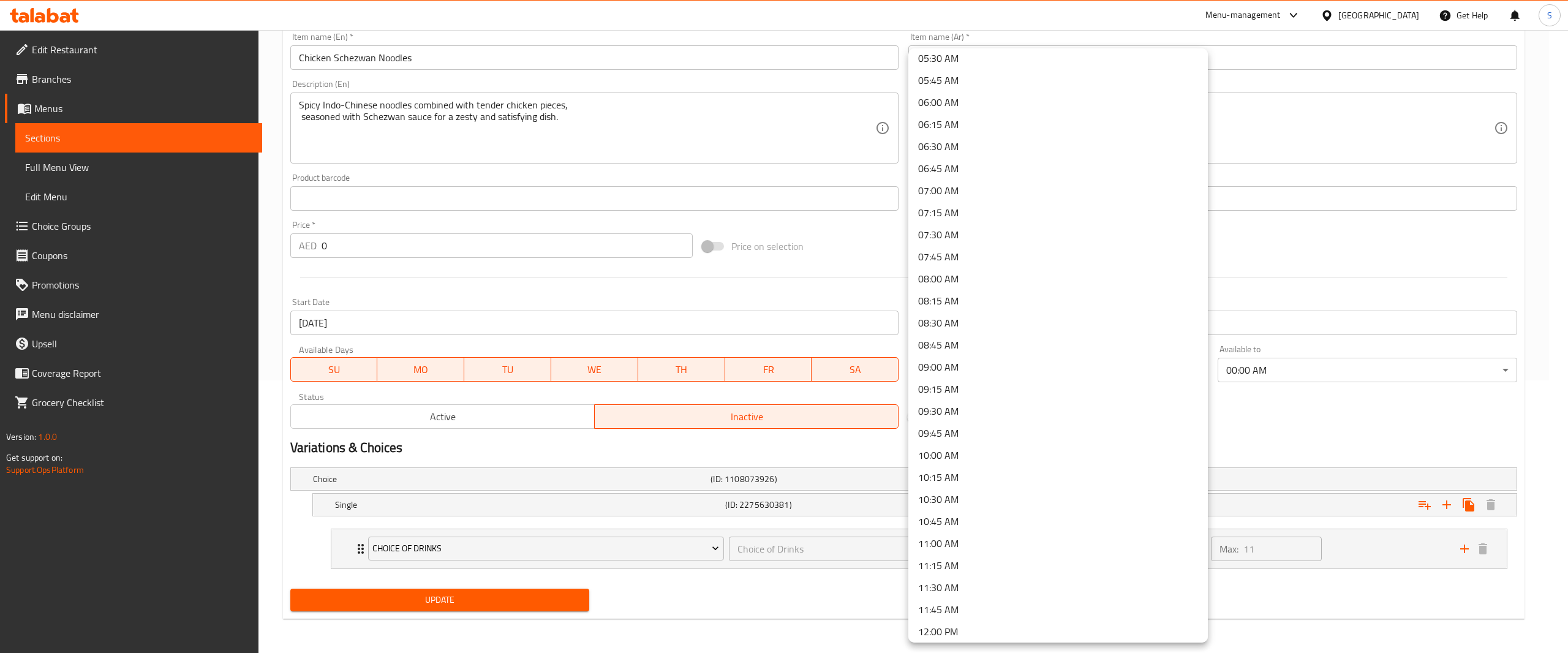
click at [957, 639] on li "12:00 PM" at bounding box center [1058, 632] width 300 height 22
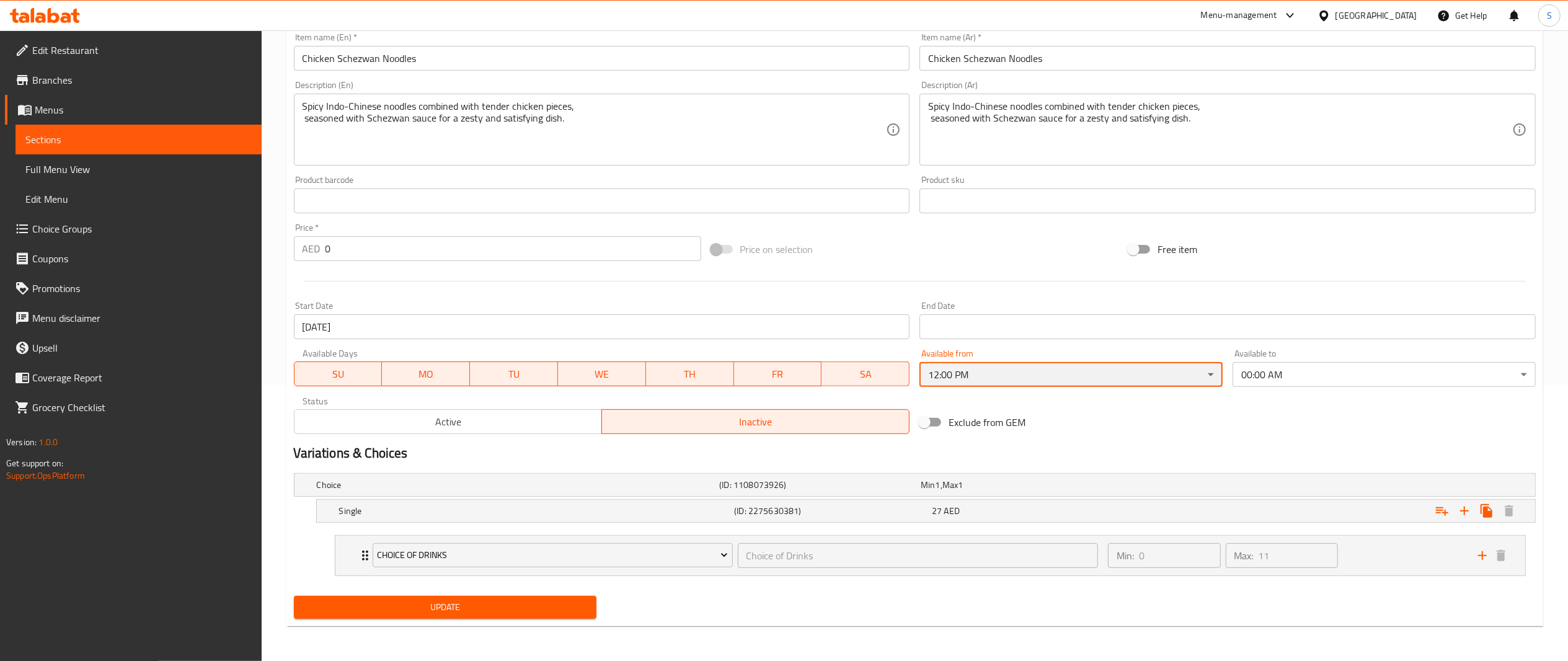
scroll to position [0, 0]
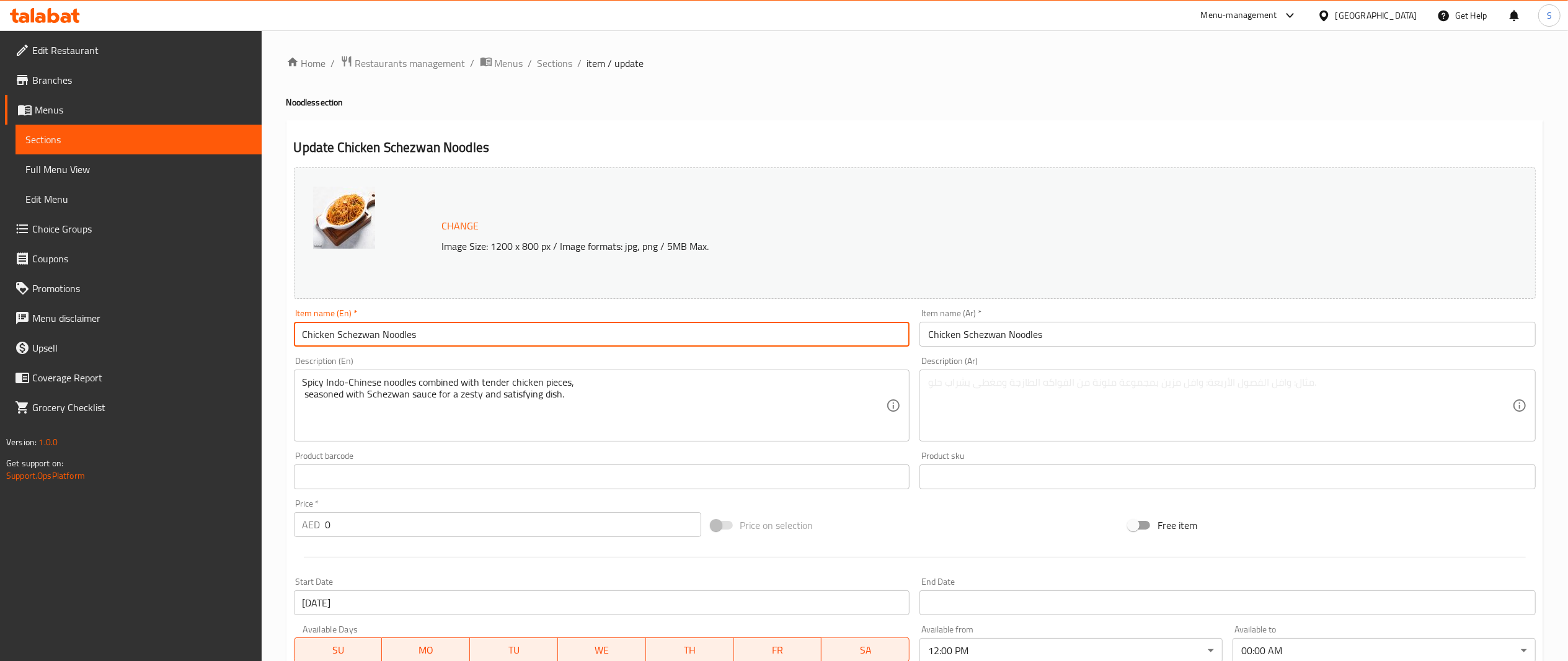
drag, startPoint x: 582, startPoint y: 330, endPoint x: 0, endPoint y: 310, distance: 582.3
click at [0, 310] on div "Edit Restaurant Branches Menus Sections Full Menu View Edit Menu Choice Groups …" at bounding box center [784, 484] width 1568 height 907
drag, startPoint x: 722, startPoint y: 300, endPoint x: 571, endPoint y: 255, distance: 157.6
click at [571, 255] on div "Change Image Size: 1200 x 800 px / Image formats: jpg, png / 5MB Max. Item name…" at bounding box center [915, 439] width 1252 height 553
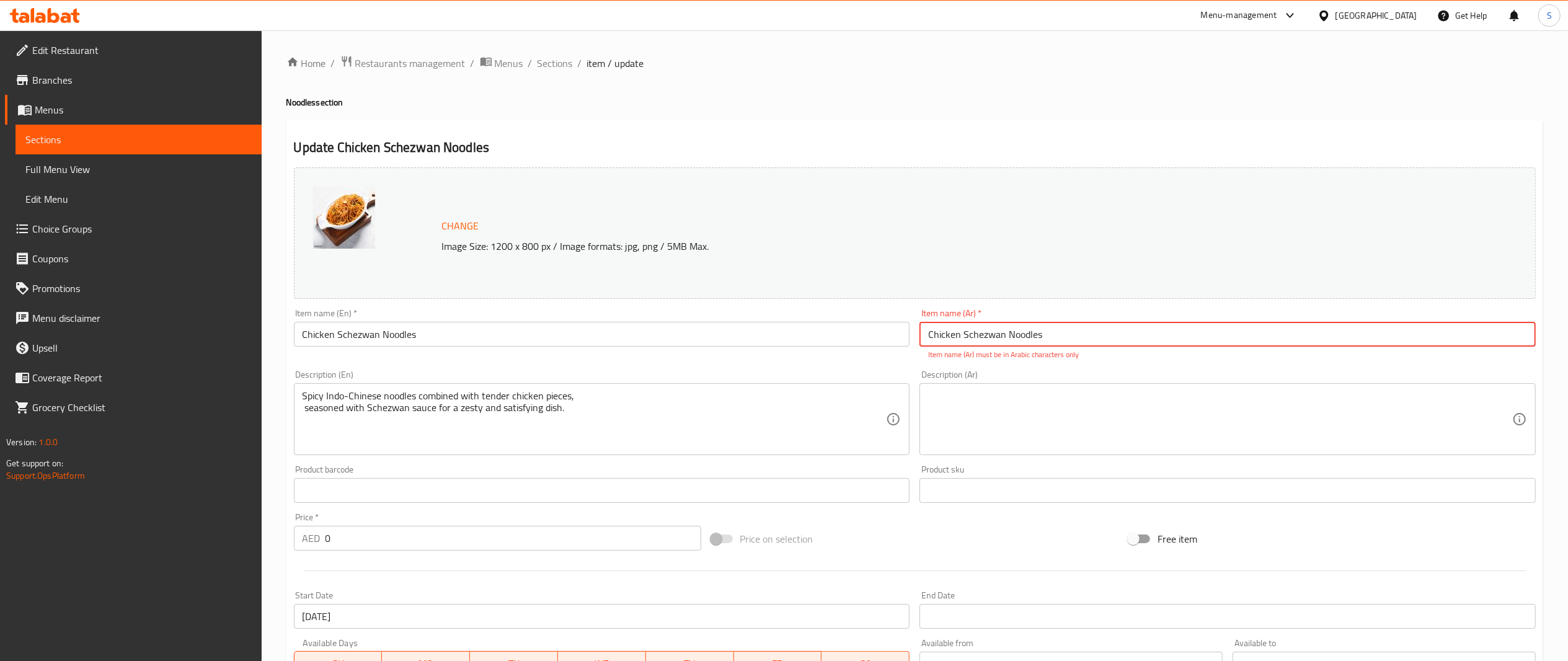
paste input "نودلز هاكا بالدجاج"
drag, startPoint x: 979, startPoint y: 337, endPoint x: 956, endPoint y: 338, distance: 23.0
click at [956, 338] on input "نودلز هاكا بالدجاج" at bounding box center [1227, 334] width 616 height 24
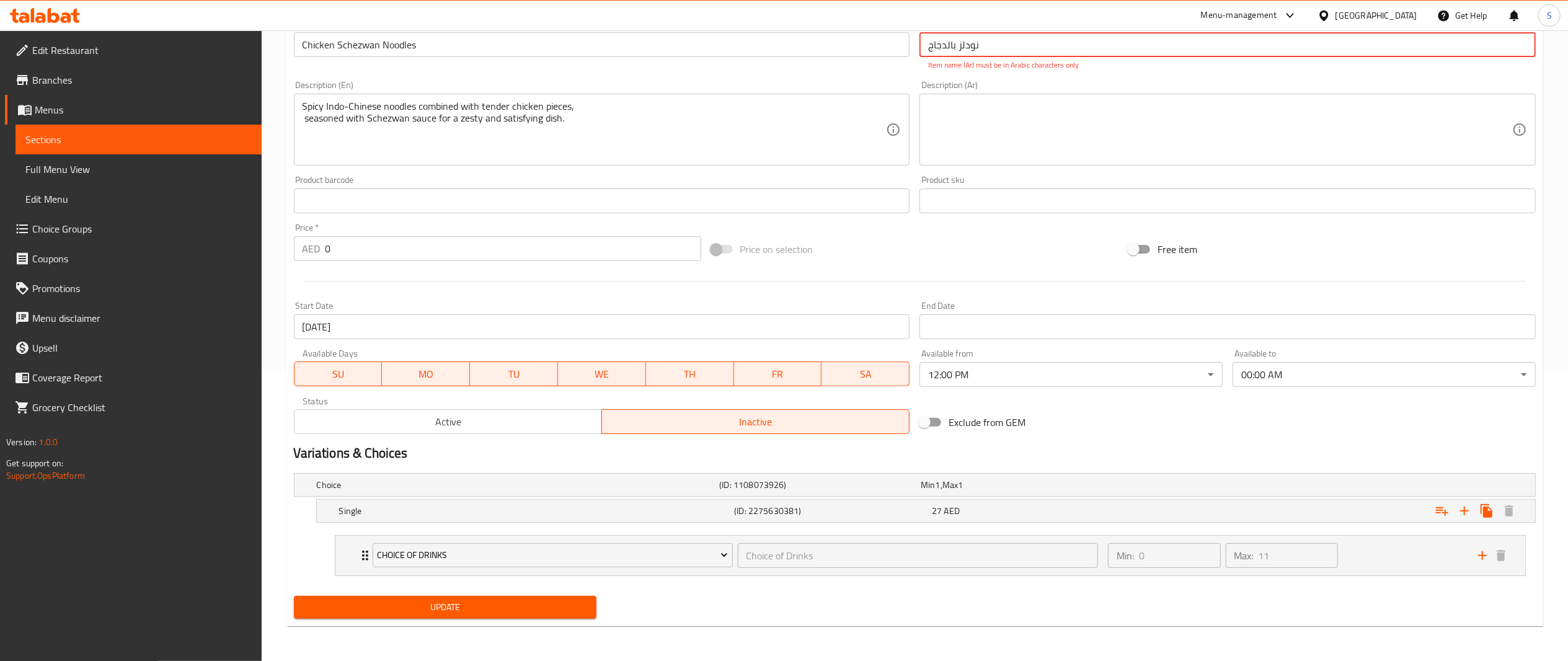
type input "نودلز بالدجاج"
click at [487, 610] on span "Update" at bounding box center [446, 608] width 283 height 16
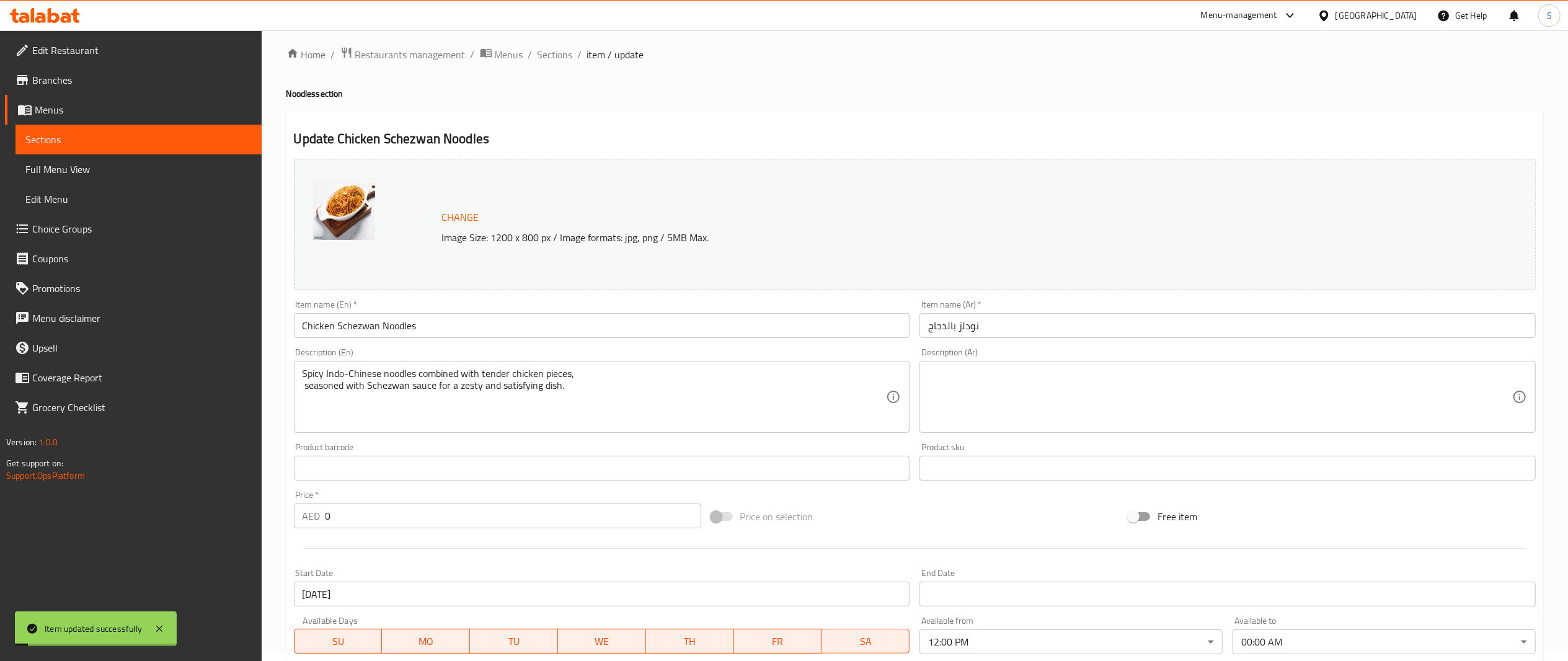
scroll to position [278, 0]
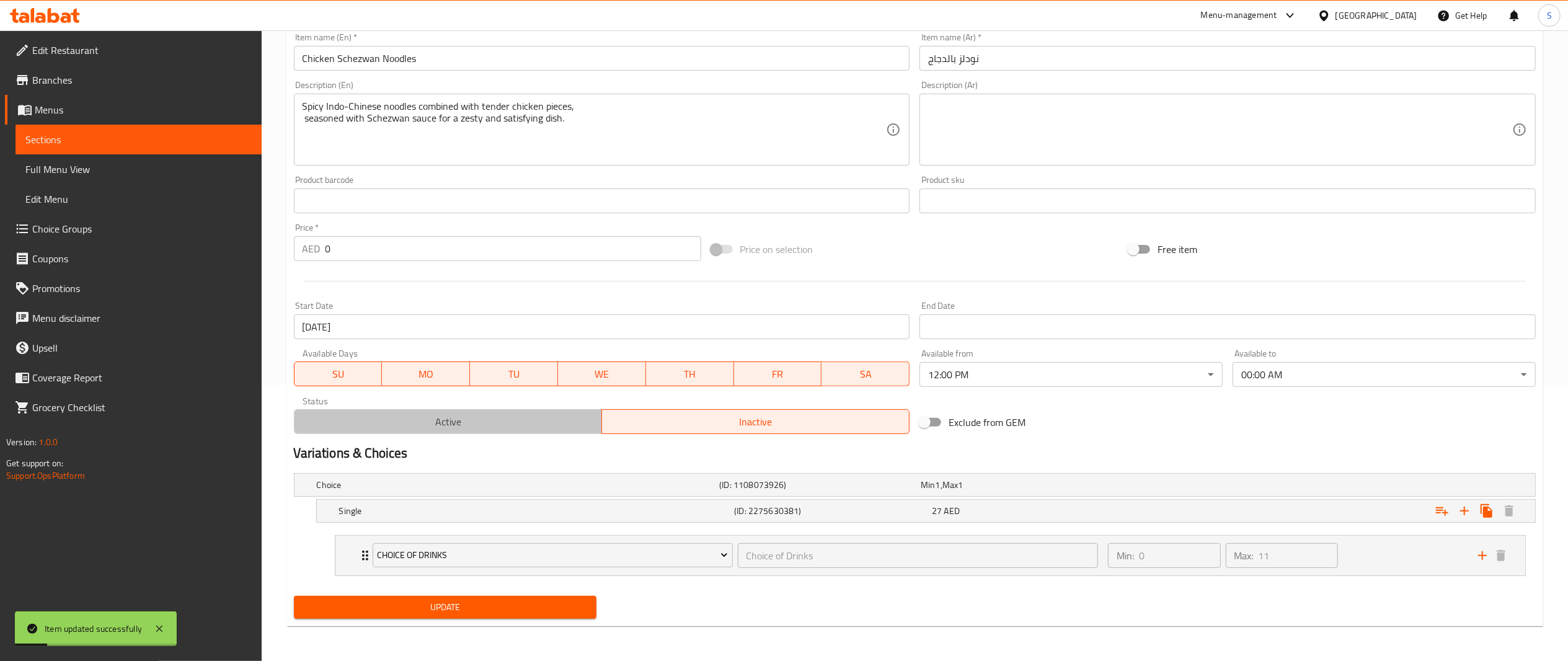
click at [482, 421] on span "Active" at bounding box center [448, 422] width 298 height 18
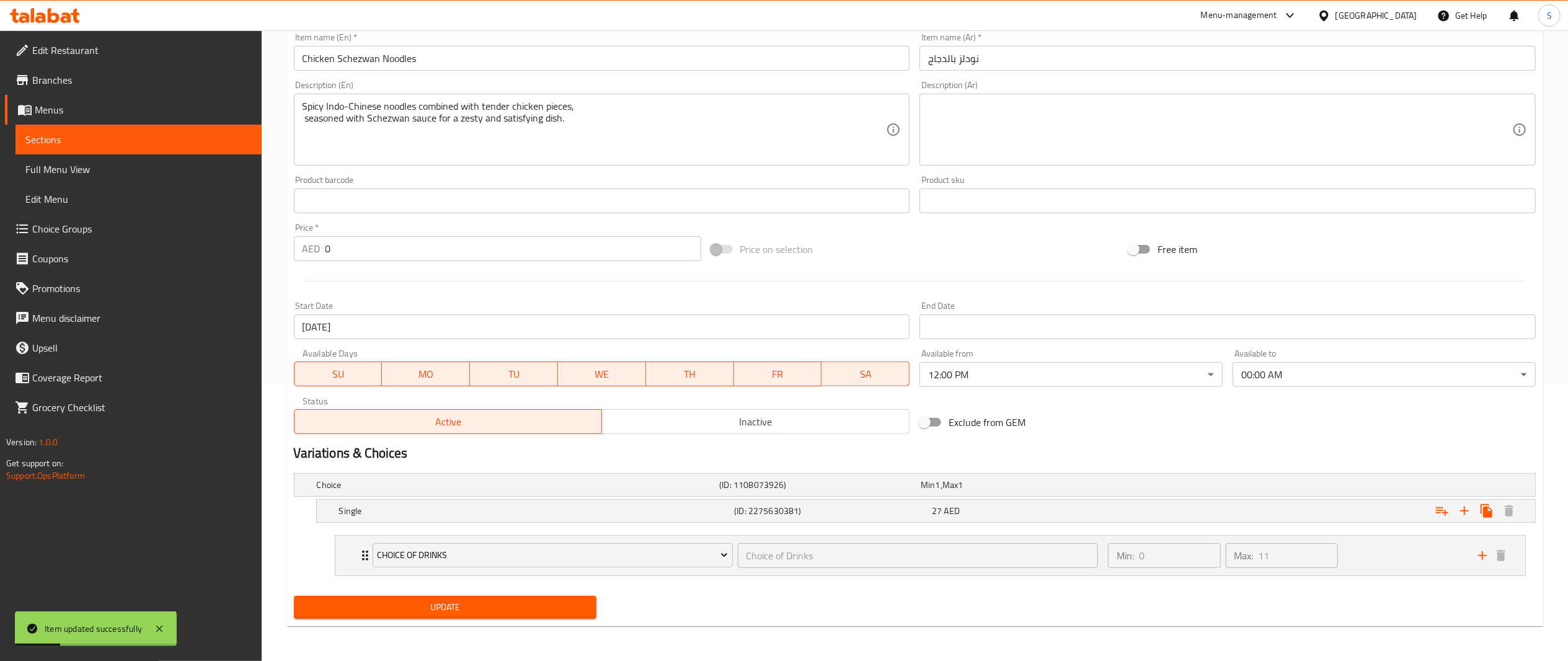
click at [529, 624] on div "Update" at bounding box center [446, 608] width 313 height 33
click at [529, 616] on button "Update" at bounding box center [445, 608] width 303 height 23
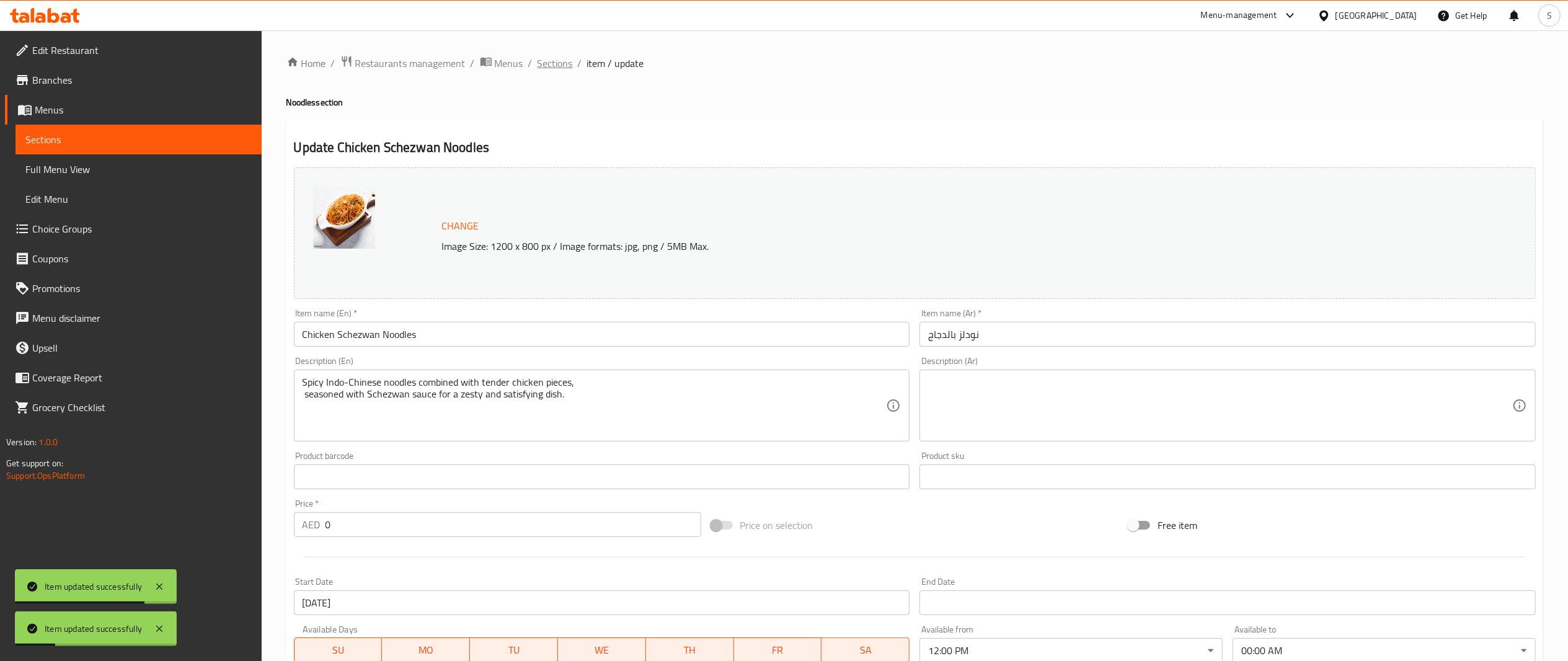
click at [563, 59] on span "Sections" at bounding box center [555, 63] width 35 height 15
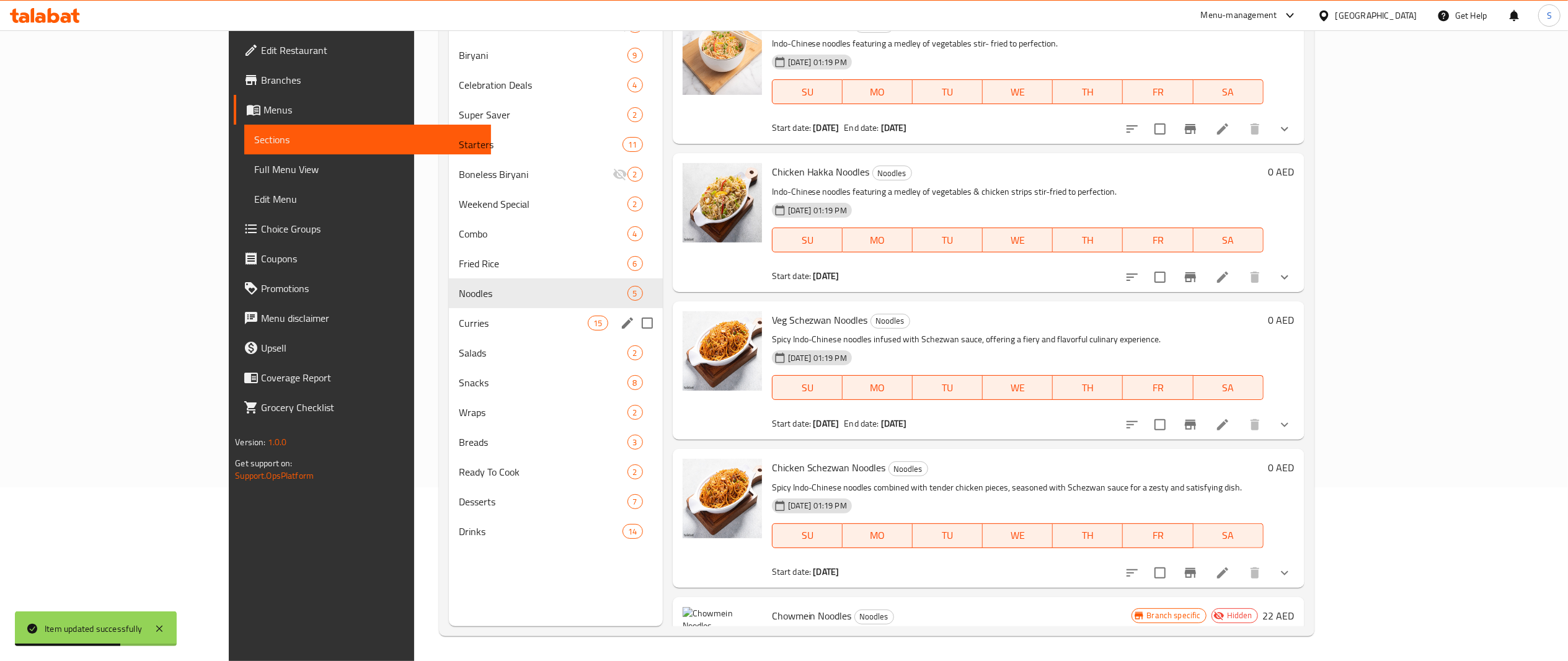
click at [456, 313] on div "Curries 15" at bounding box center [556, 324] width 214 height 30
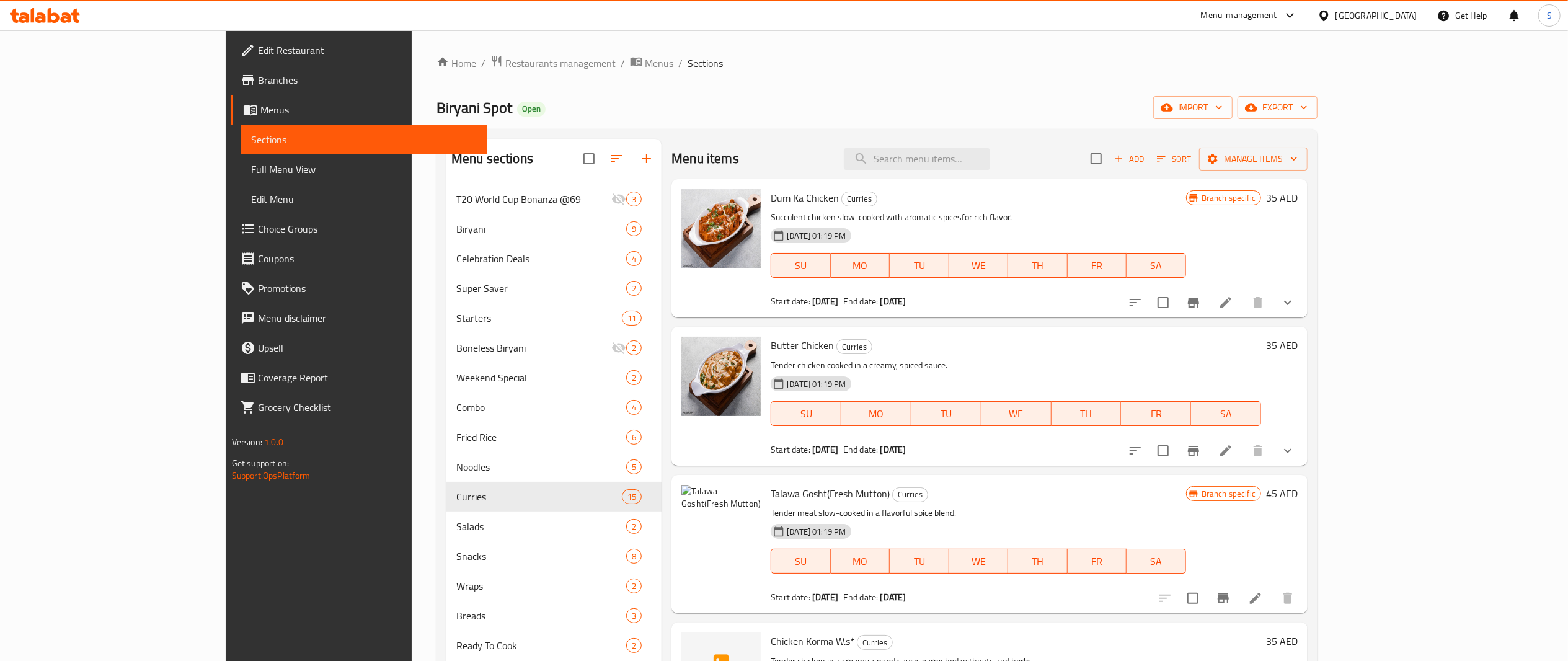
drag, startPoint x: 1166, startPoint y: 563, endPoint x: 739, endPoint y: 205, distance: 557.2
click at [739, 205] on div "Dum Ka Chicken Curries Succulent chicken slow-cooked with aromatic spicesfor ri…" at bounding box center [989, 226] width 636 height 93
click at [1199, 304] on icon "Branch-specific-item" at bounding box center [1193, 303] width 11 height 10
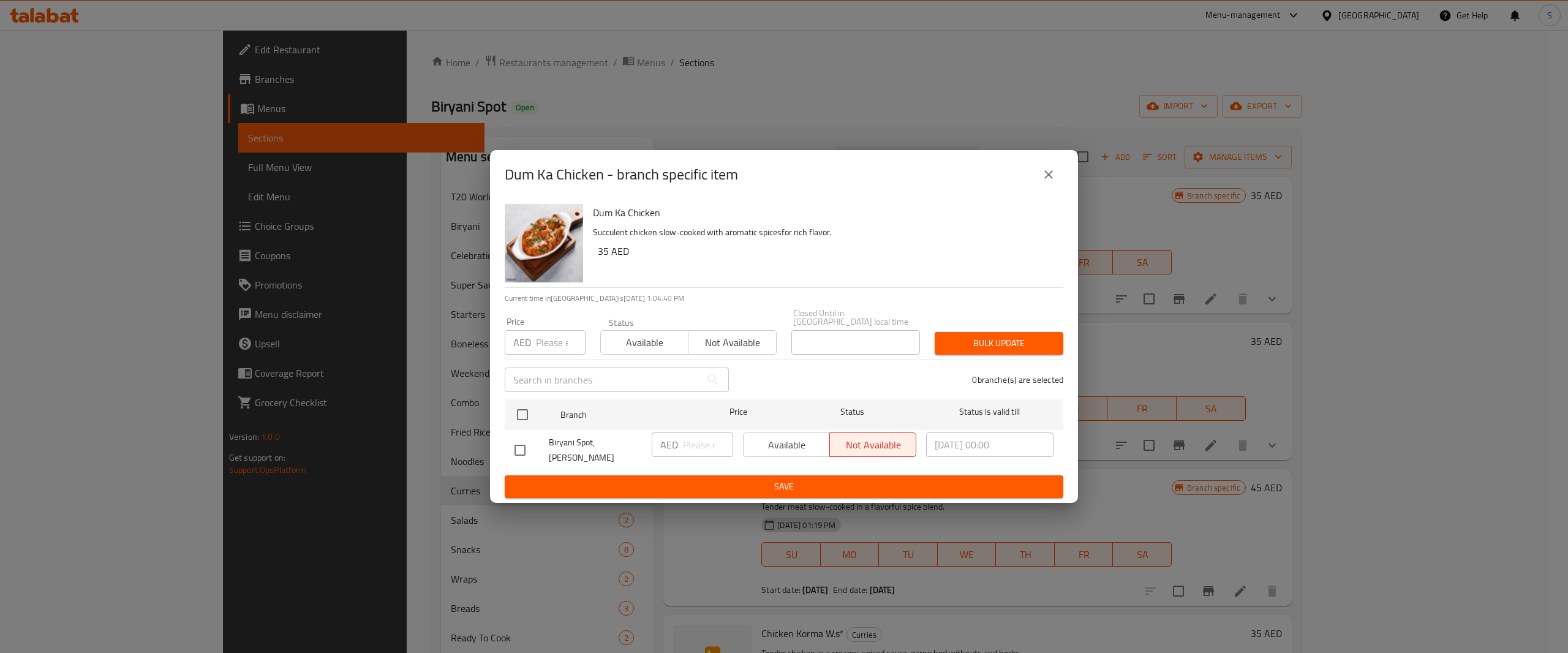
click at [1045, 181] on icon "close" at bounding box center [1048, 174] width 15 height 15
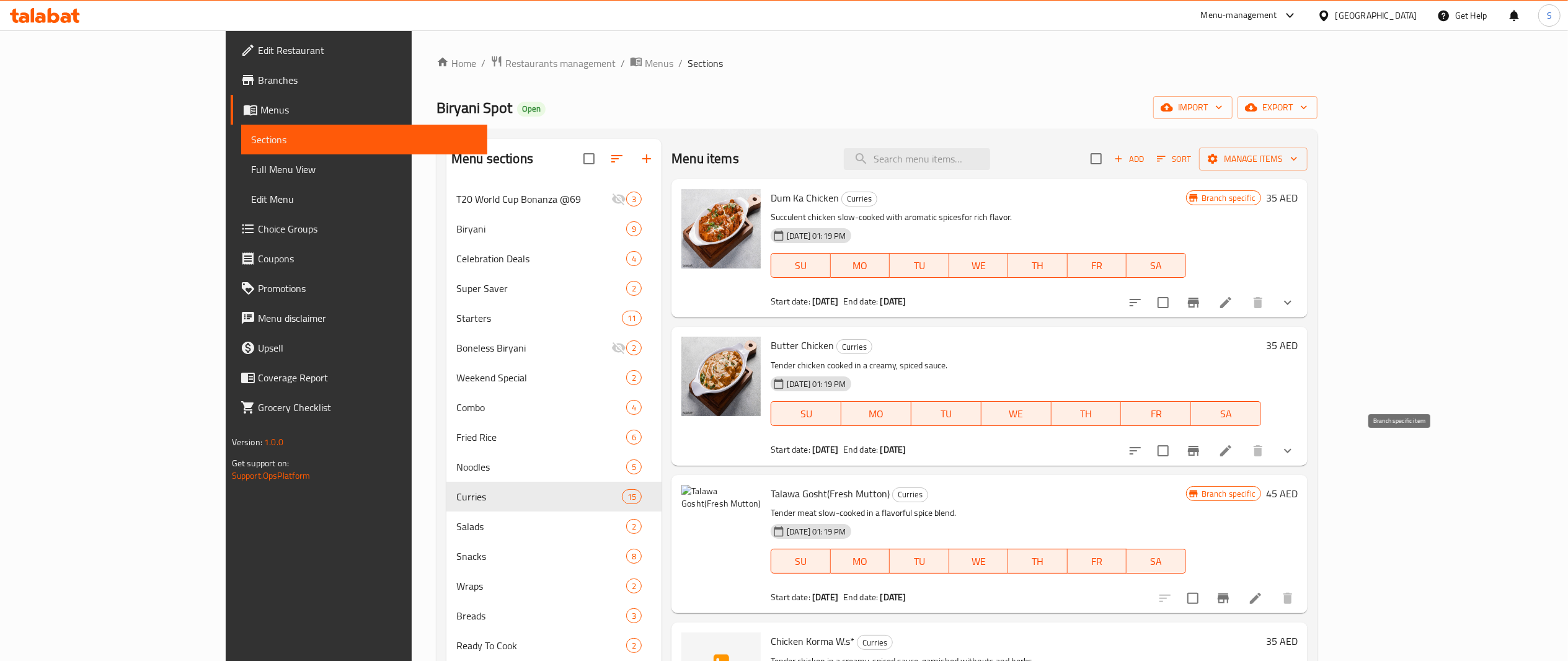
click at [1209, 456] on button "Branch-specific-item" at bounding box center [1194, 451] width 30 height 30
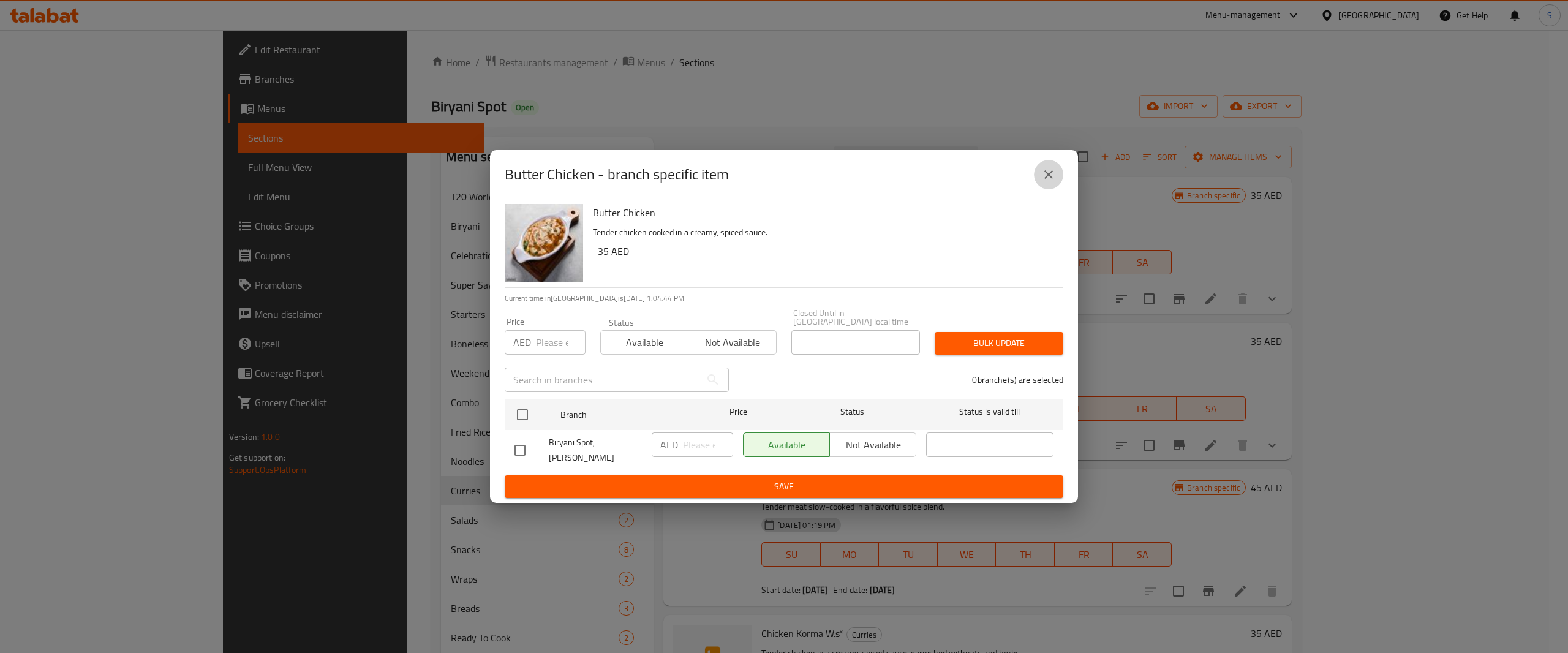
click at [1059, 176] on button "close" at bounding box center [1049, 174] width 29 height 29
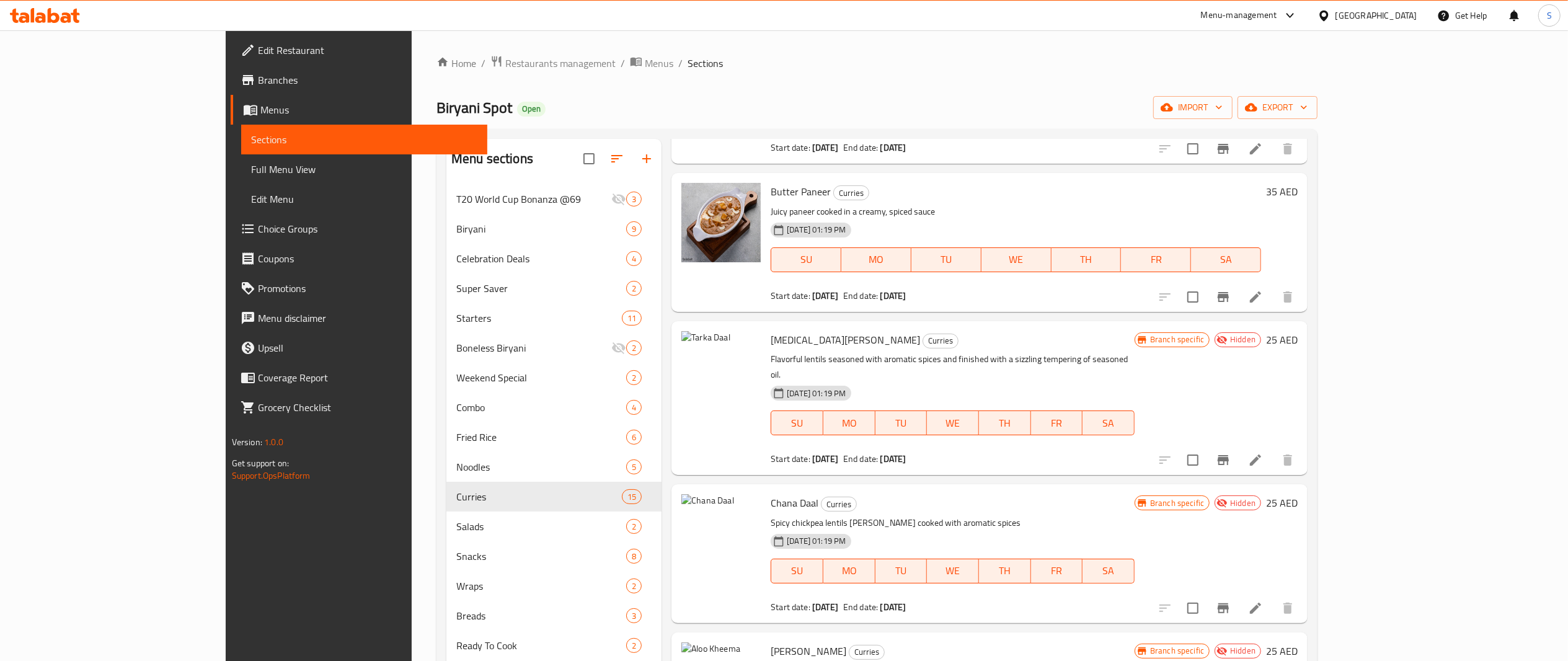
scroll to position [743, 0]
click at [1273, 452] on li at bounding box center [1256, 463] width 35 height 23
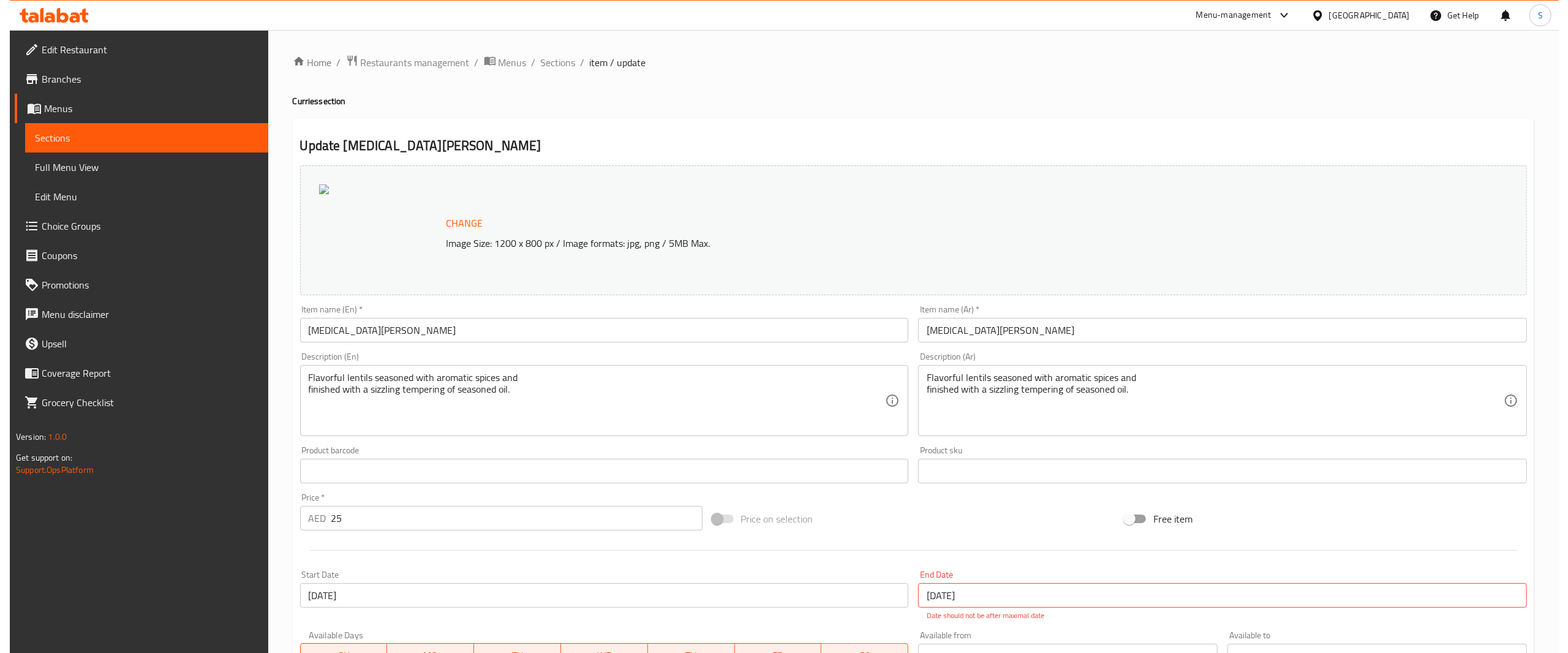
scroll to position [243, 0]
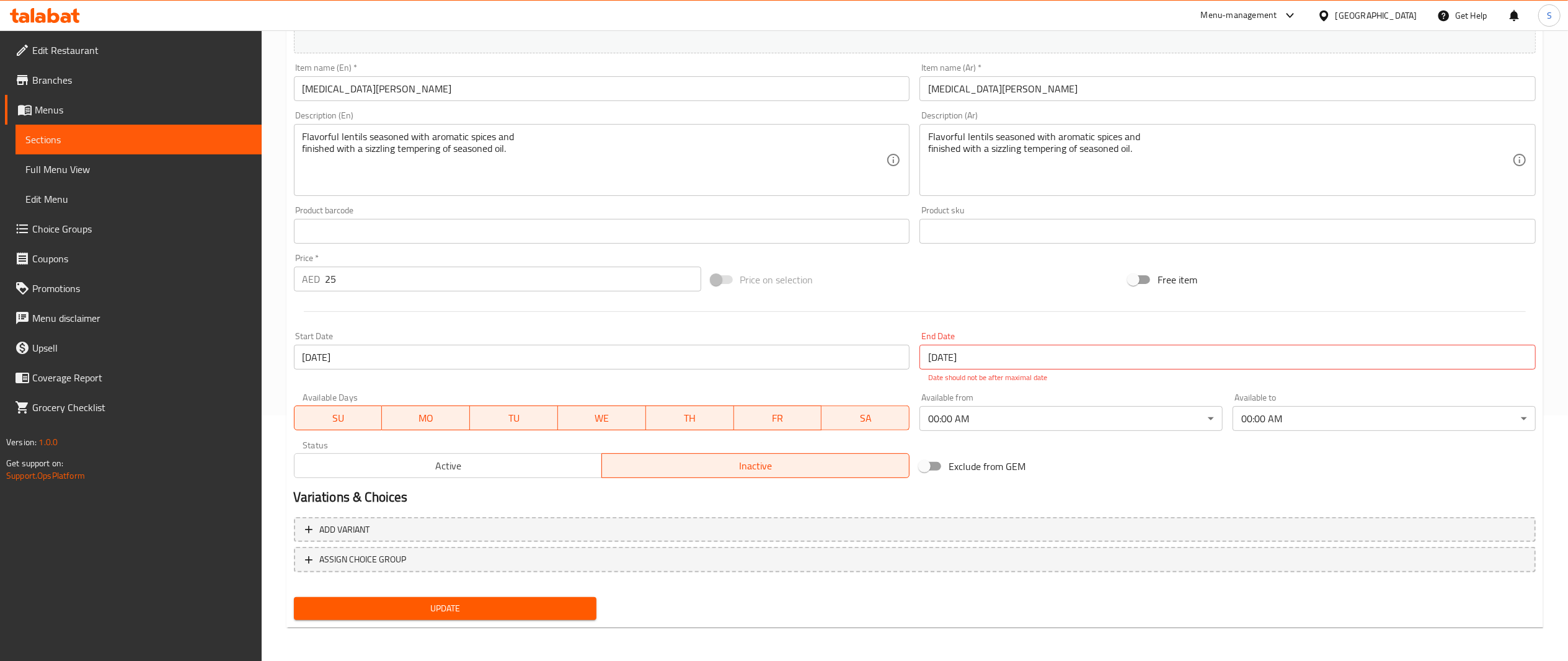
click at [553, 471] on span "Active" at bounding box center [448, 466] width 298 height 18
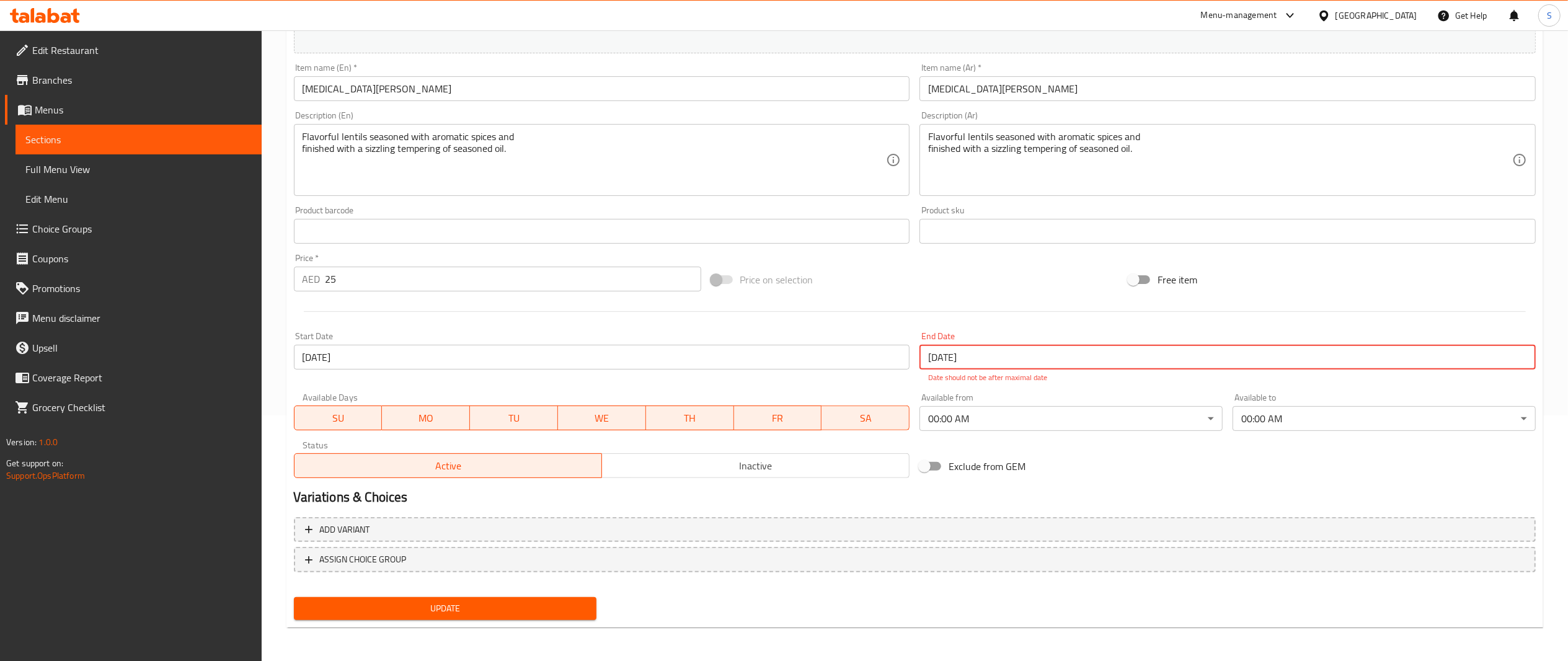
click at [1120, 347] on input "[DATE]" at bounding box center [1227, 357] width 616 height 24
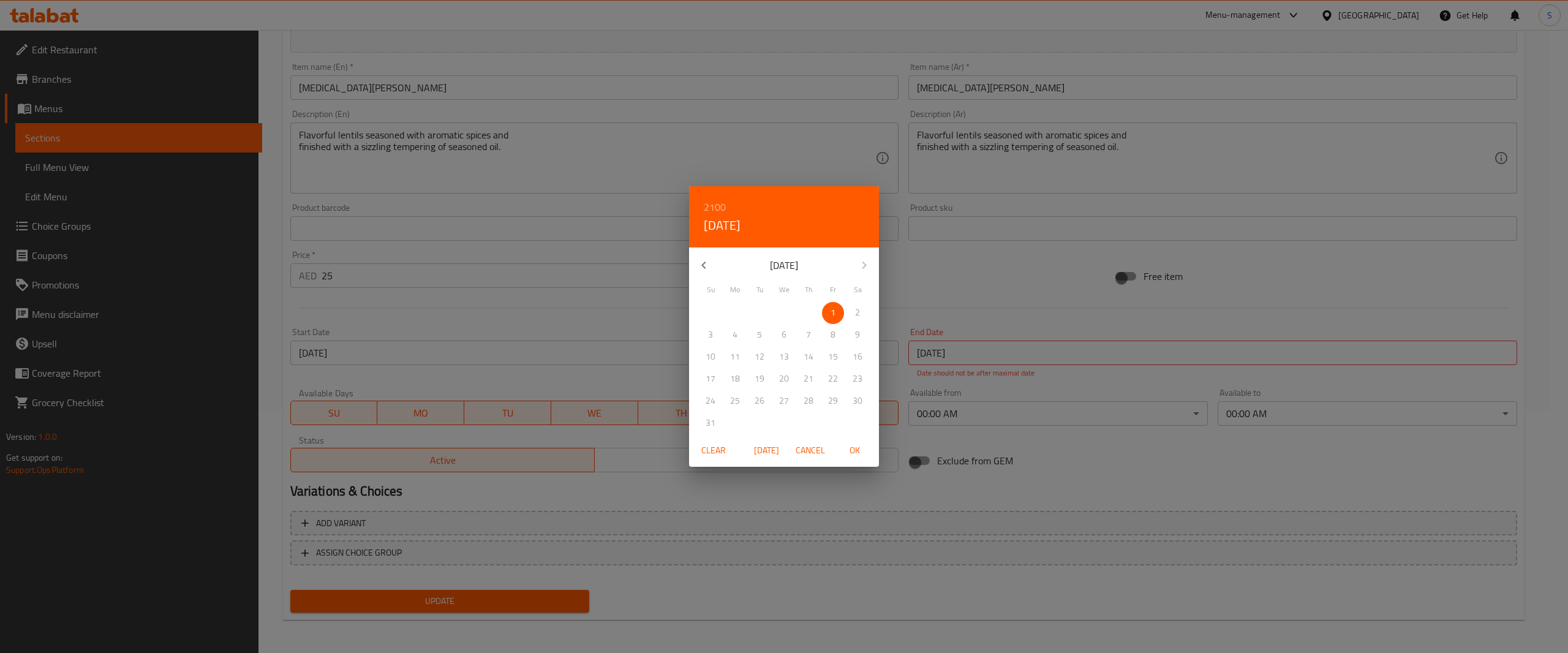
click at [716, 447] on span "Clear" at bounding box center [714, 451] width 29 height 16
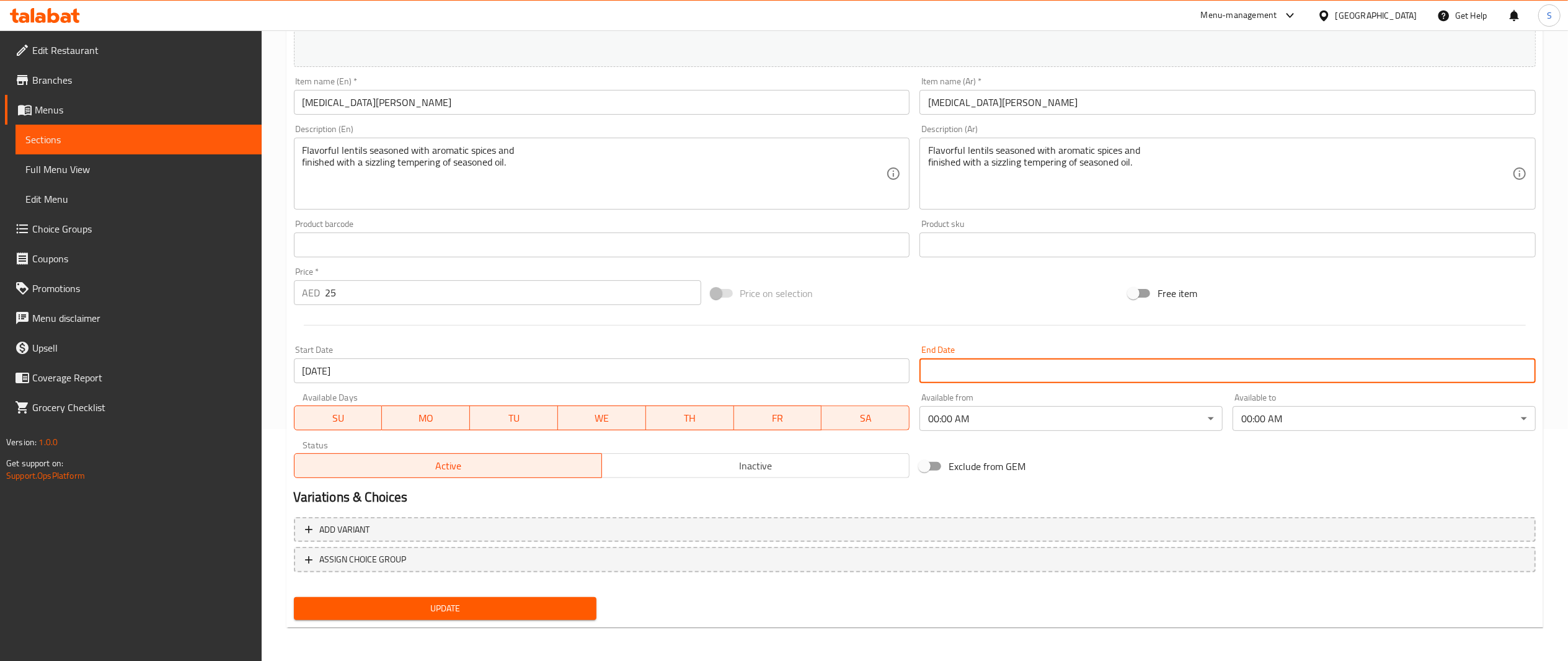
click at [1069, 426] on body "​ Menu-management [GEOGRAPHIC_DATA] Get Help S Edit Restaurant Branches Menus S…" at bounding box center [784, 114] width 1568 height 631
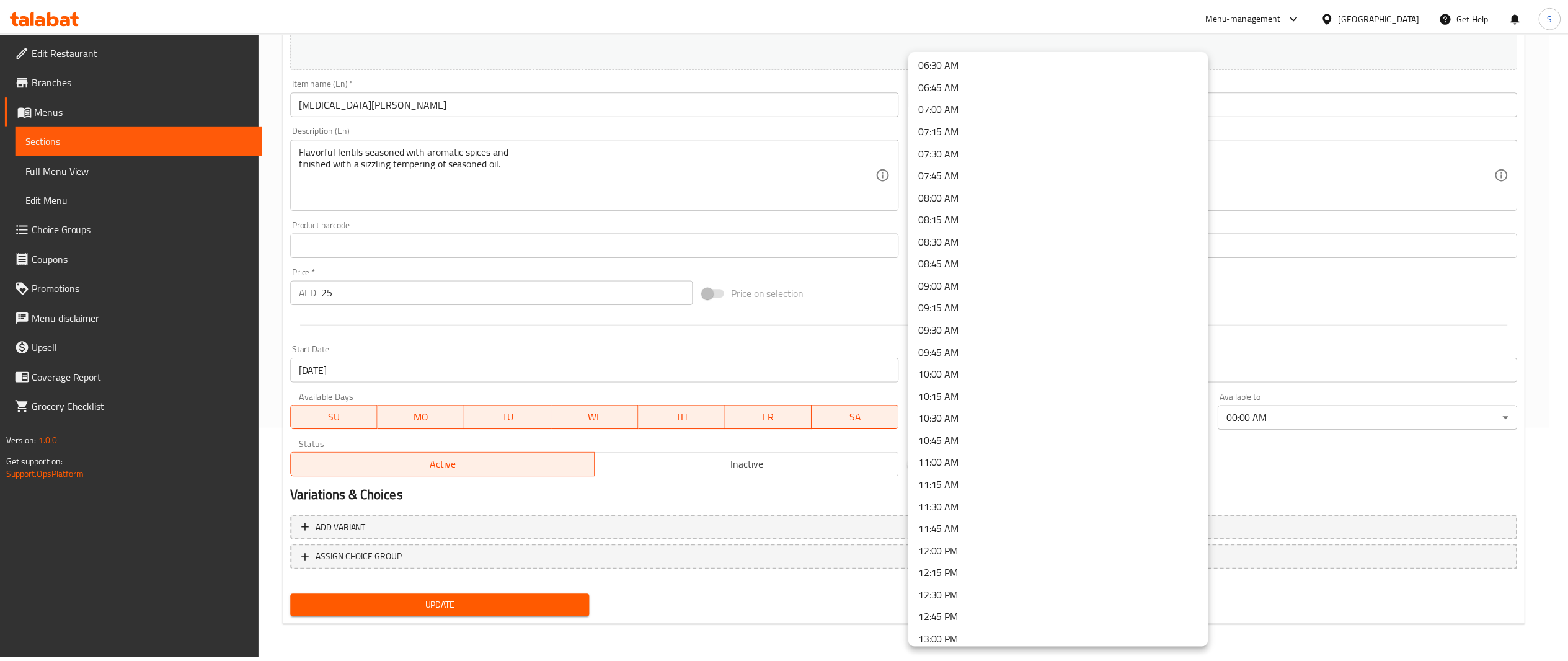
scroll to position [584, 0]
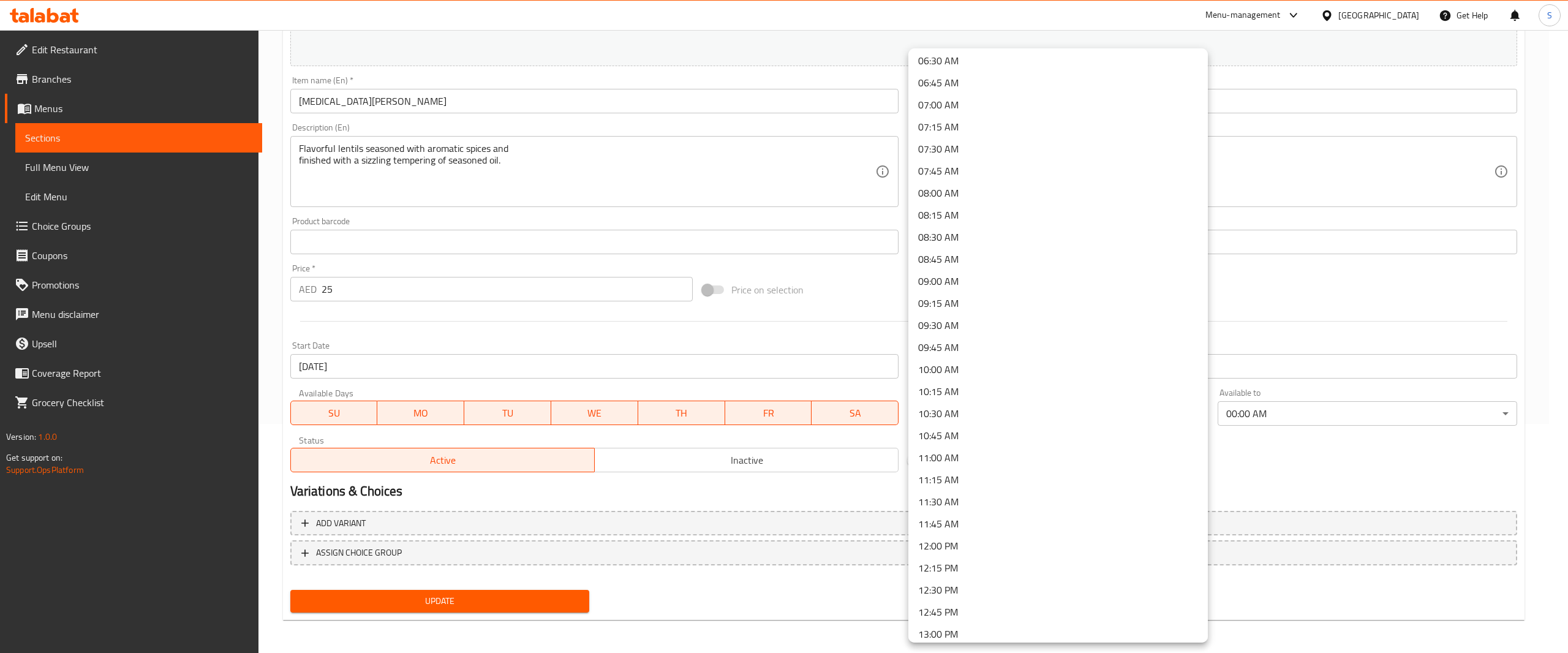
click at [1071, 548] on li "12:00 PM" at bounding box center [1058, 546] width 300 height 22
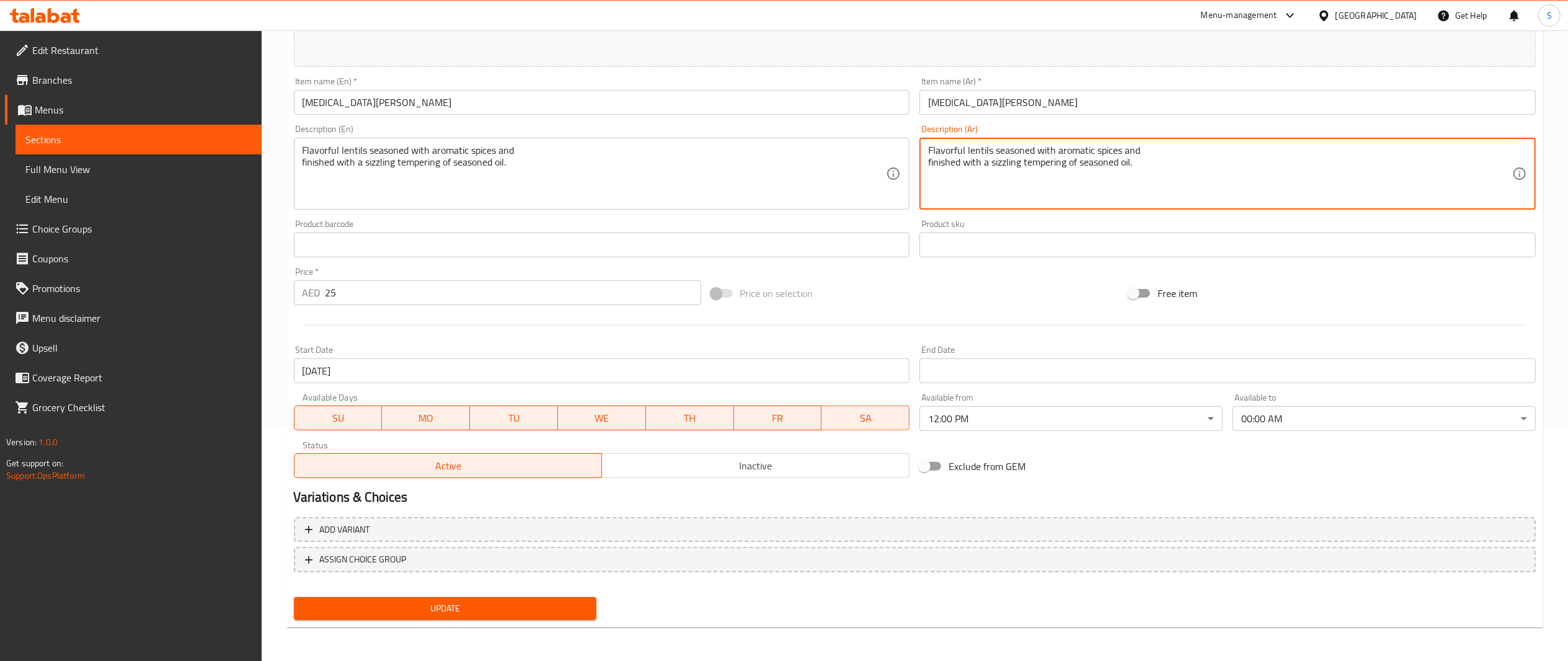
drag, startPoint x: 1191, startPoint y: 180, endPoint x: 737, endPoint y: -85, distance: 525.7
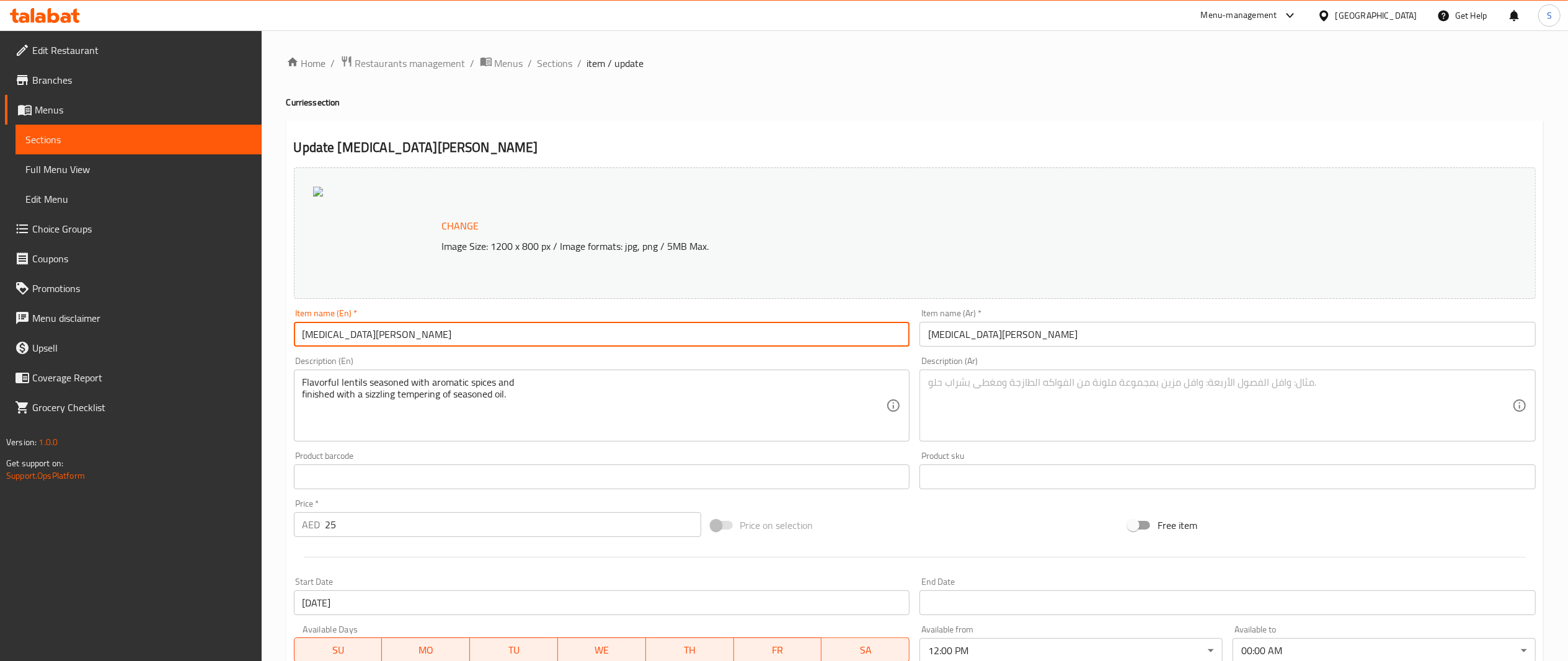
drag, startPoint x: 529, startPoint y: 342, endPoint x: 163, endPoint y: 299, distance: 368.5
click at [163, 299] on div "Edit Restaurant Branches Menus Sections Full Menu View Edit Menu Choice Groups …" at bounding box center [784, 463] width 1568 height 864
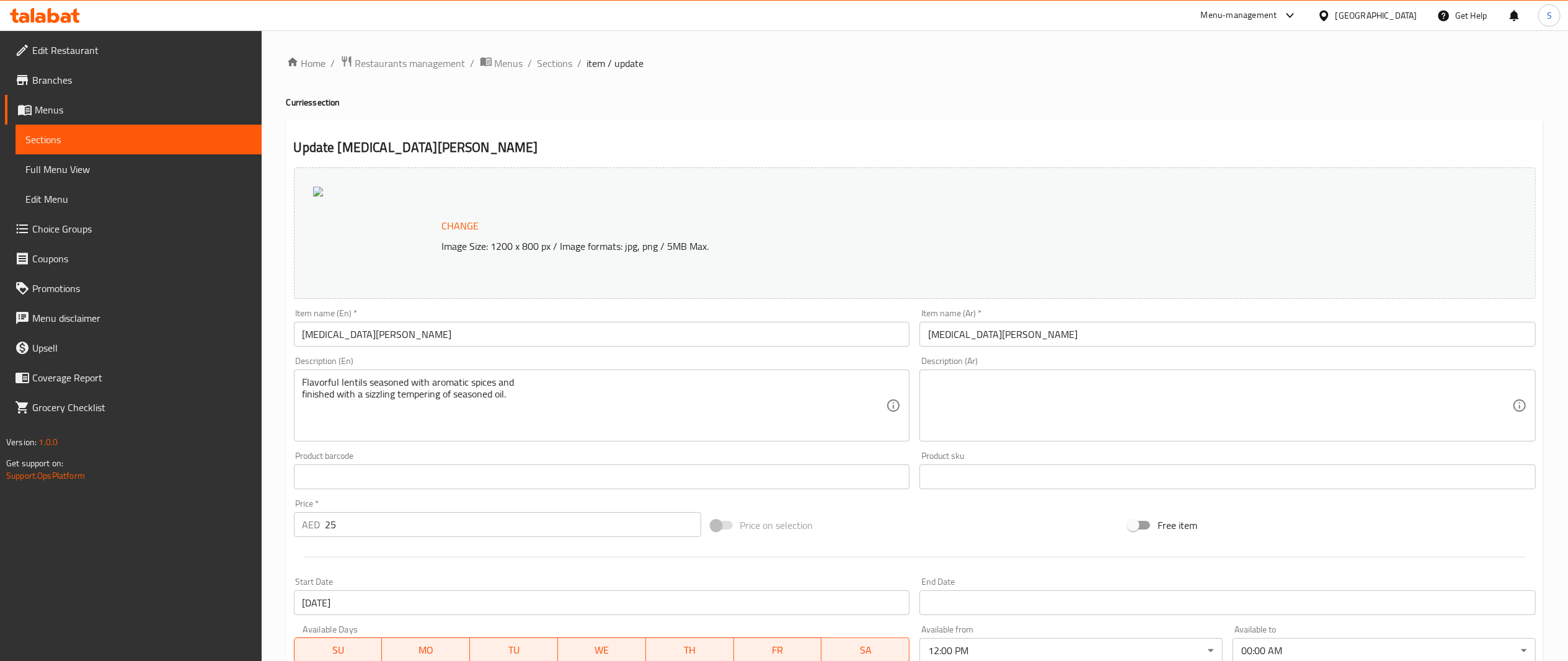
click at [1059, 322] on div "Item name (Ar)   * [MEDICAL_DATA][PERSON_NAME] Item name (Ar) *" at bounding box center [1227, 327] width 616 height 38
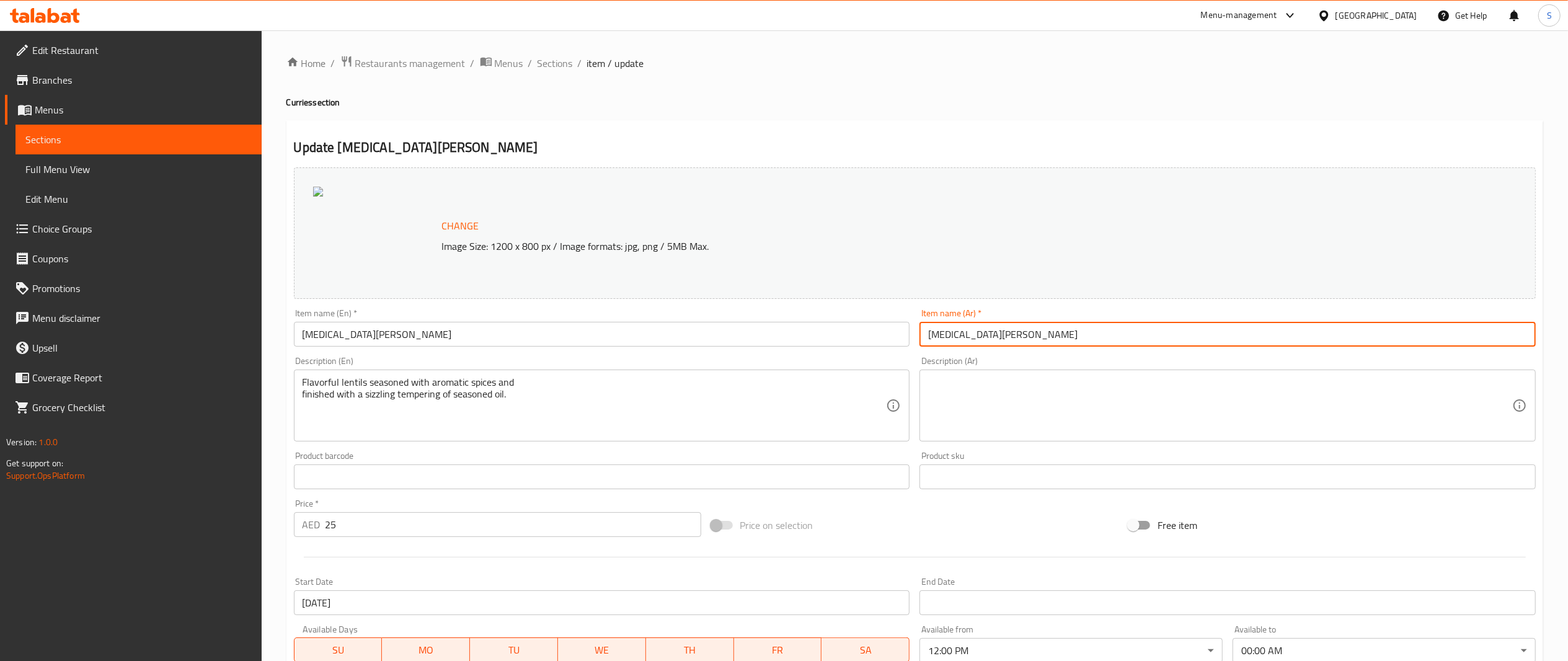
drag, startPoint x: 1060, startPoint y: 329, endPoint x: 621, endPoint y: 320, distance: 439.1
click at [621, 320] on div "Change Image Size: 1200 x 800 px / Image formats: jpg, png / 5MB Max. Item name…" at bounding box center [915, 439] width 1252 height 553
paste input "[PERSON_NAME]"
type input "[PERSON_NAME]"
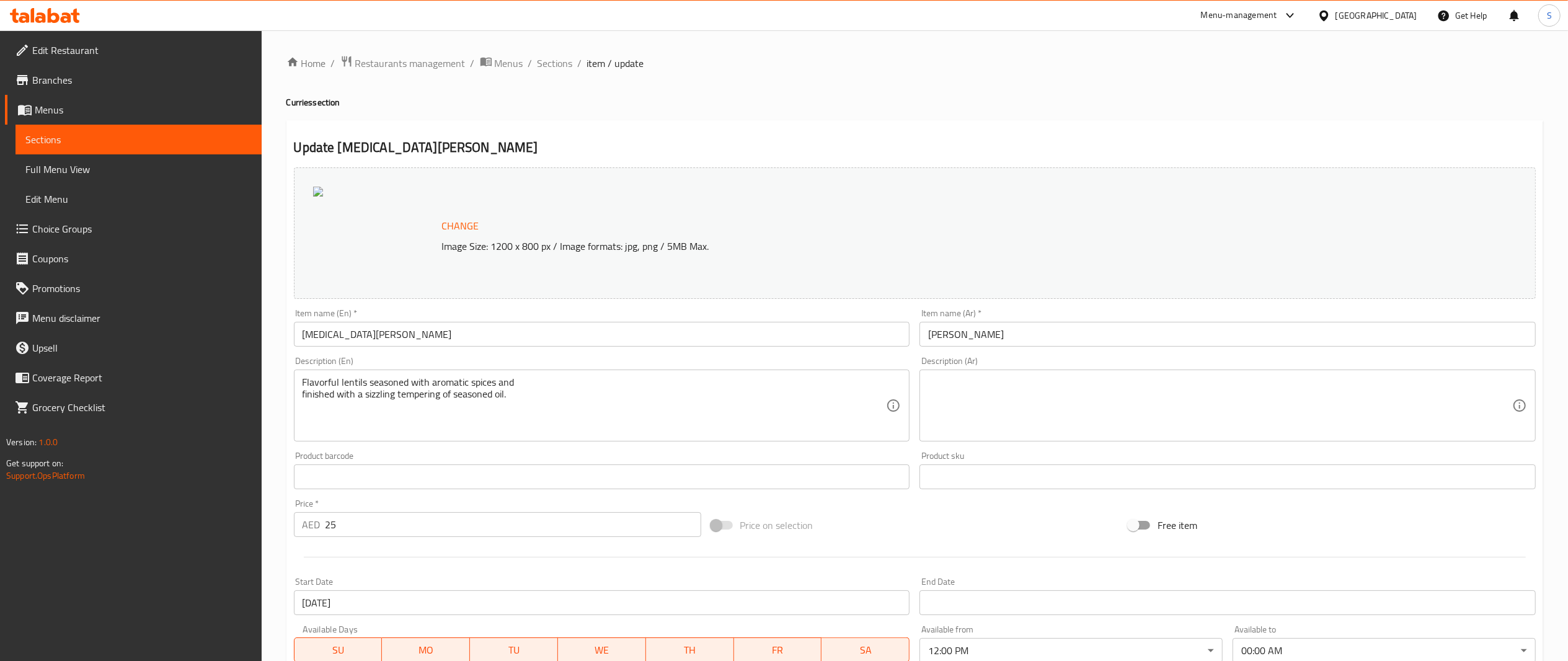
click at [1007, 101] on h4 "Curries section" at bounding box center [915, 102] width 1257 height 12
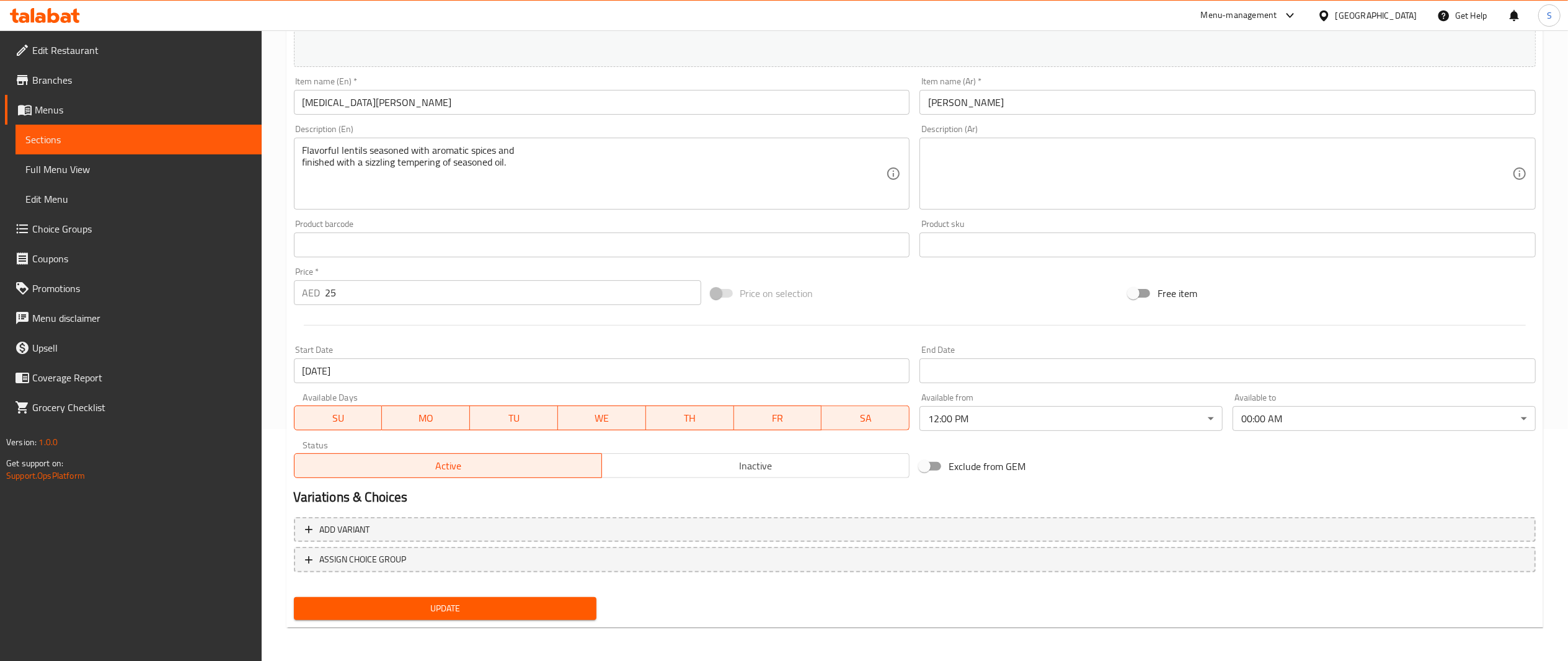
click at [520, 616] on button "Update" at bounding box center [445, 609] width 303 height 23
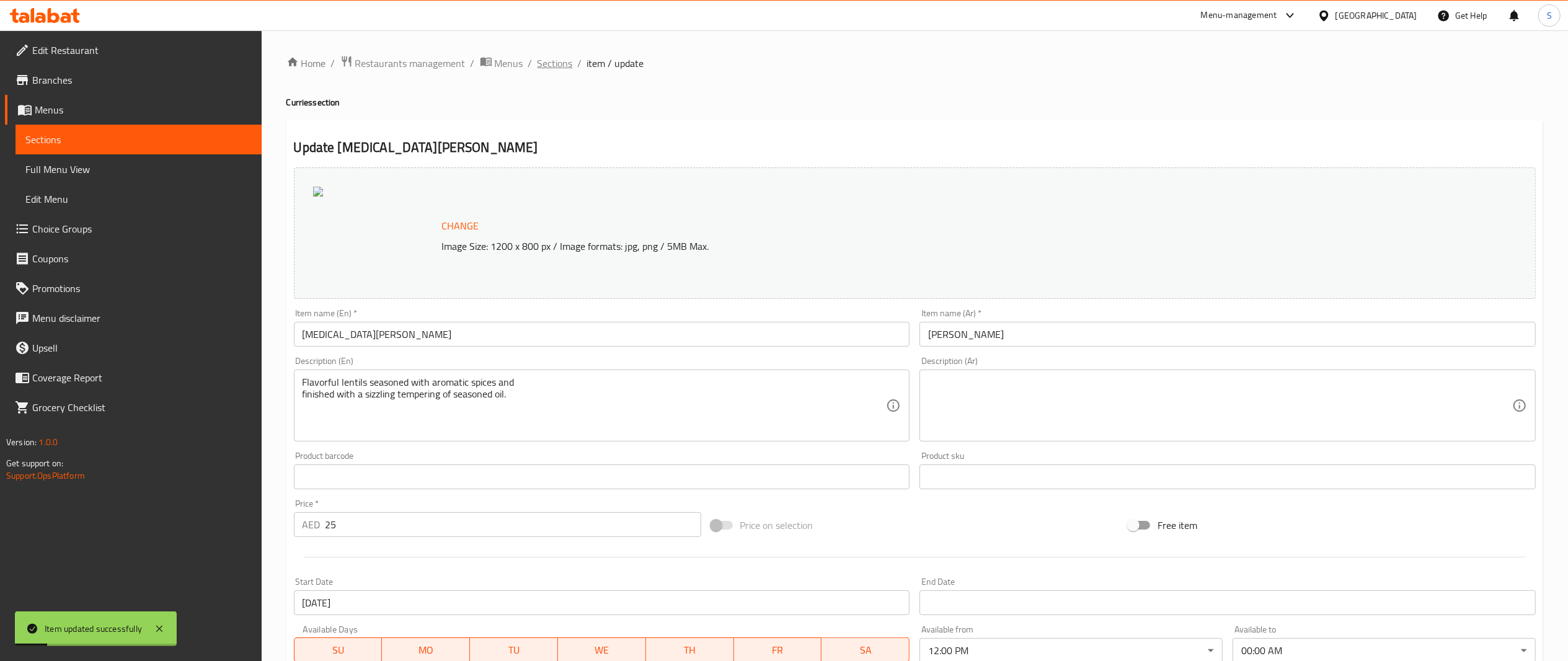
click at [571, 56] on span "Sections" at bounding box center [555, 63] width 35 height 15
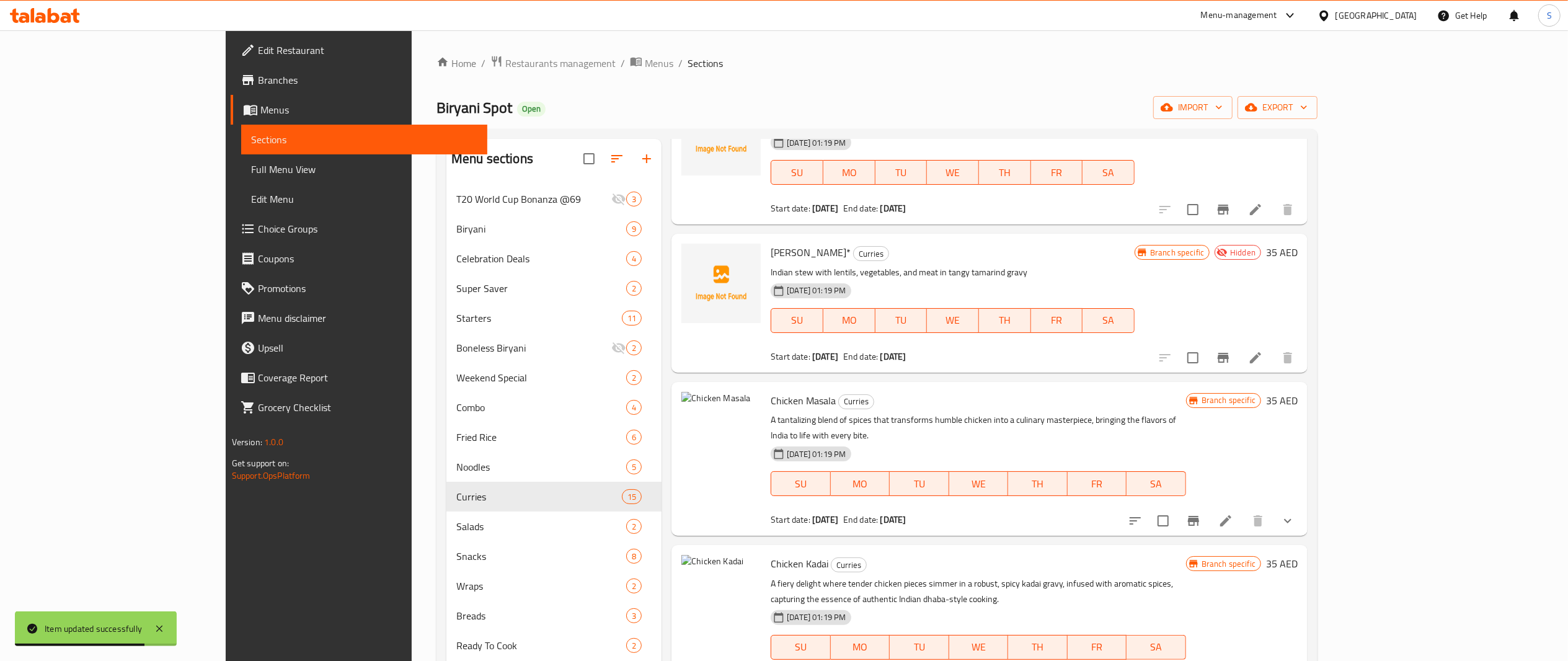
scroll to position [174, 0]
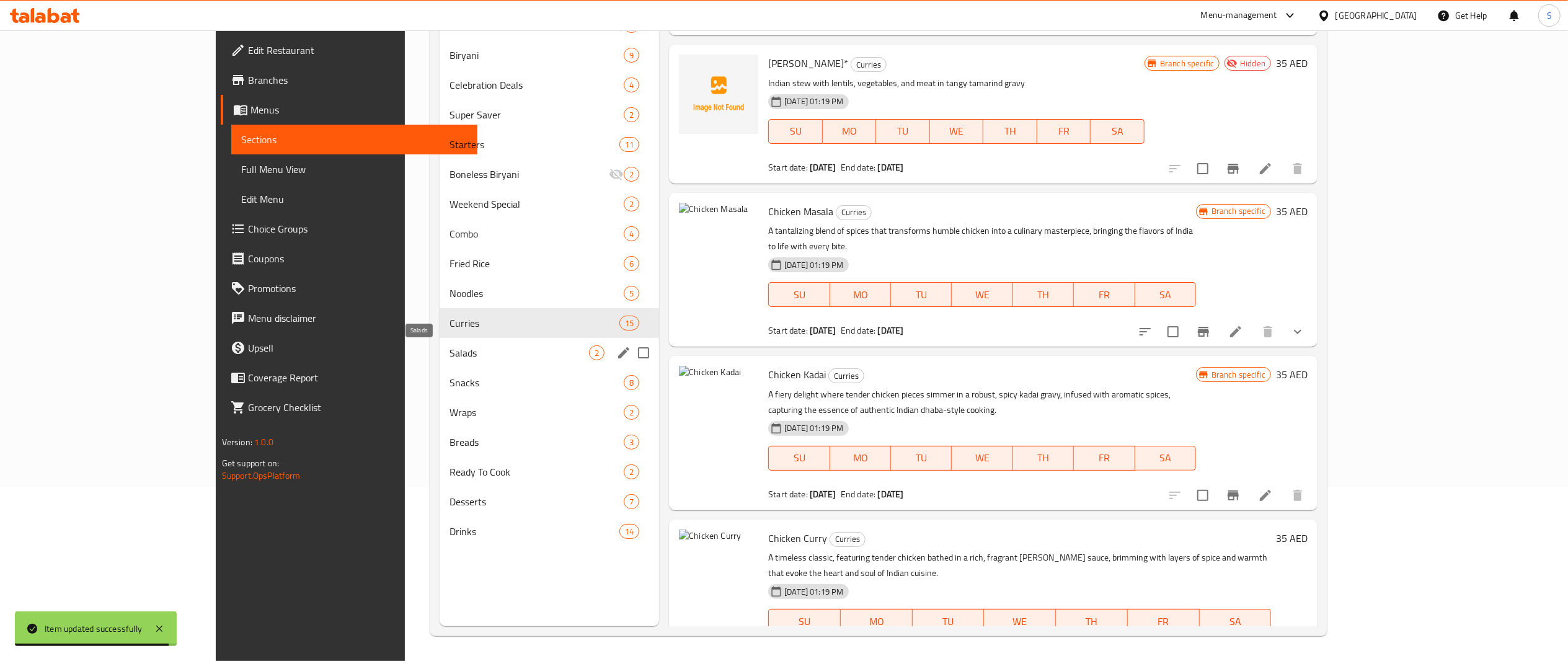
click at [449, 352] on span "Salads" at bounding box center [519, 352] width 140 height 15
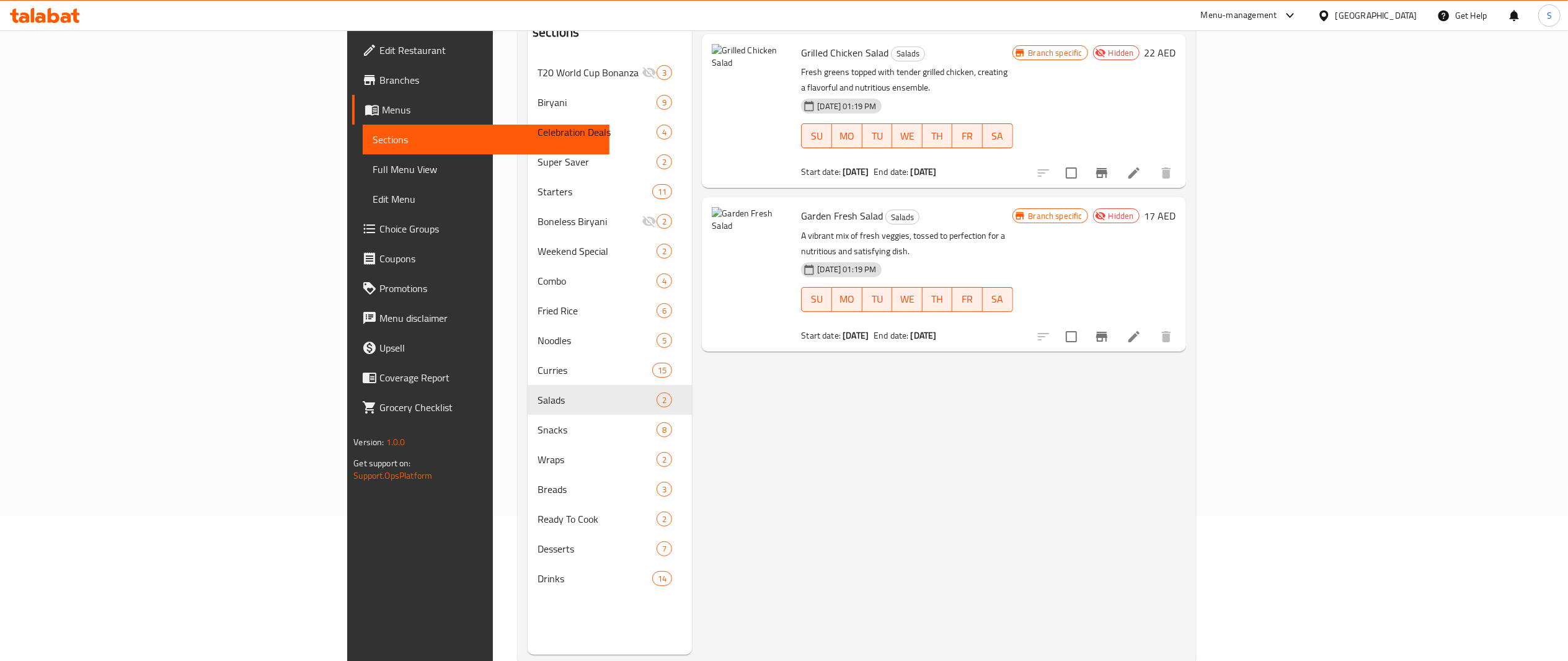
scroll to position [146, 0]
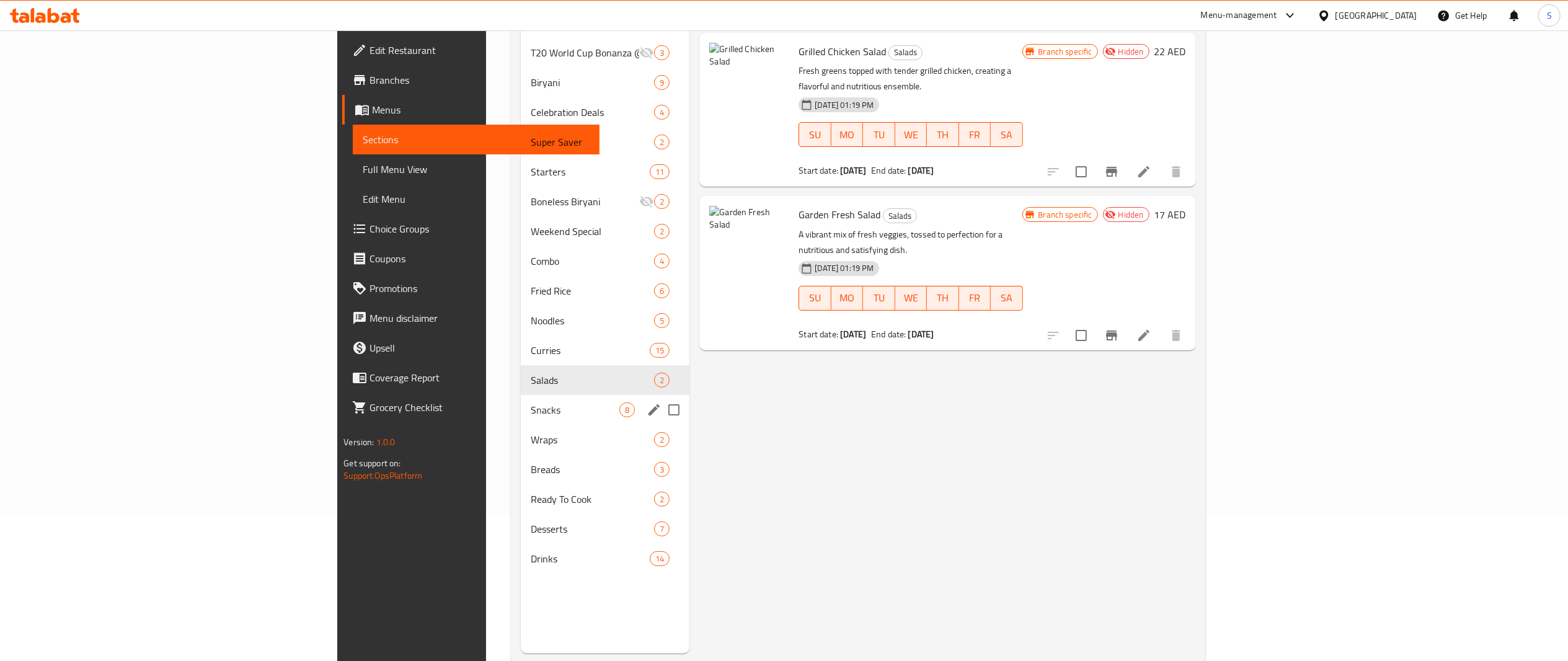
click at [521, 399] on div "Snacks 8" at bounding box center [605, 410] width 169 height 30
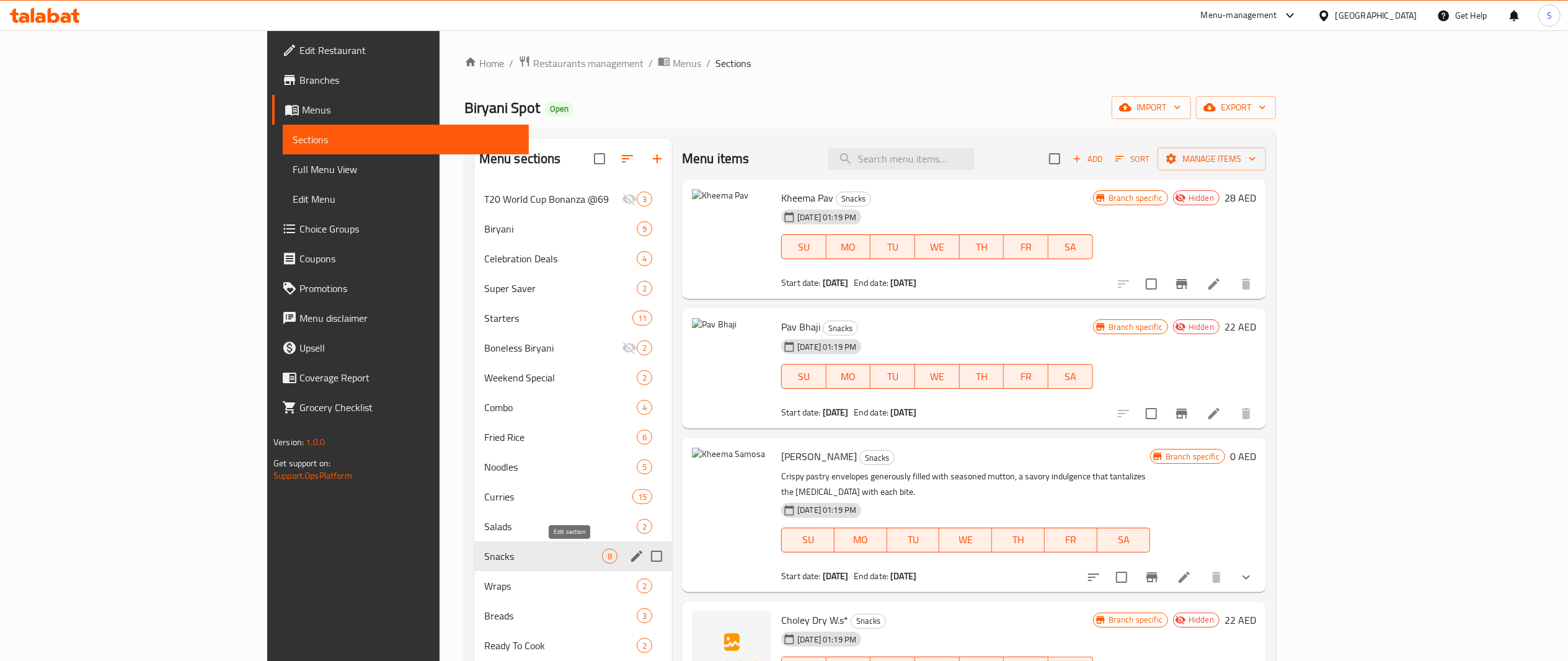
click at [629, 559] on icon "edit" at bounding box center [636, 556] width 15 height 15
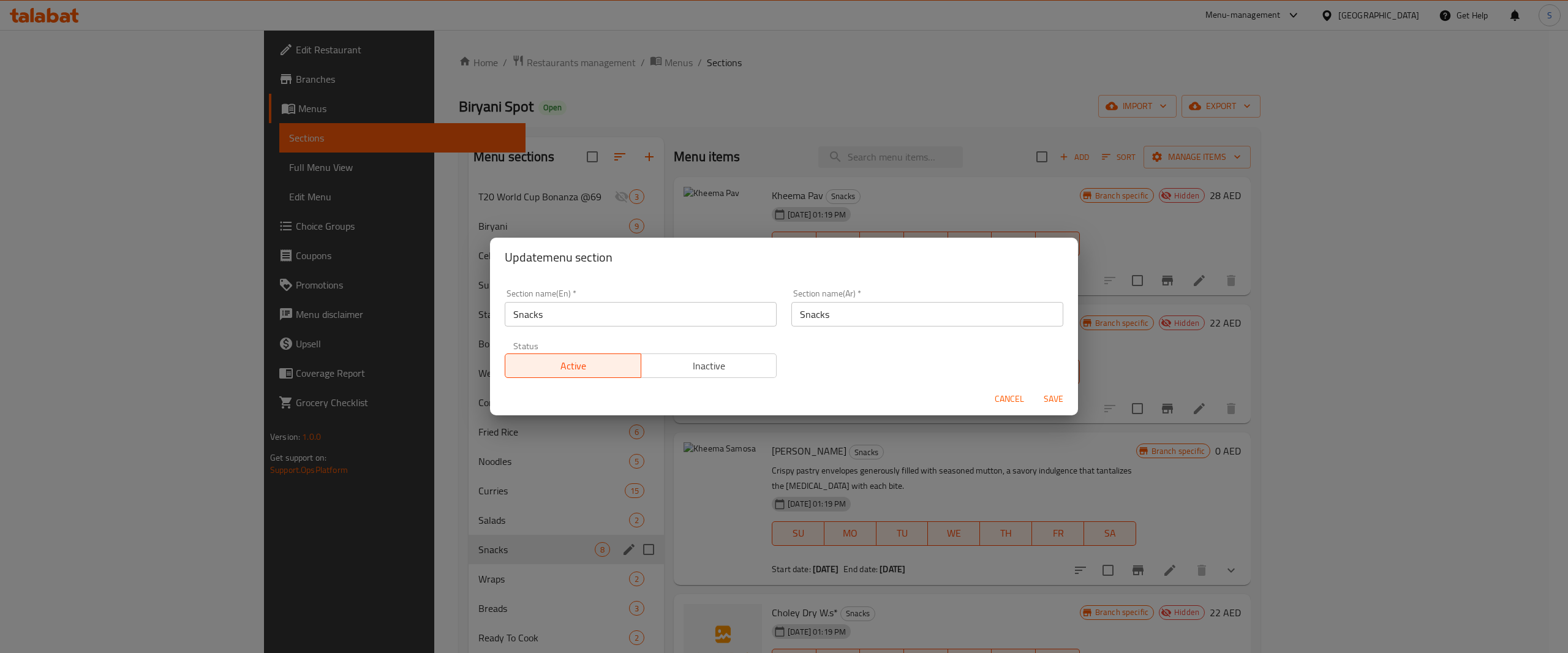
click at [725, 375] on span "Inactive" at bounding box center [710, 366] width 126 height 18
drag, startPoint x: 559, startPoint y: 319, endPoint x: 419, endPoint y: 314, distance: 140.1
click at [419, 314] on div "Update menu section Section name(En)   * Snacks Section name(En) * Section name…" at bounding box center [784, 326] width 1568 height 653
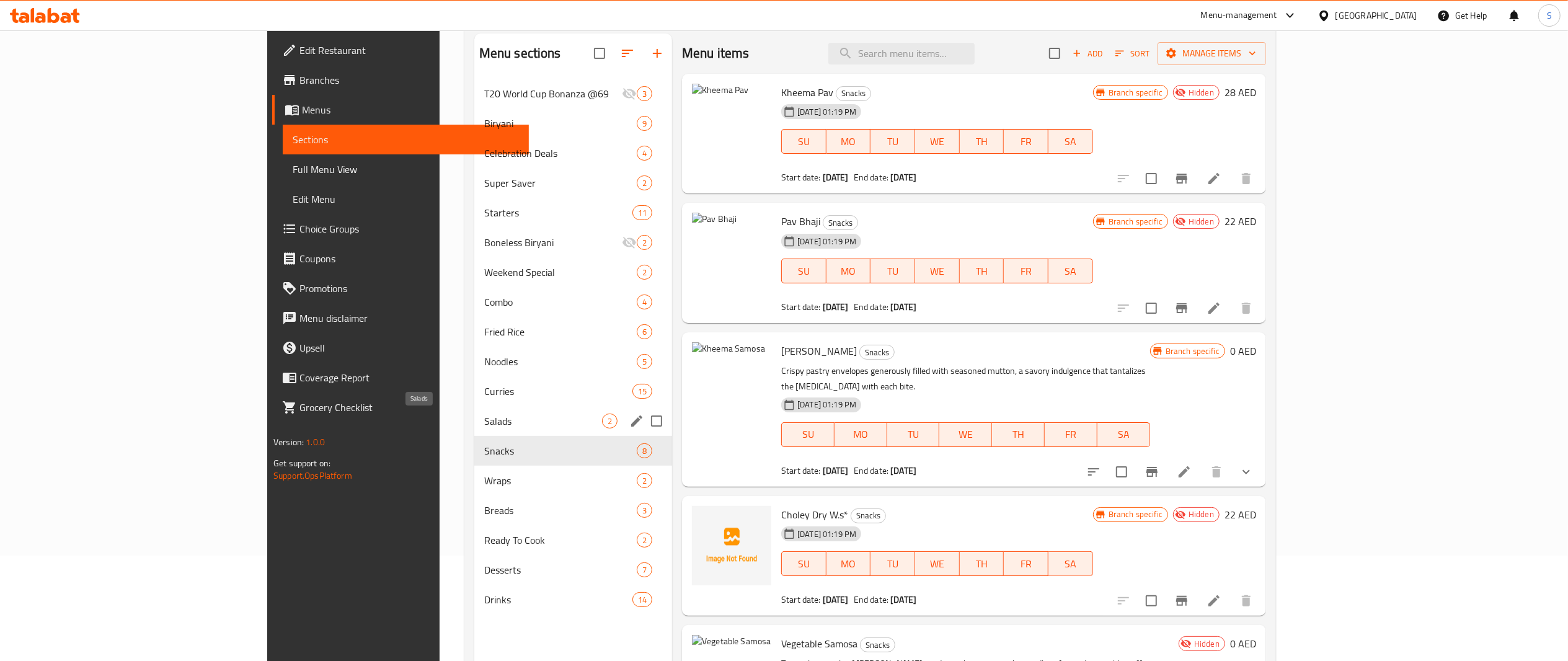
scroll to position [174, 0]
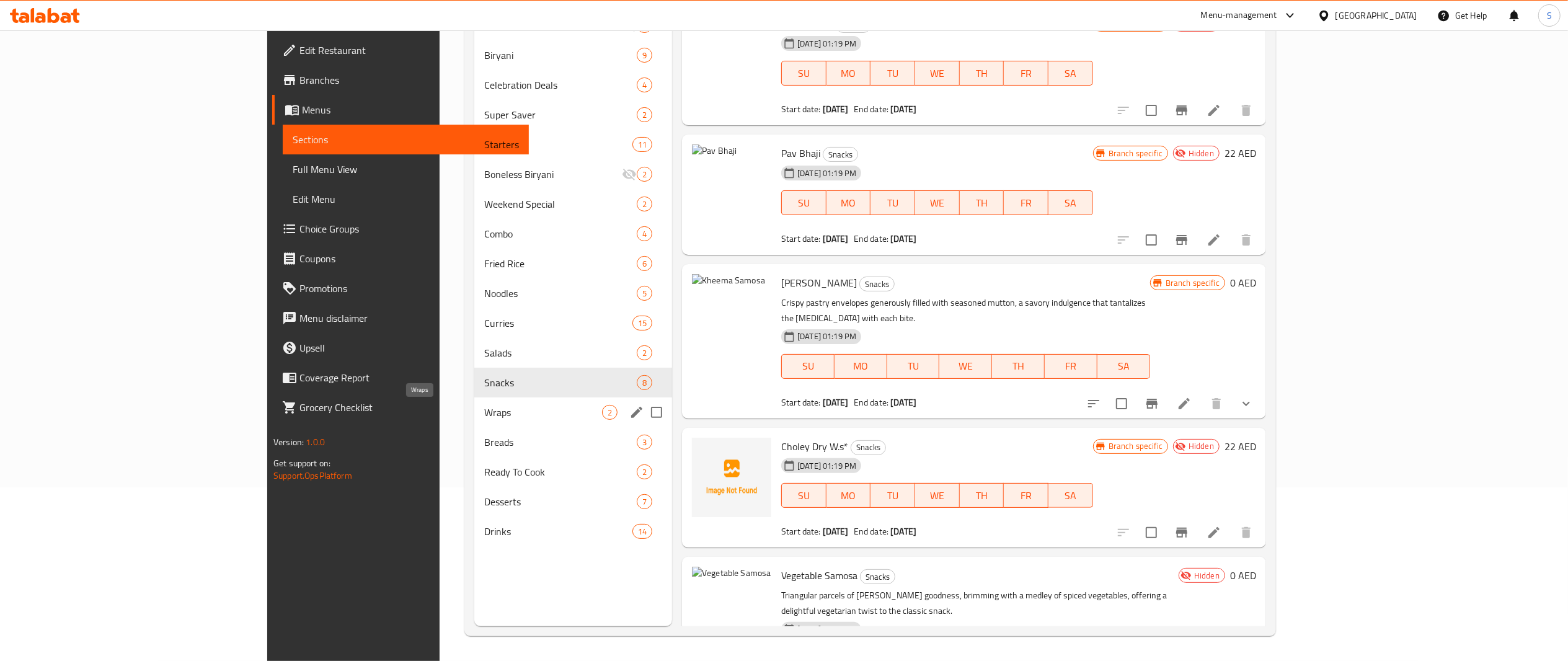
click at [521, 412] on span "Wraps" at bounding box center [543, 412] width 118 height 15
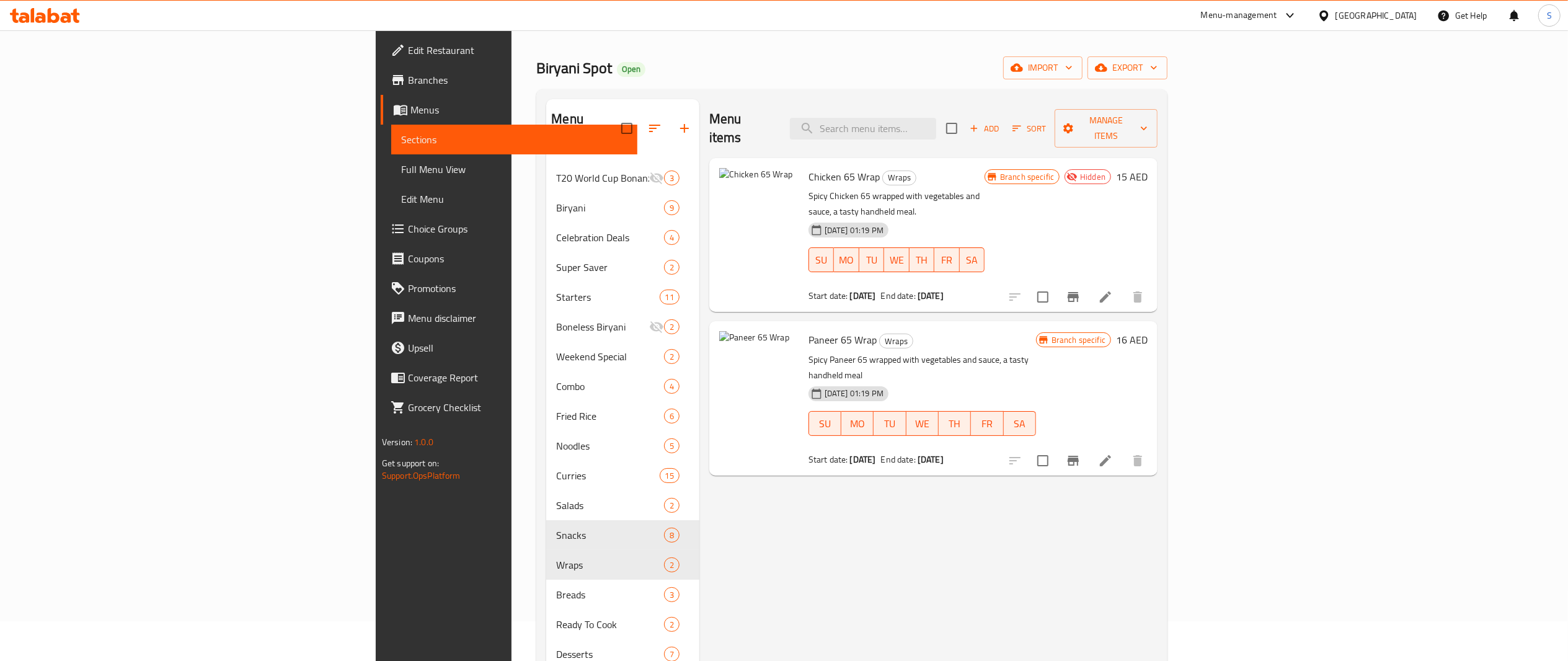
scroll to position [40, 0]
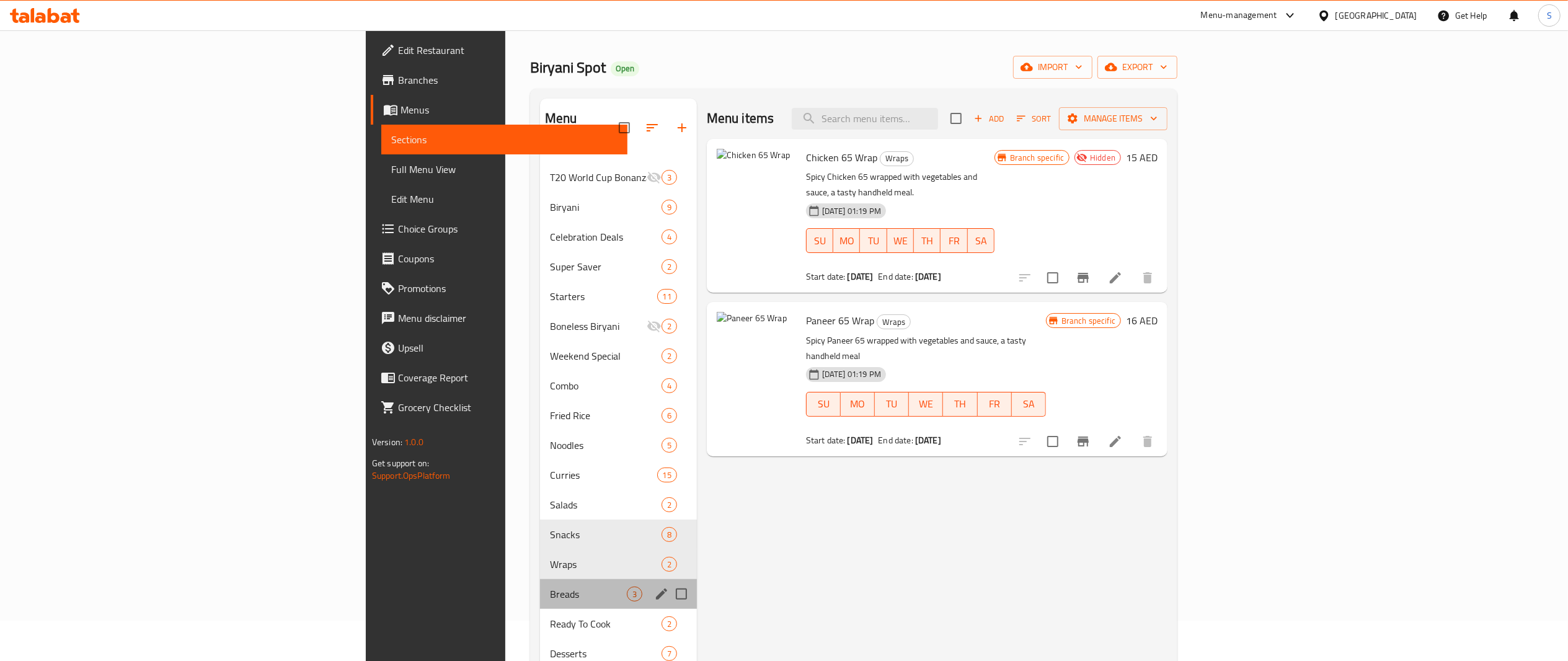
click at [540, 580] on div "Breads 3" at bounding box center [619, 595] width 157 height 30
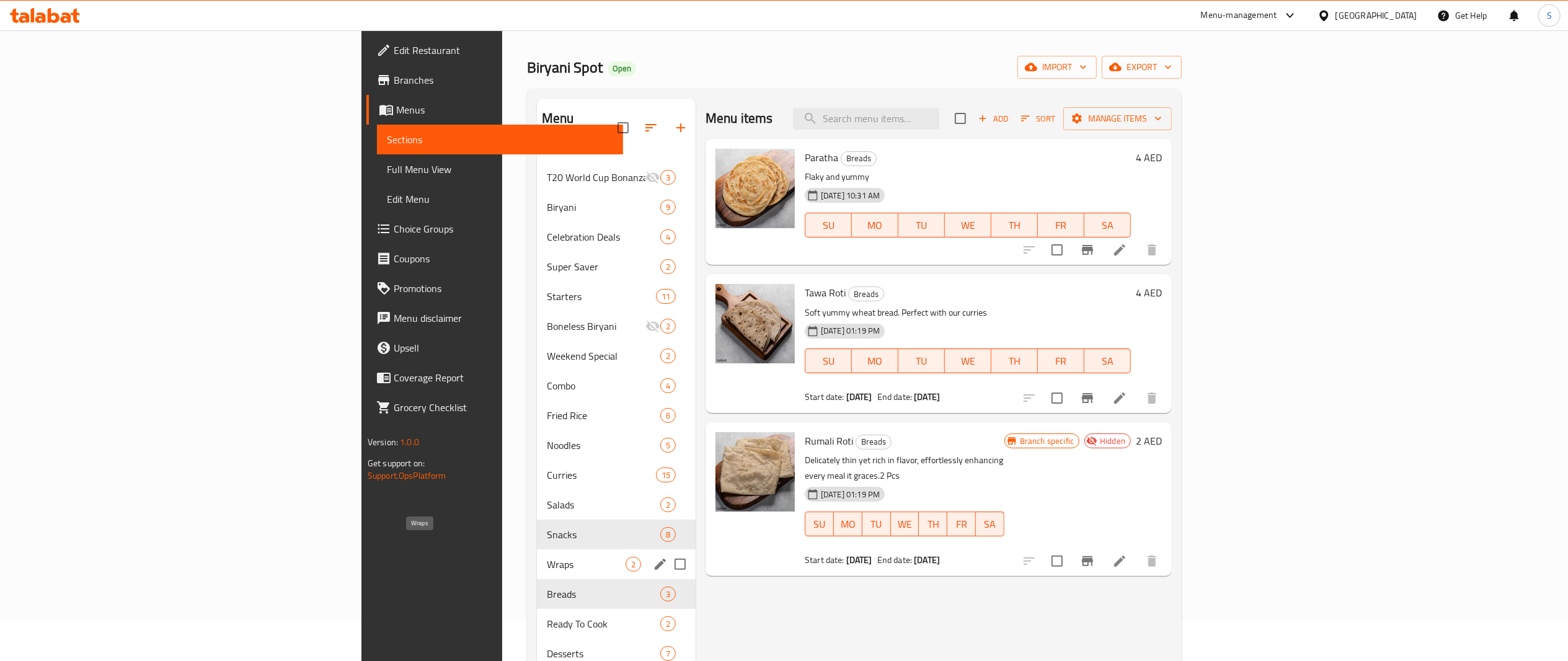
click at [547, 557] on span "Wraps" at bounding box center [586, 564] width 79 height 15
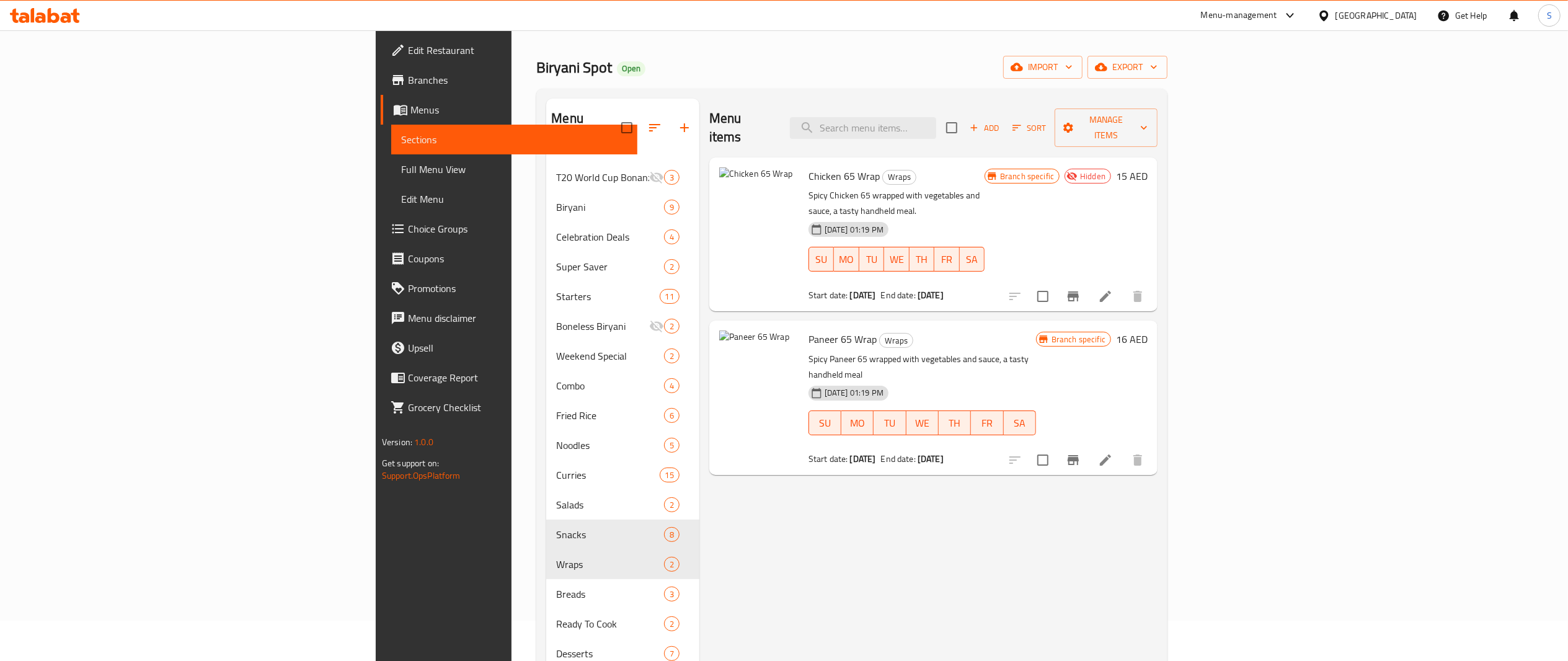
click at [1000, 478] on div "Menu items Add Sort Manage items Chicken 65 Wrap Wraps Spicy Chicken 65 wrapped…" at bounding box center [928, 429] width 458 height 661
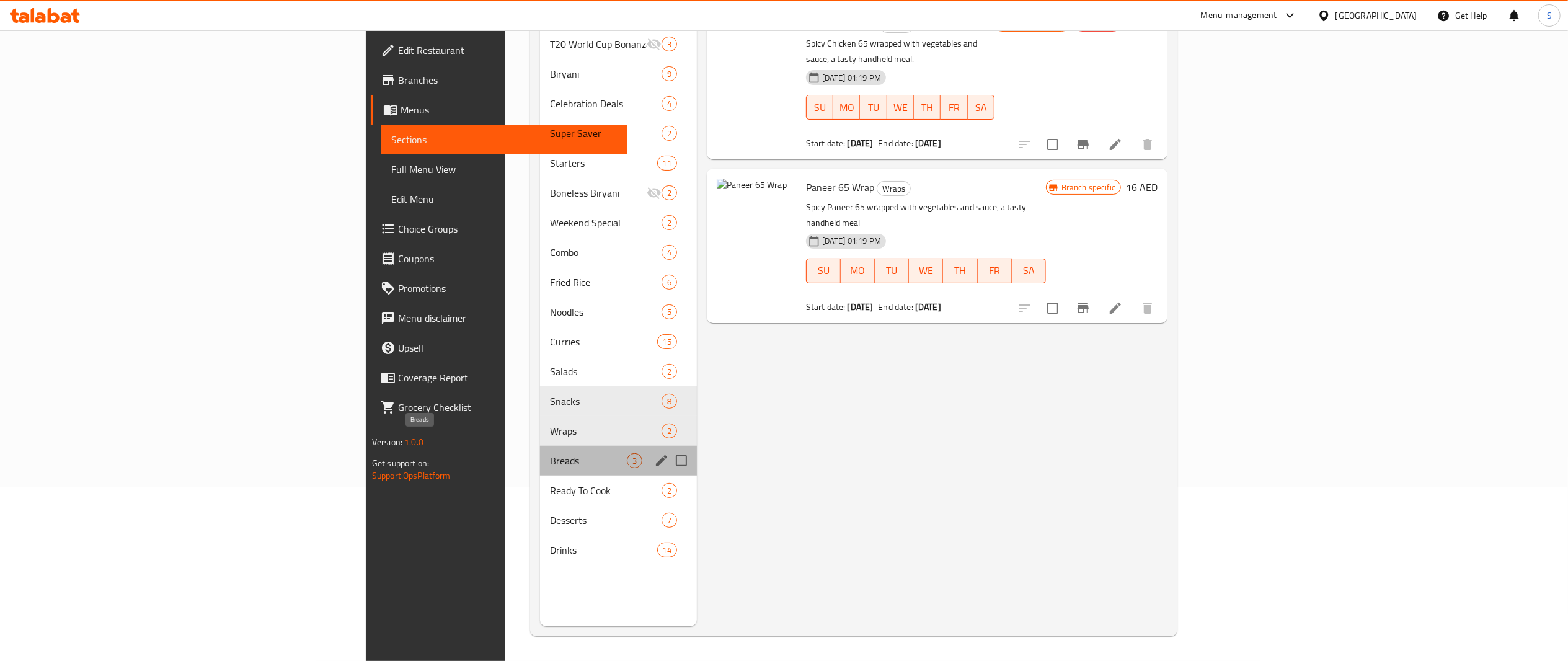
click at [550, 454] on span "Breads" at bounding box center [588, 461] width 77 height 15
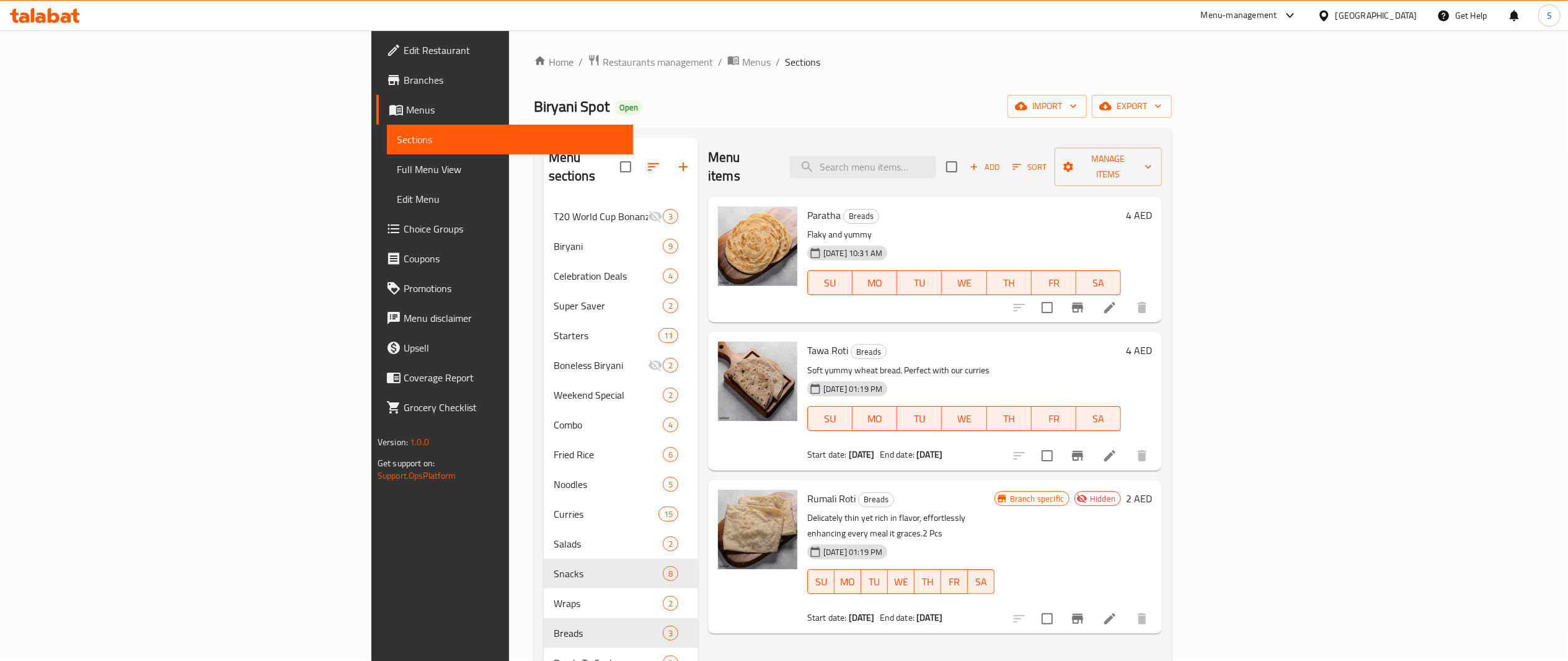
scroll to position [3, 0]
click at [1115, 612] on icon at bounding box center [1110, 617] width 11 height 11
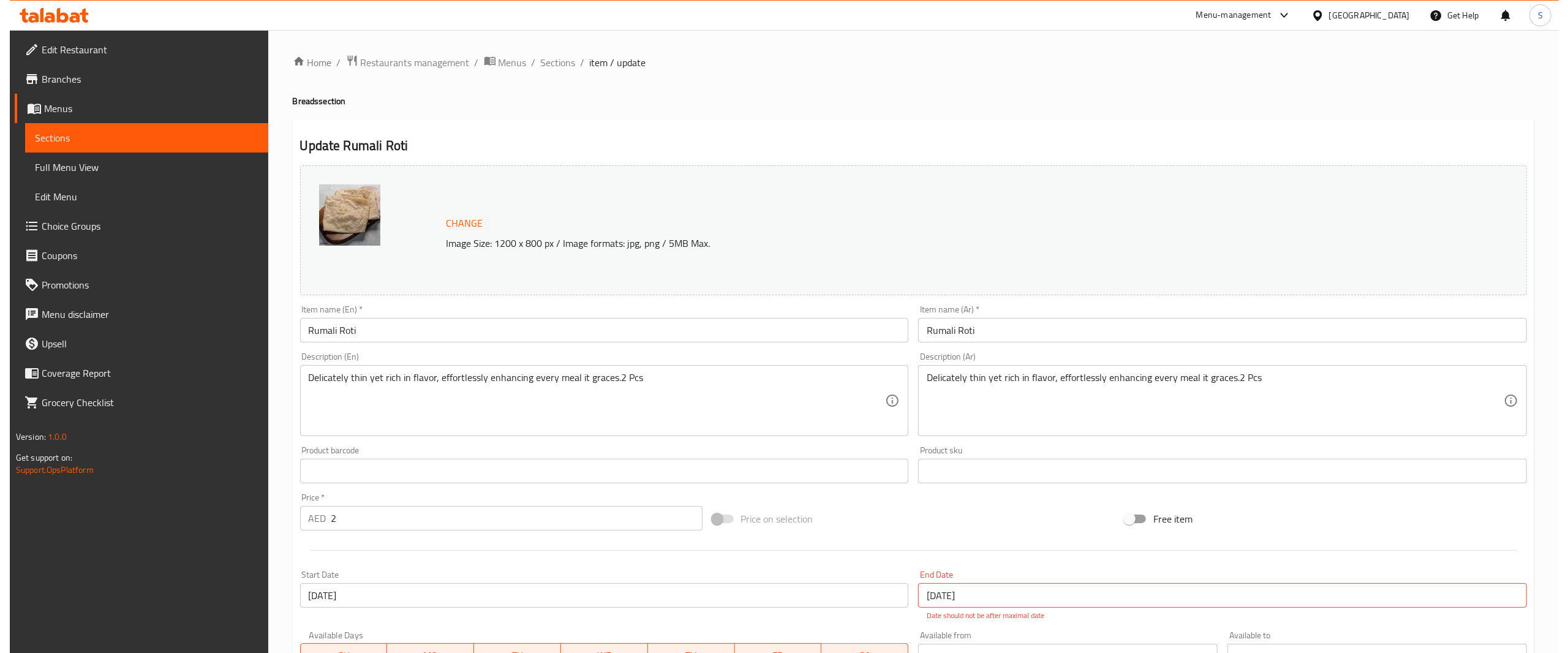
scroll to position [243, 0]
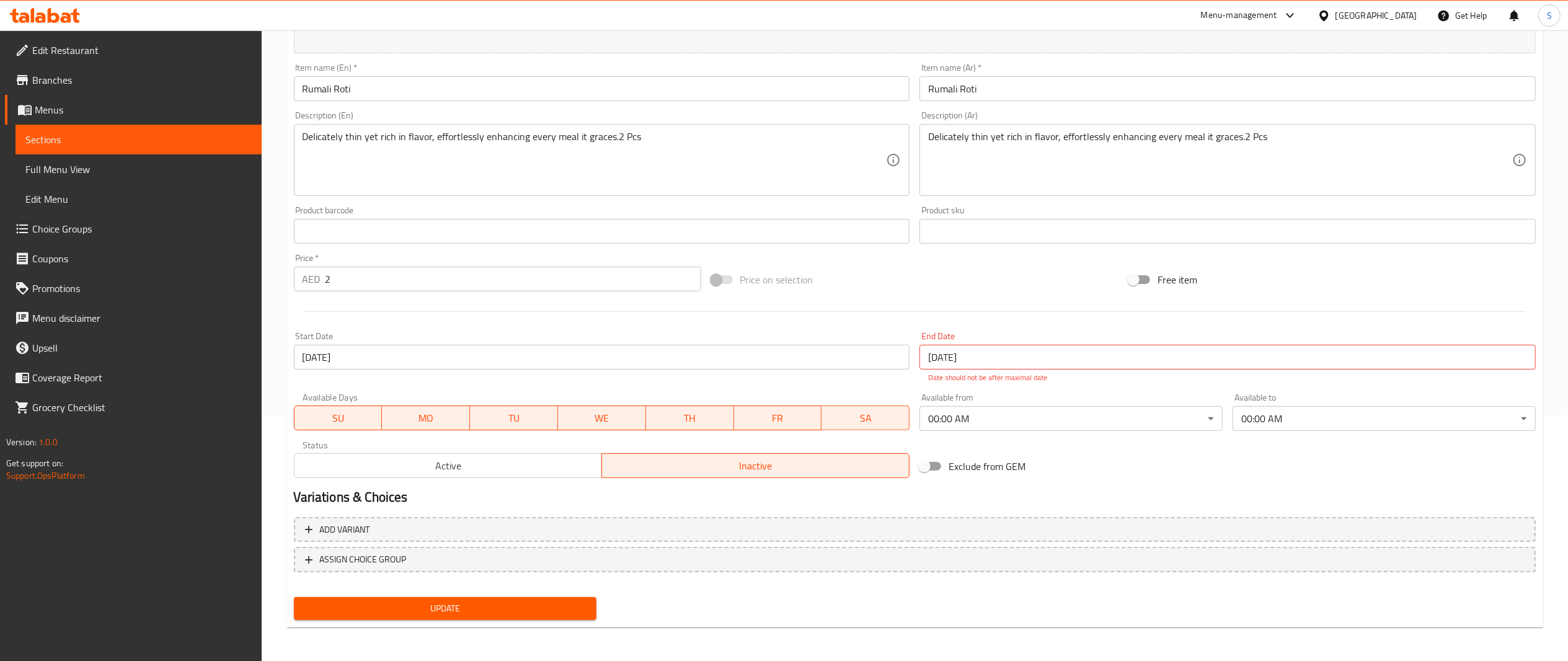
click at [1089, 372] on div "End Date [DATE] End Date Date should not be after maximal date" at bounding box center [1227, 358] width 616 height 52
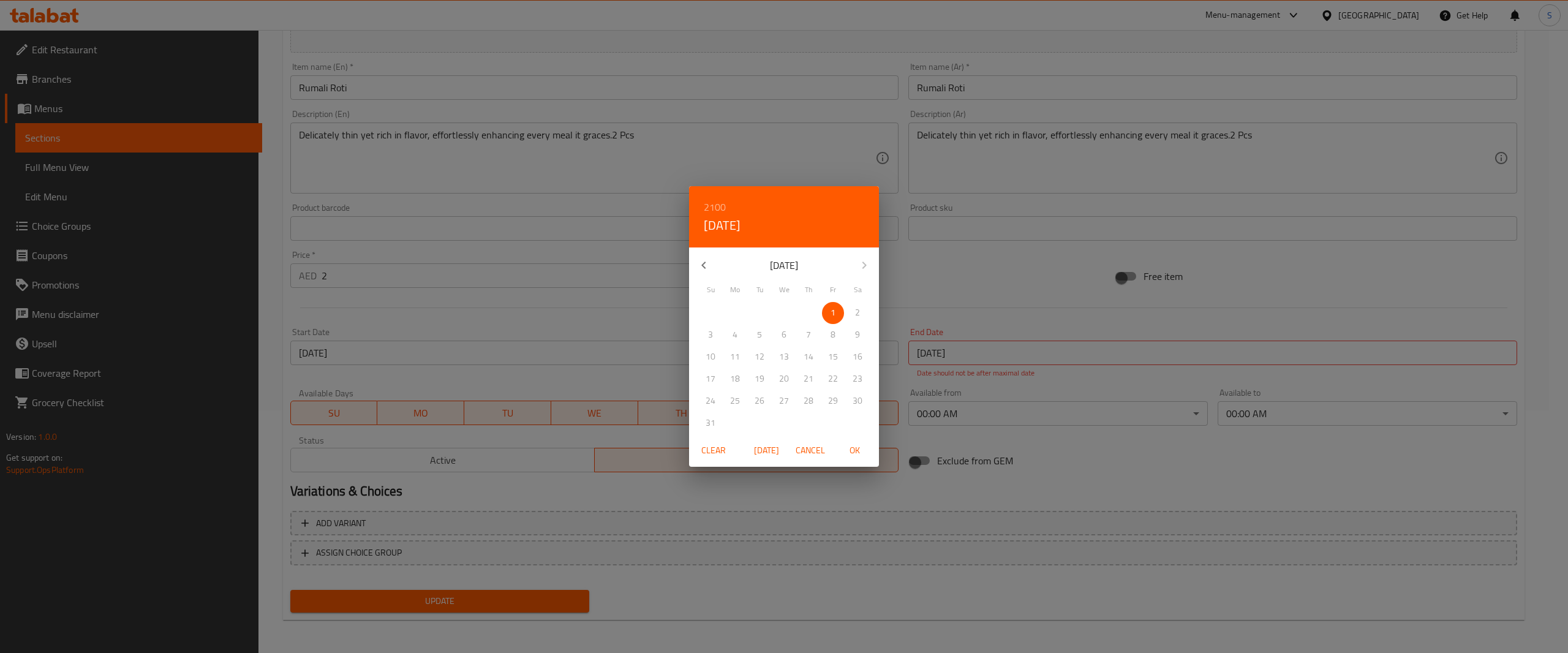
click at [717, 455] on span "Clear" at bounding box center [714, 451] width 29 height 16
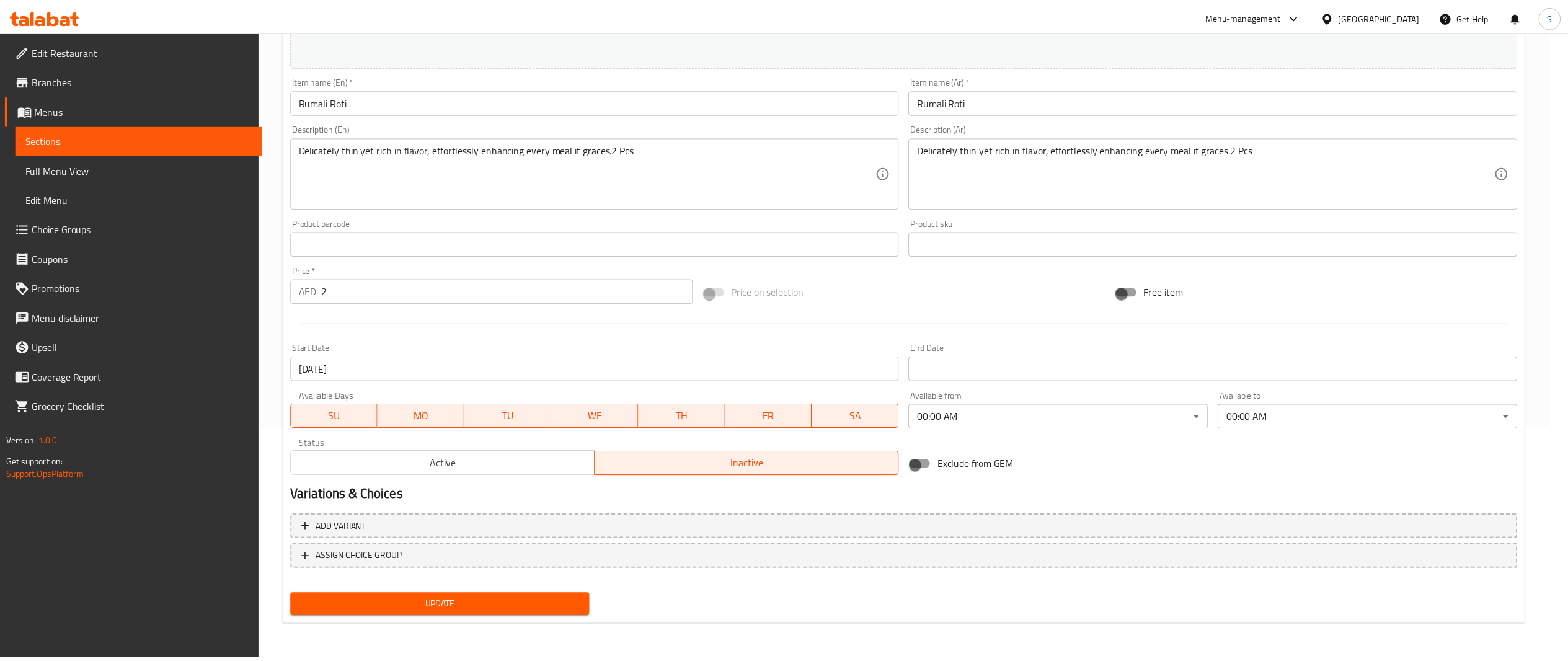
scroll to position [232, 0]
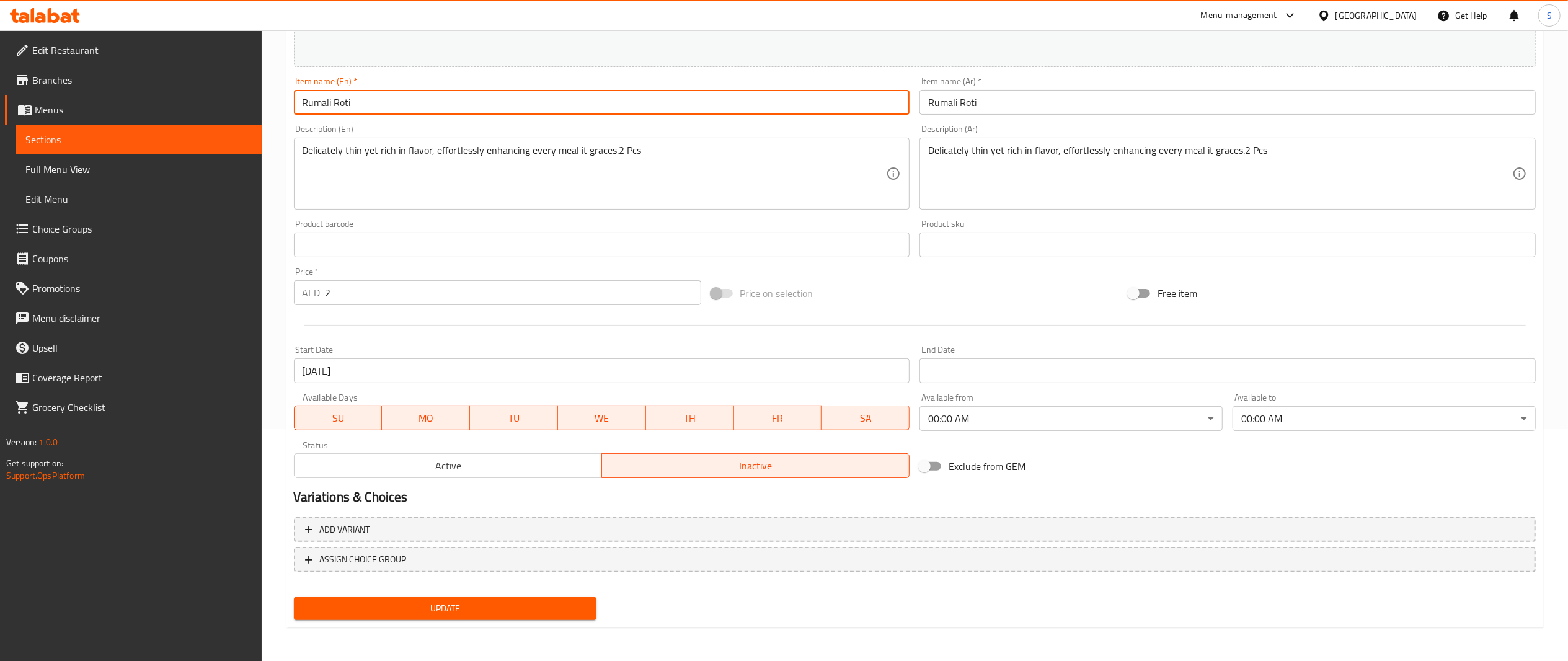
drag, startPoint x: 432, startPoint y: 106, endPoint x: 233, endPoint y: 57, distance: 204.9
click at [233, 57] on div "Edit Restaurant Branches Menus Sections Full Menu View Edit Menu Choice Groups …" at bounding box center [784, 230] width 1568 height 864
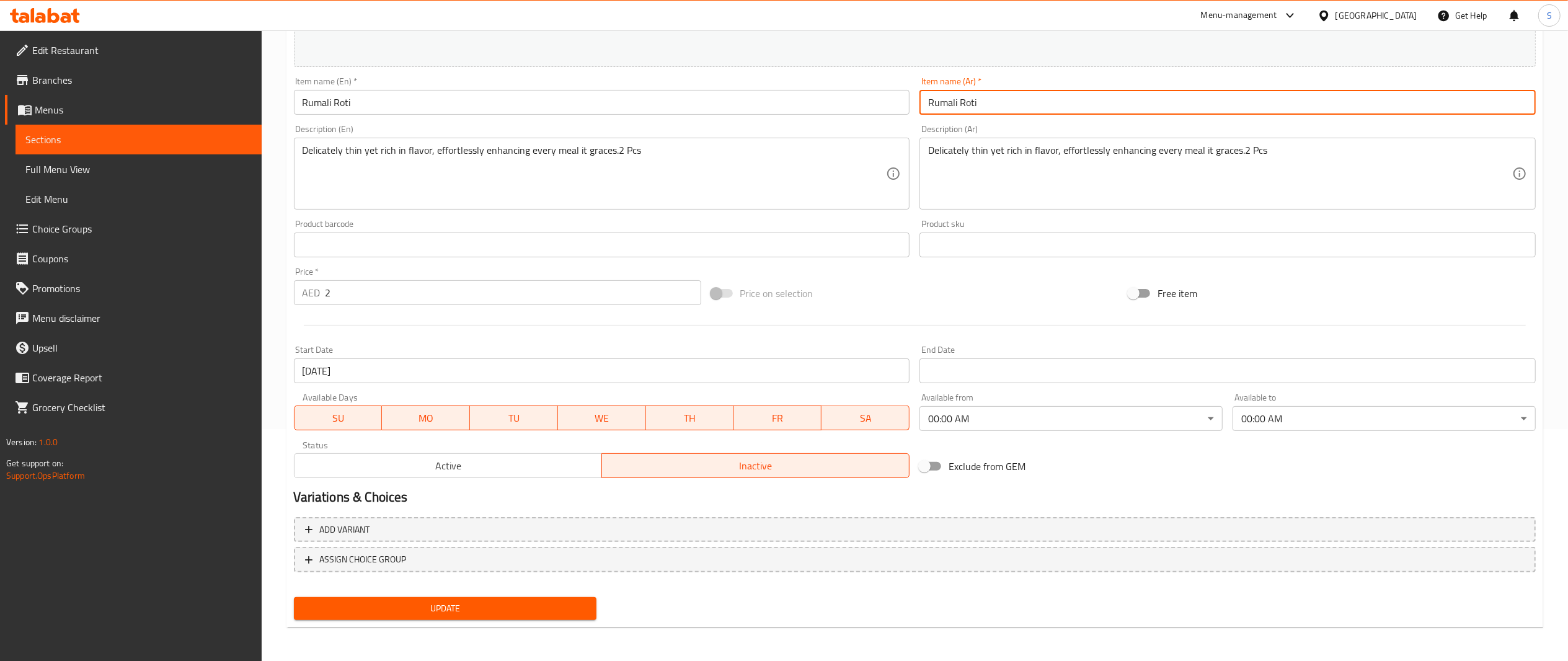
drag, startPoint x: 995, startPoint y: 103, endPoint x: 868, endPoint y: 88, distance: 127.9
click at [868, 88] on div "Change Image Size: 1200 x 800 px / Image formats: jpg, png / 5MB Max. Item name…" at bounding box center [915, 207] width 1252 height 553
paste input "[PERSON_NAME]"
type input "[PERSON_NAME]"
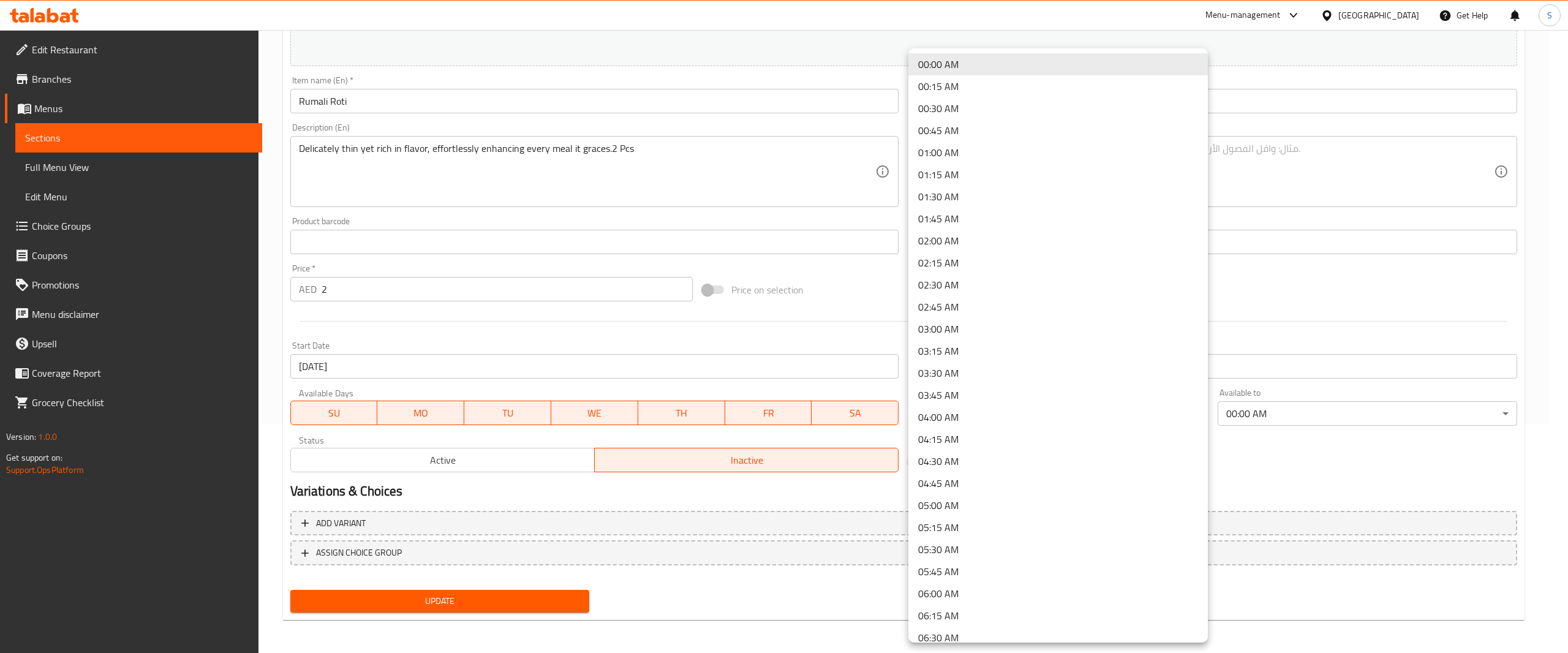
click at [1059, 416] on body "​ Menu-management [GEOGRAPHIC_DATA] Get Help S Edit Restaurant Branches Menus S…" at bounding box center [784, 112] width 1568 height 624
click at [1059, 416] on li "04:00 AM" at bounding box center [1058, 417] width 300 height 22
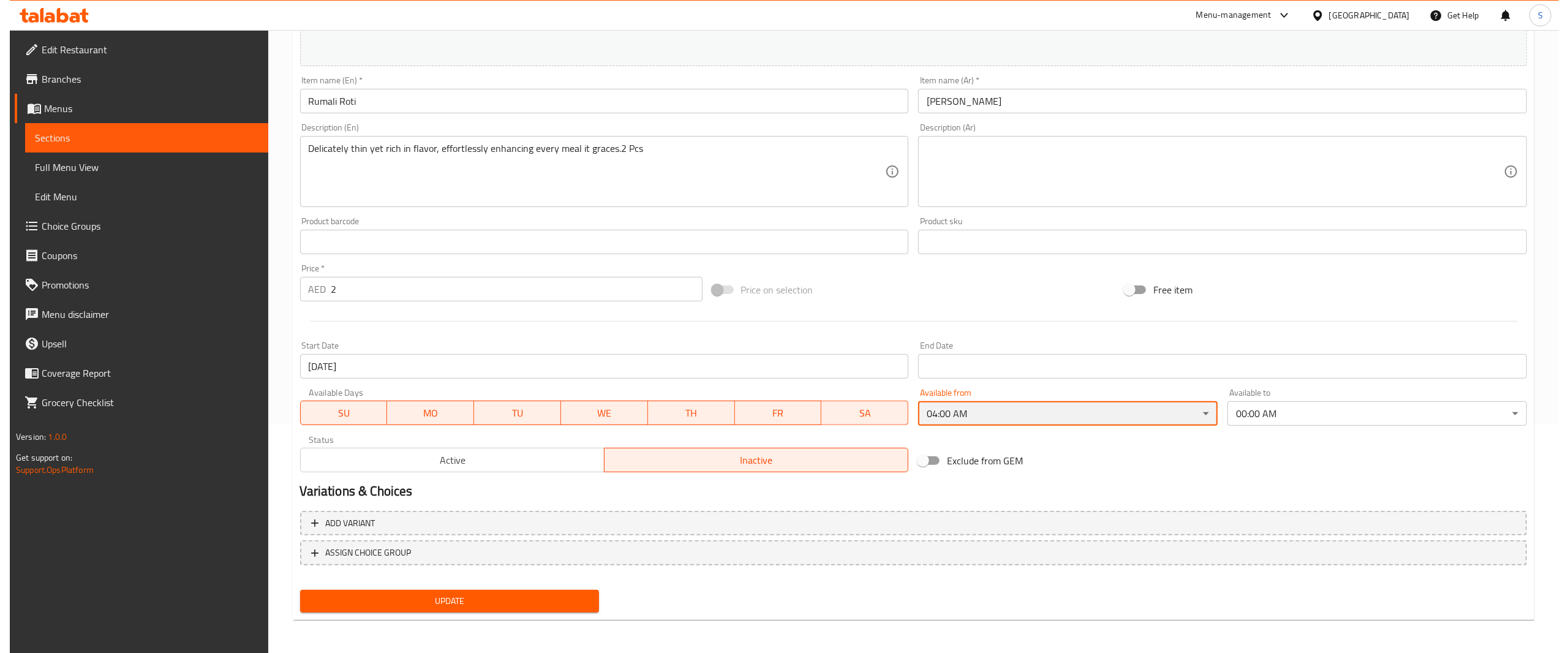
scroll to position [548, 0]
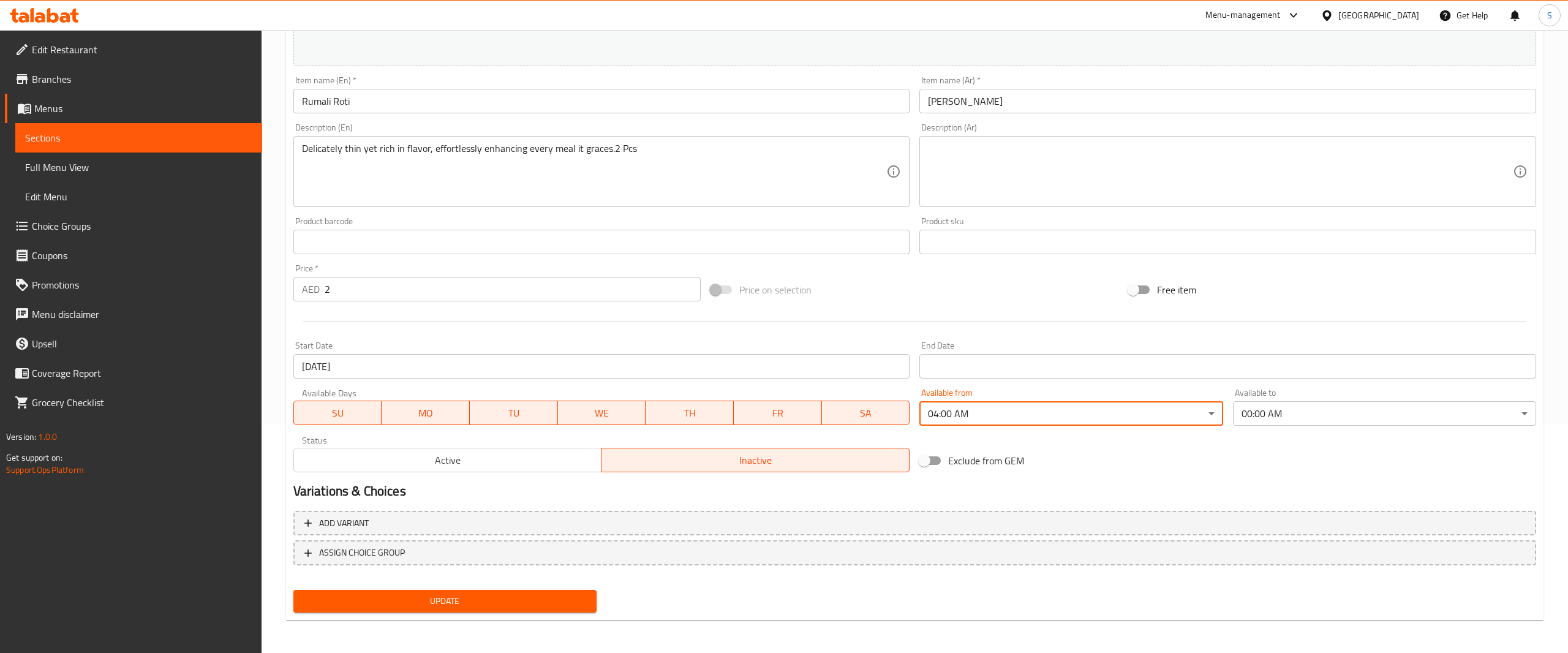
click at [1059, 416] on body "​ Menu-management [GEOGRAPHIC_DATA] Get Help S Edit Restaurant Branches Menus S…" at bounding box center [784, 112] width 1568 height 624
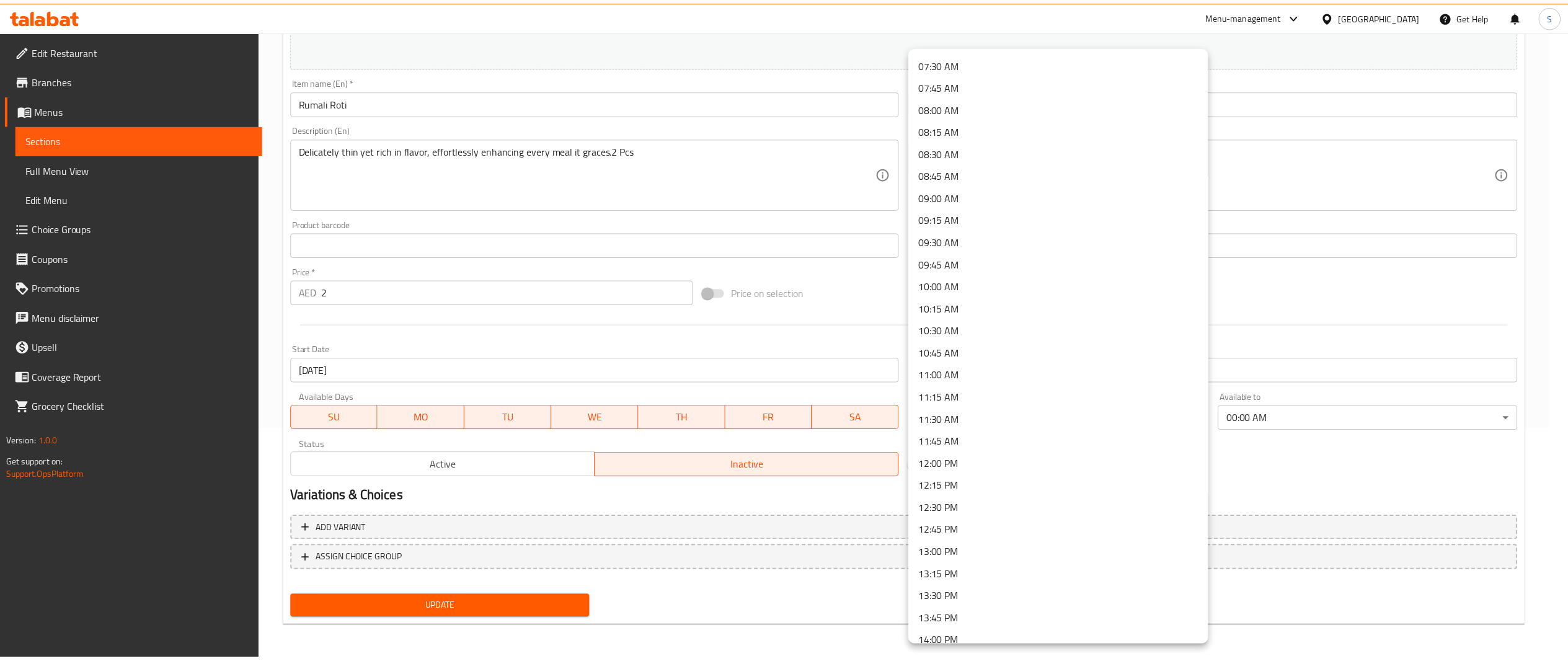
scroll to position [670, 0]
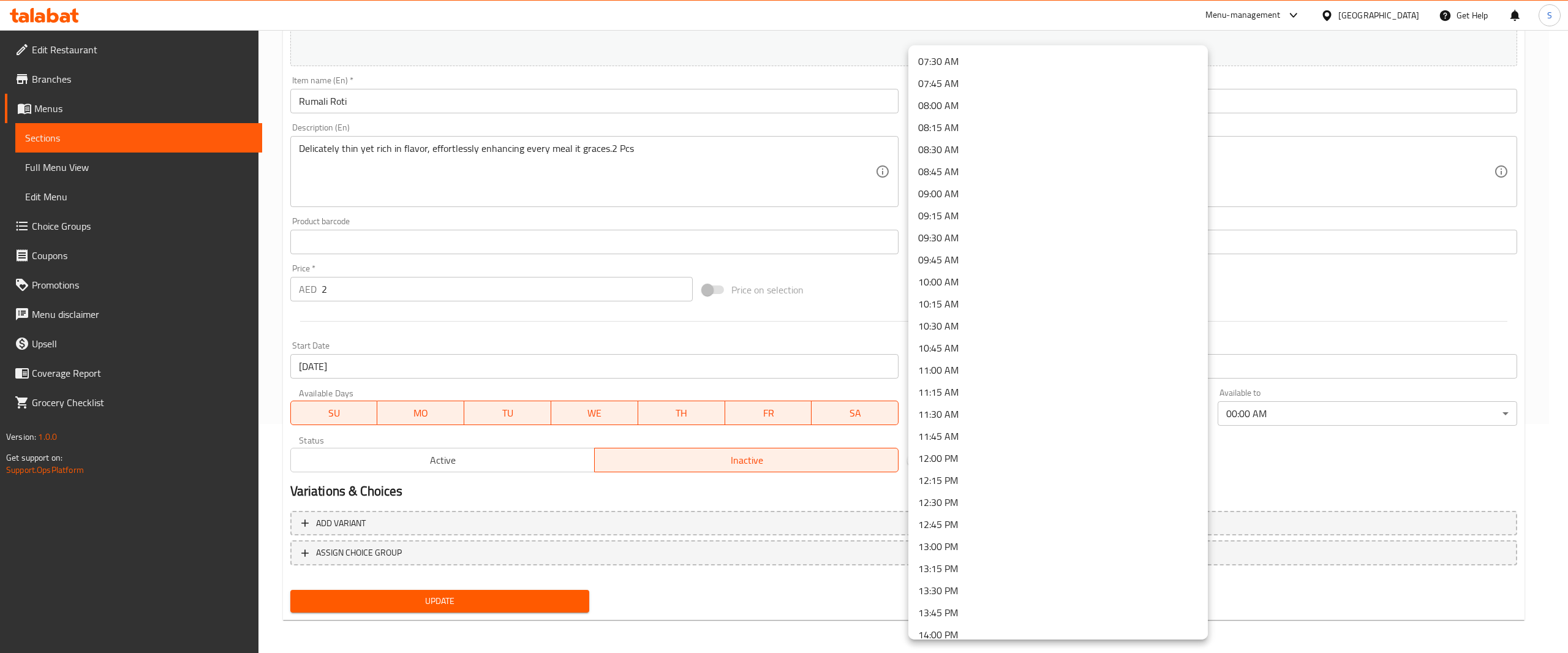
click at [1064, 456] on li "12:00 PM" at bounding box center [1058, 459] width 300 height 22
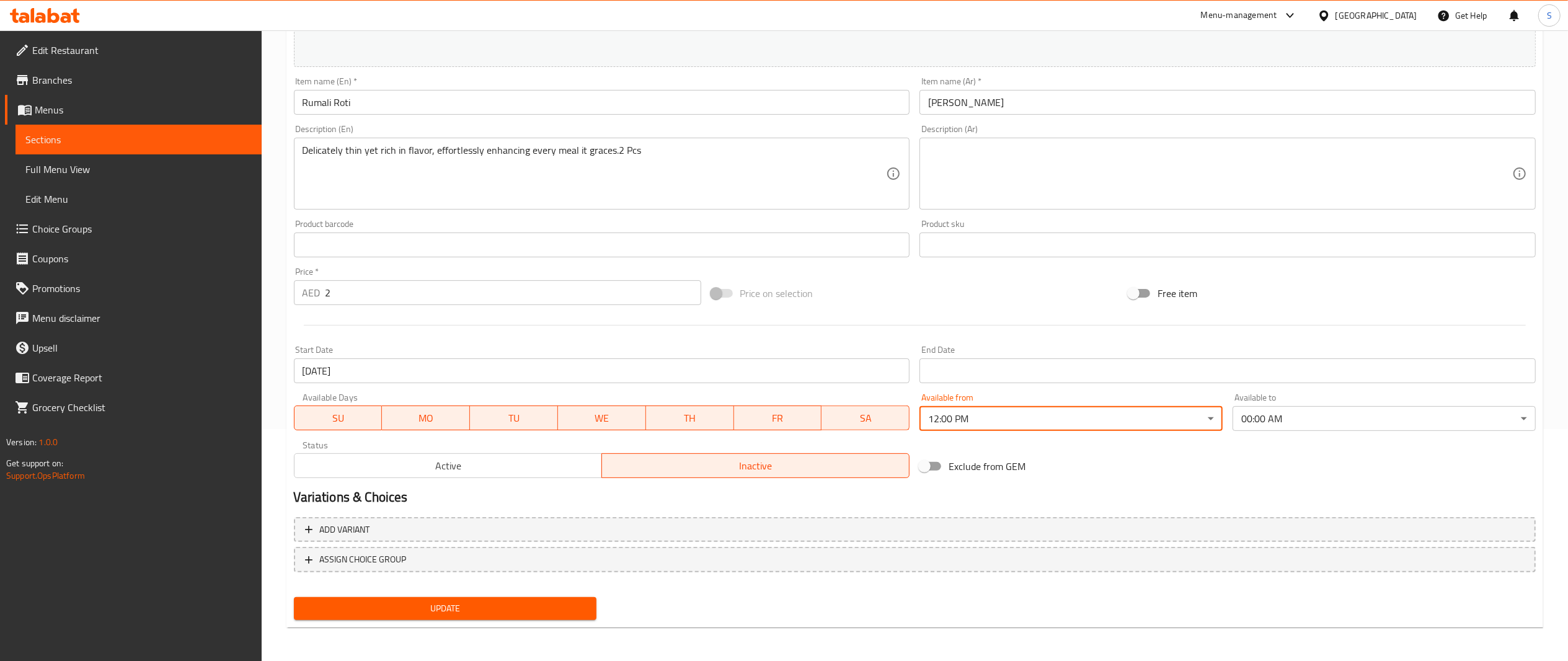
click at [475, 476] on button "Active" at bounding box center [448, 466] width 309 height 24
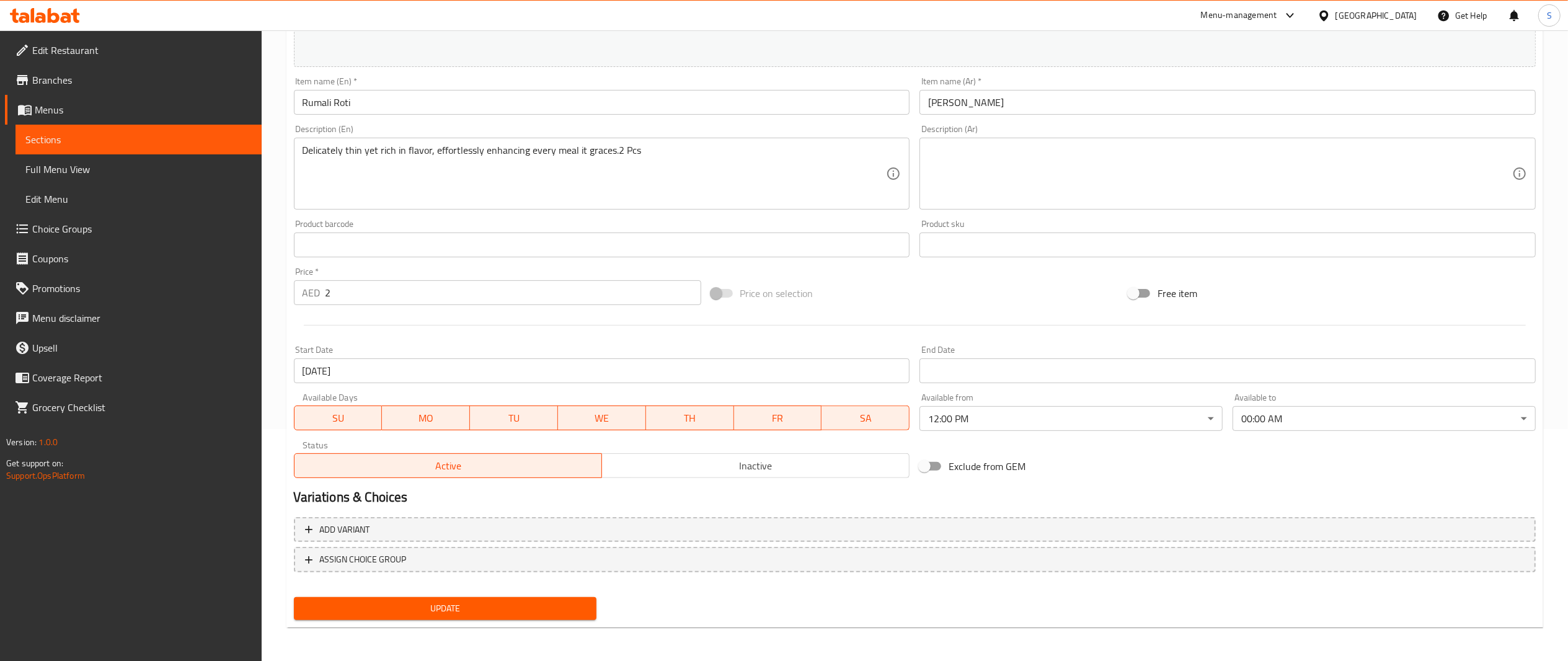
click at [533, 602] on span "Update" at bounding box center [446, 609] width 283 height 16
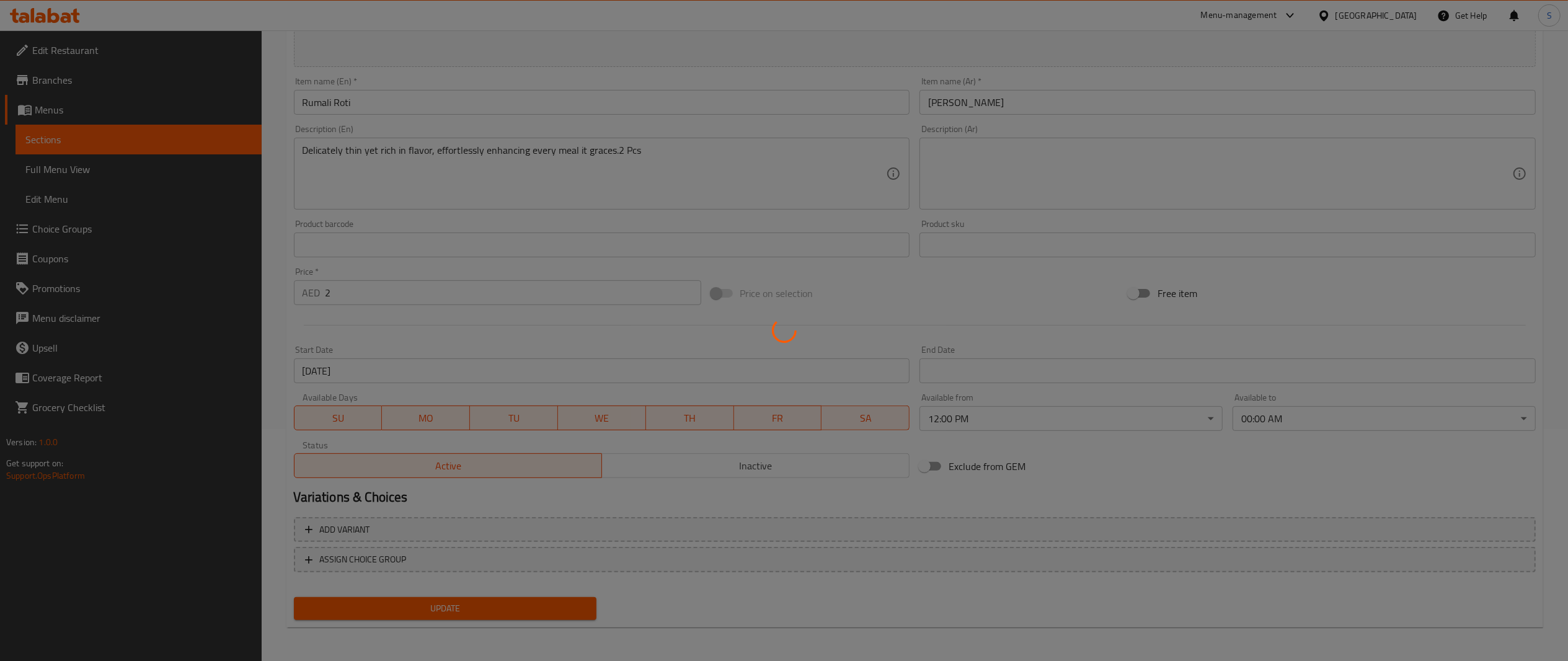
scroll to position [0, 0]
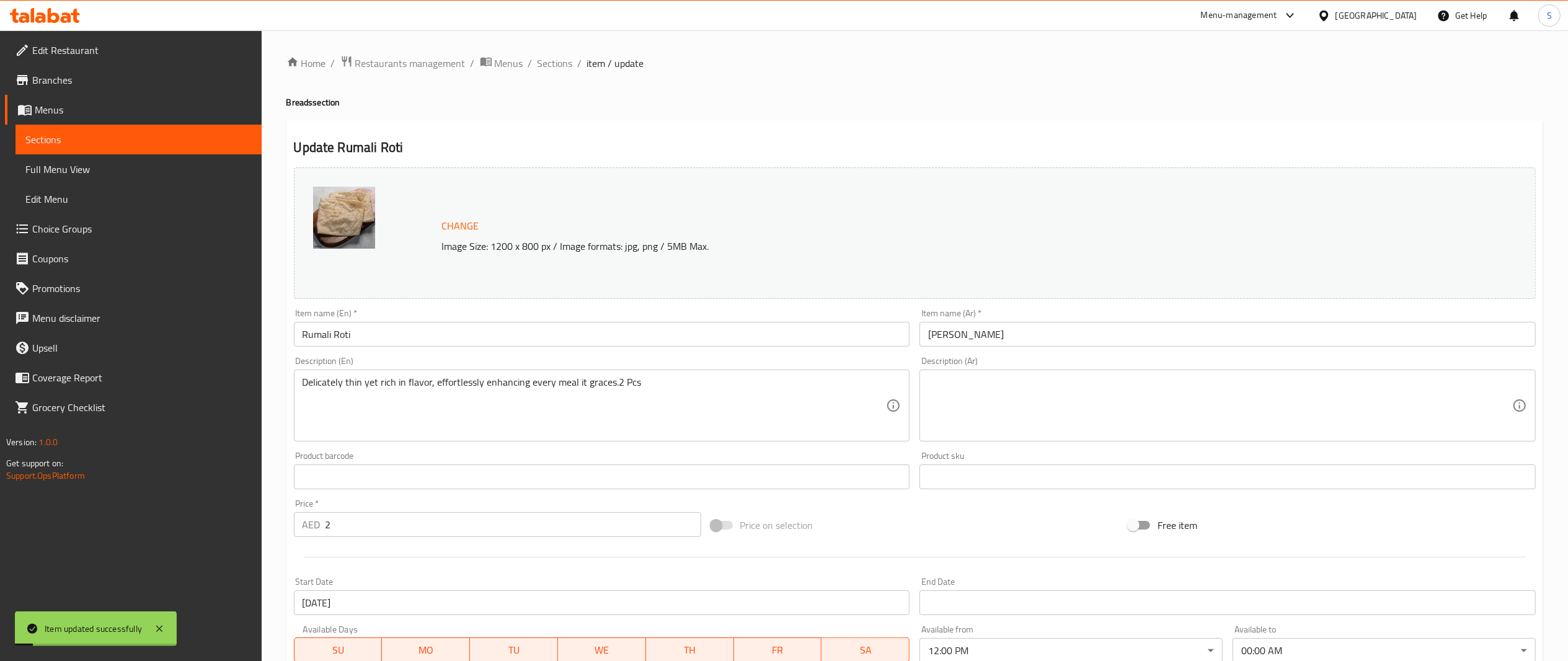
click at [569, 74] on div "Home / Restaurants management / Menus / Sections / item / update Breads section…" at bounding box center [915, 463] width 1257 height 815
click at [565, 61] on span "Sections" at bounding box center [555, 63] width 35 height 15
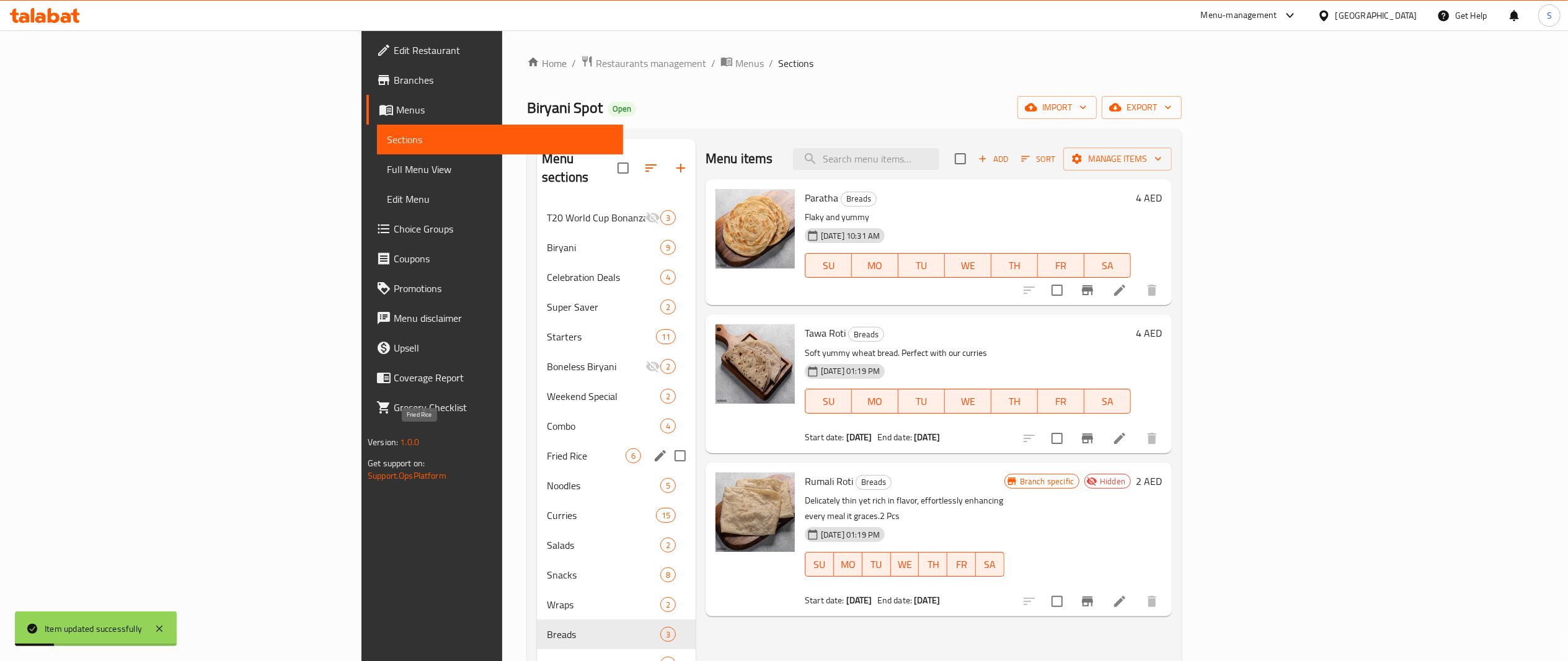
scroll to position [174, 0]
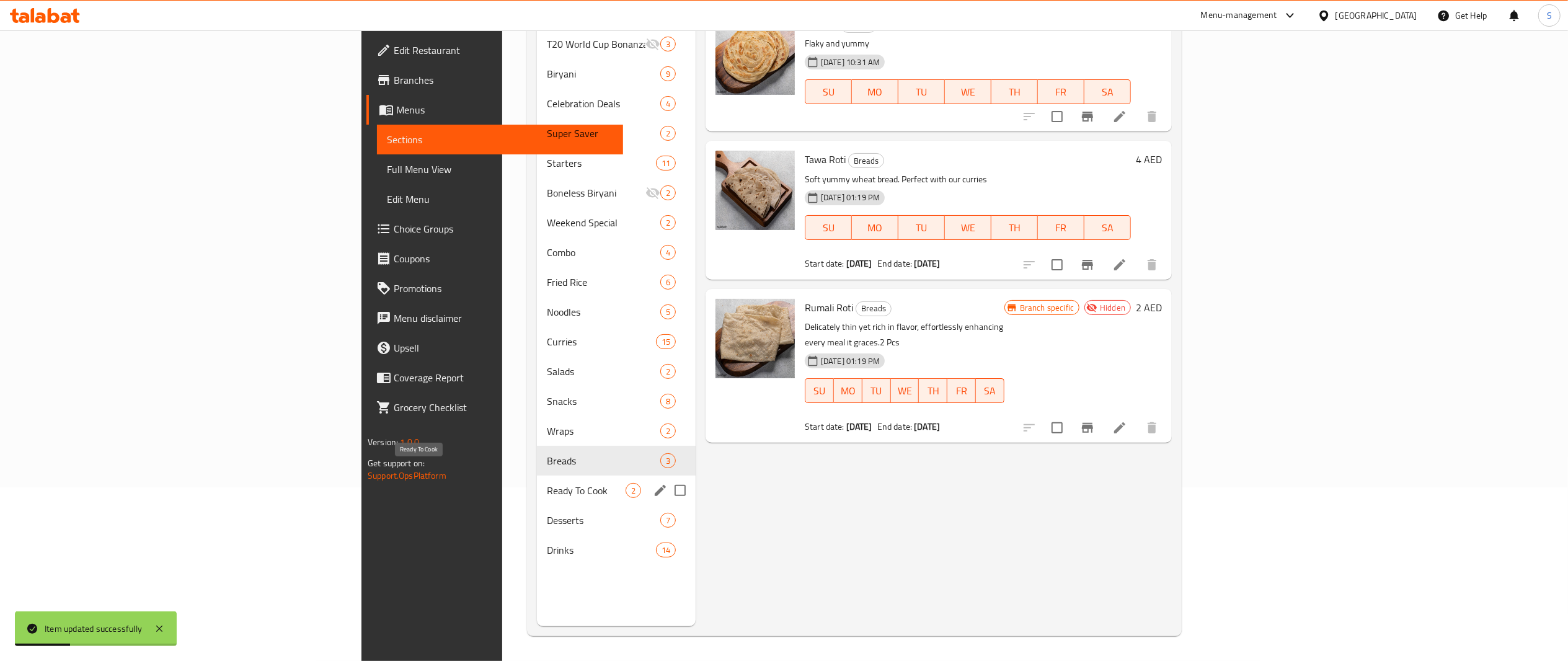
click at [547, 484] on span "Ready To Cook" at bounding box center [586, 491] width 79 height 15
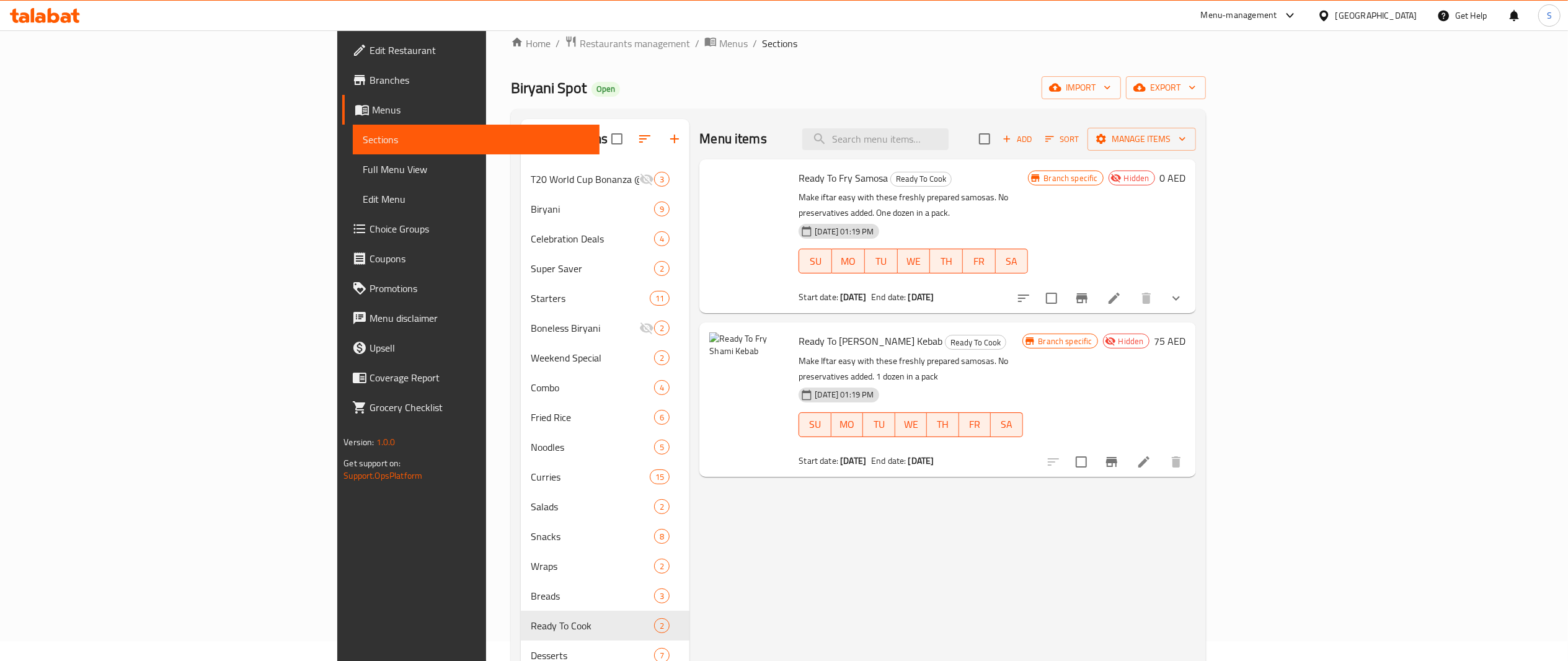
scroll to position [174, 0]
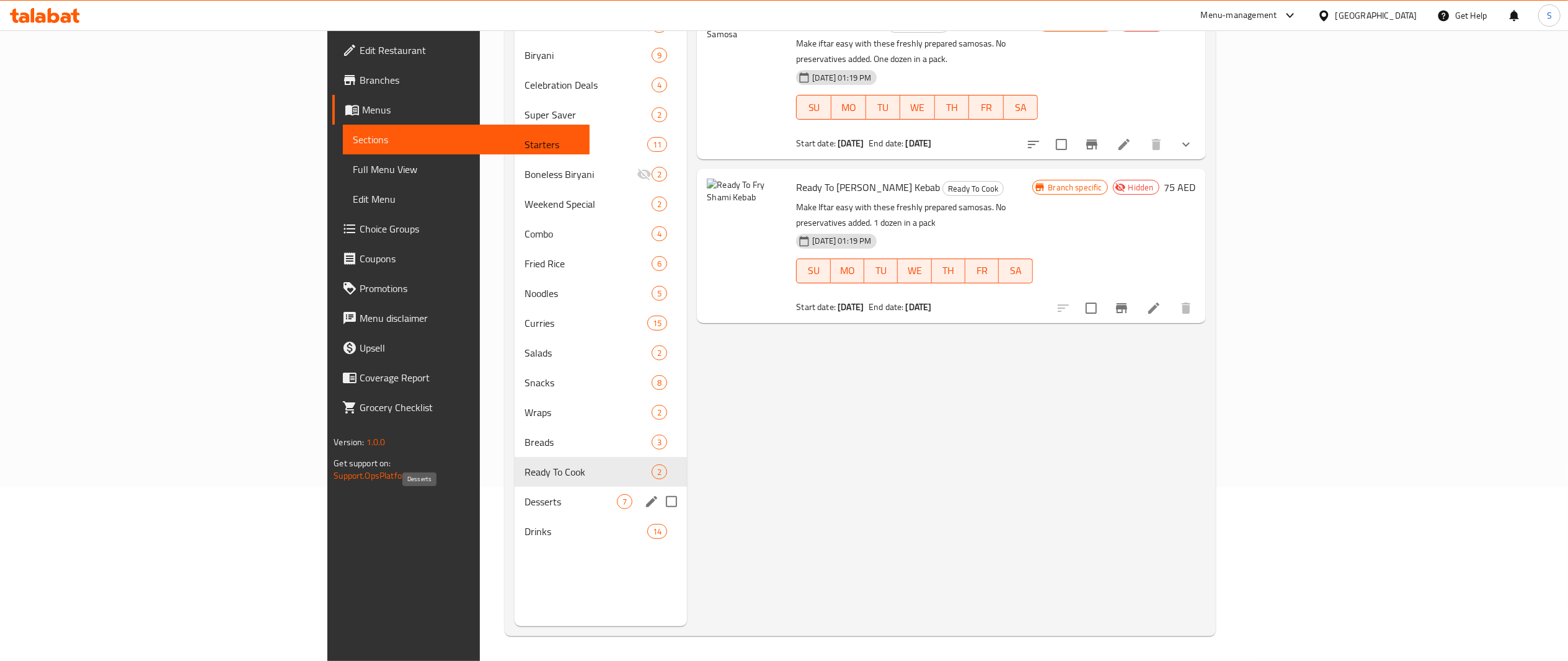
click at [524, 503] on span "Desserts" at bounding box center [571, 501] width 93 height 15
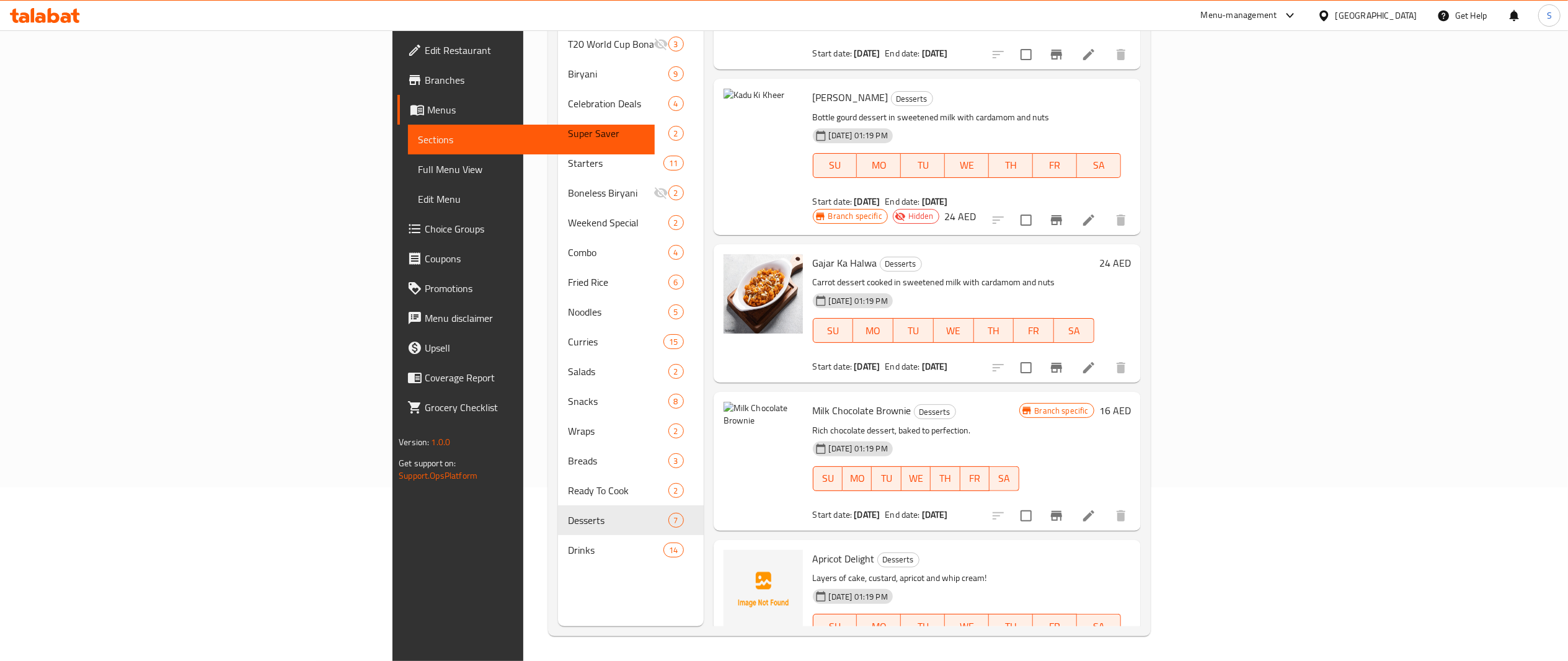
scroll to position [379, 0]
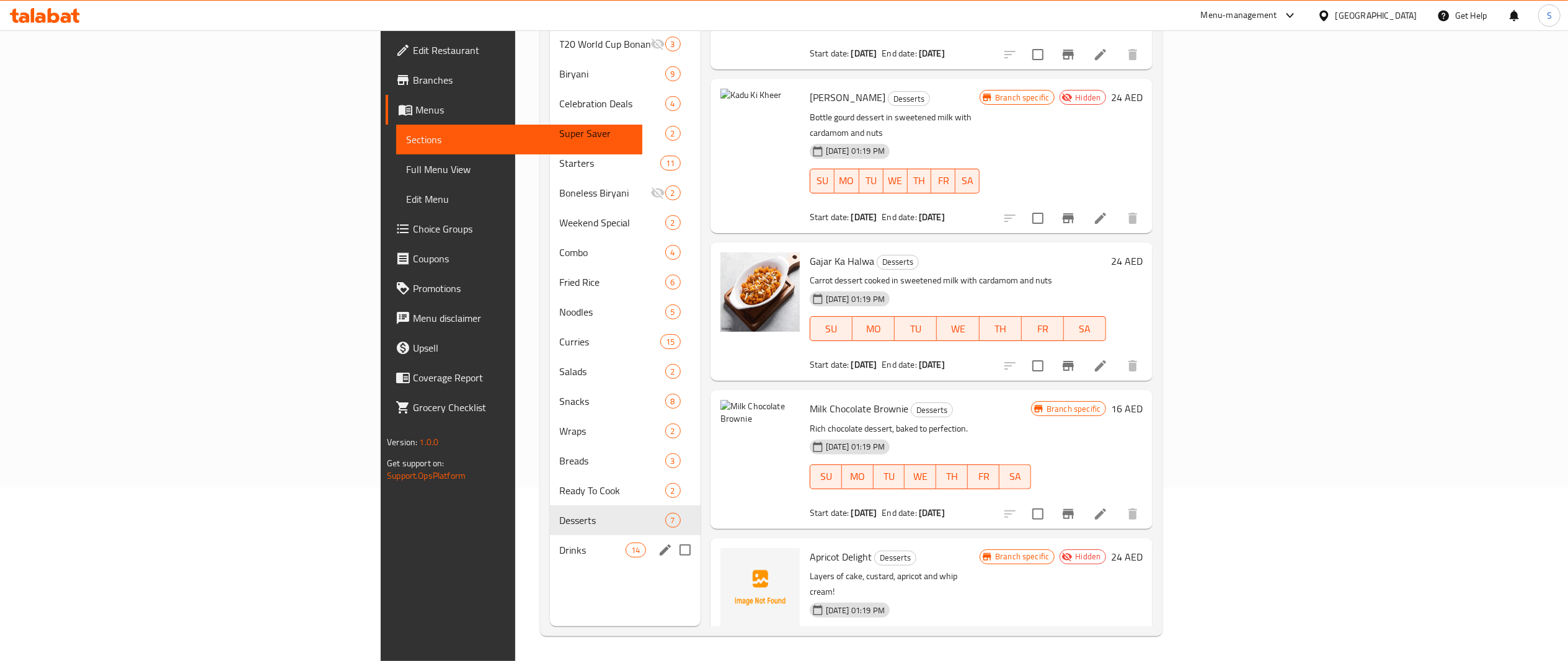
click at [560, 543] on span "Drinks" at bounding box center [593, 550] width 66 height 15
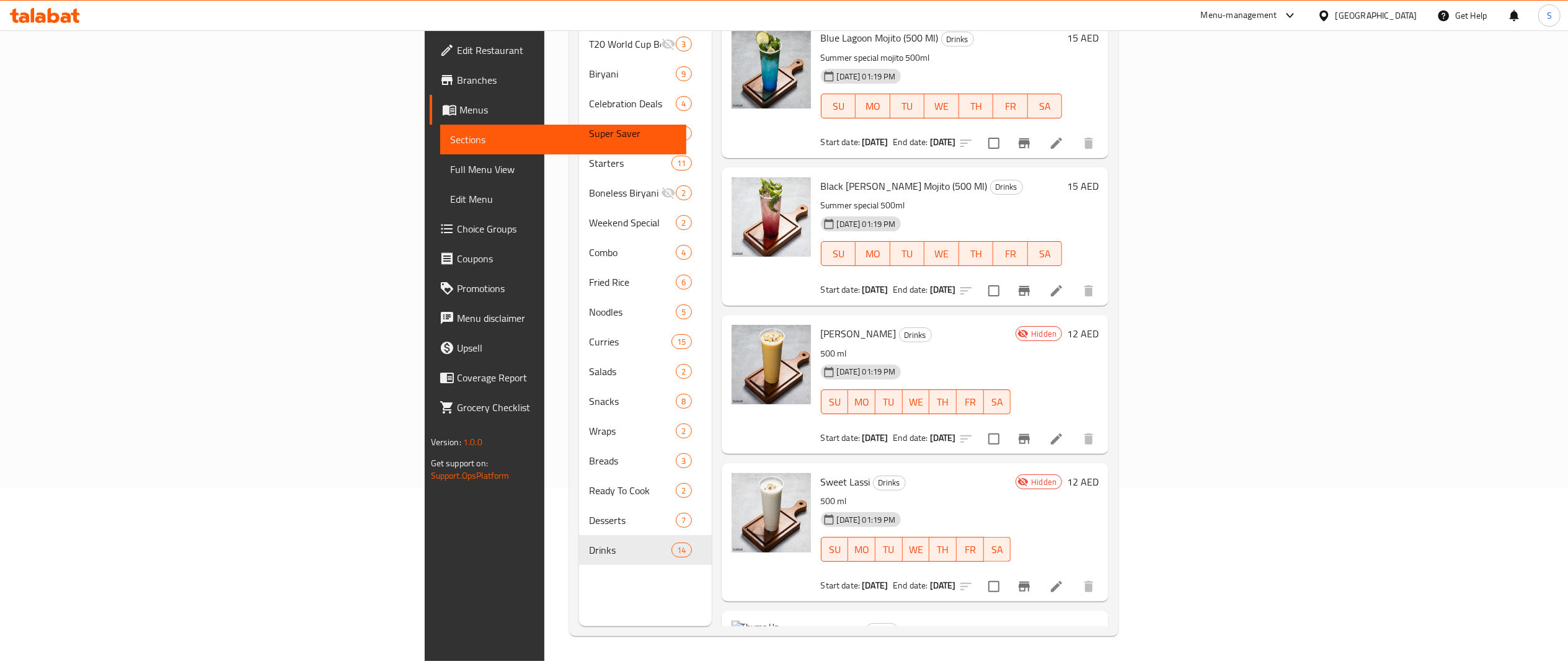
scroll to position [232, 0]
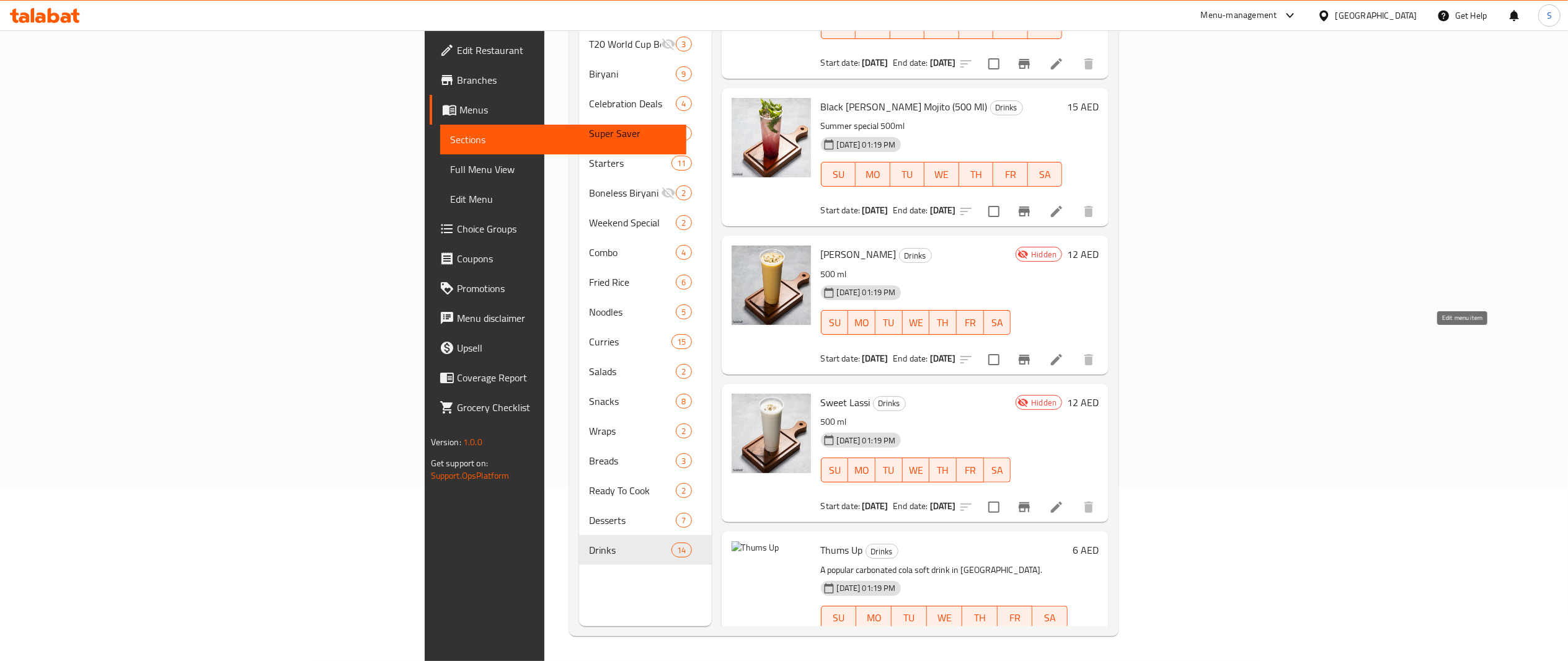
click at [1065, 352] on icon at bounding box center [1057, 359] width 15 height 15
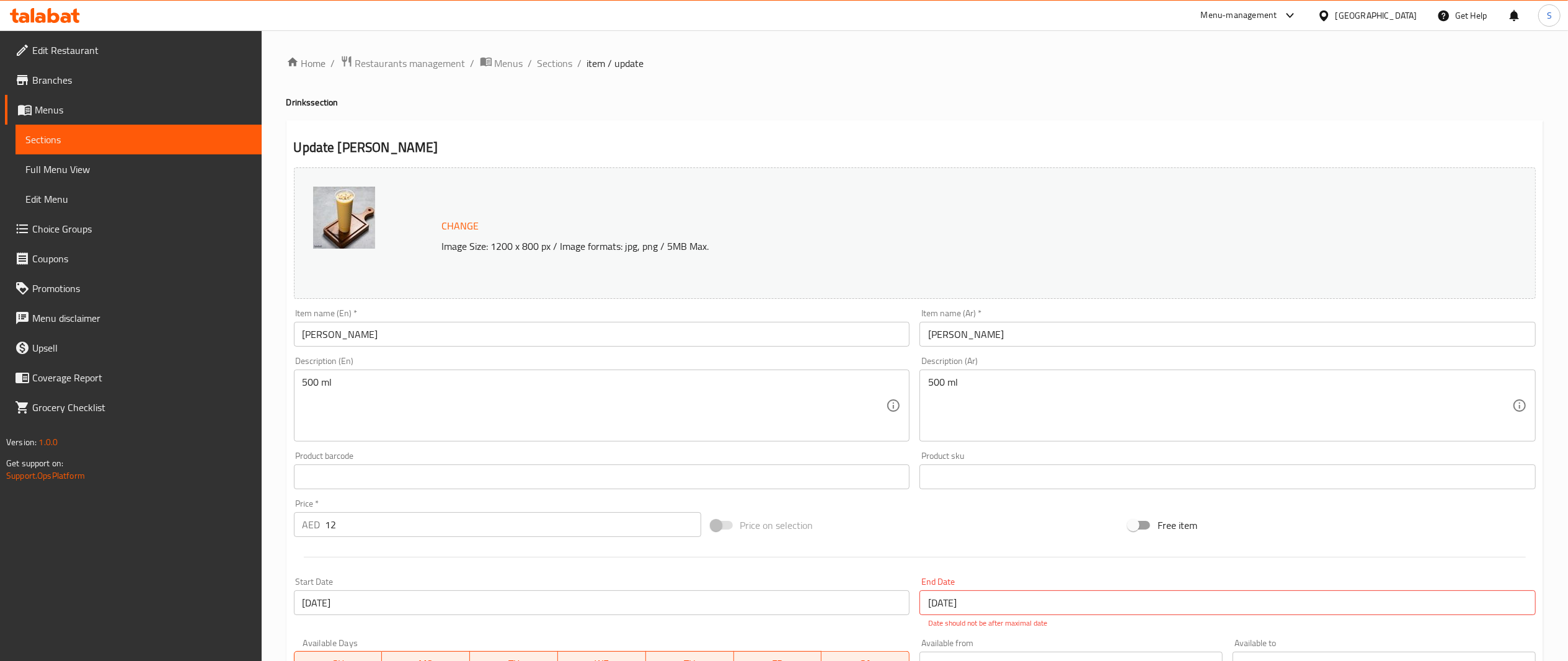
drag, startPoint x: 456, startPoint y: 332, endPoint x: 170, endPoint y: 329, distance: 286.0
click at [170, 329] on div "Edit Restaurant Branches Menus Sections Full Menu View Edit Menu Choice Groups …" at bounding box center [784, 470] width 1568 height 878
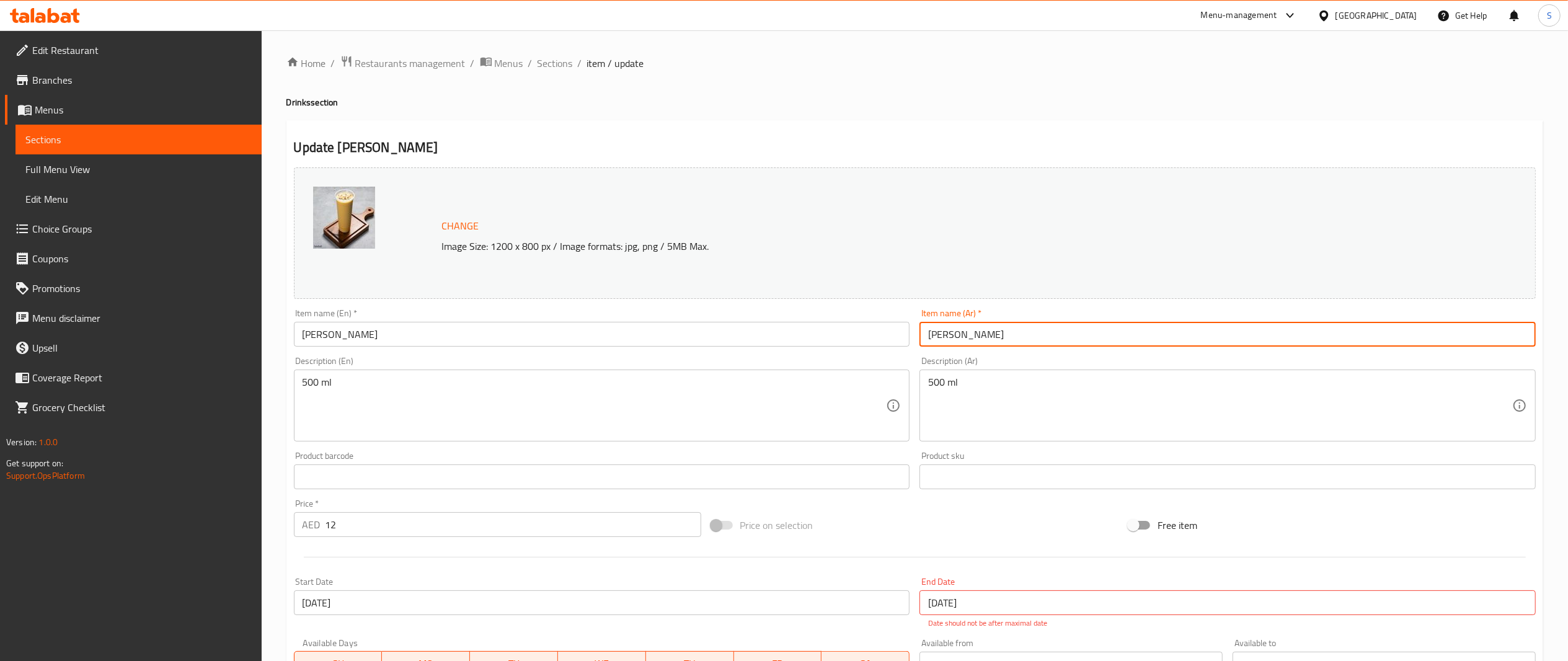
drag, startPoint x: 1072, startPoint y: 326, endPoint x: 697, endPoint y: 314, distance: 375.2
click at [697, 314] on div "Change Image Size: 1200 x 800 px / Image formats: jpg, png / 5MB Max. Item name…" at bounding box center [915, 446] width 1252 height 567
paste input "مانجو لاسي"
type input "مانجو لاسي"
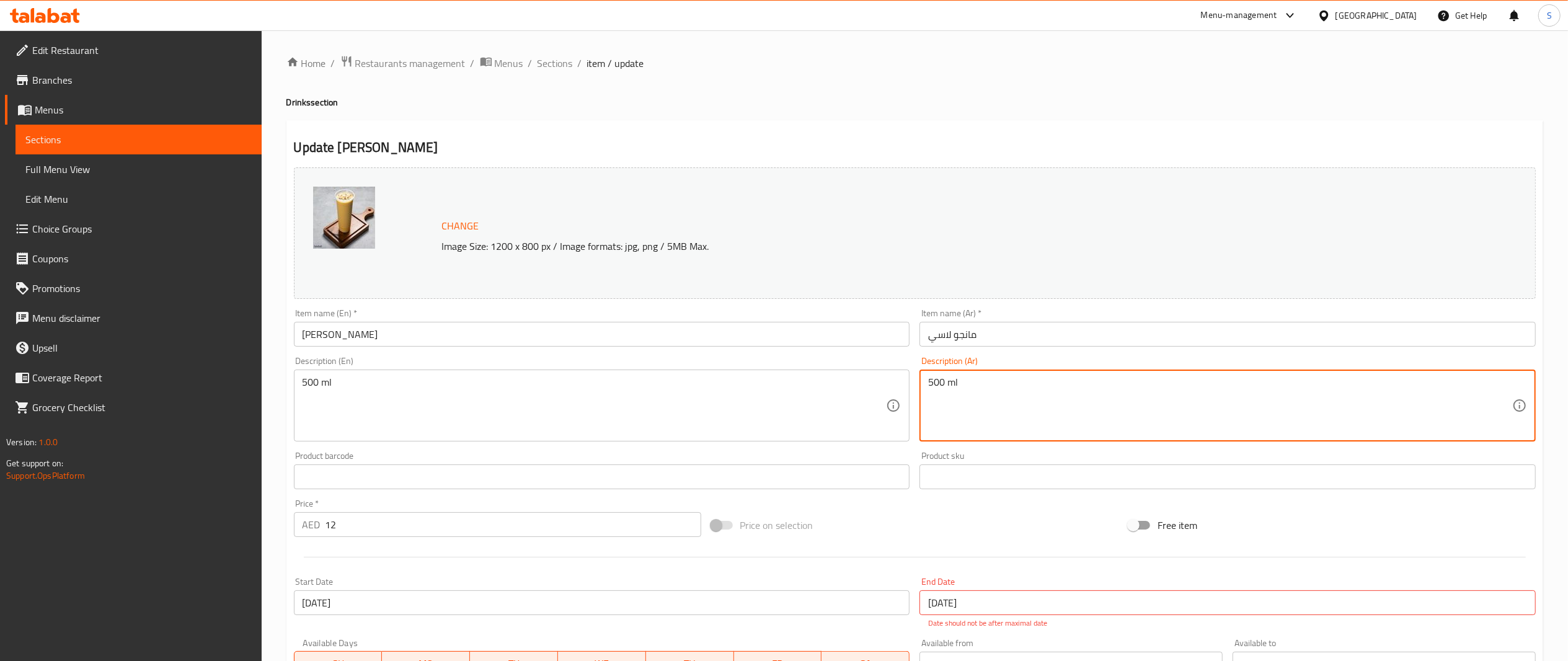
drag, startPoint x: 993, startPoint y: 412, endPoint x: 857, endPoint y: 409, distance: 136.0
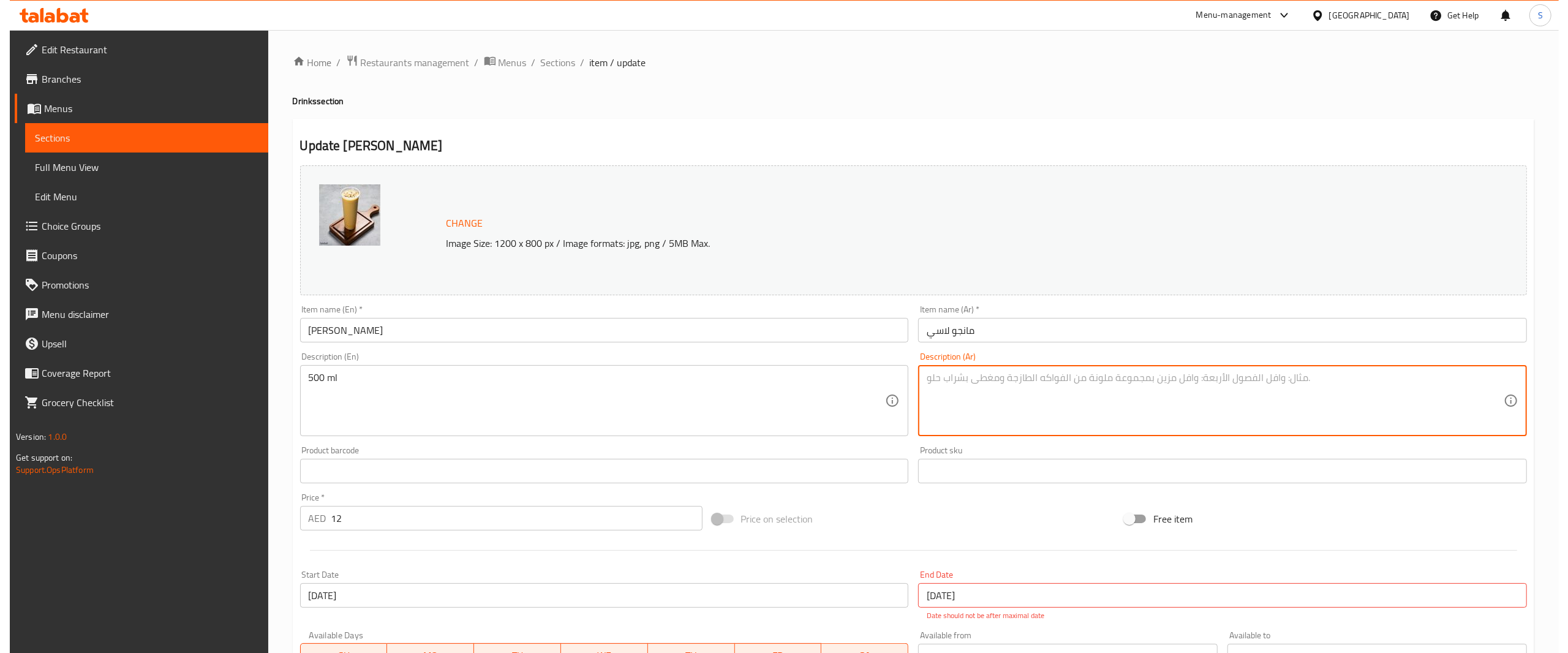
scroll to position [243, 0]
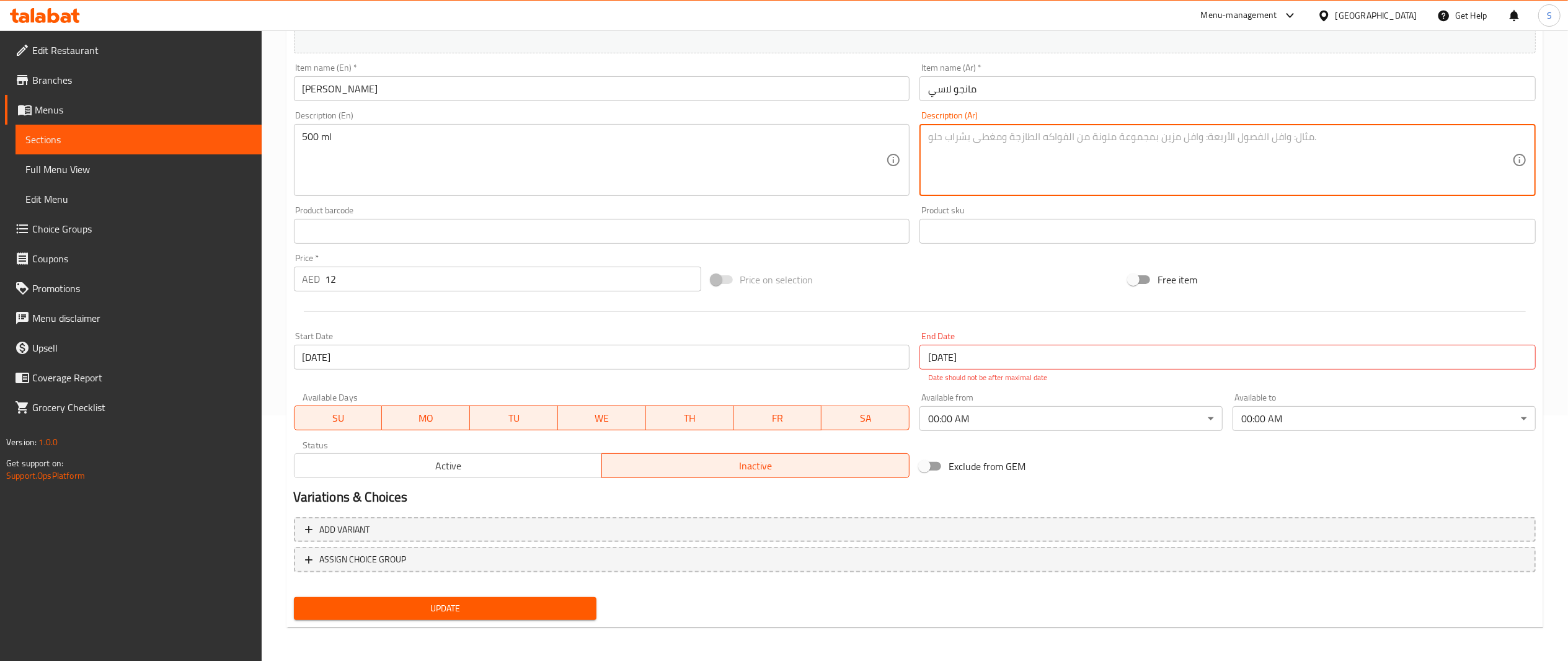
click at [1067, 353] on input "[DATE]" at bounding box center [1227, 357] width 616 height 24
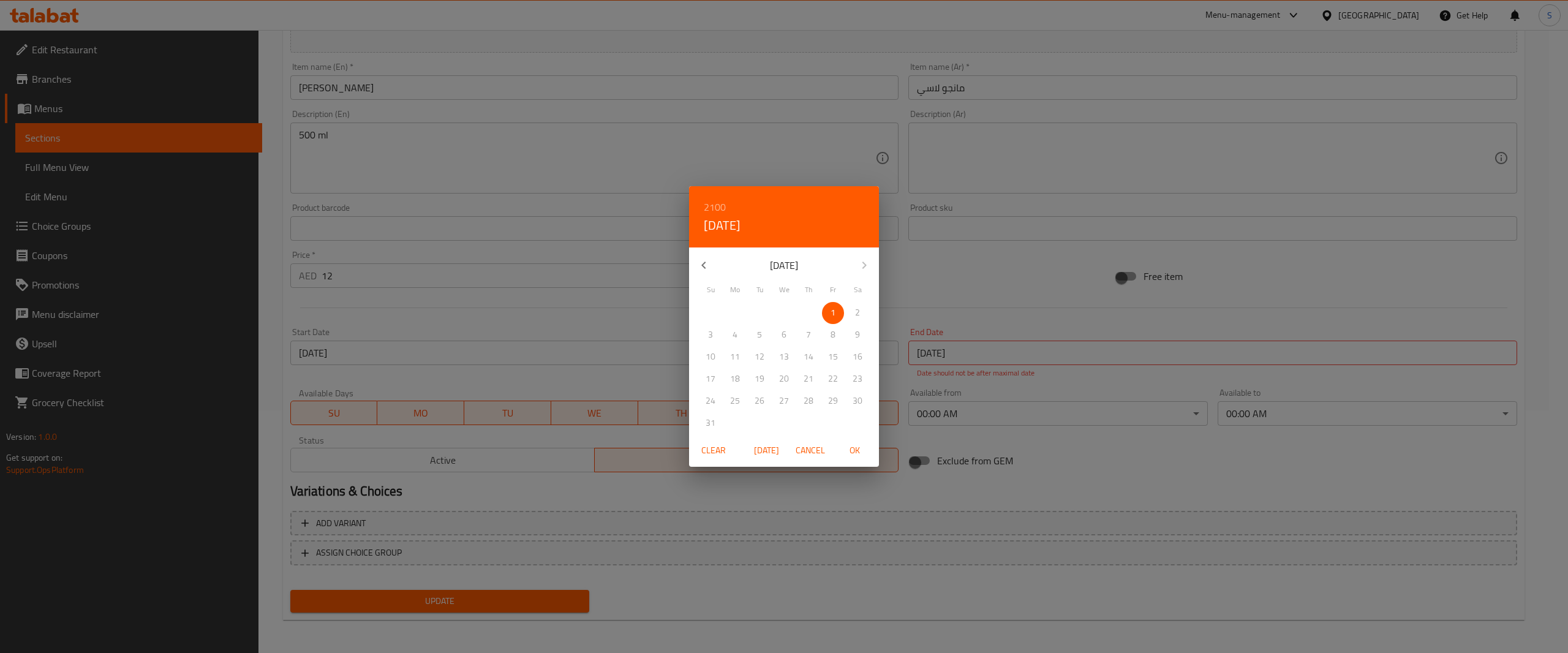
click at [719, 451] on span "Clear" at bounding box center [714, 451] width 29 height 16
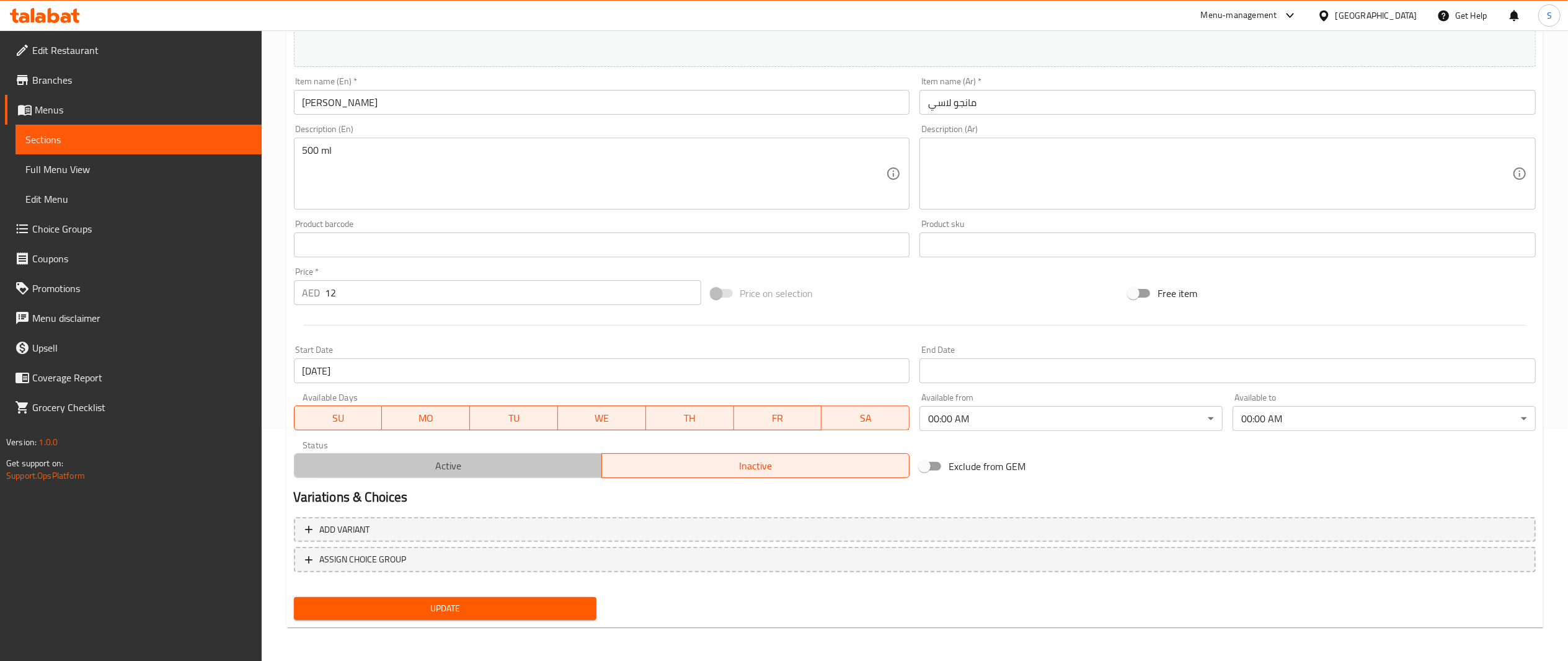
click at [582, 465] on span "Active" at bounding box center [448, 466] width 298 height 18
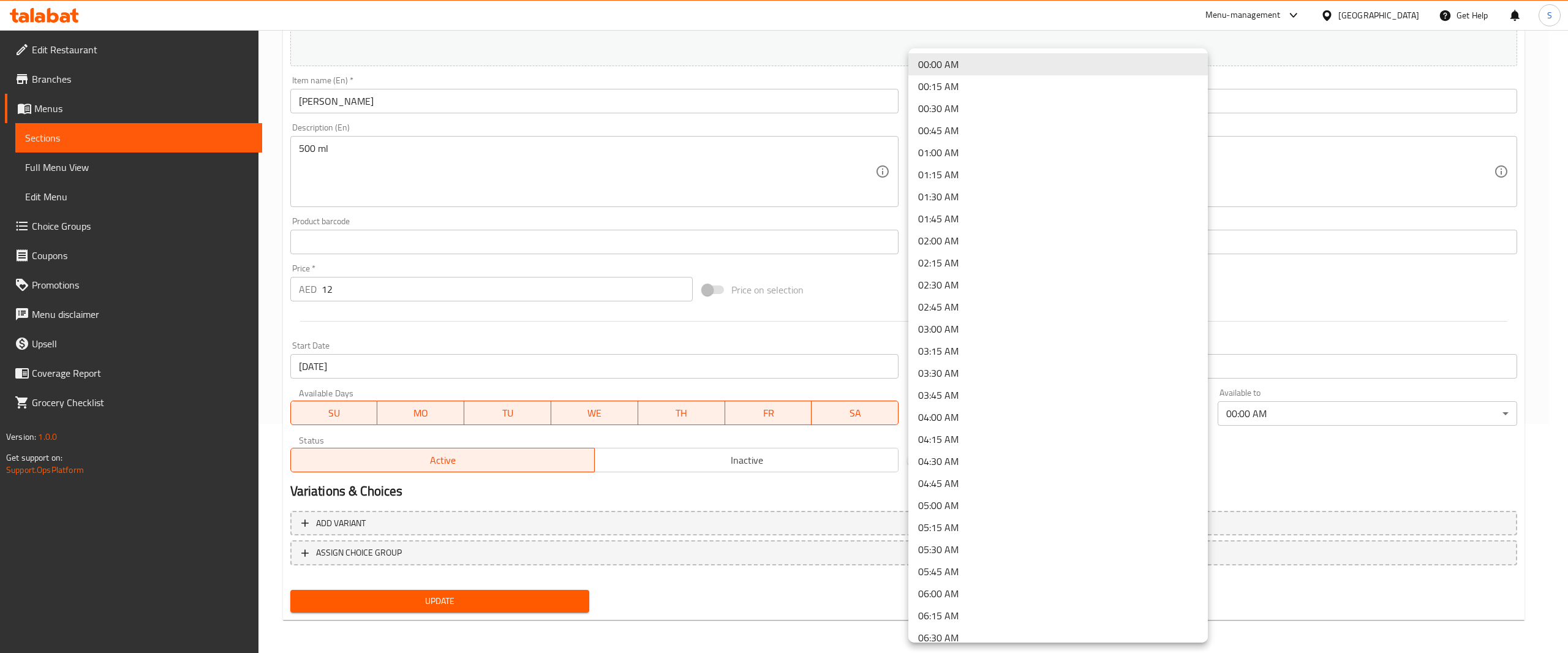
click at [950, 411] on body "​ Menu-management [GEOGRAPHIC_DATA] Get Help S Edit Restaurant Branches Menus S…" at bounding box center [784, 112] width 1568 height 624
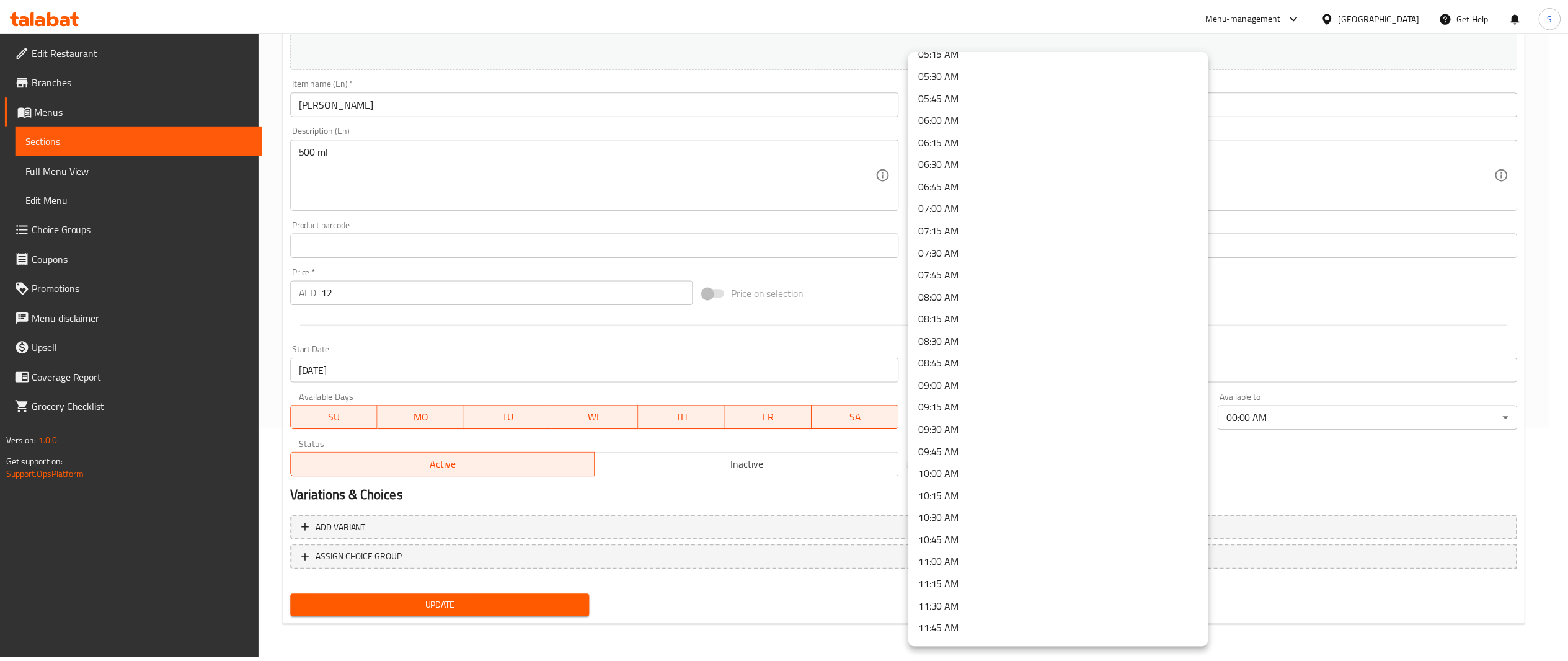
scroll to position [587, 0]
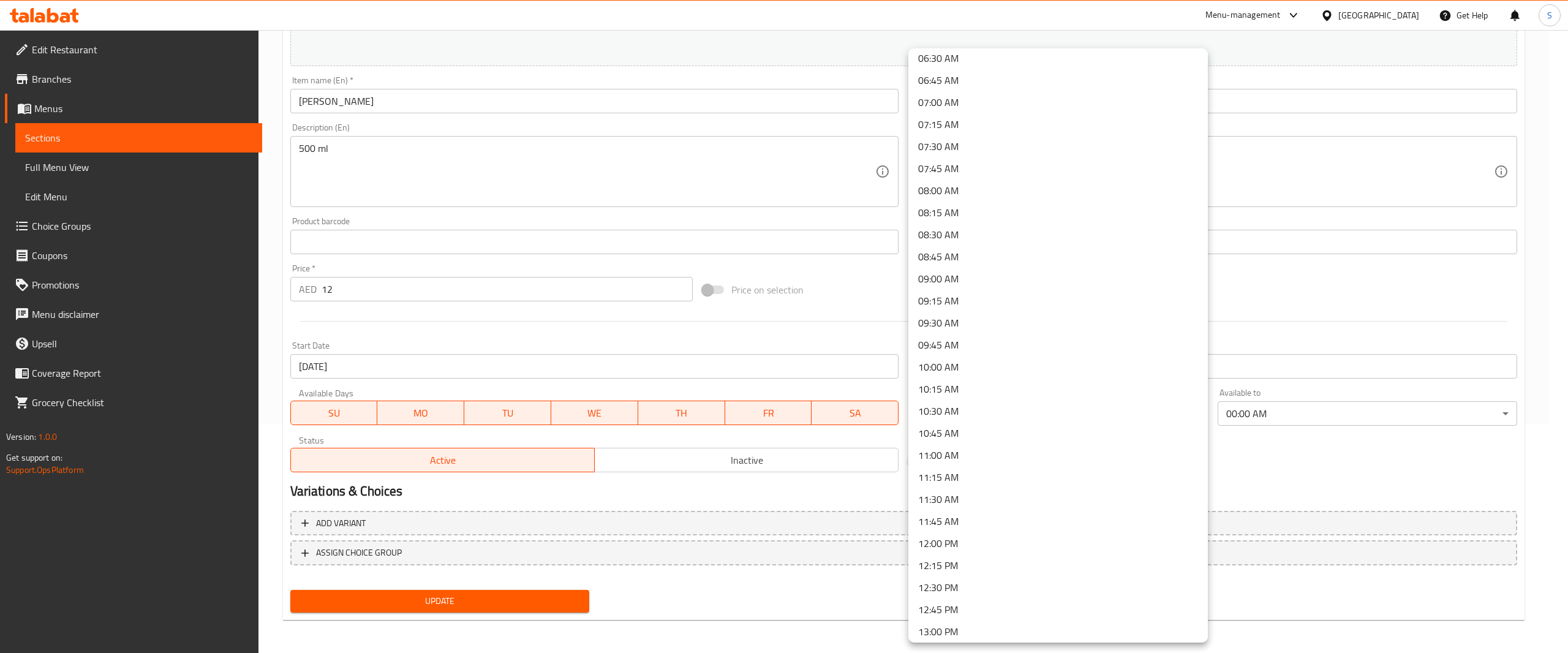
click at [997, 547] on li "12:00 PM" at bounding box center [1058, 544] width 300 height 22
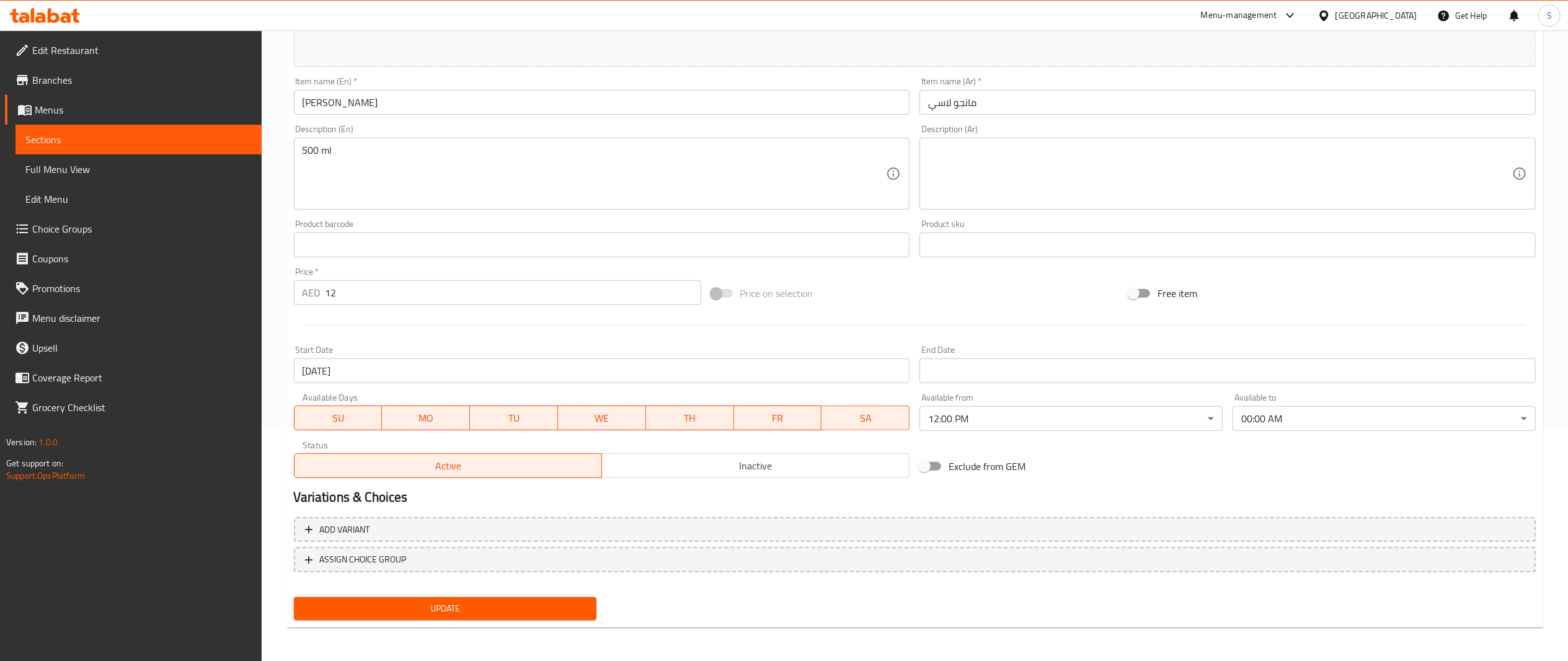
click at [1251, 470] on div "Exclude from GEM" at bounding box center [1124, 466] width 418 height 33
click at [544, 609] on span "Update" at bounding box center [446, 609] width 283 height 16
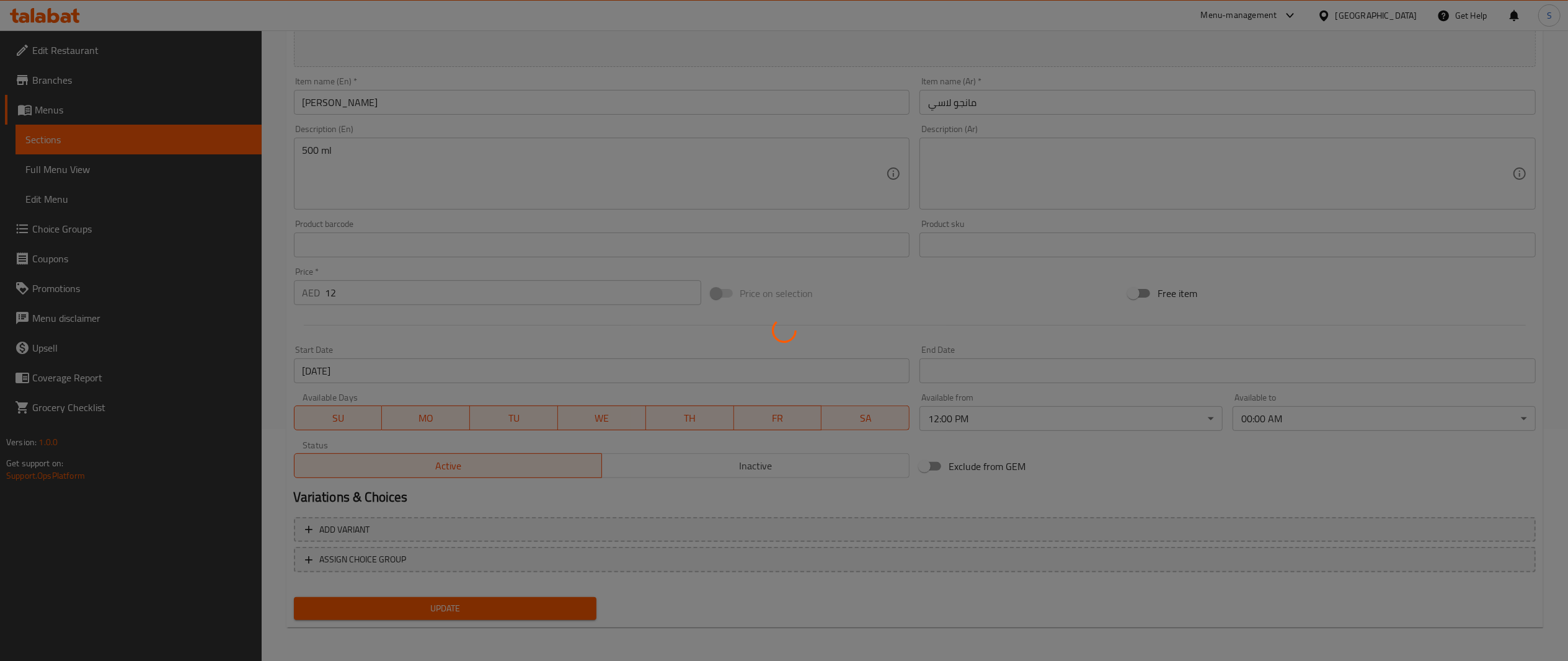
scroll to position [0, 0]
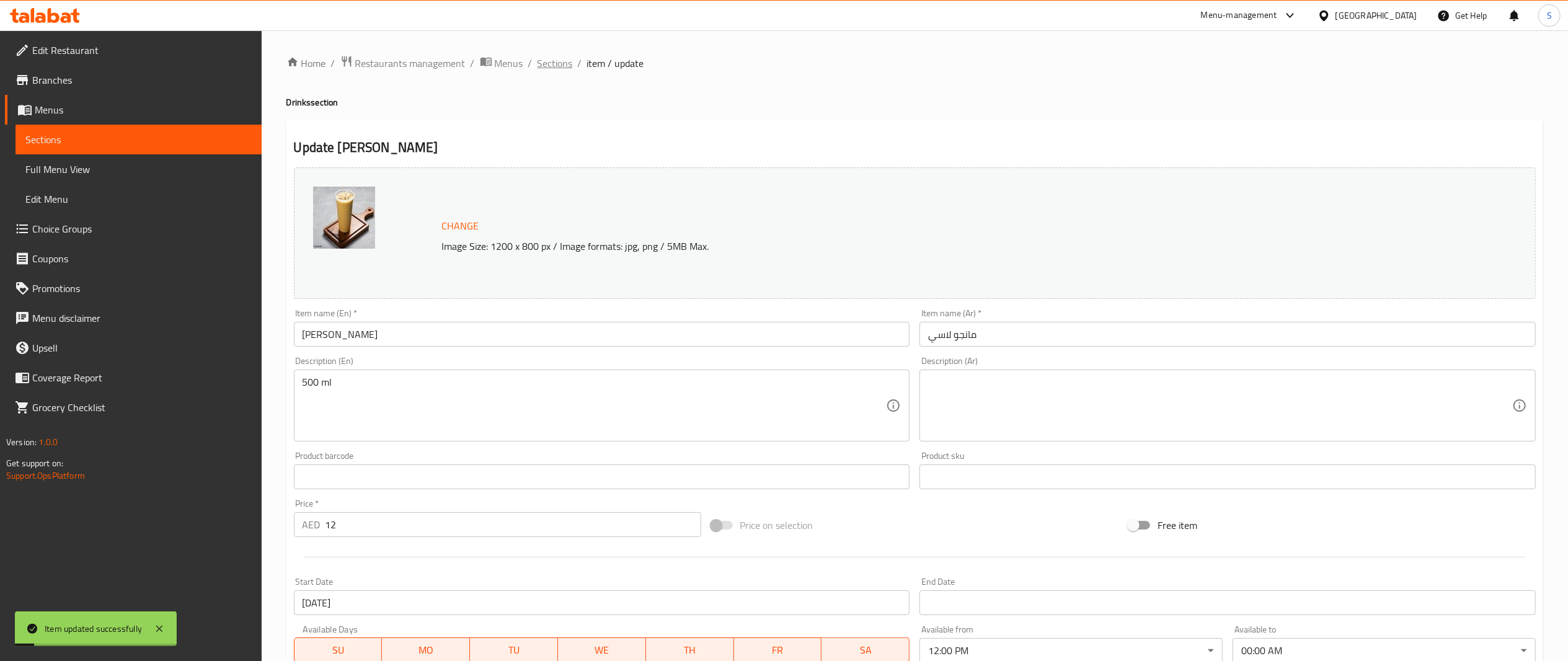
click at [559, 69] on span "Sections" at bounding box center [555, 63] width 35 height 15
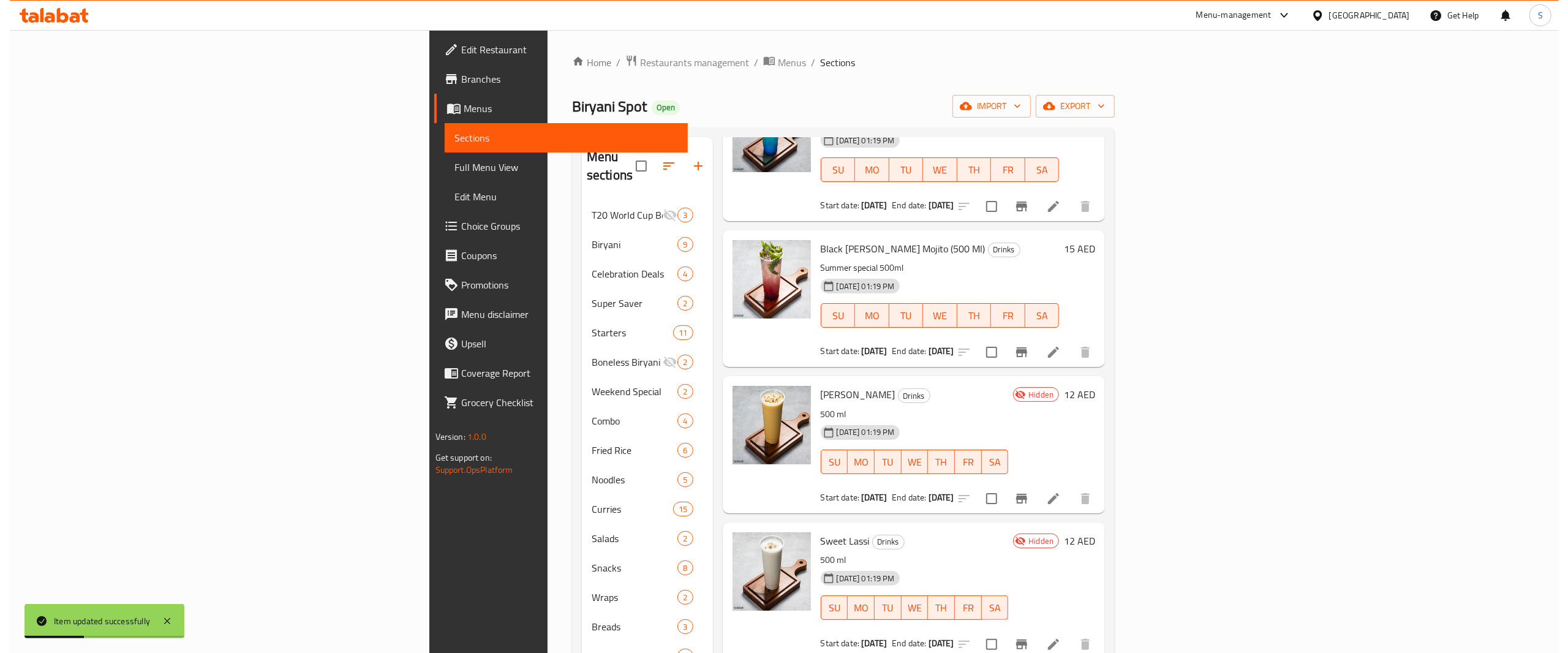
scroll to position [368, 0]
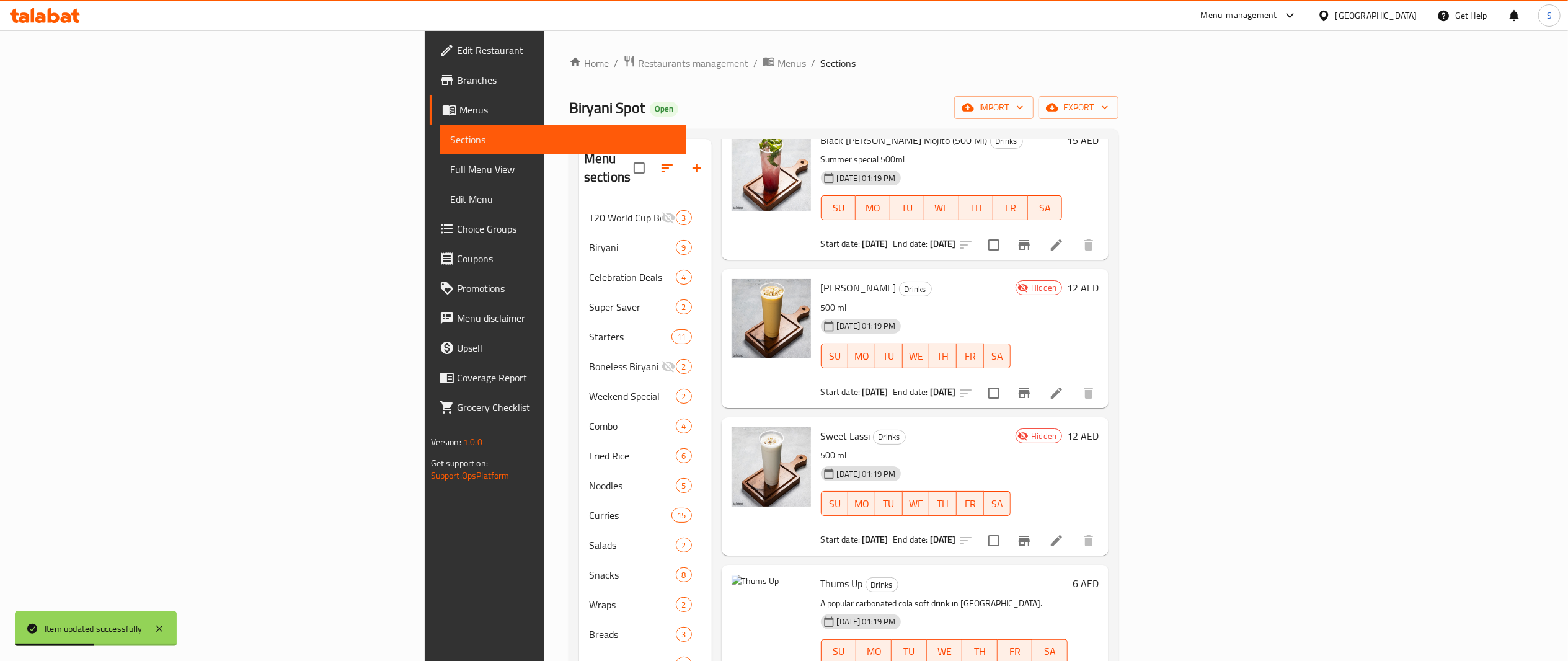
click at [1074, 531] on li at bounding box center [1057, 541] width 35 height 23
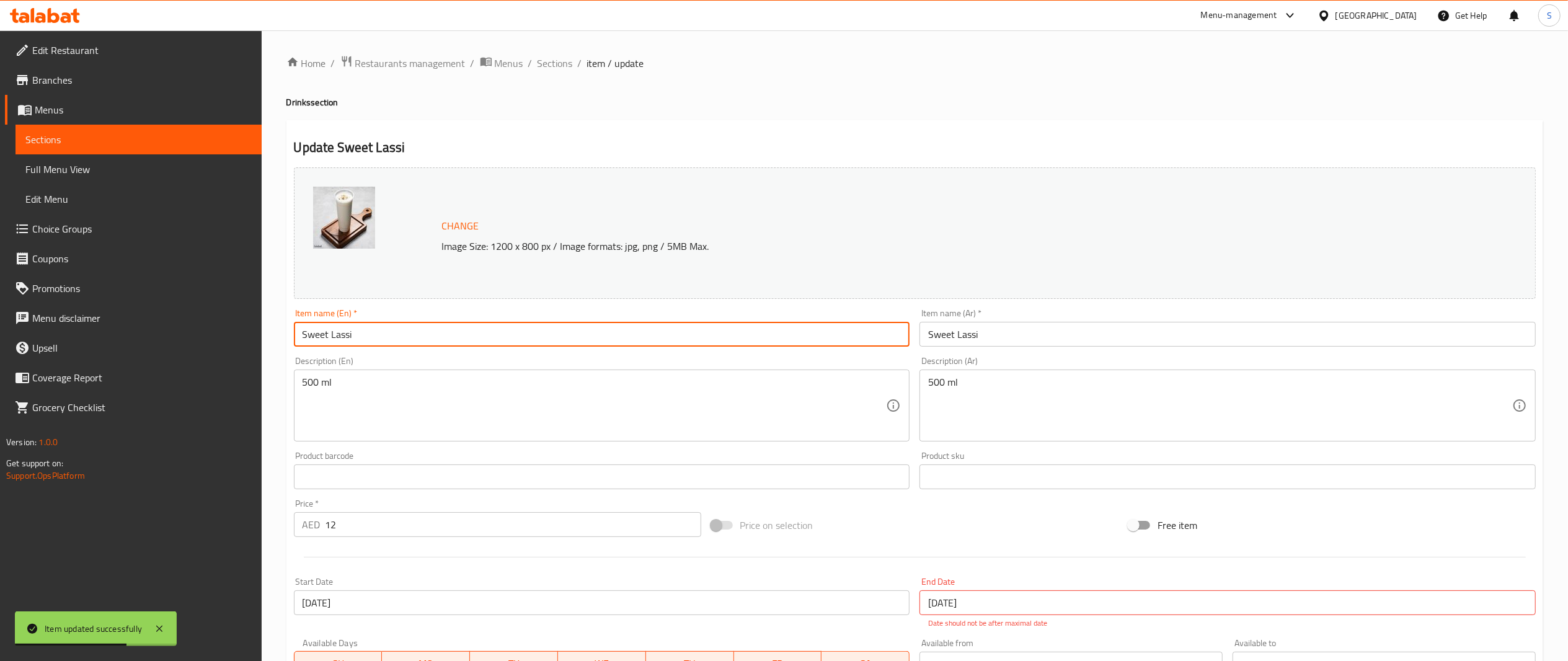
drag, startPoint x: 535, startPoint y: 324, endPoint x: 248, endPoint y: 317, distance: 287.1
click at [248, 317] on div "Edit Restaurant Branches Menus Sections Full Menu View Edit Menu Choice Groups …" at bounding box center [784, 470] width 1568 height 878
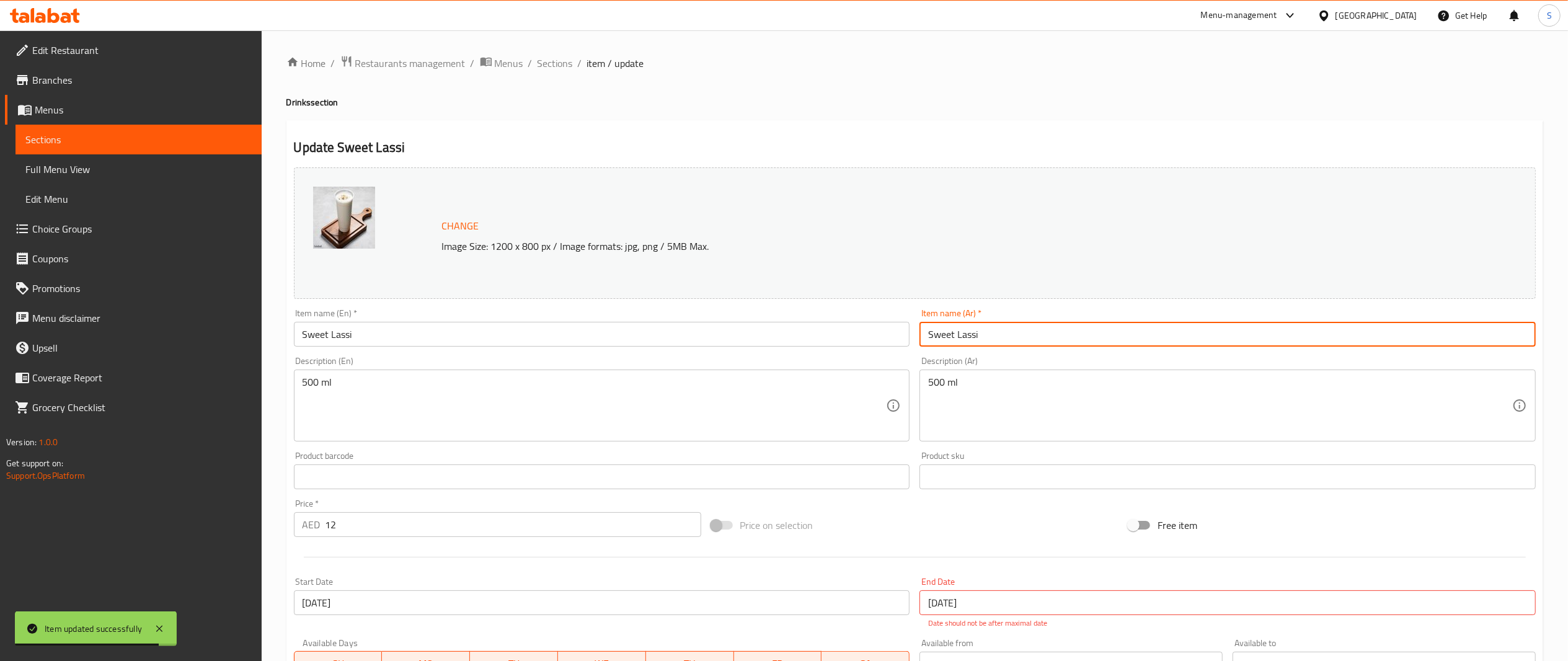
drag, startPoint x: 989, startPoint y: 337, endPoint x: 514, endPoint y: 293, distance: 477.0
click at [514, 293] on div "Change Image Size: 1200 x 800 px / Image formats: jpg, png / 5MB Max. Item name…" at bounding box center [915, 446] width 1252 height 567
paste input "مانجو لاسي"
drag, startPoint x: 954, startPoint y: 330, endPoint x: 1218, endPoint y: 358, distance: 265.5
click at [1218, 358] on div "Change Image Size: 1200 x 800 px / Image formats: jpg, png / 5MB Max. Item name…" at bounding box center [915, 446] width 1252 height 567
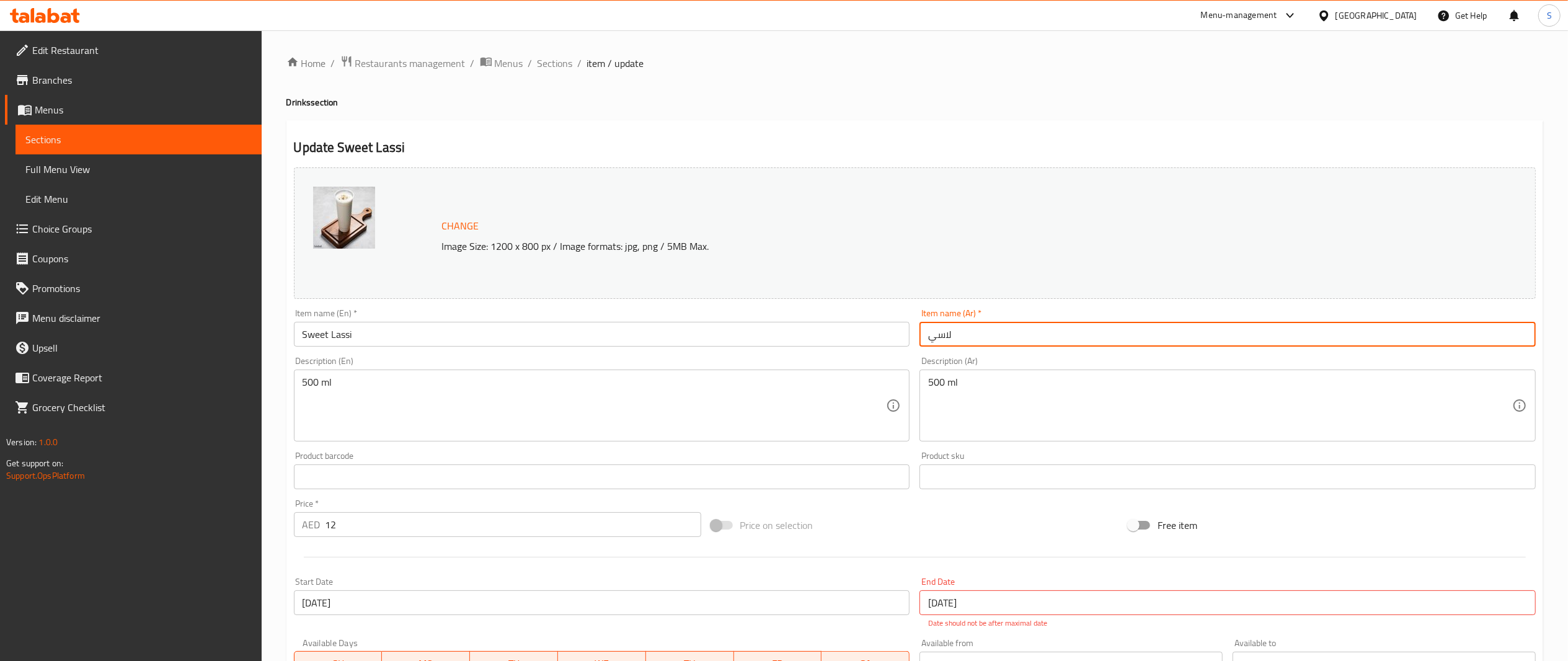
type input "لاسي"
click at [982, 593] on input "[DATE]" at bounding box center [1227, 602] width 616 height 24
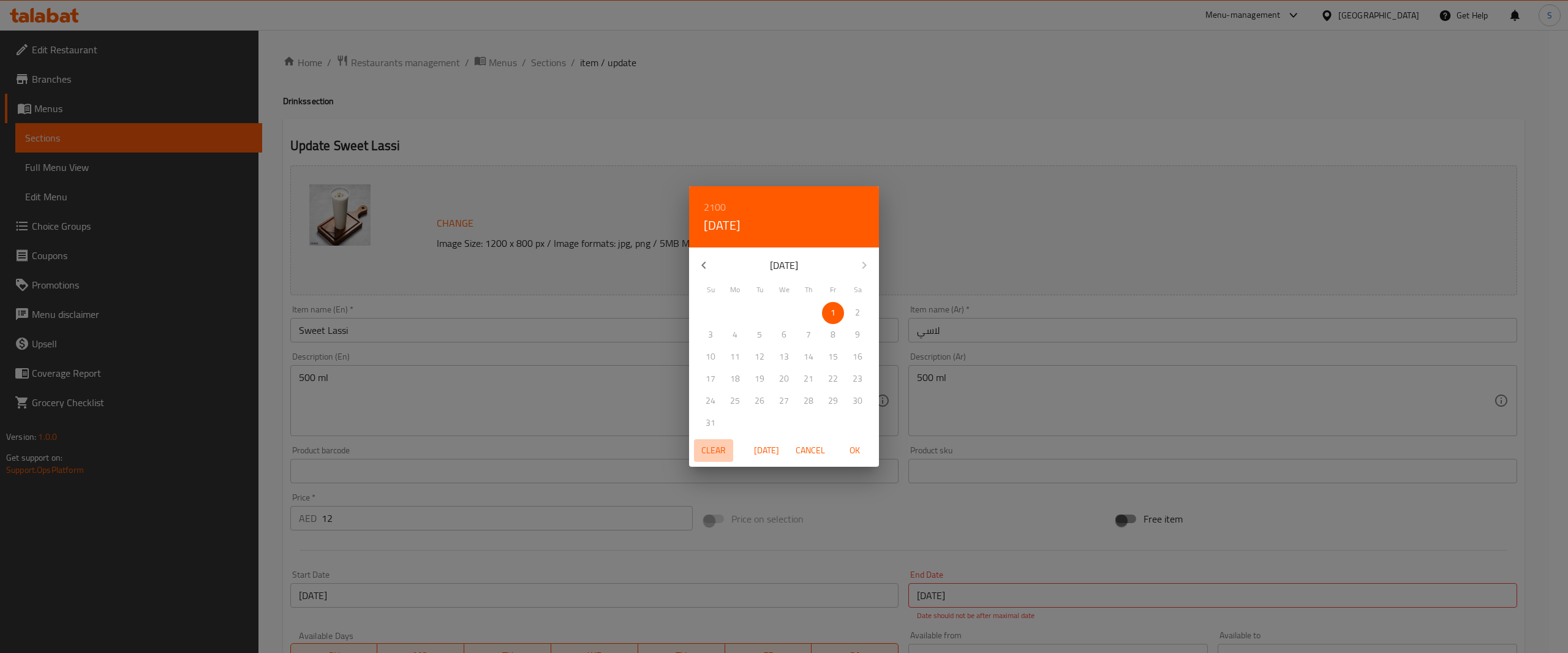
click at [711, 447] on span "Clear" at bounding box center [714, 451] width 29 height 16
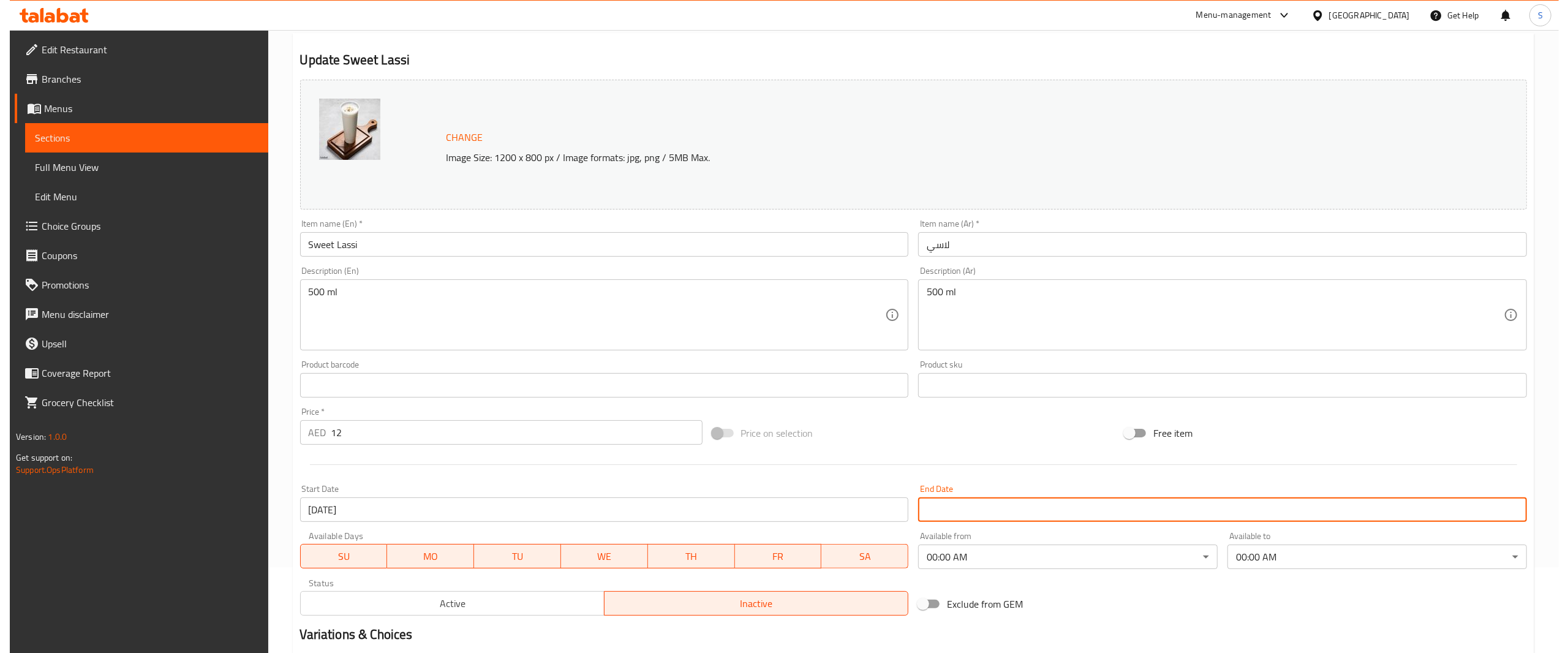
scroll to position [229, 0]
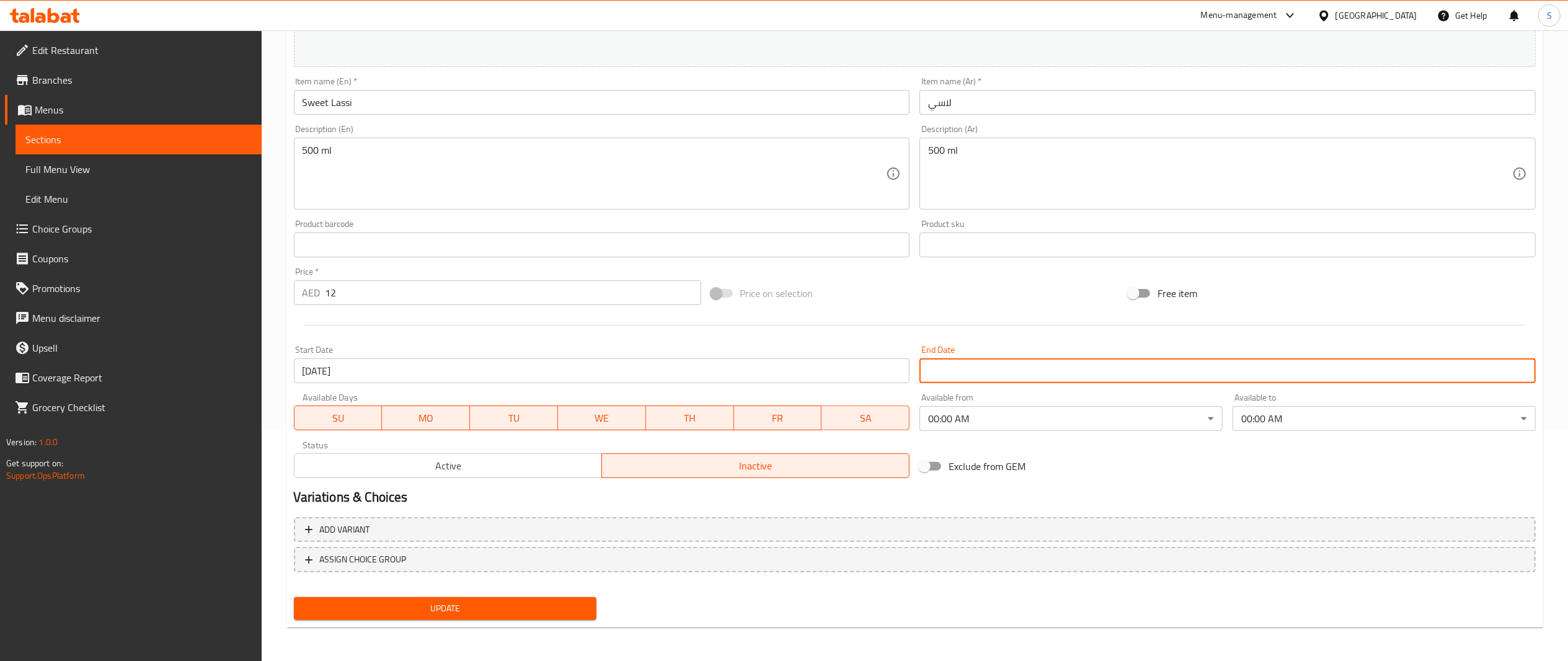
click at [507, 464] on span "Active" at bounding box center [448, 466] width 298 height 18
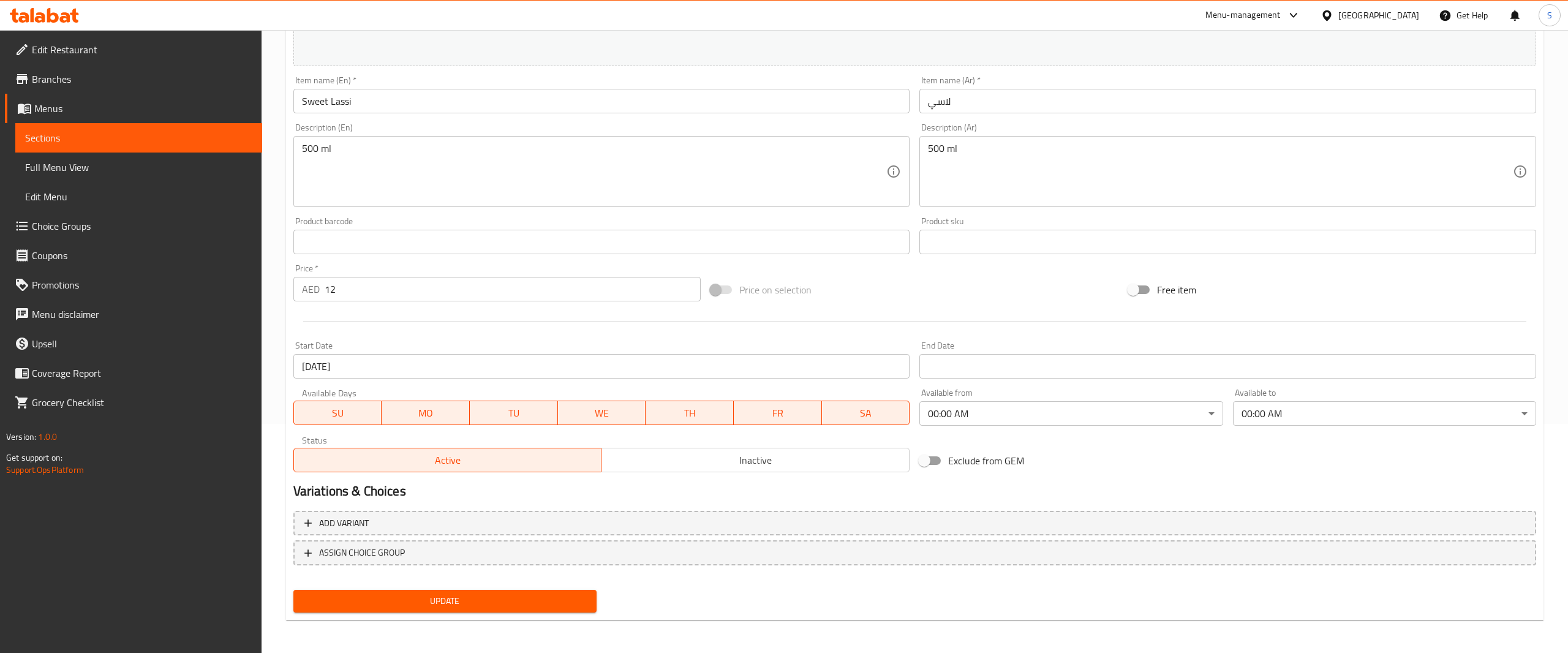
click at [1022, 412] on body "​ Menu-management [GEOGRAPHIC_DATA] Get Help S Edit Restaurant Branches Menus S…" at bounding box center [784, 112] width 1568 height 624
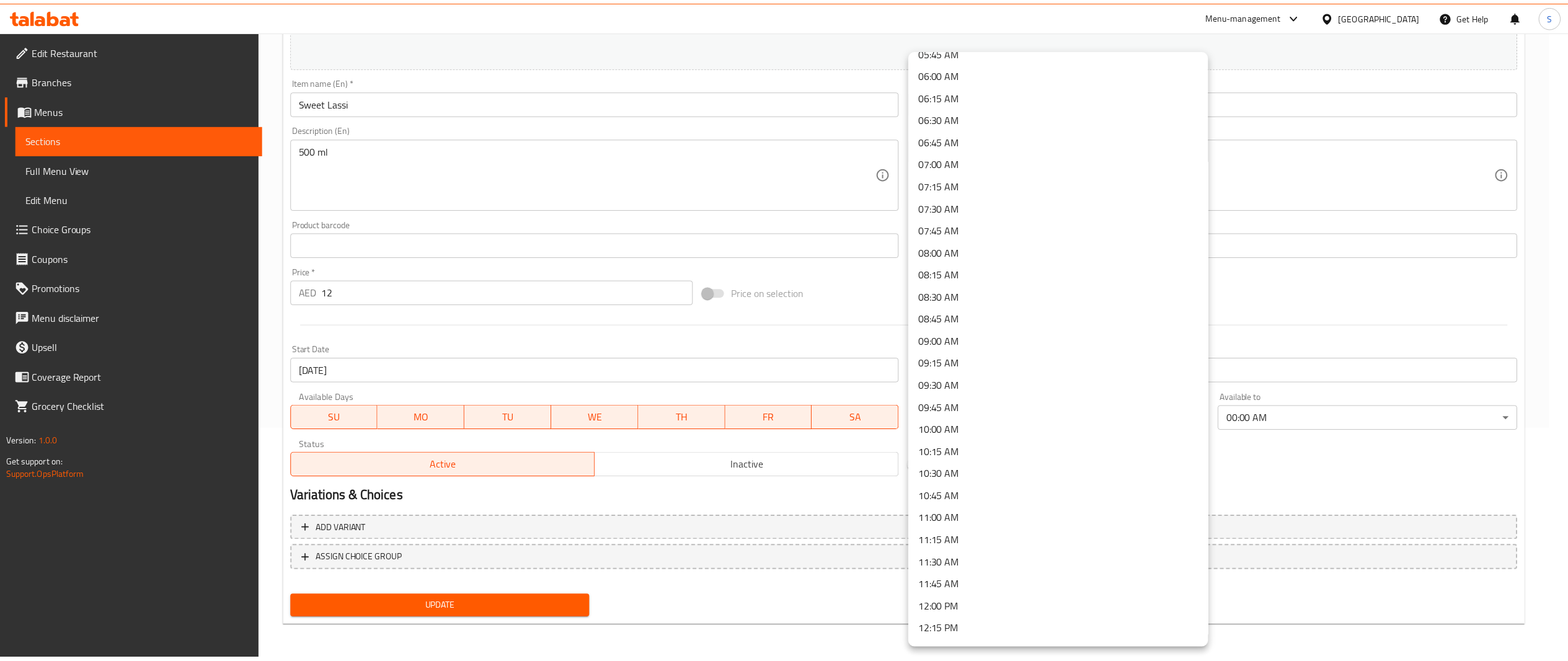
scroll to position [529, 0]
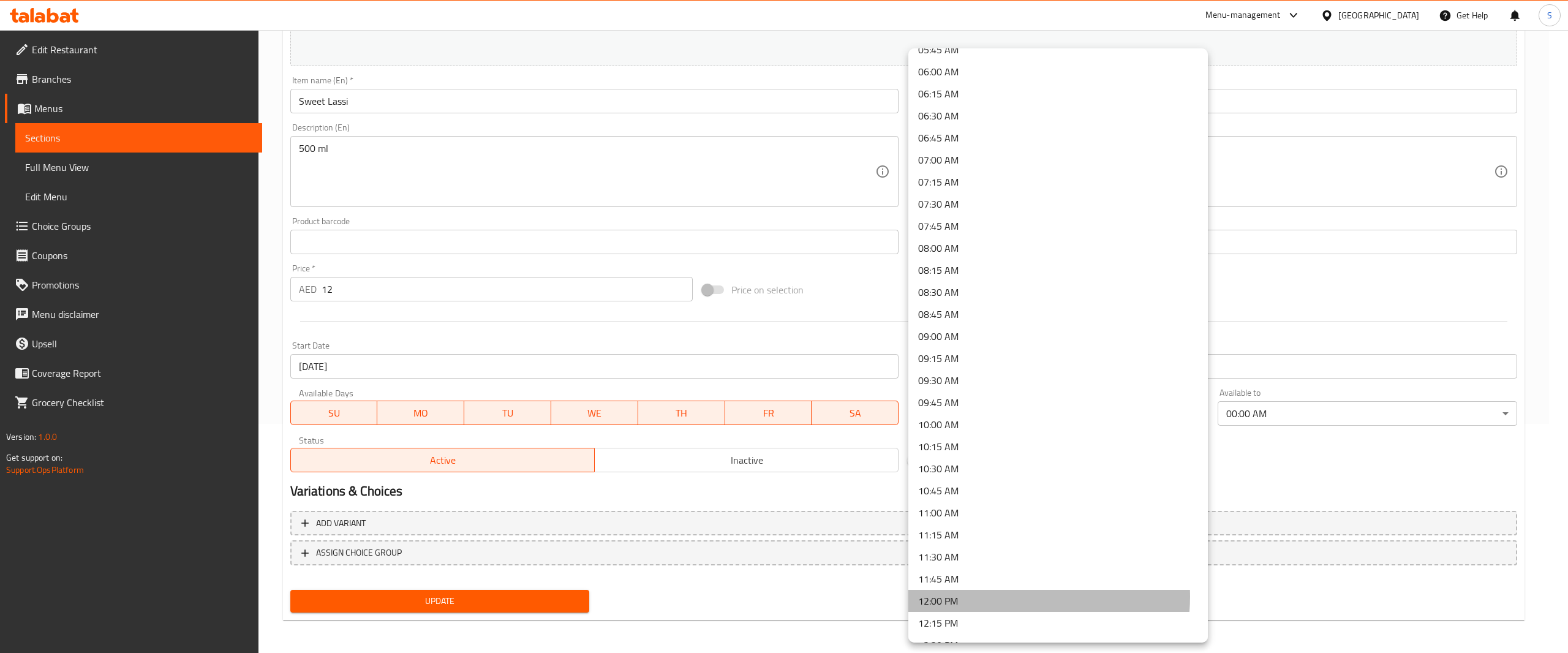
click at [1015, 597] on li "12:00 PM" at bounding box center [1058, 601] width 300 height 22
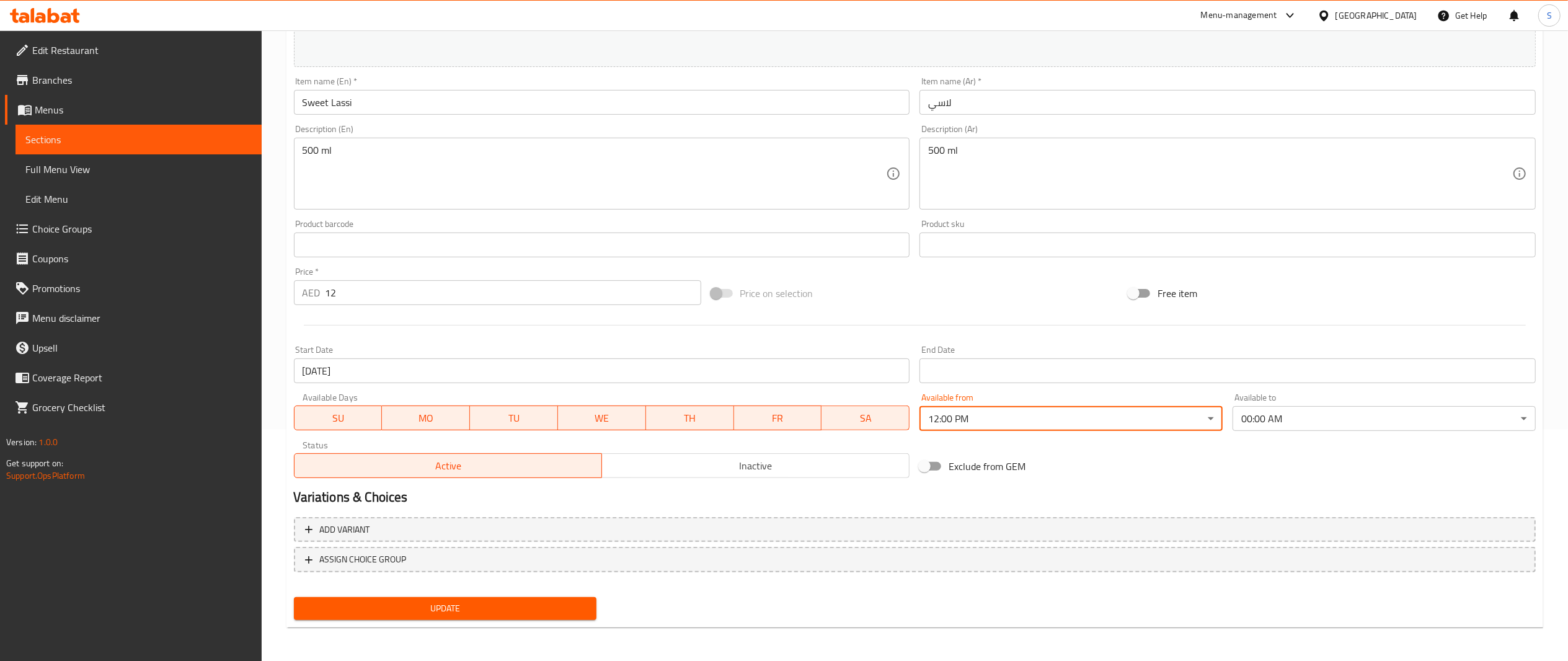
click at [561, 603] on span "Update" at bounding box center [446, 609] width 283 height 16
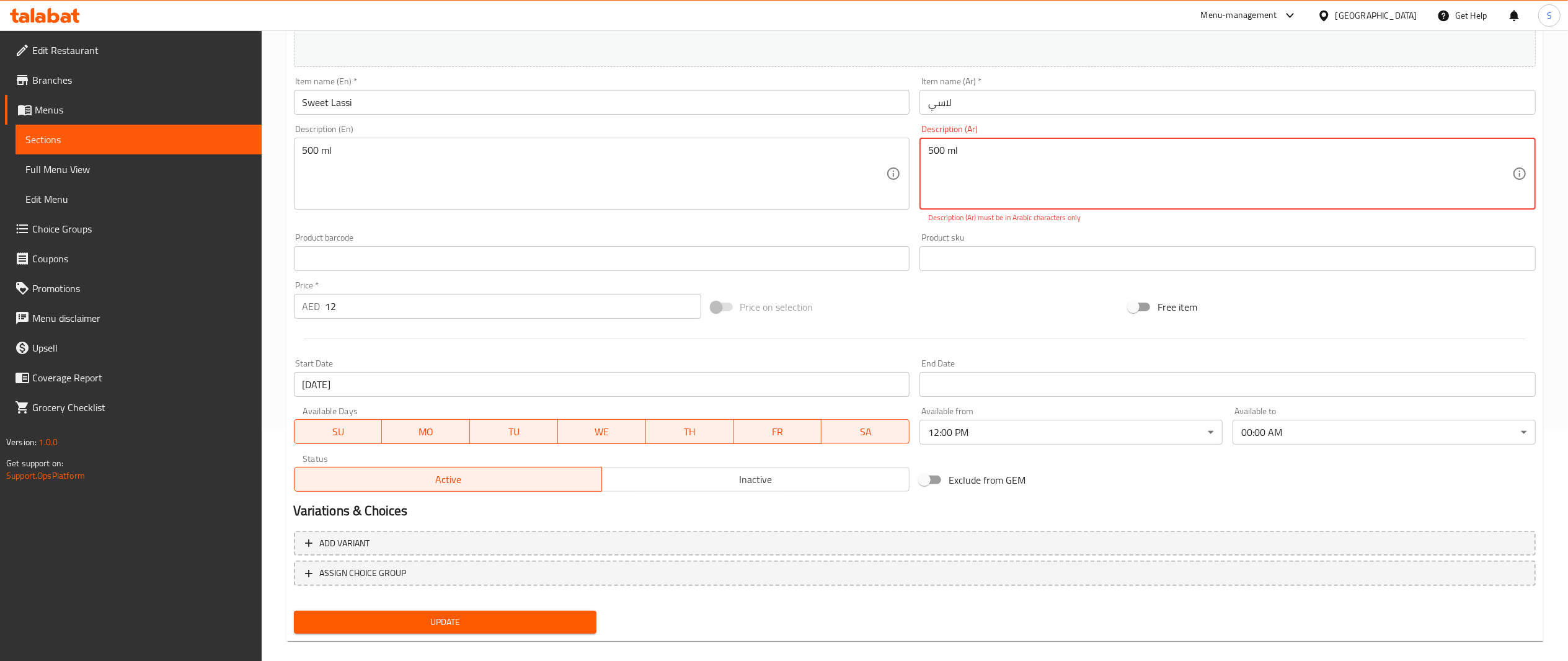
drag, startPoint x: 1203, startPoint y: 183, endPoint x: 531, endPoint y: 138, distance: 673.5
click at [531, 138] on div "Change Image Size: 1200 x 800 px / Image formats: jpg, png / 5MB Max. Item name…" at bounding box center [915, 214] width 1252 height 567
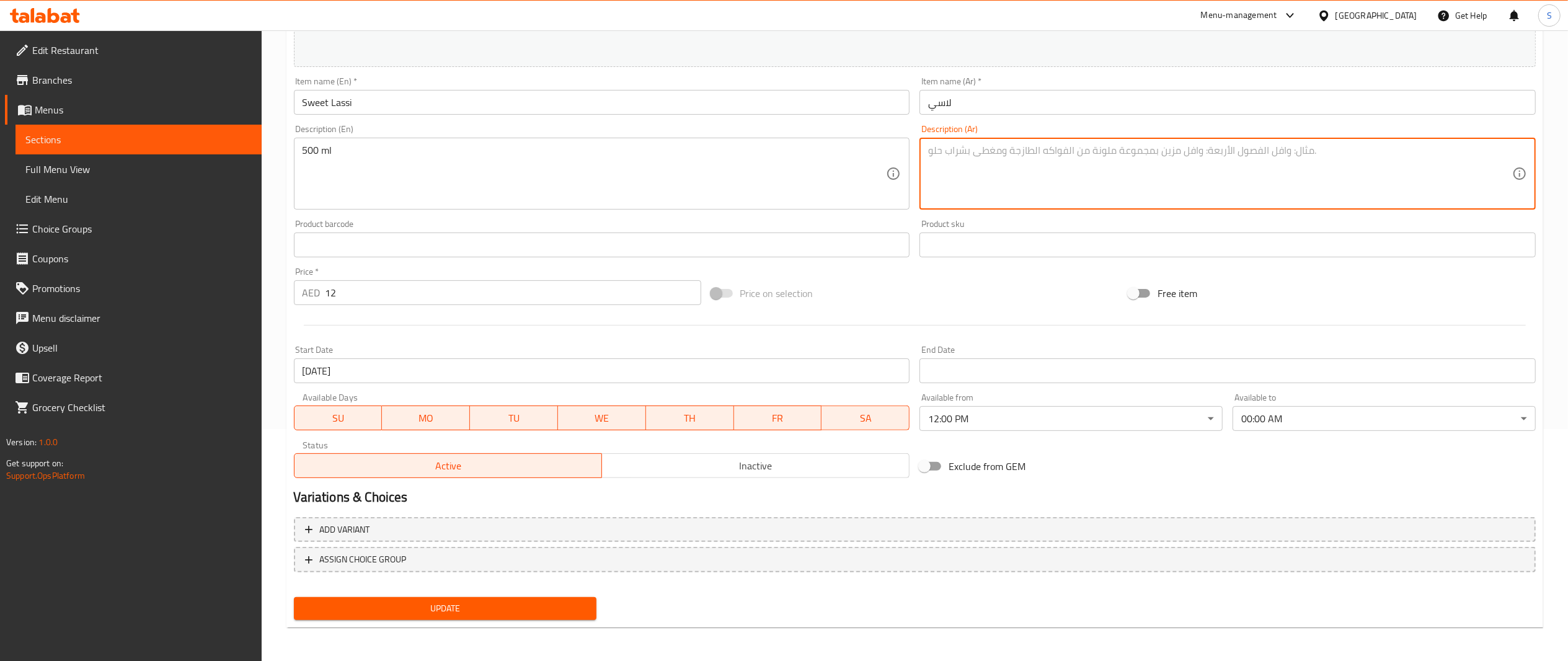
click at [445, 604] on span "Update" at bounding box center [446, 609] width 283 height 16
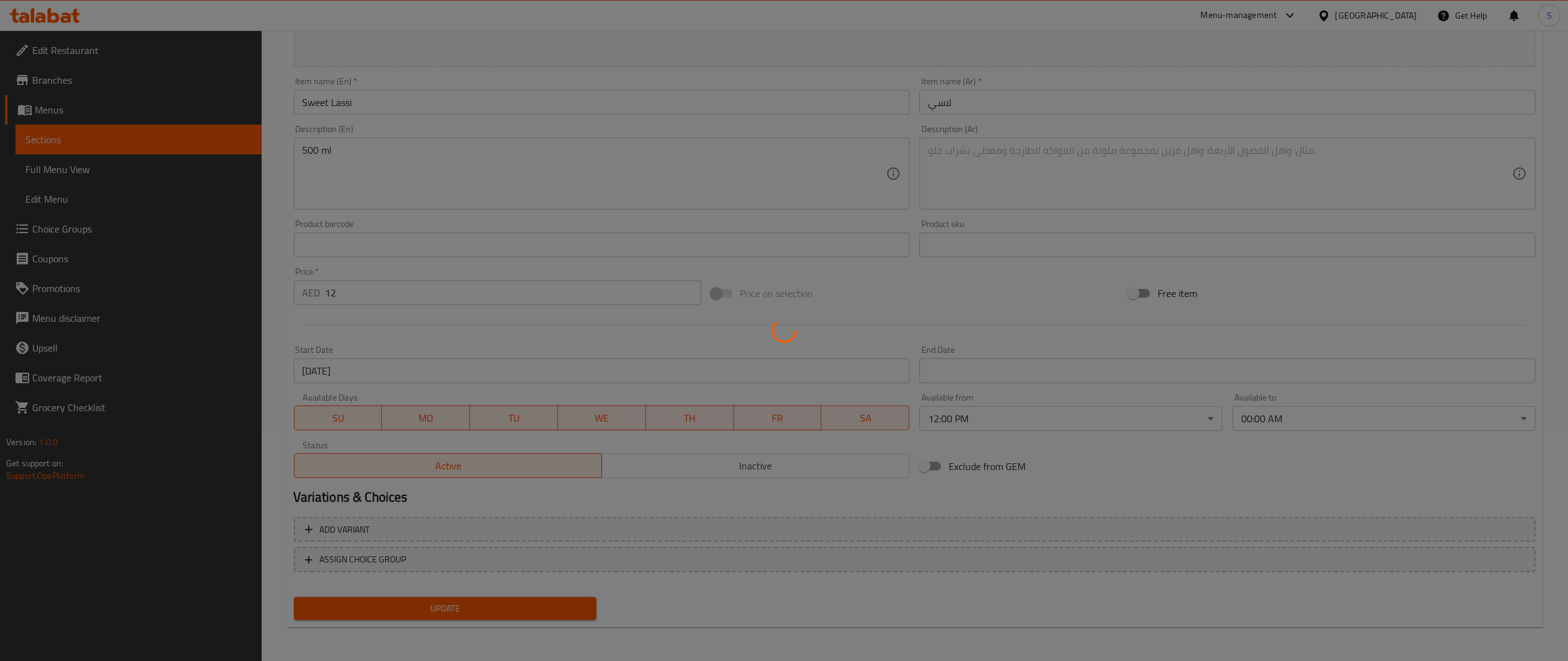
scroll to position [0, 0]
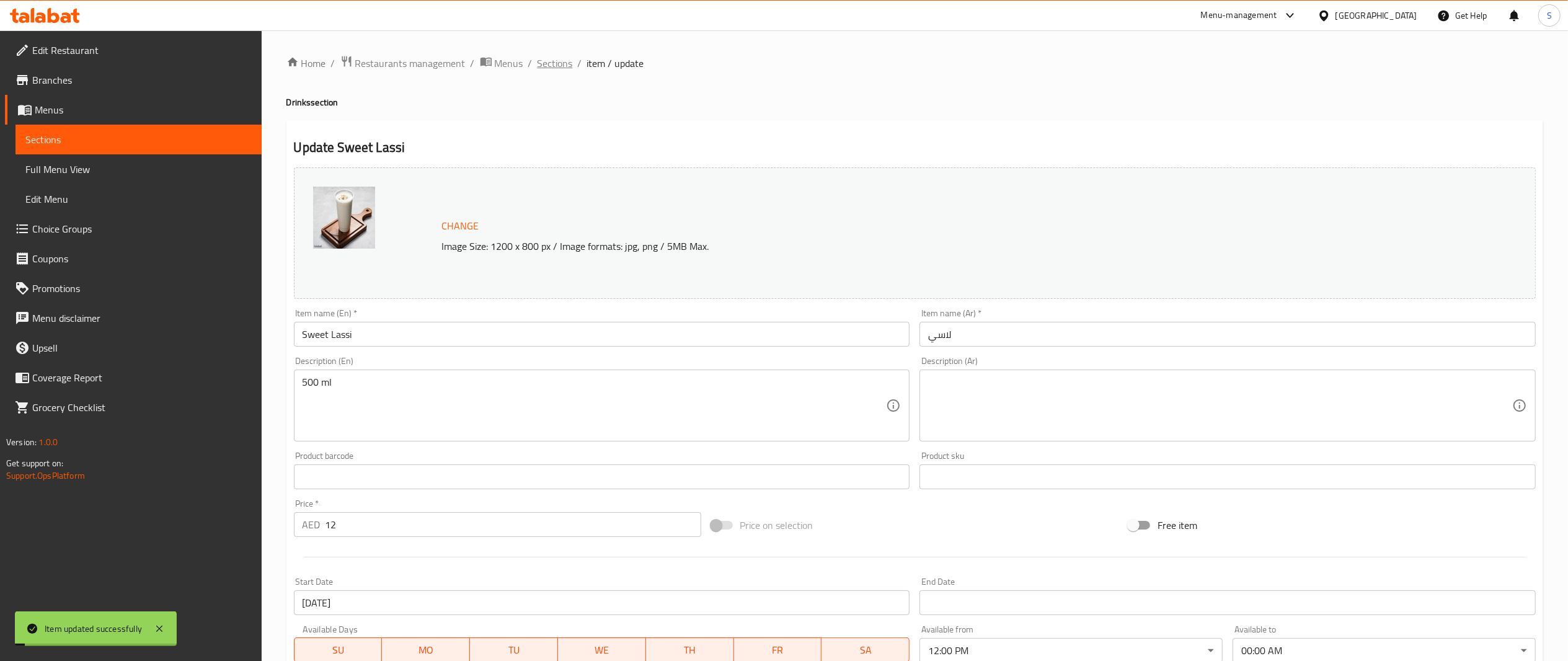
click at [546, 69] on span "Sections" at bounding box center [555, 63] width 35 height 15
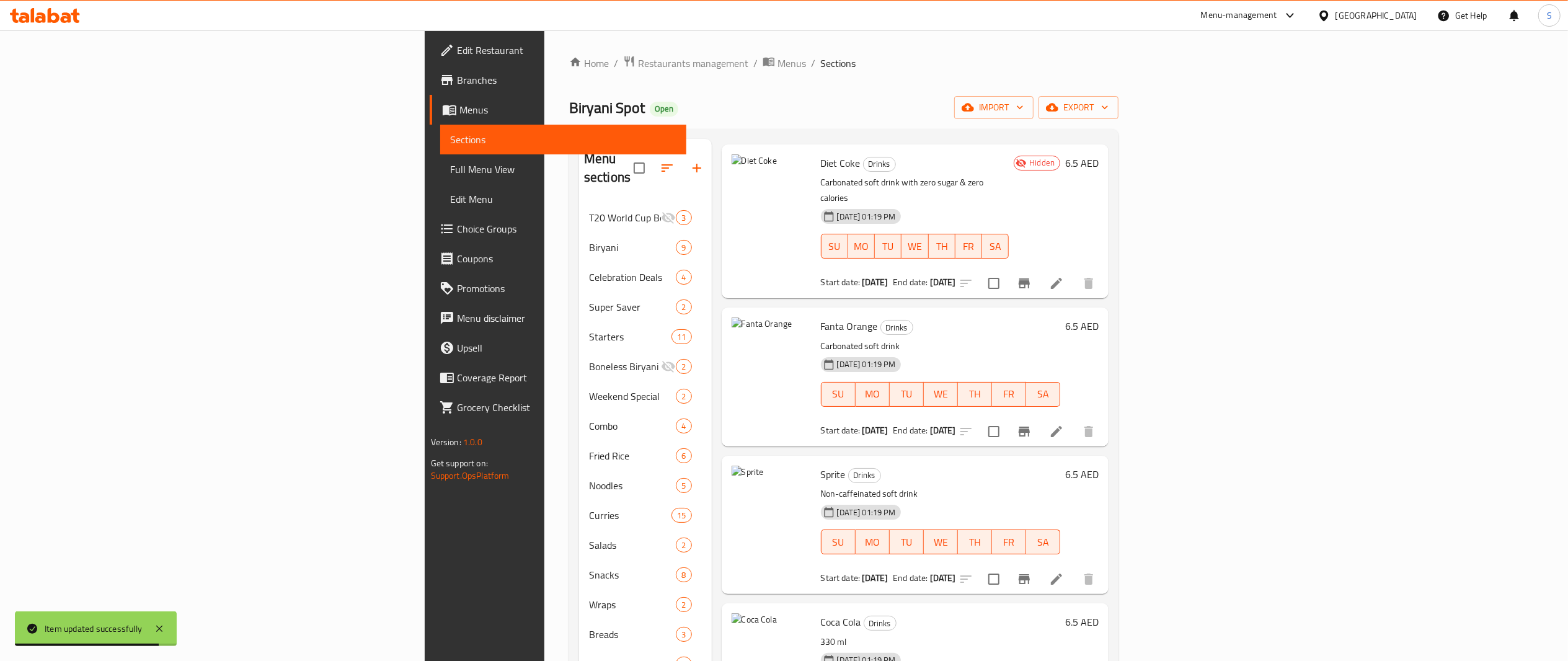
scroll to position [901, 0]
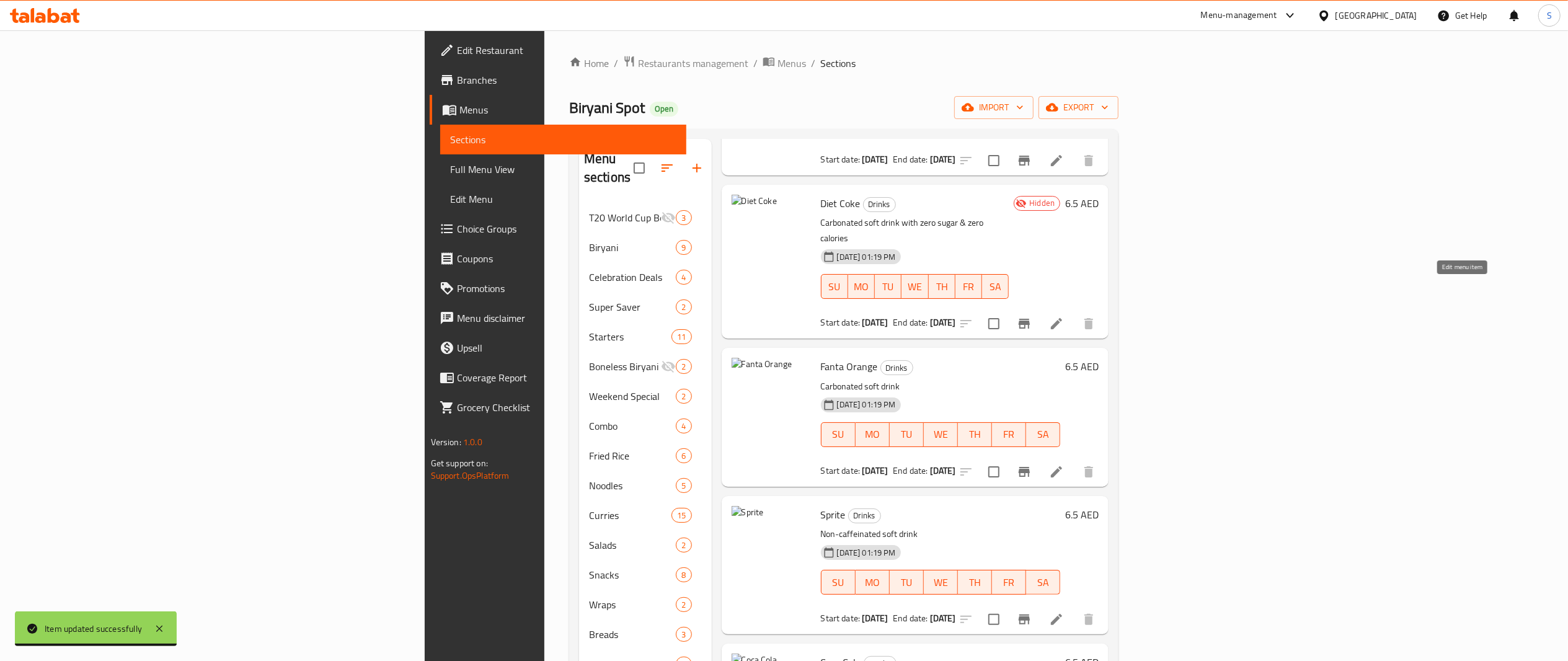
click at [1065, 317] on icon at bounding box center [1057, 324] width 15 height 15
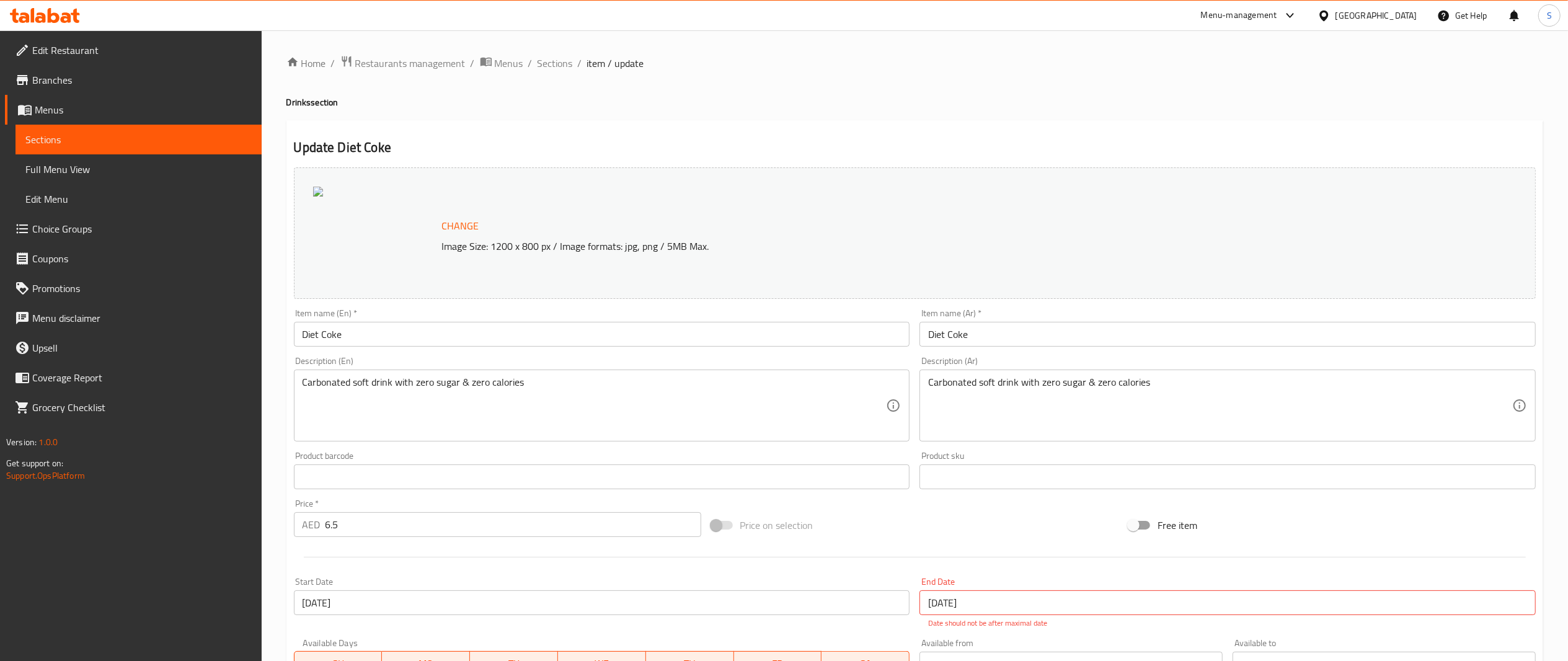
click at [996, 602] on input "[DATE]" at bounding box center [1227, 602] width 616 height 24
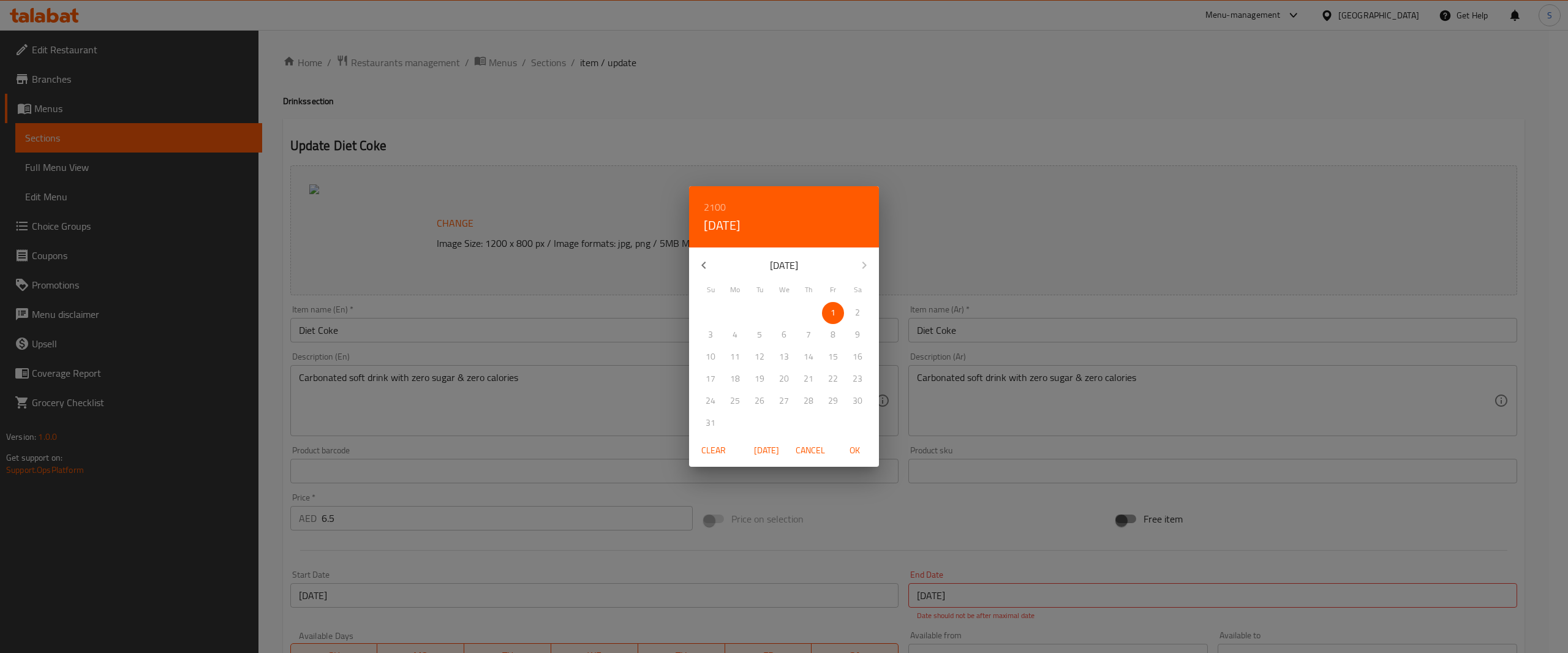
click at [819, 457] on span "Cancel" at bounding box center [811, 451] width 29 height 16
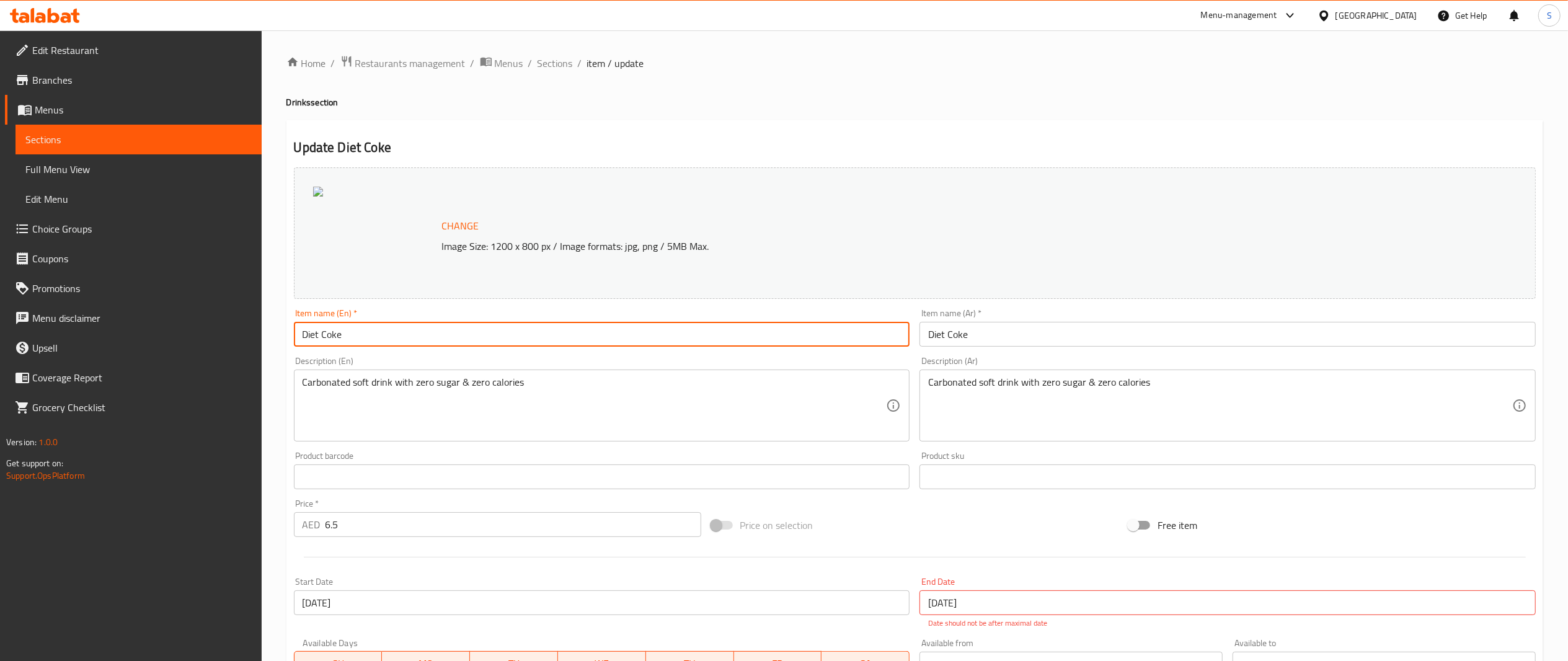
drag, startPoint x: 398, startPoint y: 334, endPoint x: 189, endPoint y: 310, distance: 210.4
click at [189, 310] on div "Edit Restaurant Branches Menus Sections Full Menu View Edit Menu Choice Groups …" at bounding box center [784, 470] width 1568 height 878
type input "Cok"
click at [559, 66] on span "Sections" at bounding box center [555, 63] width 35 height 15
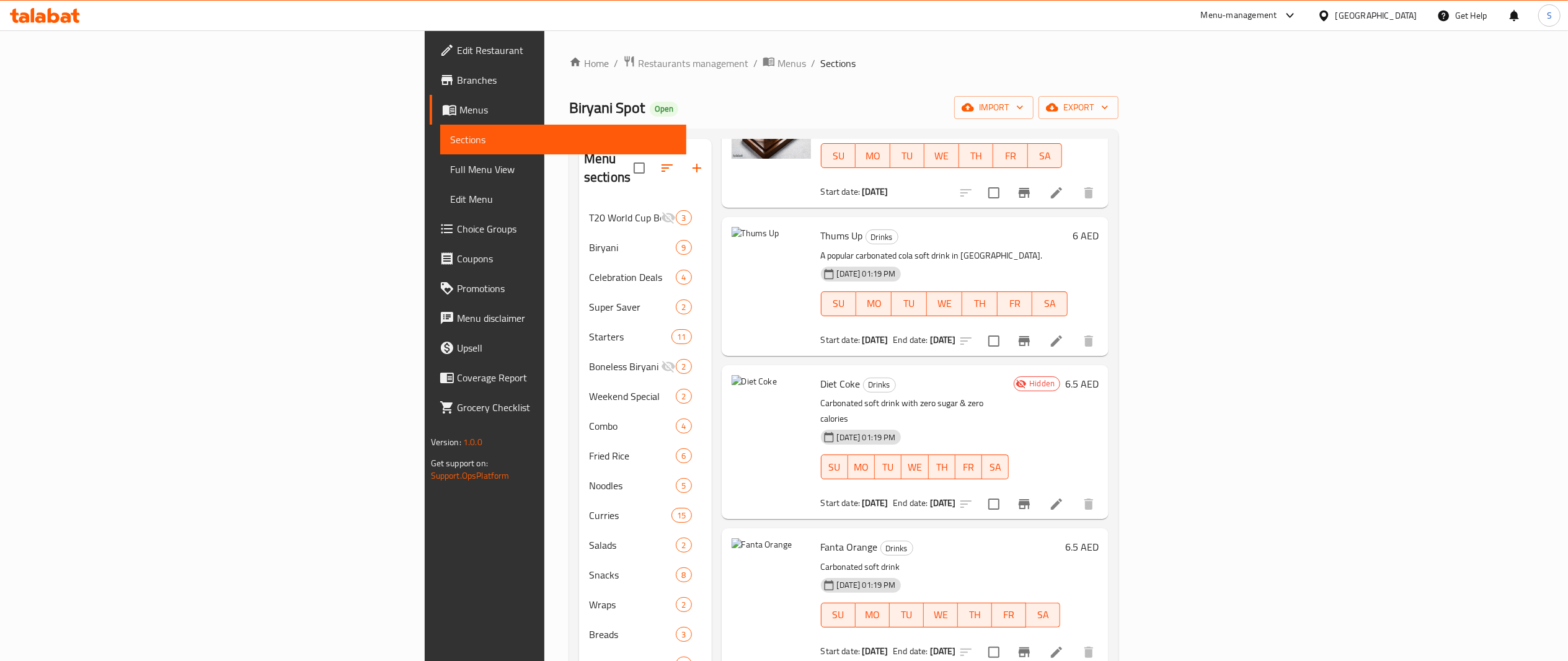
scroll to position [714, 0]
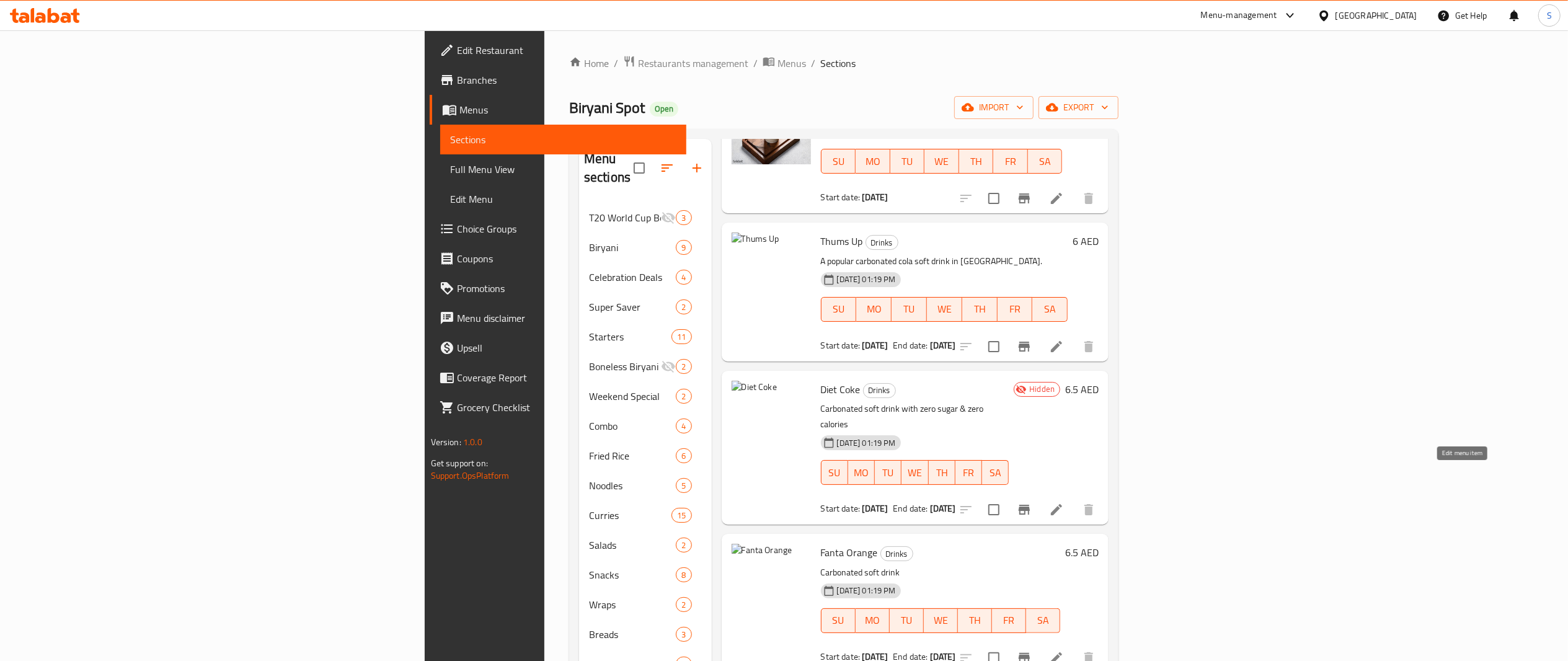
click at [1062, 504] on icon at bounding box center [1057, 510] width 11 height 11
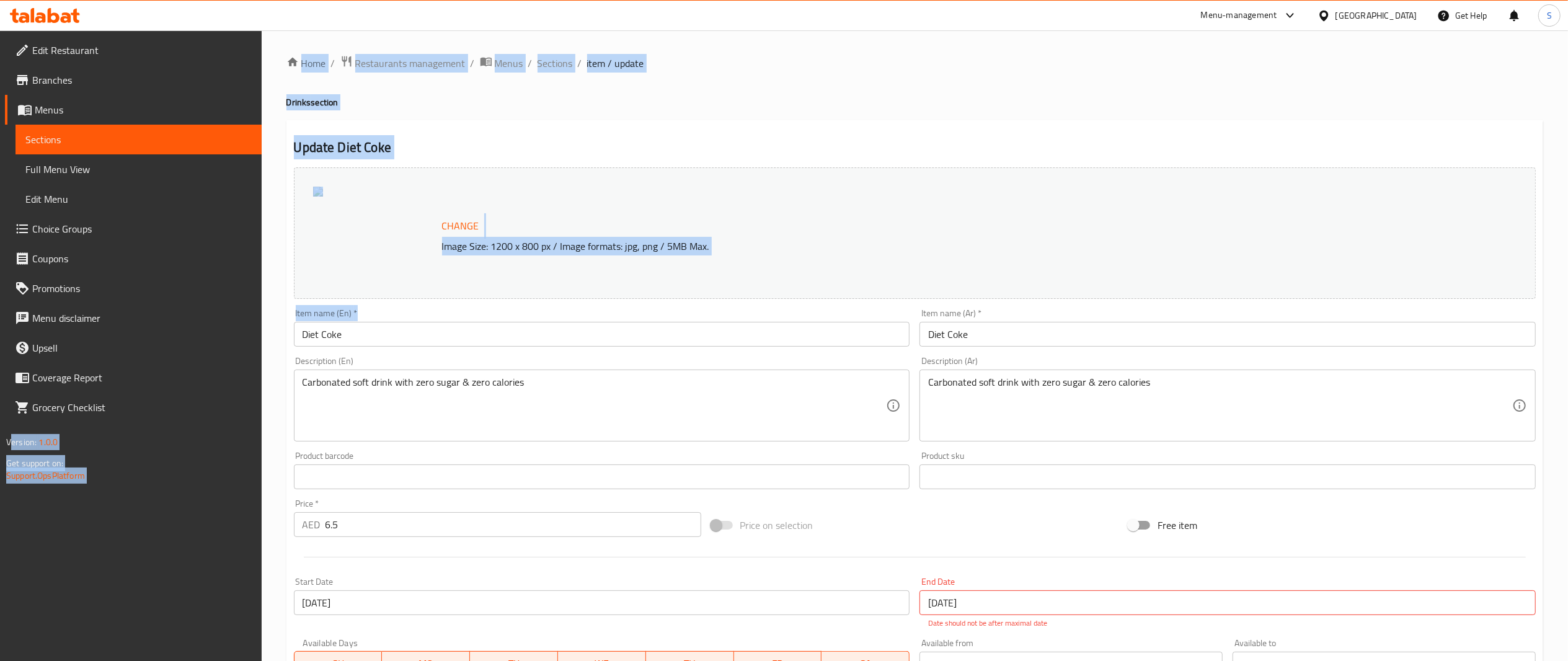
drag, startPoint x: 482, startPoint y: 350, endPoint x: 140, endPoint y: 275, distance: 350.1
click at [140, 275] on div "Edit Restaurant Branches Menus Sections Full Menu View Edit Menu Choice Groups …" at bounding box center [784, 470] width 1568 height 878
click at [353, 339] on input "Diet Coke" at bounding box center [601, 334] width 616 height 24
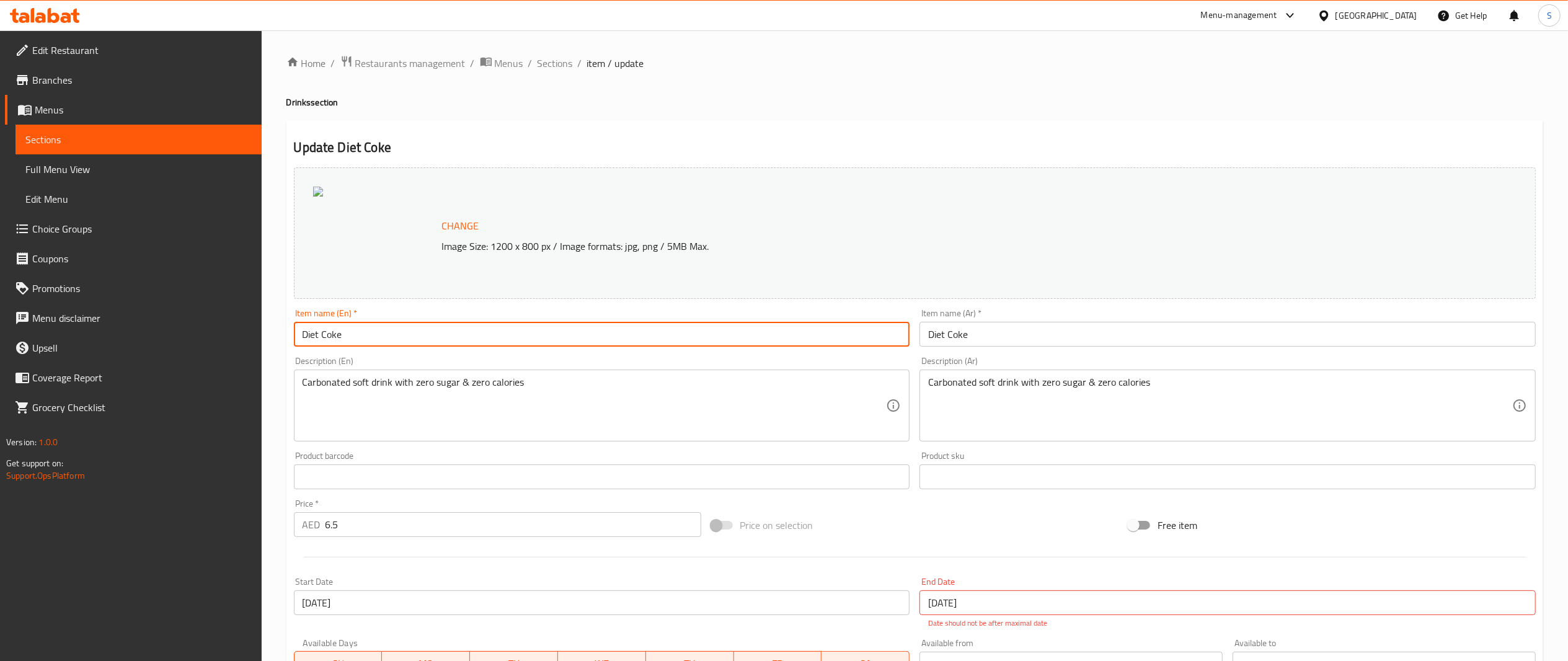
drag, startPoint x: 353, startPoint y: 339, endPoint x: 122, endPoint y: 328, distance: 231.3
click at [122, 328] on div "Edit Restaurant Branches Menus Sections Full Menu View Edit Menu Choice Groups …" at bounding box center [784, 470] width 1568 height 878
type input "Coke Zero"
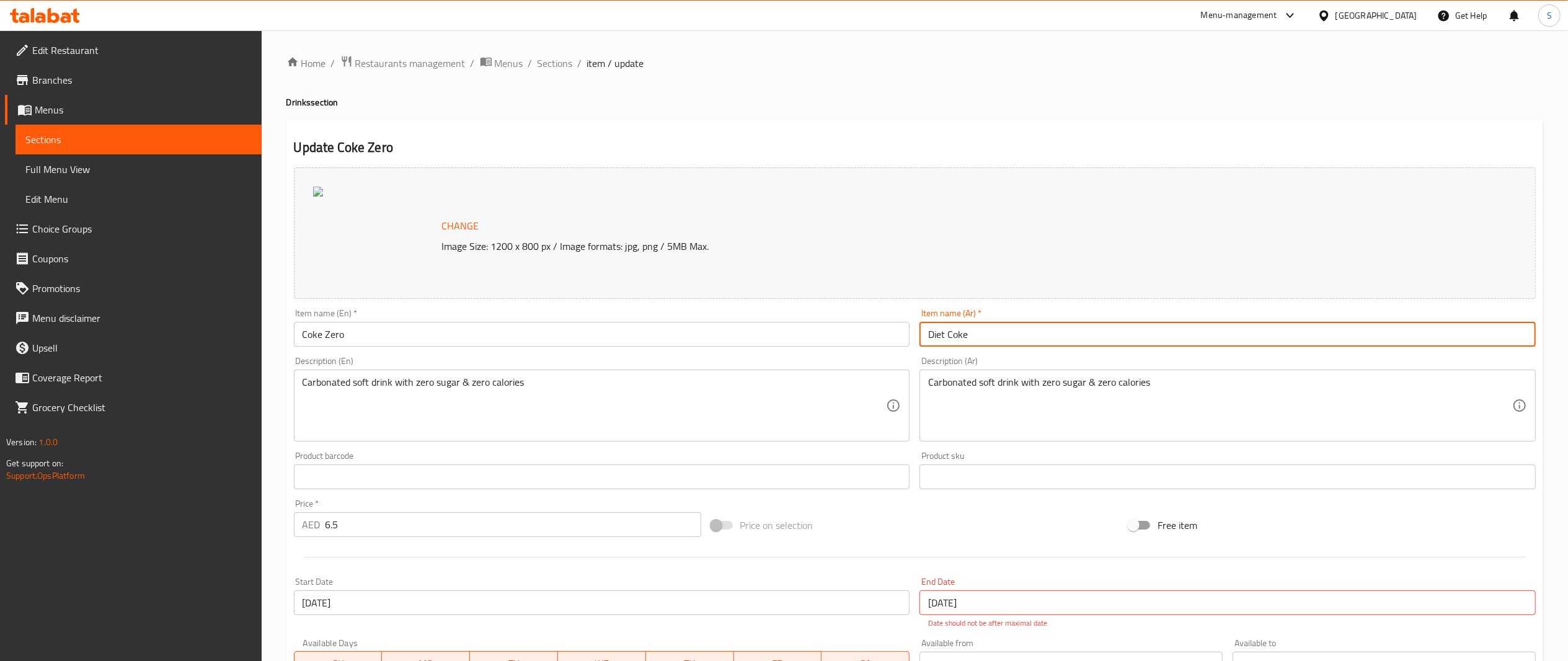
drag, startPoint x: 876, startPoint y: 334, endPoint x: 755, endPoint y: 317, distance: 122.2
click at [755, 317] on div "Change Image Size: 1200 x 800 px / Image formats: jpg, png / 5MB Max. Item name…" at bounding box center [915, 446] width 1252 height 567
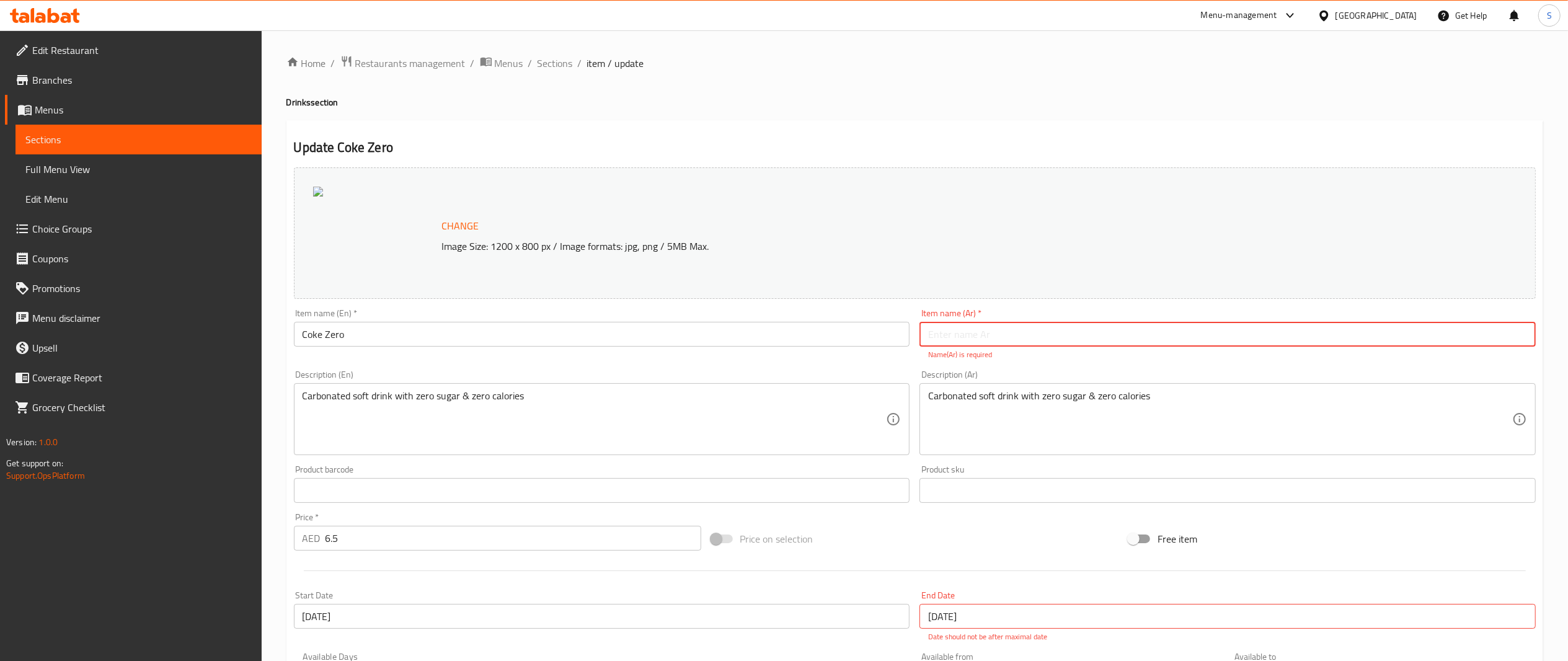
paste input "كوكا [PERSON_NAME]"
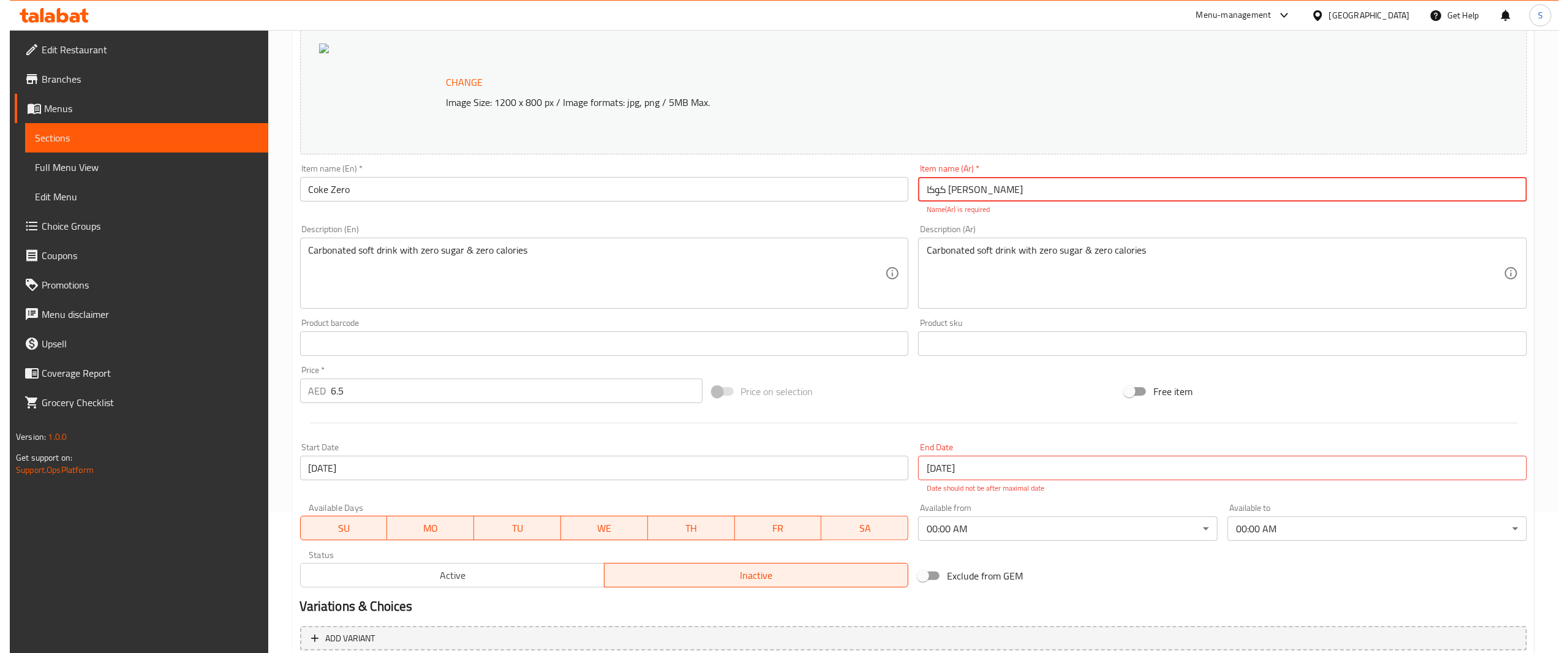
scroll to position [143, 0]
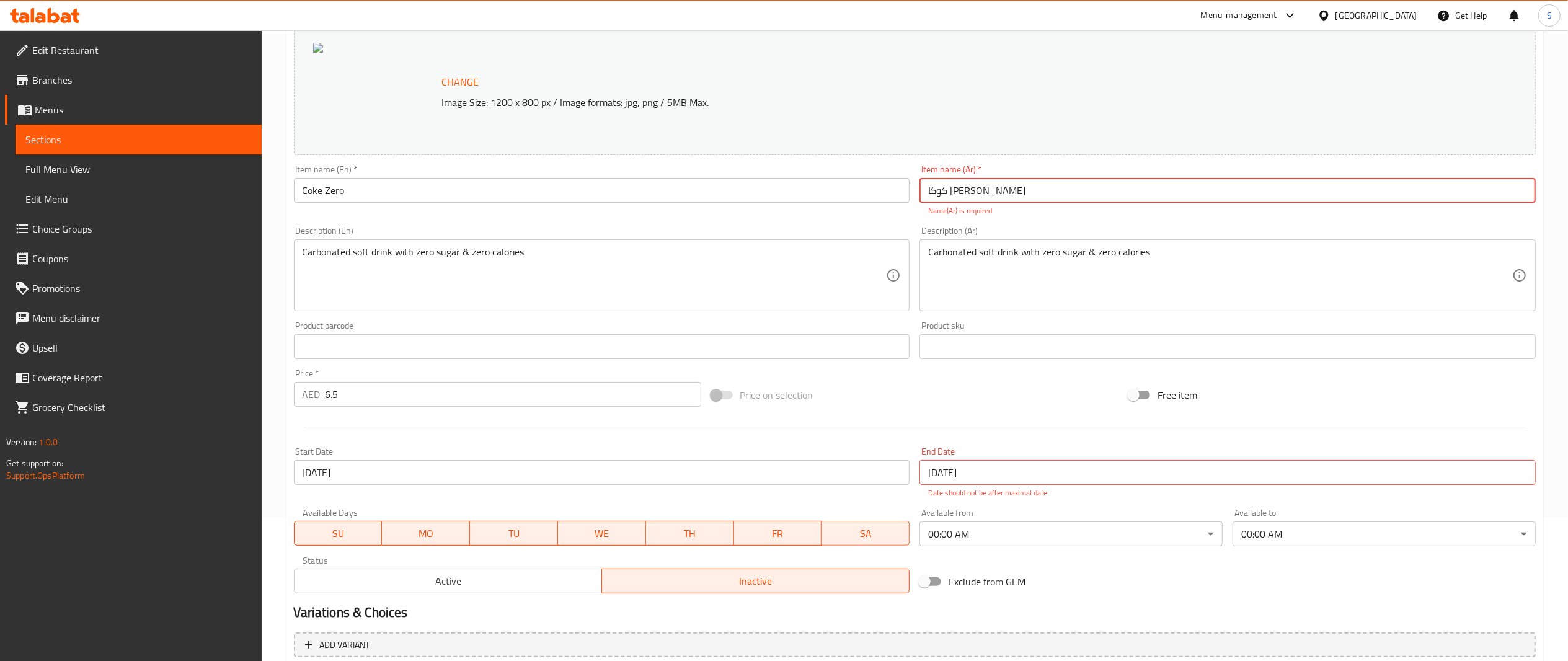
type input "كوكا [PERSON_NAME]"
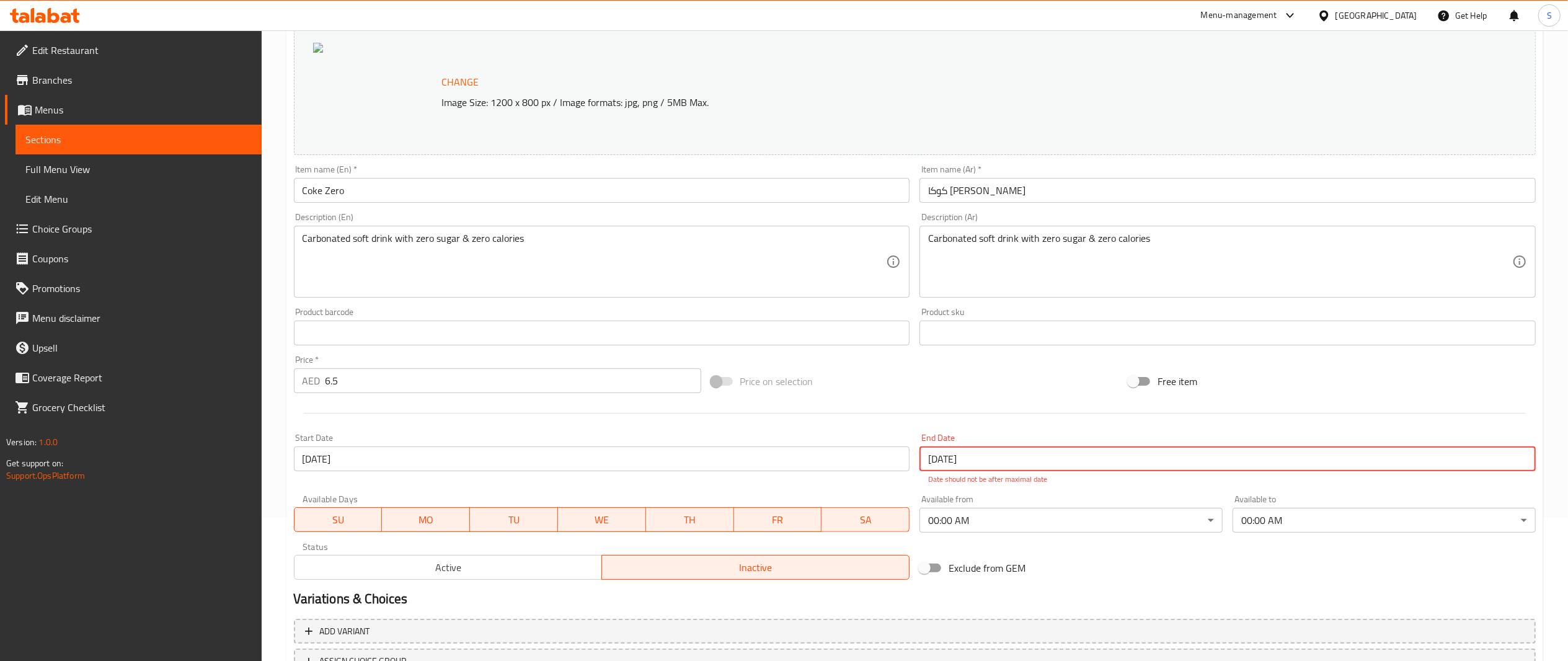
click at [1054, 477] on div "End Date [DATE] End Date Date should not be after maximal date" at bounding box center [1227, 459] width 616 height 52
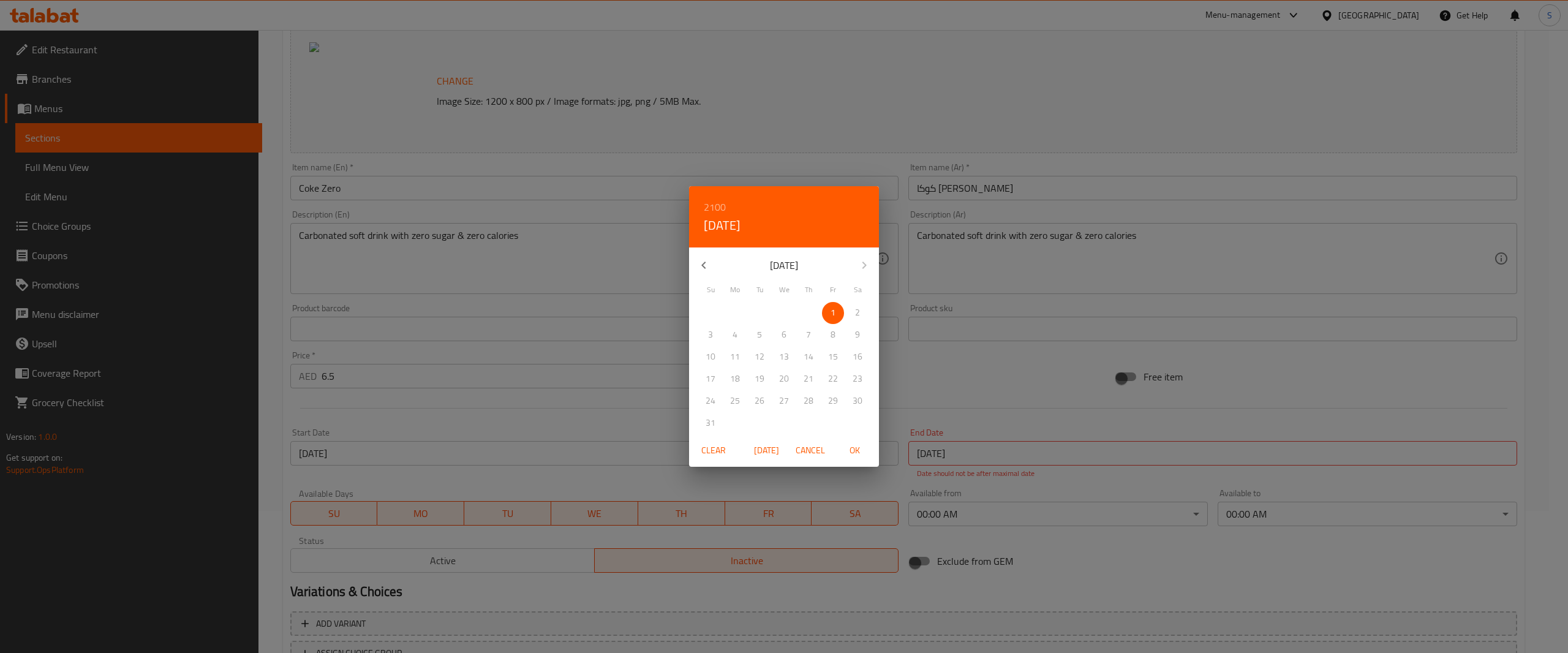
click at [701, 453] on span "Clear" at bounding box center [714, 451] width 29 height 16
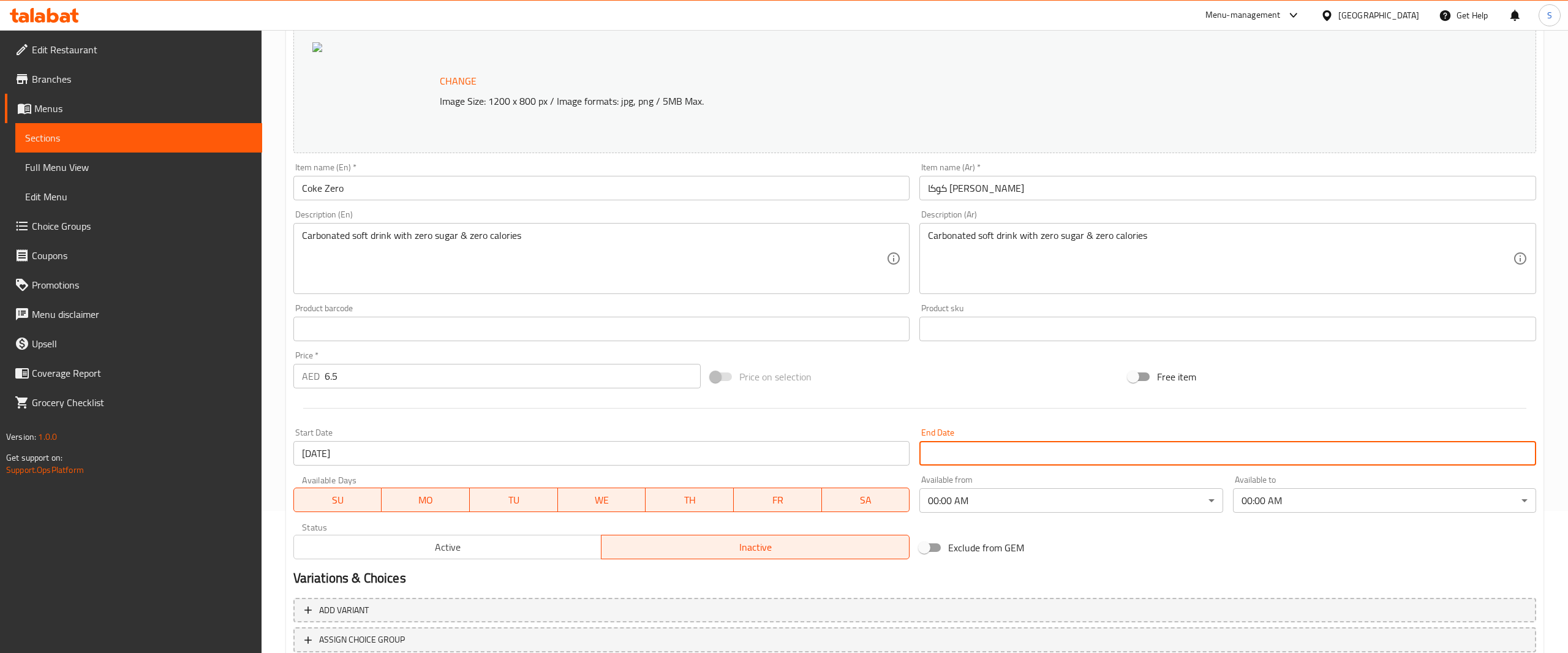
click at [977, 507] on body "​ Menu-management [GEOGRAPHIC_DATA] Get Help S Edit Restaurant Branches Menus S…" at bounding box center [784, 200] width 1568 height 624
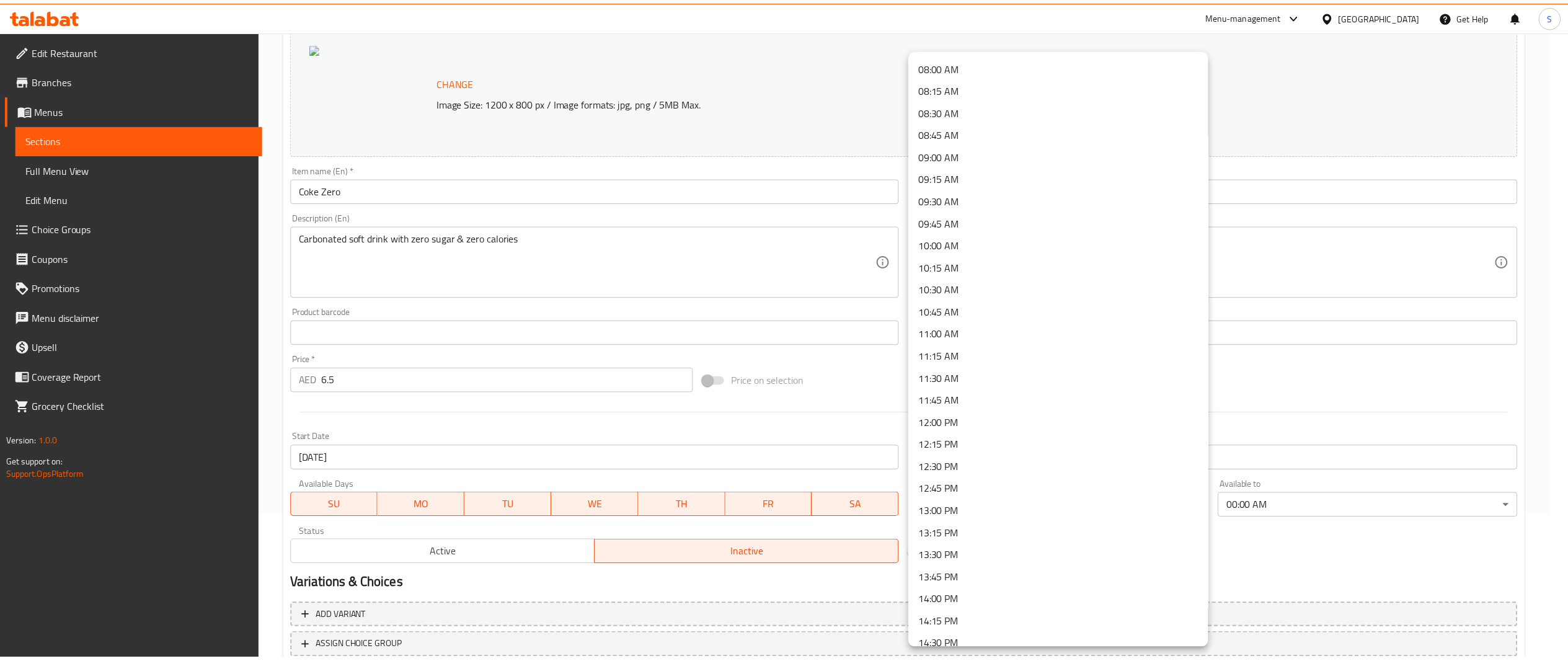
scroll to position [767, 0]
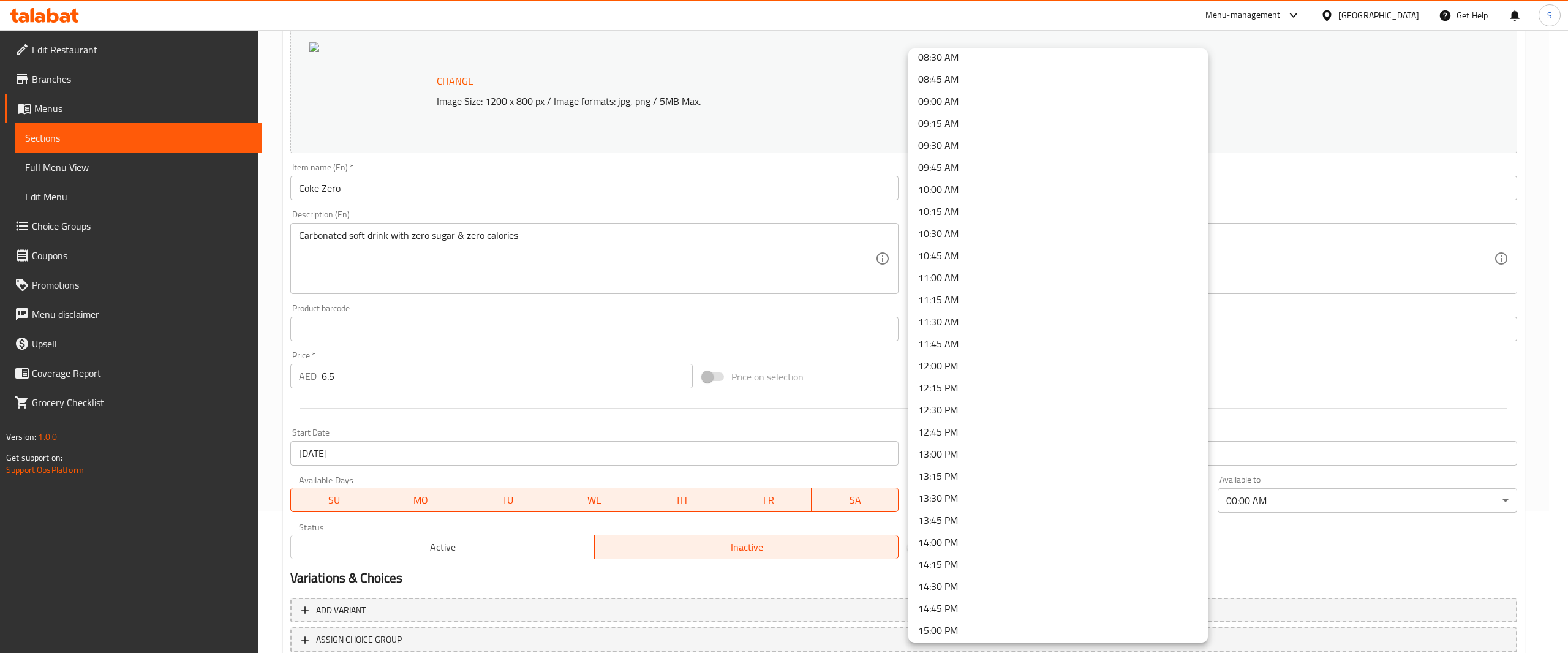
click at [1106, 359] on li "12:00 PM" at bounding box center [1058, 366] width 300 height 22
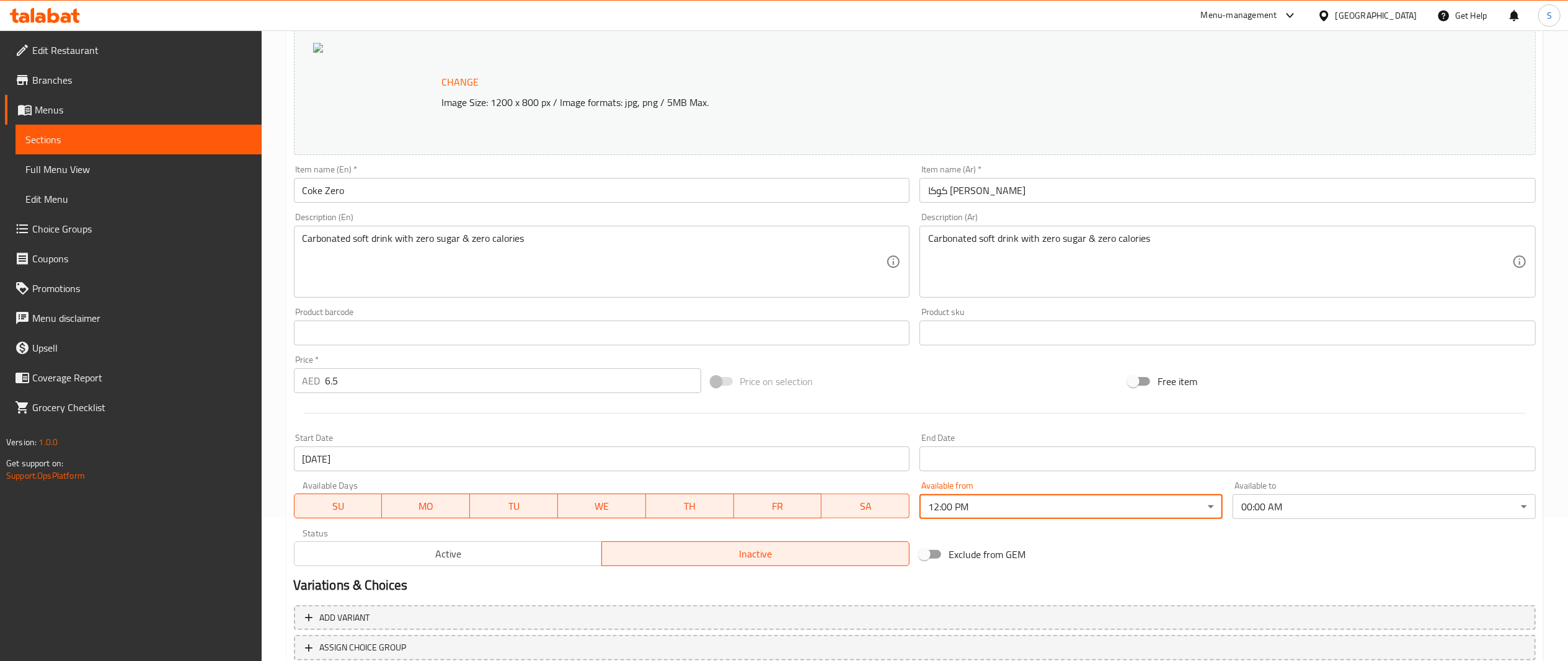
click at [545, 559] on span "Active" at bounding box center [448, 554] width 298 height 18
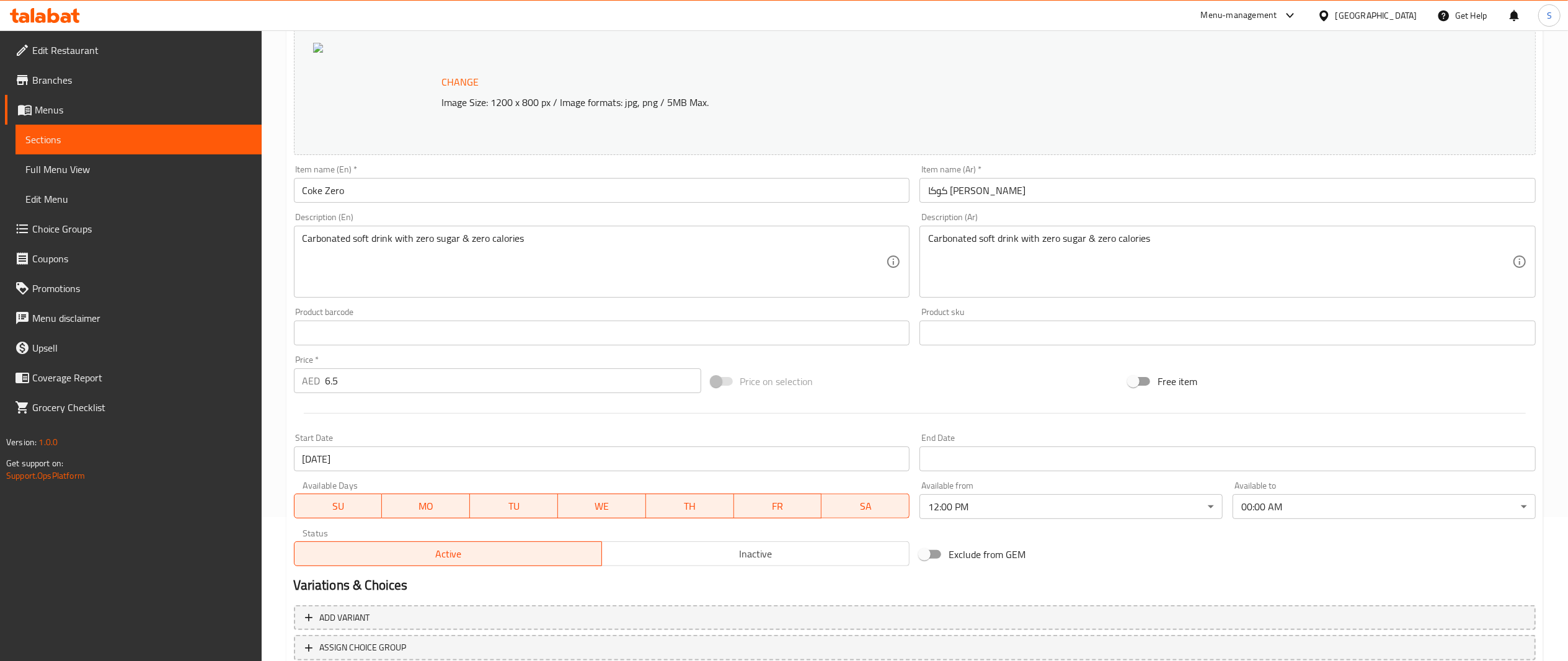
scroll to position [232, 0]
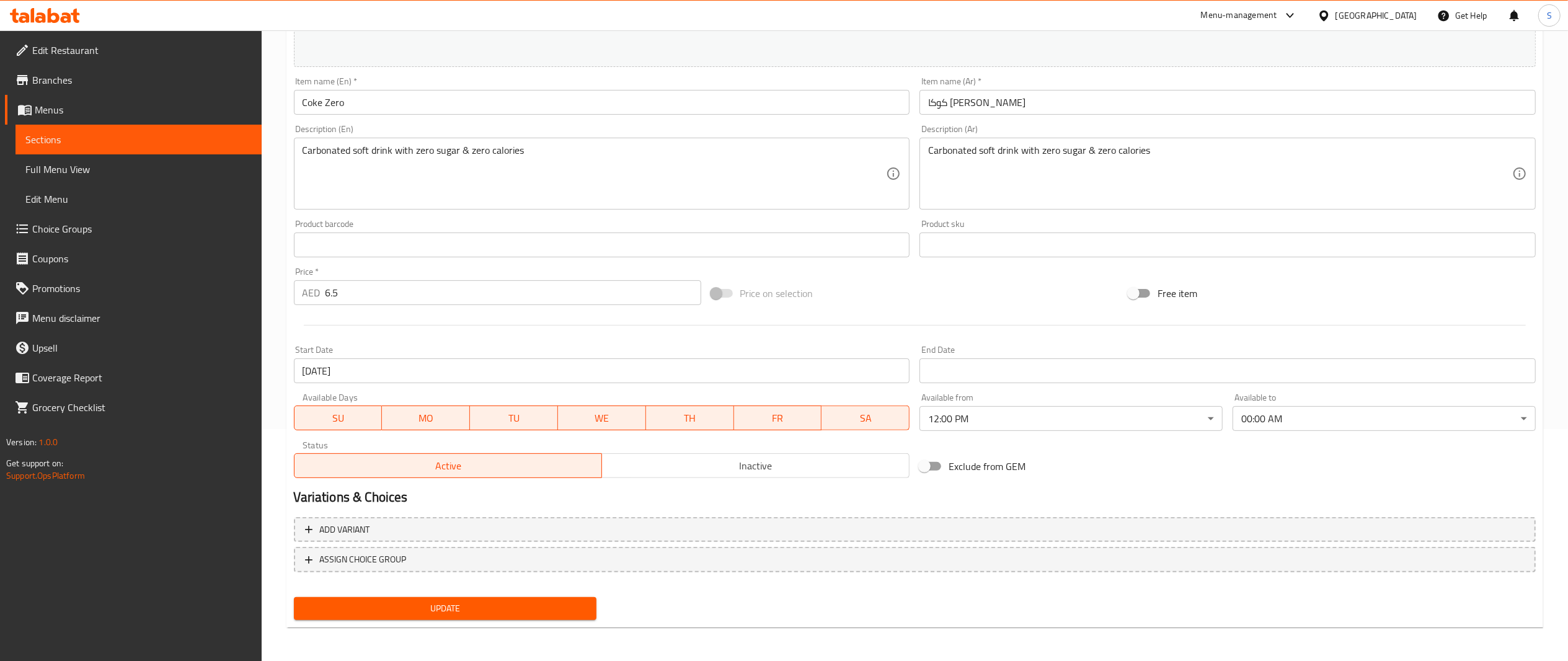
click at [565, 602] on span "Update" at bounding box center [446, 609] width 283 height 16
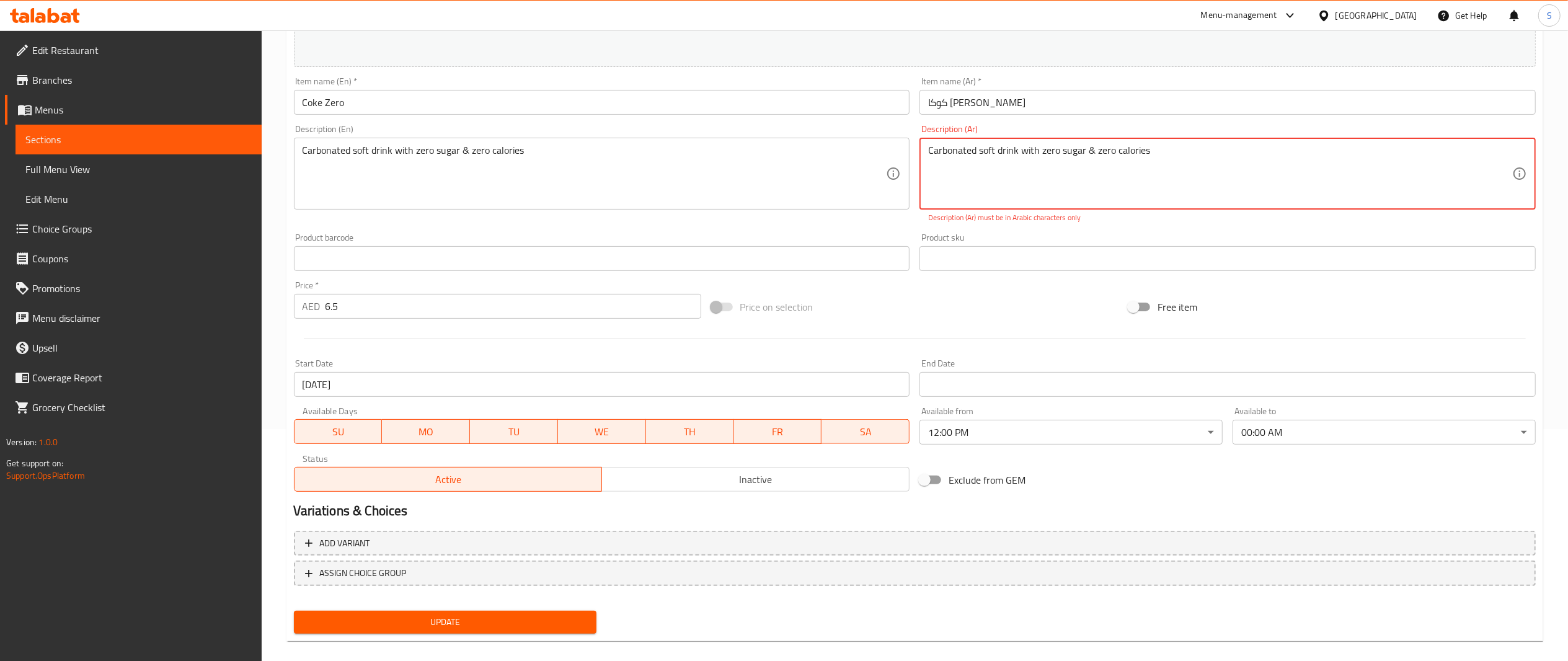
drag, startPoint x: 1202, startPoint y: 161, endPoint x: 702, endPoint y: 196, distance: 501.2
click at [702, 196] on div "Change Image Size: 1200 x 800 px / Image formats: jpg, png / 5MB Max. Item name…" at bounding box center [915, 214] width 1252 height 567
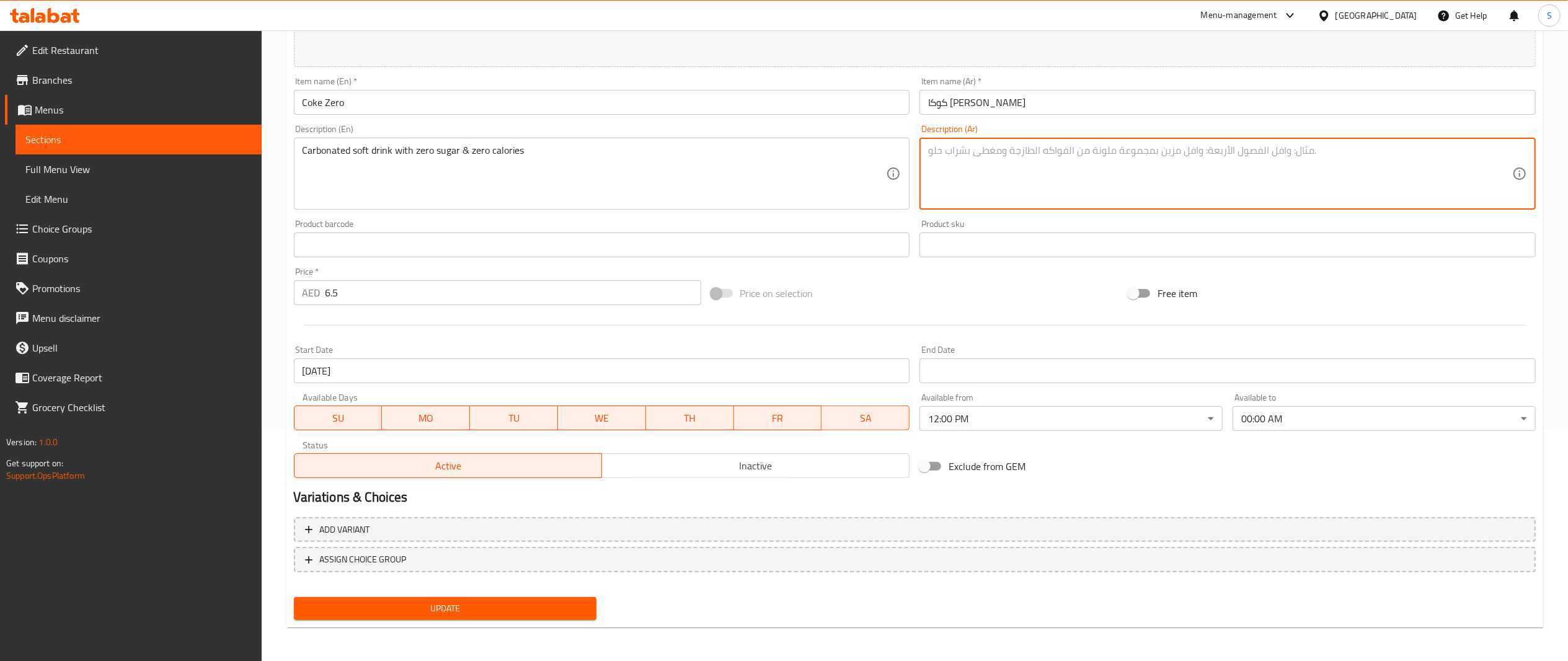
click at [531, 602] on span "Update" at bounding box center [446, 609] width 283 height 16
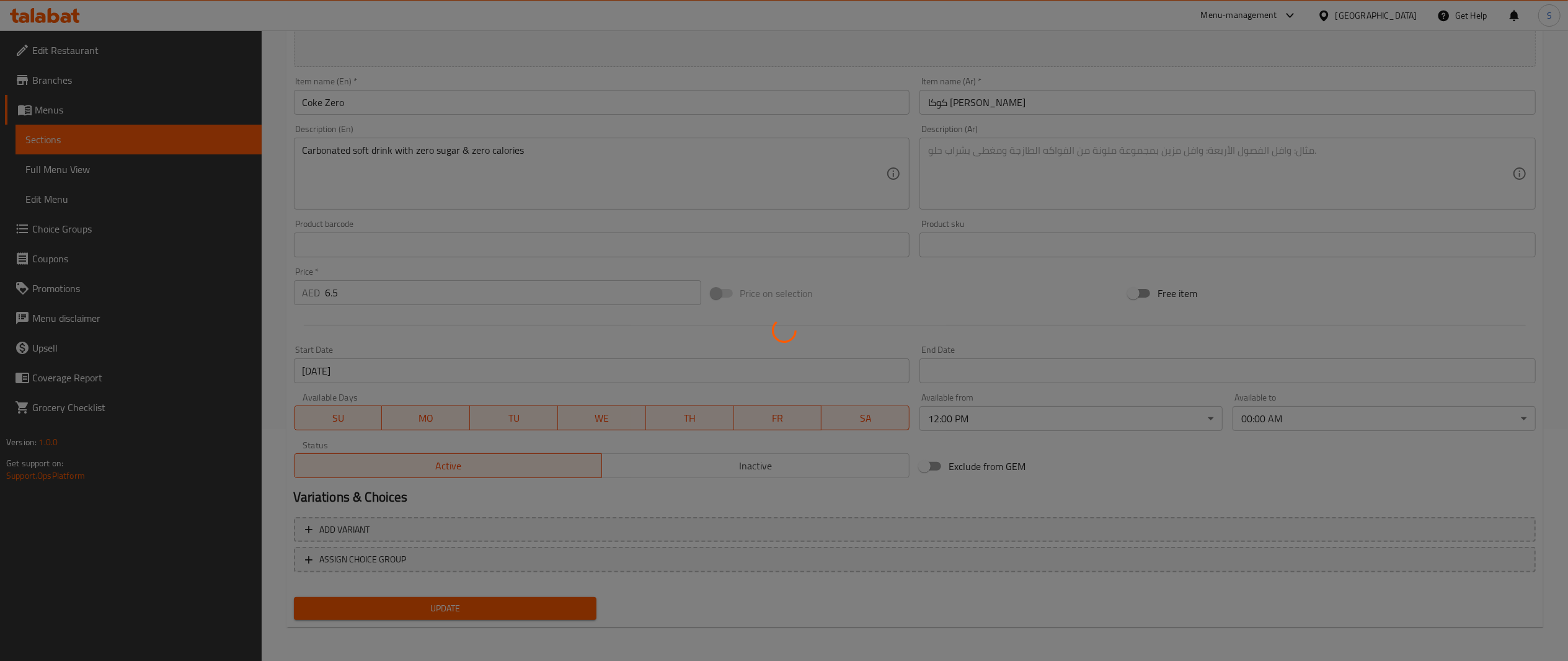
scroll to position [0, 0]
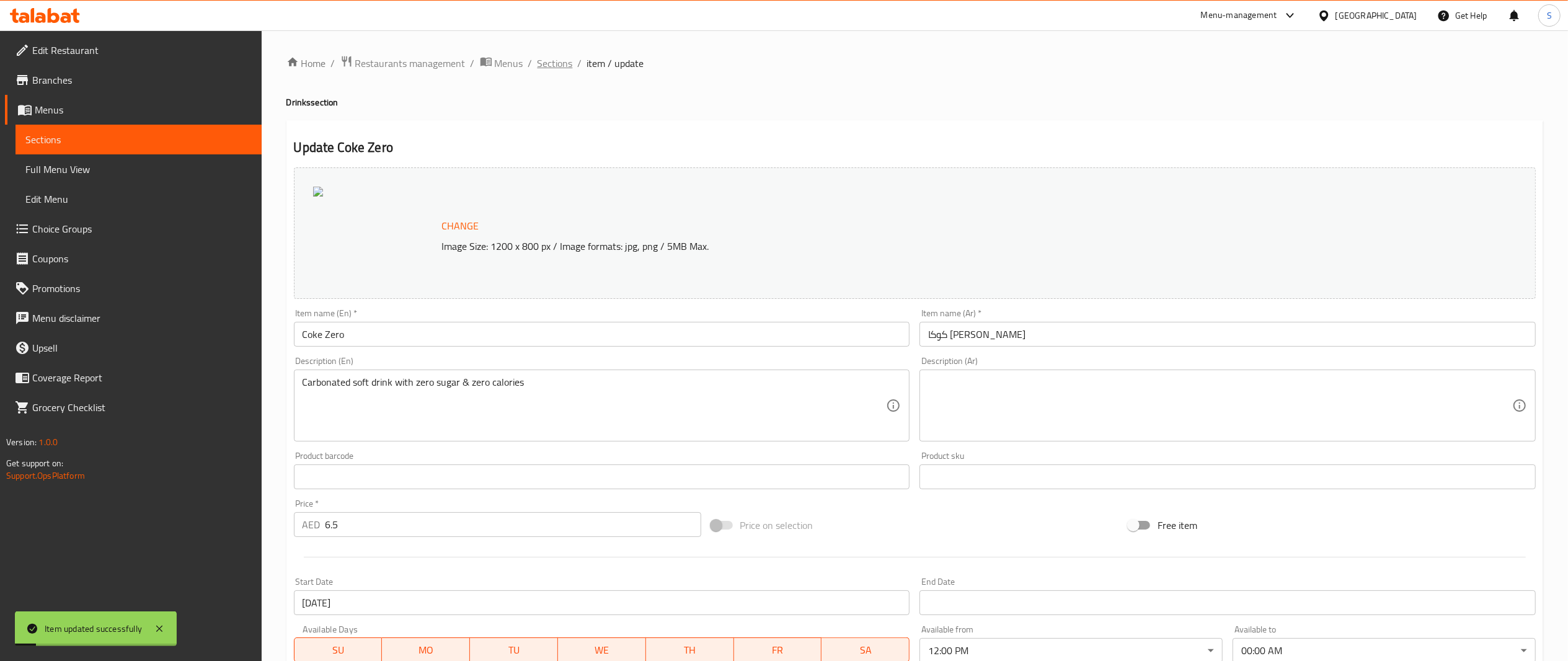
click at [538, 62] on span "Sections" at bounding box center [555, 63] width 35 height 15
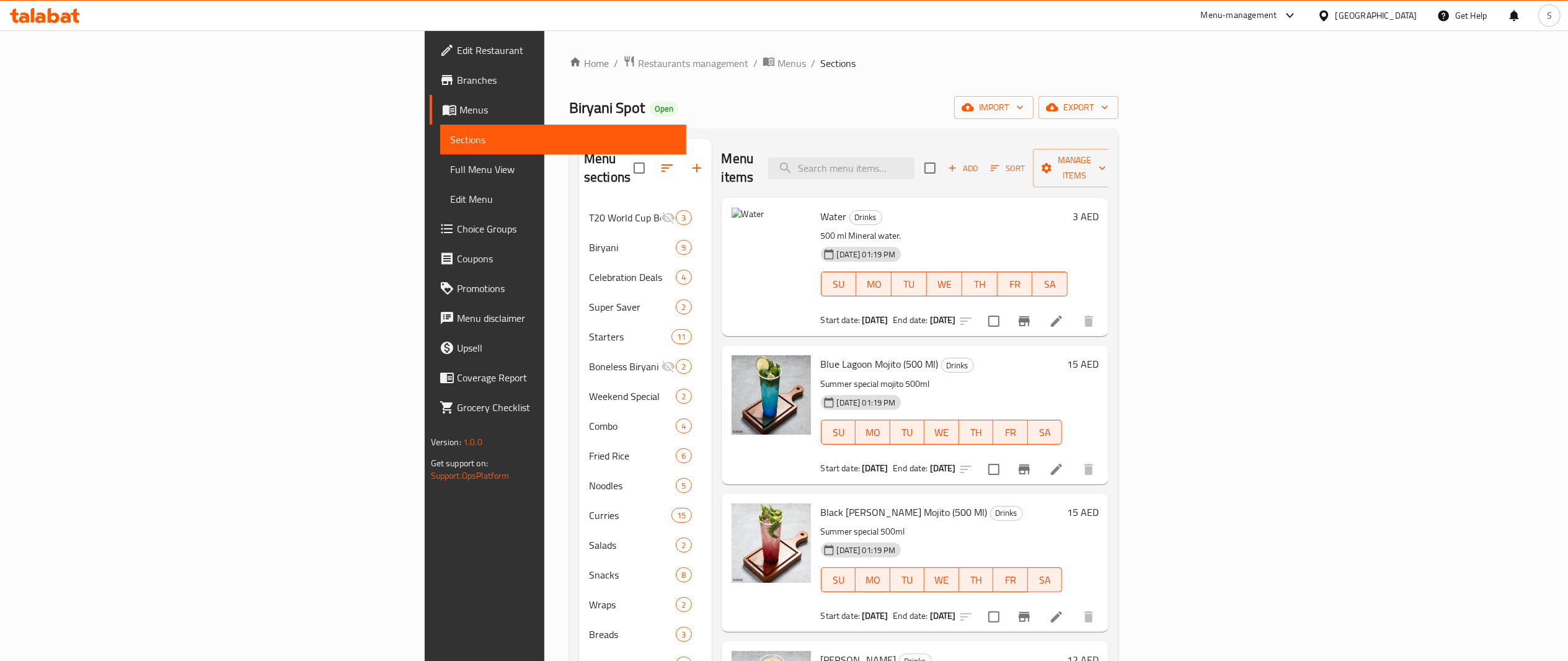
click at [799, 53] on div "Home / Restaurants management / Menus / Sections Biryani Spot Open import expor…" at bounding box center [843, 433] width 599 height 804
